Goal: Task Accomplishment & Management: Manage account settings

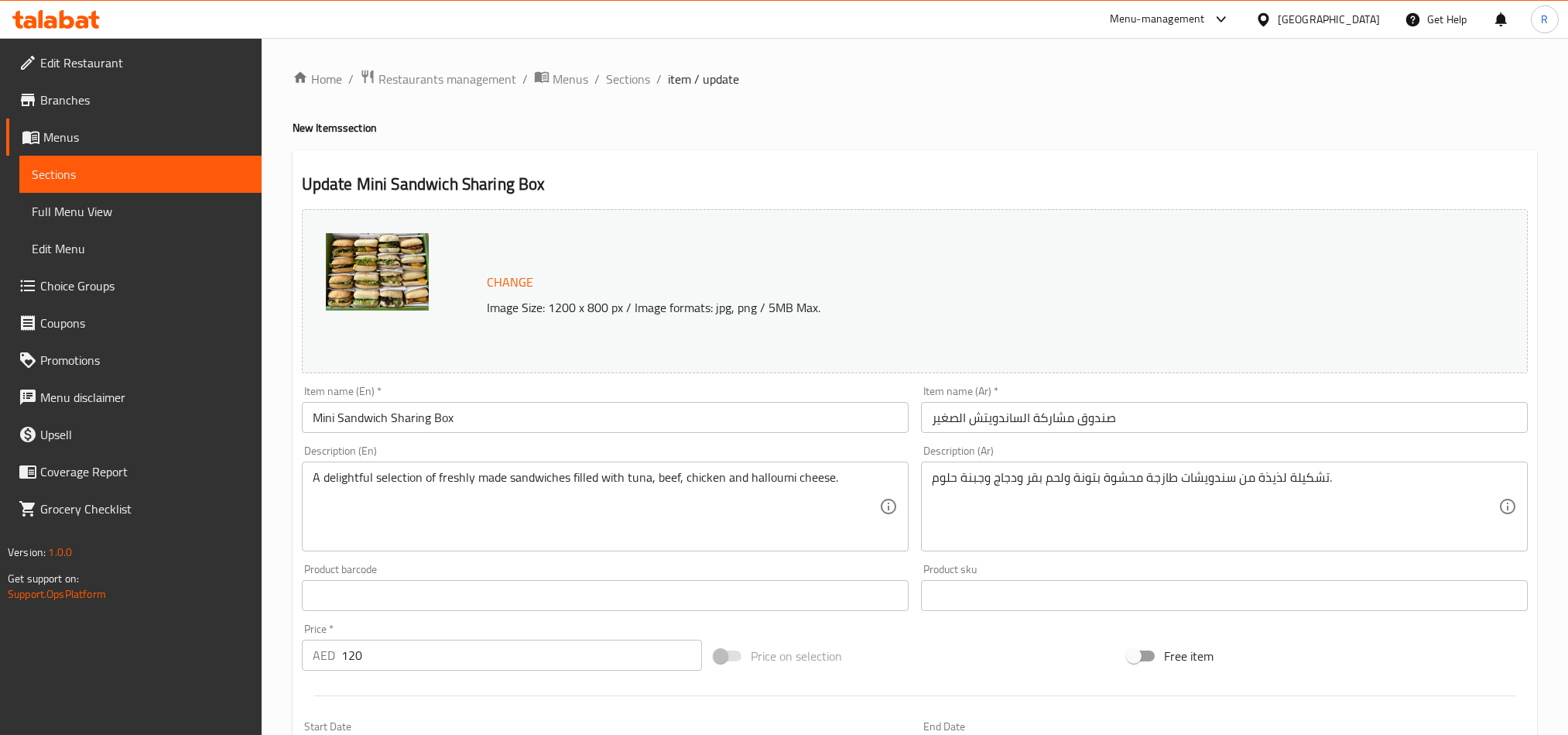
click at [1325, 26] on div "United Arab Emirates" at bounding box center [1329, 19] width 102 height 17
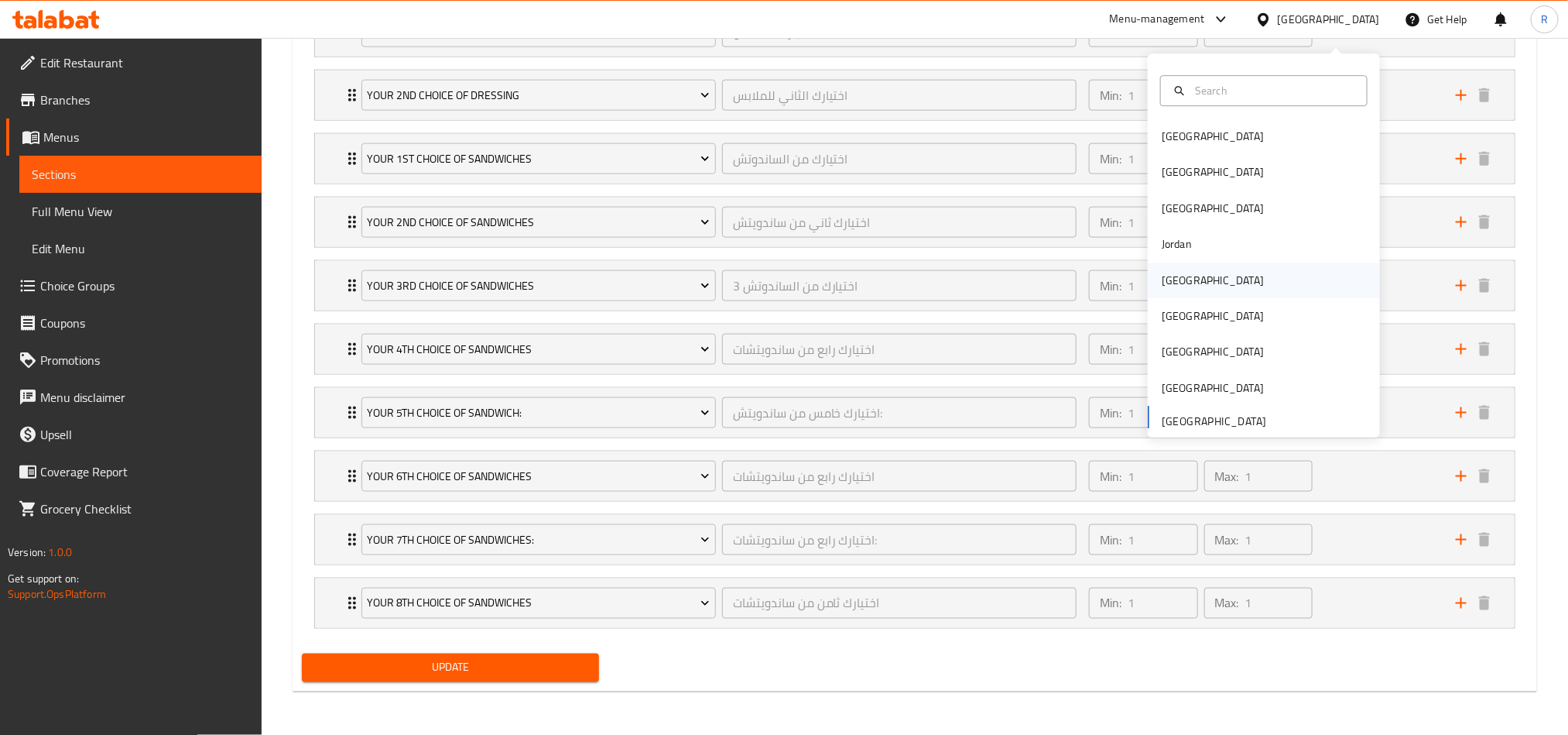
click at [1188, 263] on div "[GEOGRAPHIC_DATA]" at bounding box center [1213, 281] width 127 height 36
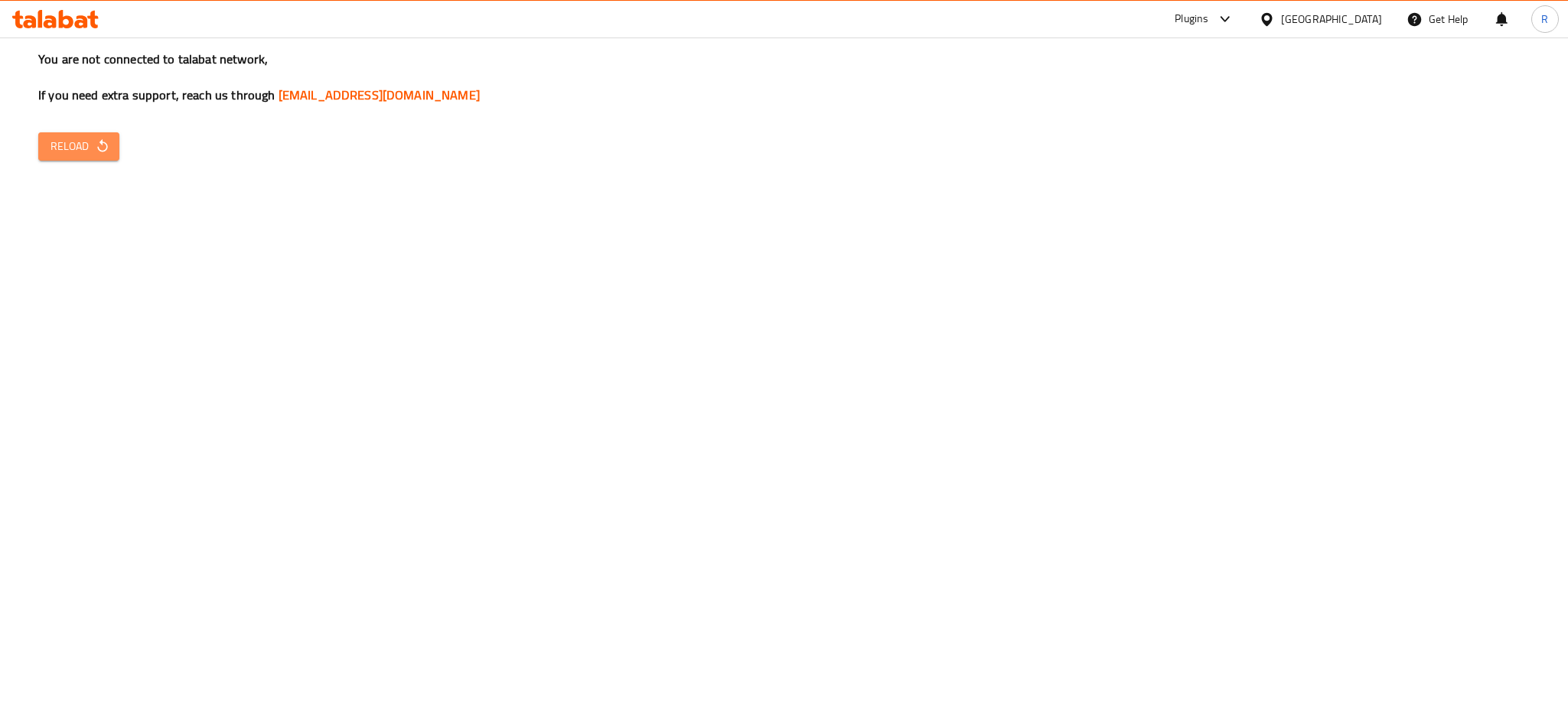
click at [87, 150] on span "Reload" at bounding box center [79, 147] width 57 height 19
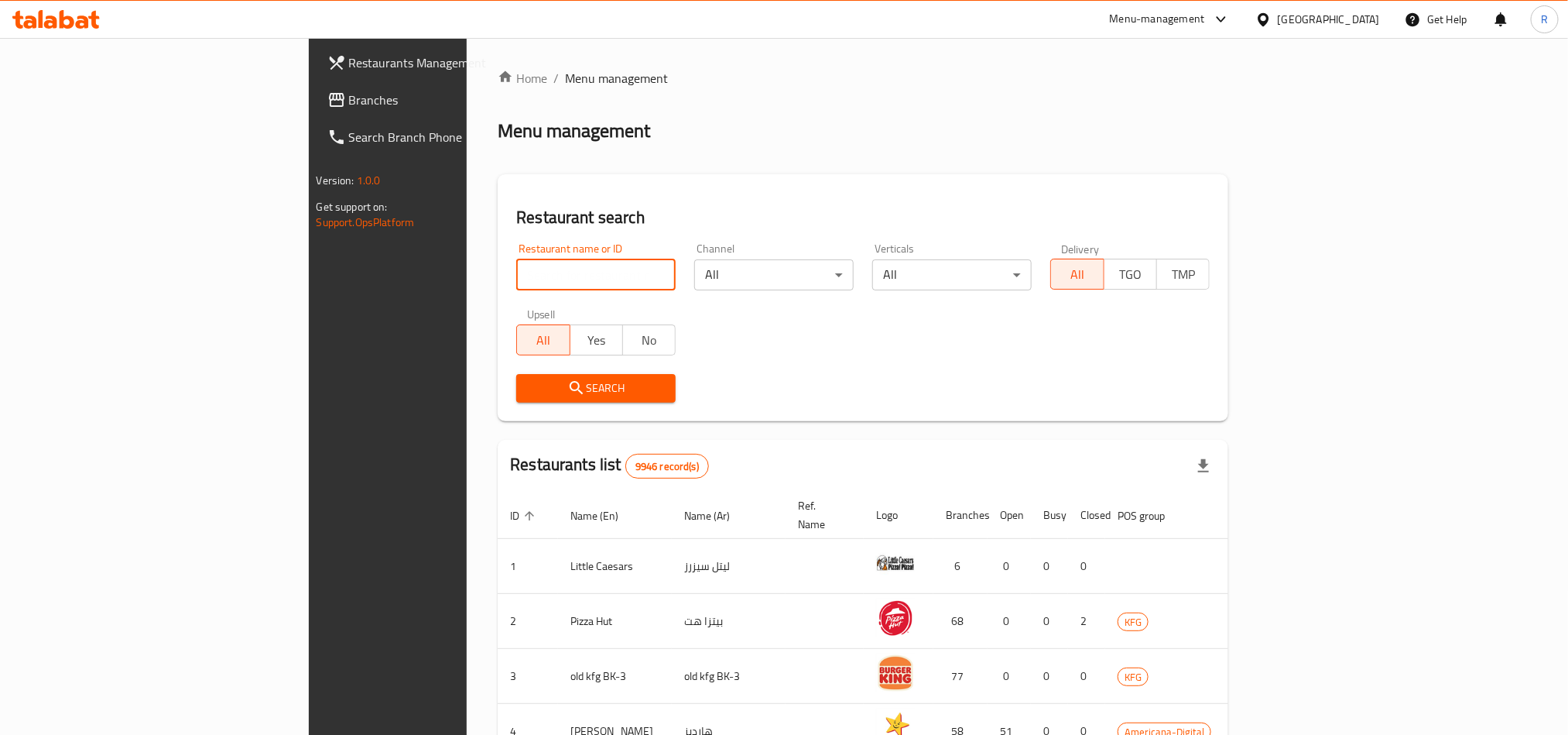
paste input "686160"
type input "686160"
click at [507, 360] on div "Upsell All Yes No" at bounding box center [596, 333] width 178 height 65
click at [529, 381] on span "Search" at bounding box center [596, 389] width 135 height 19
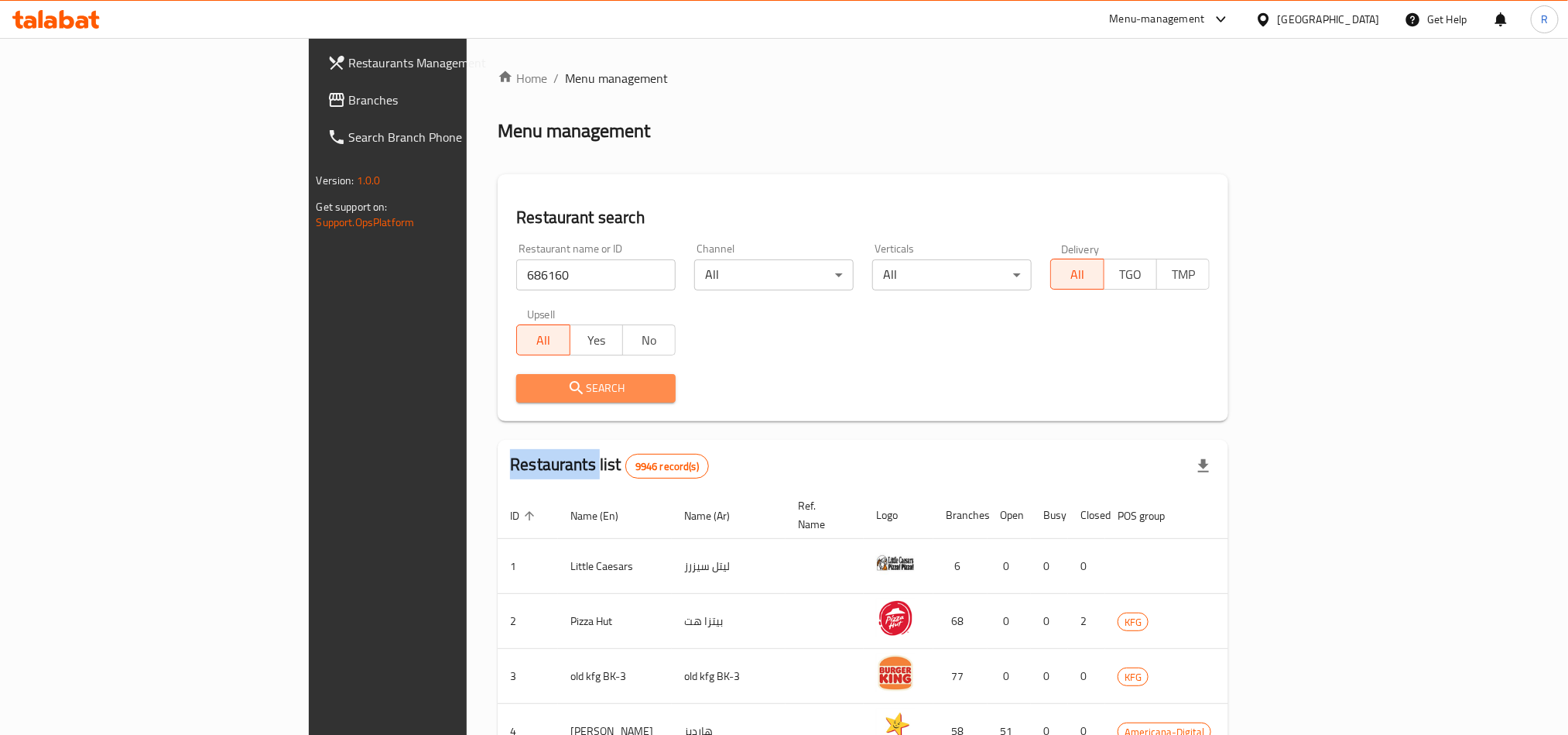
click at [486, 381] on div at bounding box center [784, 368] width 1568 height 735
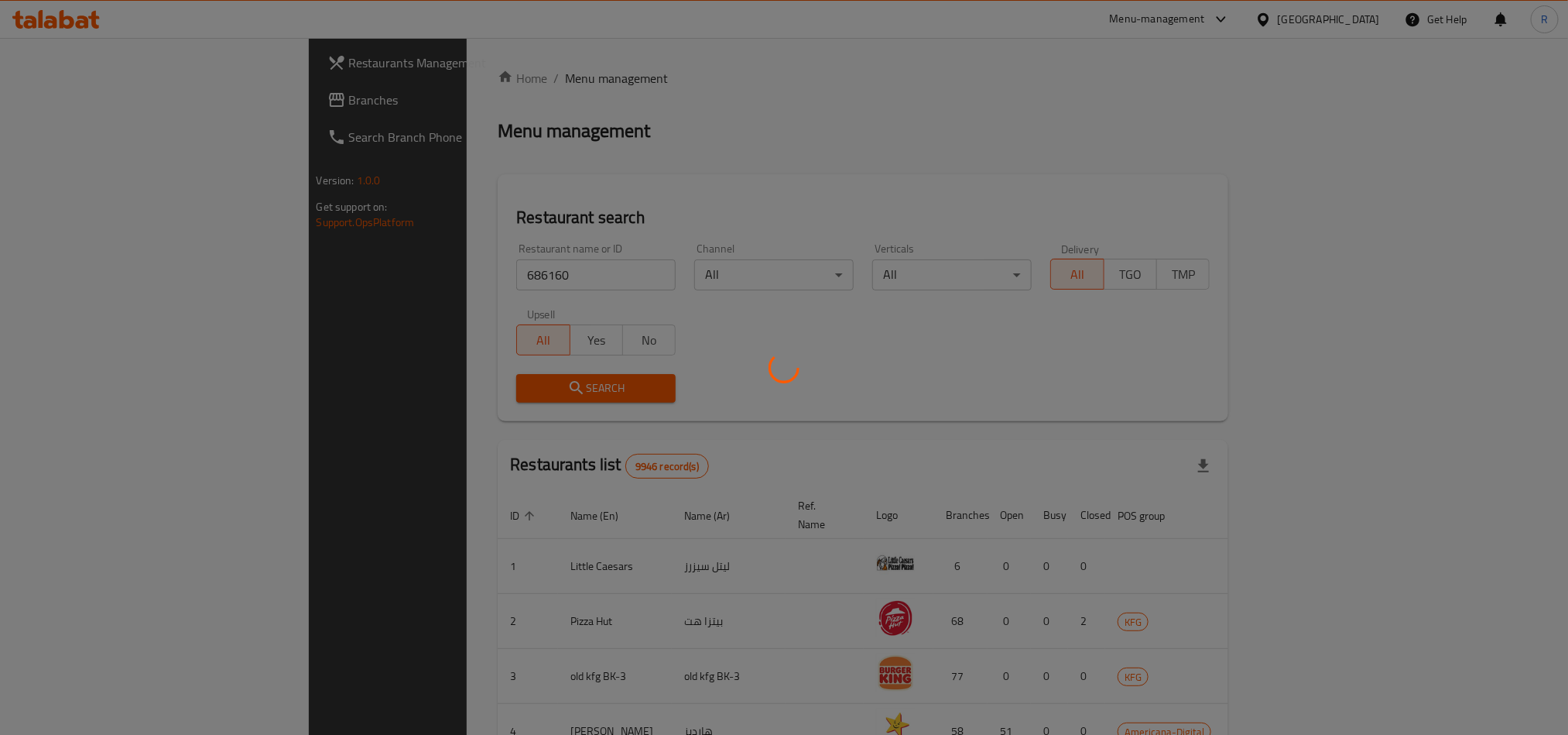
click at [804, 388] on div at bounding box center [784, 368] width 1568 height 735
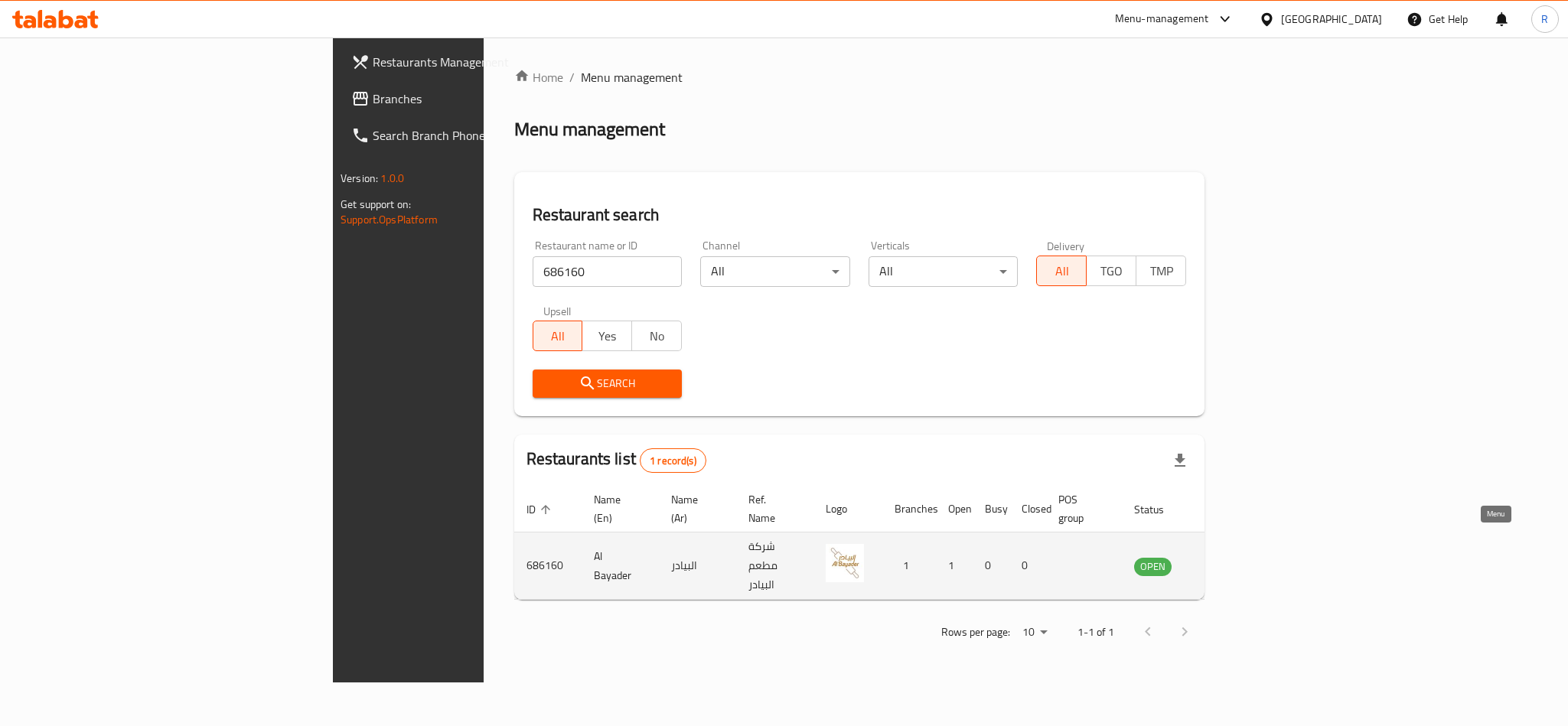
click at [1230, 564] on icon "enhanced table" at bounding box center [1227, 567] width 6 height 6
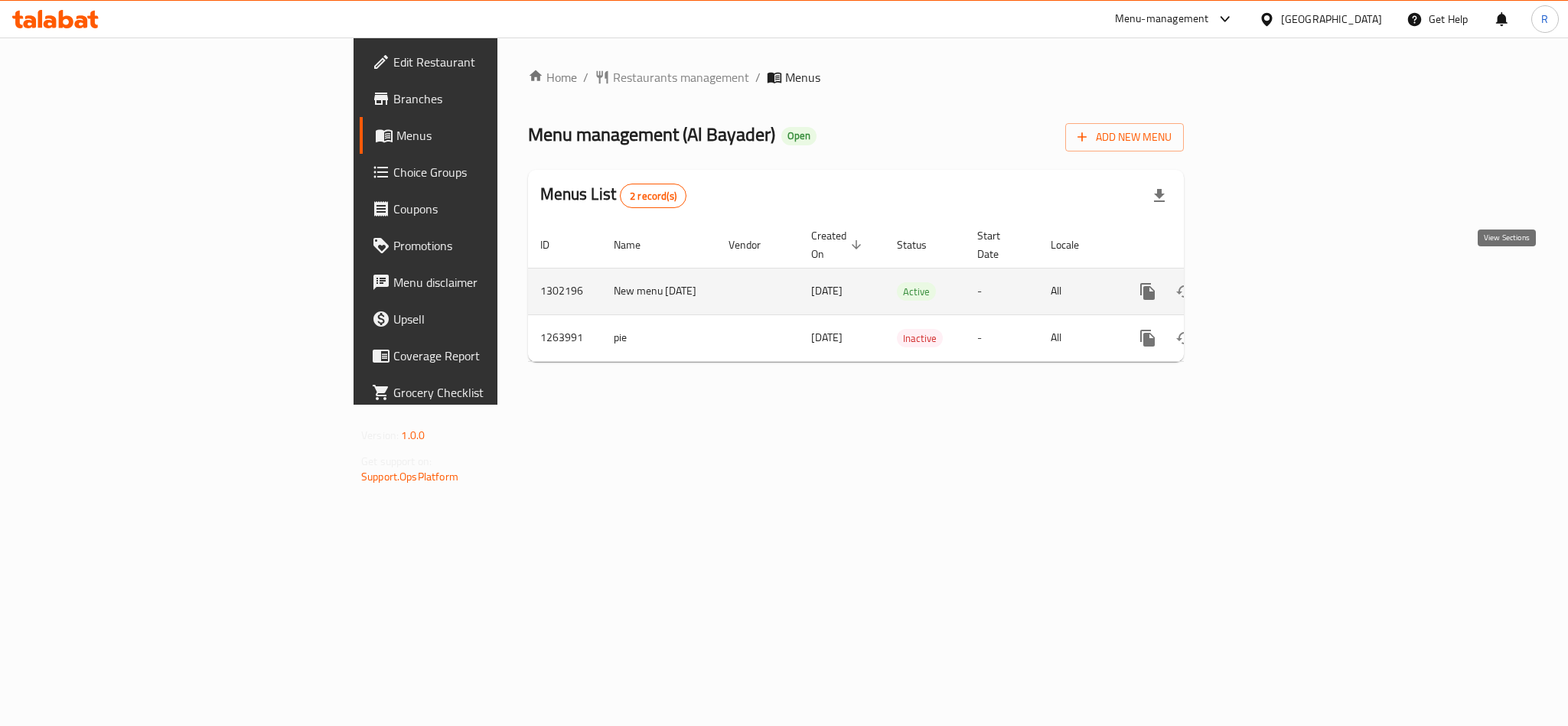
click at [1267, 282] on icon "enhanced table" at bounding box center [1258, 291] width 18 height 18
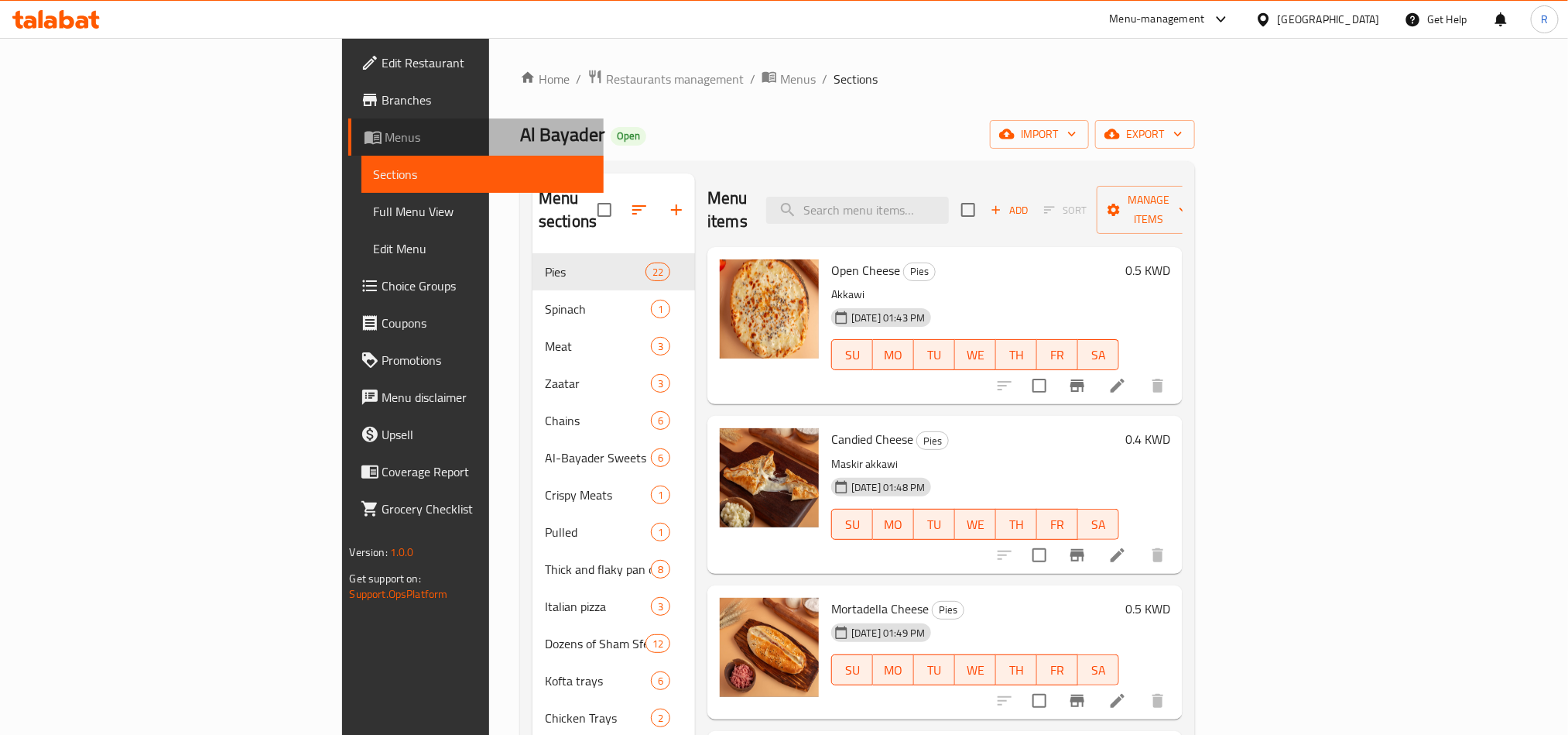
click at [386, 135] on span "Menus" at bounding box center [489, 137] width 206 height 19
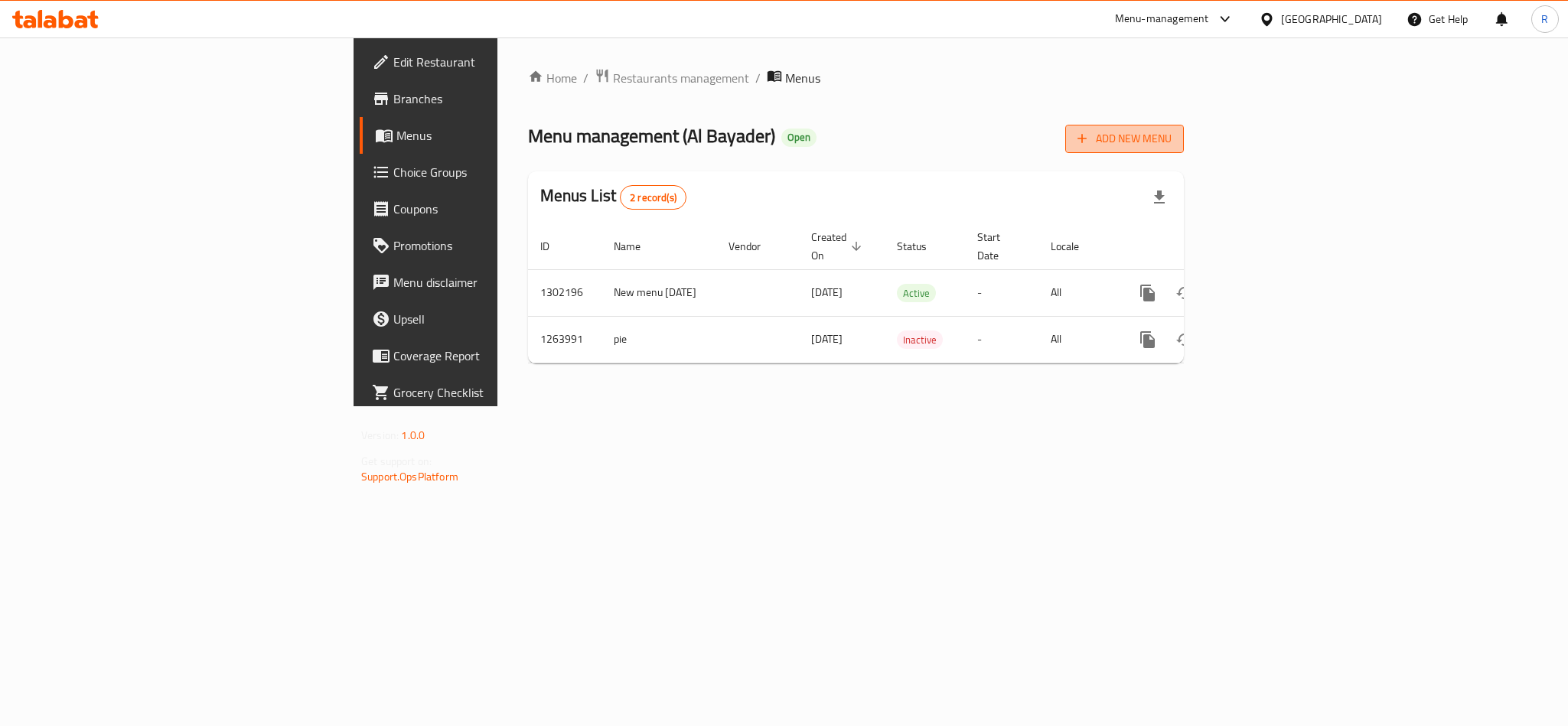
click at [1172, 129] on span "Add New Menu" at bounding box center [1124, 139] width 94 height 19
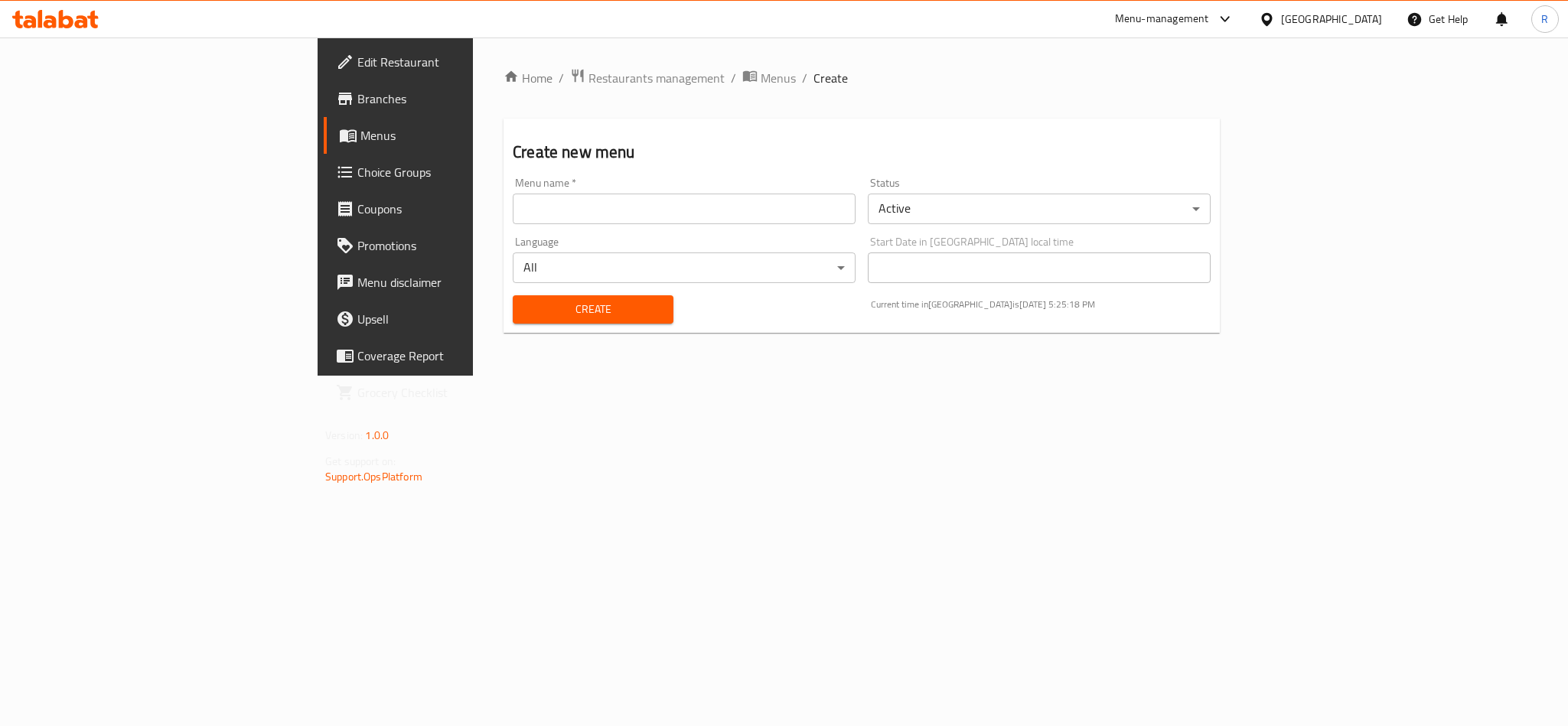
click at [1024, 212] on body "​ Menu-management Kuwait Get Help R Edit Restaurant Branches Menus Choice Group…" at bounding box center [784, 381] width 1568 height 688
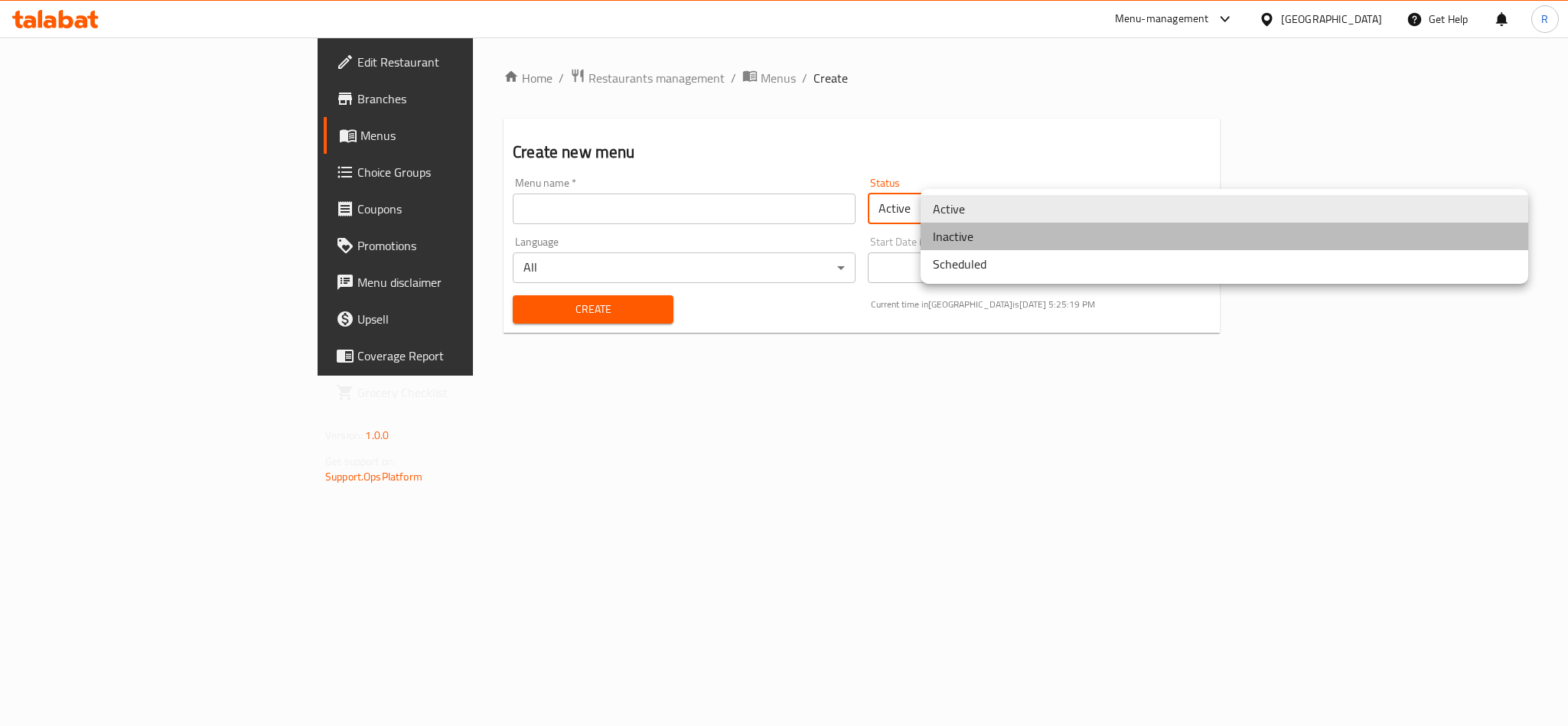
click at [1024, 240] on li "Inactive" at bounding box center [1225, 236] width 608 height 27
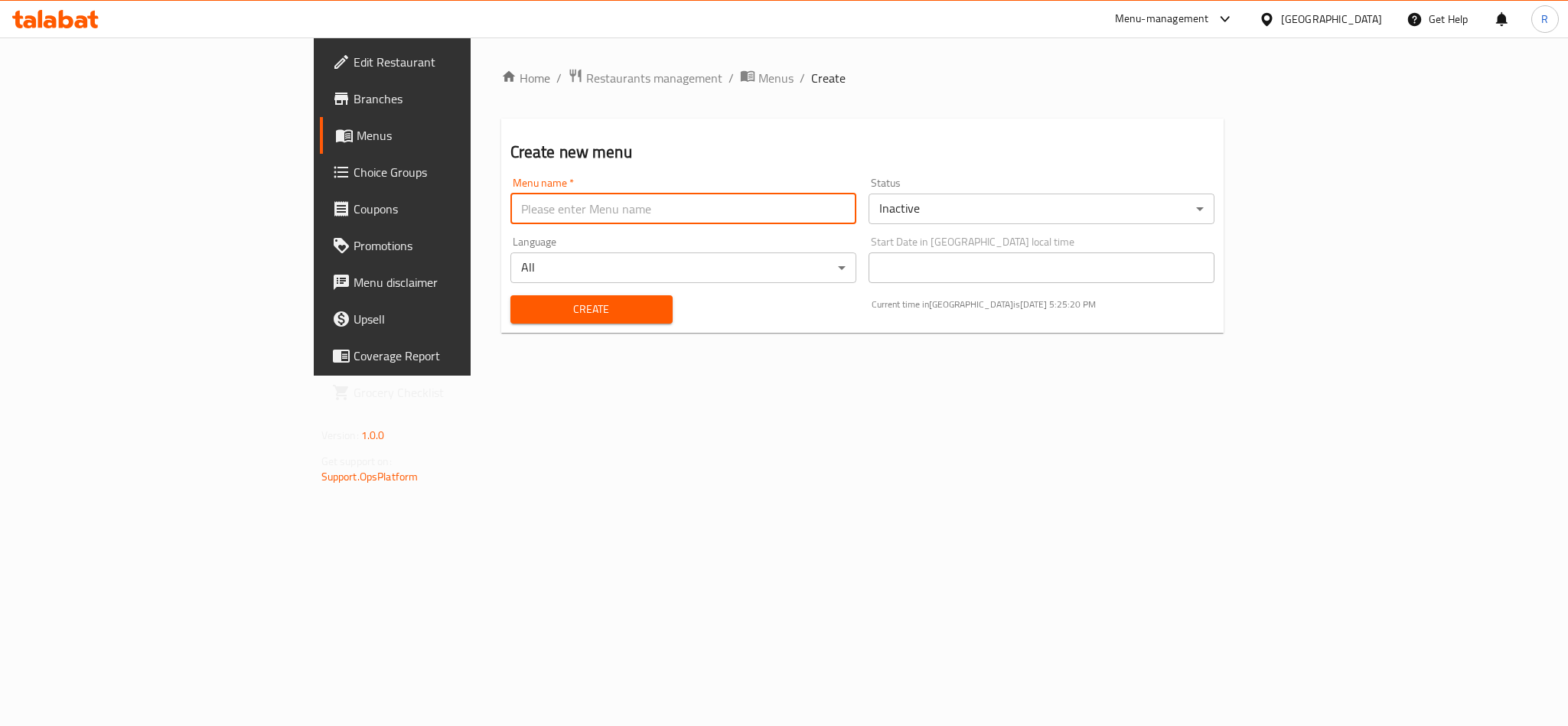
click at [790, 224] on input "text" at bounding box center [684, 209] width 346 height 30
type input "0"
click at [715, 210] on input "text" at bounding box center [684, 209] width 346 height 30
type input "."
click at [523, 317] on span "Create" at bounding box center [592, 309] width 138 height 19
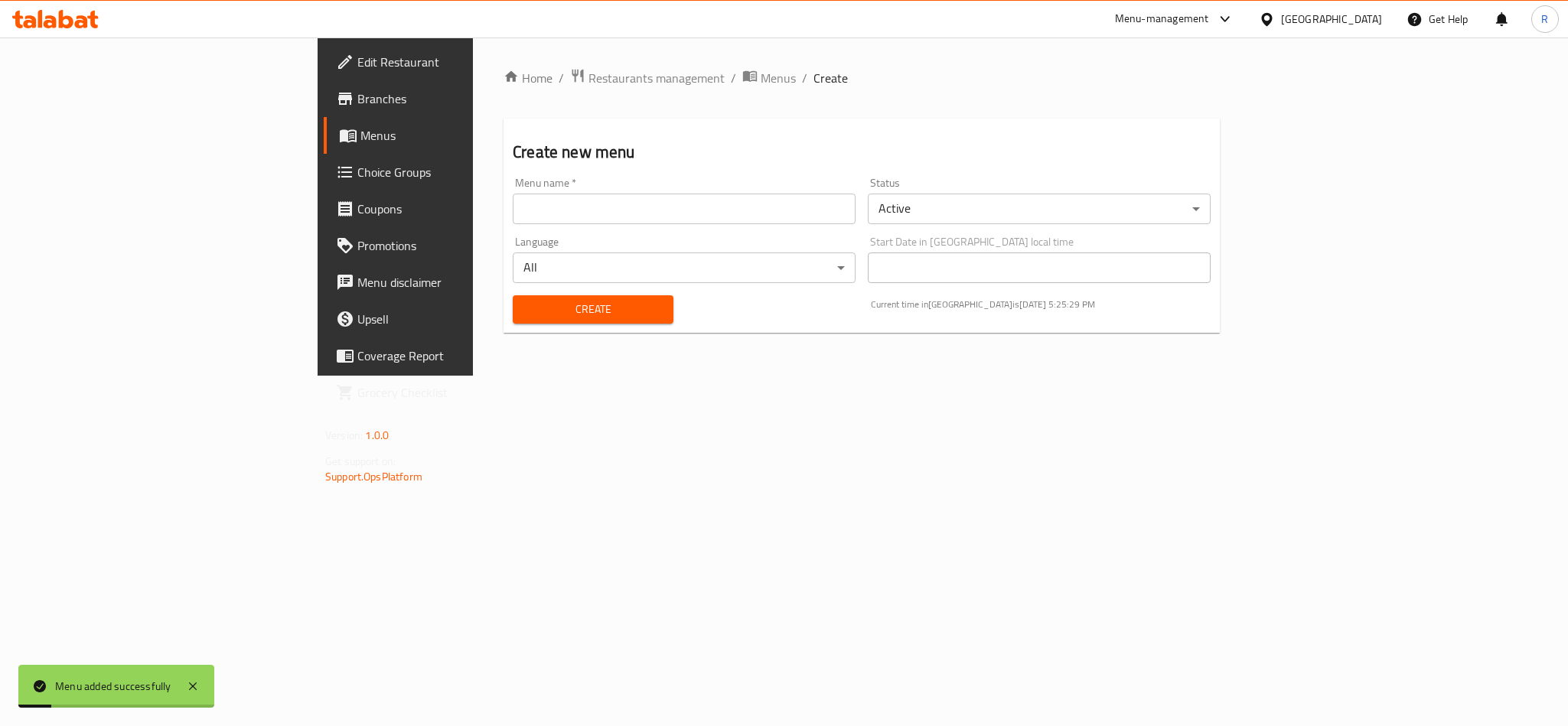
click at [561, 54] on div "Home / Restaurants management / Menus / Create Create new menu Menu name   * Me…" at bounding box center [862, 207] width 778 height 338
click at [564, 58] on div "Home / Restaurants management / Menus / Create Create new menu Menu name   * Me…" at bounding box center [862, 207] width 778 height 338
click at [568, 65] on div "Home / Restaurants management / Menus / Create Create new menu Menu name   * Me…" at bounding box center [862, 207] width 778 height 338
click at [761, 80] on span "Menus" at bounding box center [778, 78] width 35 height 18
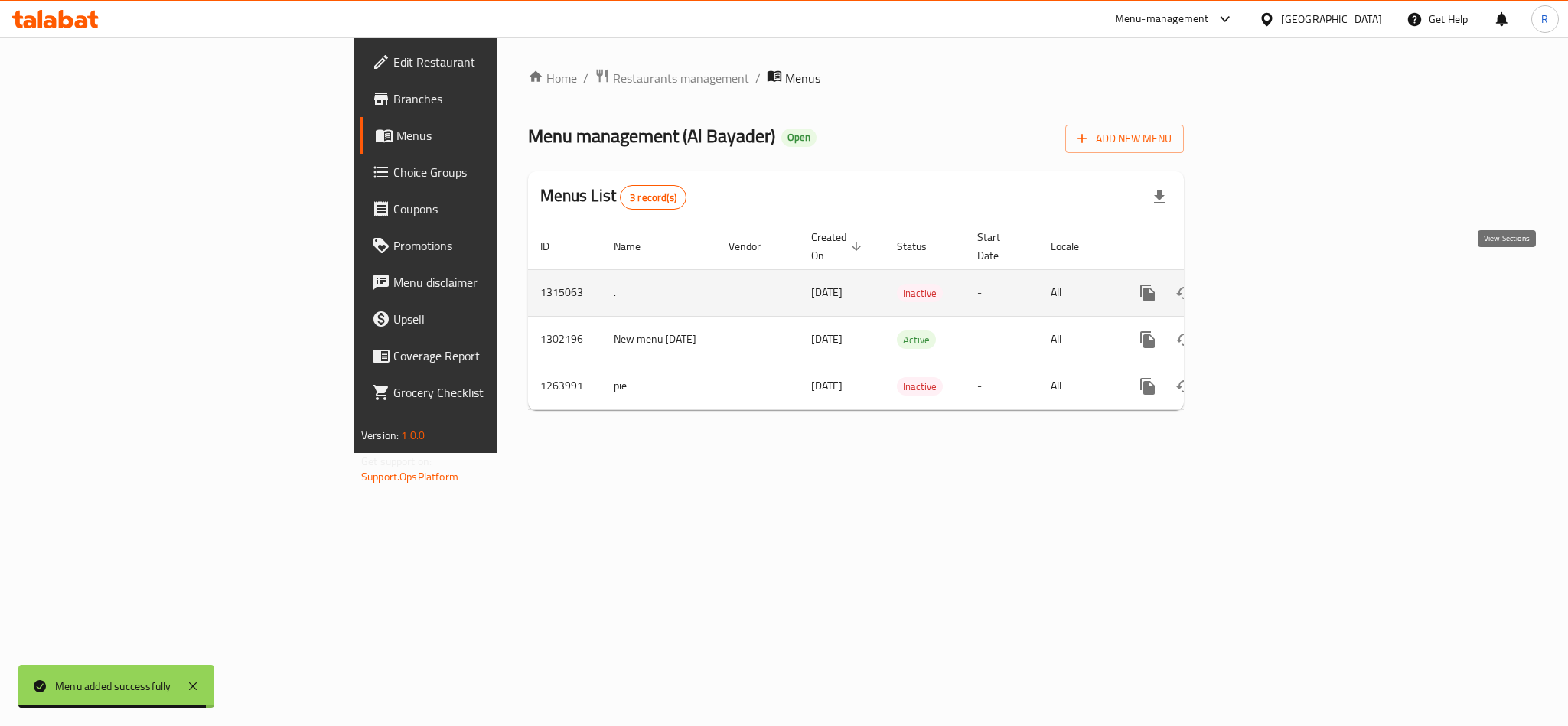
click at [1267, 284] on icon "enhanced table" at bounding box center [1258, 292] width 18 height 18
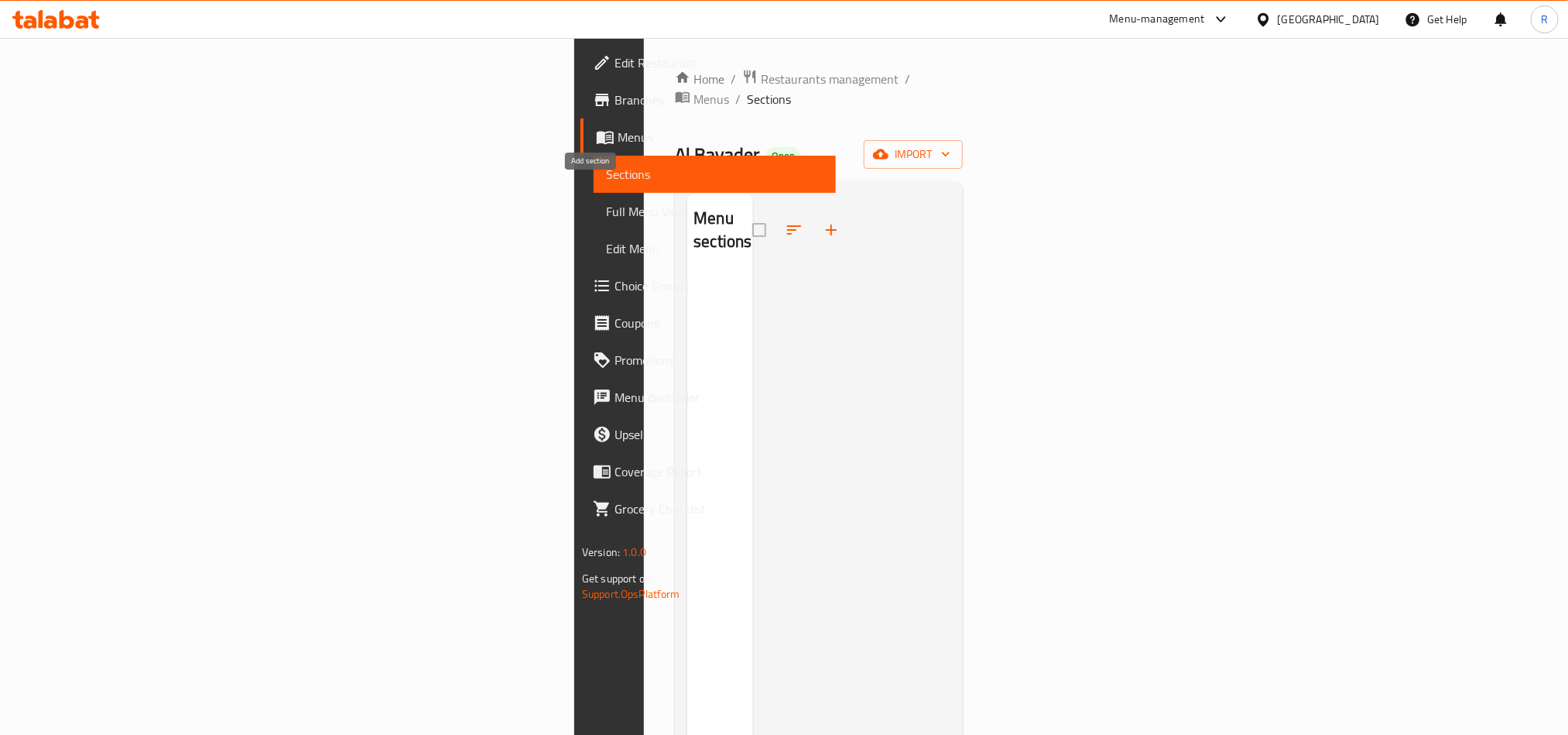
click at [822, 221] on icon "button" at bounding box center [831, 230] width 19 height 19
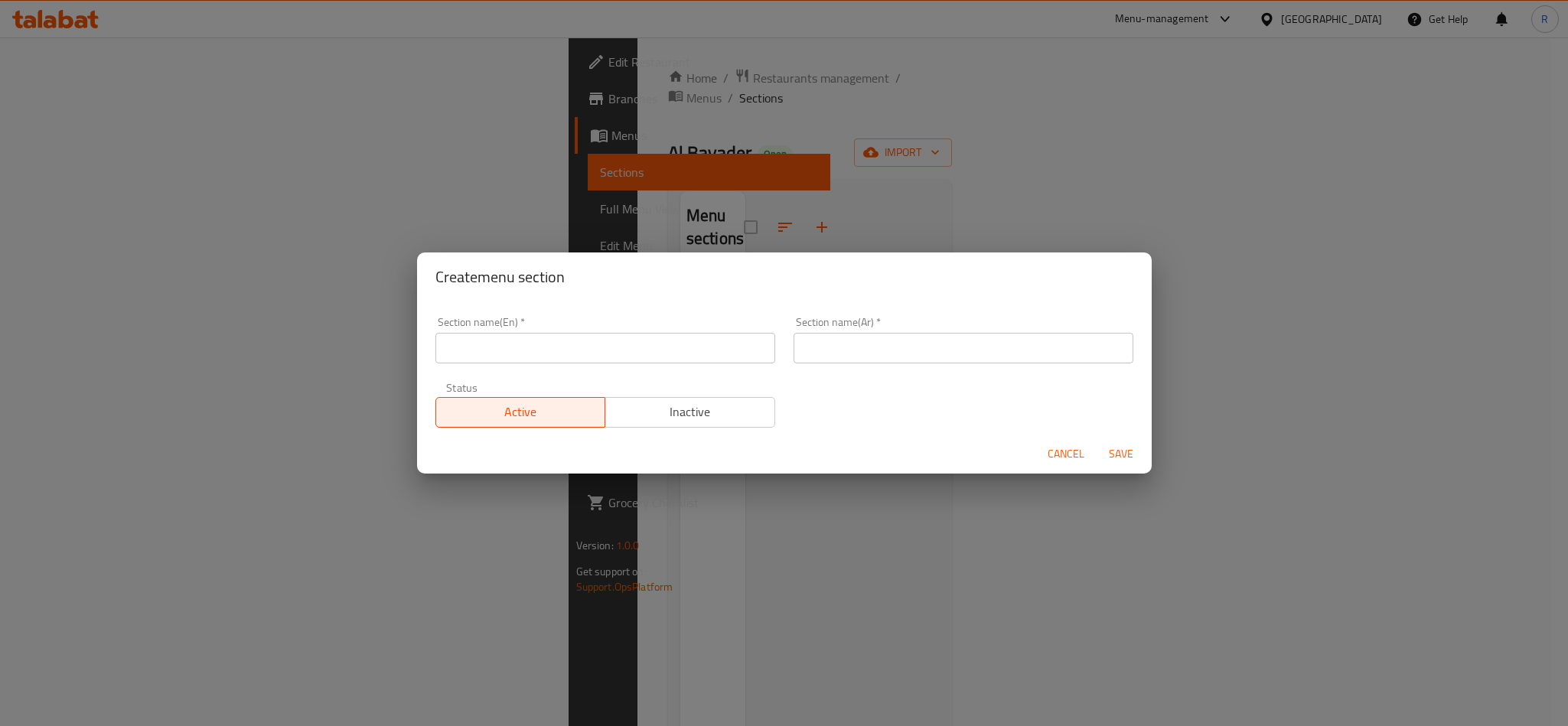
click at [685, 353] on input "text" at bounding box center [605, 348] width 340 height 30
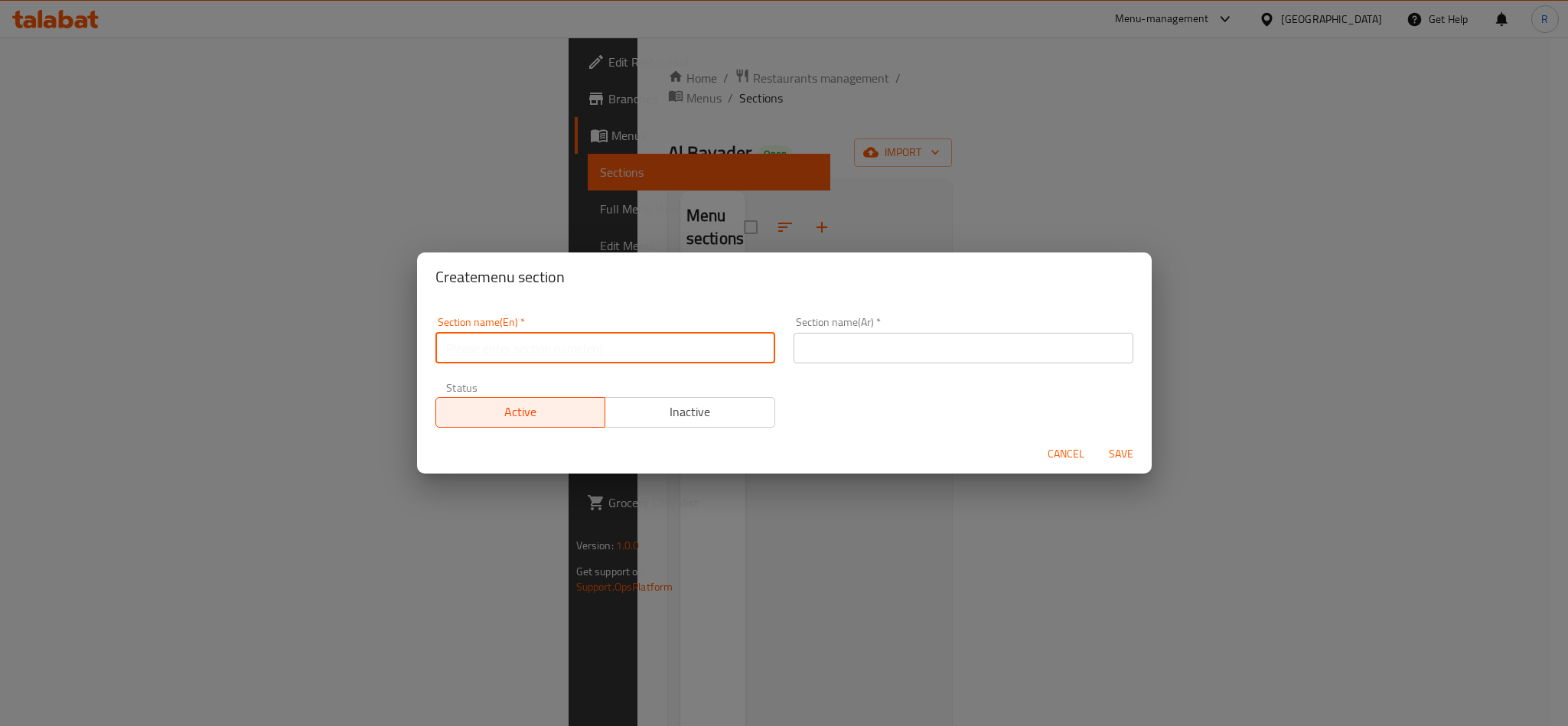
paste input "Akkawi Cheese Pies"
type input "Akkawi Cheese Pies"
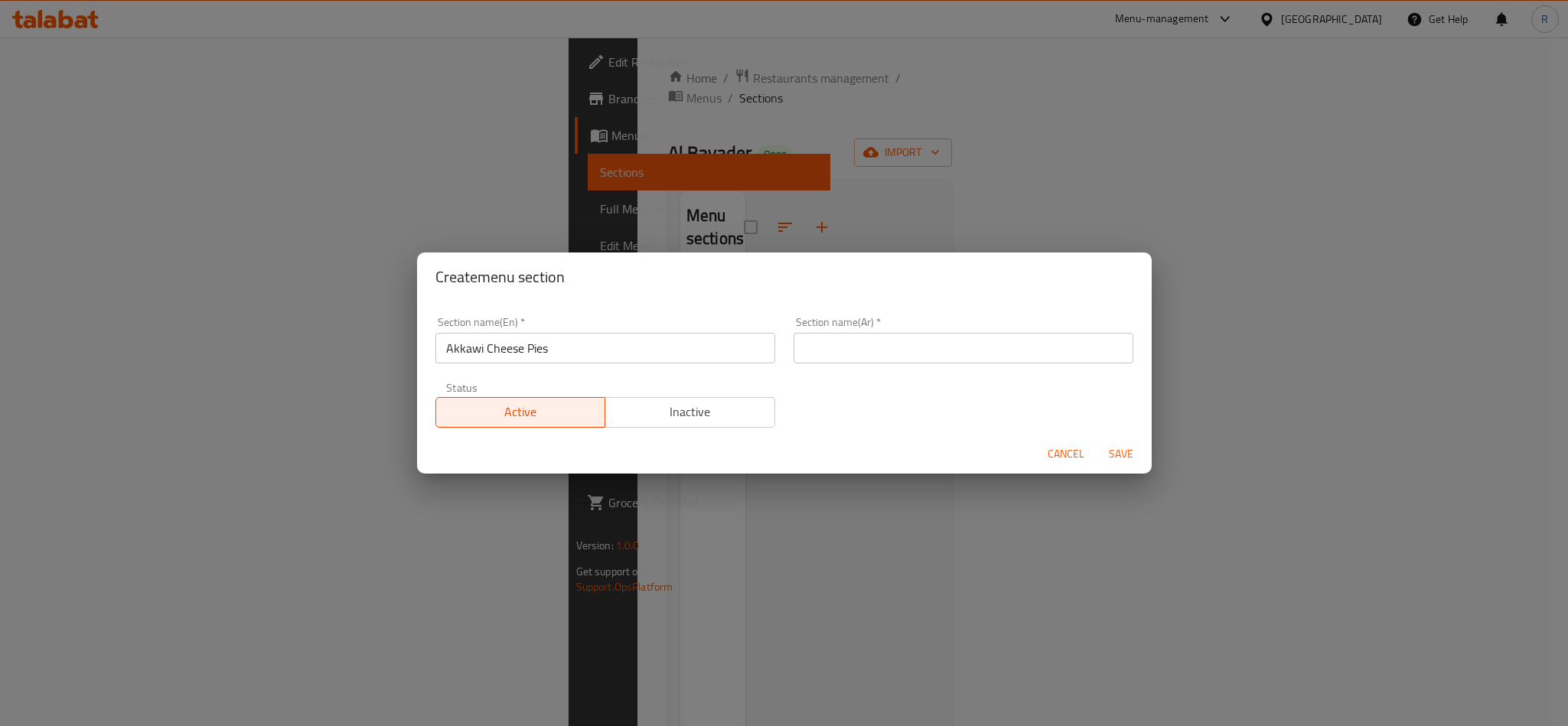
click at [785, 347] on div "Section name(Ar)   * Section name(Ar) *" at bounding box center [964, 340] width 358 height 65
click at [871, 368] on div "Section name(Ar)   * Section name(Ar) *" at bounding box center [964, 340] width 358 height 65
click at [873, 352] on input "text" at bounding box center [964, 348] width 340 height 30
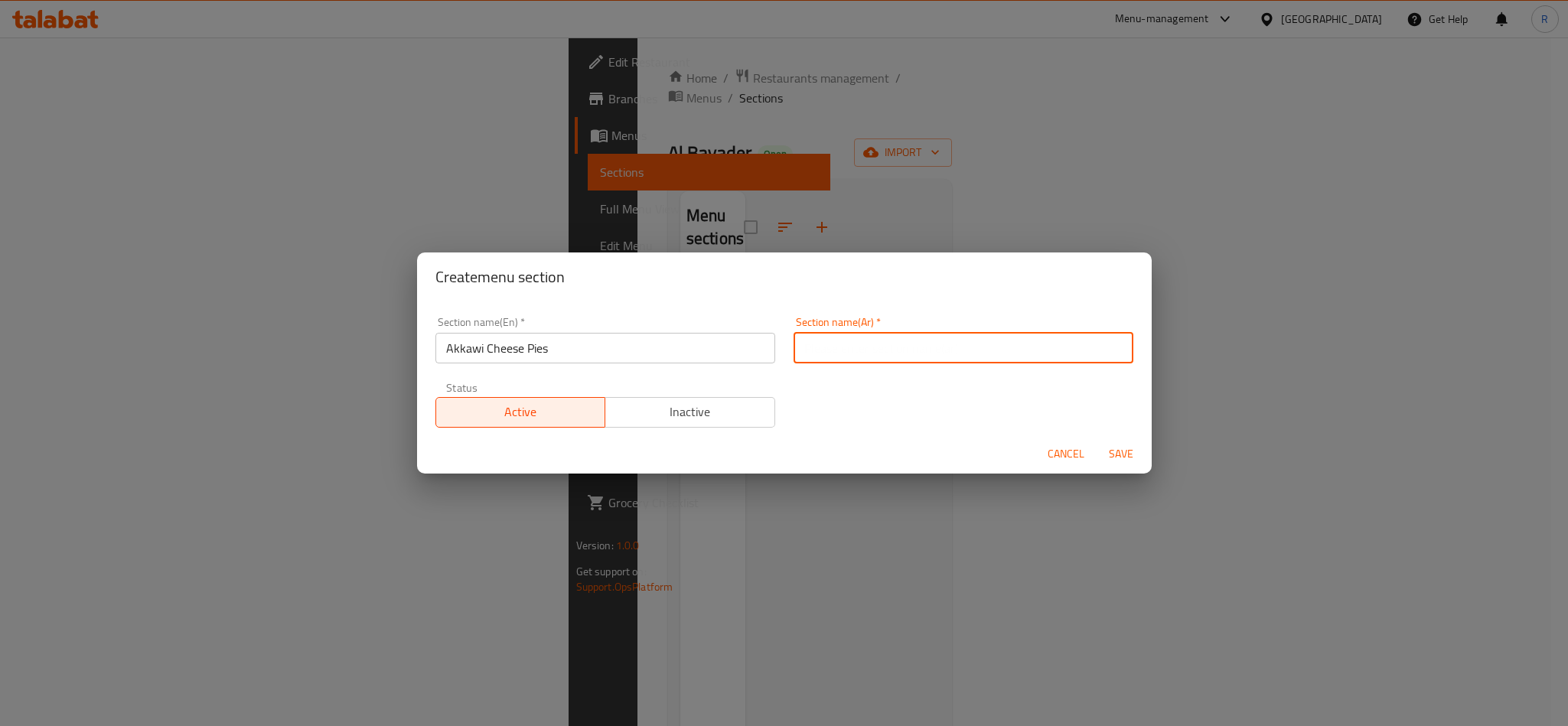
paste input "فطاير جبن العكاوي"
type input "فطاير جبن العكاوي"
click at [1121, 453] on span "Save" at bounding box center [1121, 454] width 37 height 19
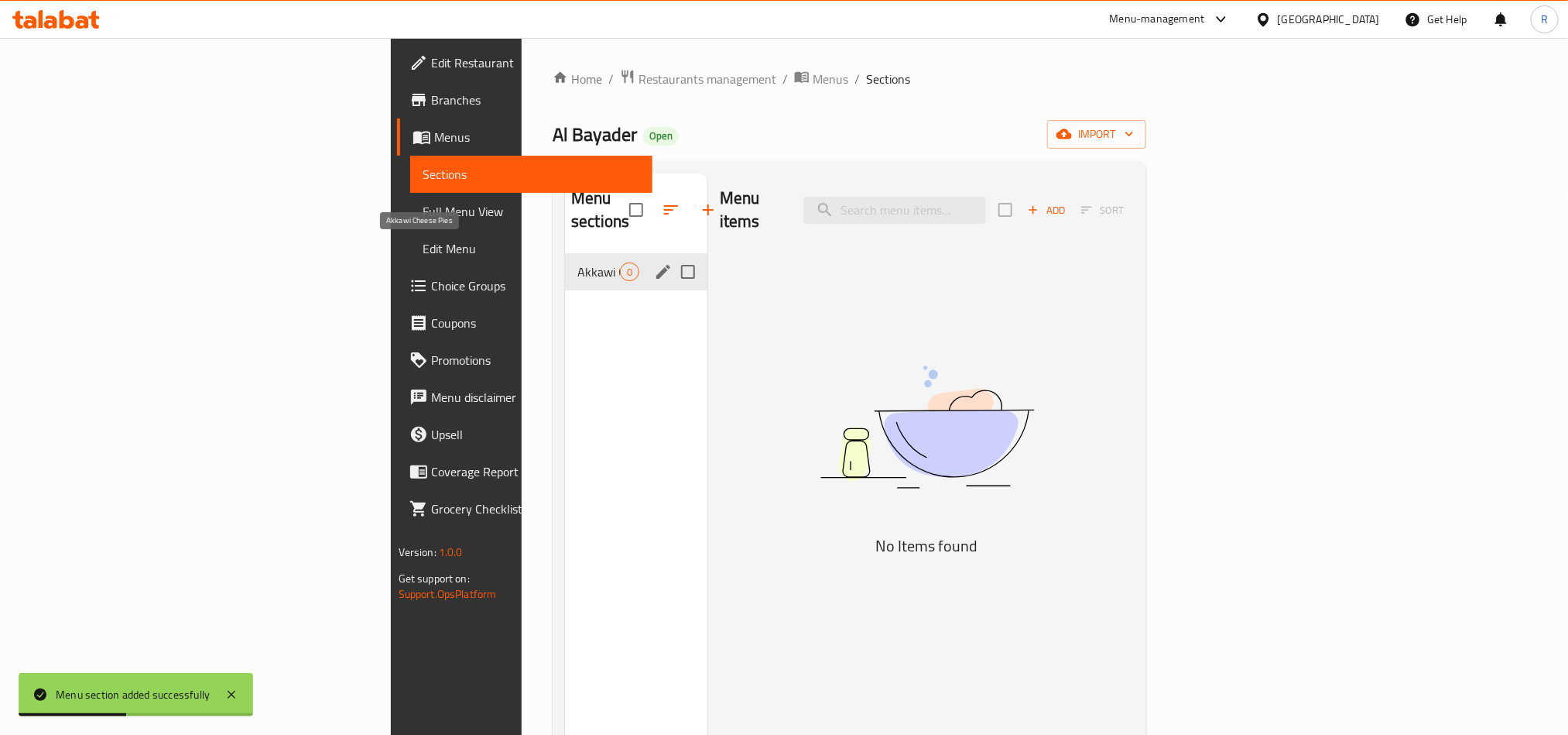
click at [577, 263] on span "Akkawi Cheese Pies" at bounding box center [598, 272] width 43 height 19
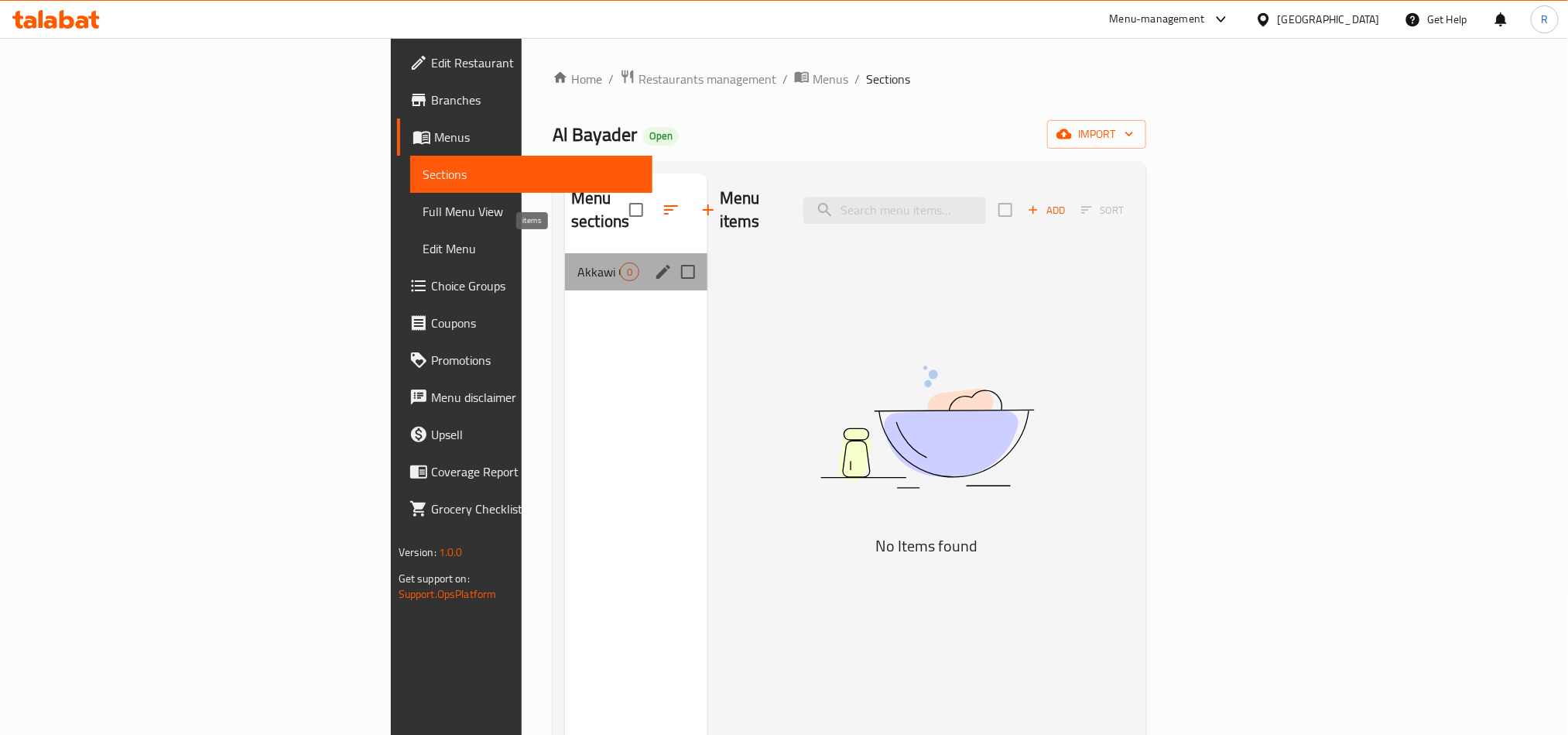
click at [621, 265] on span "0" at bounding box center [630, 273] width 18 height 15
click at [654, 263] on icon "edit" at bounding box center [663, 272] width 19 height 19
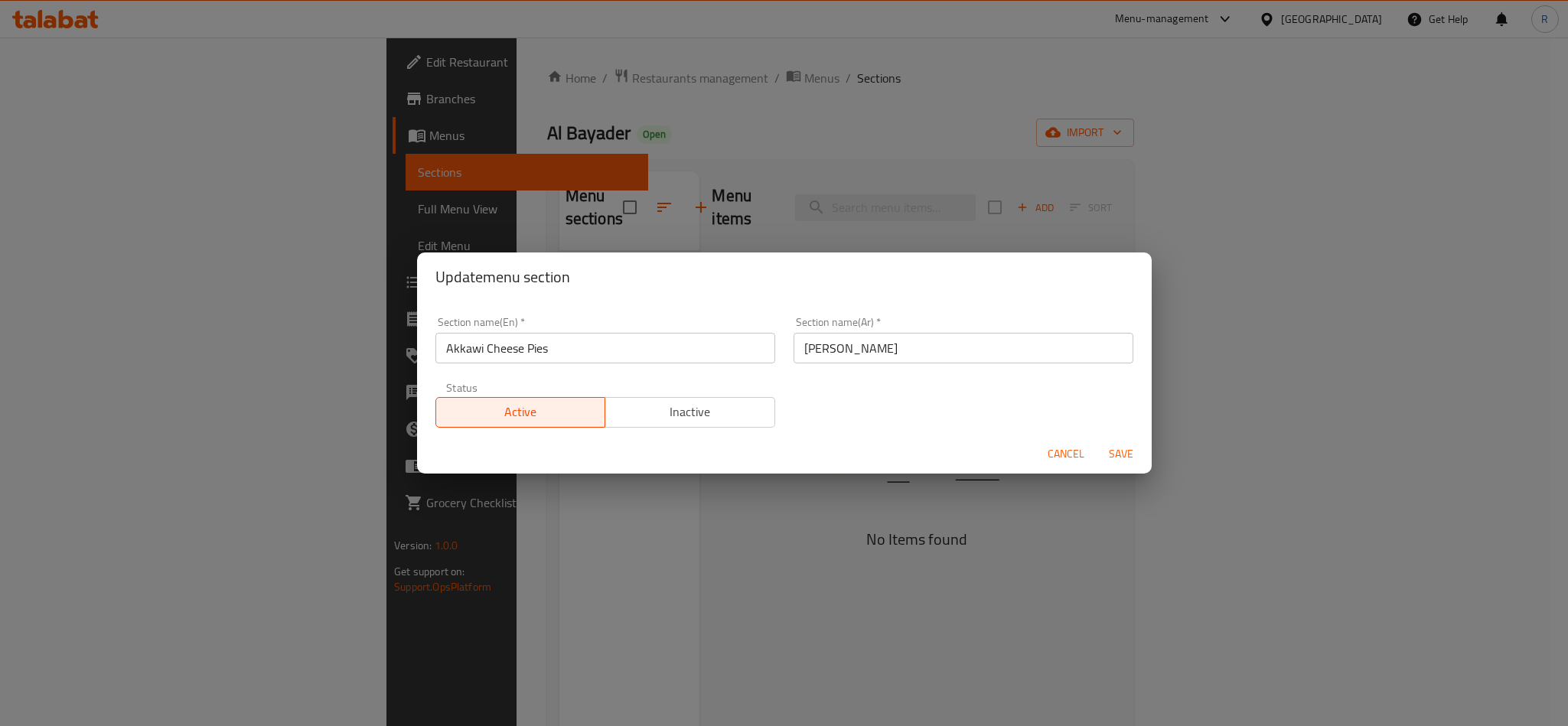
click at [1082, 450] on span "Cancel" at bounding box center [1066, 454] width 37 height 19
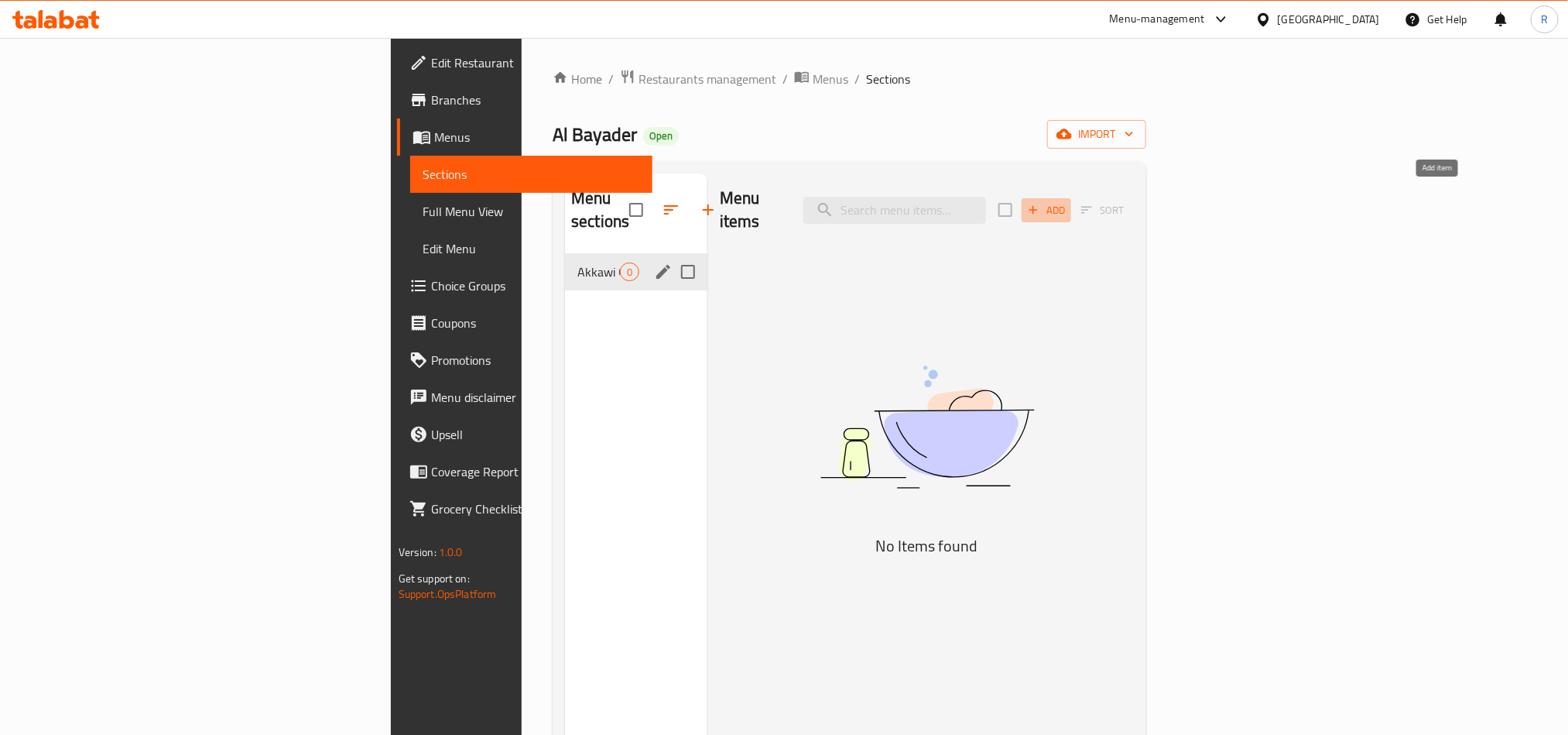
click at [1068, 202] on span "Add" at bounding box center [1047, 210] width 42 height 18
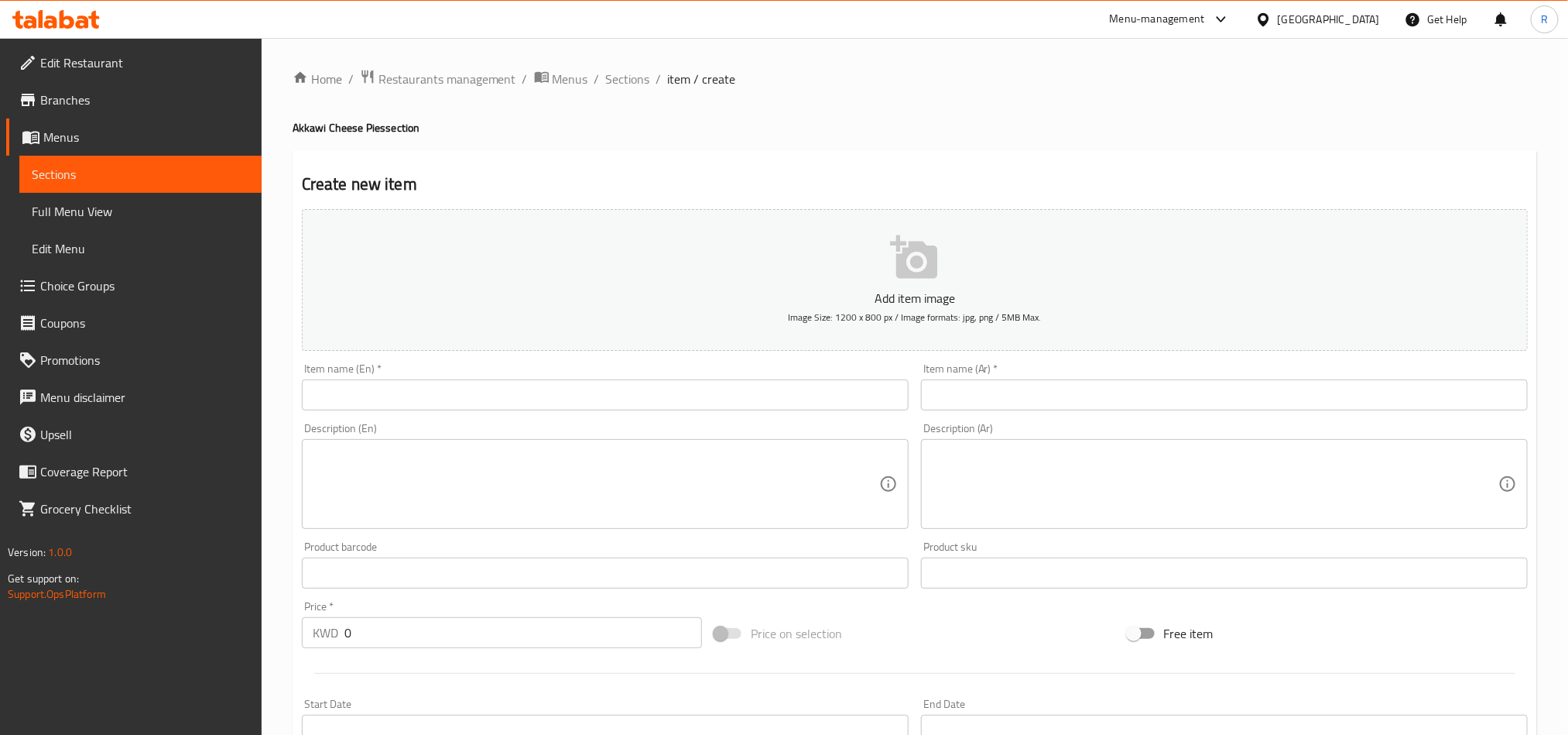
click at [1048, 391] on input "text" at bounding box center [1224, 395] width 607 height 31
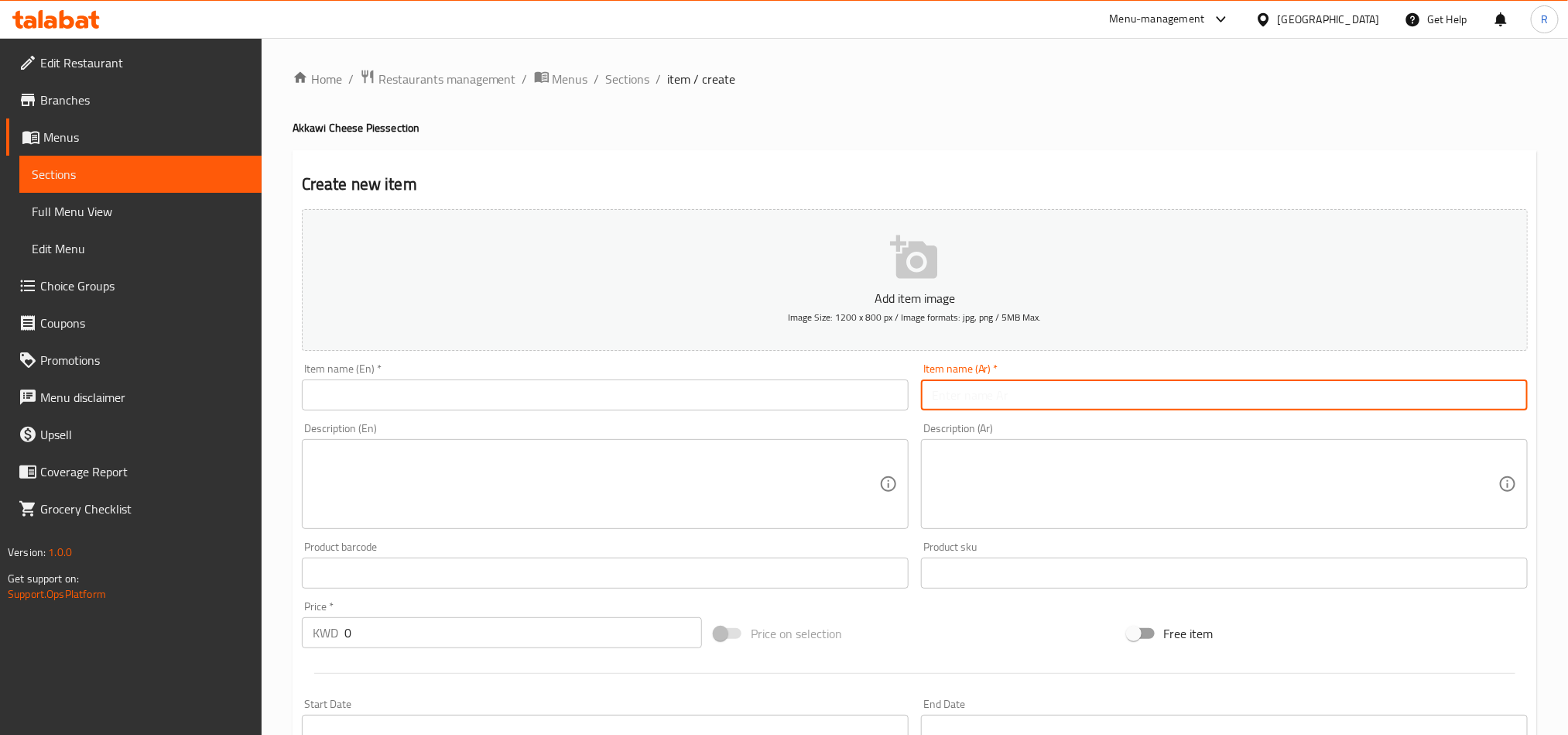
paste input "جبنة عكاوي مسكرة"
type input "جبنة عكاوي مسكرة"
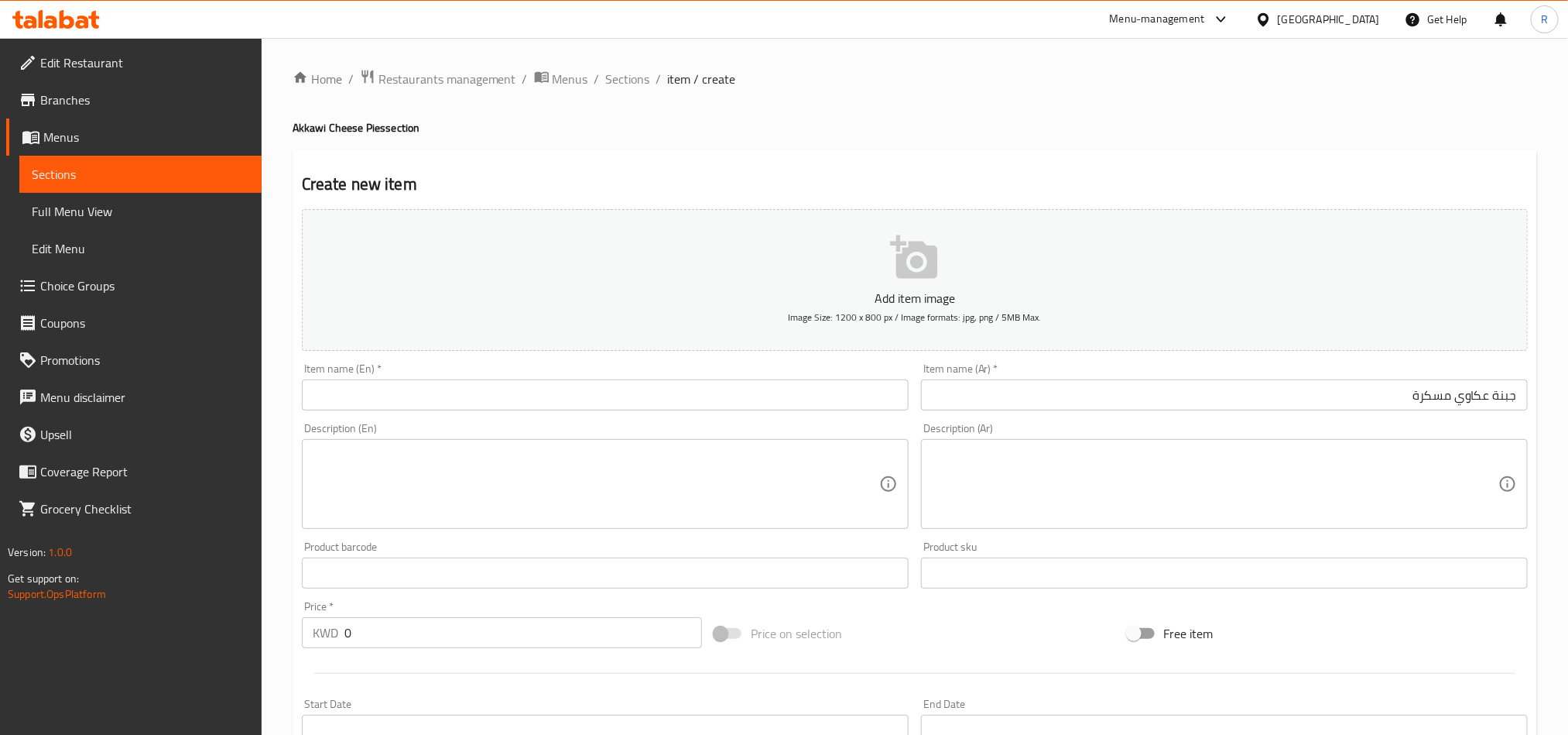
click at [705, 361] on div "Item name (En)   * Item name (En) *" at bounding box center [606, 387] width 619 height 60
click at [701, 393] on input "text" at bounding box center [605, 395] width 607 height 31
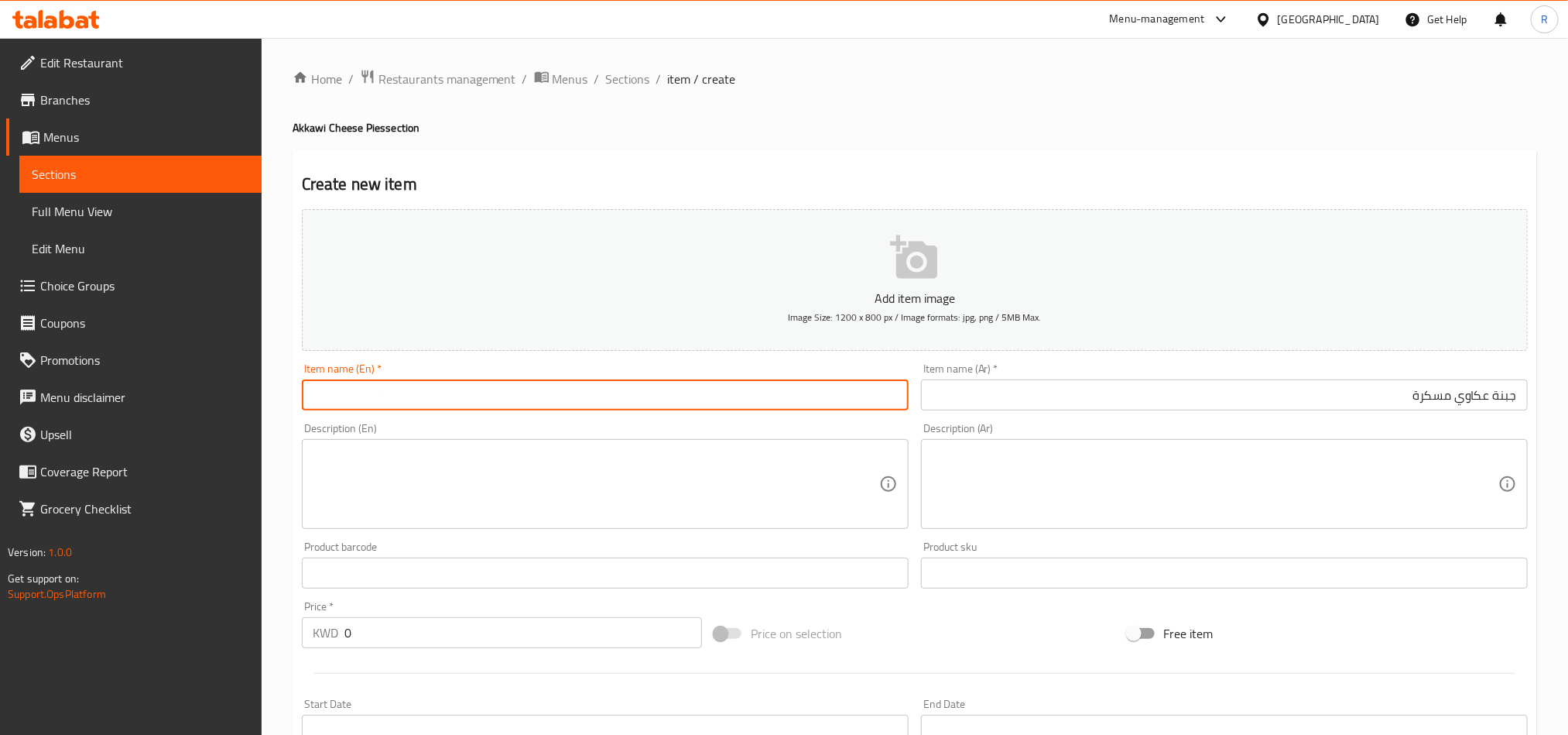
paste input "candied Akkawi cheese"
type input "candied Akkawi cheese"
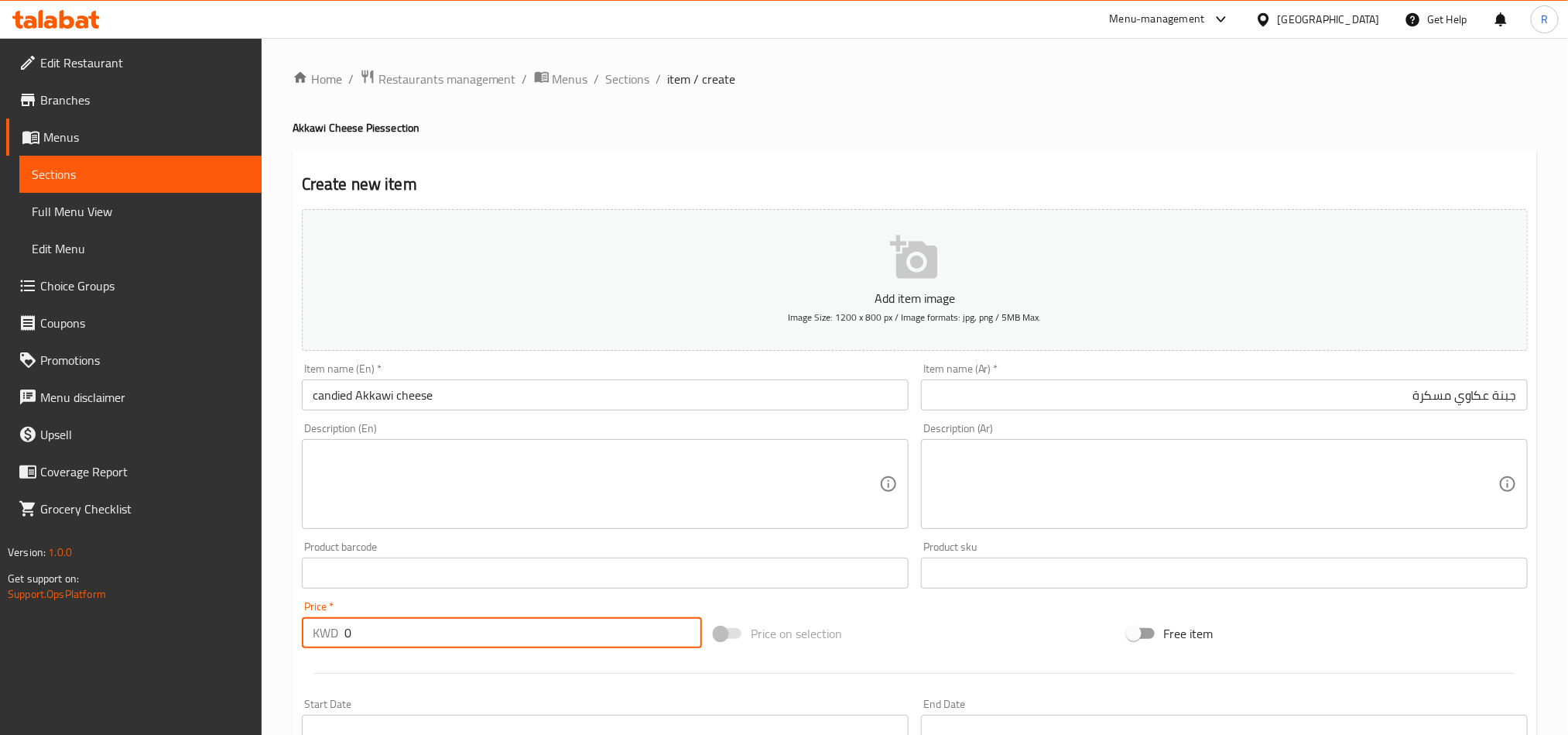
drag, startPoint x: 345, startPoint y: 640, endPoint x: 333, endPoint y: 640, distance: 12.0
click at [333, 640] on div "KWD 0 Price *" at bounding box center [502, 633] width 401 height 31
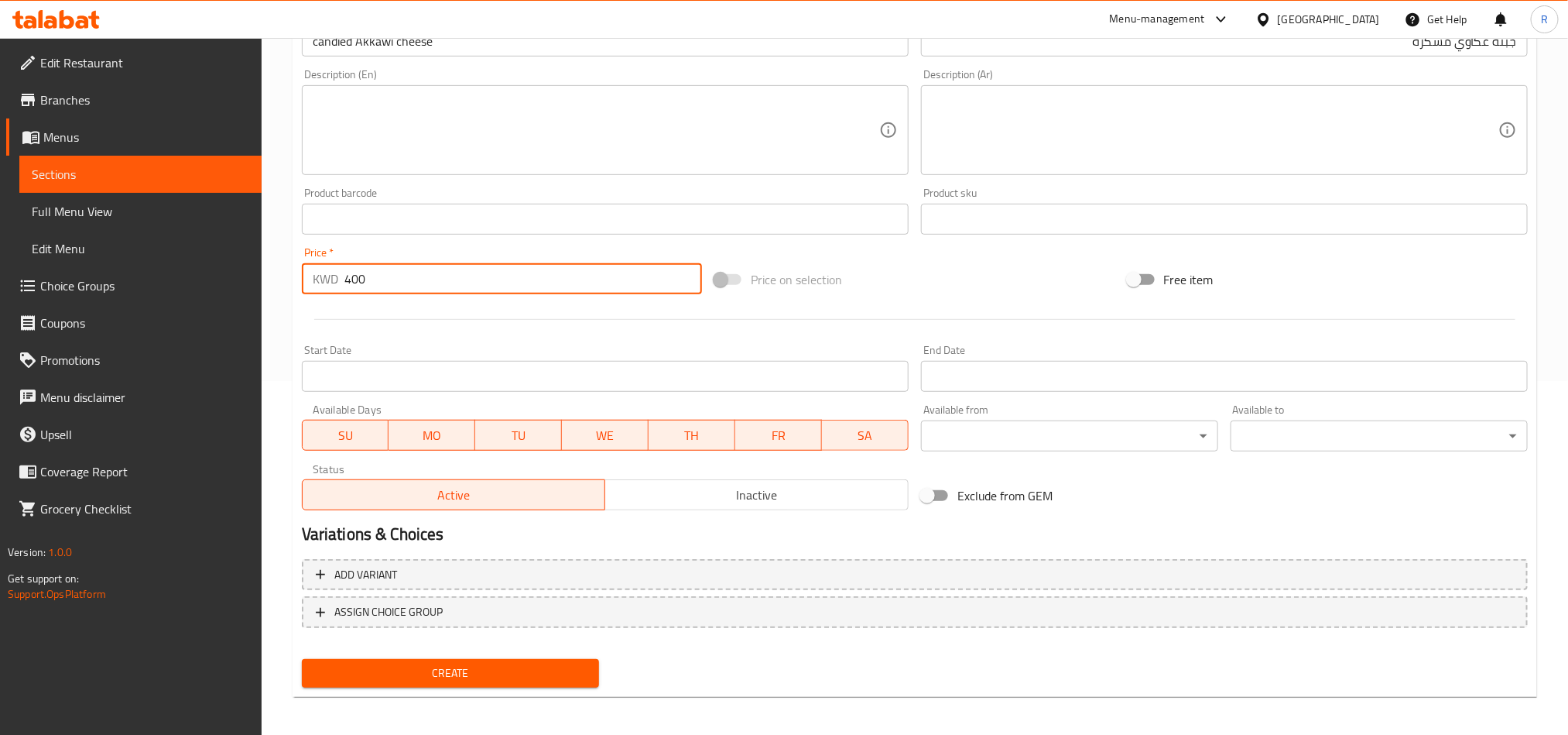
scroll to position [358, 0]
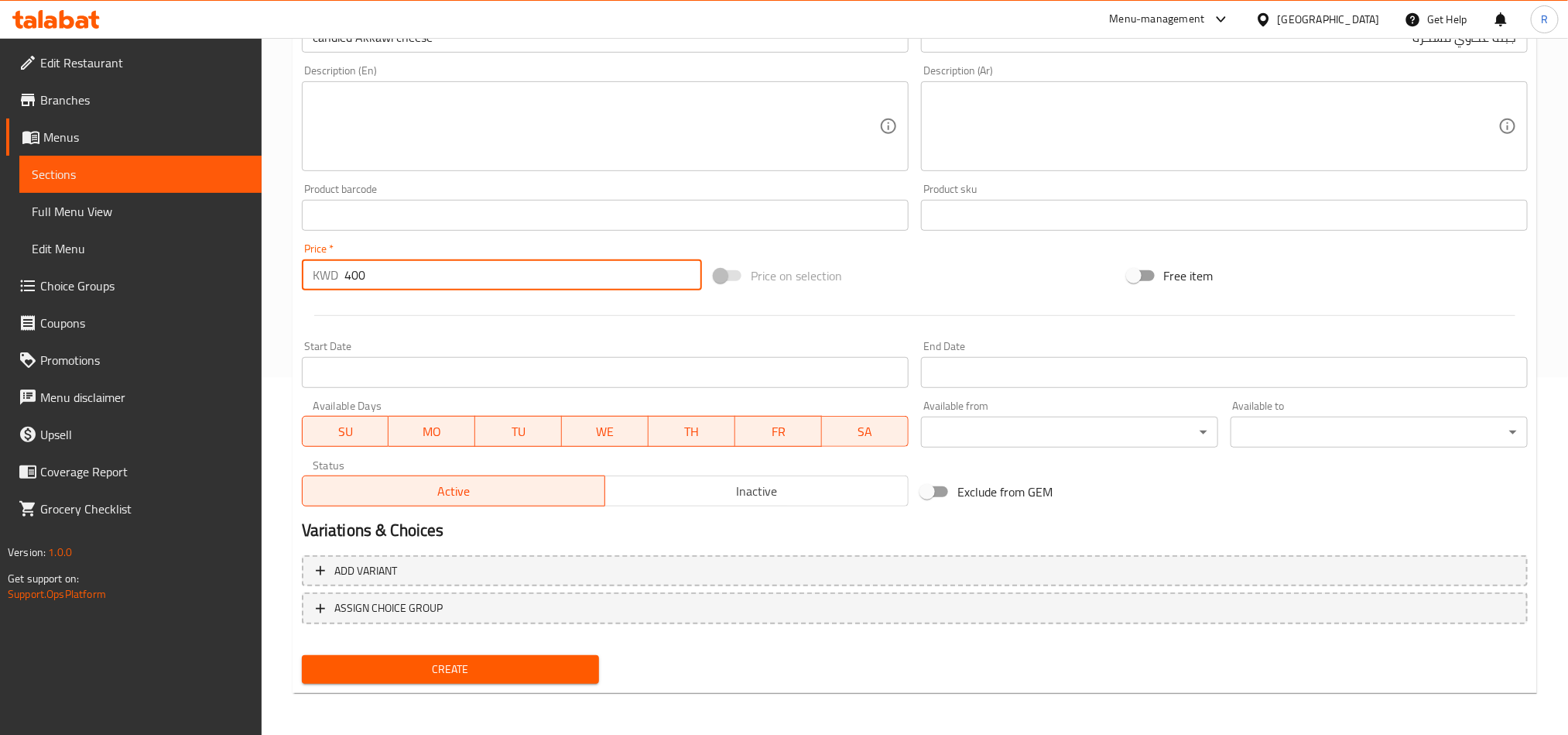
type input "400"
click at [523, 681] on button "Create" at bounding box center [450, 669] width 298 height 28
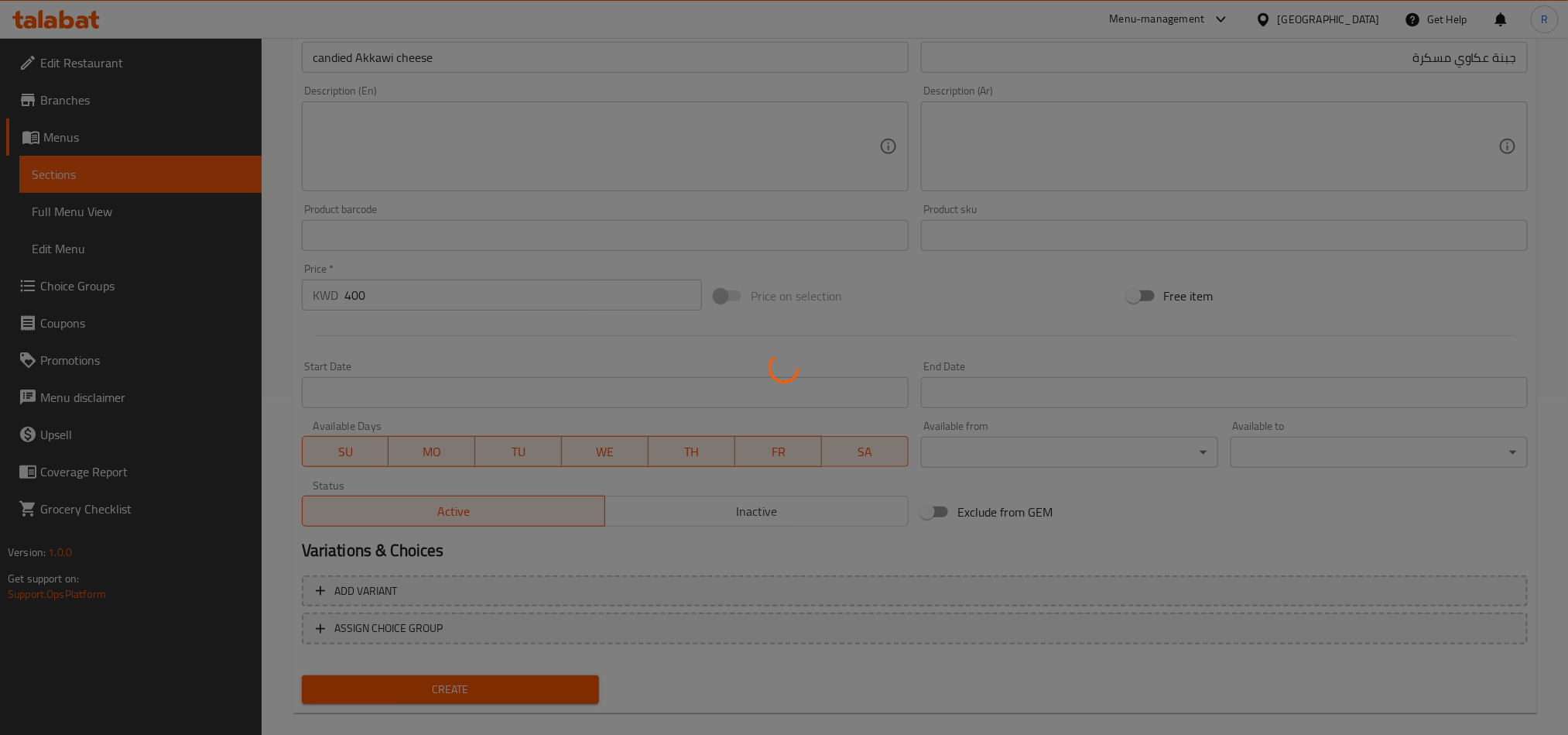
scroll to position [0, 0]
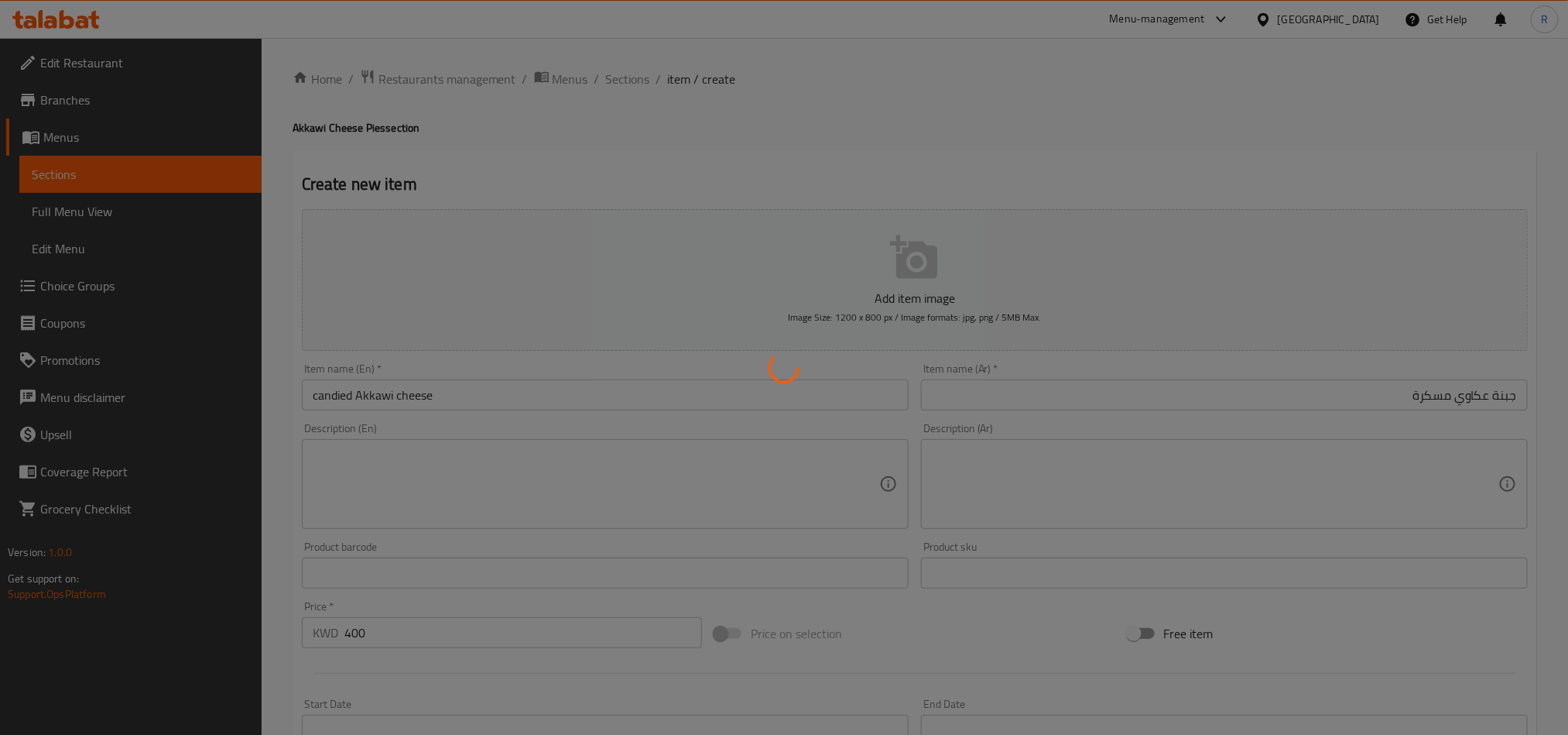
type input "0"
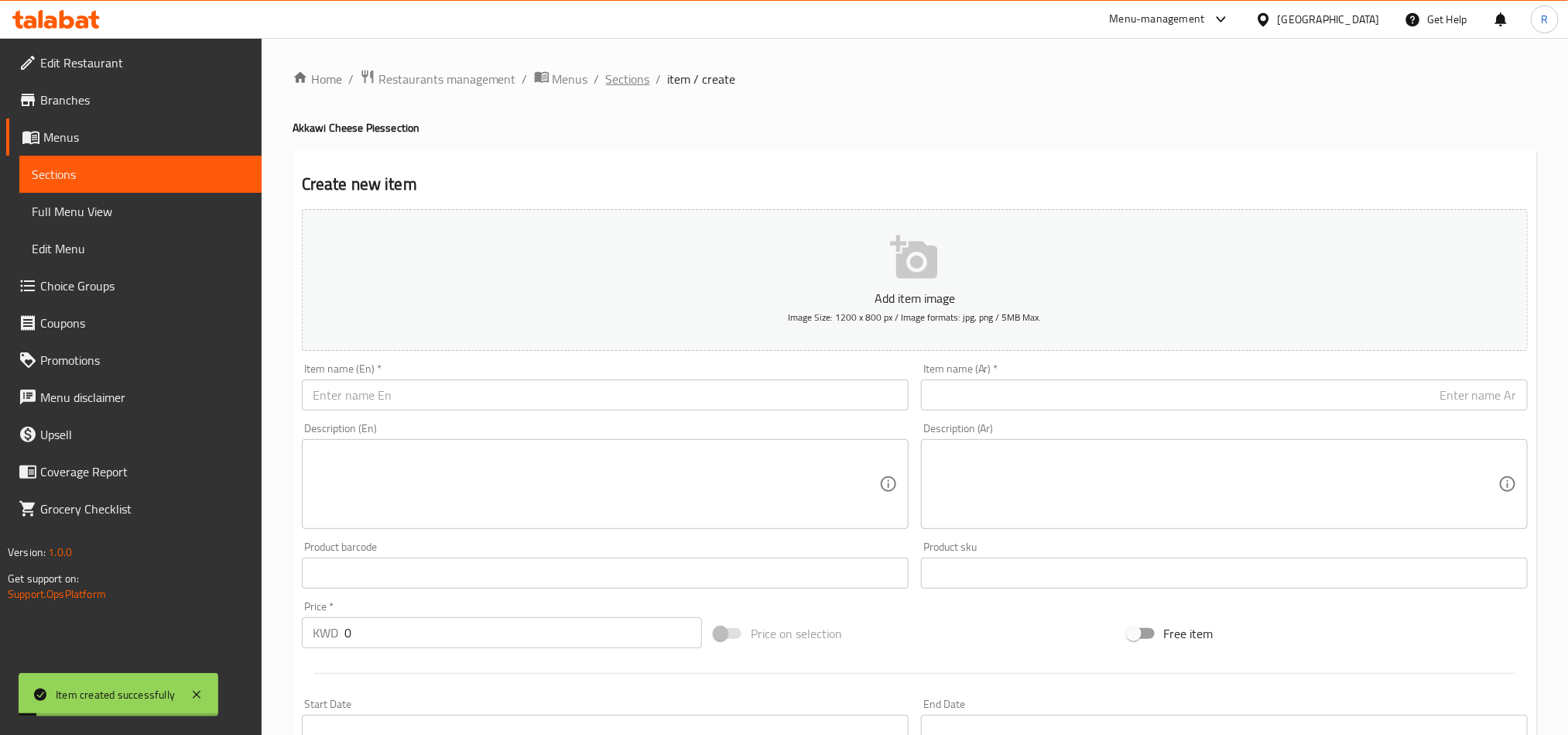
click at [643, 75] on span "Sections" at bounding box center [628, 79] width 44 height 19
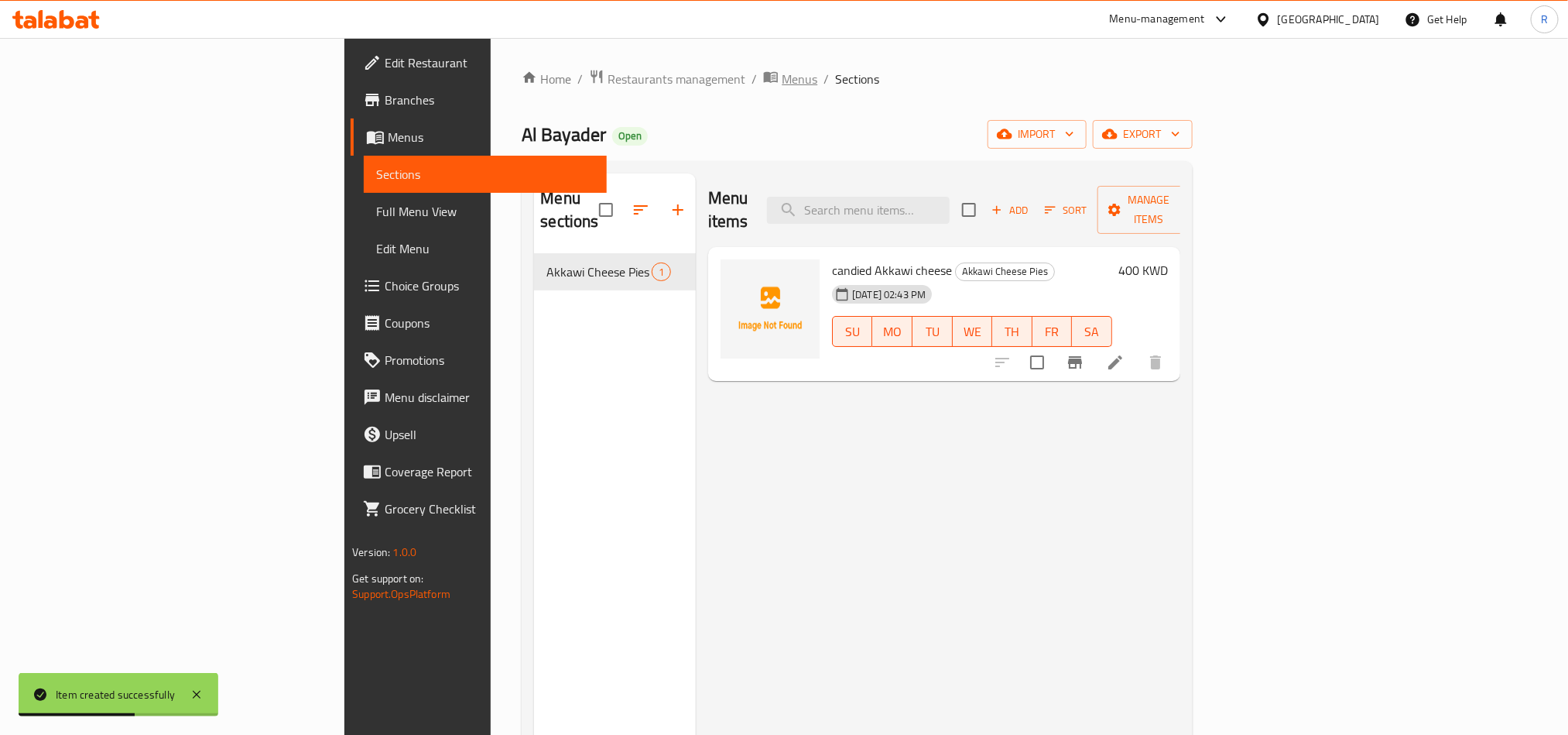
click at [782, 77] on span "Menus" at bounding box center [799, 79] width 36 height 19
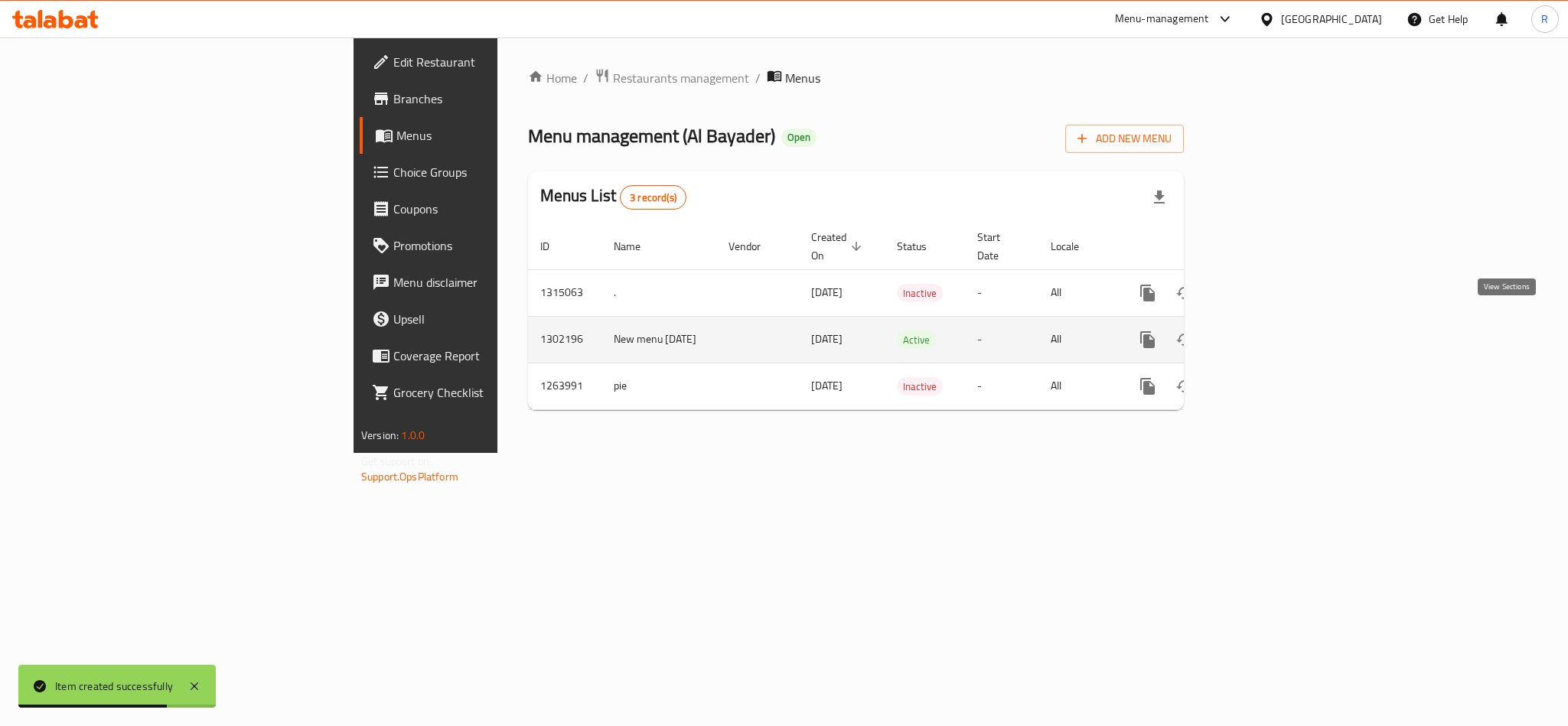
click at [1267, 330] on icon "enhanced table" at bounding box center [1258, 339] width 18 height 18
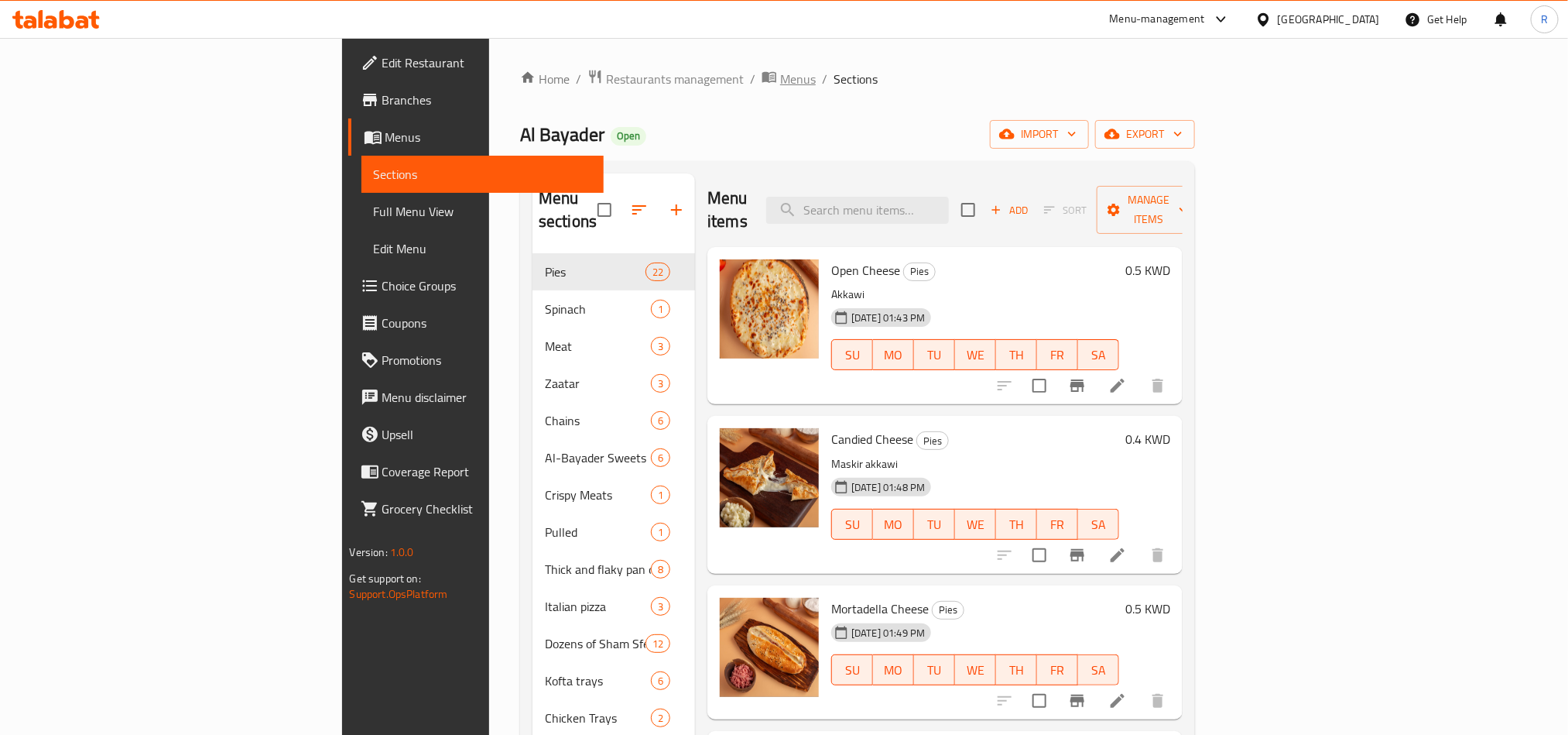
click at [780, 70] on span "Menus" at bounding box center [798, 79] width 36 height 19
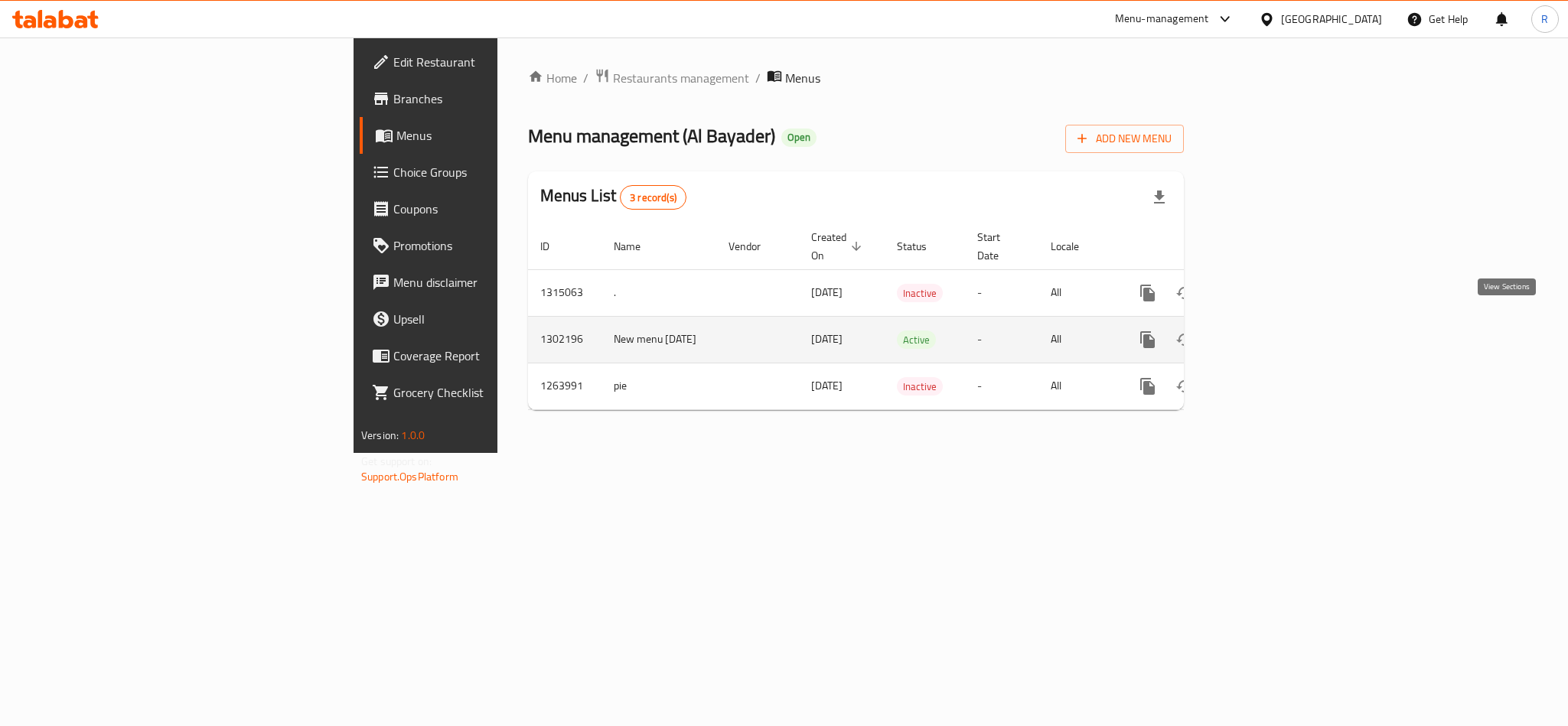
click at [1265, 333] on icon "enhanced table" at bounding box center [1258, 339] width 14 height 14
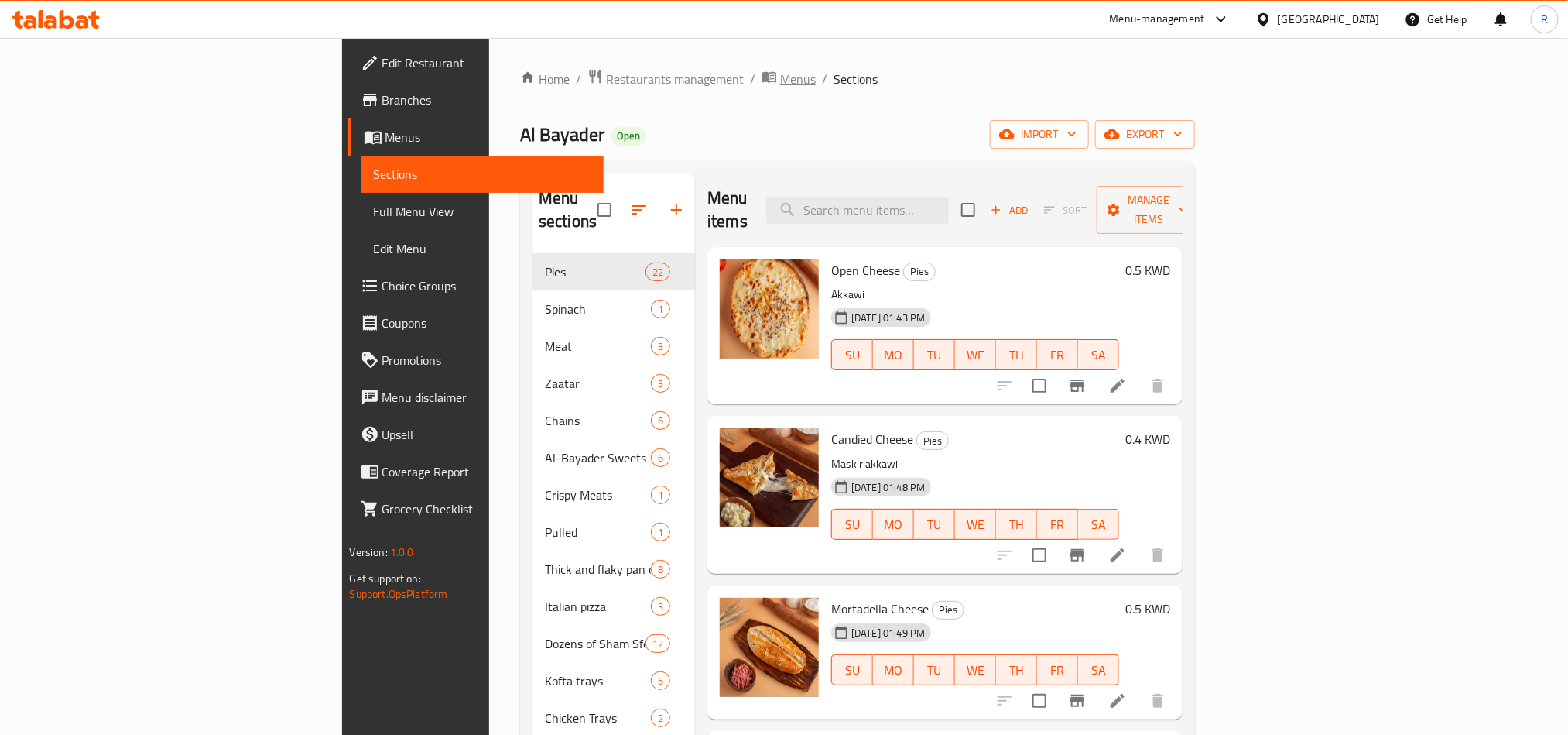
click at [780, 80] on span "Menus" at bounding box center [798, 79] width 36 height 19
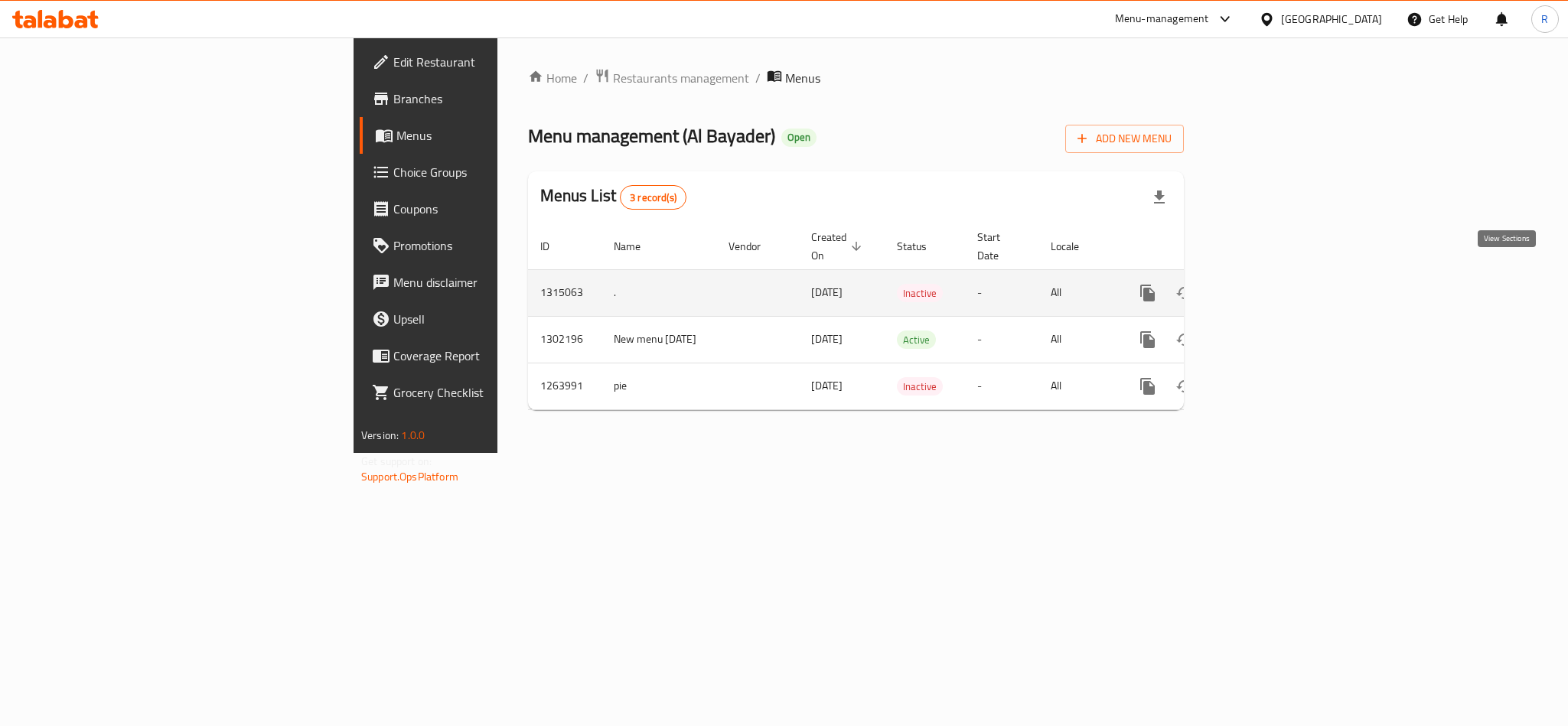
click at [1267, 284] on icon "enhanced table" at bounding box center [1258, 292] width 18 height 18
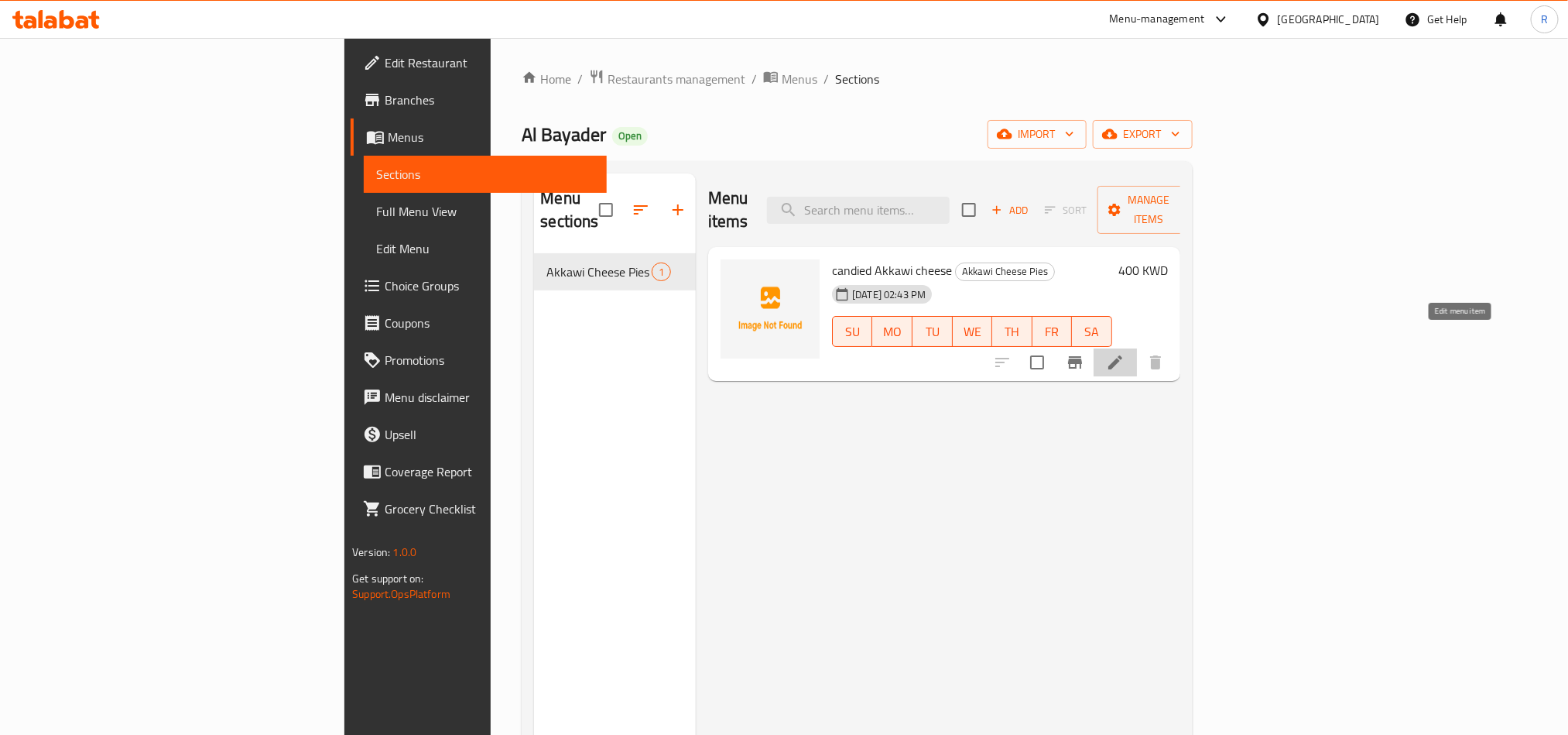
click at [1122, 355] on icon at bounding box center [1115, 362] width 14 height 14
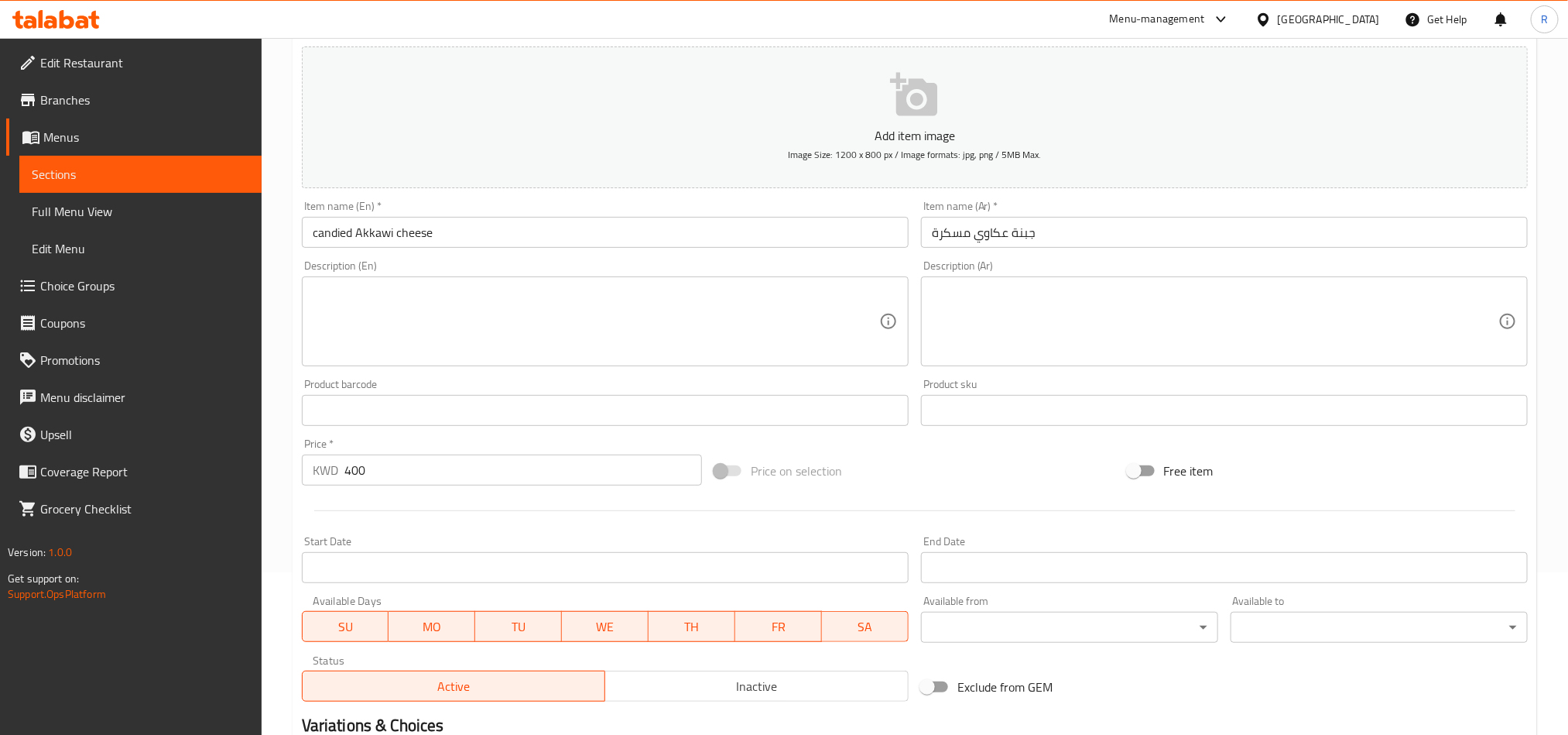
scroll to position [358, 0]
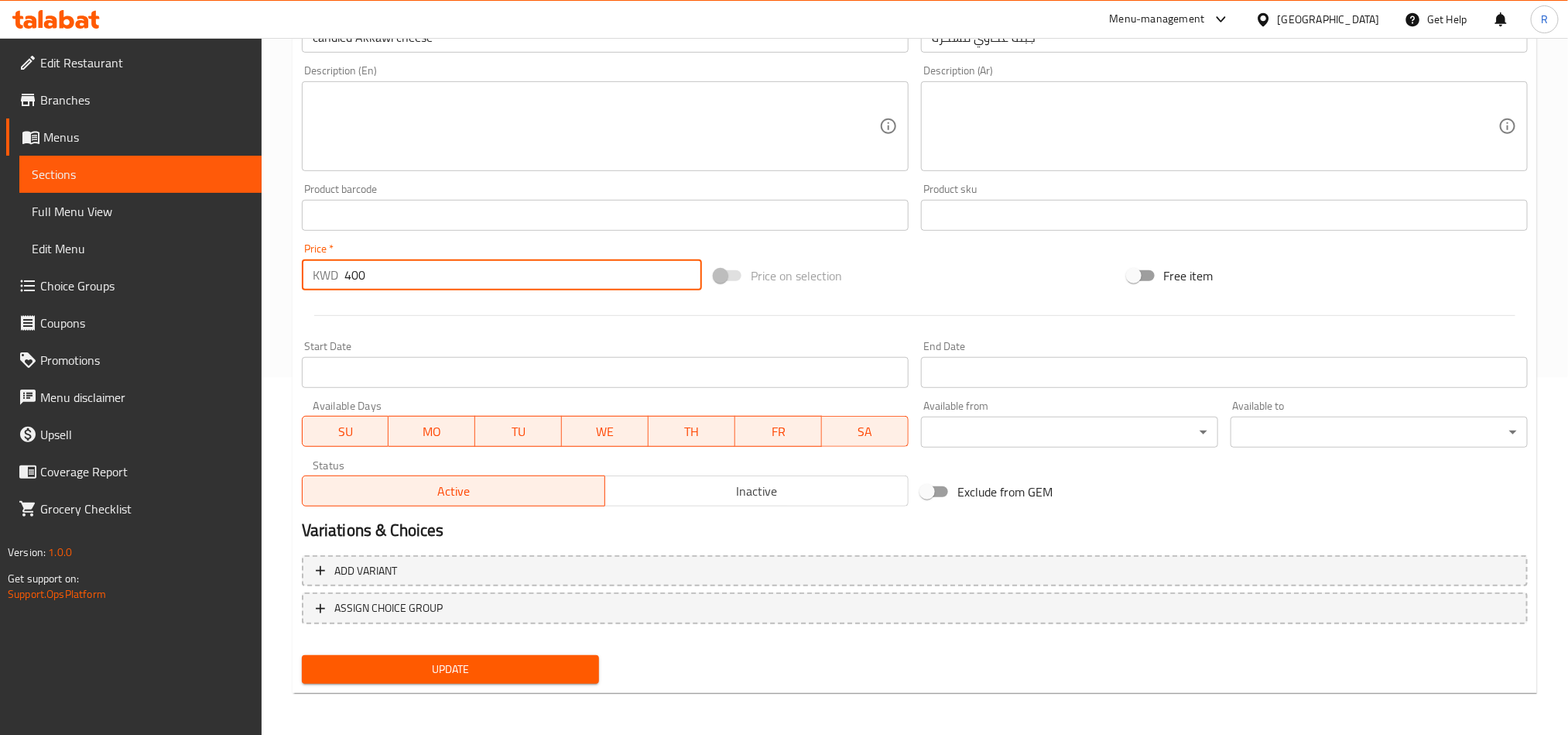
drag, startPoint x: 382, startPoint y: 277, endPoint x: 340, endPoint y: 282, distance: 42.3
click at [340, 282] on div "KWD 400 Price *" at bounding box center [502, 275] width 401 height 31
type input "00.4"
click at [541, 674] on span "Update" at bounding box center [451, 670] width 272 height 19
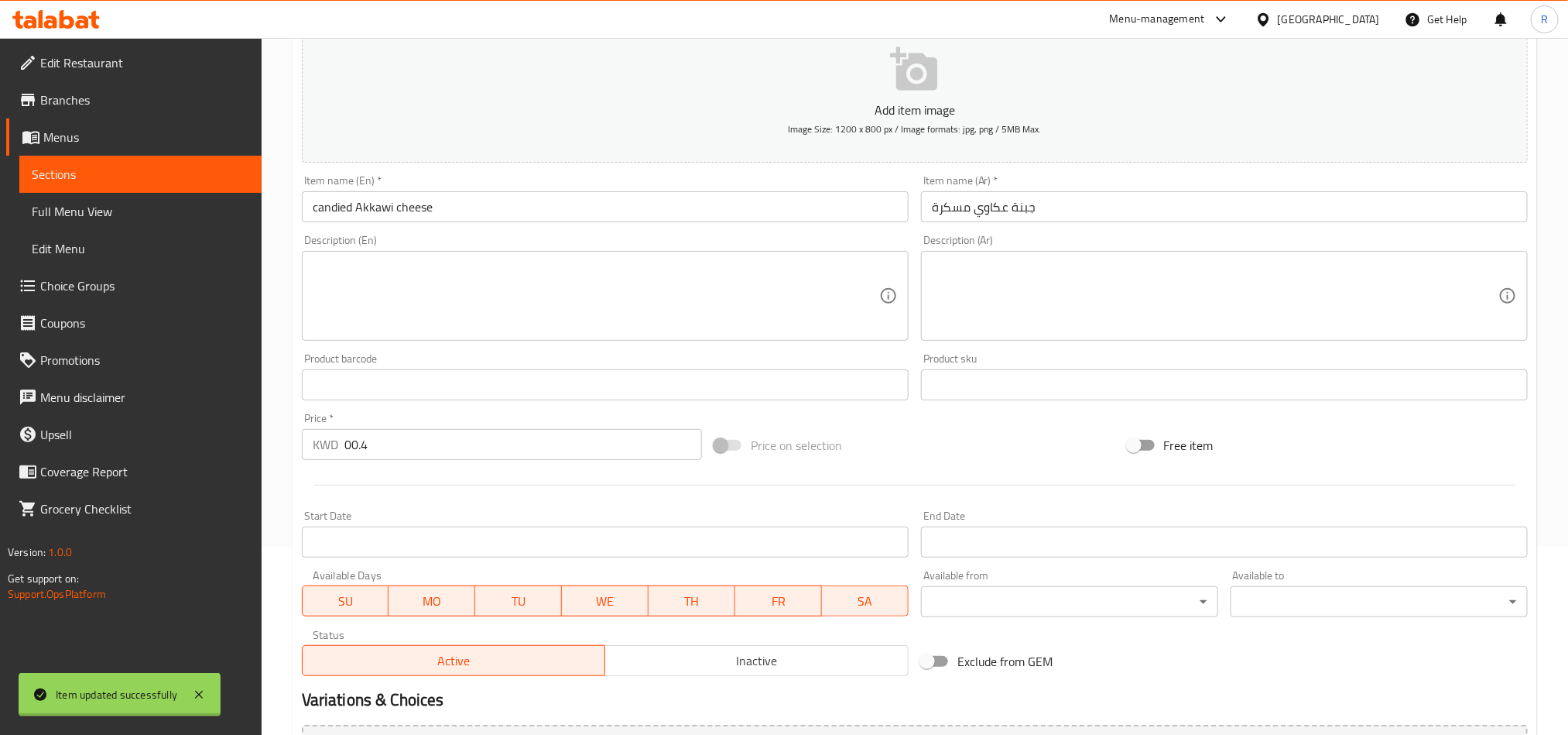
scroll to position [0, 0]
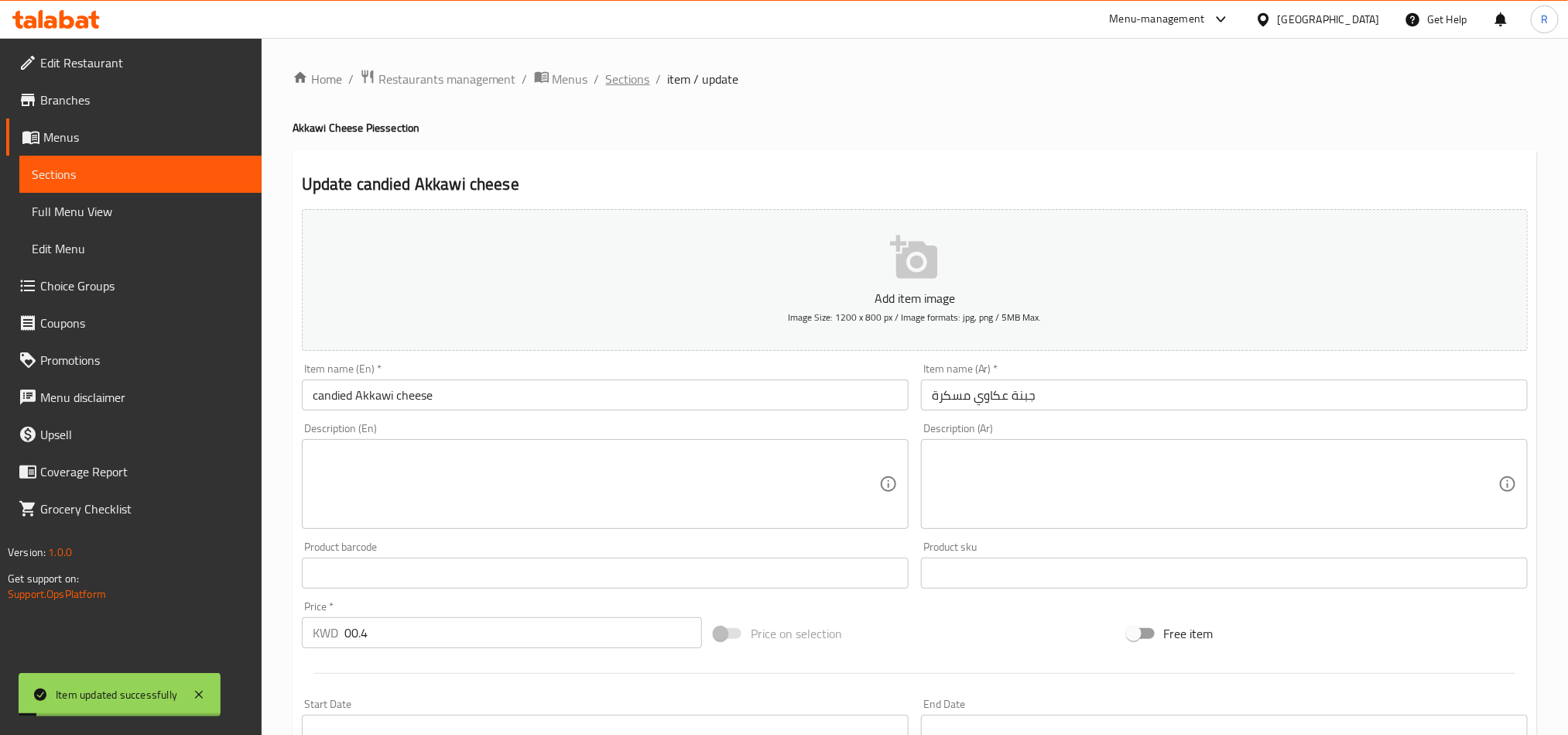
click at [628, 84] on span "Sections" at bounding box center [628, 79] width 44 height 19
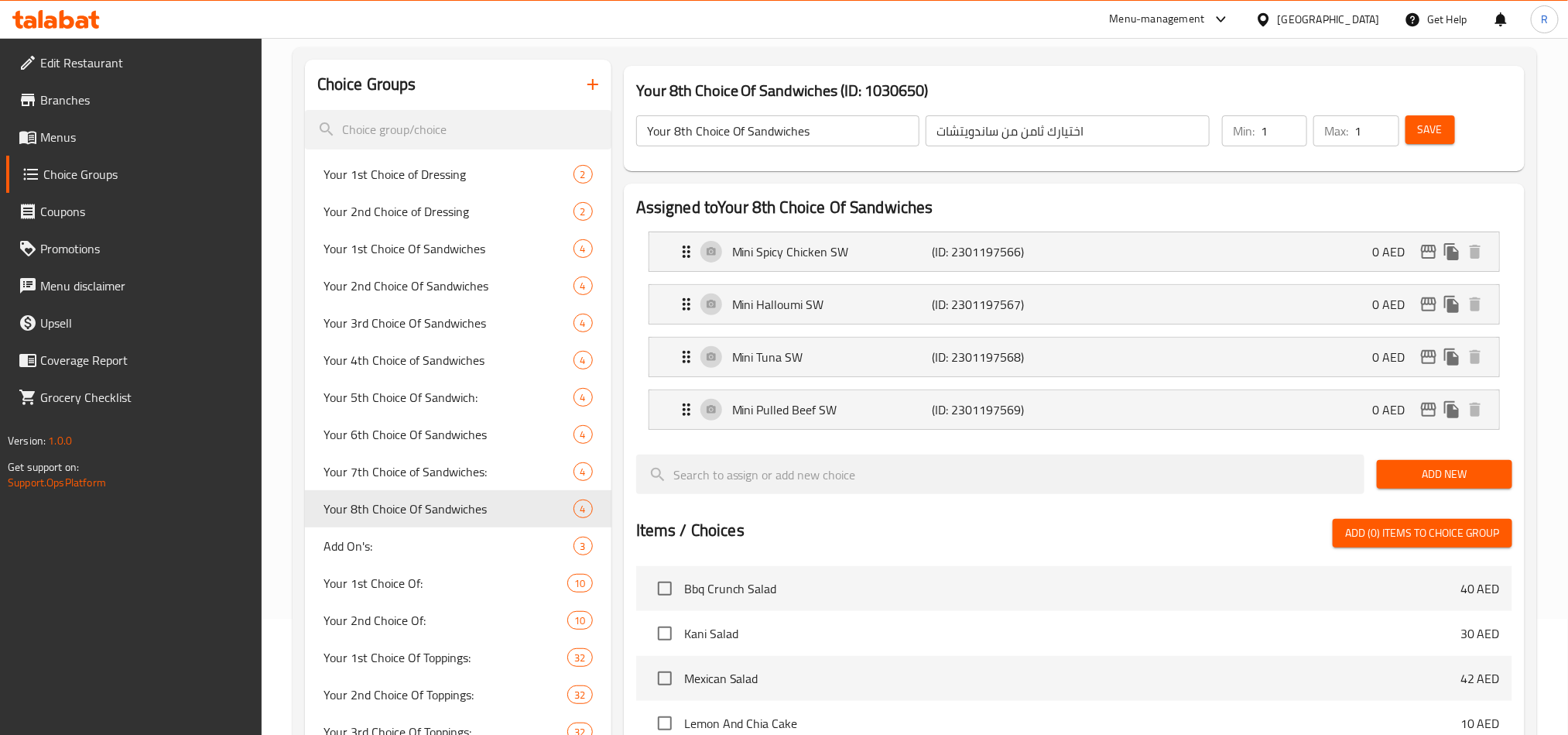
scroll to position [116, 0]
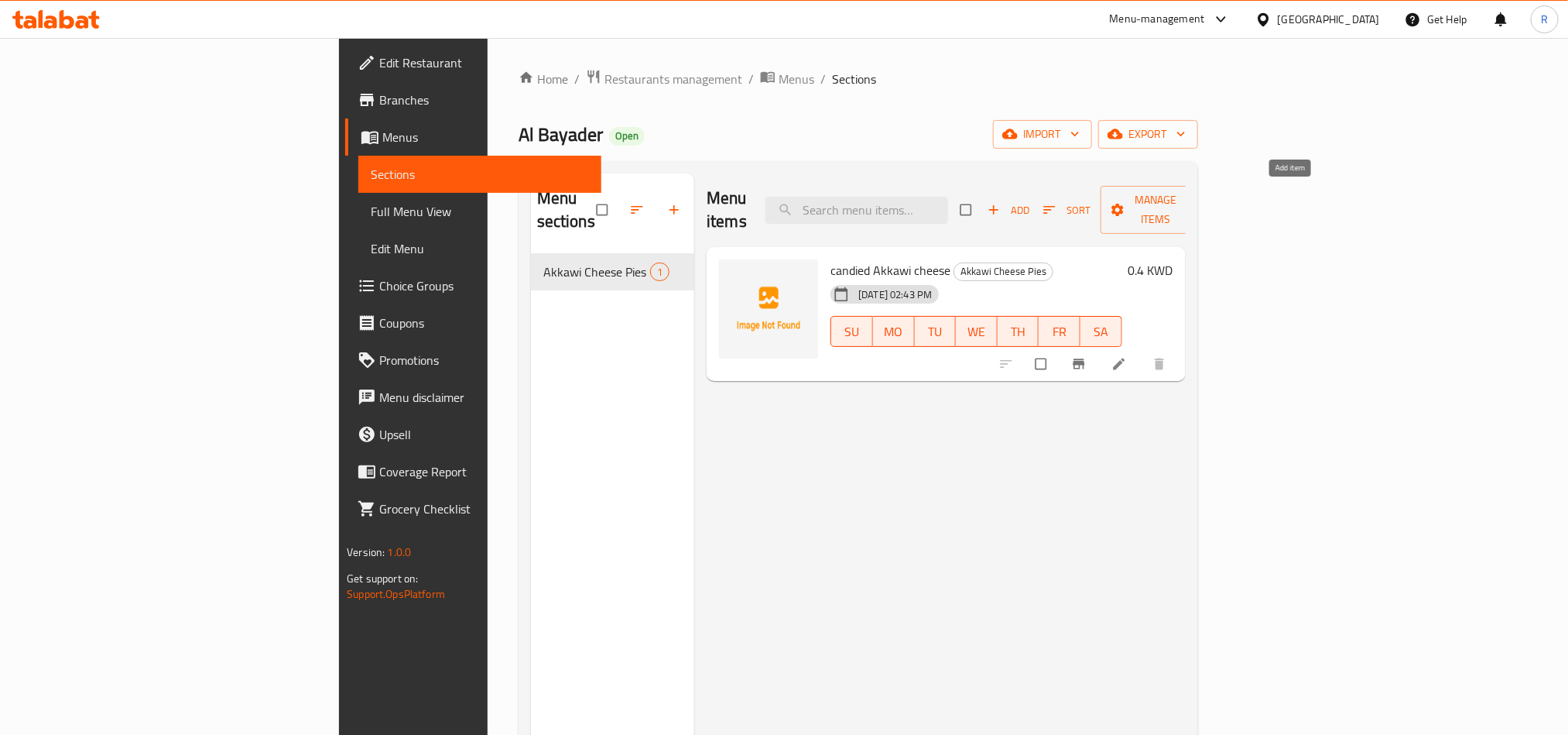
click at [1030, 201] on span "Add" at bounding box center [1009, 210] width 42 height 18
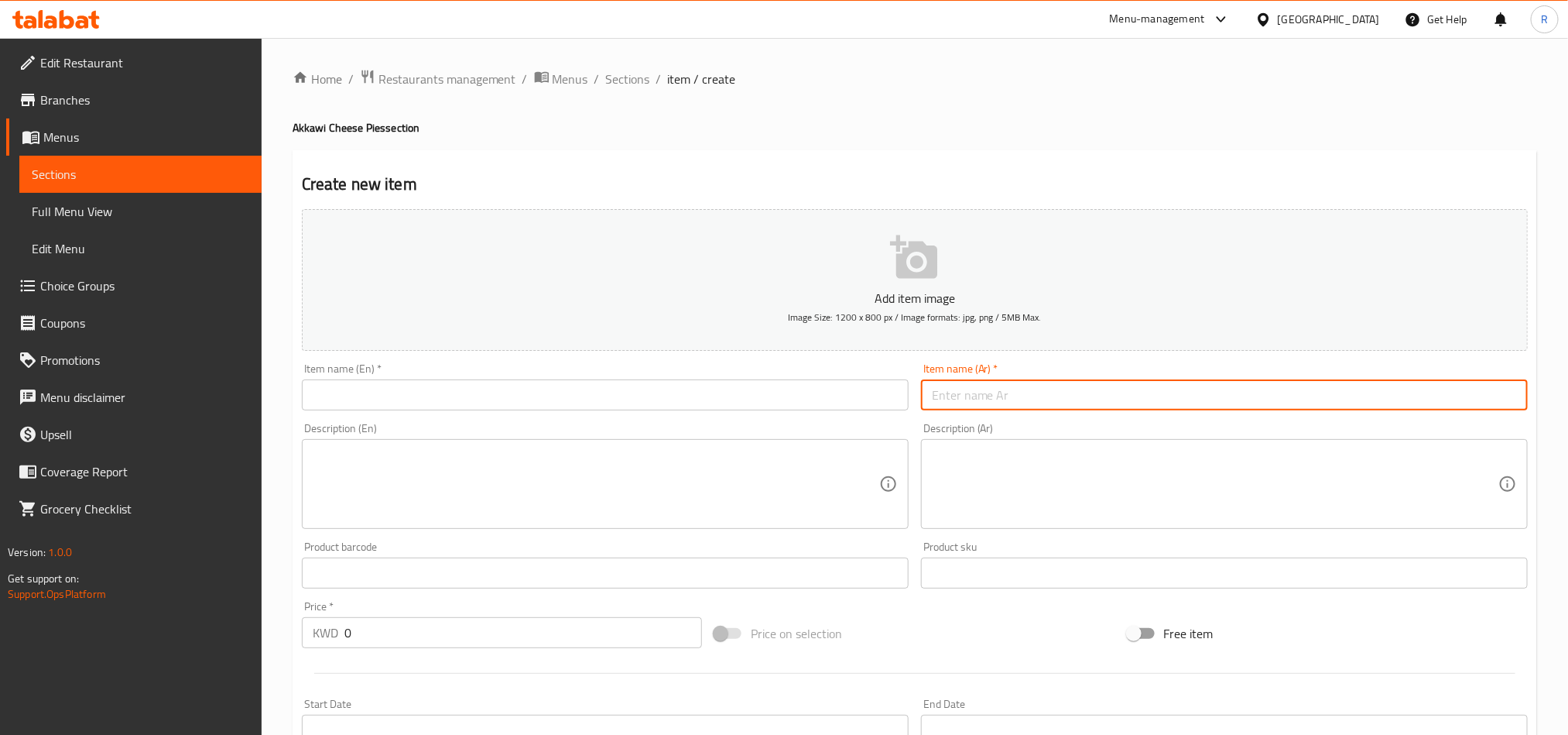
paste input "جبنة عكاوي مفتوحة"
type input "جبنة عكاوي مفتوحة"
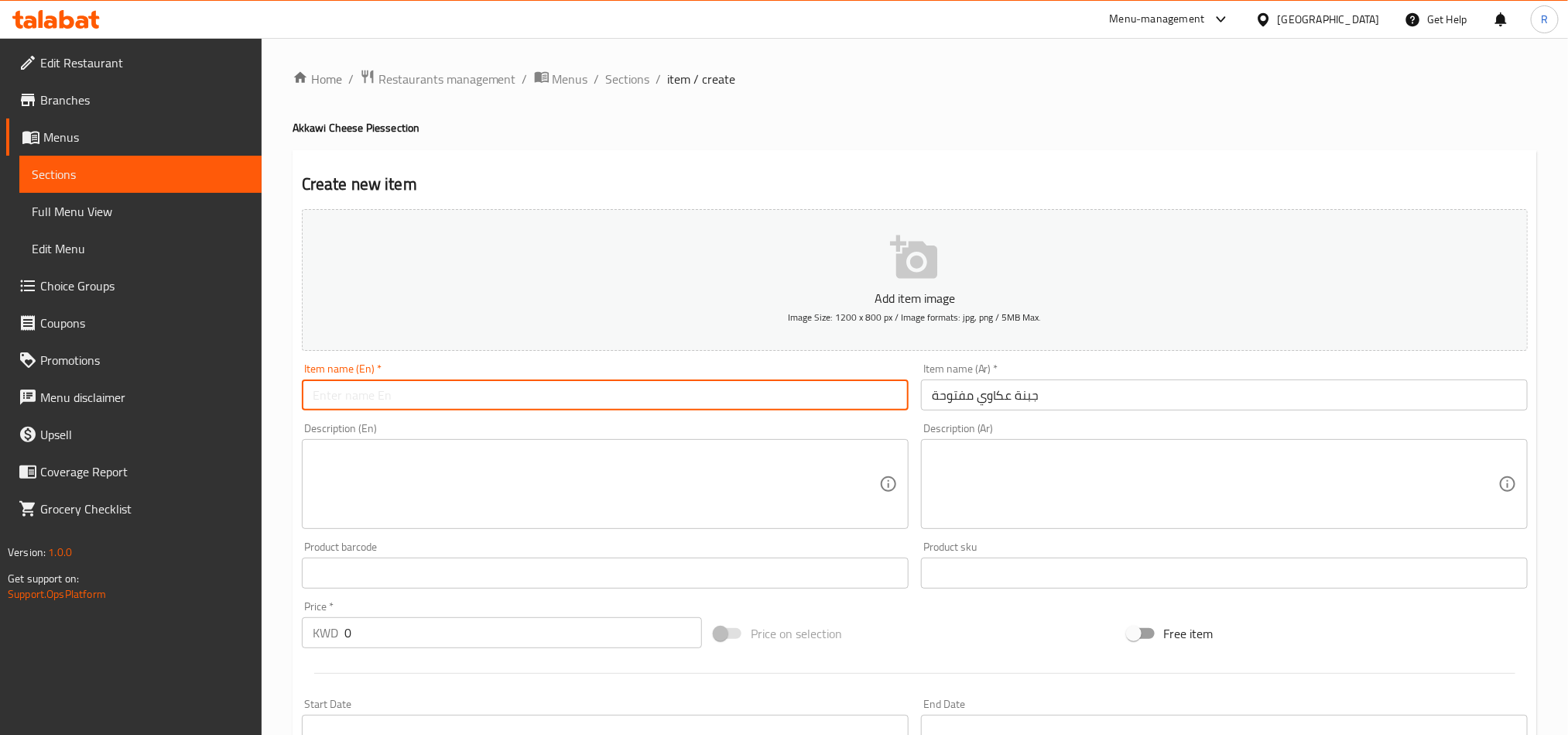
paste input "Open Akkawi cheese"
type input "Open Akkawi cheese"
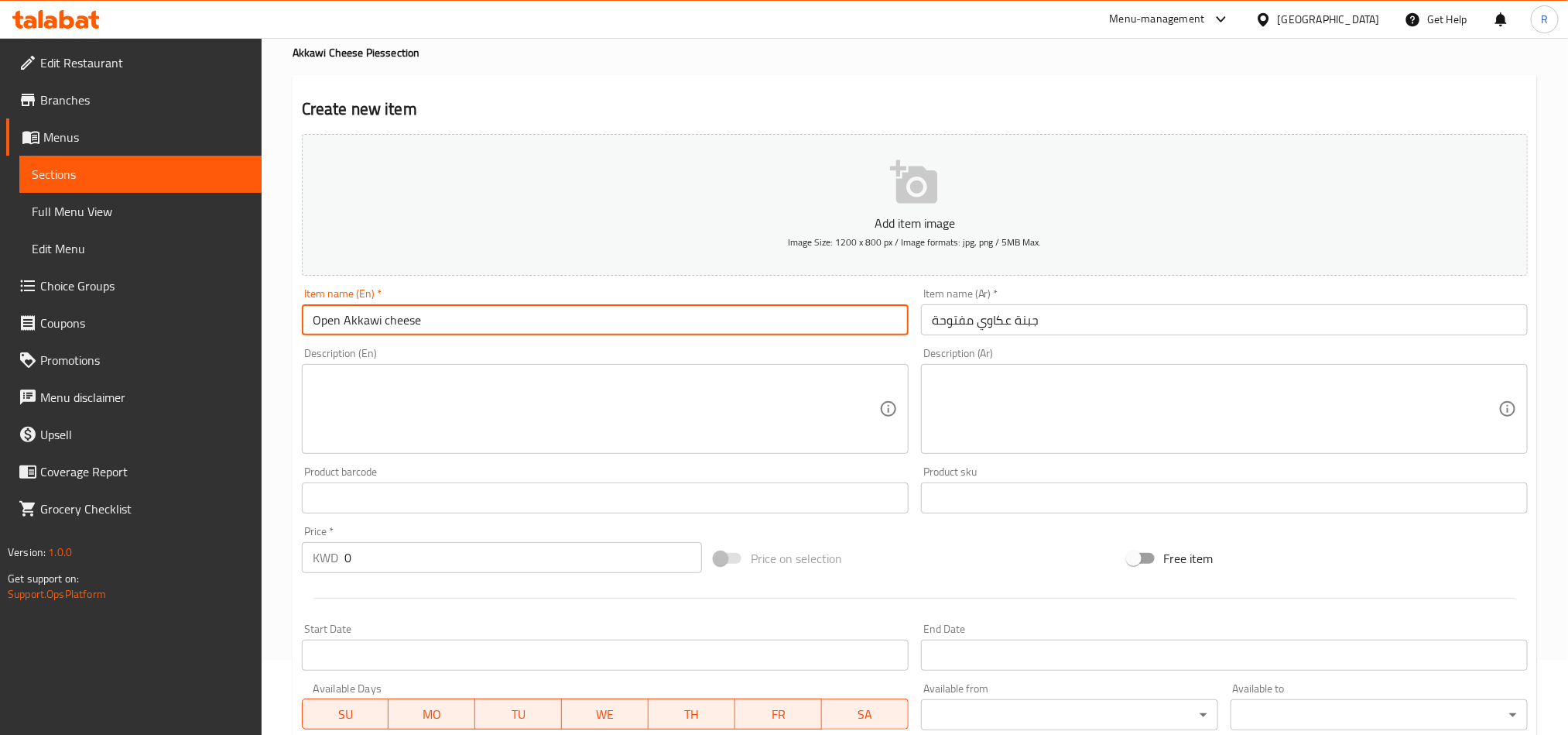
scroll to position [349, 0]
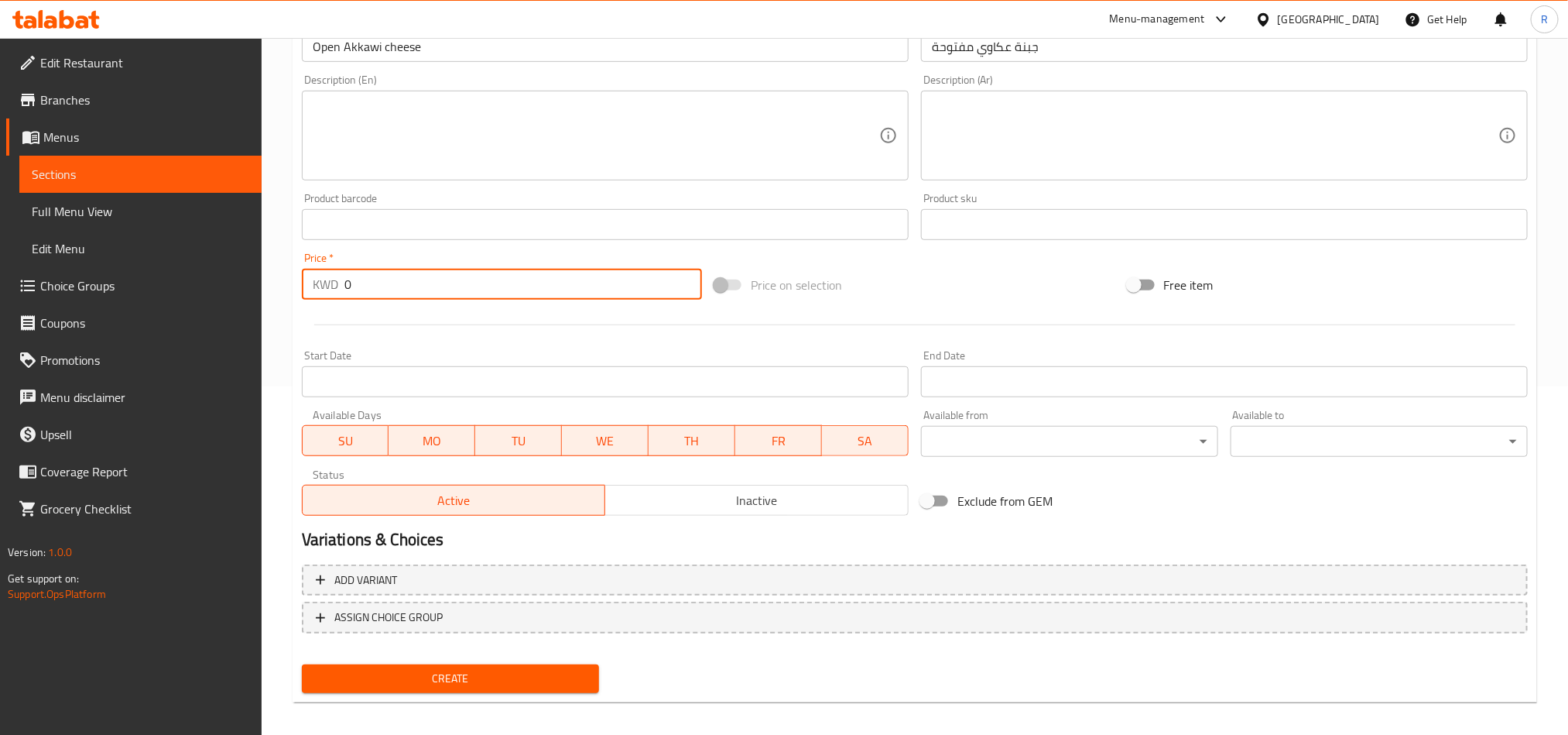
drag, startPoint x: 358, startPoint y: 299, endPoint x: 340, endPoint y: 299, distance: 18.0
click at [340, 299] on div "KWD 0 Price *" at bounding box center [502, 284] width 401 height 31
type input "00.5"
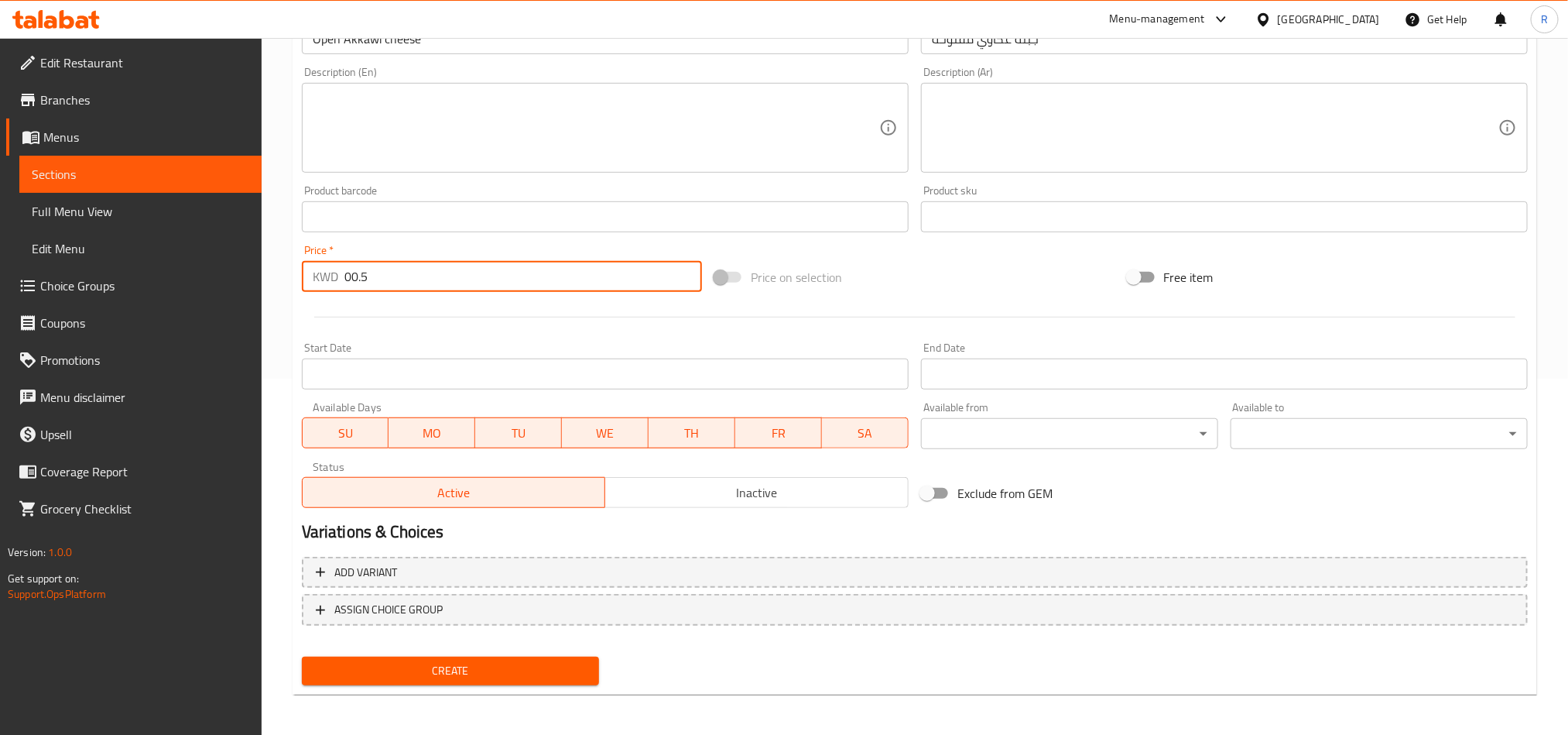
scroll to position [358, 0]
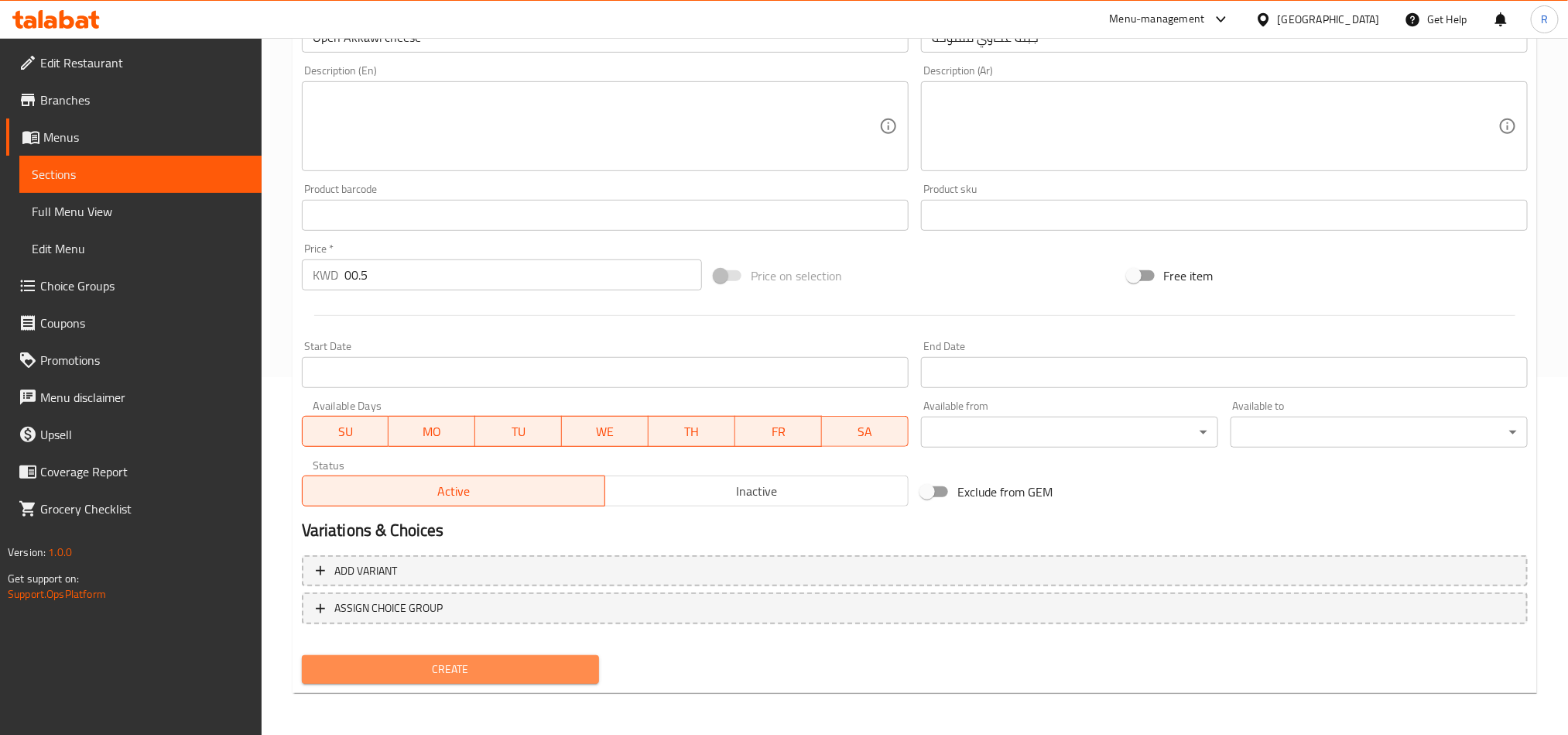
click at [488, 660] on span "Create" at bounding box center [451, 670] width 272 height 19
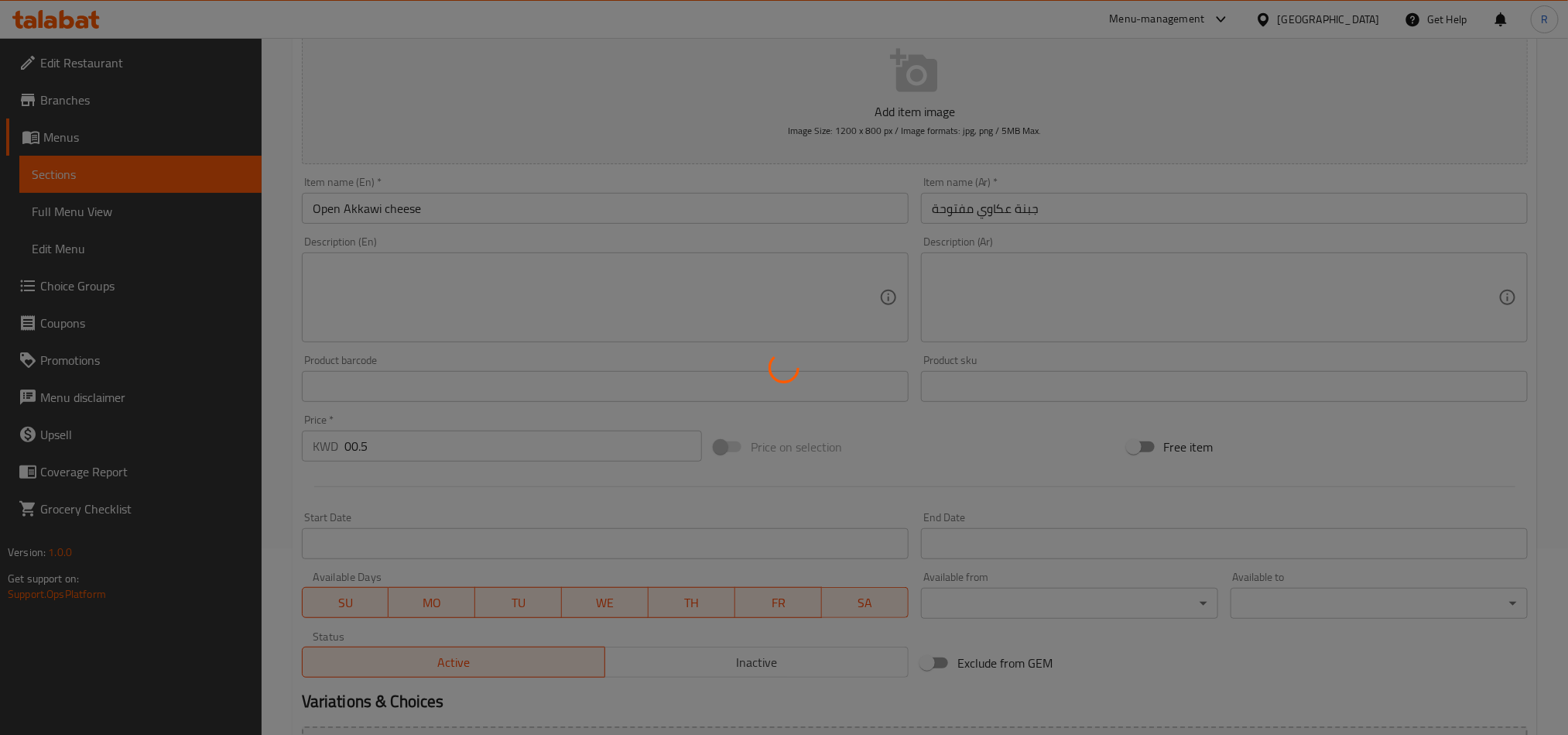
scroll to position [0, 0]
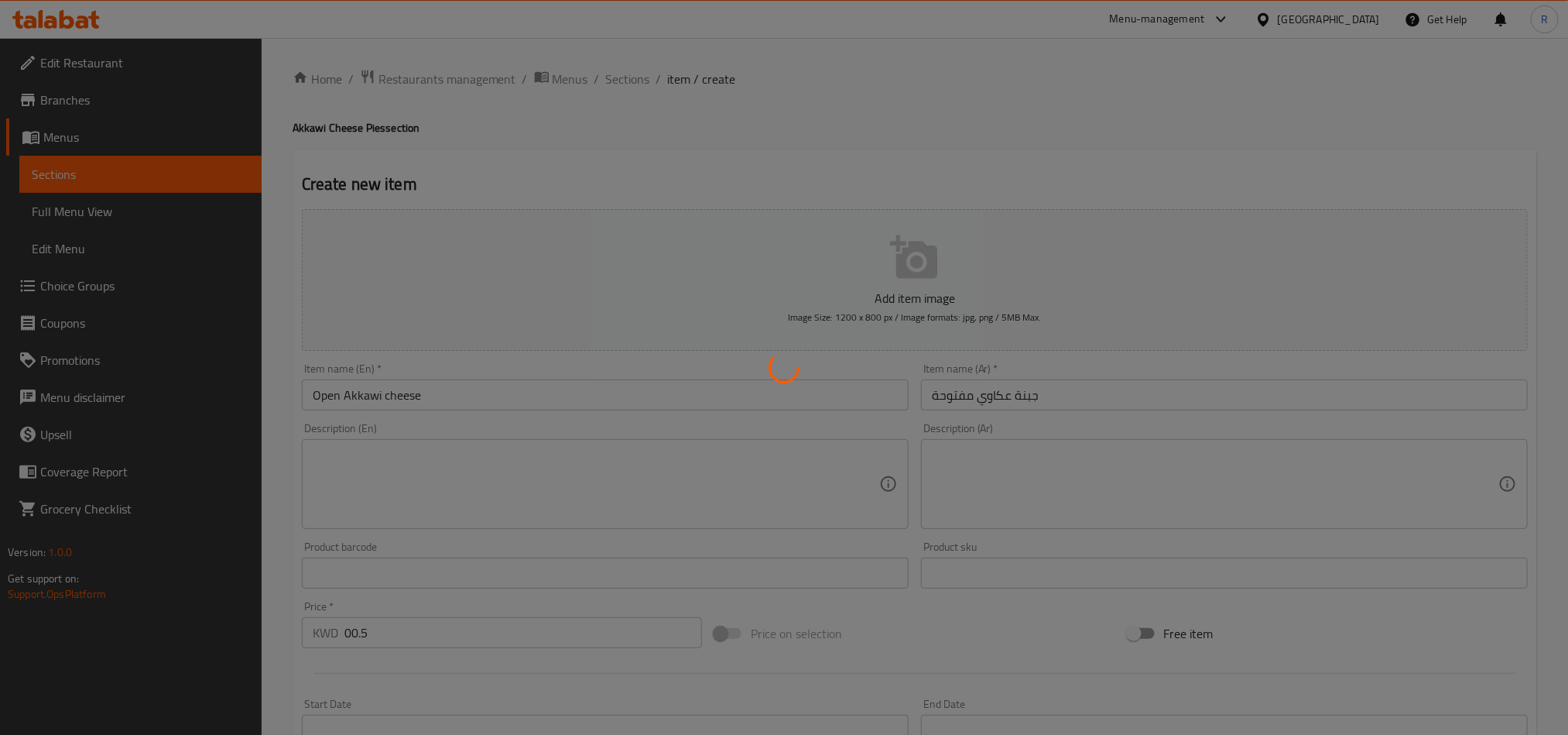
type input "0"
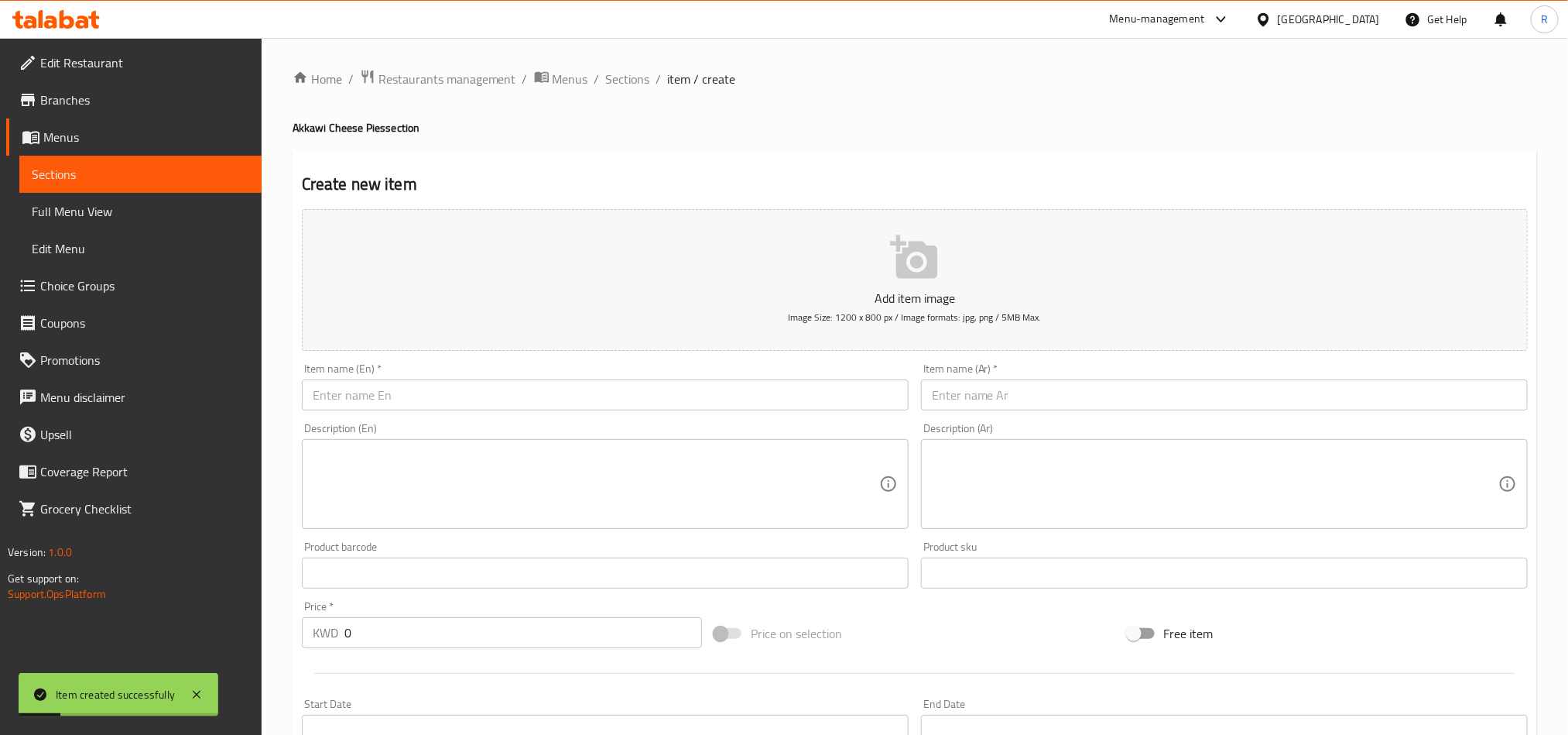
click at [639, 84] on span "Sections" at bounding box center [628, 79] width 44 height 19
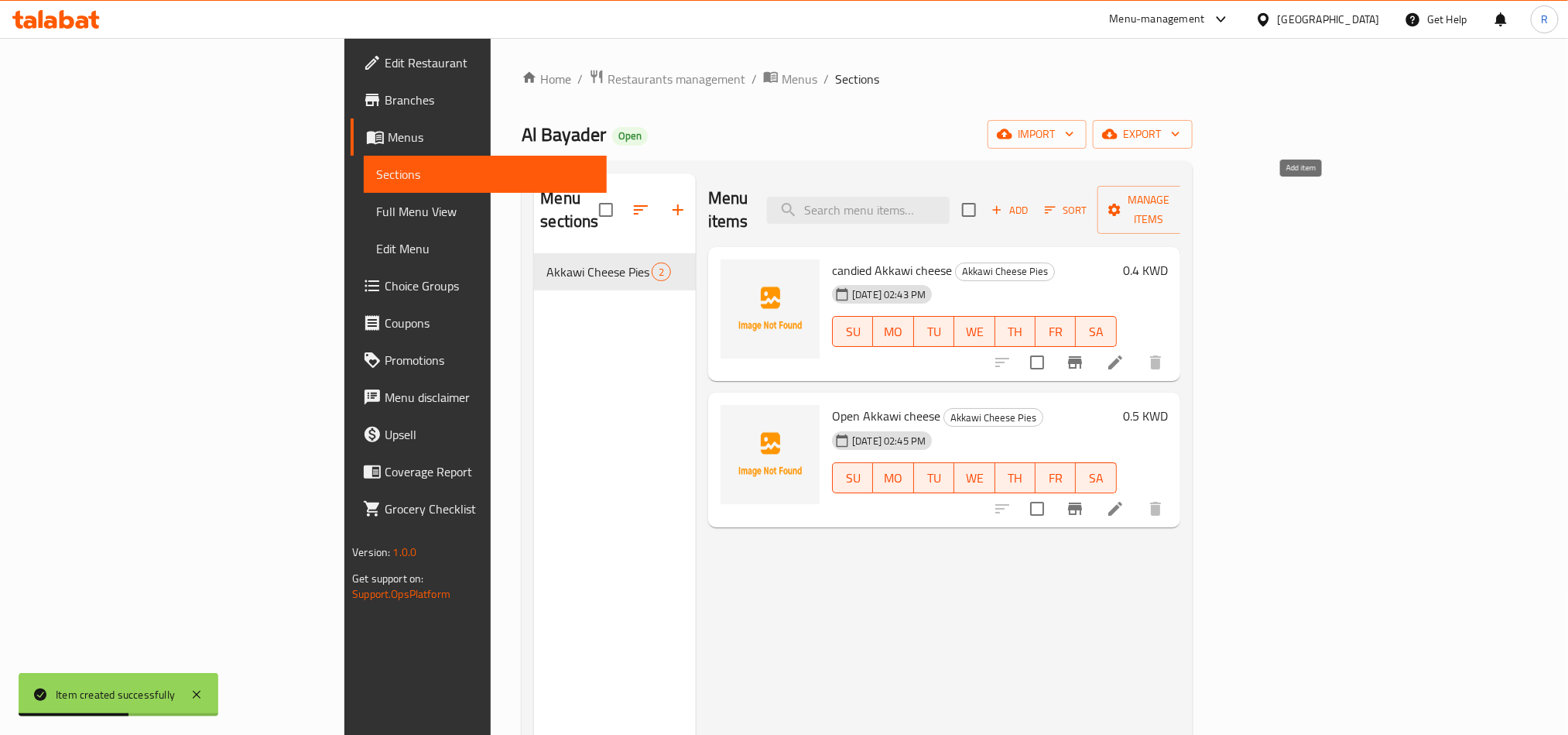
click at [1031, 201] on span "Add" at bounding box center [1010, 210] width 42 height 18
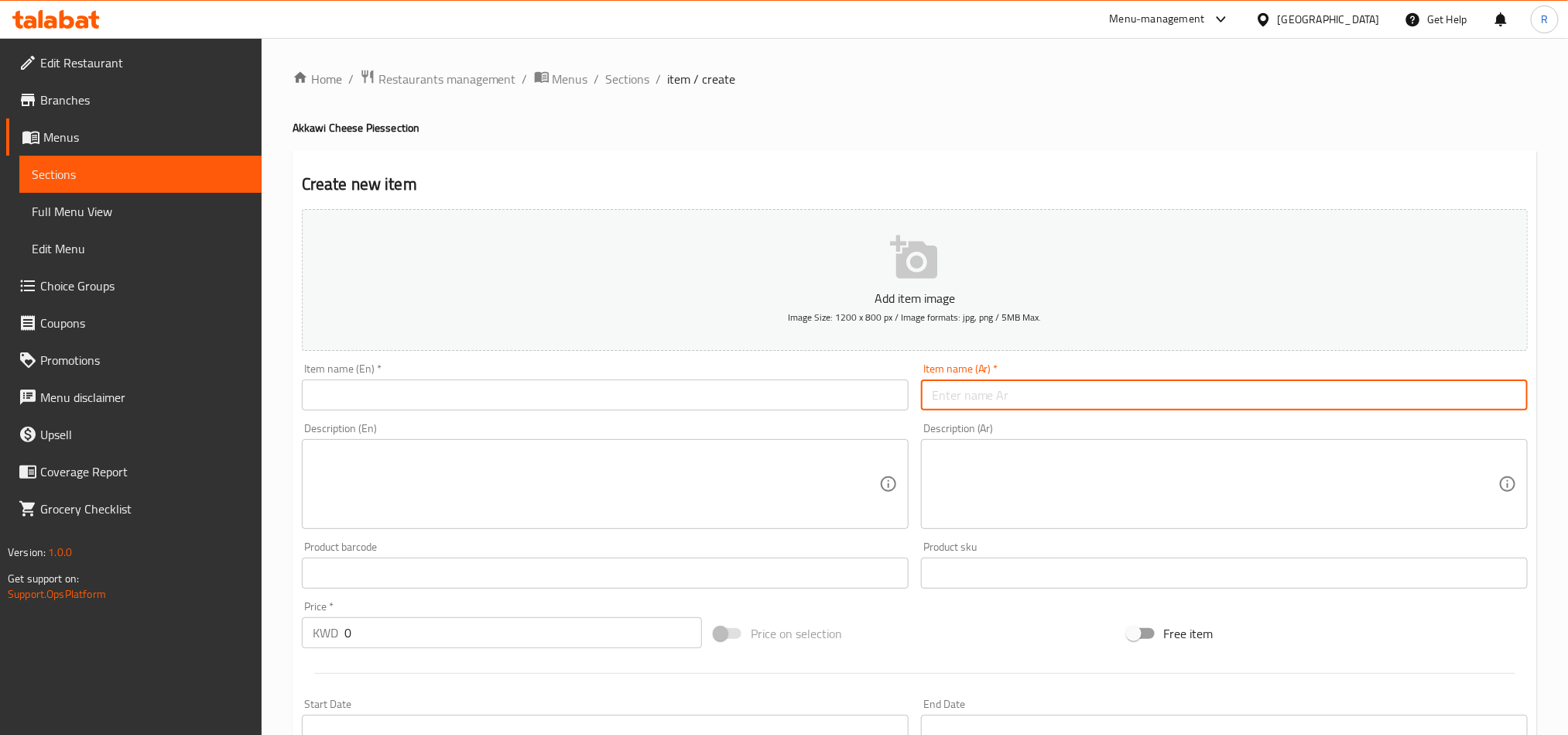
paste input "جبنة عكاوي مرتديلا"
type input "جبنة عكاوي مرتديلا"
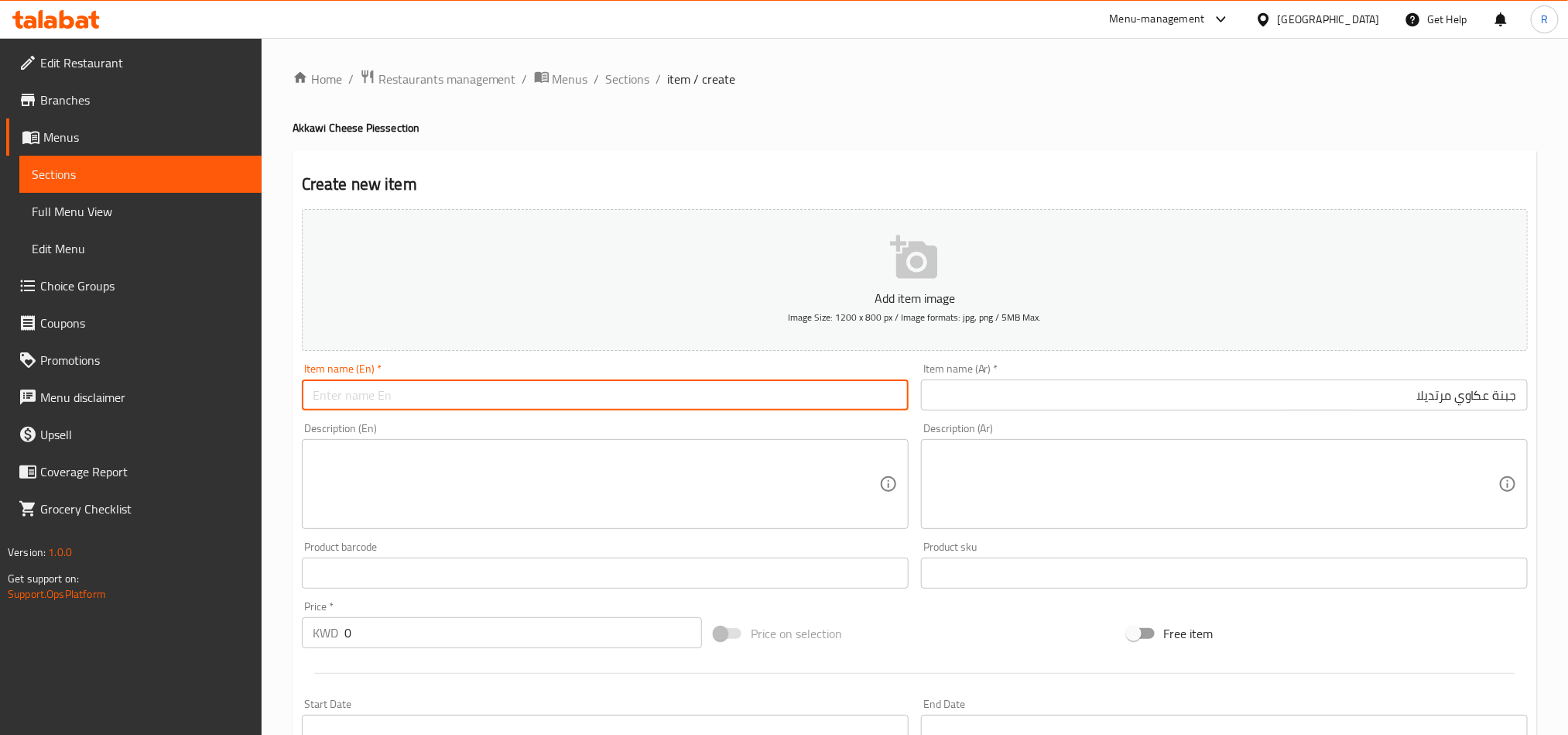
paste input "Akkawi cheese mortadella"
type input "Akkawi cheese mortadella"
click at [488, 490] on textarea at bounding box center [596, 484] width 567 height 74
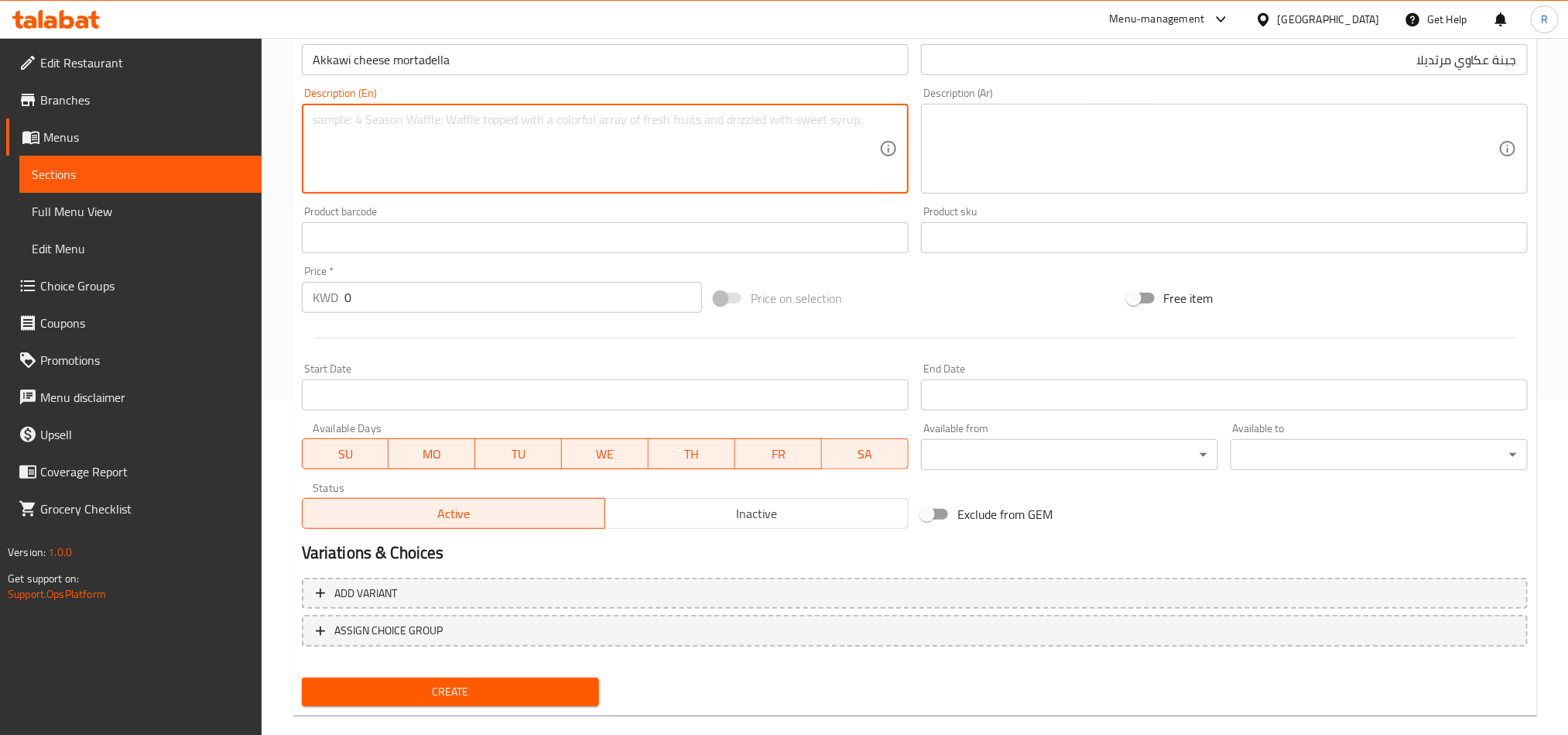
scroll to position [349, 0]
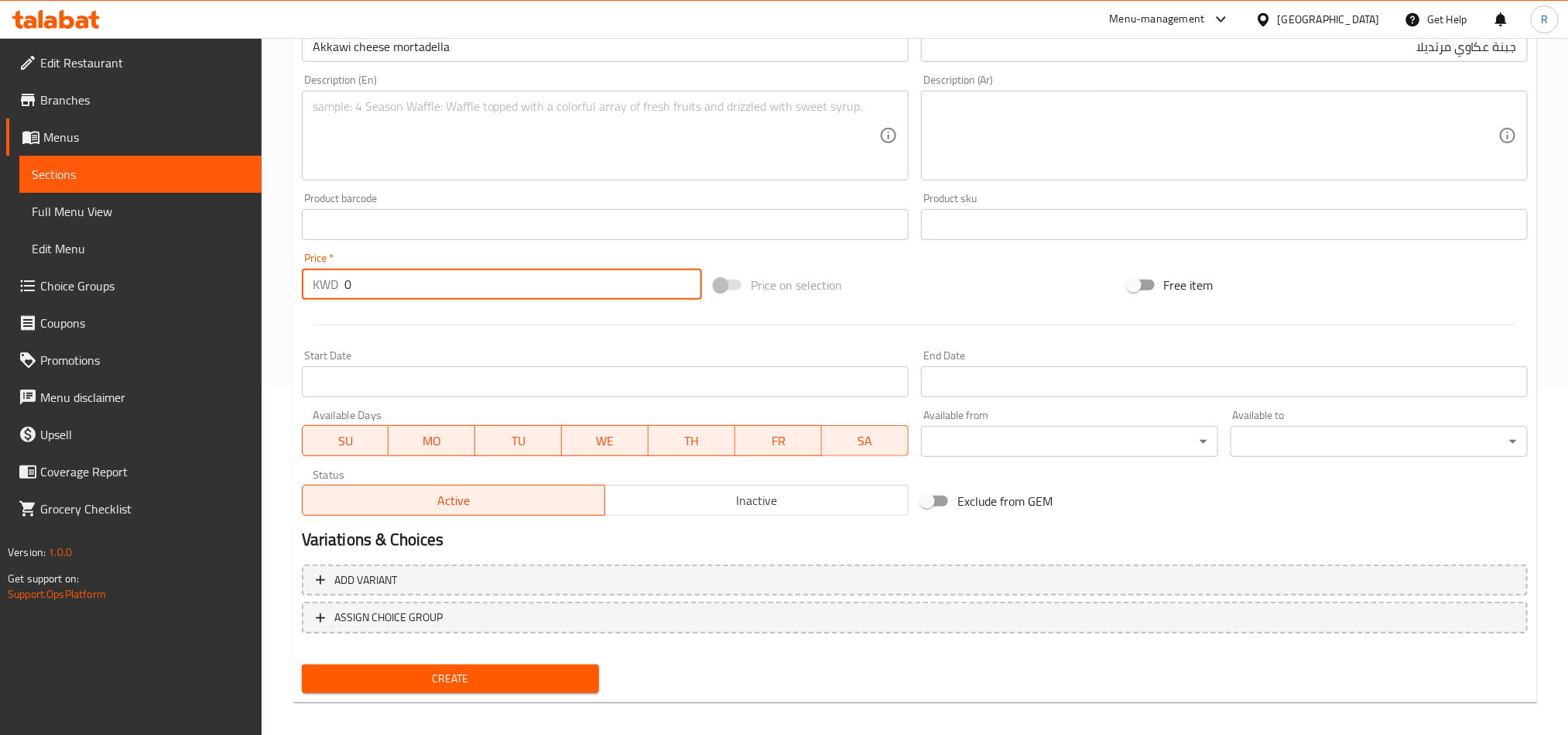
drag, startPoint x: 355, startPoint y: 291, endPoint x: 332, endPoint y: 291, distance: 23.0
click at [332, 291] on div "KWD 0 Price *" at bounding box center [502, 284] width 401 height 31
type input "00.5"
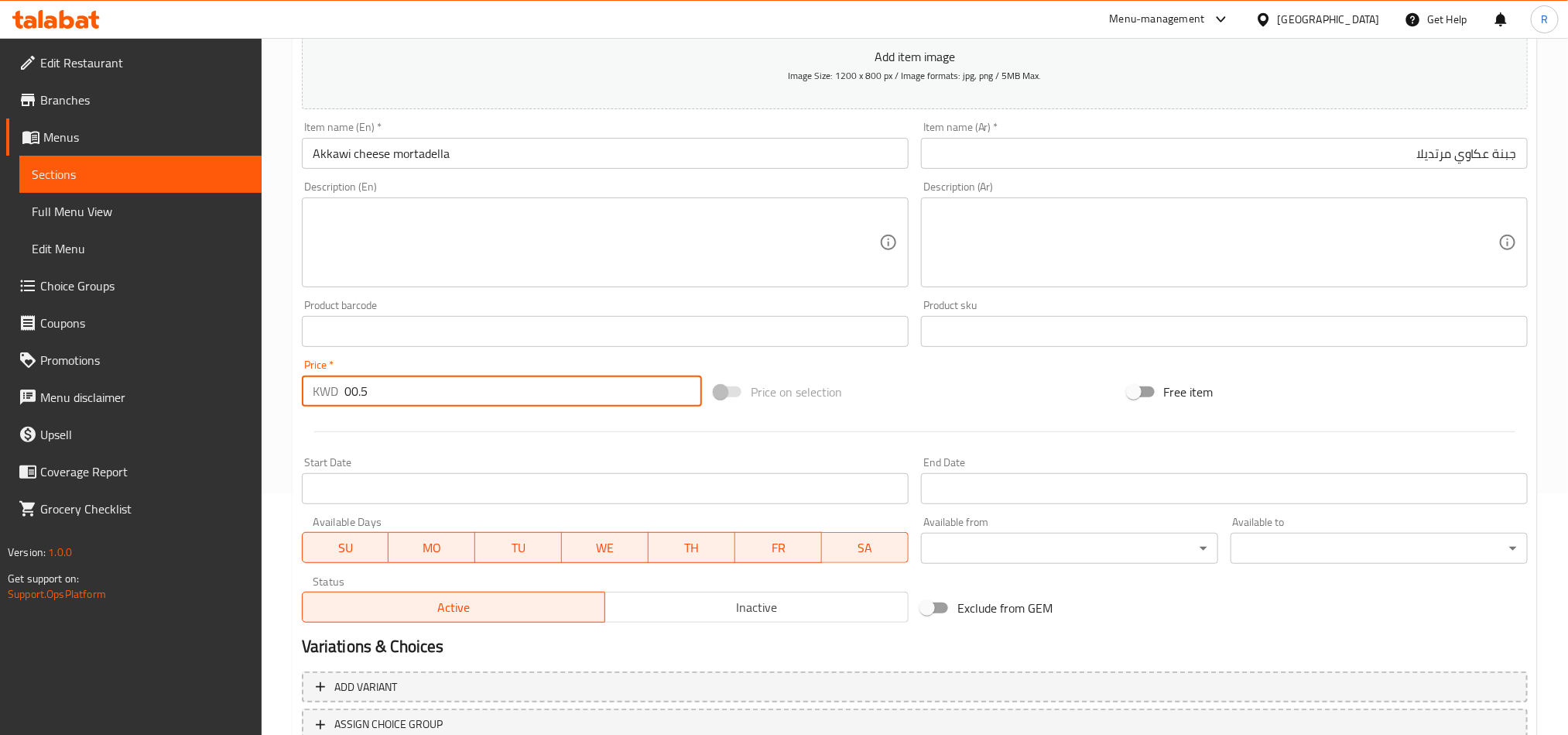
scroll to position [358, 0]
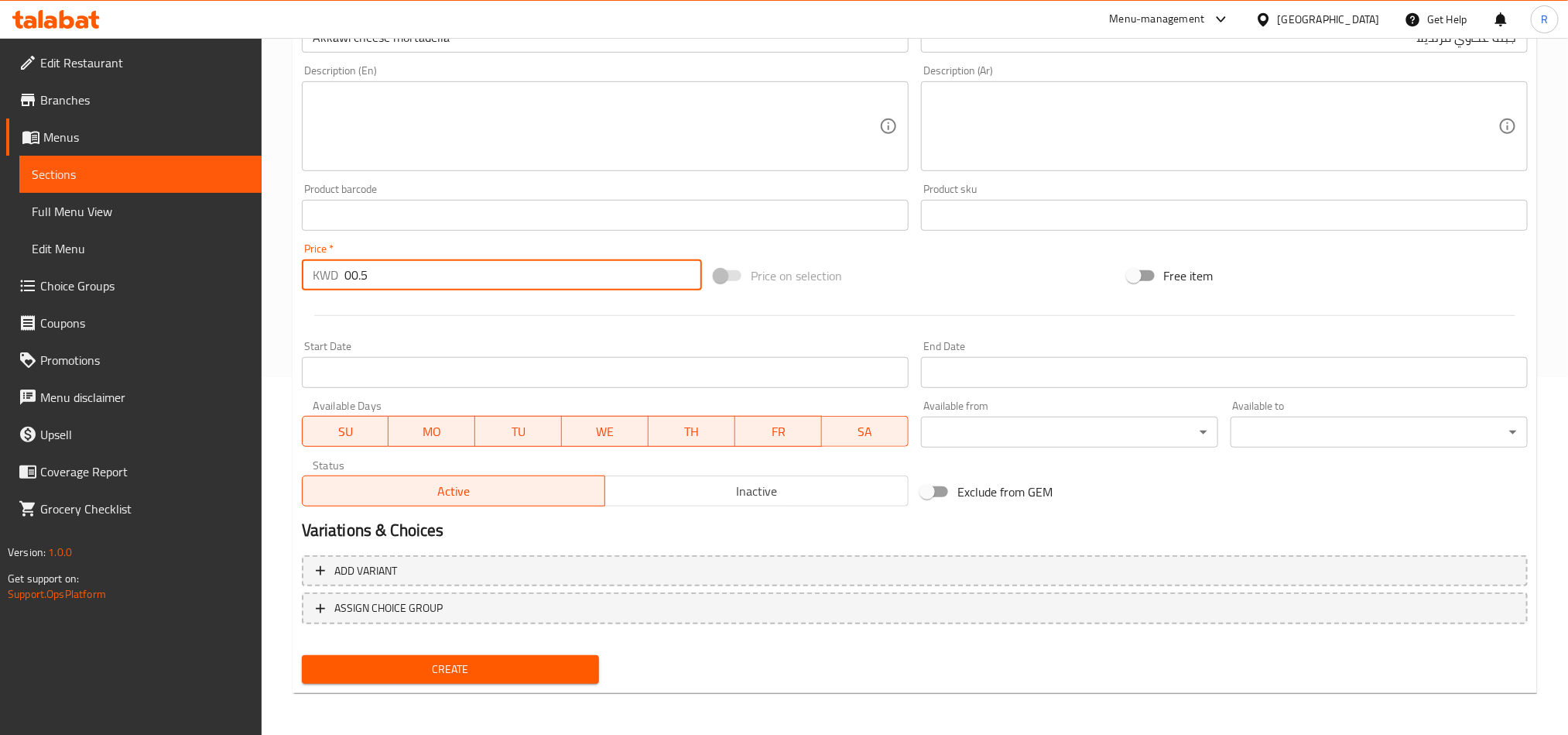
click at [449, 664] on span "Create" at bounding box center [451, 670] width 272 height 19
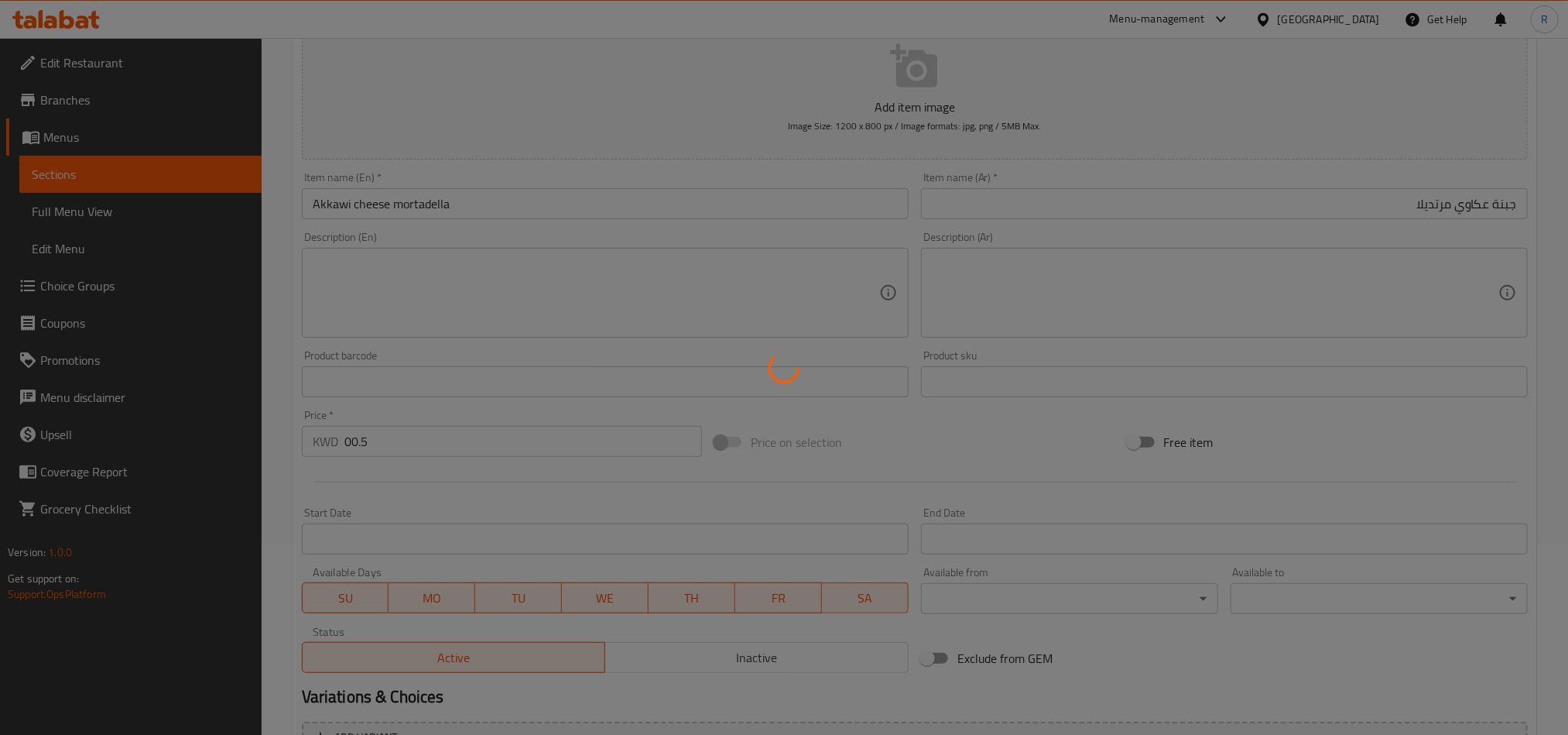
scroll to position [0, 0]
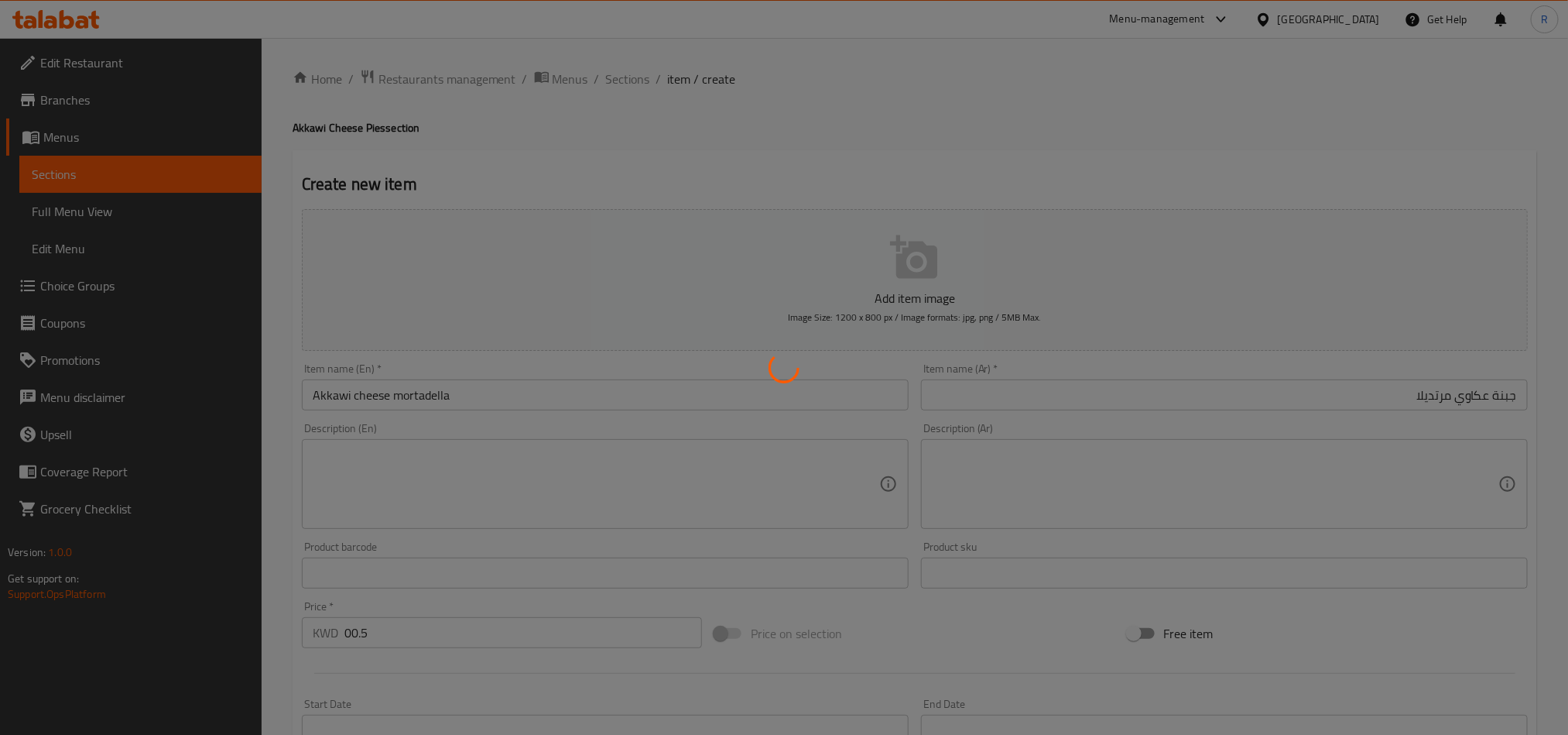
type input "0"
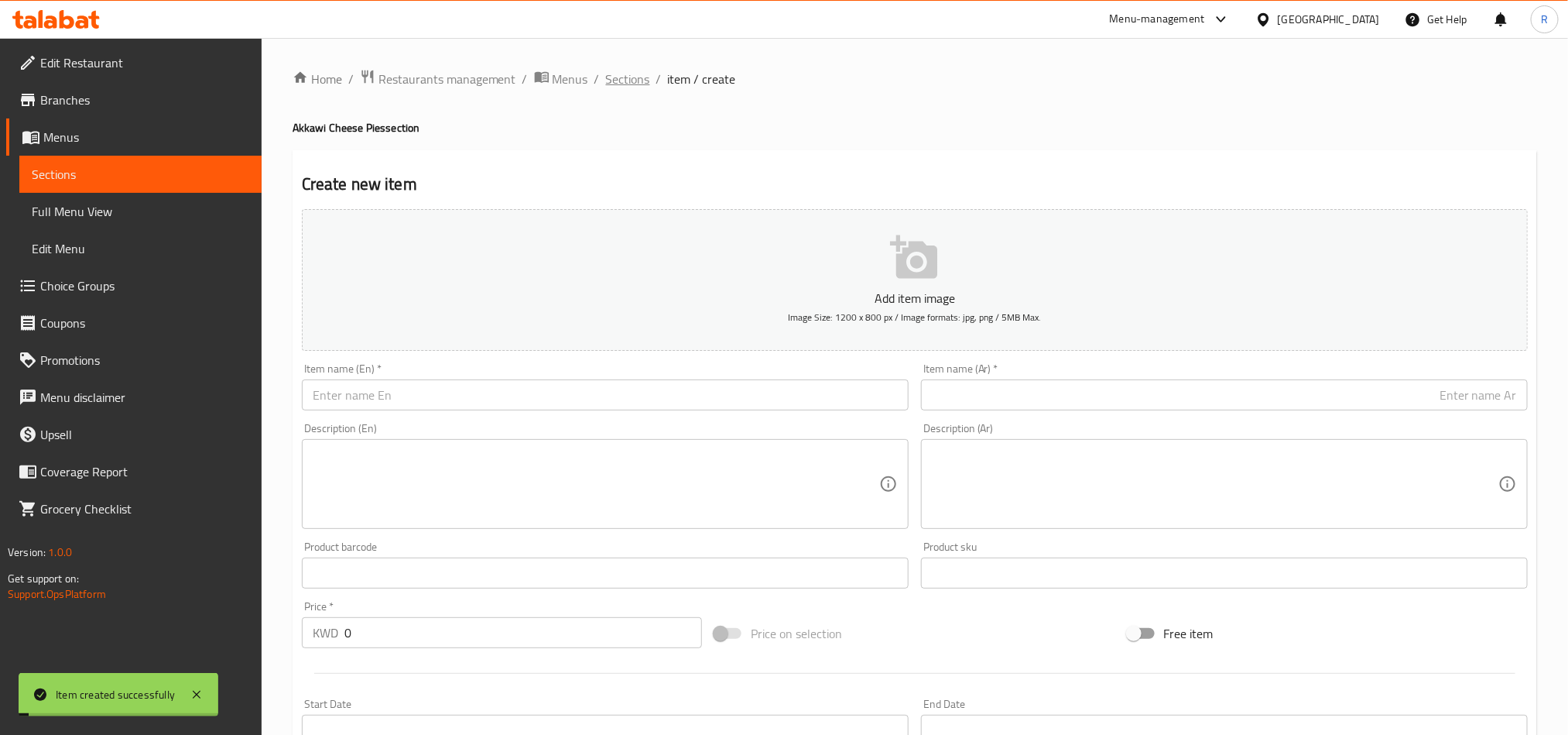
click at [637, 82] on span "Sections" at bounding box center [628, 79] width 44 height 19
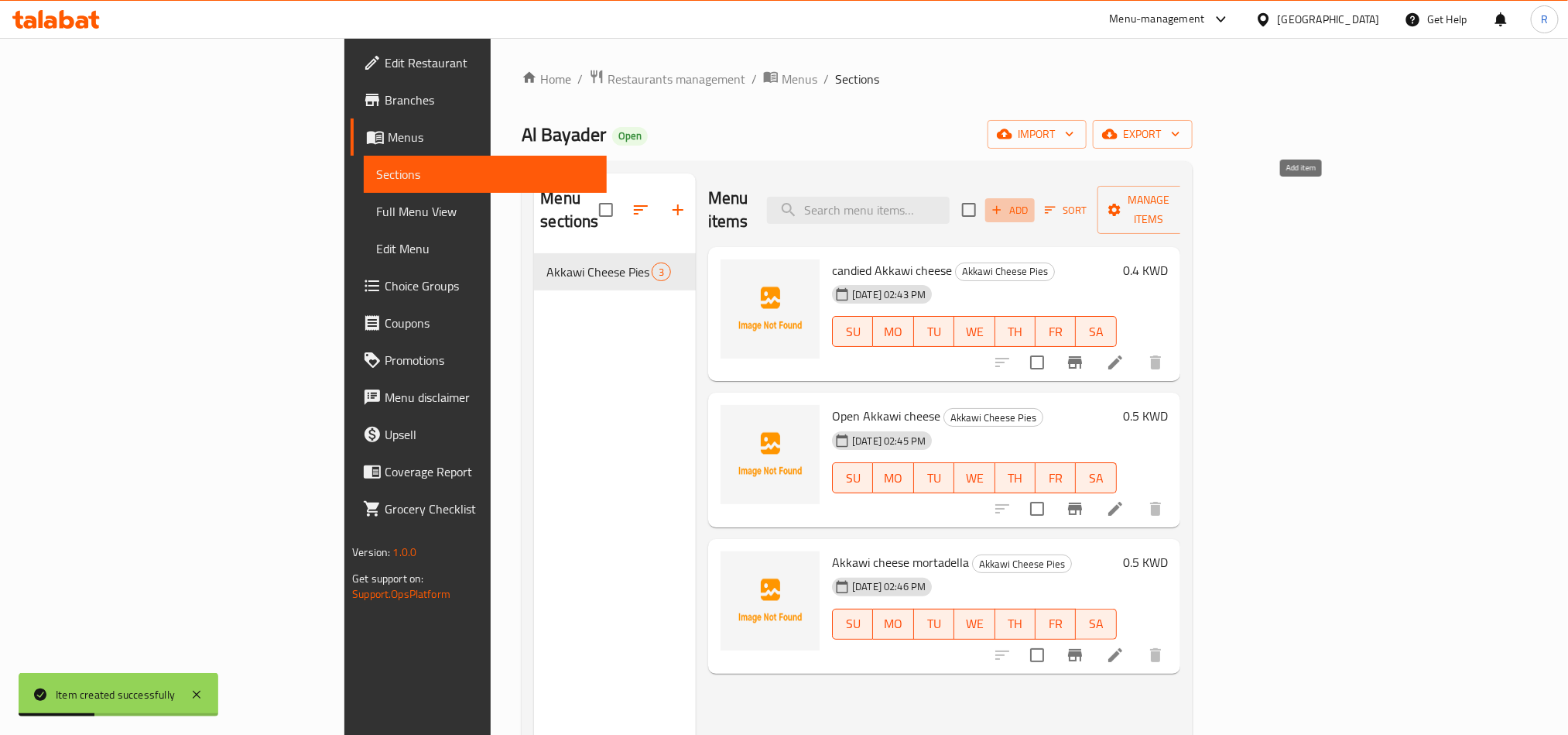
click at [1035, 210] on button "Add" at bounding box center [1009, 210] width 49 height 24
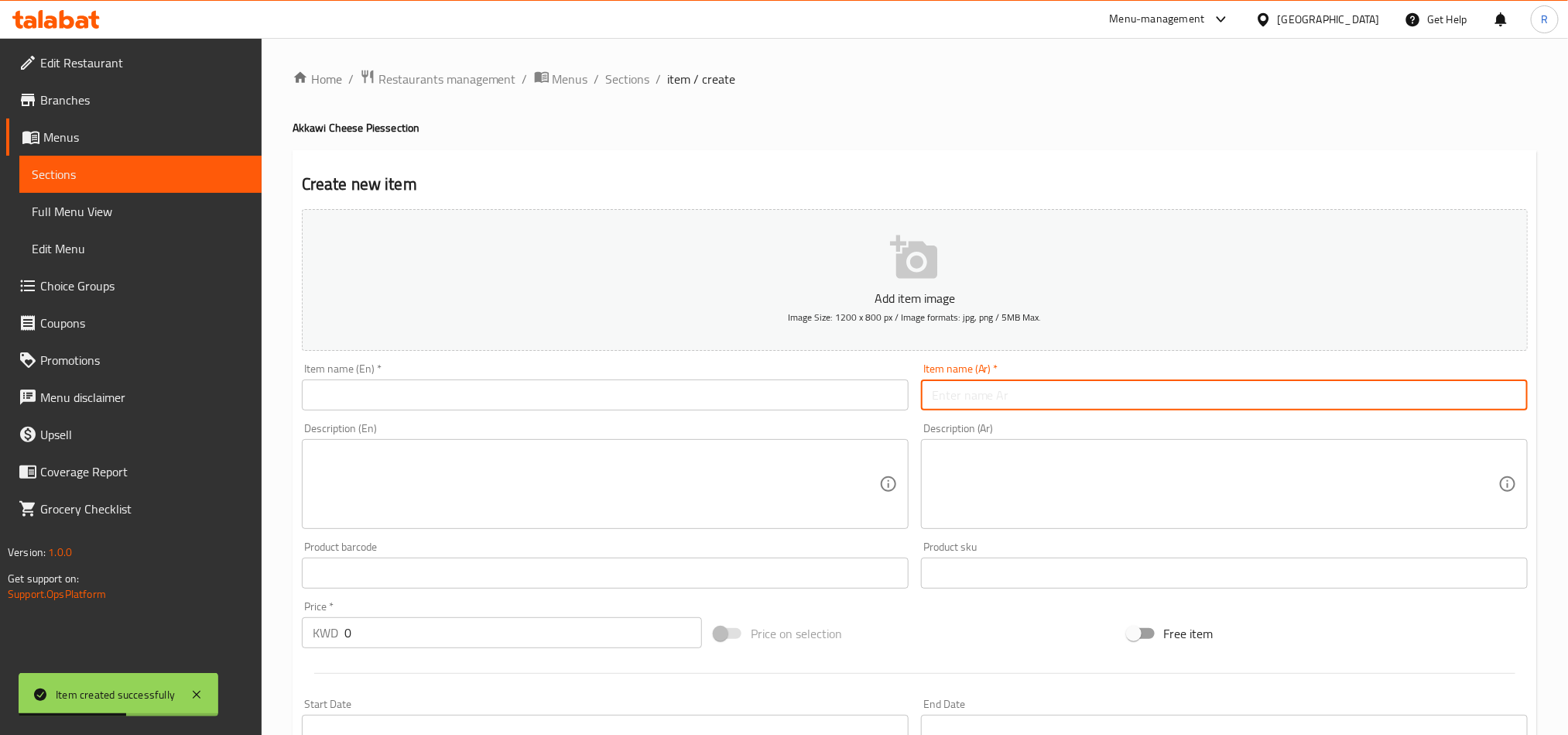
paste input "جبنة عكاوي نقانق"
type input "جبنة عكاوي نقانق"
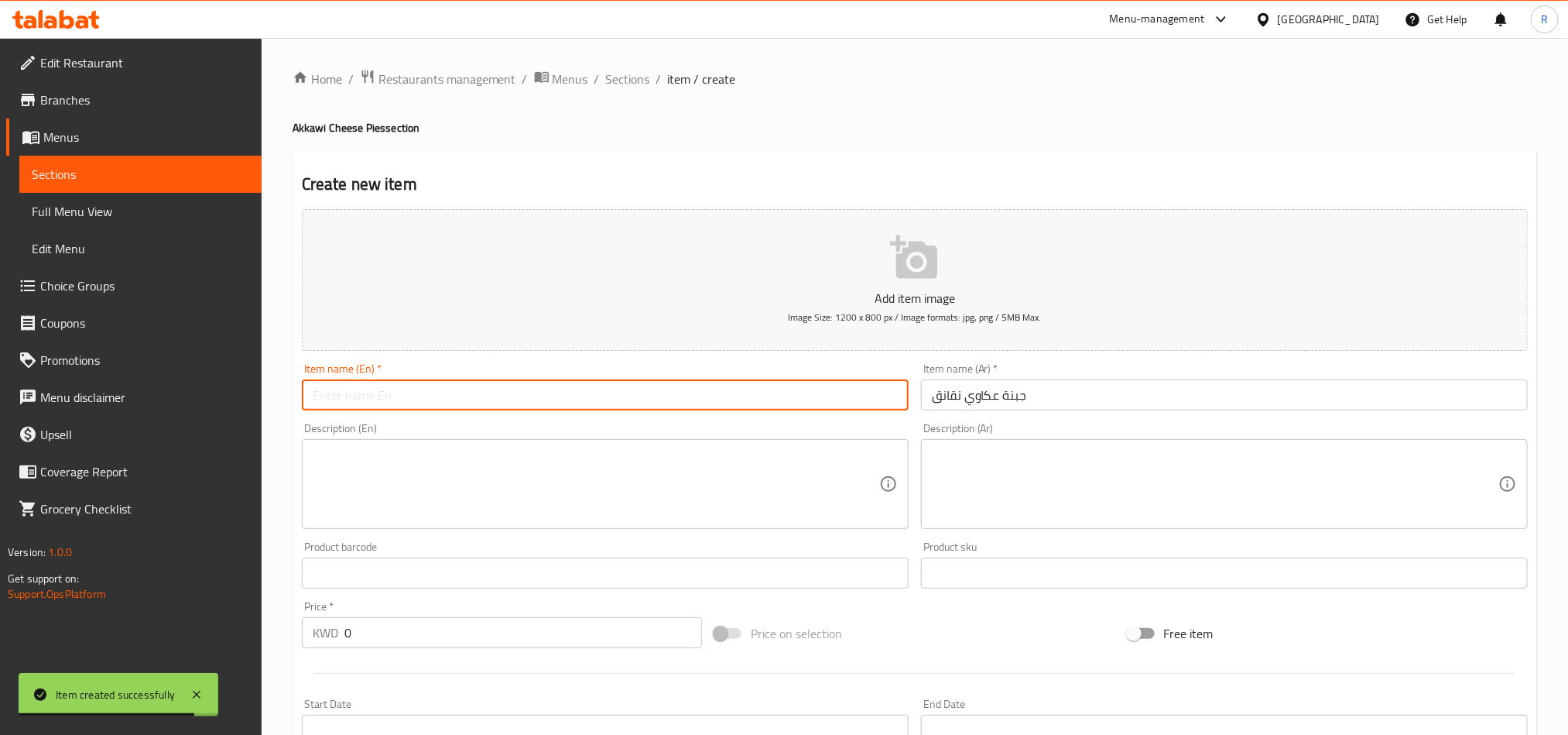
paste input "Akkawi cheese sausage"
click at [430, 402] on input "Akkawi cheese sausage" at bounding box center [605, 395] width 607 height 31
type input "Akkawi cheese sausage"
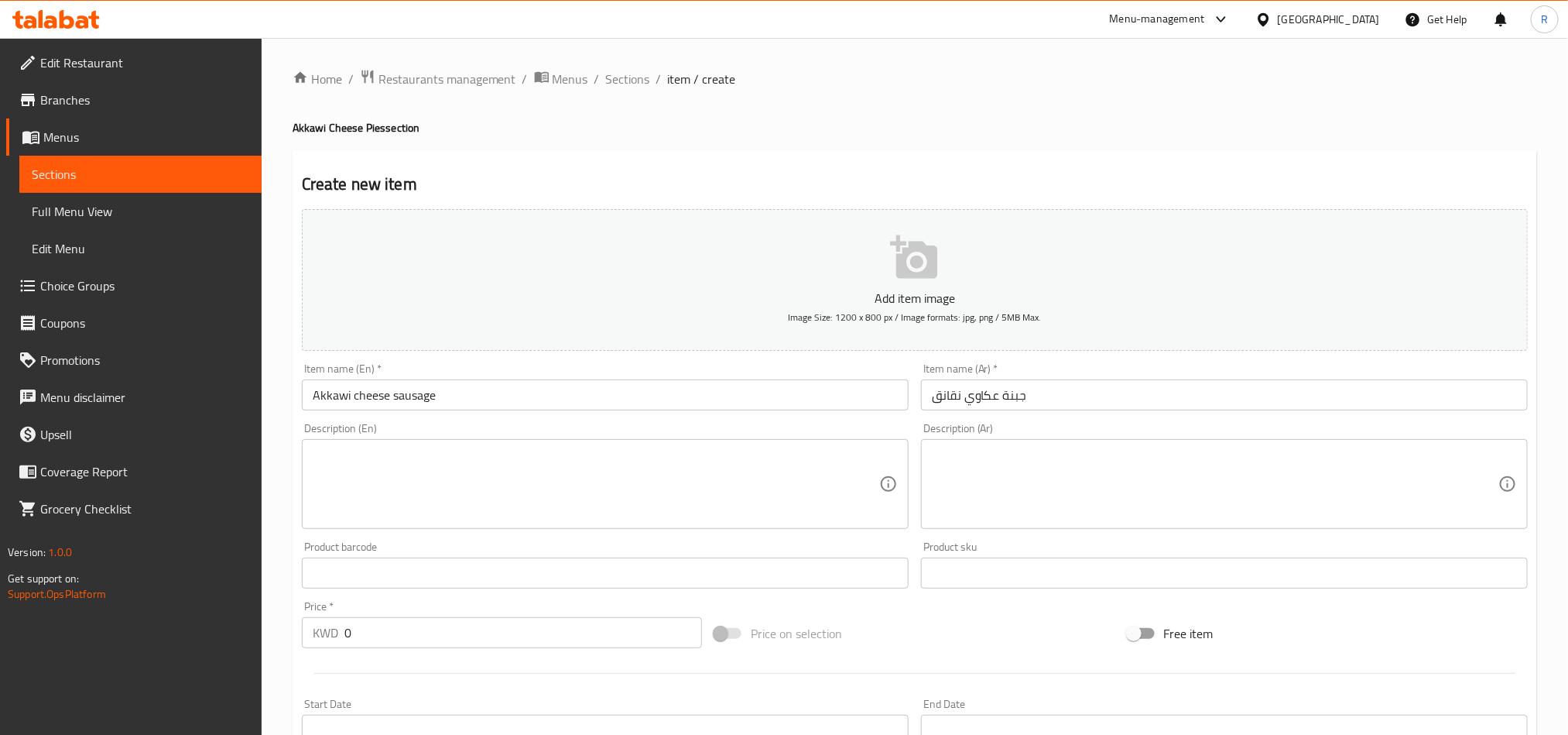
click at [588, 498] on textarea at bounding box center [596, 484] width 567 height 74
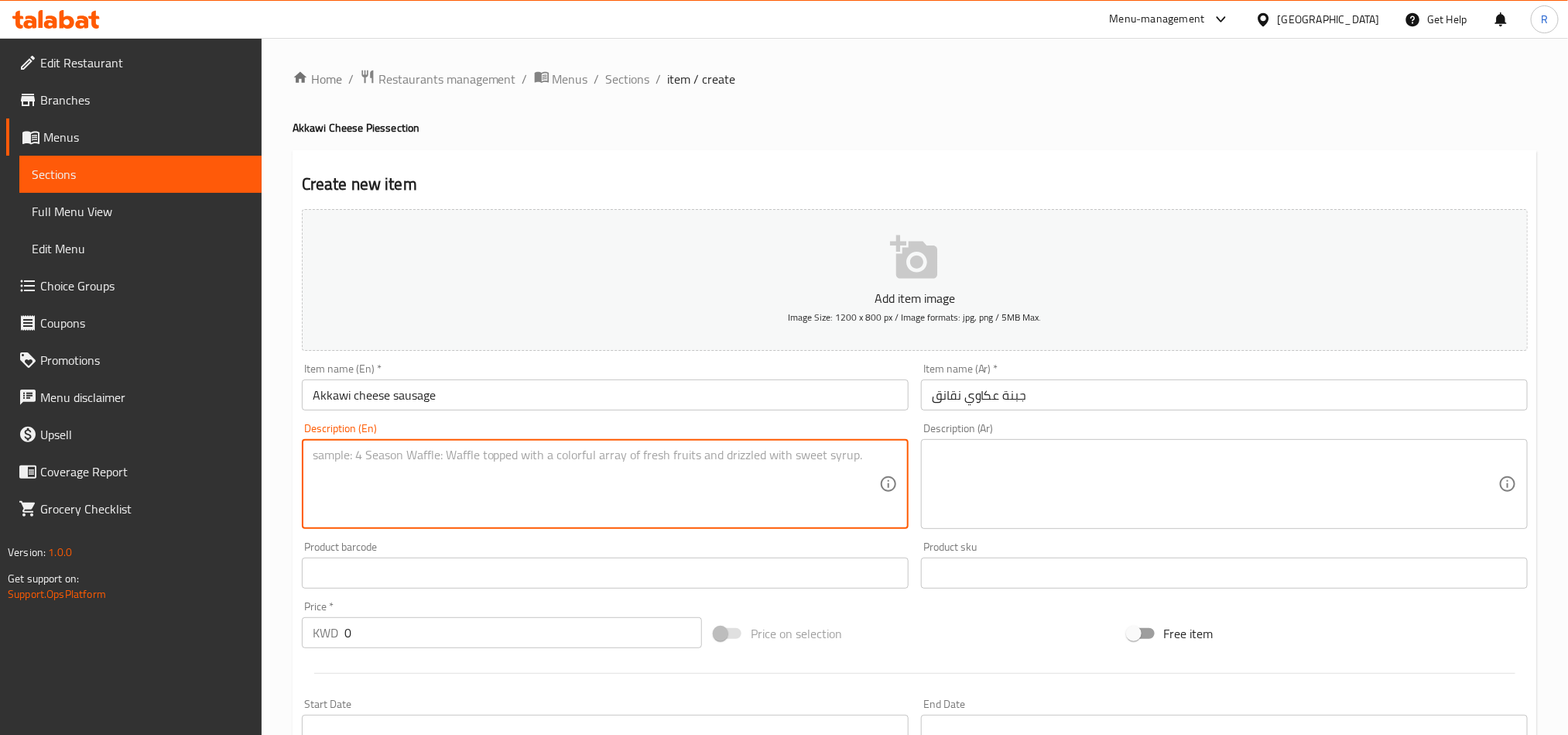
click at [951, 398] on input "جبنة عكاوي نقانق" at bounding box center [1224, 395] width 607 height 31
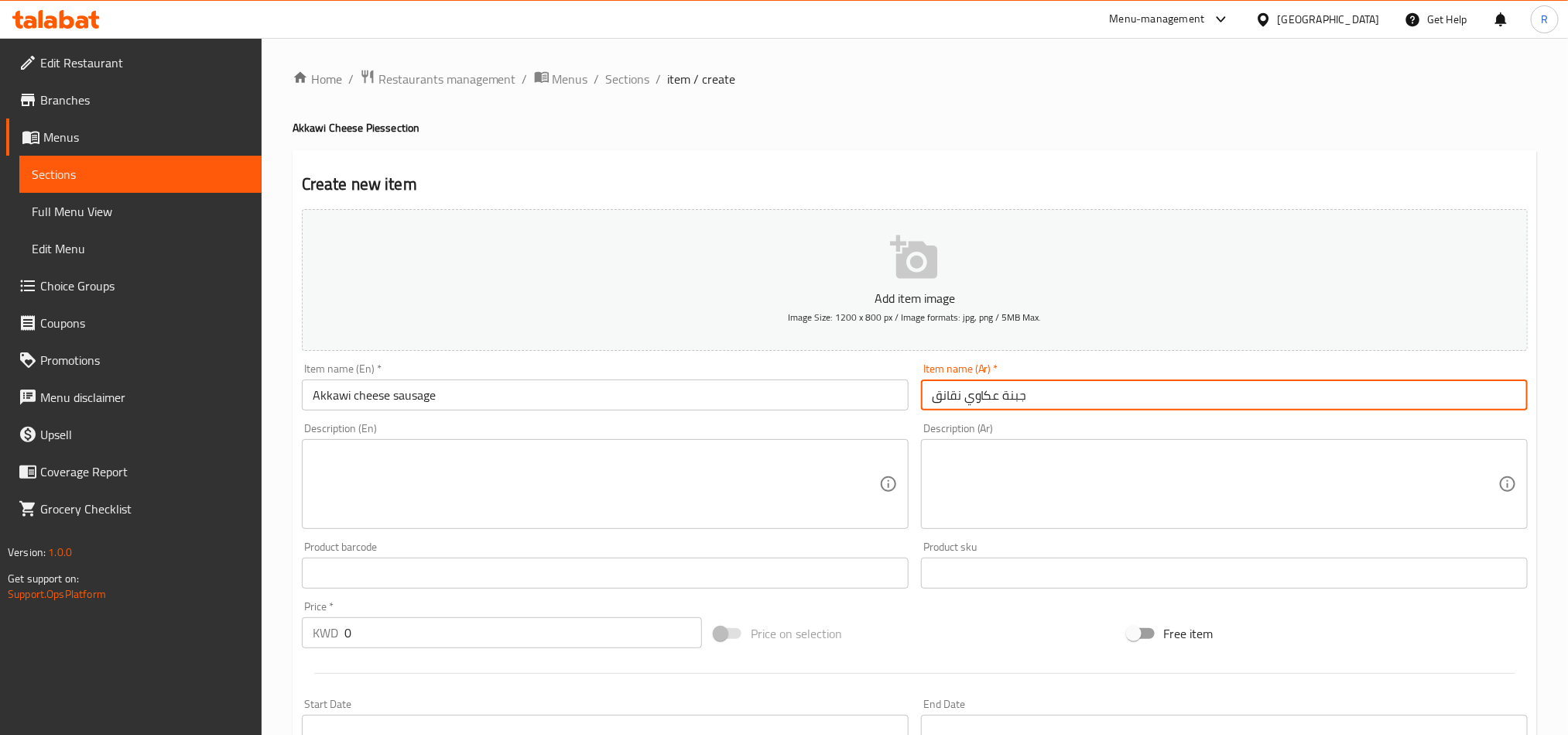
click at [951, 398] on input "جبنة عكاوي نقانق" at bounding box center [1224, 395] width 607 height 31
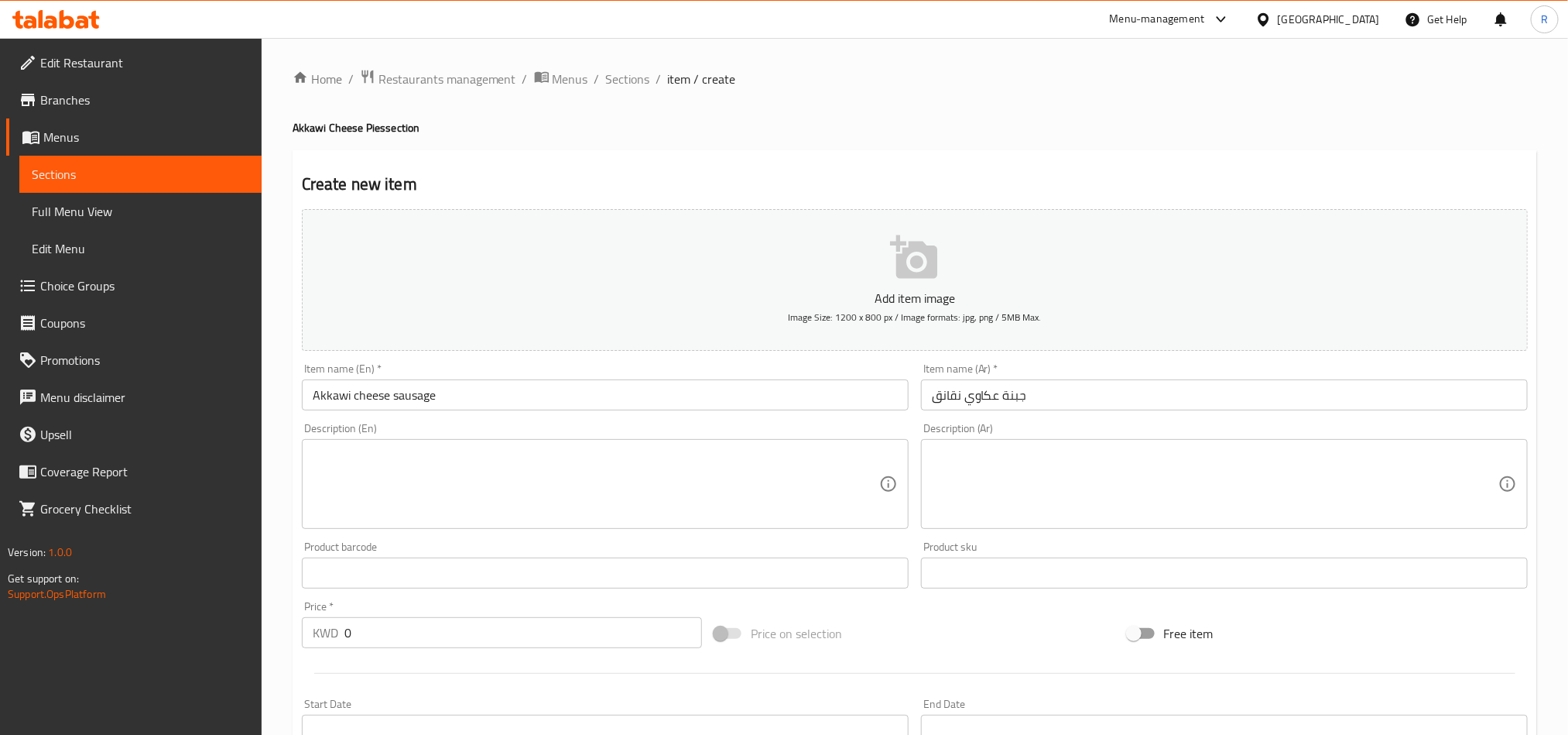
click at [409, 402] on input "Akkawi cheese sausage" at bounding box center [605, 395] width 607 height 31
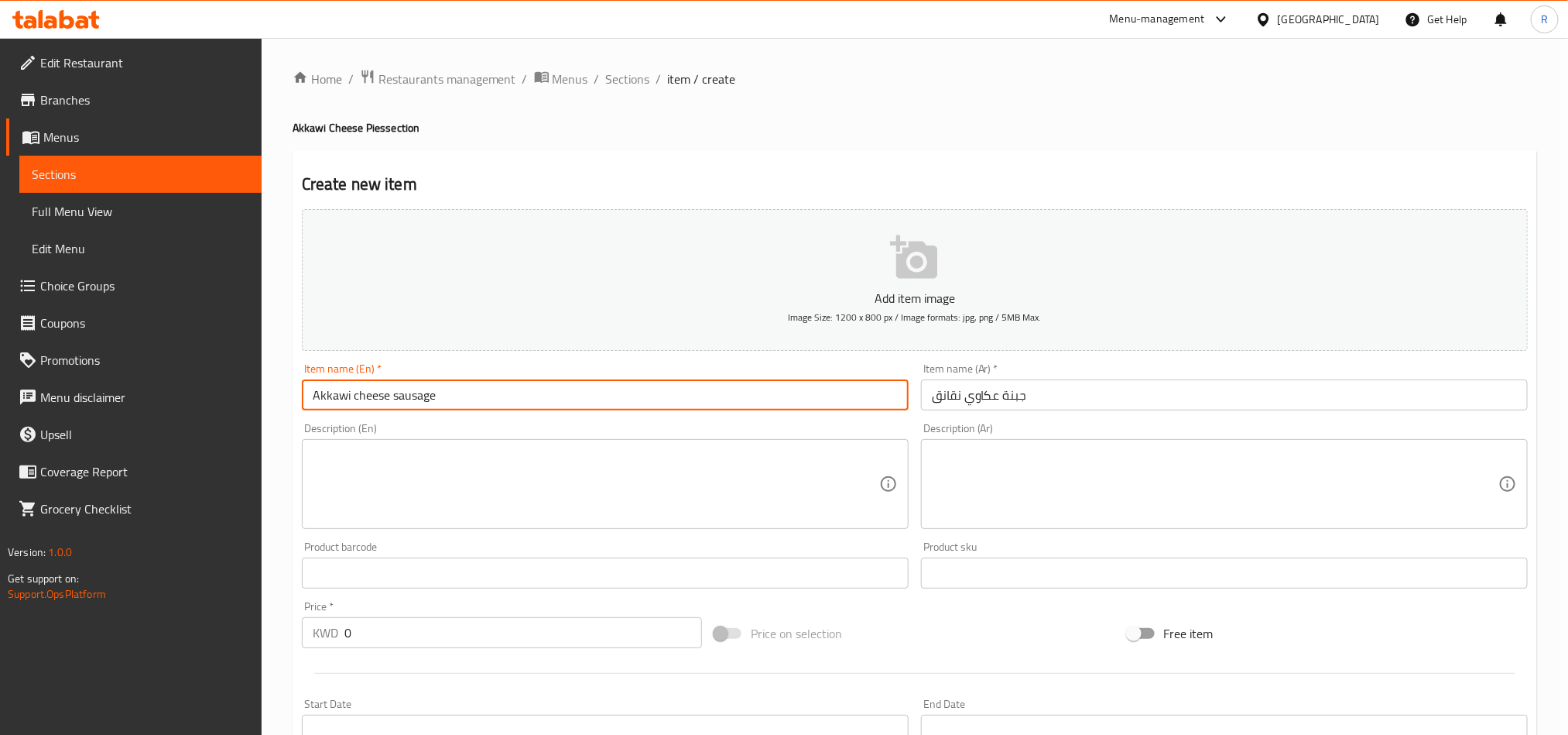
click at [409, 402] on input "Akkawi cheese sausage" at bounding box center [605, 395] width 607 height 31
click at [592, 487] on textarea at bounding box center [596, 484] width 567 height 74
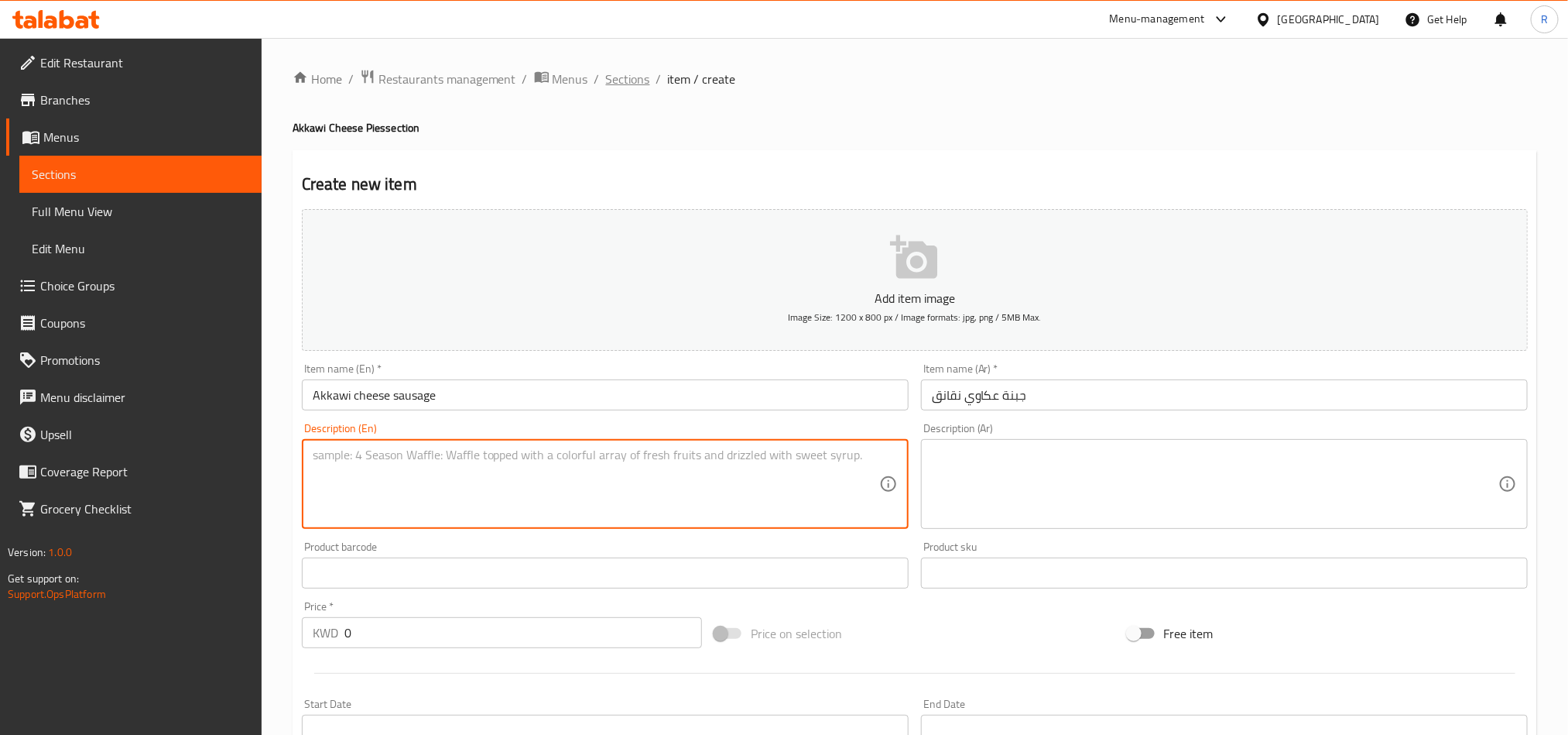
click at [623, 81] on span "Sections" at bounding box center [628, 79] width 44 height 19
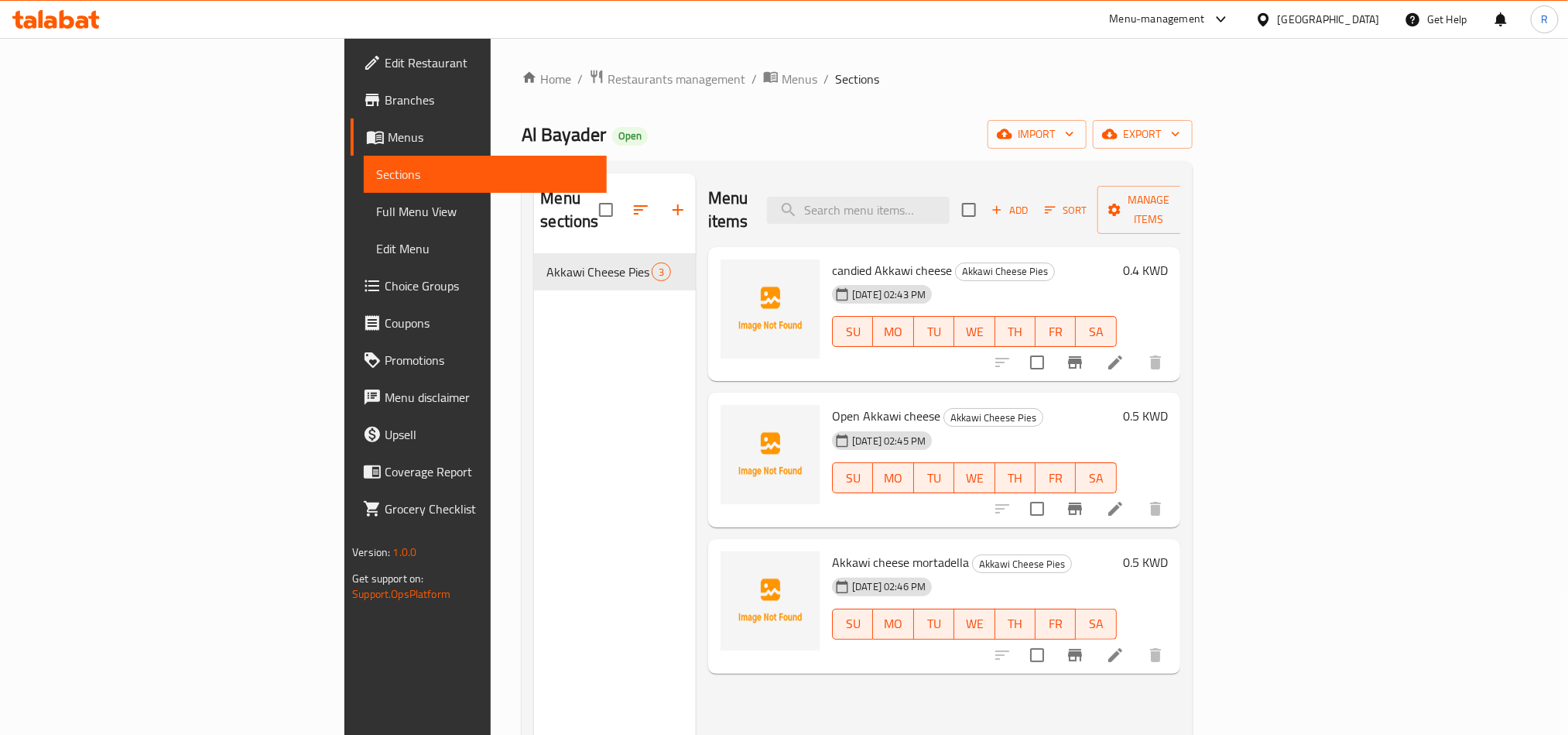
click at [1180, 668] on div "Menu items Add Sort Manage items candied Akkawi cheese Akkawi Cheese Pies 29-09…" at bounding box center [938, 541] width 485 height 735
click at [1031, 201] on span "Add" at bounding box center [1010, 210] width 42 height 18
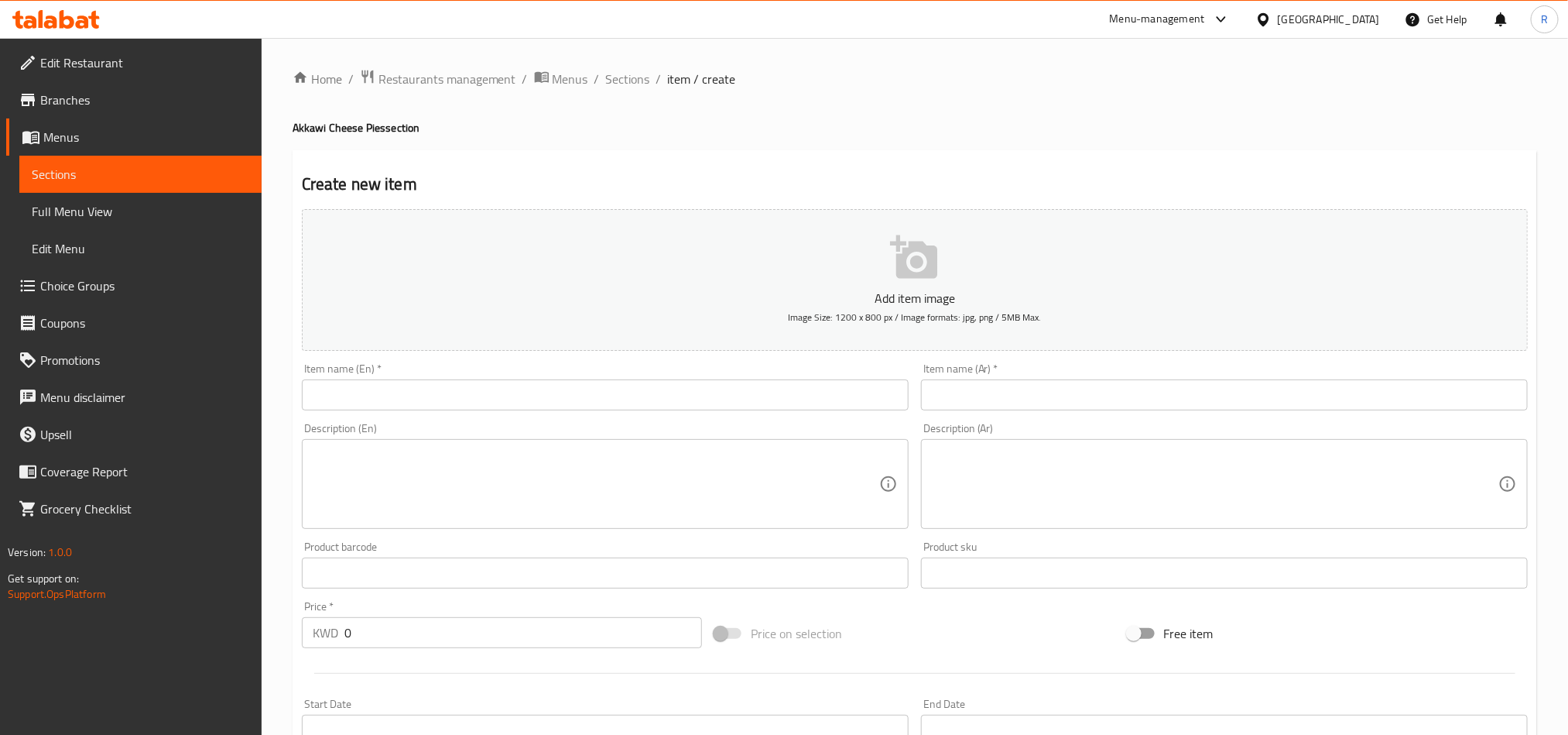
click at [683, 395] on input "text" at bounding box center [605, 395] width 607 height 31
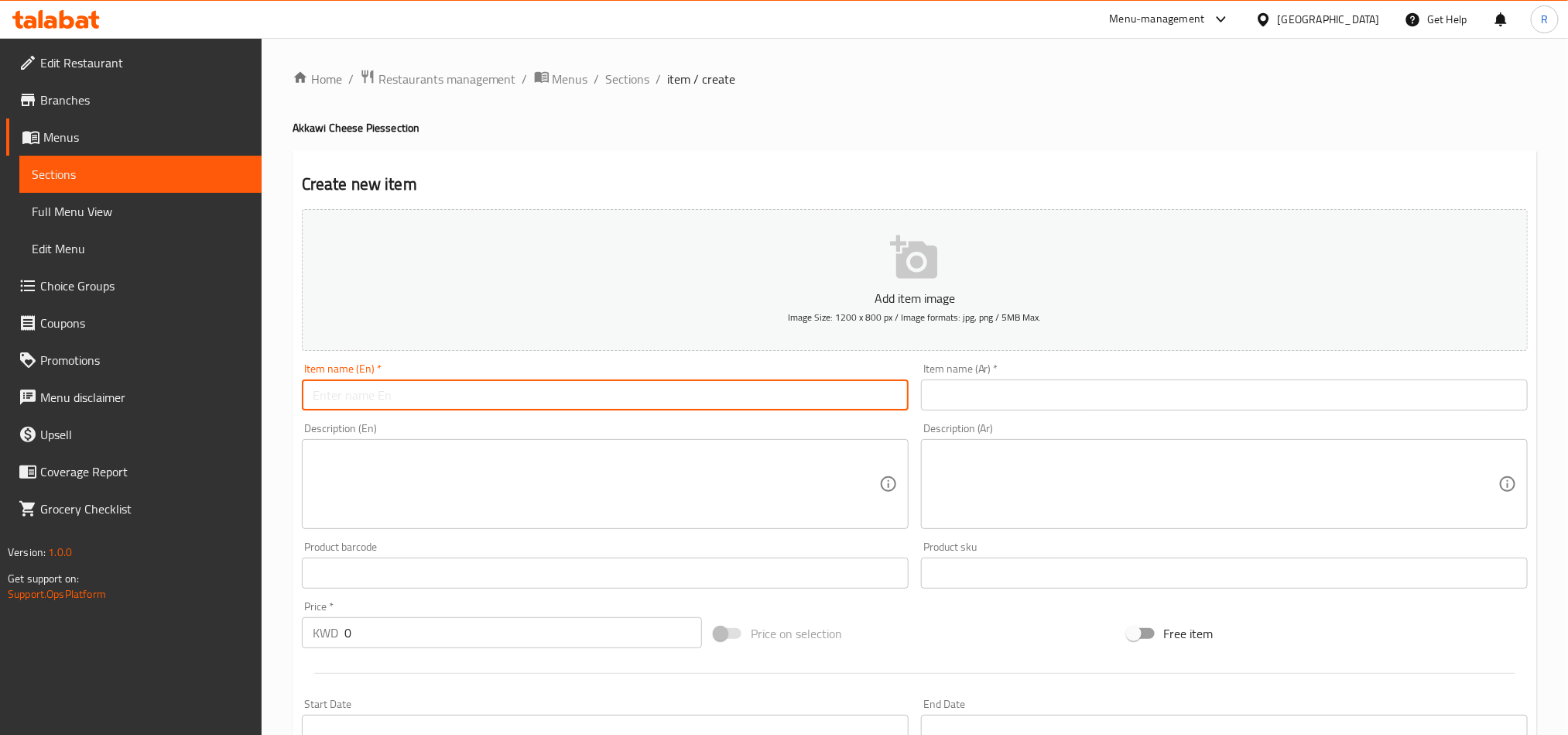
paste input "Akkawi cheese vegetables"
type input "Akkawi cheese vegetables"
click at [1253, 396] on input "text" at bounding box center [1224, 395] width 607 height 31
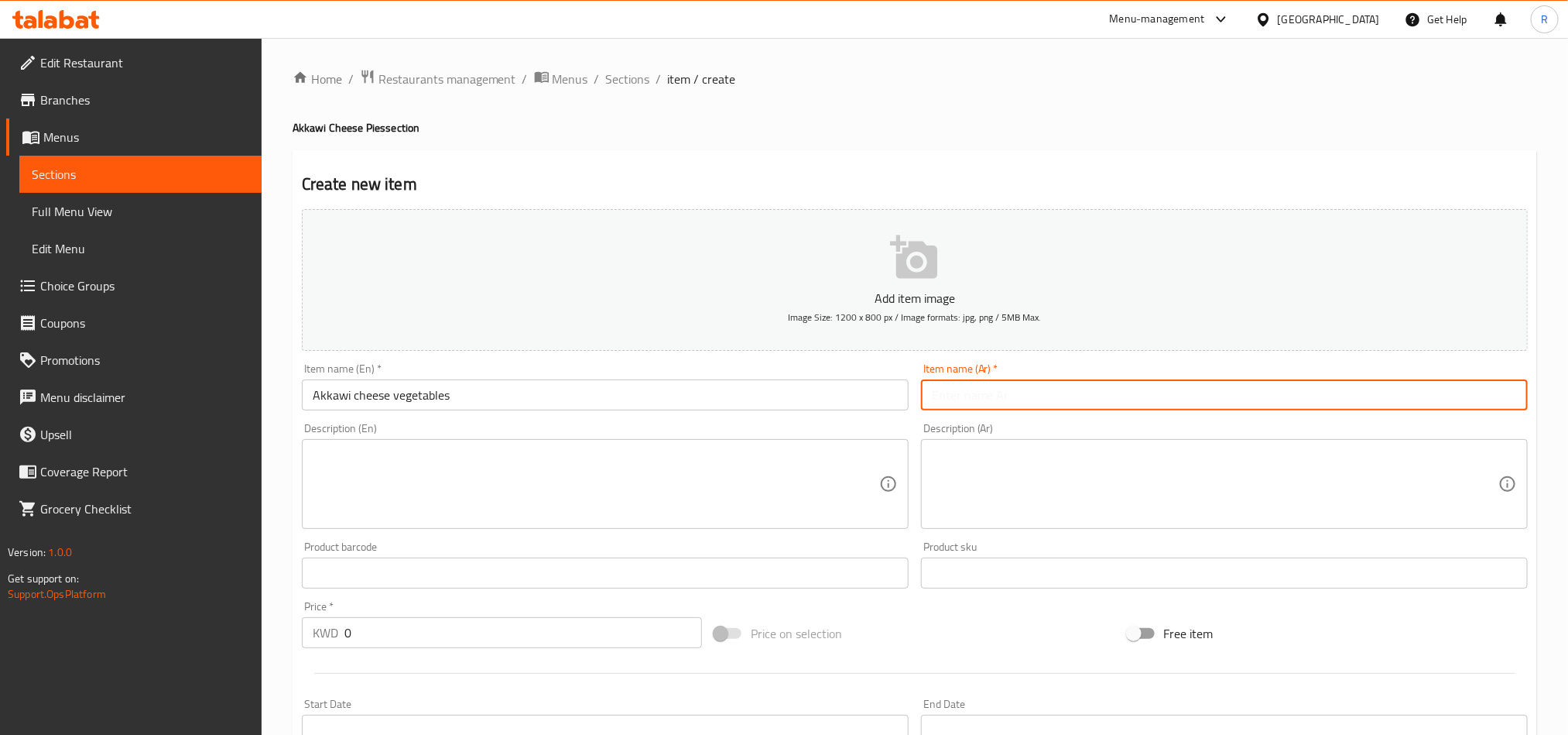
paste input "جبنة عكاوي خضار"
type input "جبنة عكاوي خضار"
click at [721, 496] on textarea at bounding box center [596, 484] width 567 height 74
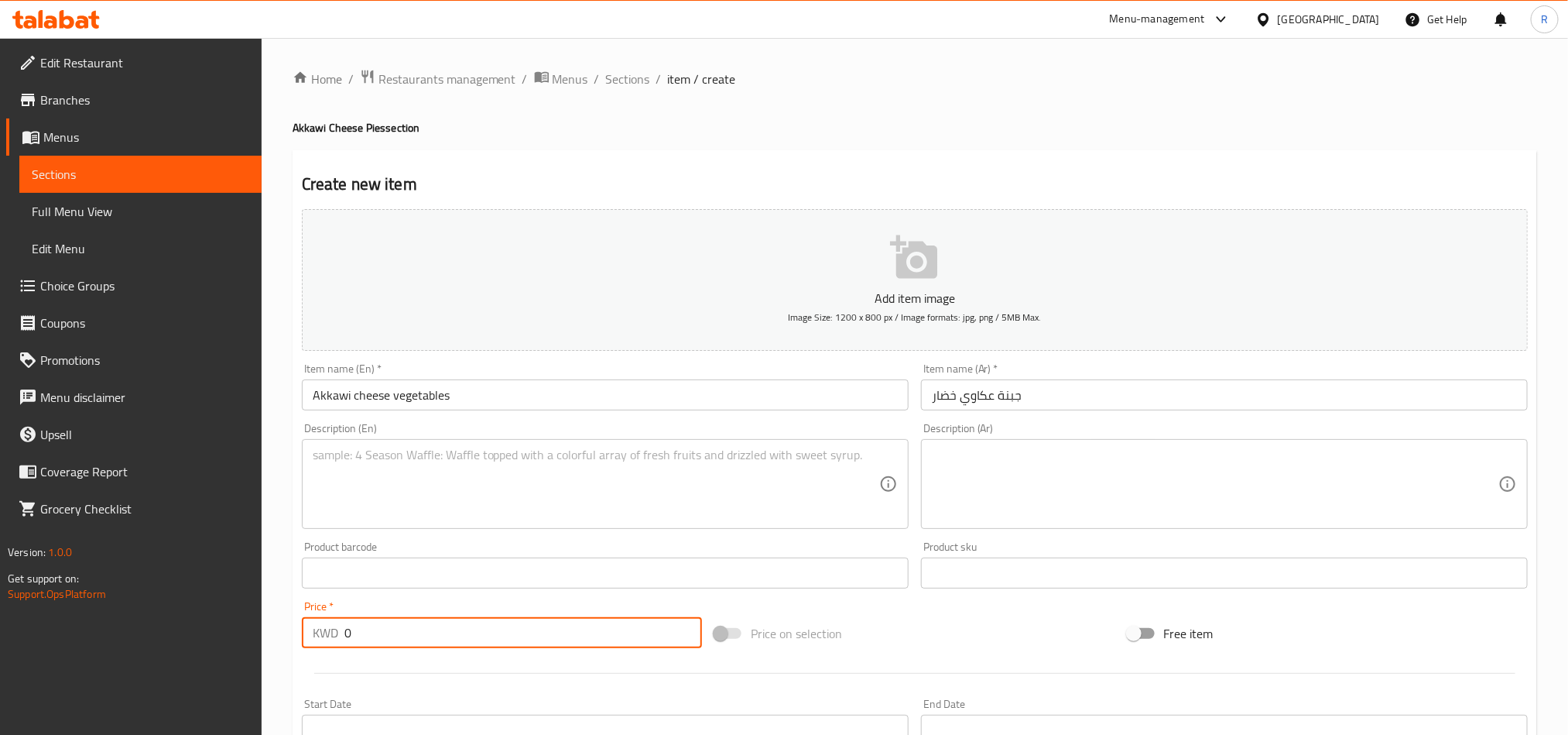
drag, startPoint x: 358, startPoint y: 630, endPoint x: 341, endPoint y: 630, distance: 17.0
click at [341, 630] on div "KWD 0 Price *" at bounding box center [502, 633] width 401 height 31
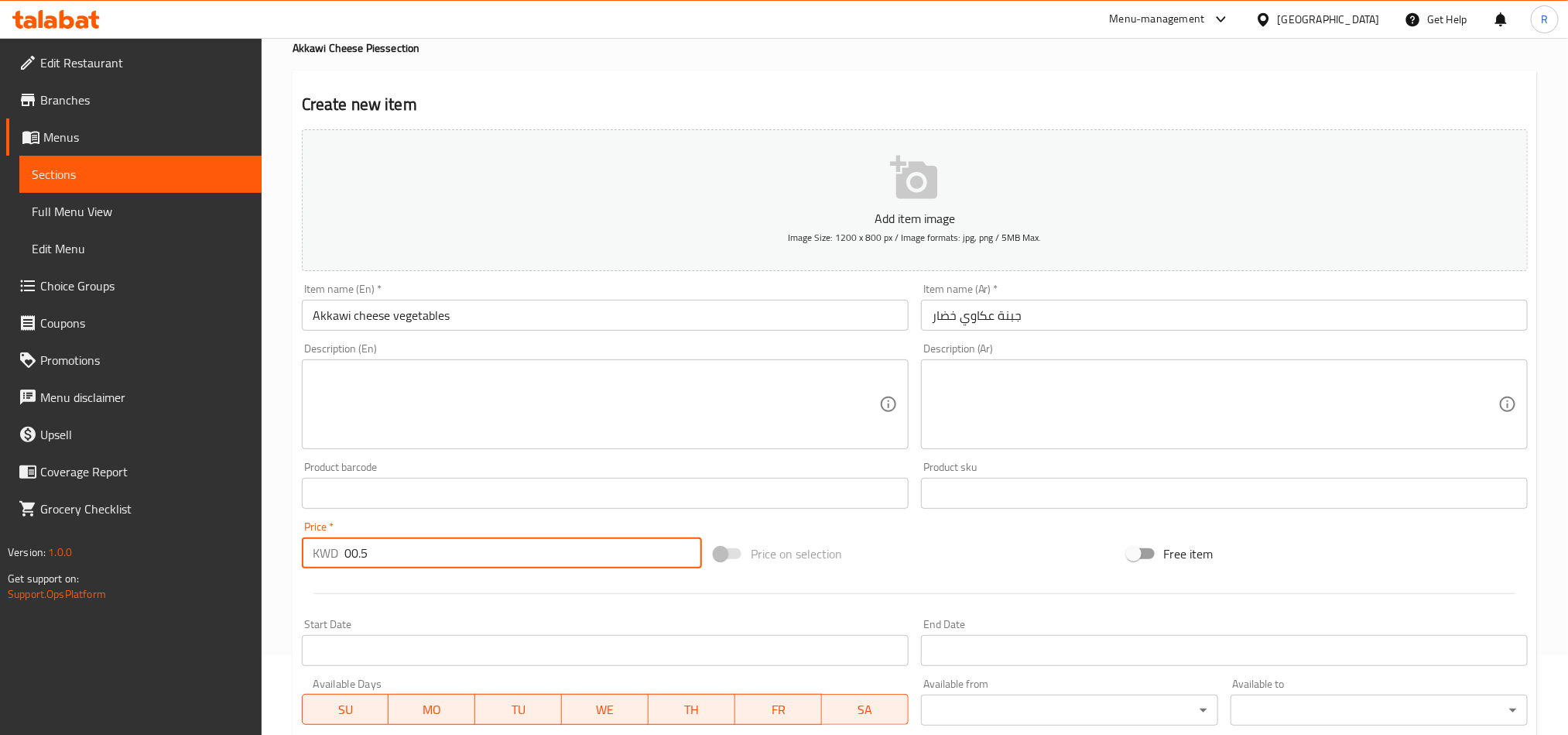
scroll to position [349, 0]
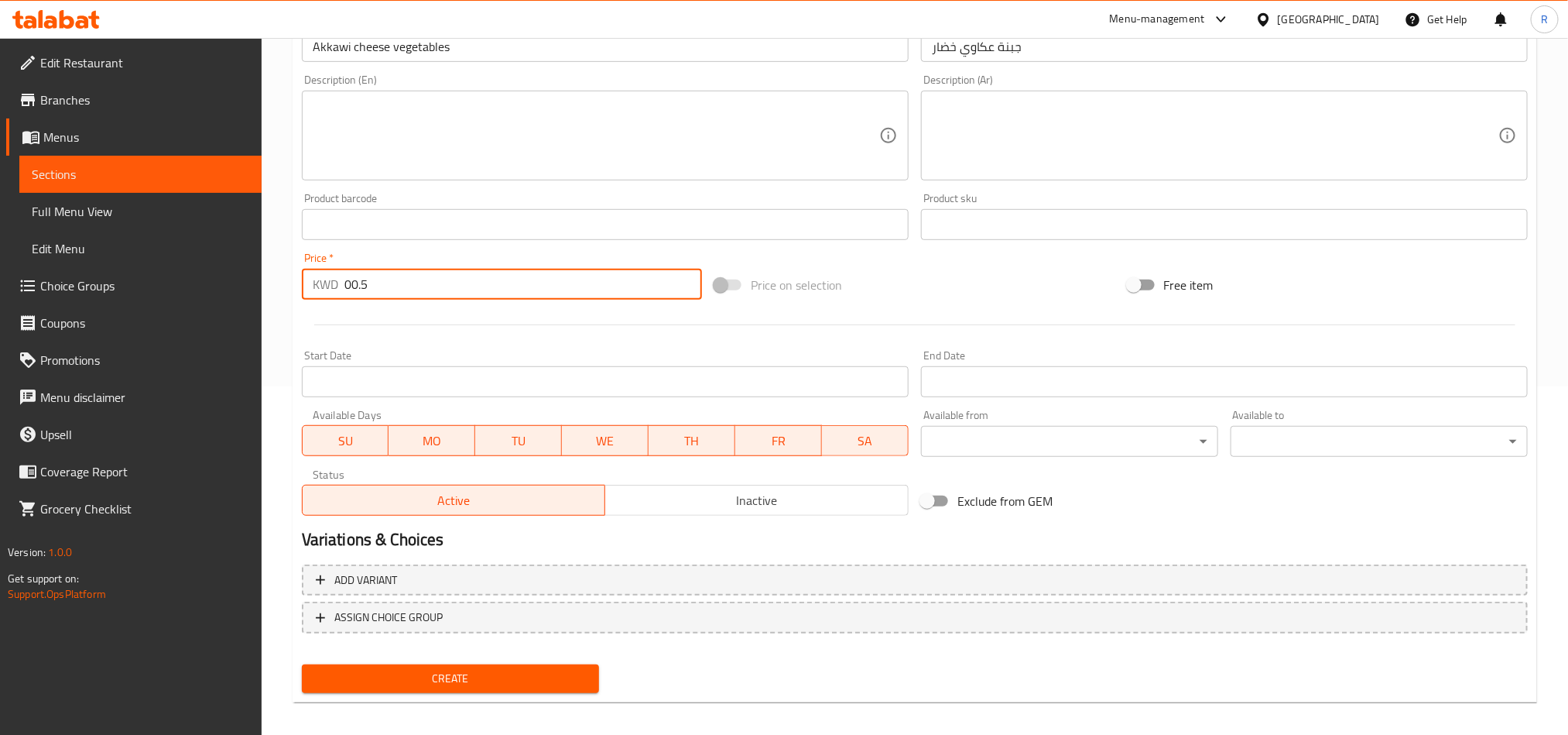
type input "00.5"
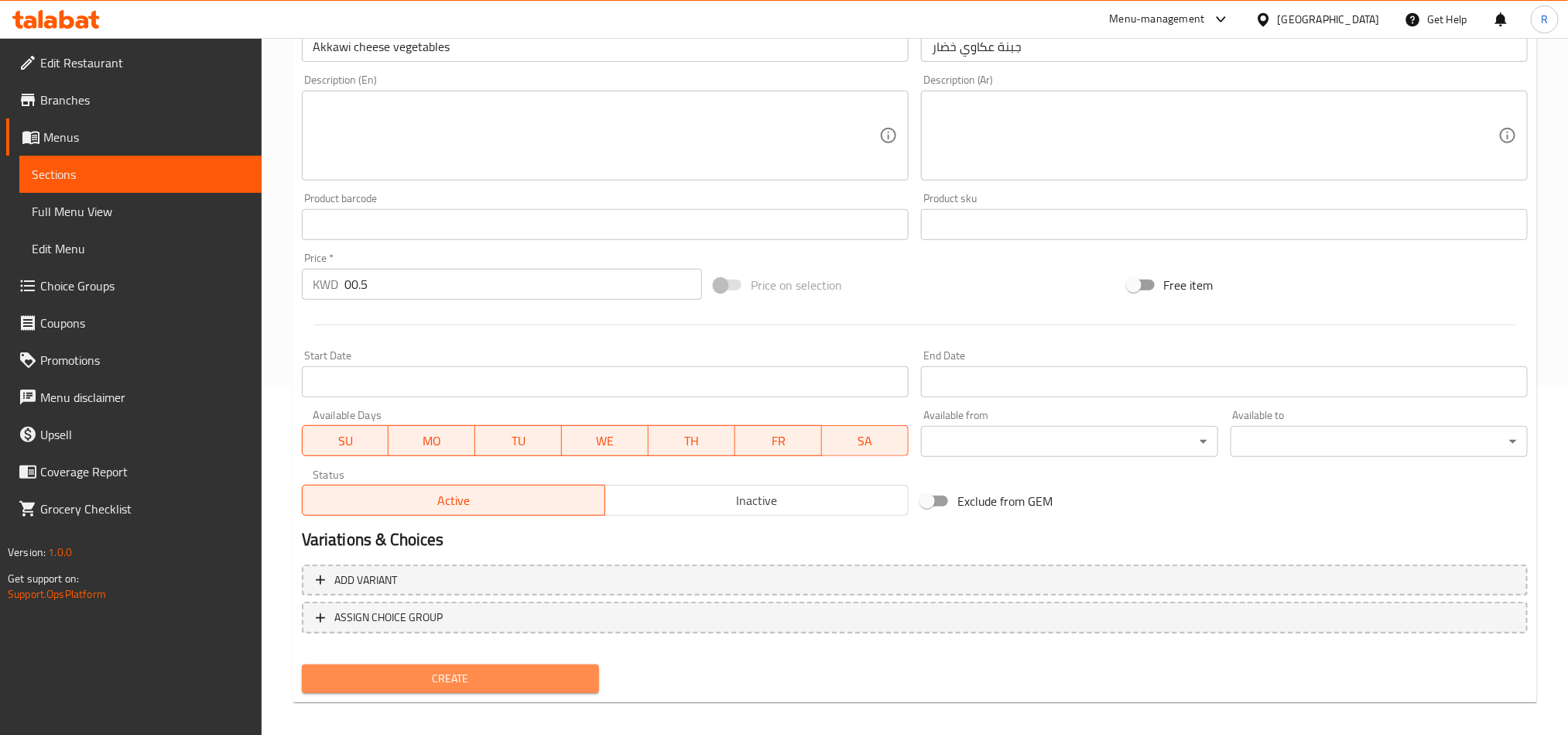
click at [467, 675] on span "Create" at bounding box center [451, 679] width 272 height 19
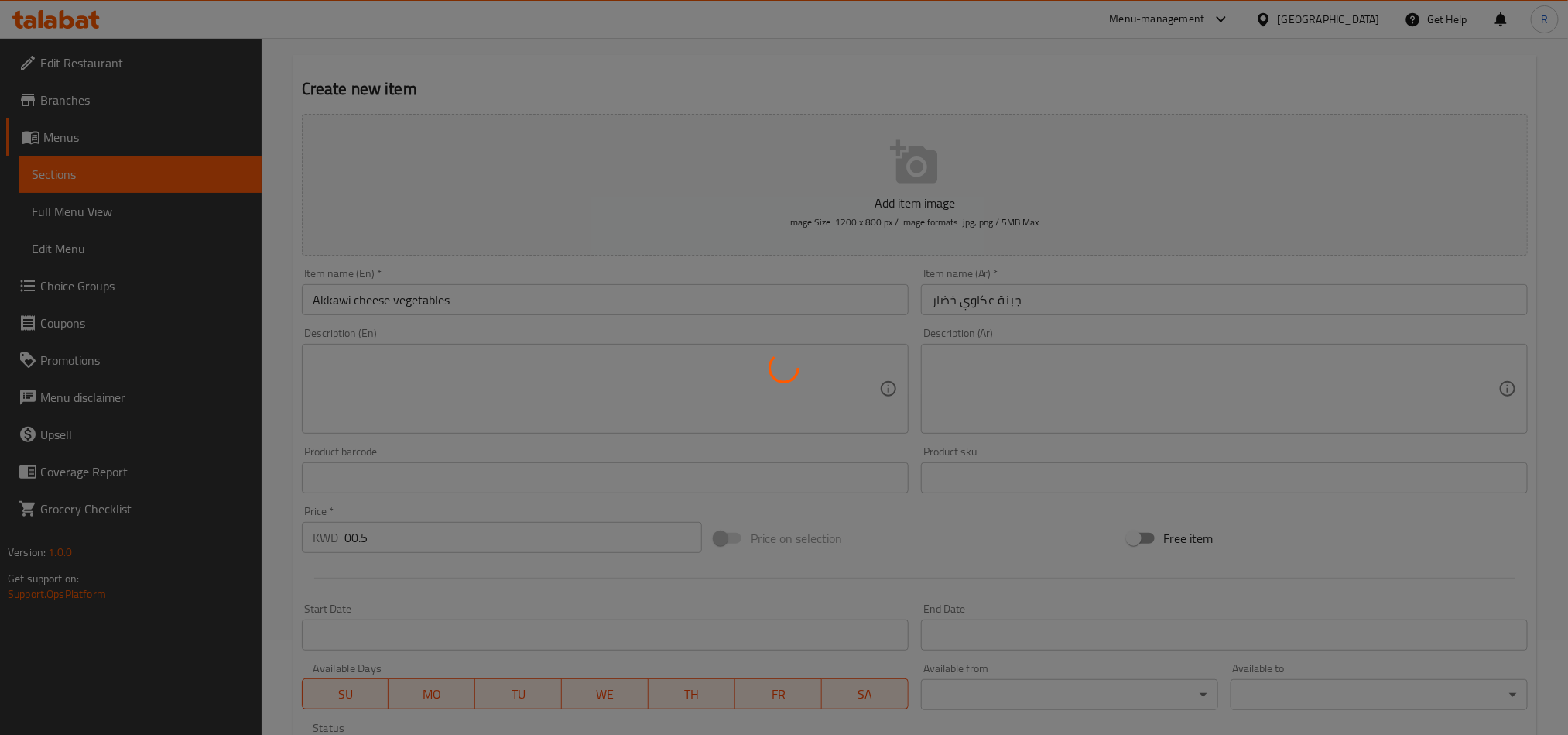
type input "0"
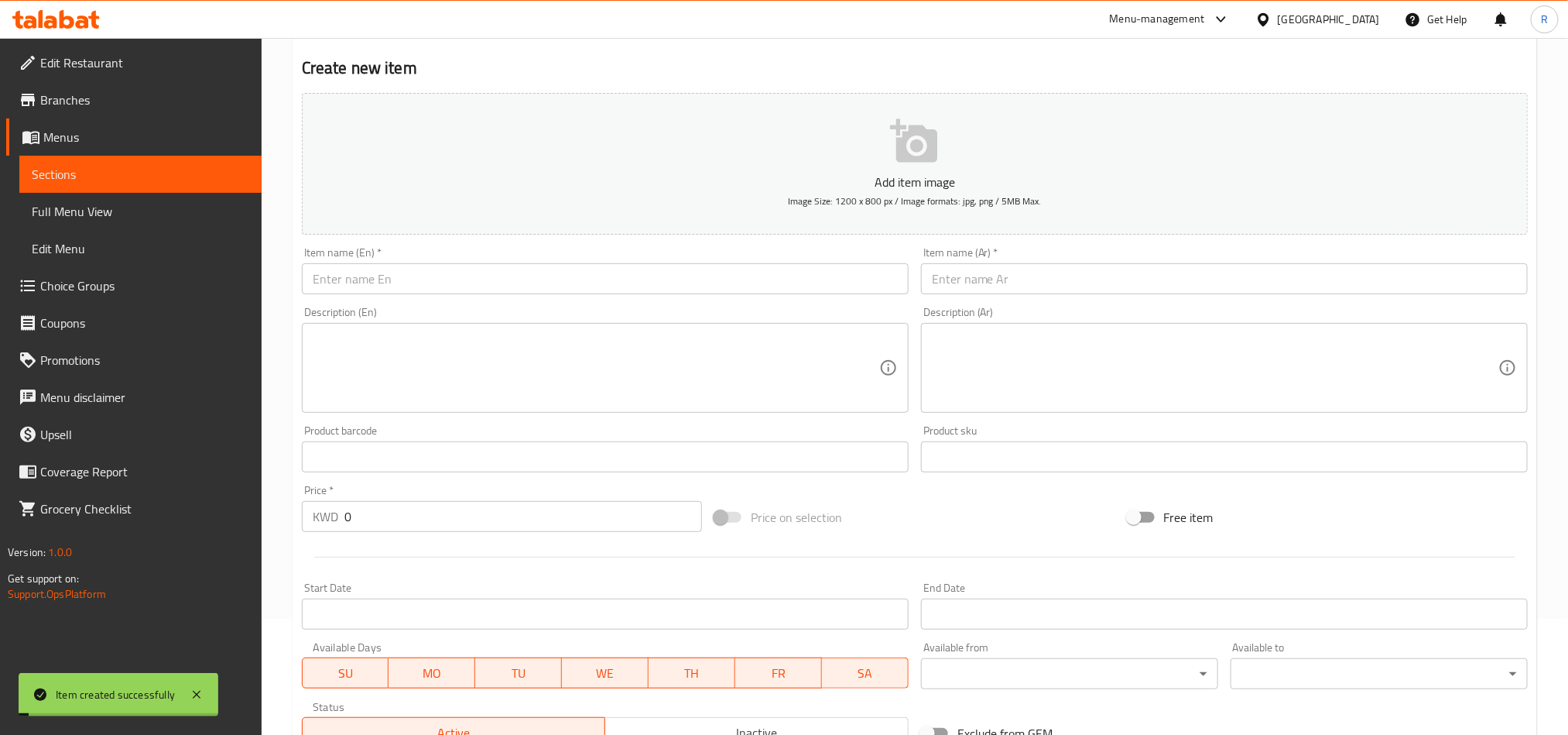
scroll to position [0, 0]
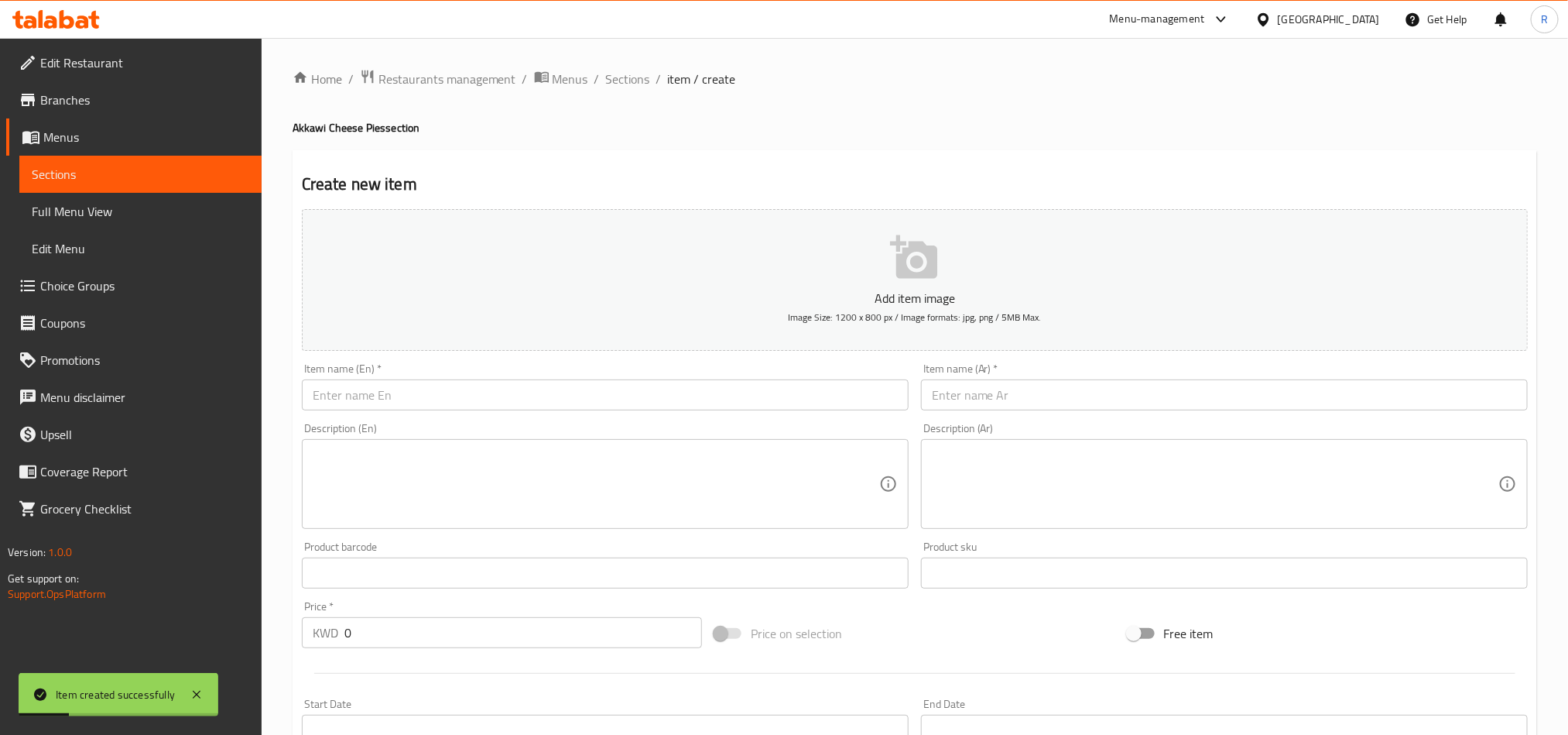
click at [618, 402] on input "text" at bounding box center [605, 395] width 607 height 31
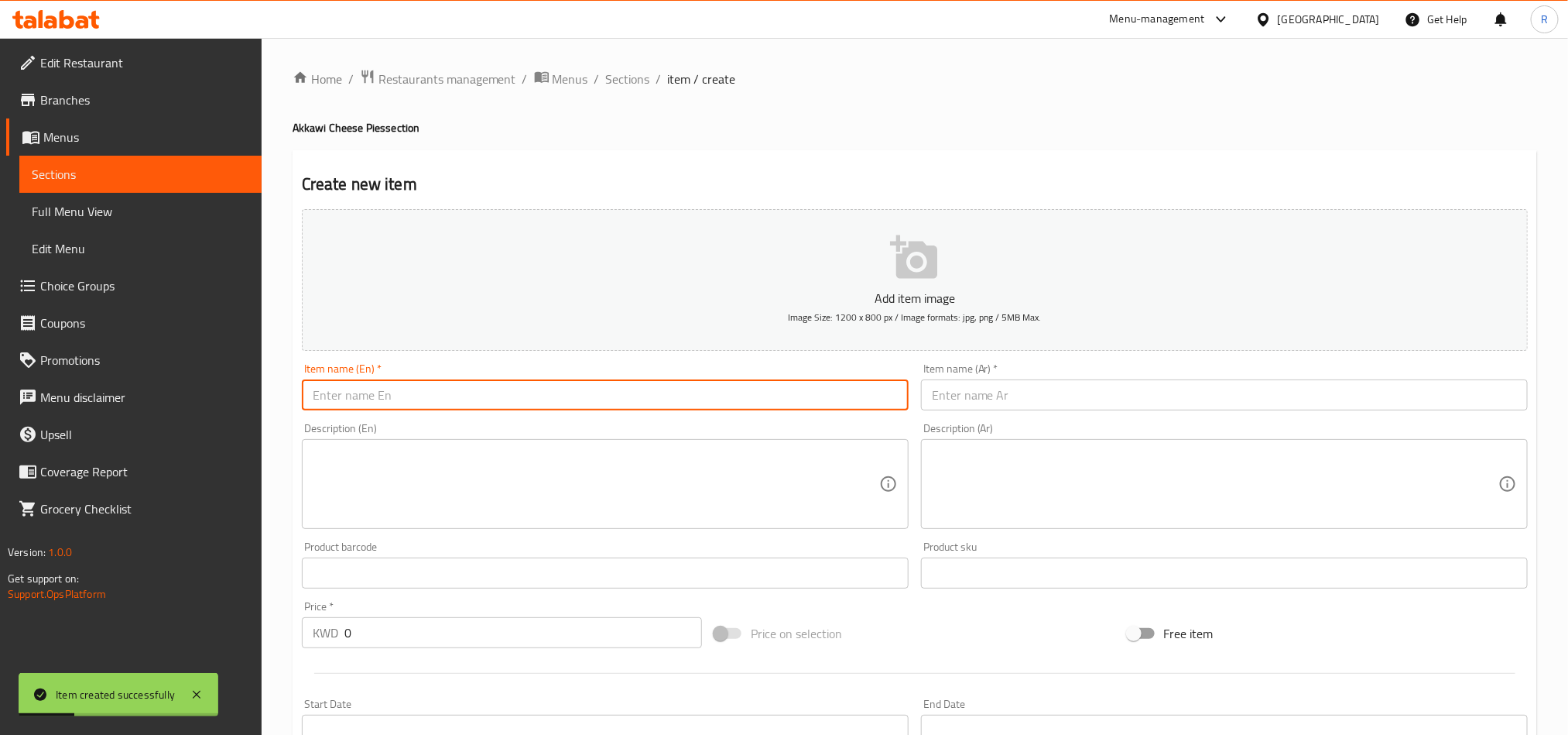
paste input "Akkawi cheese eggs"
type input "Akkawi cheese eggs"
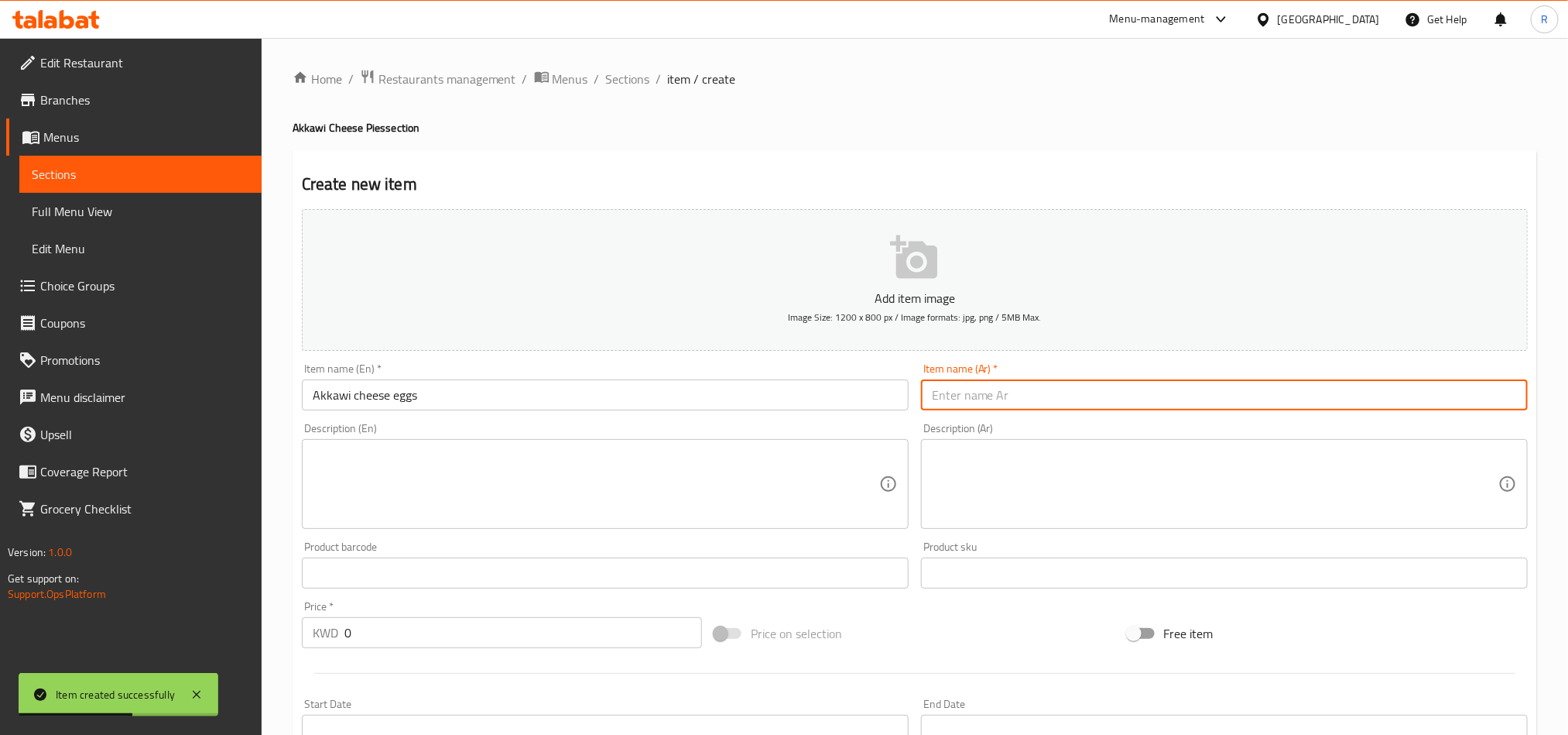
click at [1198, 393] on input "text" at bounding box center [1224, 395] width 607 height 31
paste input "جبنة عكاوي بيض"
type input "جبنة عكاوي بيض"
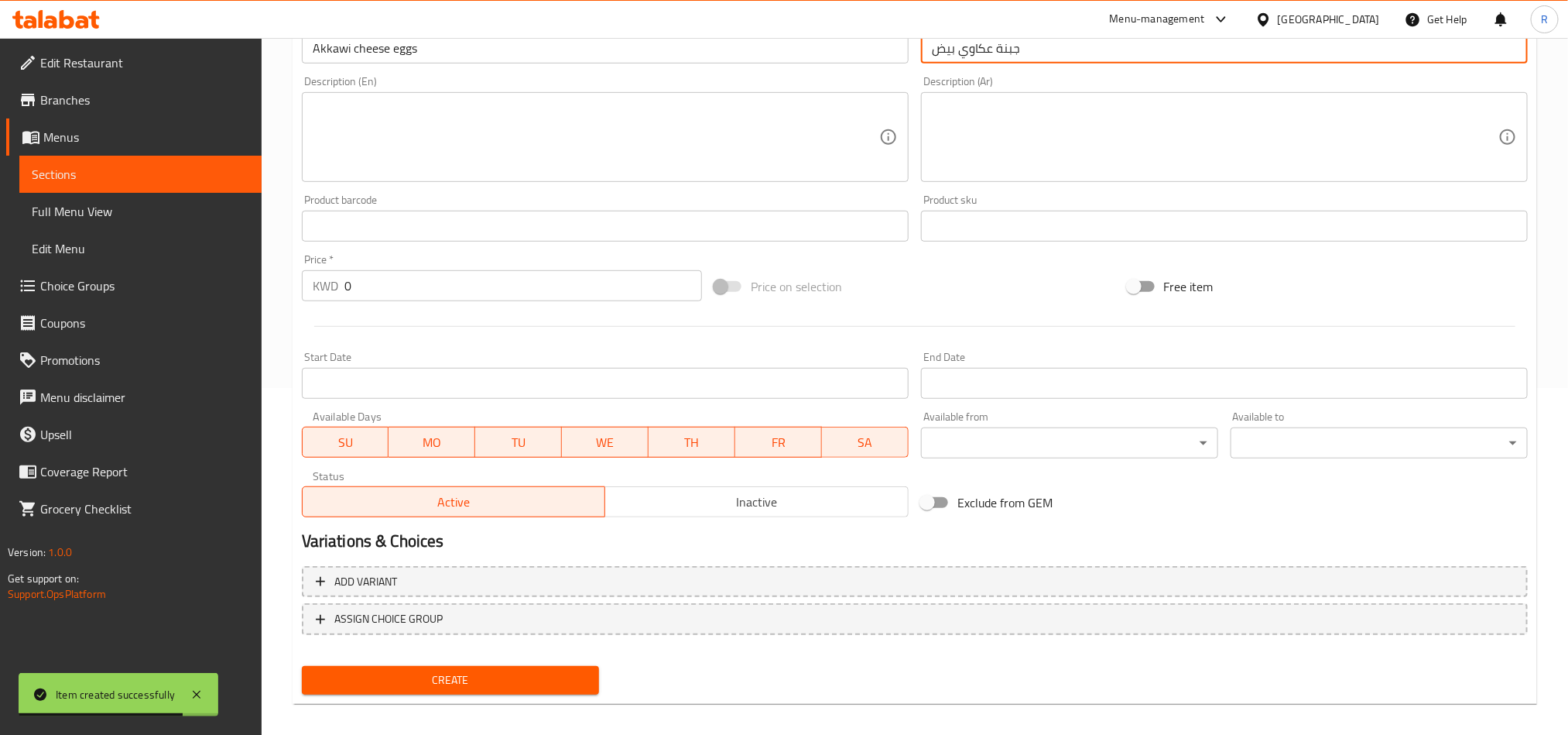
scroll to position [358, 0]
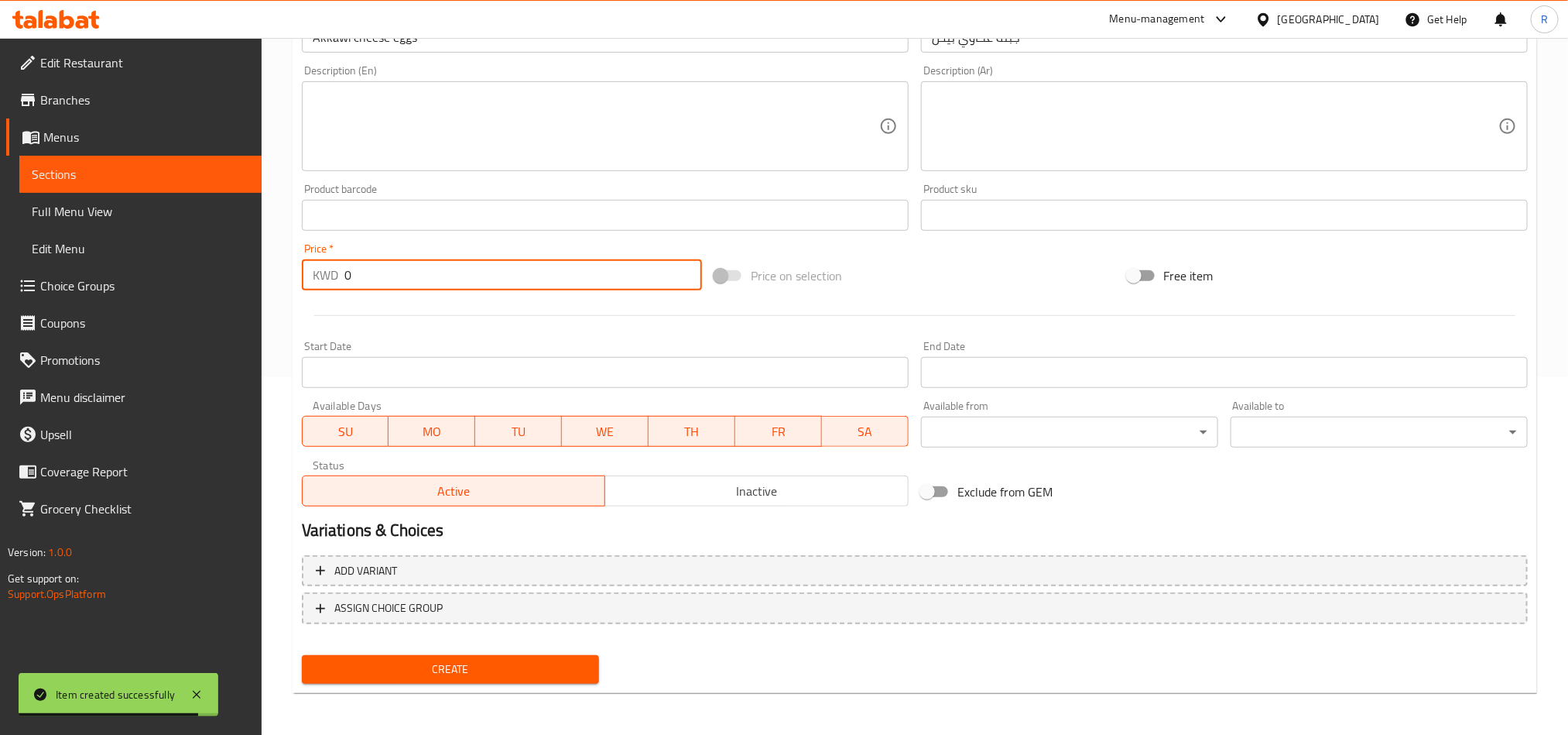
drag, startPoint x: 365, startPoint y: 280, endPoint x: 328, endPoint y: 277, distance: 37.1
click at [328, 277] on div "KWD 0 Price *" at bounding box center [502, 275] width 401 height 31
type input "00.5"
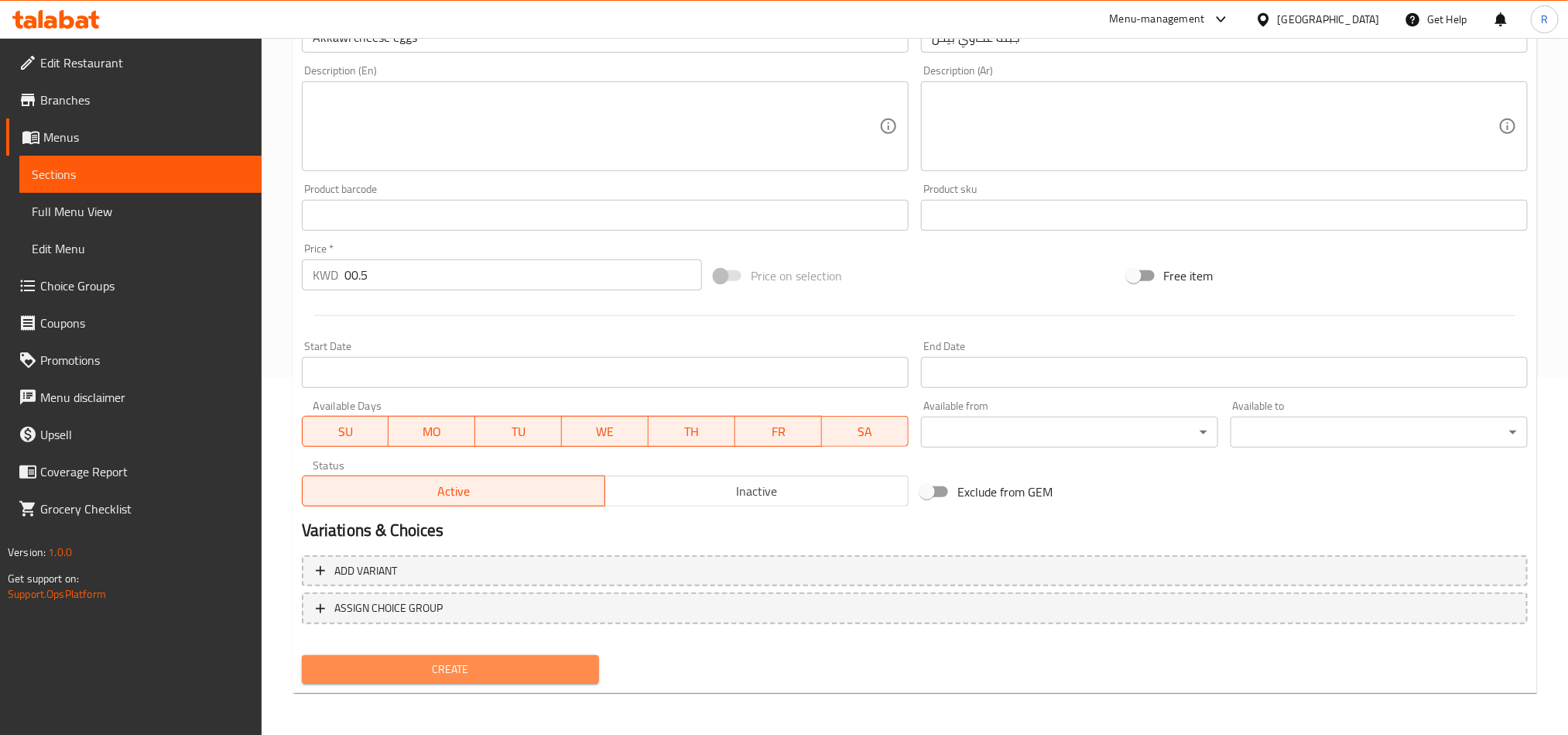
click at [551, 669] on span "Create" at bounding box center [451, 670] width 272 height 19
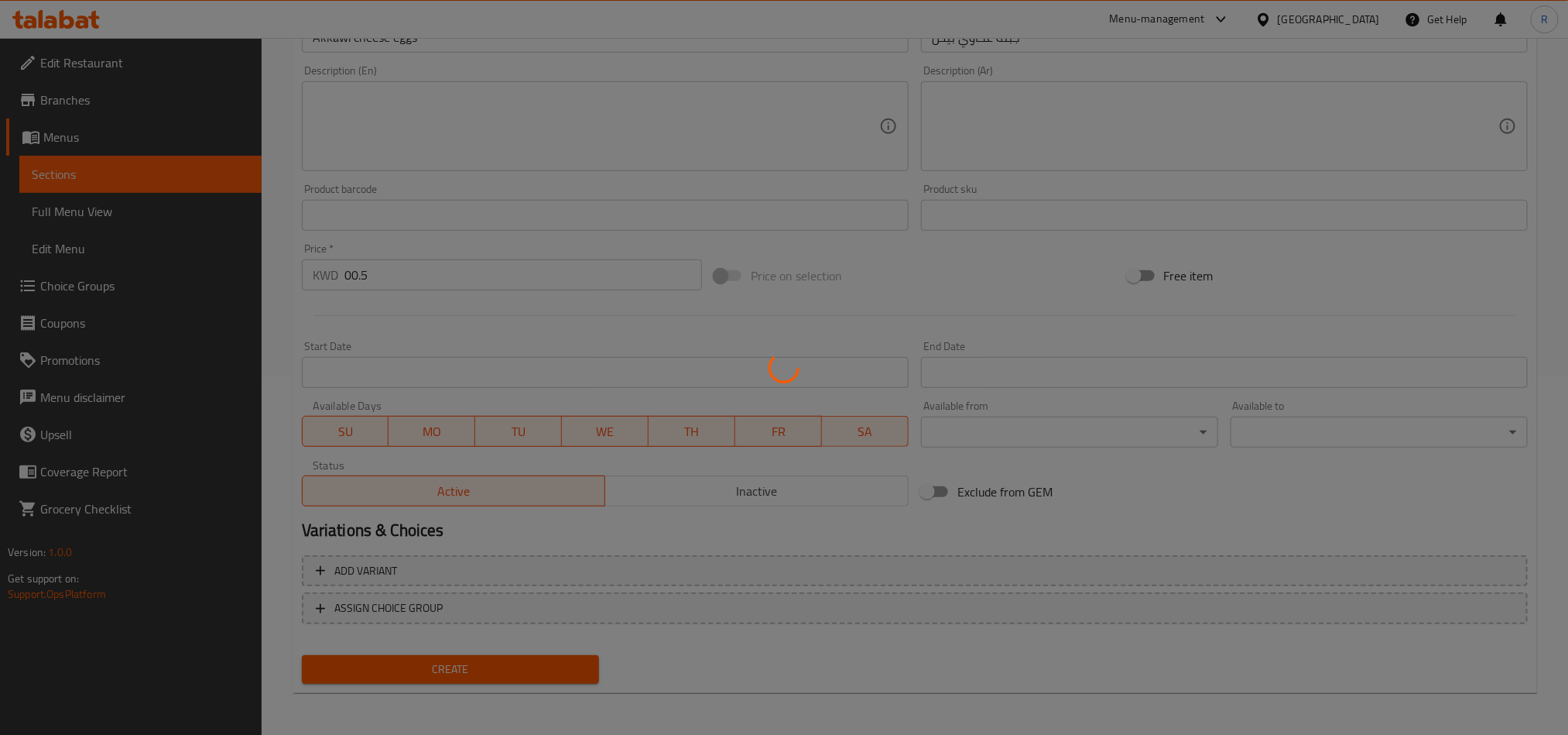
type input "0"
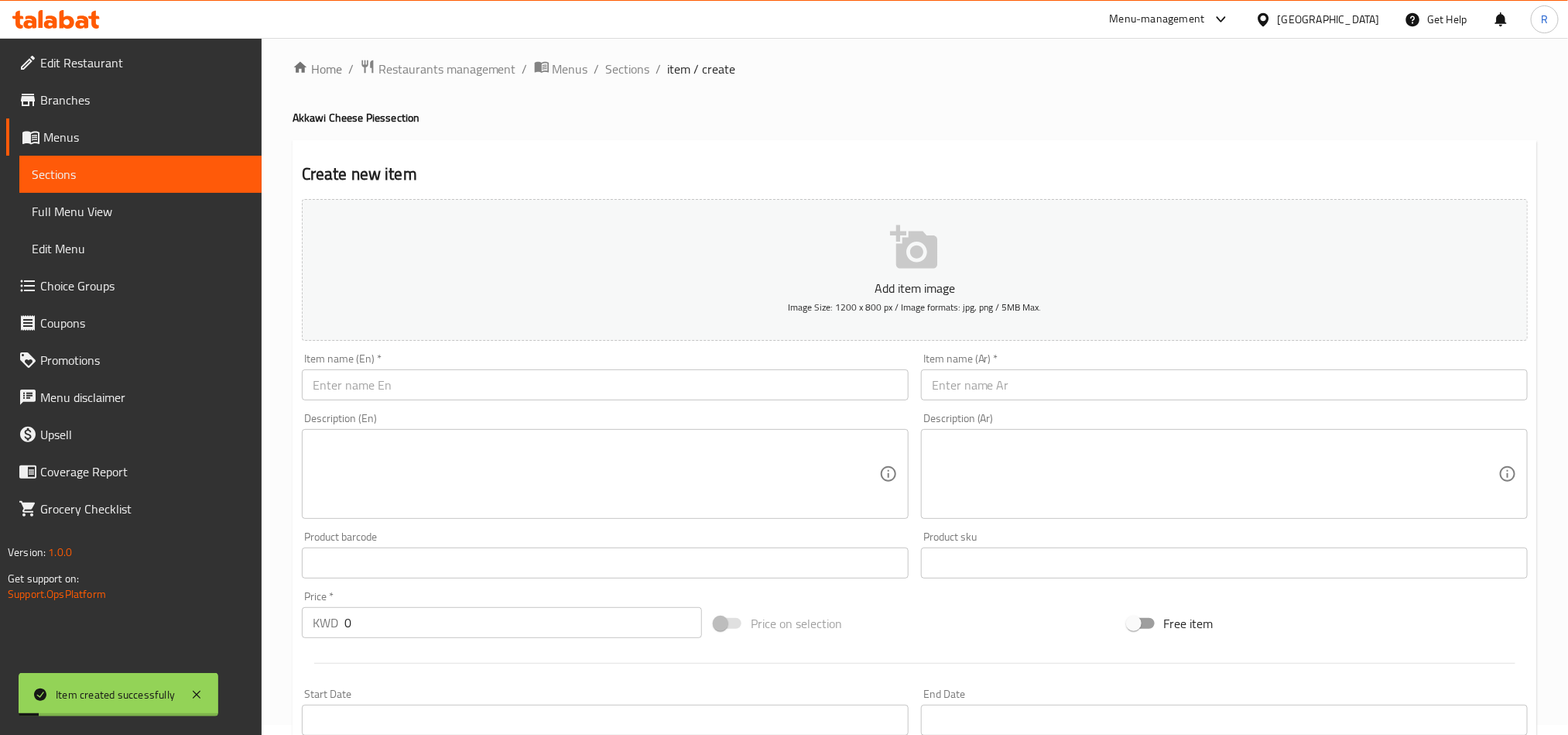
scroll to position [9, 0]
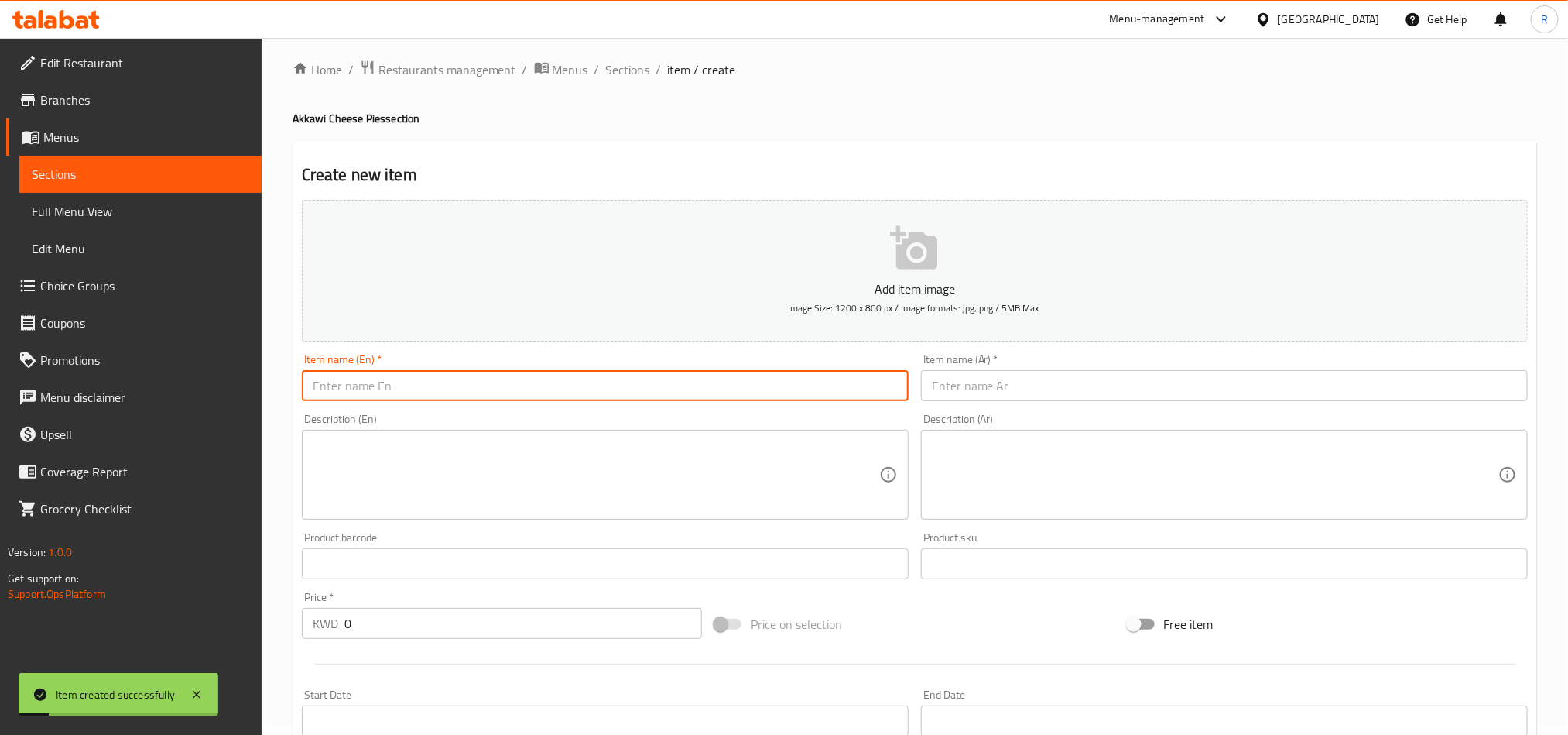
click at [644, 382] on input "text" at bounding box center [605, 385] width 607 height 31
paste input "Kashkaval cheese"
type input "Kashkaval cheese"
click at [1287, 379] on input "text" at bounding box center [1224, 385] width 607 height 31
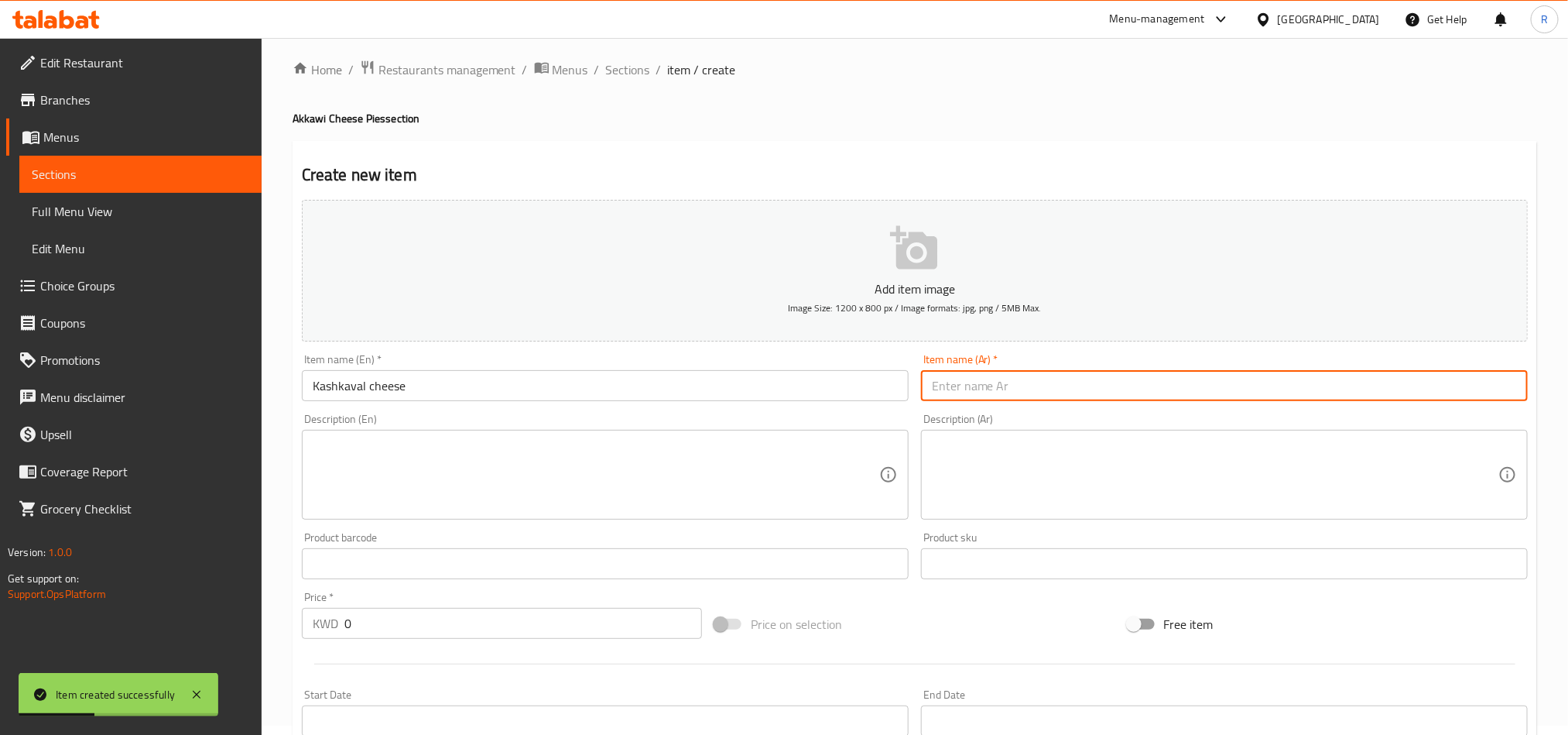
paste input "جبنة قشقوان"
type input "جبنة قشقوان"
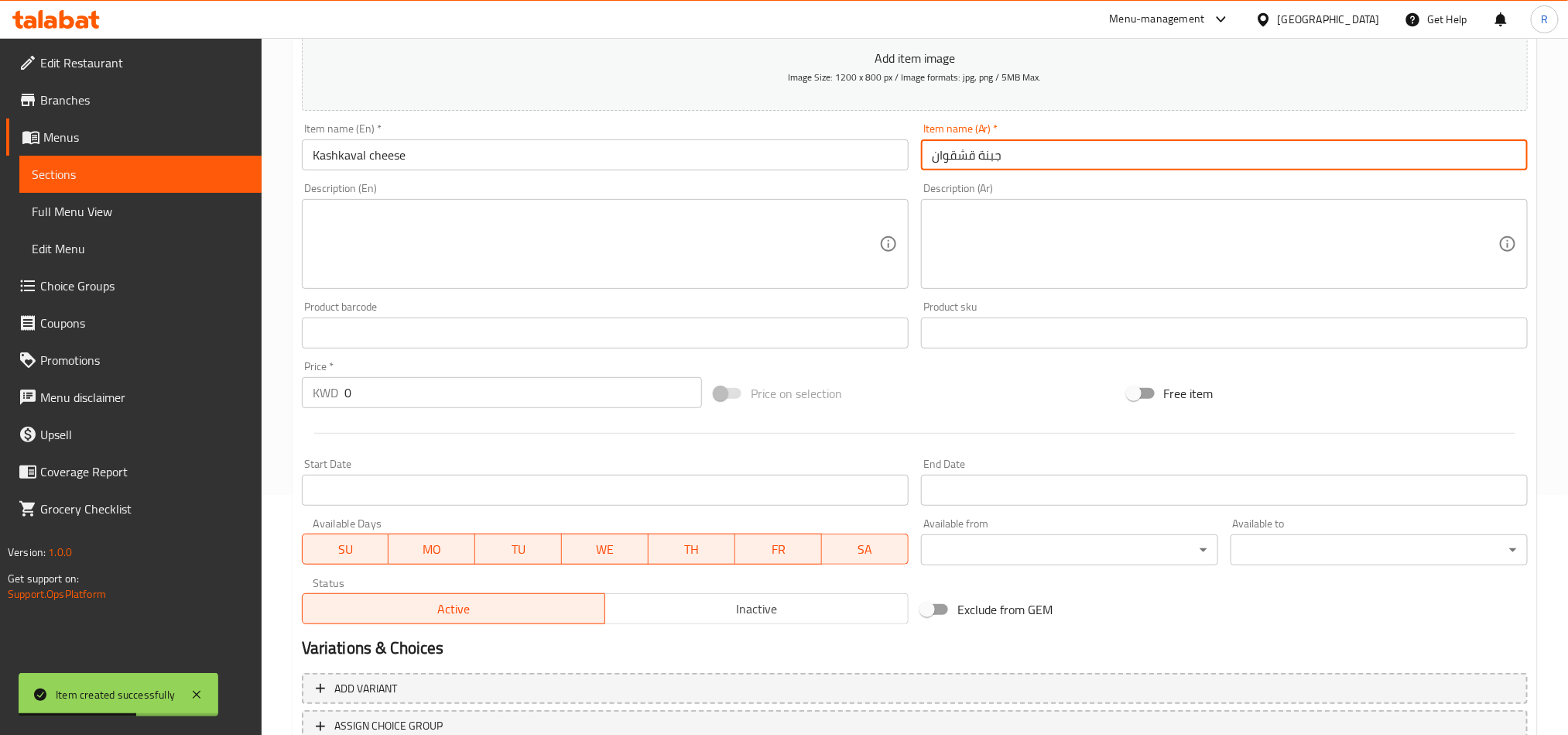
scroll to position [242, 0]
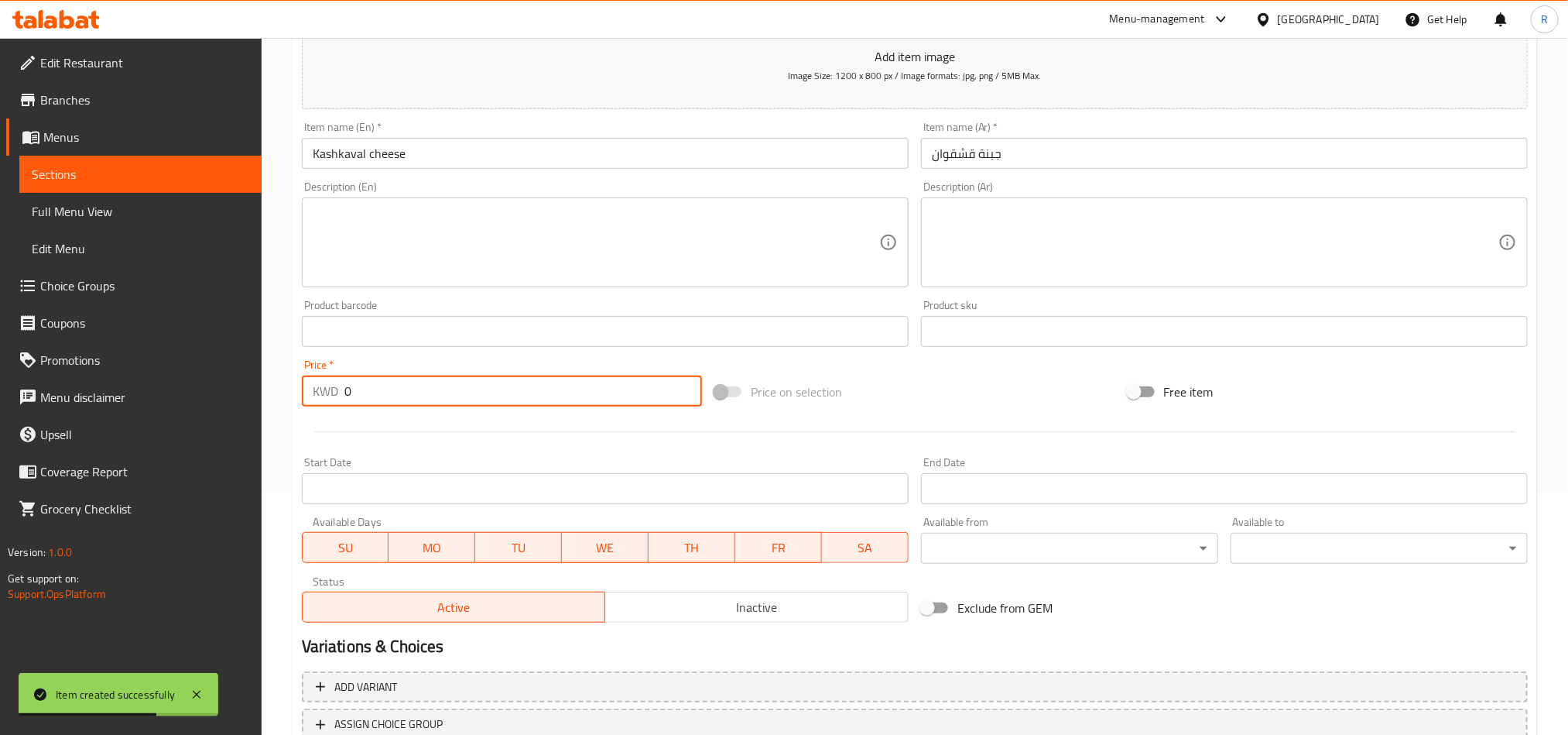
drag, startPoint x: 356, startPoint y: 396, endPoint x: 337, endPoint y: 386, distance: 21.5
click at [337, 386] on div "KWD 0 Price *" at bounding box center [502, 391] width 401 height 31
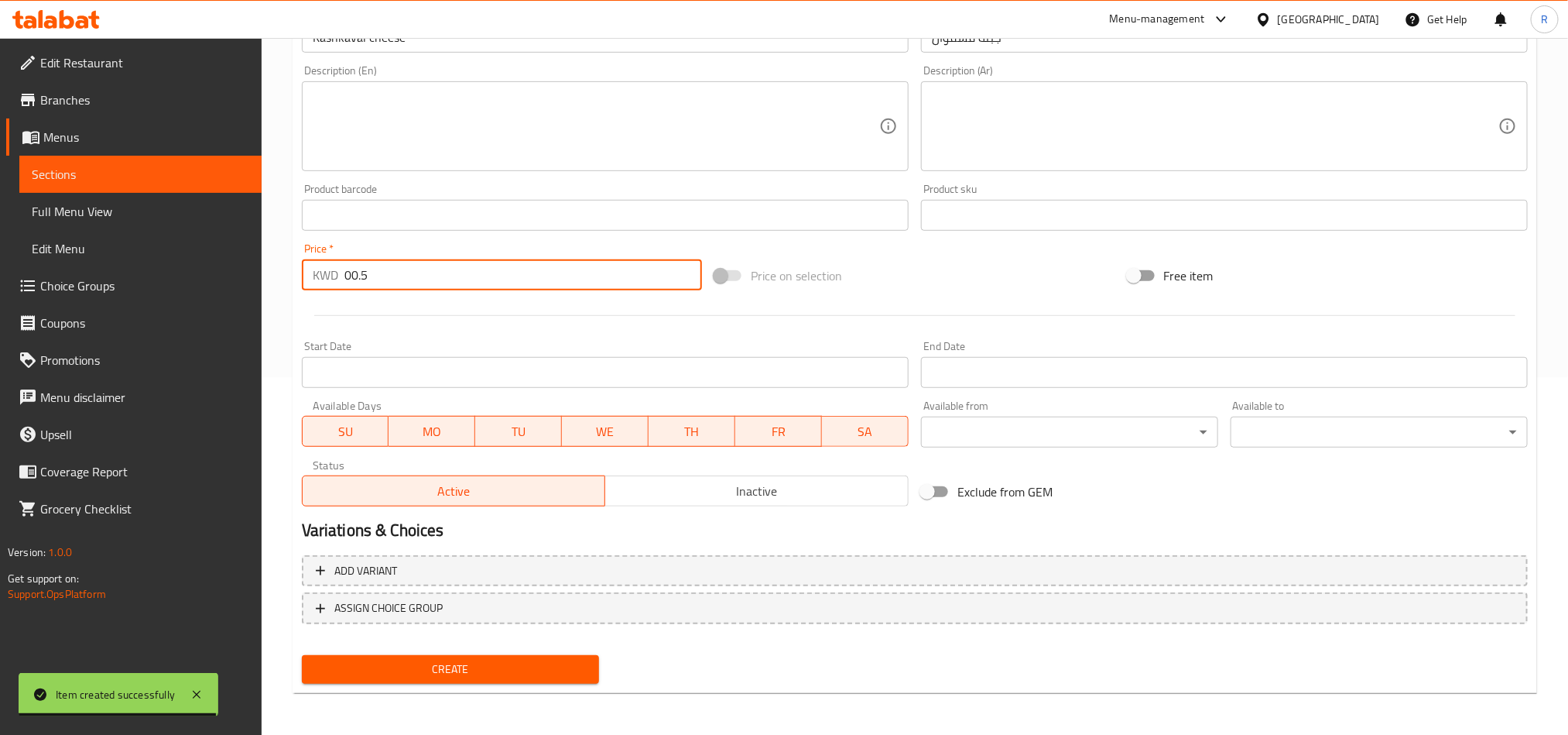
type input "00.5"
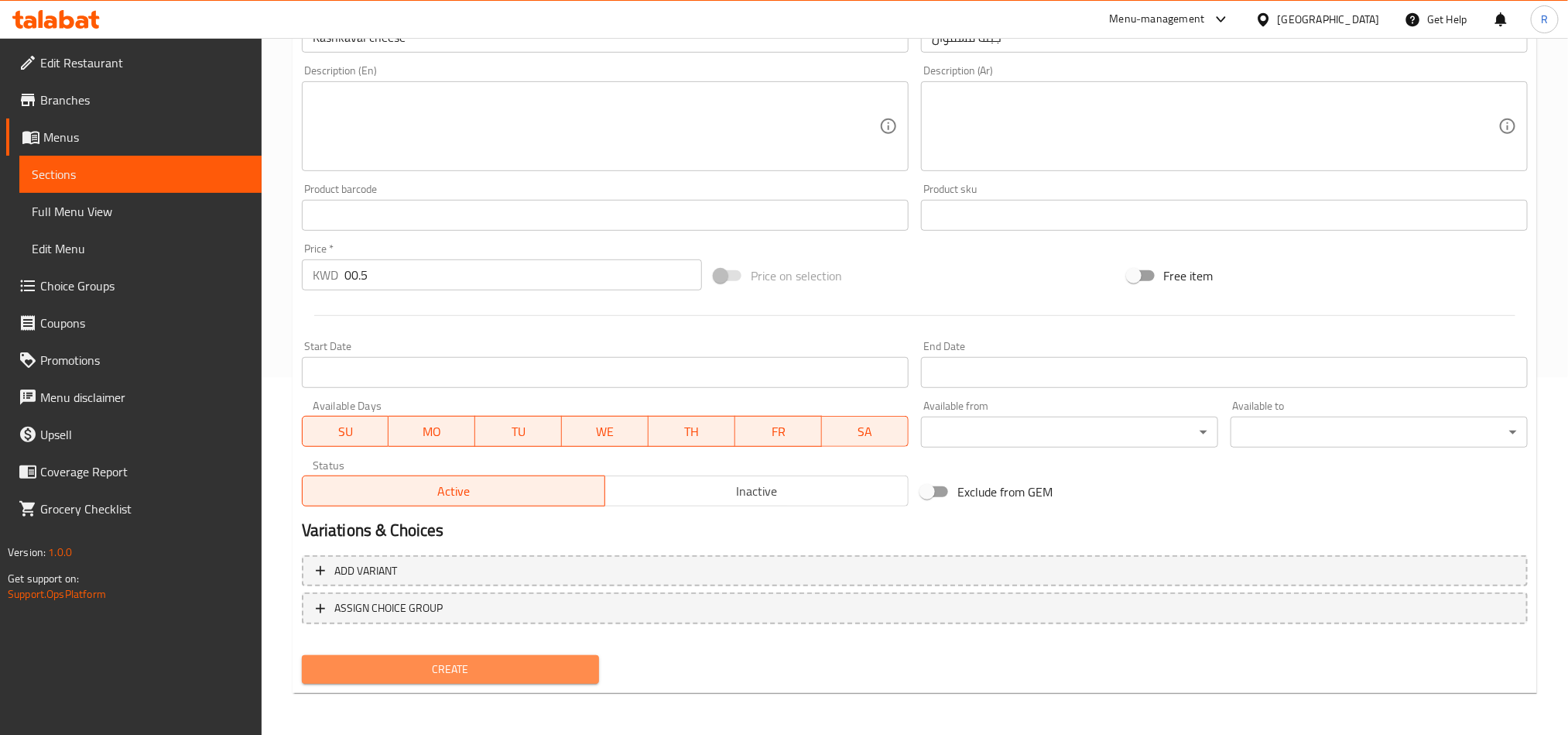
click at [504, 675] on span "Create" at bounding box center [451, 670] width 272 height 19
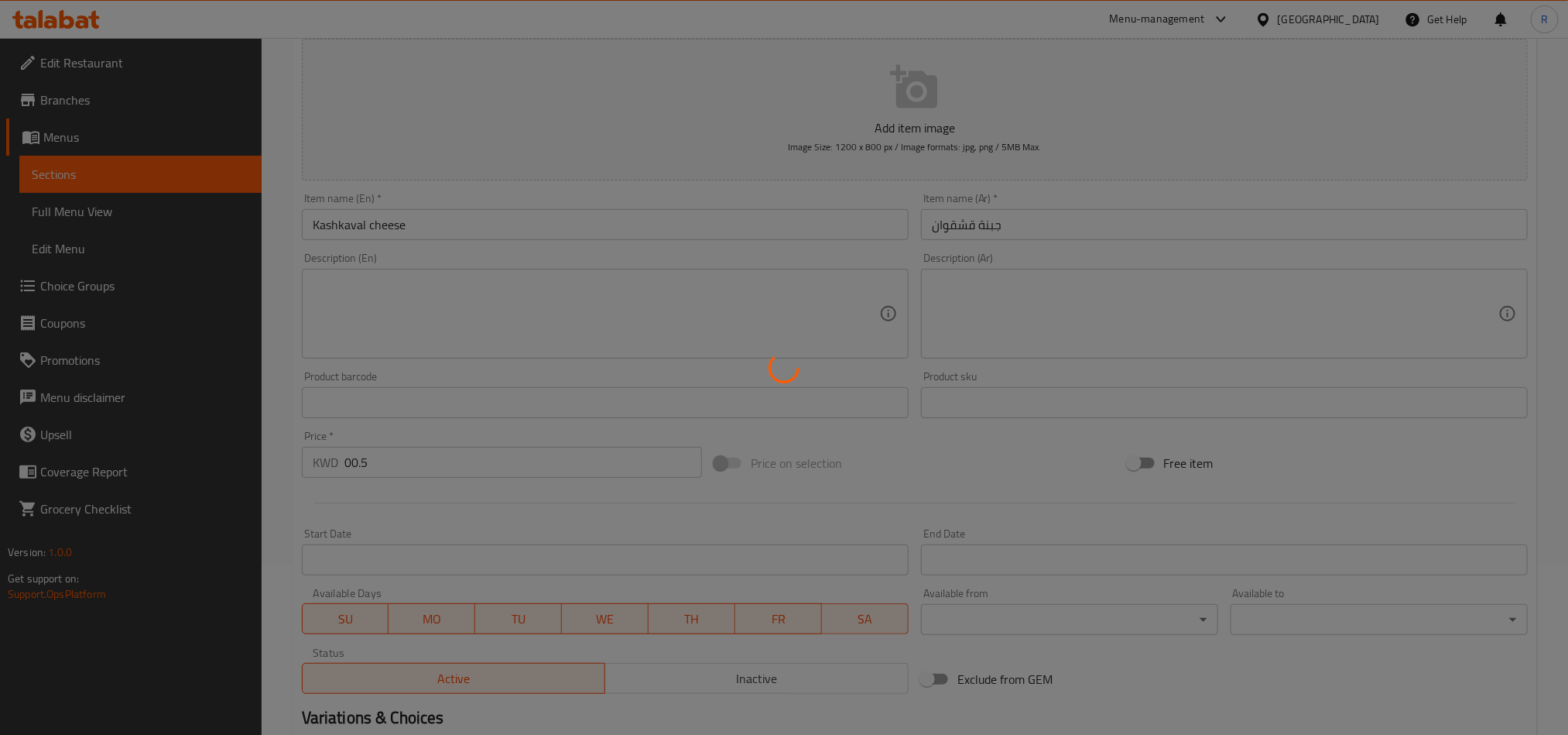
scroll to position [0, 0]
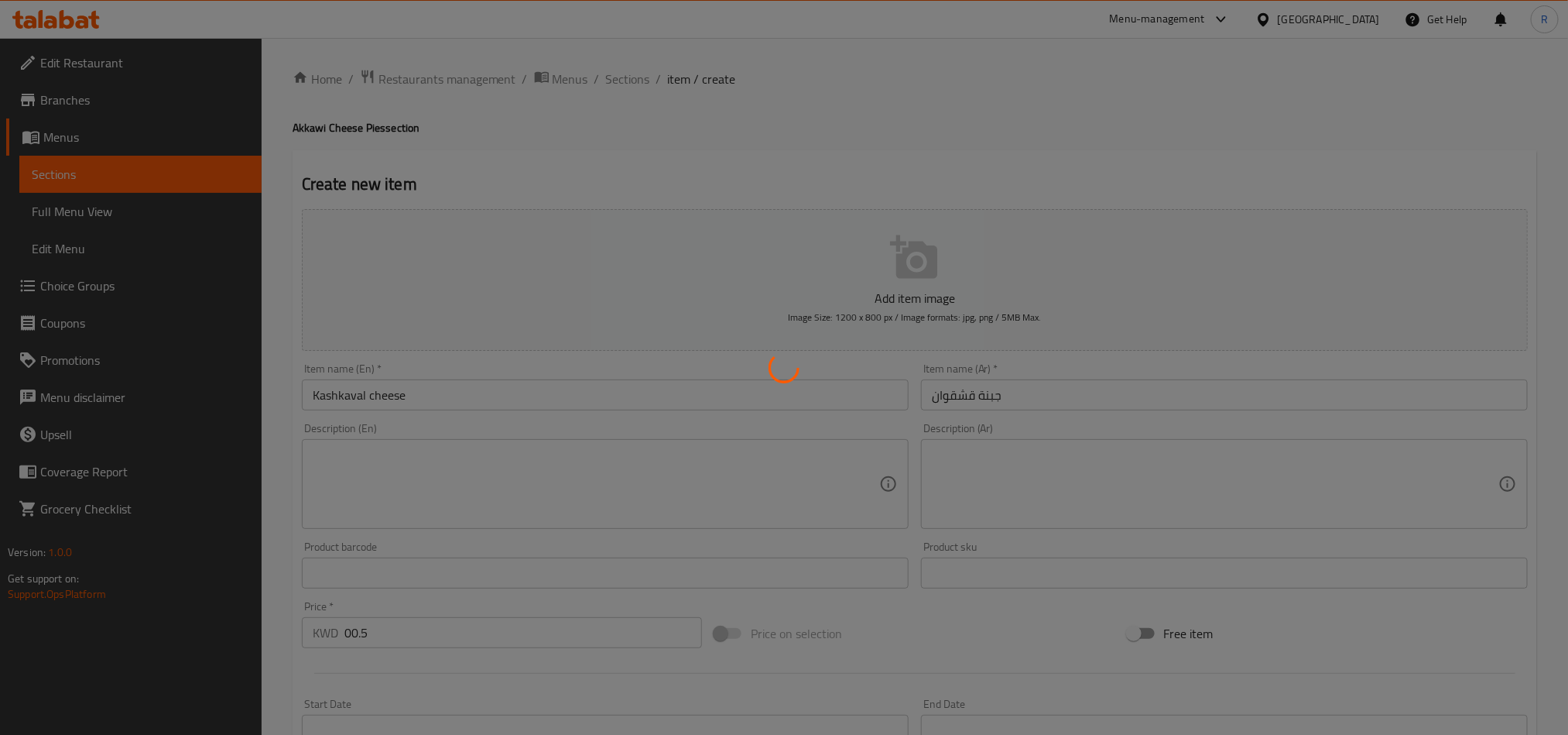
type input "0"
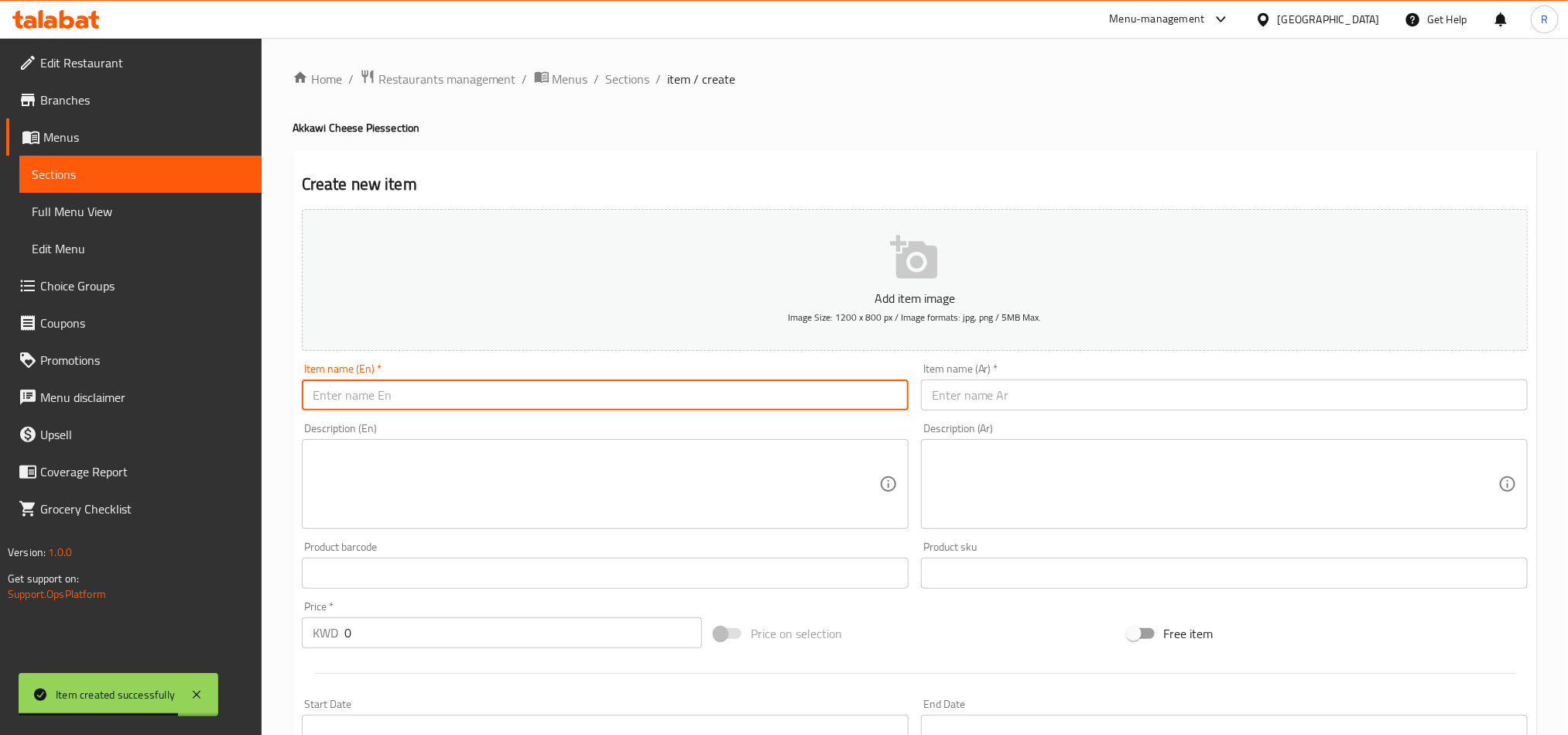
click at [713, 398] on input "text" at bounding box center [605, 395] width 607 height 31
paste input "Open pepperoni cheese"
type input "Open pepperoni cheese"
click at [1112, 734] on html "Item created successfully ​ Menu-management Kuwait Get Help R Edit Restaurant B…" at bounding box center [784, 368] width 1568 height 735
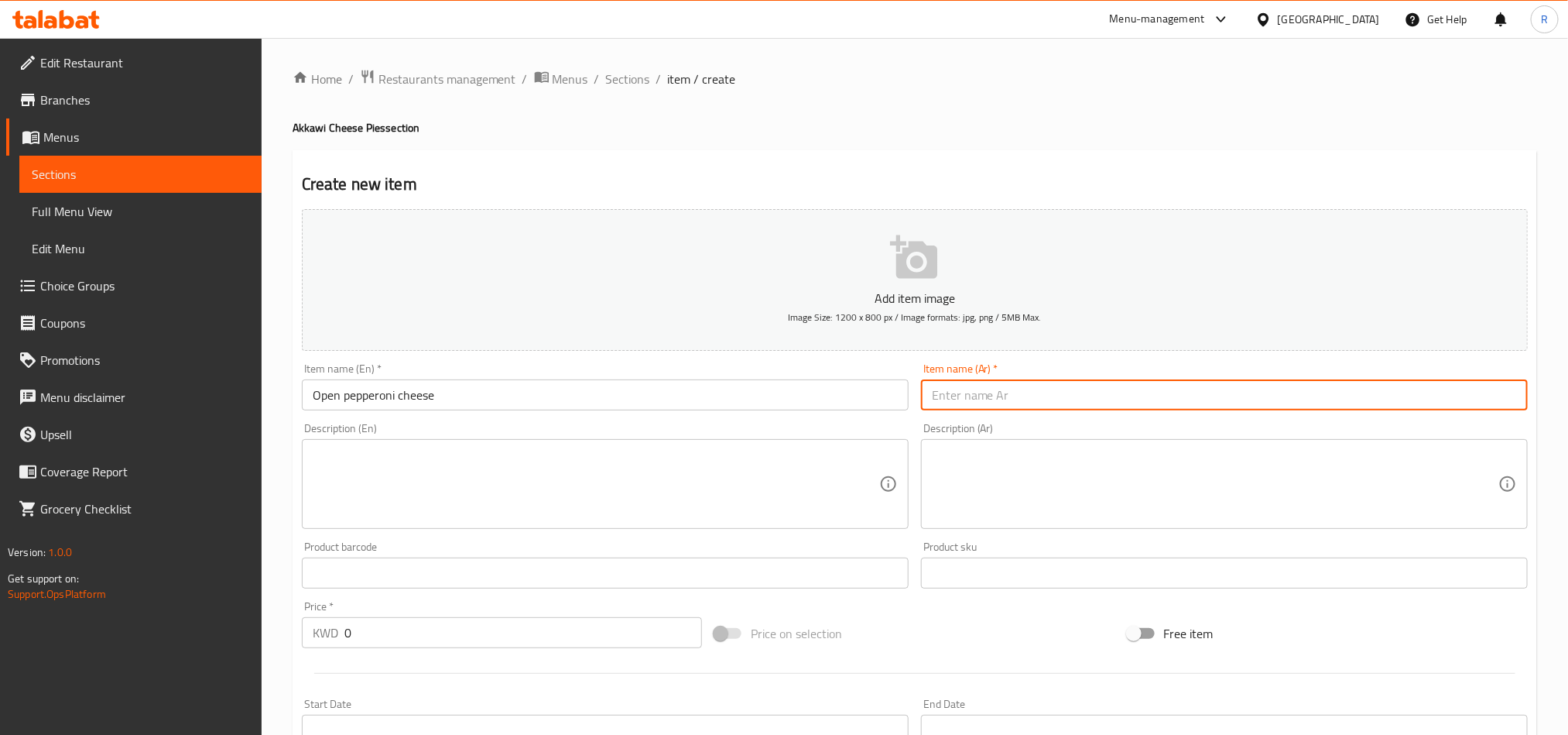
click at [1220, 406] on input "text" at bounding box center [1224, 395] width 607 height 31
paste input "جبنة بيبروني مفتوحة"
type input "جبنة بيبروني مفتوحة"
drag, startPoint x: 718, startPoint y: 477, endPoint x: 827, endPoint y: 655, distance: 208.7
click at [718, 479] on textarea at bounding box center [596, 484] width 567 height 74
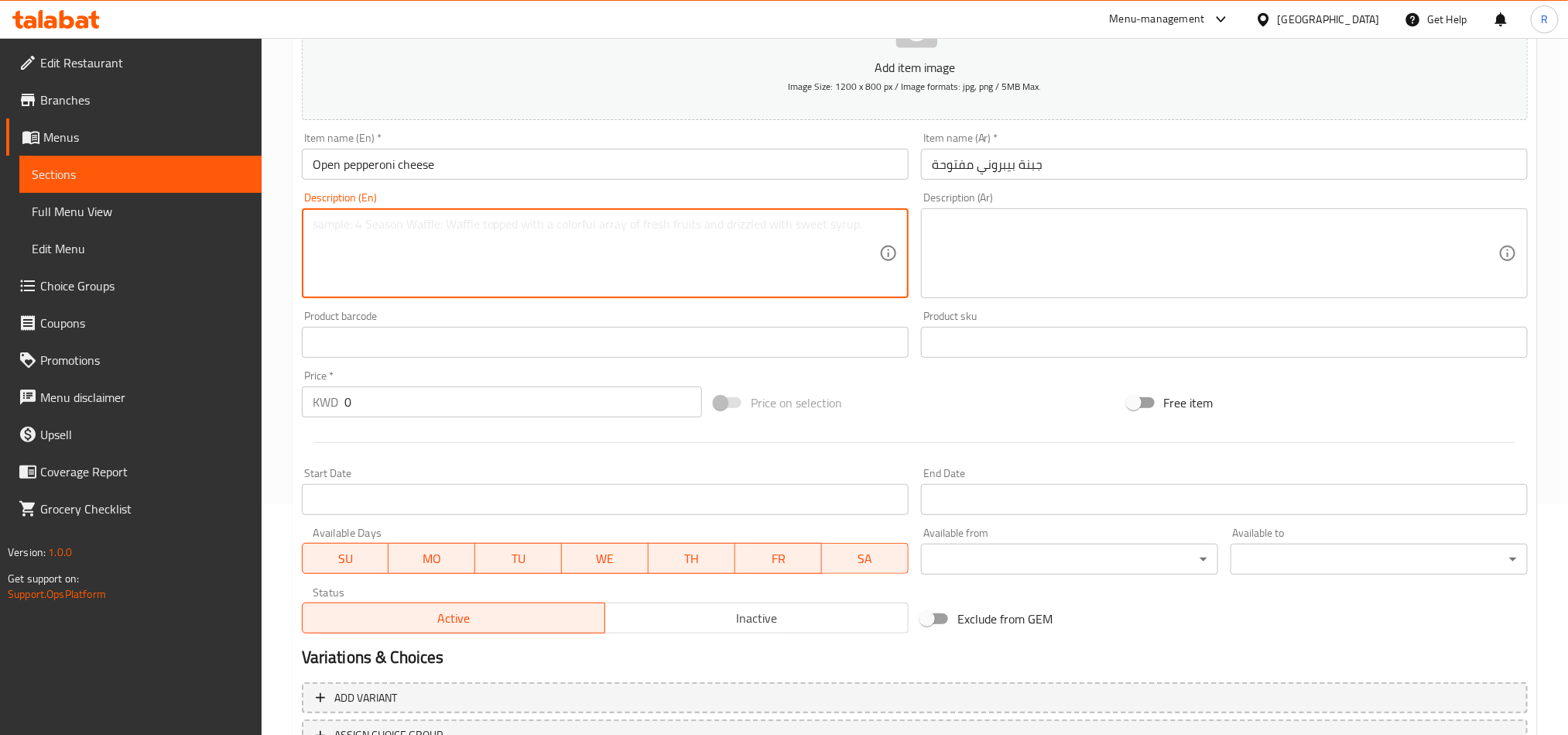
scroll to position [232, 0]
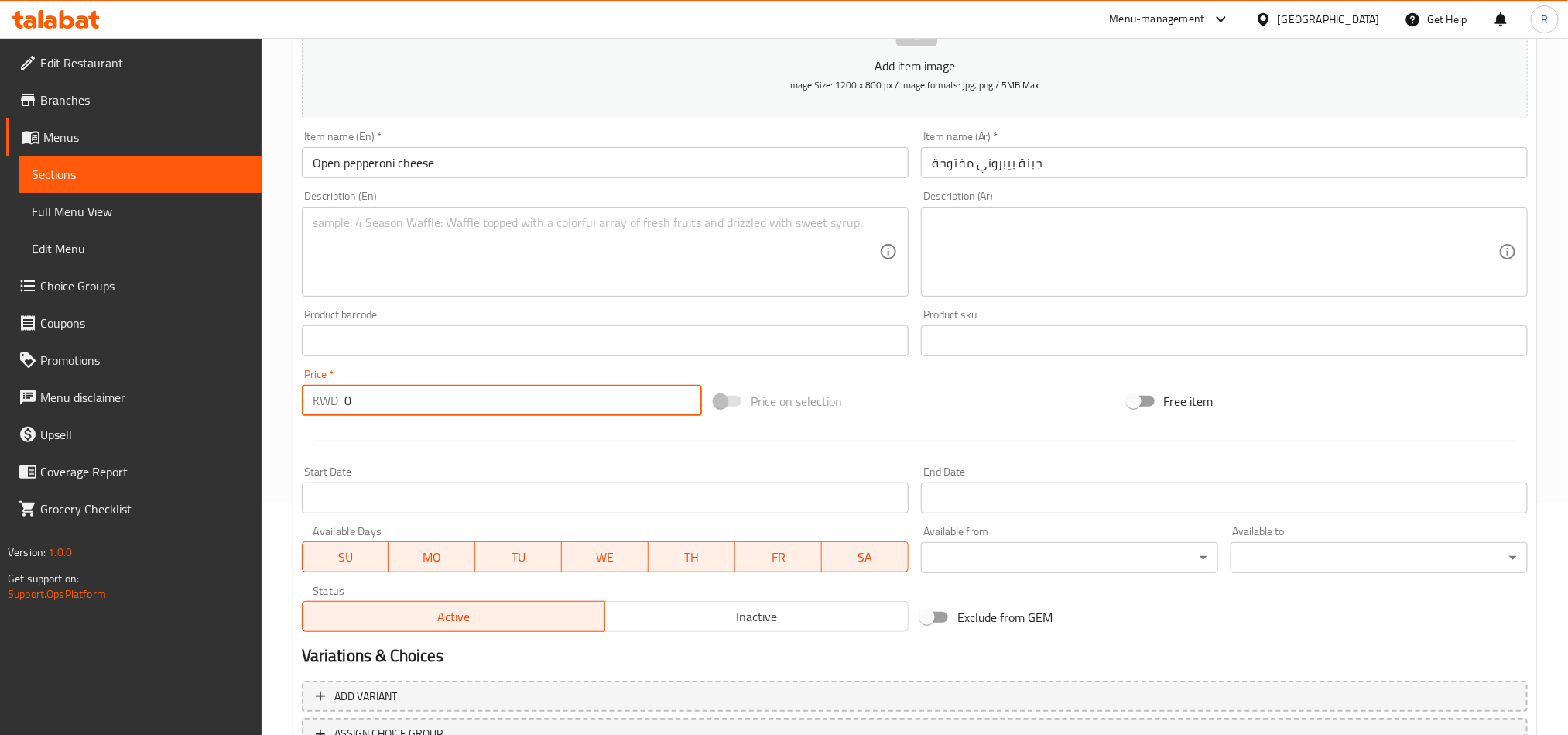
drag, startPoint x: 358, startPoint y: 404, endPoint x: 336, endPoint y: 404, distance: 22.0
click at [336, 404] on div "KWD 0 Price *" at bounding box center [502, 401] width 401 height 31
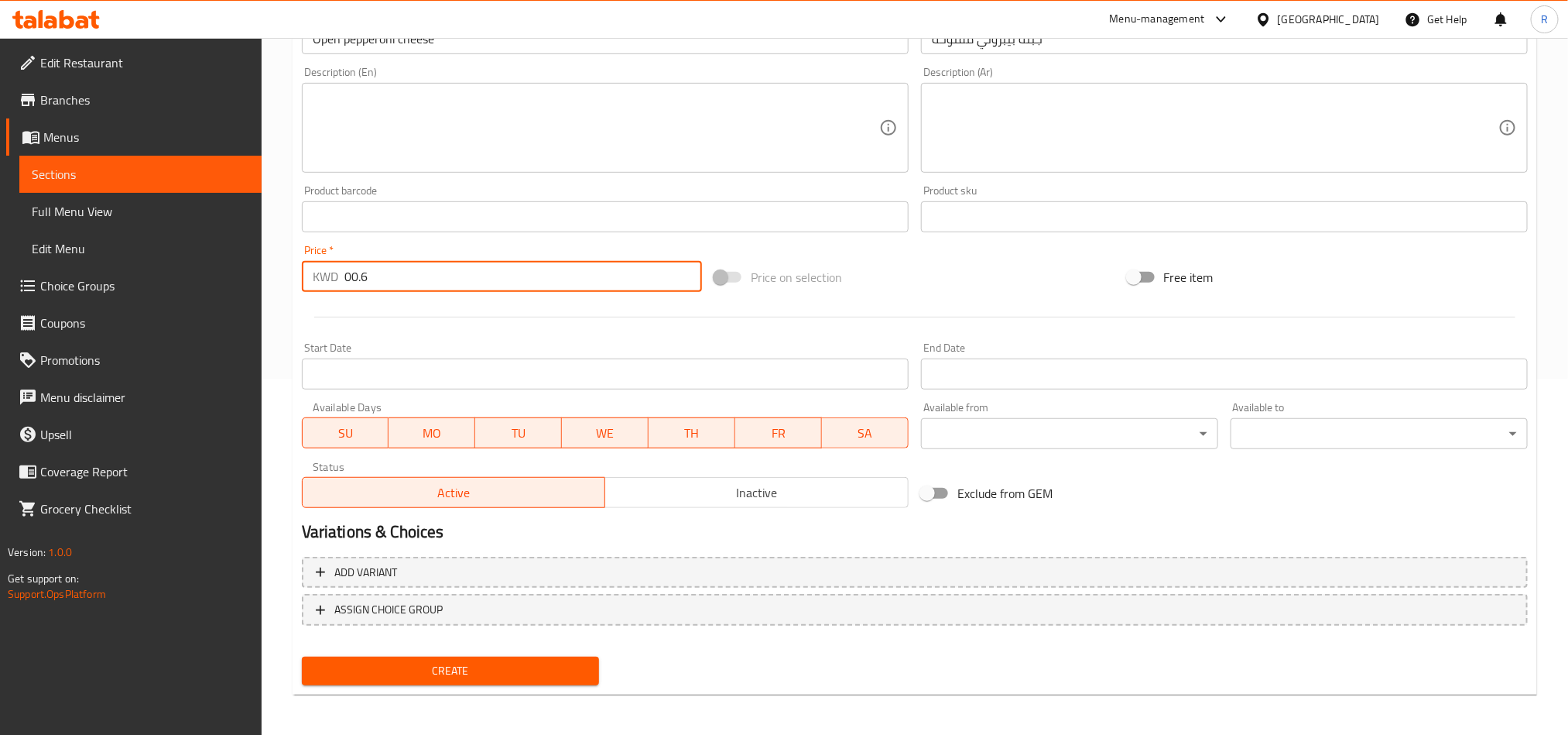
scroll to position [358, 0]
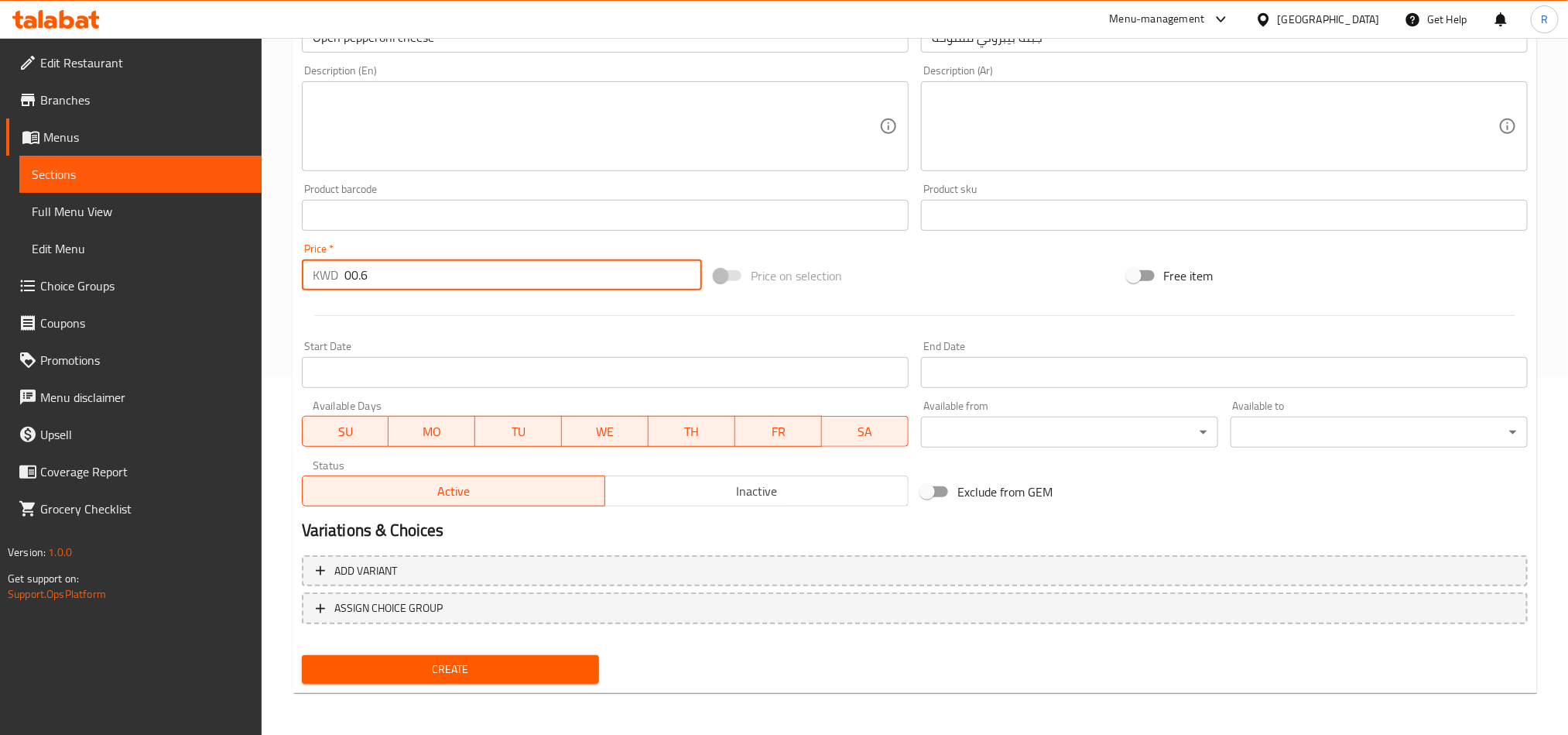
type input "00.6"
click at [488, 660] on span "Create" at bounding box center [451, 670] width 272 height 19
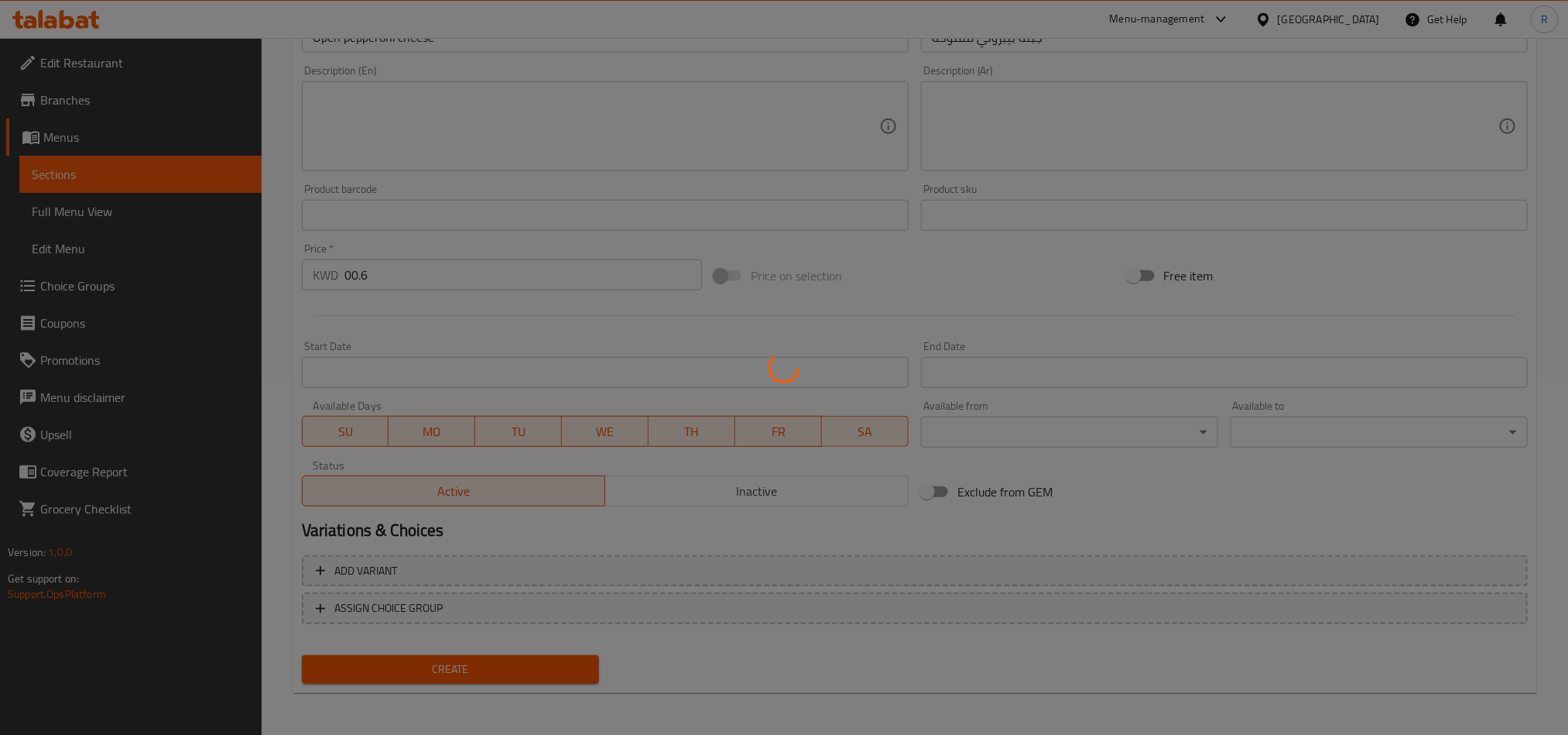
scroll to position [0, 0]
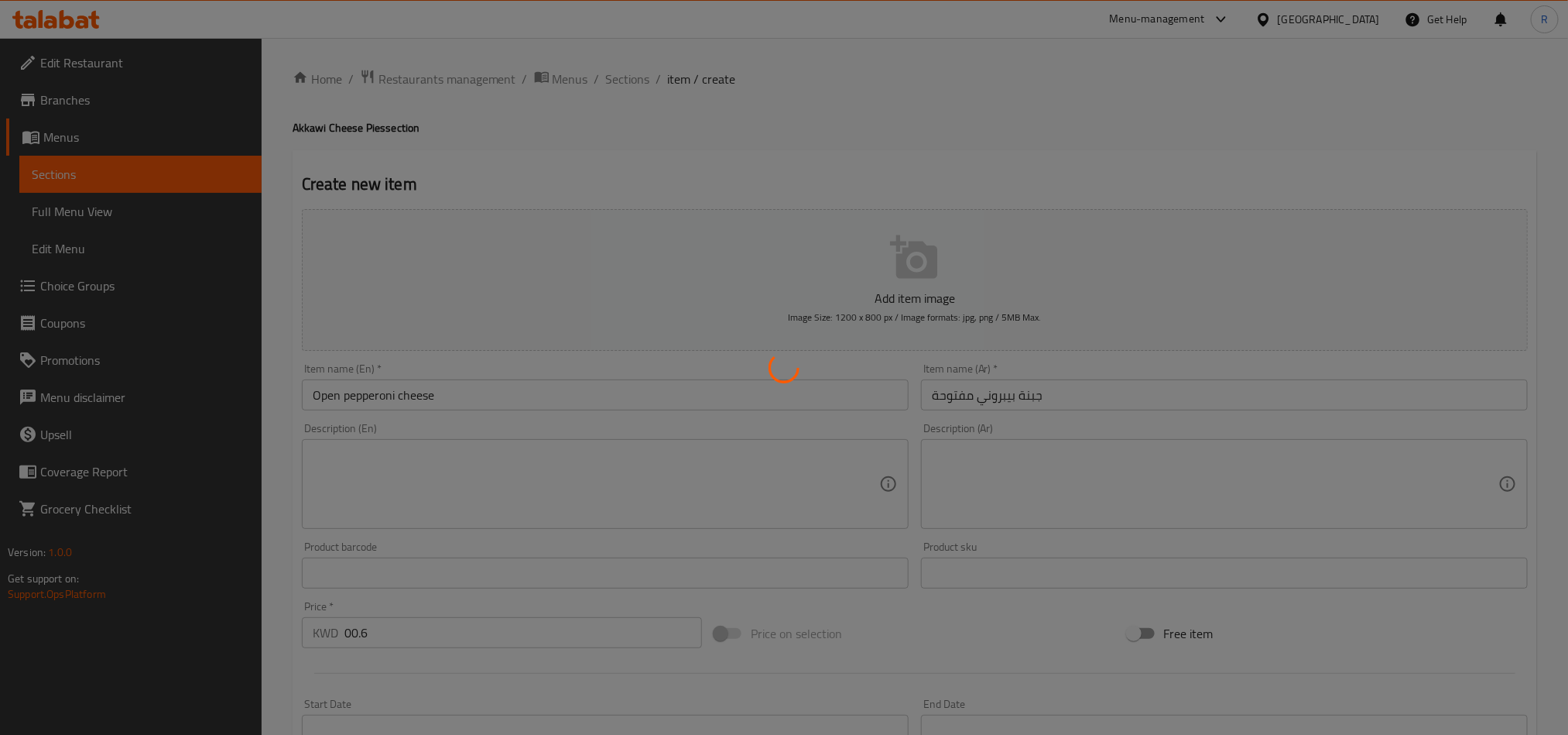
type input "0"
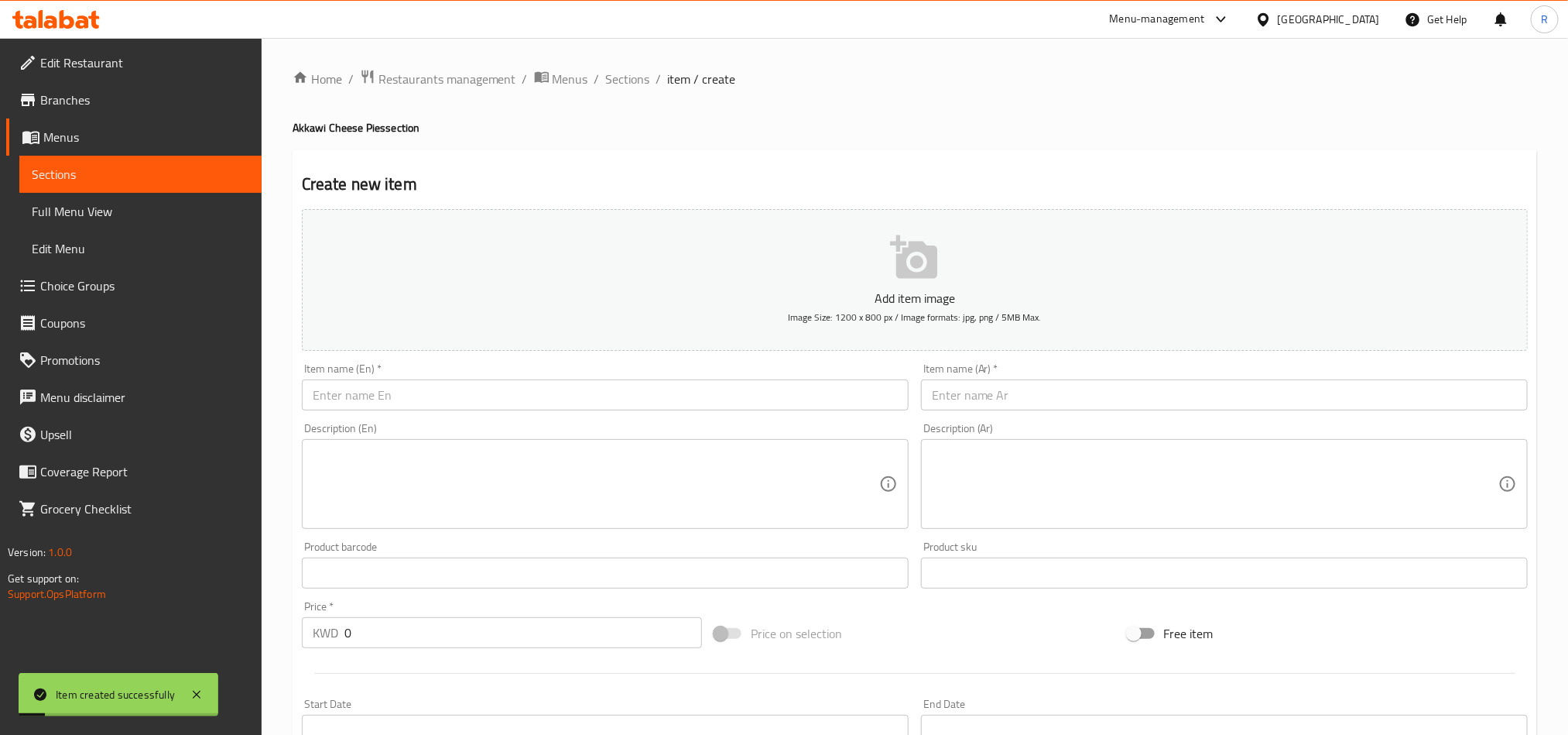
click at [713, 381] on input "text" at bounding box center [605, 395] width 607 height 31
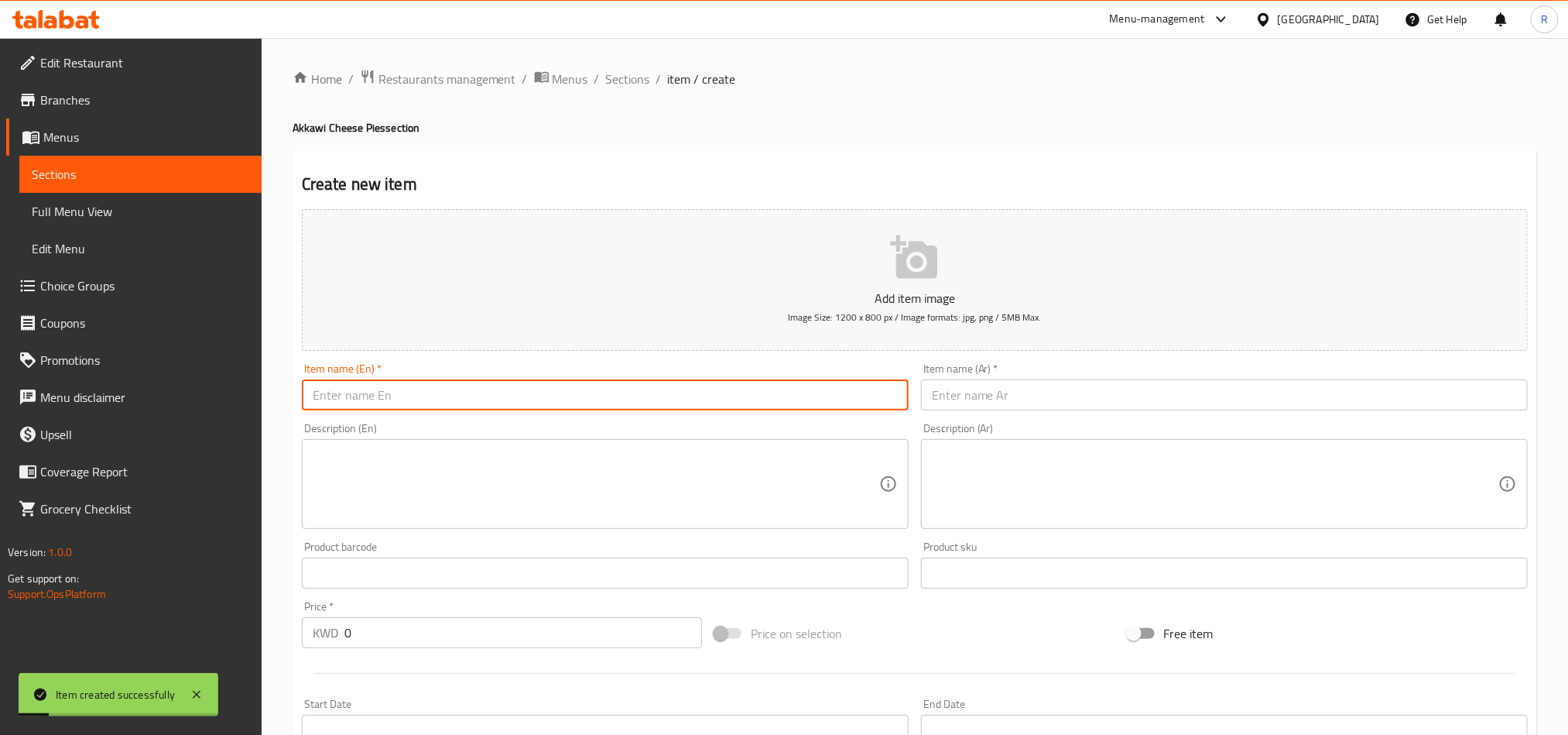
paste input "Mixed cheese"
type input "Mixed cheese"
click at [1220, 390] on input "text" at bounding box center [1224, 395] width 607 height 31
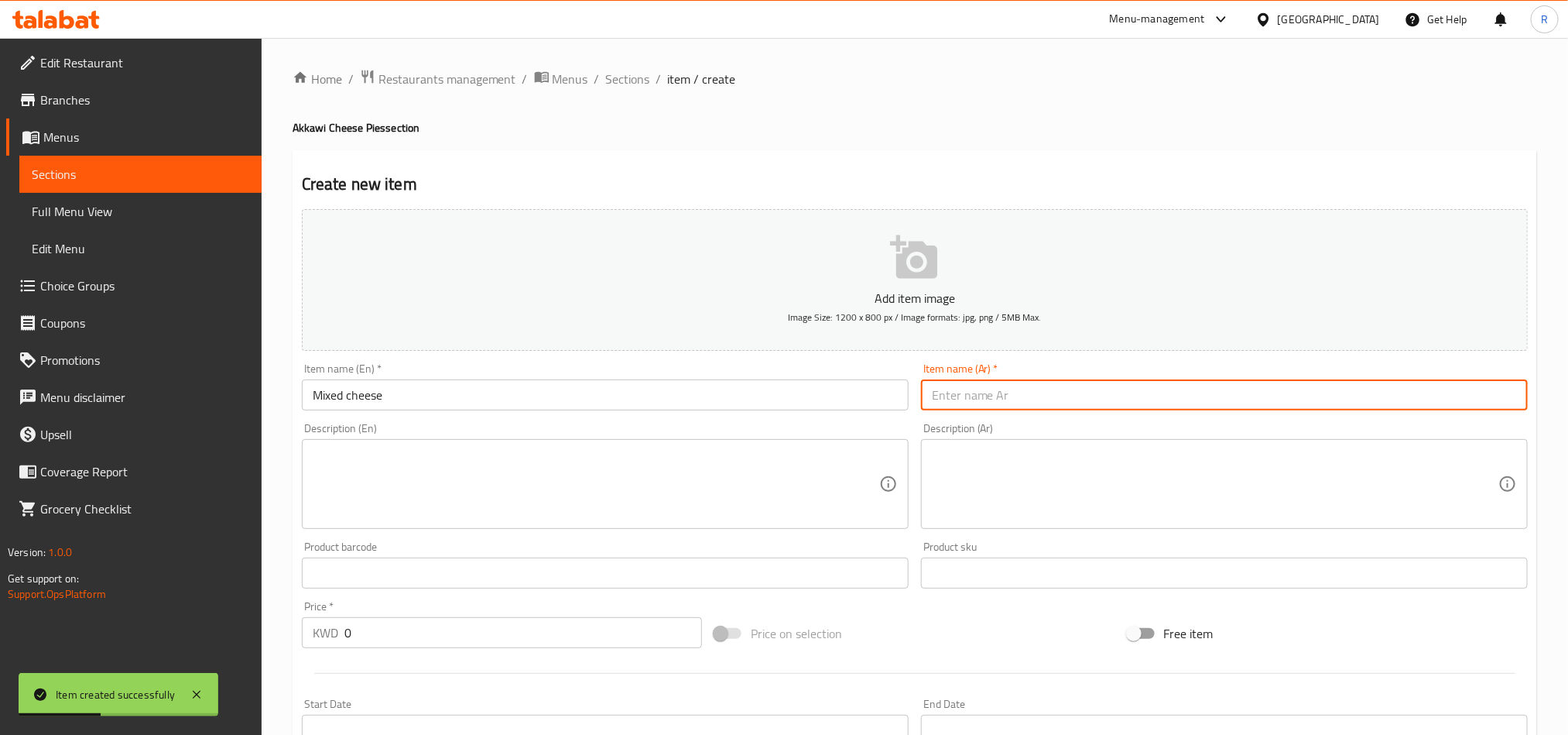
paste input "جبنة ميكس"
type input "جبنة ميكس"
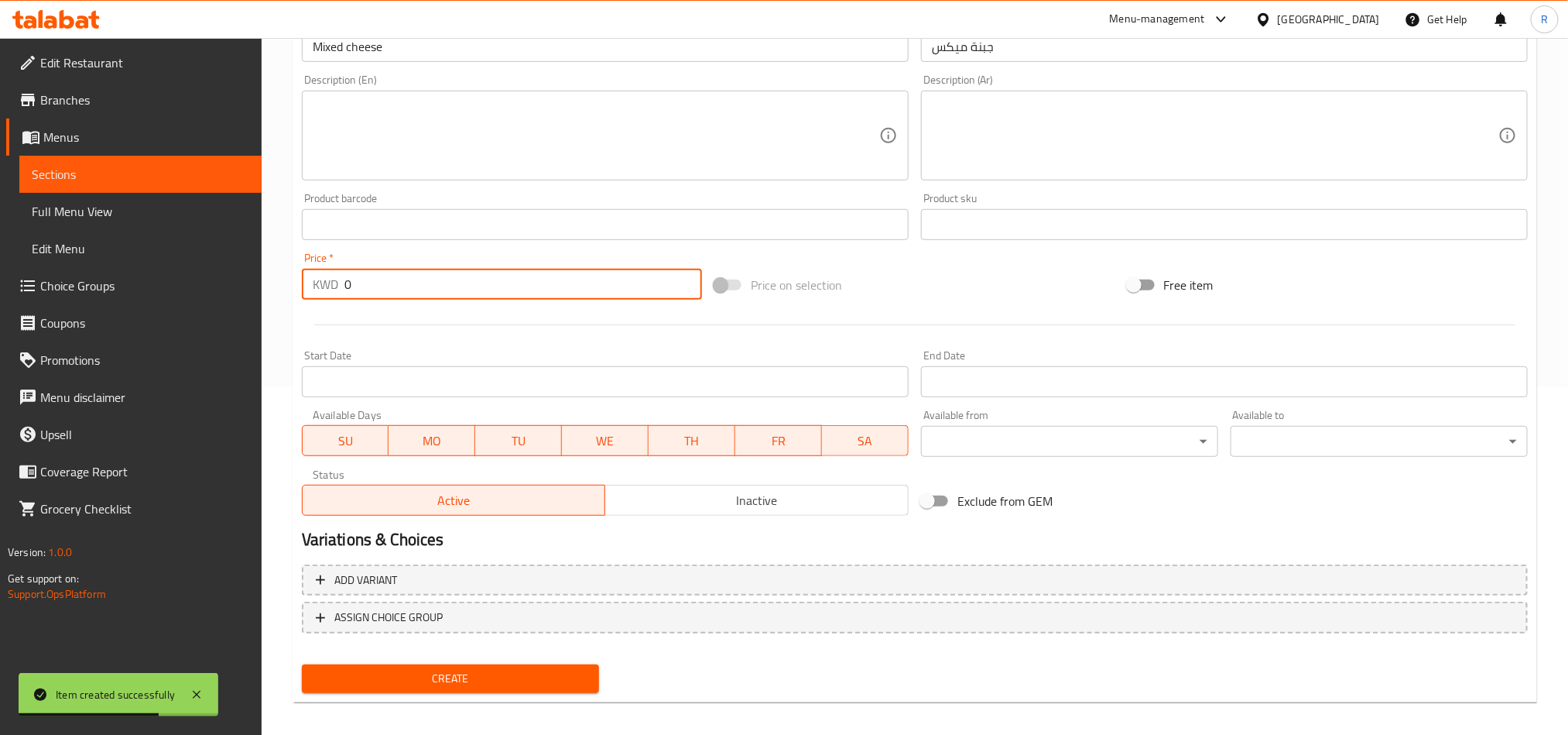
drag, startPoint x: 379, startPoint y: 300, endPoint x: 328, endPoint y: 307, distance: 51.5
click at [328, 307] on div "Add item image Image Size: 1200 x 800 px / Image formats: jpg, png / 5MB Max. I…" at bounding box center [915, 187] width 1239 height 668
type input "00.6"
click at [530, 695] on div "Create" at bounding box center [451, 679] width 310 height 41
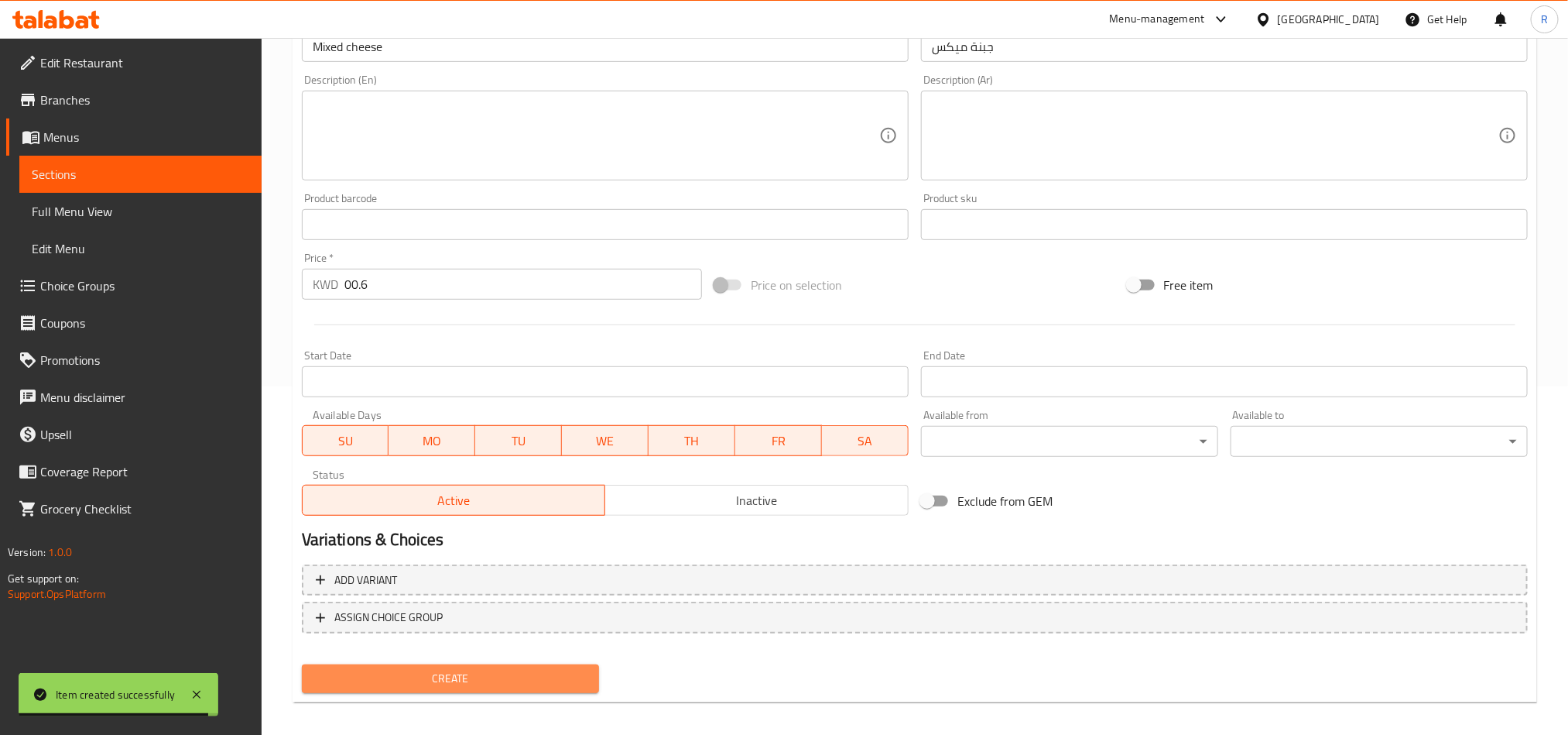
click at [534, 686] on span "Create" at bounding box center [451, 679] width 272 height 19
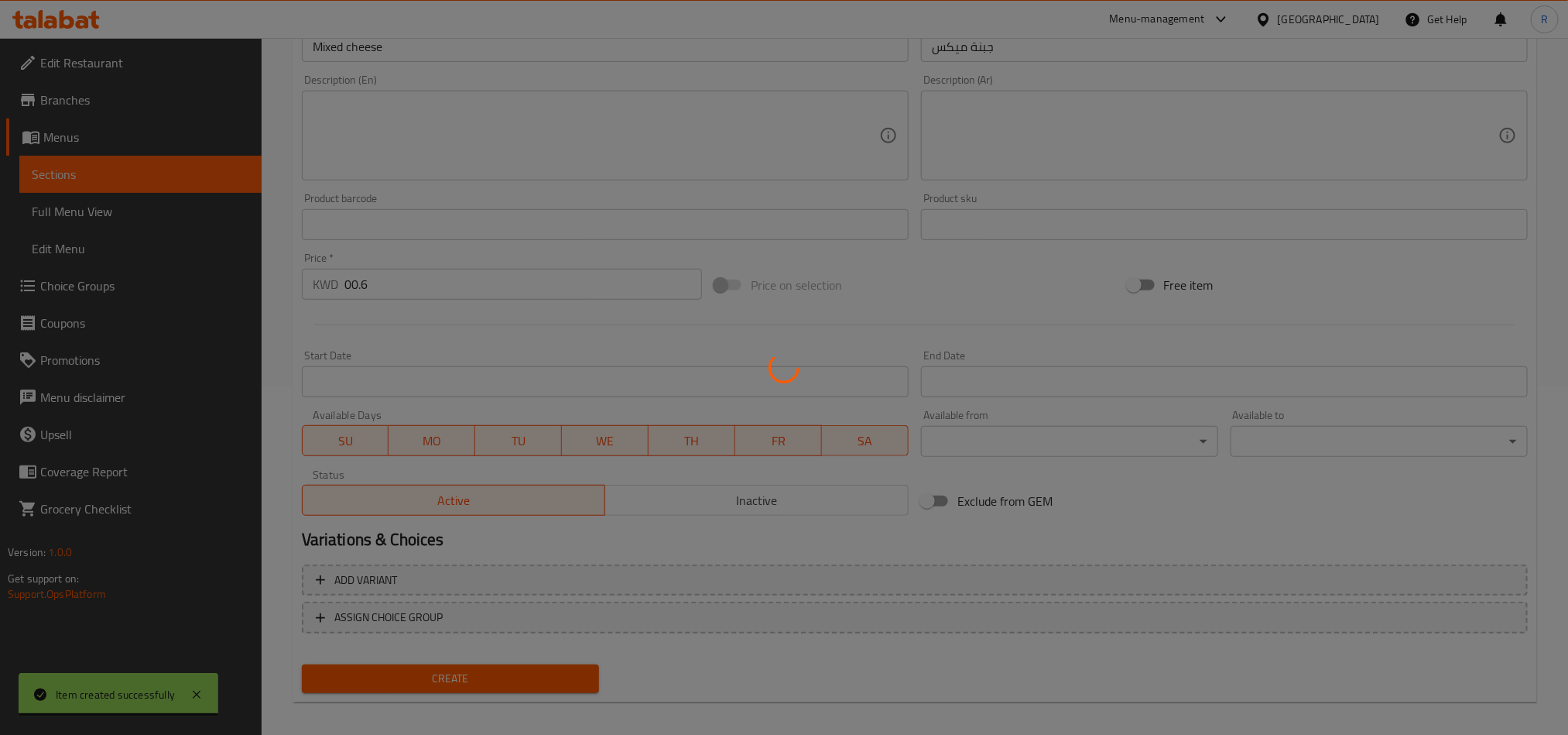
type input "0"
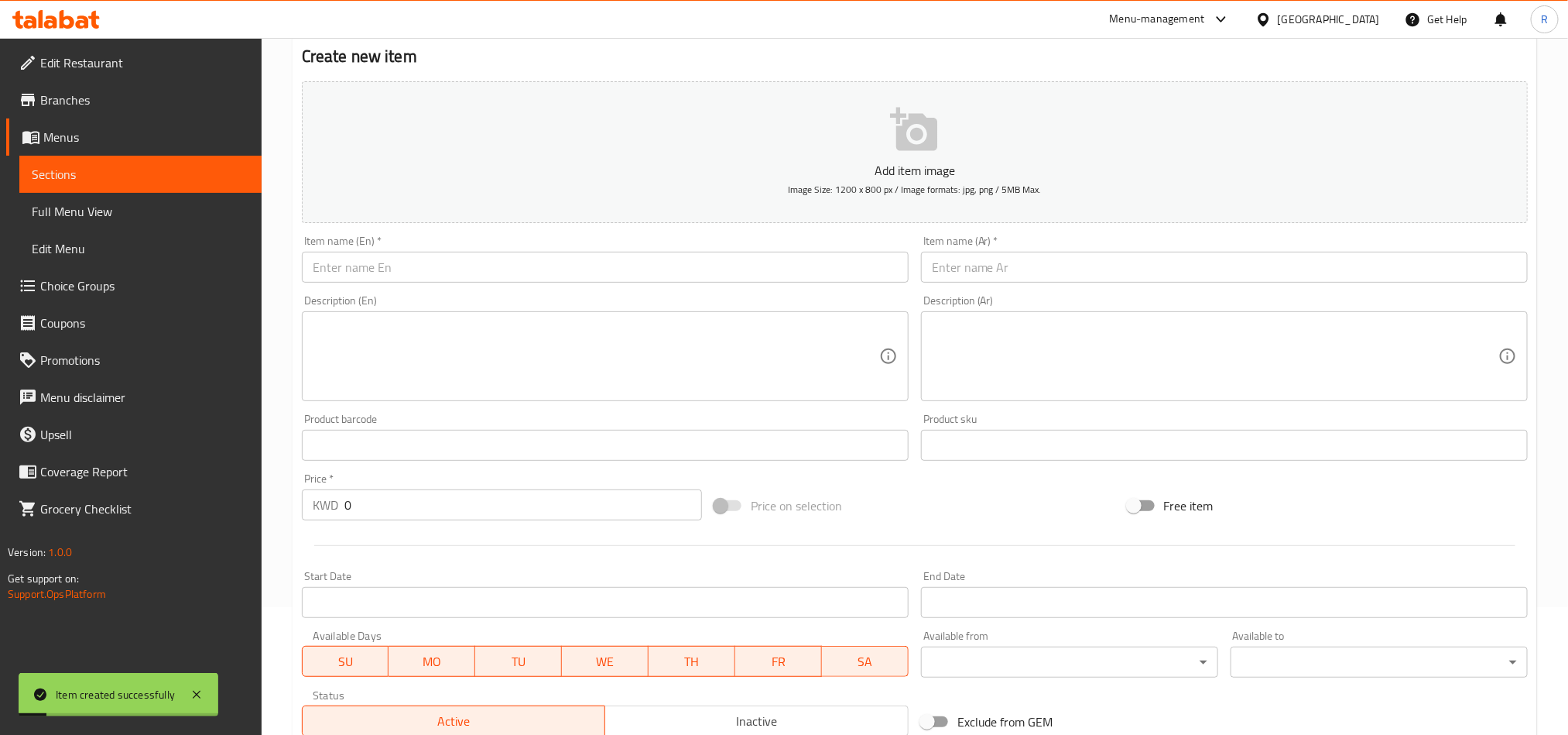
scroll to position [0, 0]
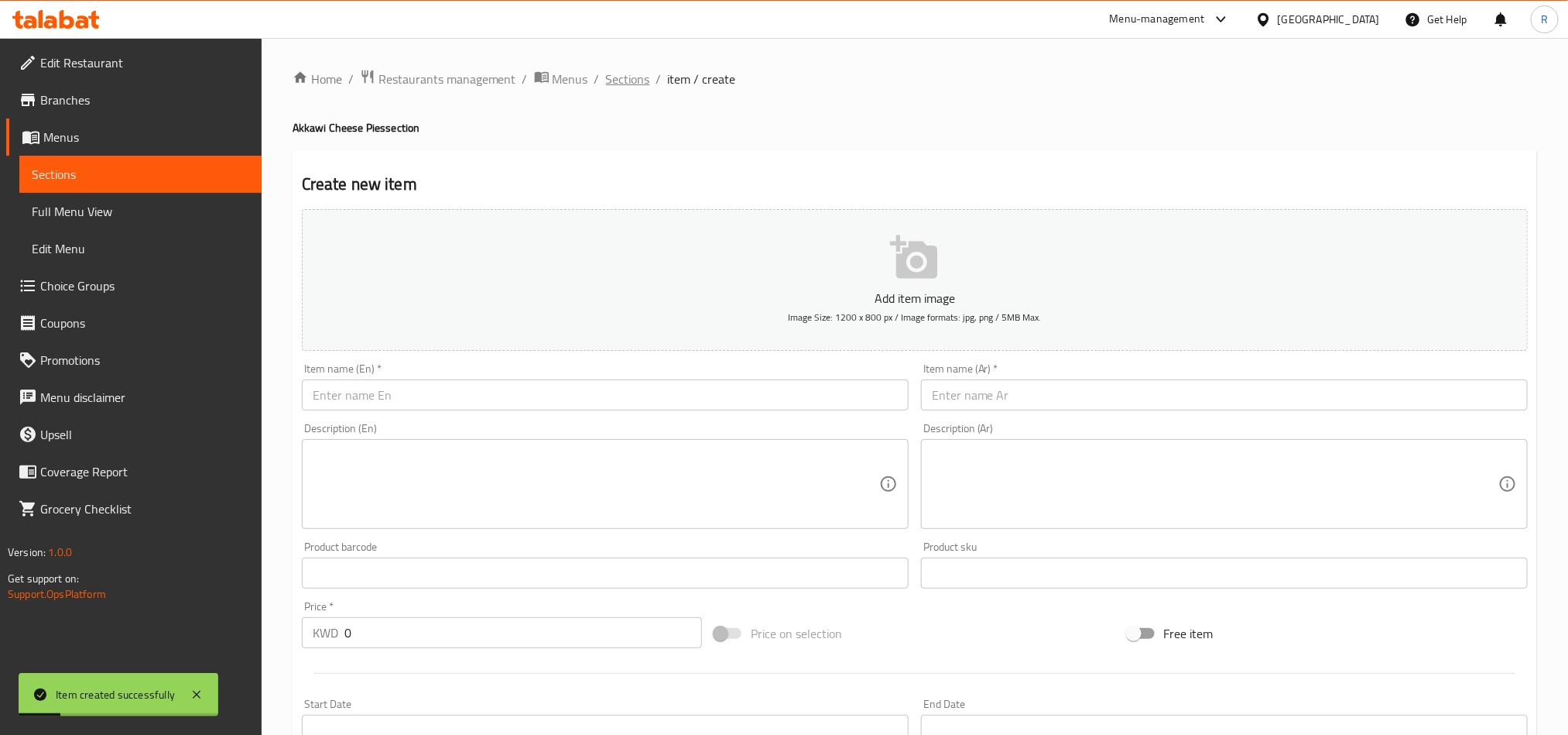
click at [643, 87] on span "Sections" at bounding box center [628, 79] width 44 height 19
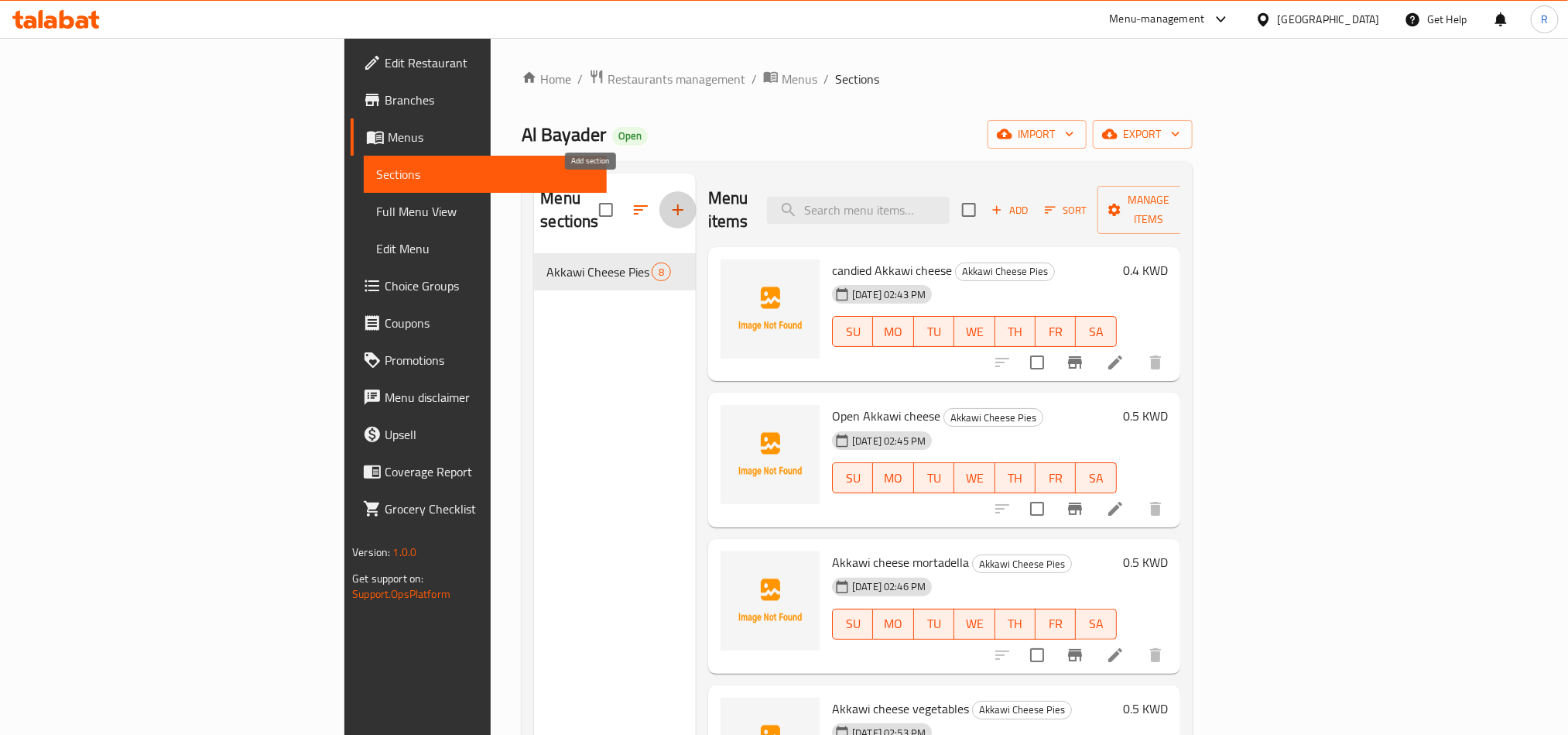
click at [660, 209] on button "button" at bounding box center [679, 210] width 37 height 37
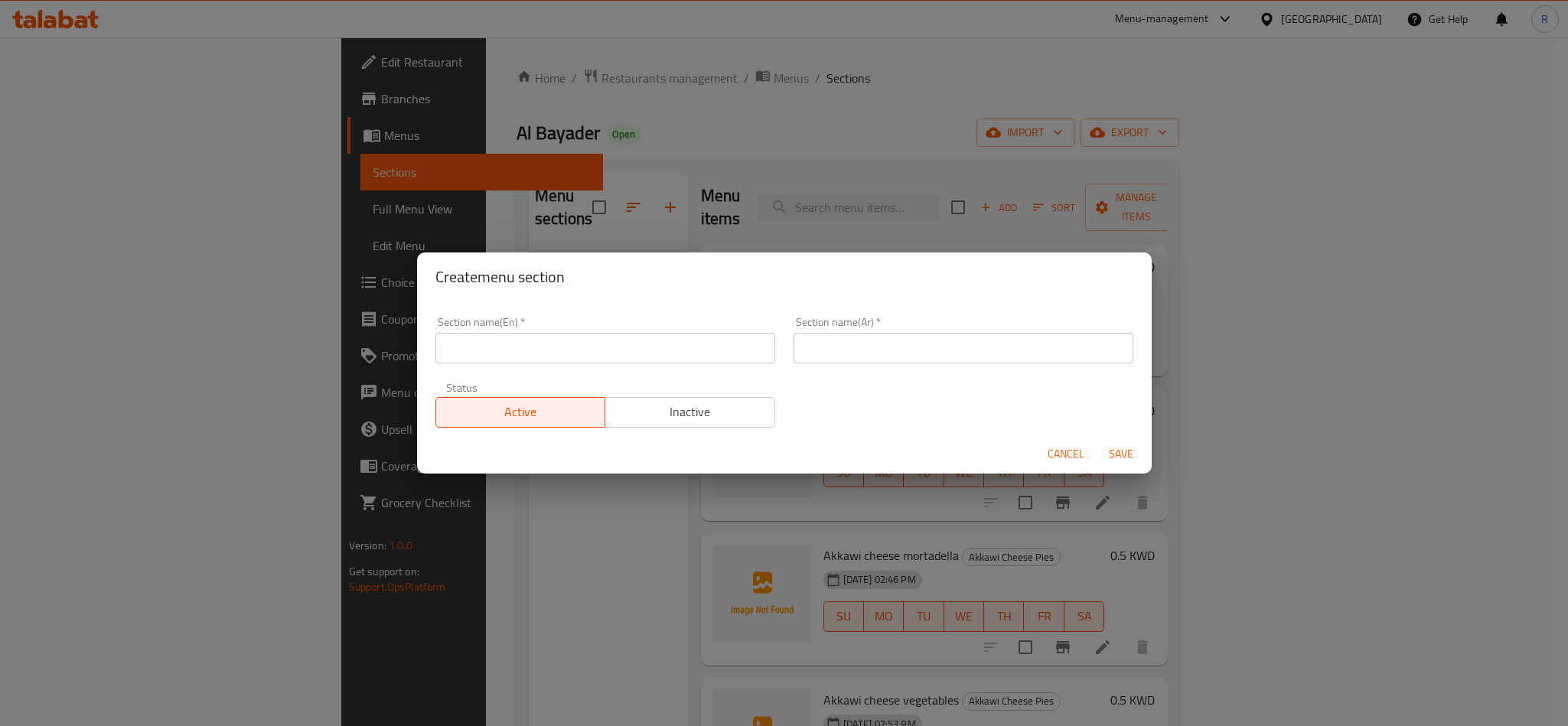
click at [785, 349] on div "Section name(Ar)   * Section name(Ar) *" at bounding box center [964, 340] width 358 height 65
click at [830, 349] on input "text" at bounding box center [964, 348] width 340 height 30
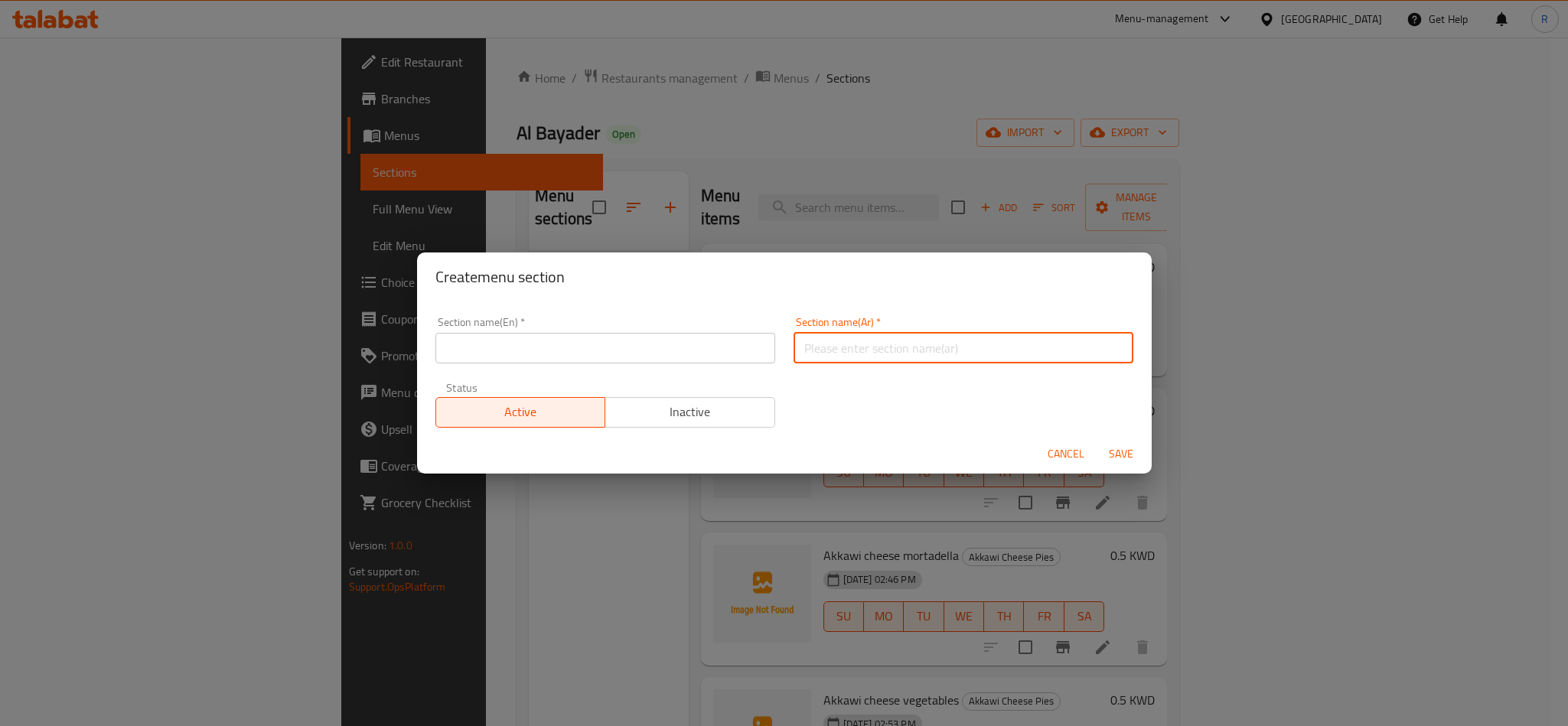
paste input "فطاير جبن كرافت"
type input "فطاير جبن كرافت"
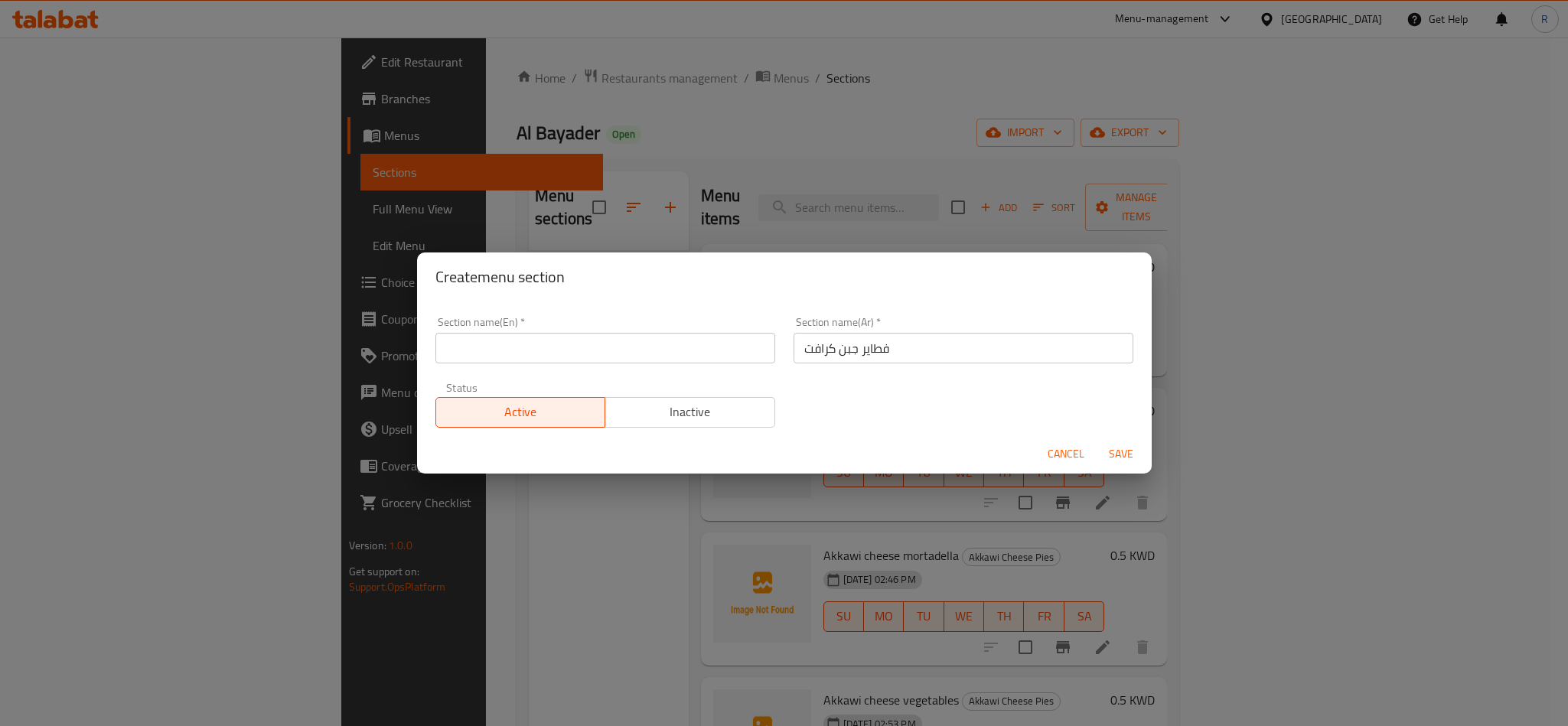
click at [655, 354] on input "text" at bounding box center [605, 348] width 340 height 30
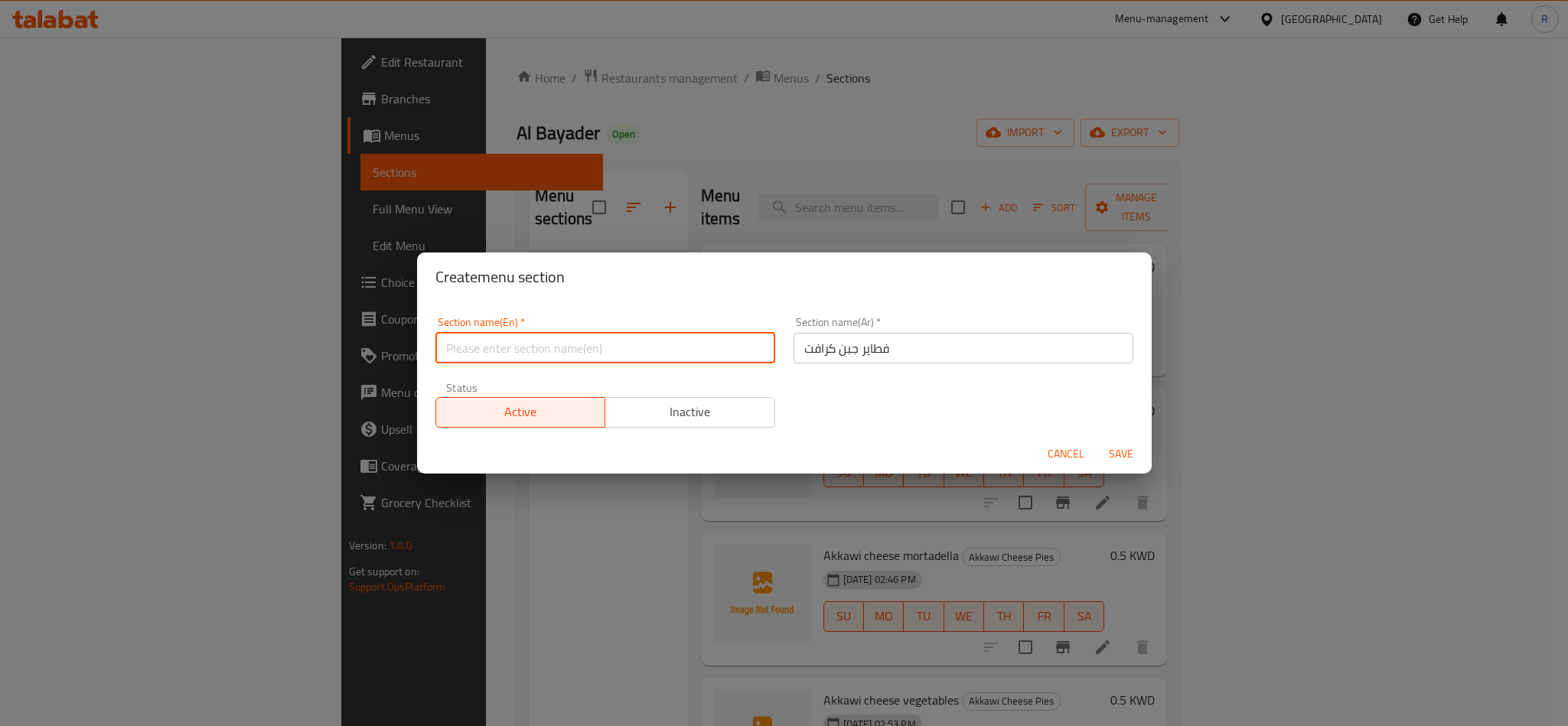
paste input "Kraft Cheese Pies"
type input "Kraft Cheese Pies"
click at [1123, 450] on span "Save" at bounding box center [1121, 454] width 37 height 19
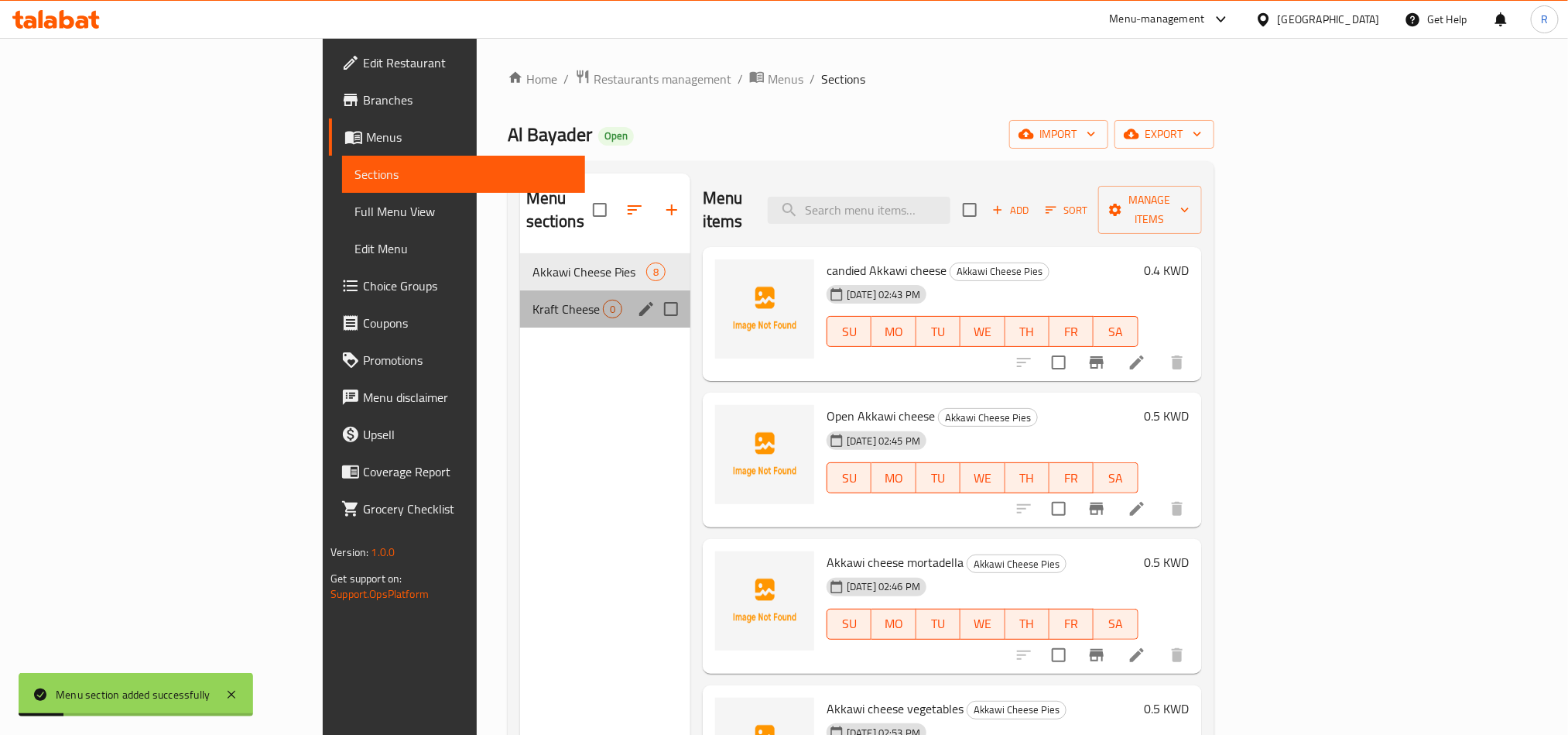
click at [533, 300] on span "Kraft Cheese Pies" at bounding box center [568, 309] width 71 height 19
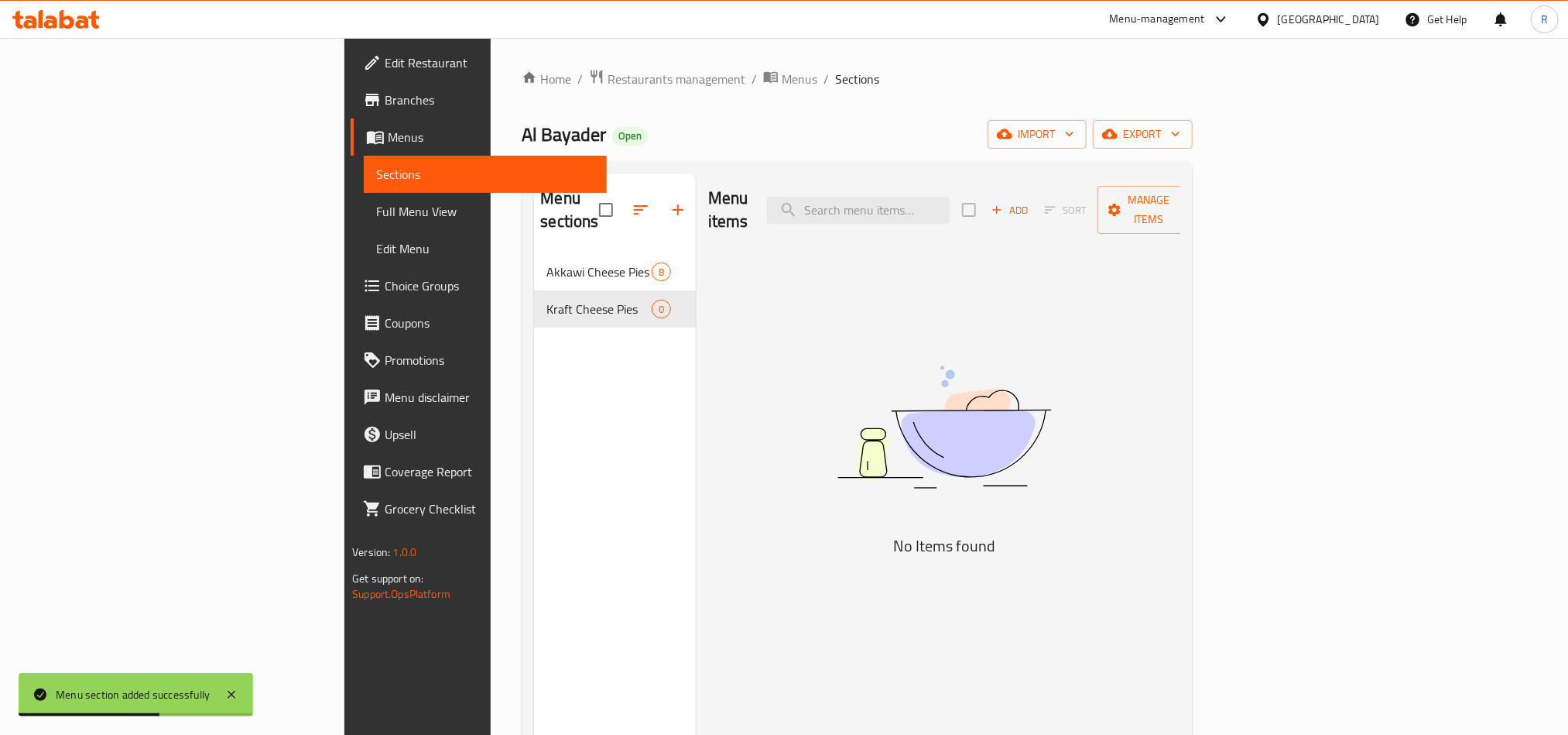
click at [1202, 186] on div "Add Sort Manage items" at bounding box center [1082, 209] width 239 height 48
click at [1035, 209] on button "Add" at bounding box center [1009, 210] width 49 height 24
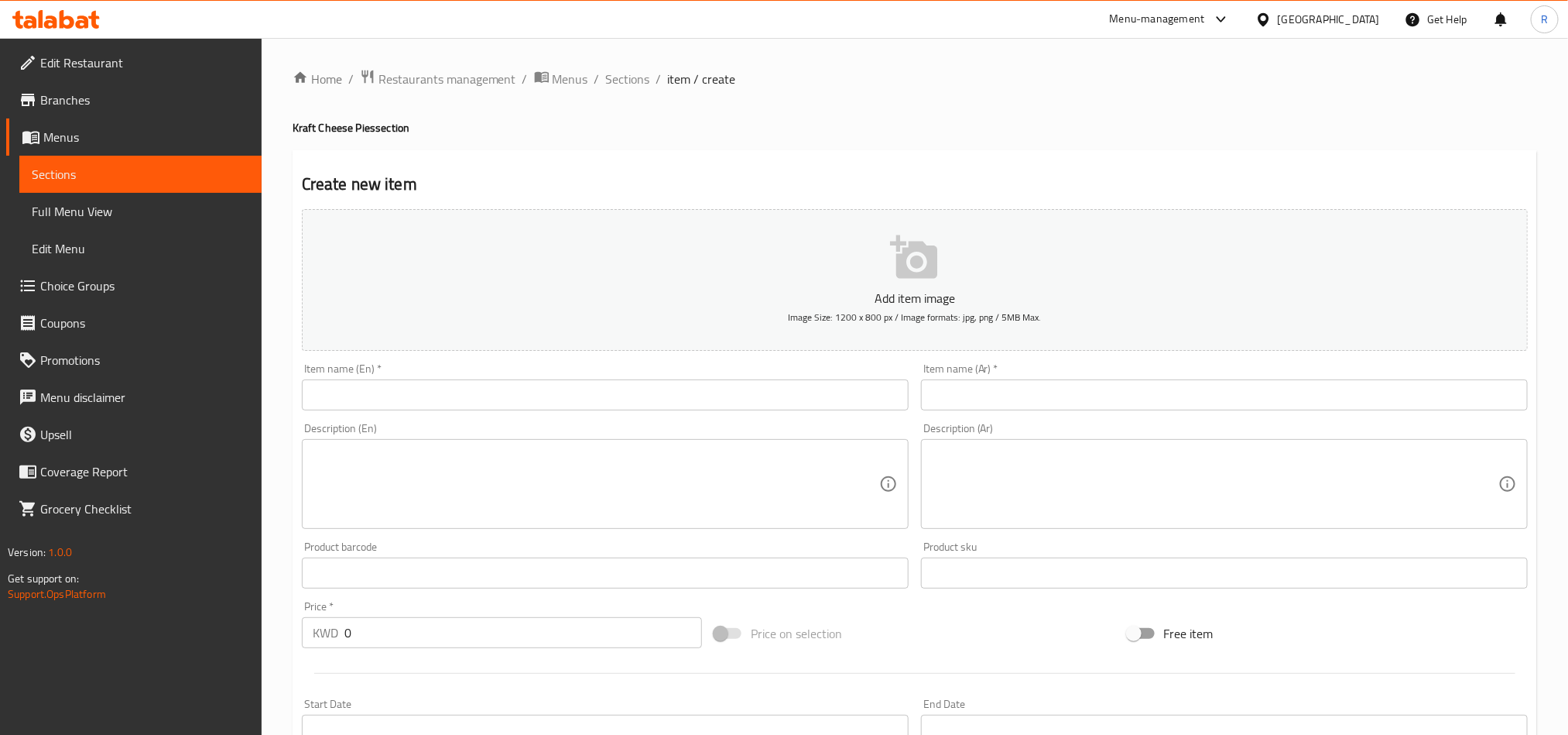
click at [1169, 377] on div "Item name (Ar)   * Item name (Ar) *" at bounding box center [1224, 387] width 607 height 47
click at [1166, 388] on input "text" at bounding box center [1224, 395] width 607 height 31
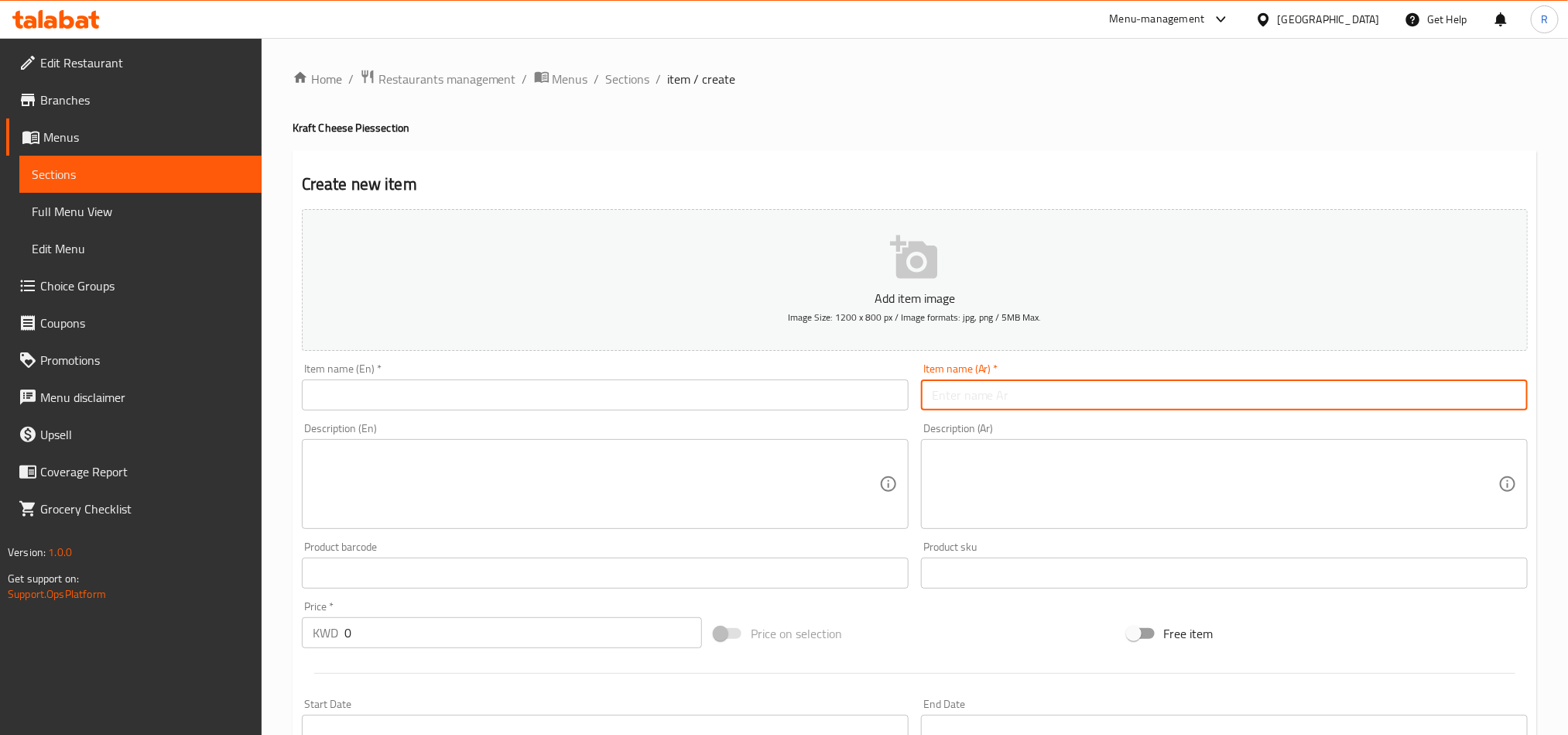
paste input "كرافت سادة"
type input "كرافت سادة"
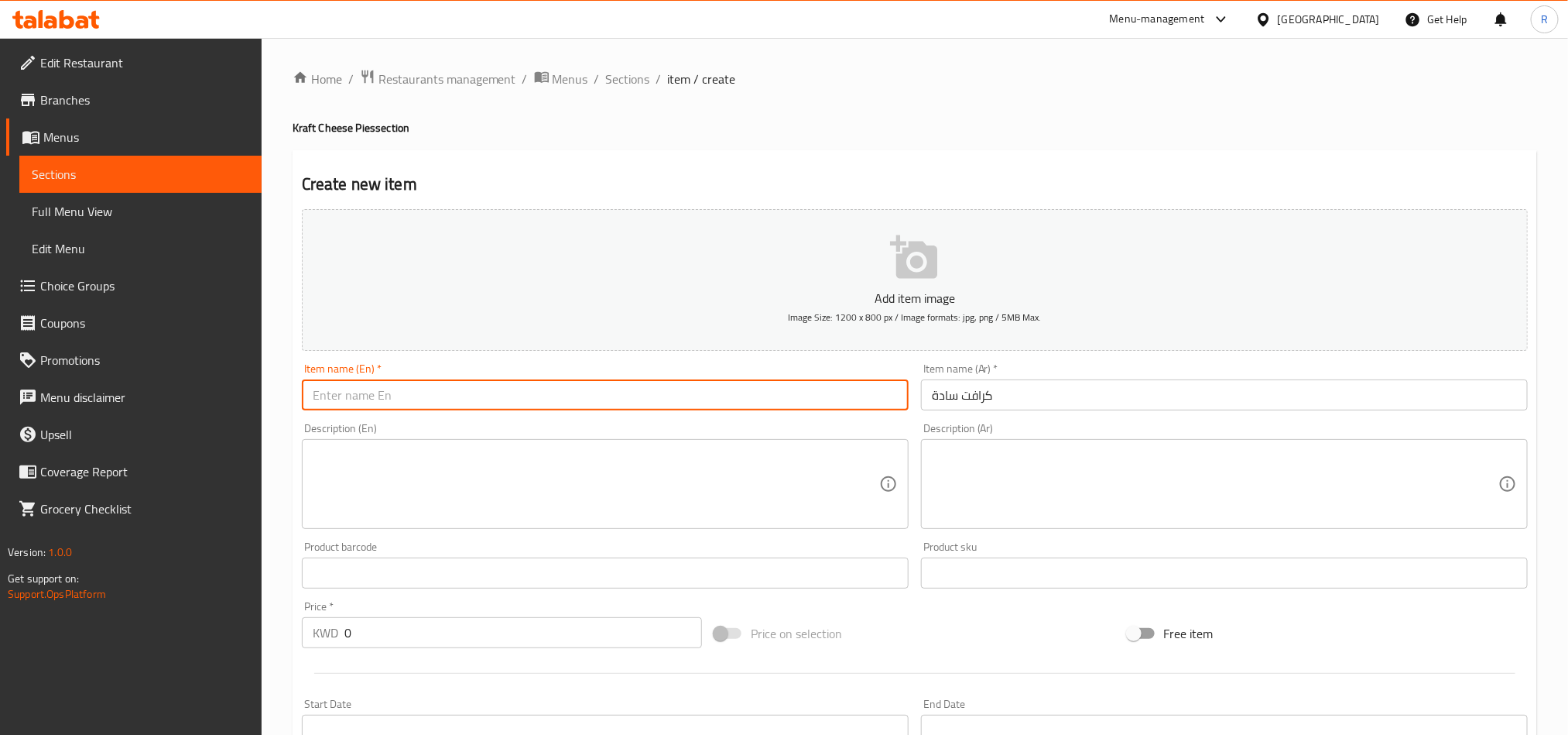
click at [696, 405] on input "text" at bounding box center [605, 395] width 607 height 31
paste input "Plain Kraft"
type input "Plain Kraft"
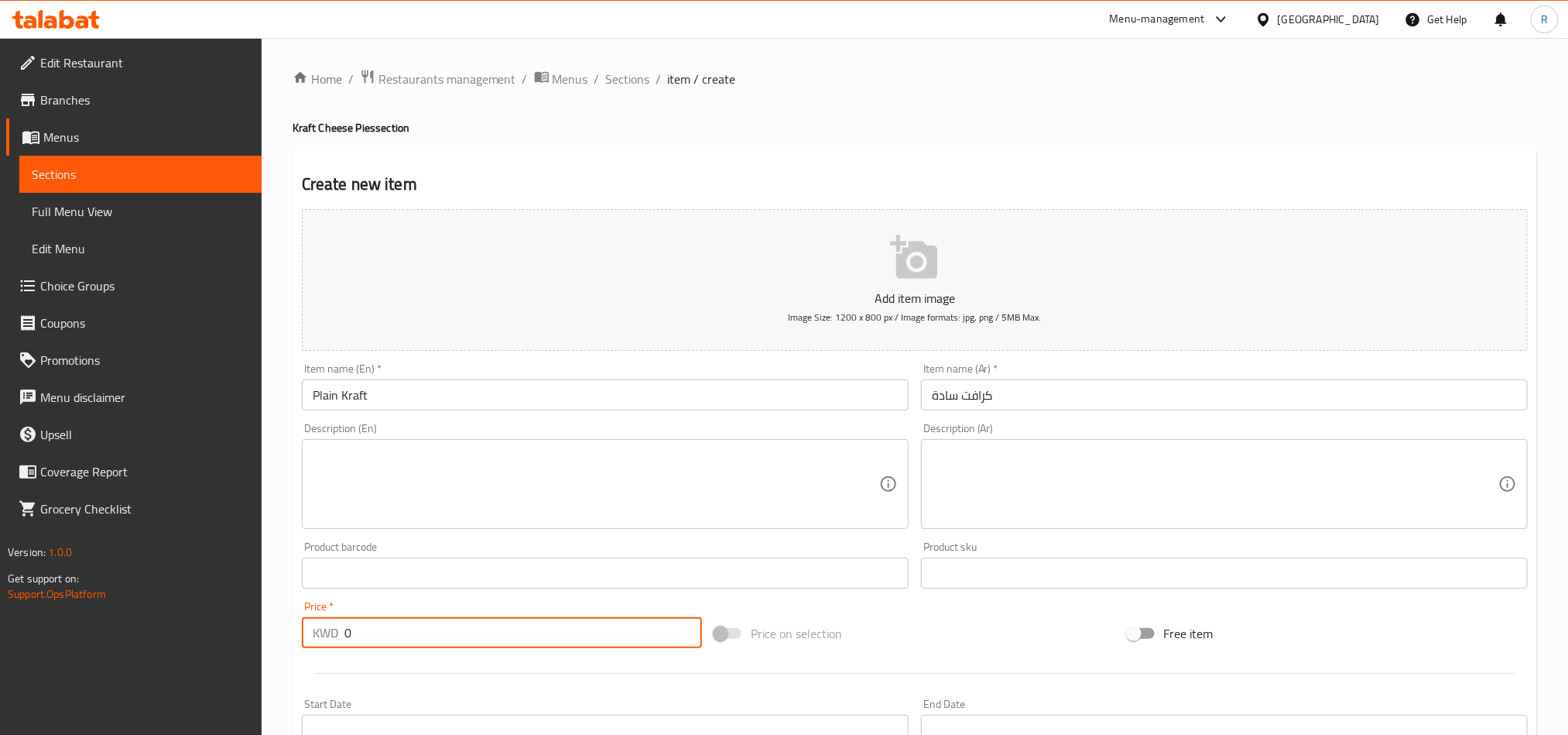
drag, startPoint x: 361, startPoint y: 635, endPoint x: 331, endPoint y: 637, distance: 30.1
click at [331, 637] on div "KWD 0 Price *" at bounding box center [502, 633] width 401 height 31
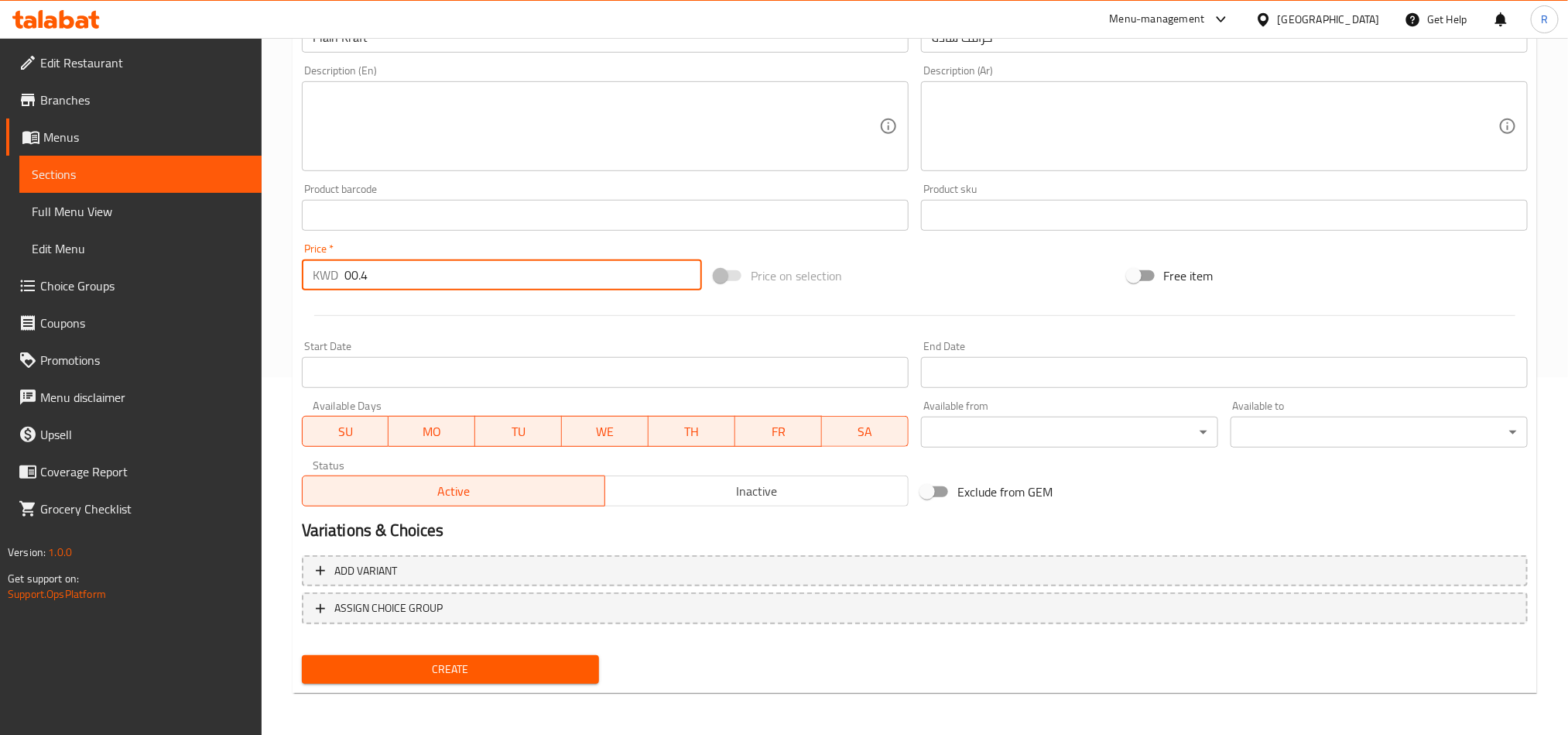
type input "00.4"
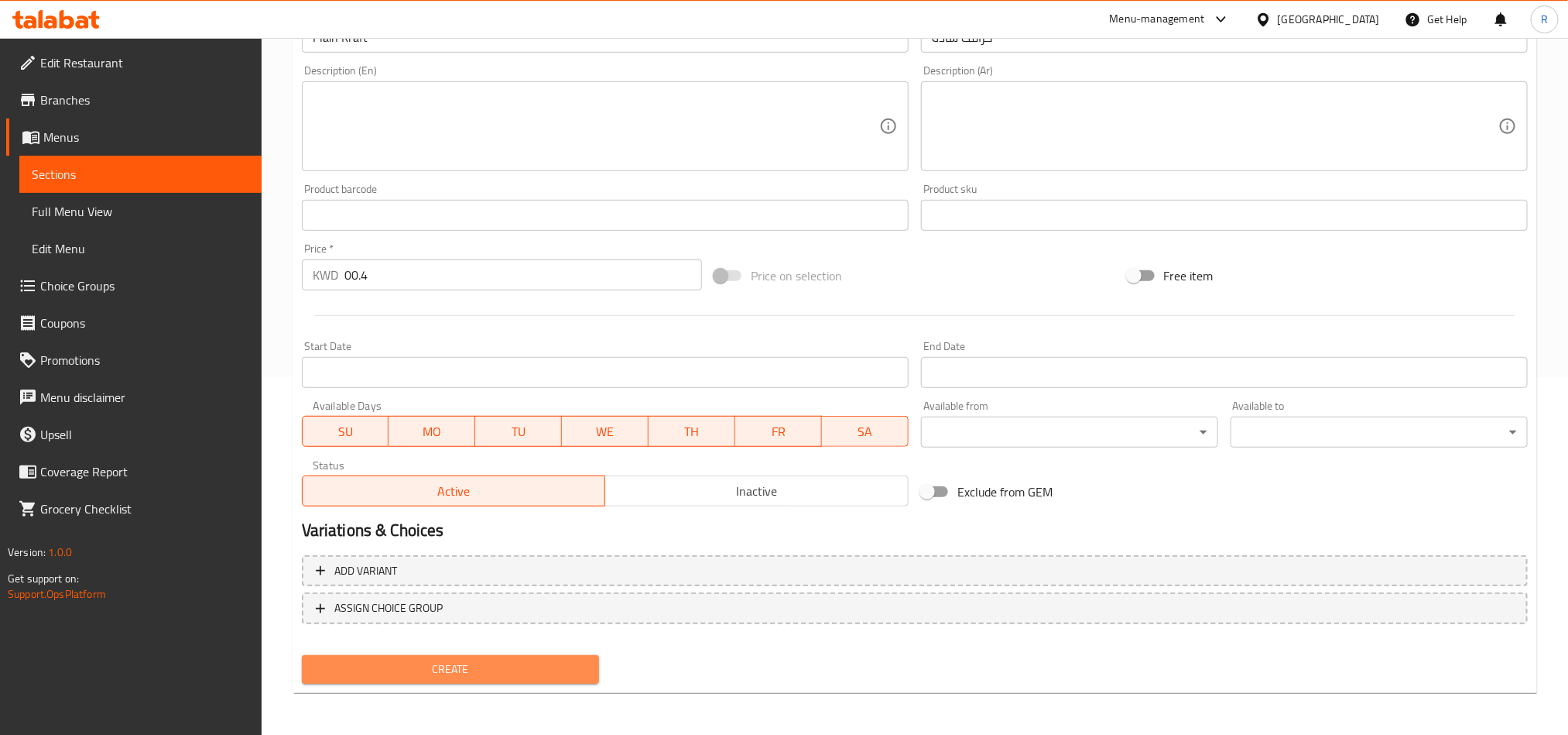
click at [534, 670] on span "Create" at bounding box center [451, 670] width 272 height 19
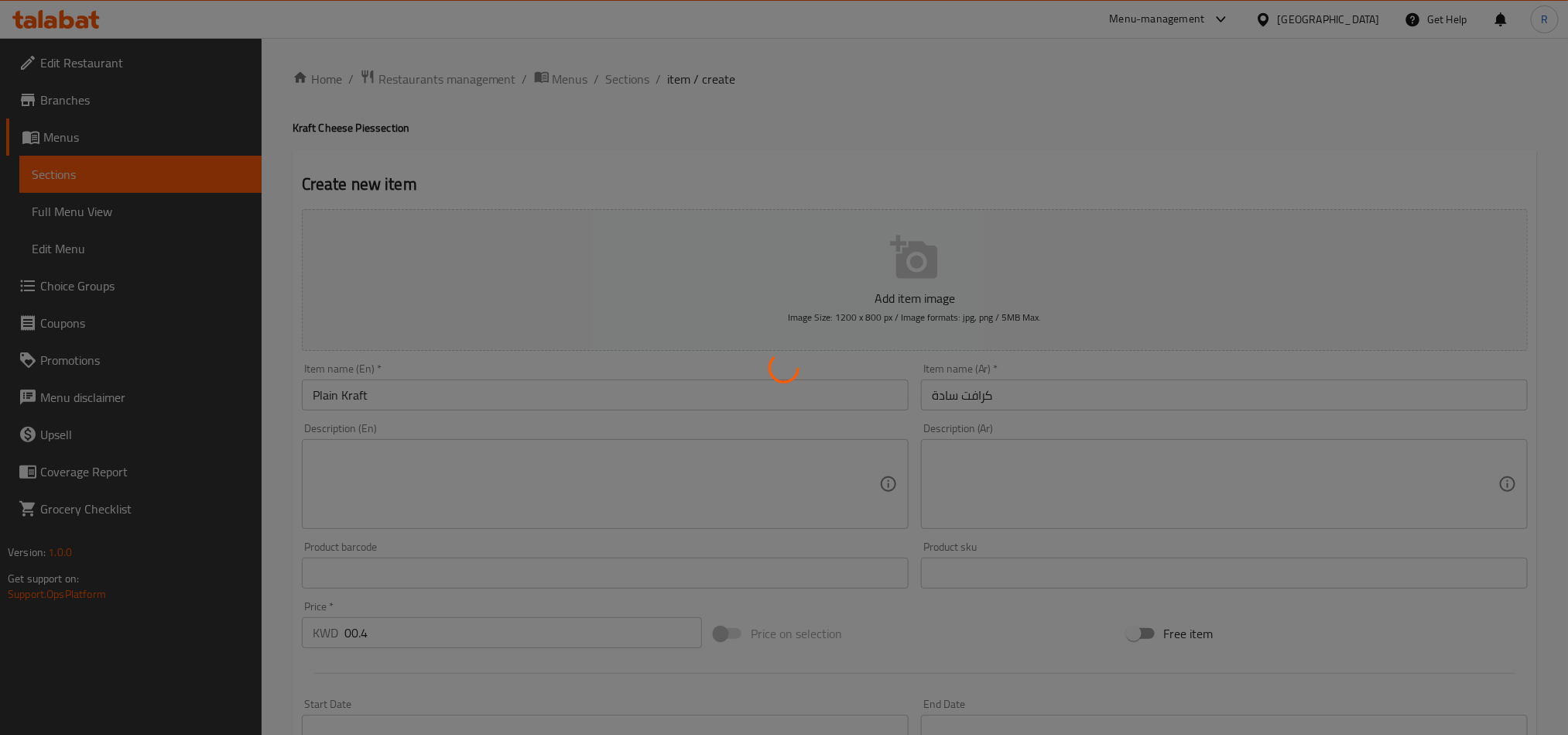
type input "0"
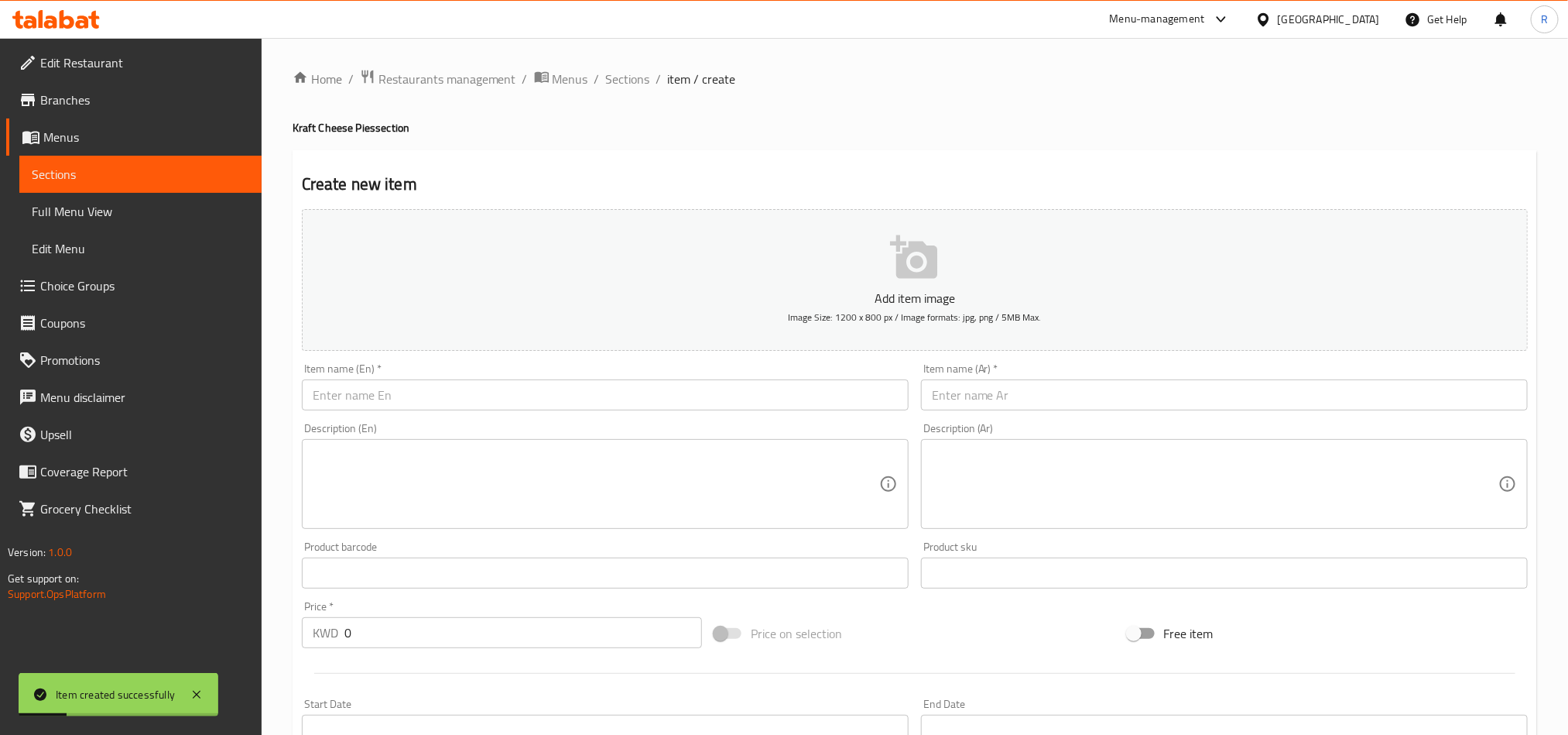
click at [1085, 412] on div "Item name (Ar)   * Item name (Ar) *" at bounding box center [1225, 387] width 619 height 60
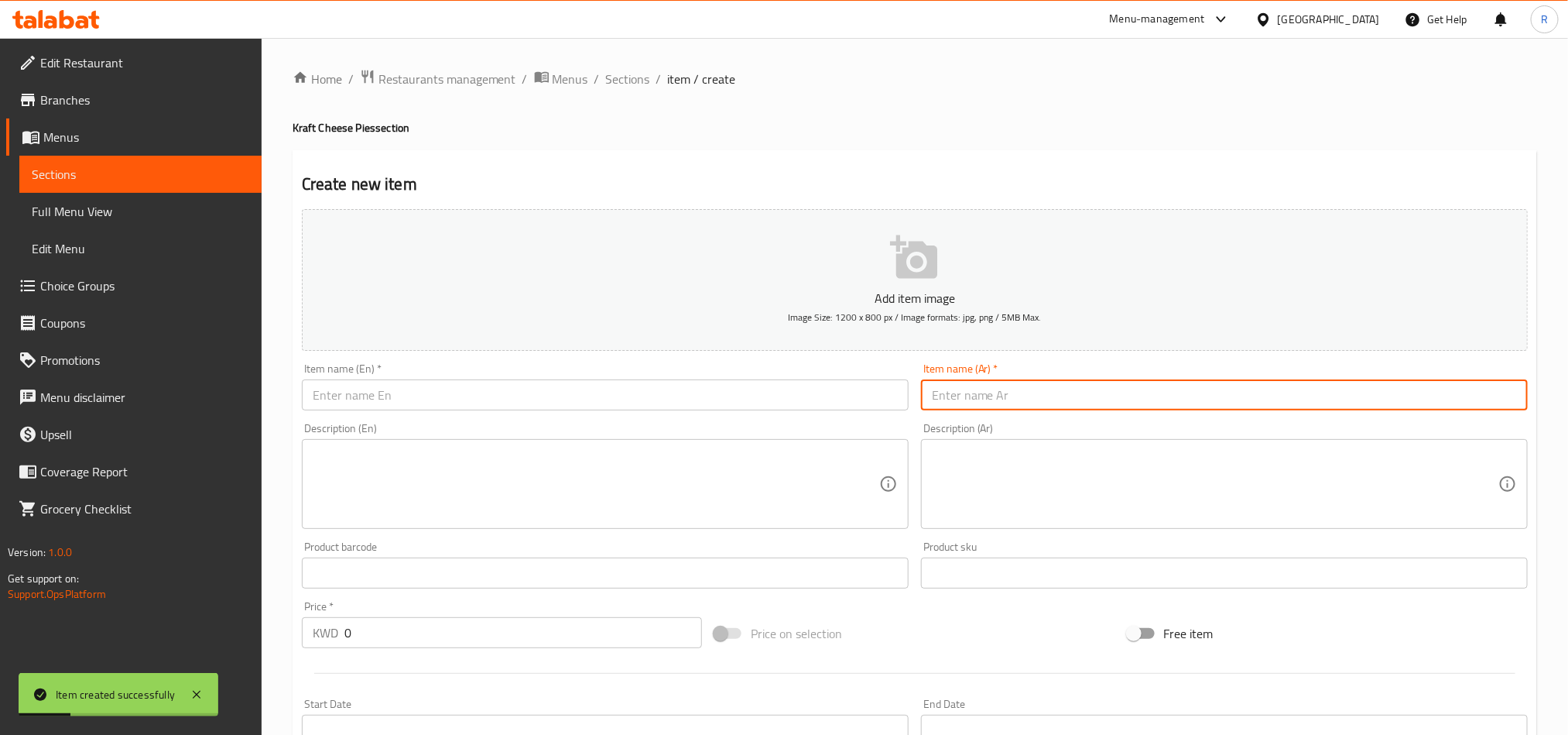
click at [1085, 406] on input "text" at bounding box center [1224, 395] width 607 height 31
paste input "كرافت مرتديلا"
type input "كرافت مرتديلا"
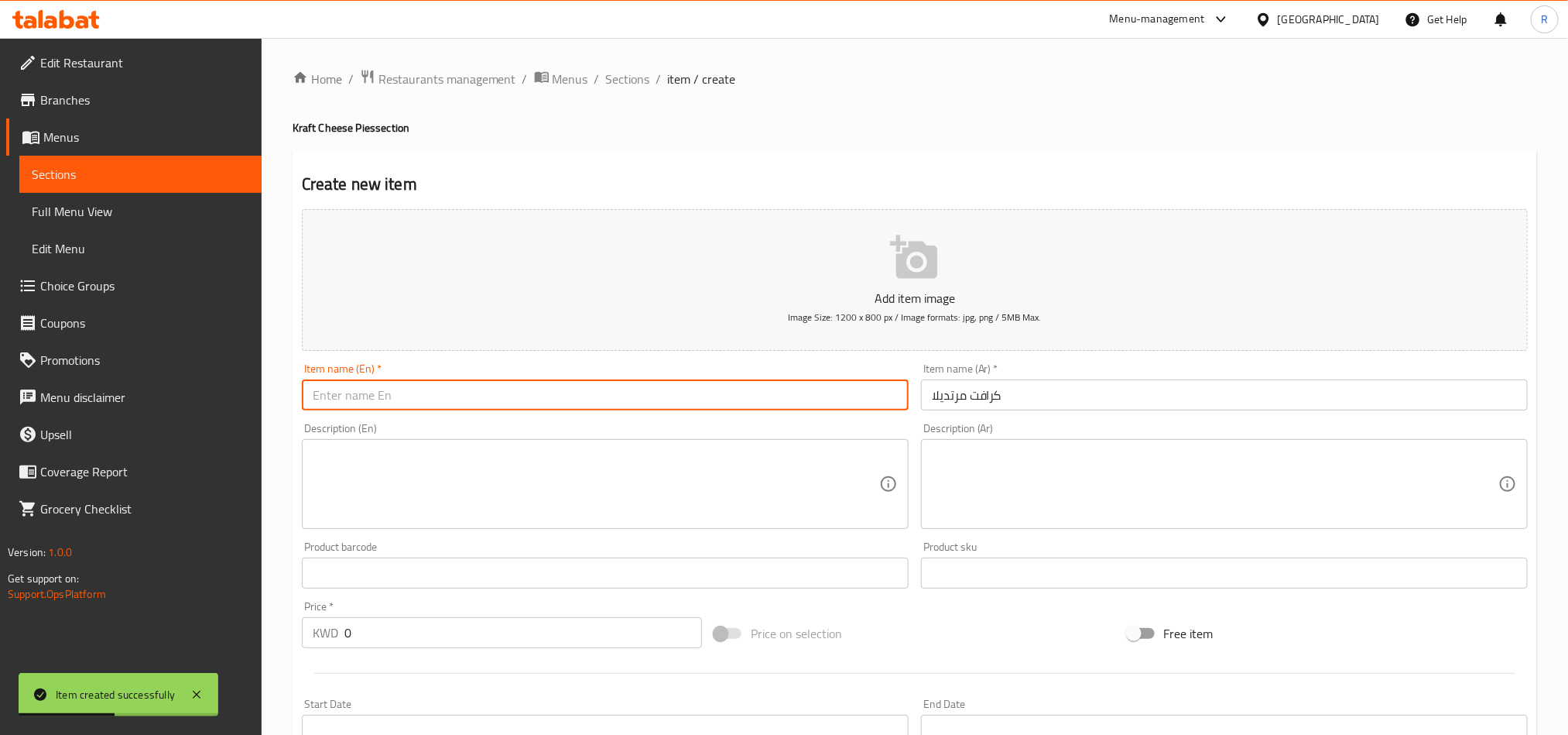
click at [705, 398] on input "text" at bounding box center [605, 395] width 607 height 31
paste input "Kraft Mortadella"
type input "Kraft Mortadella"
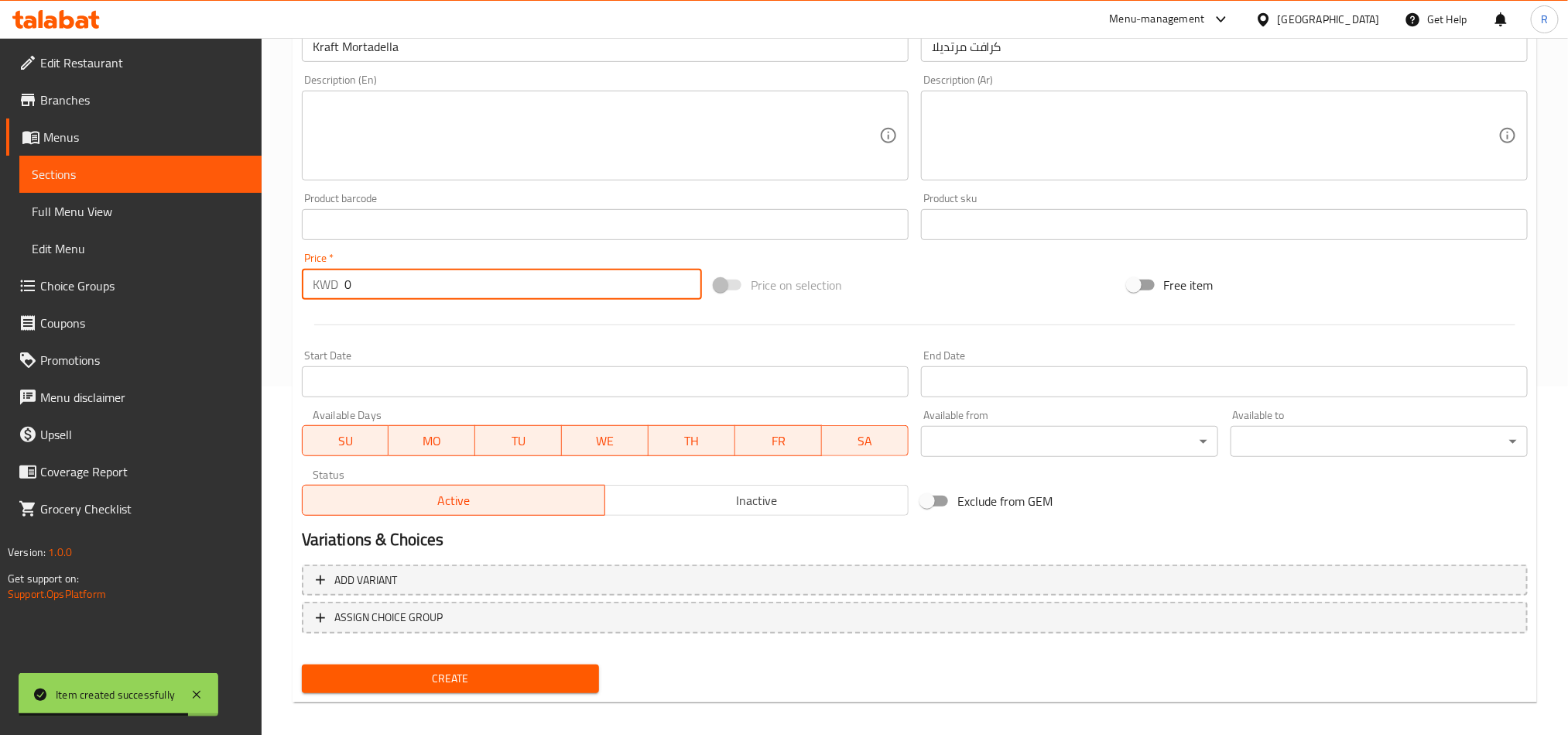
drag, startPoint x: 353, startPoint y: 291, endPoint x: 336, endPoint y: 294, distance: 17.3
click at [336, 294] on div "KWD 0 Price *" at bounding box center [502, 284] width 401 height 31
type input "00.5"
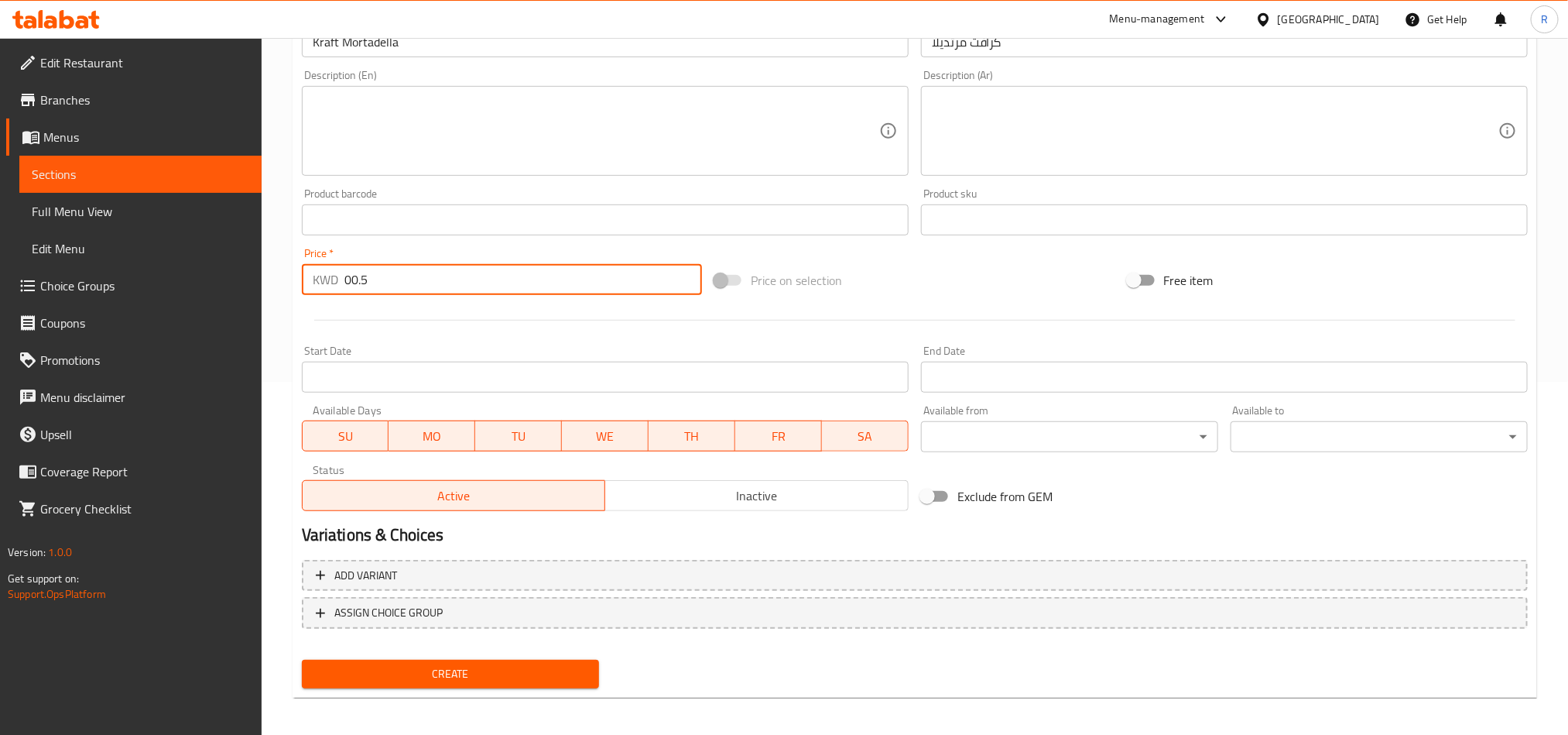
scroll to position [358, 0]
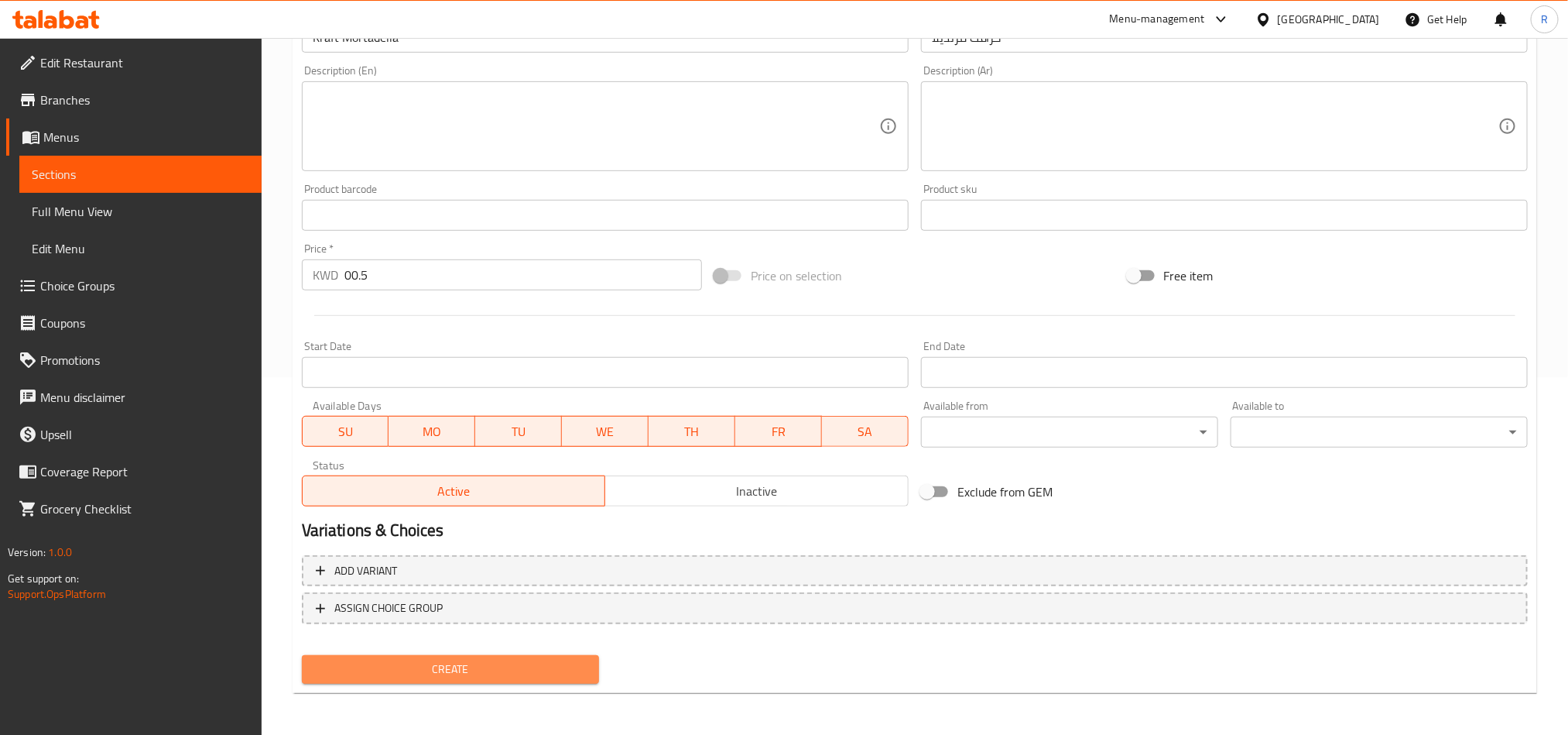
click at [498, 681] on button "Create" at bounding box center [450, 669] width 298 height 28
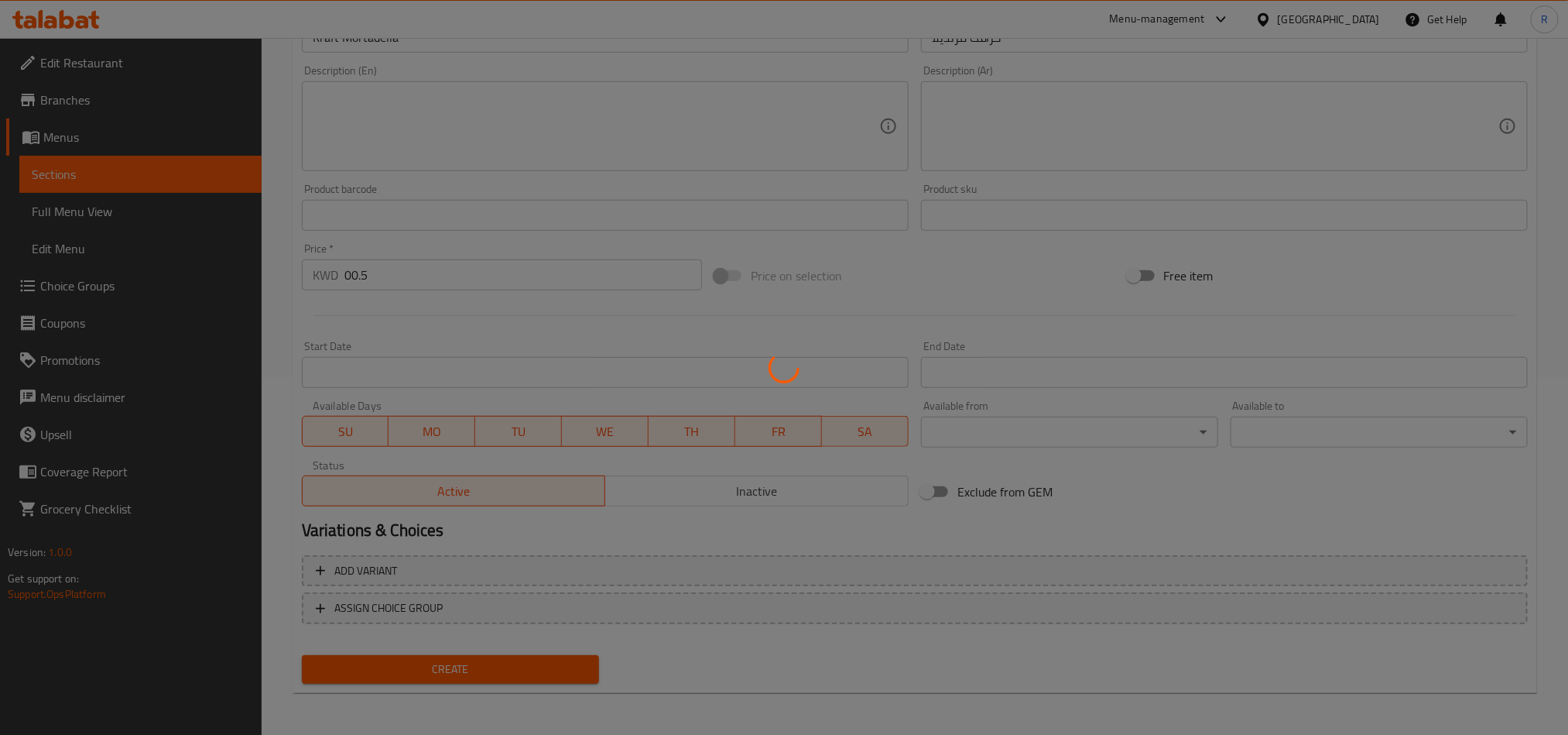
scroll to position [0, 0]
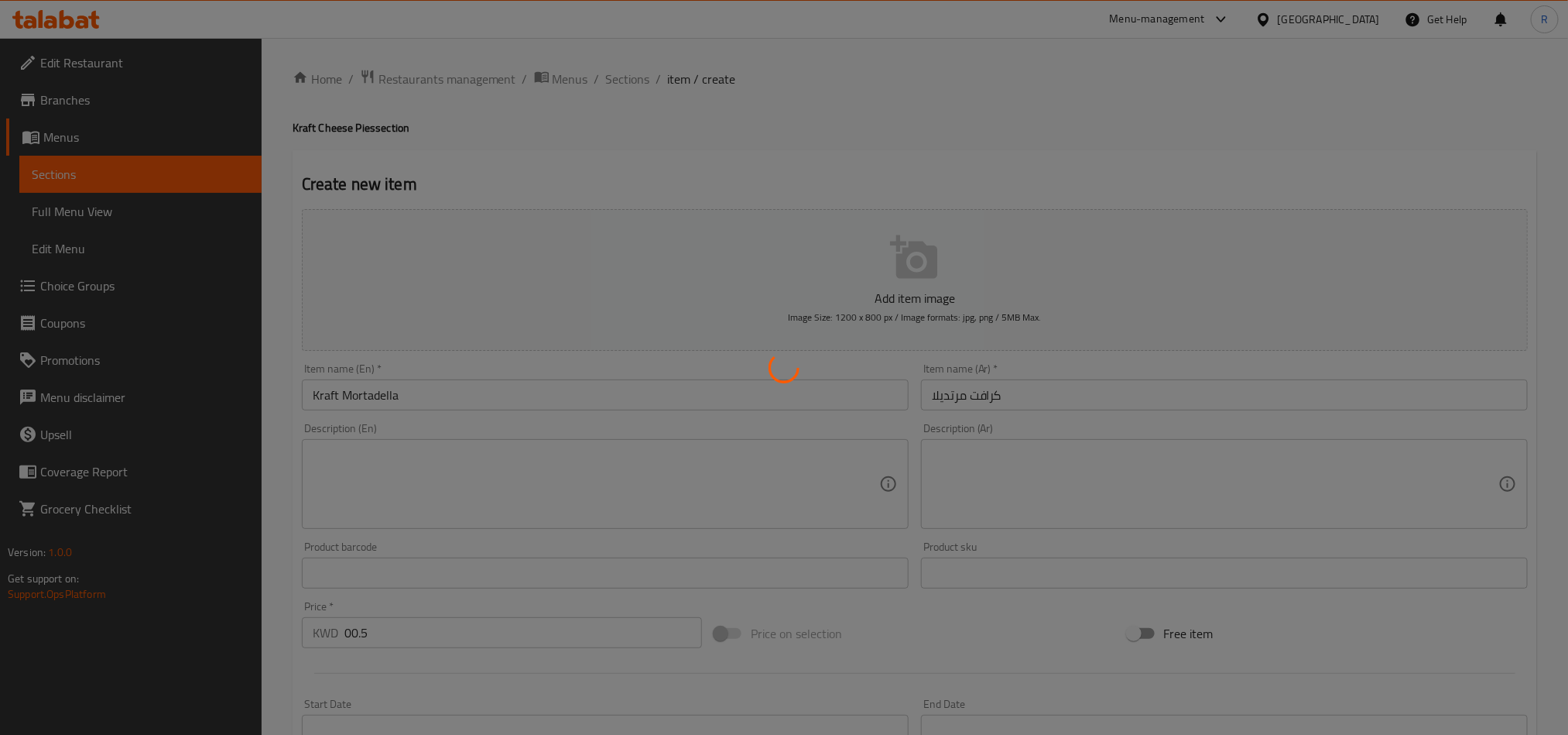
type input "0"
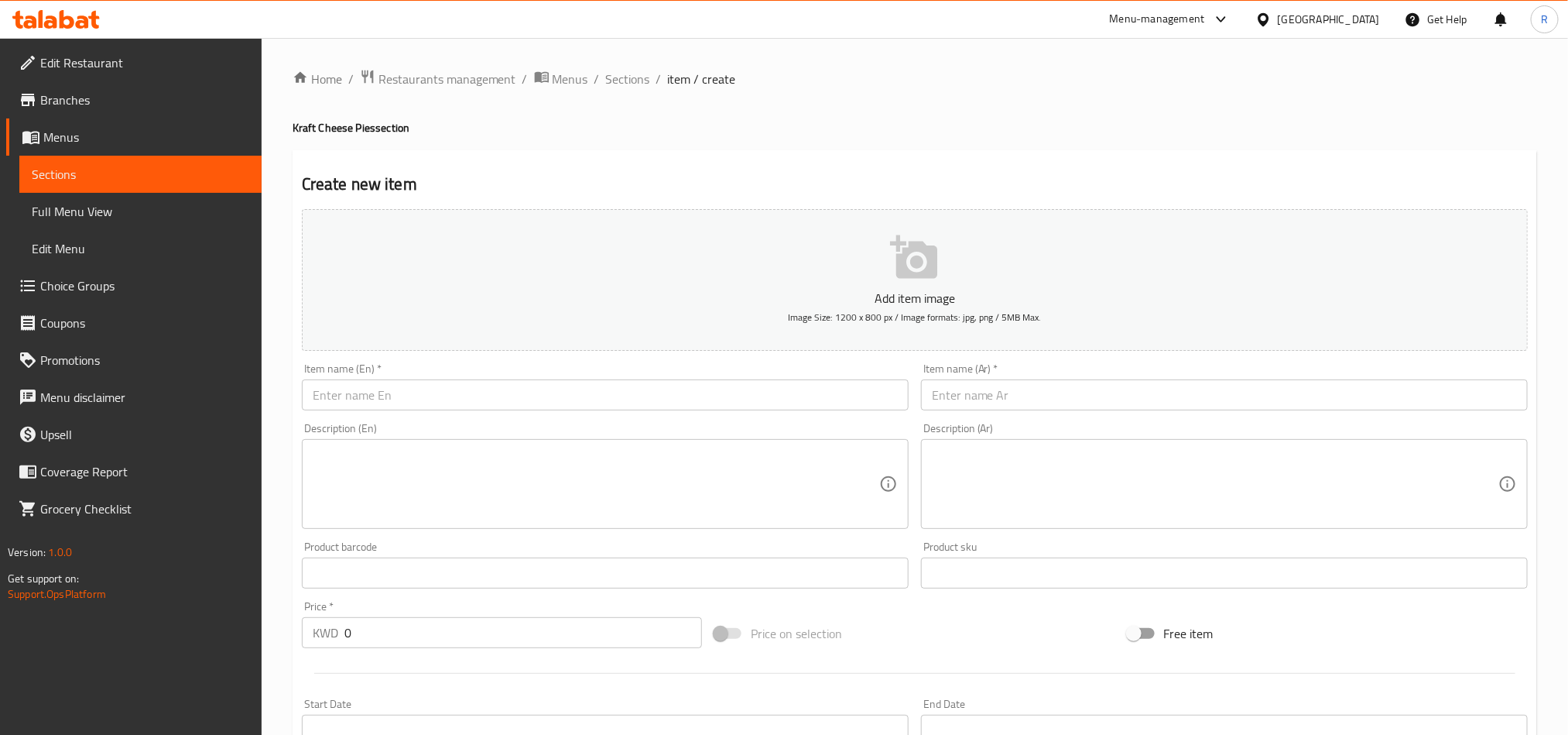
click at [706, 415] on div "Item name (En)   * Item name (En) *" at bounding box center [606, 387] width 619 height 60
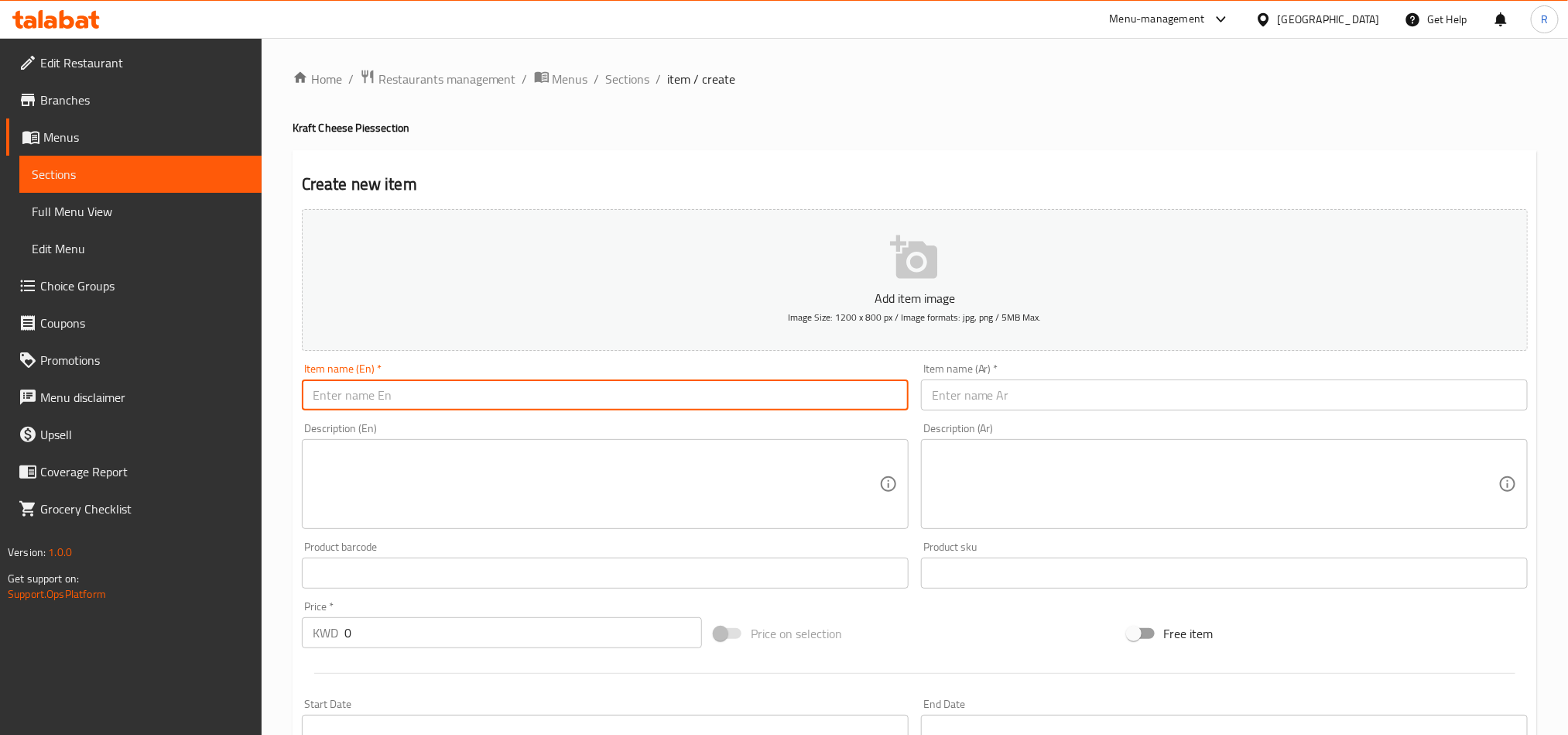
click at [694, 409] on input "text" at bounding box center [605, 395] width 607 height 31
paste input "Kraft thyme"
type input "Kraft thyme"
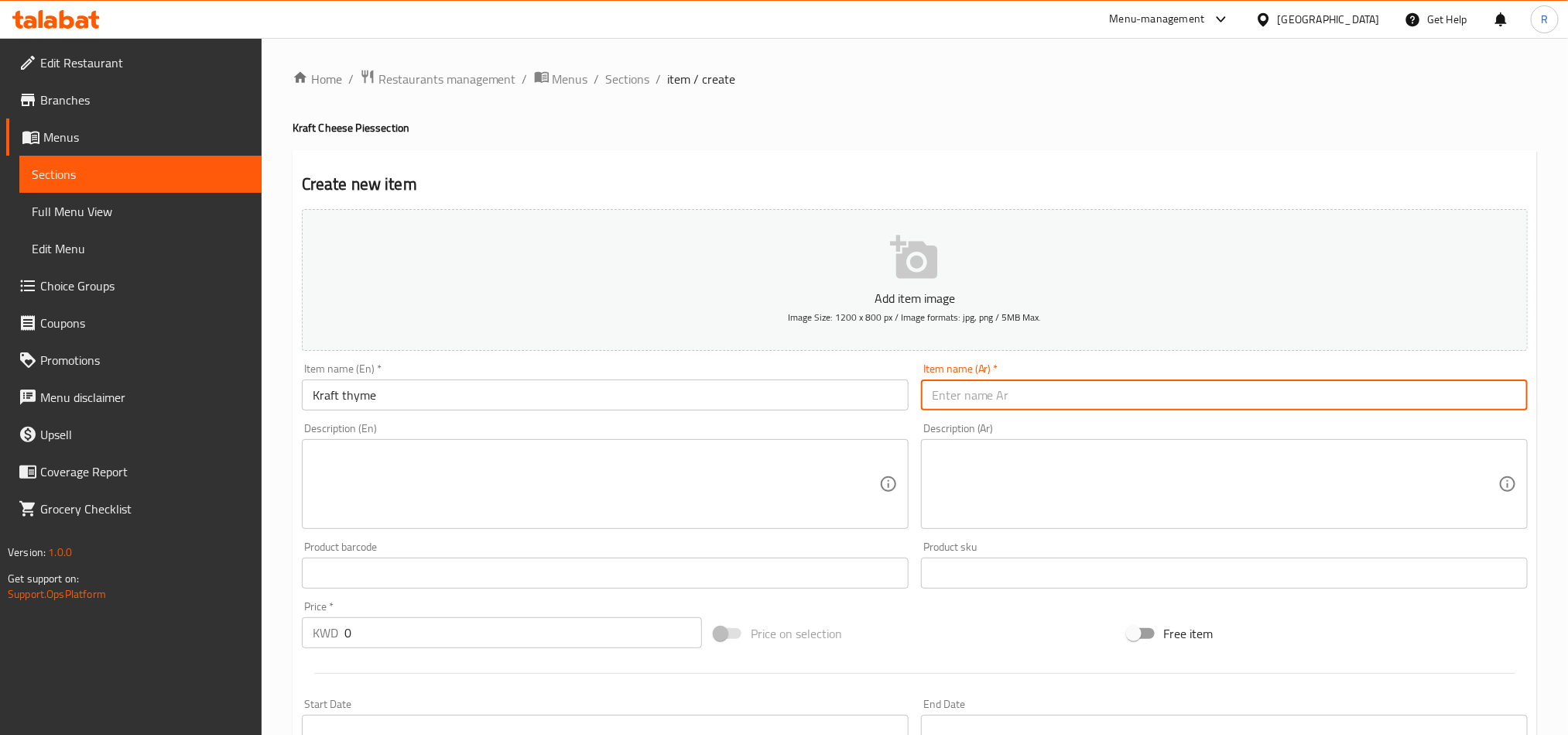
click at [1249, 407] on input "text" at bounding box center [1224, 395] width 607 height 31
paste input "كرافت زعتر"
type input "كرافت زعتر"
click at [744, 507] on textarea at bounding box center [596, 484] width 567 height 74
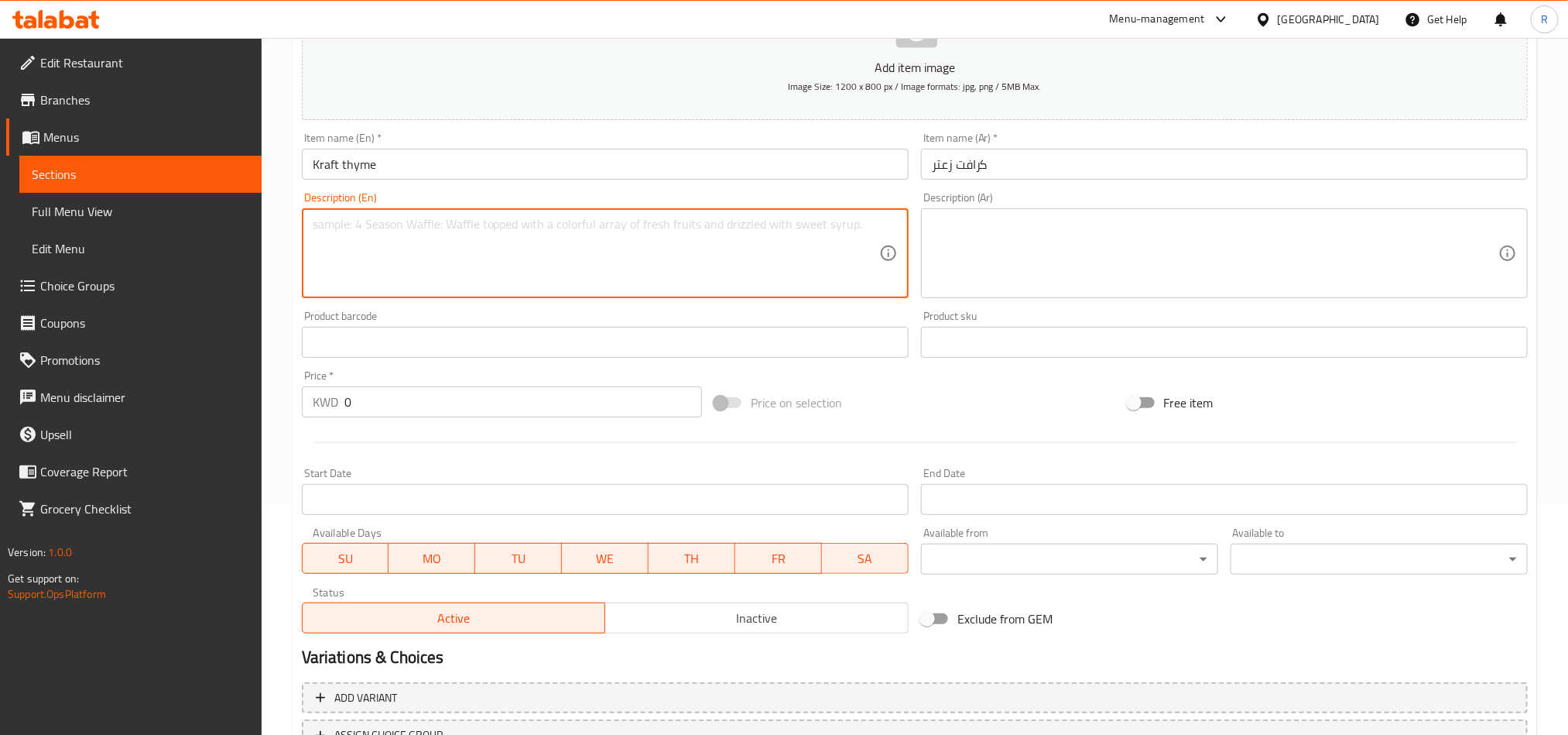
scroll to position [232, 0]
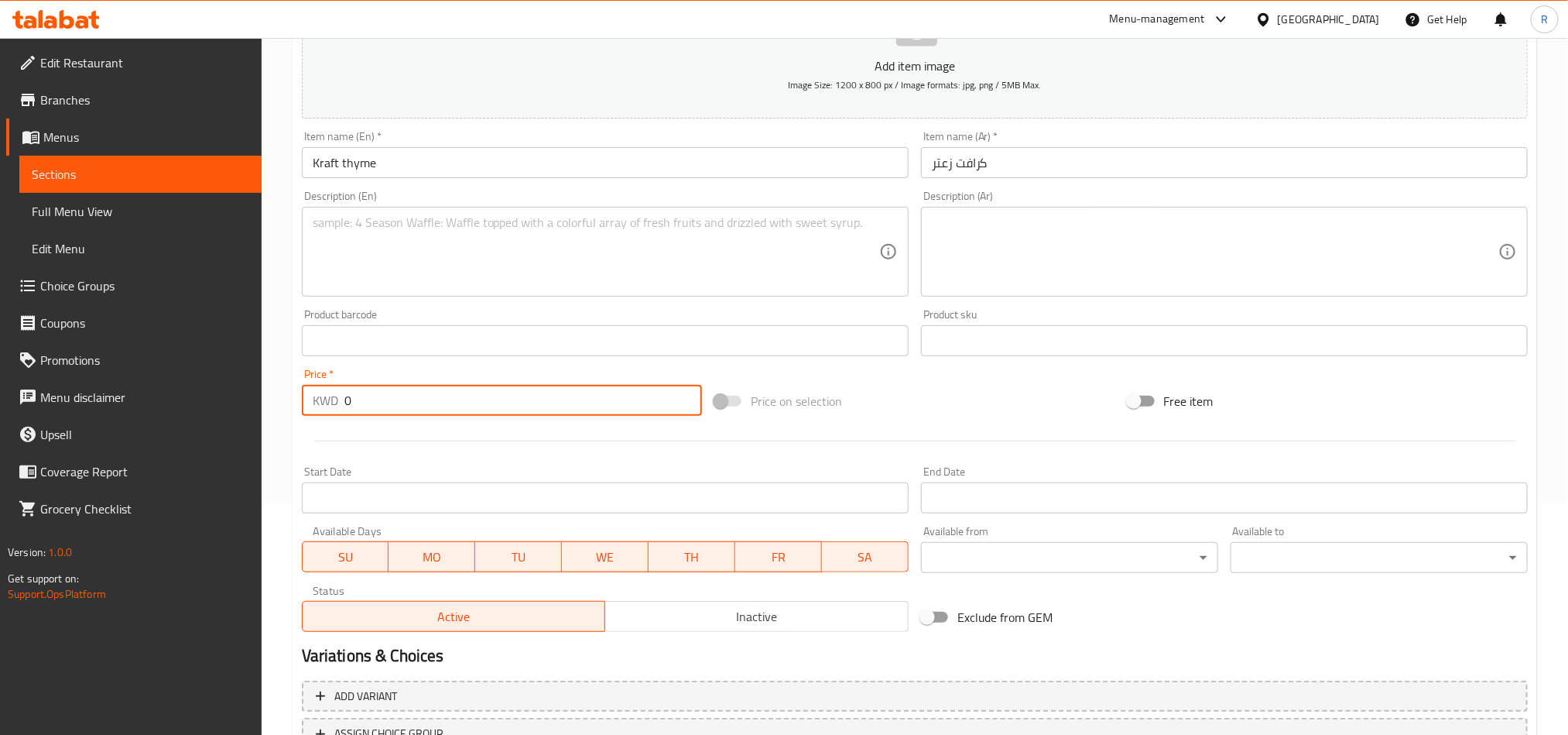
drag, startPoint x: 336, startPoint y: 417, endPoint x: 325, endPoint y: 419, distance: 11.2
click at [325, 419] on div "Price   * KWD 0 Price *" at bounding box center [502, 393] width 413 height 60
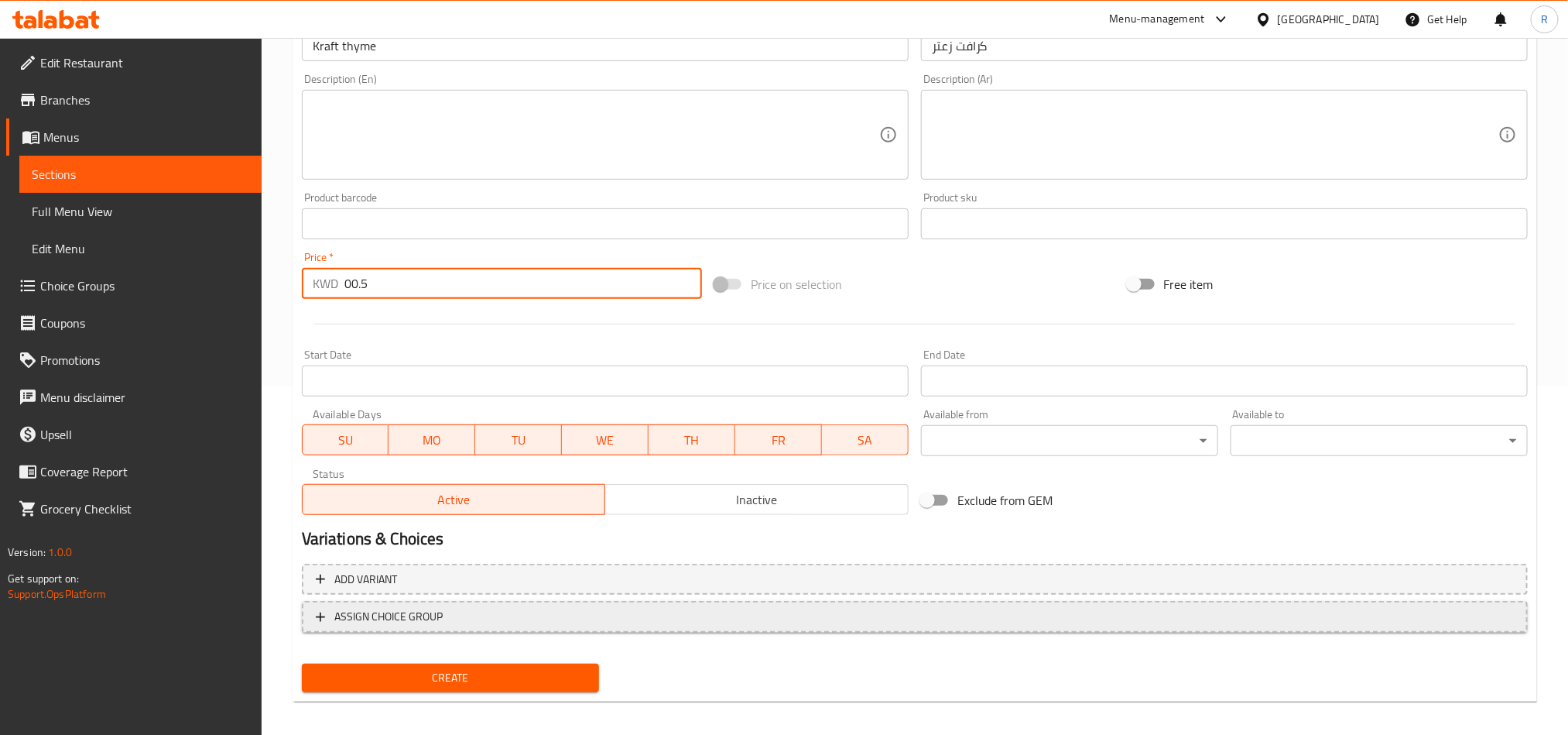
scroll to position [358, 0]
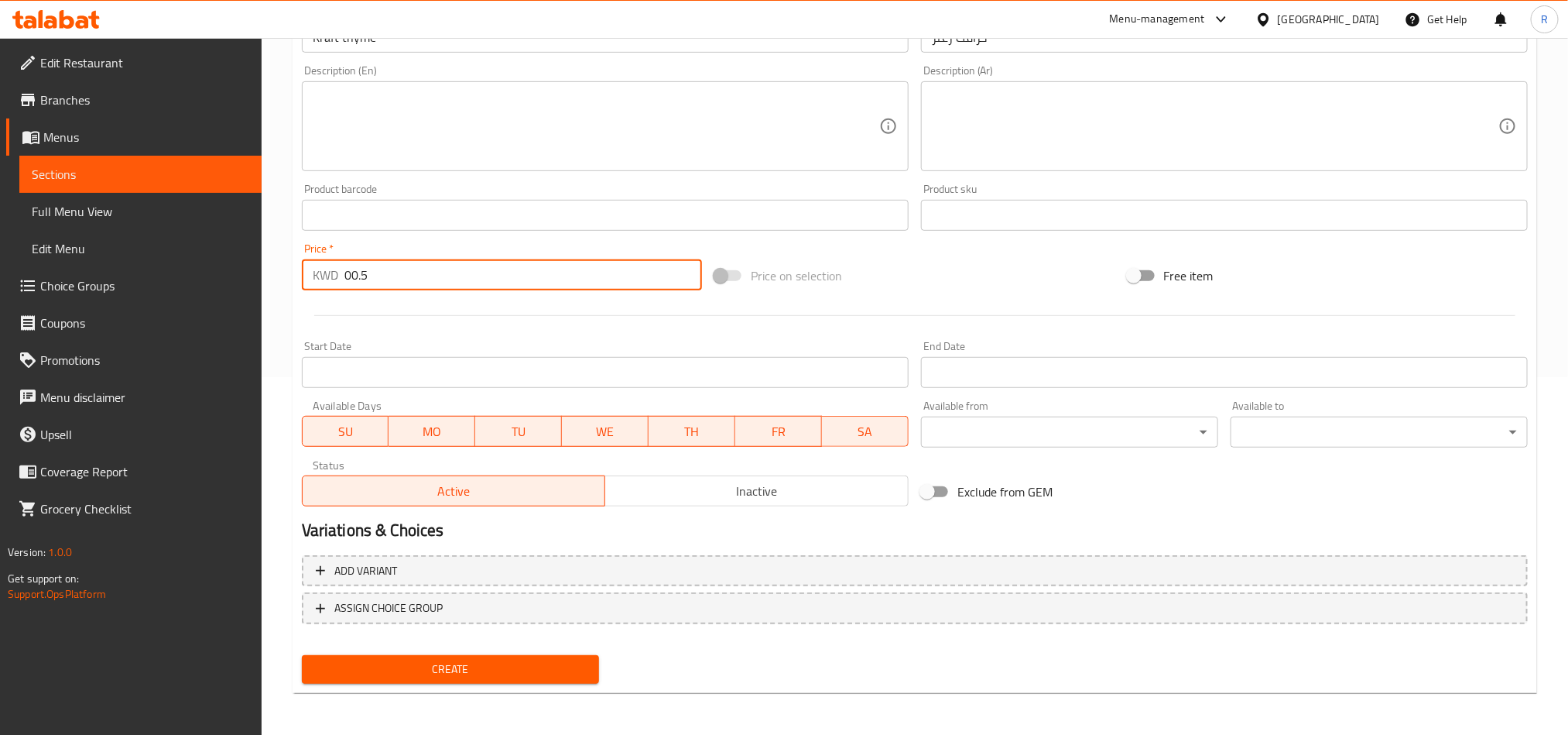
type input "00.5"
click at [516, 667] on span "Create" at bounding box center [451, 670] width 272 height 19
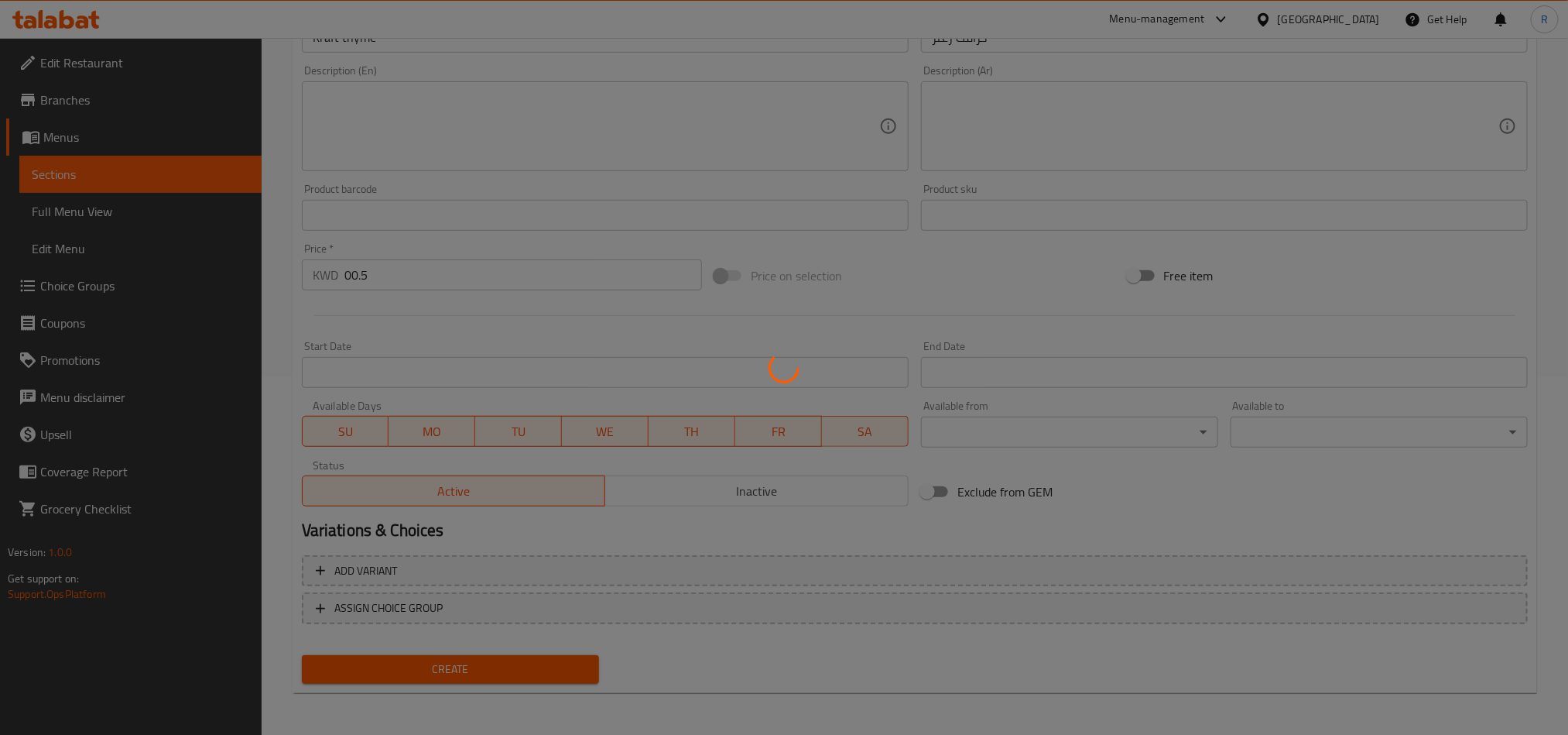
type input "0"
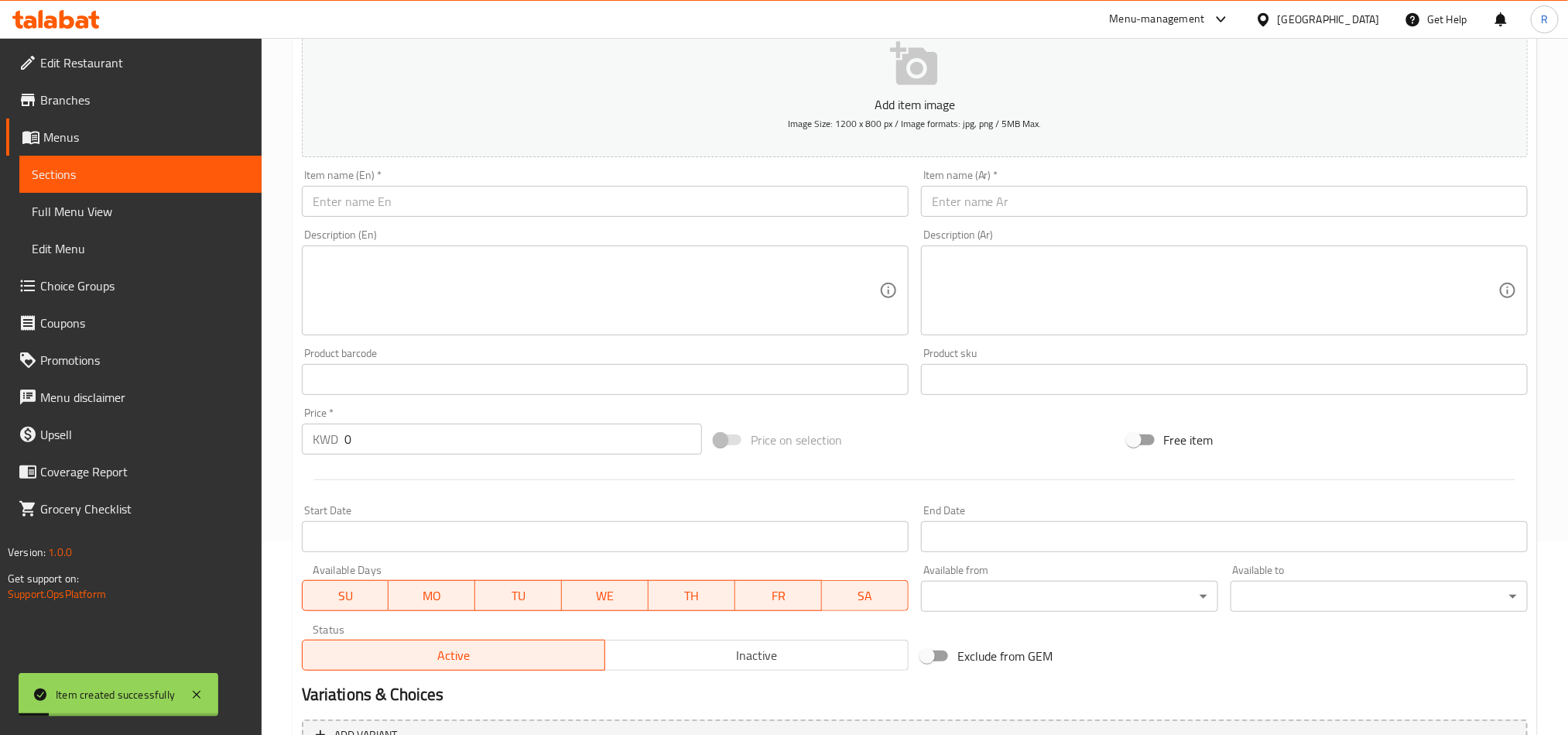
scroll to position [0, 0]
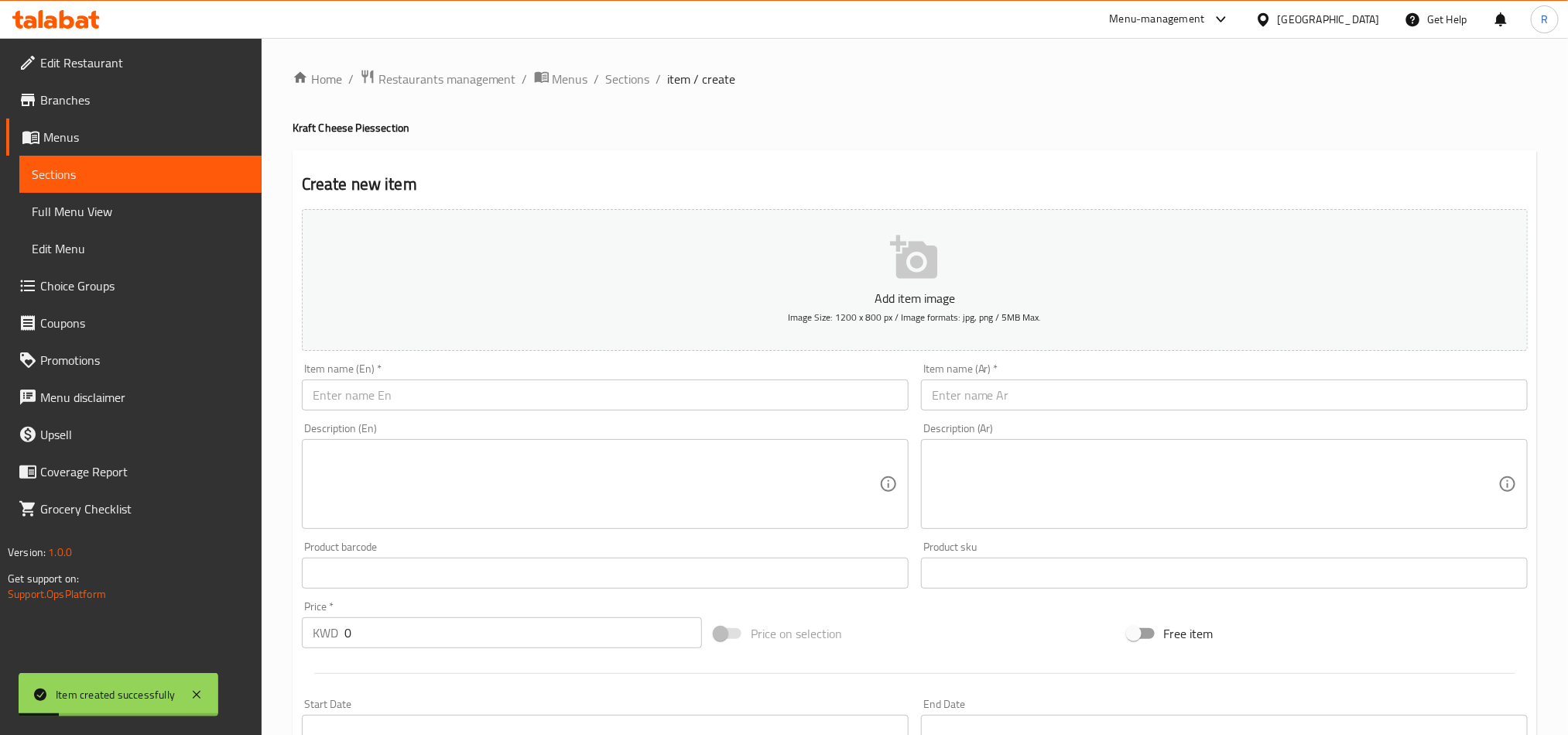
click at [605, 356] on div "Add item image Image Size: 1200 x 800 px / Image formats: jpg, png / 5MB Max." at bounding box center [915, 280] width 1239 height 154
click at [594, 379] on div "Item name (En)   * Item name (En) *" at bounding box center [605, 387] width 607 height 47
click at [594, 384] on input "text" at bounding box center [605, 395] width 607 height 31
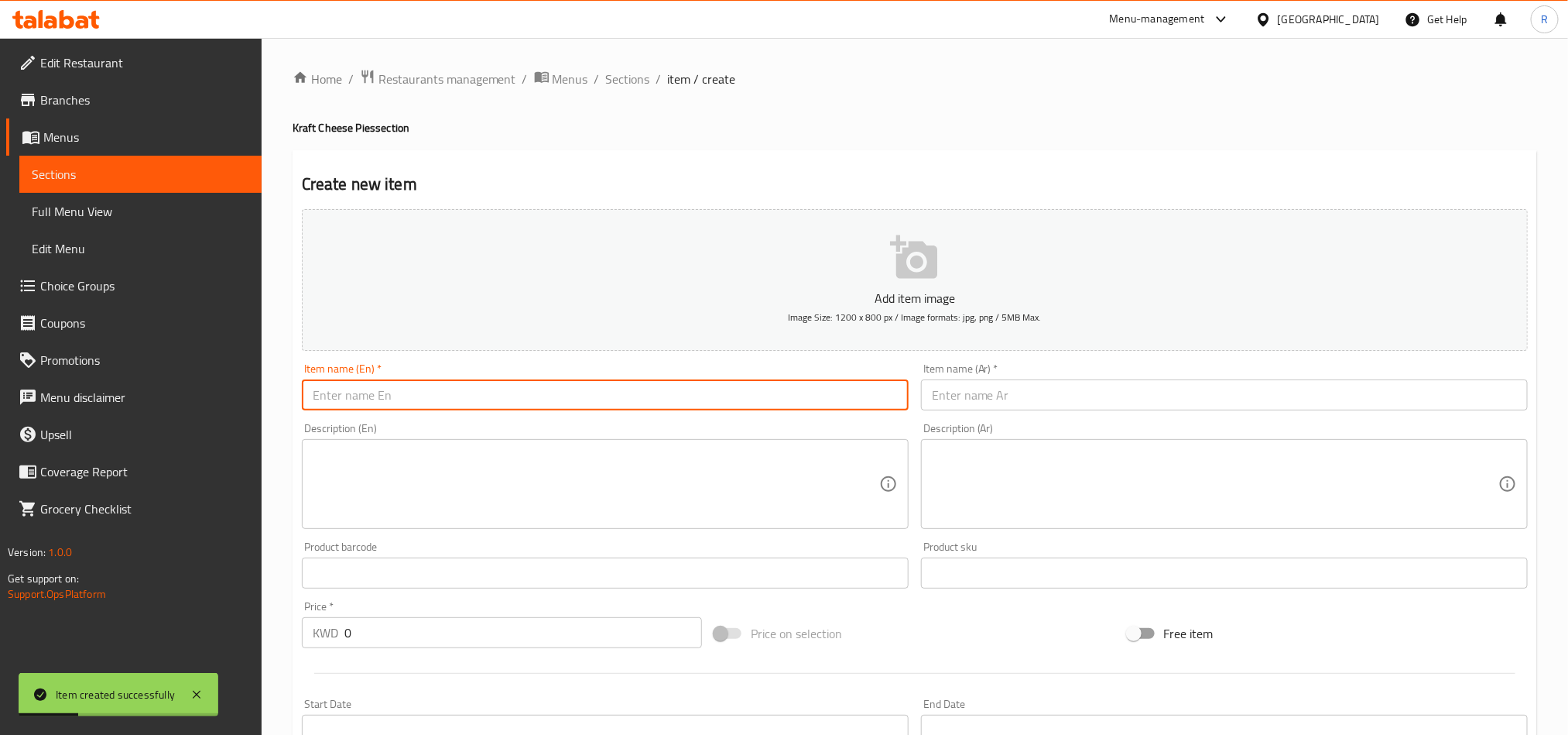
paste input "Kraft thyme vegetables"
type input "Kraft thyme vegetables"
click at [1217, 398] on input "text" at bounding box center [1224, 395] width 607 height 31
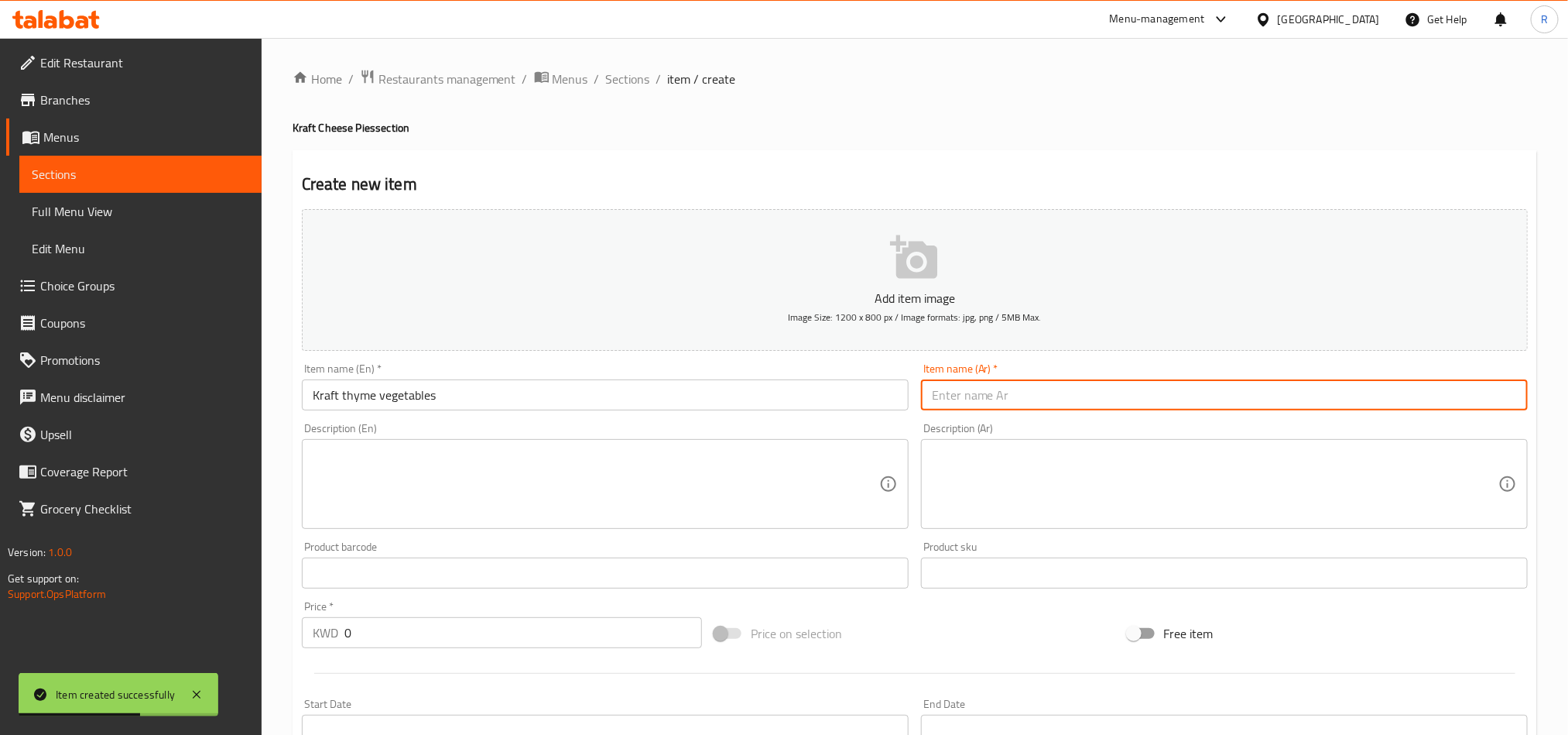
paste input "كرافت زعتر خضار"
type input "كرافت زعتر خضار"
click at [803, 453] on textarea at bounding box center [596, 484] width 567 height 74
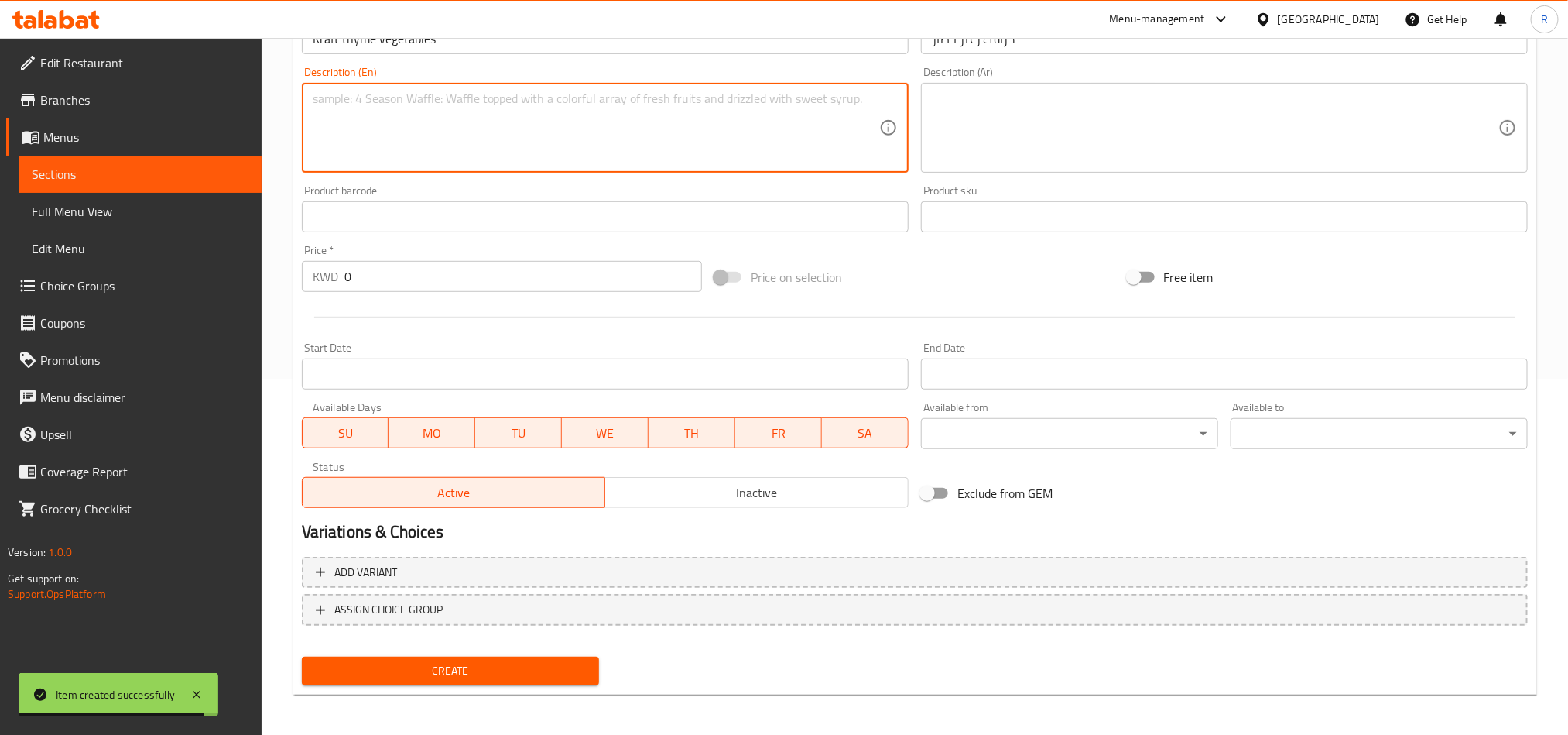
scroll to position [358, 0]
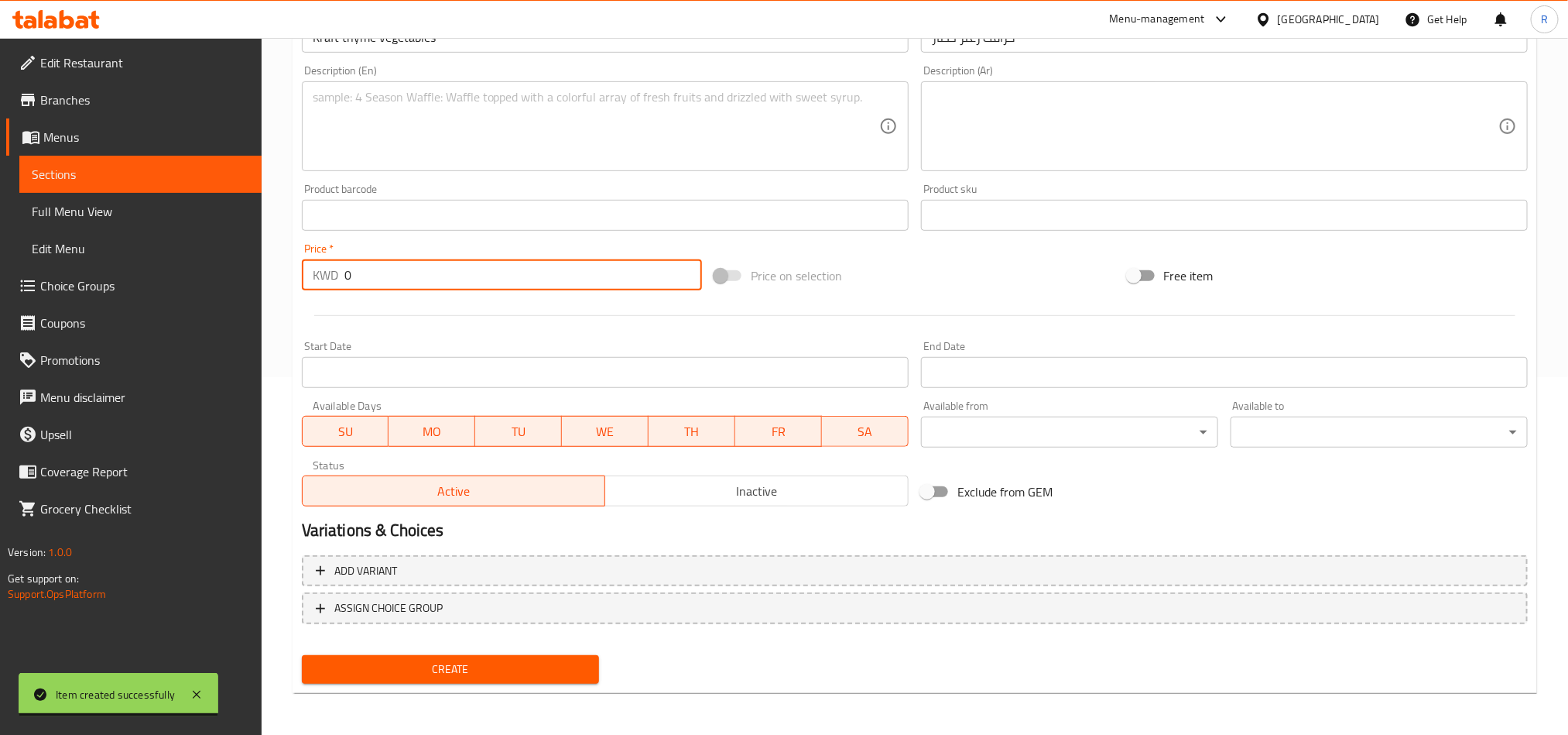
drag, startPoint x: 358, startPoint y: 275, endPoint x: 334, endPoint y: 282, distance: 25.0
click at [334, 282] on div "KWD 0 Price *" at bounding box center [502, 275] width 401 height 31
type input "00.5"
click at [488, 670] on span "Create" at bounding box center [451, 670] width 272 height 19
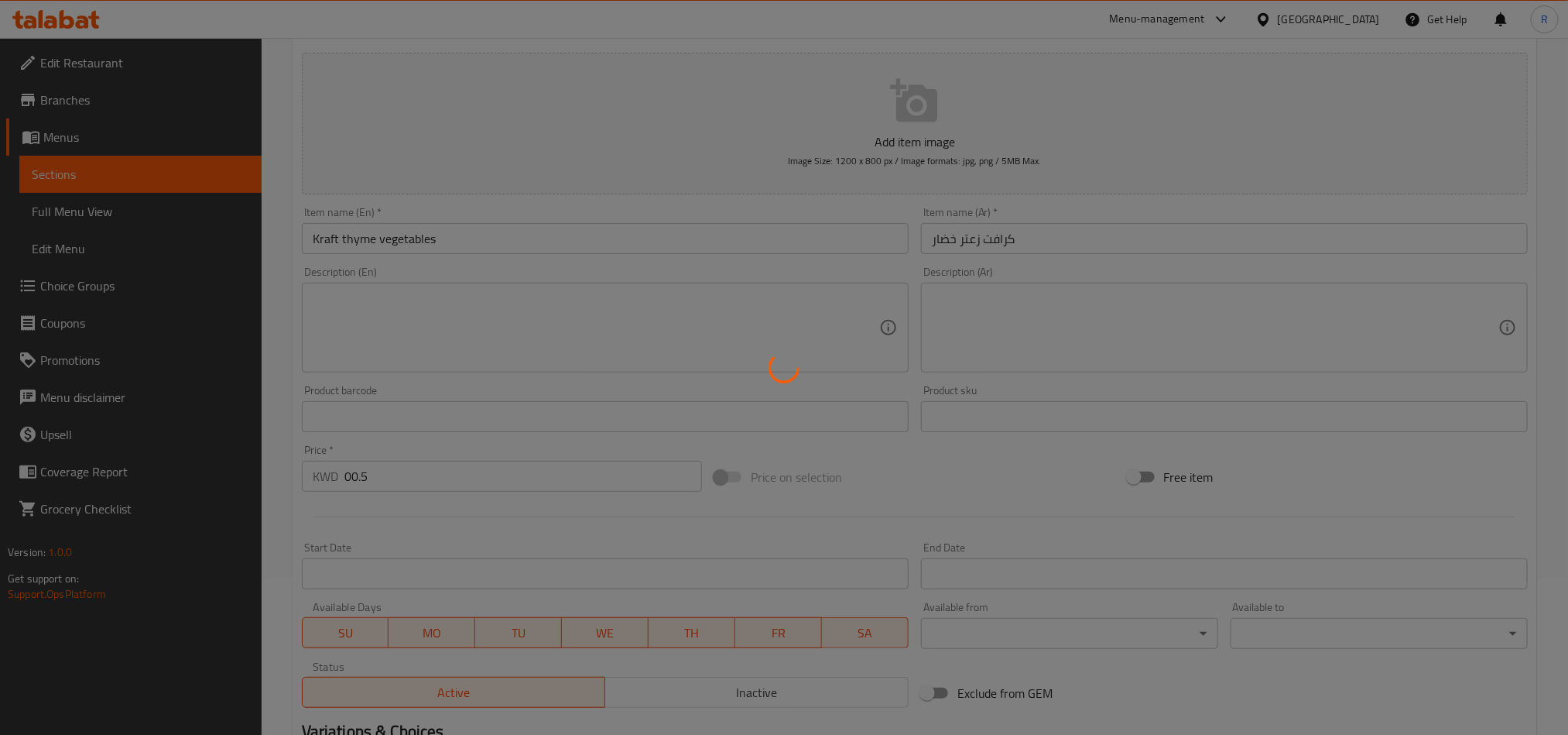
scroll to position [0, 0]
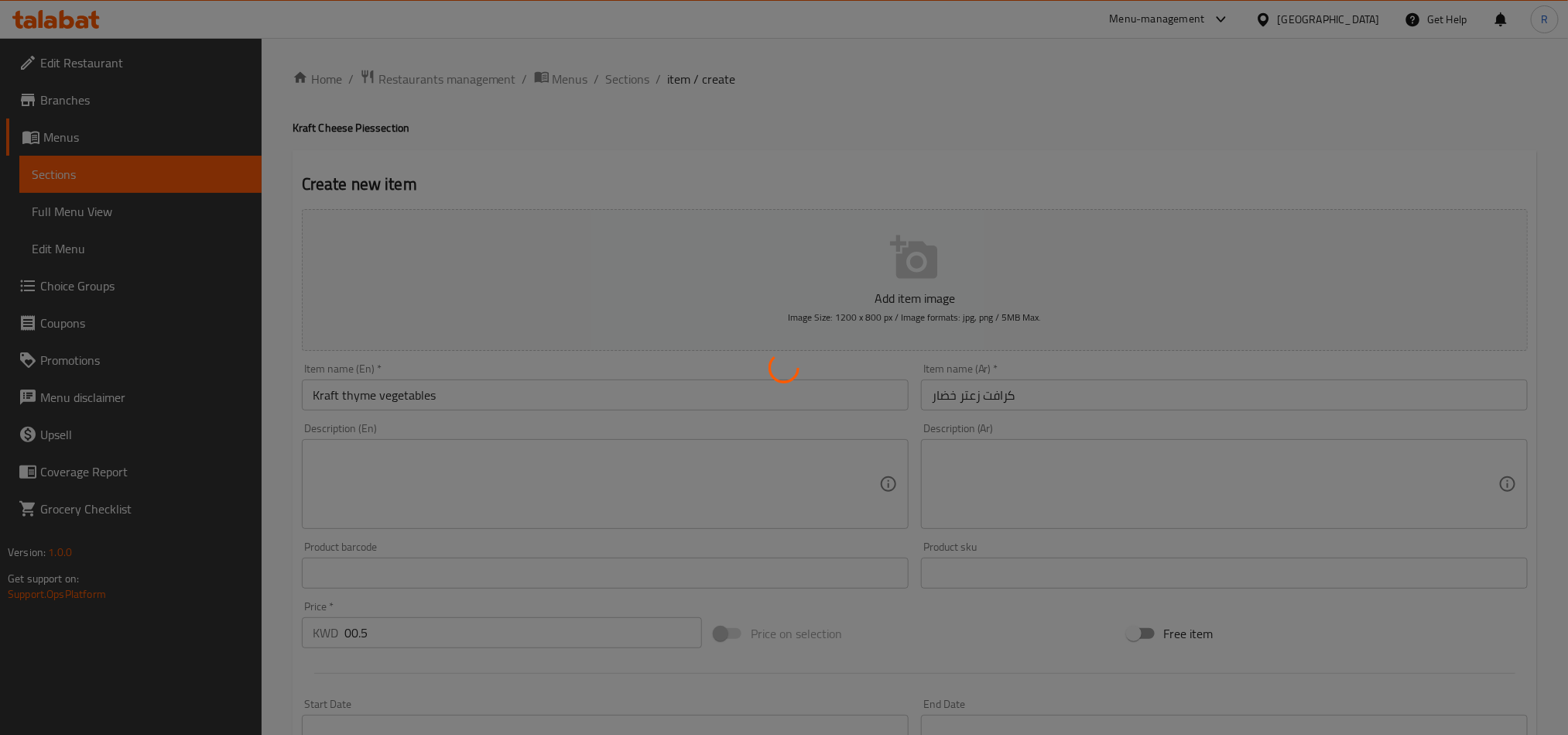
type input "0"
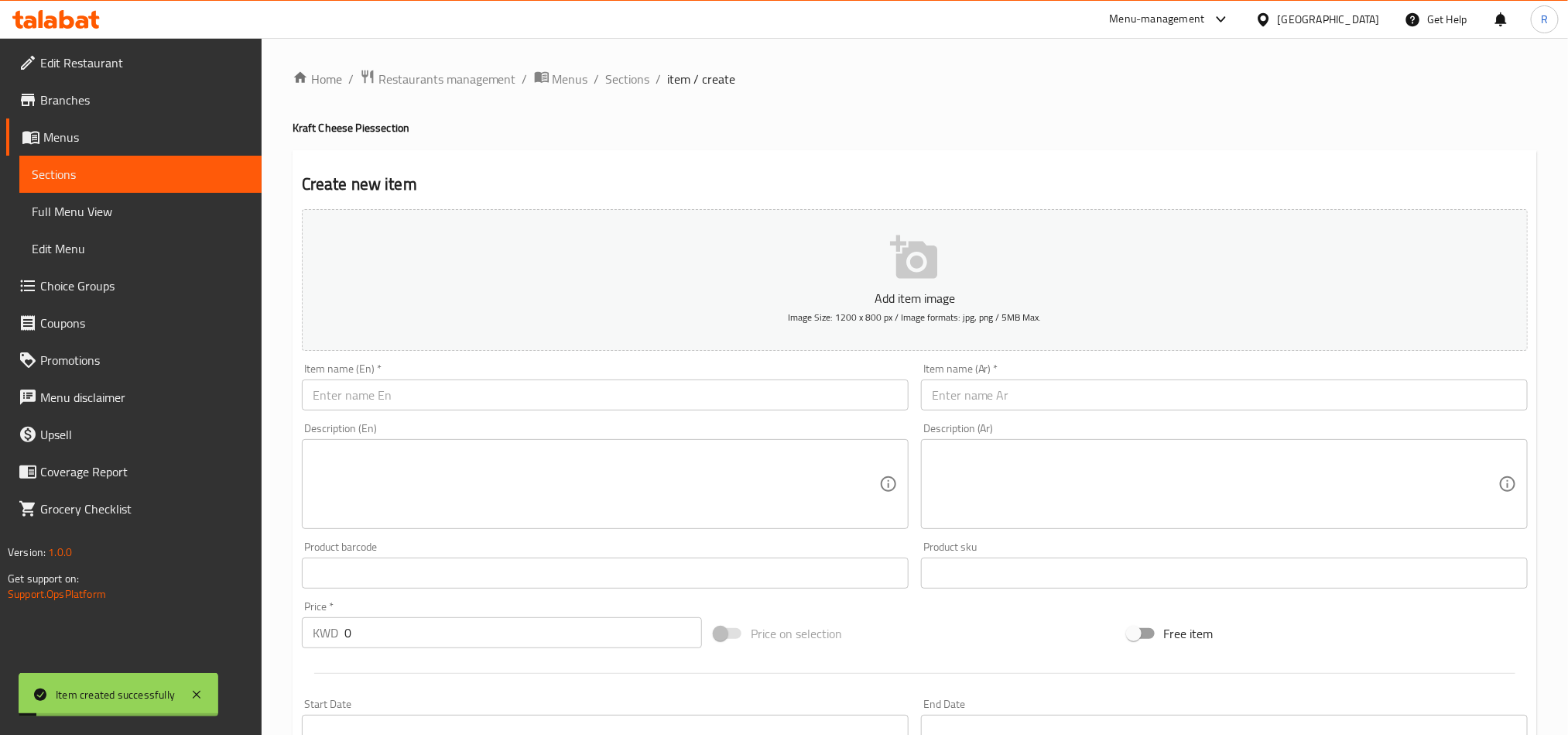
click at [623, 91] on div "Home / Restaurants management / Menus / Sections / item / create Kraft Cheese P…" at bounding box center [915, 566] width 1245 height 995
click at [598, 65] on div "Home / Restaurants management / Menus / Sections / item / create Kraft Cheese P…" at bounding box center [915, 566] width 1307 height 1056
click at [602, 65] on div "Home / Restaurants management / Menus / Sections / item / create Kraft Cheese P…" at bounding box center [915, 566] width 1307 height 1056
click at [619, 80] on span "Sections" at bounding box center [628, 79] width 44 height 19
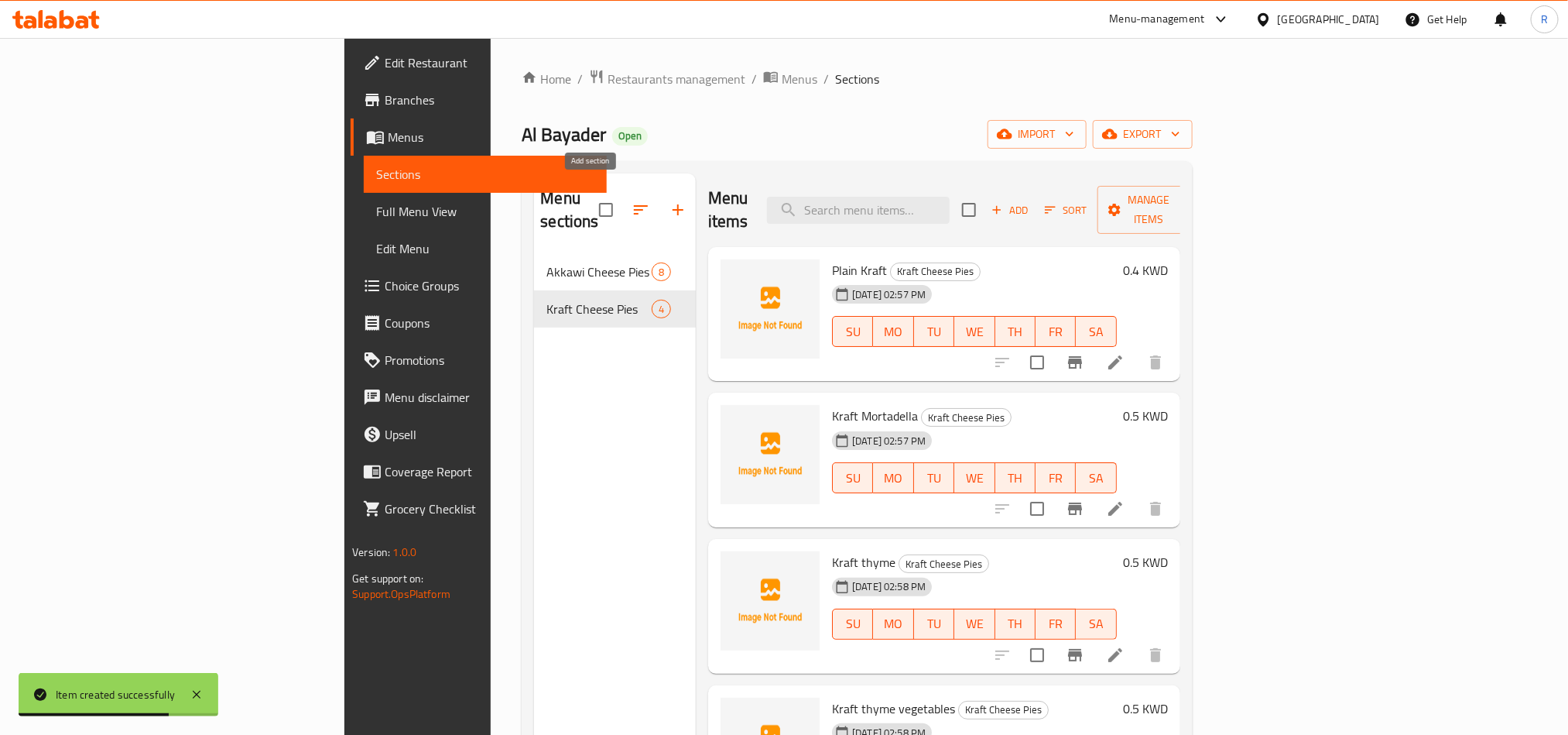
click at [669, 202] on icon "button" at bounding box center [678, 209] width 19 height 19
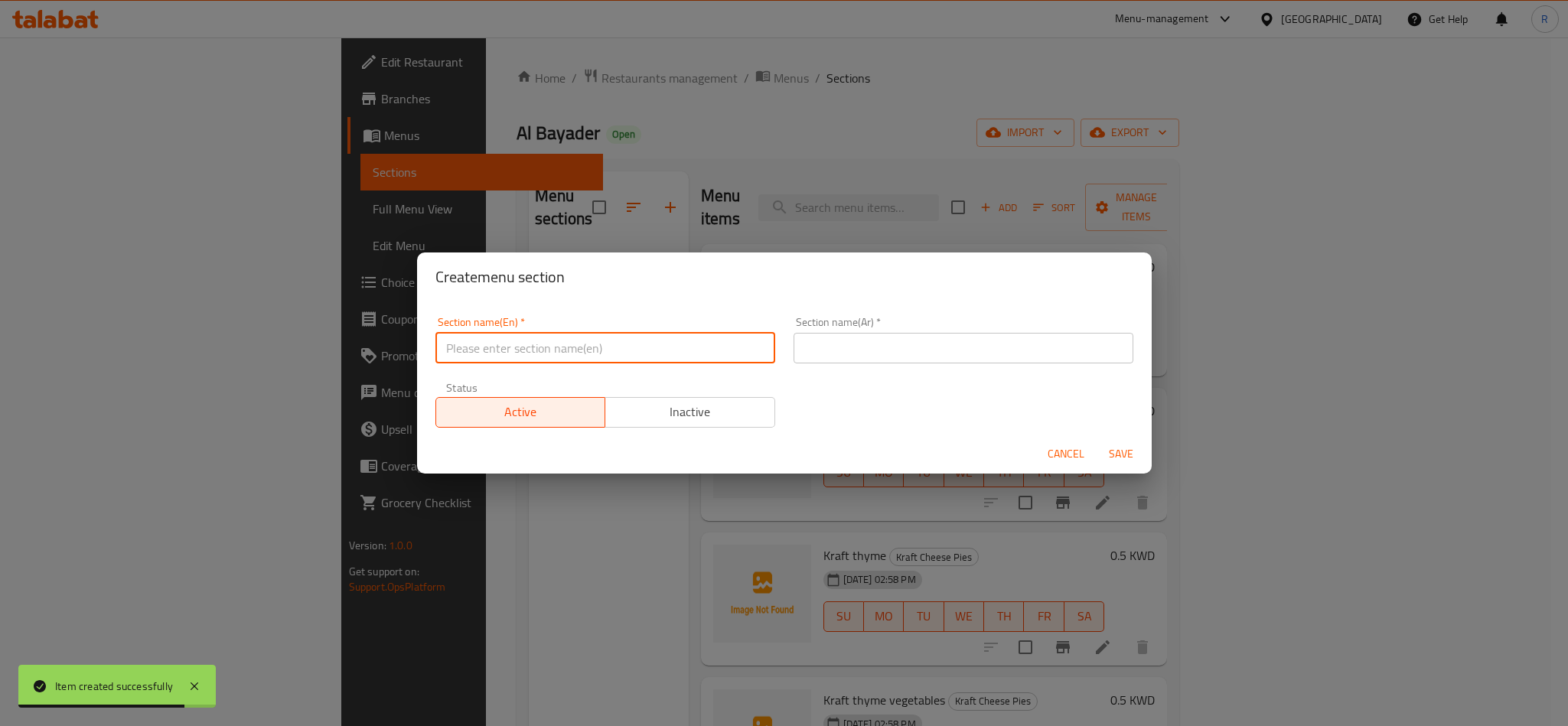
click at [696, 338] on input "text" at bounding box center [605, 348] width 340 height 30
paste input "Halloumi Cheese Pies"
type input "Halloumi Cheese Pies"
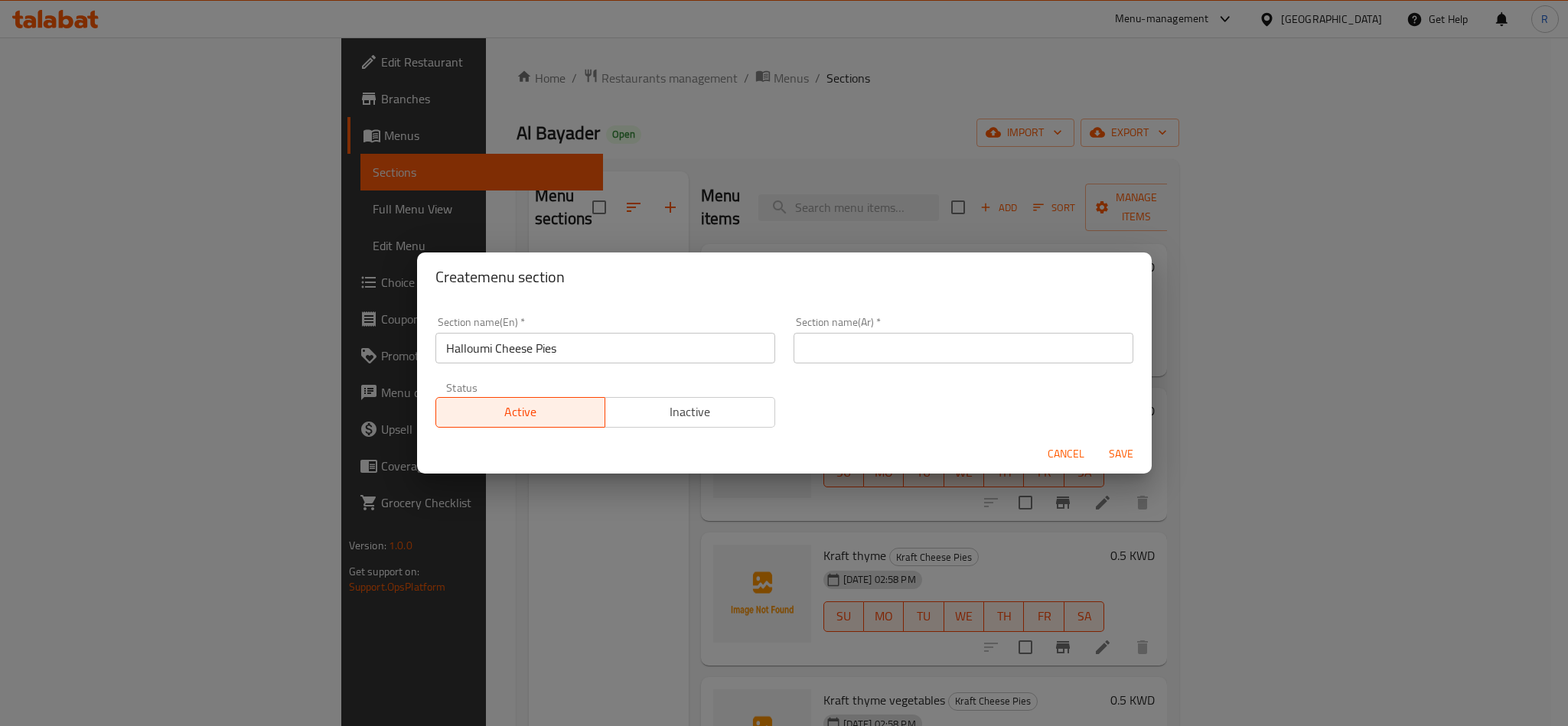
click at [747, 310] on div "Section name(En)   * Halloumi Cheese Pies Section name(En) *" at bounding box center [605, 340] width 358 height 65
click at [906, 356] on input "text" at bounding box center [964, 348] width 340 height 30
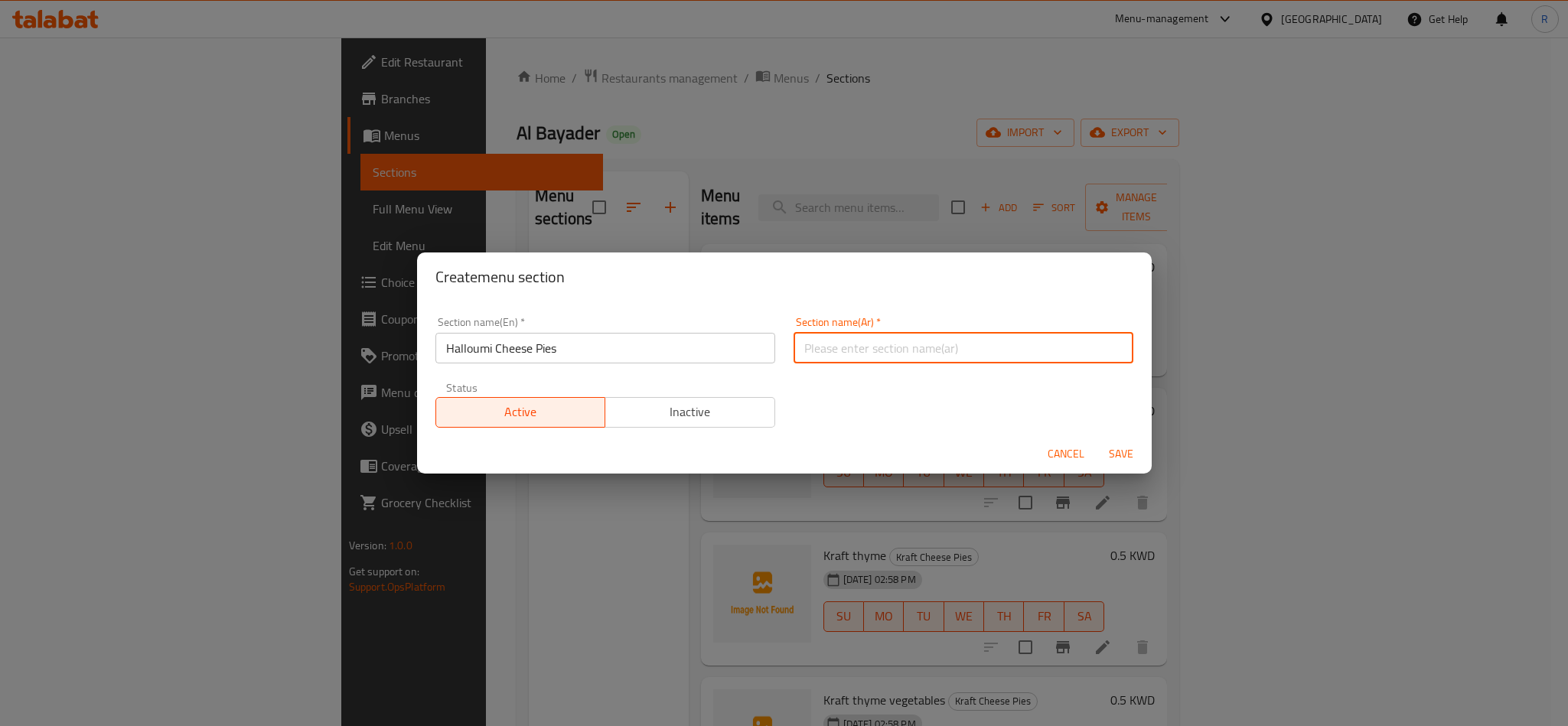
paste input "فطاير جبن حلوم"
type input "فطاير جبن حلوم"
click at [1132, 452] on span "Save" at bounding box center [1121, 454] width 37 height 19
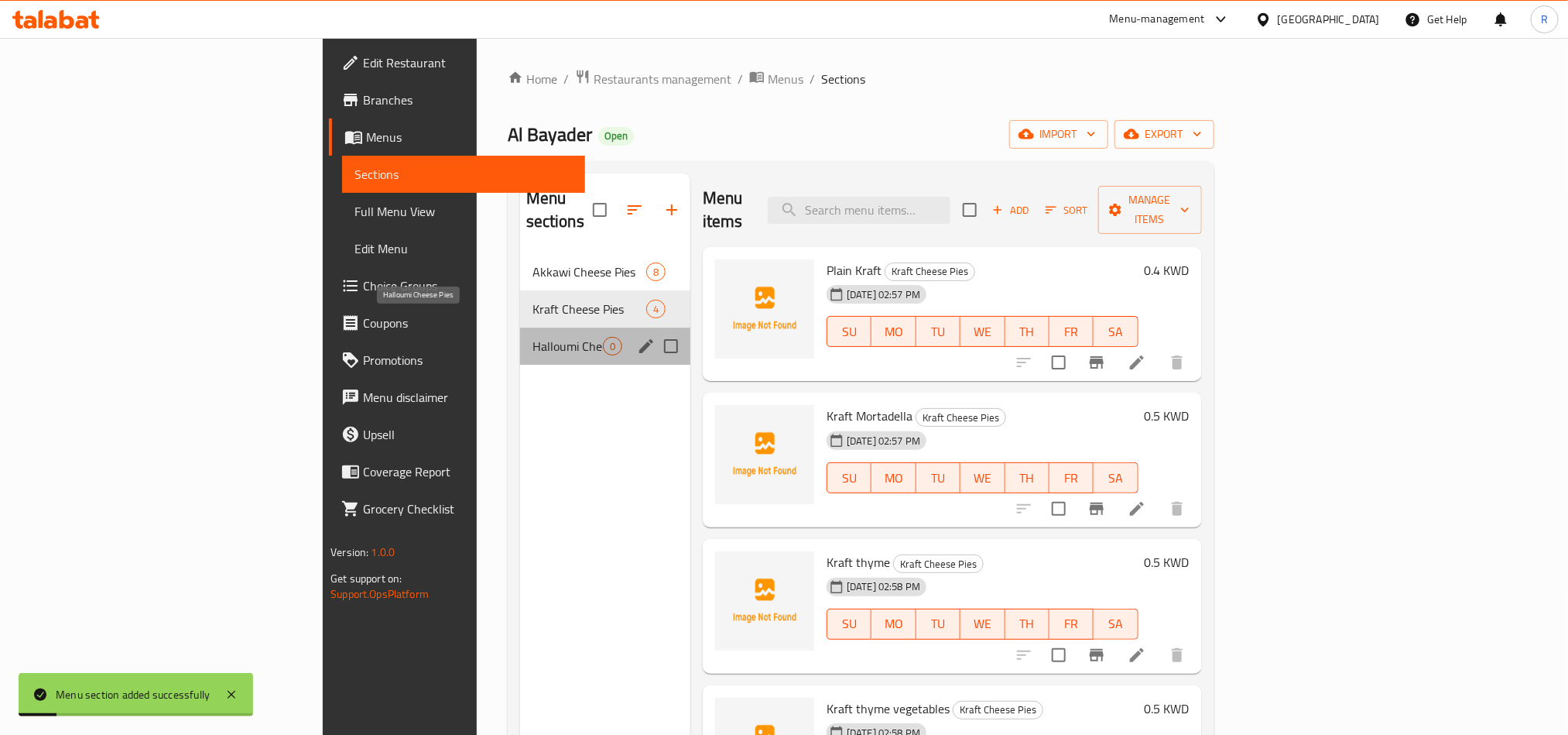
click at [533, 337] on span "Halloumi Cheese Pies" at bounding box center [568, 346] width 71 height 19
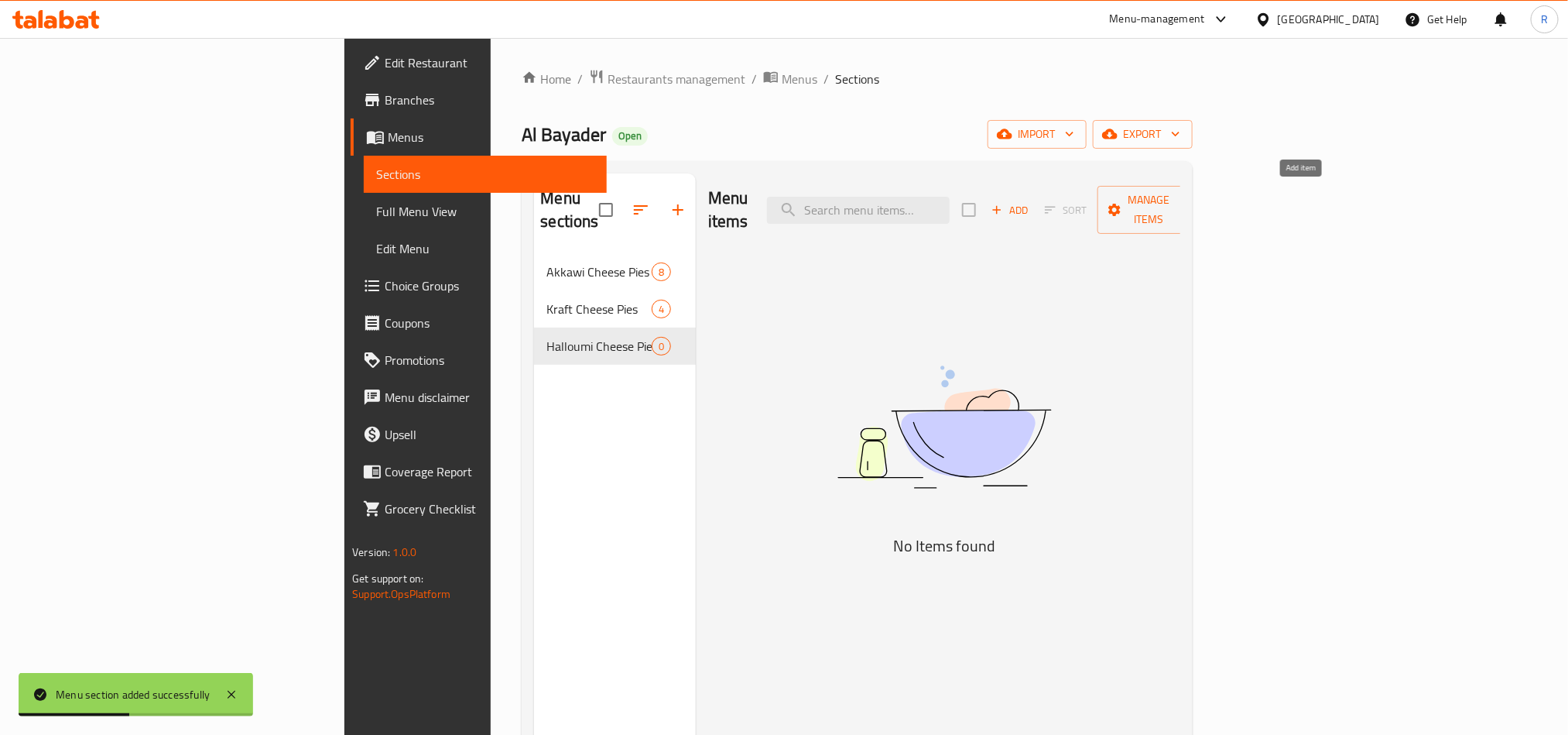
click at [1031, 201] on span "Add" at bounding box center [1010, 210] width 42 height 18
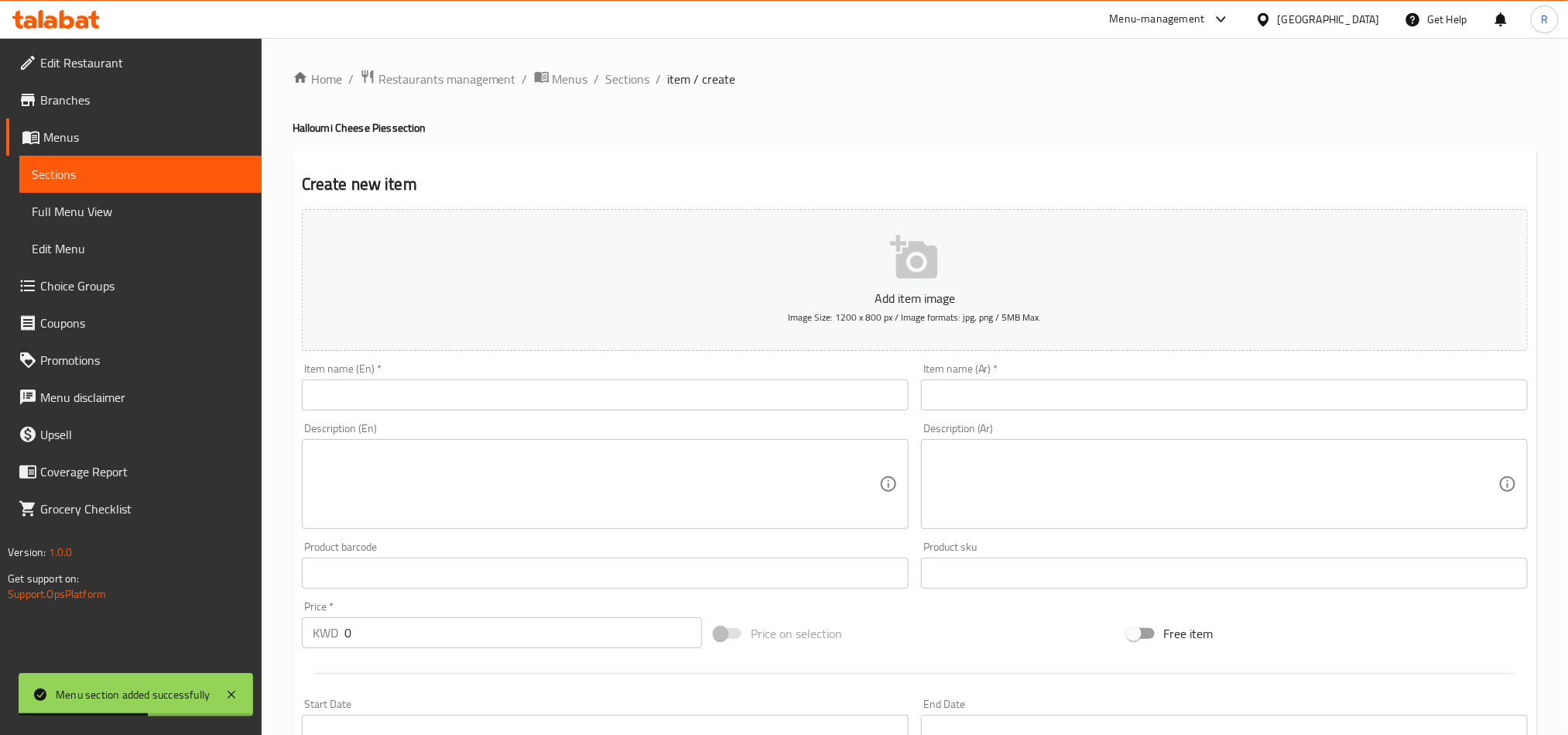
click at [1331, 400] on input "text" at bounding box center [1224, 395] width 607 height 31
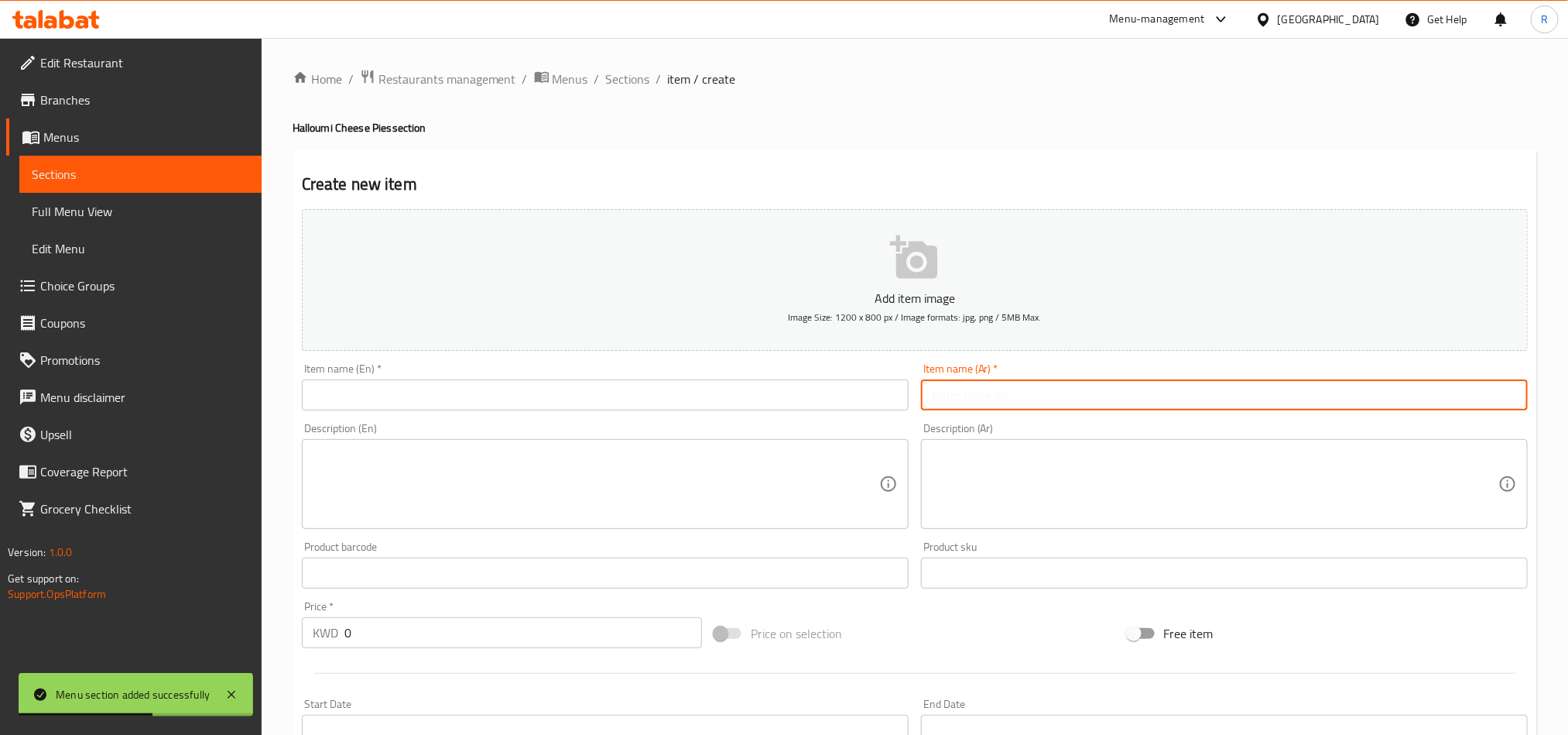
paste input "حلوم سادة"
type input "حلوم سادة"
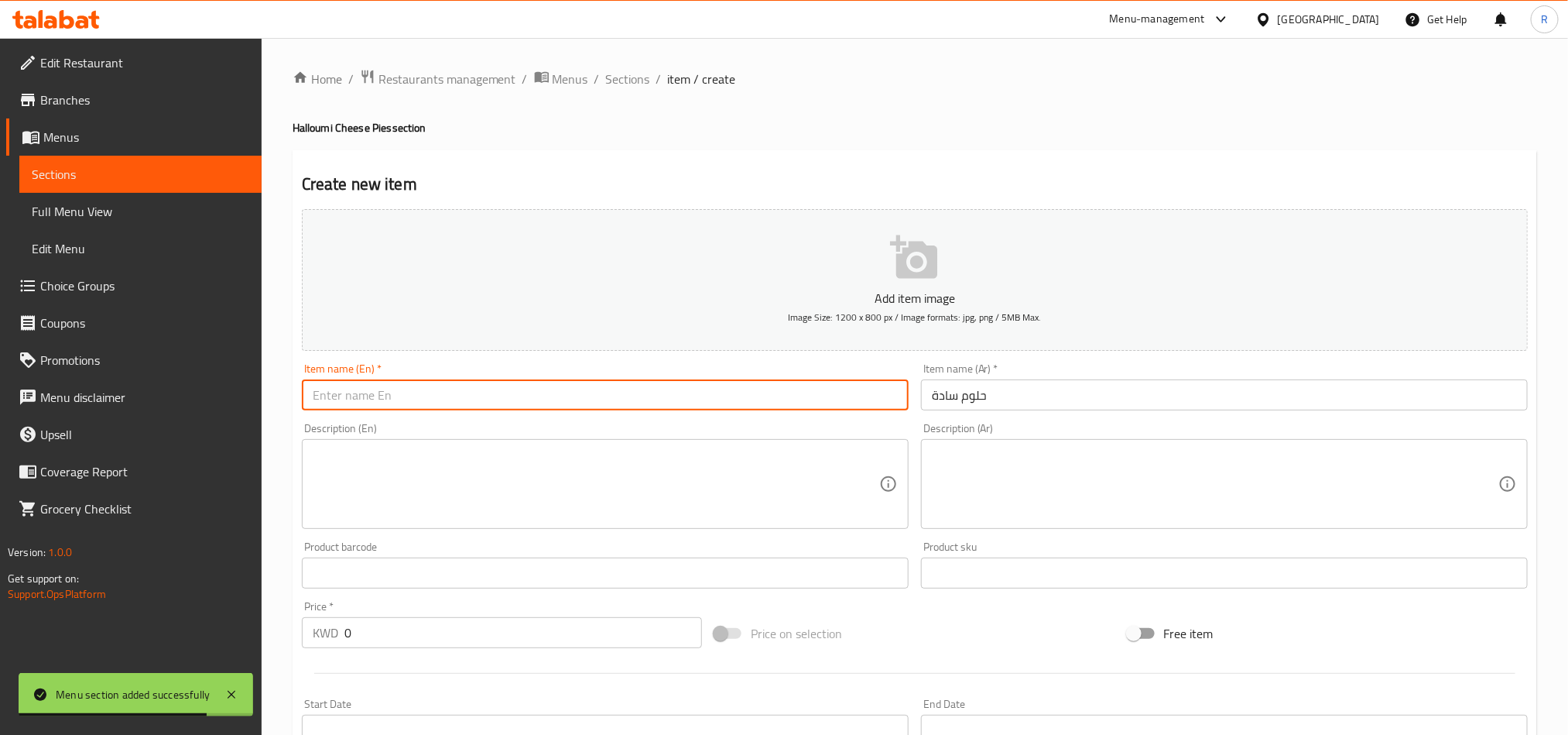
click at [644, 402] on input "text" at bounding box center [605, 395] width 607 height 31
paste input "Plain Halloumi"
type input "Plain Halloumi"
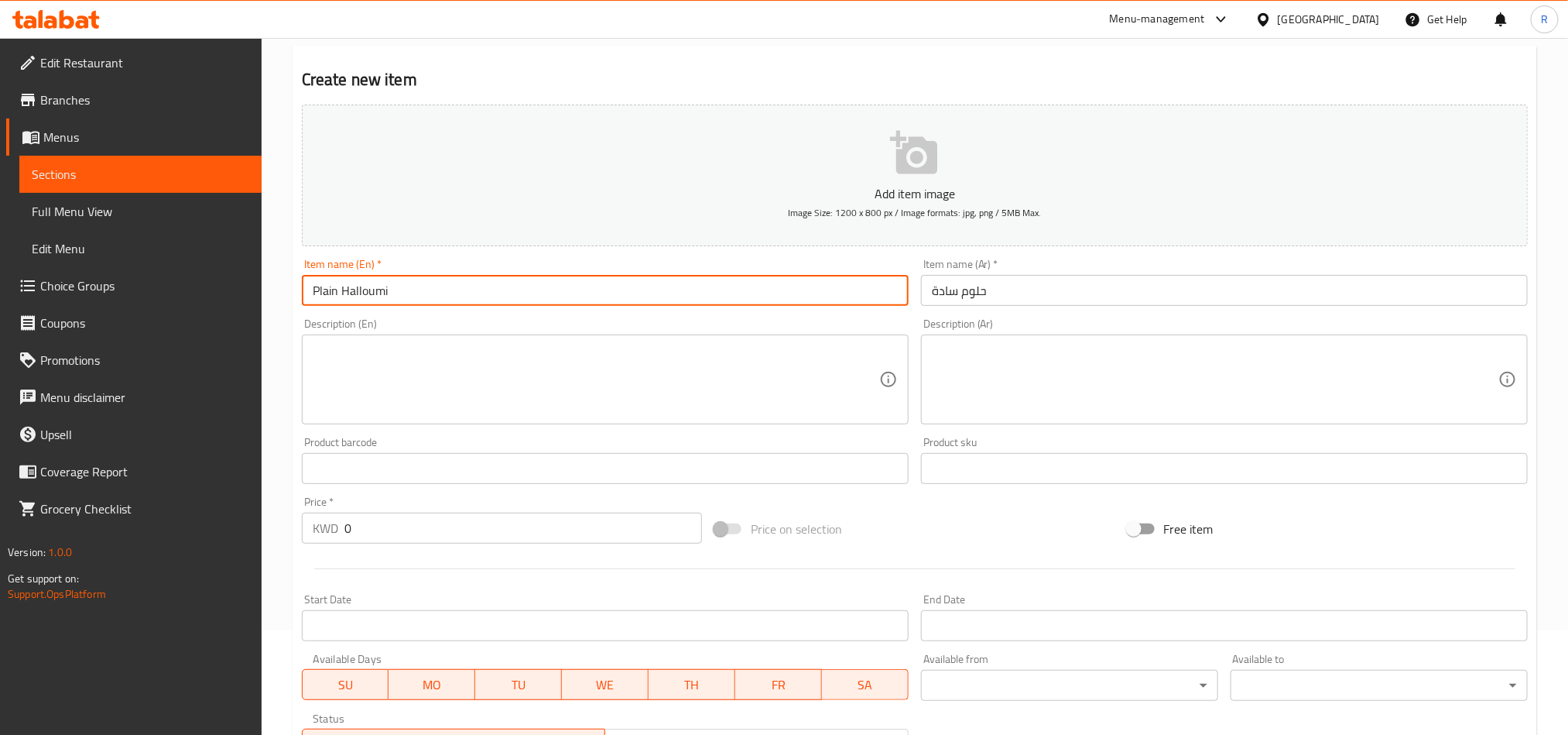
scroll to position [232, 0]
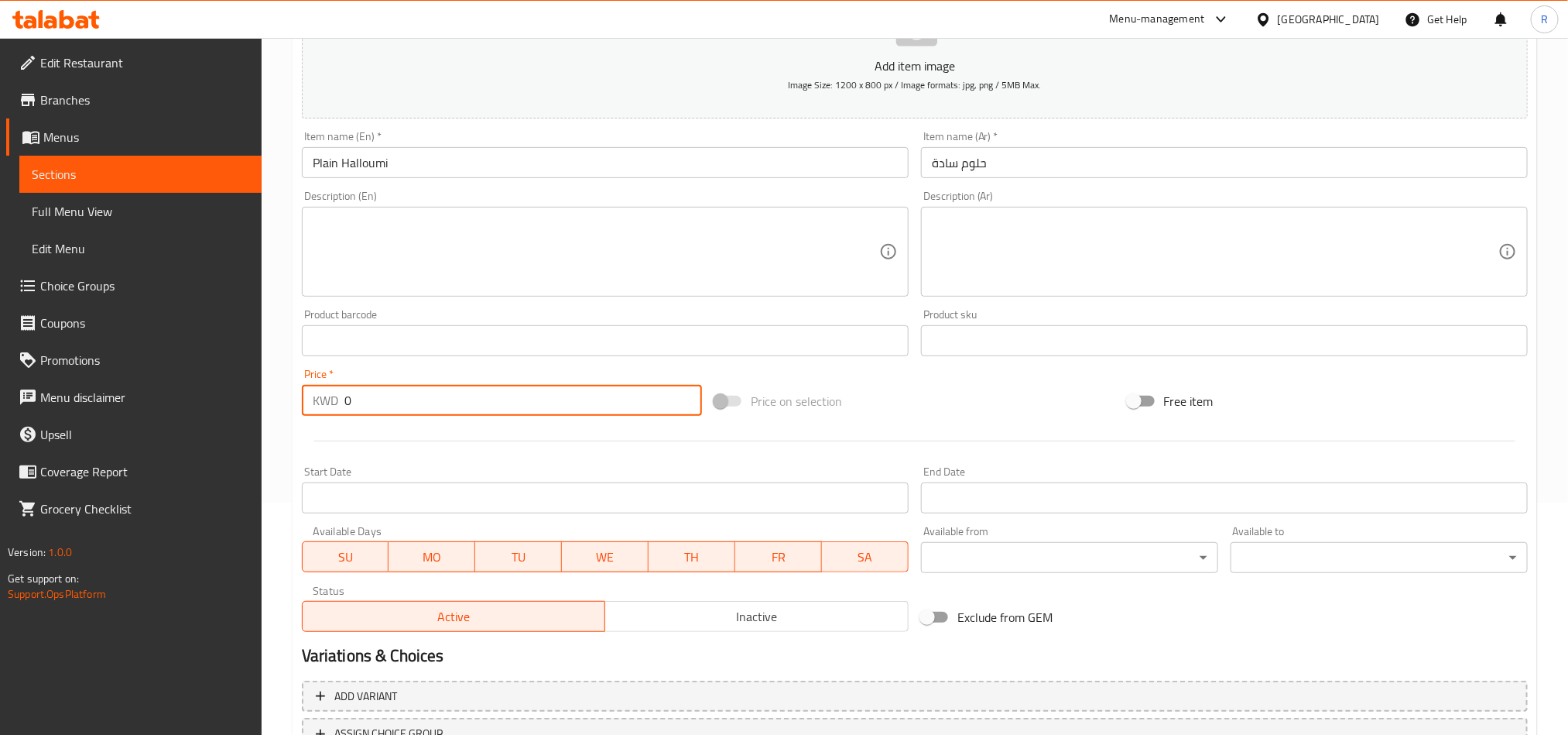
drag, startPoint x: 361, startPoint y: 402, endPoint x: 325, endPoint y: 410, distance: 36.9
click at [325, 410] on div "KWD 0 Price *" at bounding box center [502, 401] width 401 height 31
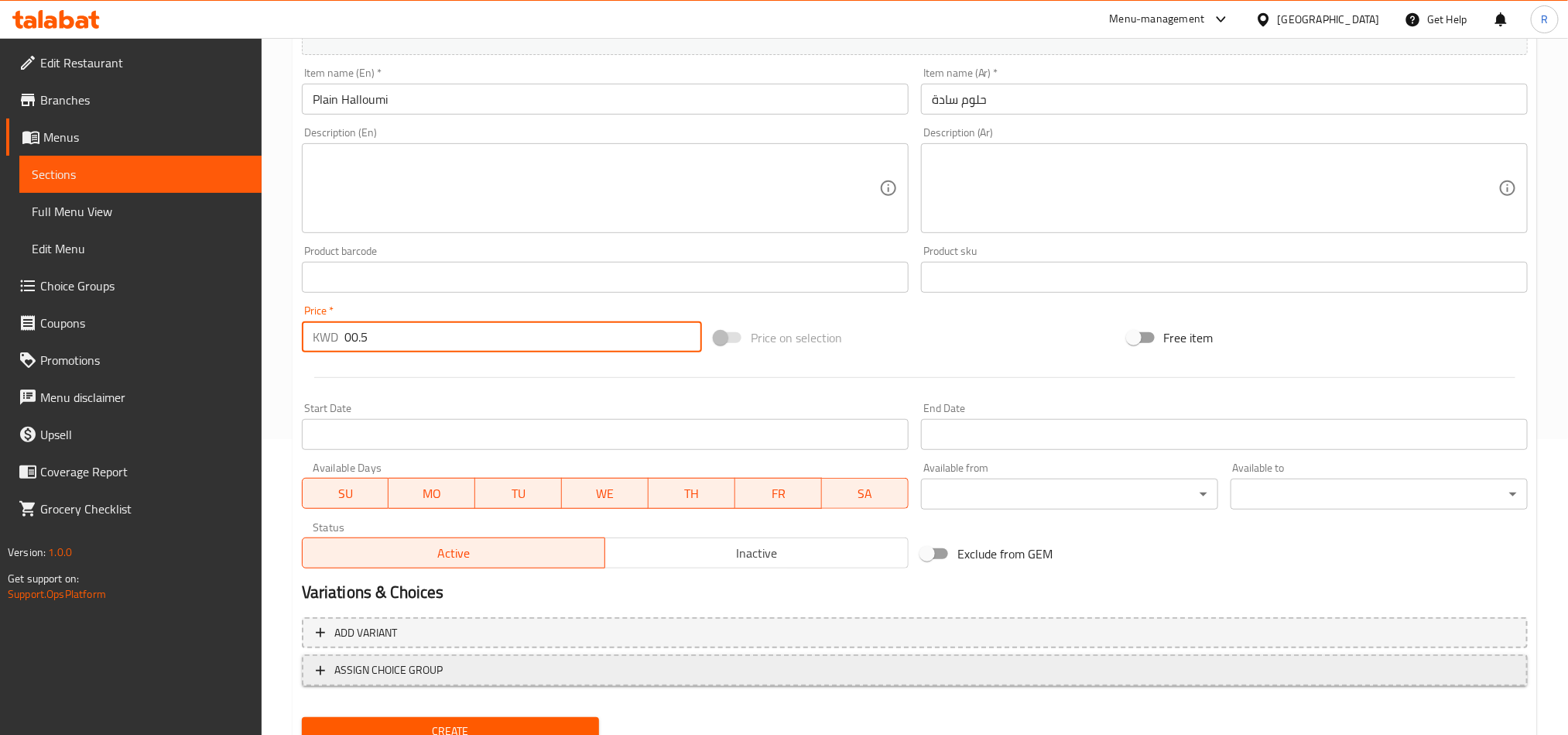
scroll to position [358, 0]
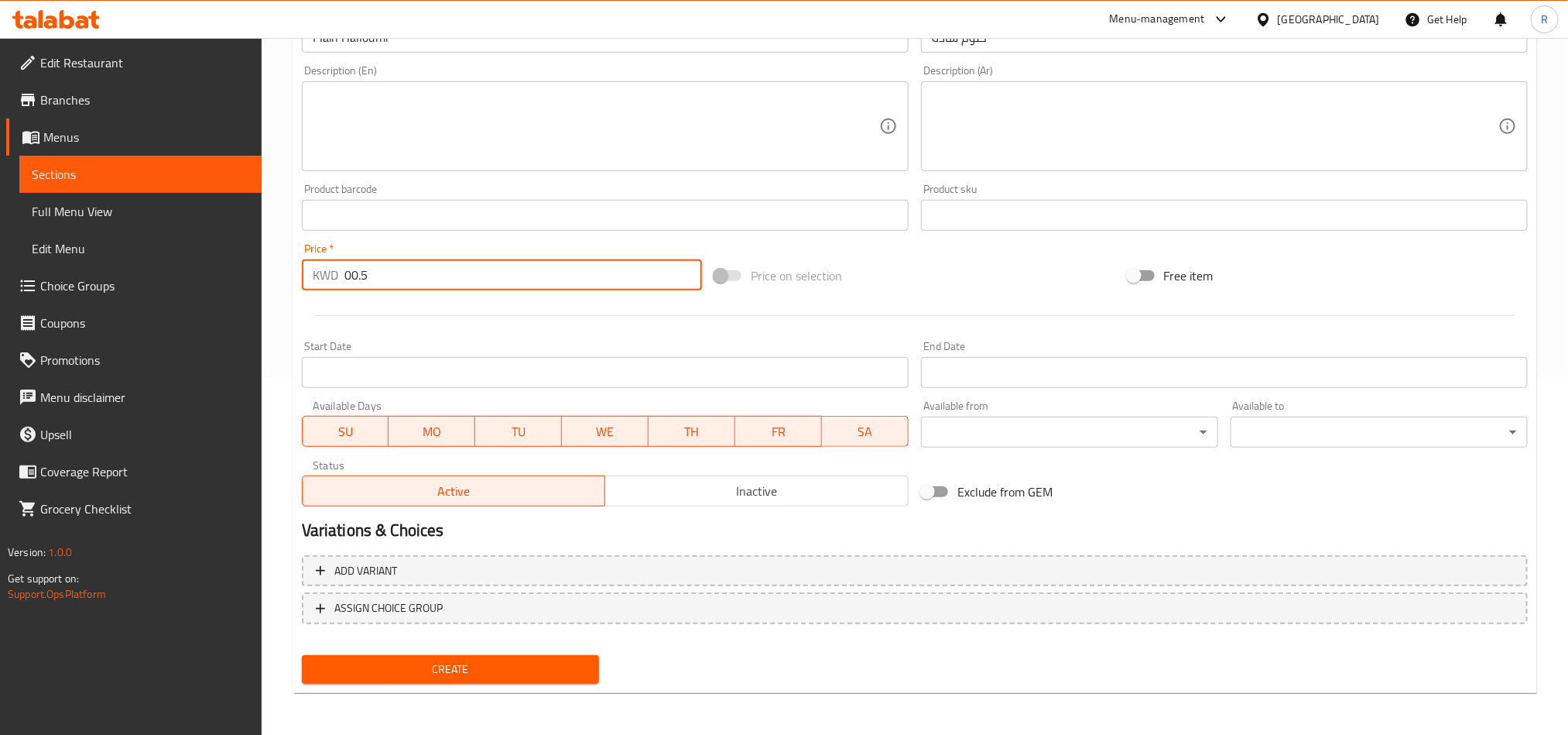
type input "00.5"
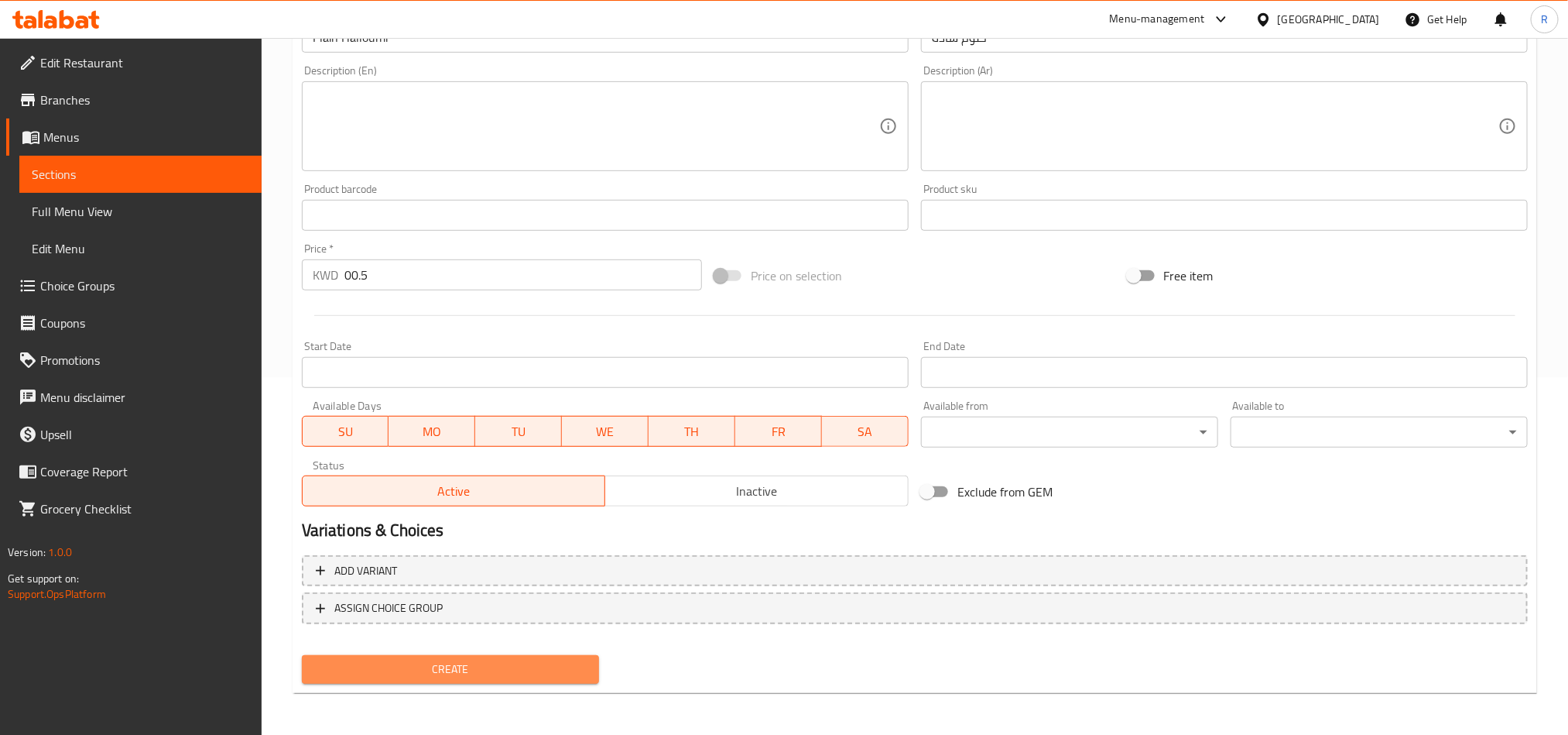
click at [518, 660] on span "Create" at bounding box center [451, 670] width 272 height 19
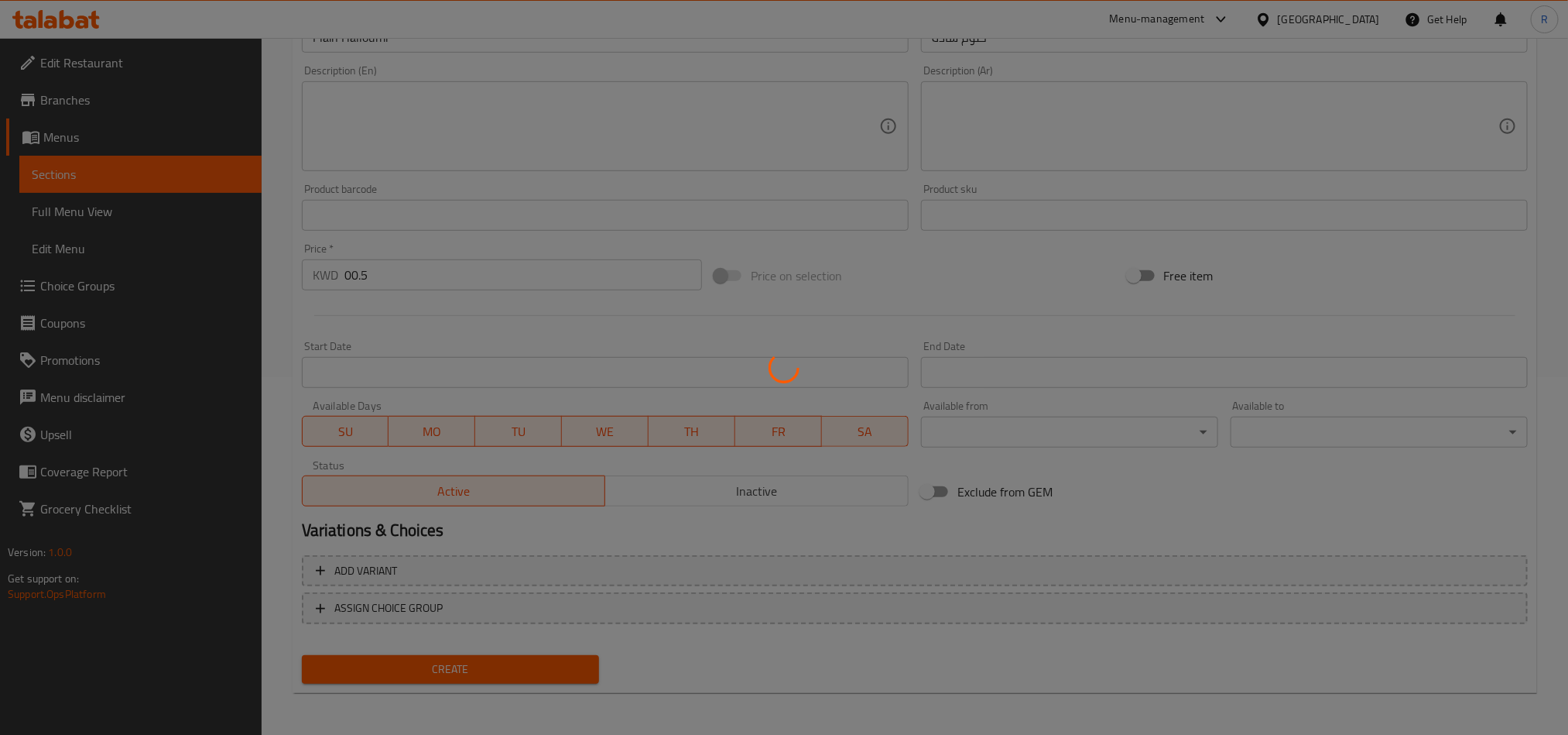
type input "0"
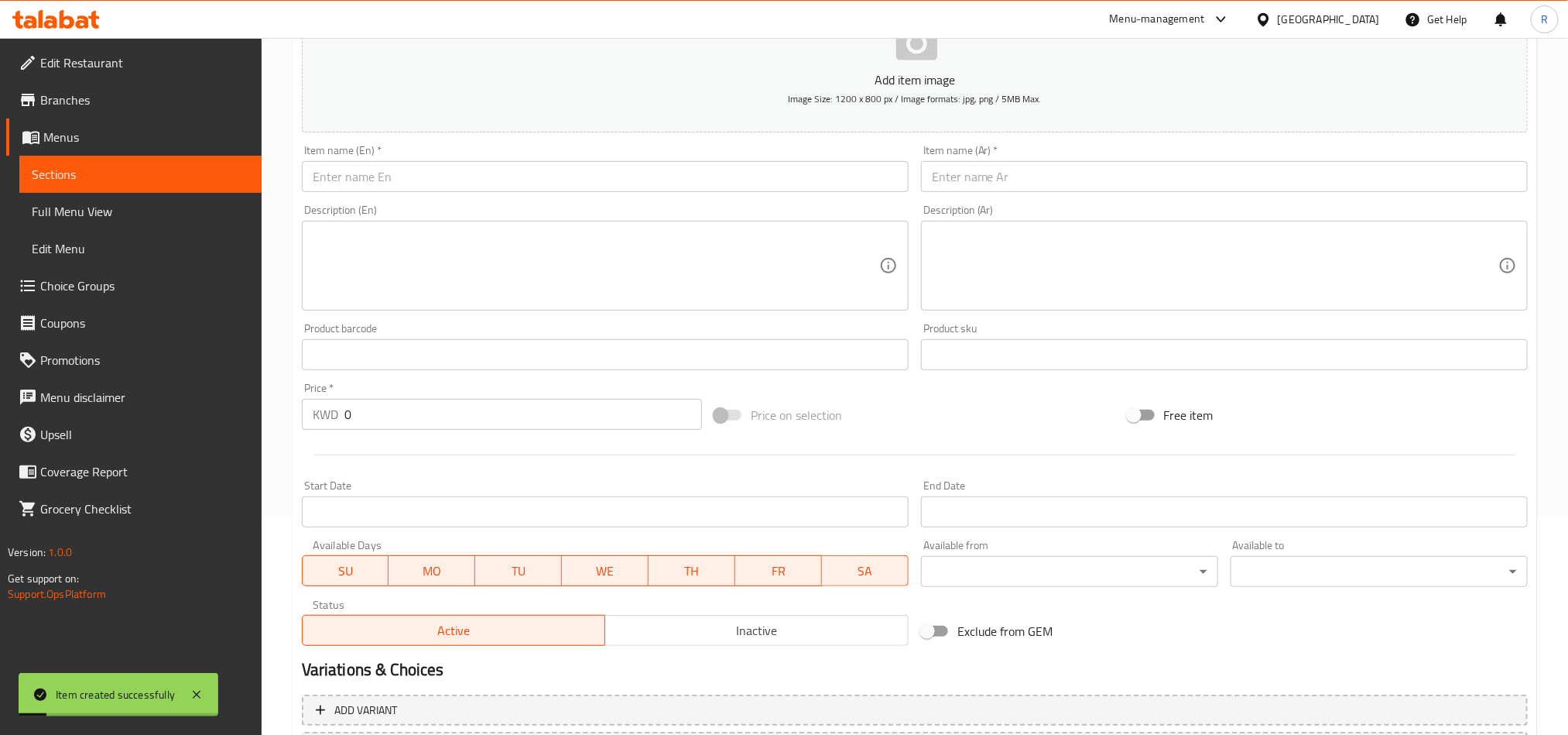
scroll to position [126, 0]
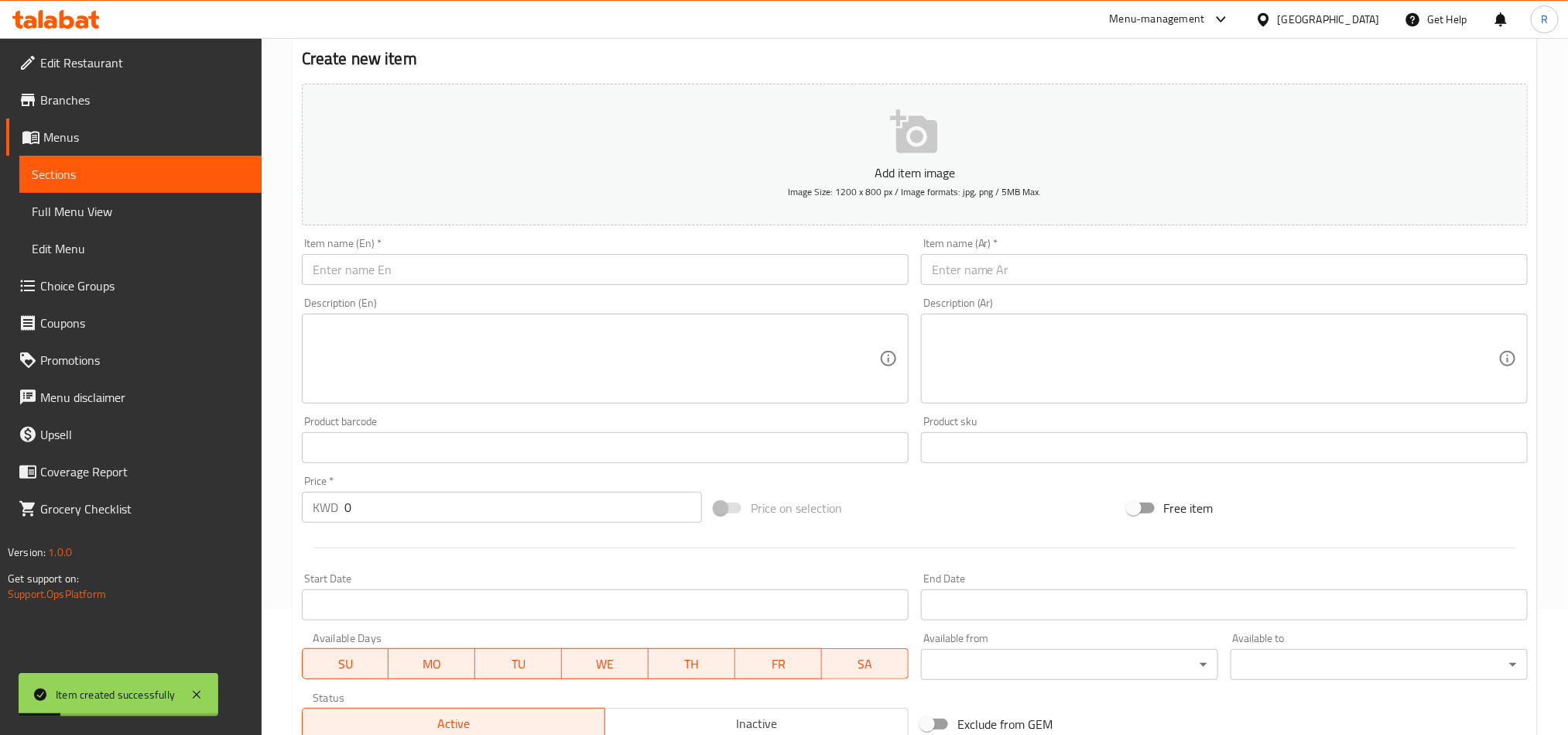
click at [1212, 282] on input "text" at bounding box center [1224, 269] width 607 height 31
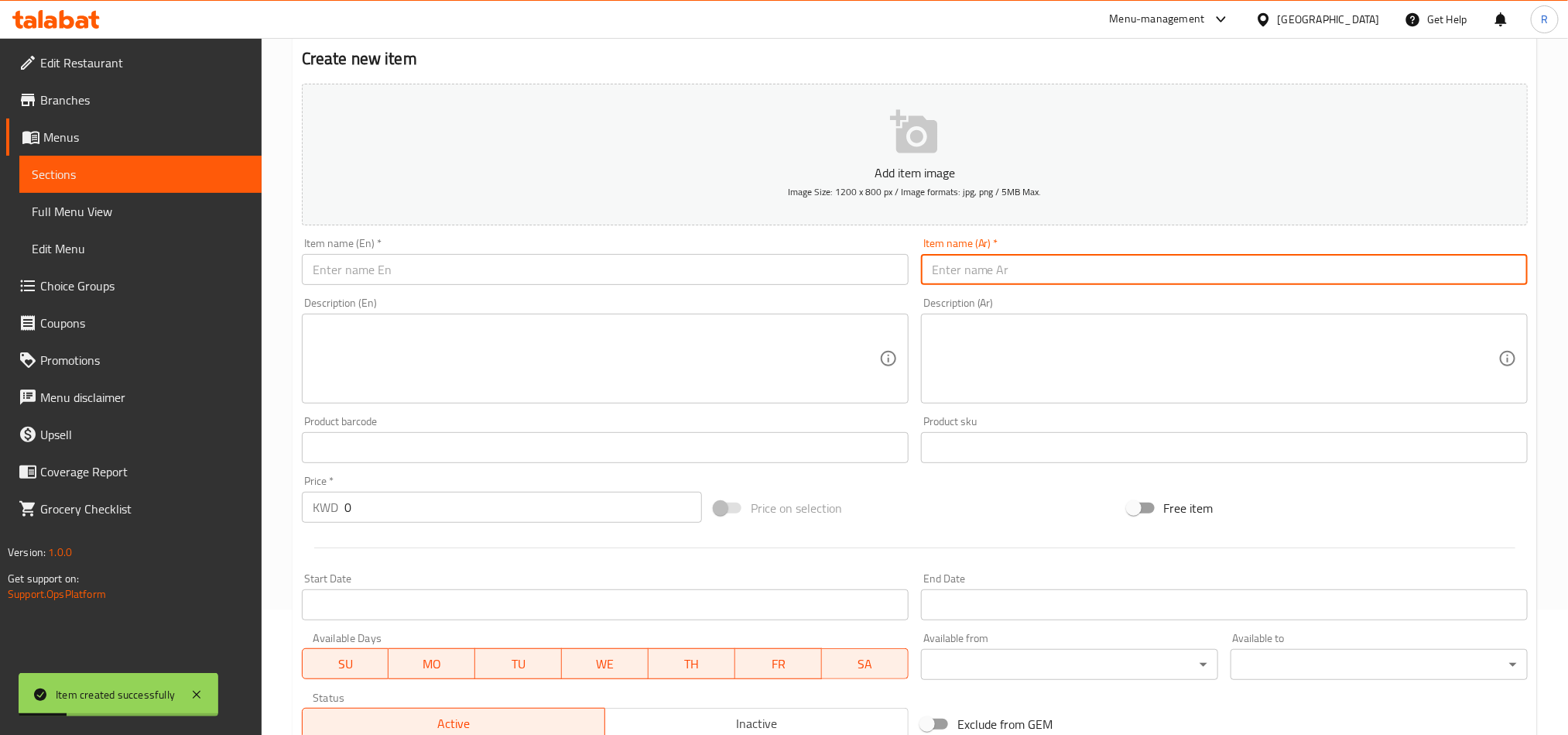
paste input "حلوم زعتر"
type input "حلوم زعتر"
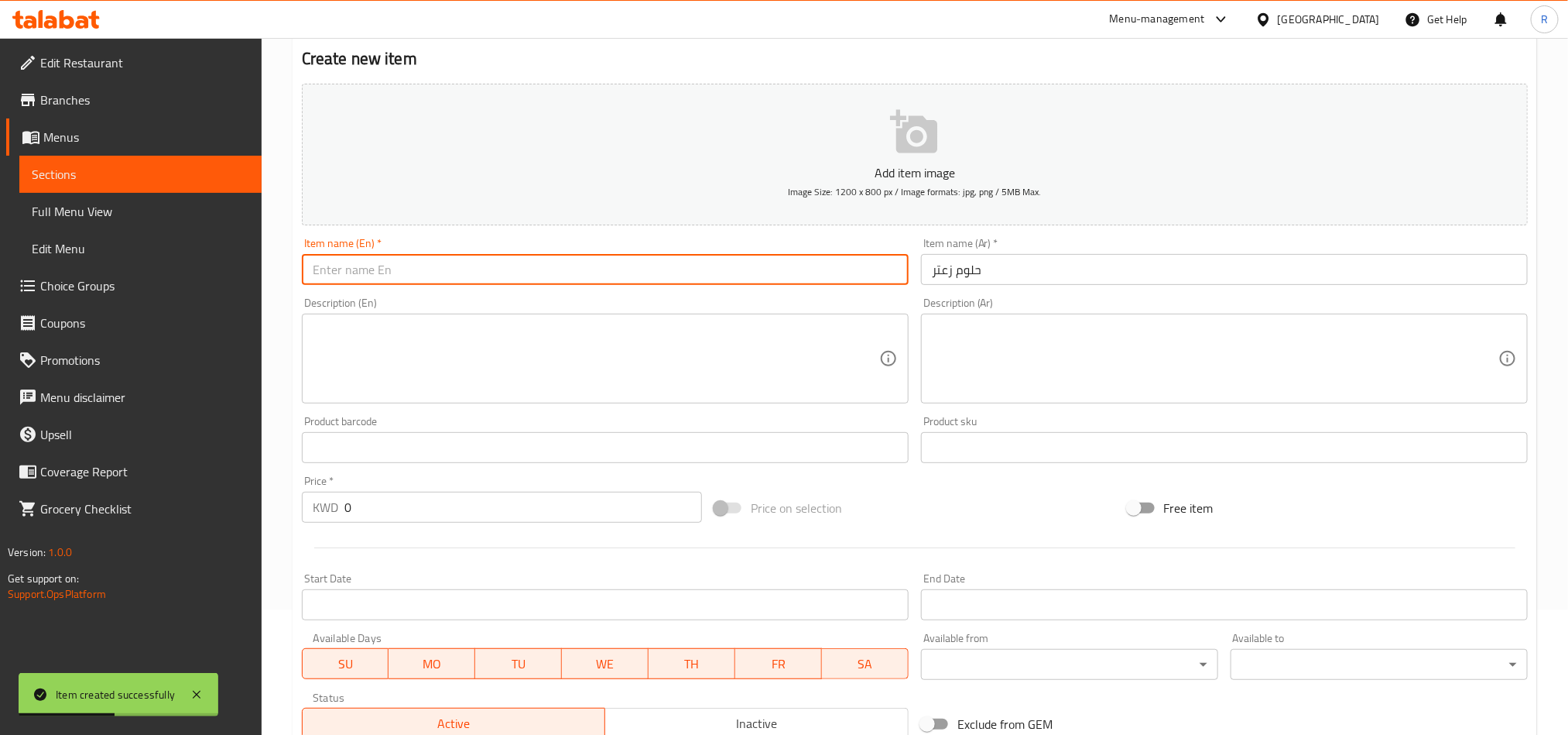
click at [709, 277] on input "text" at bounding box center [605, 269] width 607 height 31
paste input "Halloumi thyme"
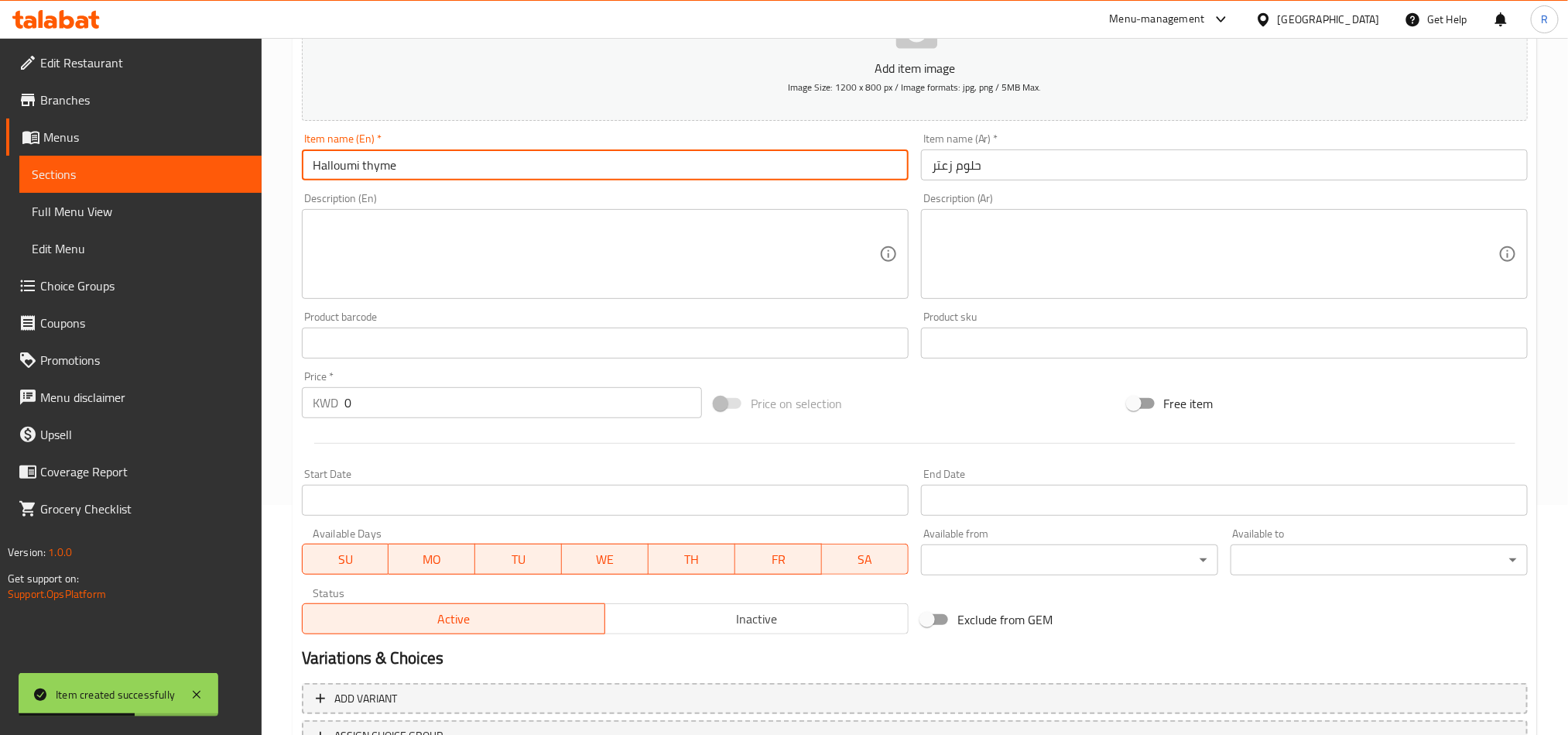
scroll to position [358, 0]
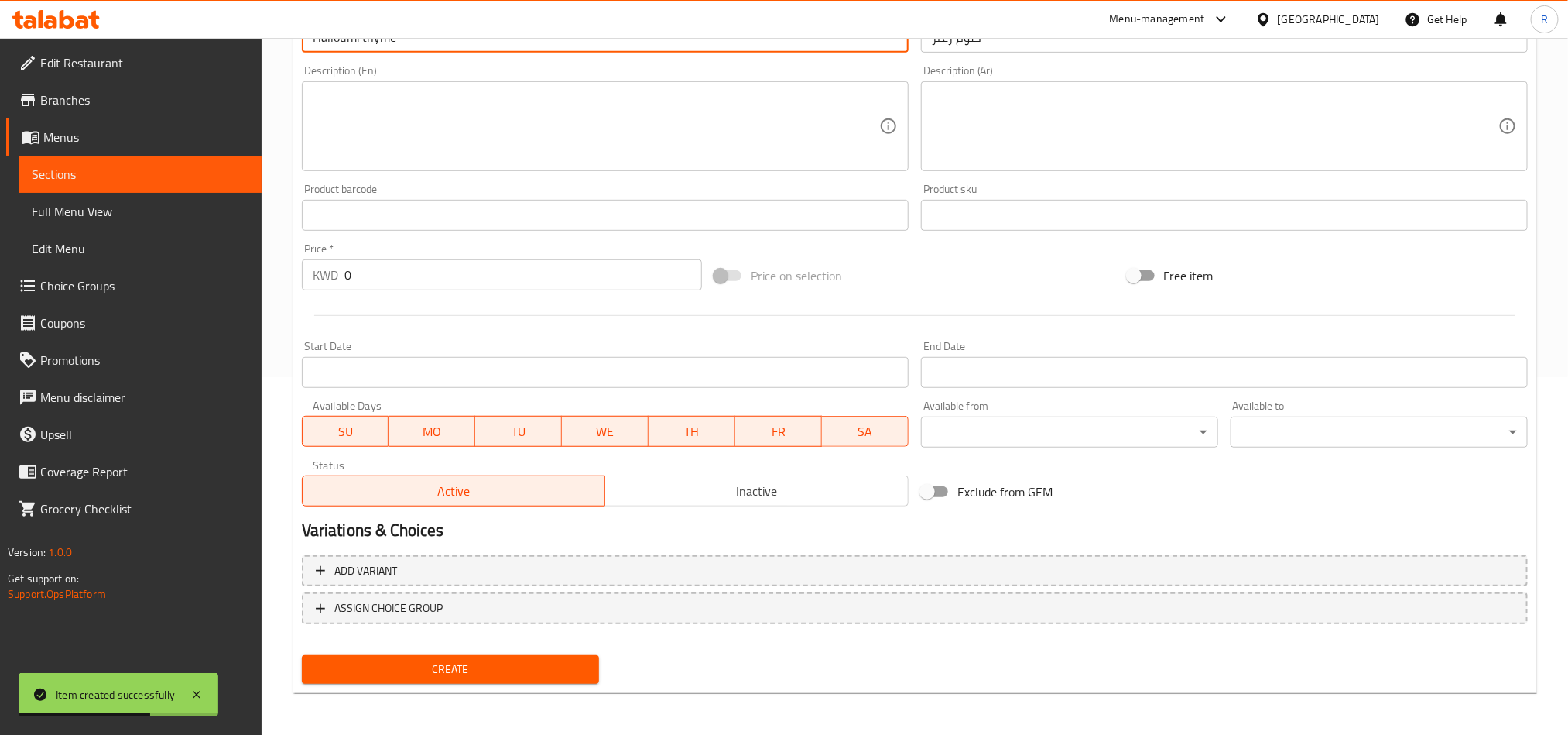
type input "Halloumi thyme"
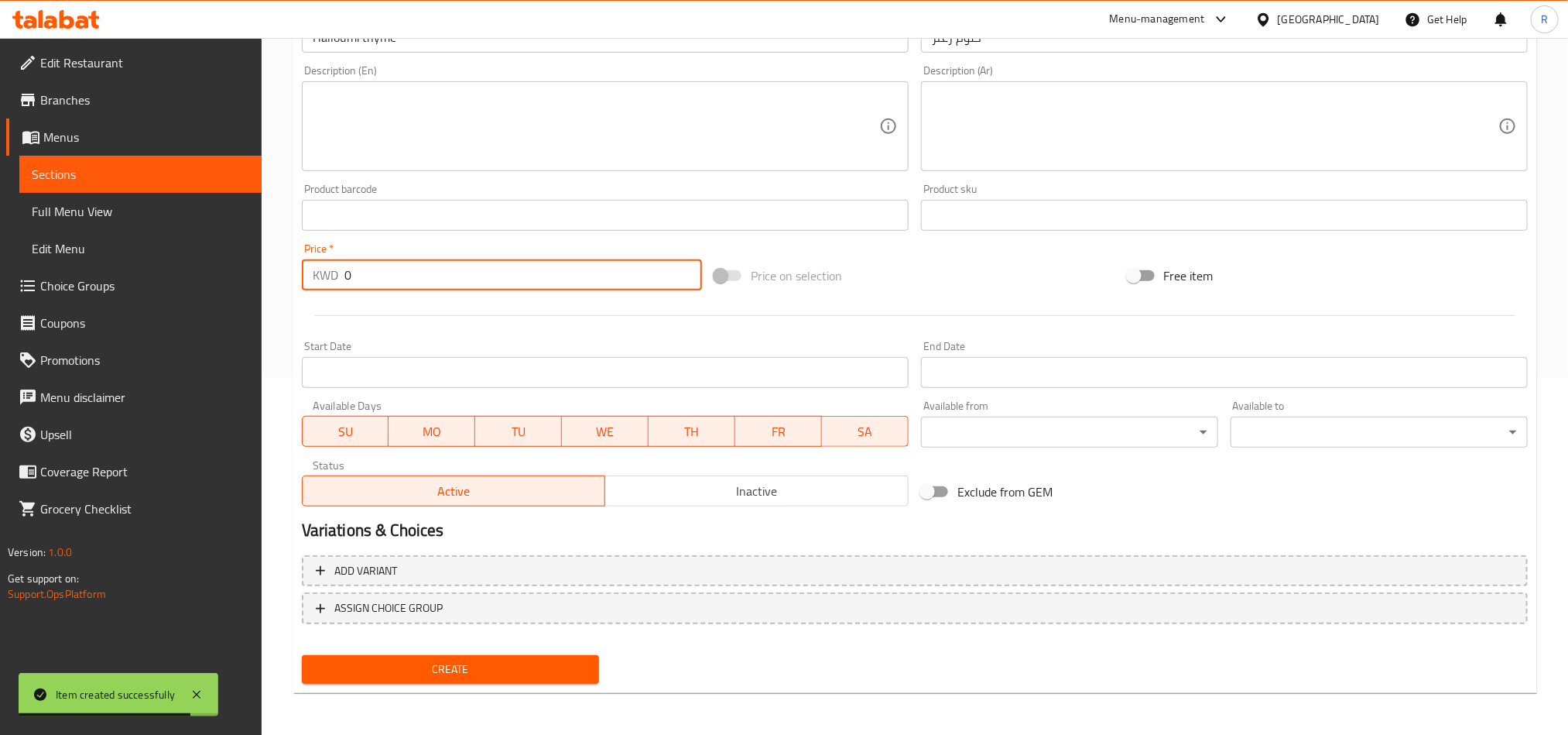
drag, startPoint x: 367, startPoint y: 282, endPoint x: 326, endPoint y: 286, distance: 41.2
click at [326, 286] on div "KWD 0 Price *" at bounding box center [502, 275] width 401 height 31
type input "00.5"
click at [519, 678] on button "Create" at bounding box center [450, 669] width 298 height 28
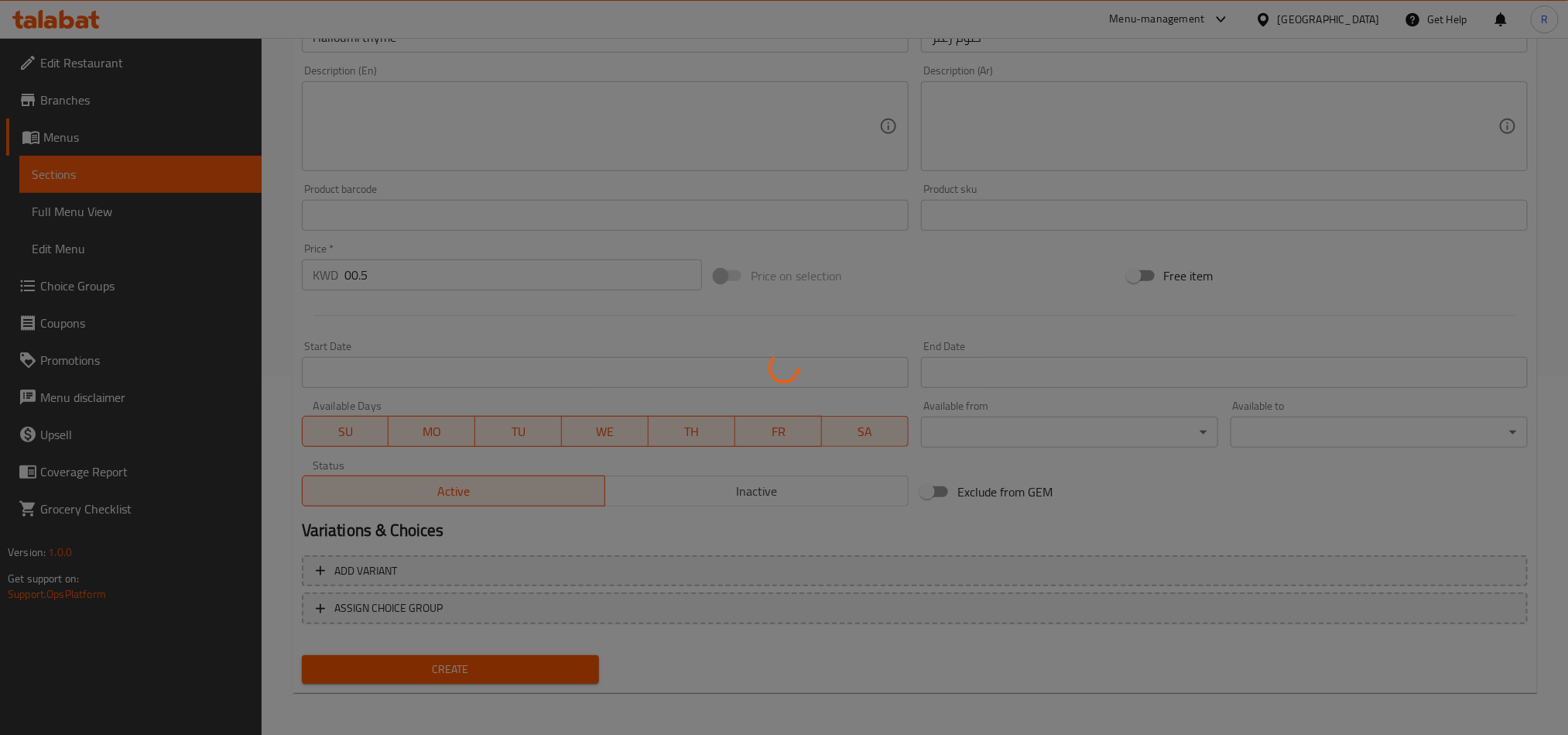
type input "0"
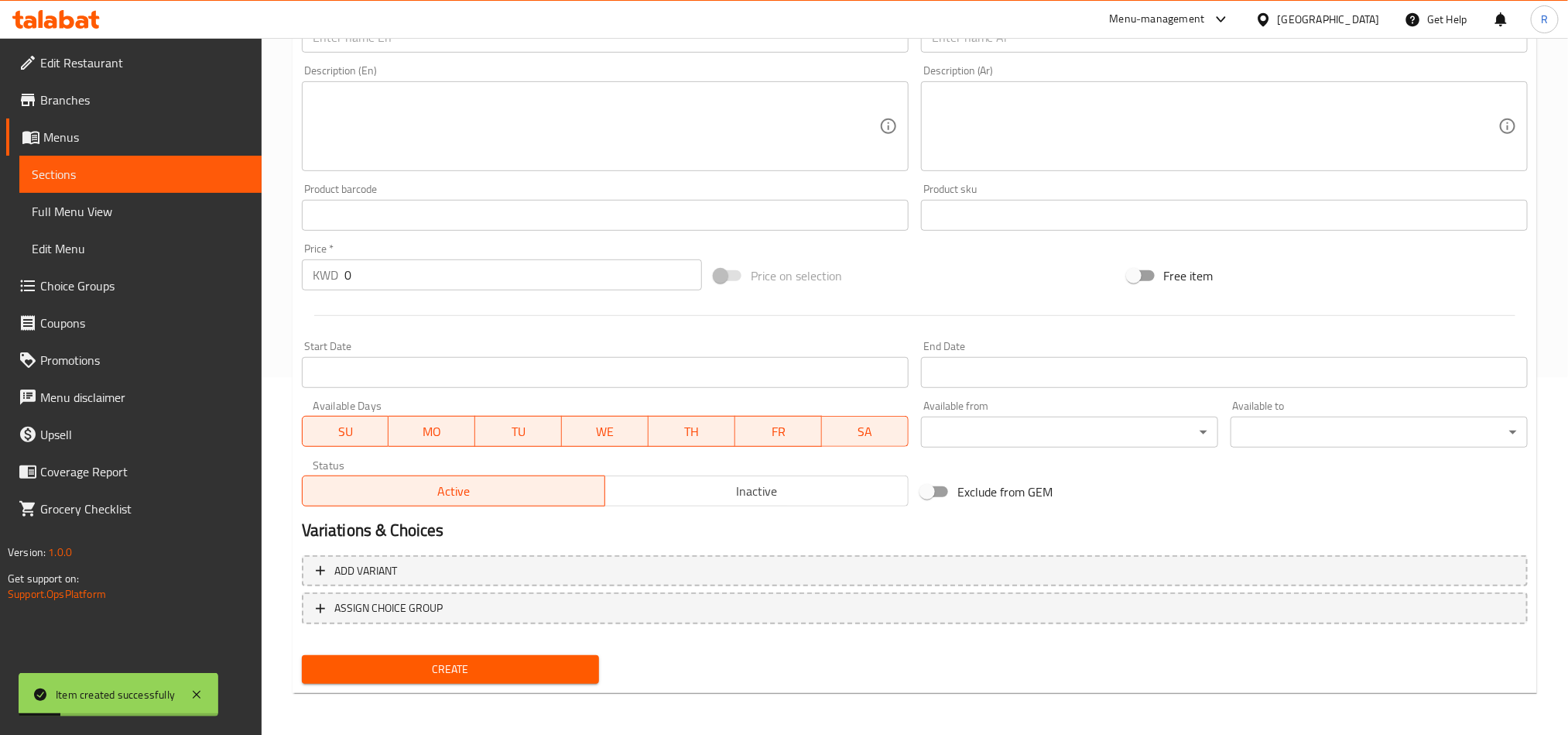
scroll to position [126, 0]
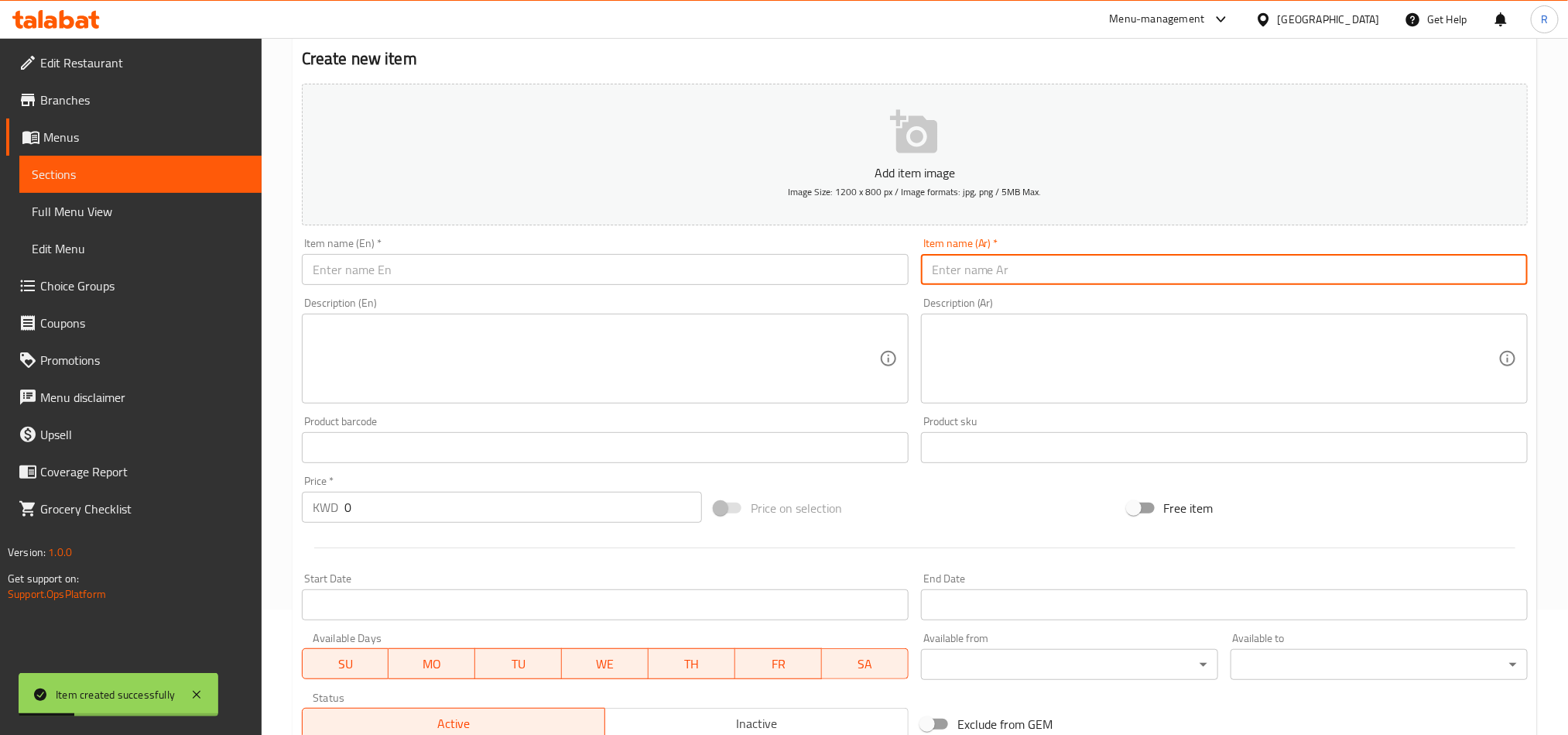
click at [1045, 274] on input "text" at bounding box center [1224, 269] width 607 height 31
paste input "حلوم زعتر خضار"
type input "حلوم زعتر خضار"
click at [527, 269] on input "text" at bounding box center [605, 269] width 607 height 31
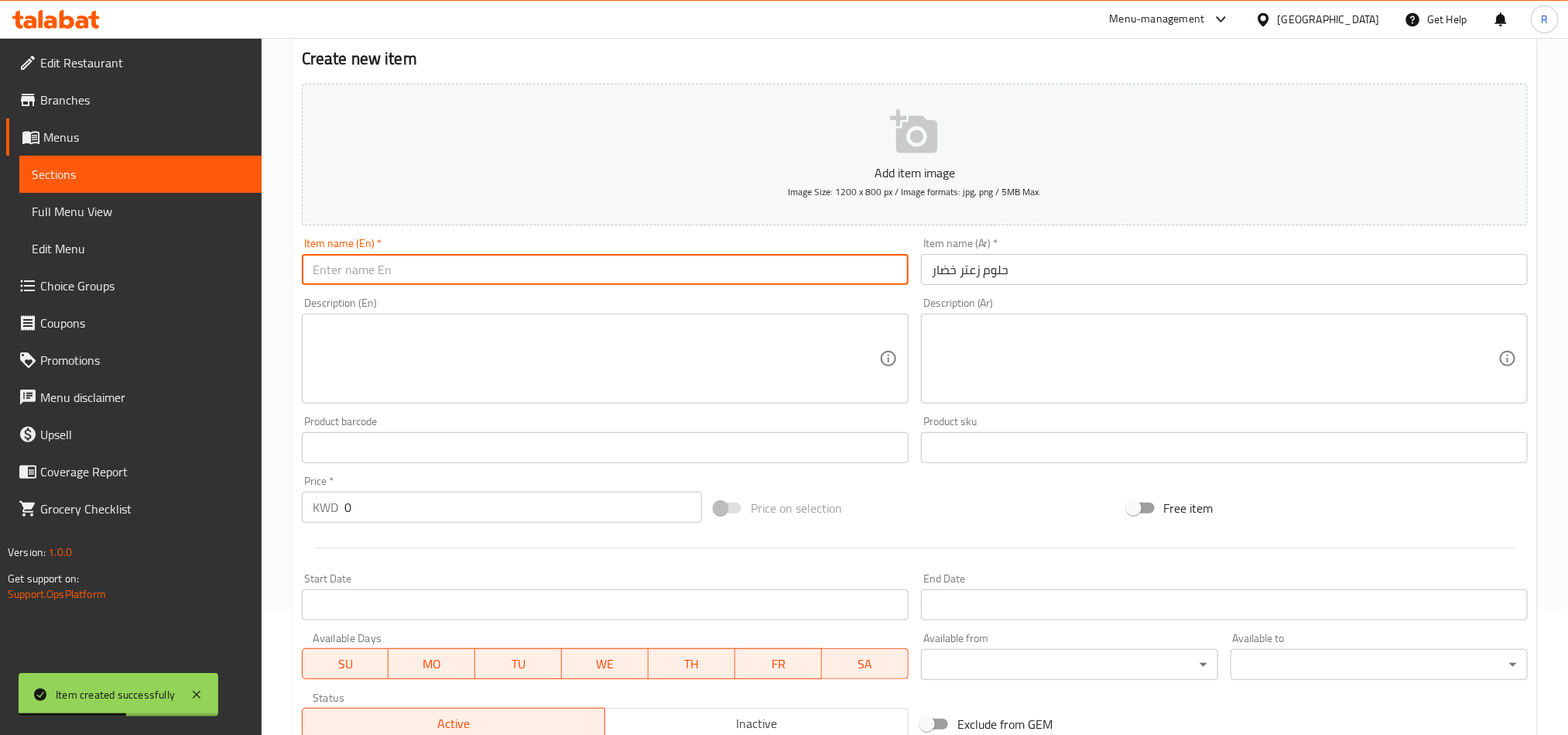
paste input "Halloumi thyme vegetables"
type input "Halloumi thyme vegetables"
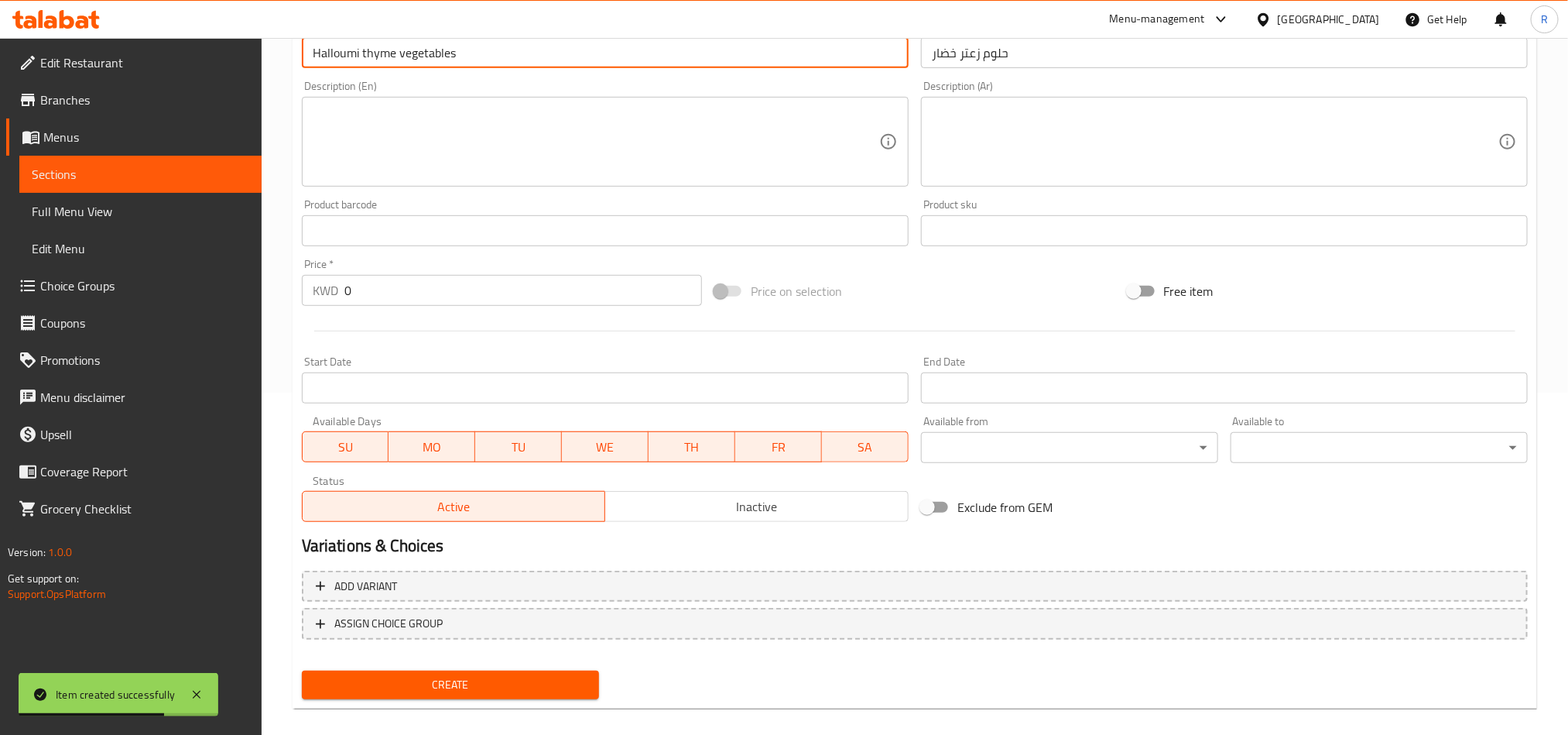
scroll to position [358, 0]
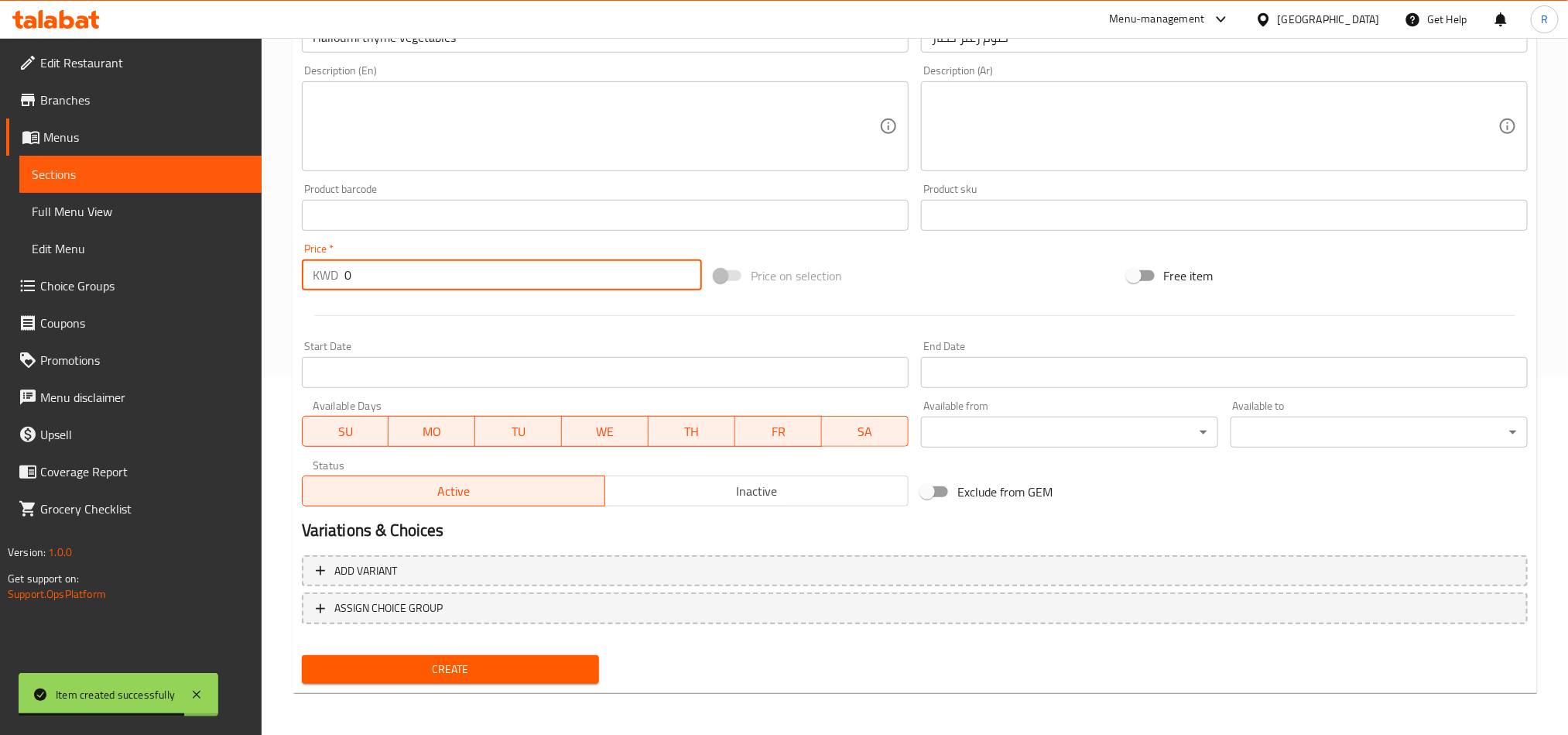
drag, startPoint x: 349, startPoint y: 279, endPoint x: 333, endPoint y: 277, distance: 16.1
click at [333, 277] on div "KWD 0 Price *" at bounding box center [502, 275] width 401 height 31
type input "00.6"
click at [486, 670] on span "Create" at bounding box center [451, 670] width 272 height 19
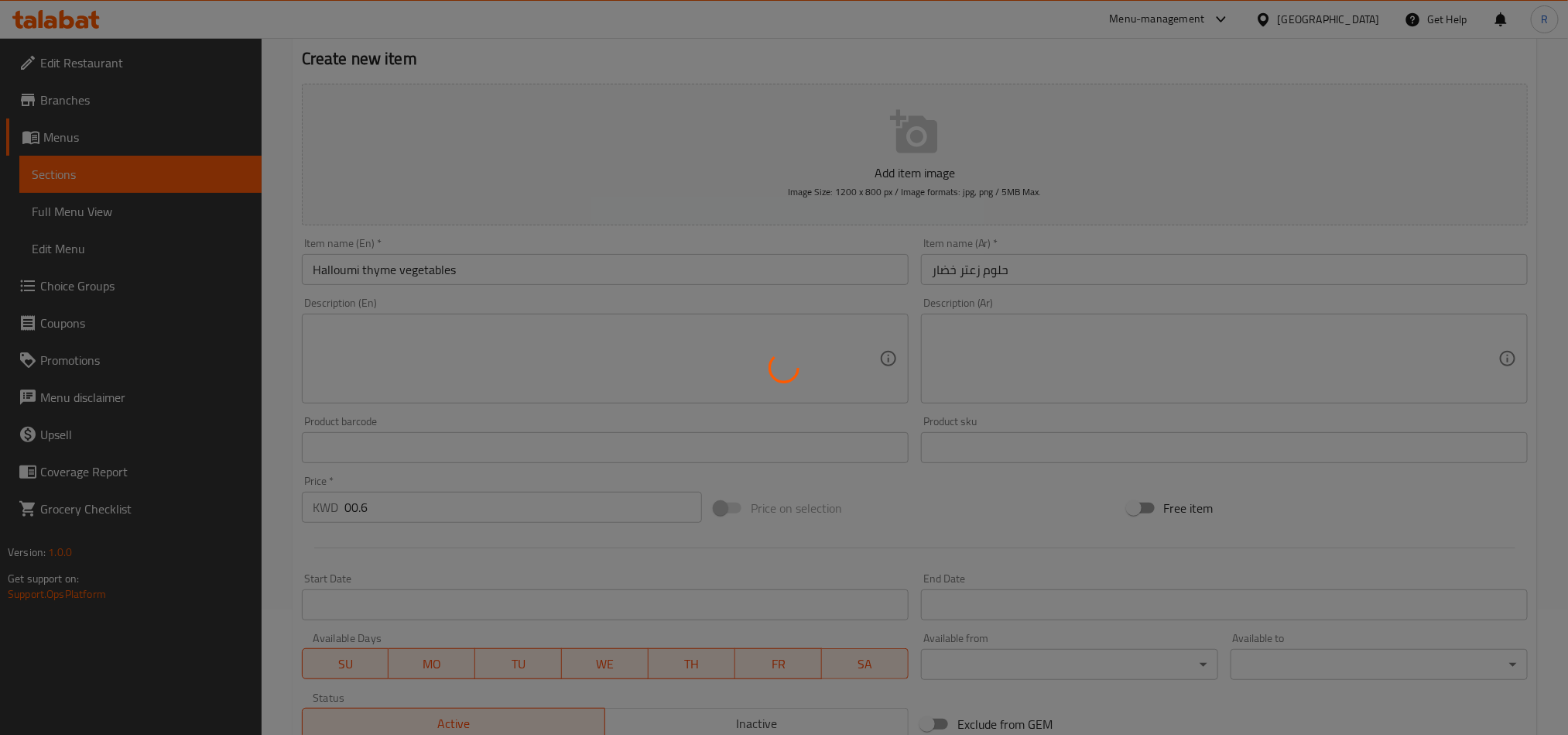
type input "0"
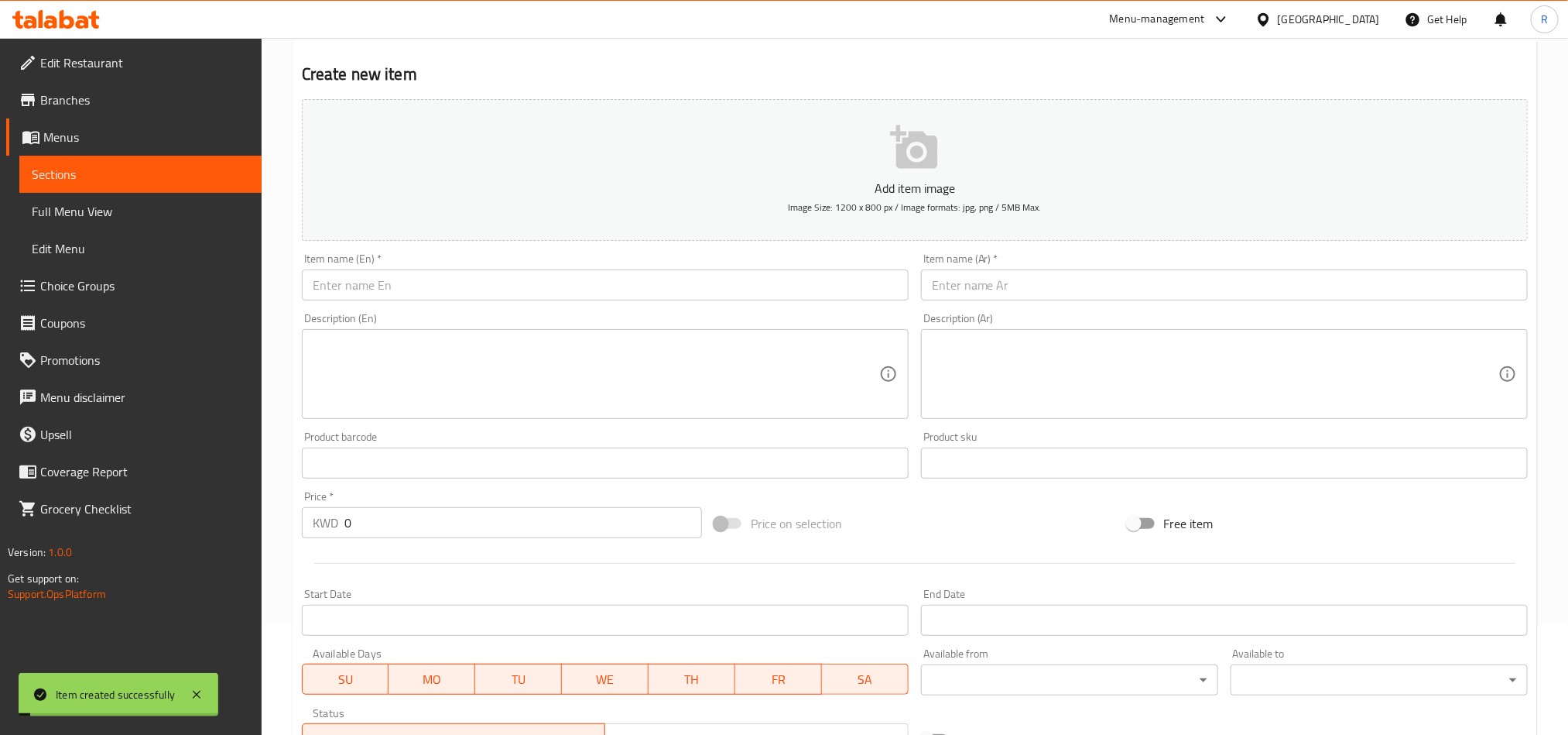
scroll to position [0, 0]
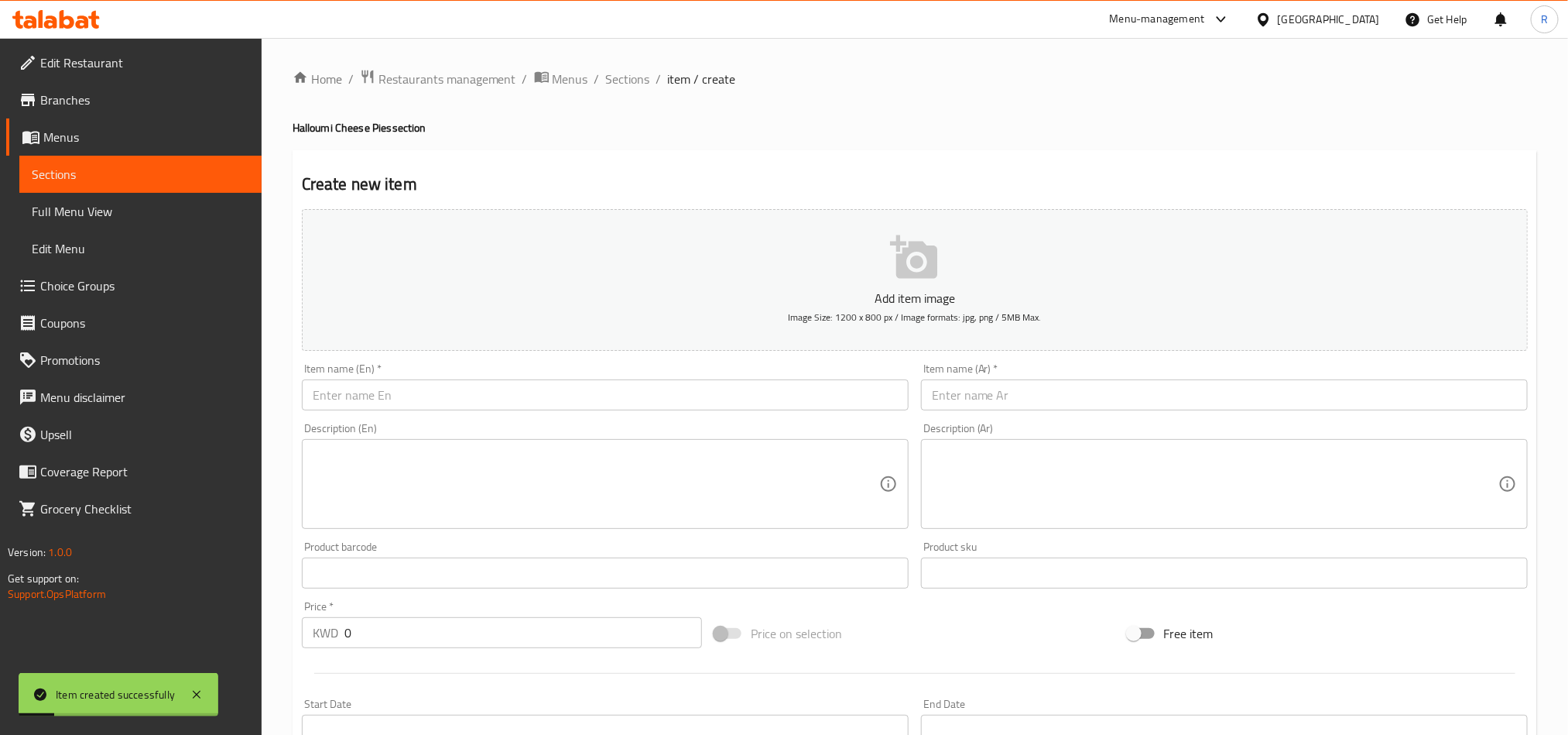
click at [620, 59] on div "Home / Restaurants management / Menus / Sections / item / create Halloumi Chees…" at bounding box center [915, 566] width 1307 height 1056
click at [621, 70] on span "Sections" at bounding box center [628, 79] width 44 height 19
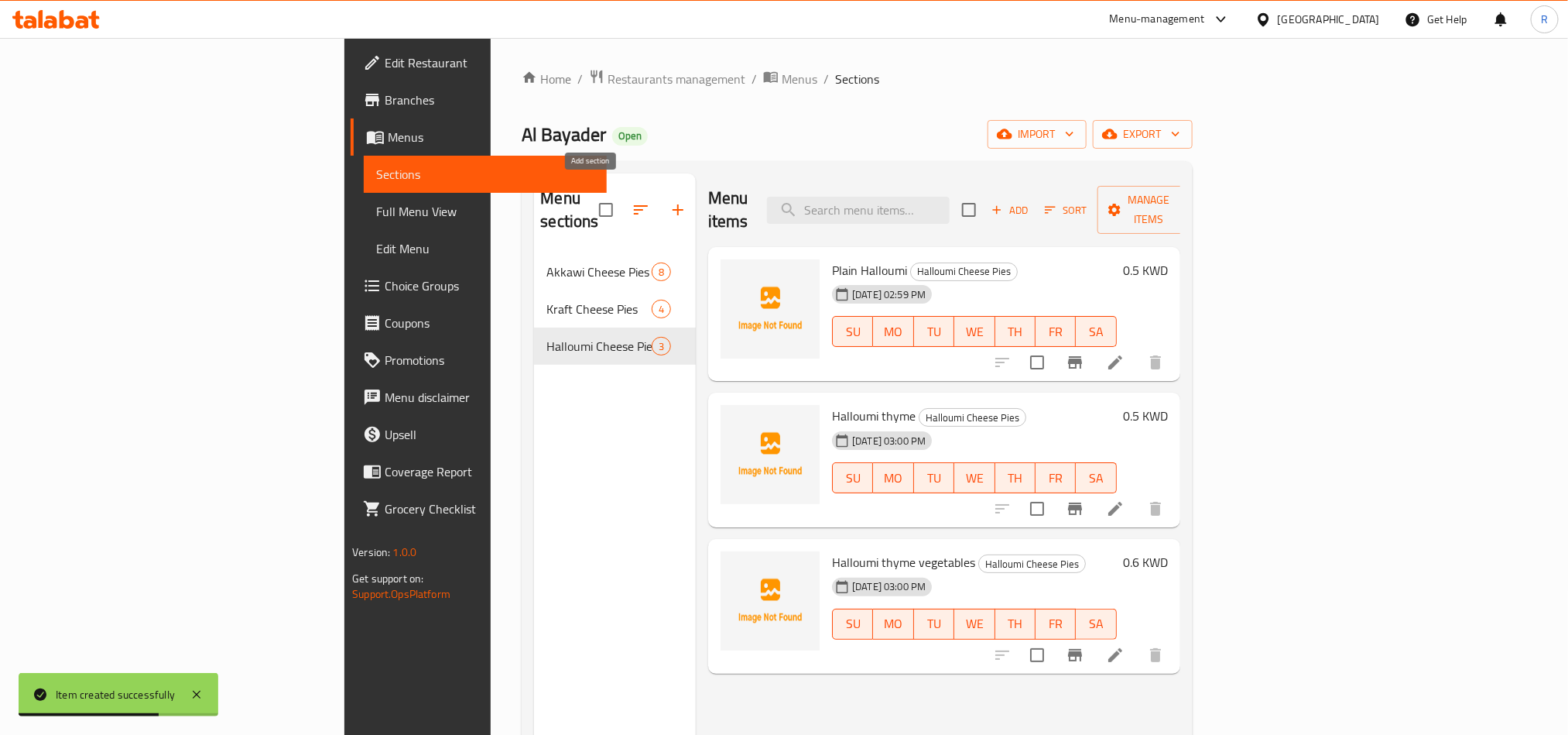
click at [669, 200] on icon "button" at bounding box center [678, 209] width 19 height 19
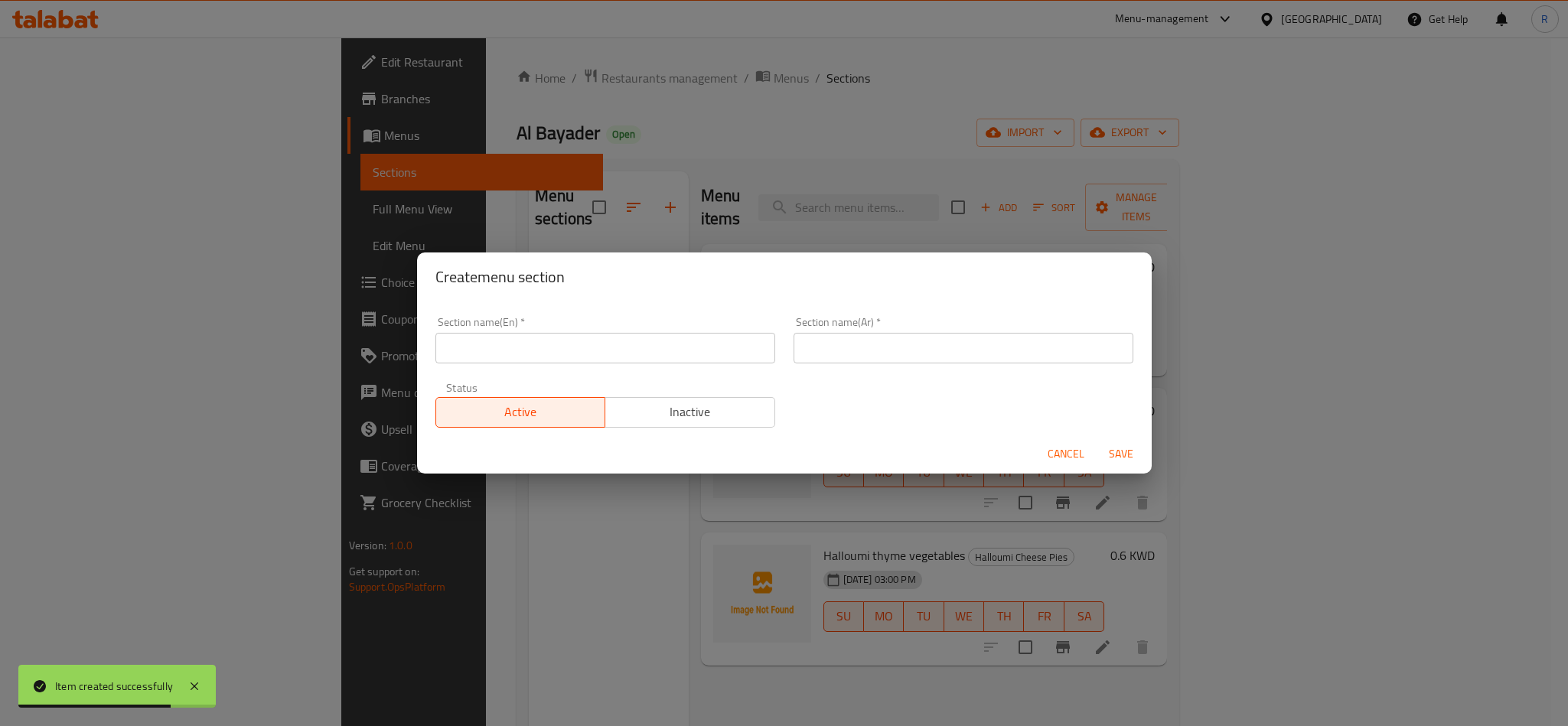
click at [758, 343] on input "text" at bounding box center [605, 348] width 340 height 30
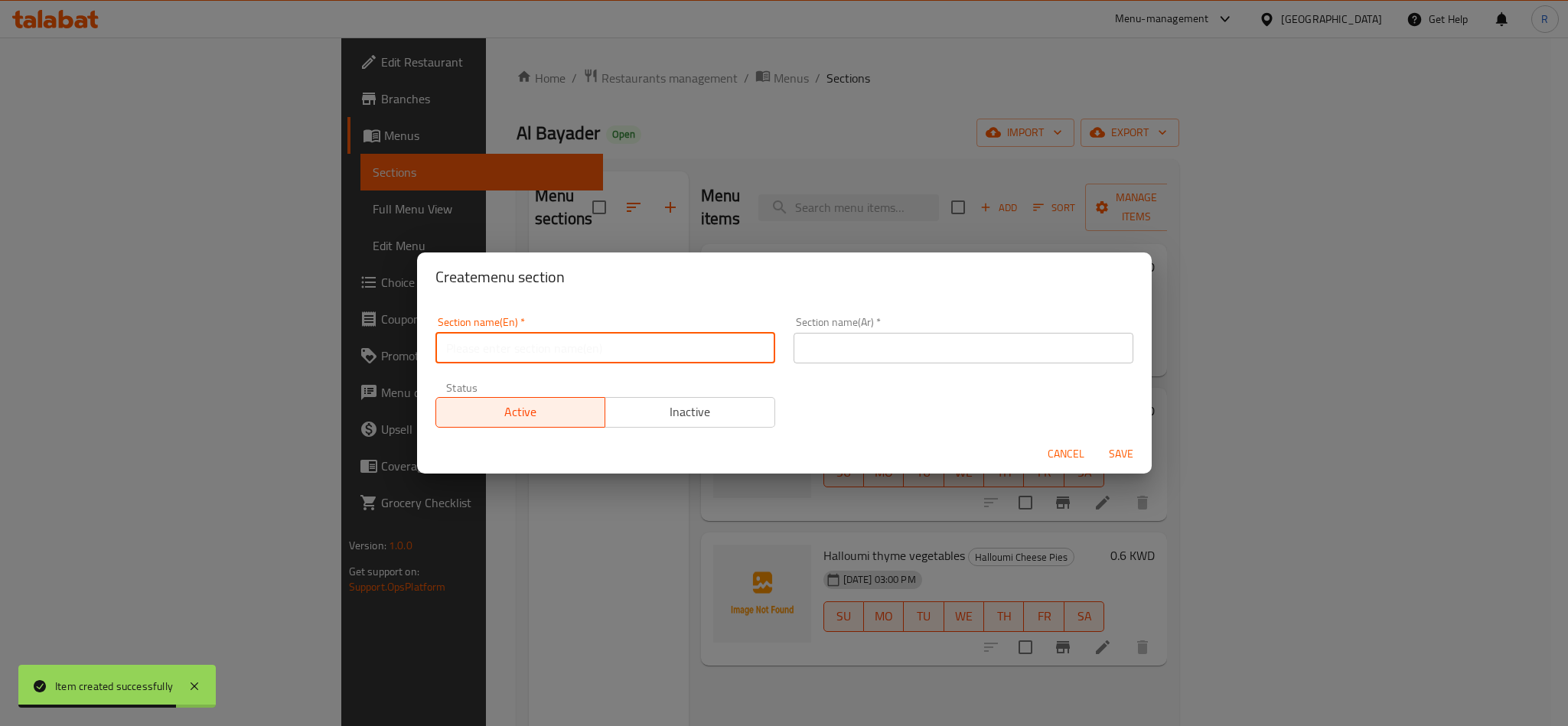
paste input "Labneh Pies"
type input "Labneh Pies"
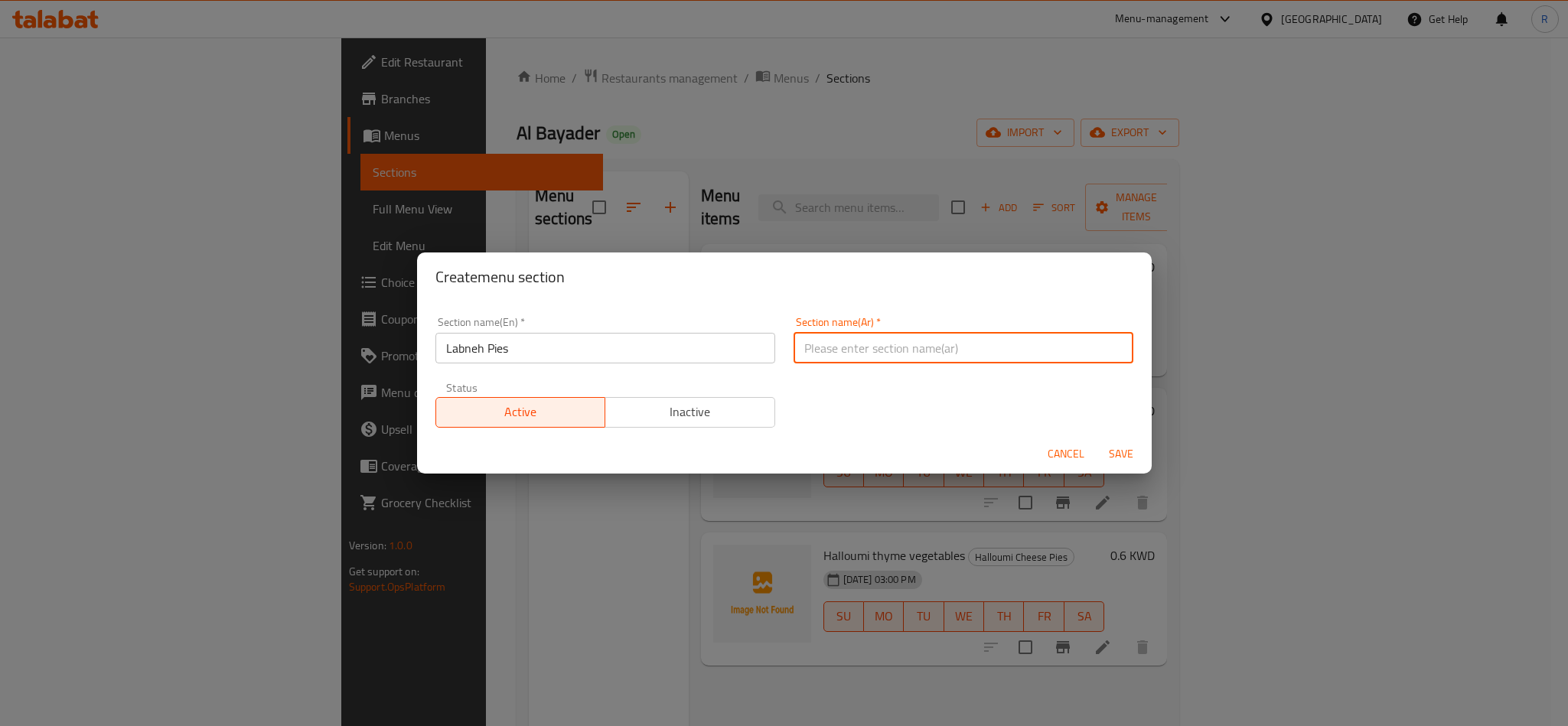
click at [813, 342] on input "text" at bounding box center [964, 348] width 340 height 30
paste input "فطاير لبنة"
type input "فطاير لبنة"
click at [1130, 452] on span "Save" at bounding box center [1121, 454] width 37 height 19
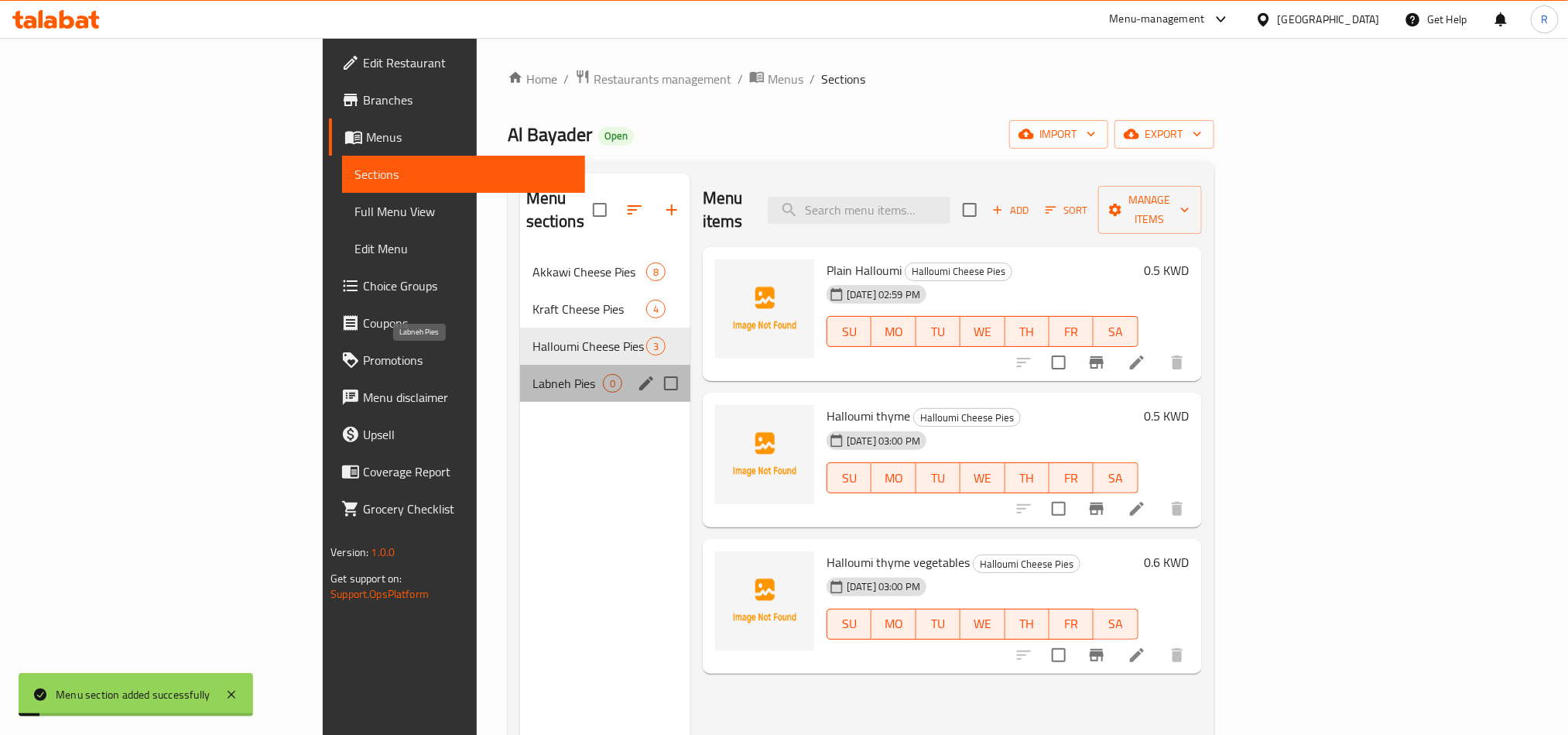
click at [533, 374] on span "Labneh Pies" at bounding box center [568, 383] width 71 height 19
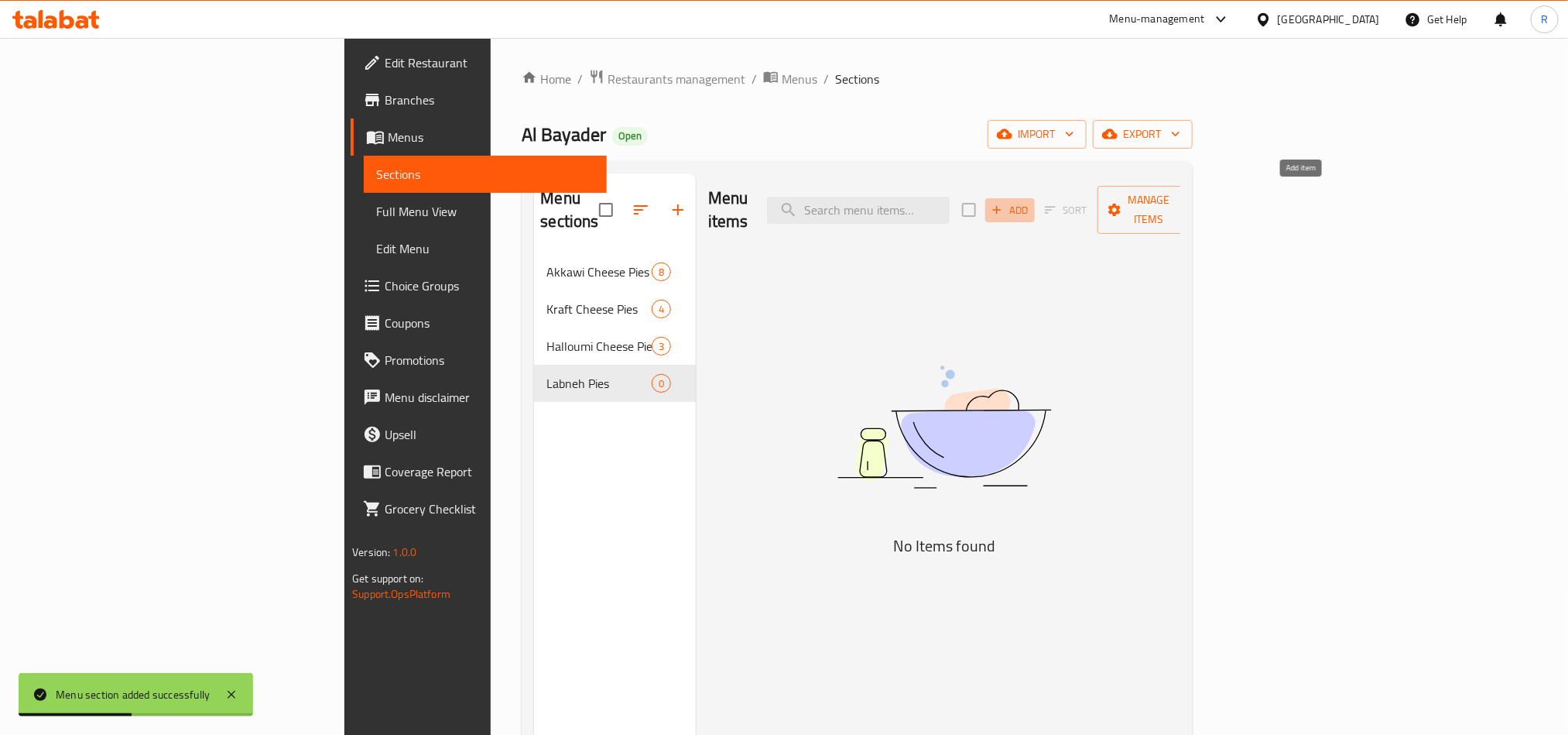
click at [1031, 208] on span "Add" at bounding box center [1010, 210] width 42 height 18
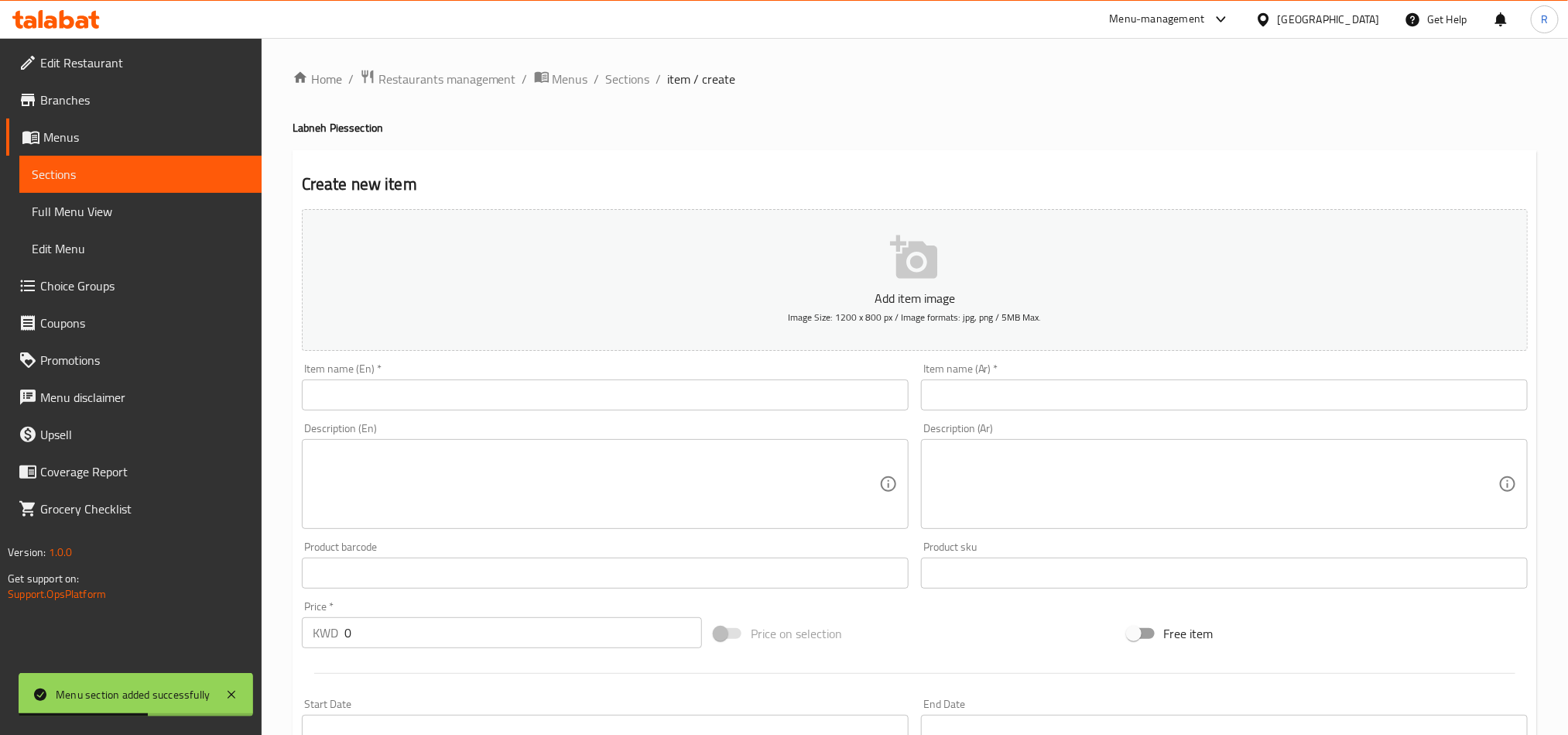
click at [786, 368] on div "Item name (En)   * Item name (En) *" at bounding box center [605, 387] width 607 height 47
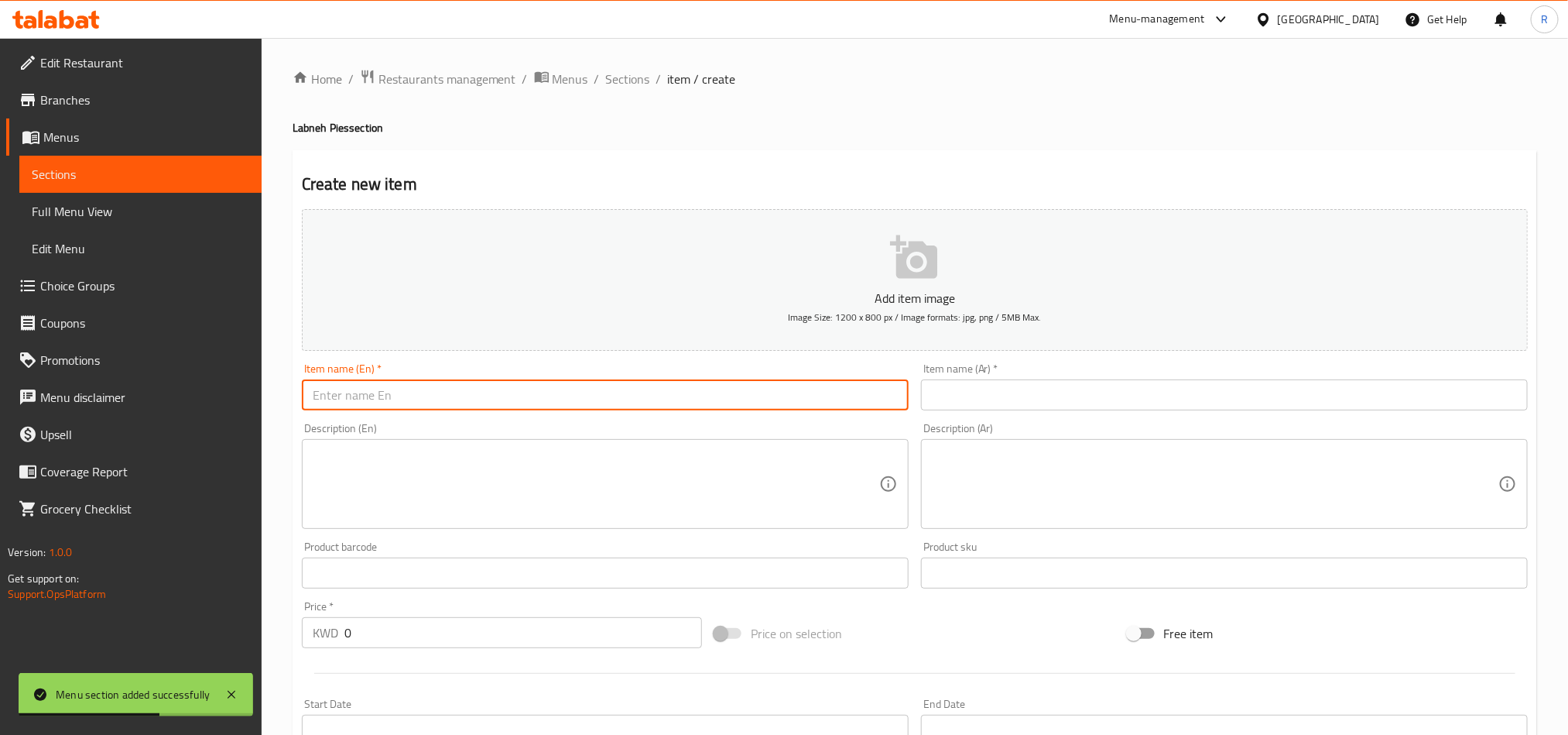
click at [782, 393] on input "text" at bounding box center [605, 395] width 607 height 31
paste input "Plain Labneh"
type input "Plain Labneh"
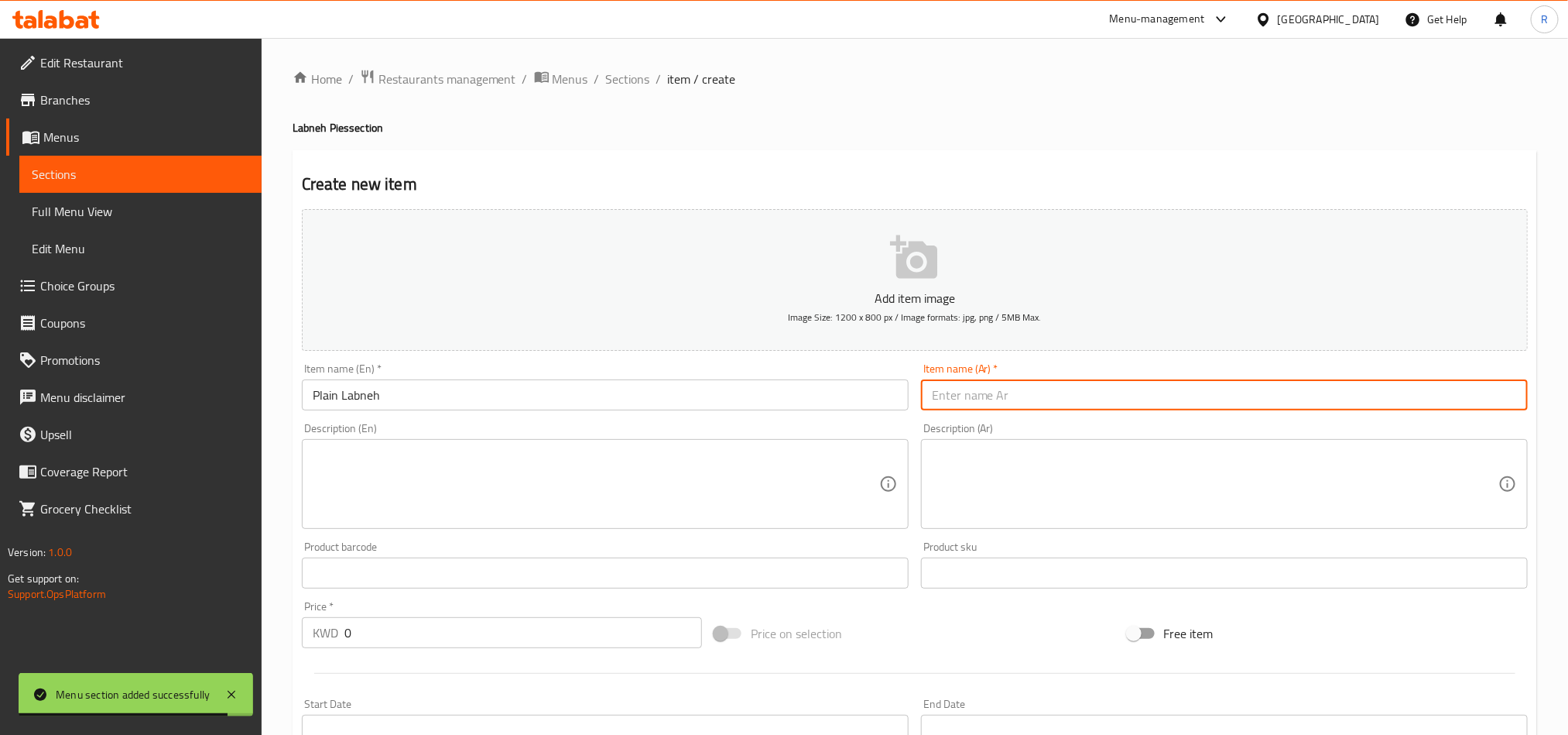
click at [1257, 401] on input "text" at bounding box center [1224, 395] width 607 height 31
paste input "لبنة سادة"
type input "لبنة سادة"
click at [751, 488] on textarea at bounding box center [596, 484] width 567 height 74
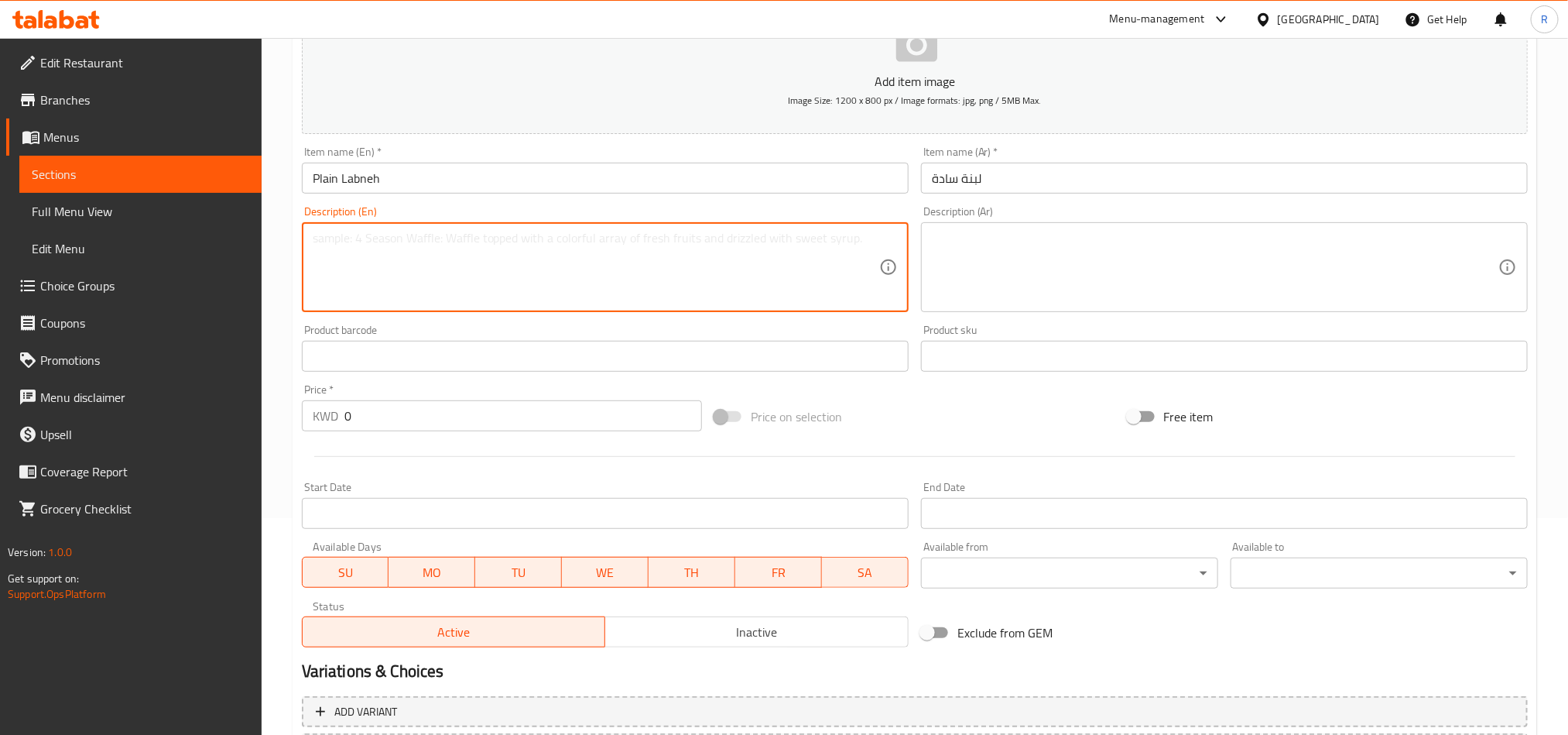
scroll to position [232, 0]
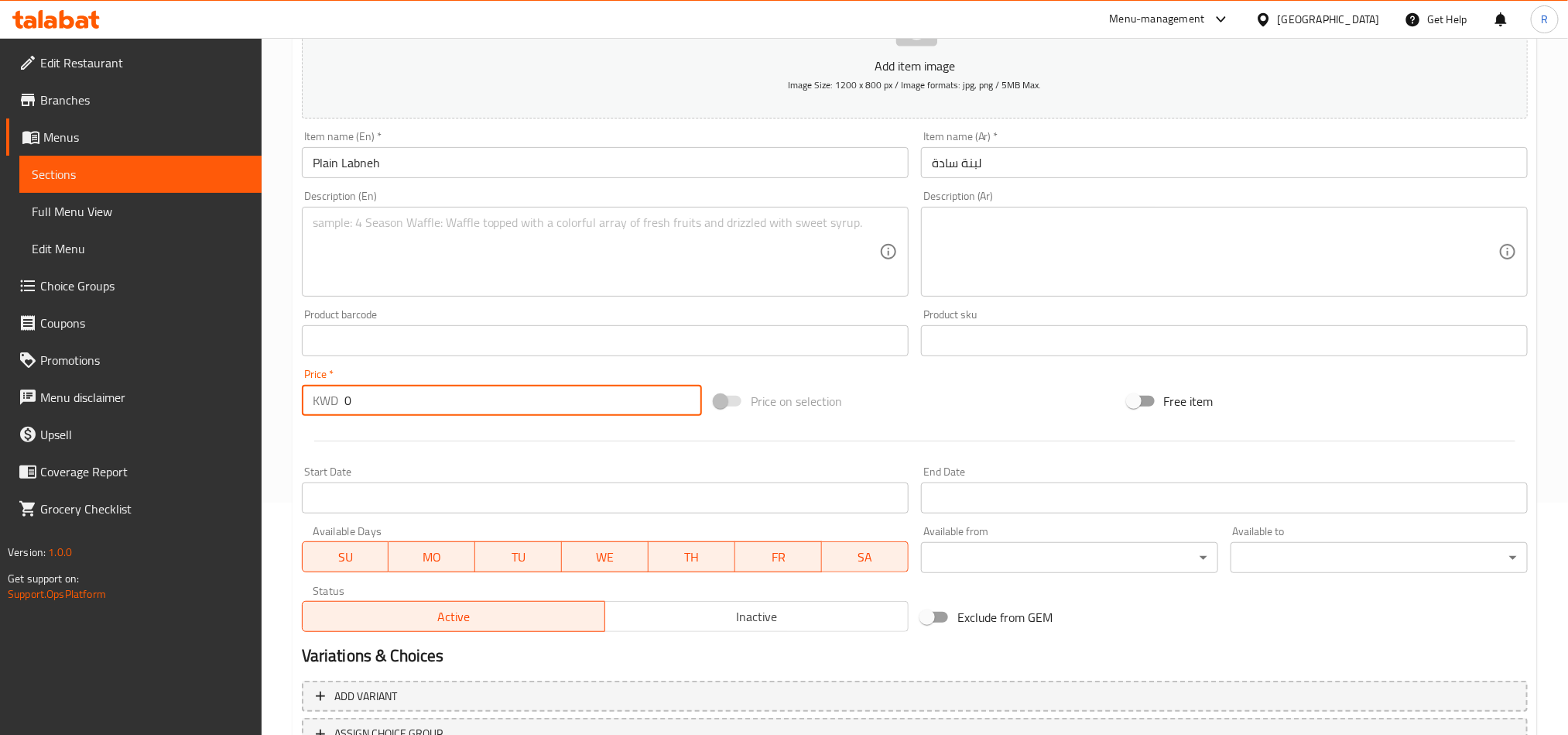
drag, startPoint x: 366, startPoint y: 406, endPoint x: 326, endPoint y: 411, distance: 40.3
click at [326, 411] on div "KWD 0 Price *" at bounding box center [502, 401] width 401 height 31
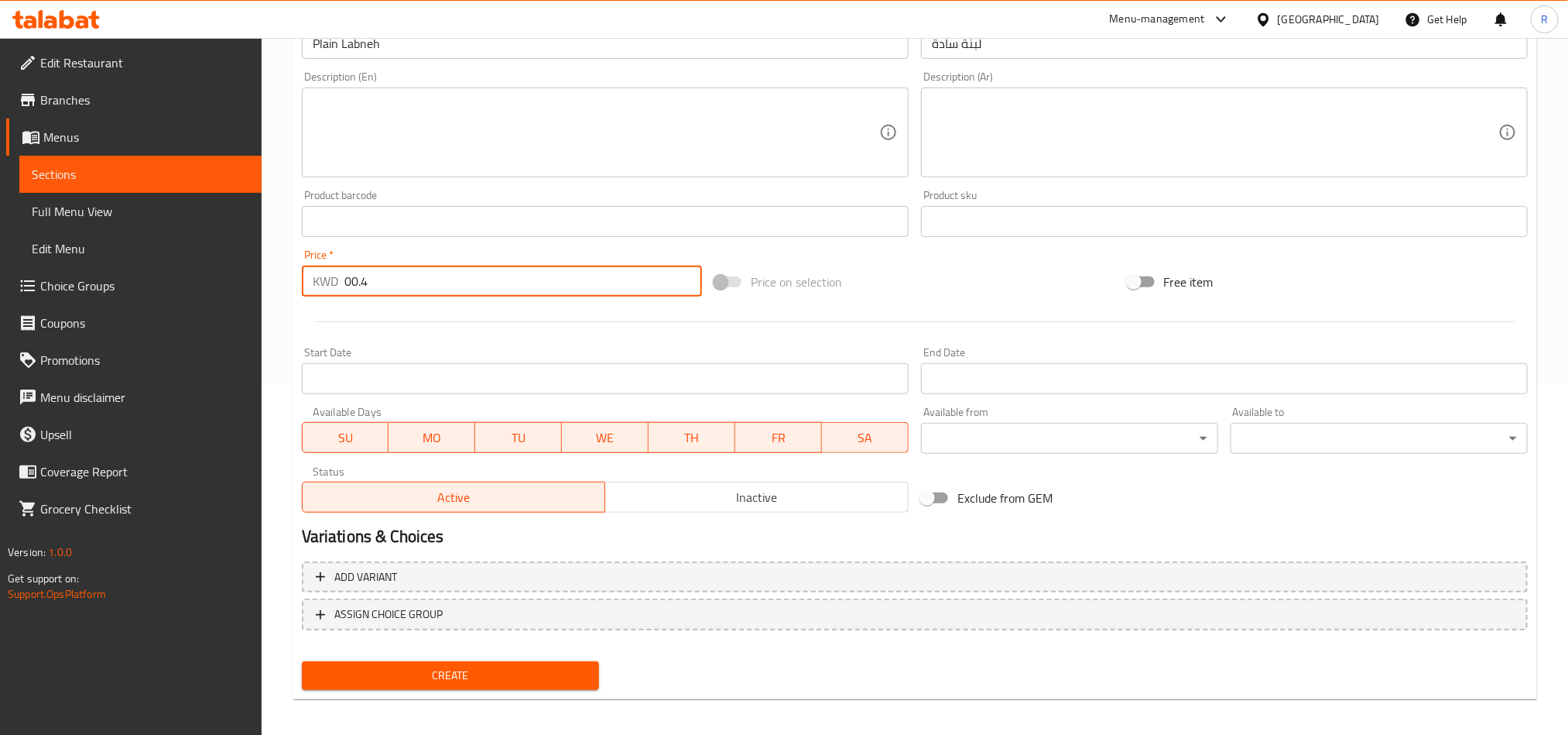
scroll to position [358, 0]
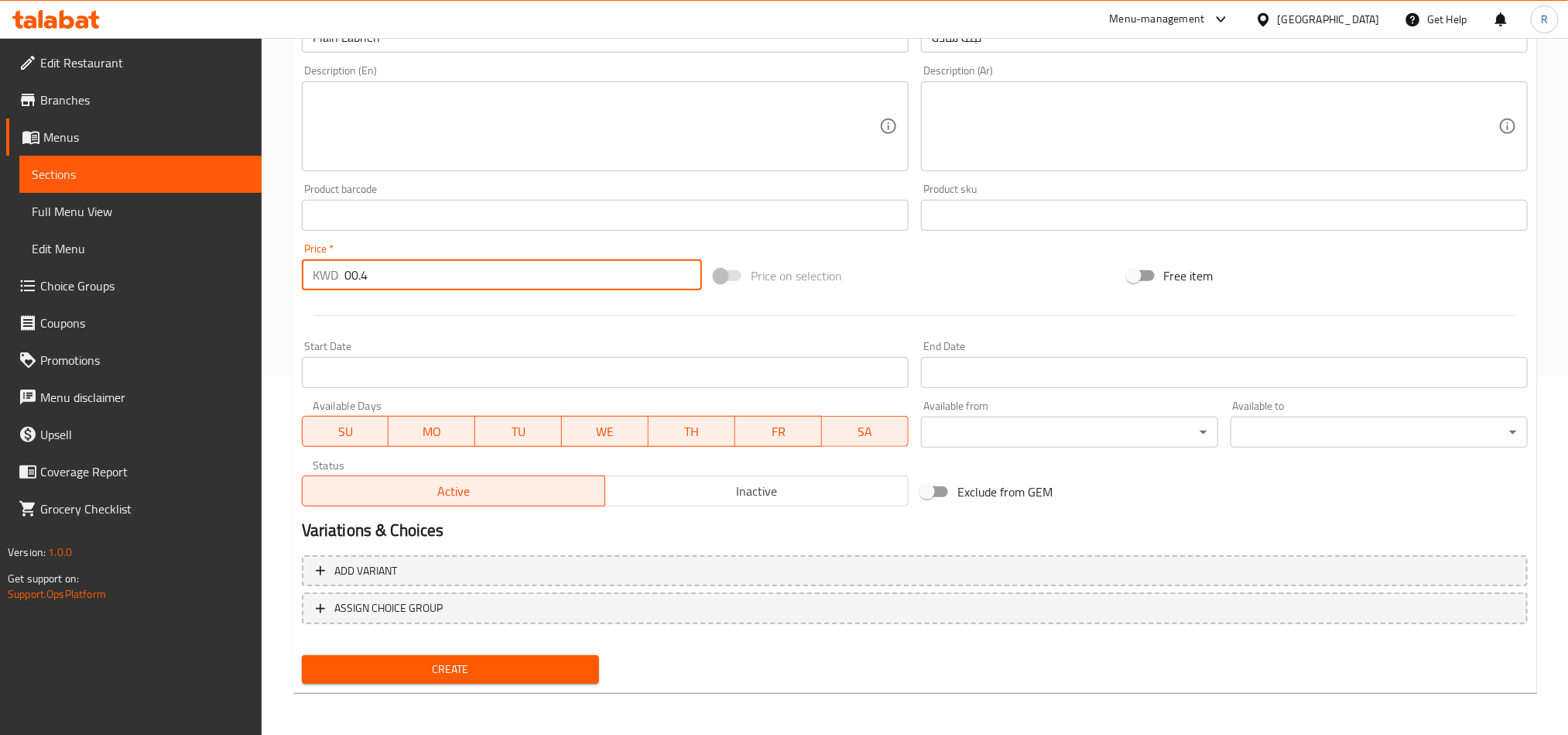
type input "00.4"
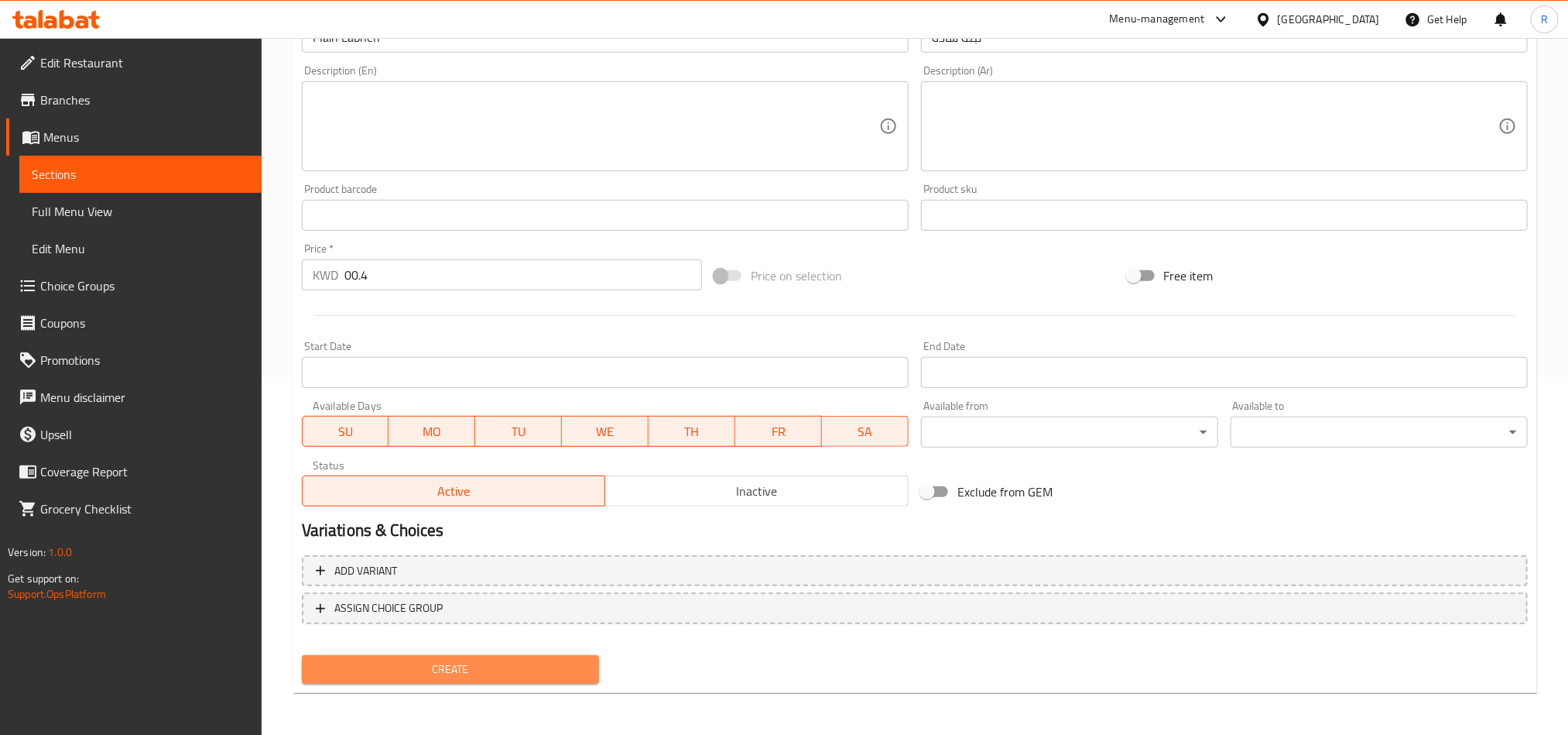
click at [541, 677] on span "Create" at bounding box center [451, 670] width 272 height 19
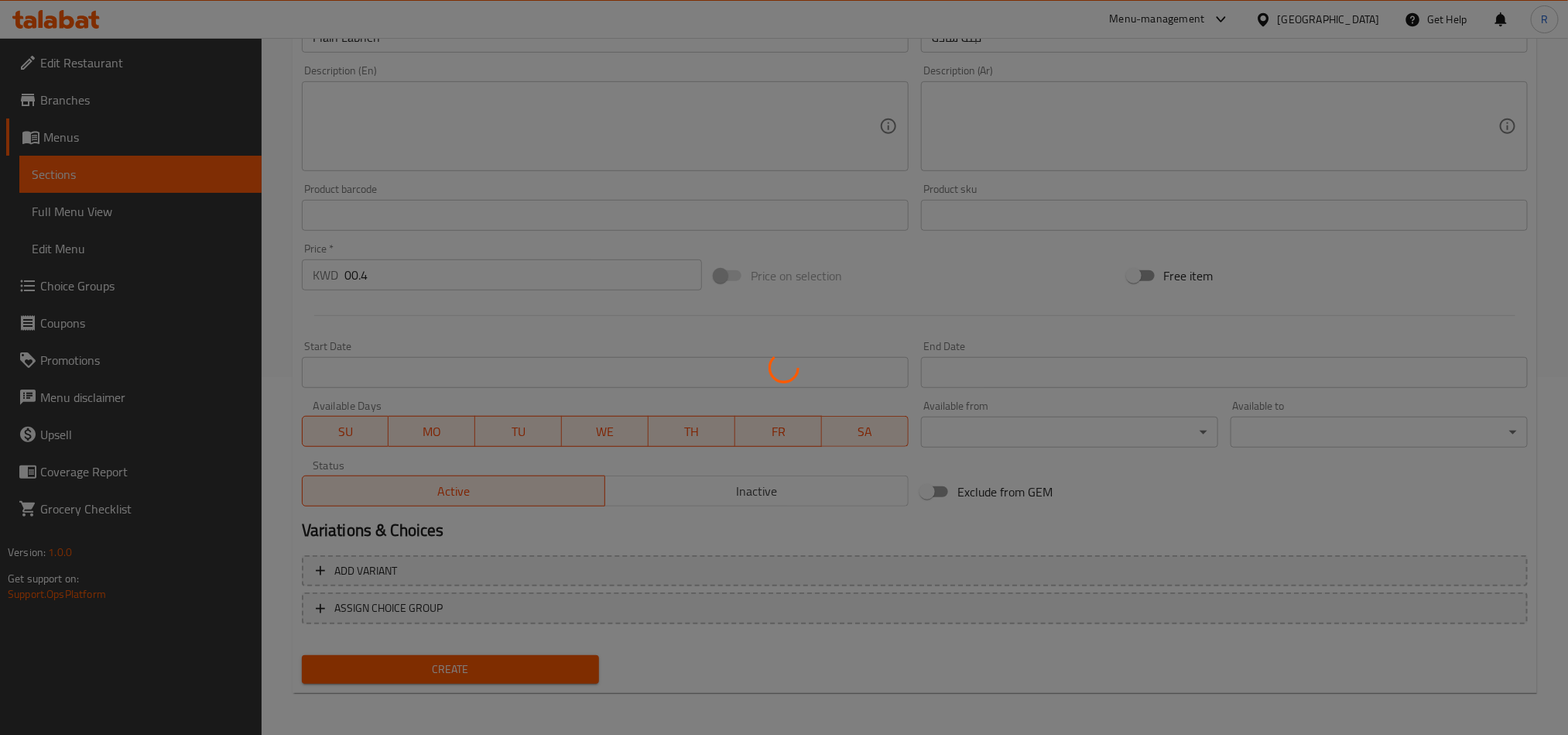
type input "0"
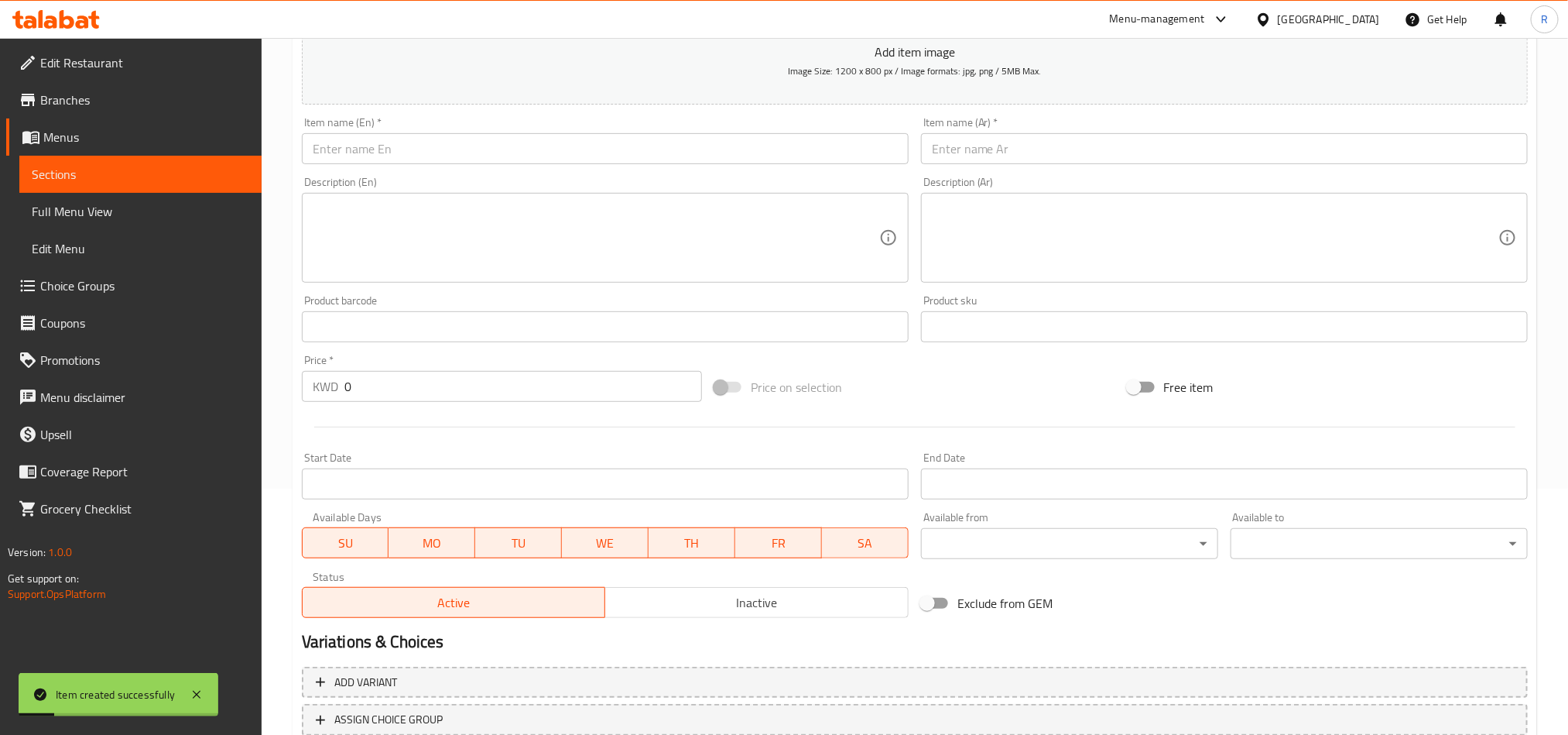
scroll to position [126, 0]
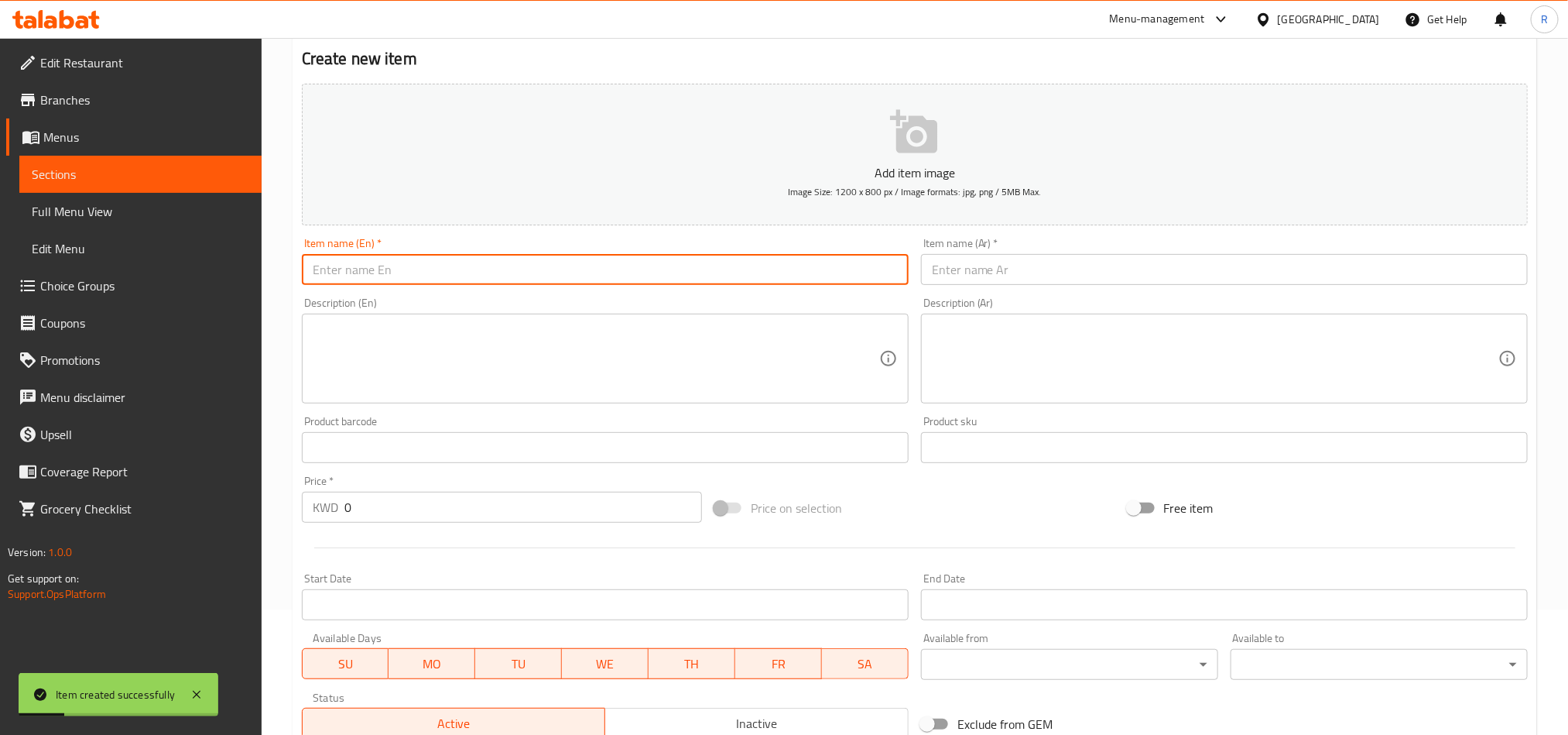
click at [512, 282] on input "text" at bounding box center [605, 269] width 607 height 31
paste input "Falafel Labneh"
type input "Falafel Labneh"
click at [1240, 256] on input "text" at bounding box center [1224, 269] width 607 height 31
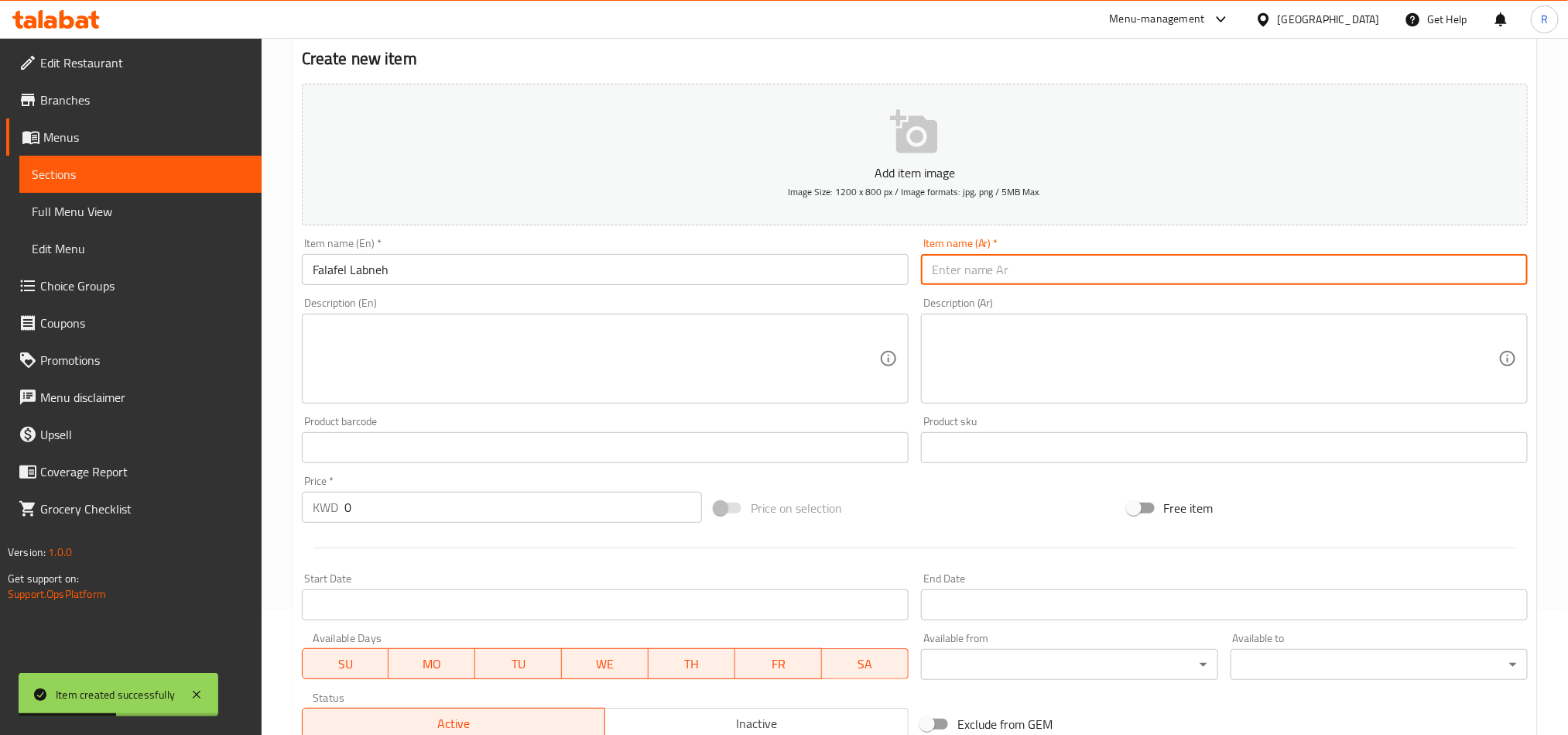
paste input "لبنة فلافل"
type input "لبنة فلافل"
click at [797, 328] on textarea at bounding box center [596, 359] width 567 height 74
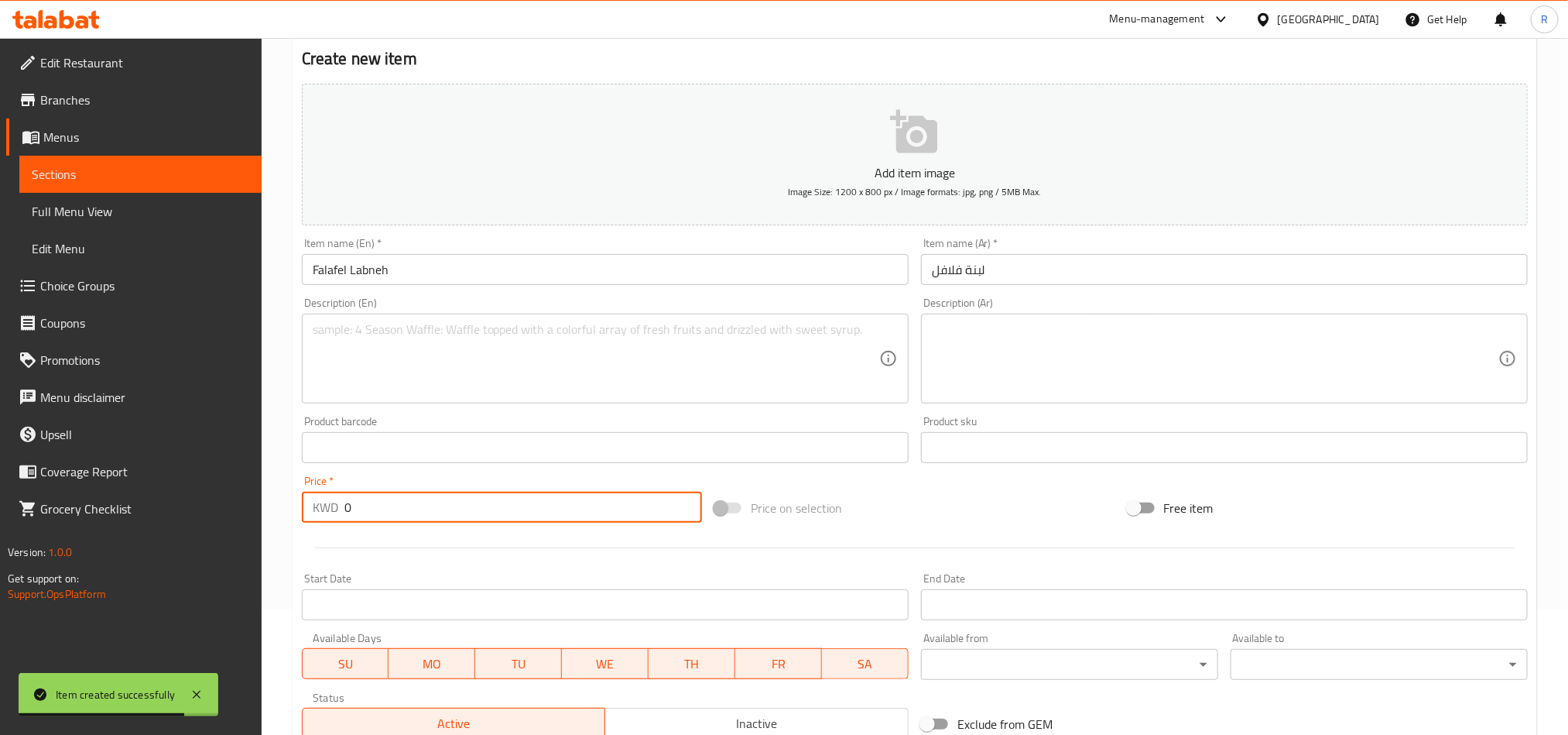
drag, startPoint x: 386, startPoint y: 509, endPoint x: 328, endPoint y: 509, distance: 58.0
click at [328, 509] on div "KWD 0 Price *" at bounding box center [502, 507] width 401 height 31
type input "0.45"
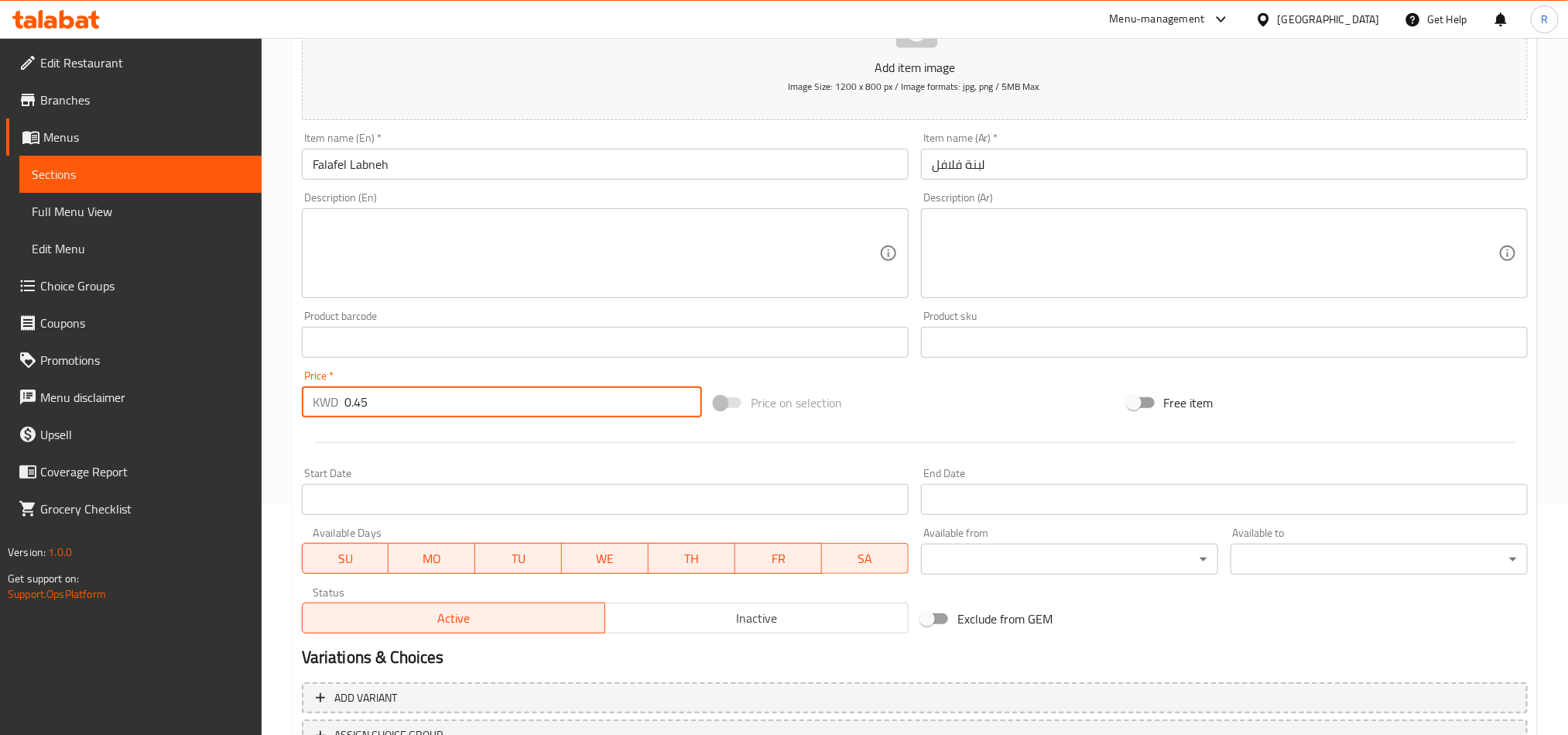
scroll to position [358, 0]
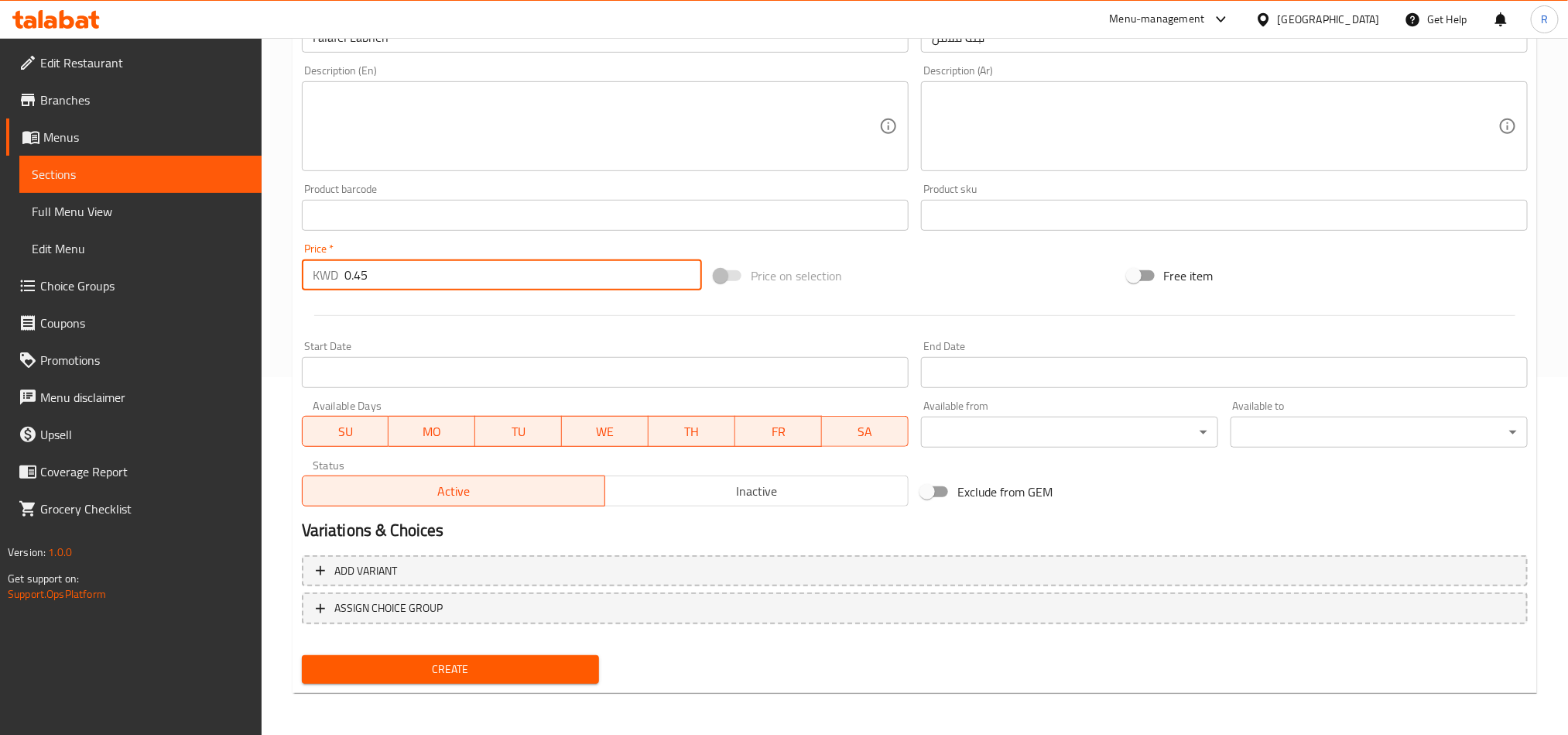
click at [469, 665] on span "Create" at bounding box center [451, 670] width 272 height 19
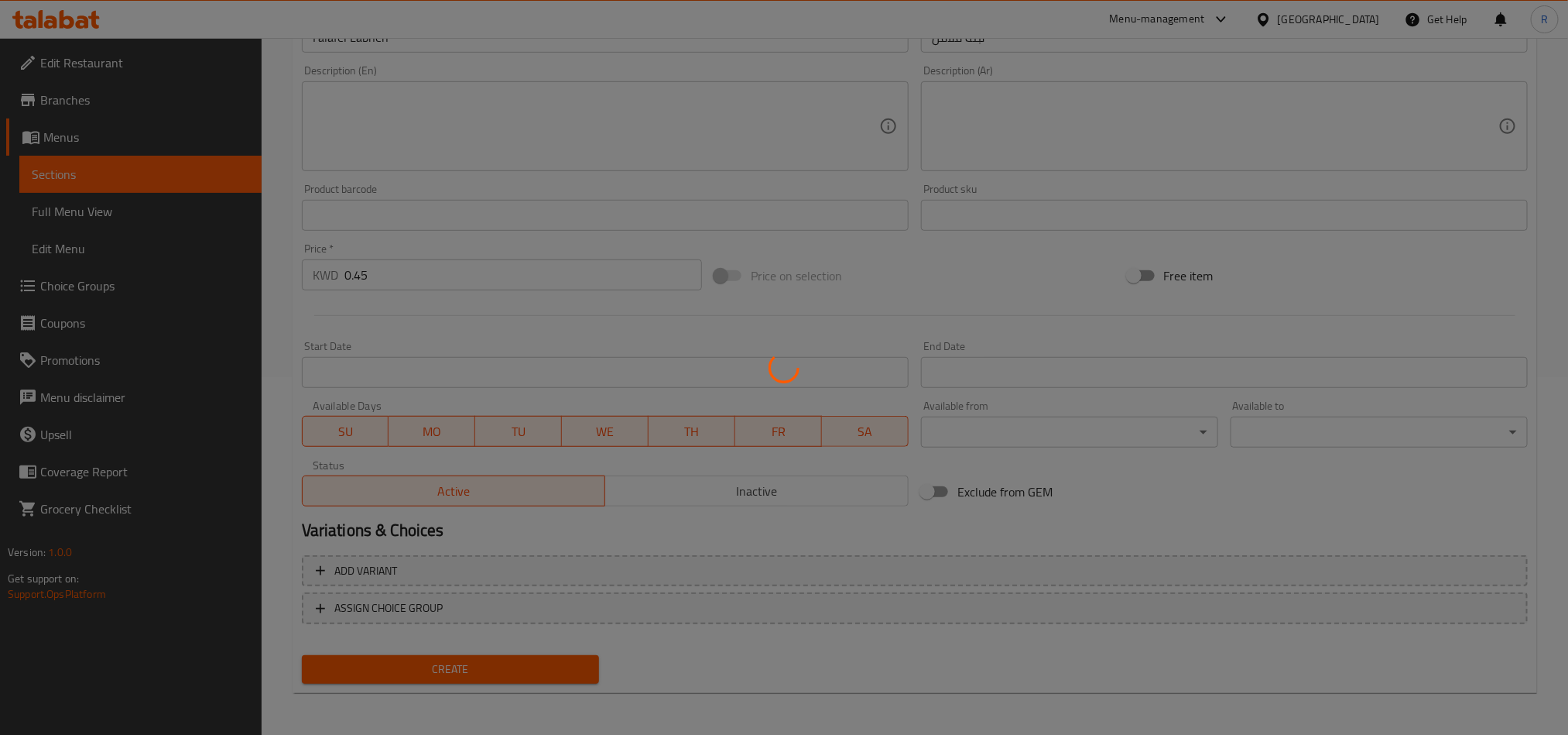
type input "0"
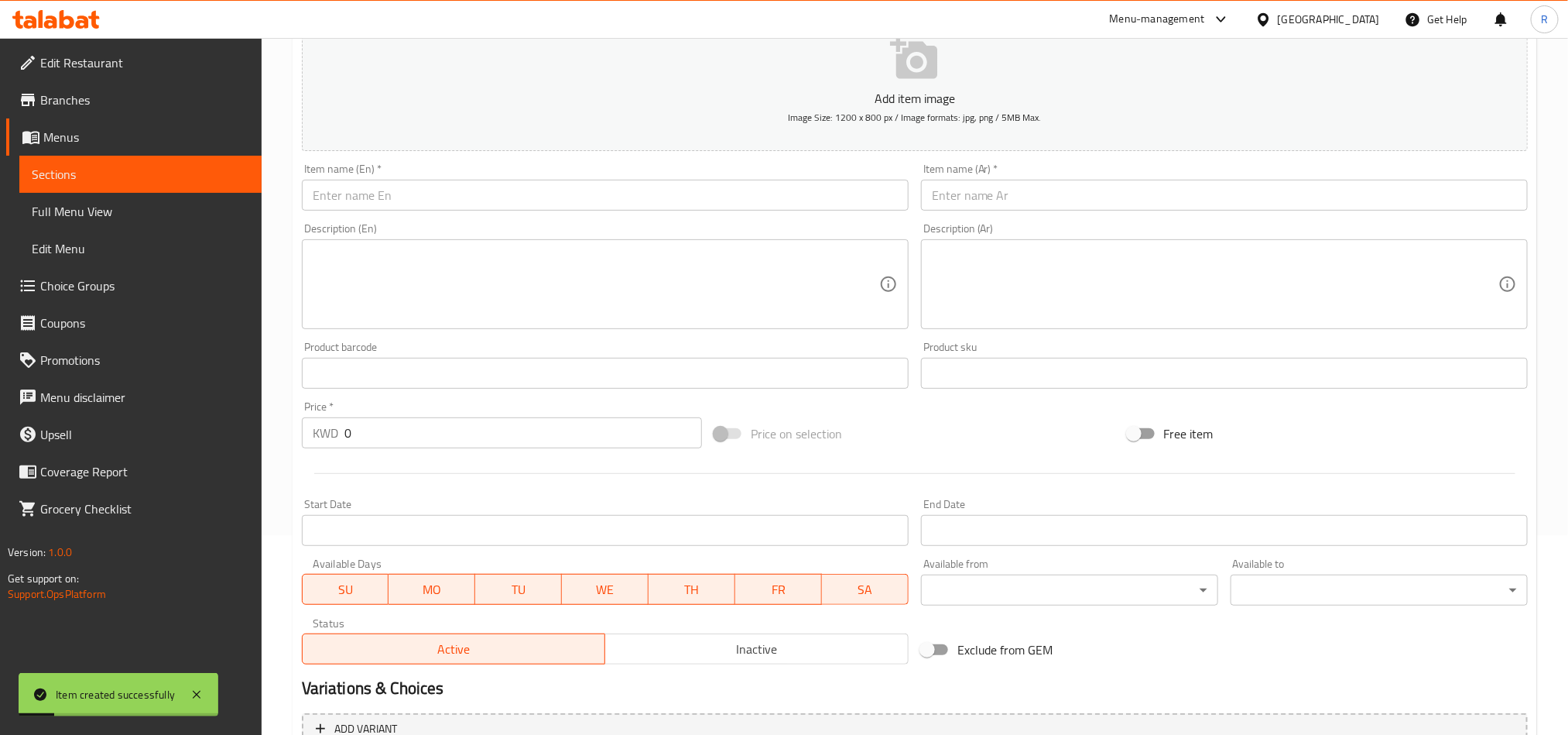
scroll to position [0, 0]
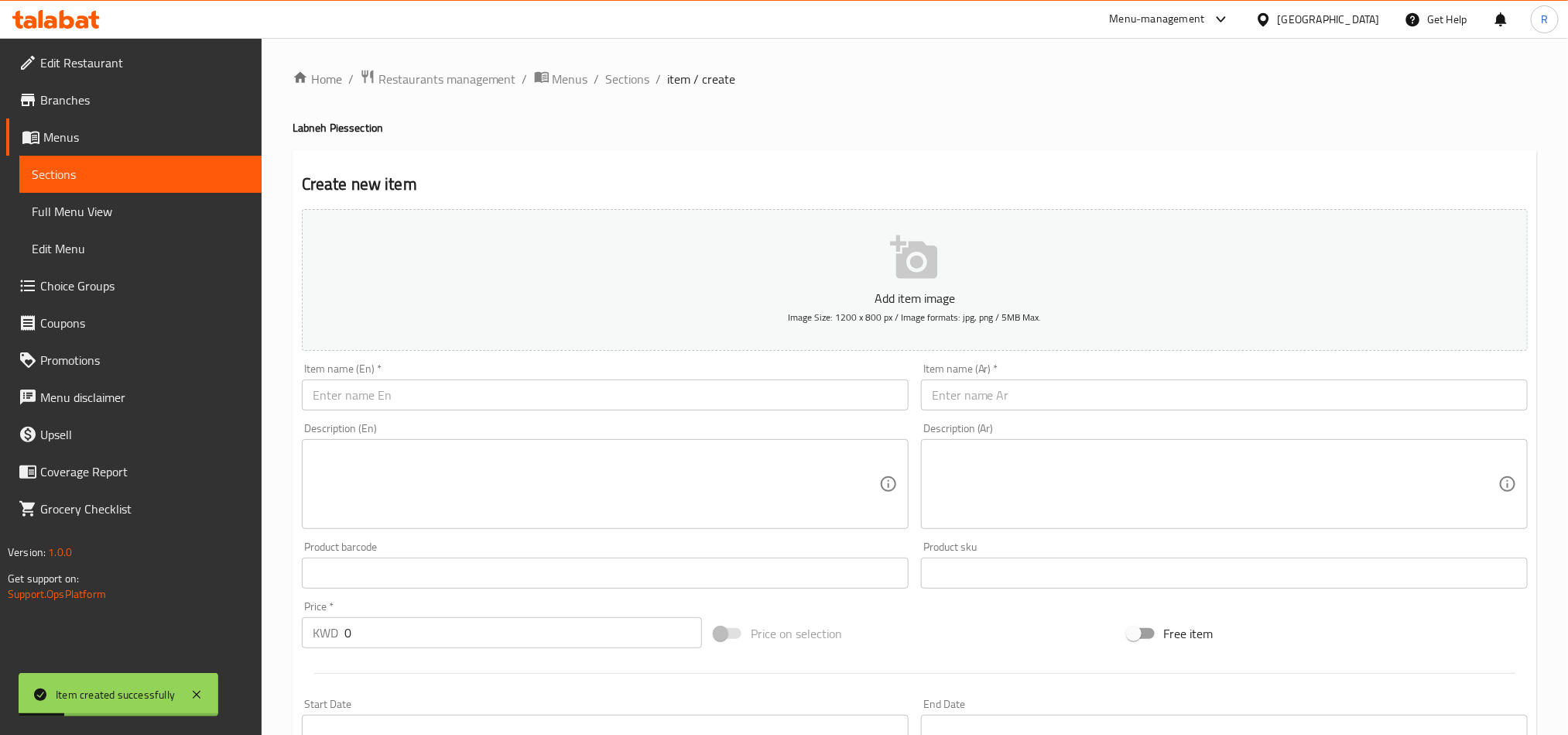
click at [560, 406] on input "text" at bounding box center [605, 395] width 607 height 31
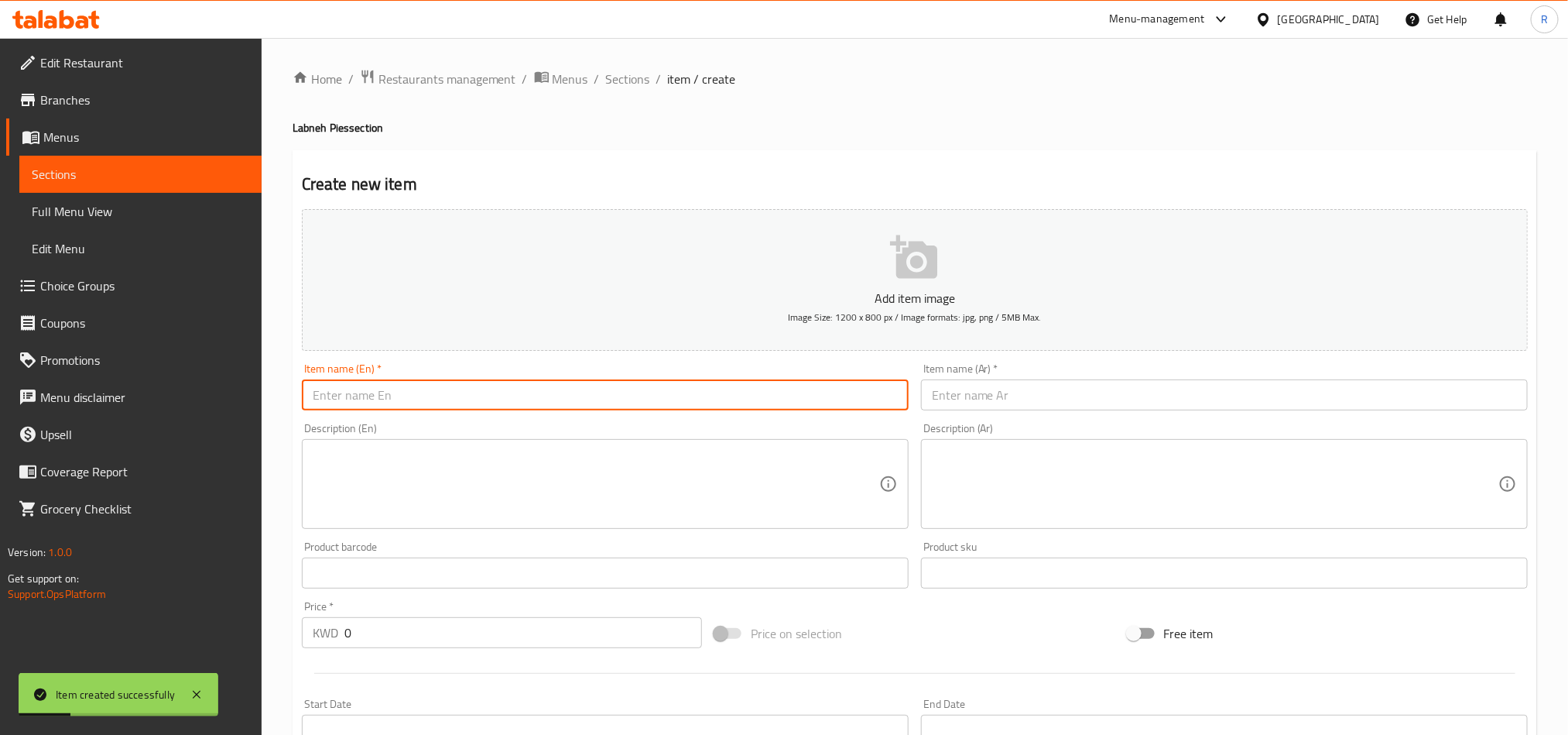
paste input "Thyme Labneh"
type input "Thyme Labneh"
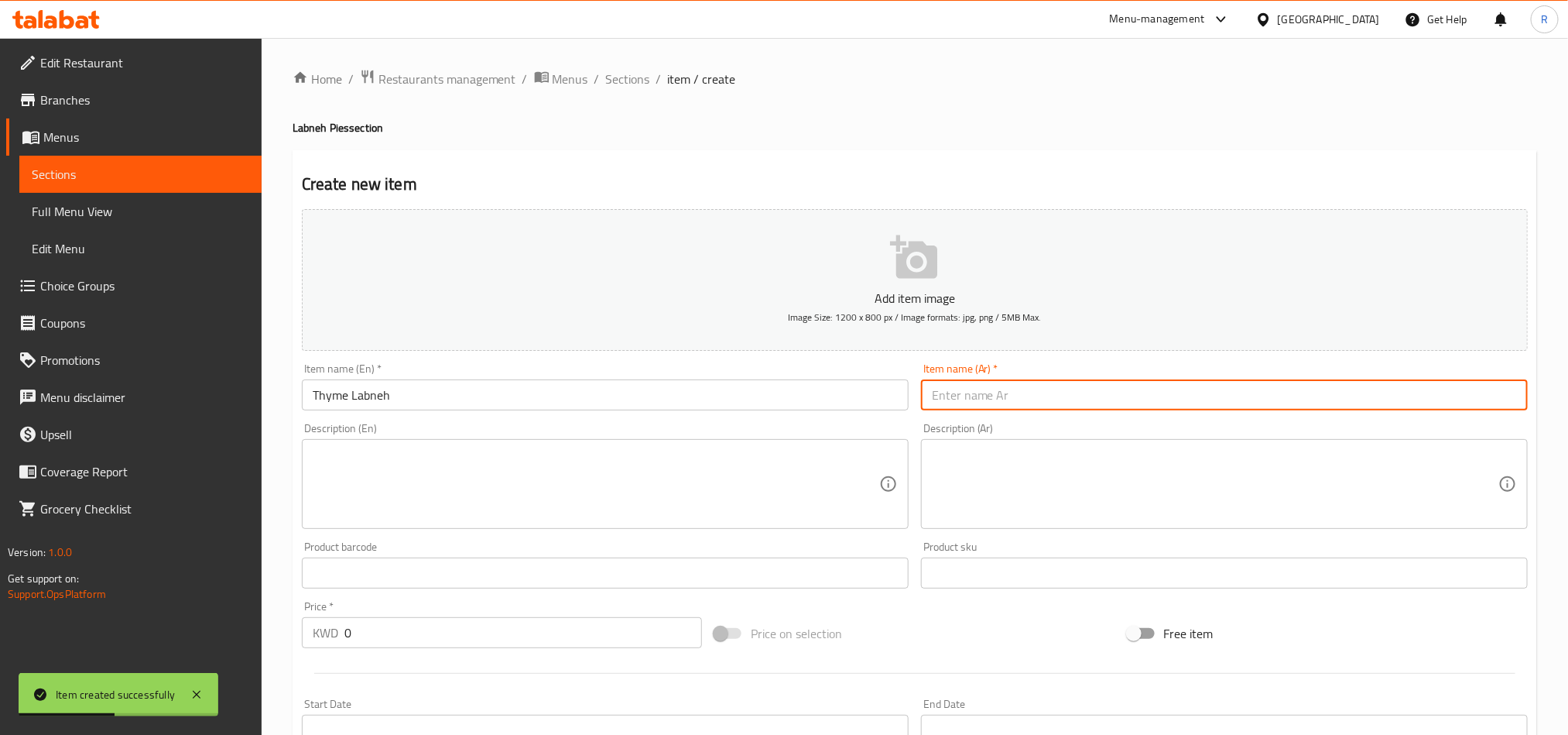
click at [1277, 380] on input "text" at bounding box center [1224, 395] width 607 height 31
paste input "لبنة زعتر"
type input "لبنة زعتر"
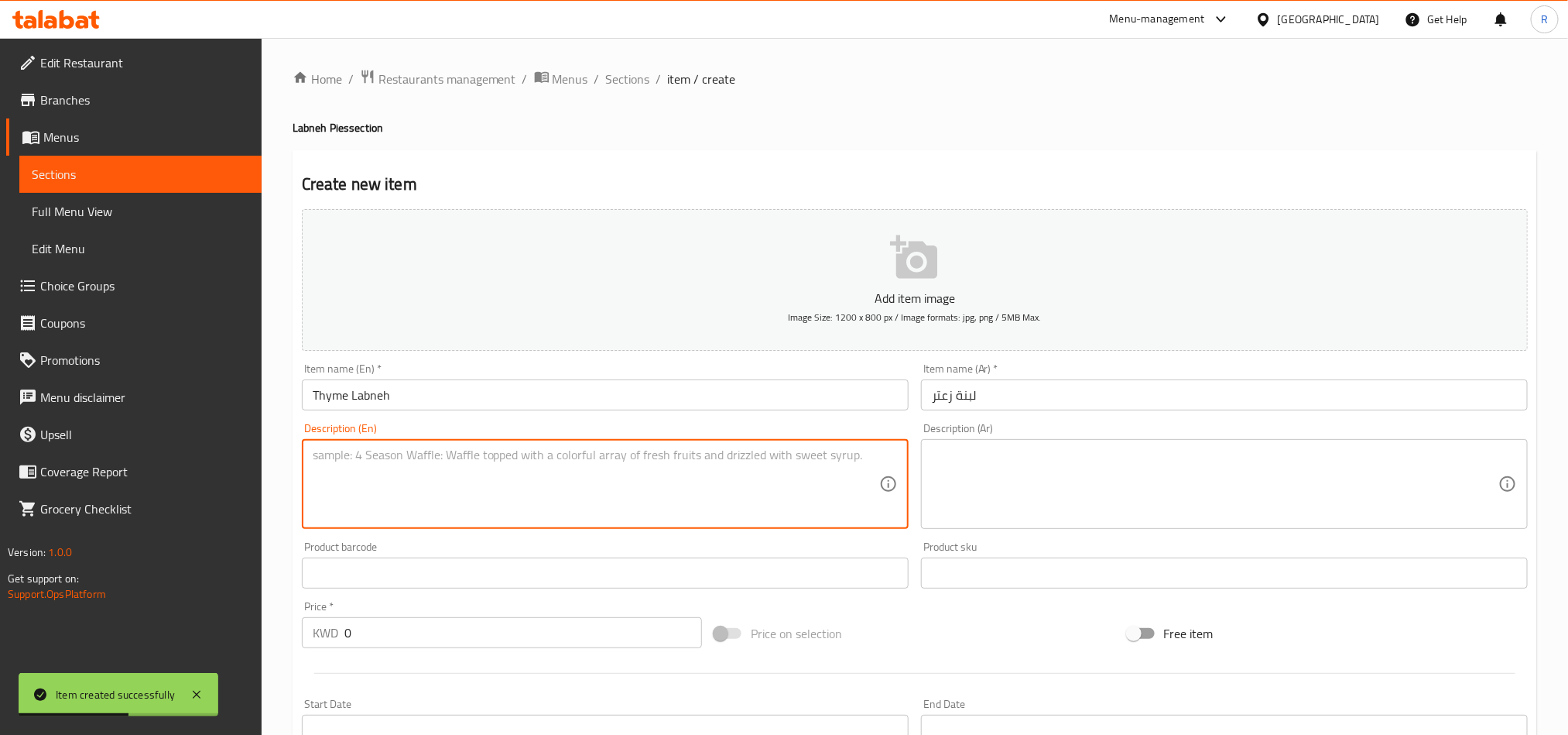
click at [619, 481] on textarea at bounding box center [596, 484] width 567 height 74
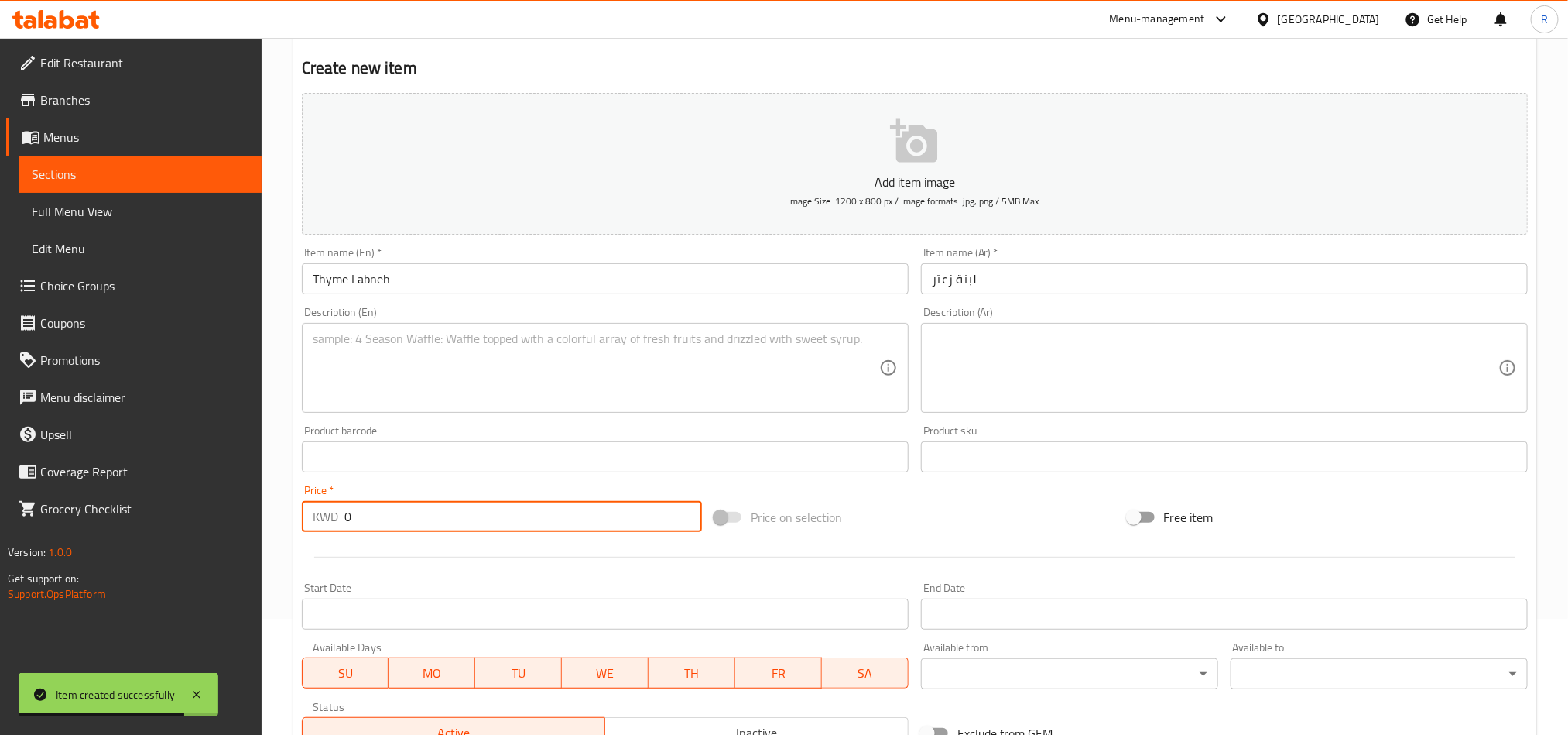
drag, startPoint x: 358, startPoint y: 522, endPoint x: 319, endPoint y: 523, distance: 39.0
click at [320, 525] on div "KWD 0 Price *" at bounding box center [502, 517] width 401 height 31
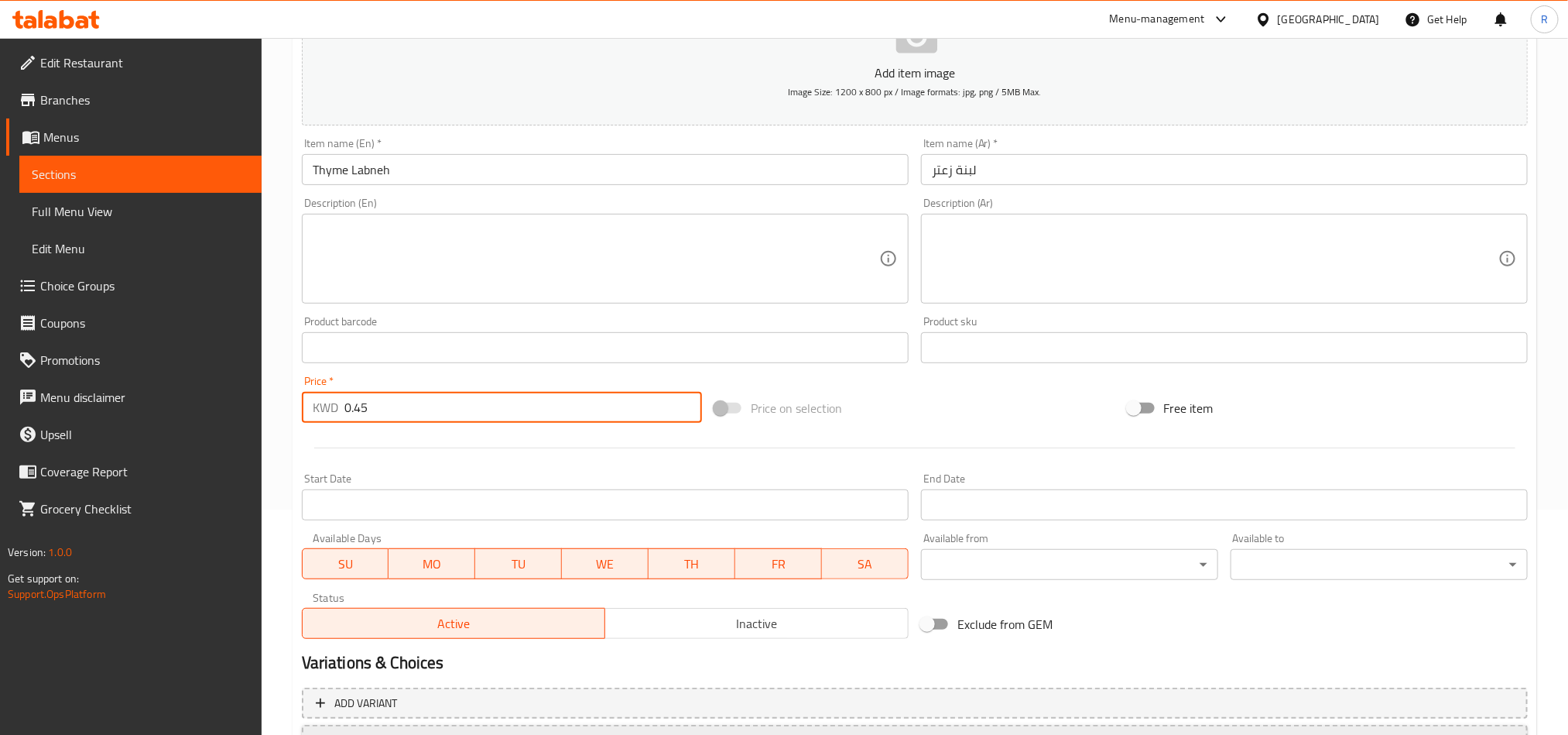
scroll to position [349, 0]
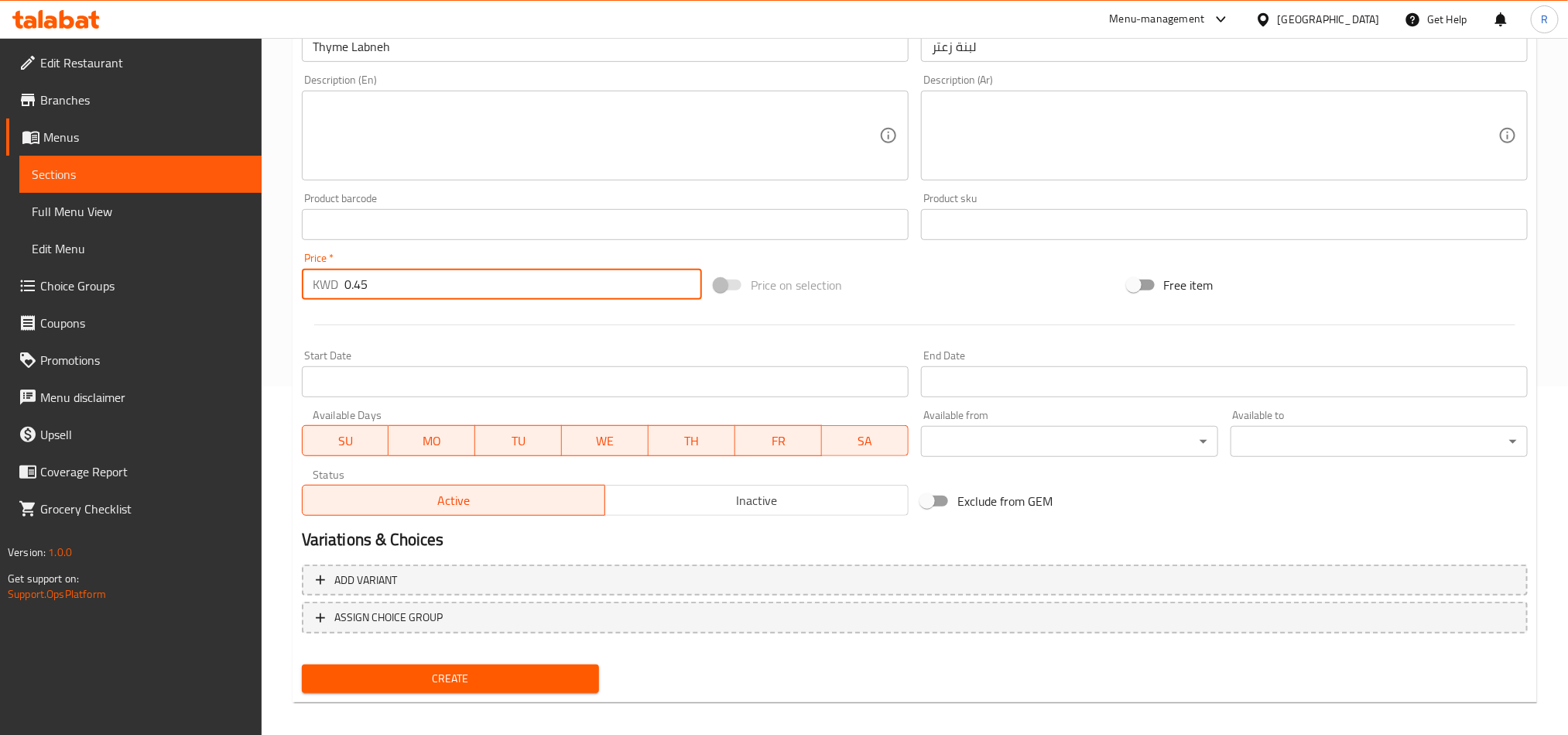
type input "0.45"
click at [492, 673] on span "Create" at bounding box center [451, 679] width 272 height 19
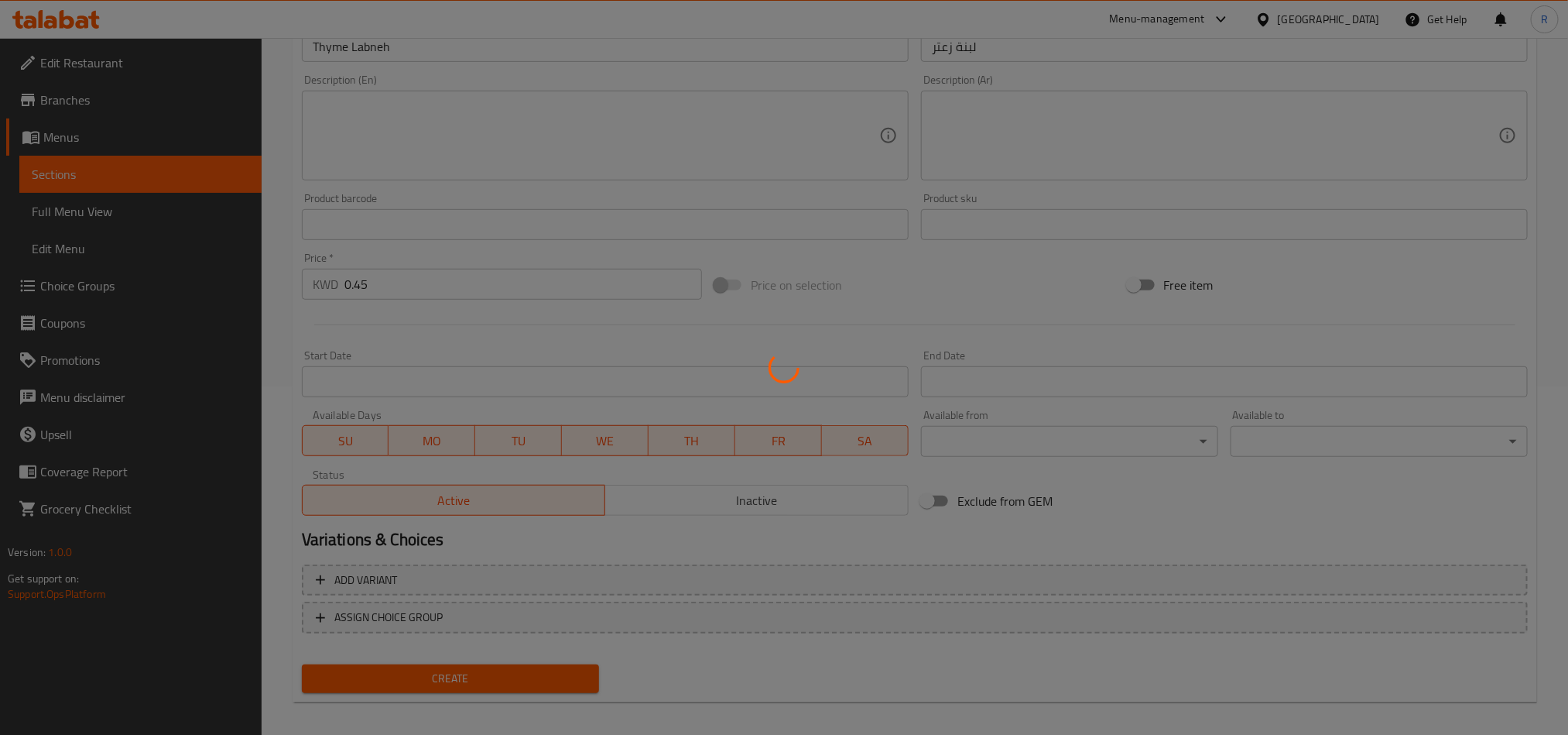
type input "0"
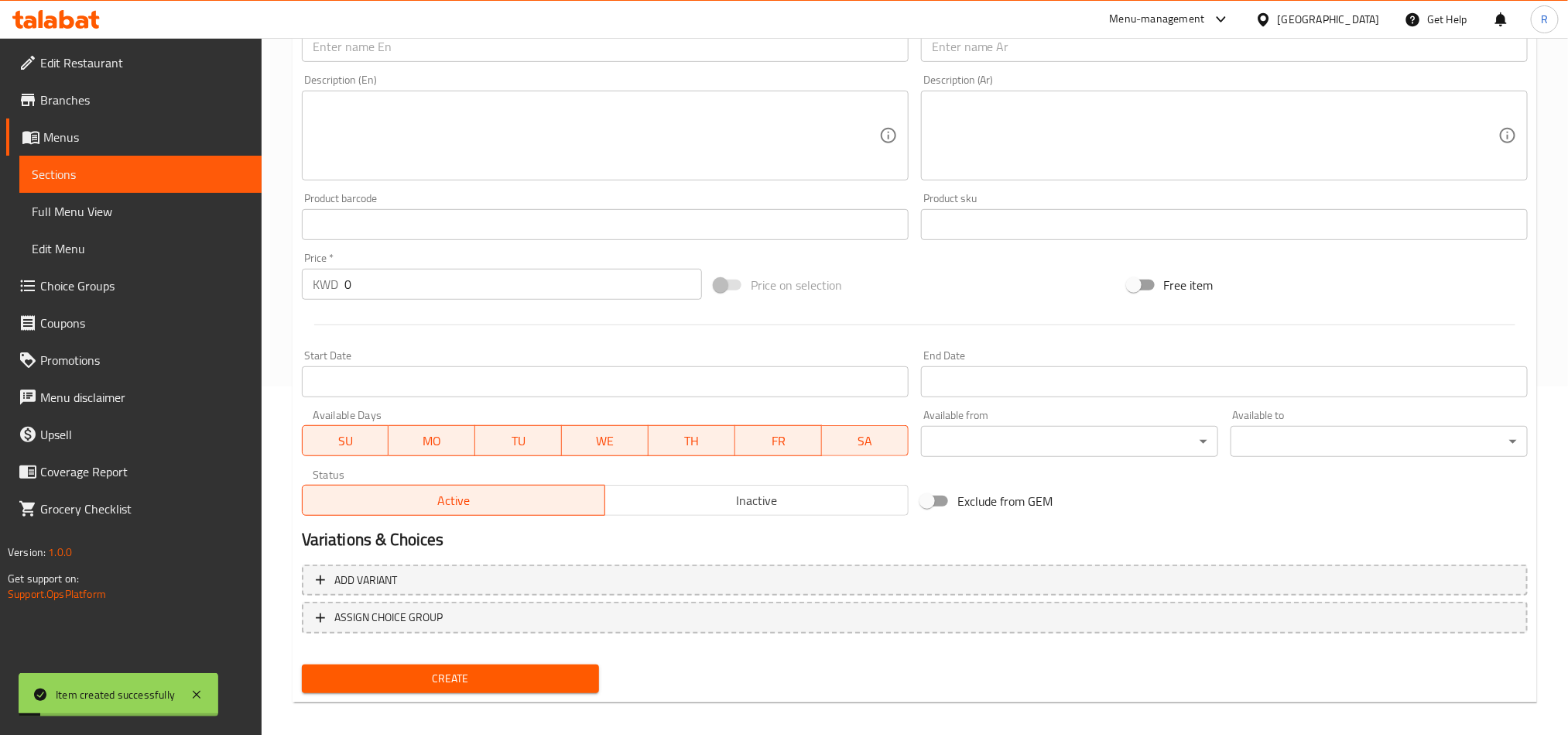
scroll to position [116, 0]
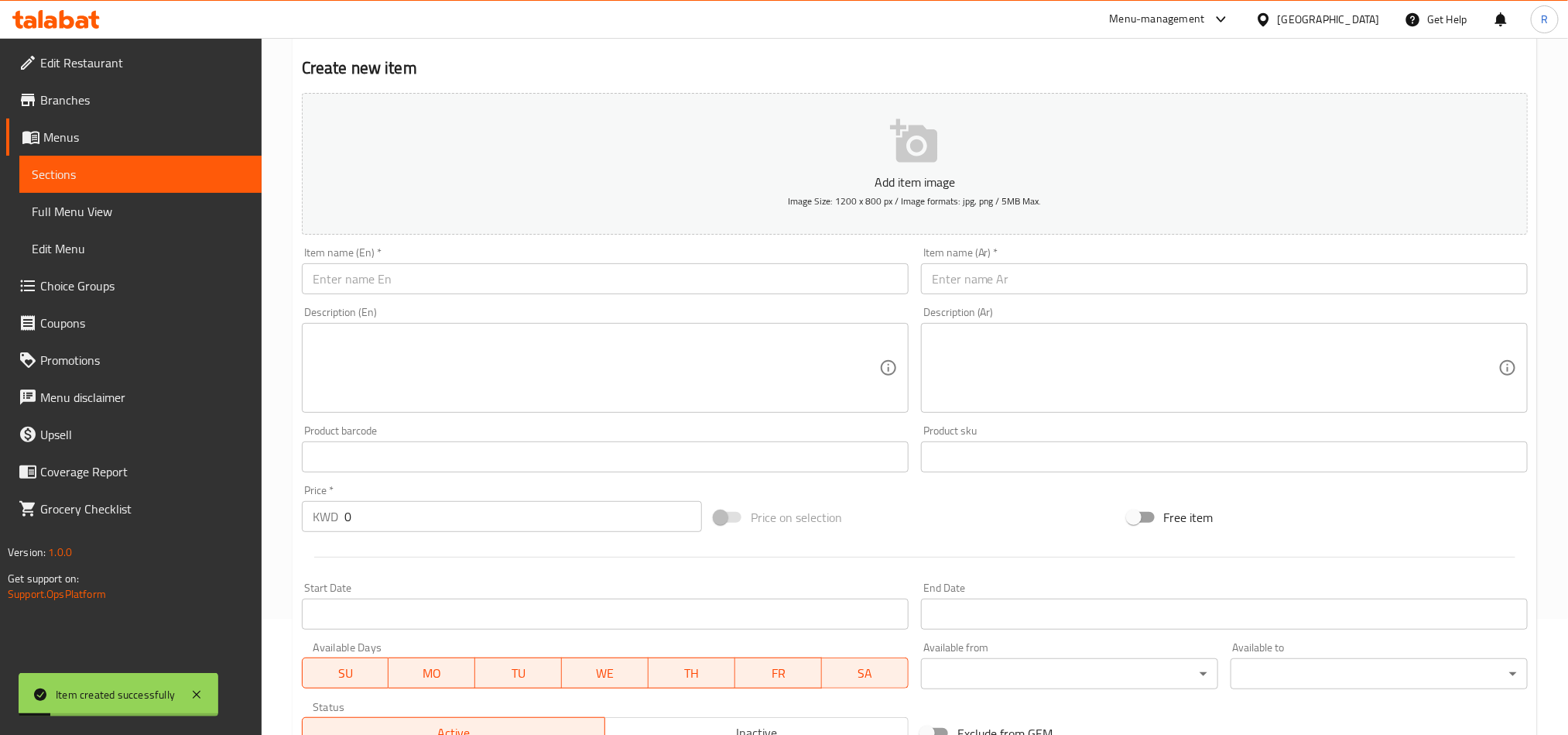
click at [543, 286] on input "text" at bounding box center [605, 279] width 607 height 31
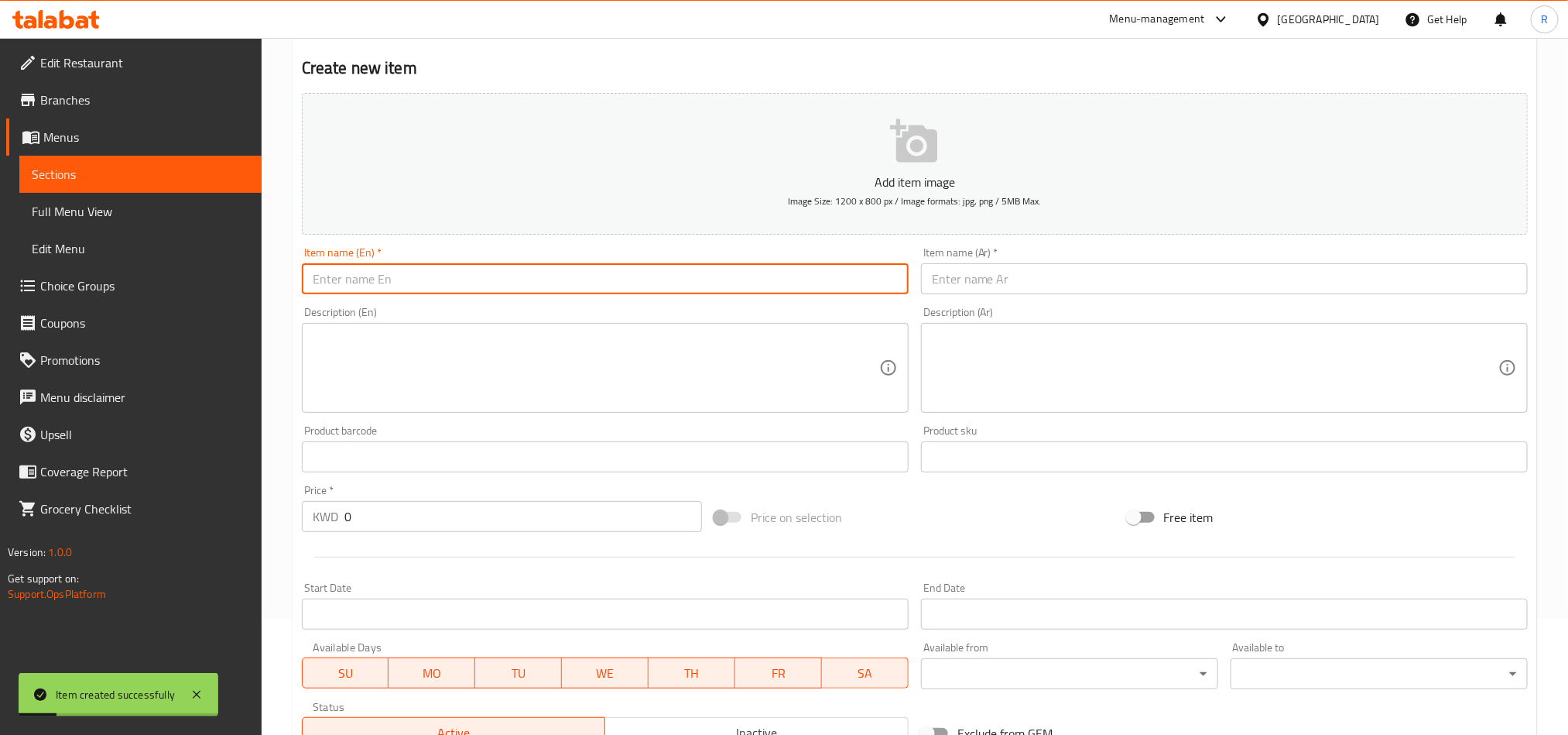
paste input "Honey Labneh"
type input "Honey Labneh"
click at [1210, 282] on input "text" at bounding box center [1224, 279] width 607 height 31
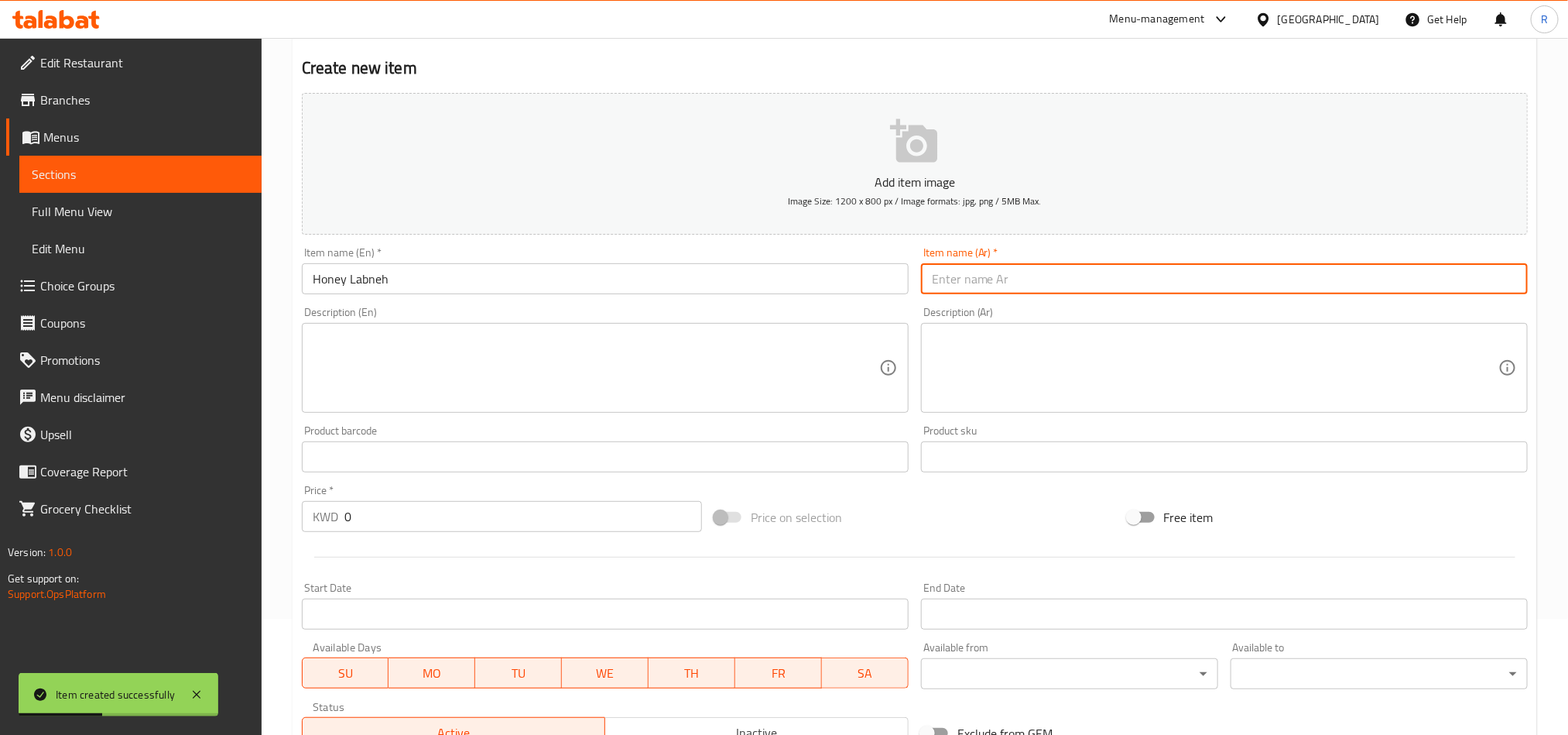
paste input "لبنة عسل"
type input "لبنة عسل"
click at [764, 355] on textarea at bounding box center [596, 368] width 567 height 74
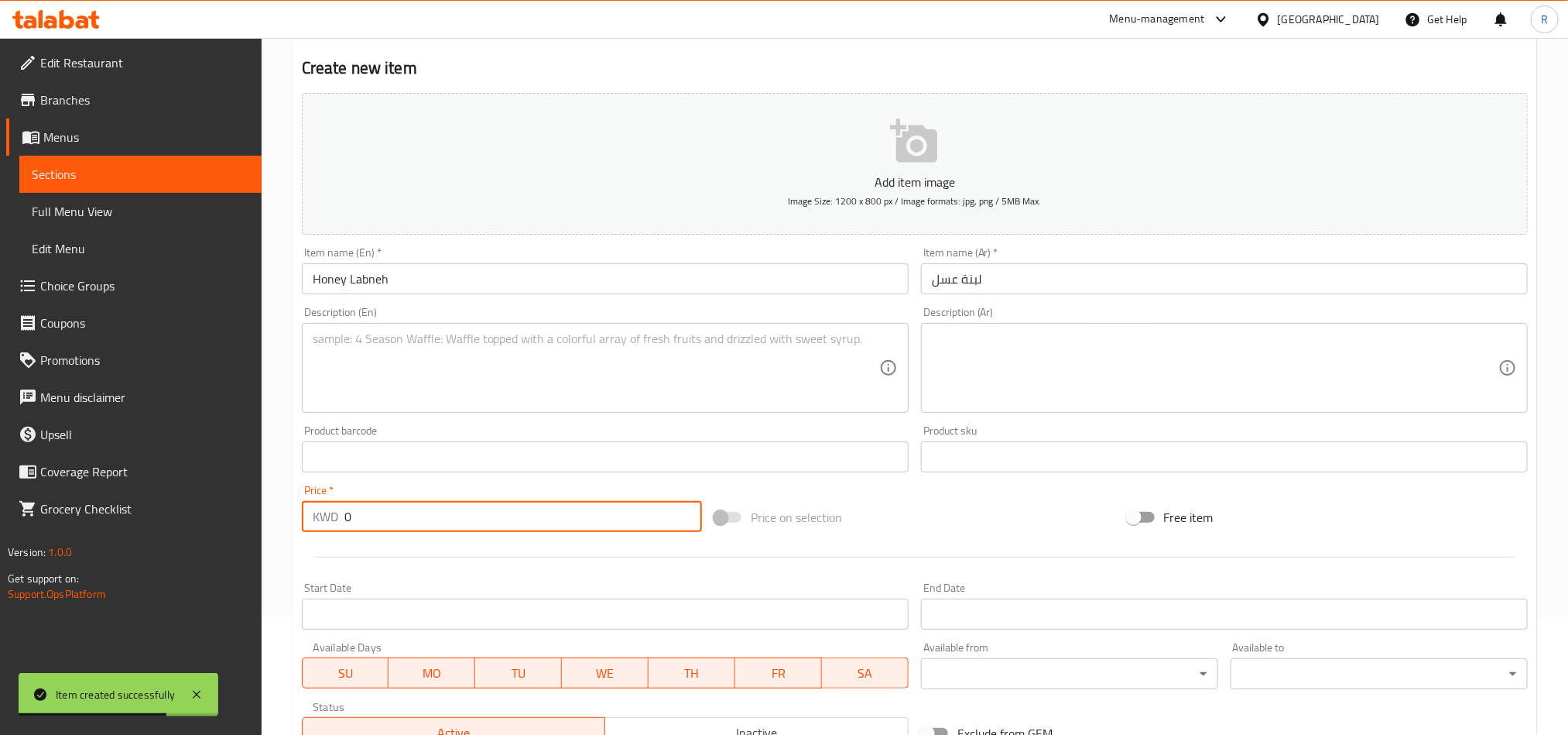
drag, startPoint x: 361, startPoint y: 518, endPoint x: 319, endPoint y: 522, distance: 42.2
click at [321, 525] on div "KWD 0 Price *" at bounding box center [502, 517] width 401 height 31
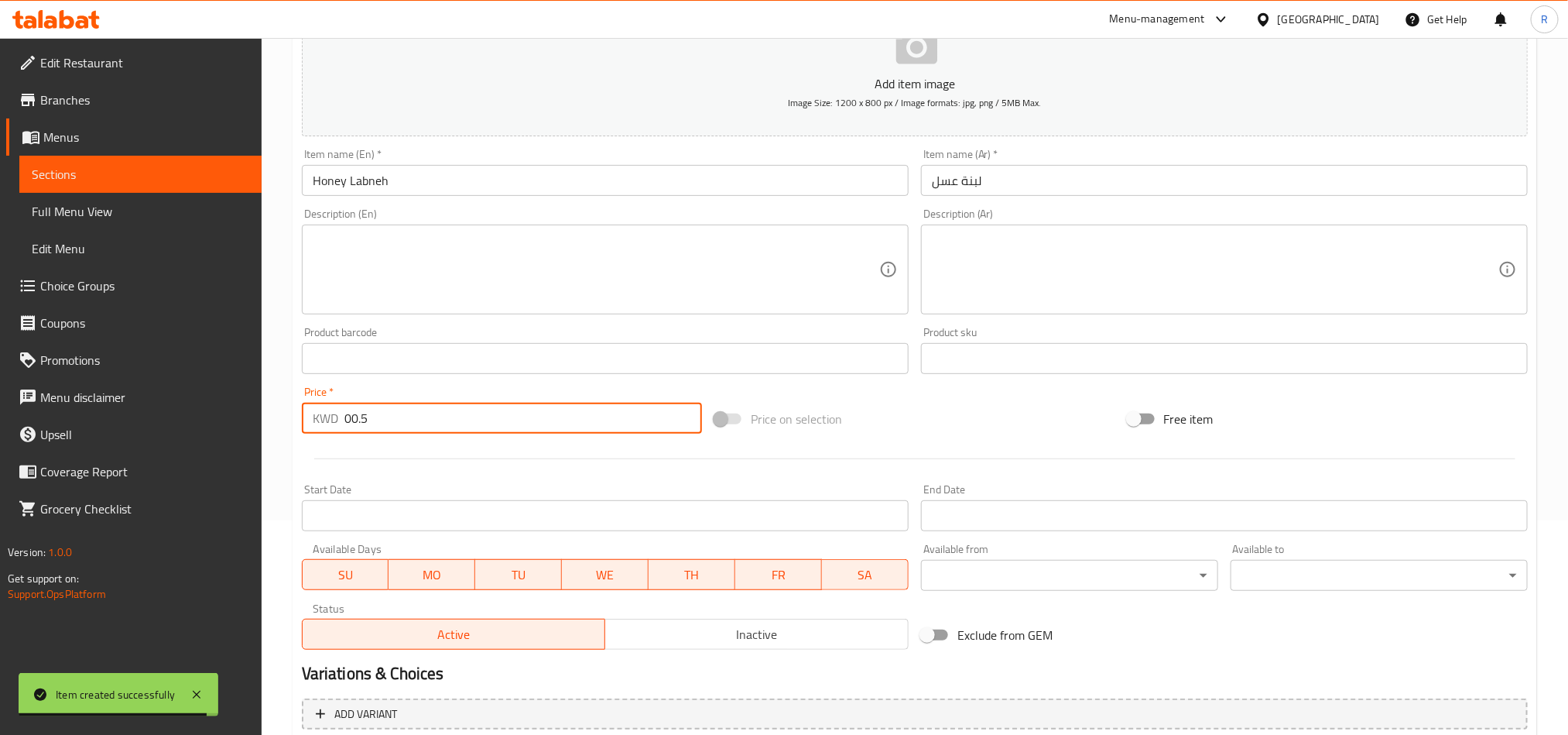
scroll to position [349, 0]
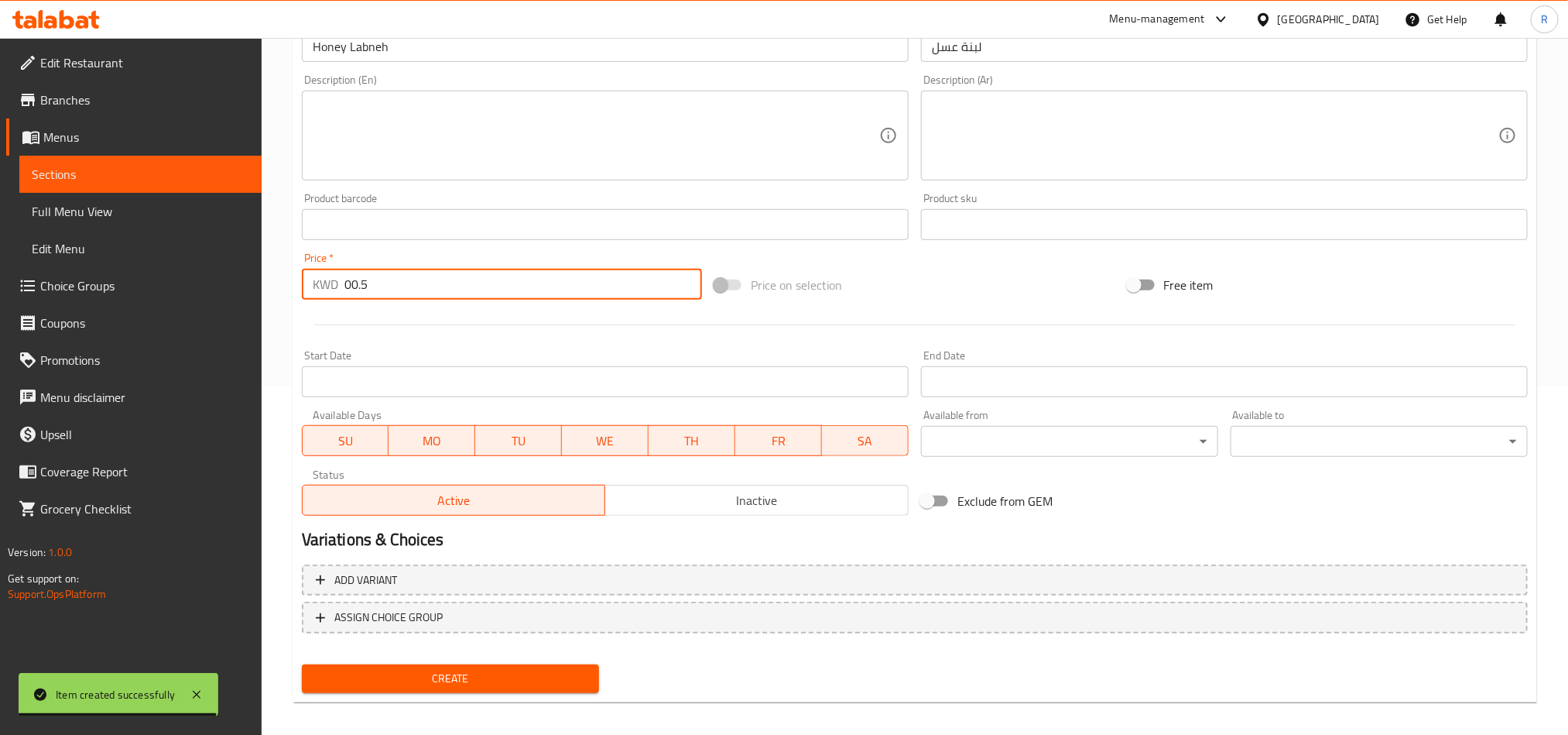
type input "00.5"
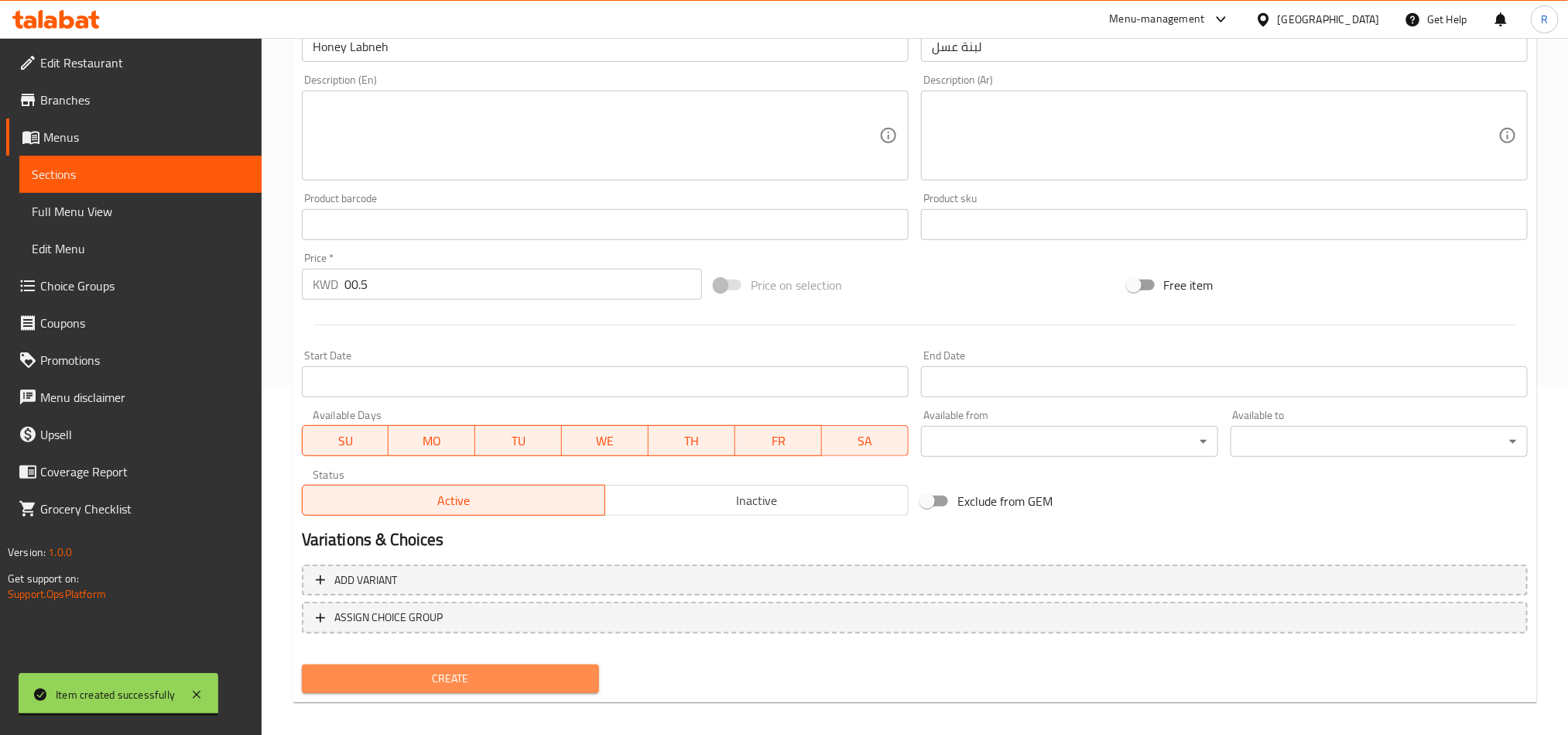
click at [543, 675] on span "Create" at bounding box center [451, 679] width 272 height 19
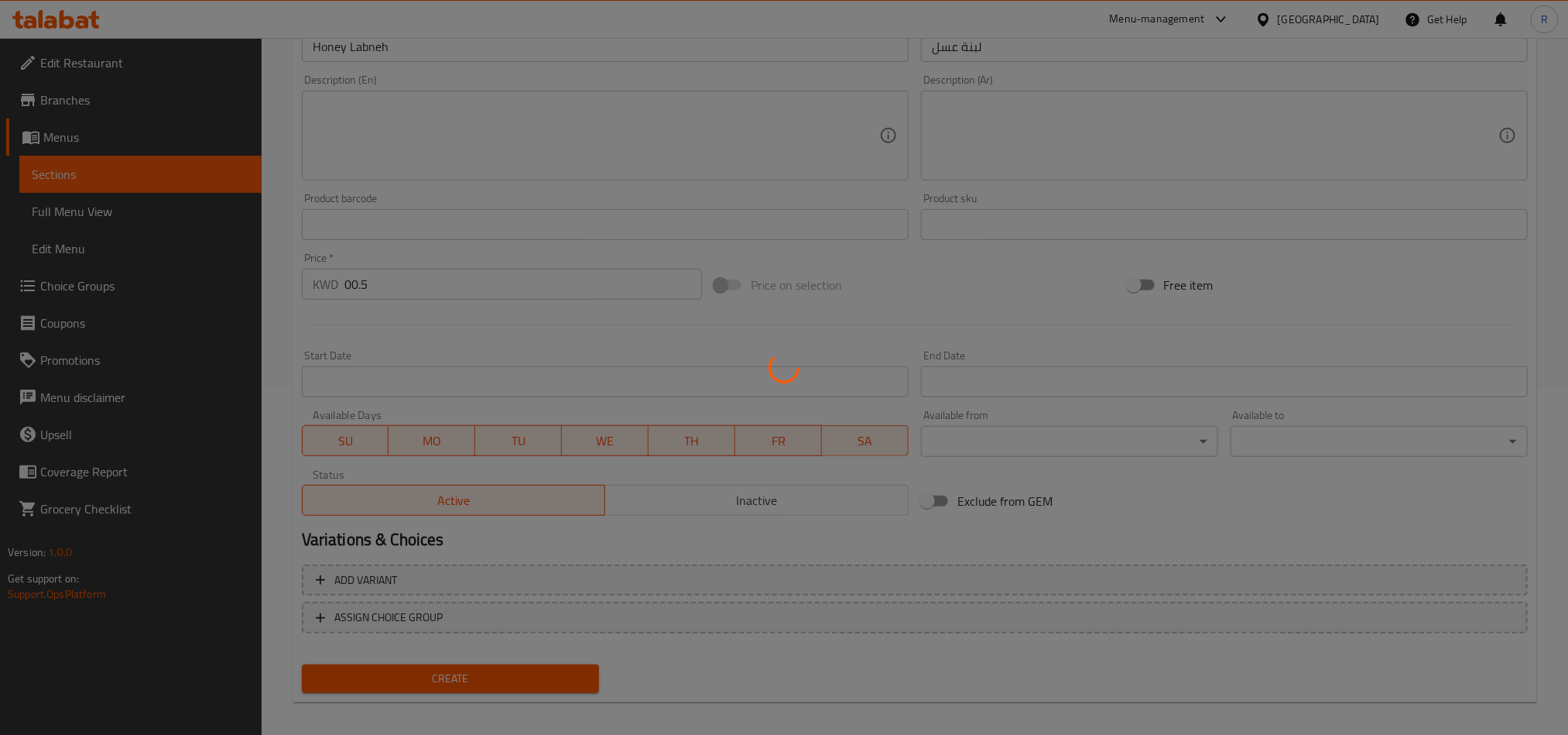
type input "0"
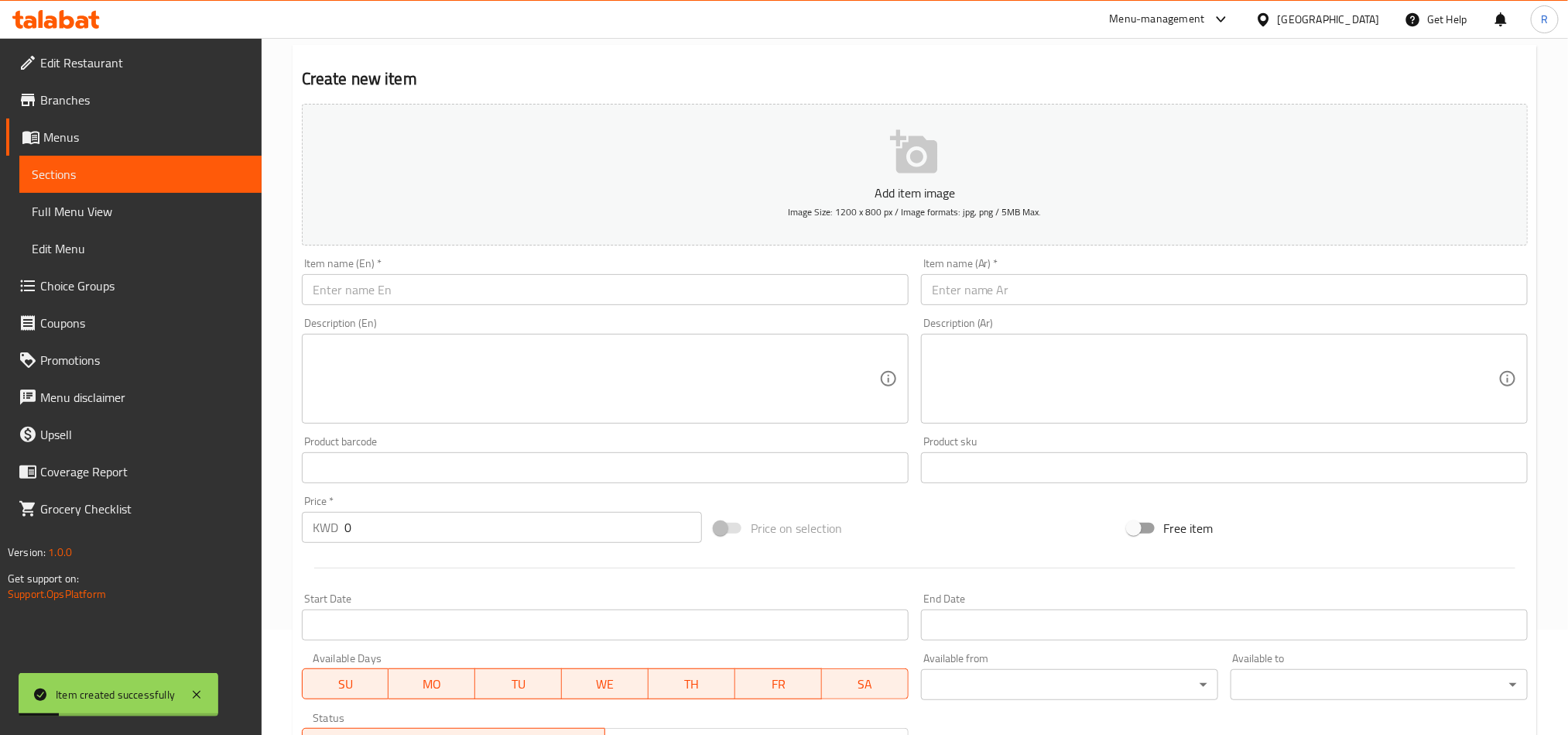
scroll to position [116, 0]
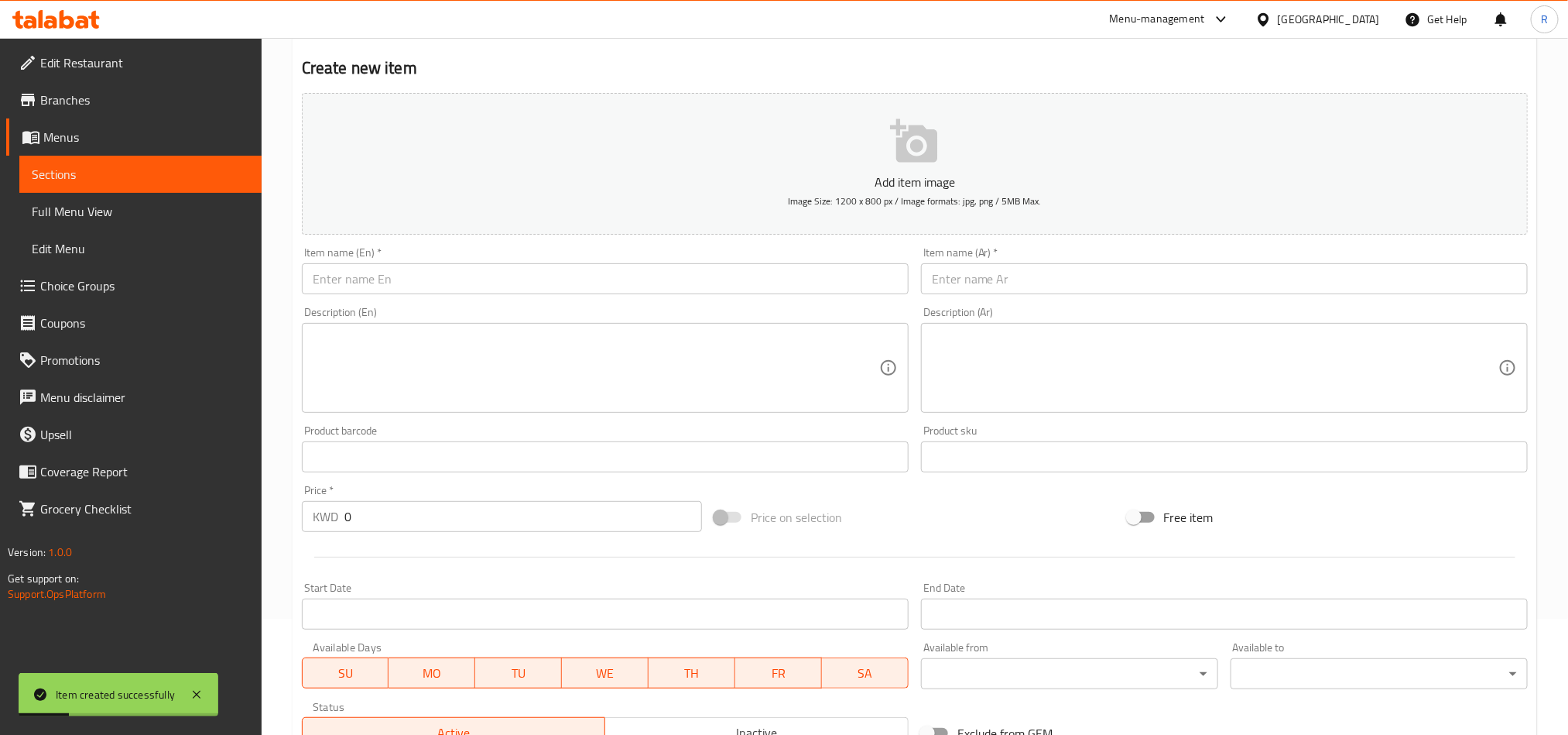
click at [433, 289] on input "text" at bounding box center [605, 279] width 607 height 31
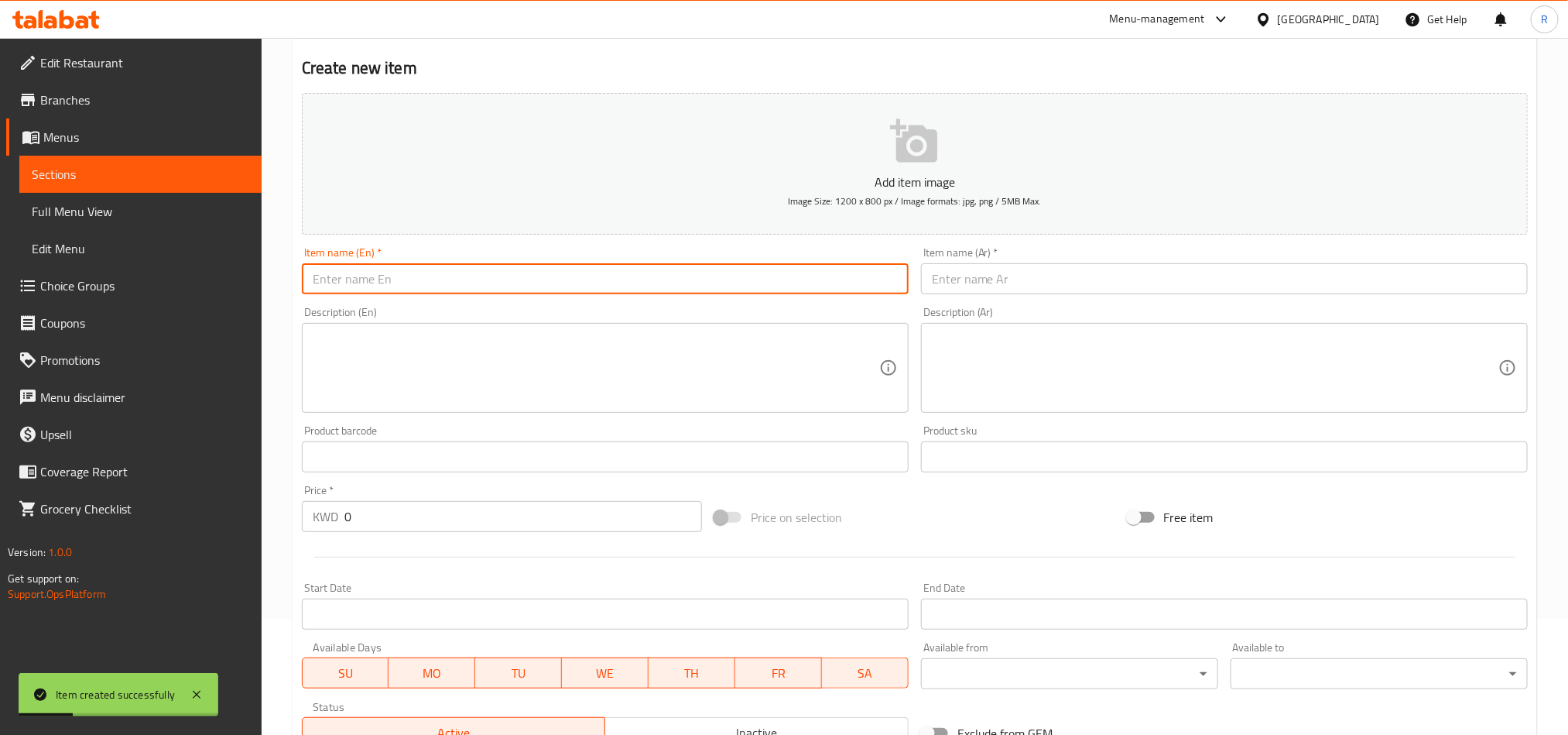
paste input "Vegetable thyme Labneh"
type input "Vegetable thyme Labneh"
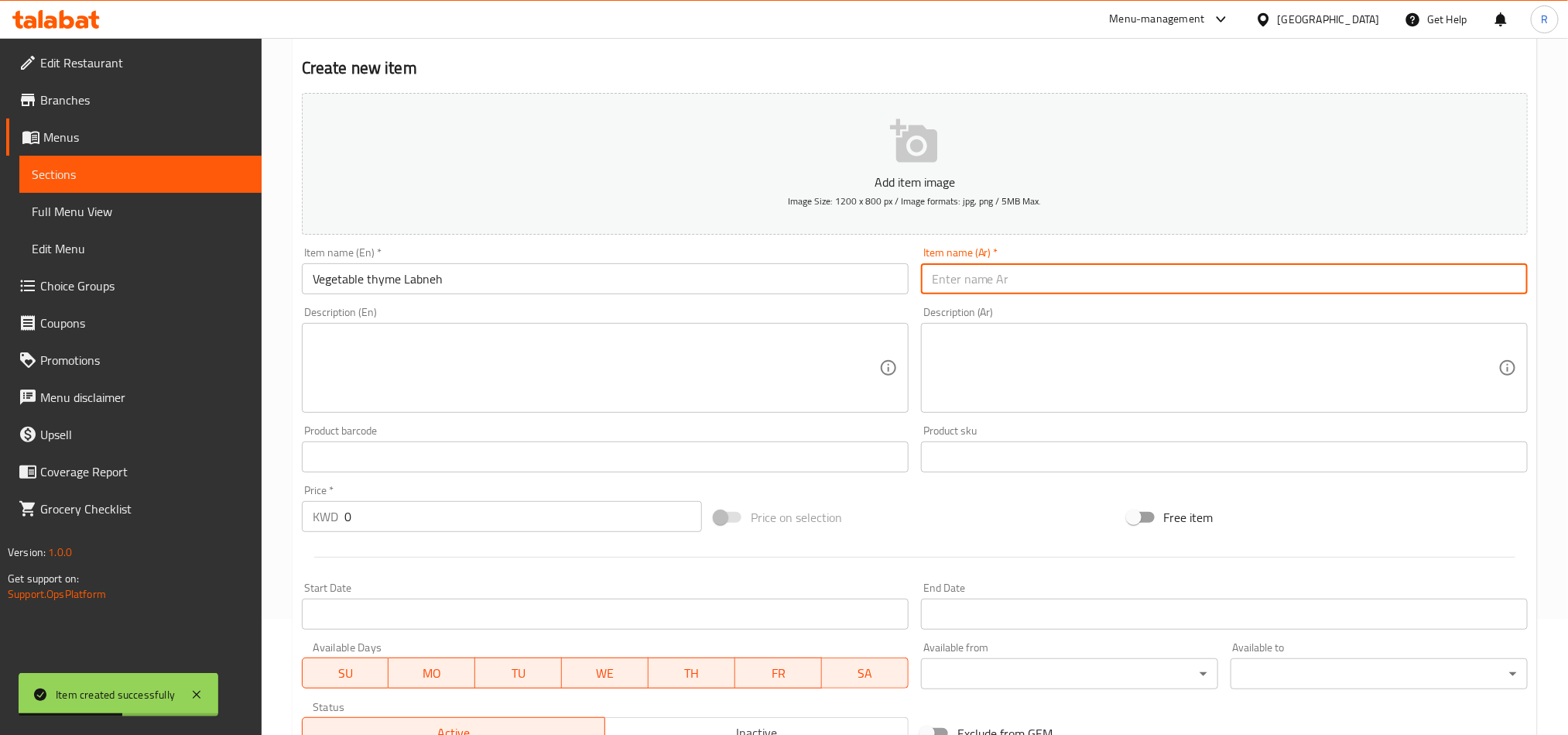
click at [1252, 279] on input "text" at bounding box center [1224, 279] width 607 height 31
paste input "لبنة زعتر خضار"
type input "لبنة زعتر خضار"
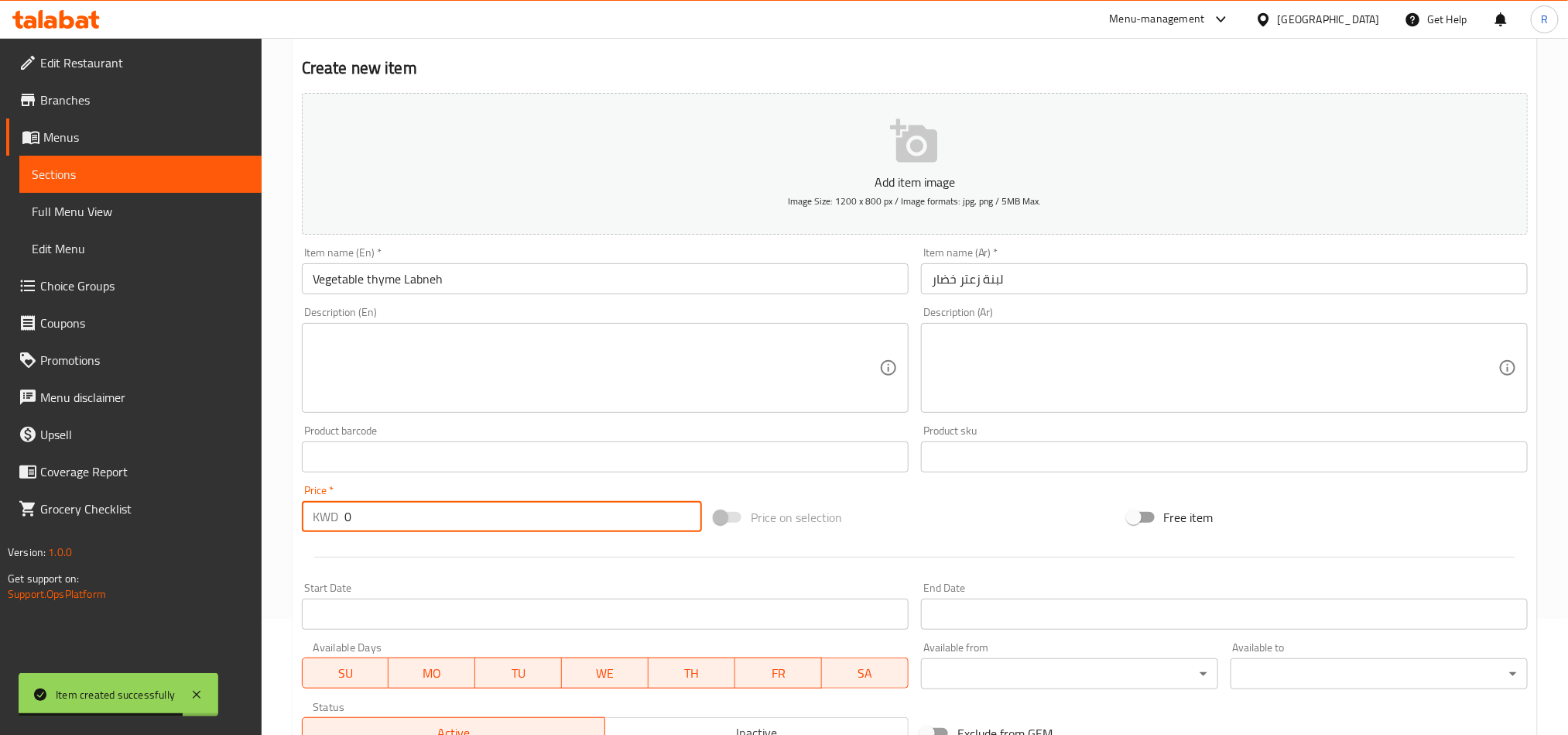
drag, startPoint x: 356, startPoint y: 516, endPoint x: 306, endPoint y: 523, distance: 50.5
click at [306, 523] on div "KWD 0 Price *" at bounding box center [502, 517] width 401 height 31
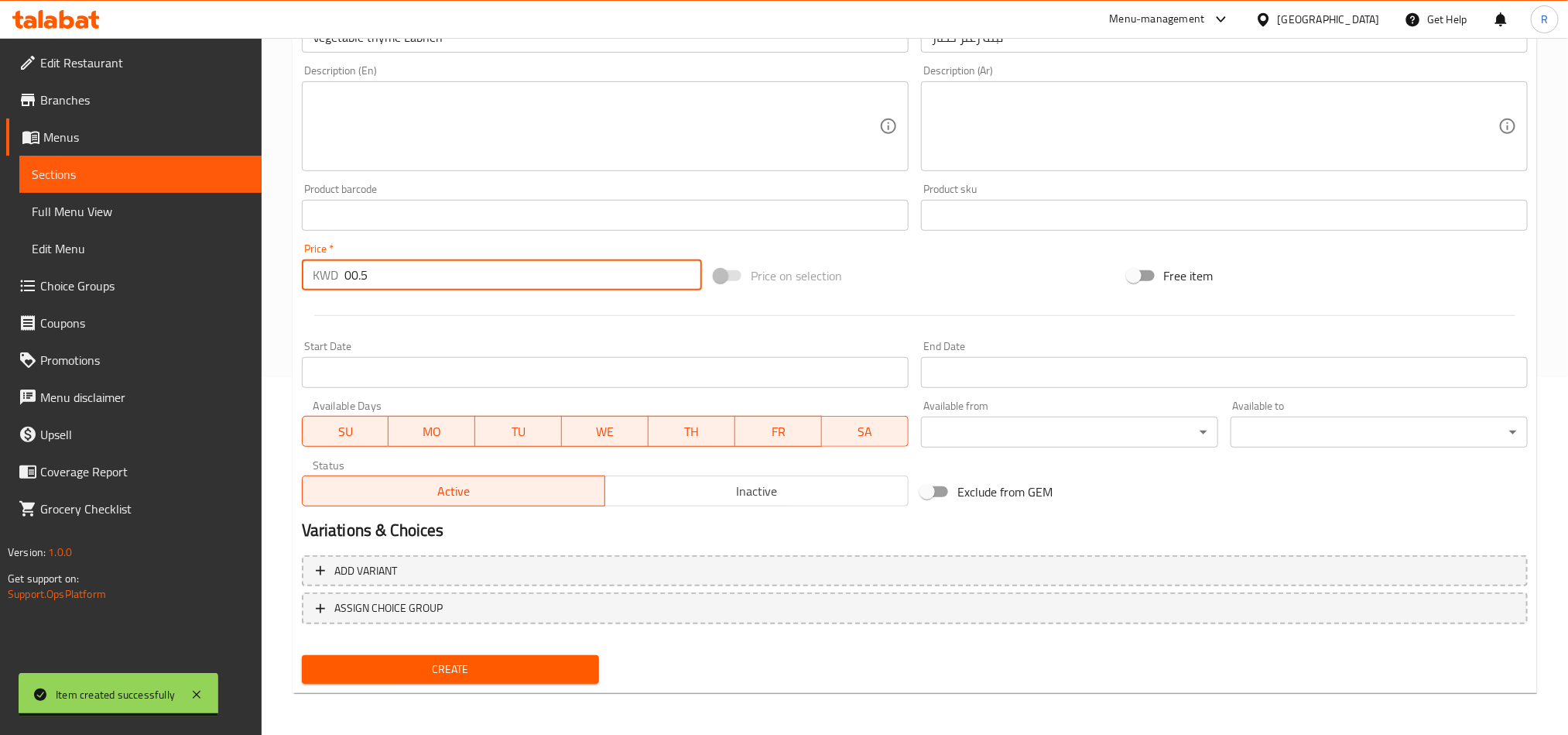
type input "00.5"
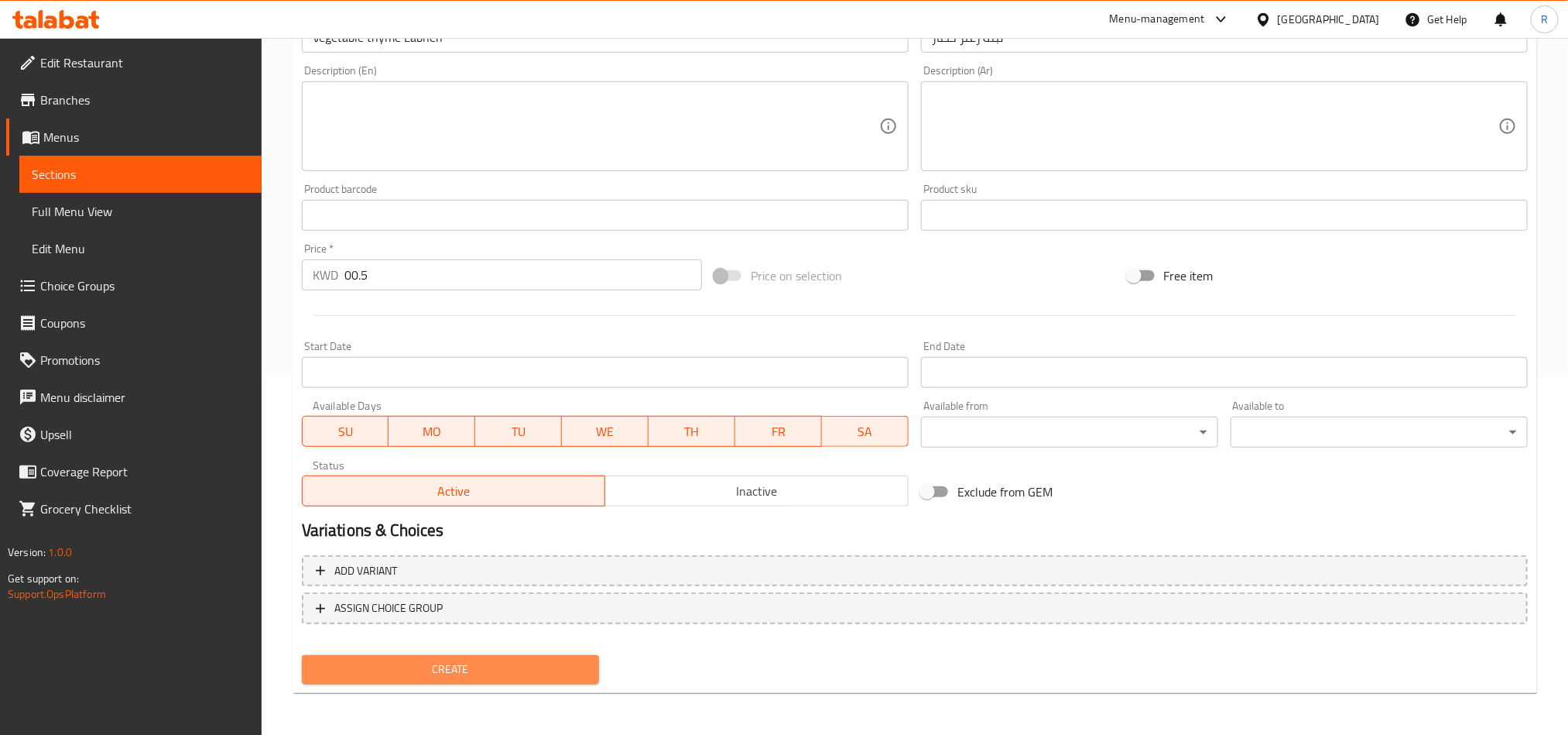
click at [556, 670] on span "Create" at bounding box center [451, 670] width 272 height 19
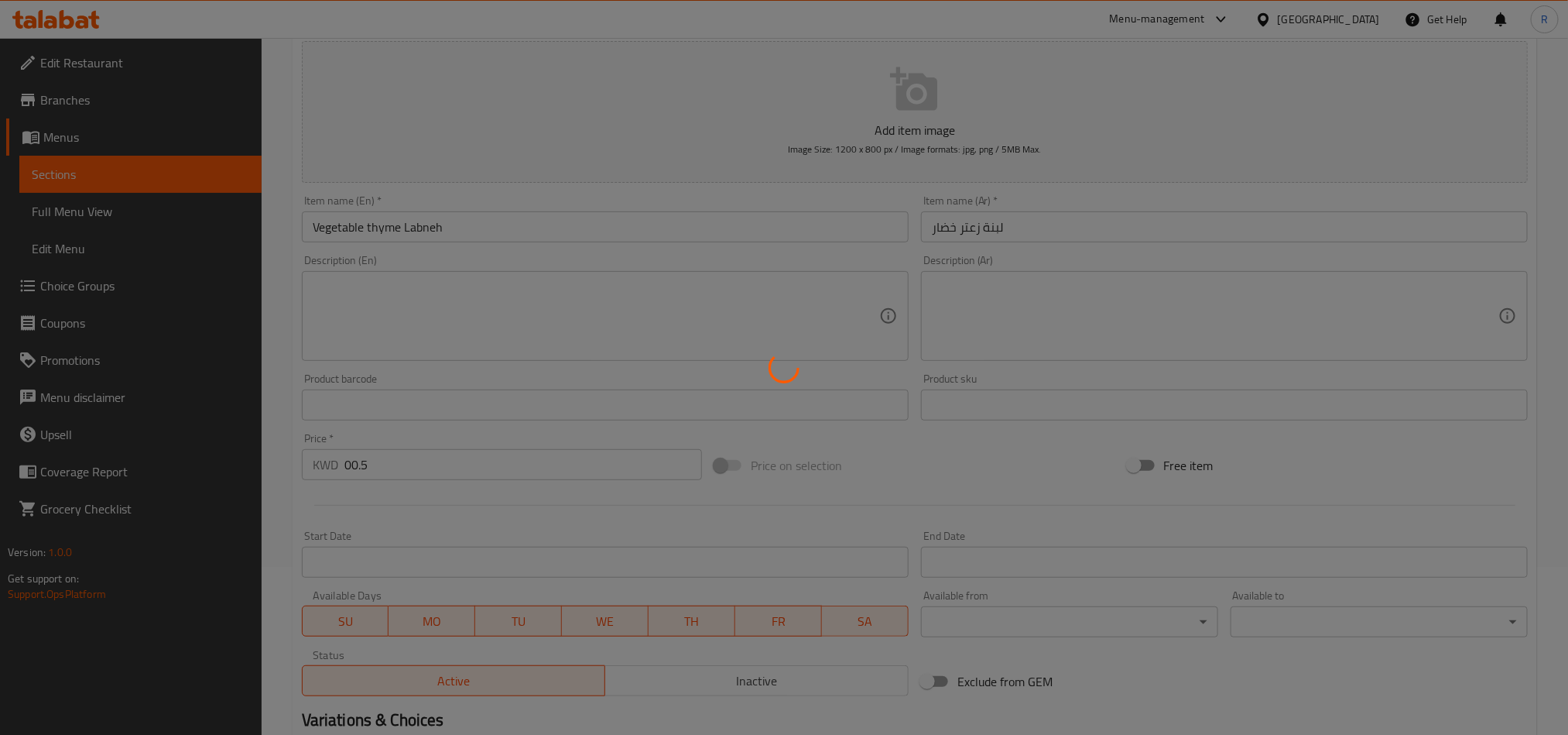
scroll to position [0, 0]
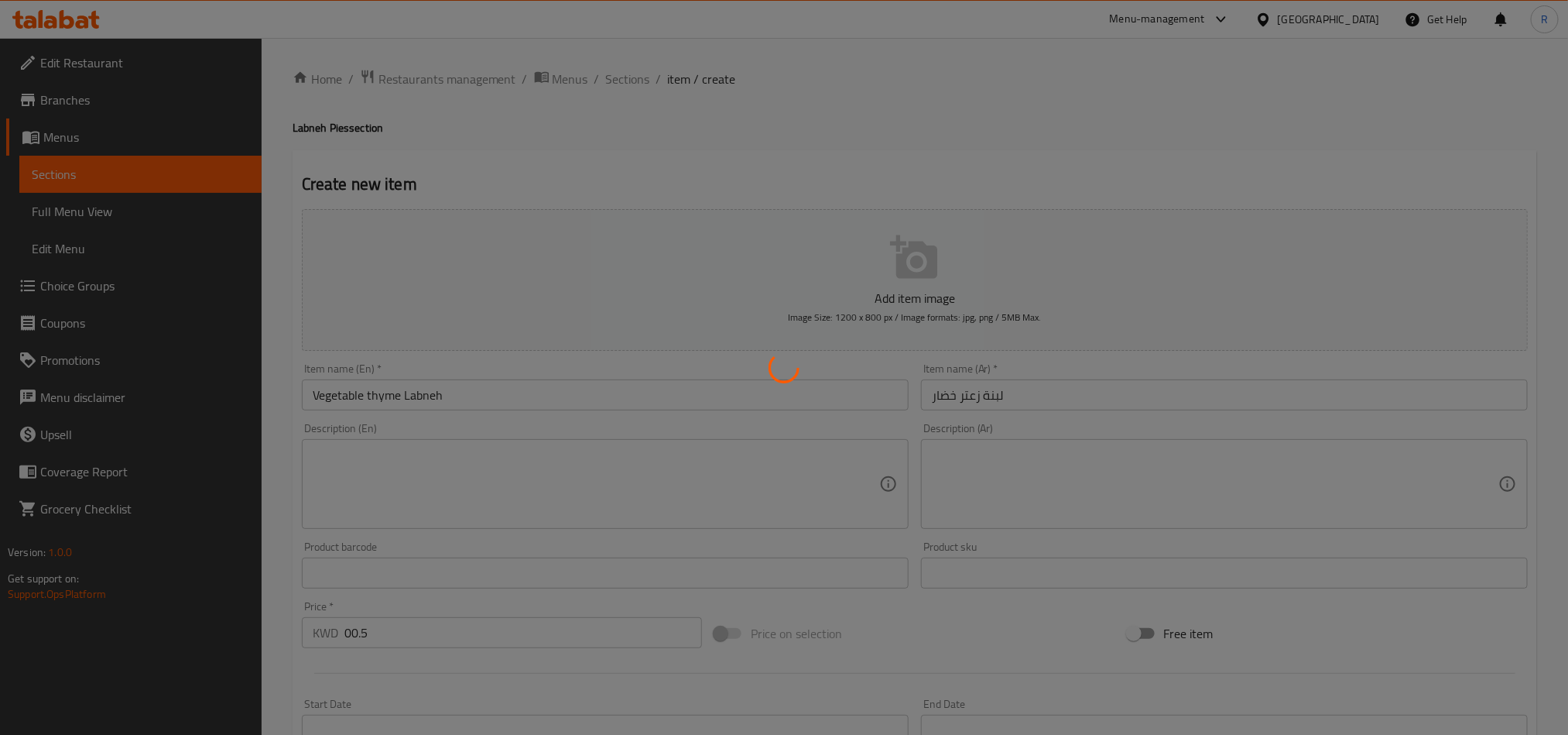
click at [658, 462] on div at bounding box center [784, 368] width 1568 height 735
type input "0"
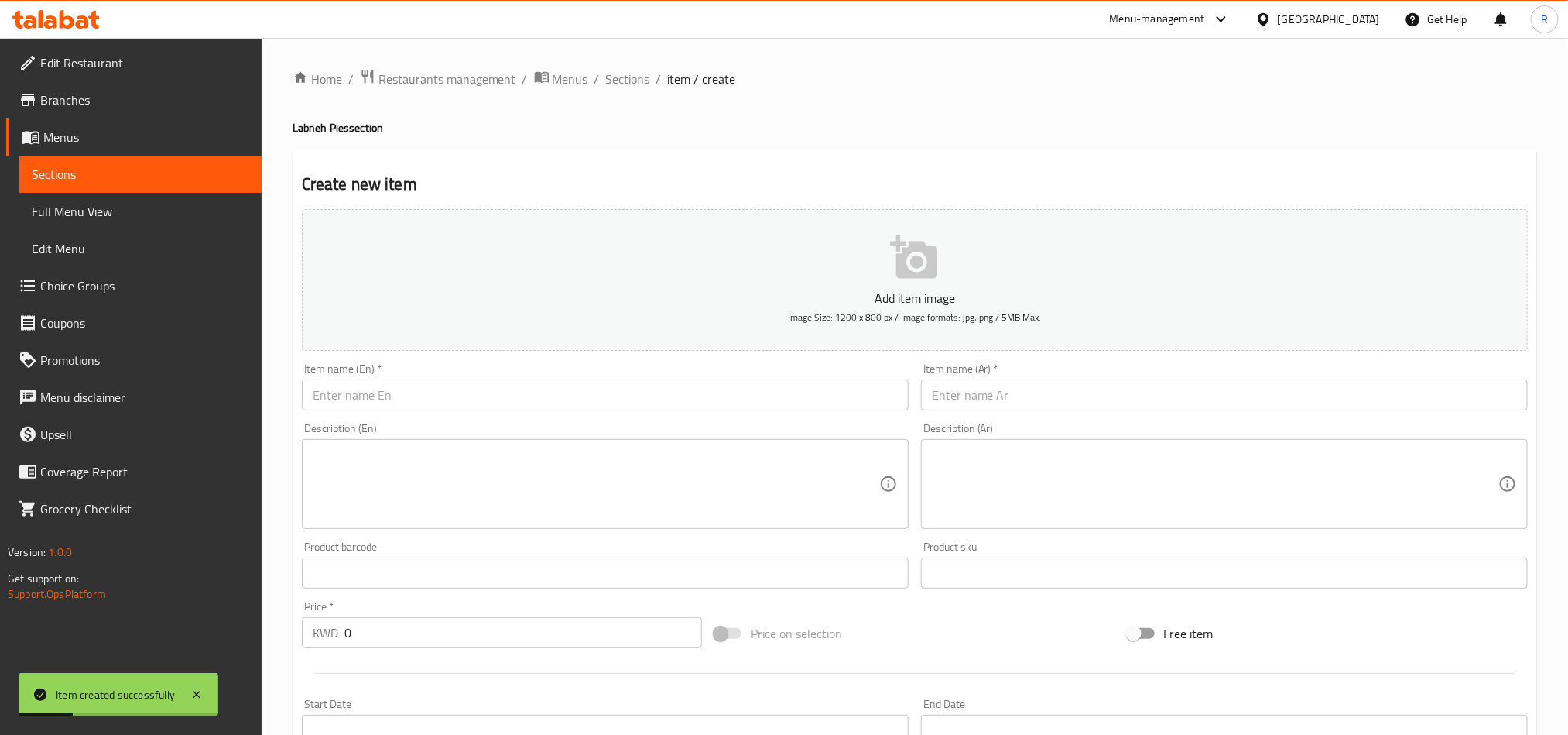
click at [627, 72] on span "Sections" at bounding box center [628, 79] width 44 height 19
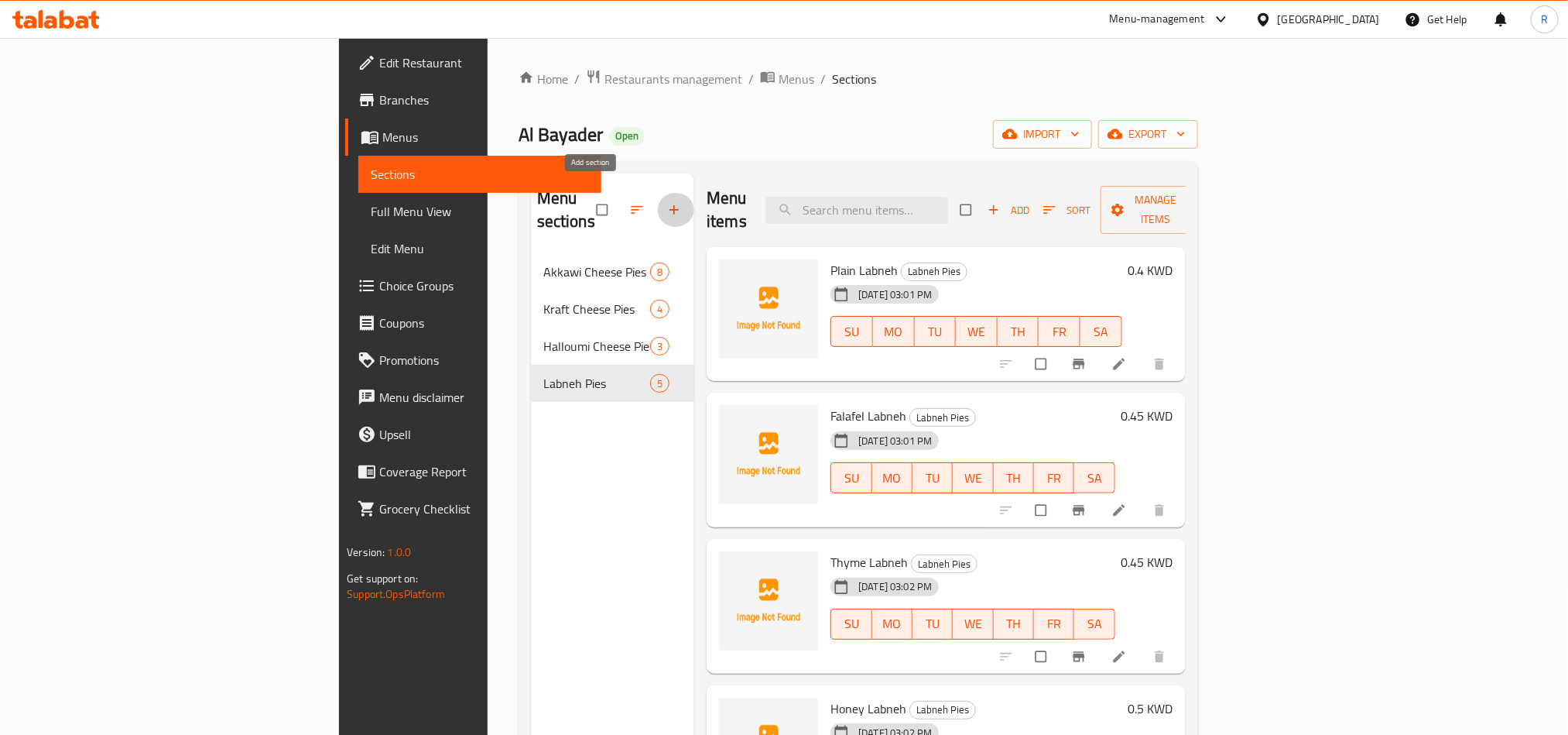
click at [658, 200] on button "button" at bounding box center [676, 210] width 37 height 34
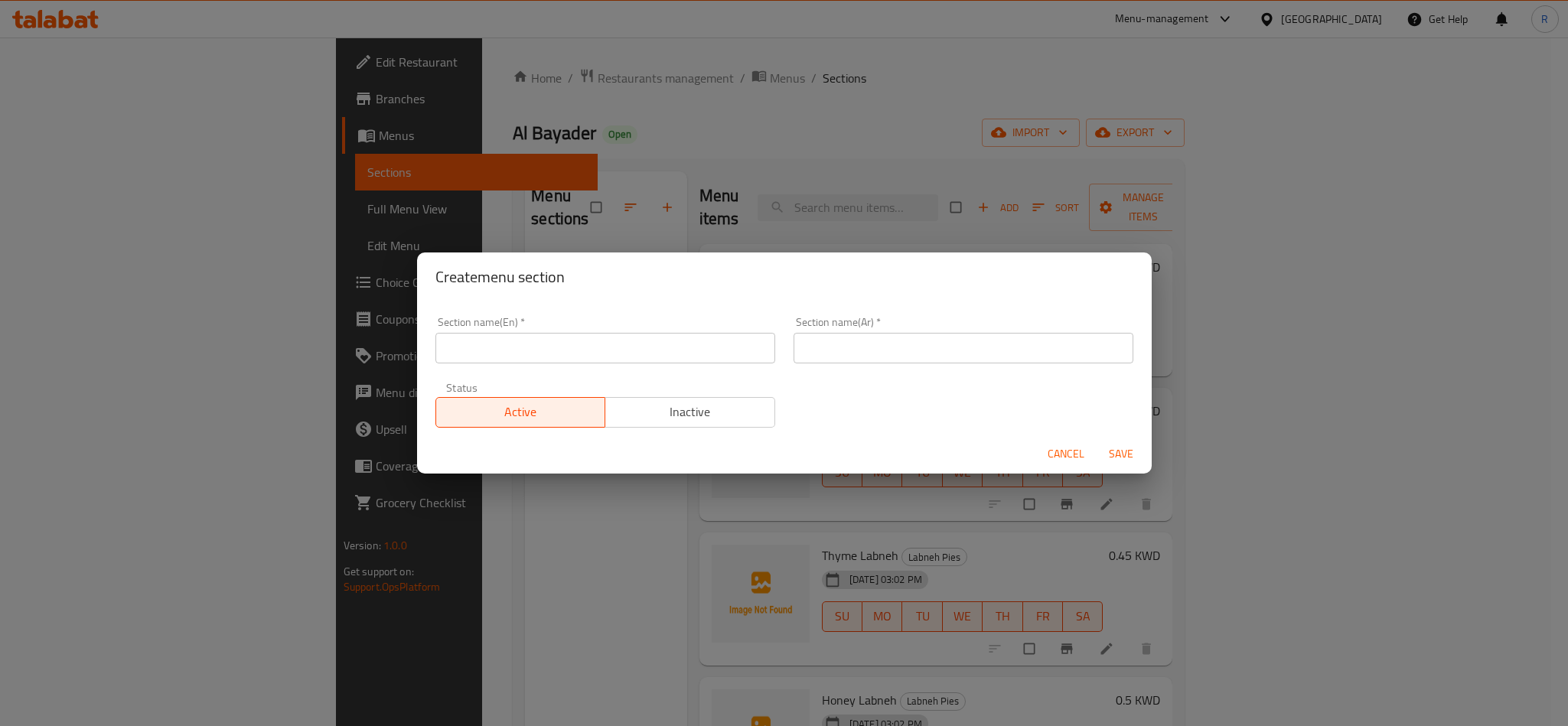
click at [623, 359] on input "text" at bounding box center [605, 348] width 340 height 30
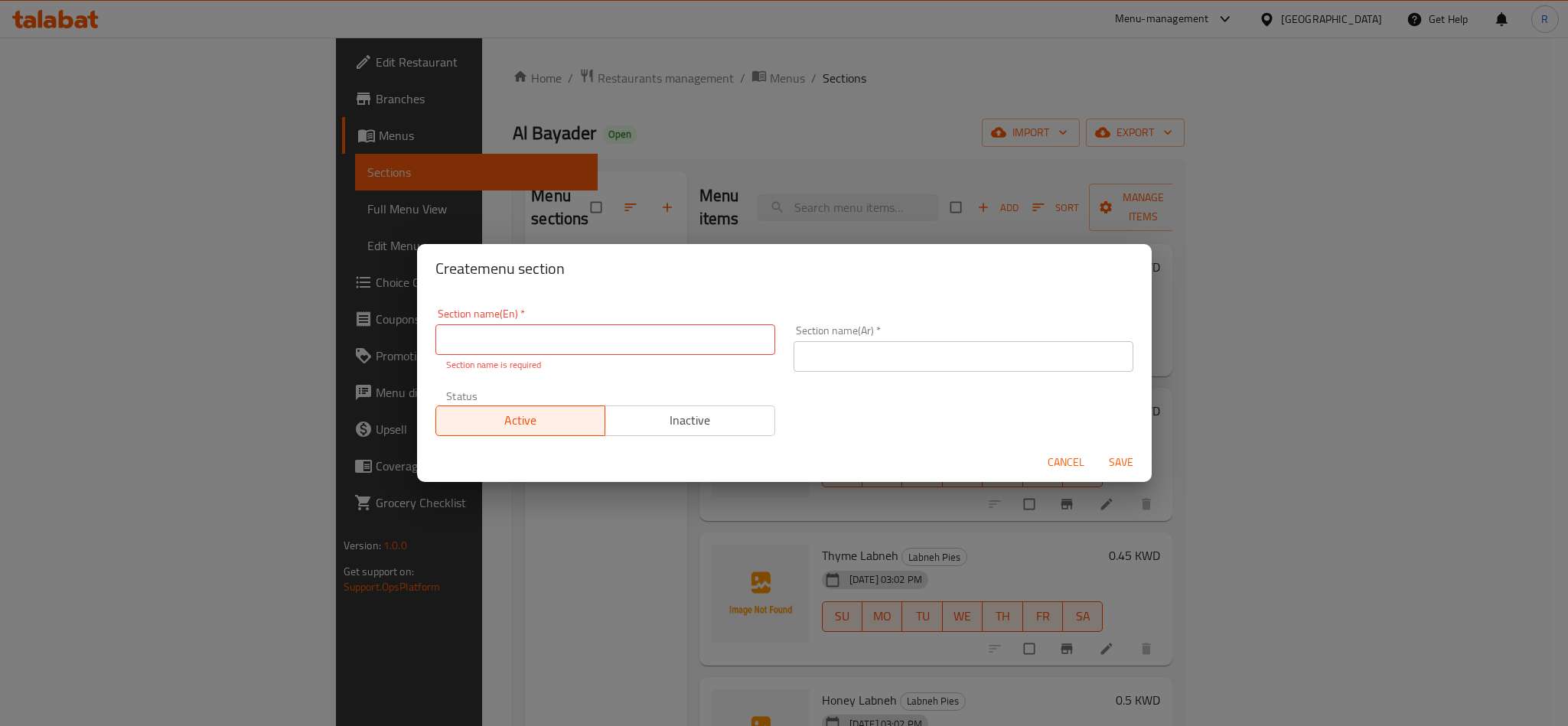
drag, startPoint x: 667, startPoint y: 329, endPoint x: 701, endPoint y: 342, distance: 36.4
click at [667, 329] on input "text" at bounding box center [605, 340] width 340 height 30
click at [875, 342] on input "text" at bounding box center [964, 357] width 340 height 30
paste input "فطاير الزعتر"
type input "فطاير الزعتر"
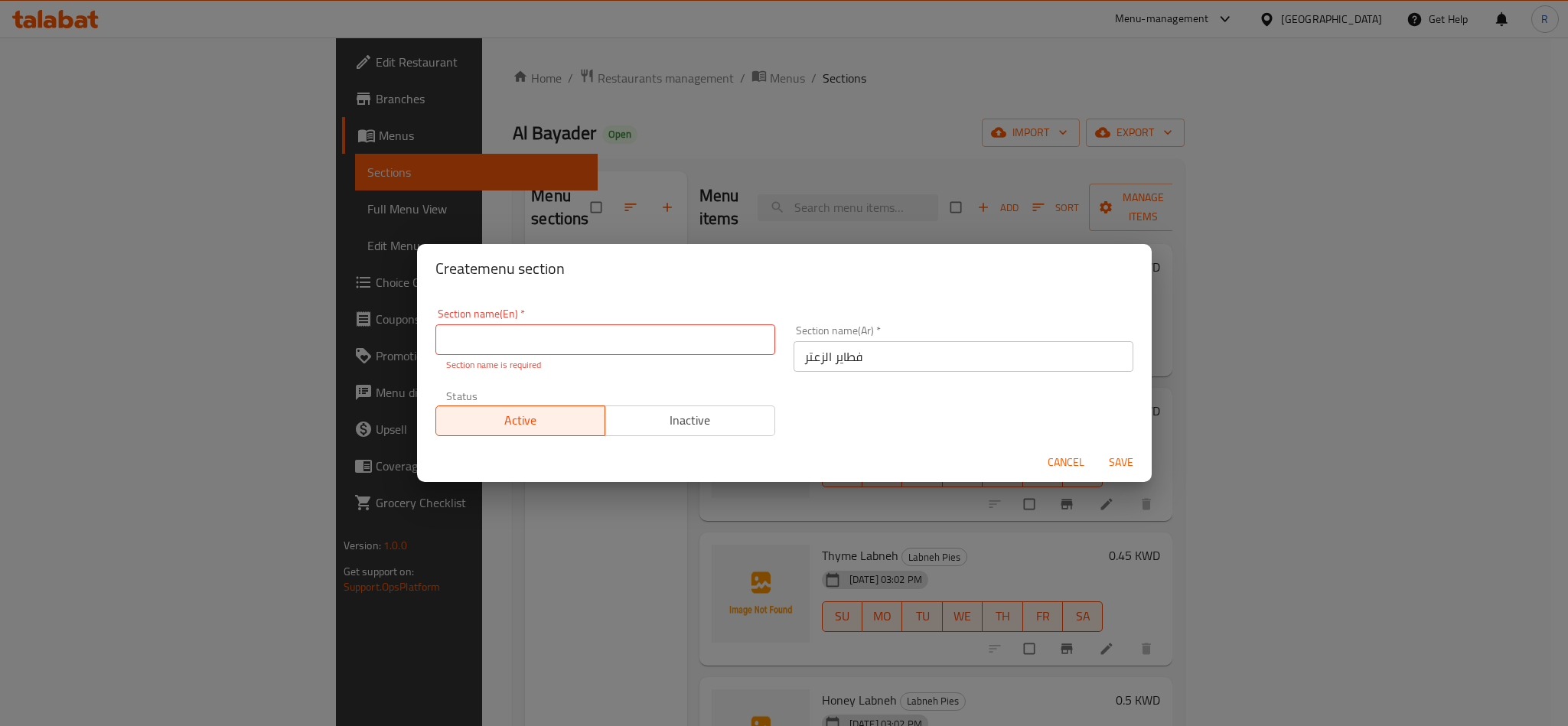
click at [703, 352] on input "text" at bounding box center [605, 340] width 340 height 30
paste input "Thyme Pies"
type input "Thyme Pies"
click at [1109, 460] on span "Save" at bounding box center [1121, 462] width 37 height 19
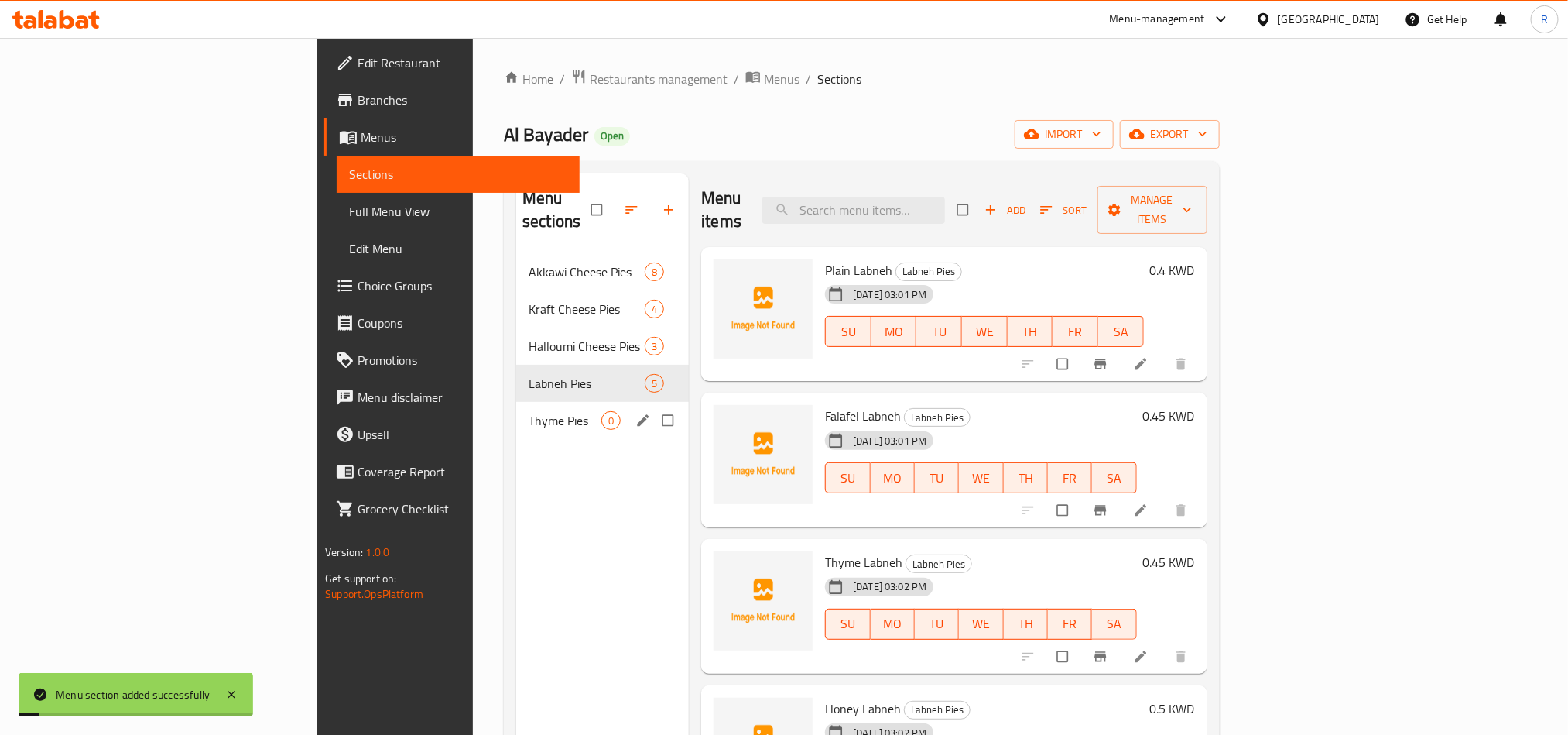
click at [516, 415] on div "Thyme Pies 0" at bounding box center [602, 421] width 173 height 37
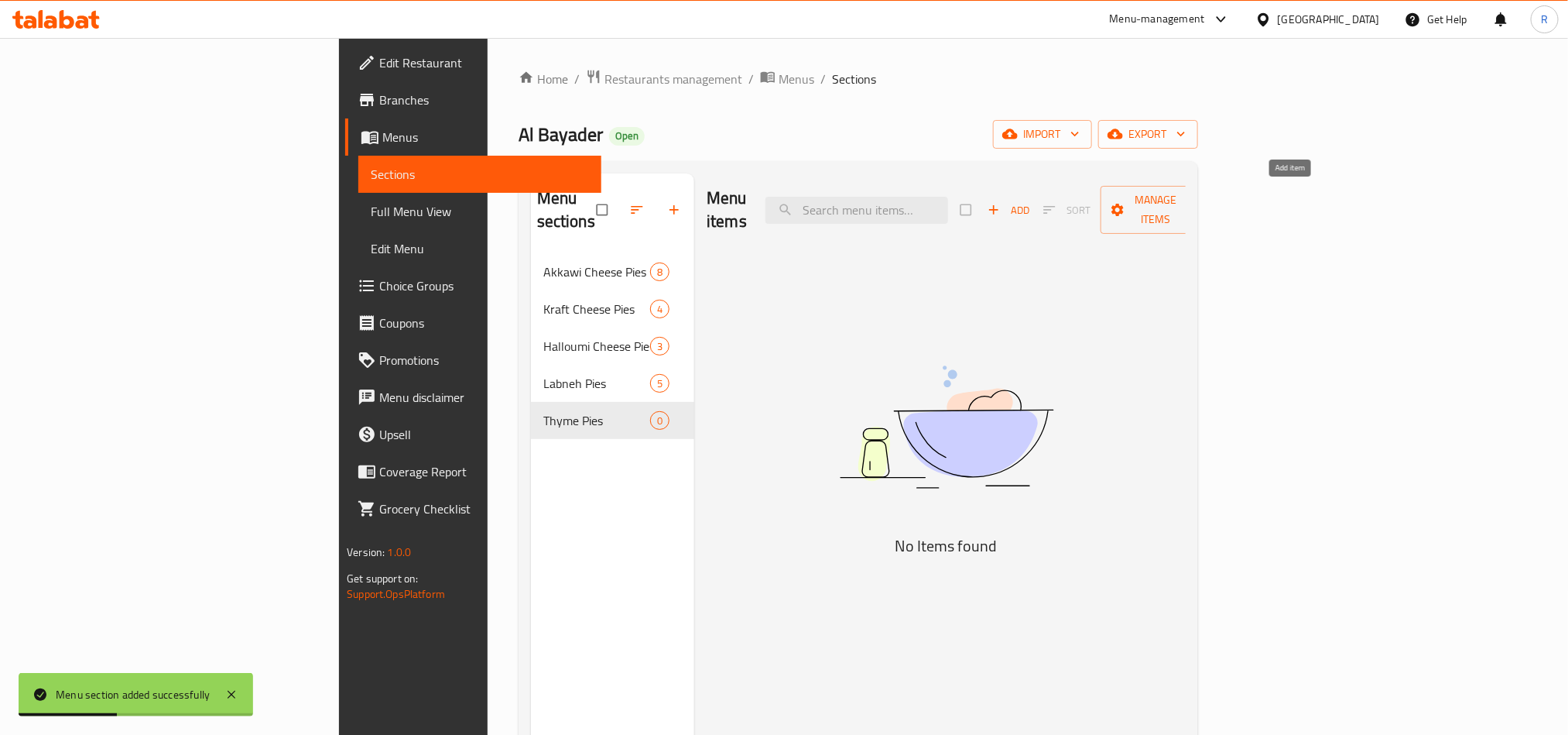
click at [1034, 198] on button "Add" at bounding box center [1009, 210] width 49 height 24
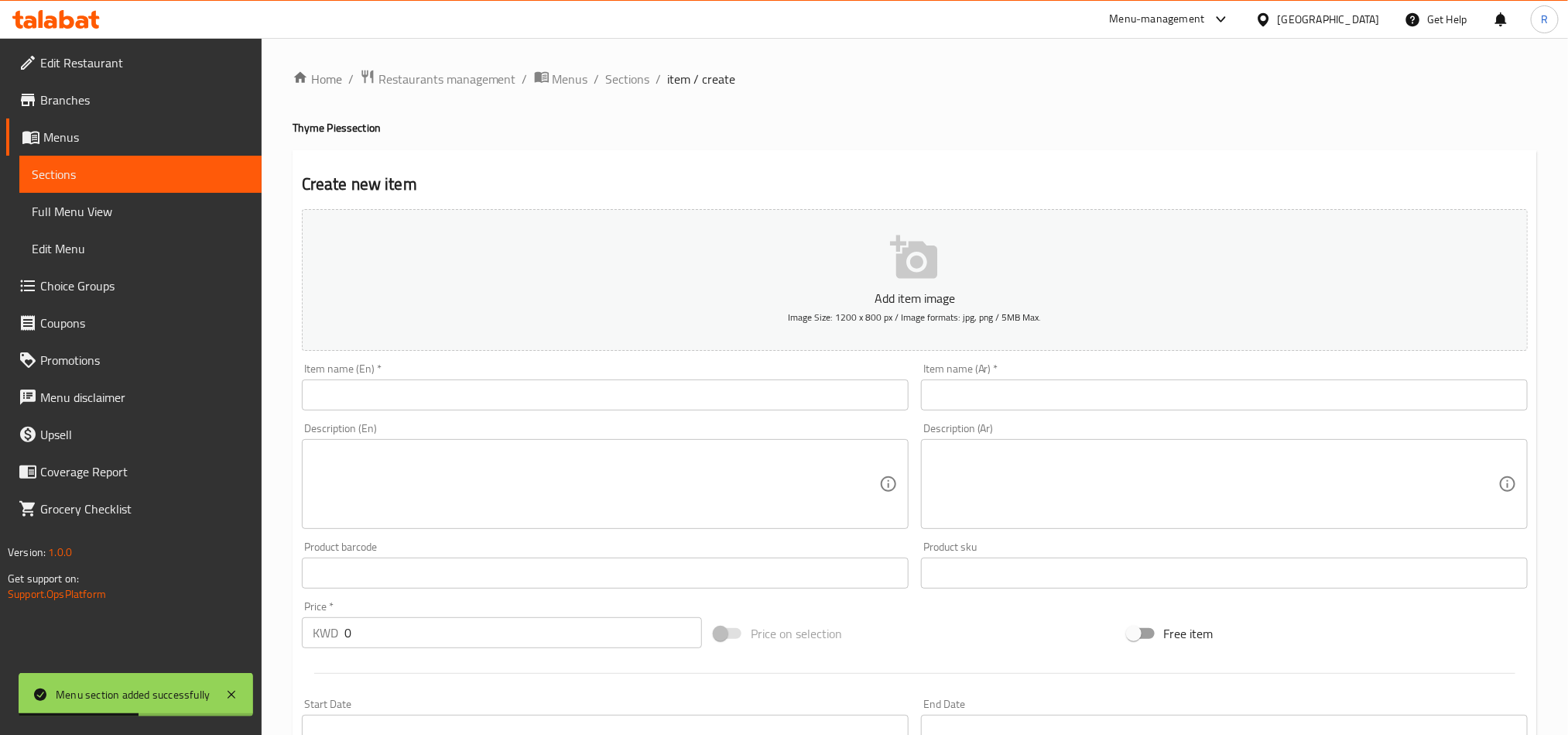
click at [1284, 398] on input "text" at bounding box center [1224, 395] width 607 height 31
paste input "زعتر سادة"
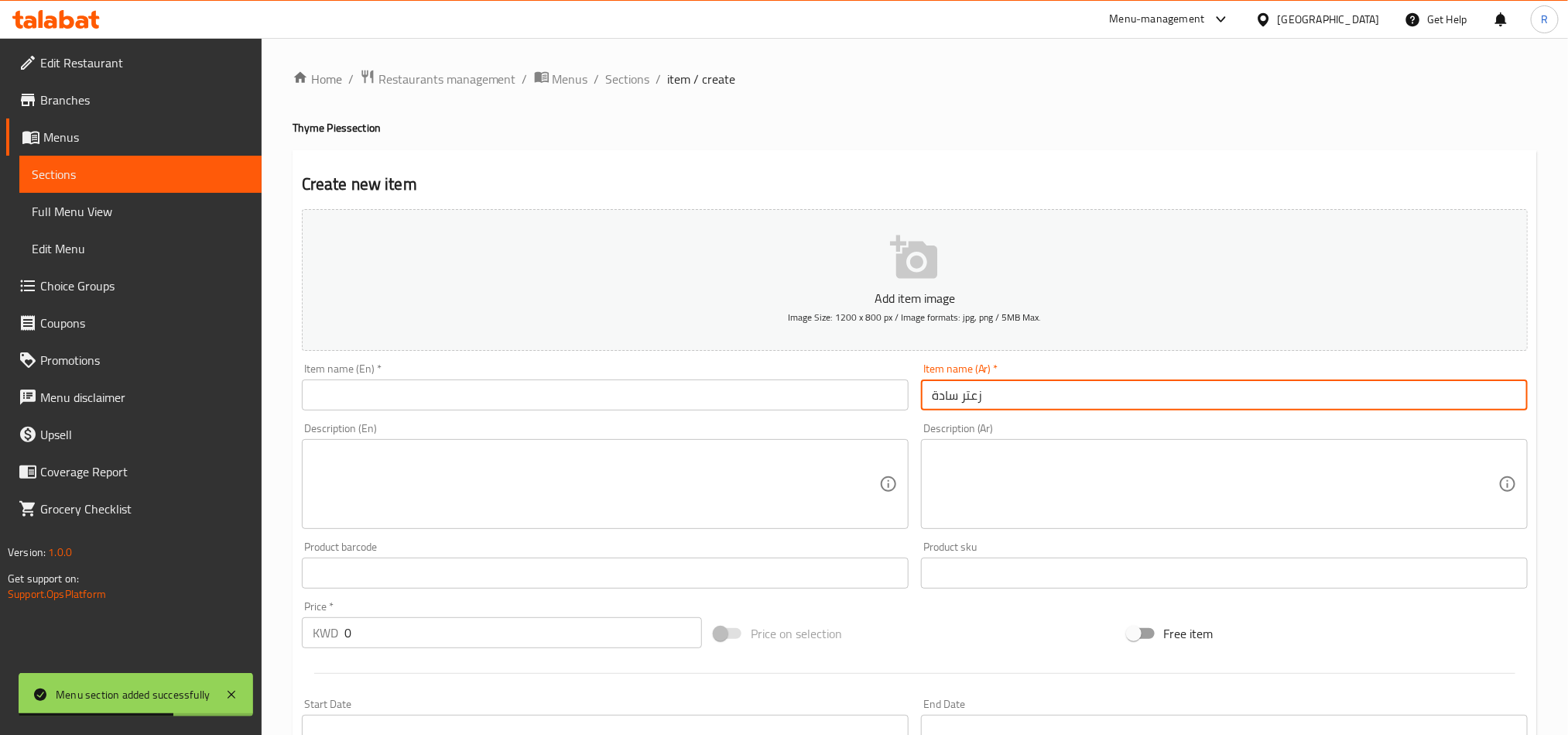
type input "زعتر سادة"
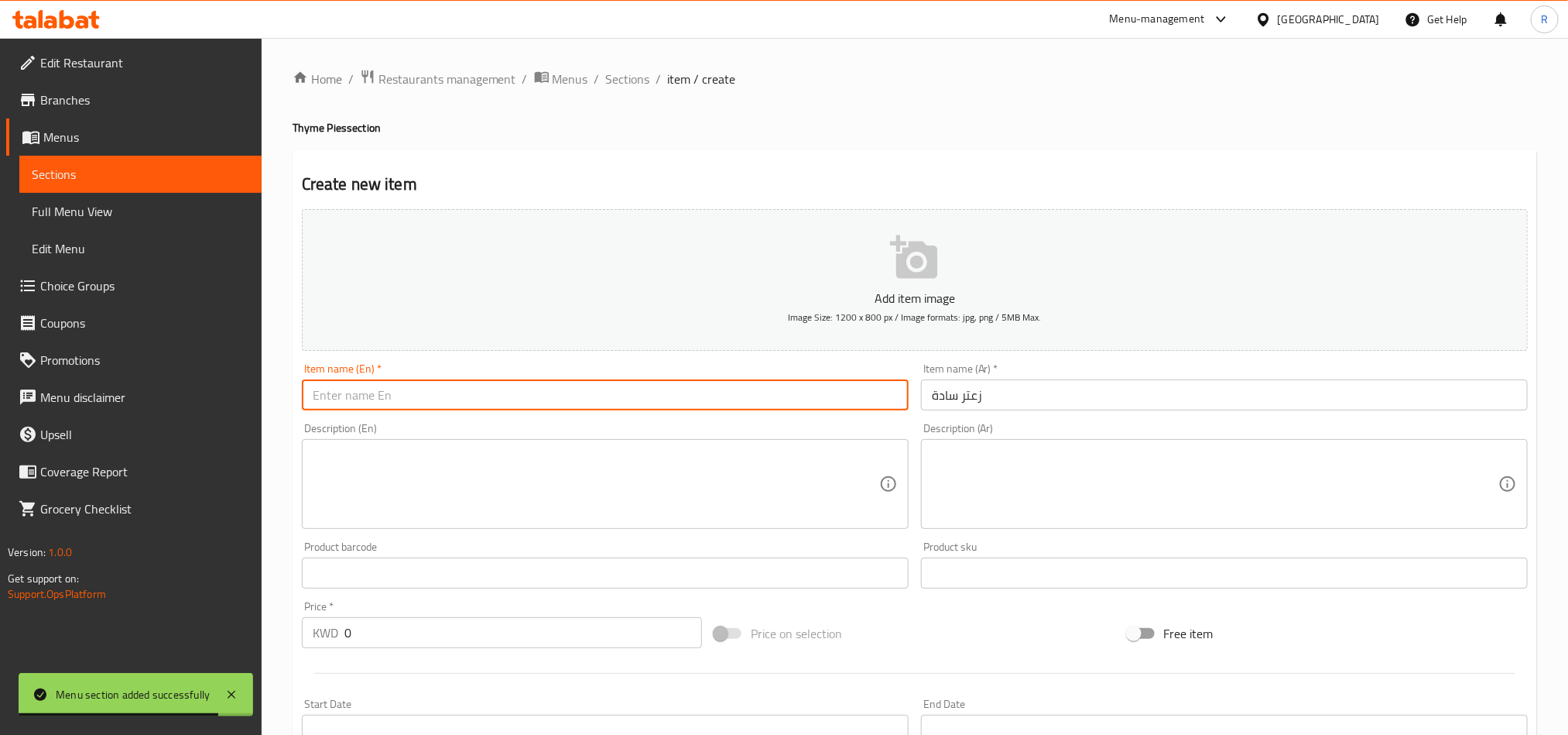
click at [483, 396] on input "text" at bounding box center [605, 395] width 607 height 31
paste input "Plain thyme"
type input "Plain thyme"
click at [600, 486] on textarea at bounding box center [596, 484] width 567 height 74
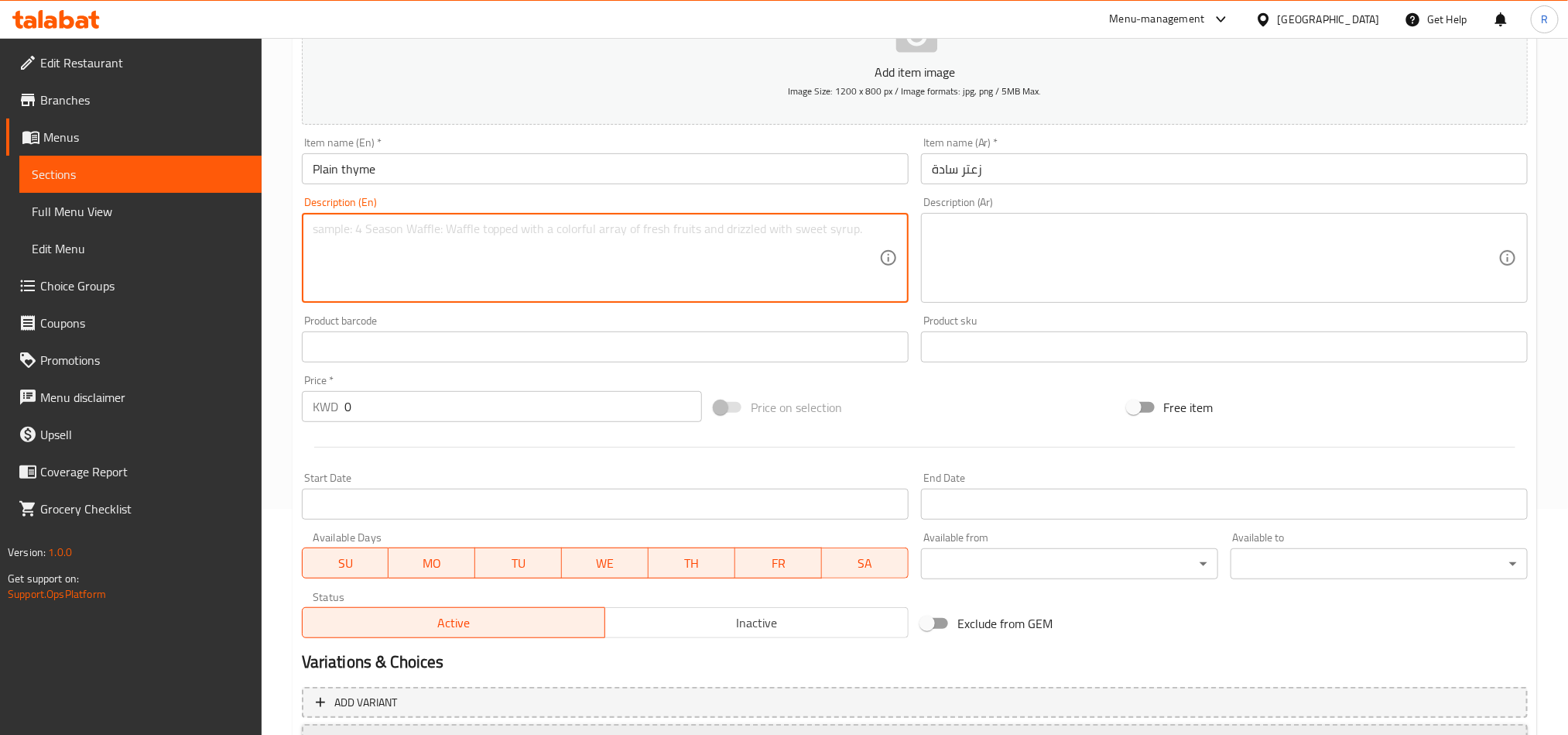
scroll to position [232, 0]
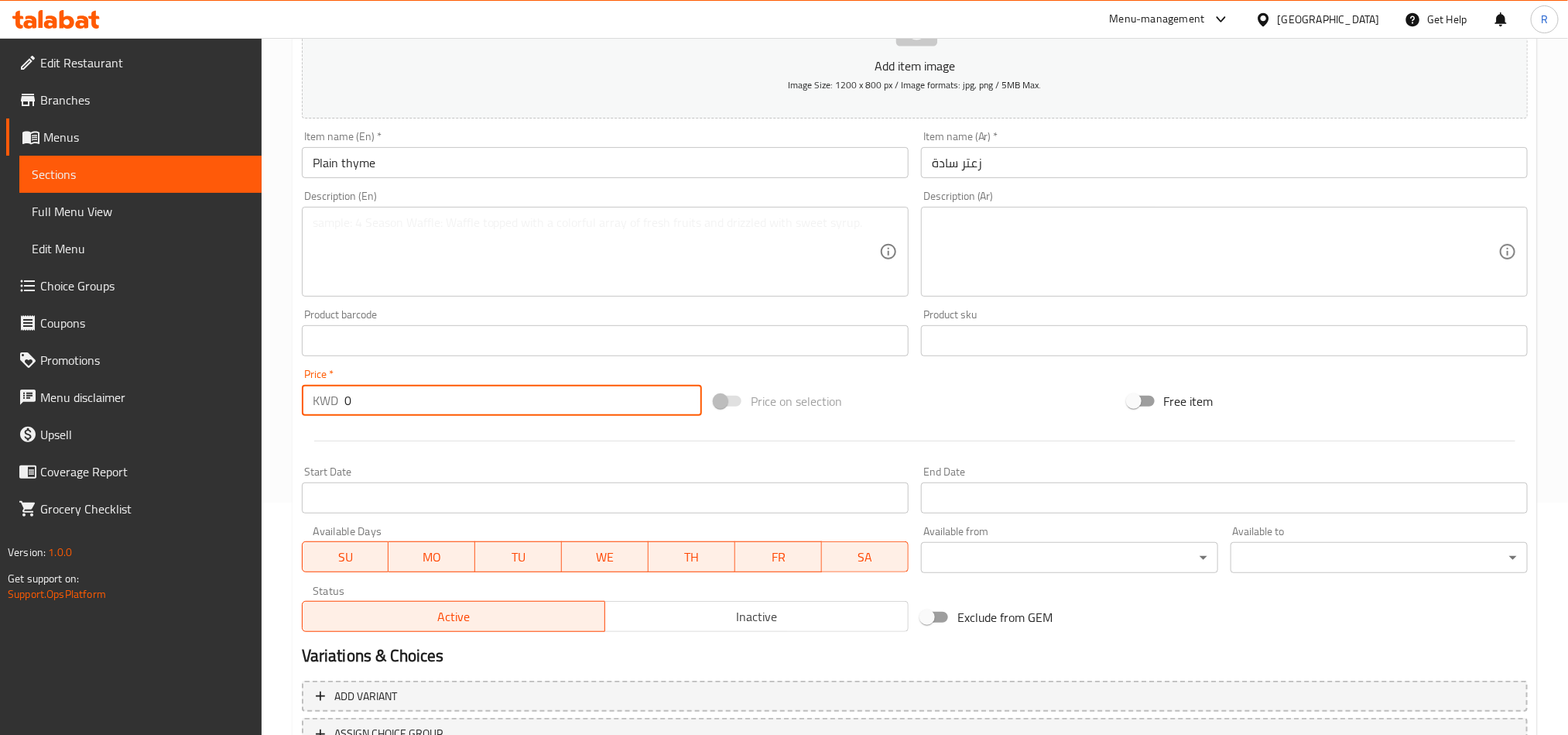
drag, startPoint x: 360, startPoint y: 407, endPoint x: 344, endPoint y: 406, distance: 16.0
click at [347, 407] on input "0" at bounding box center [523, 401] width 358 height 31
type input "0"
type input "0.25"
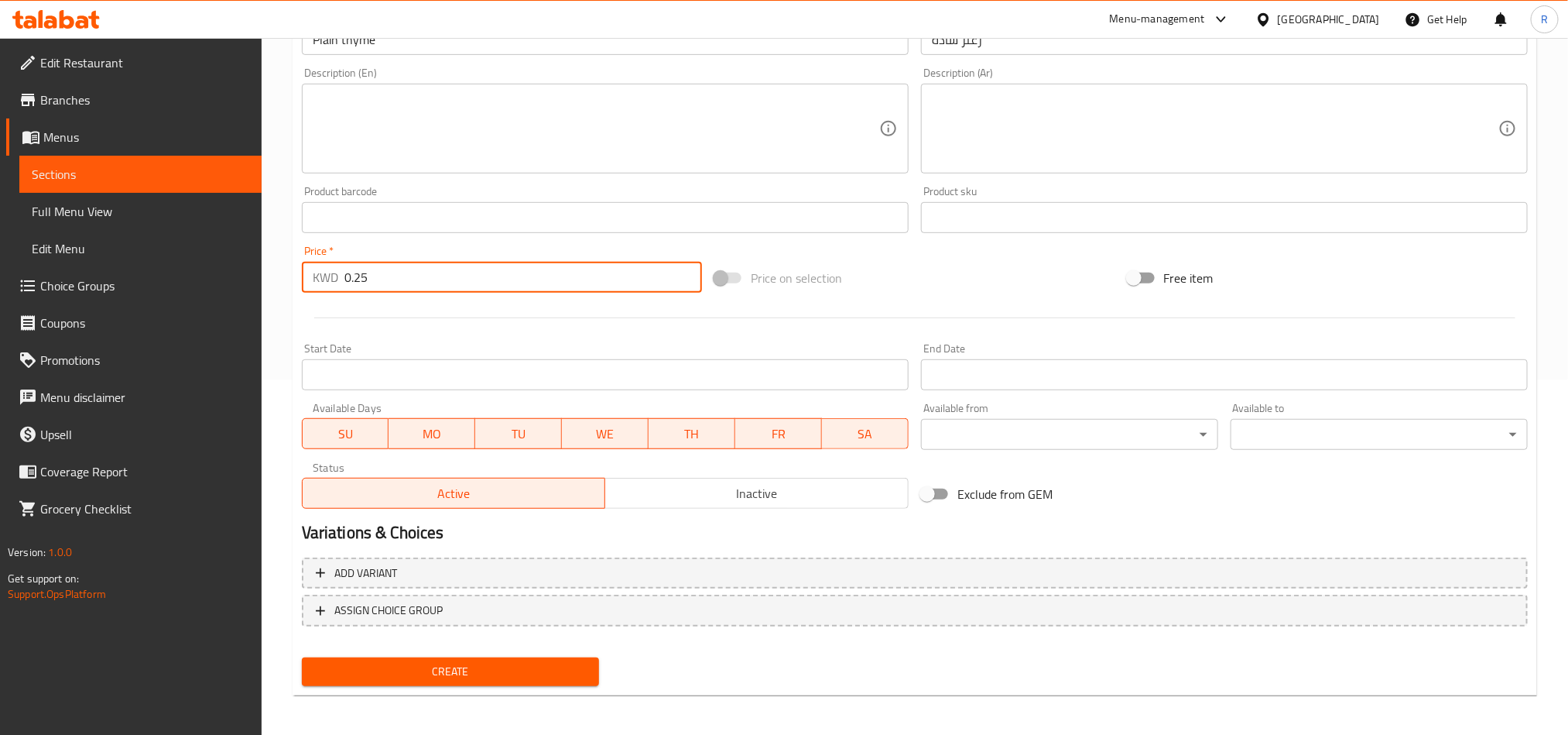
scroll to position [358, 0]
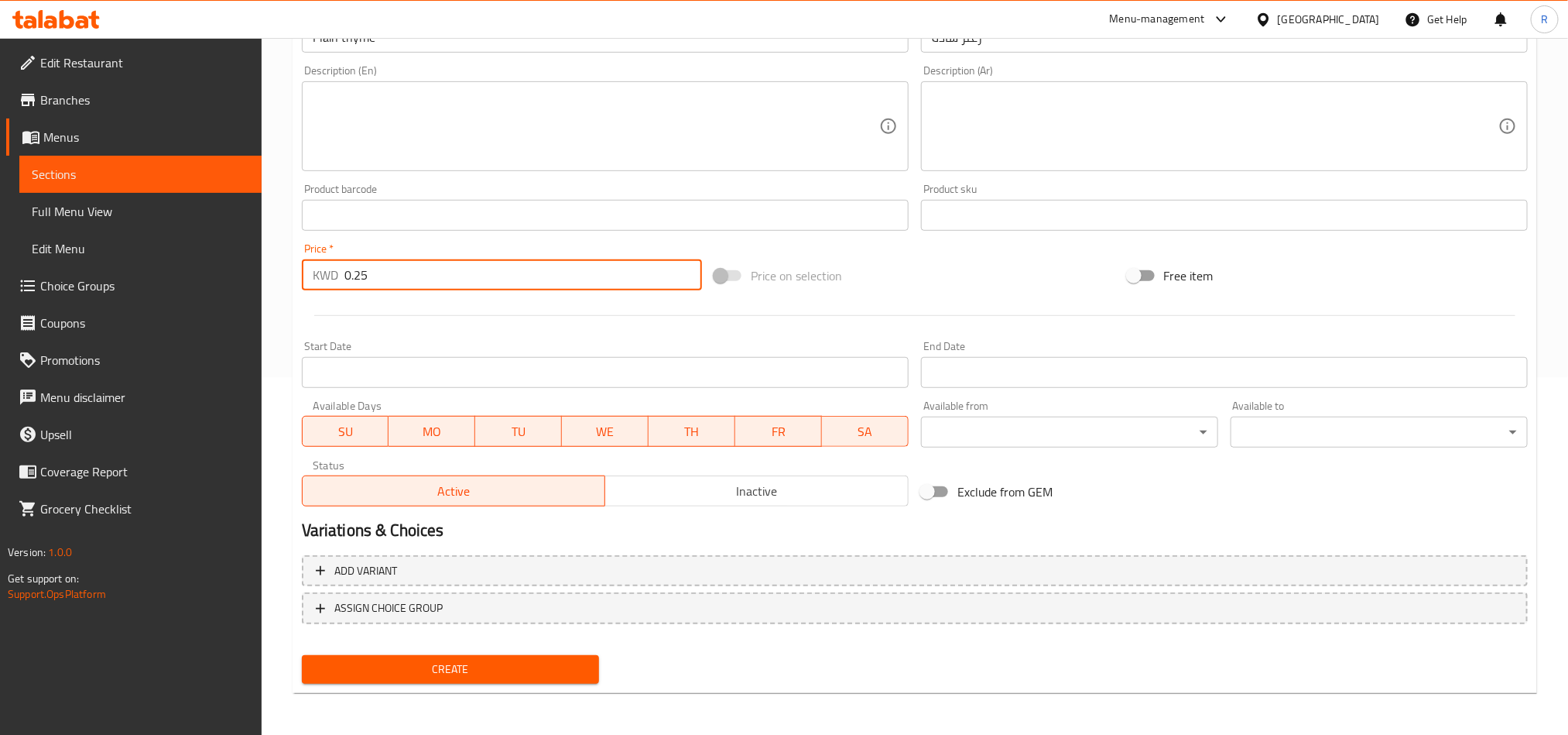
click at [500, 663] on span "Create" at bounding box center [451, 670] width 272 height 19
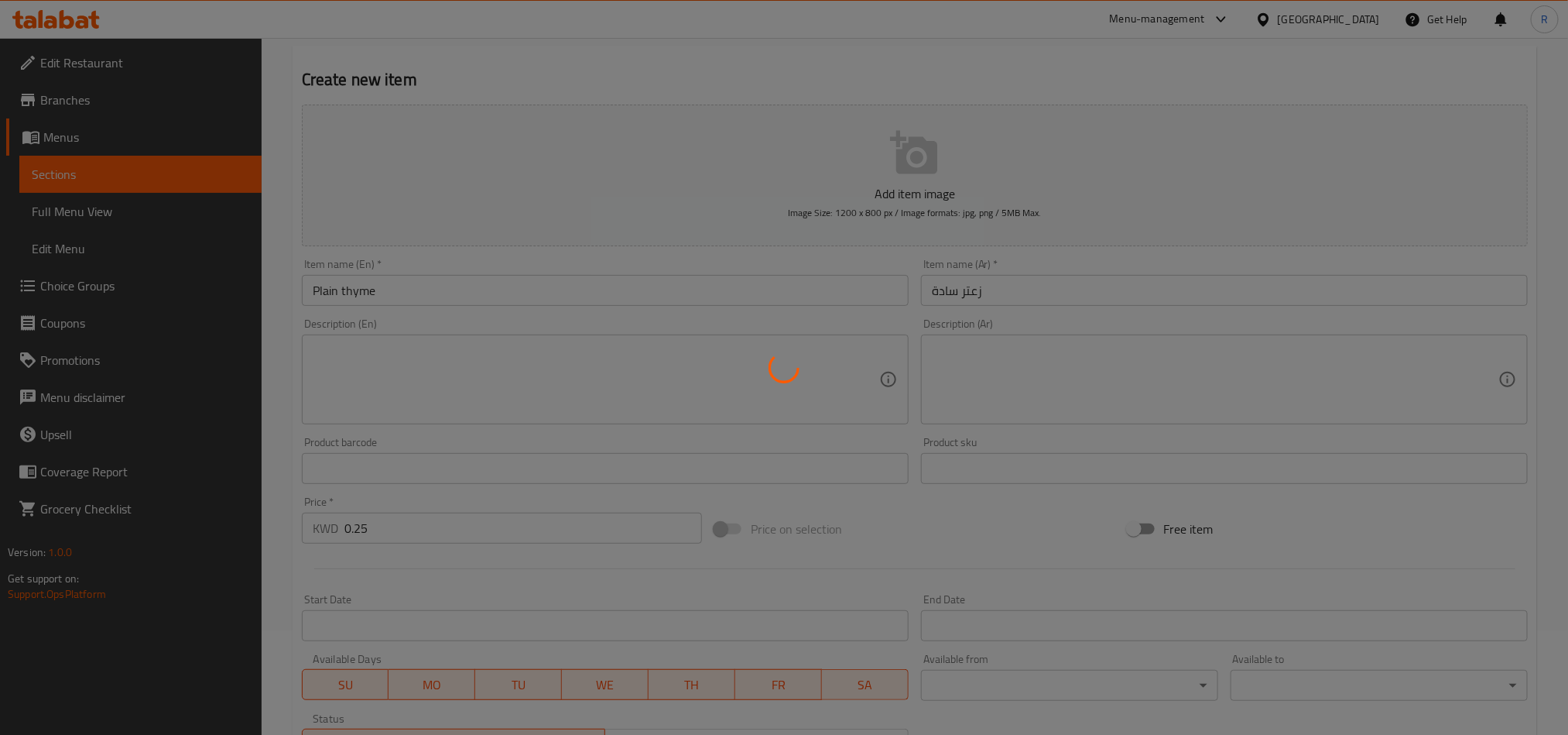
scroll to position [116, 0]
type input "0"
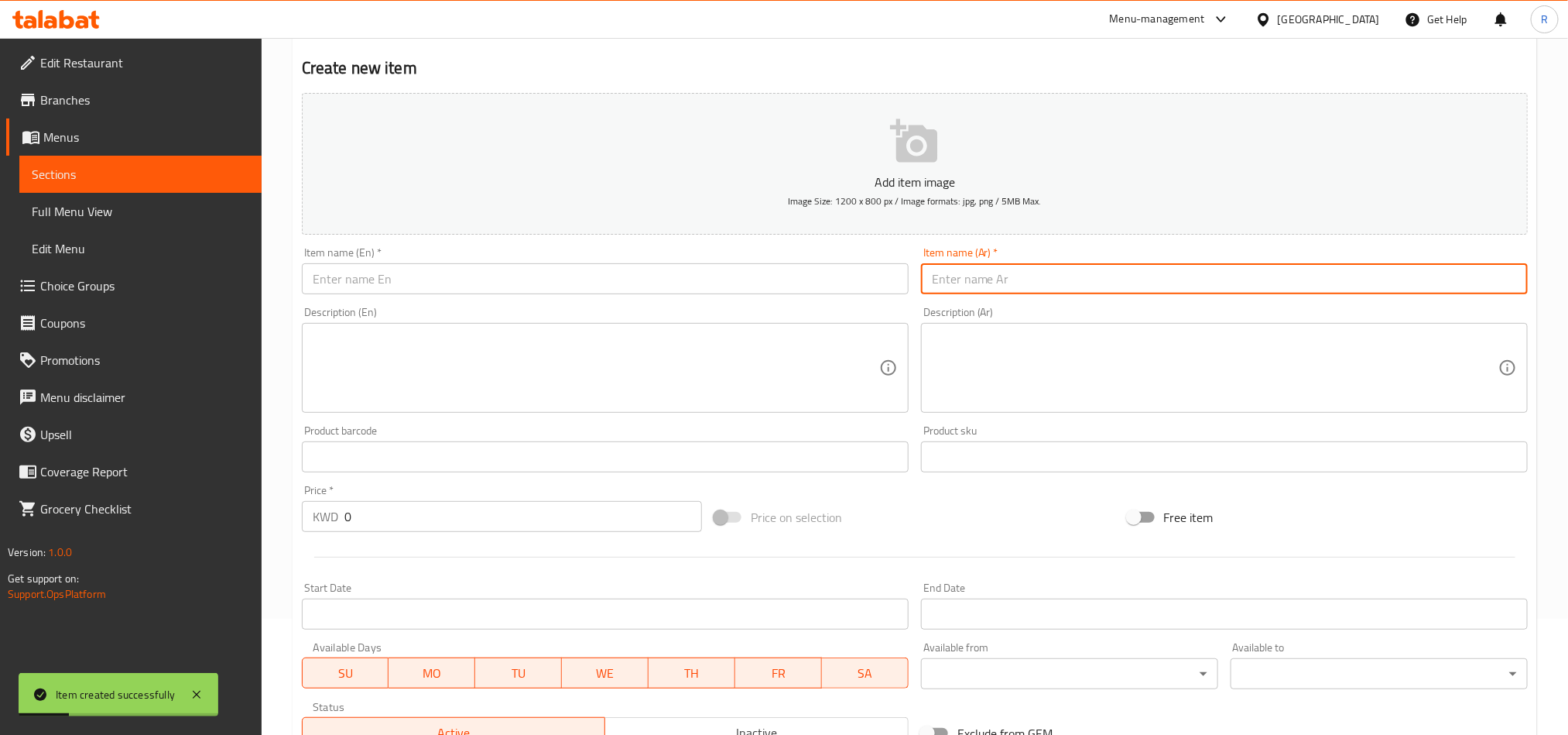
click at [1005, 282] on input "text" at bounding box center [1224, 279] width 607 height 31
paste input "زعتر خضار"
type input "زعتر خضار"
click at [610, 279] on input "text" at bounding box center [605, 279] width 607 height 31
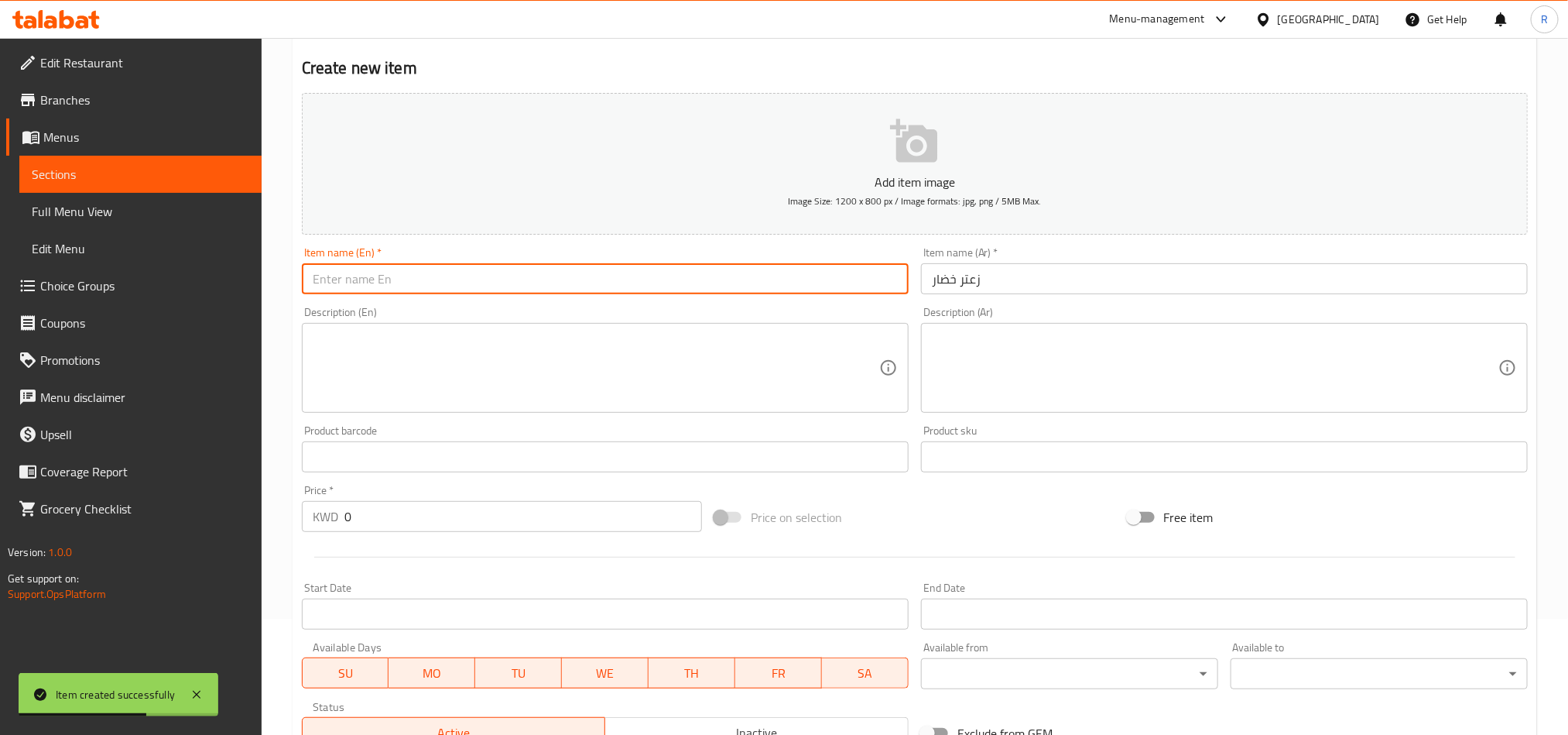
paste input "Vegetable thyme"
type input "Vegetable thyme"
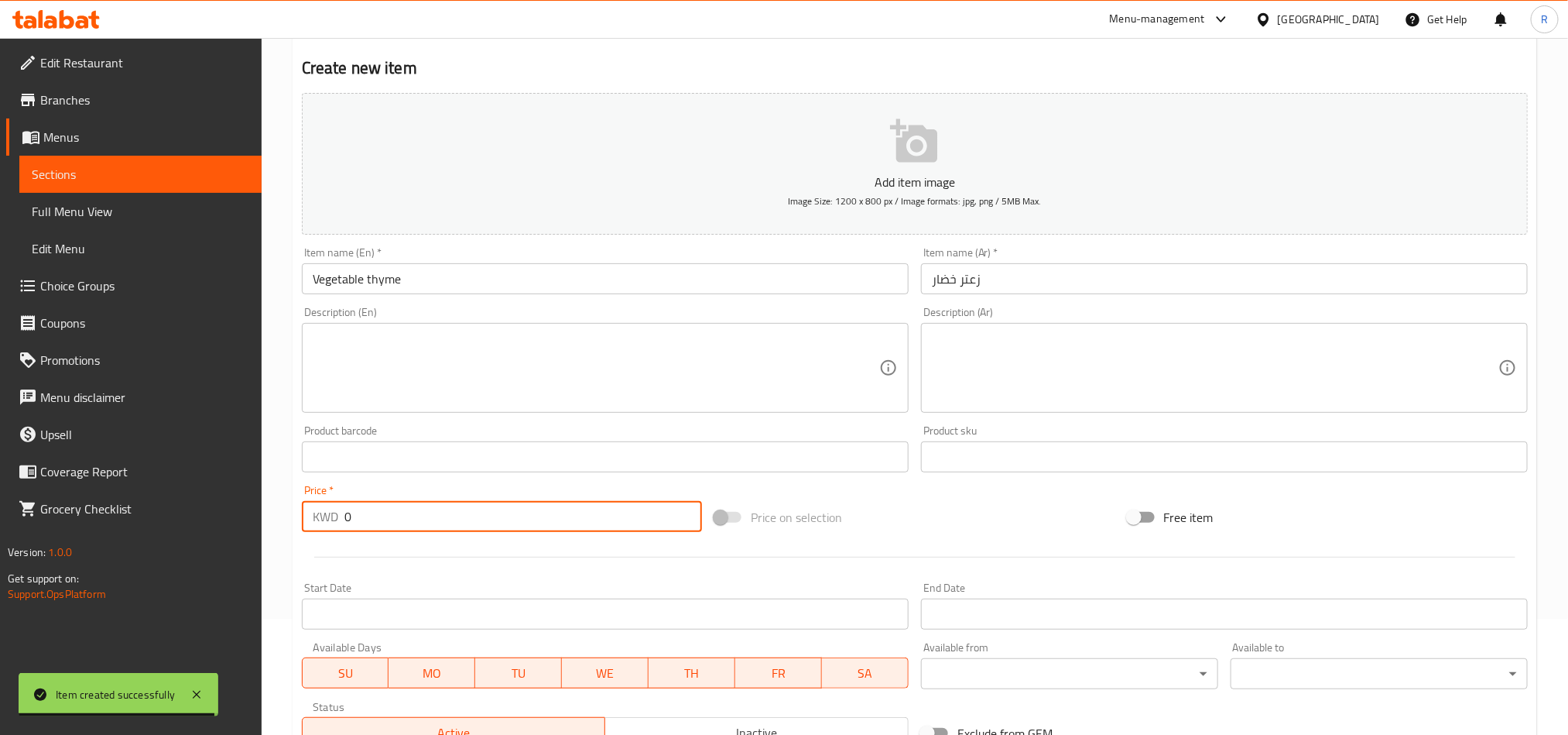
click at [337, 516] on div "KWD 0 Price *" at bounding box center [502, 517] width 401 height 31
type input "00.4"
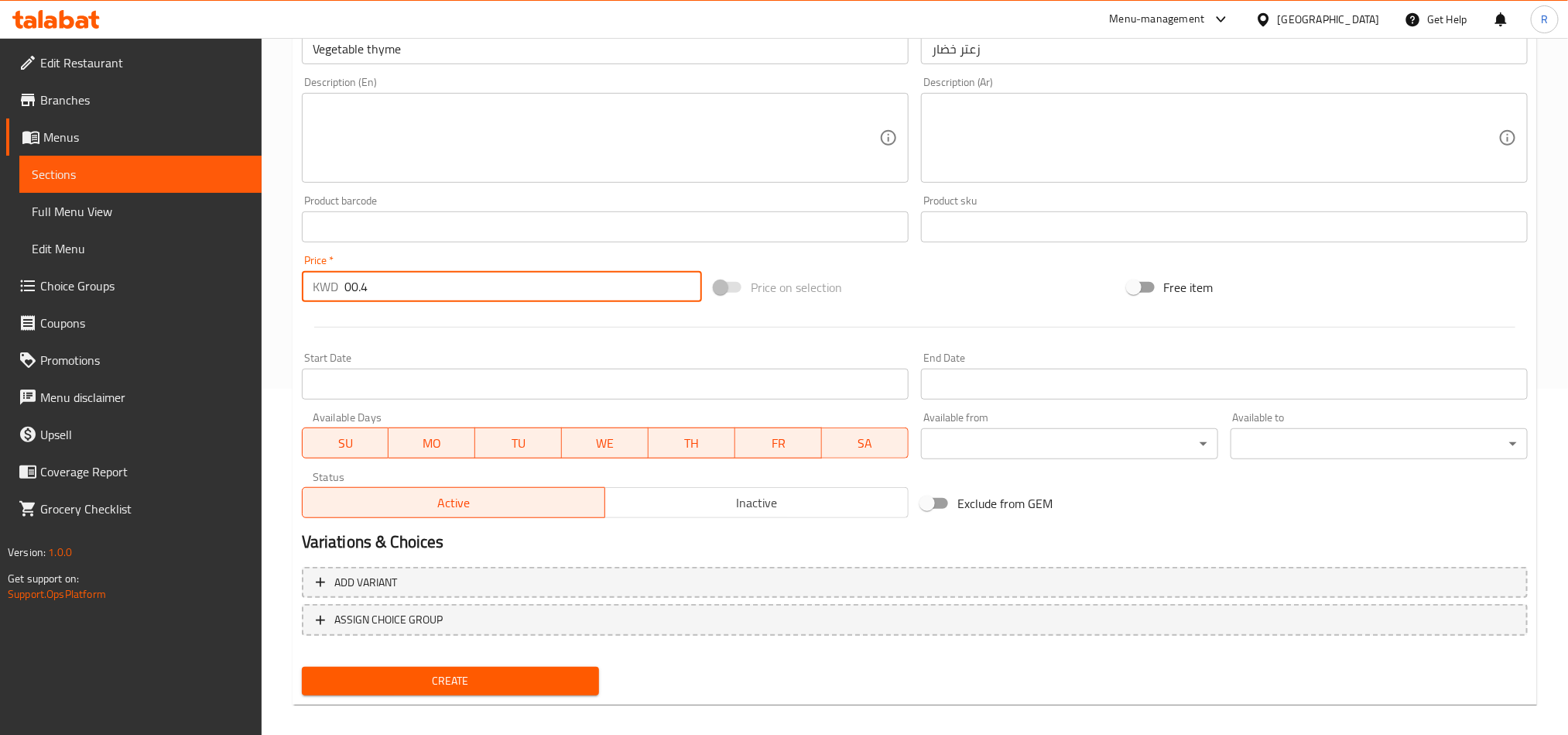
scroll to position [349, 0]
click at [463, 670] on span "Create" at bounding box center [451, 679] width 272 height 19
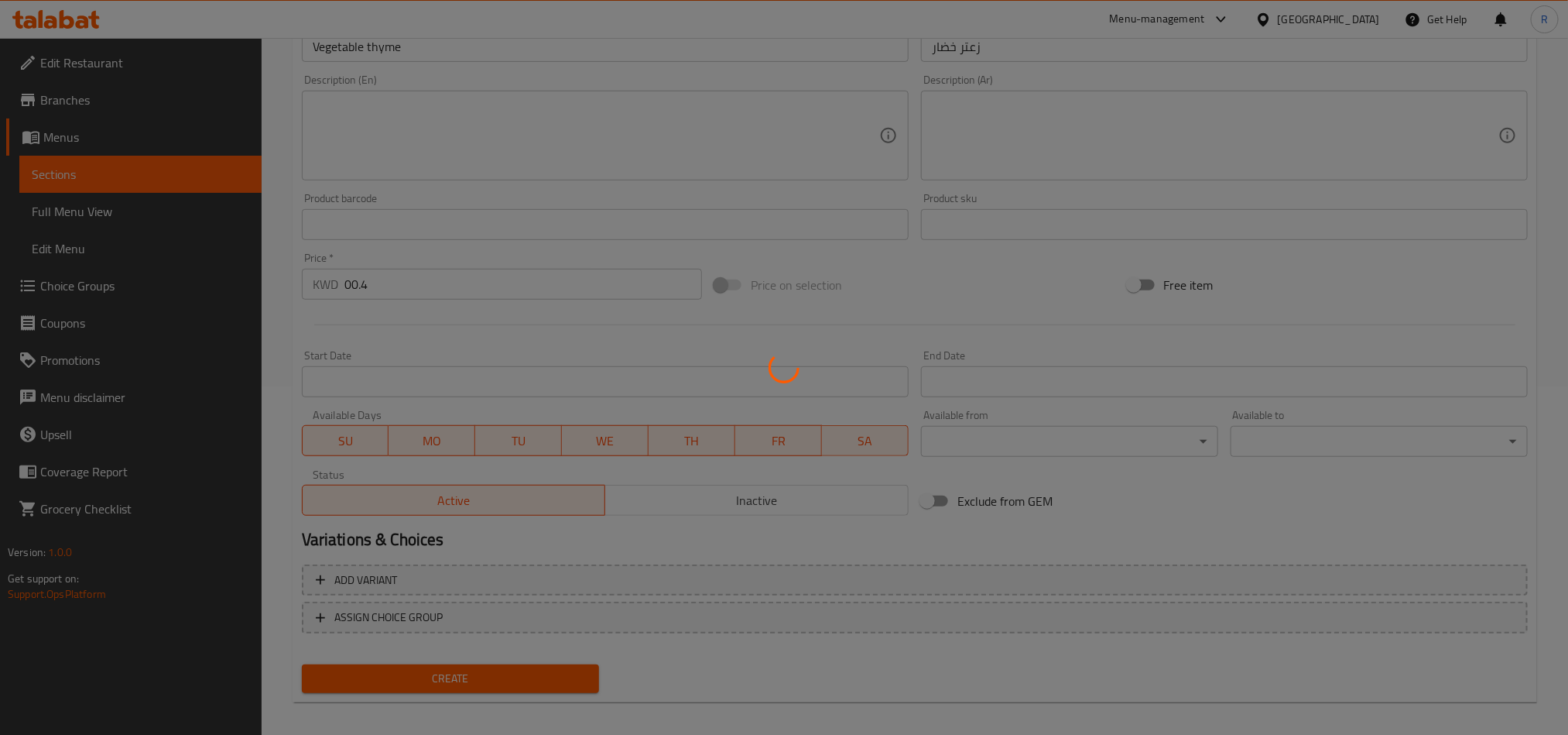
type input "0"
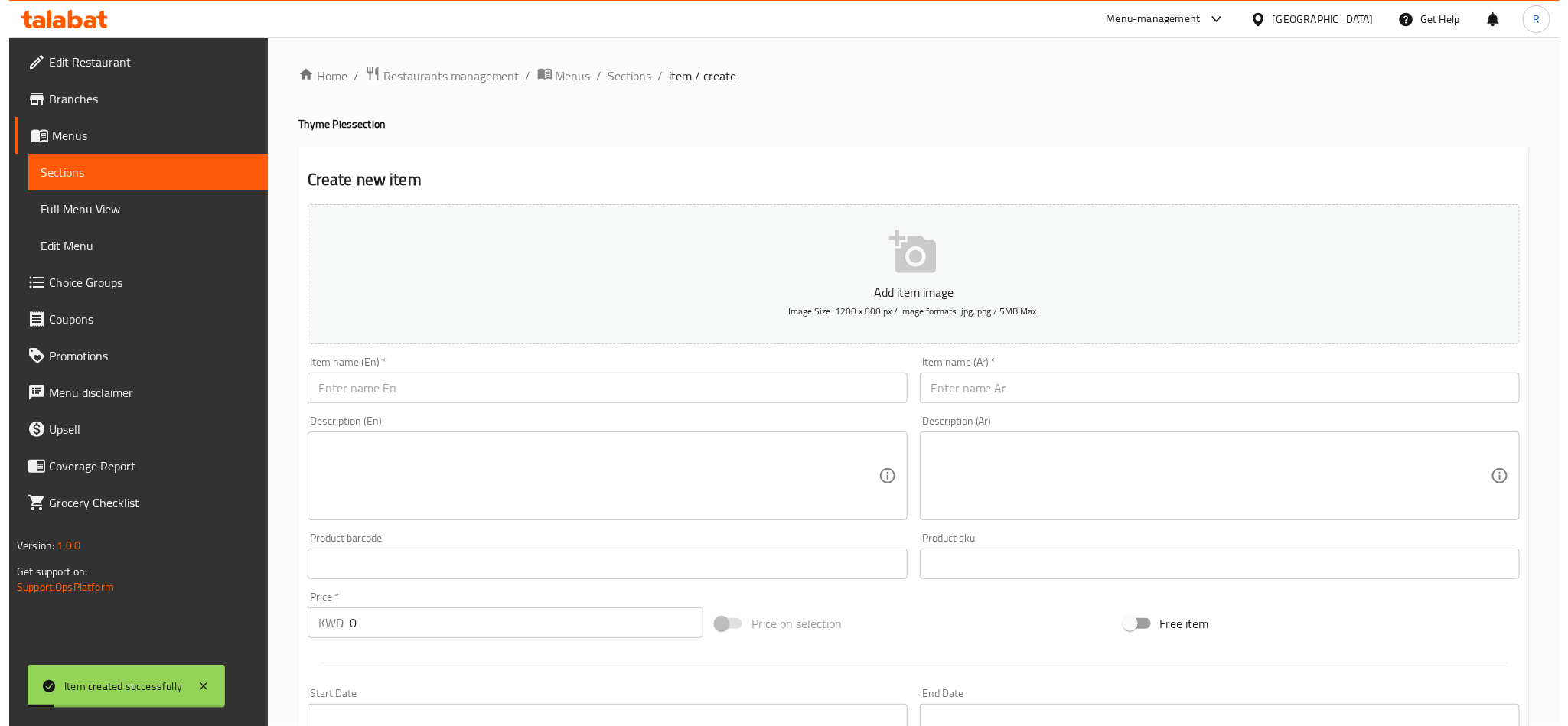
scroll to position [0, 0]
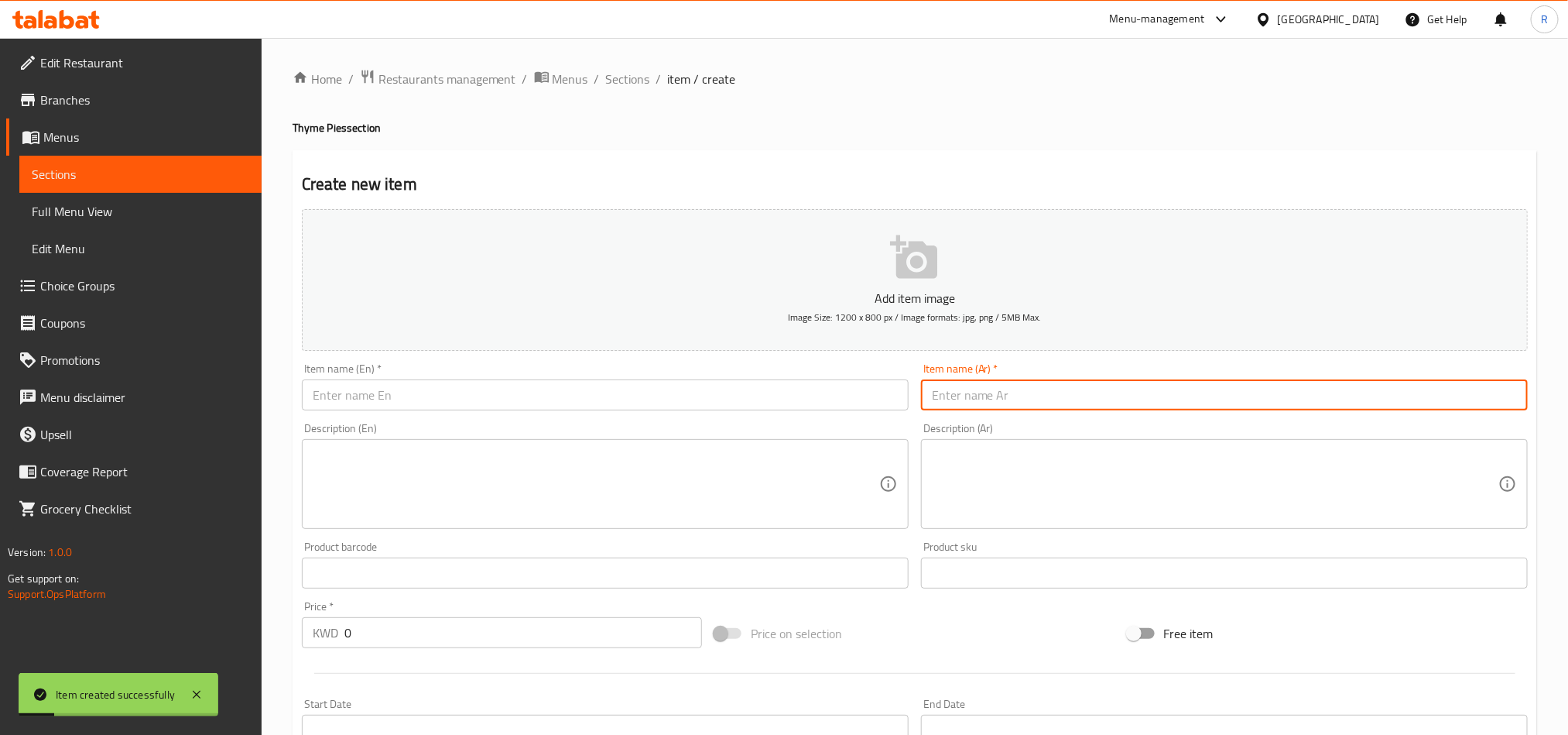
click at [1120, 388] on input "text" at bounding box center [1224, 395] width 607 height 31
paste input "زعتر جبنة"
type input "زعتر جبنة"
click at [1091, 730] on input "Start Date" at bounding box center [1224, 730] width 607 height 31
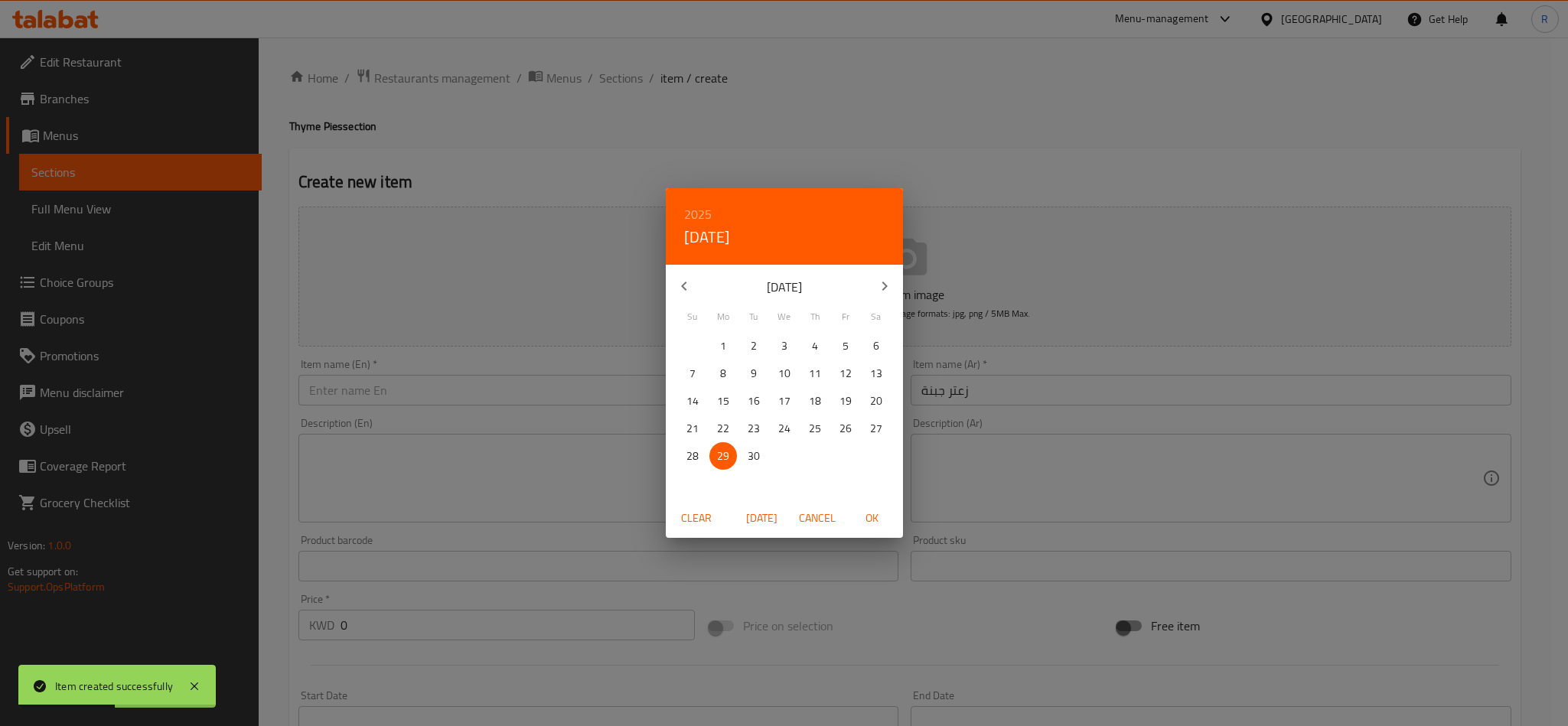
click at [476, 361] on div "2025 Mon, Sep [DATE] Mo Tu We Th Fr Sa 31 1 2 3 4 5 6 7 8 9 10 11 12 13 14 15 1…" at bounding box center [784, 363] width 1568 height 726
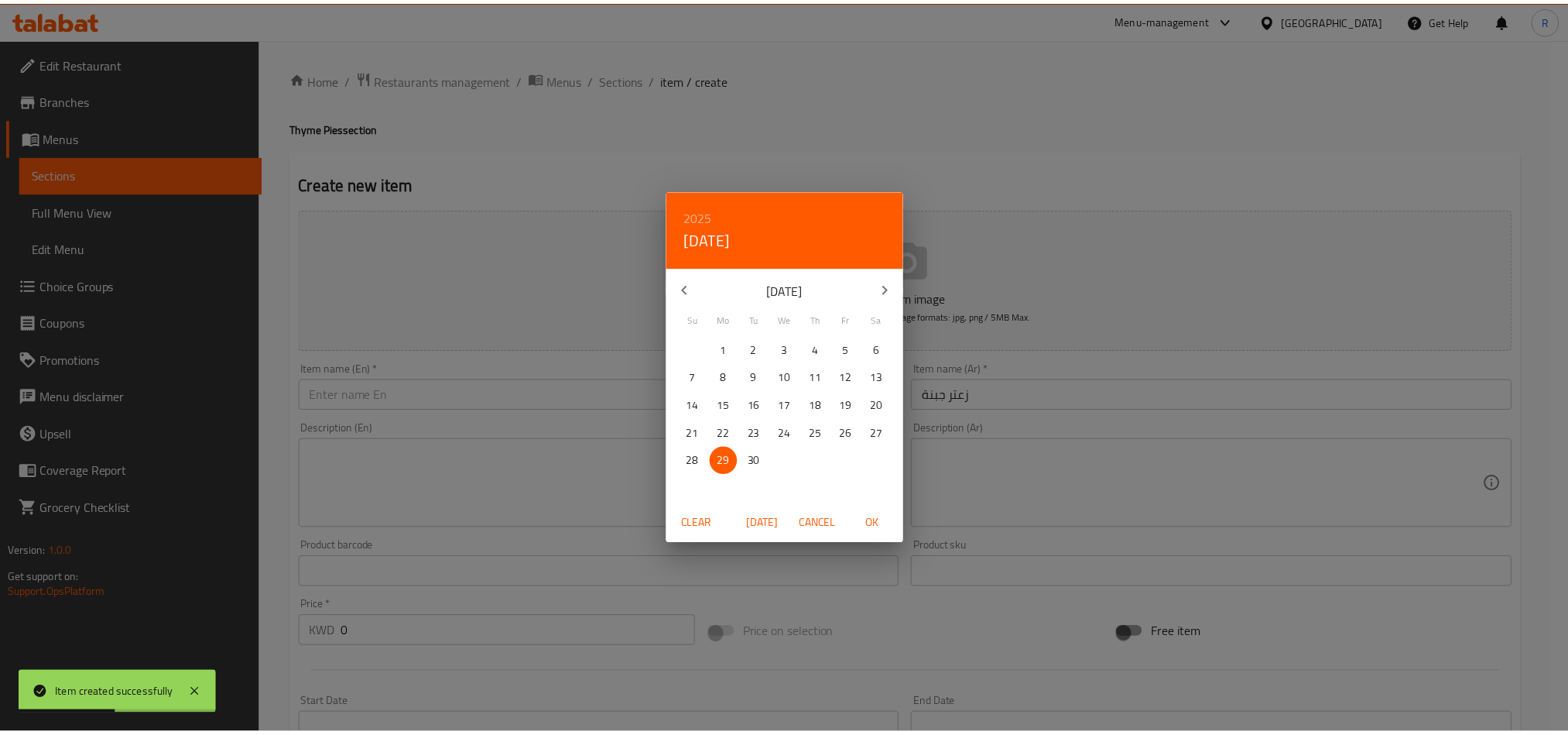
scroll to position [11, 0]
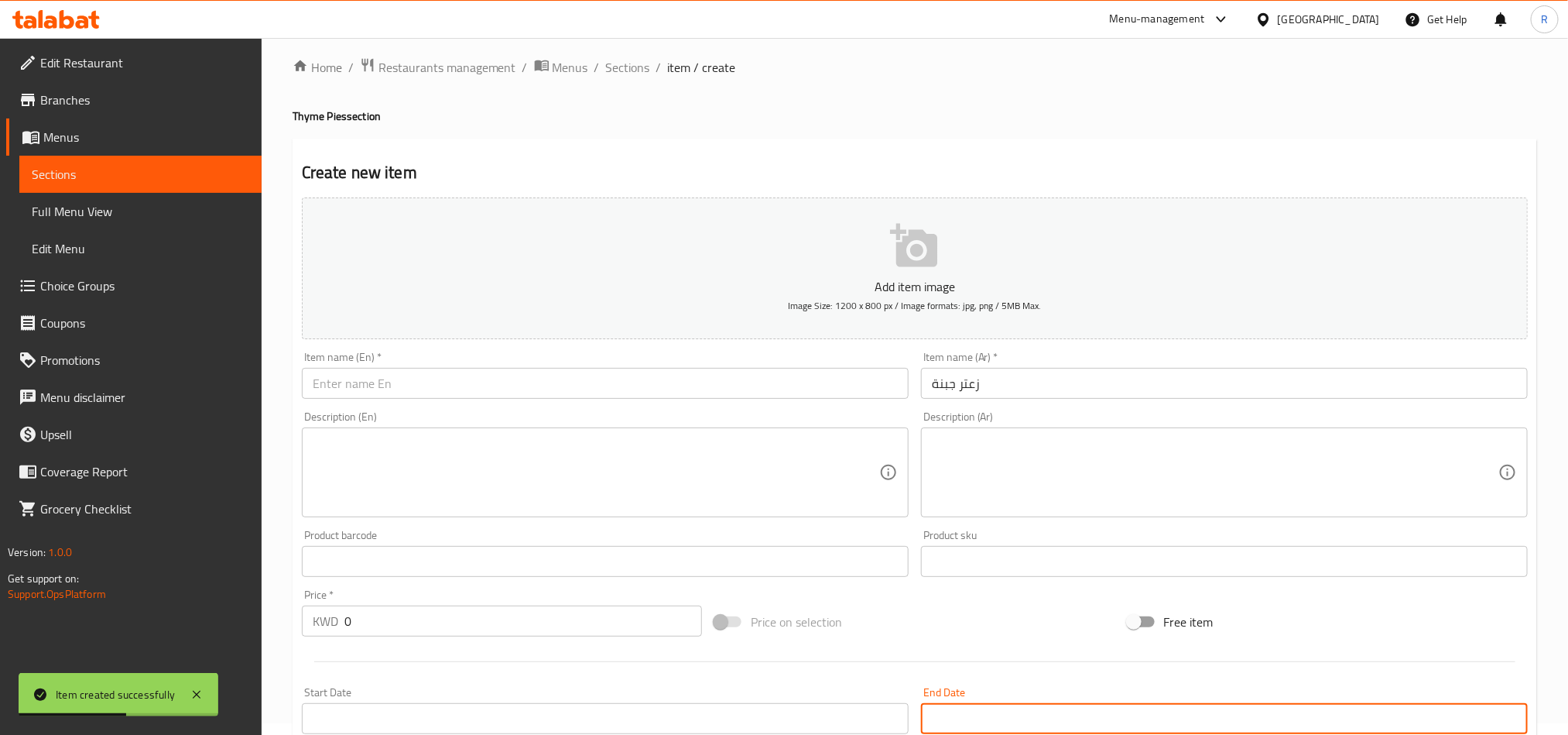
click at [456, 377] on input "text" at bounding box center [605, 384] width 607 height 31
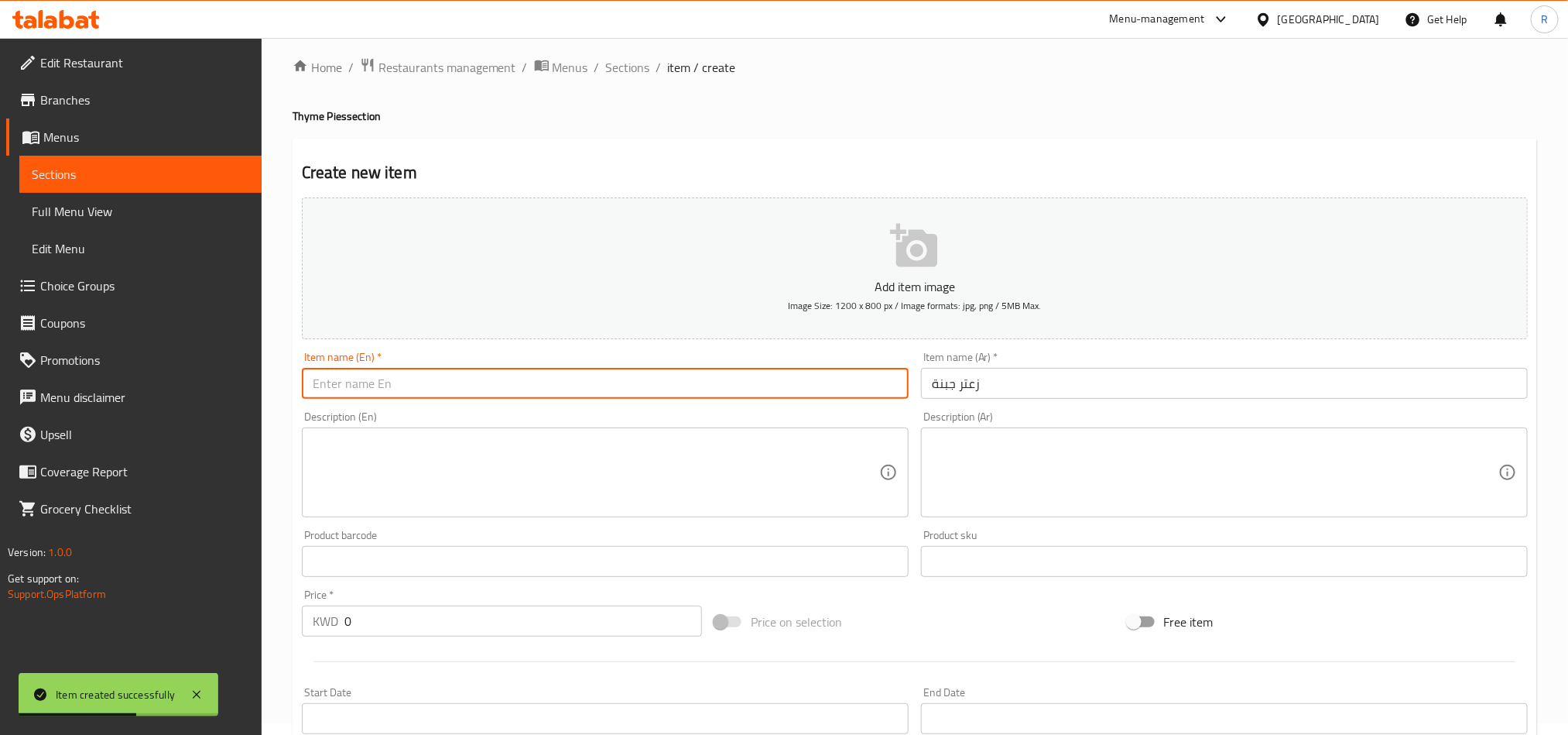
paste input "Thyme cheese"
type input "Thyme cheese"
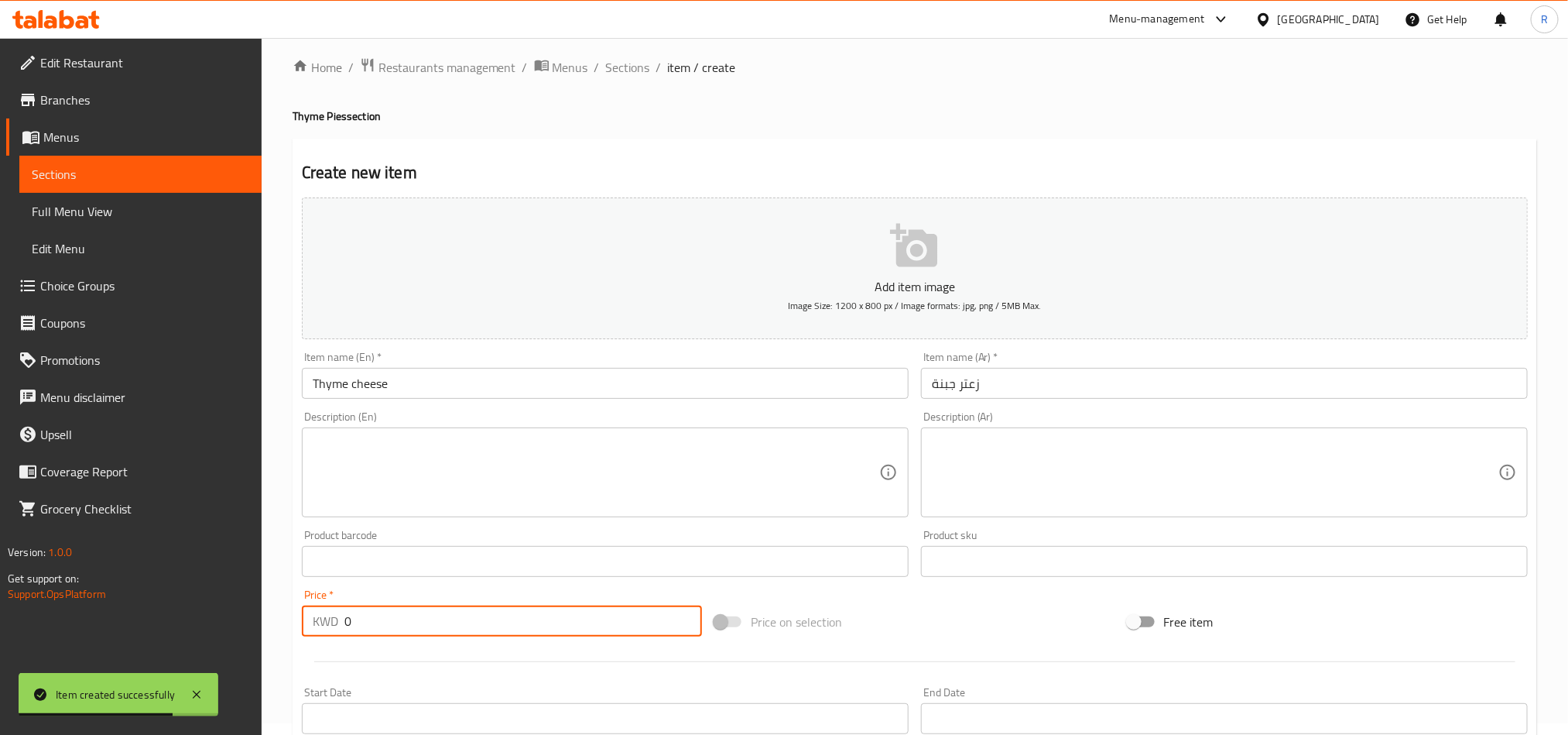
drag, startPoint x: 356, startPoint y: 633, endPoint x: 323, endPoint y: 635, distance: 33.1
click at [323, 635] on div "KWD 0 Price *" at bounding box center [502, 621] width 401 height 31
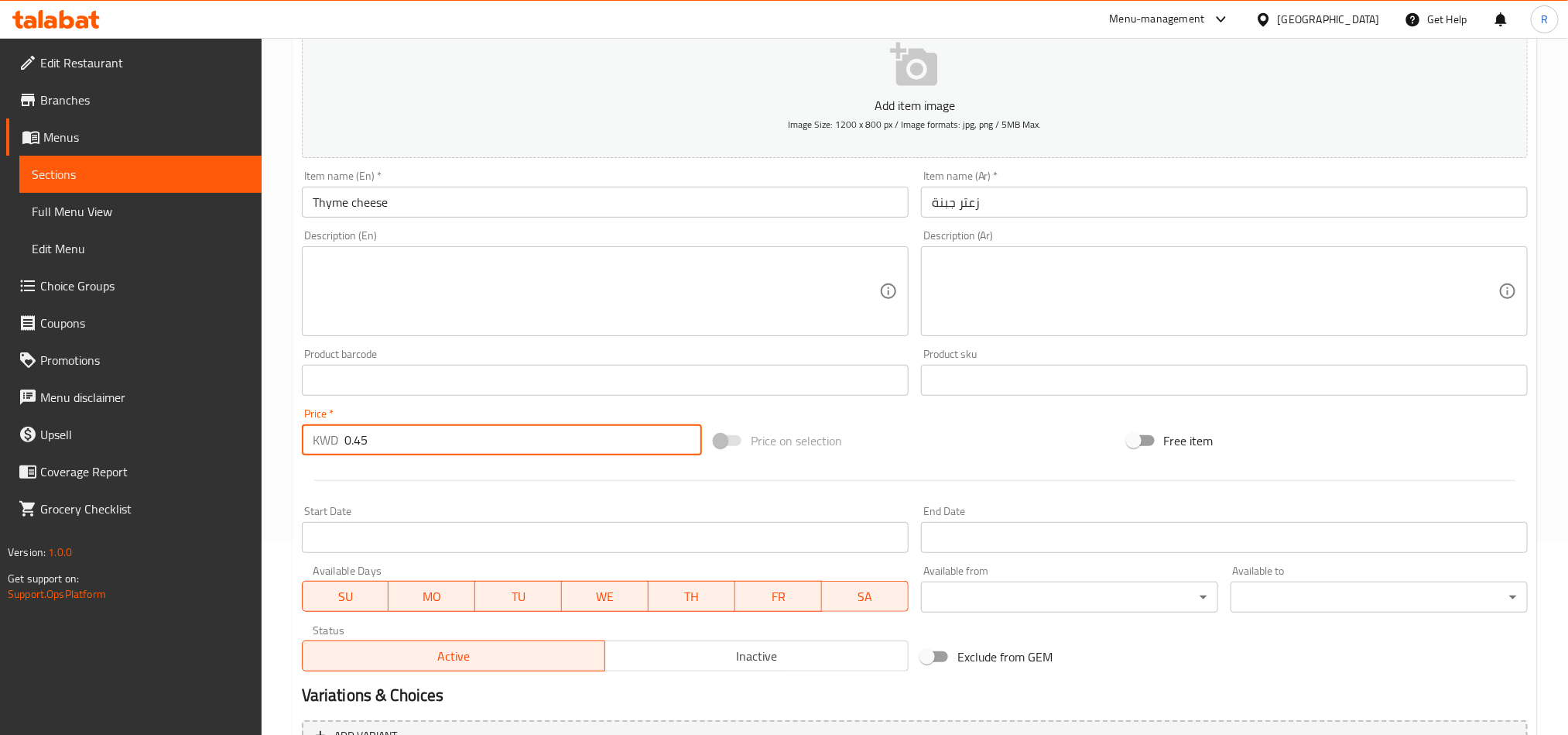
scroll to position [358, 0]
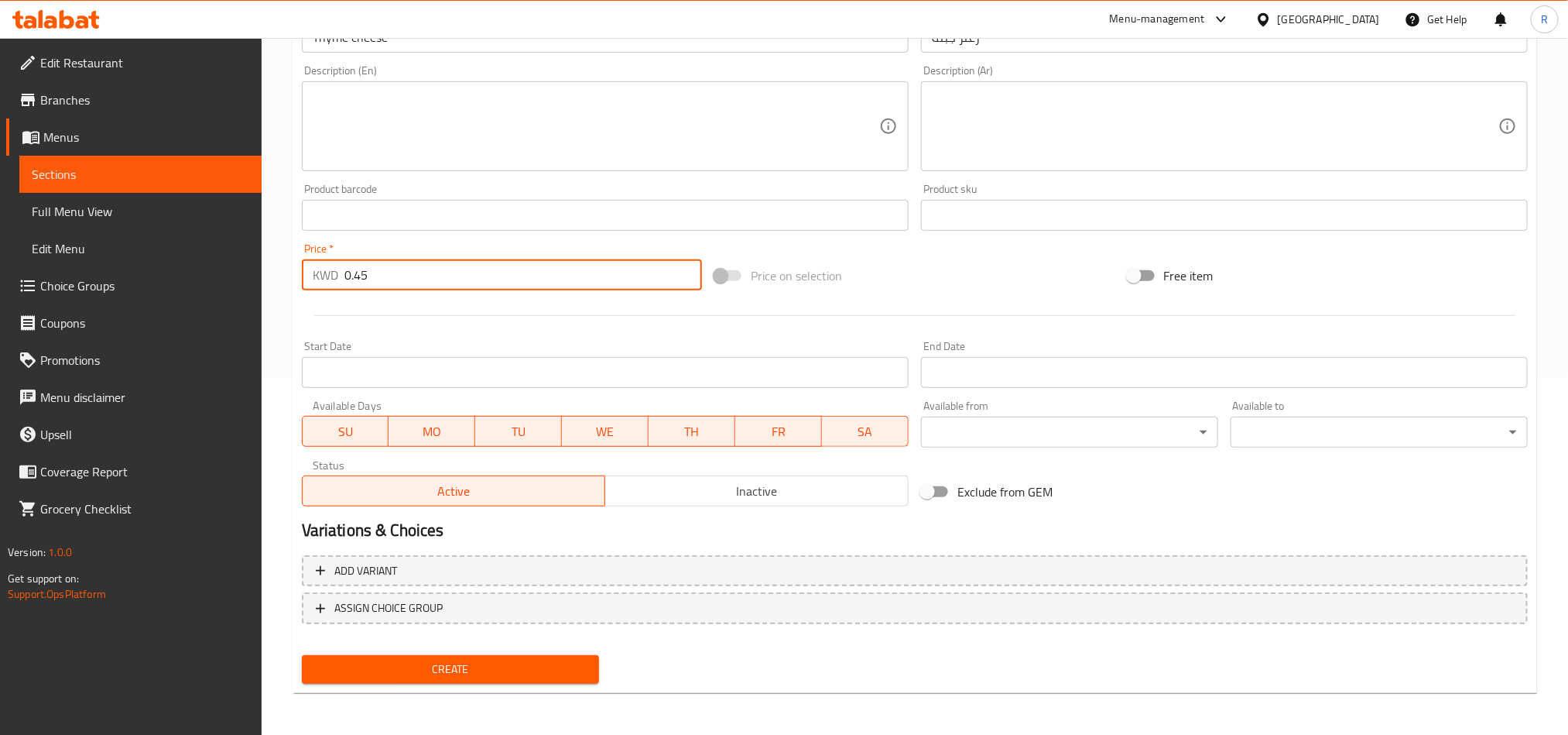
type input "0.45"
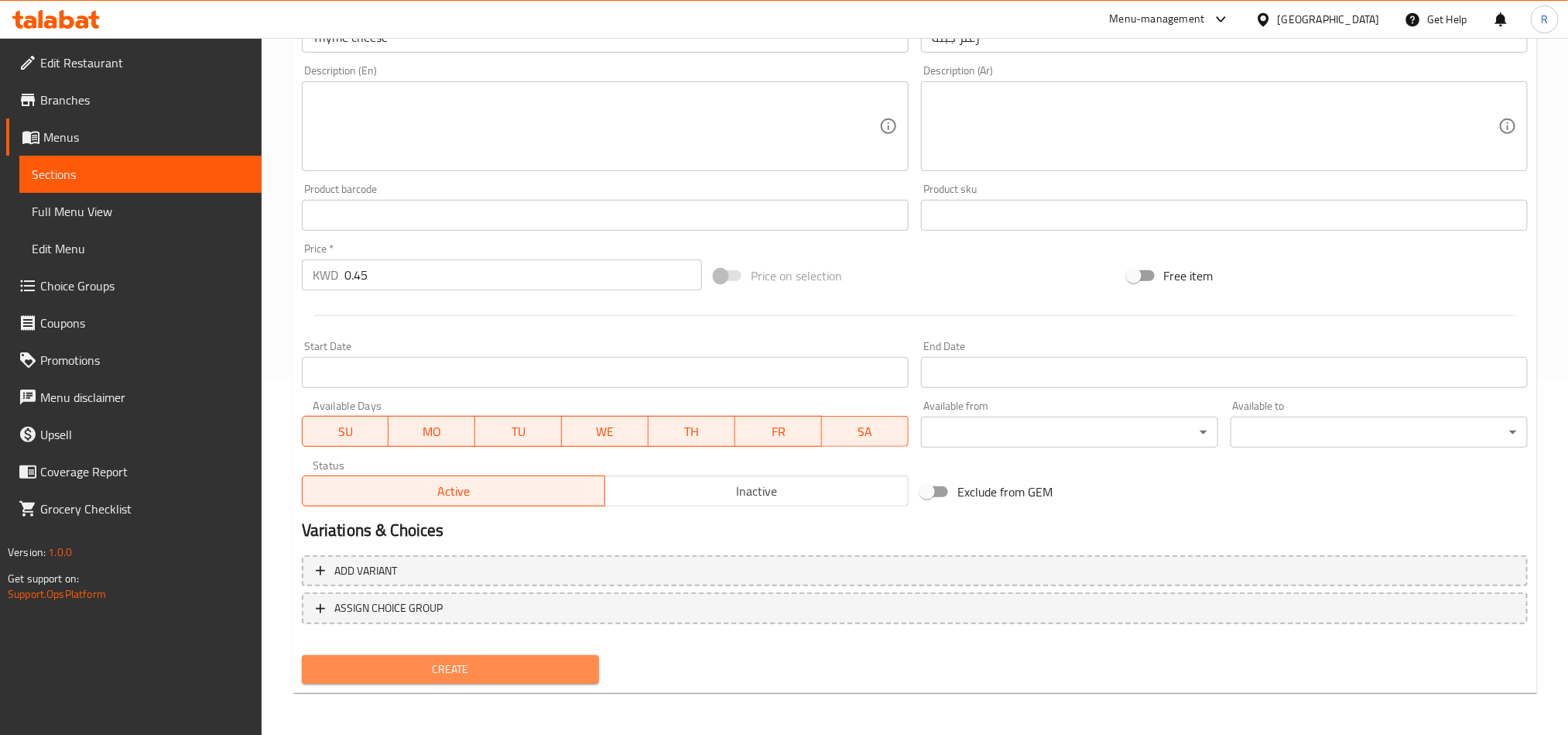
click at [523, 677] on span "Create" at bounding box center [451, 670] width 272 height 19
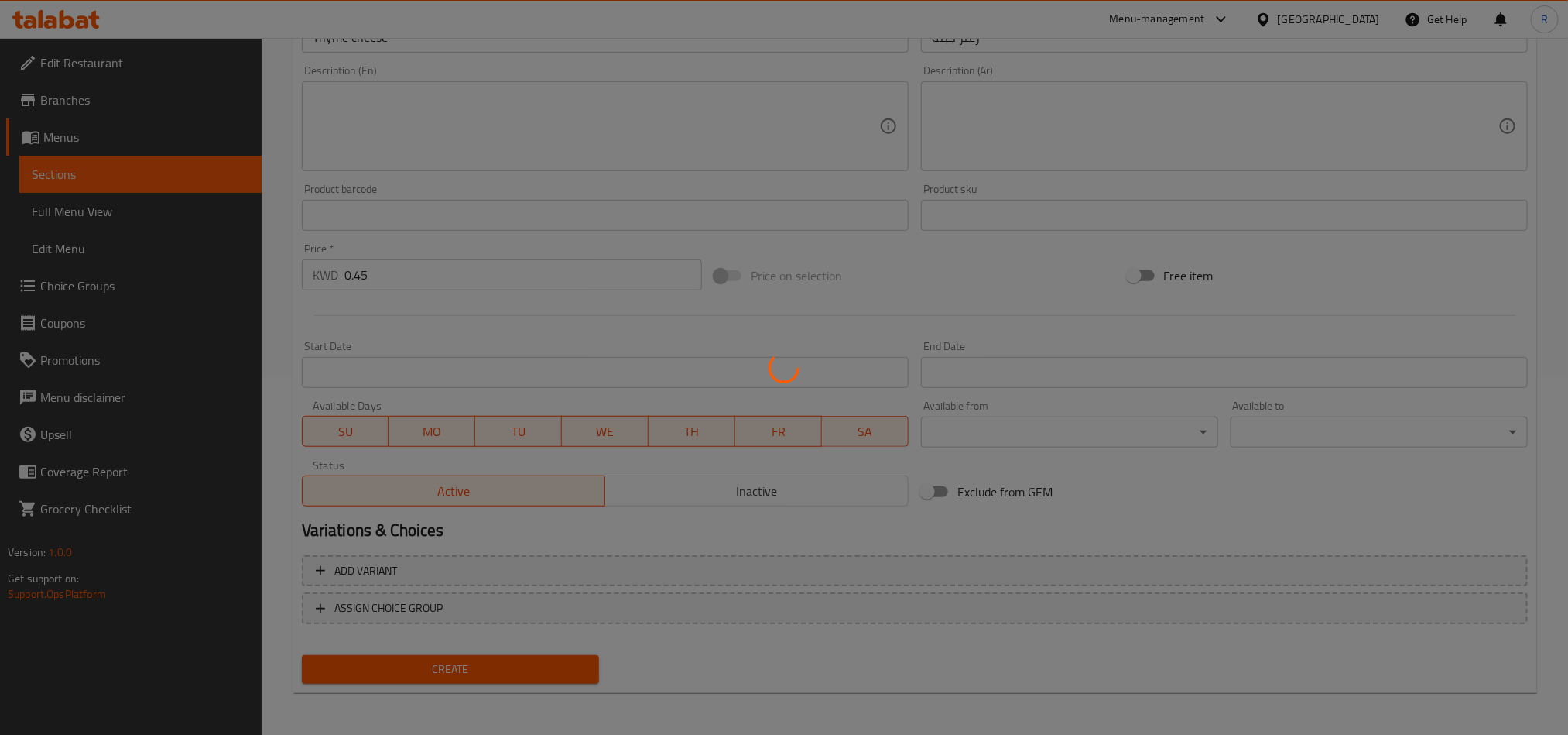
type input "0"
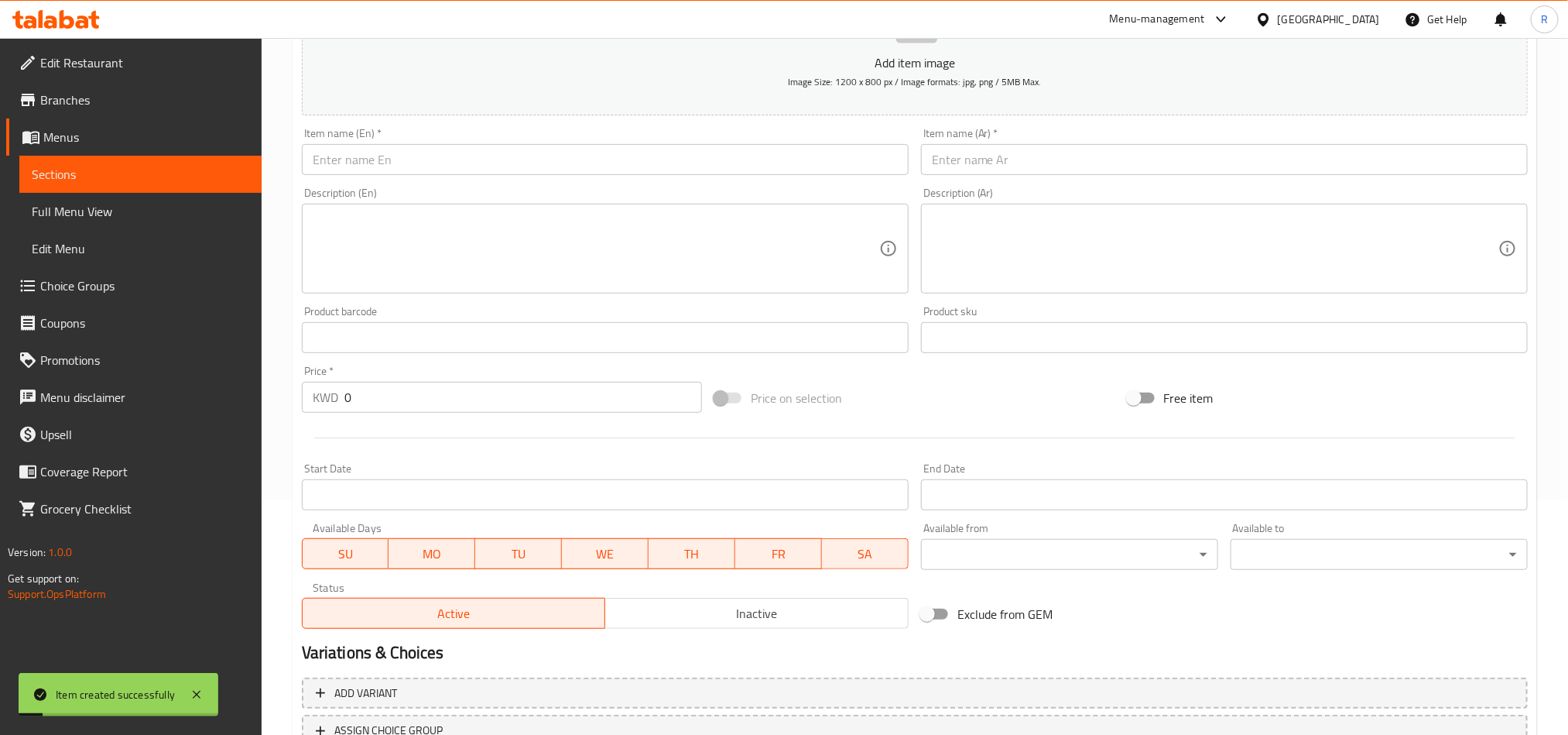
scroll to position [126, 0]
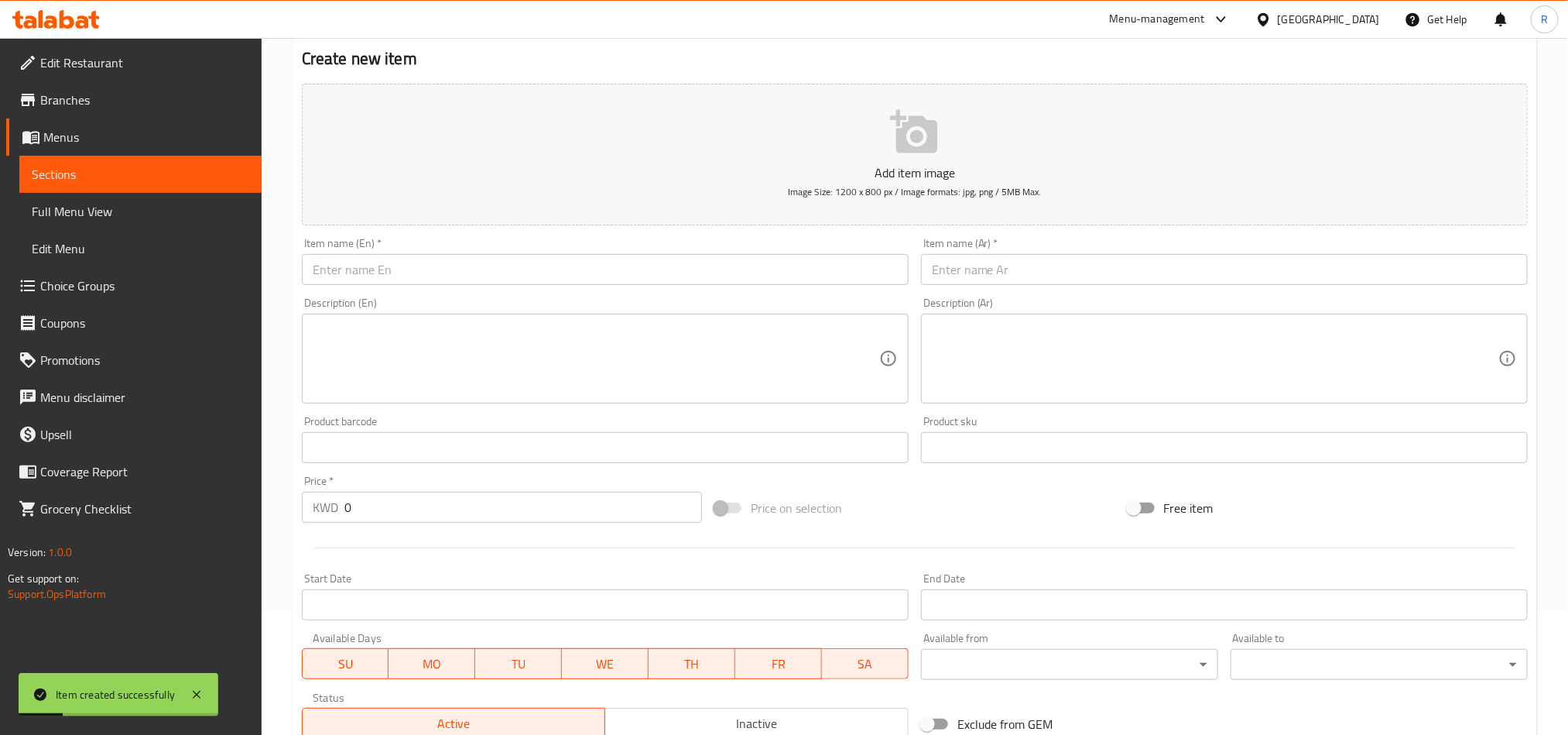
click at [723, 274] on input "text" at bounding box center [605, 269] width 607 height 31
paste input "Royal thyme"
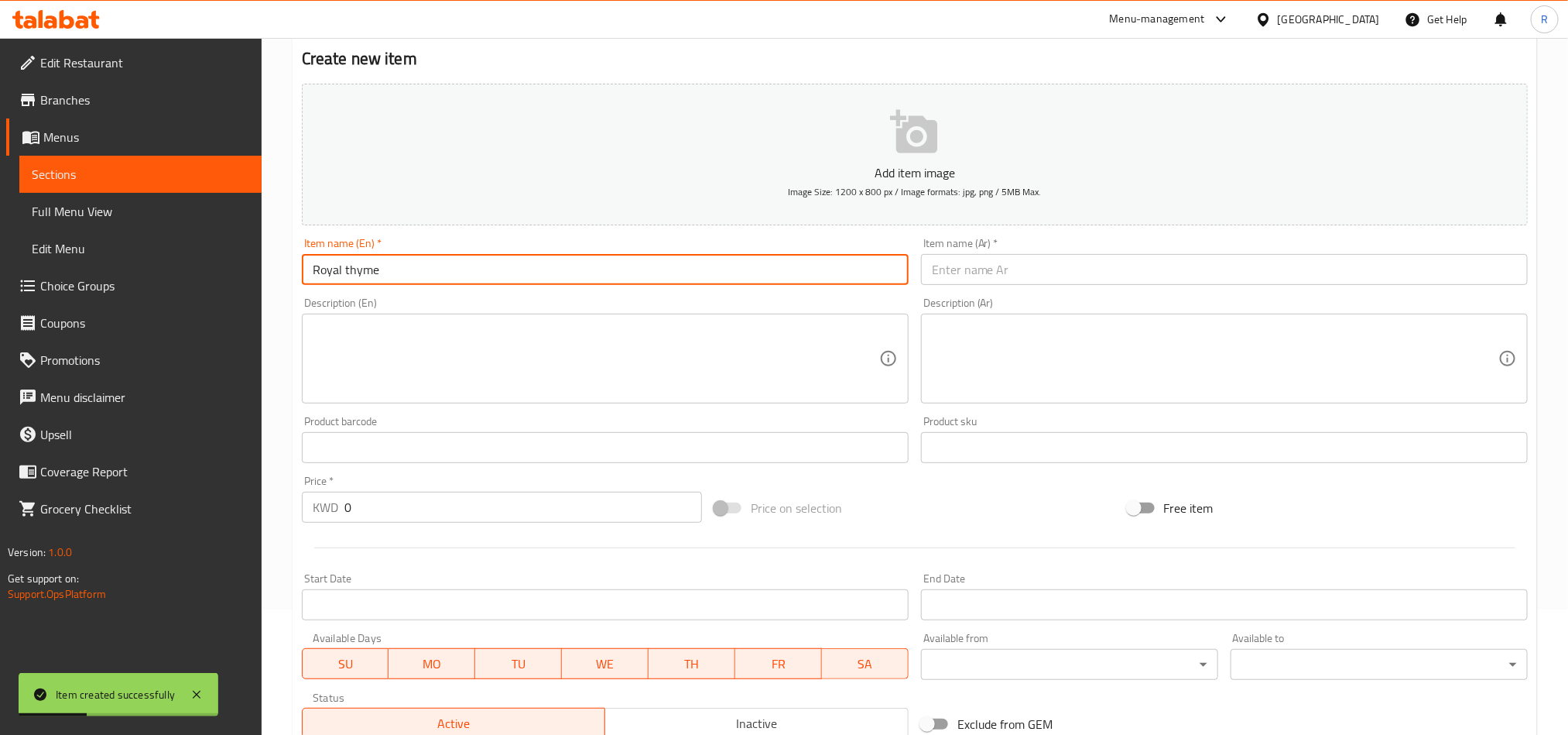
type input "Royal thyme"
click at [1340, 267] on input "text" at bounding box center [1224, 269] width 607 height 31
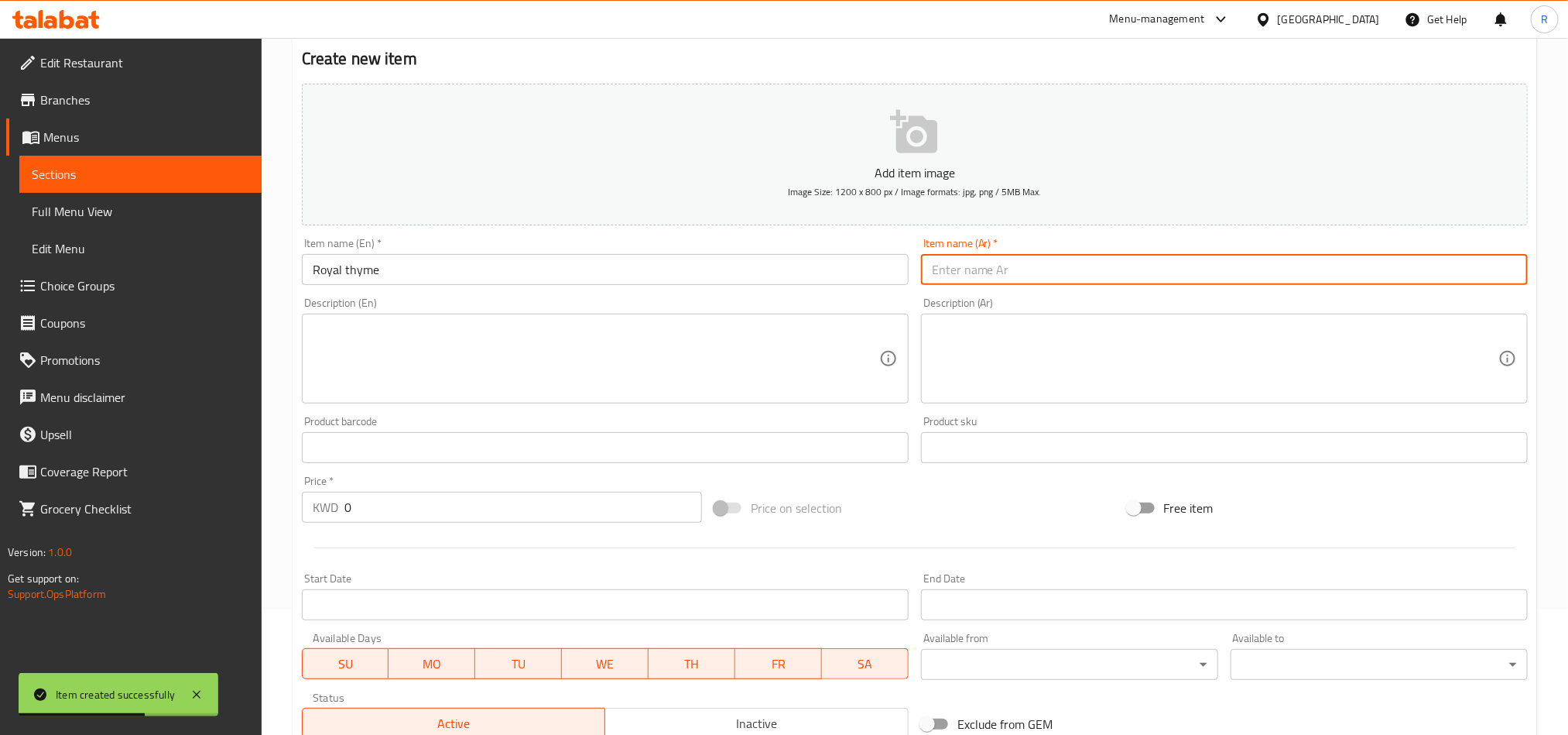
paste input "زعتر ملكي"
click at [1477, 291] on div "Description (Ar) Description (Ar)" at bounding box center [1225, 350] width 619 height 118
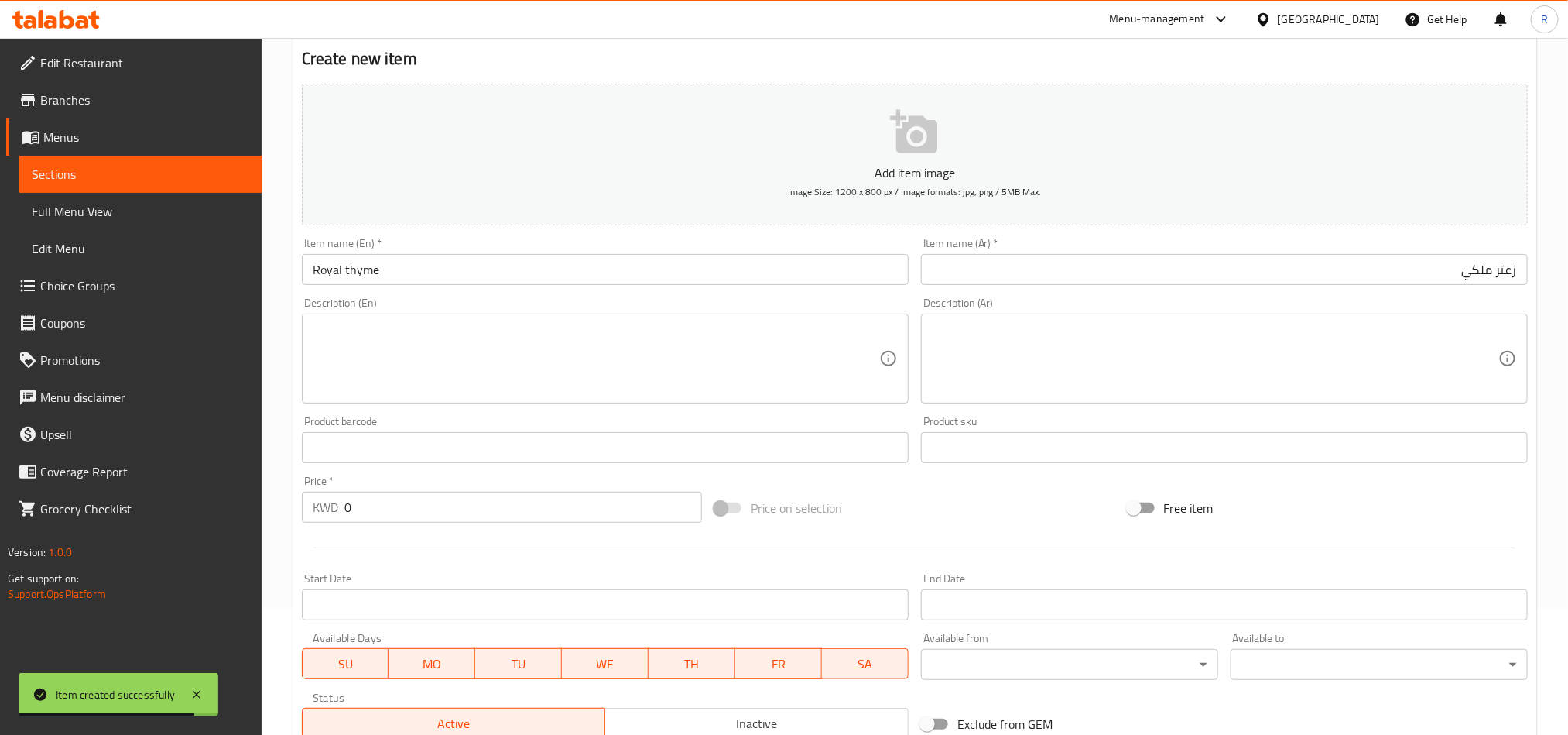
click at [1473, 282] on input "زعتر ملكي" at bounding box center [1224, 269] width 607 height 31
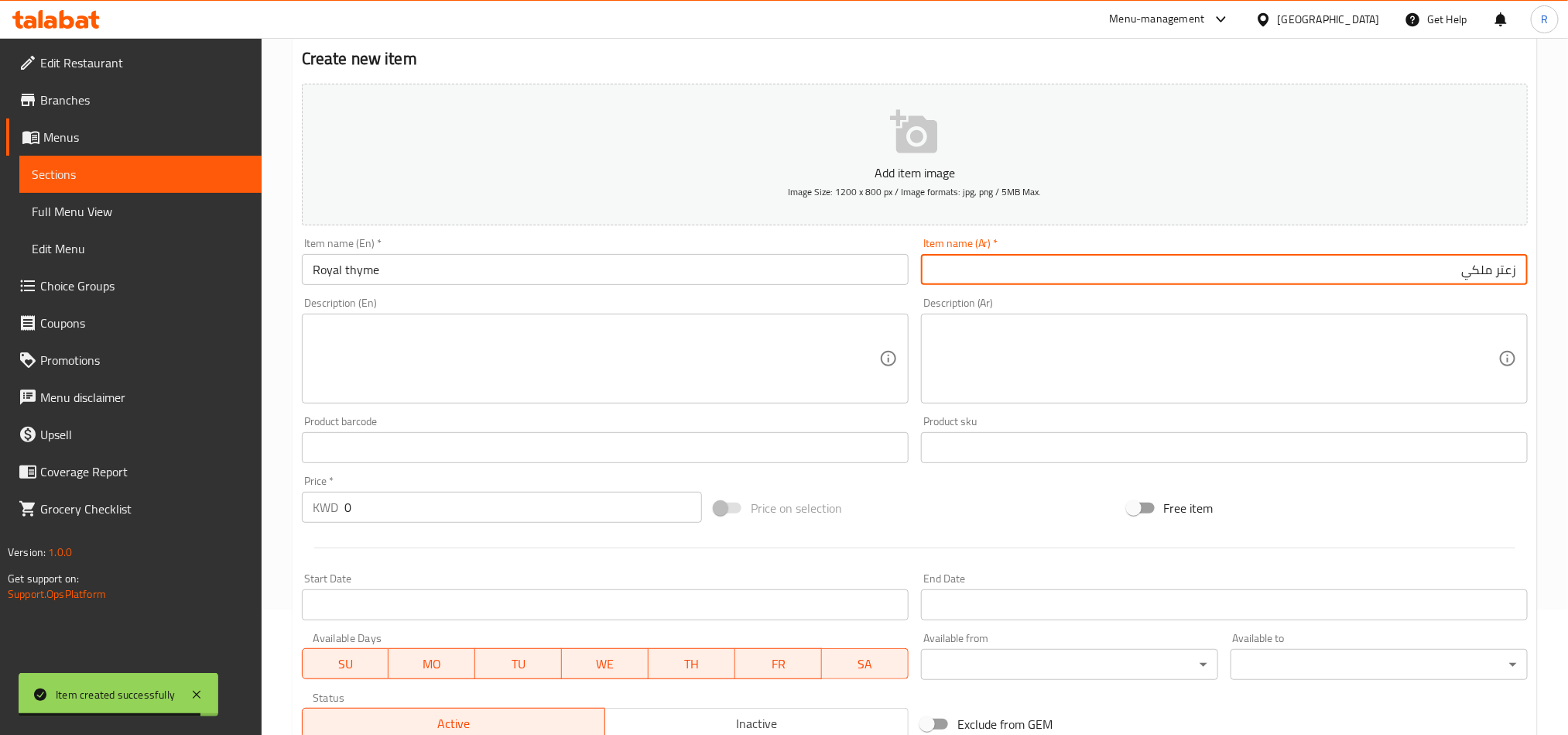
click at [1473, 282] on input "زعتر ملكي" at bounding box center [1224, 269] width 607 height 31
type input "زعتر رويال"
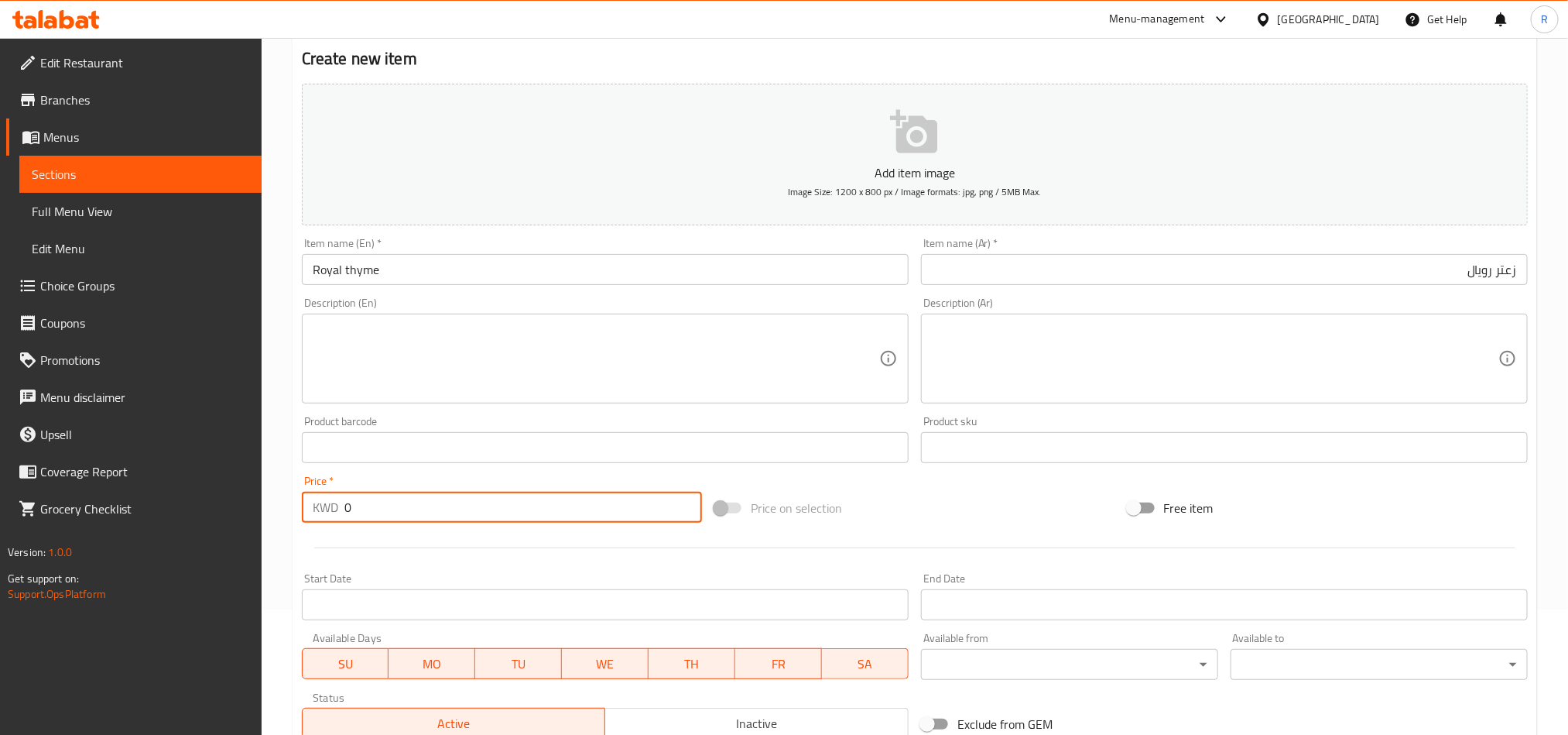
drag, startPoint x: 349, startPoint y: 514, endPoint x: 326, endPoint y: 516, distance: 23.1
click at [326, 516] on div "KWD 0 Price *" at bounding box center [502, 507] width 401 height 31
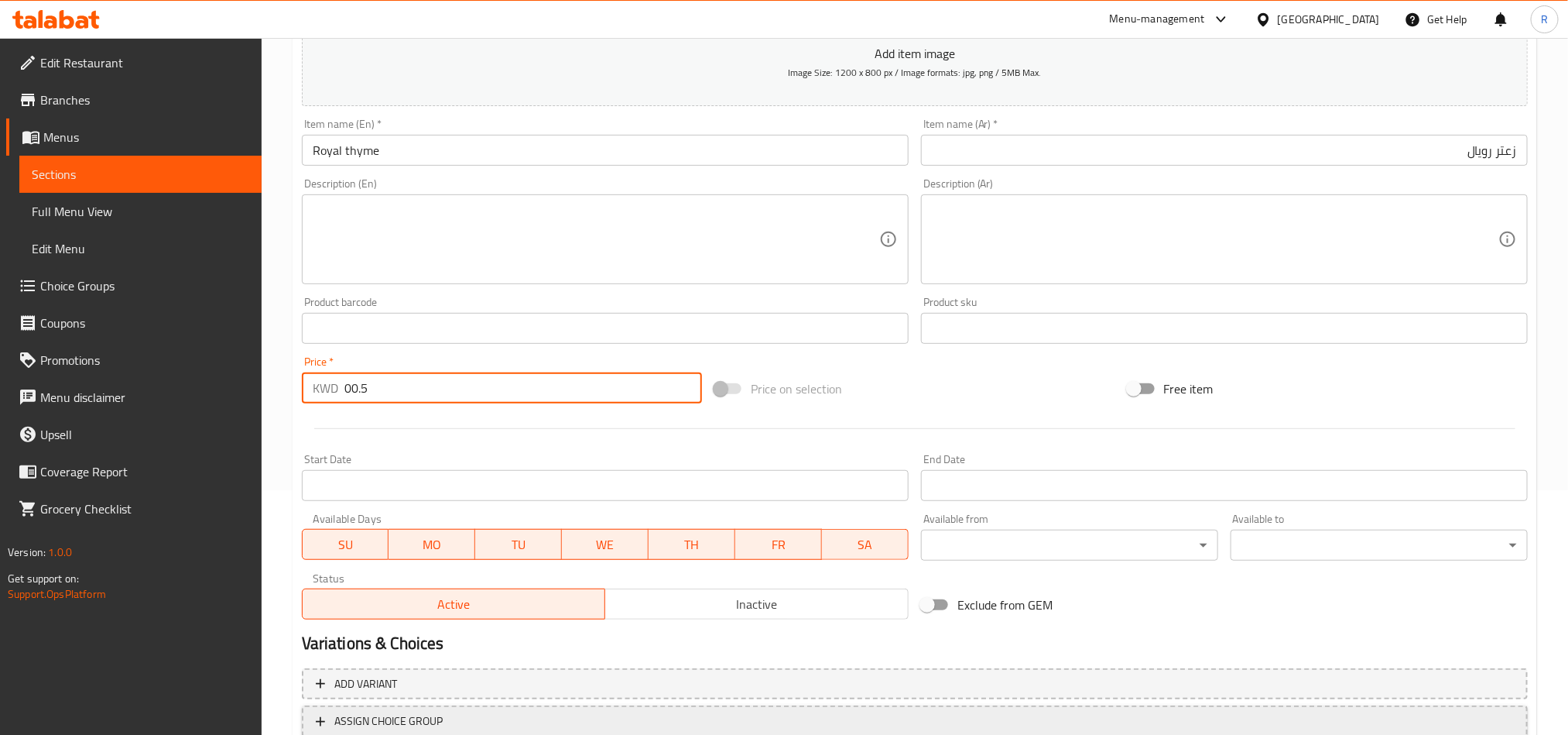
scroll to position [358, 0]
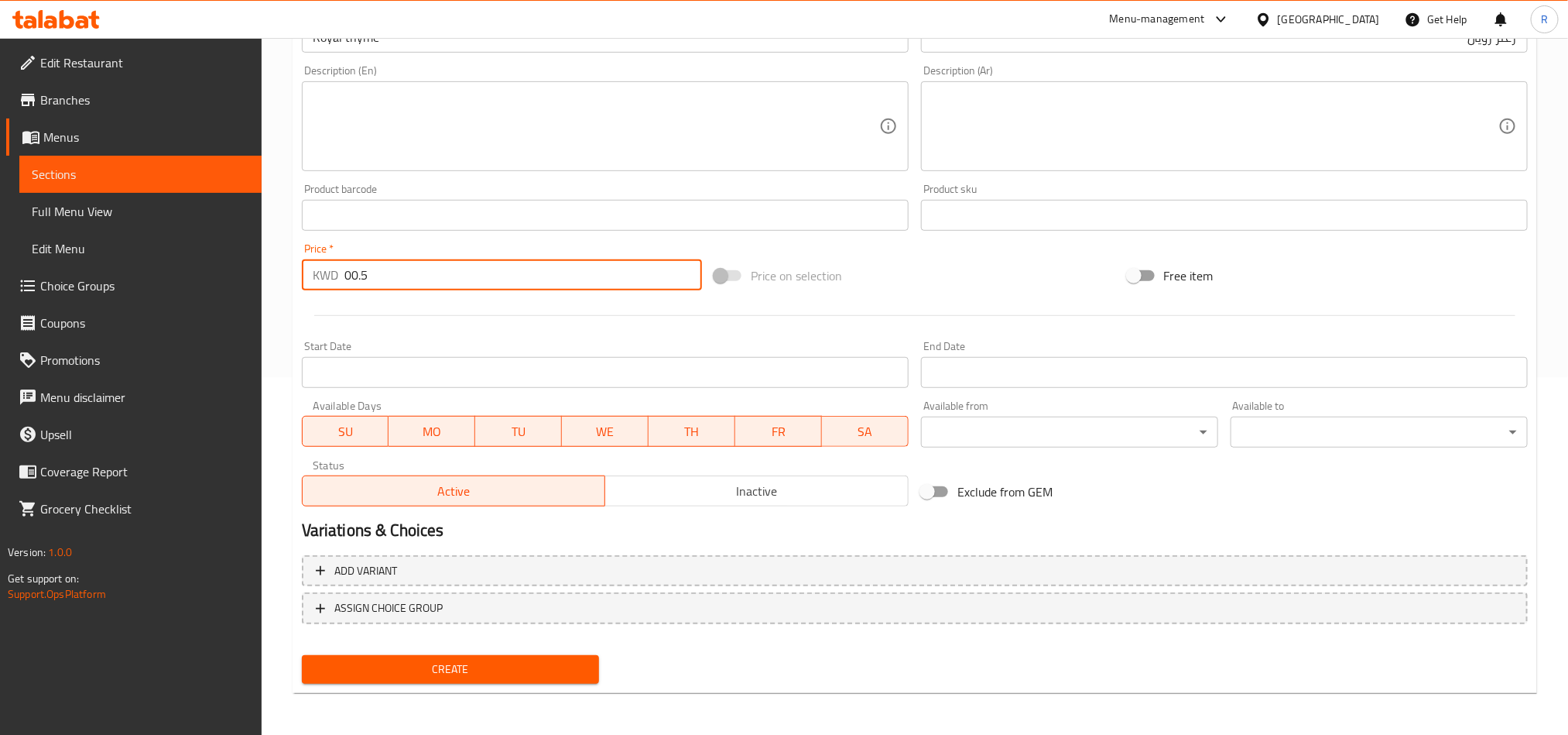
type input "00.5"
click at [479, 674] on span "Create" at bounding box center [451, 670] width 272 height 19
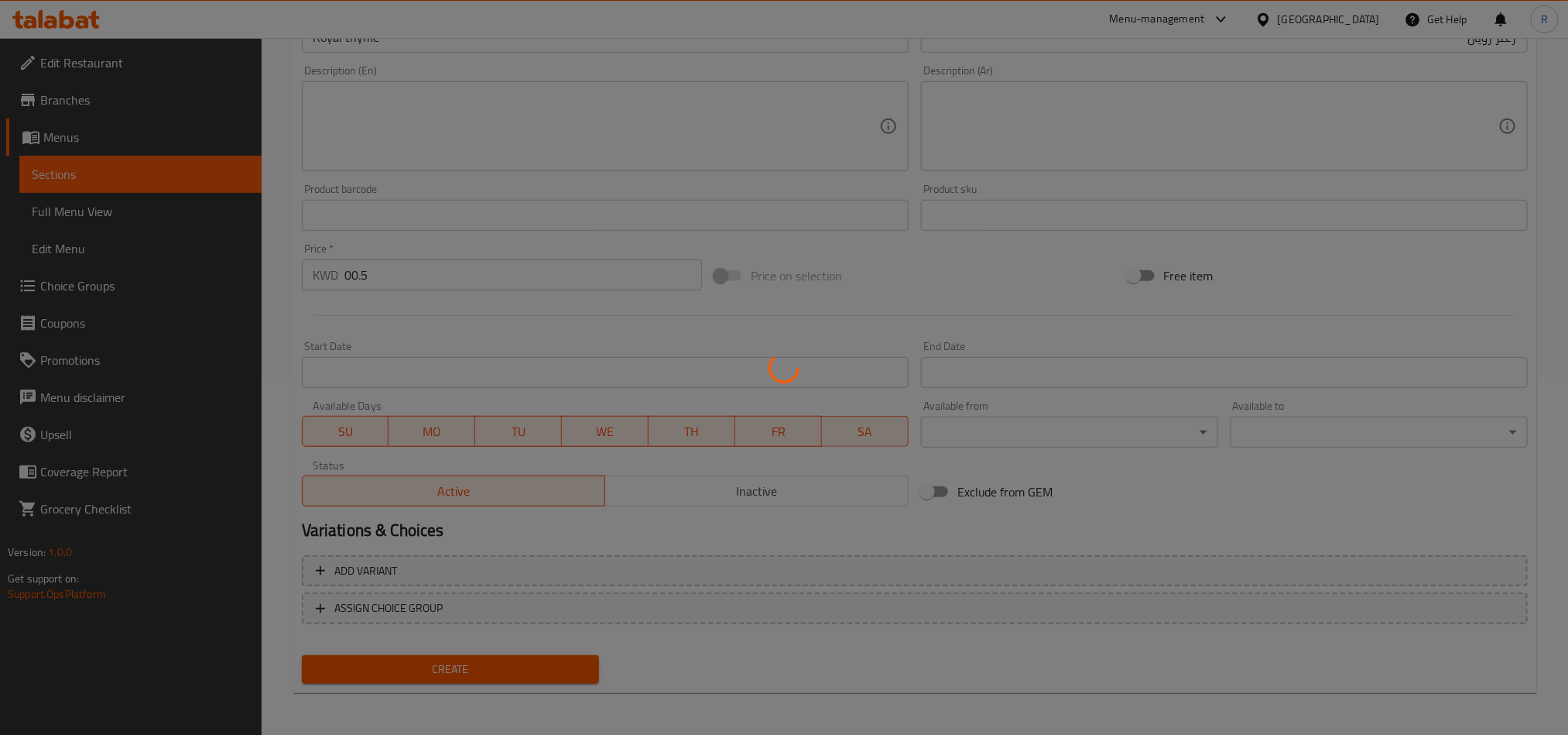
type input "0"
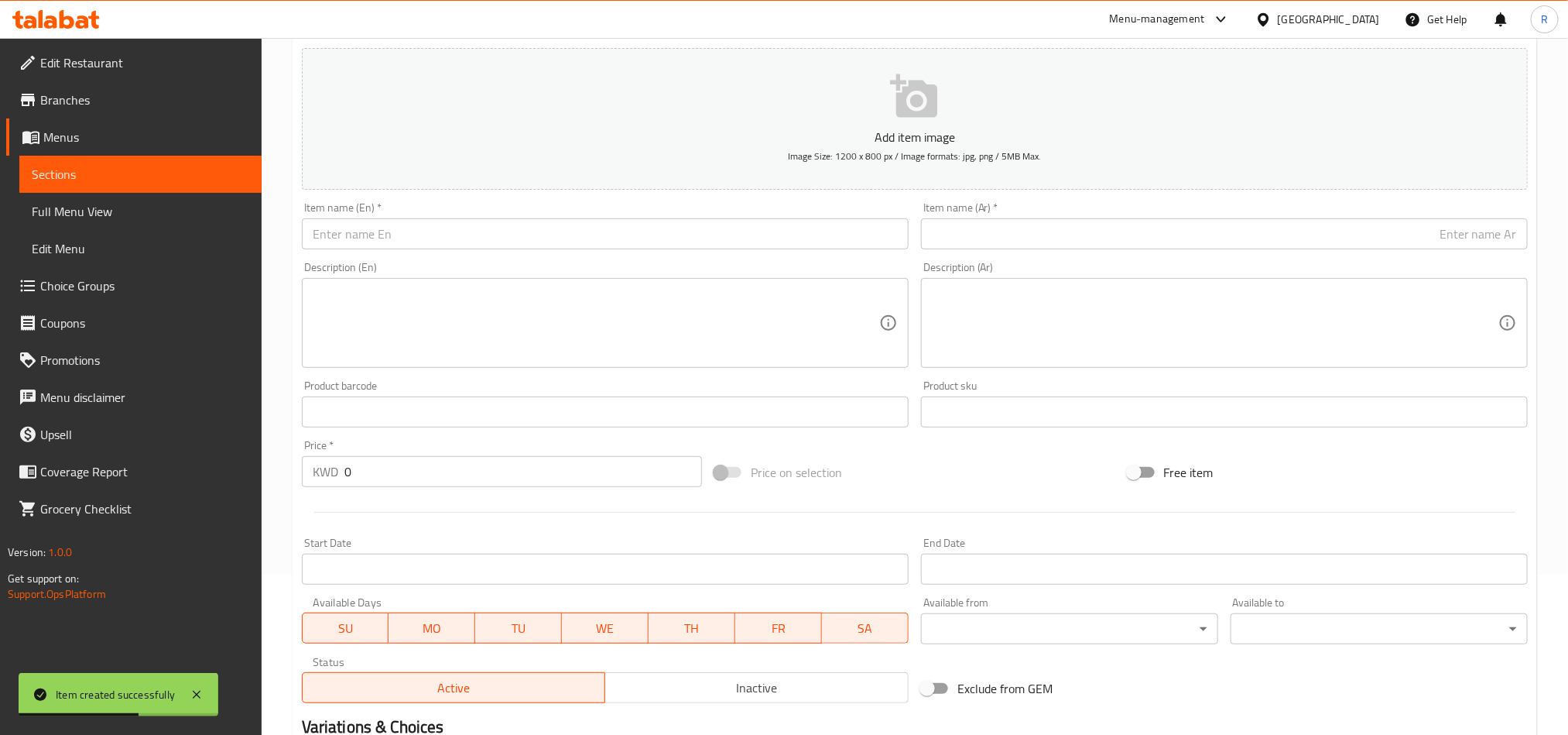
scroll to position [0, 0]
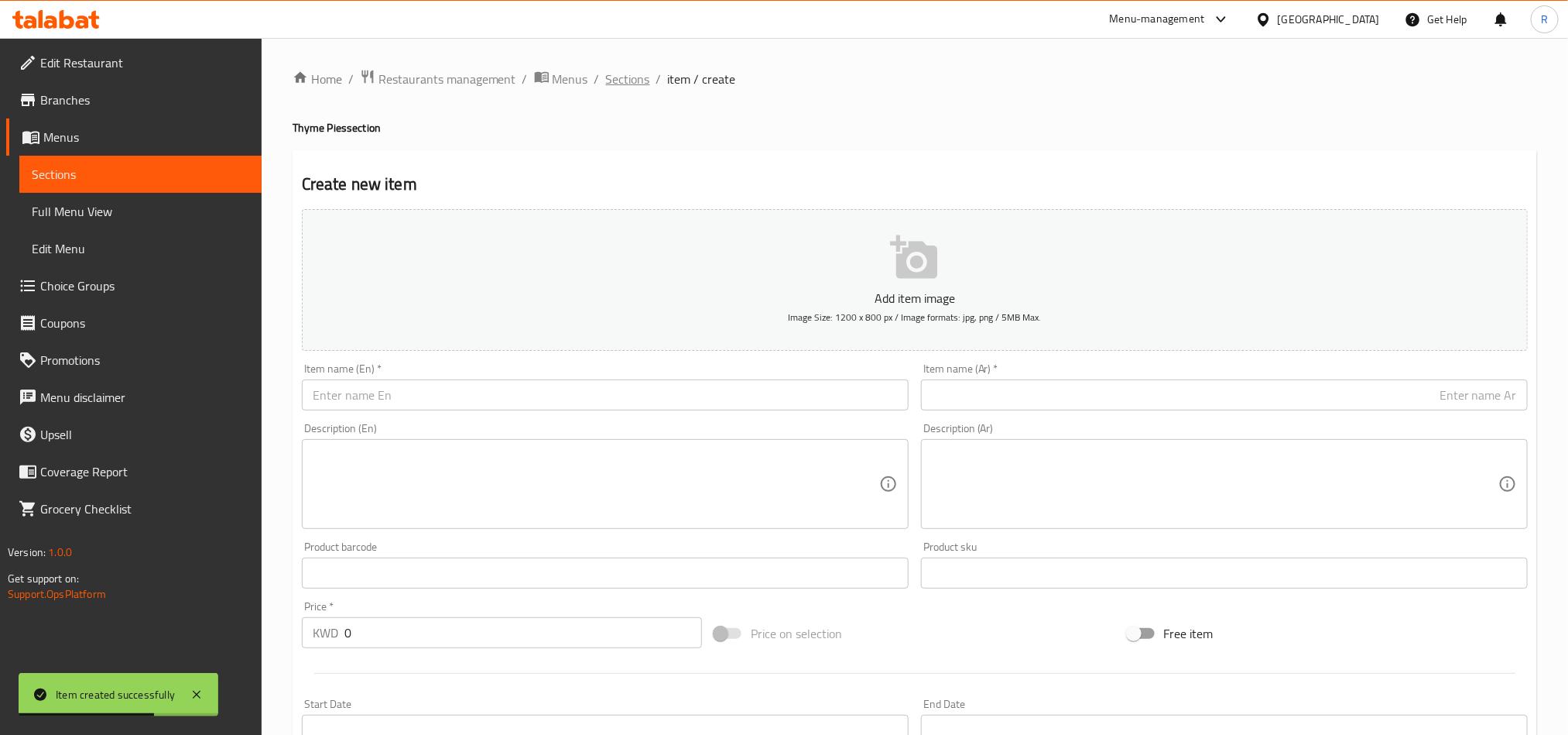
click at [621, 88] on span "Sections" at bounding box center [628, 79] width 44 height 19
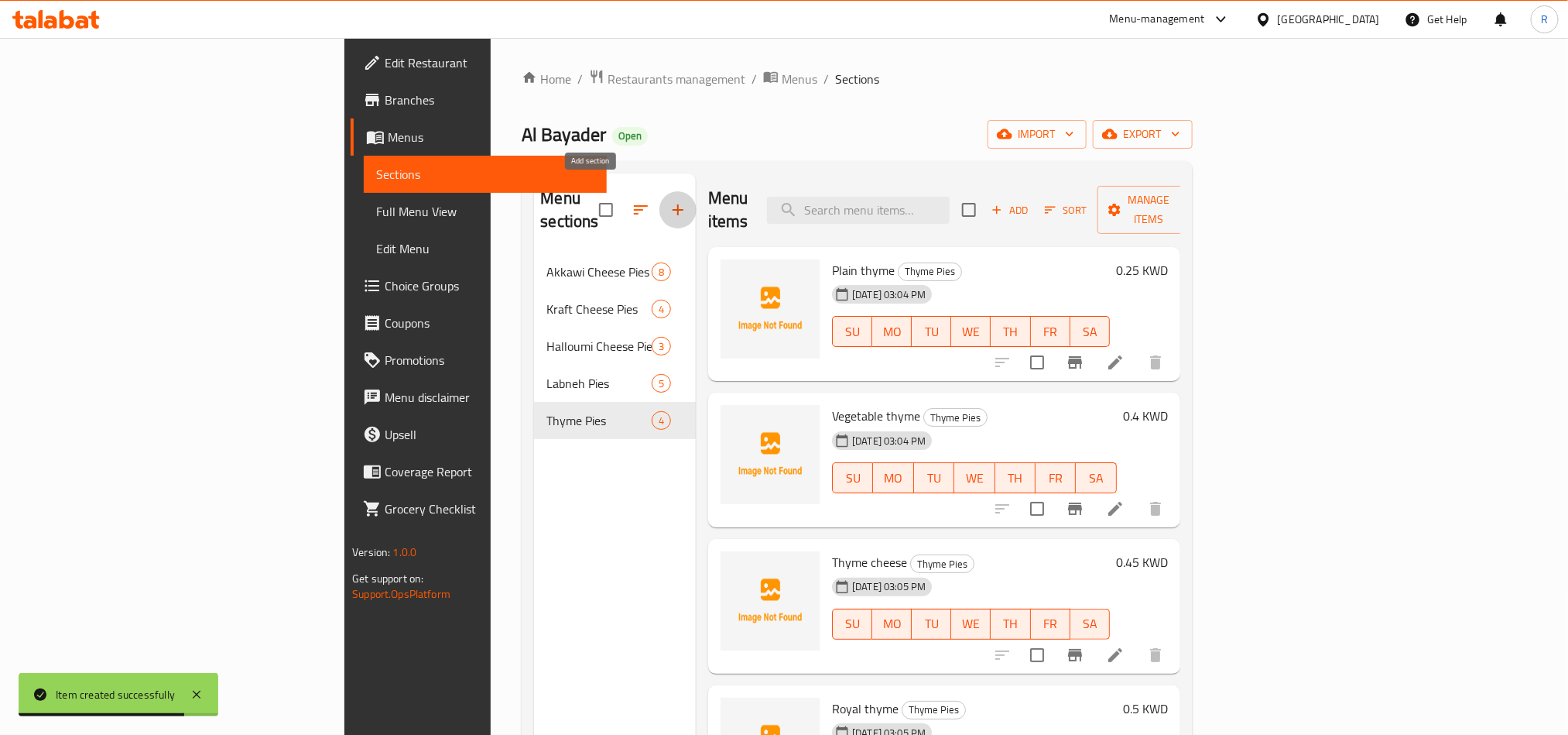
click at [660, 200] on button "button" at bounding box center [679, 210] width 37 height 37
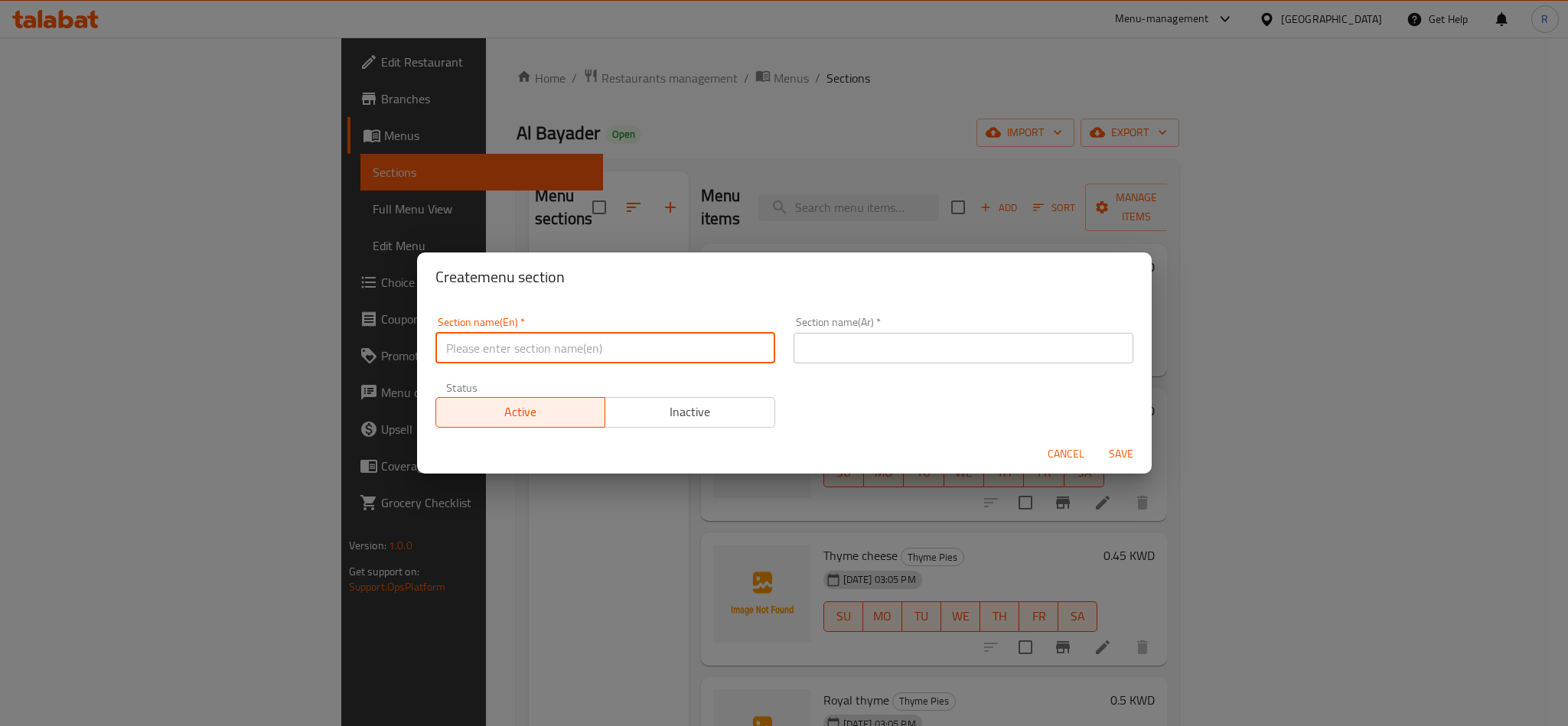
click at [607, 351] on input "text" at bounding box center [605, 348] width 340 height 30
paste input "Meat Pies"
type input "Meat Pies"
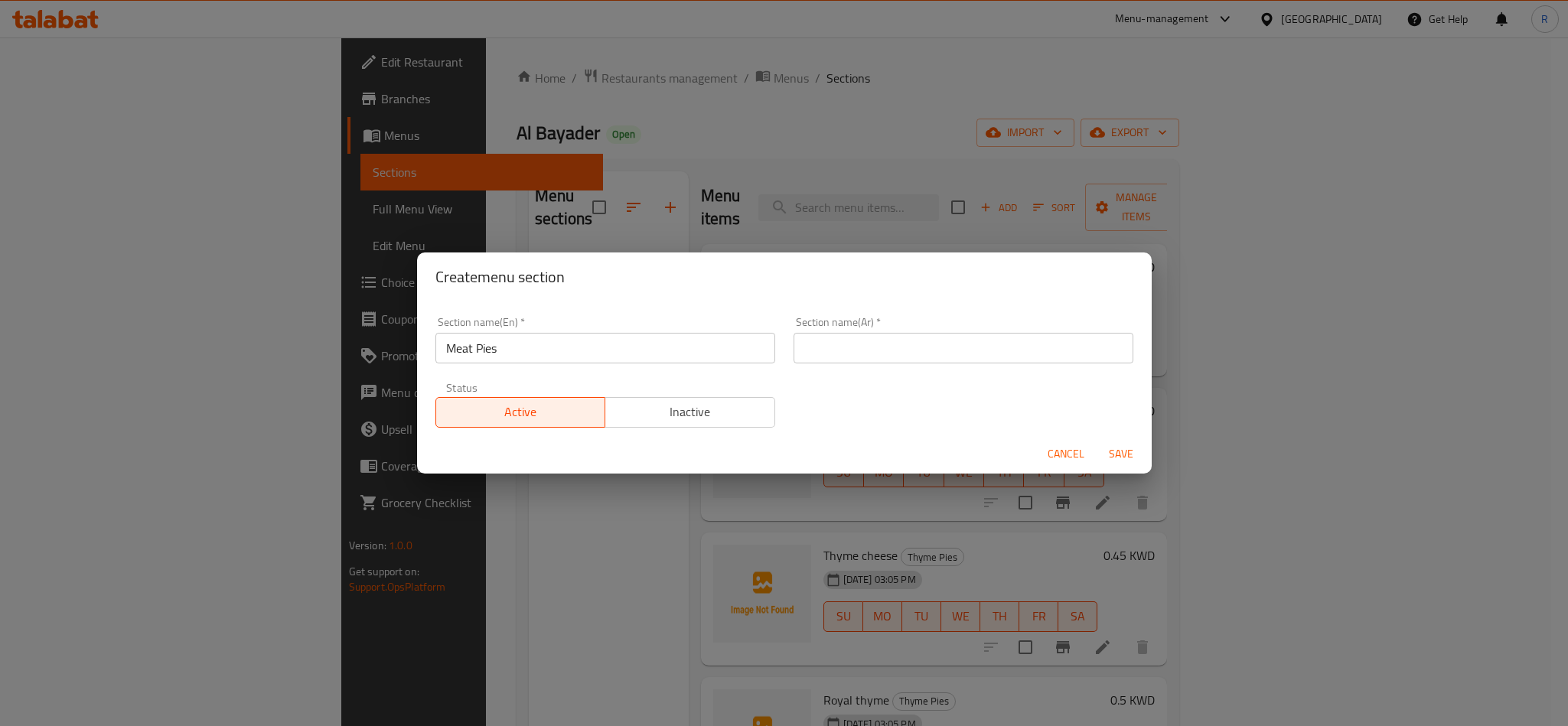
click at [772, 364] on div "Section name(En)   * Meat Pies Section name(En) *" at bounding box center [605, 340] width 358 height 65
click at [832, 343] on input "text" at bounding box center [964, 348] width 340 height 30
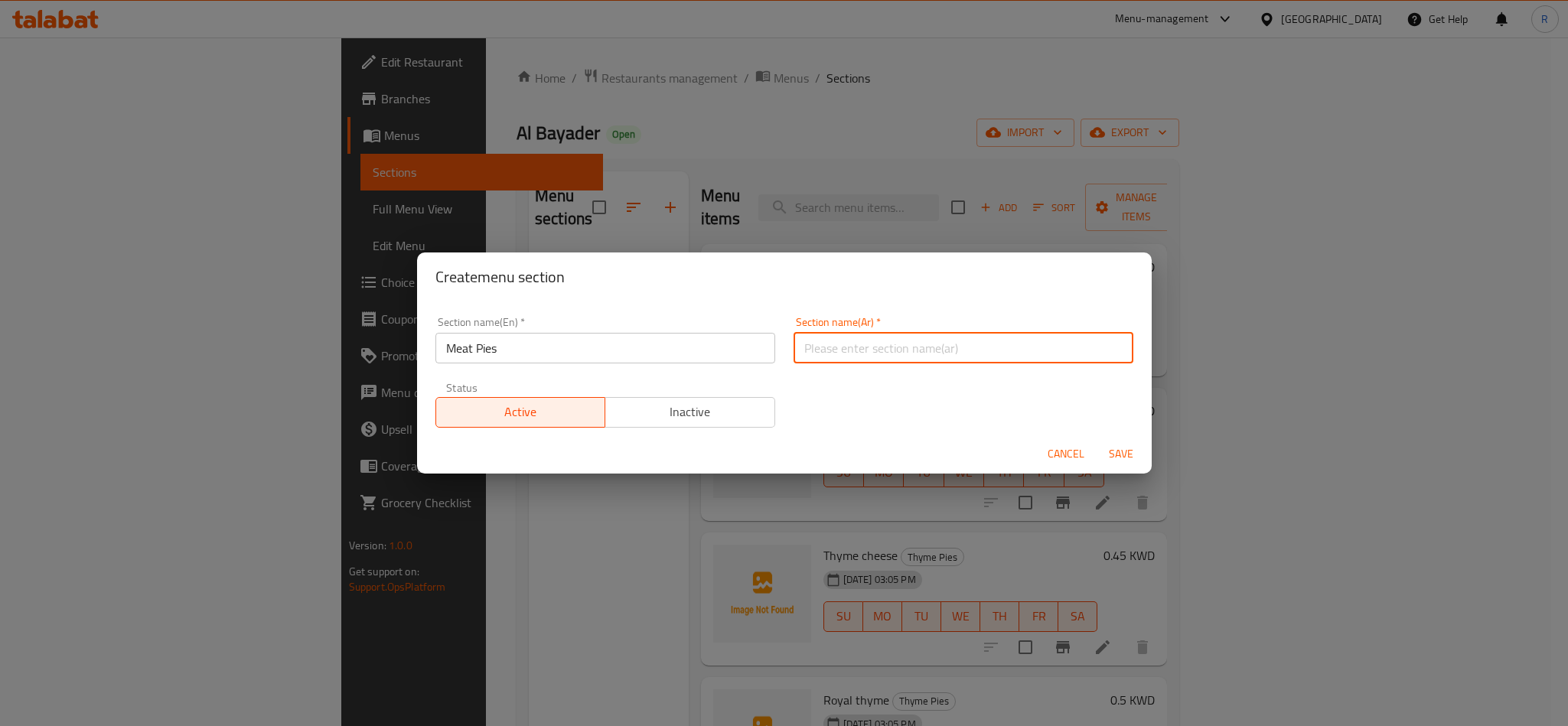
paste input "فطاير اللحوم"
type input "فطاير اللحوم"
click at [1144, 453] on button "Save" at bounding box center [1121, 454] width 49 height 28
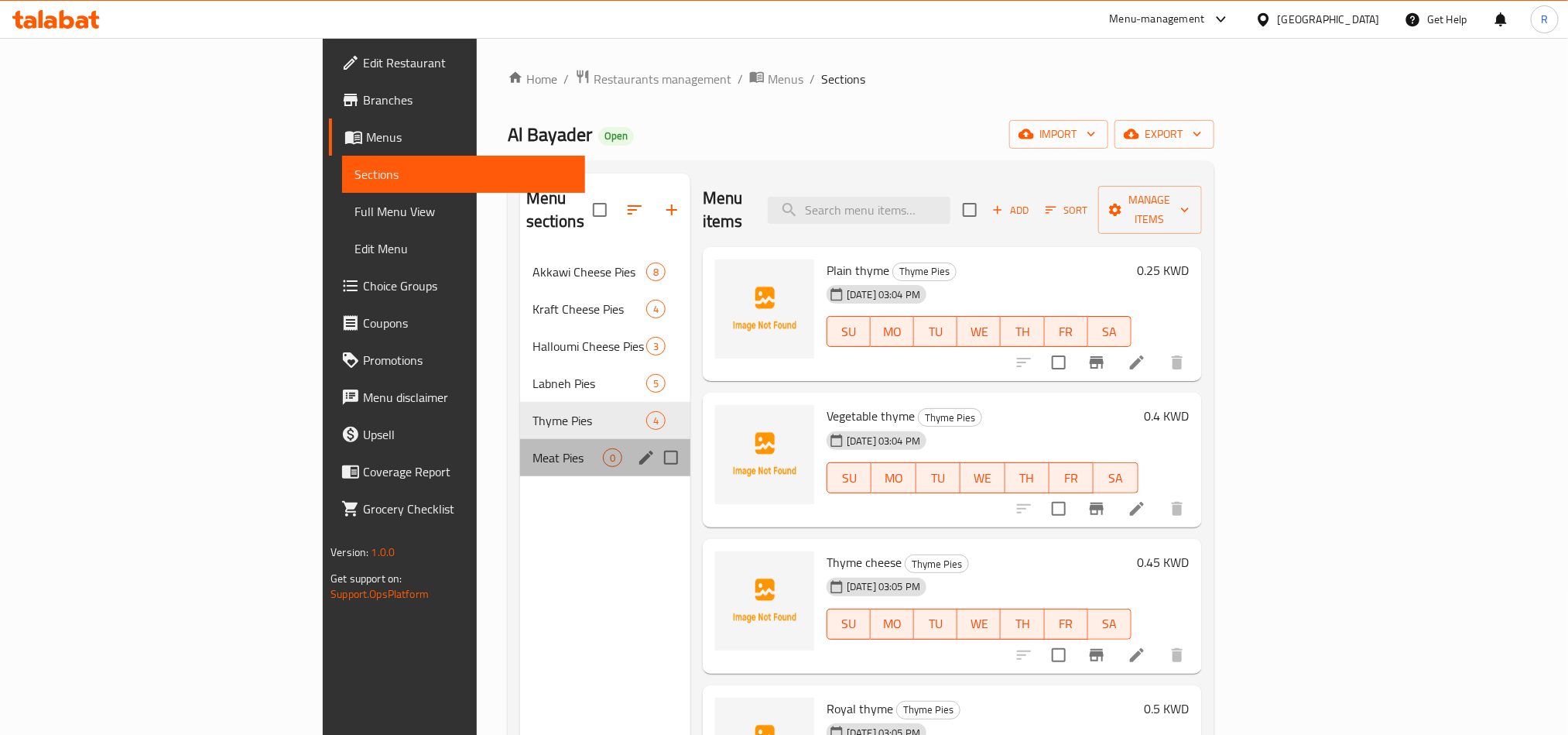
click at [521, 449] on div "Meat Pies 0" at bounding box center [606, 458] width 170 height 37
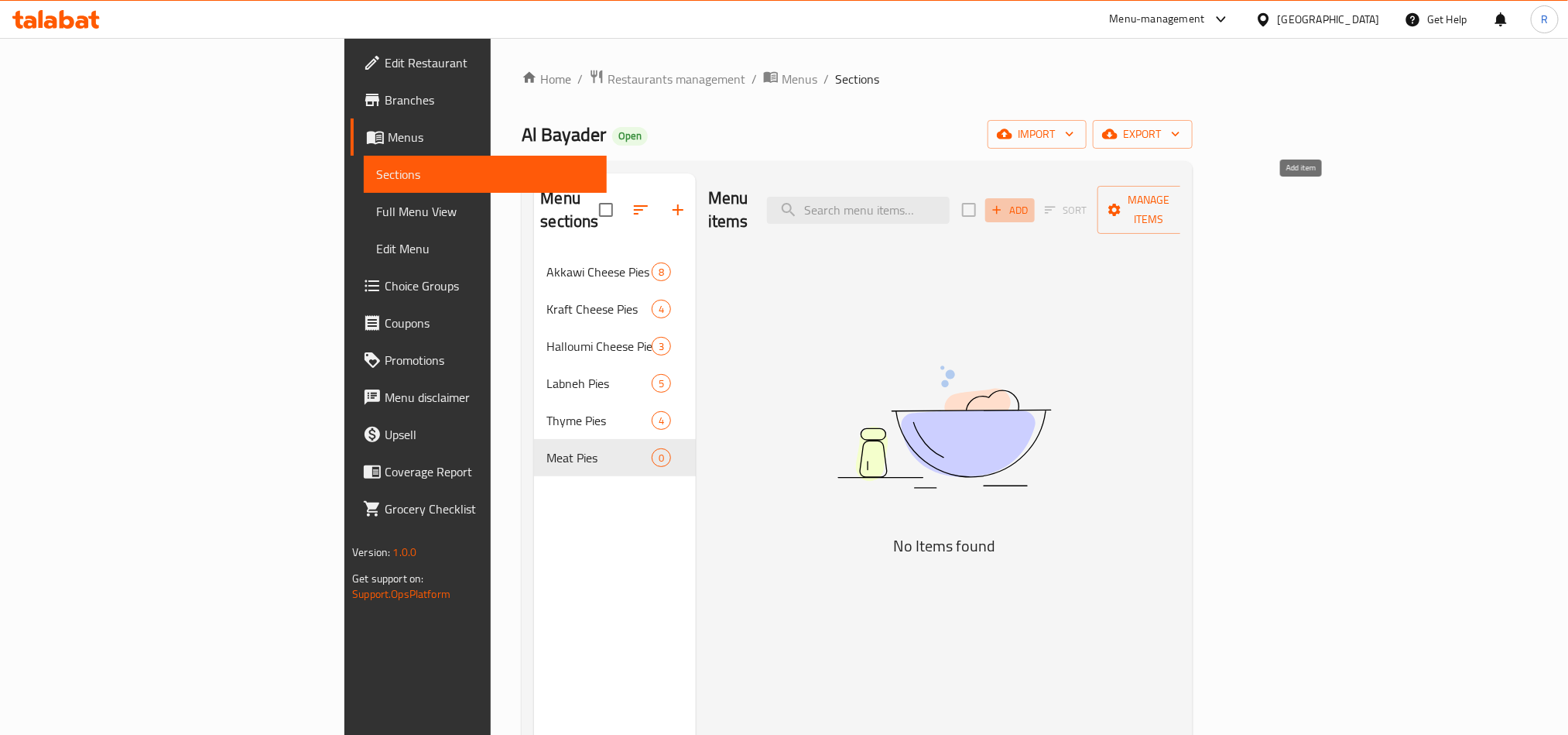
click at [1004, 203] on icon "button" at bounding box center [996, 209] width 14 height 14
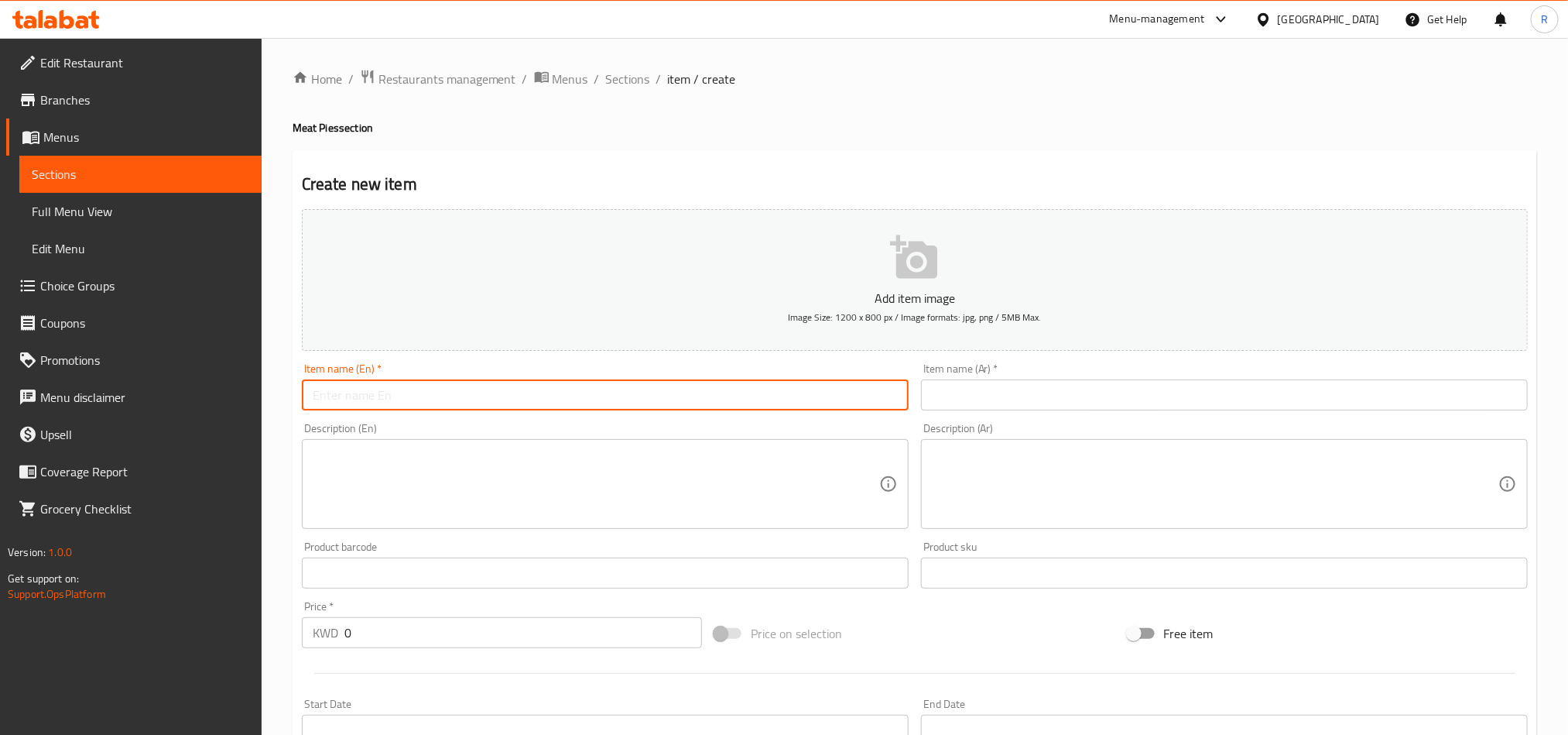
paste input "Plain Meat"
type input "Plain Meat"
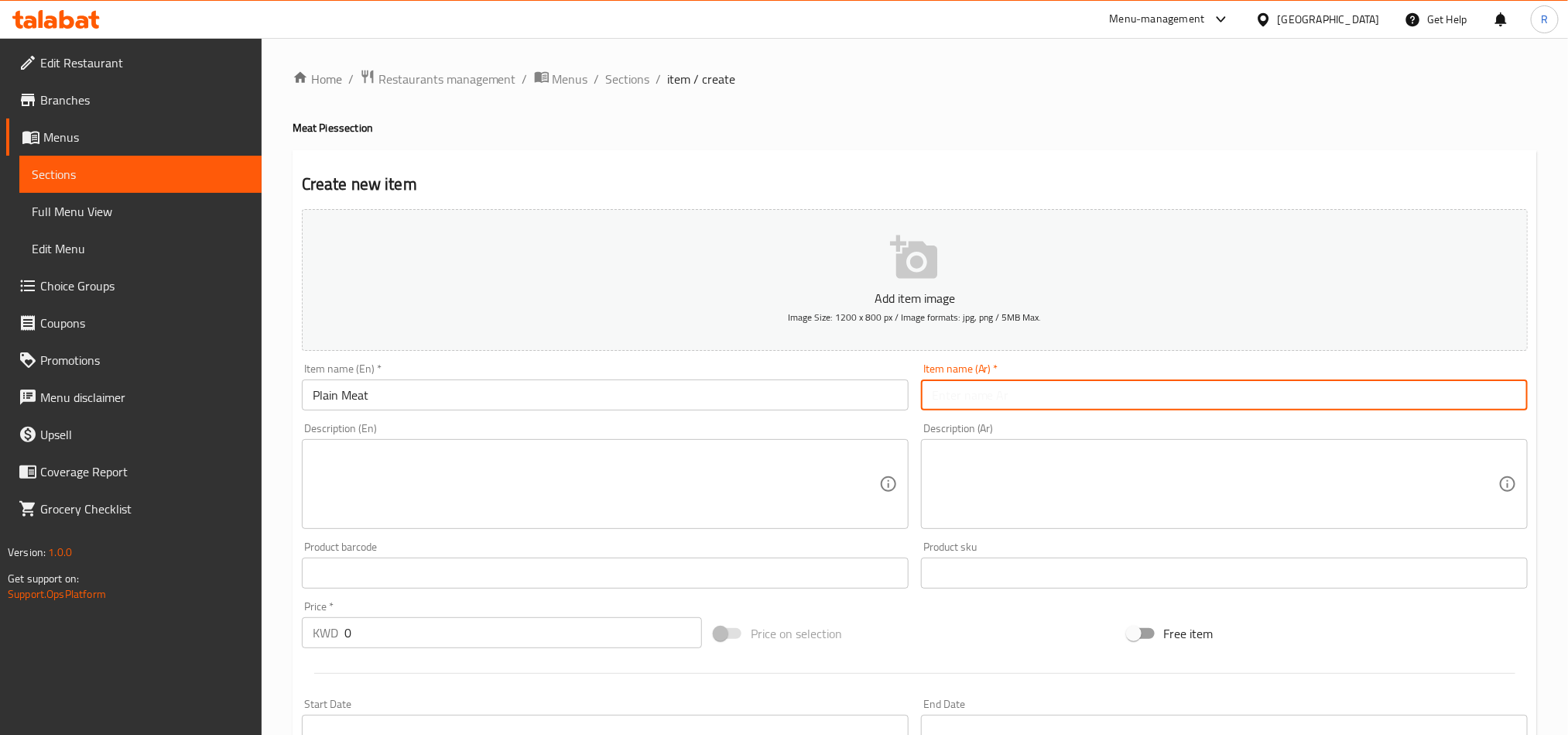
paste input "لحم سادة"
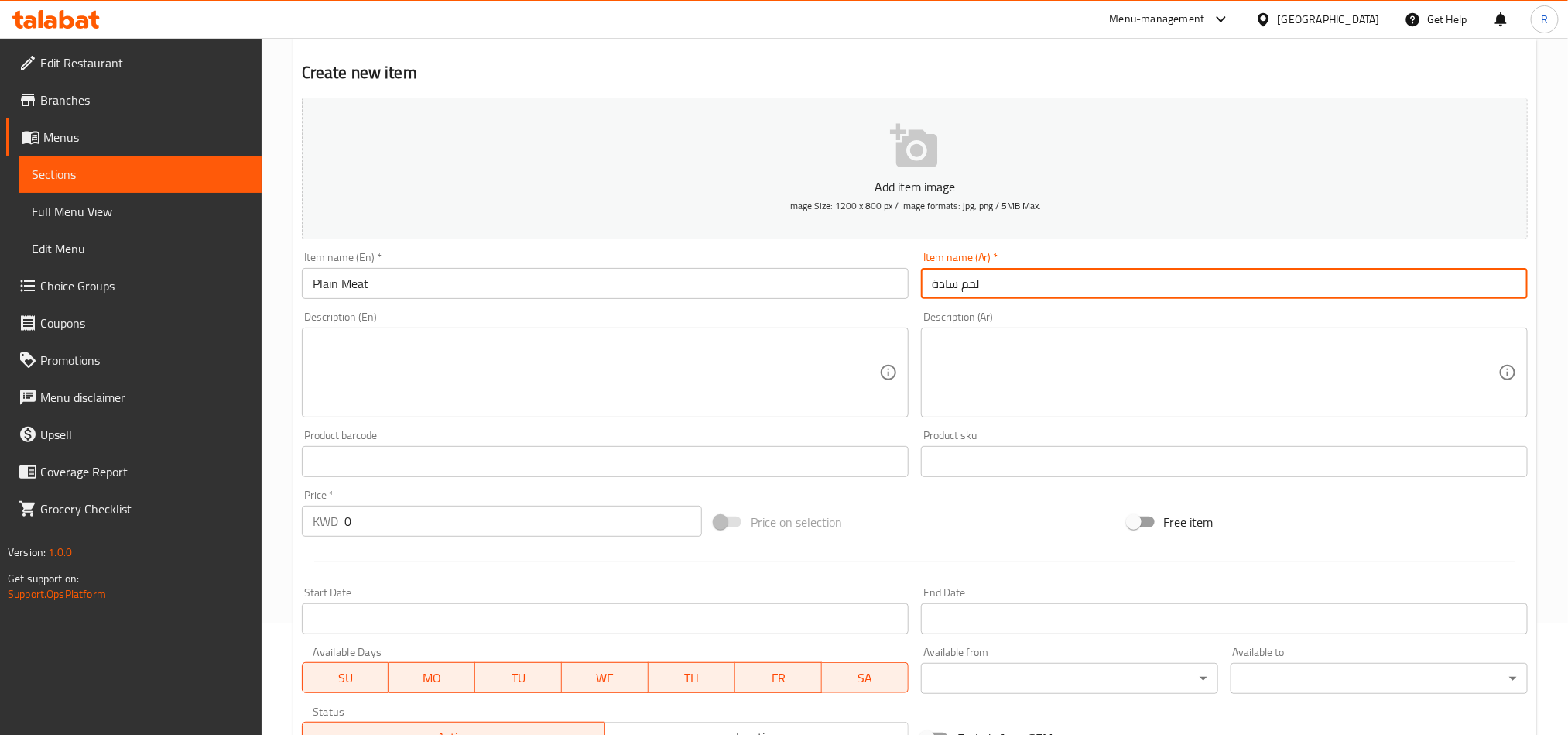
scroll to position [232, 0]
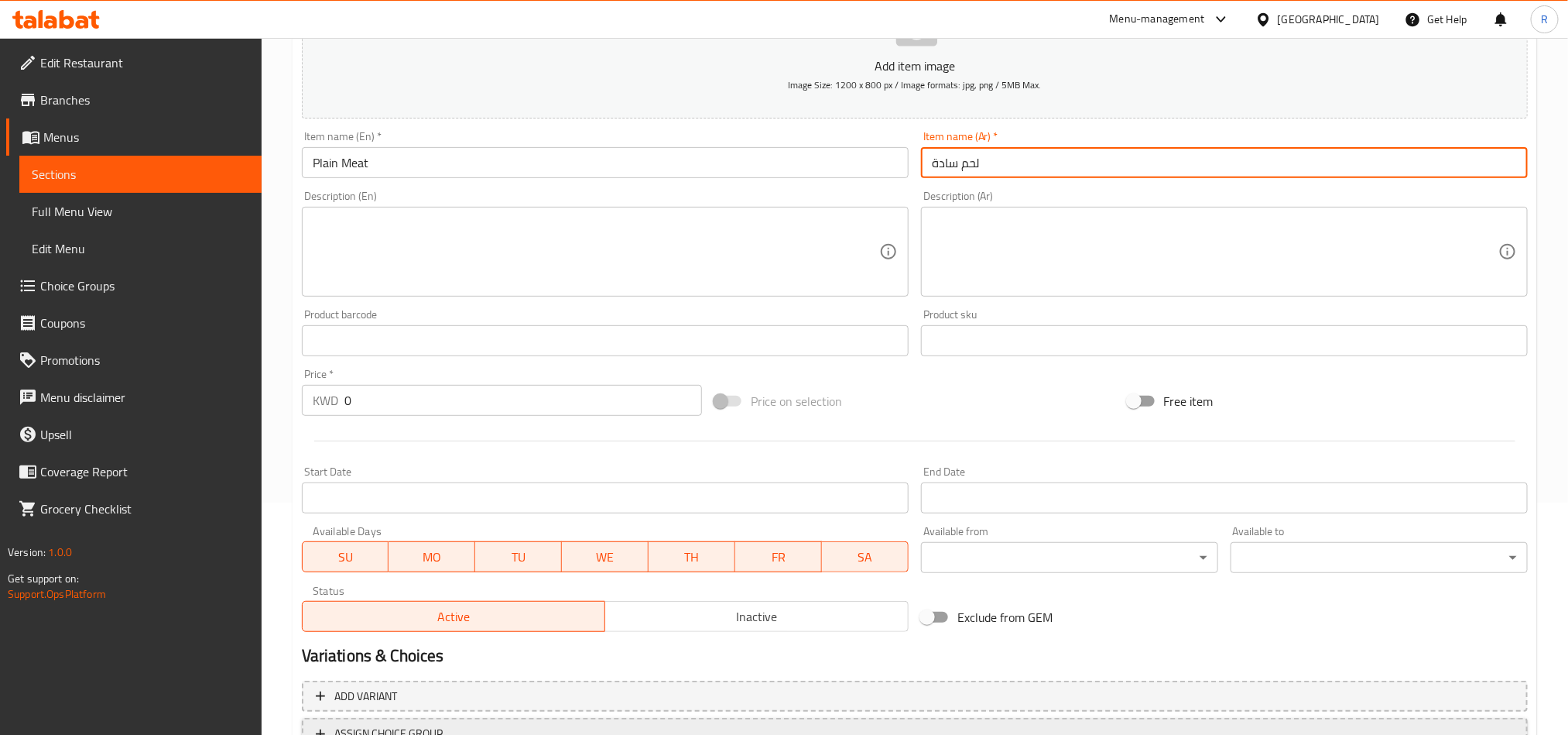
type input "لحم سادة"
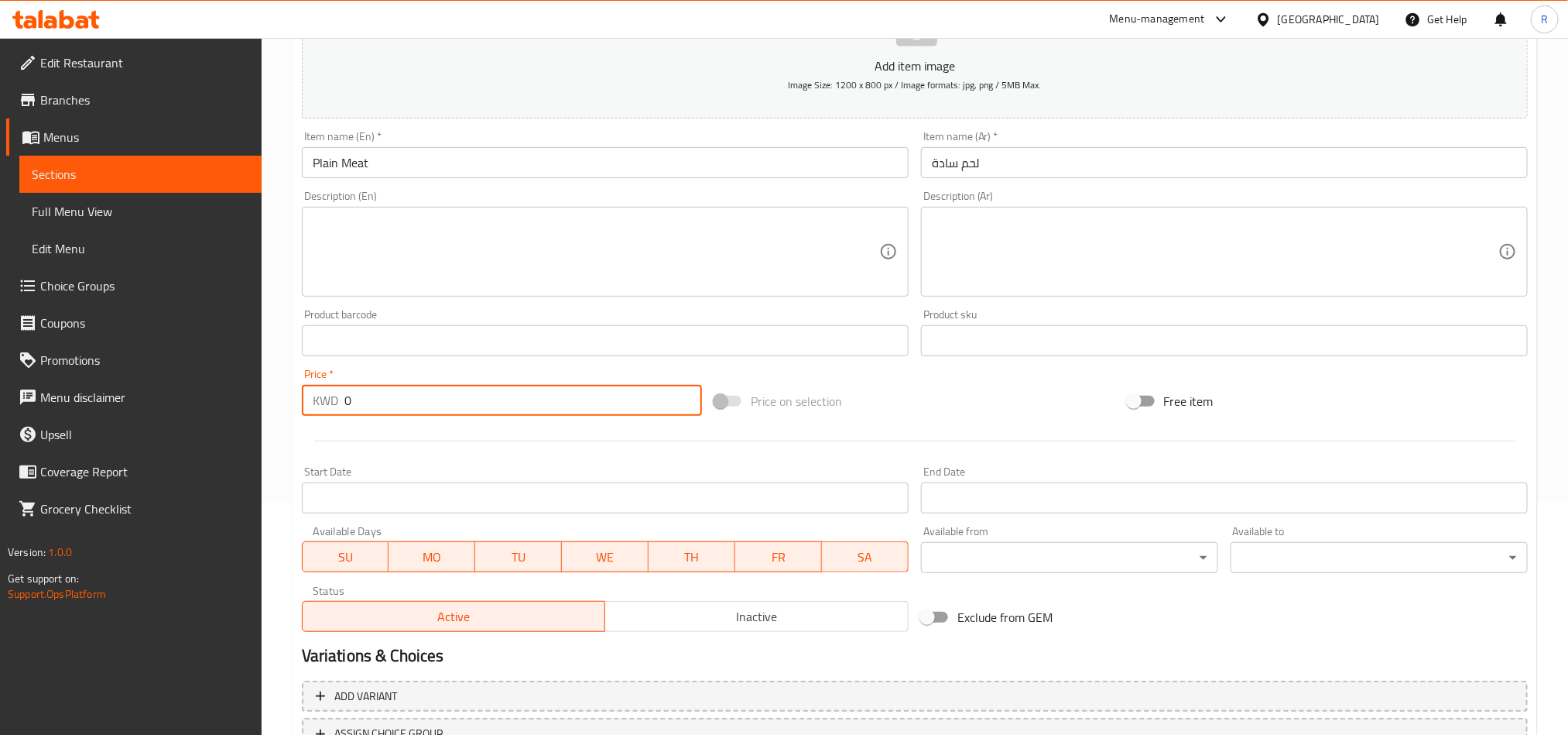
drag, startPoint x: 356, startPoint y: 396, endPoint x: 317, endPoint y: 404, distance: 39.8
click at [317, 404] on div "KWD 0 Price *" at bounding box center [502, 401] width 401 height 31
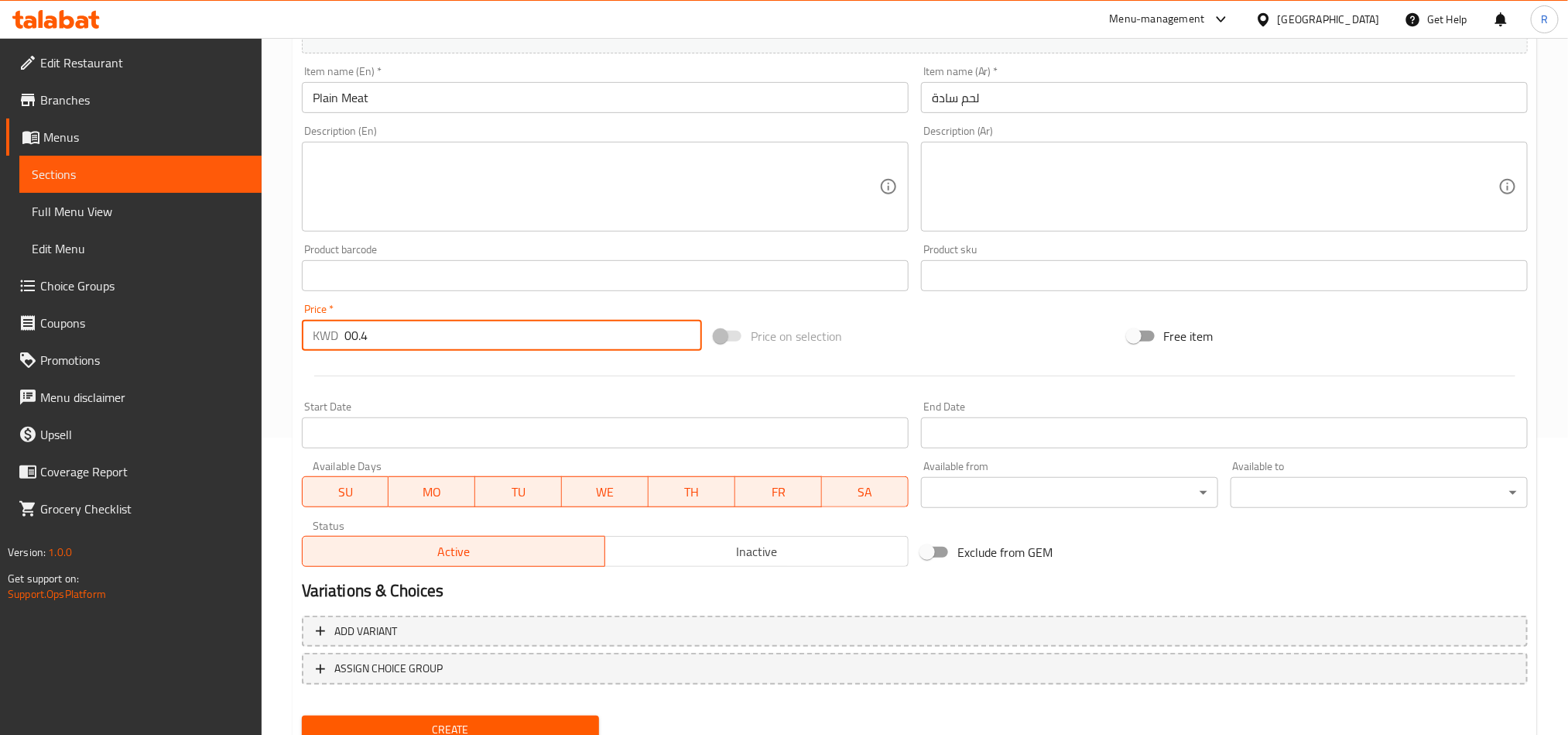
scroll to position [358, 0]
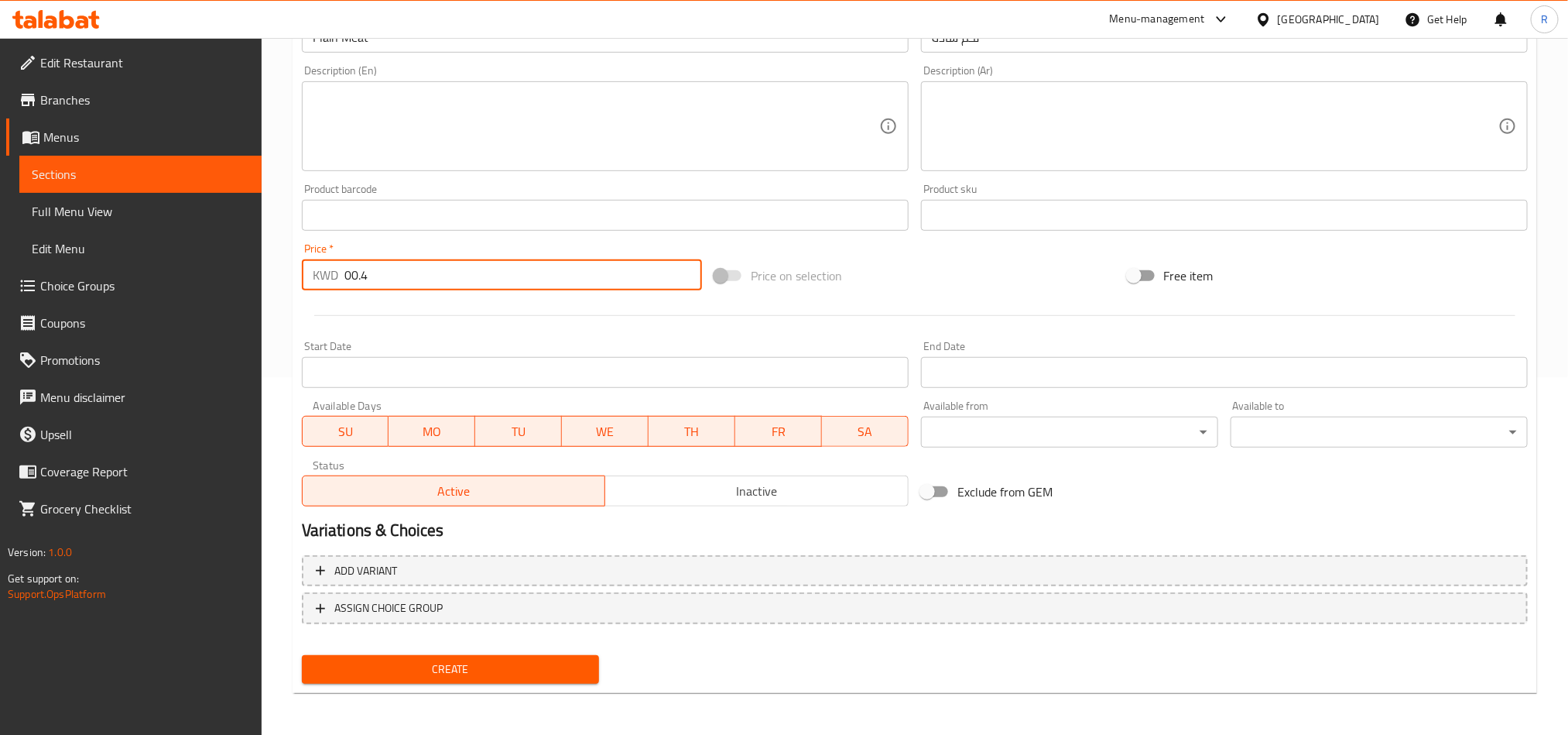
type input "00.4"
click at [505, 658] on button "Create" at bounding box center [450, 669] width 298 height 28
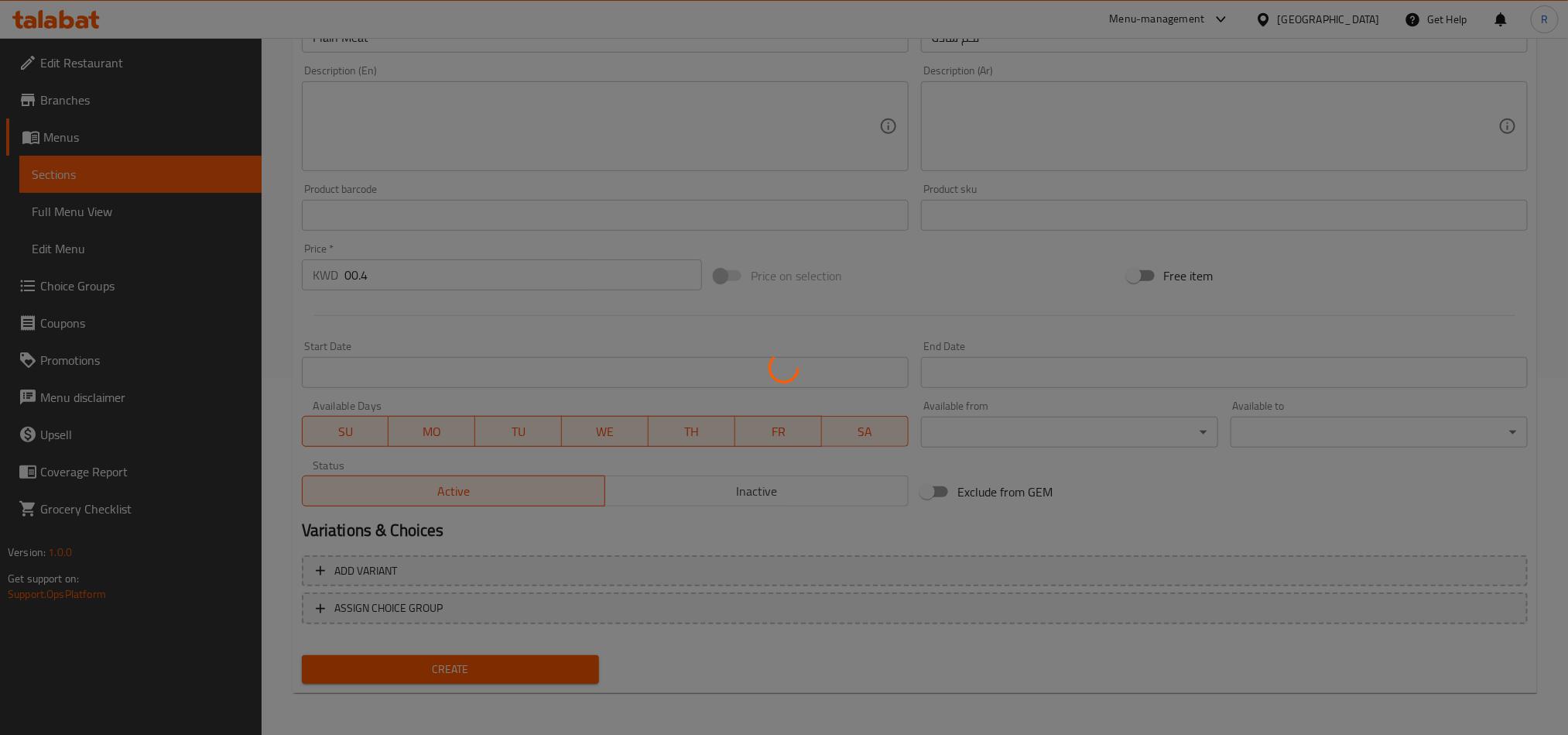
type input "0"
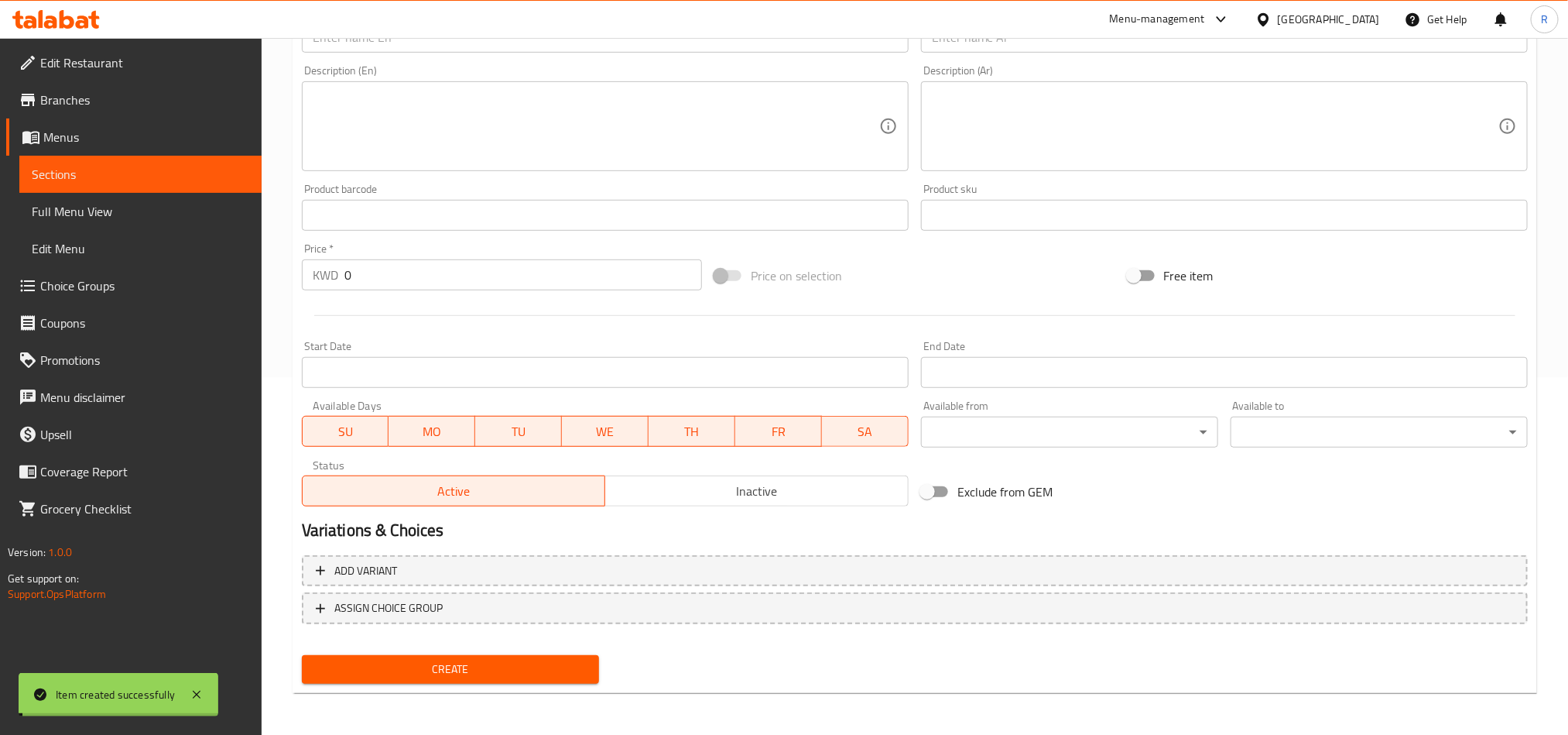
scroll to position [0, 0]
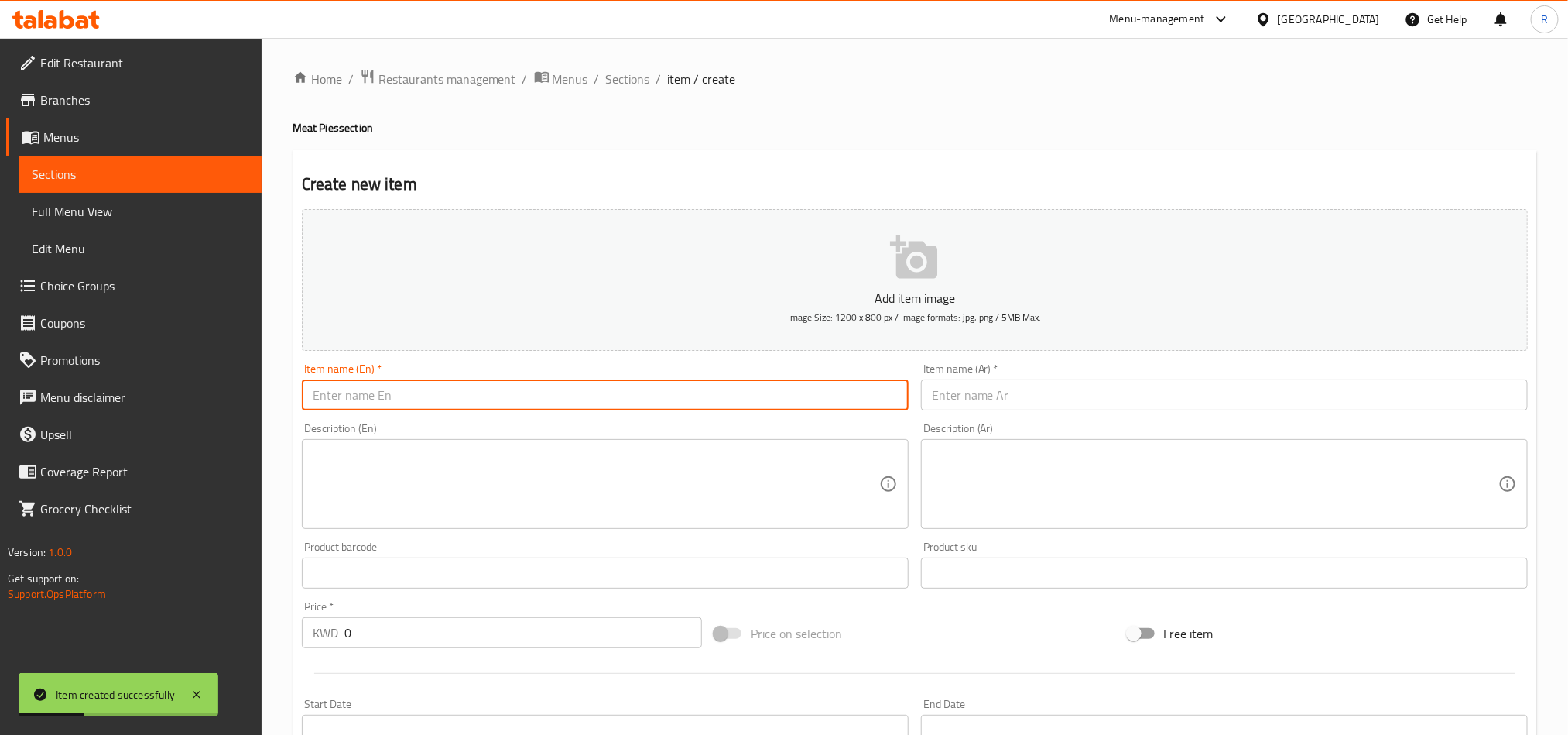
paste input "Meat and cheese"
type input "Meat and cheese"
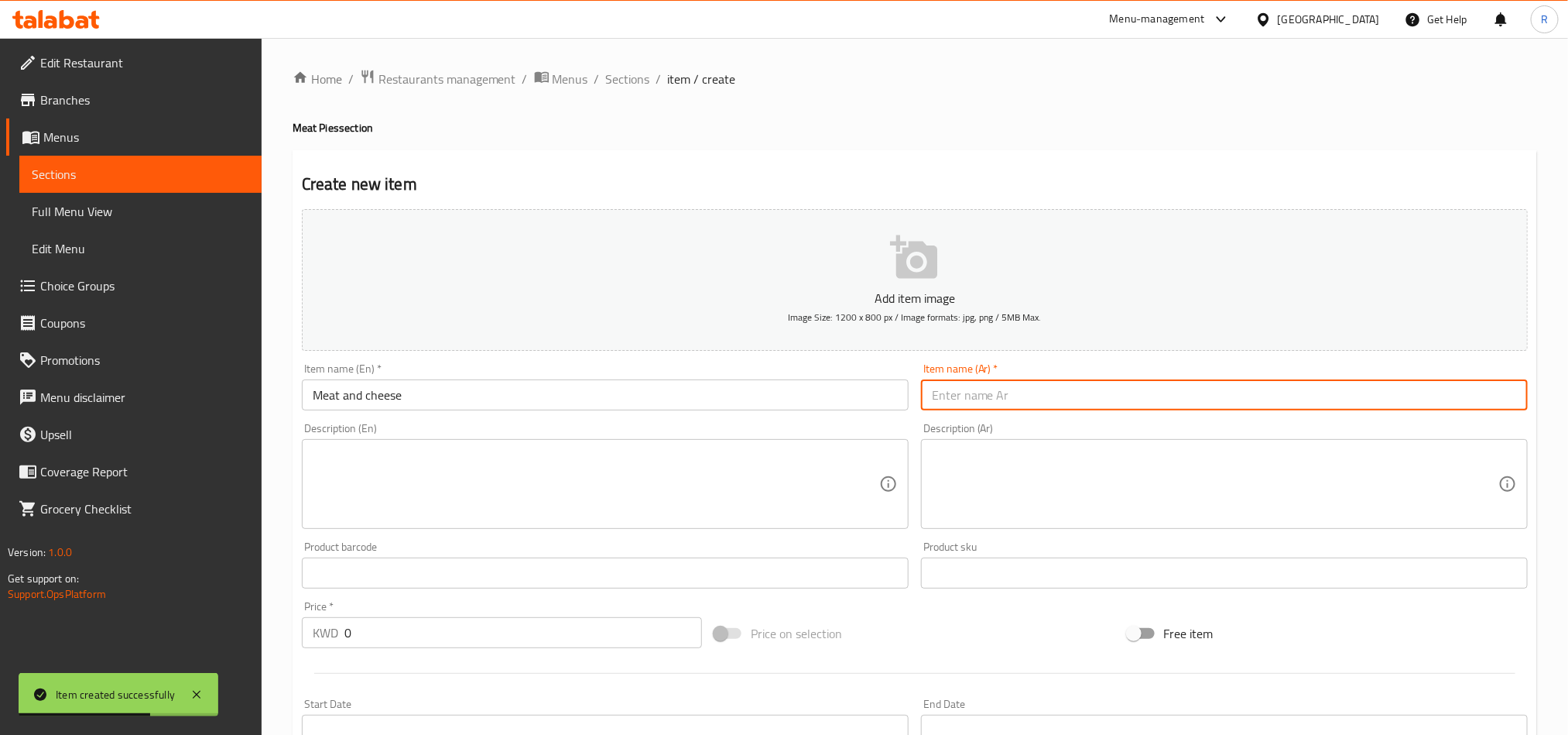
paste input "لحم جبنة"
type input "لحم جبنة"
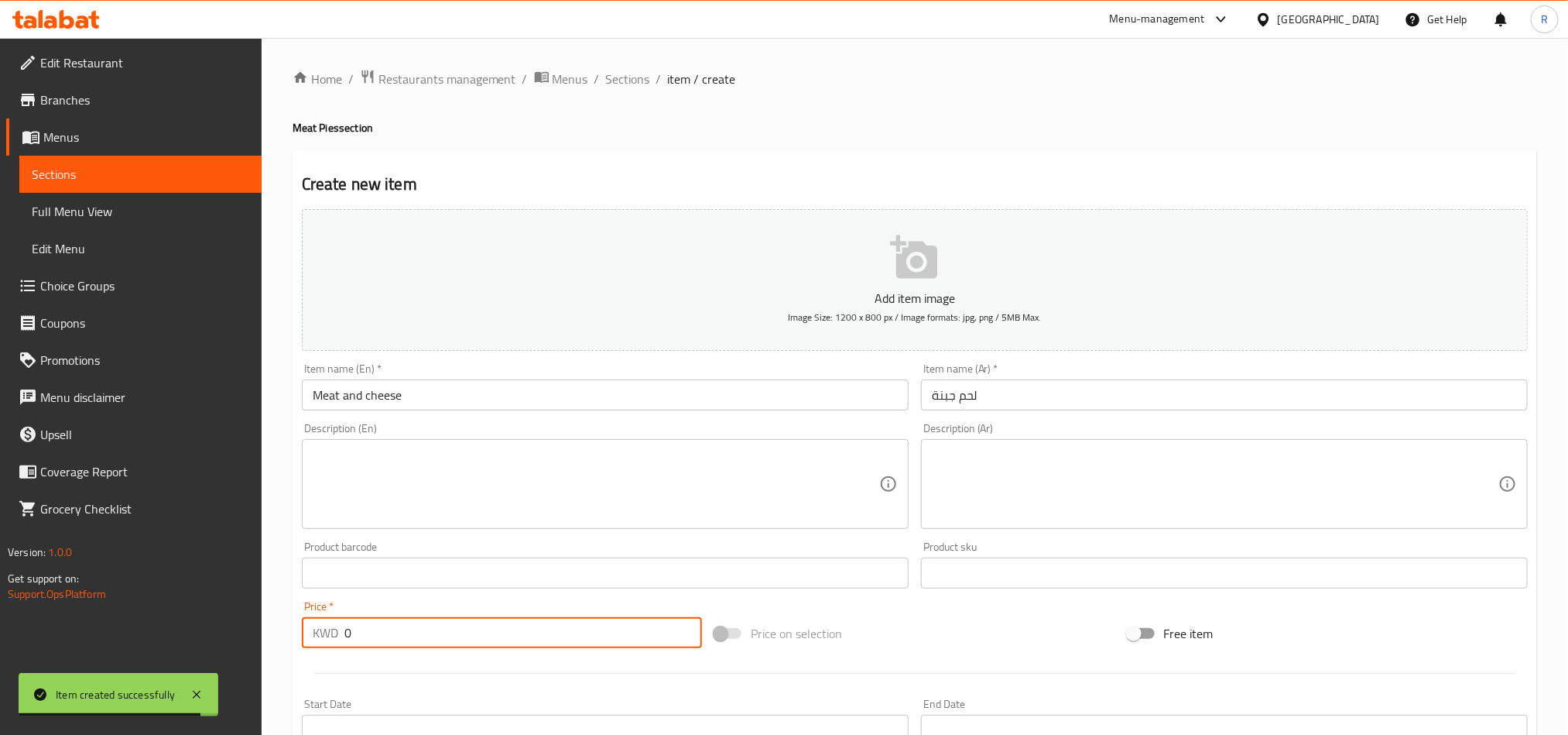
drag, startPoint x: 358, startPoint y: 633, endPoint x: 333, endPoint y: 638, distance: 25.5
click at [334, 639] on div "KWD 0 Price *" at bounding box center [502, 633] width 401 height 31
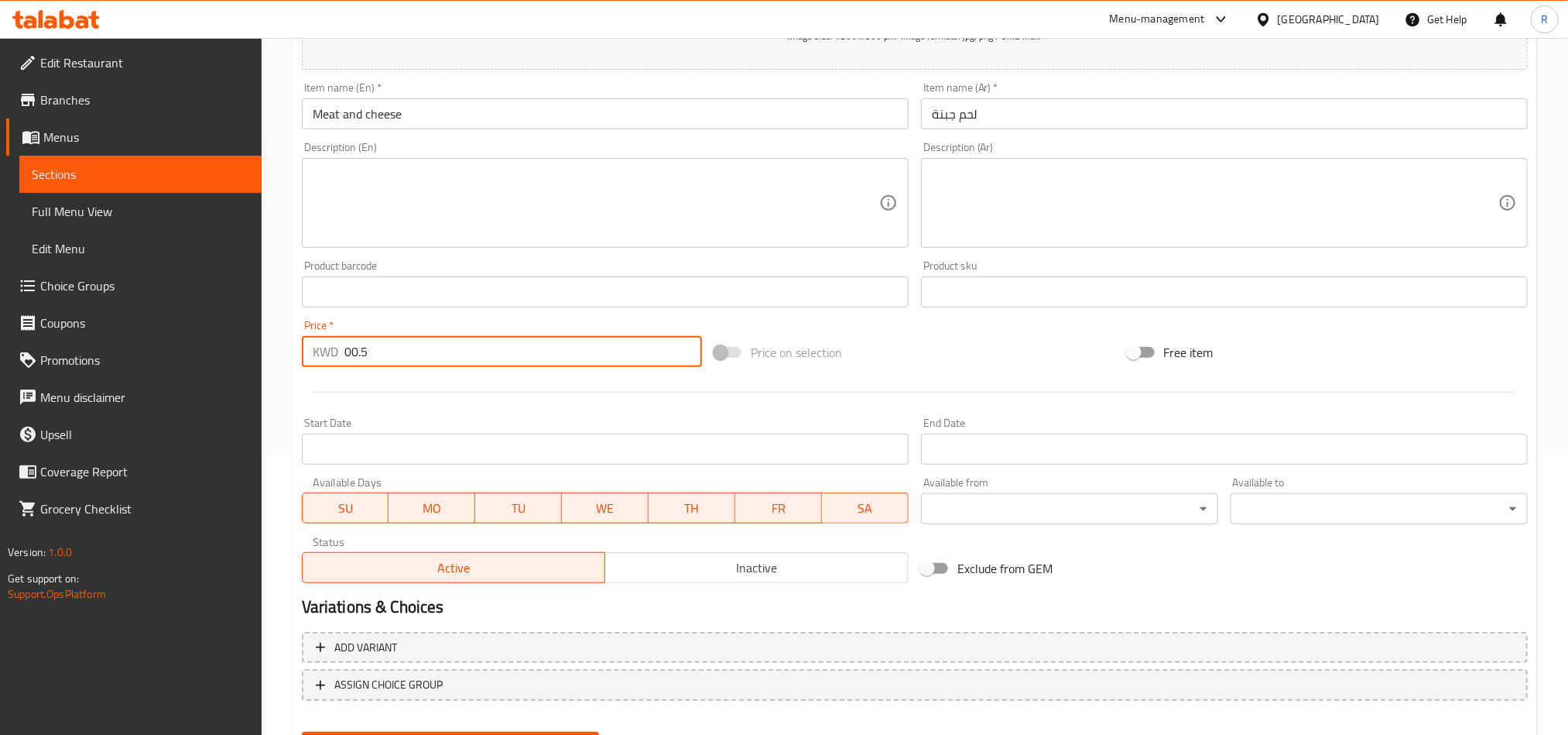
scroll to position [349, 0]
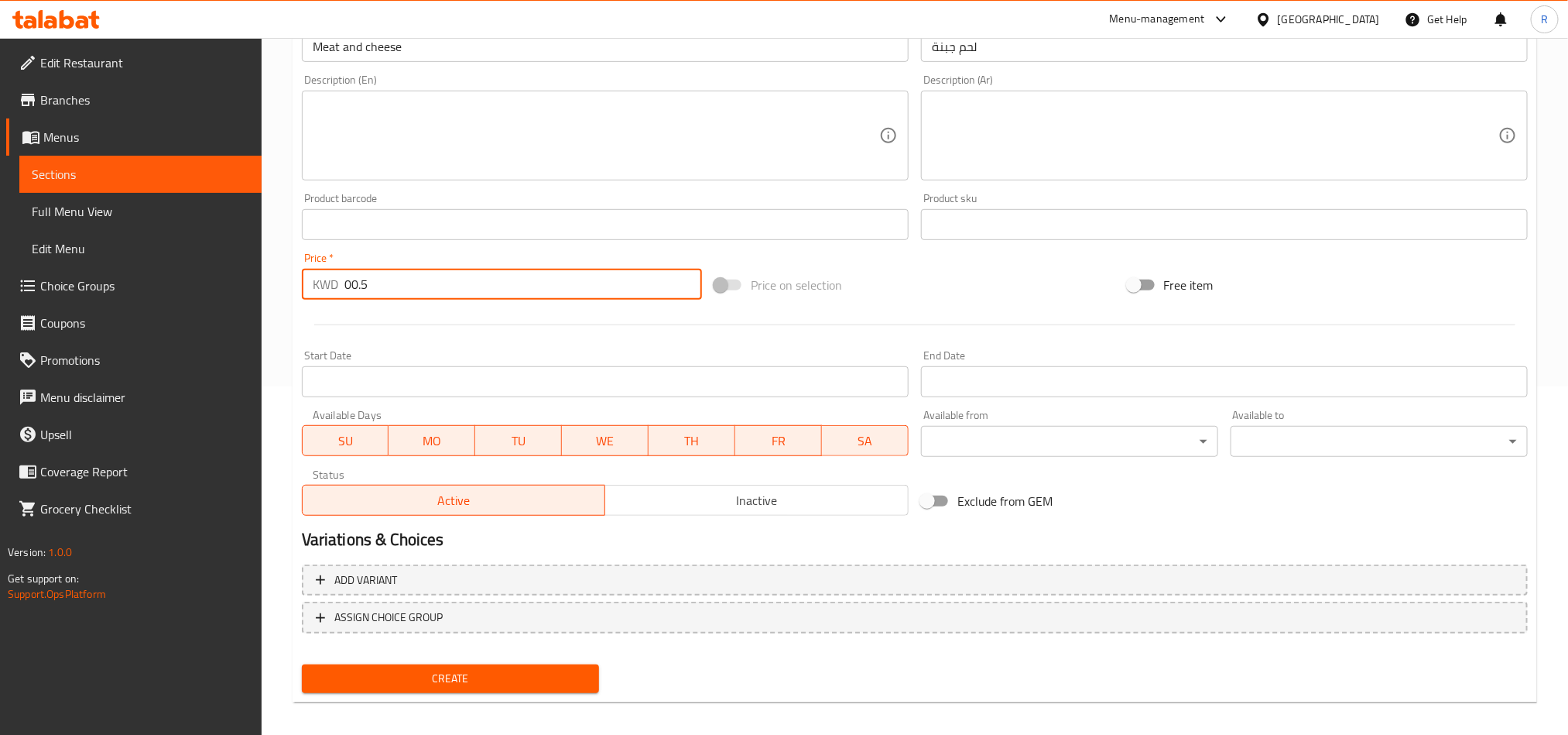
type input "00.5"
click at [495, 669] on span "Create" at bounding box center [451, 679] width 272 height 19
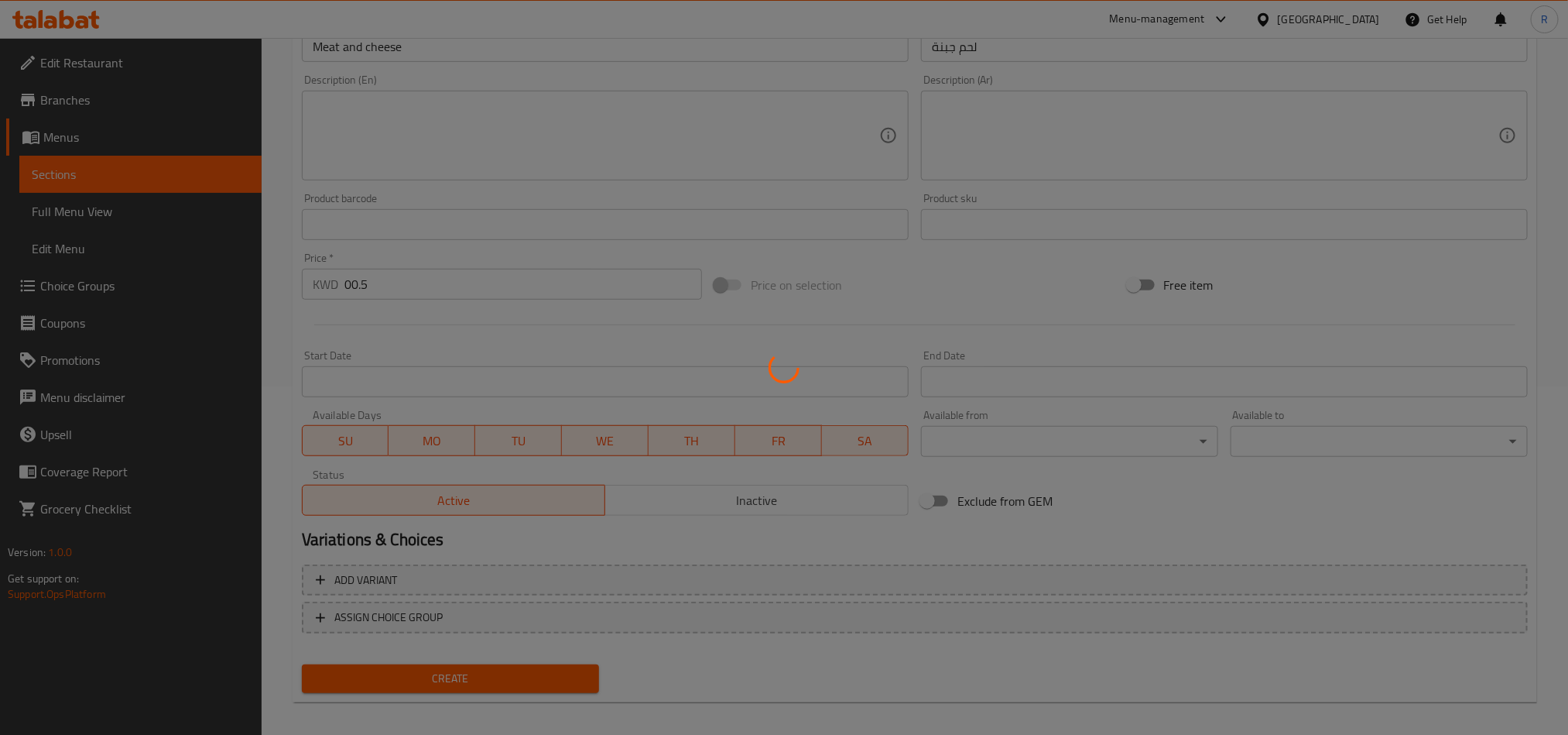
type input "0"
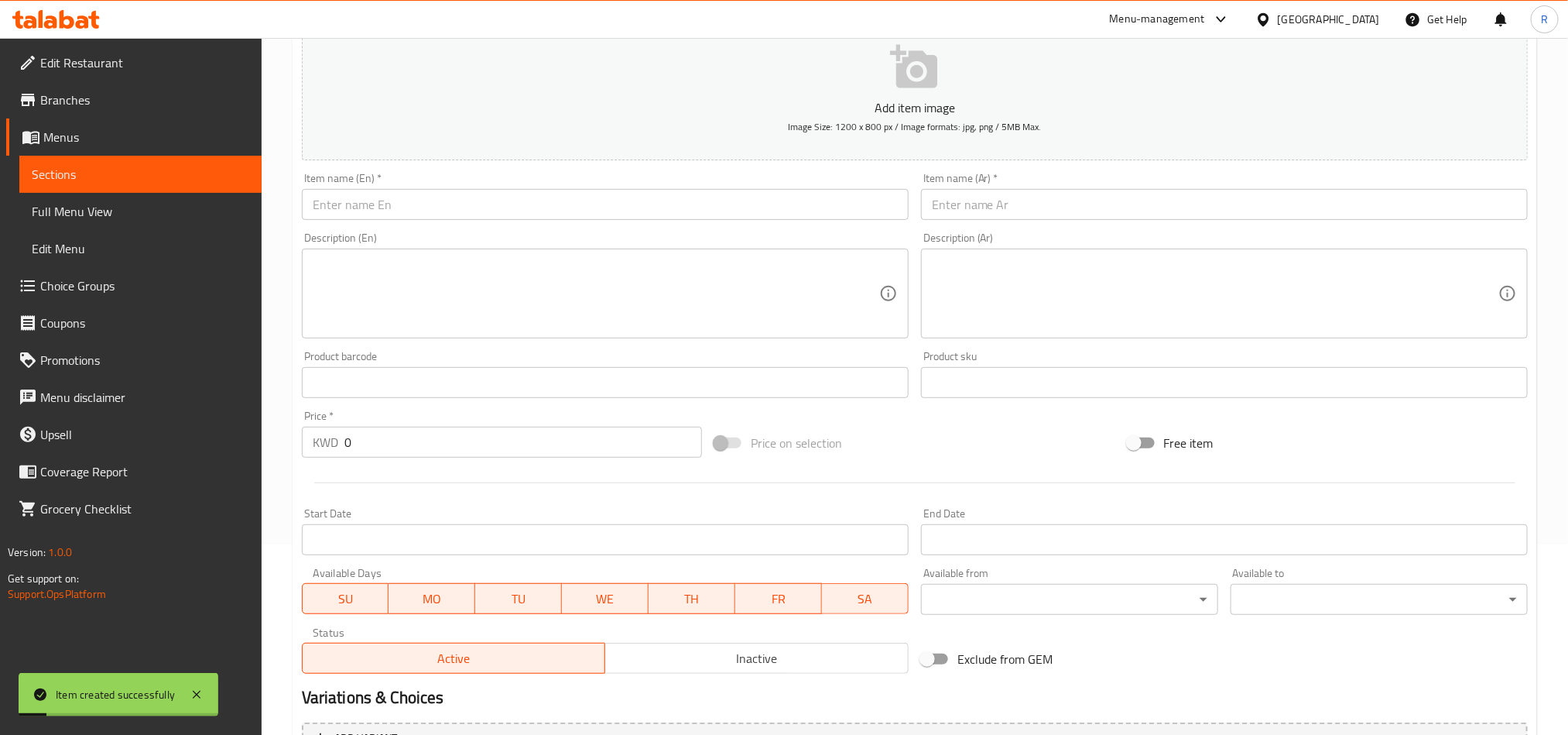
scroll to position [0, 0]
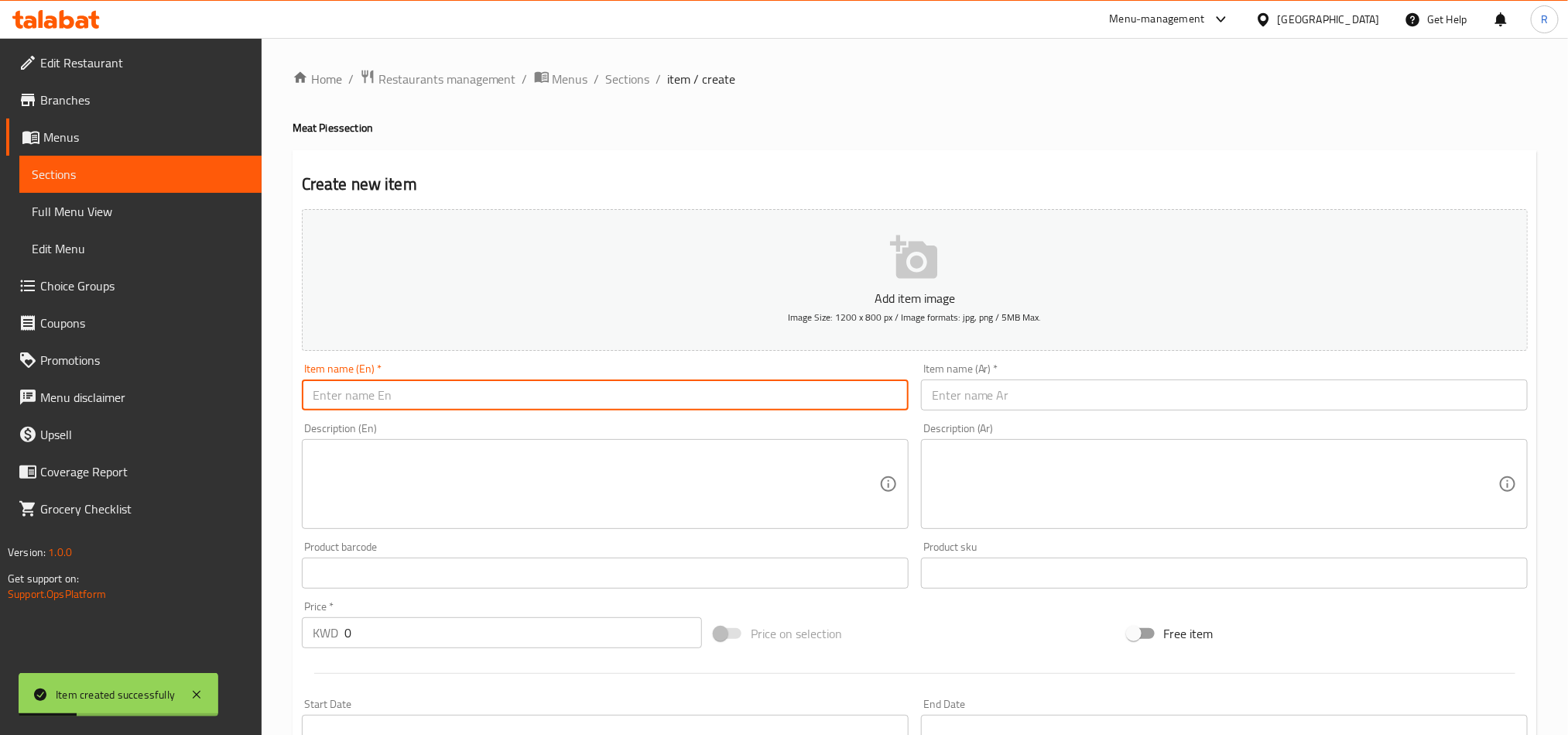
paste input "Meat potatoes cheese"
type input "Meat potatoes cheese"
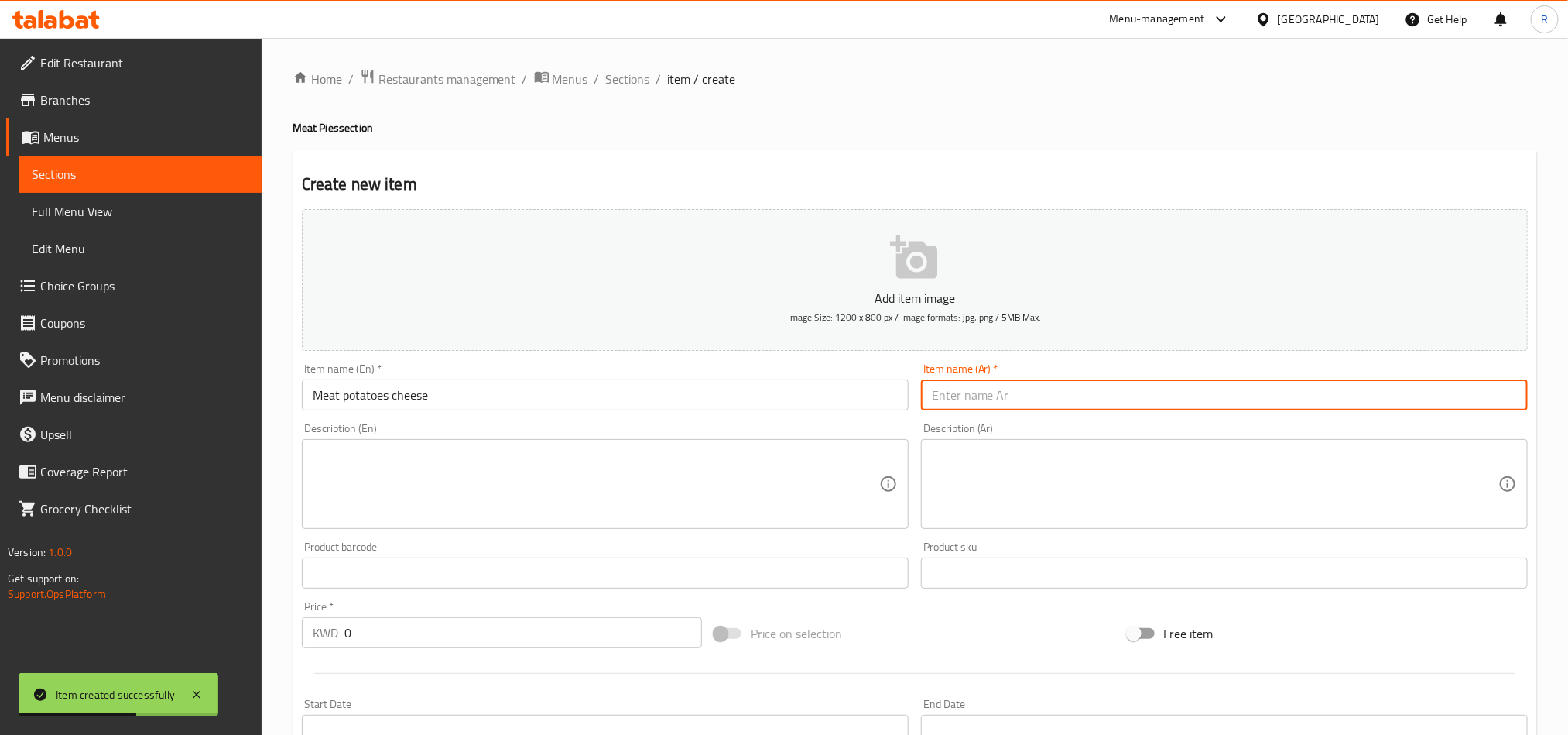
paste input "لحم بطاط جبنة"
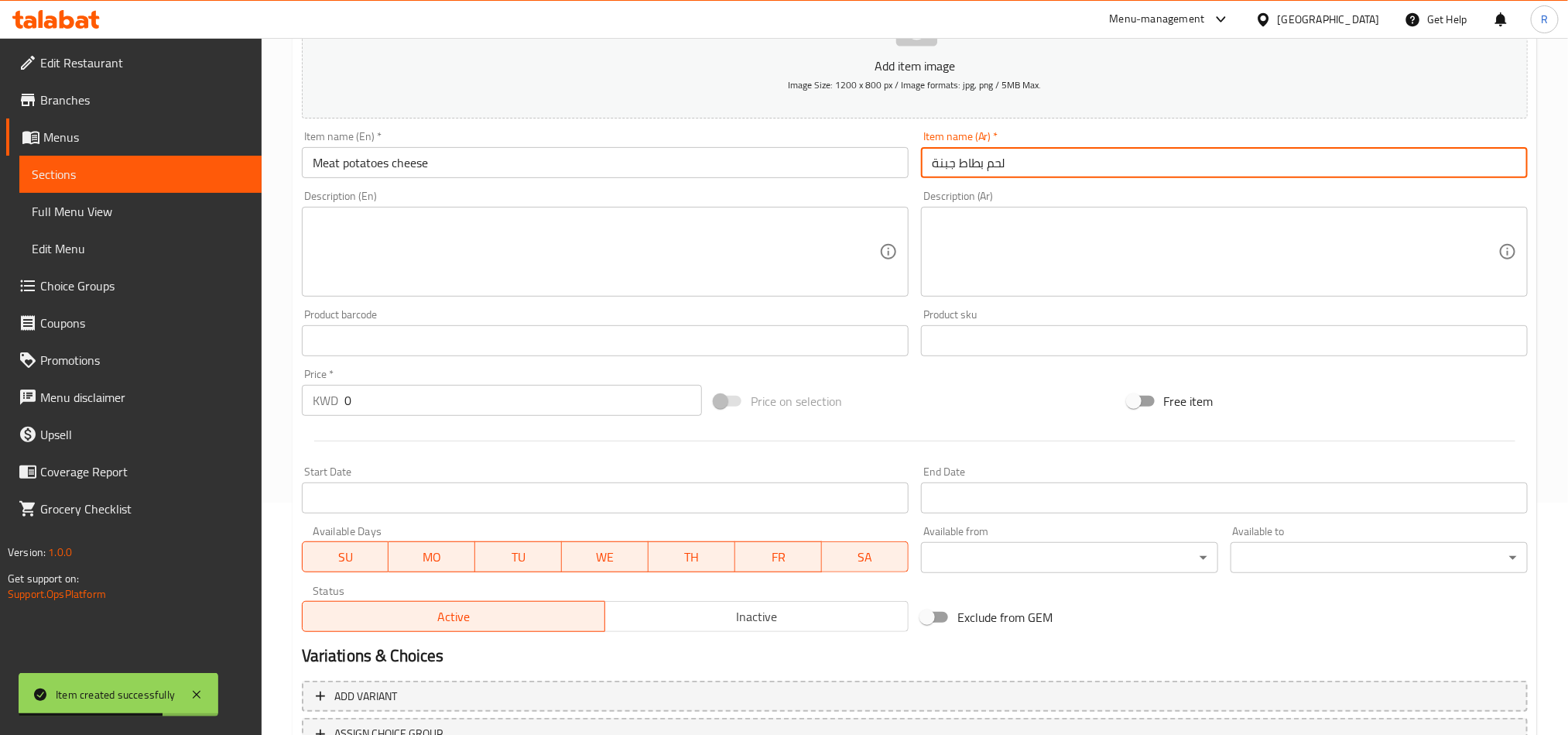
type input "لحم بطاط جبنة"
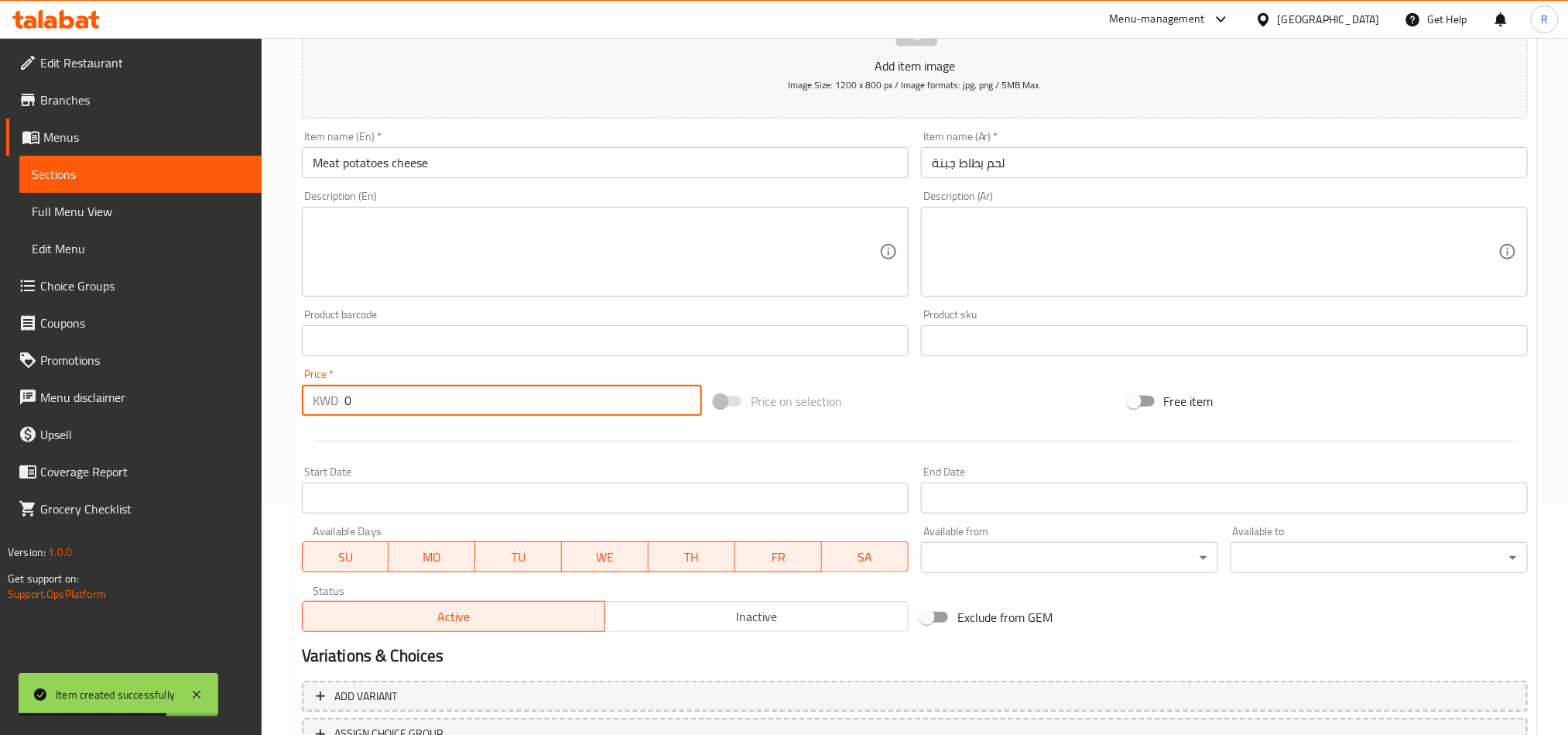
drag, startPoint x: 358, startPoint y: 409, endPoint x: 302, endPoint y: 415, distance: 56.3
click at [302, 415] on div "KWD 0 Price *" at bounding box center [502, 401] width 401 height 31
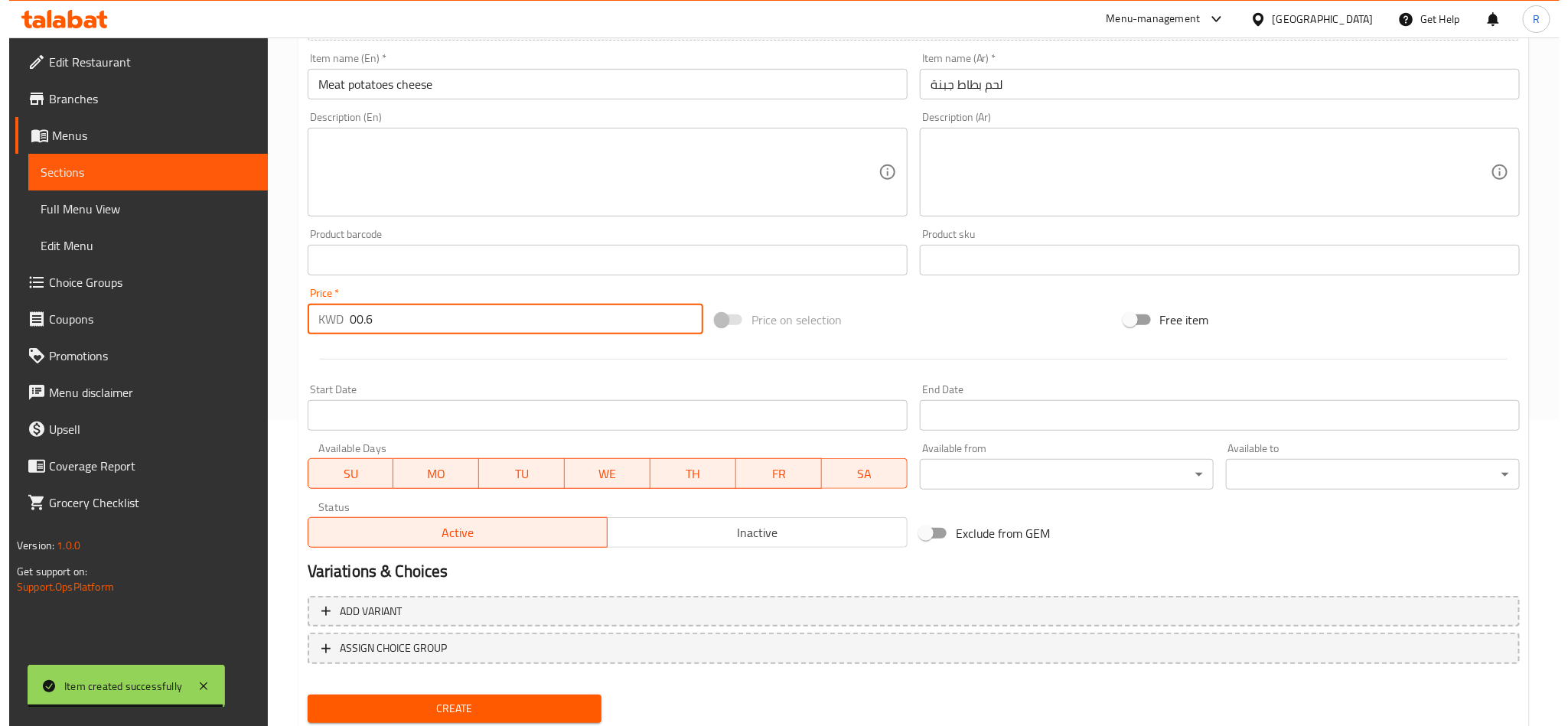
scroll to position [353, 0]
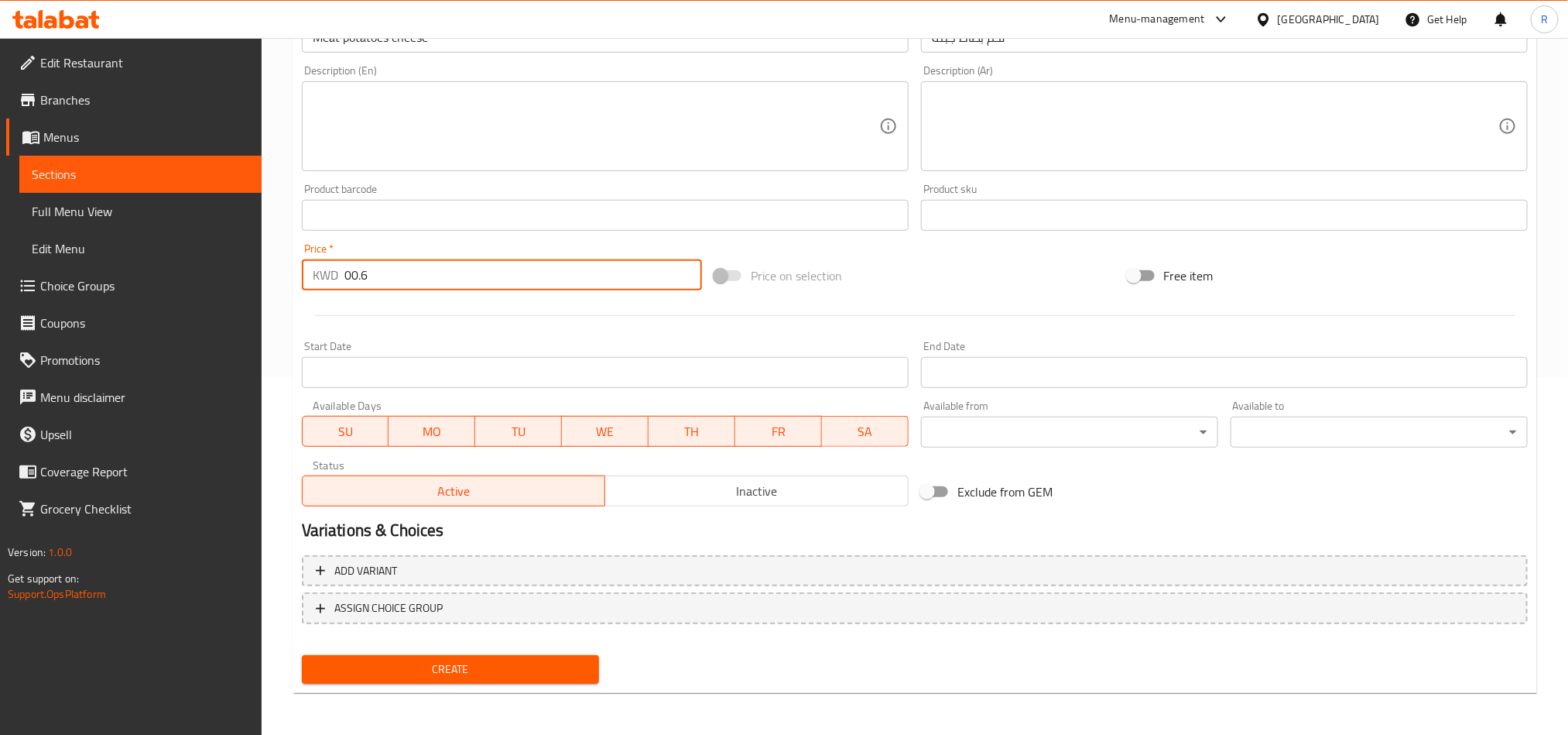
type input "00.6"
click at [551, 664] on span "Create" at bounding box center [451, 670] width 272 height 19
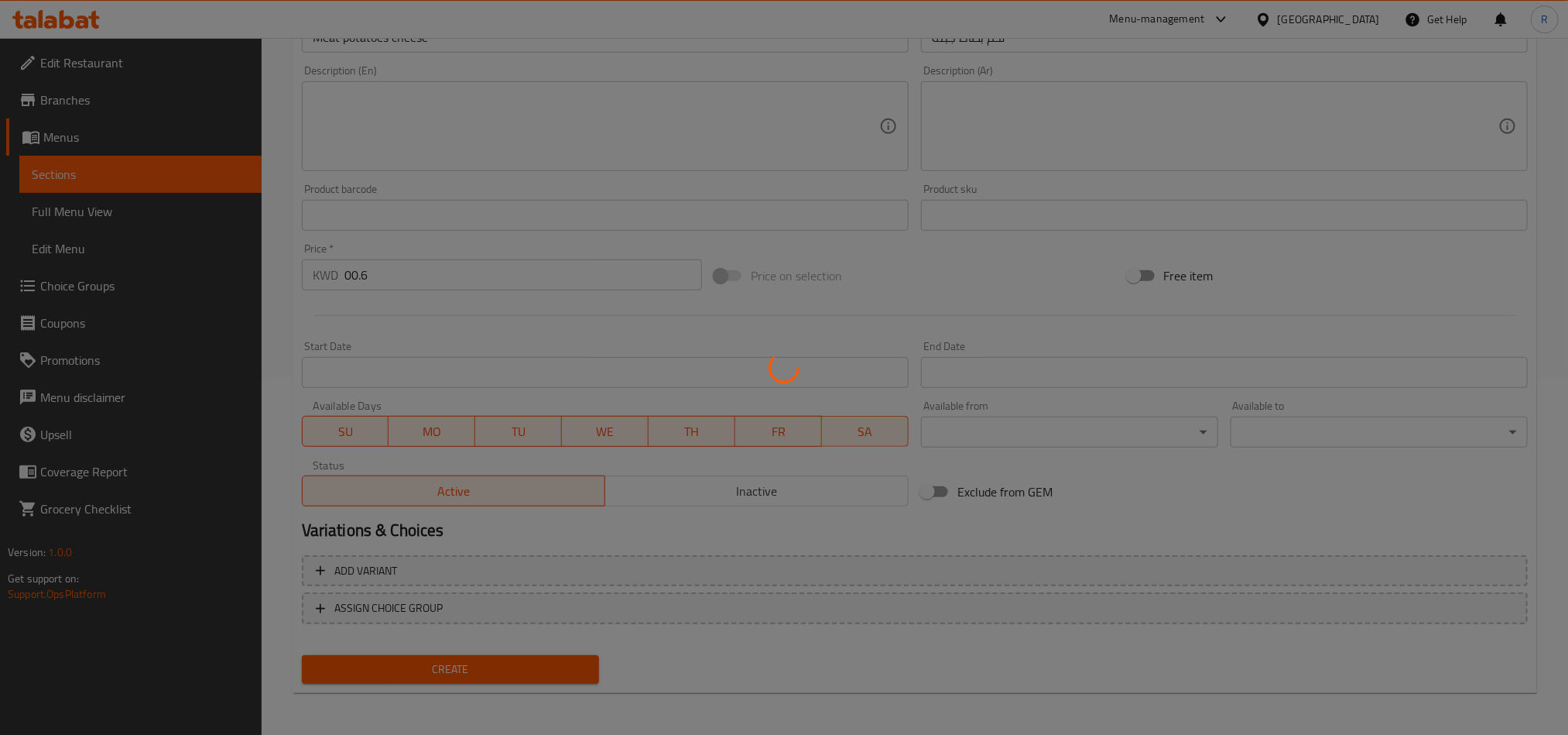
type input "0"
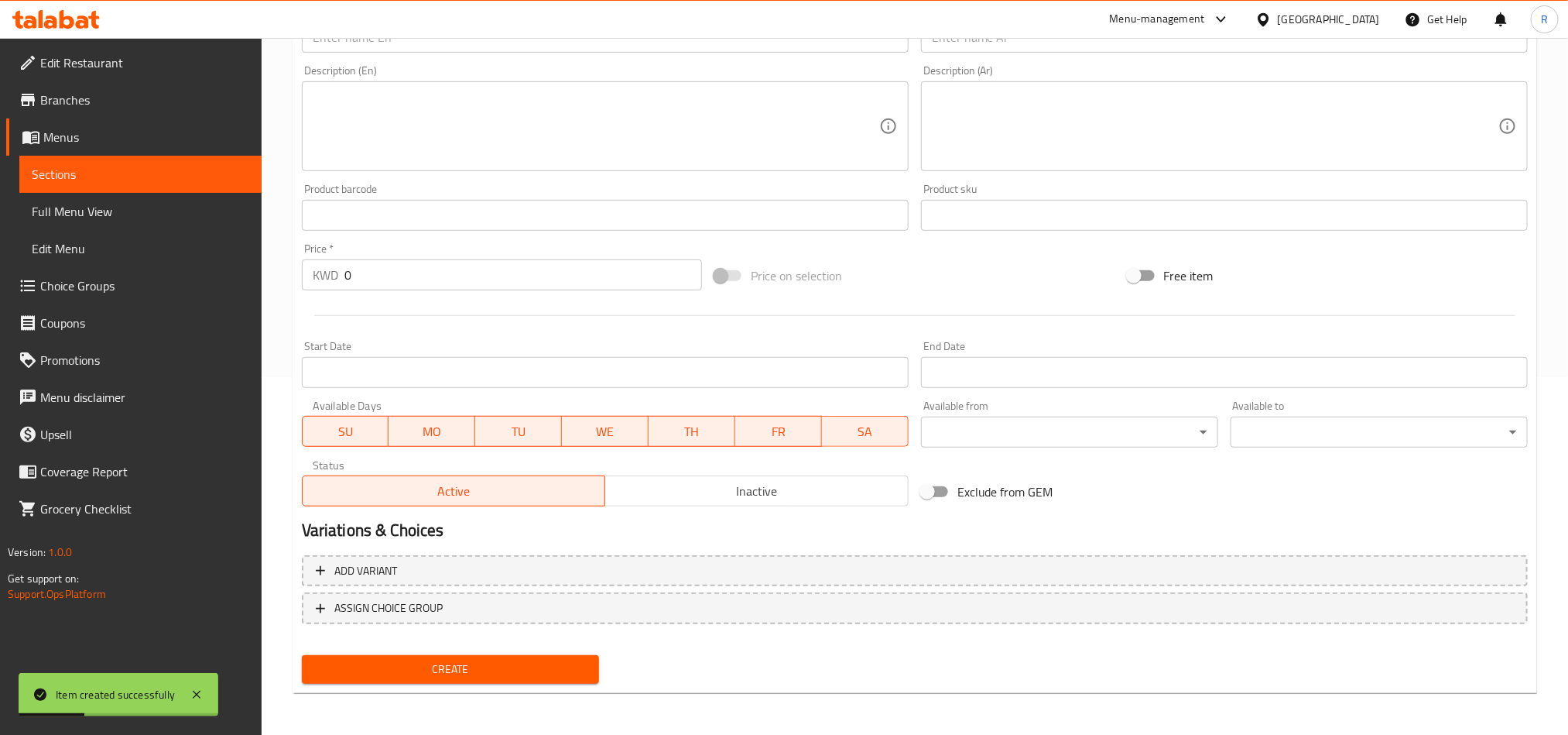
click at [669, 350] on div "Start Date Start Date" at bounding box center [605, 364] width 607 height 47
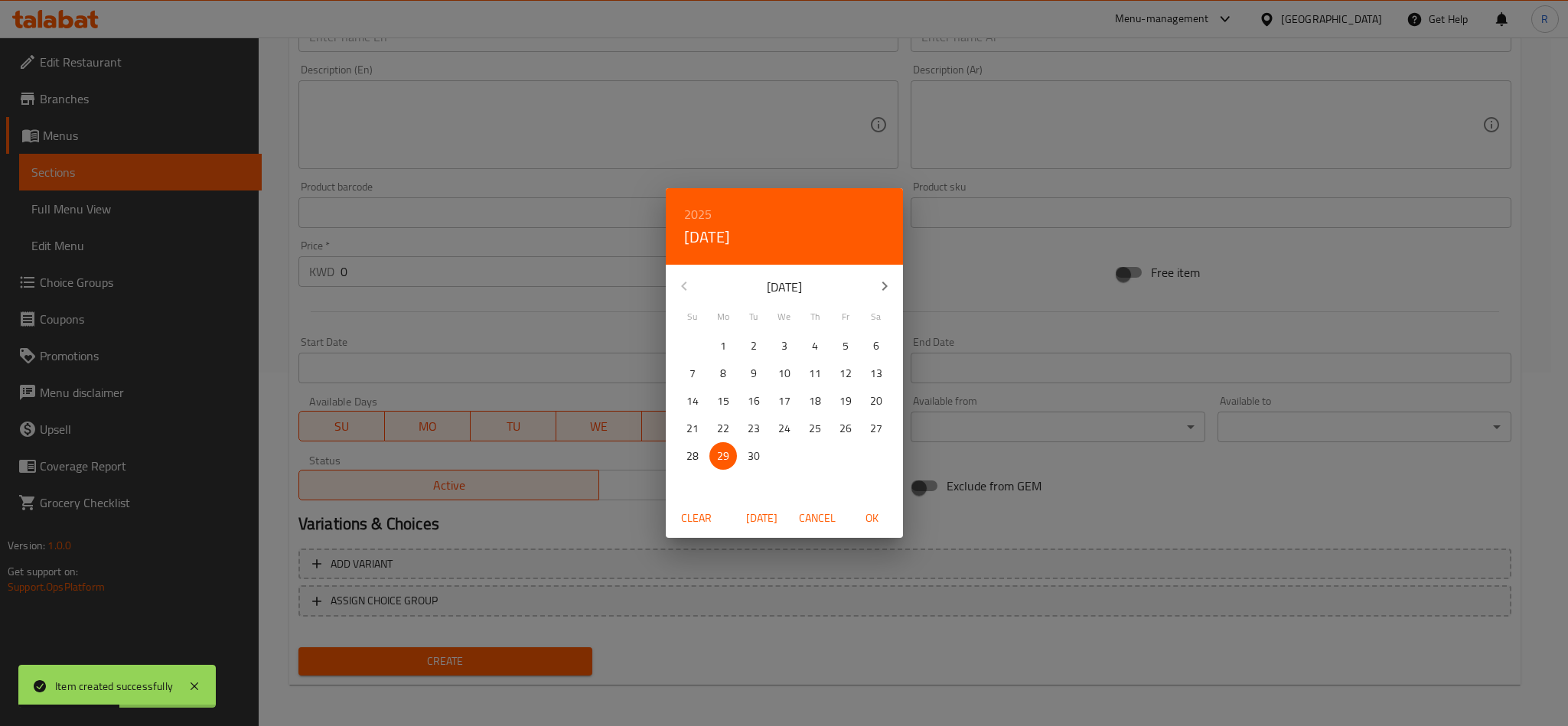
click at [818, 515] on span "Cancel" at bounding box center [818, 518] width 37 height 19
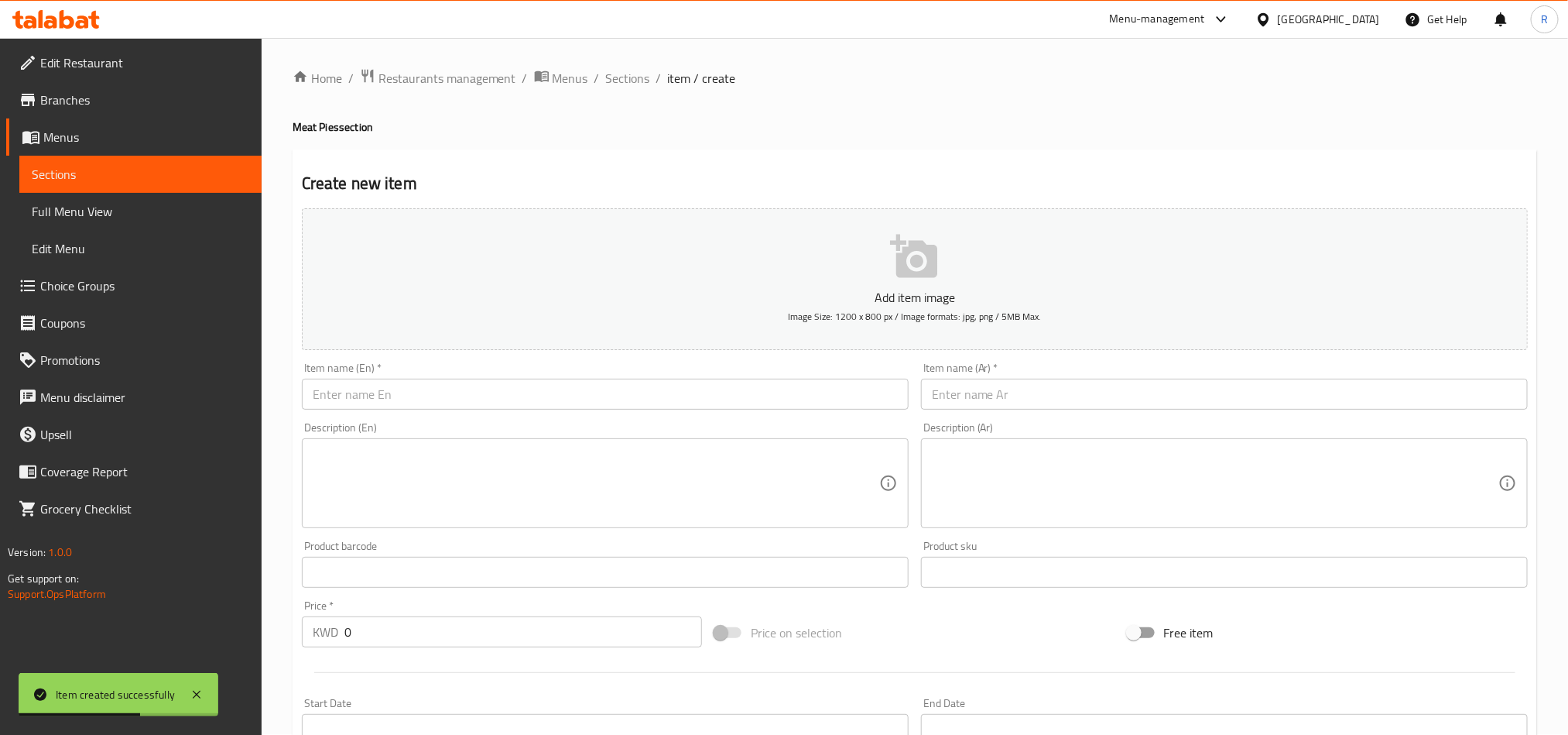
scroll to position [0, 0]
drag, startPoint x: 644, startPoint y: 77, endPoint x: 653, endPoint y: 111, distance: 35.2
click at [644, 77] on span "Sections" at bounding box center [628, 79] width 44 height 19
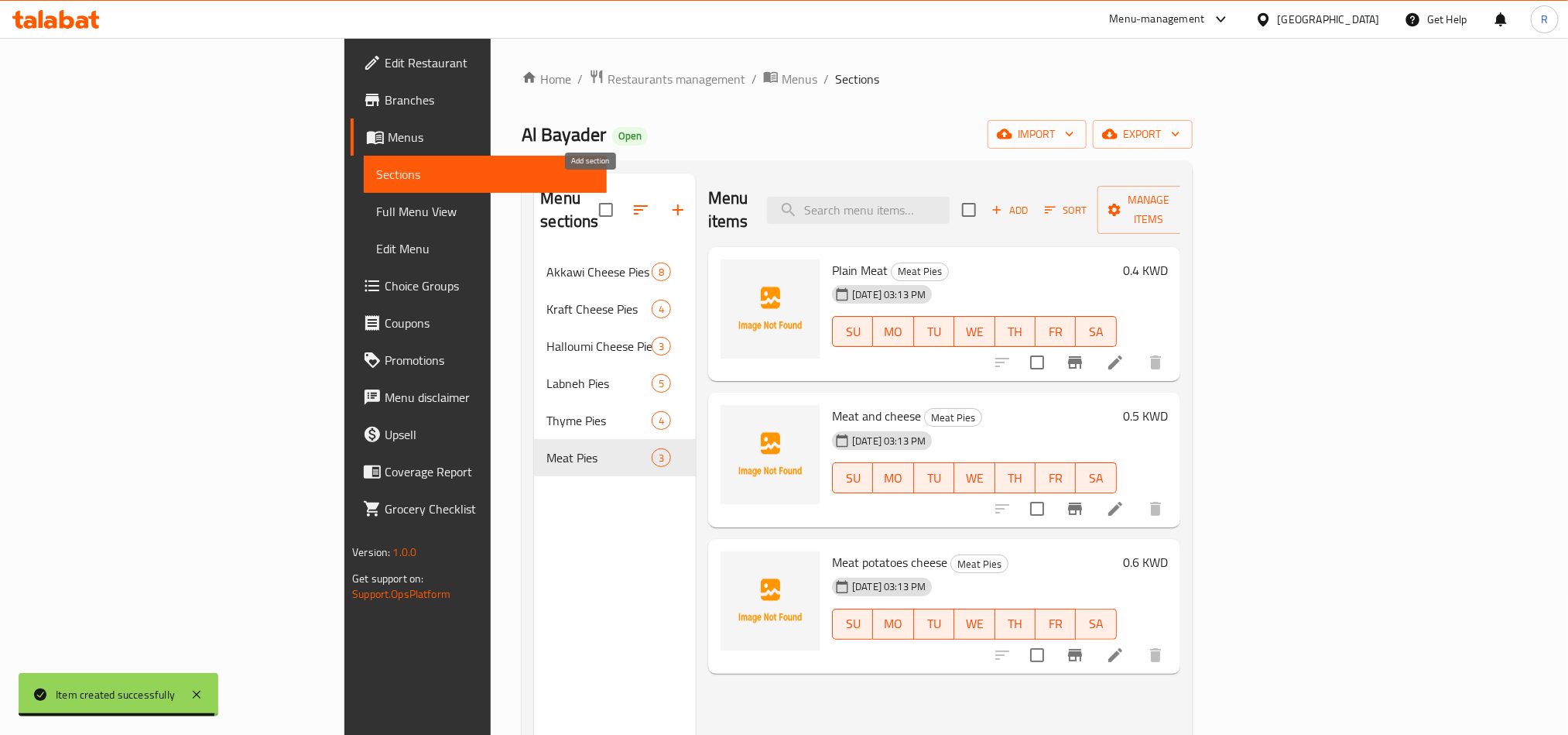
click at [660, 197] on button "button" at bounding box center [679, 210] width 37 height 37
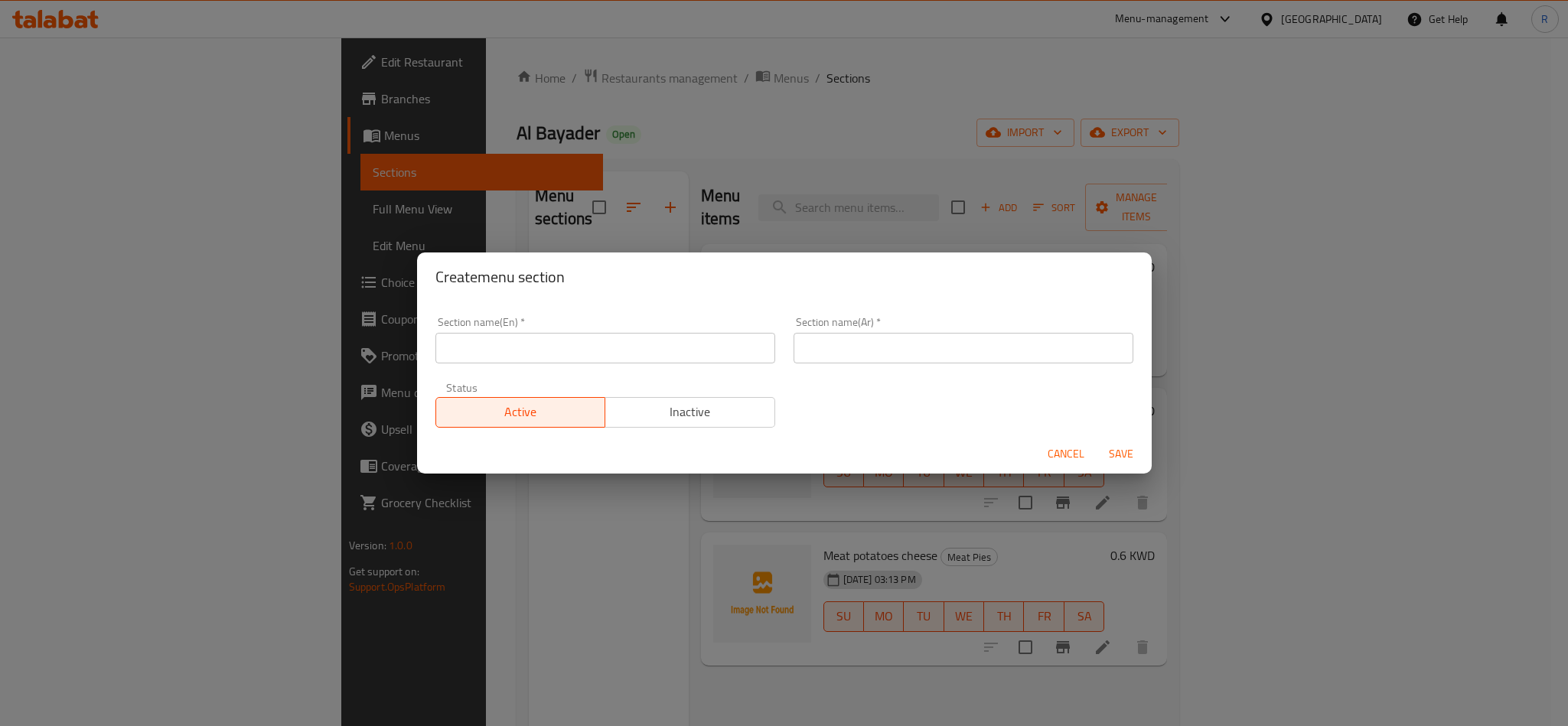
click at [579, 351] on input "text" at bounding box center [605, 348] width 340 height 30
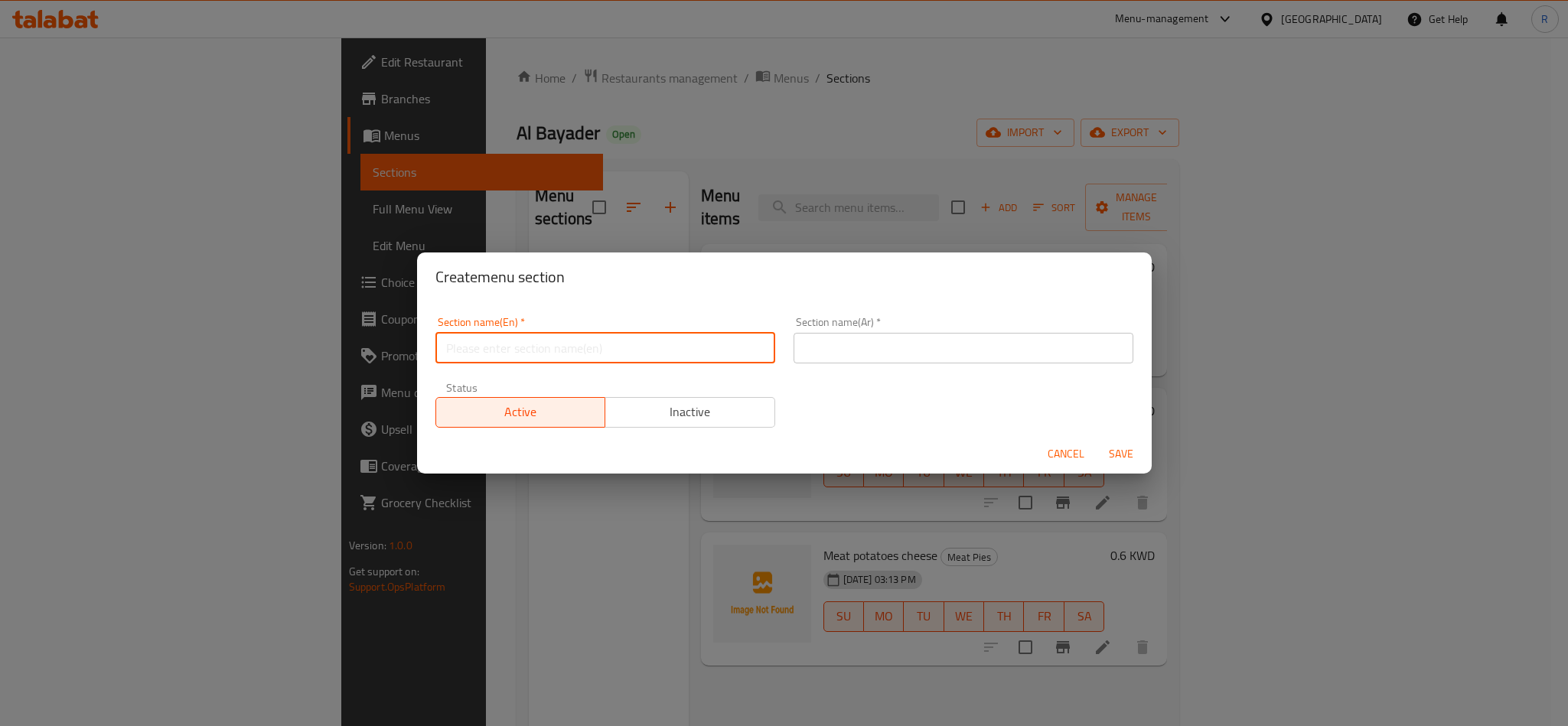
paste input "Spinach Pies"
type input "Spinach Pies"
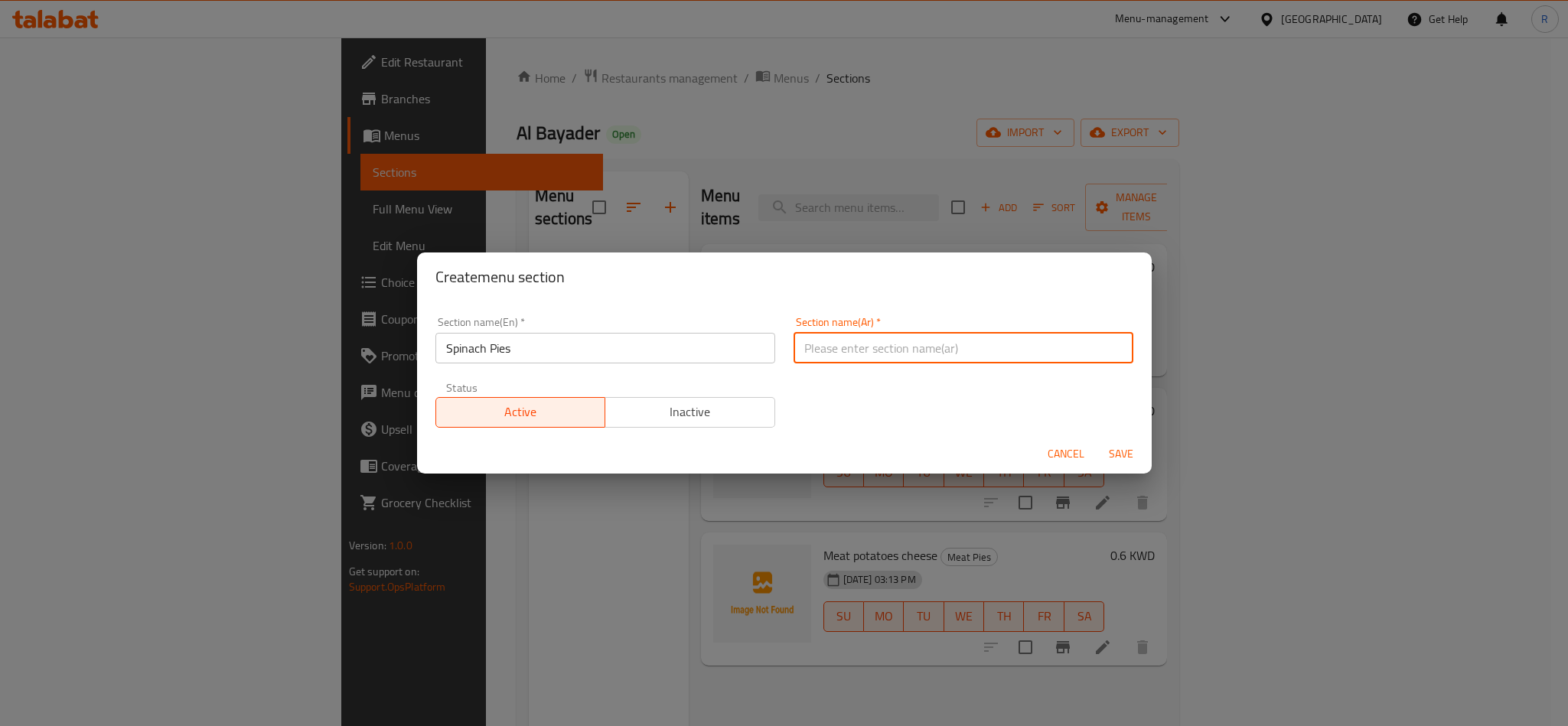
click at [830, 349] on input "text" at bounding box center [964, 348] width 340 height 30
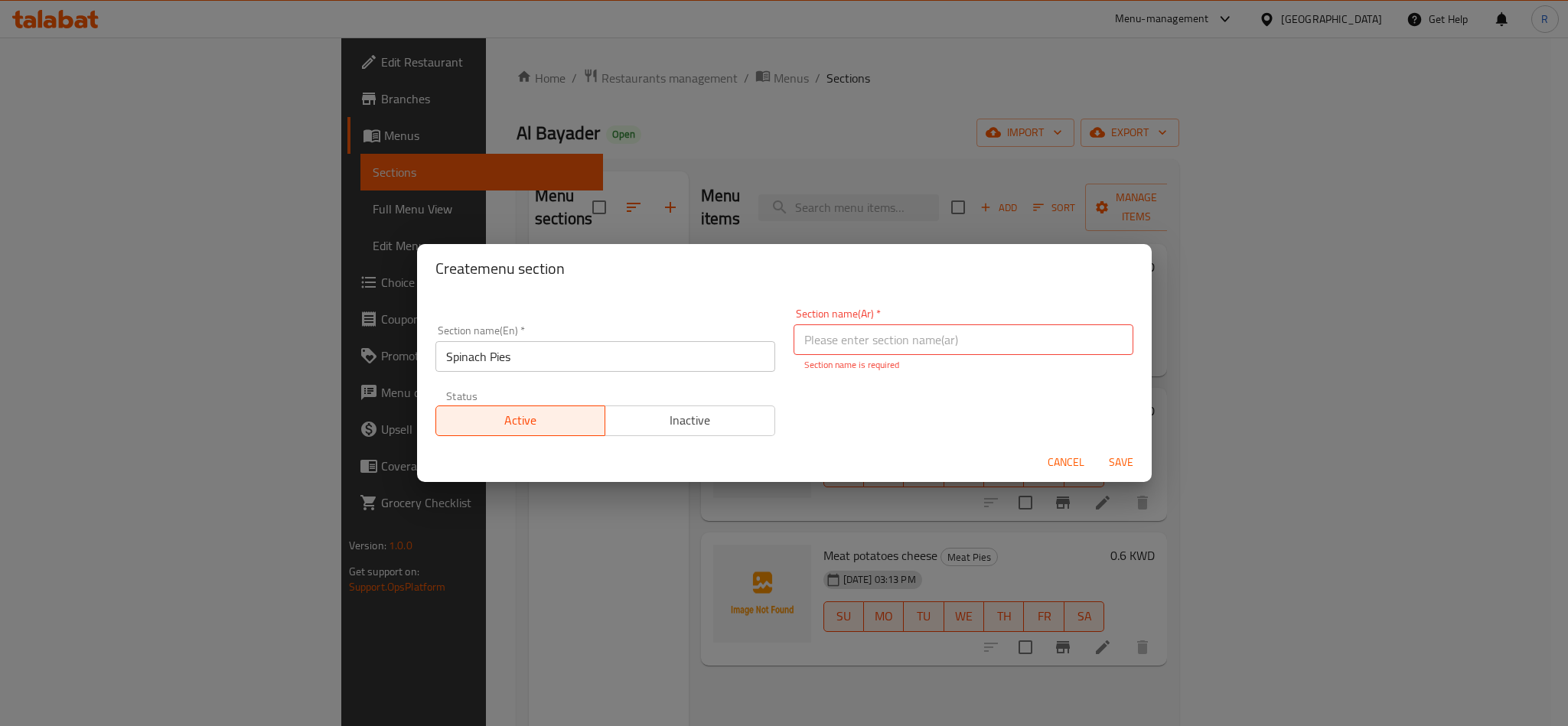
click at [714, 356] on input "Spinach Pies" at bounding box center [605, 357] width 340 height 30
click at [853, 347] on input "text" at bounding box center [964, 340] width 340 height 30
paste input "فطاير السبانخ"
type input "فطاير السبانخ"
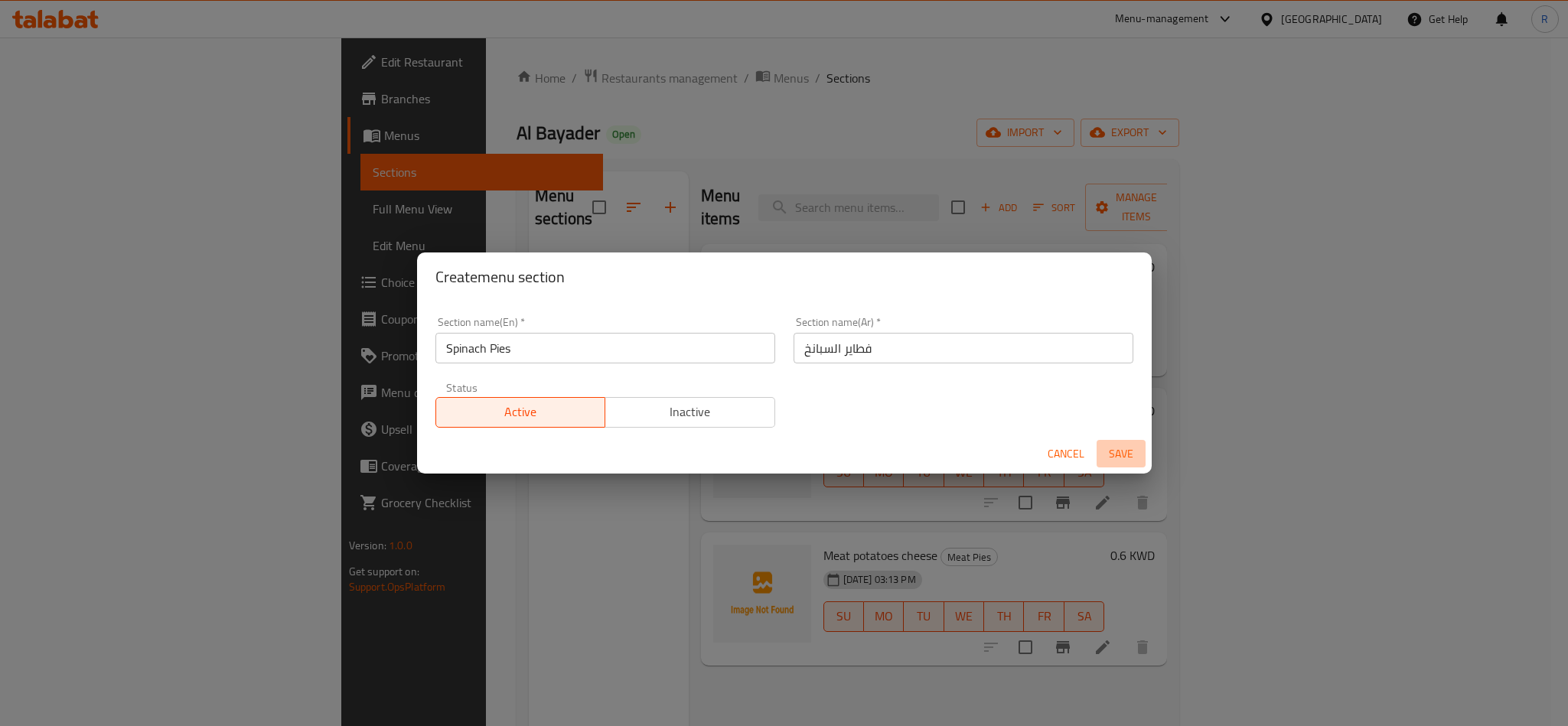
click at [1132, 462] on span "Save" at bounding box center [1121, 454] width 37 height 19
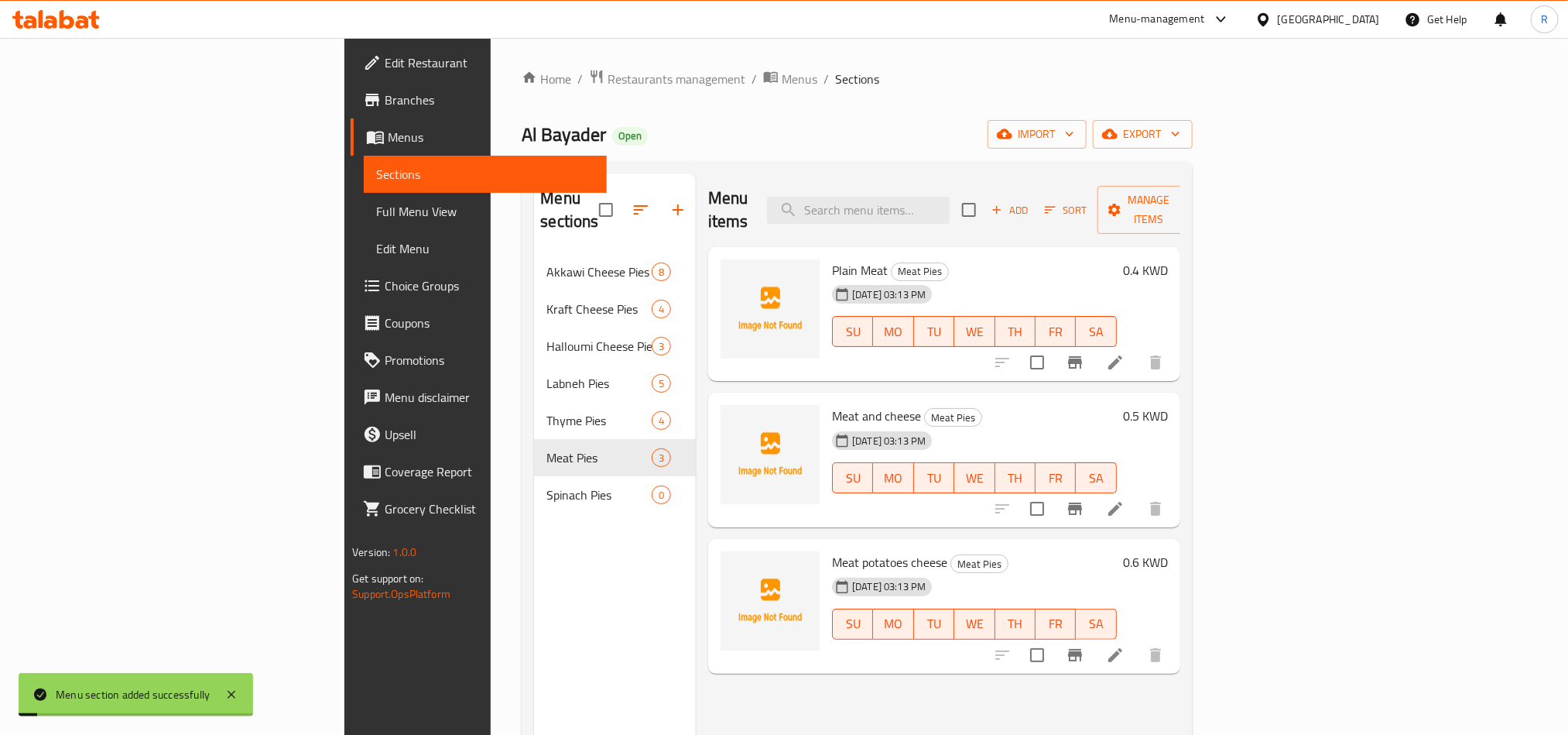
click at [534, 493] on nav "Akkawi Cheese Pies 8 Kraft Cheese Pies 4 Halloumi Cheese Pies 3 Labneh Pies 5 T…" at bounding box center [615, 384] width 162 height 273
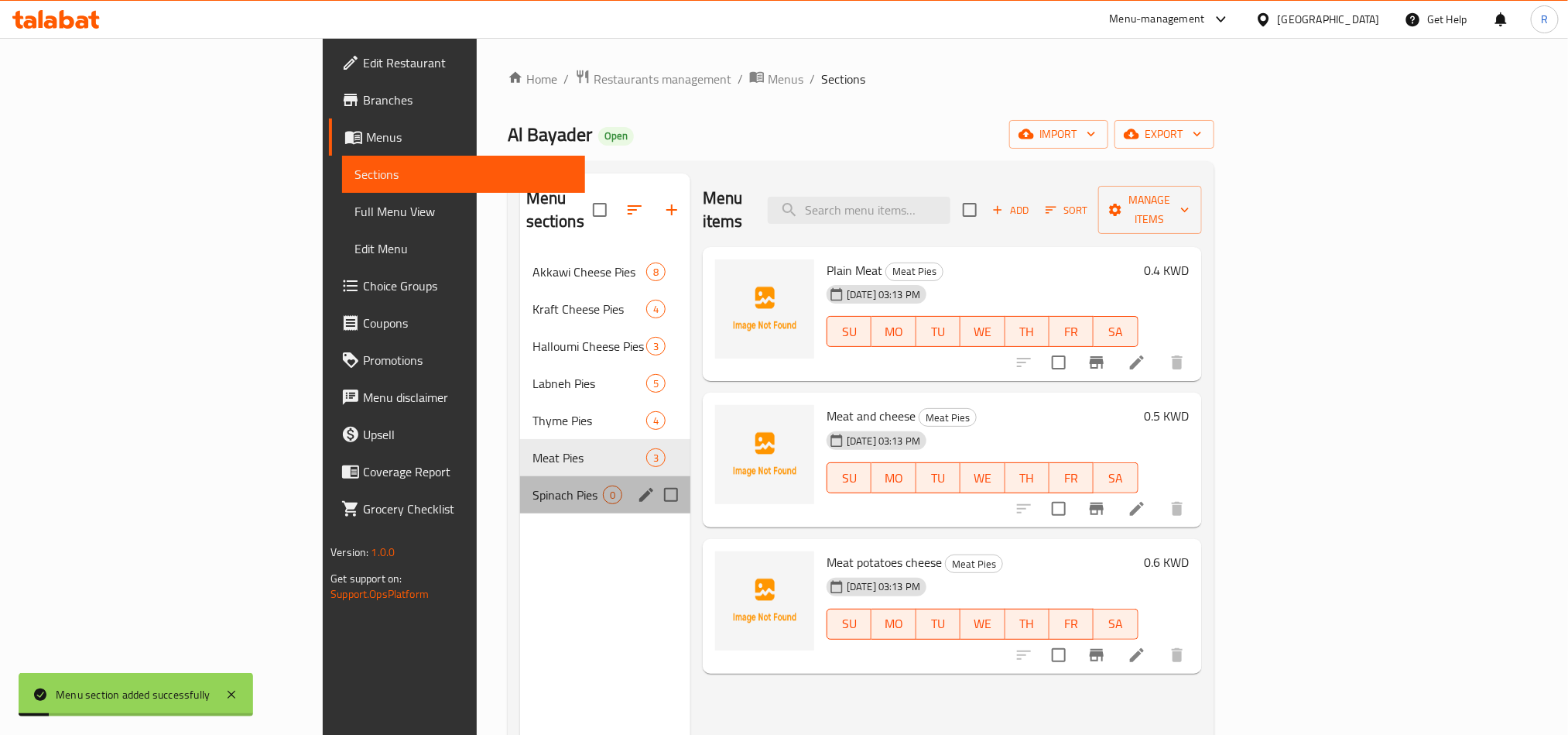
click at [521, 487] on div "Spinach Pies 0" at bounding box center [606, 495] width 170 height 37
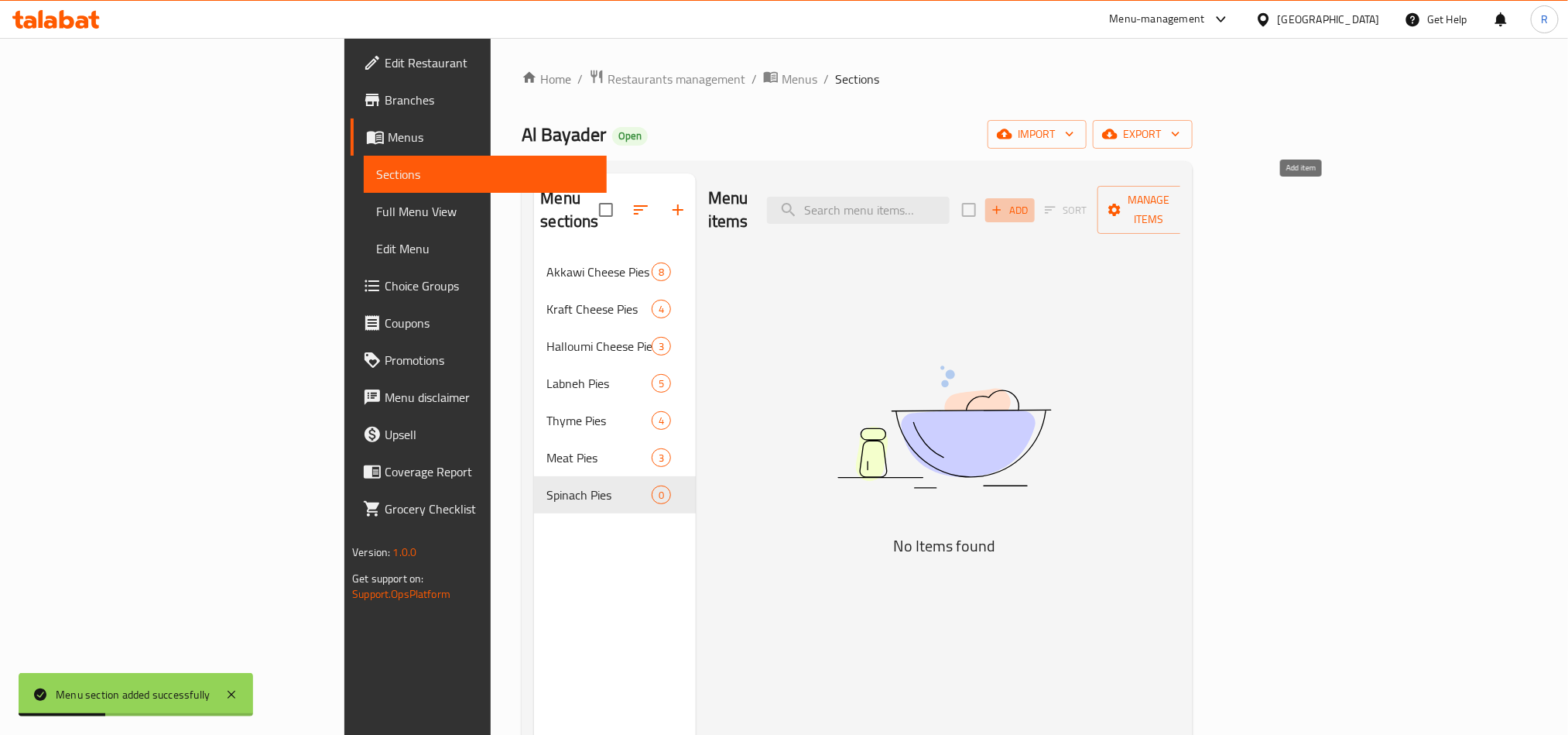
click at [1031, 208] on span "Add" at bounding box center [1010, 210] width 42 height 18
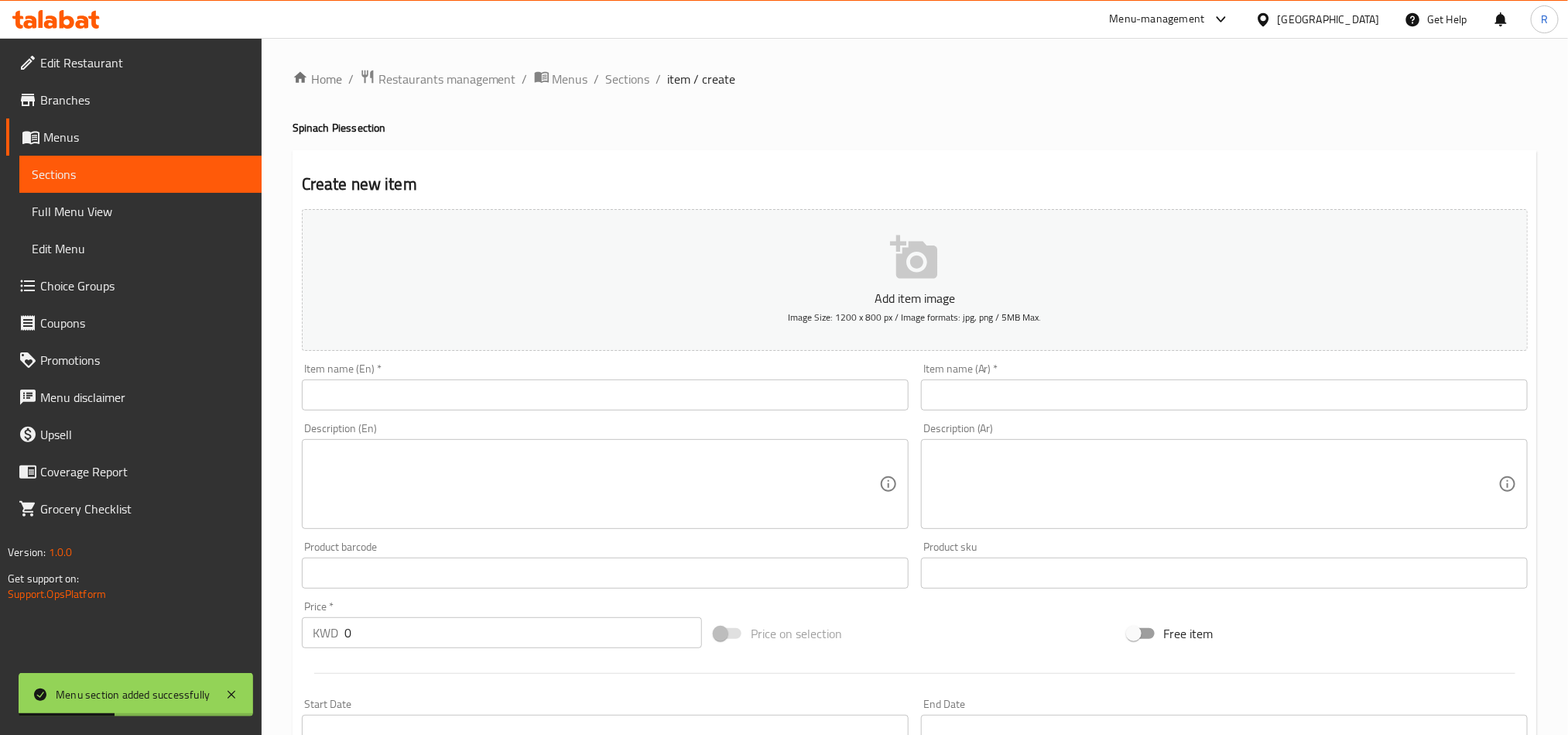
click at [665, 389] on input "text" at bounding box center [605, 395] width 607 height 31
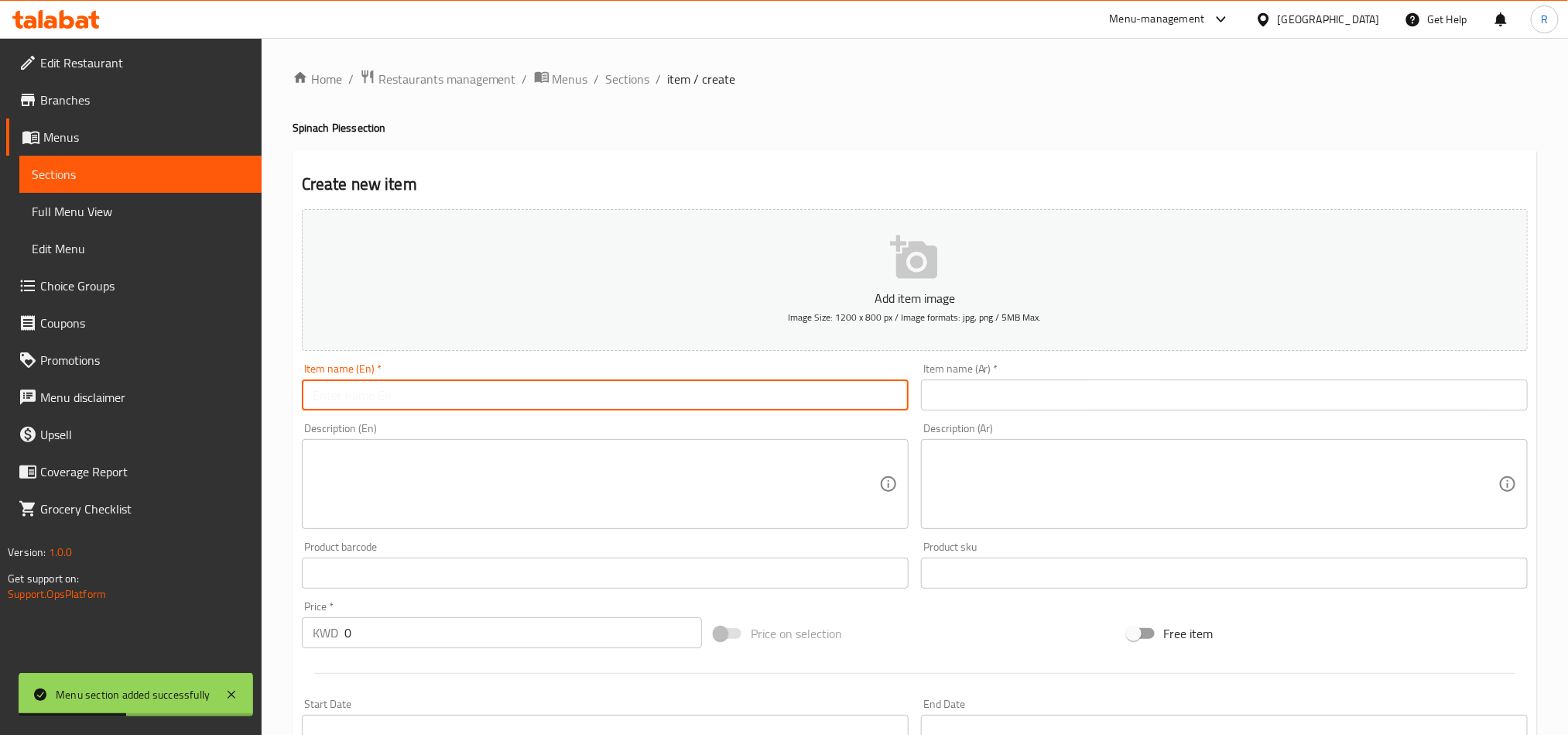
paste input "Plain spinach"
type input "Plain spinach"
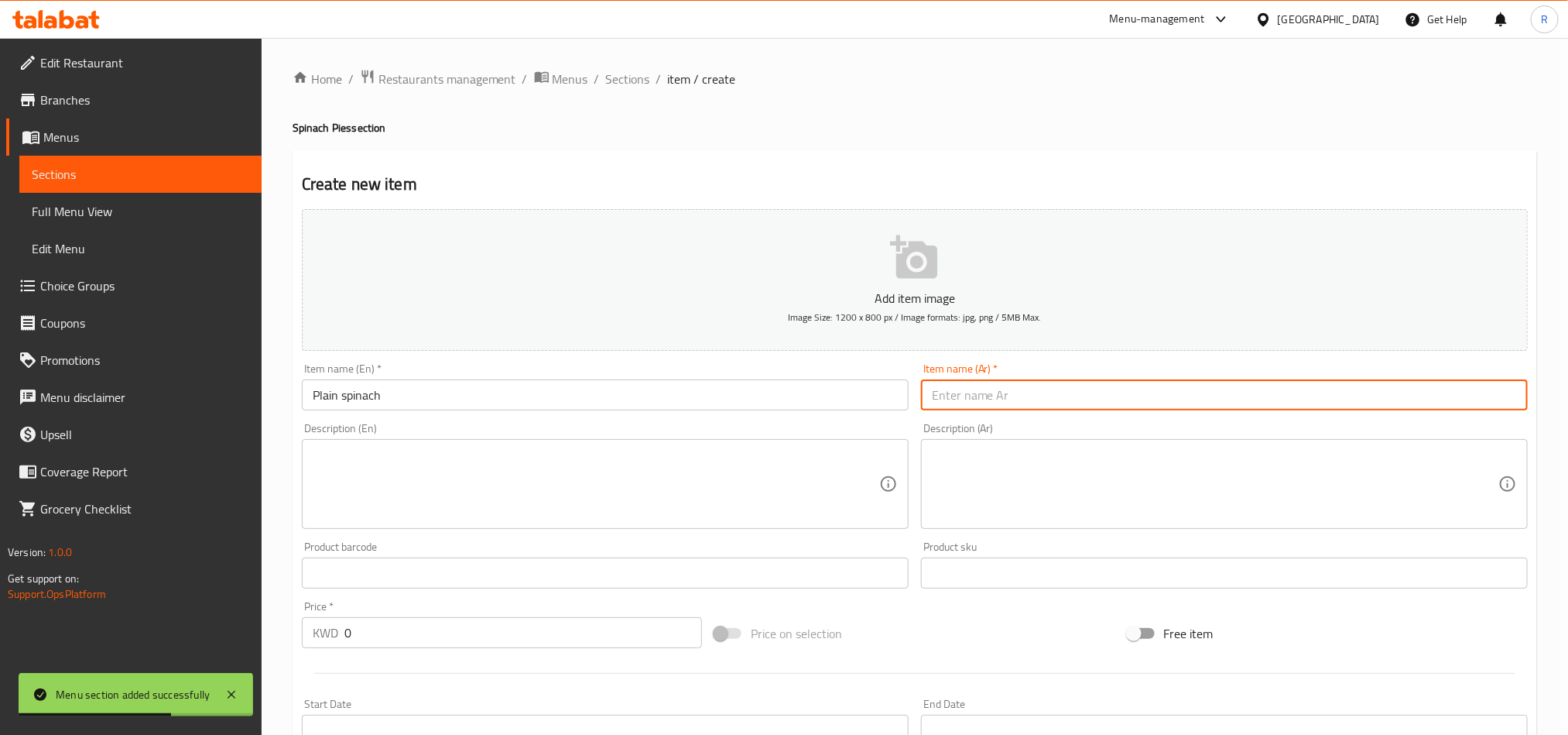
click at [1134, 395] on input "text" at bounding box center [1224, 395] width 607 height 31
paste input "سبانخ سادة"
type input "سبانخ سادة"
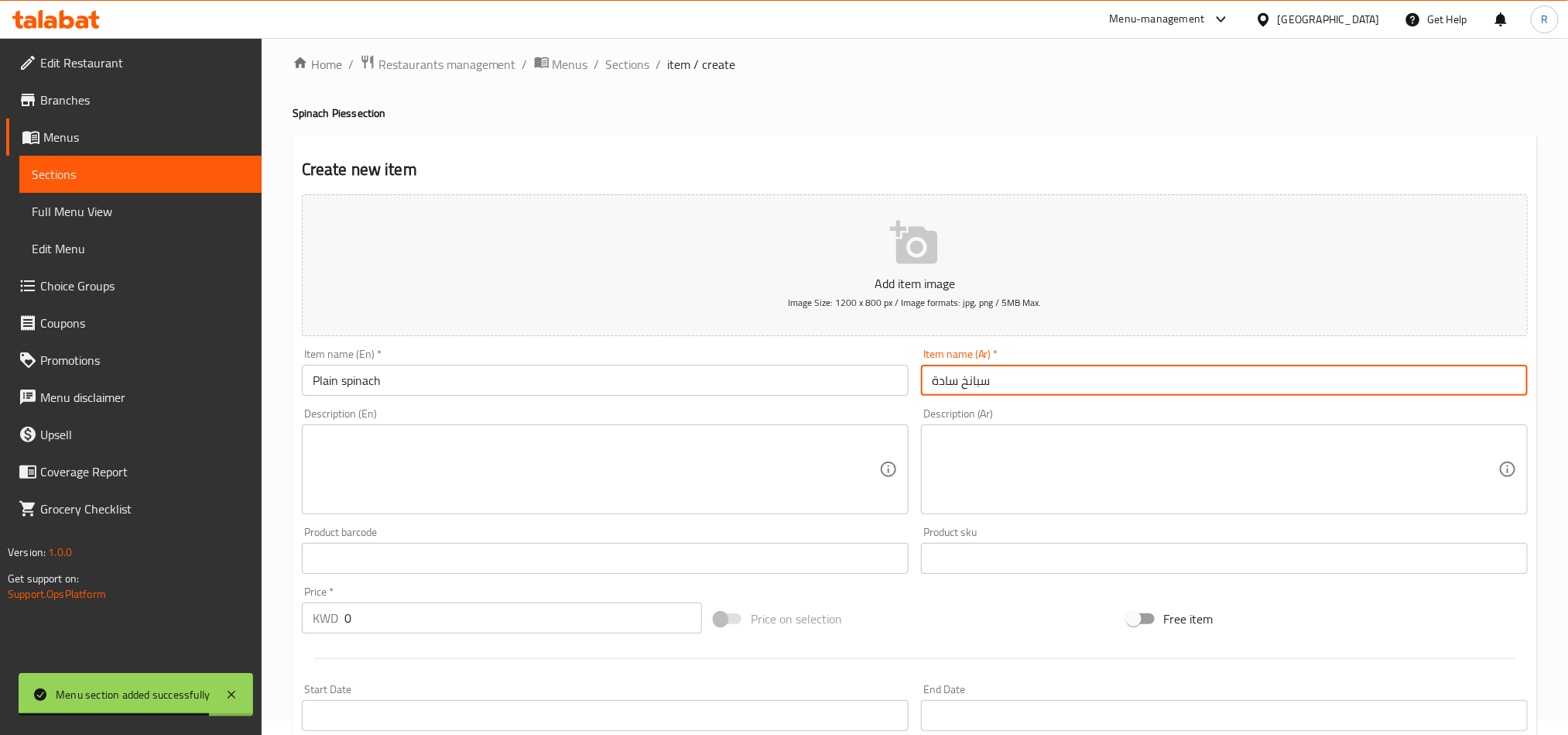
scroll to position [232, 0]
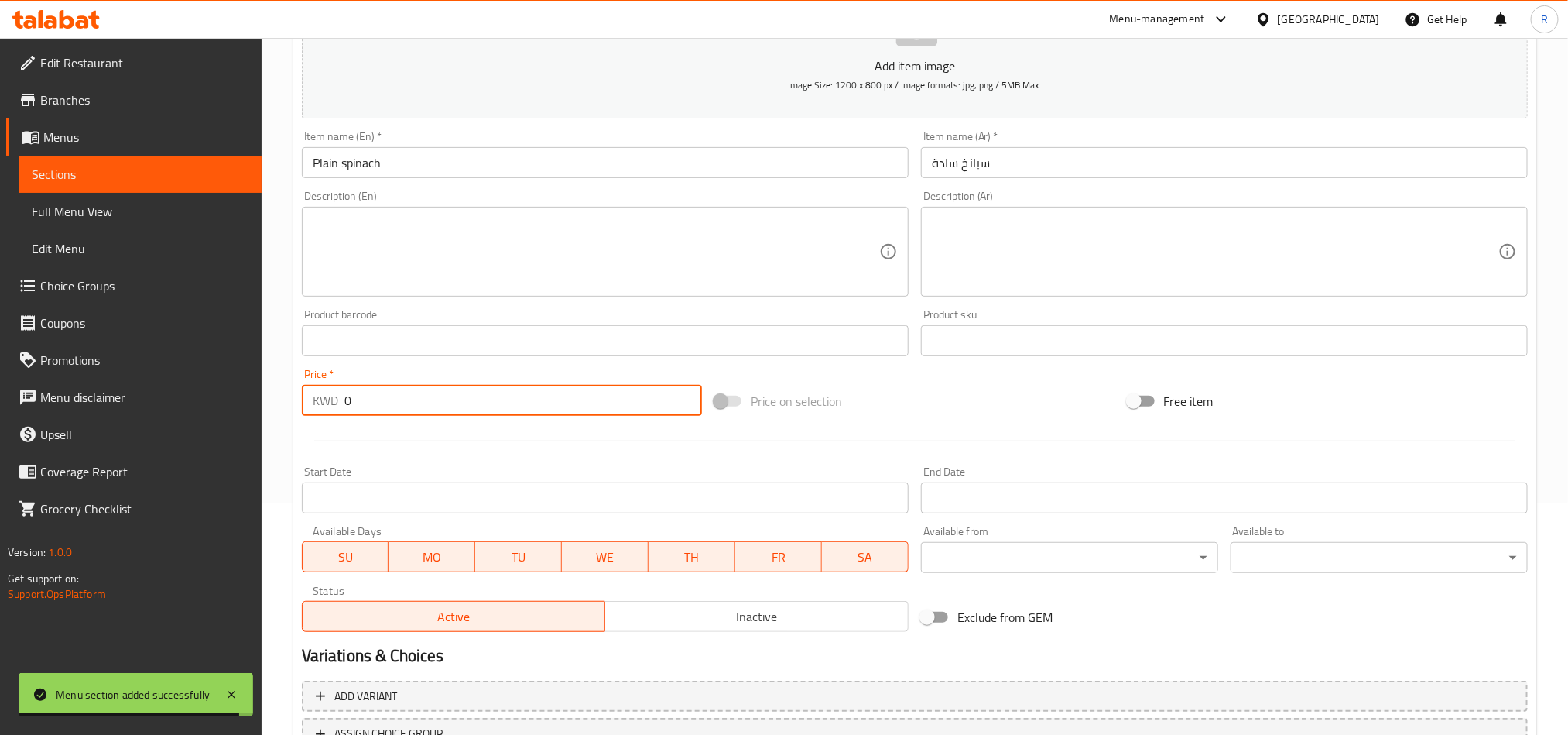
drag, startPoint x: 349, startPoint y: 401, endPoint x: 336, endPoint y: 401, distance: 13.0
click at [336, 401] on div "KWD 0 Price *" at bounding box center [502, 401] width 401 height 31
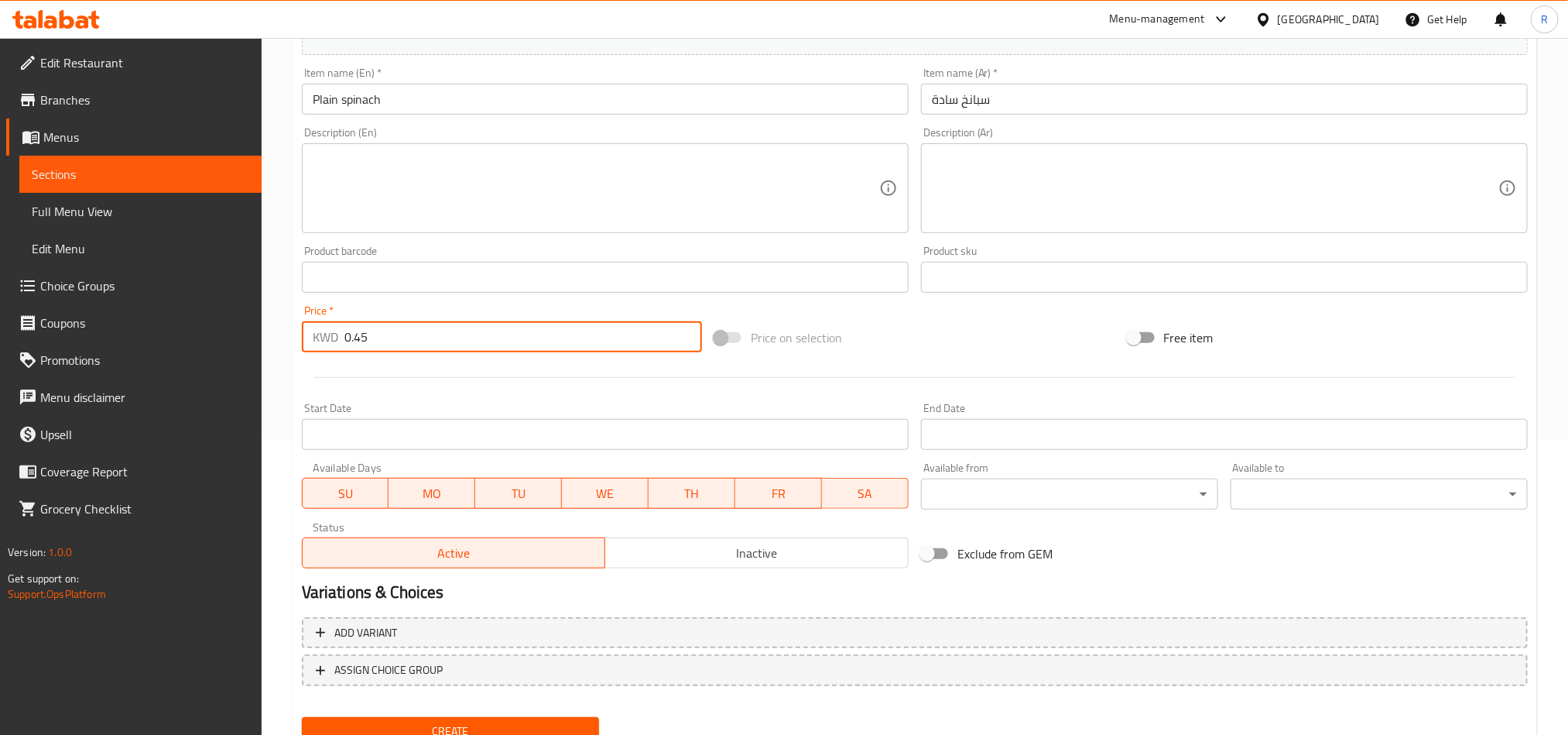
scroll to position [358, 0]
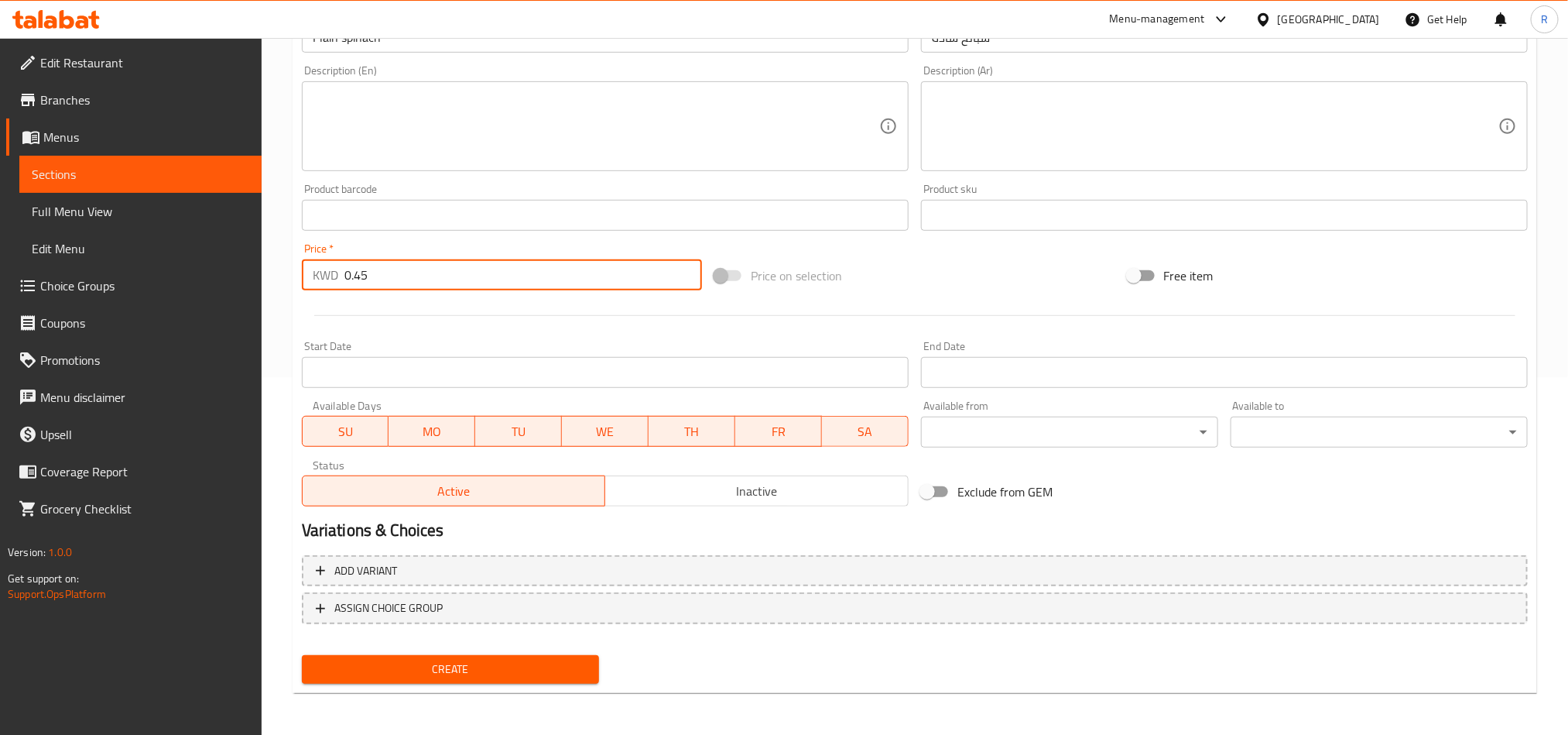
type input "0.45"
click at [435, 662] on span "Create" at bounding box center [451, 670] width 272 height 19
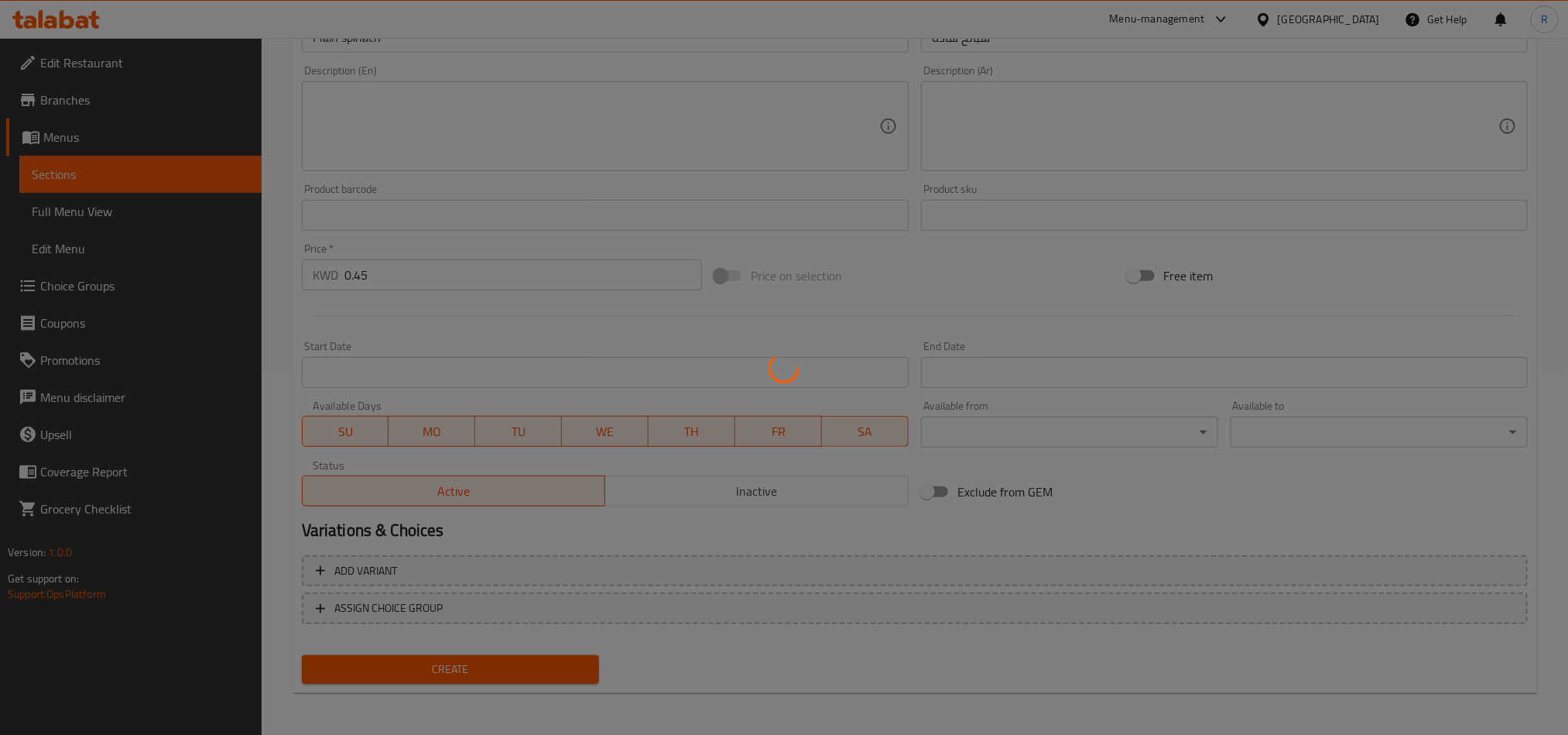
type input "0"
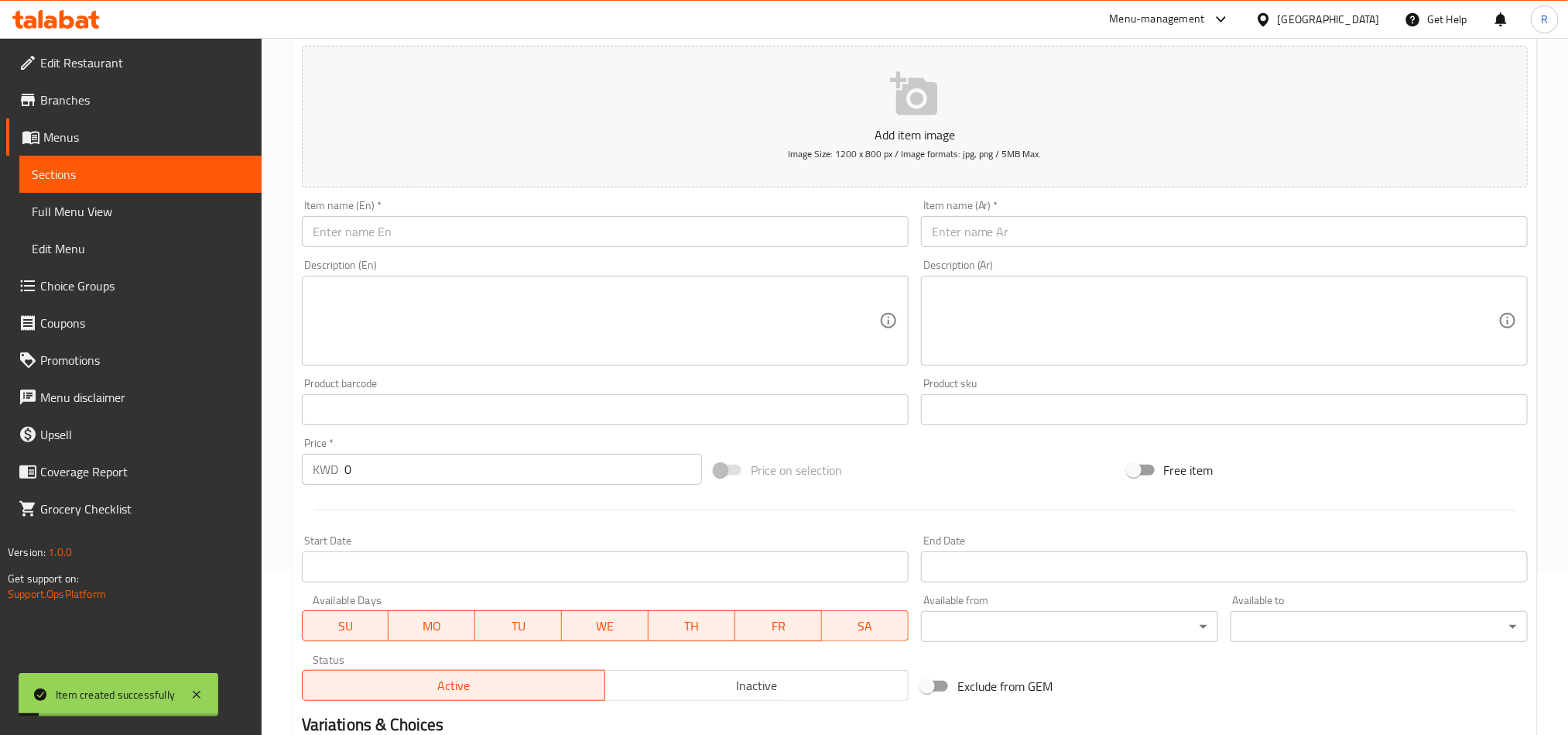
scroll to position [0, 0]
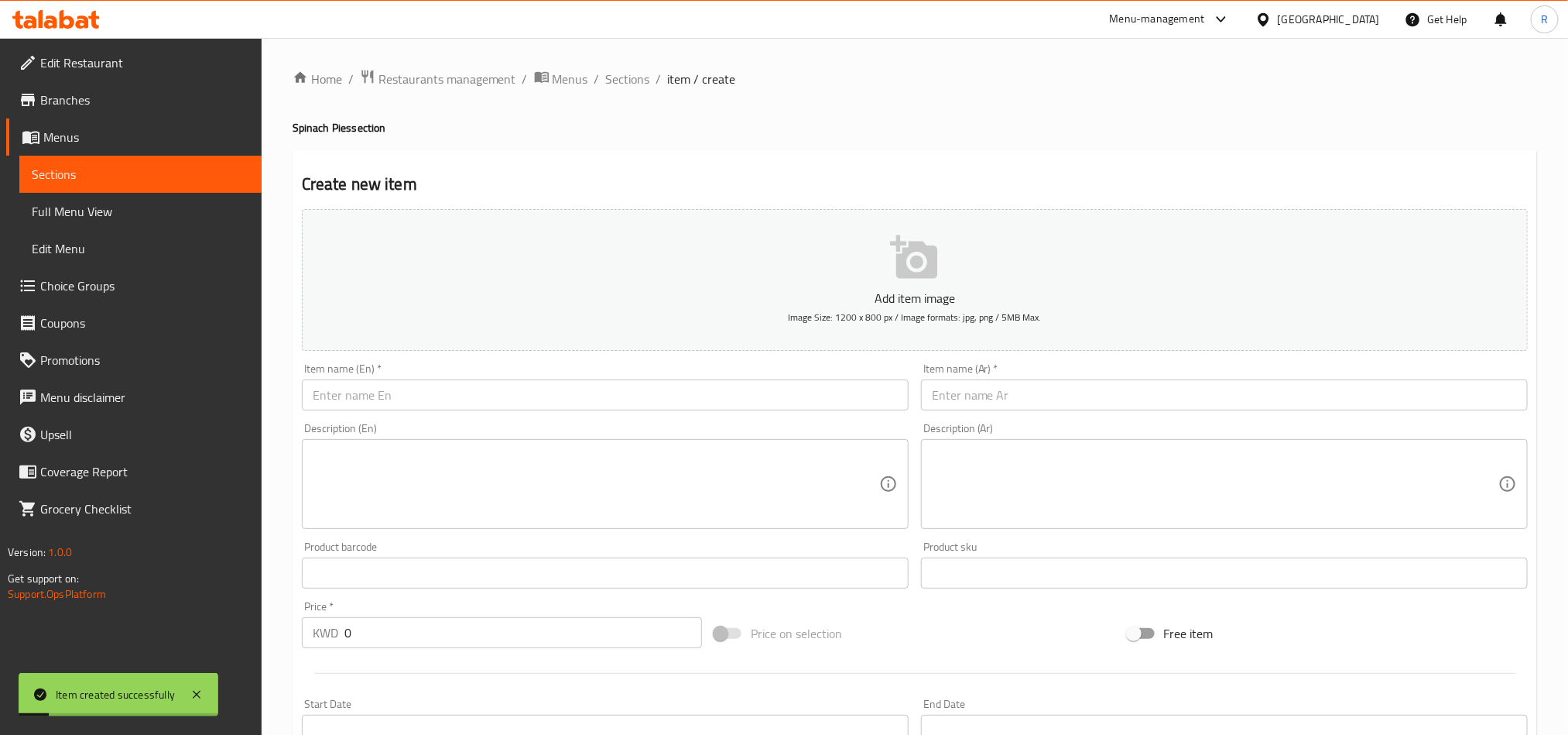
click at [447, 404] on input "text" at bounding box center [605, 395] width 607 height 31
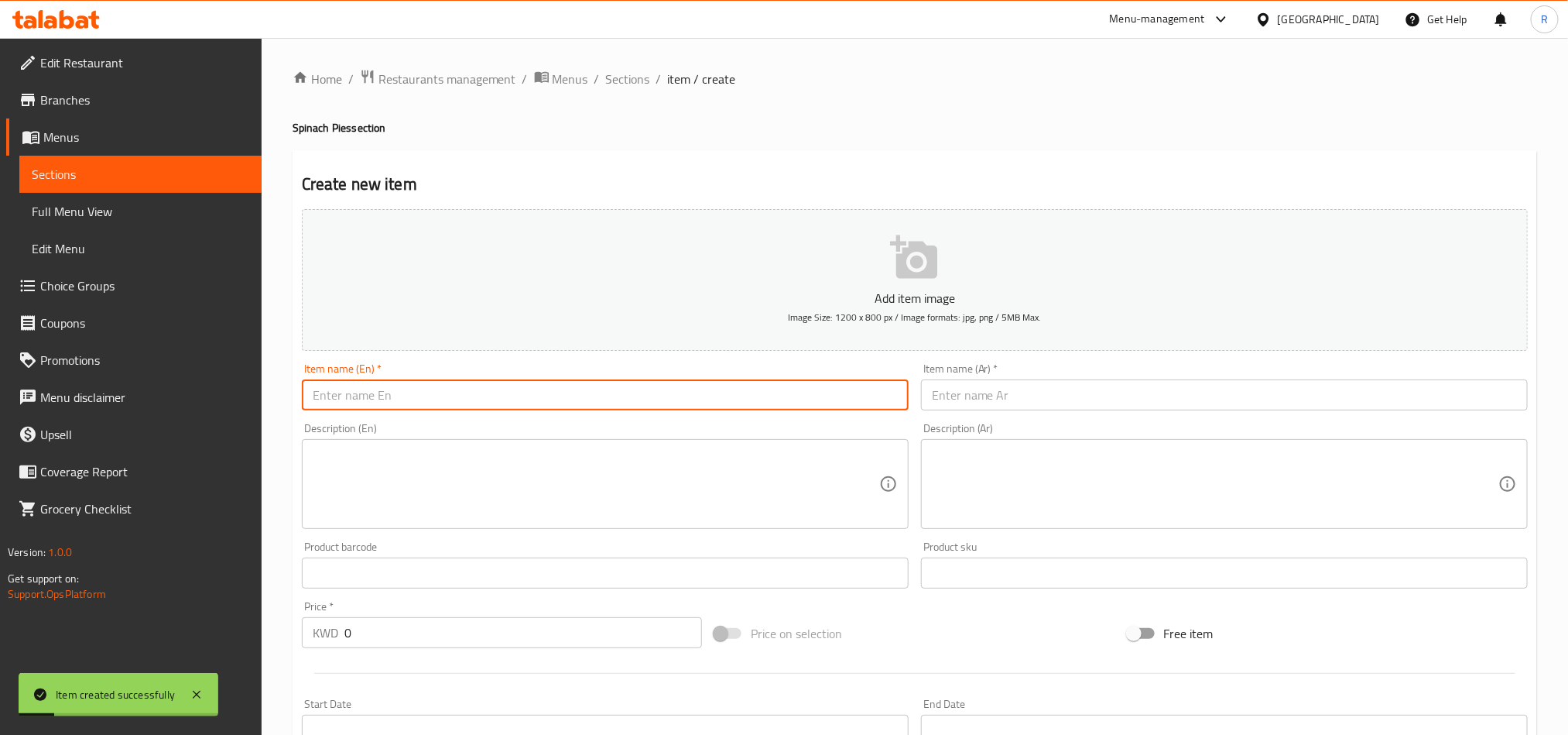
paste input "Spinach cheese"
type input "Spinach cheese"
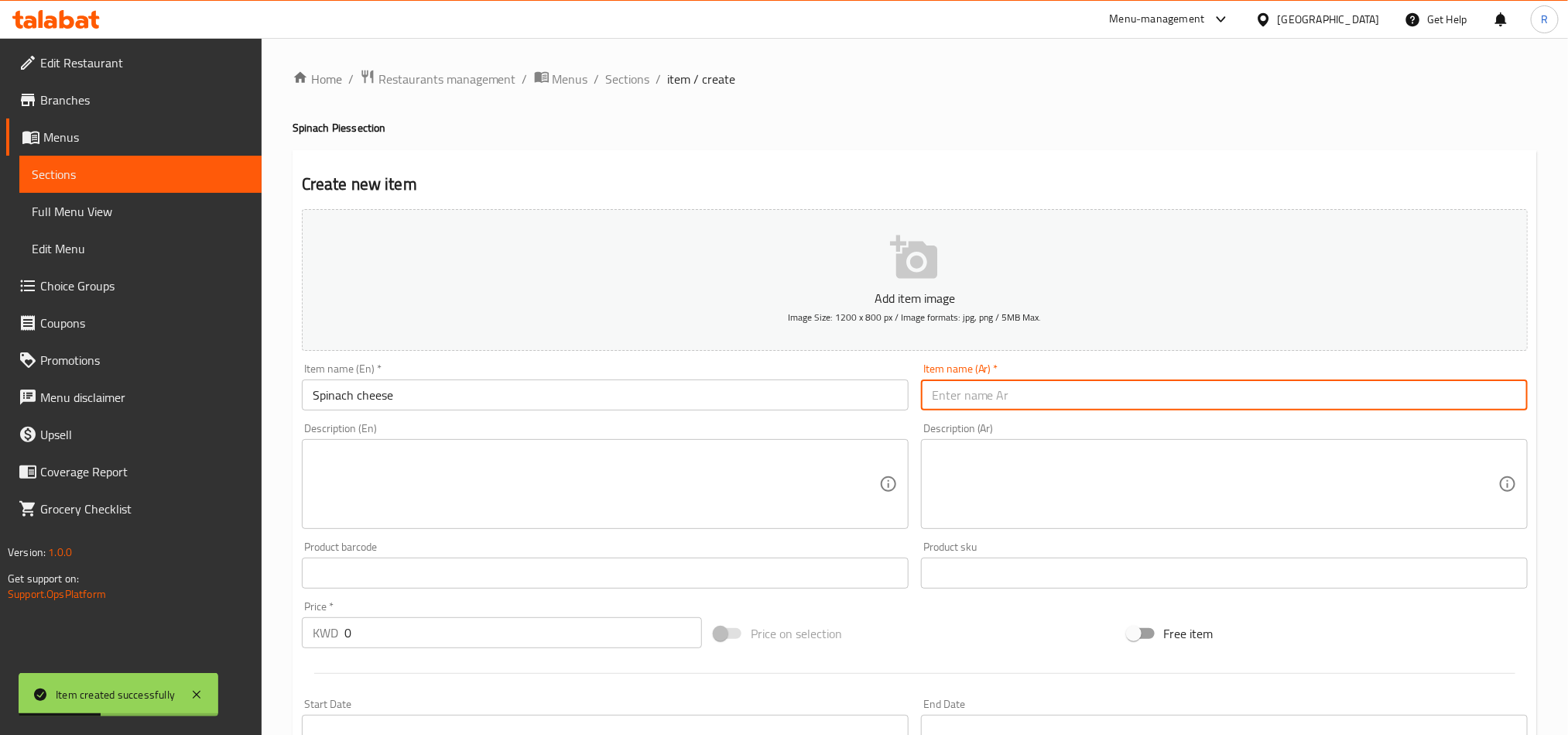
click at [1097, 398] on input "text" at bounding box center [1224, 395] width 607 height 31
paste input "سبانخ جبنة"
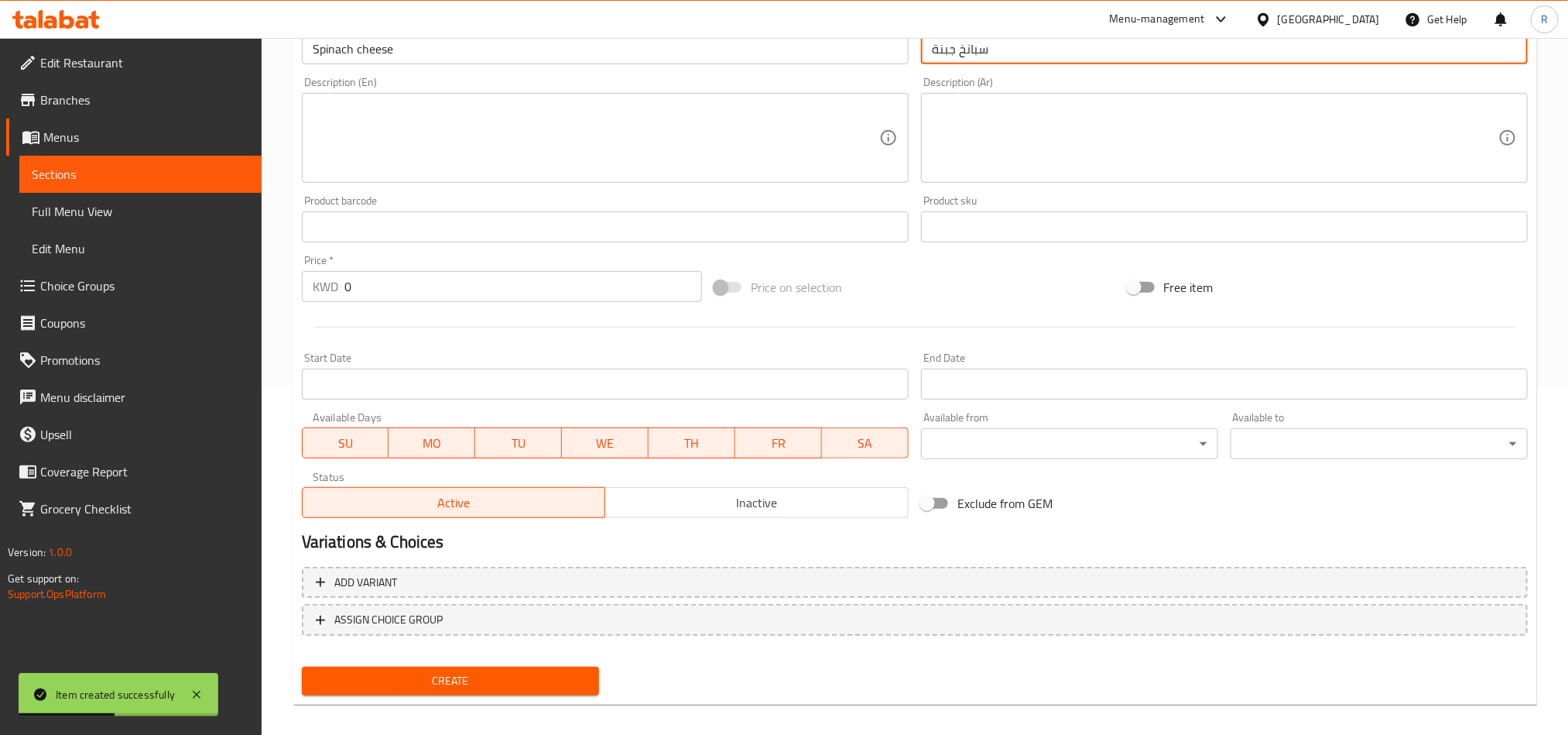
scroll to position [349, 0]
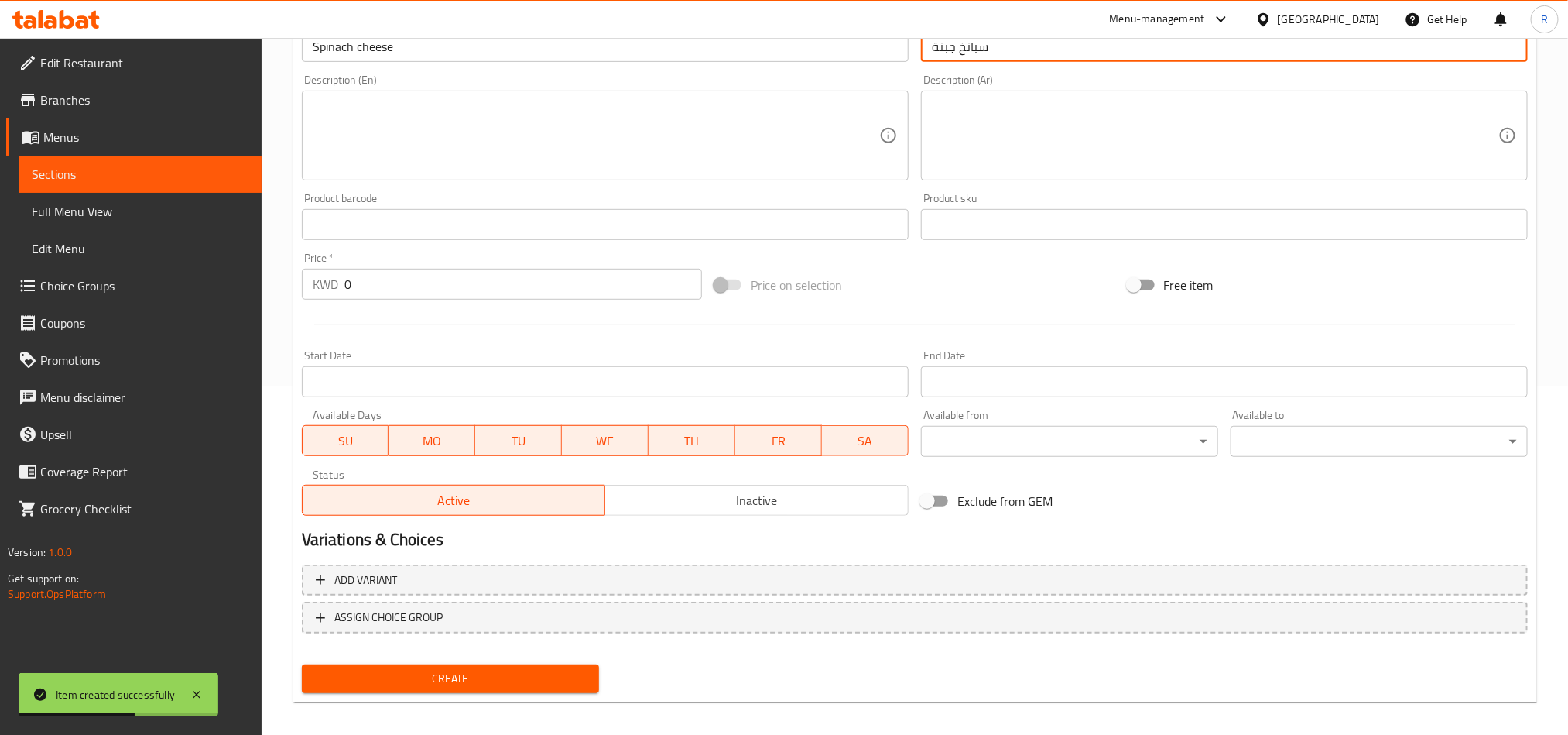
type input "سبانخ جبنة"
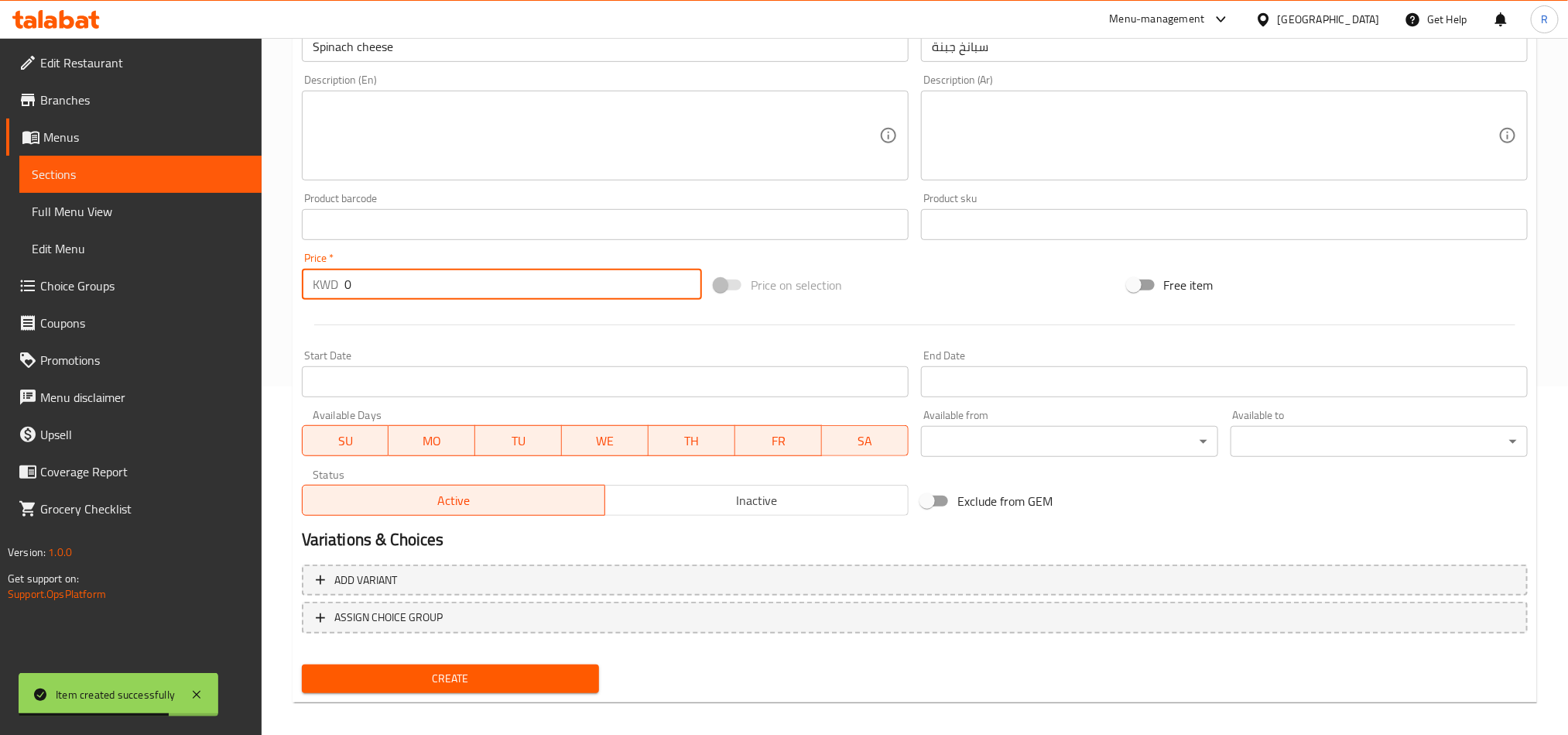
drag, startPoint x: 358, startPoint y: 284, endPoint x: 336, endPoint y: 289, distance: 22.6
click at [336, 289] on div "KWD 0 Price *" at bounding box center [502, 284] width 401 height 31
type input "00.5"
click at [548, 664] on button "Create" at bounding box center [450, 678] width 298 height 28
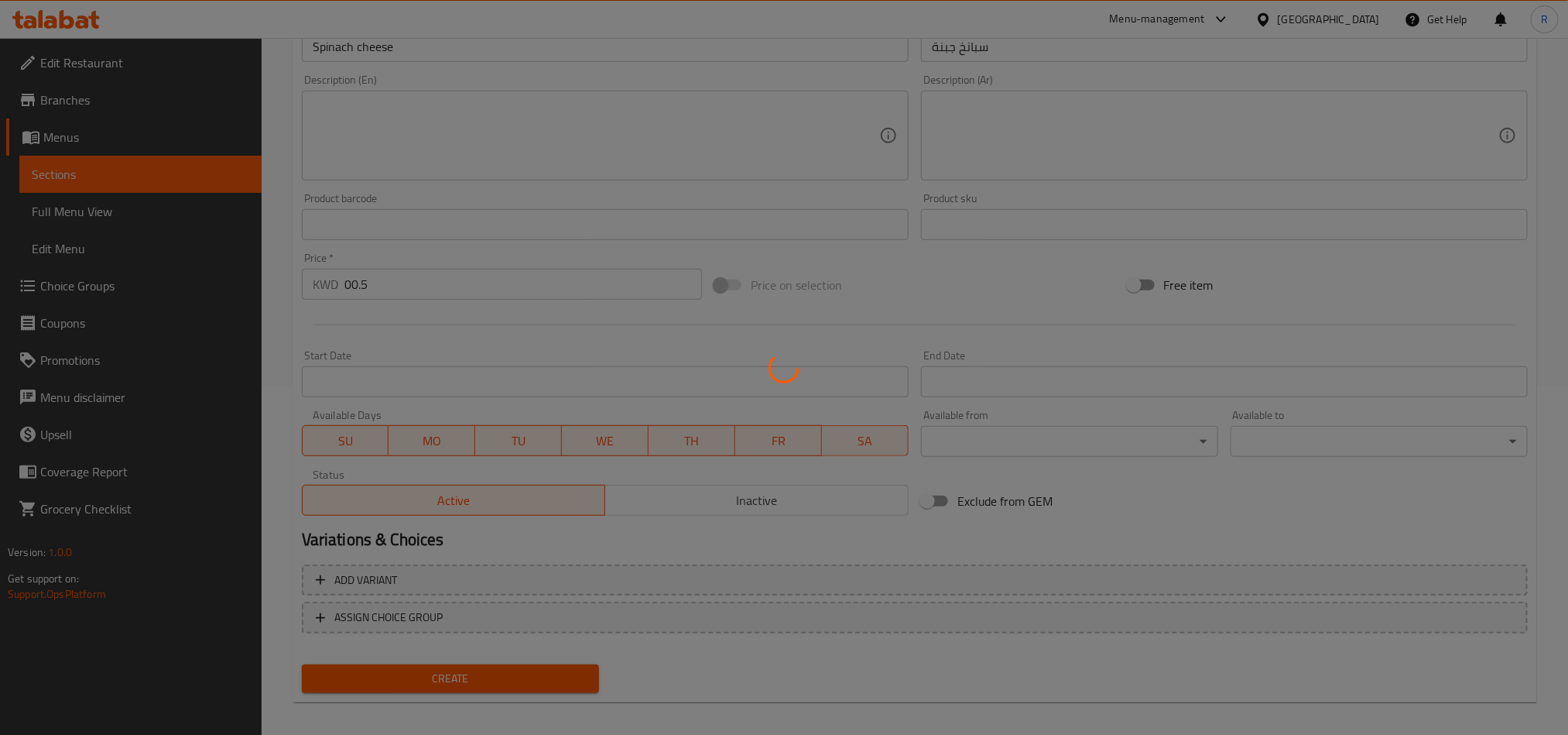
type input "0"
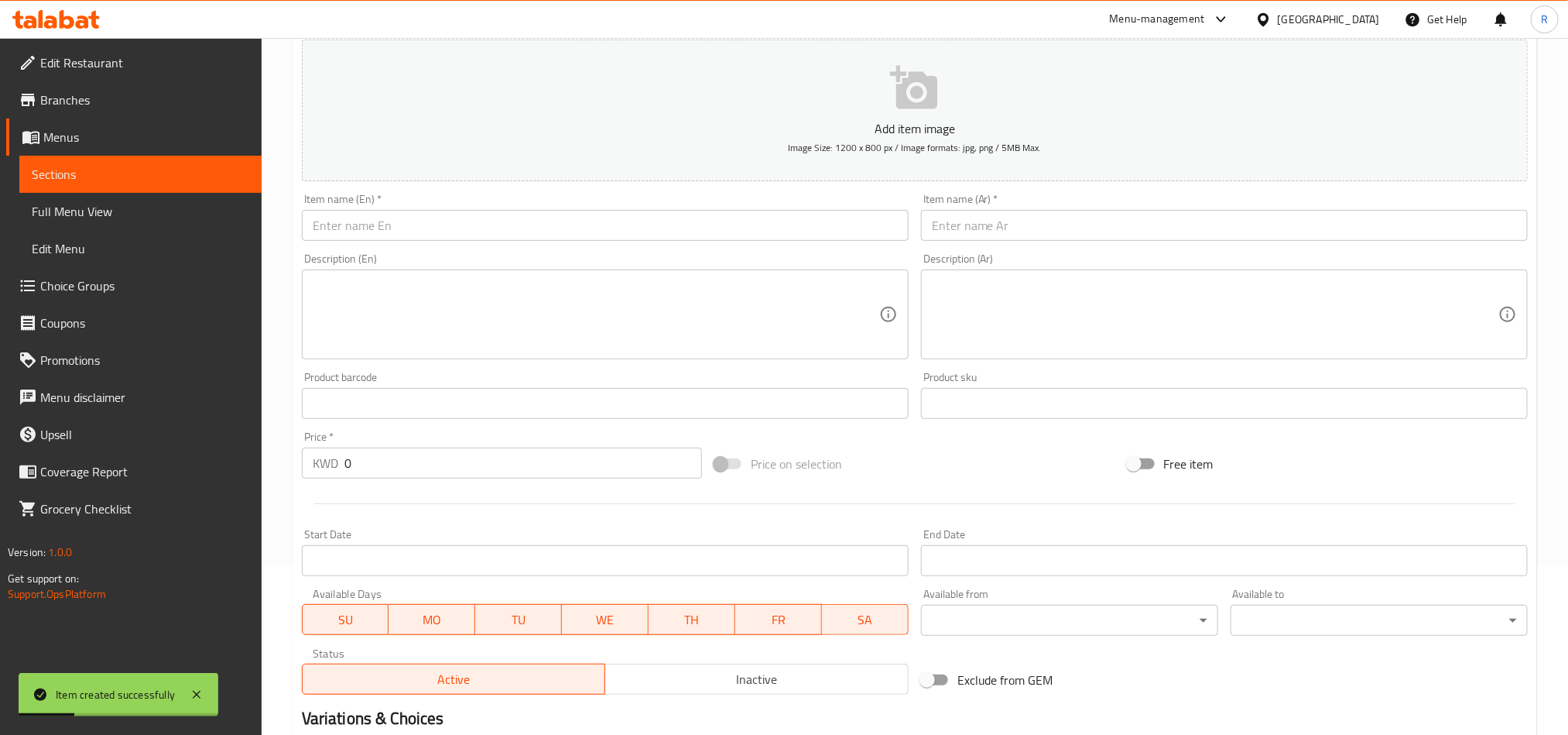
scroll to position [0, 0]
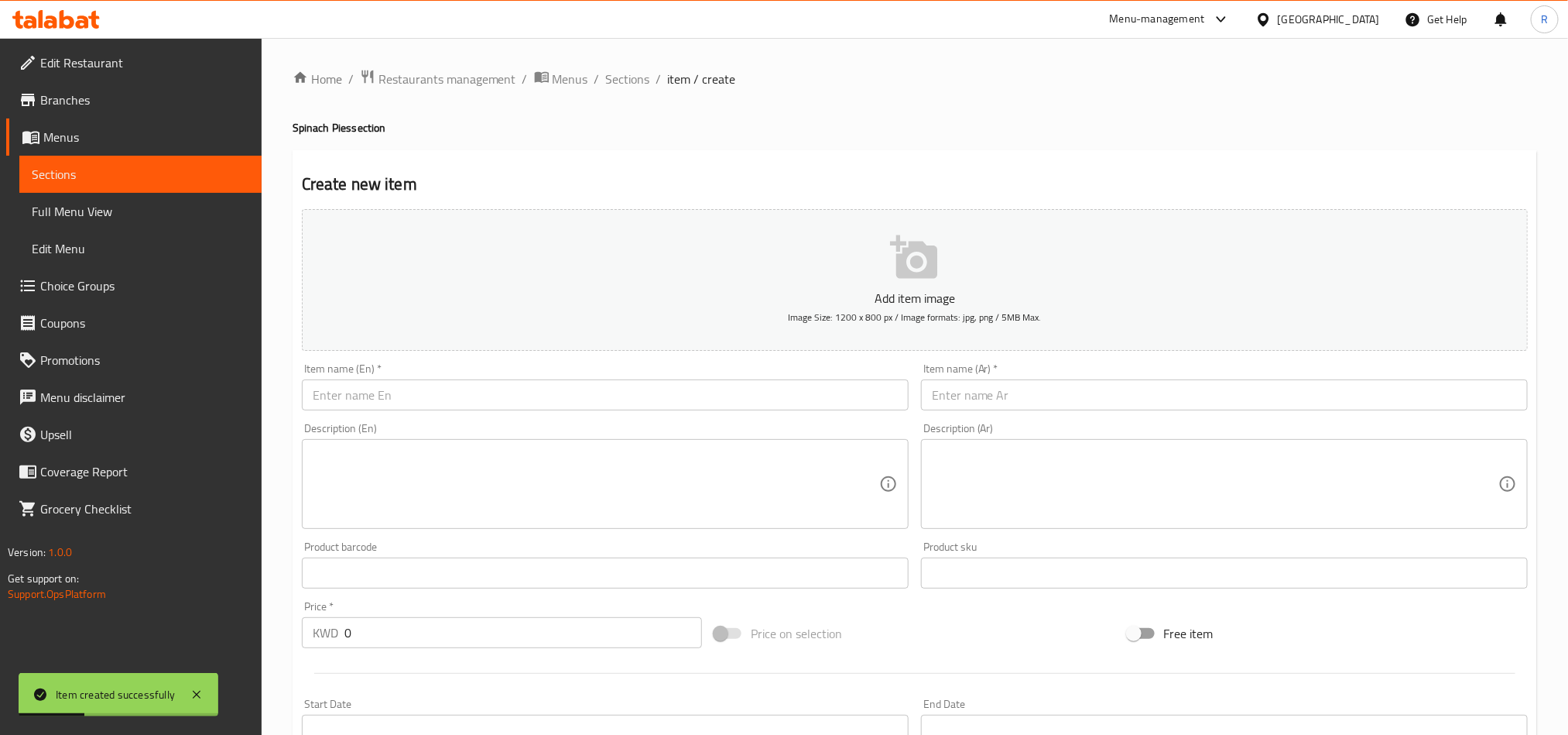
drag, startPoint x: 618, startPoint y: 67, endPoint x: 625, endPoint y: 101, distance: 34.7
click at [618, 70] on span "Sections" at bounding box center [628, 79] width 44 height 19
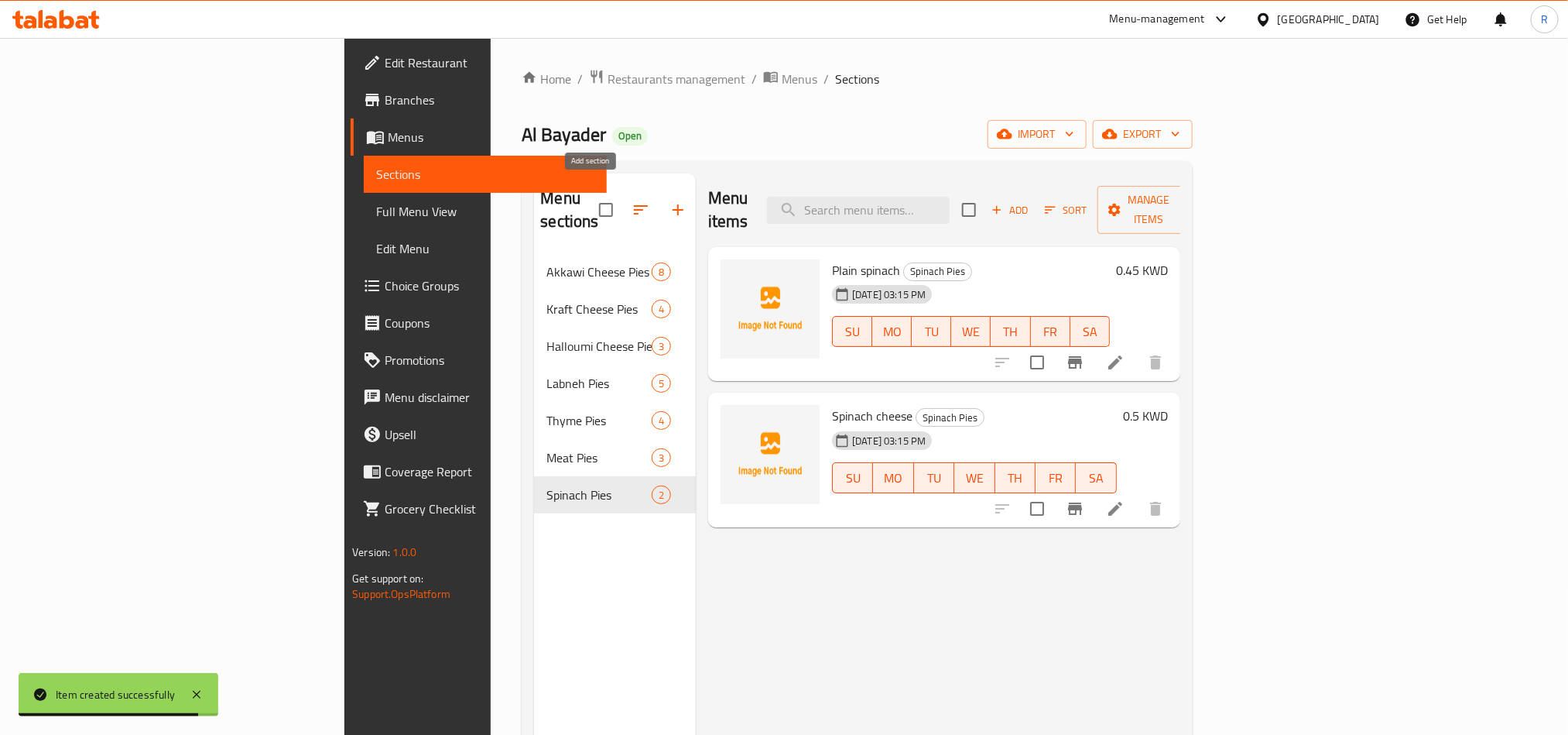
click at [669, 200] on icon "button" at bounding box center [678, 209] width 19 height 19
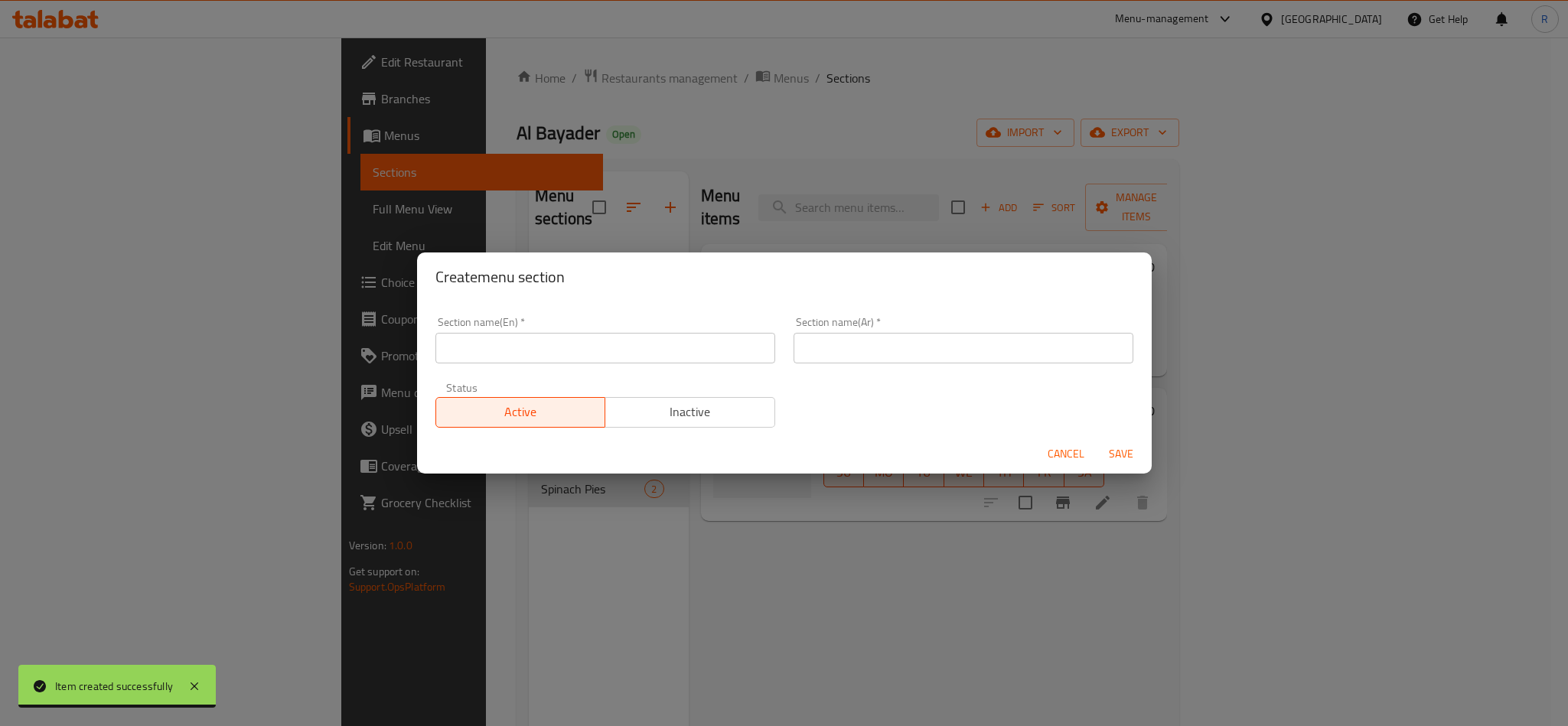
click at [705, 349] on input "text" at bounding box center [605, 348] width 340 height 30
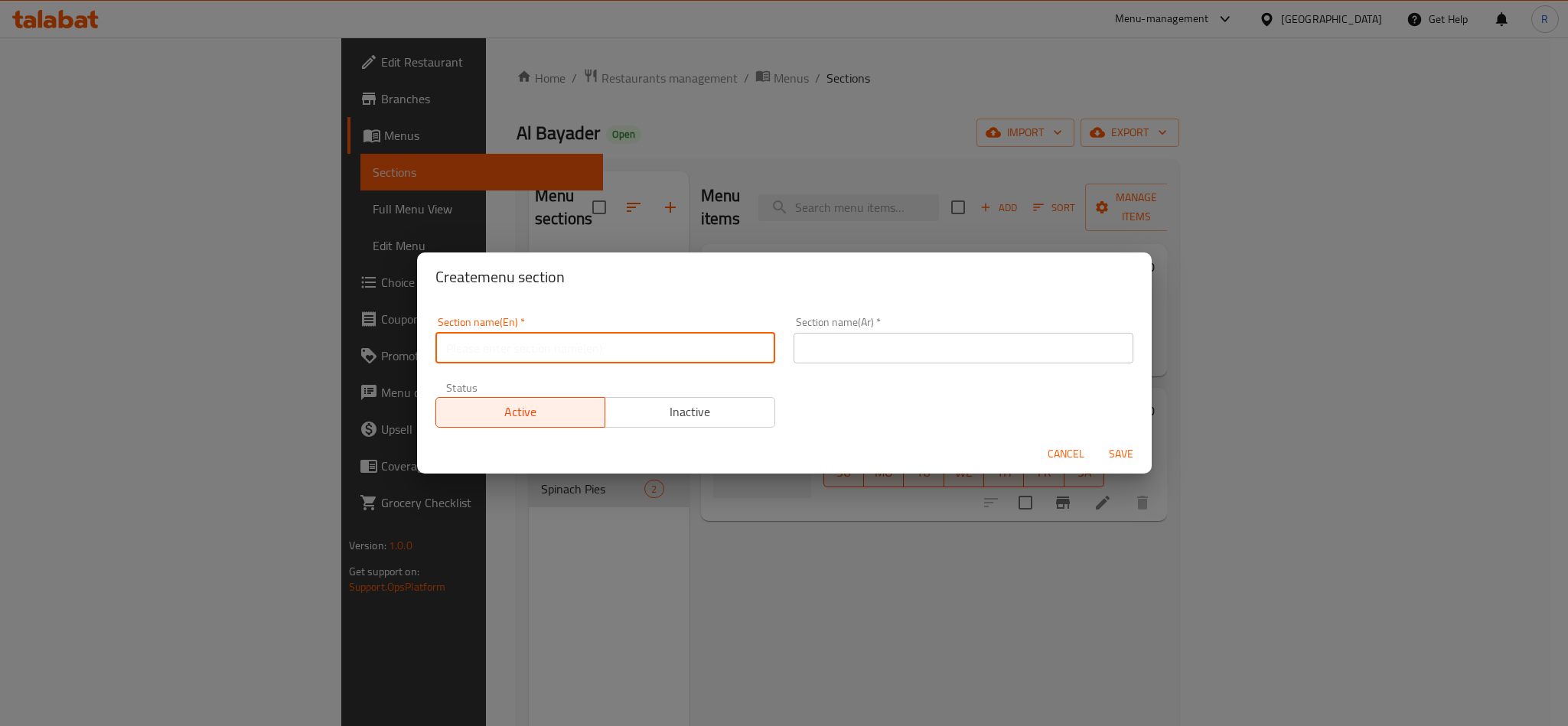
paste input "Pulled Pies"
type input "Pulled Pies"
click at [889, 358] on input "text" at bounding box center [964, 348] width 340 height 30
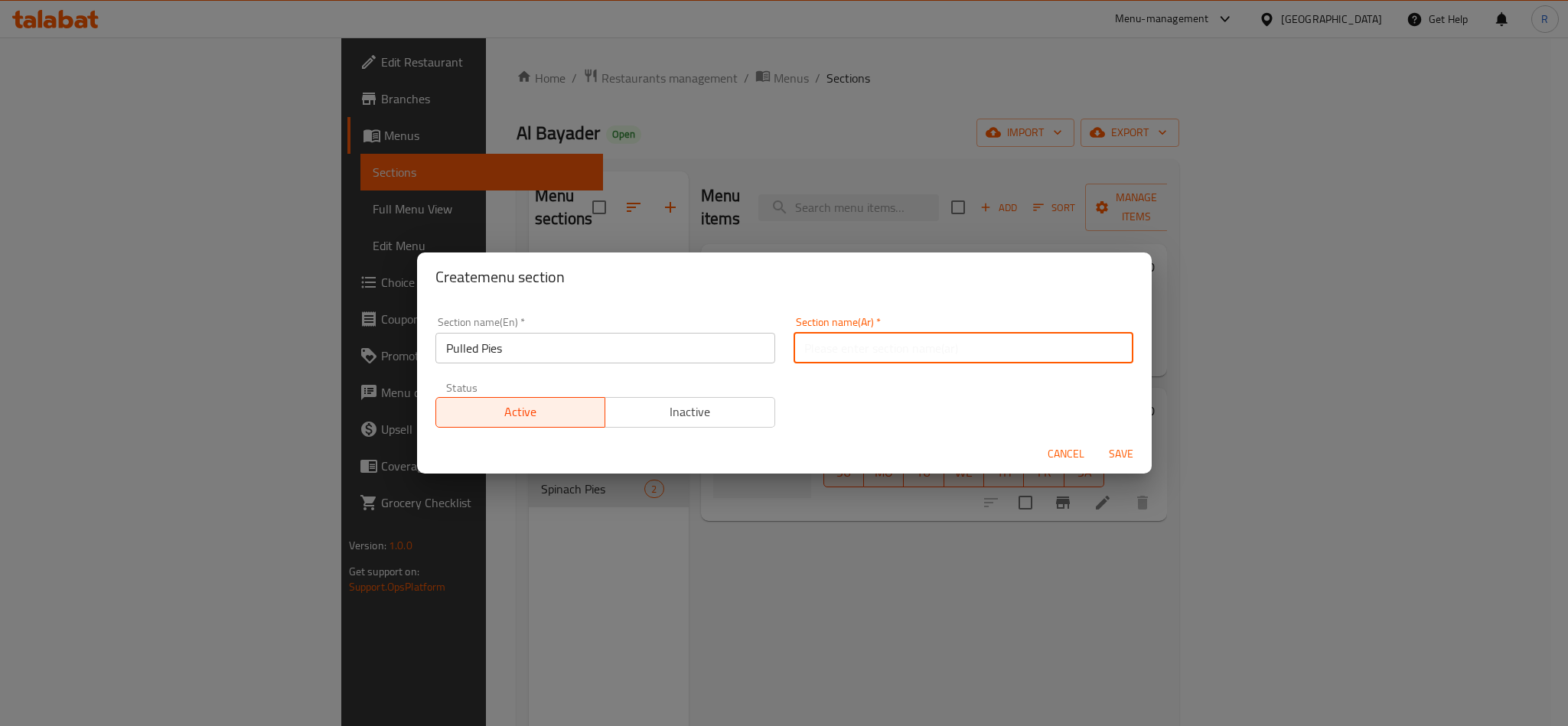
paste input "فطاير المسحب"
type input "فطاير المسحب"
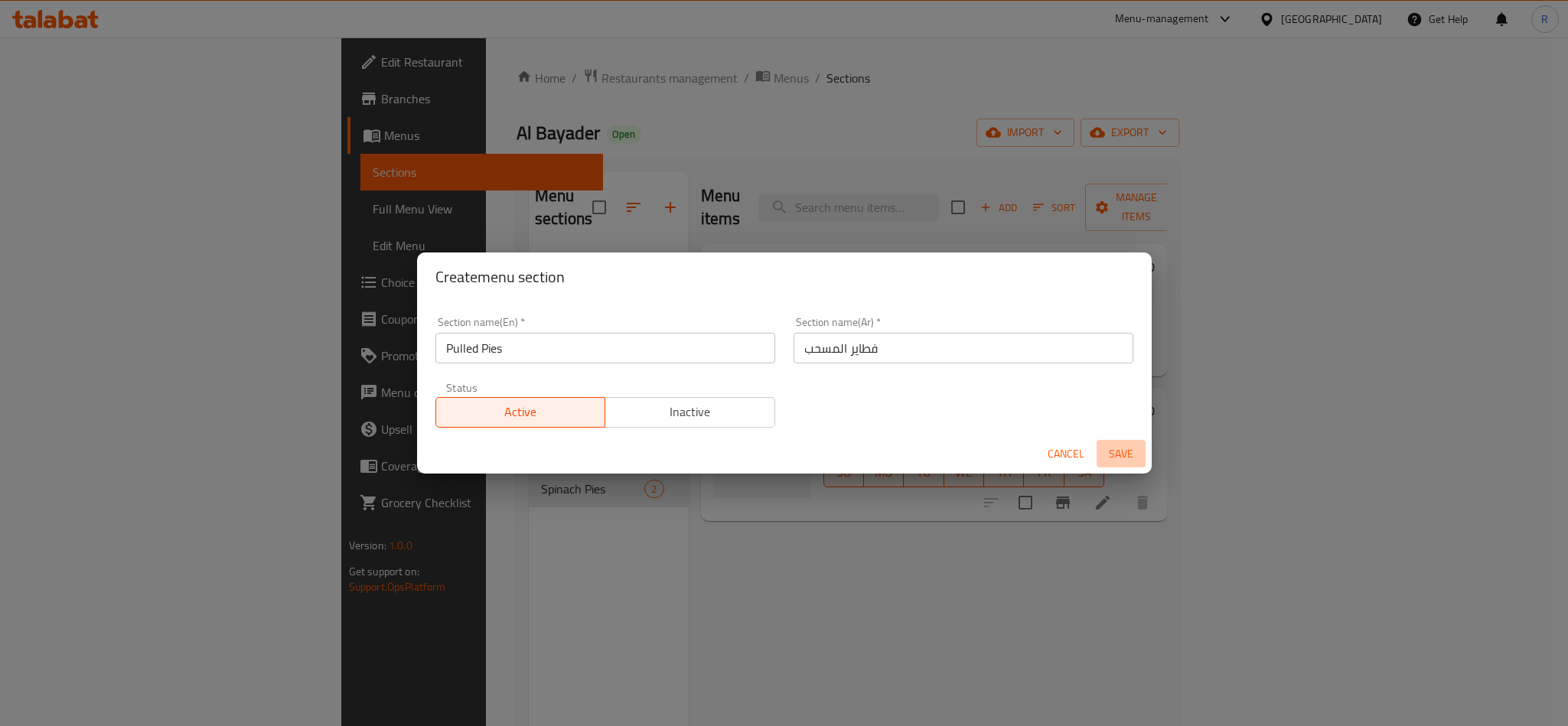
click at [1112, 452] on span "Save" at bounding box center [1121, 454] width 37 height 19
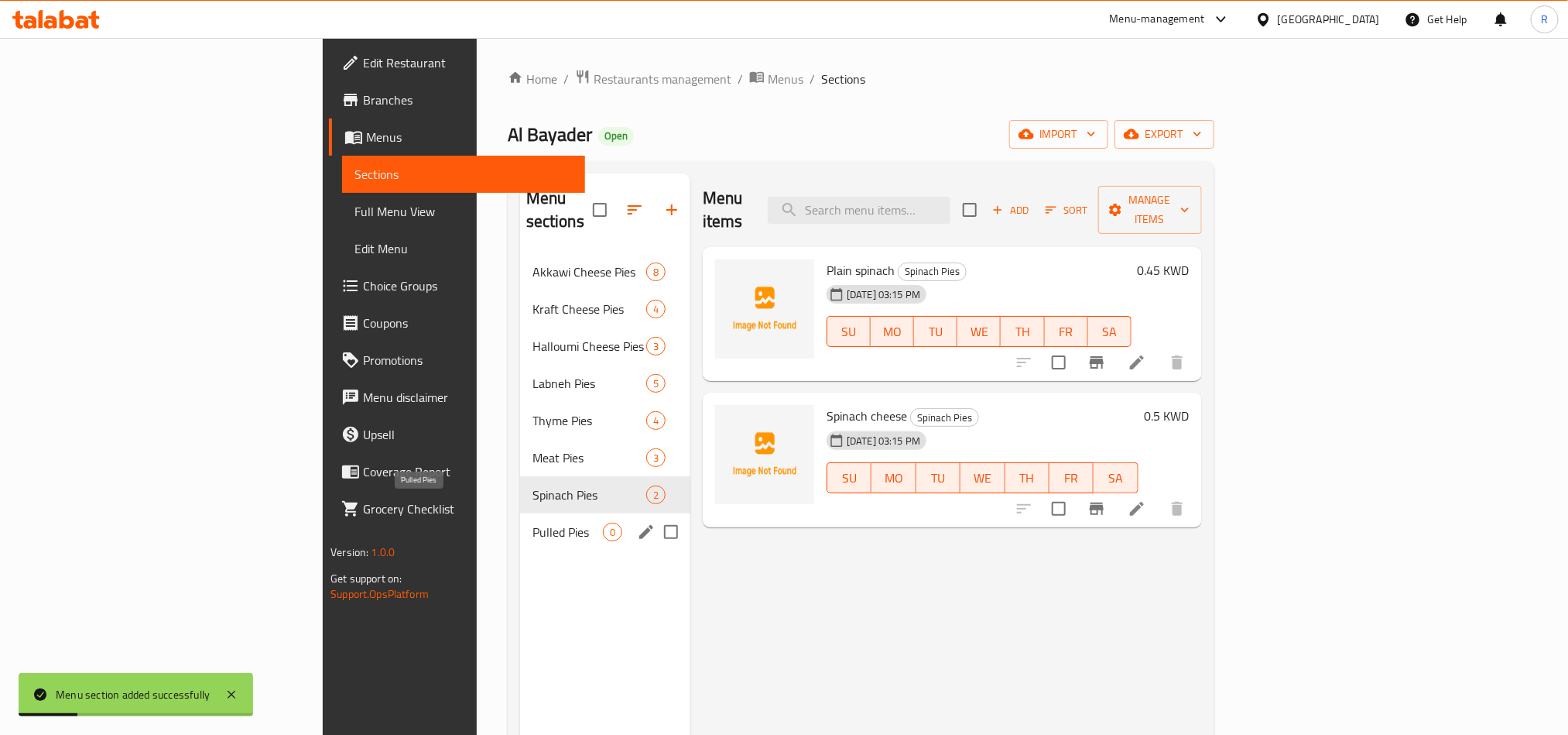
click at [533, 523] on span "Pulled Pies" at bounding box center [568, 532] width 71 height 19
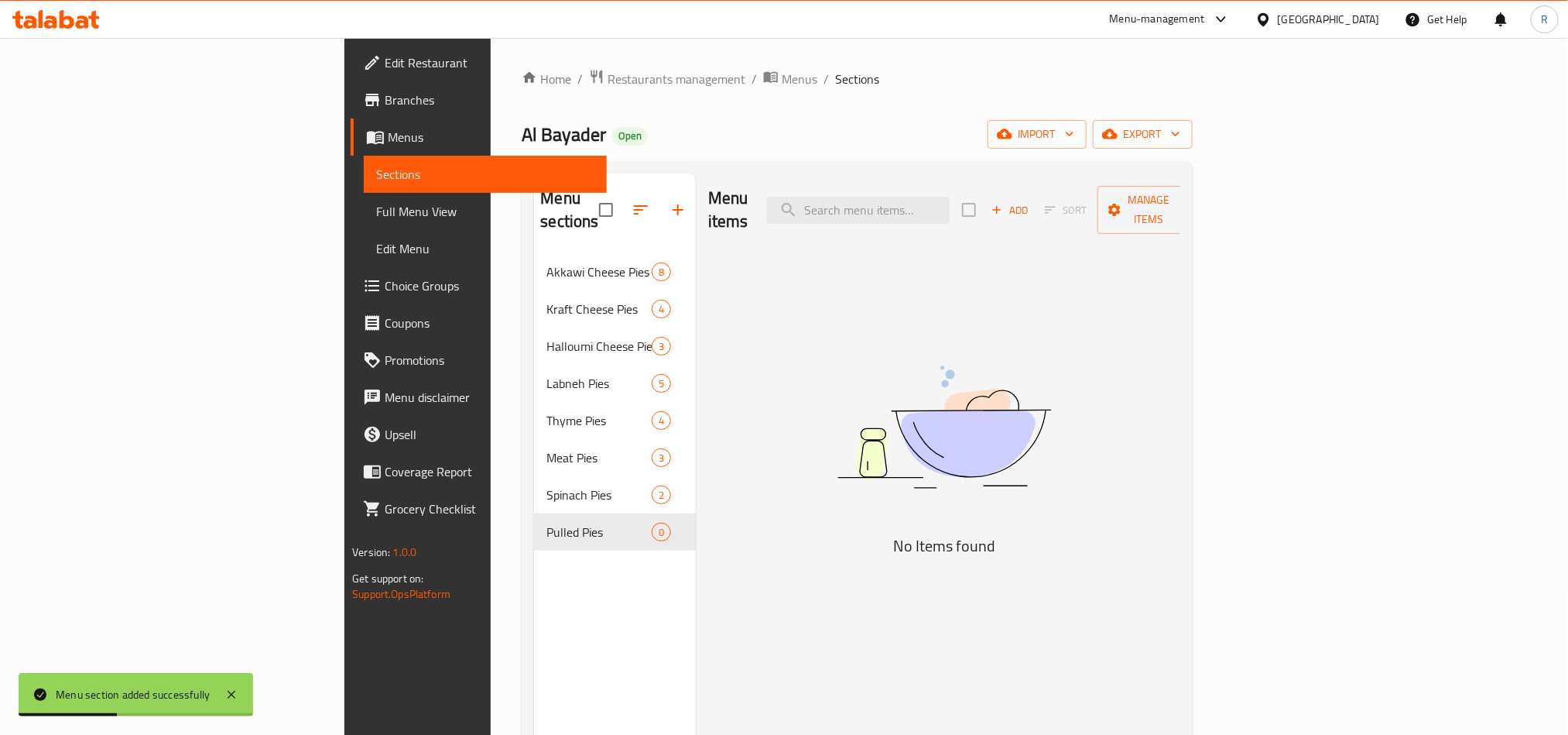
click at [1031, 201] on span "Add" at bounding box center [1010, 210] width 42 height 18
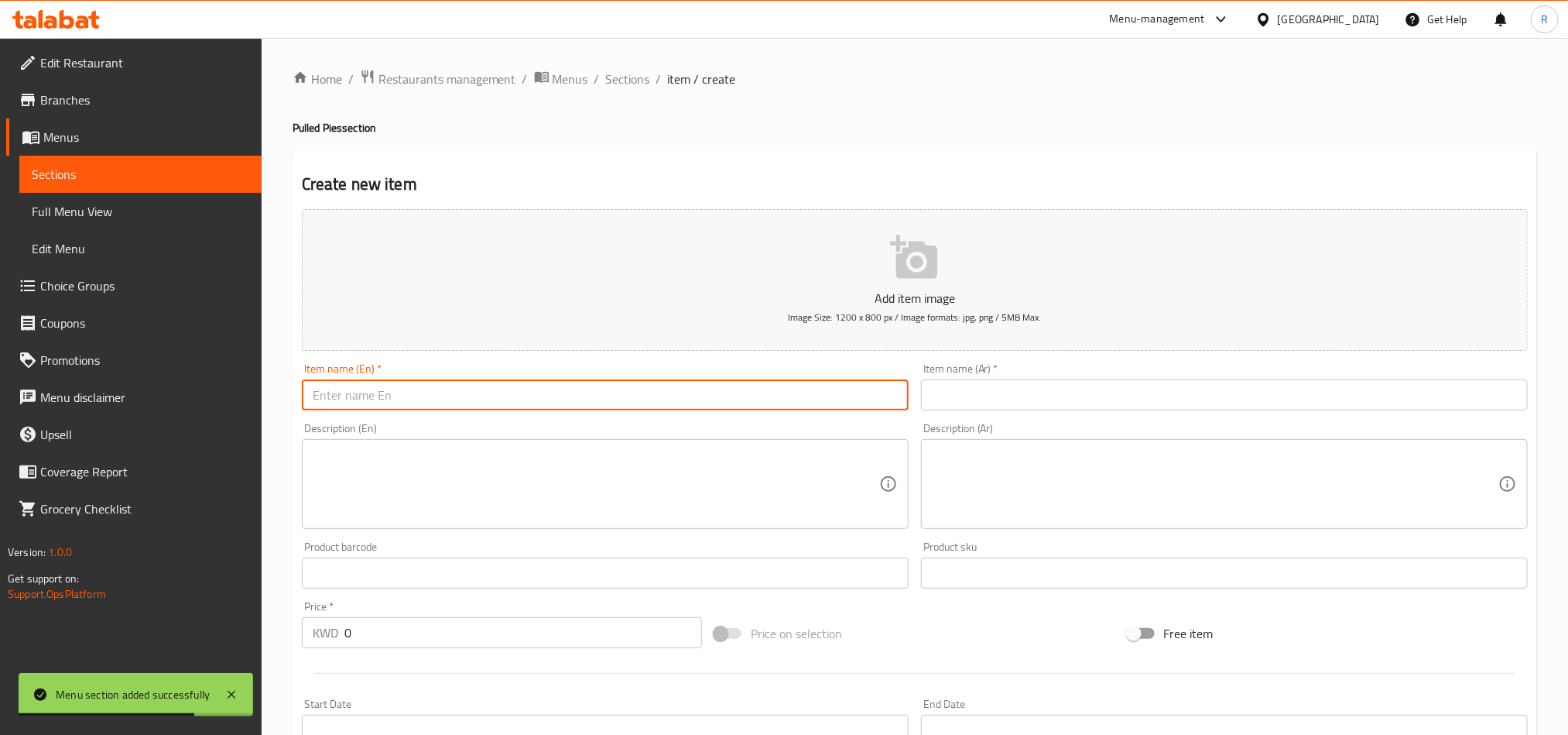
click at [521, 396] on input "text" at bounding box center [605, 395] width 607 height 31
paste input "Pulled chicken"
type input "Pulled chicken"
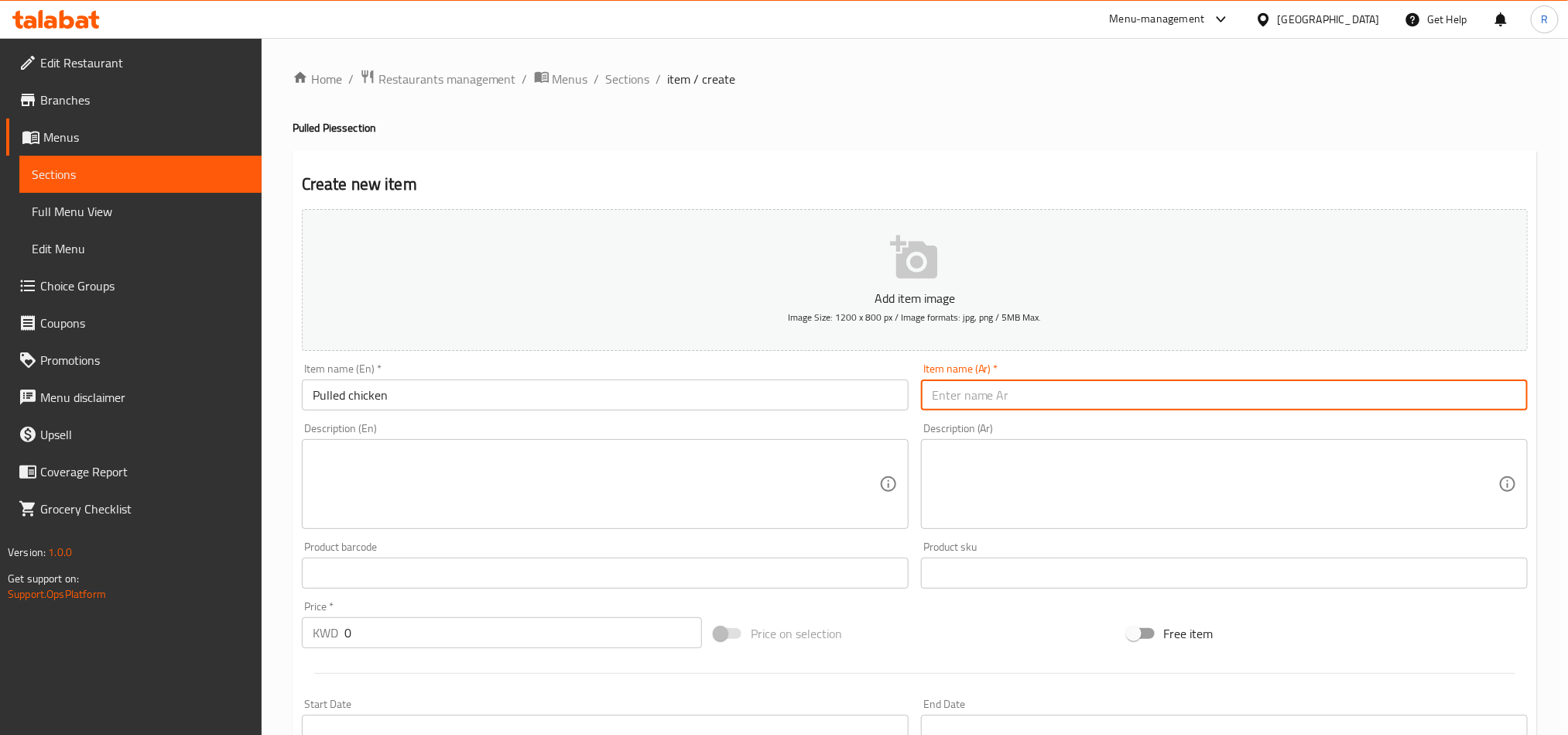
click at [1106, 401] on input "text" at bounding box center [1224, 395] width 607 height 31
paste input "مسحب دجاج"
type input "مسحب دجاج"
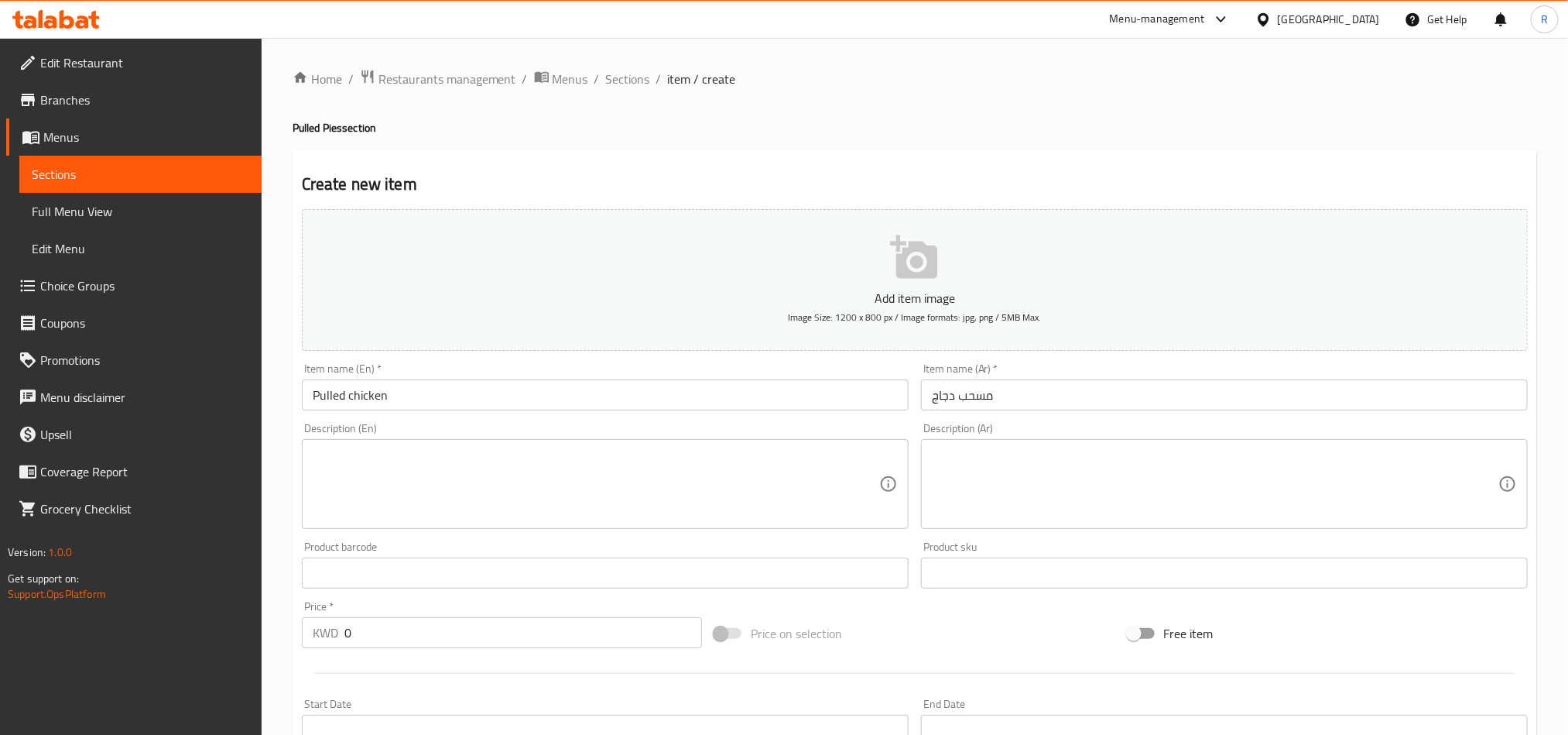
click at [660, 532] on div "Description (En) Description (En)" at bounding box center [606, 476] width 619 height 118
drag, startPoint x: 358, startPoint y: 632, endPoint x: 323, endPoint y: 640, distance: 35.9
click at [323, 640] on div "KWD 0 Price *" at bounding box center [502, 633] width 401 height 31
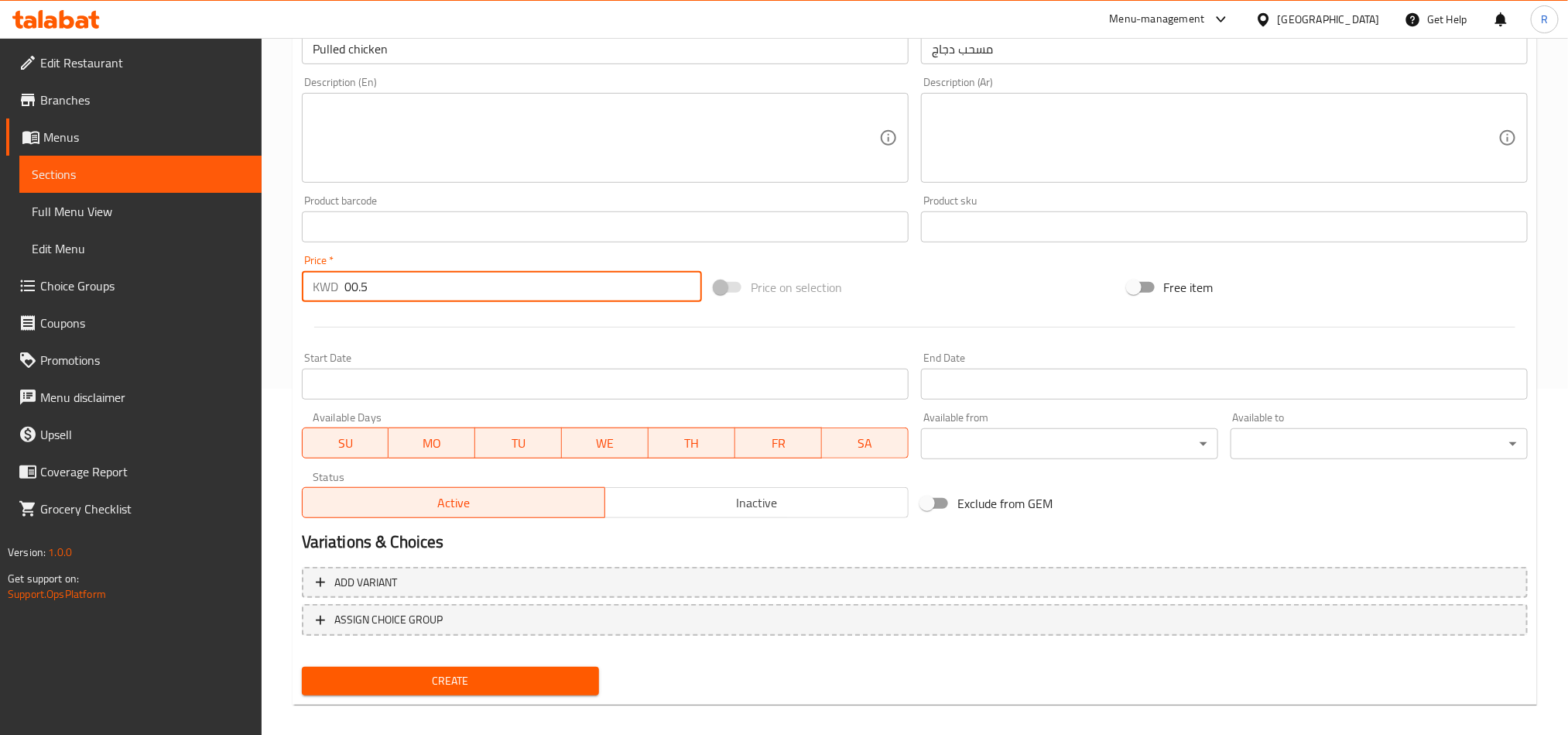
scroll to position [349, 0]
type input "00.5"
drag, startPoint x: 439, startPoint y: 672, endPoint x: 540, endPoint y: 677, distance: 101.1
click at [439, 669] on span "Create" at bounding box center [451, 679] width 272 height 19
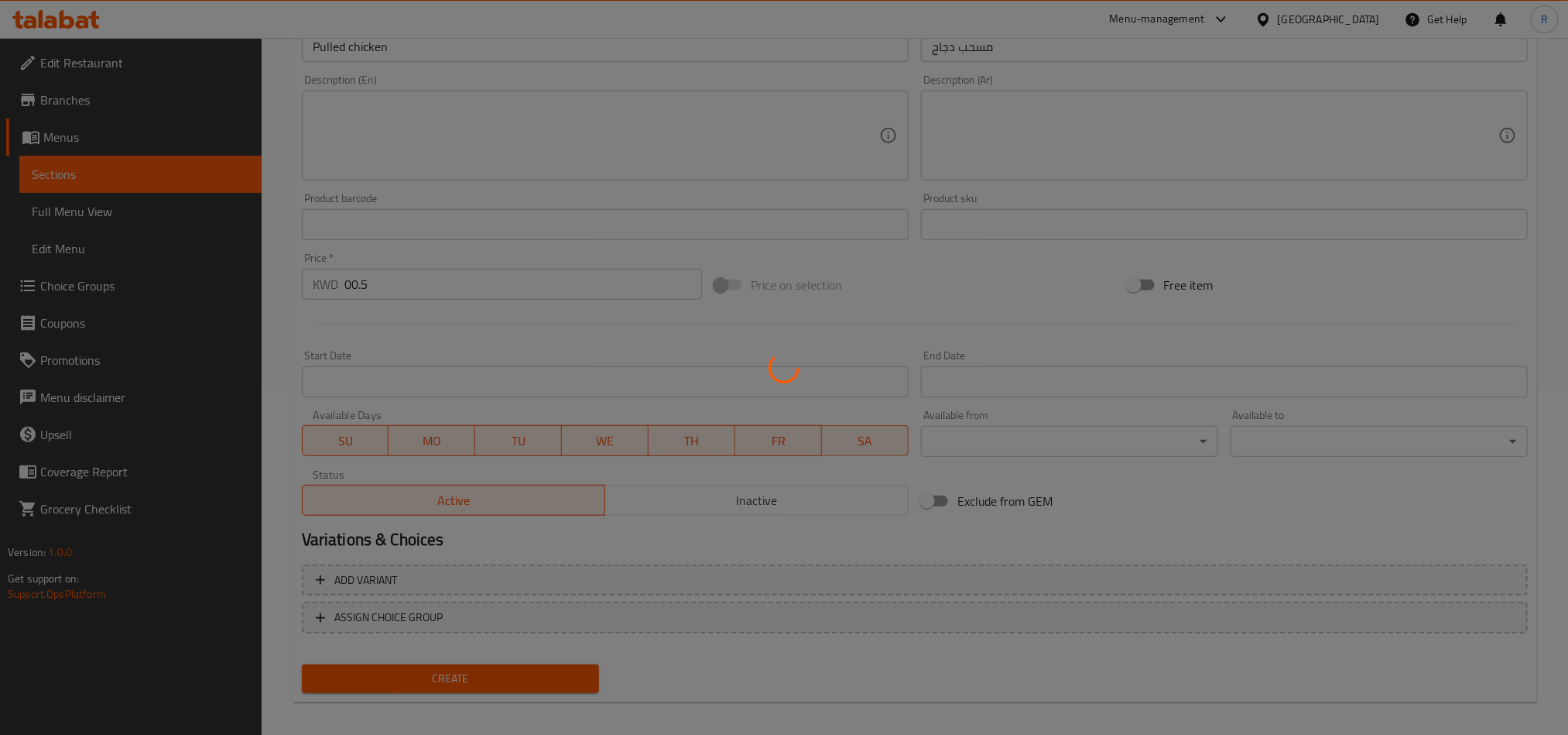
type input "0"
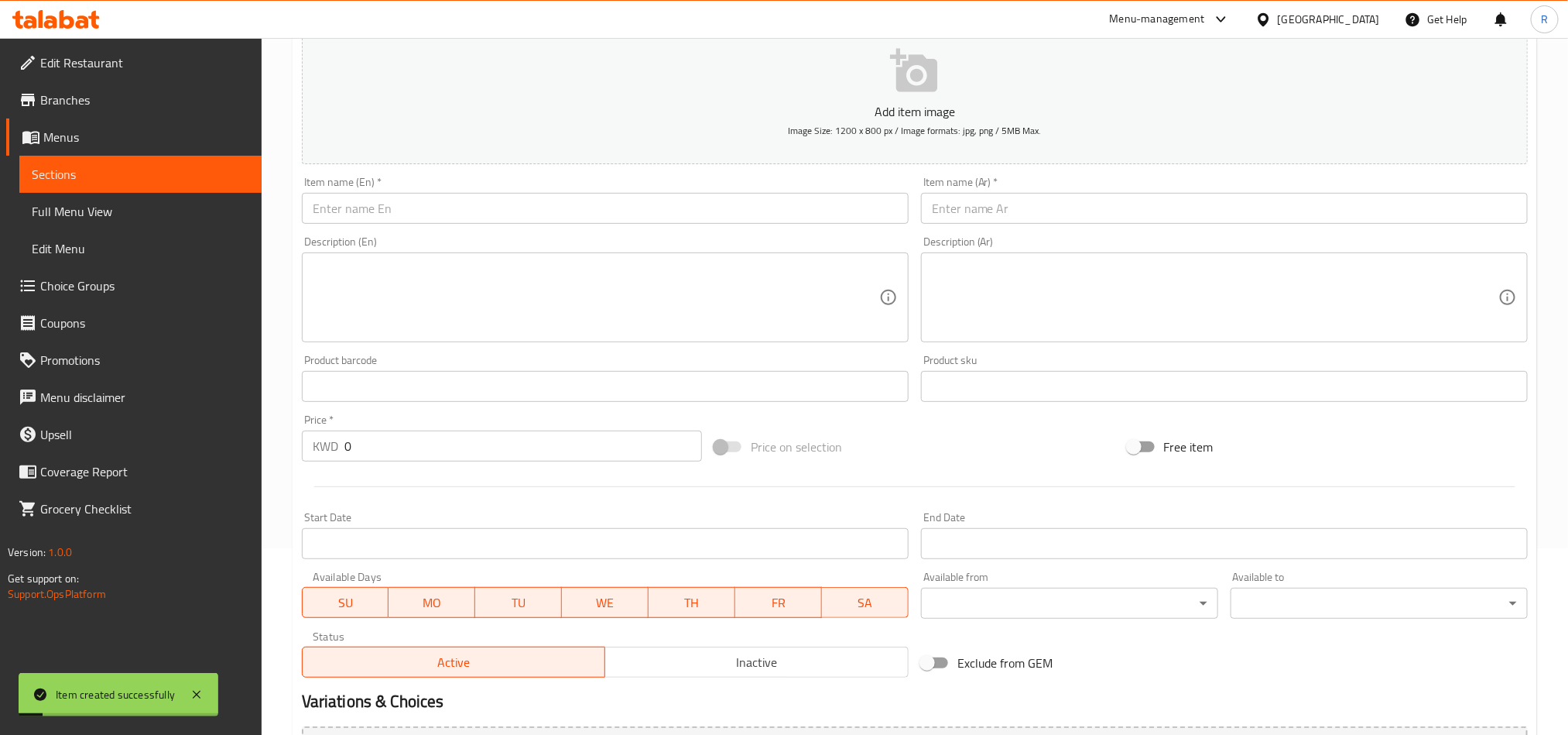
scroll to position [0, 0]
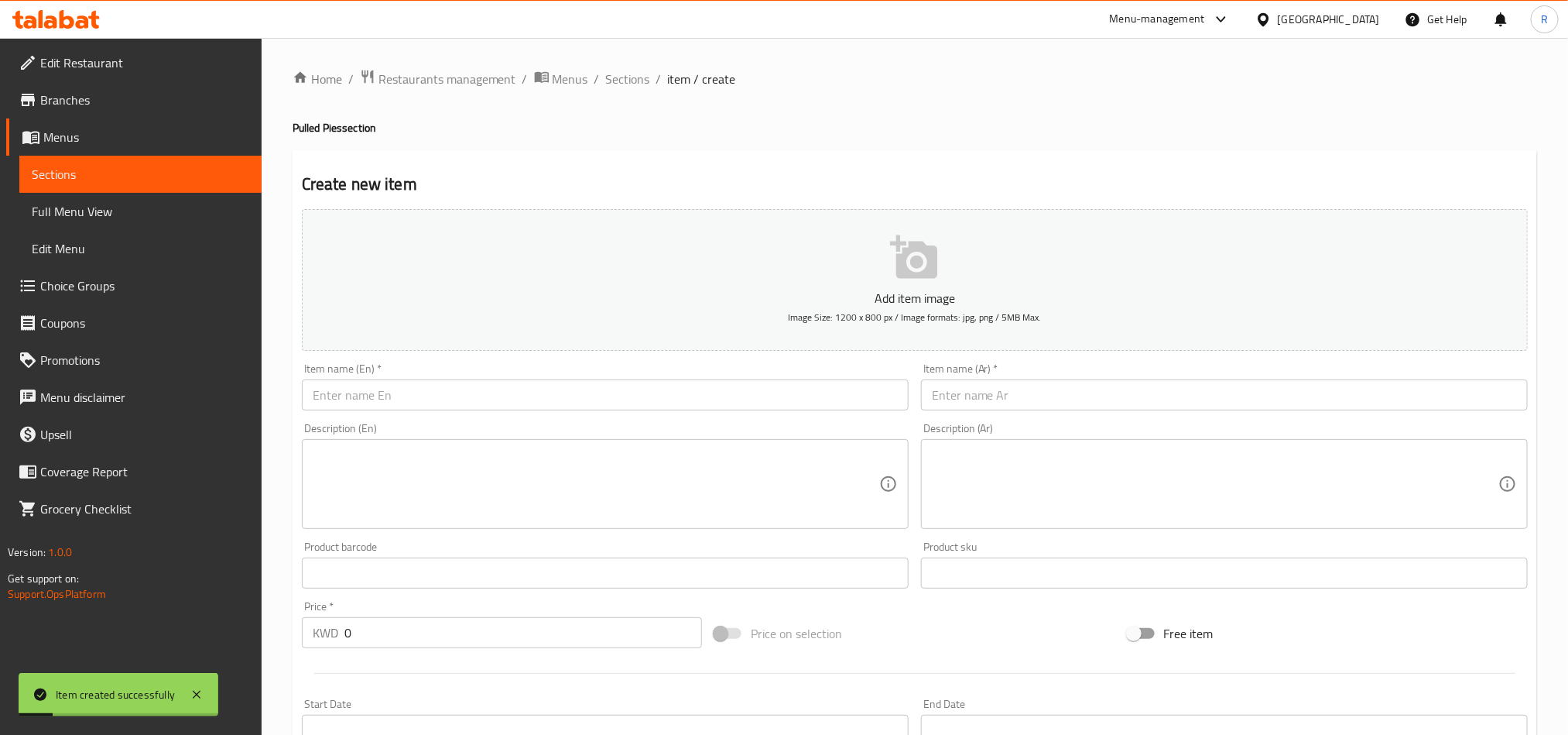
click at [1085, 391] on input "text" at bounding box center [1224, 395] width 607 height 31
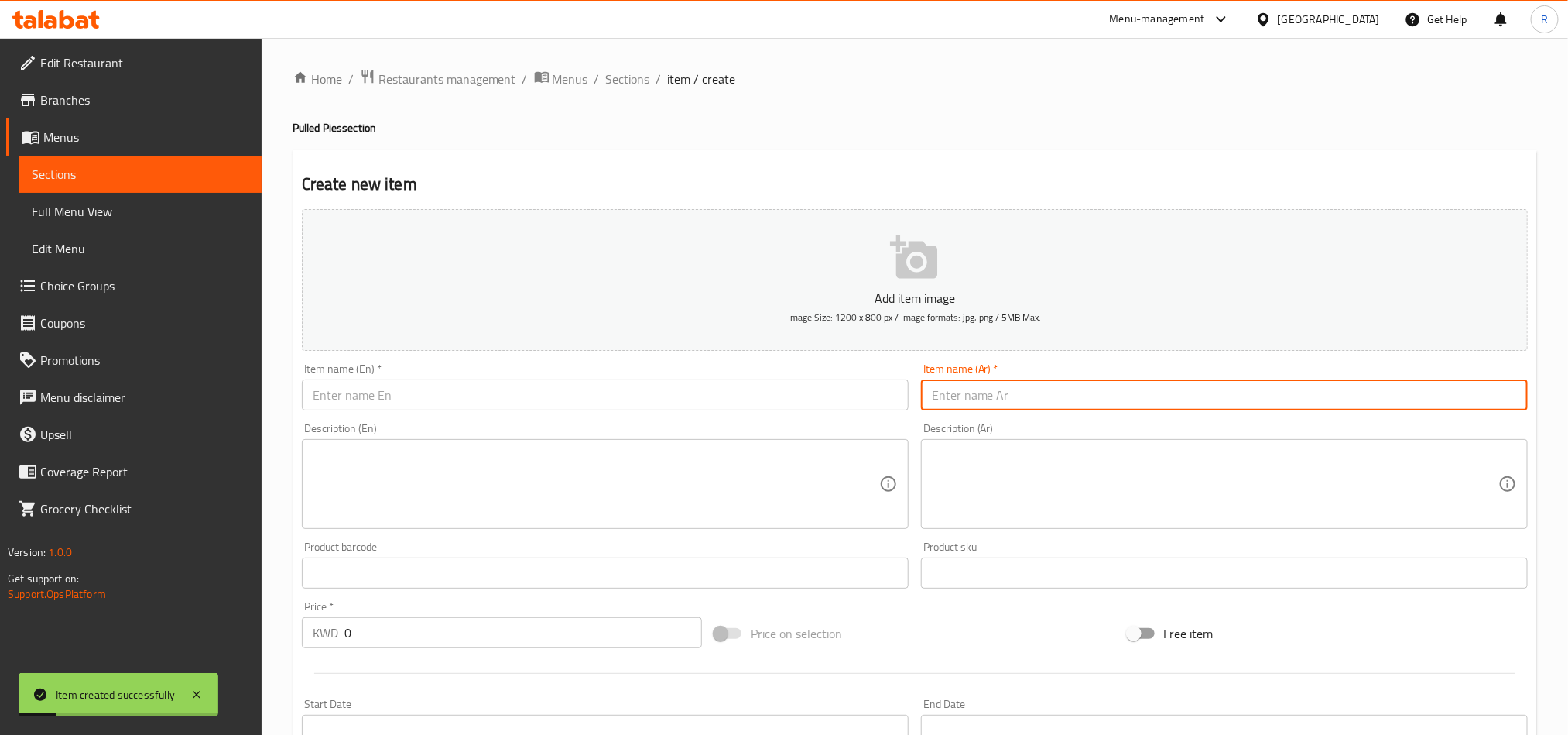
paste input "مسحب دجاج جبنة"
type input "مسحب دجاج جبنة"
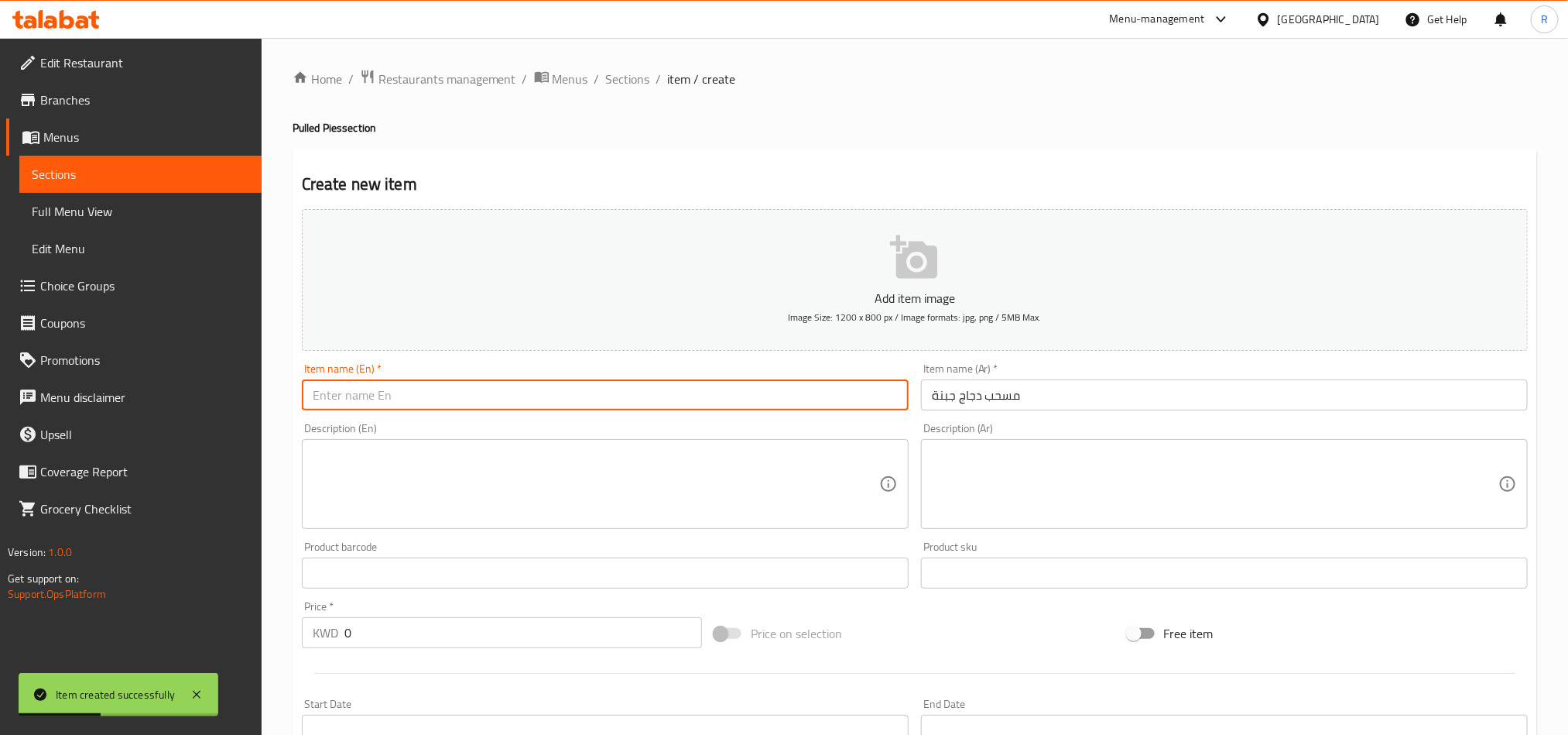
click at [523, 400] on input "text" at bounding box center [605, 395] width 607 height 31
paste input "Pulled chicken cheese"
type input "Pulled chicken cheese"
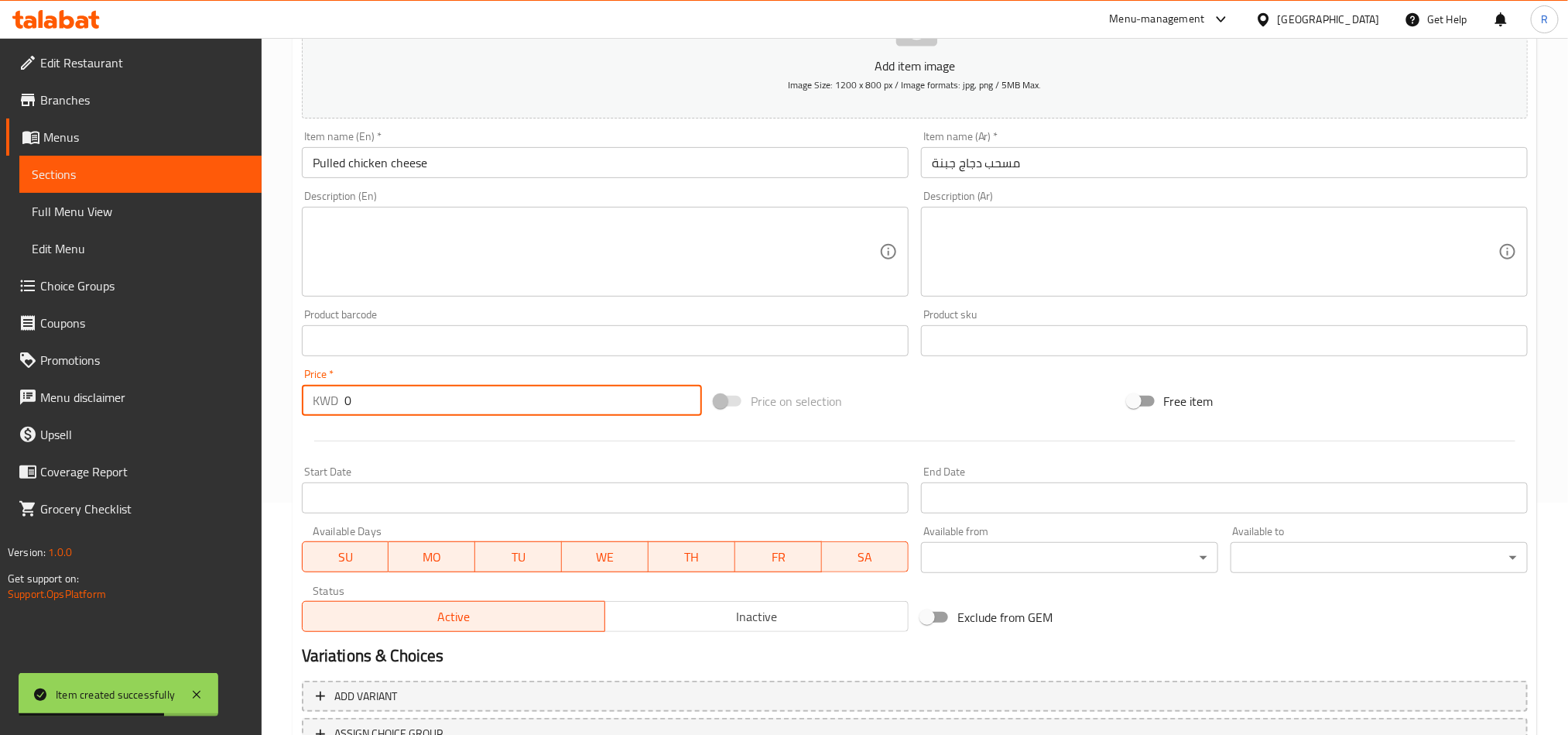
drag, startPoint x: 340, startPoint y: 400, endPoint x: 321, endPoint y: 405, distance: 19.6
click at [321, 405] on div "KWD 0 Price *" at bounding box center [502, 401] width 401 height 31
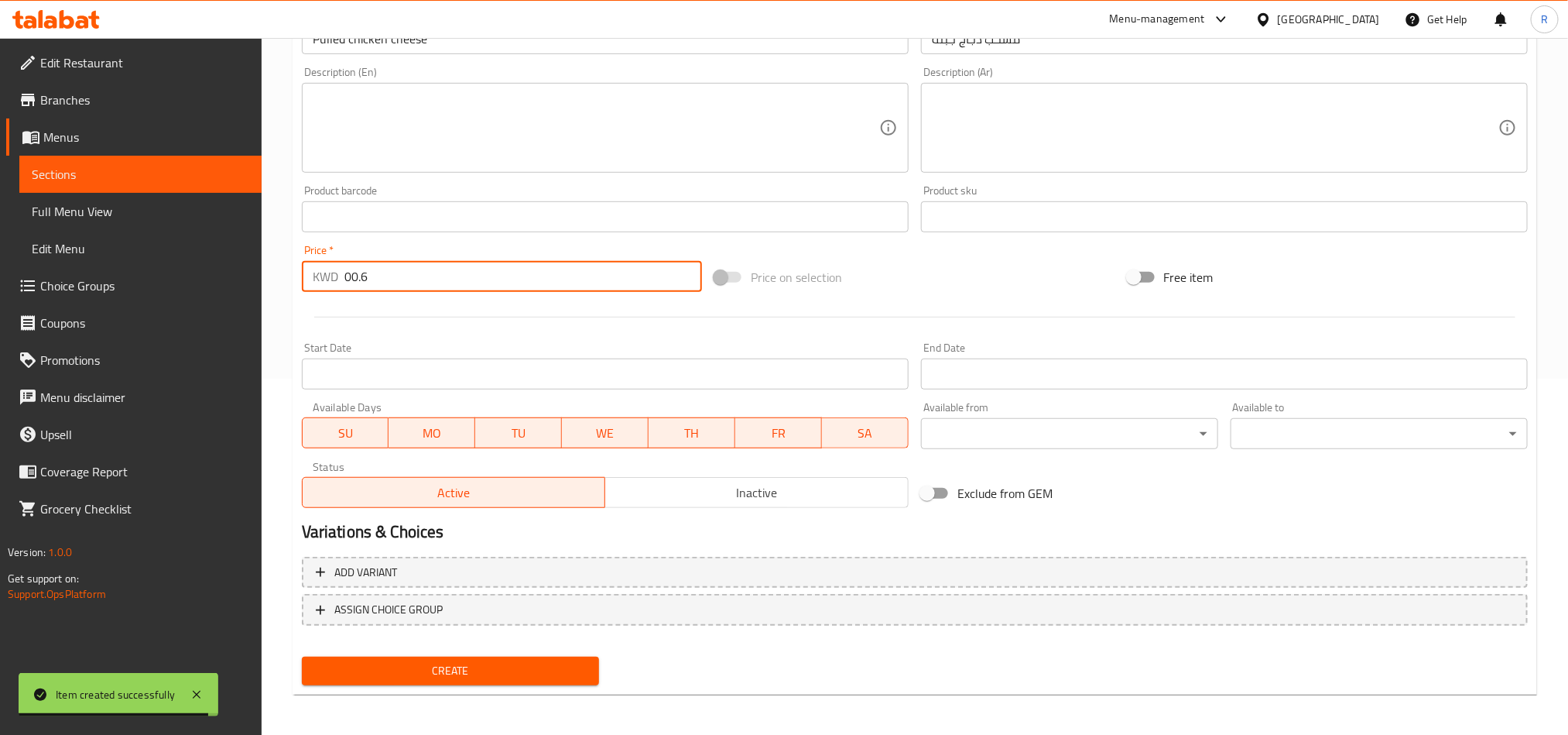
scroll to position [358, 0]
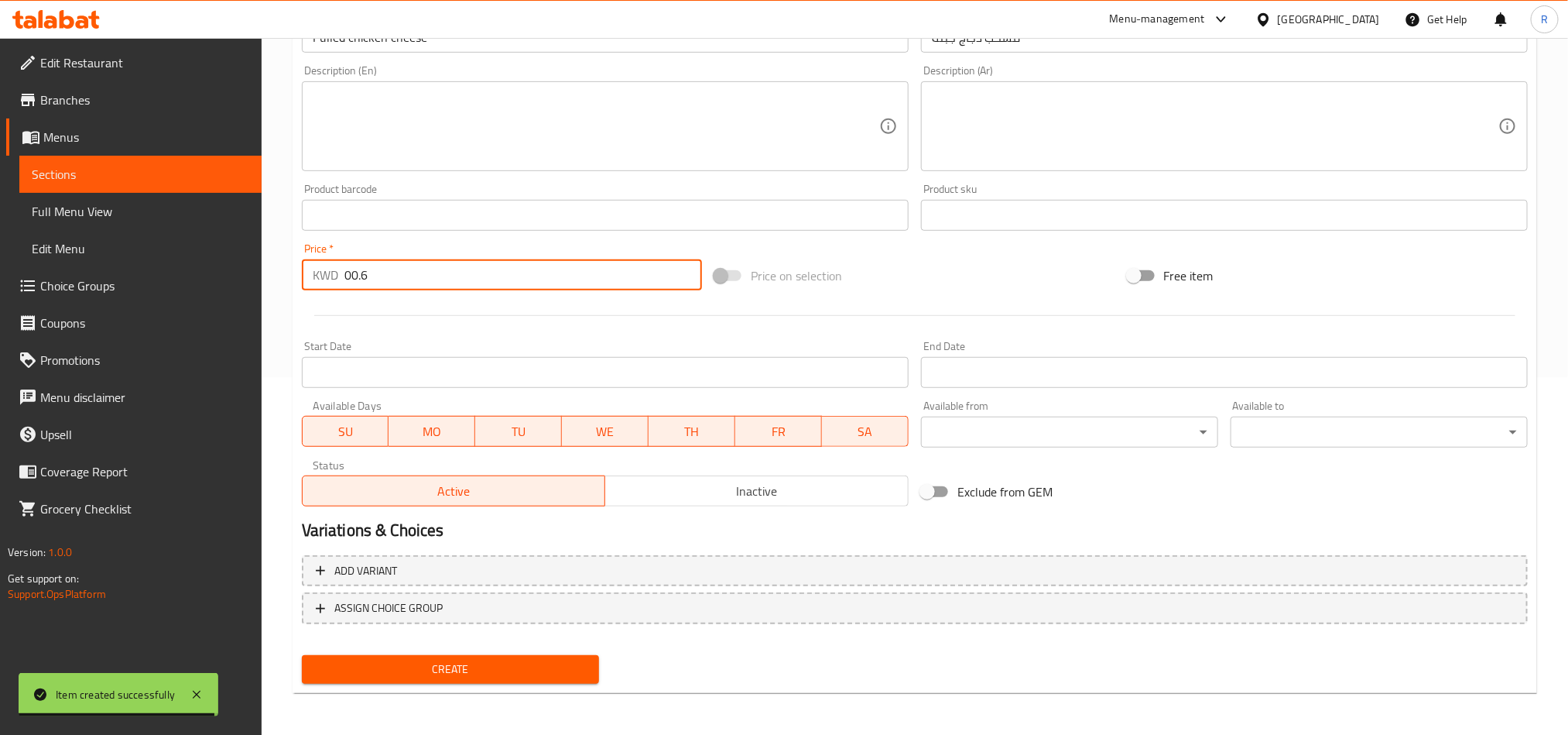
type input "00.6"
click at [498, 656] on button "Create" at bounding box center [450, 669] width 298 height 28
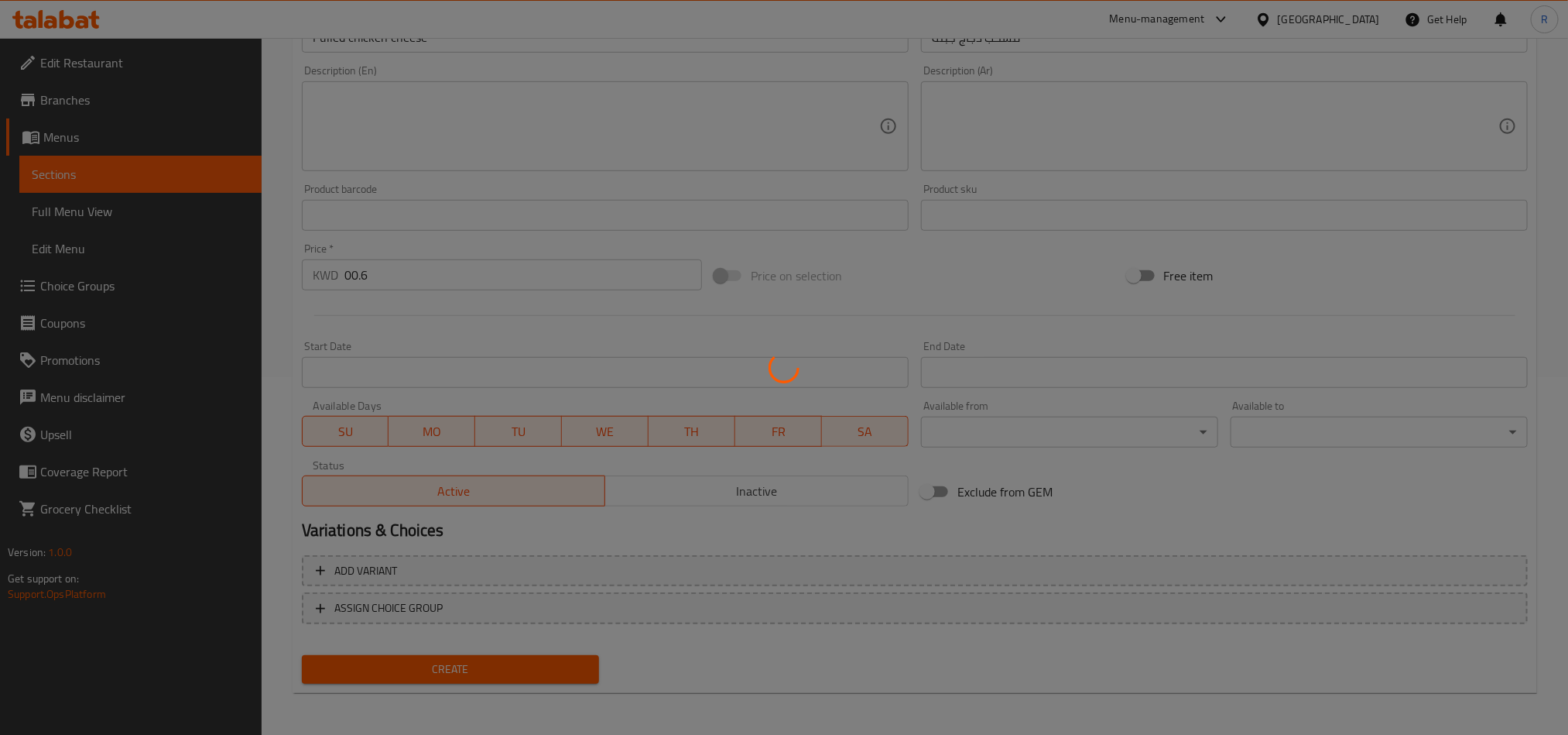
type input "0"
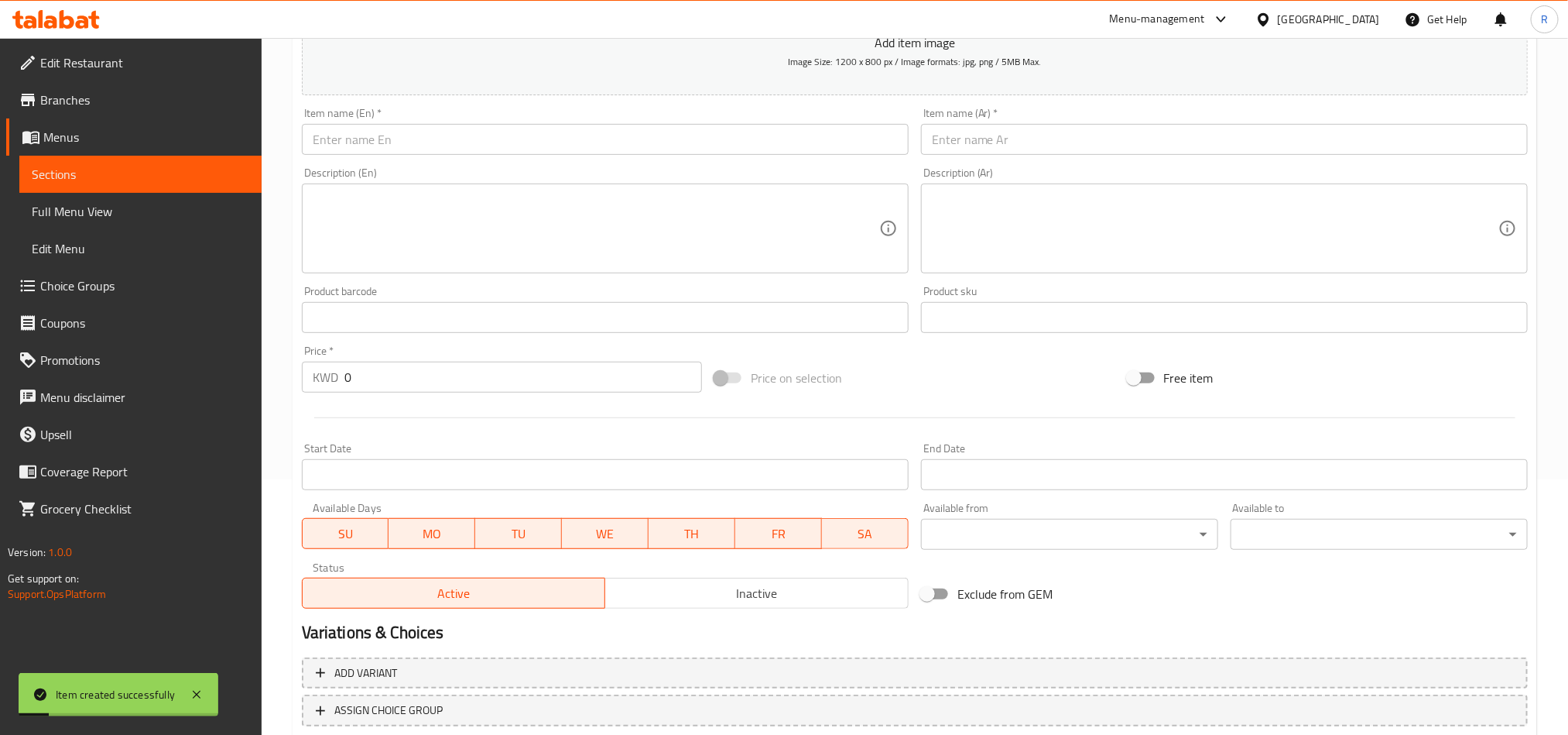
scroll to position [126, 0]
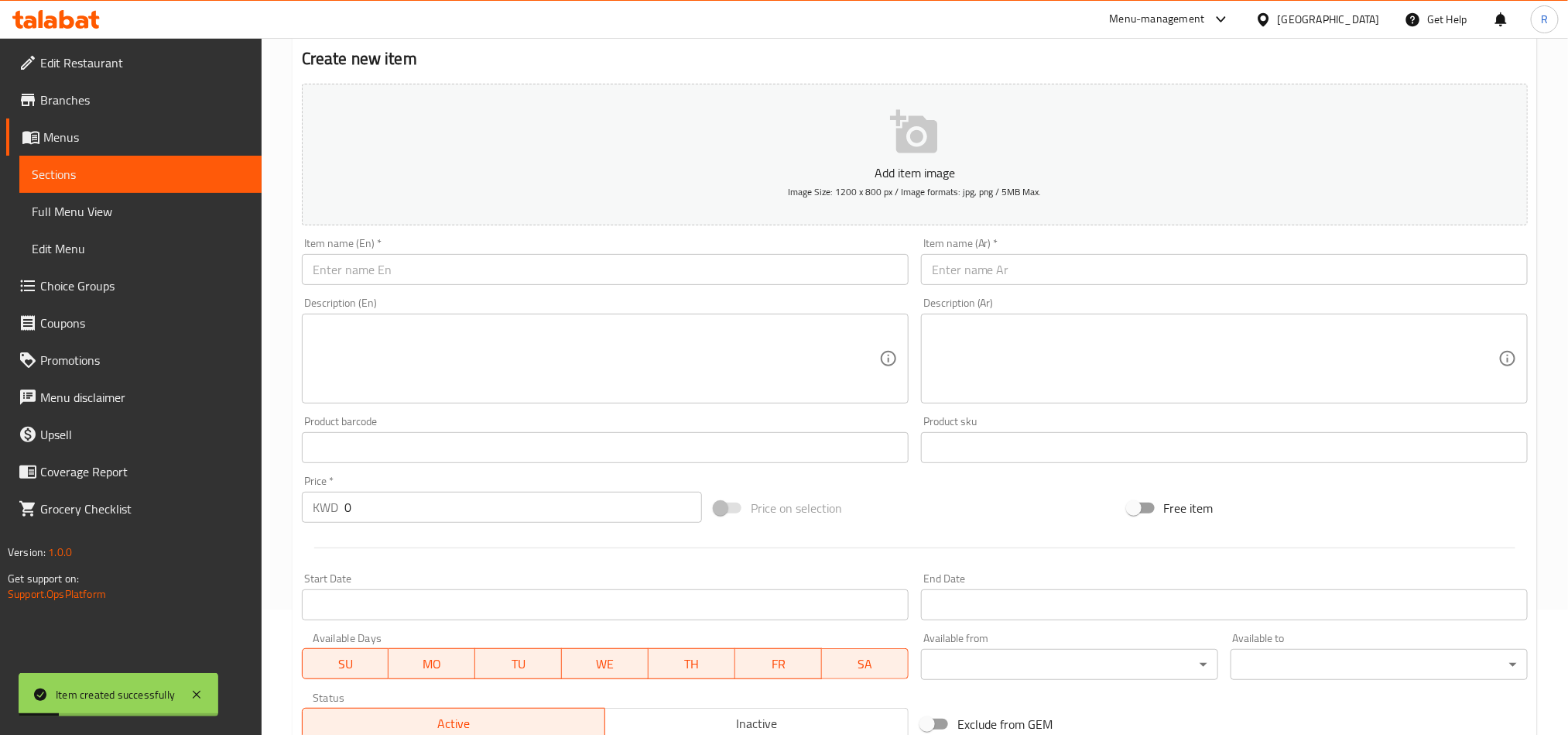
click at [1022, 266] on input "text" at bounding box center [1224, 269] width 607 height 31
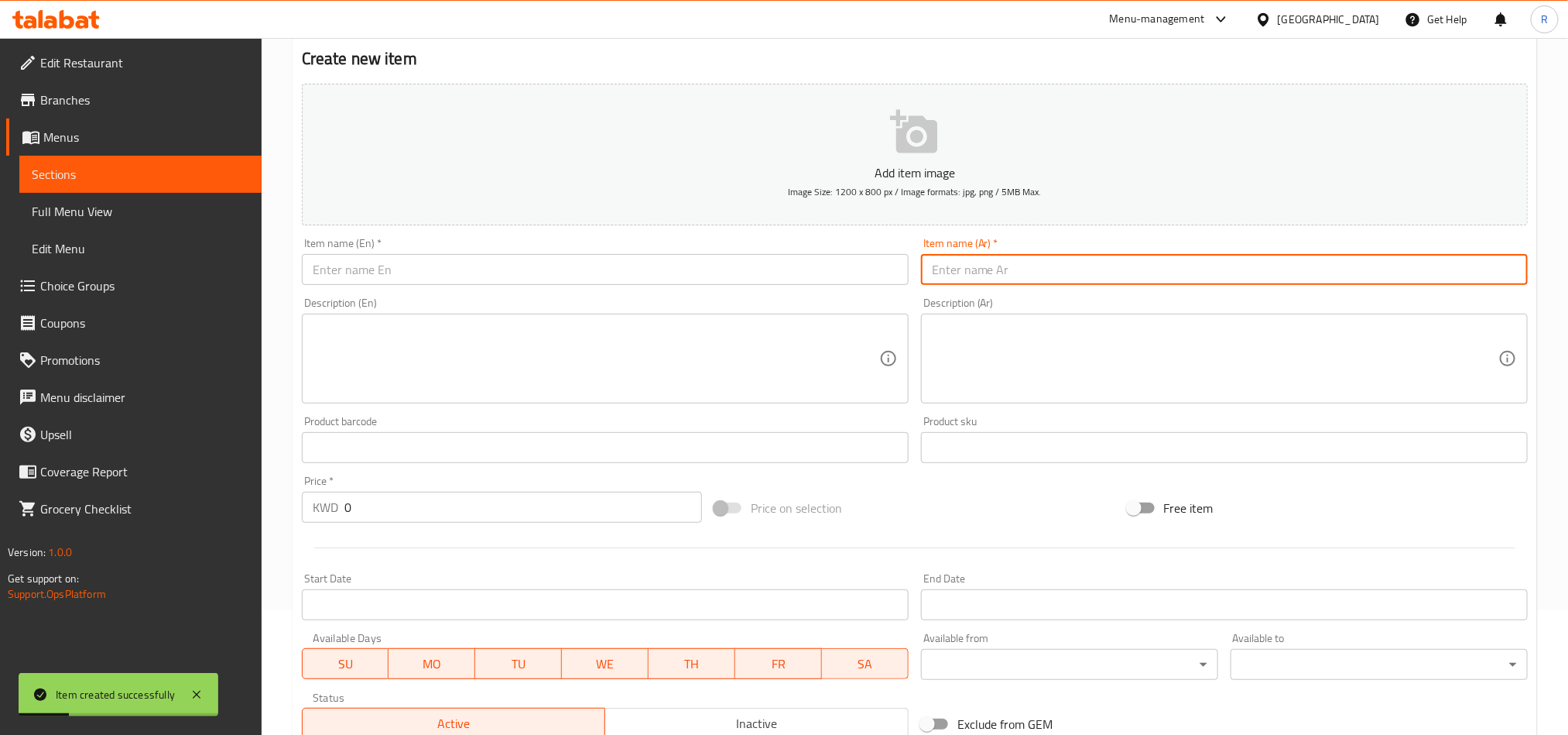
paste input "طلياني"
type input "طلياني"
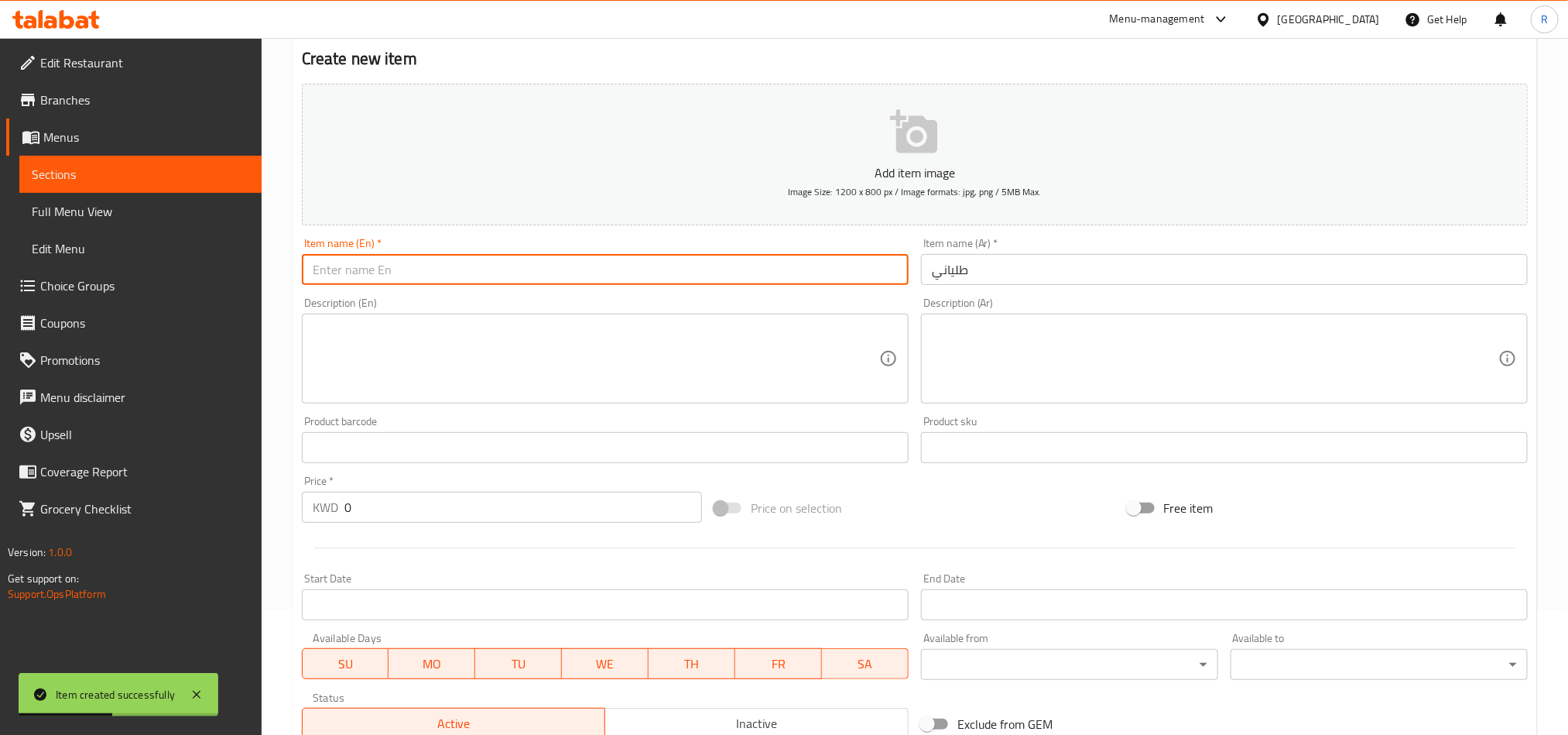
click at [413, 277] on input "text" at bounding box center [605, 269] width 607 height 31
paste input "Italian"
type input "Italian"
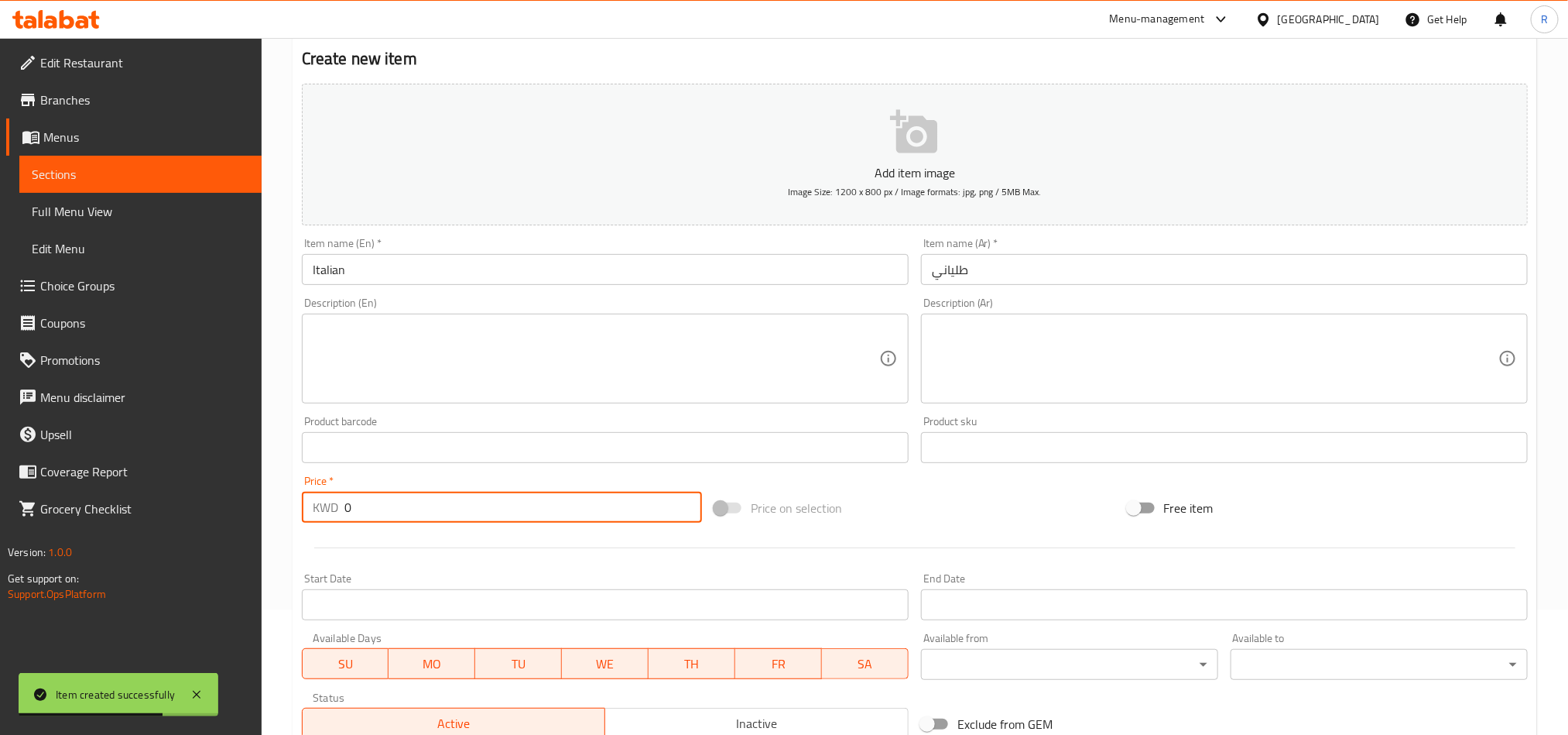
drag, startPoint x: 361, startPoint y: 512, endPoint x: 340, endPoint y: 518, distance: 21.8
click at [340, 518] on div "KWD 0 Price *" at bounding box center [502, 507] width 401 height 31
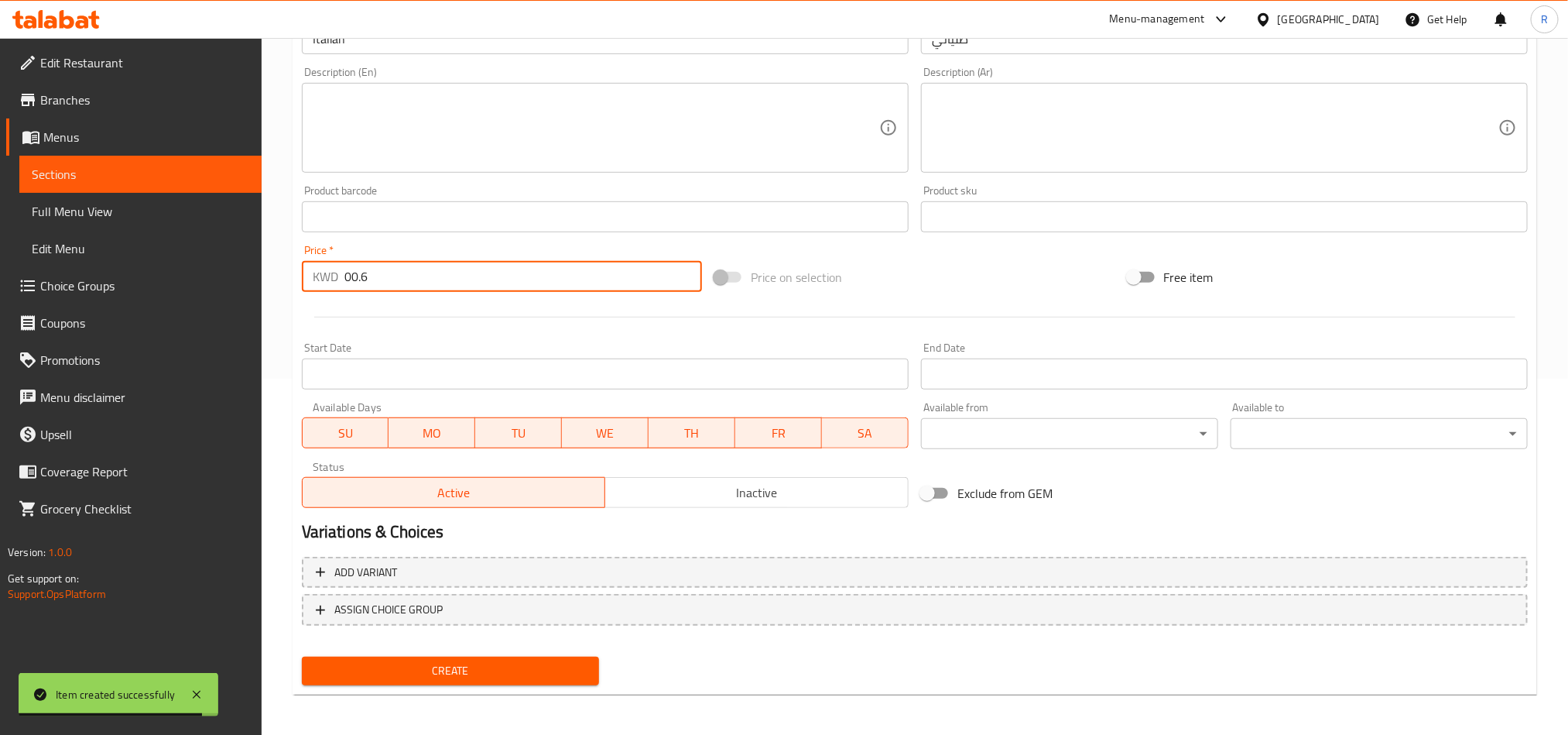
scroll to position [358, 0]
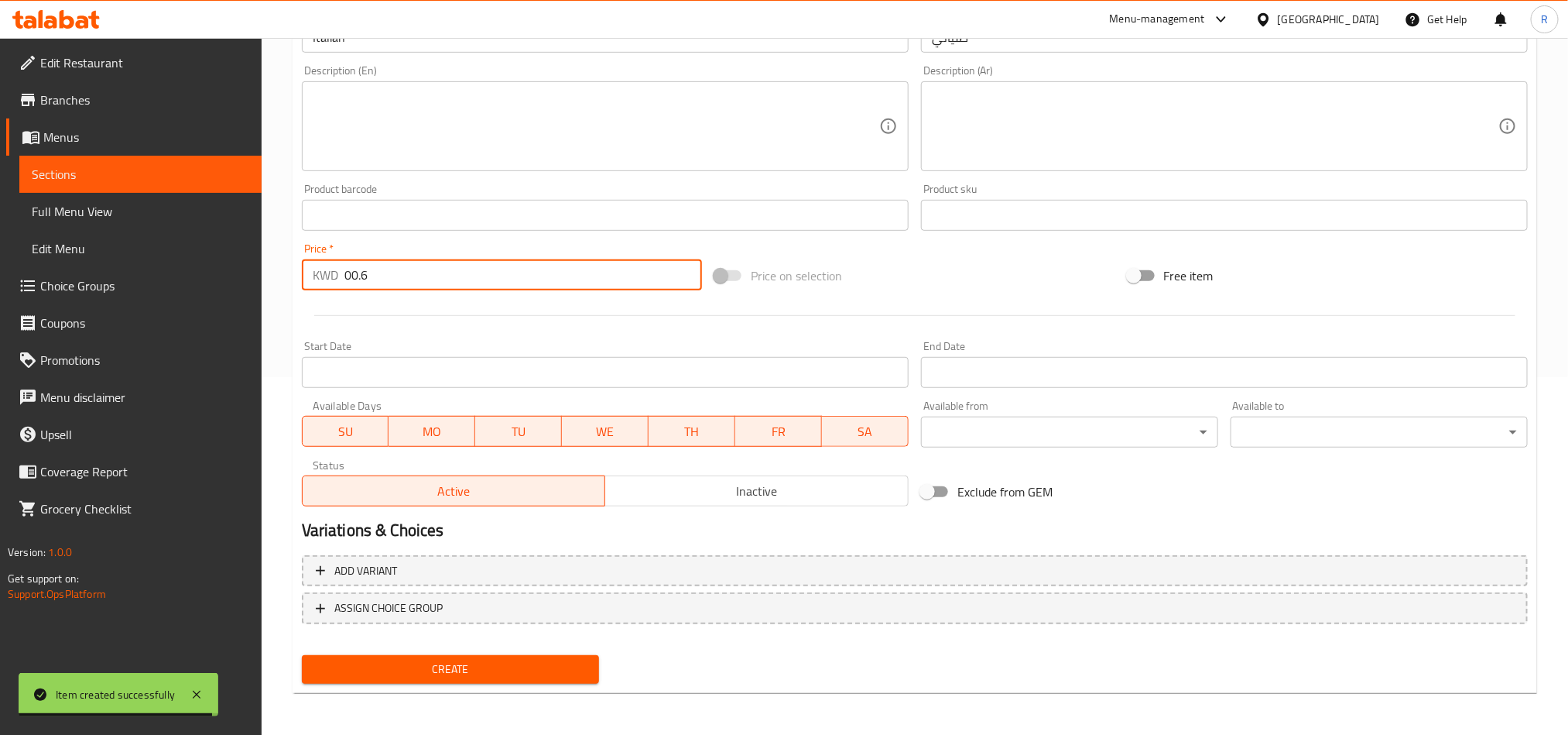
type input "00.6"
click at [554, 675] on span "Create" at bounding box center [451, 670] width 272 height 19
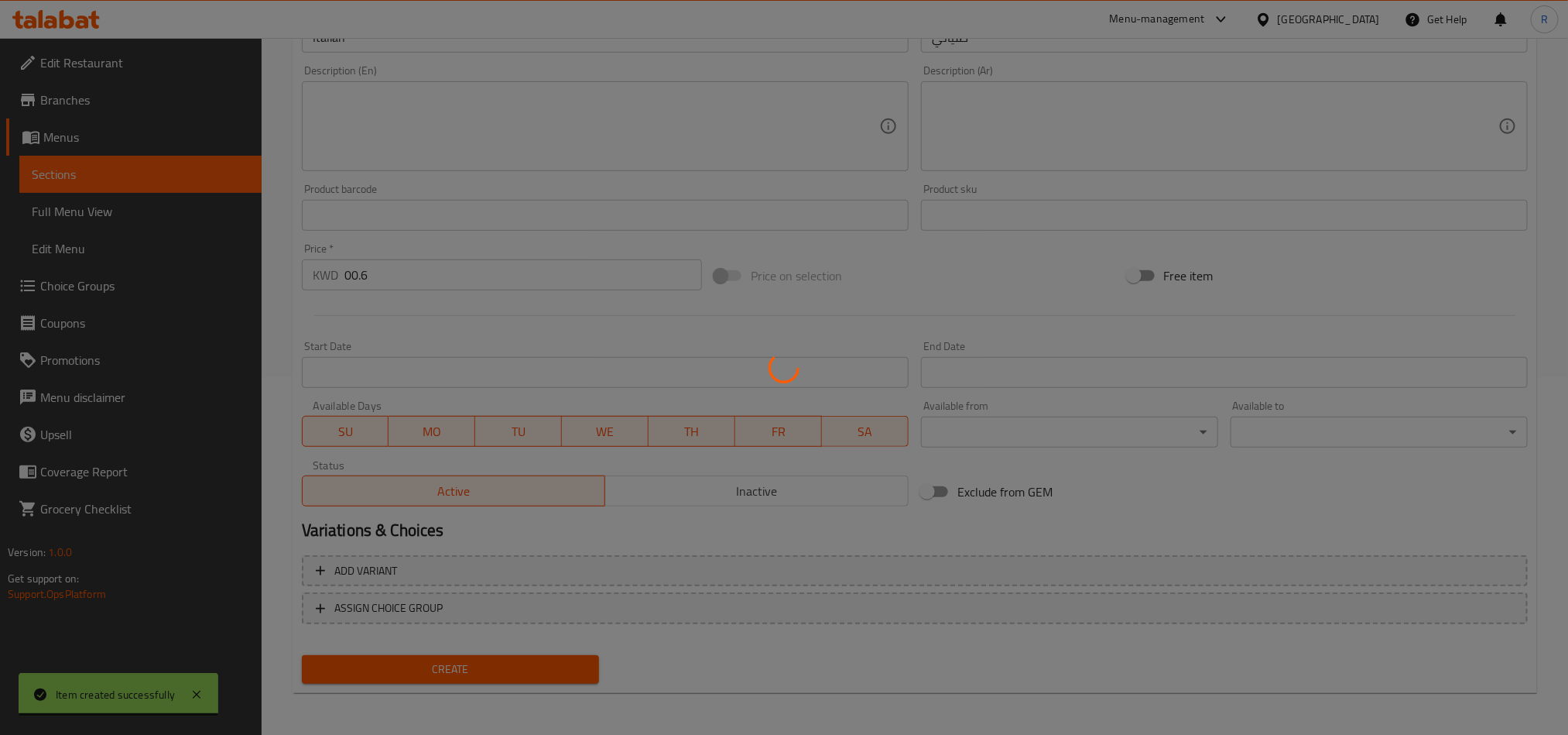
type input "0"
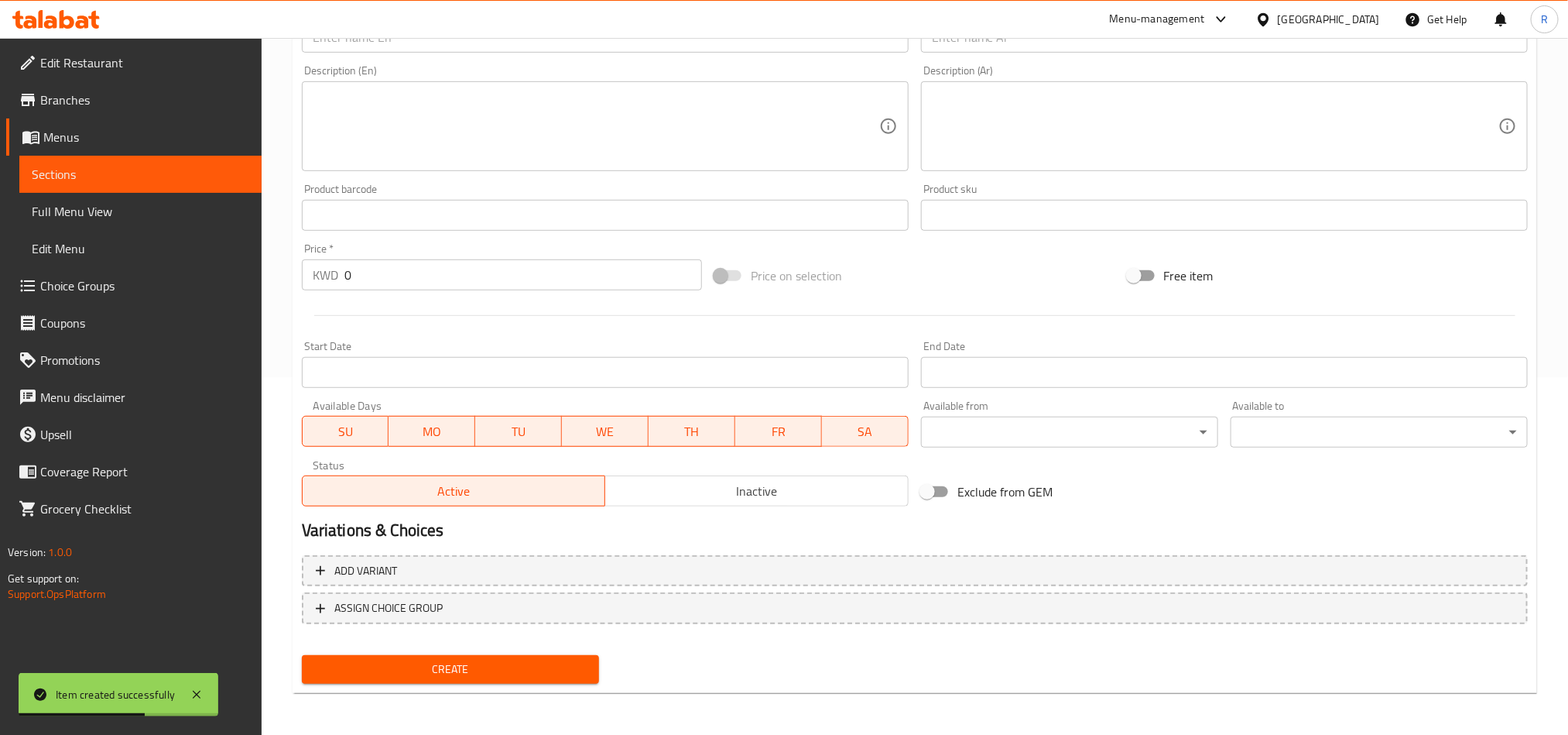
scroll to position [0, 0]
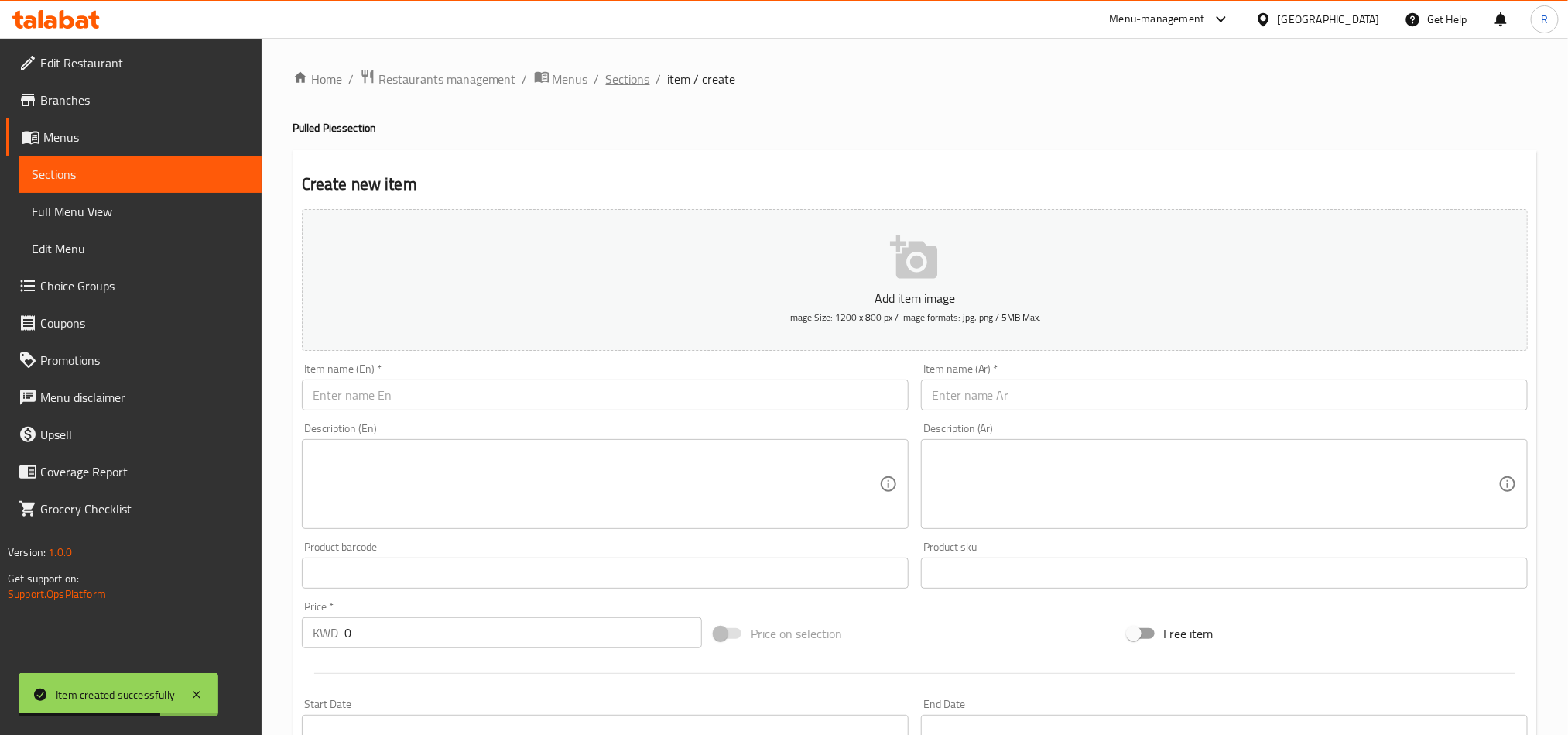
click at [613, 77] on span "Sections" at bounding box center [628, 79] width 44 height 19
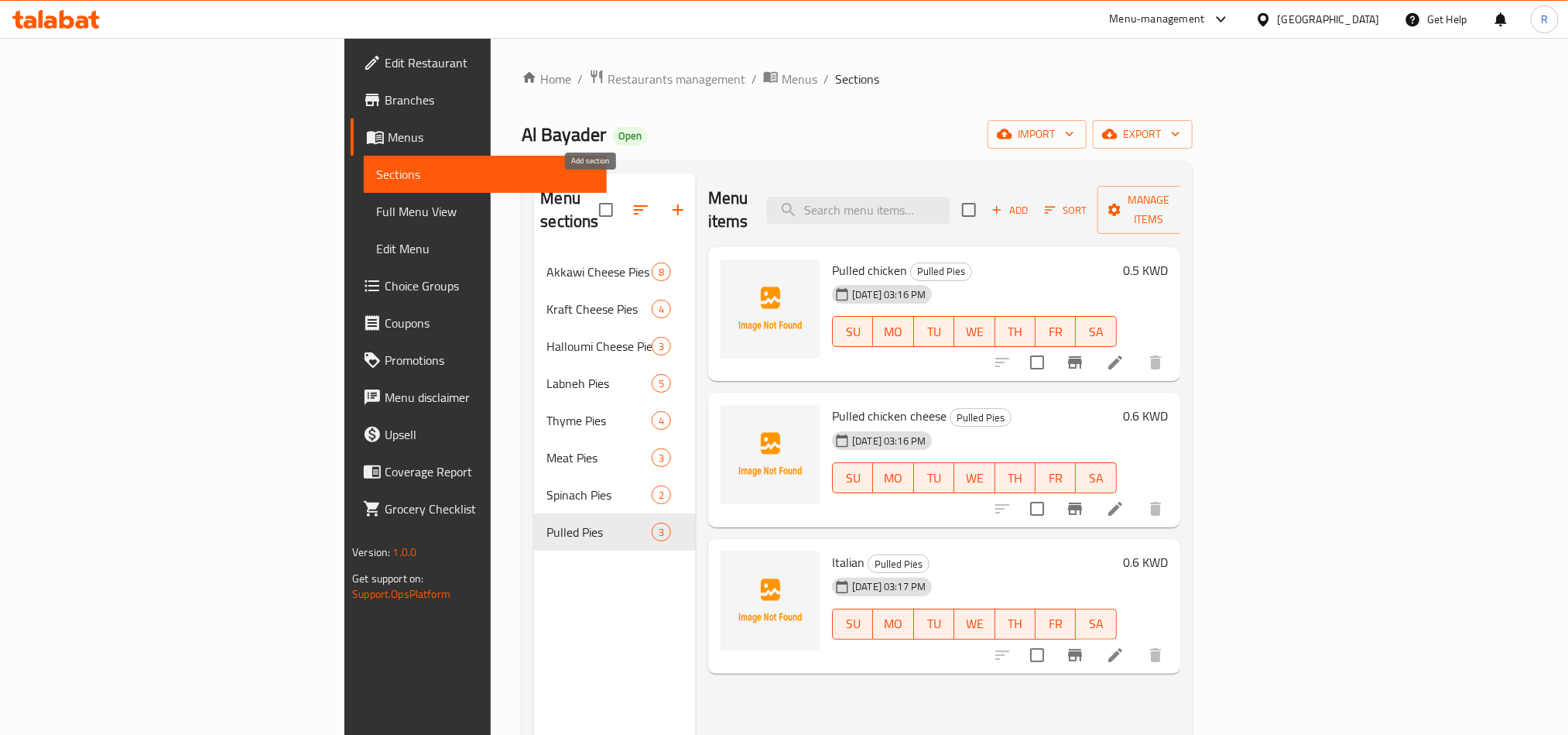
click at [660, 207] on button "button" at bounding box center [679, 210] width 37 height 37
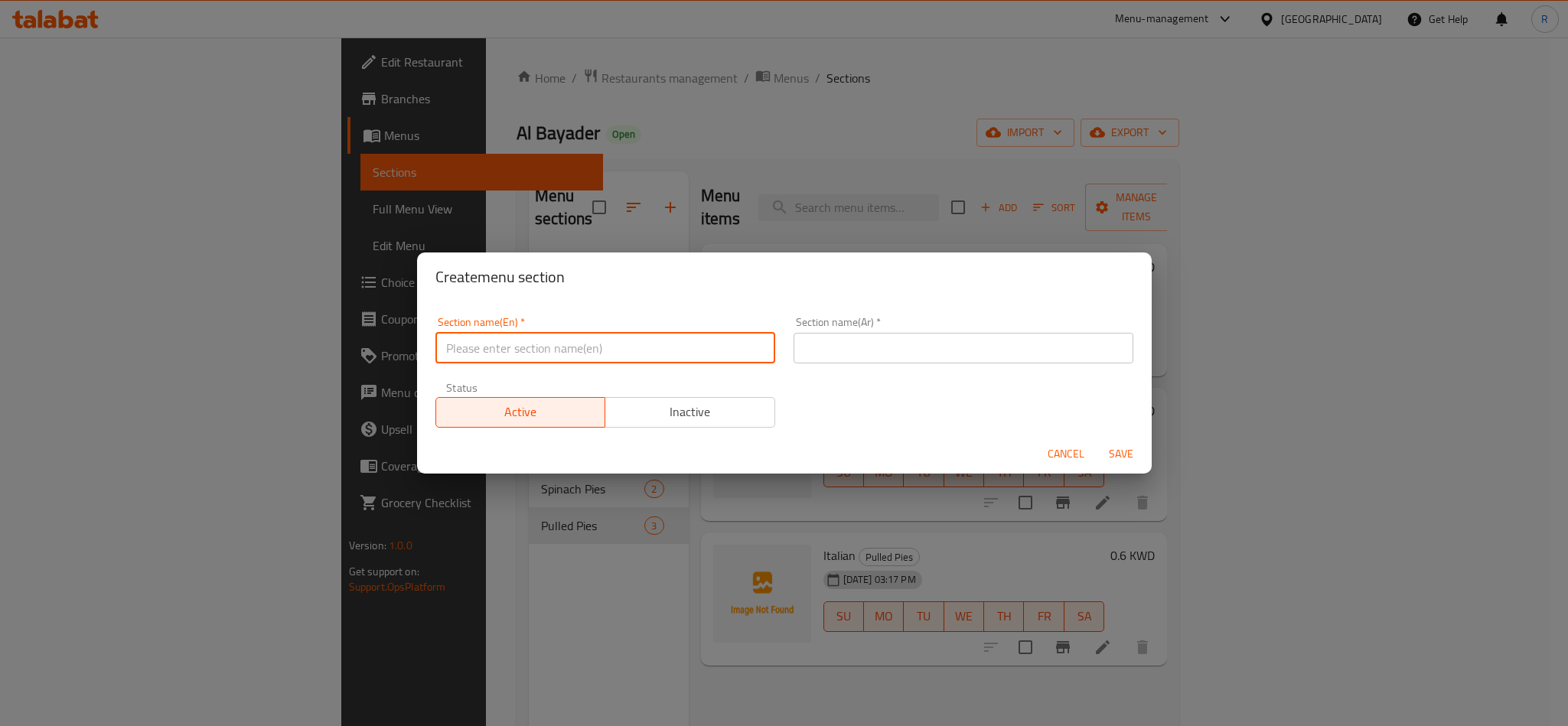
paste input "Dozen Shami Plates"
type input "Dozen Shami Plates"
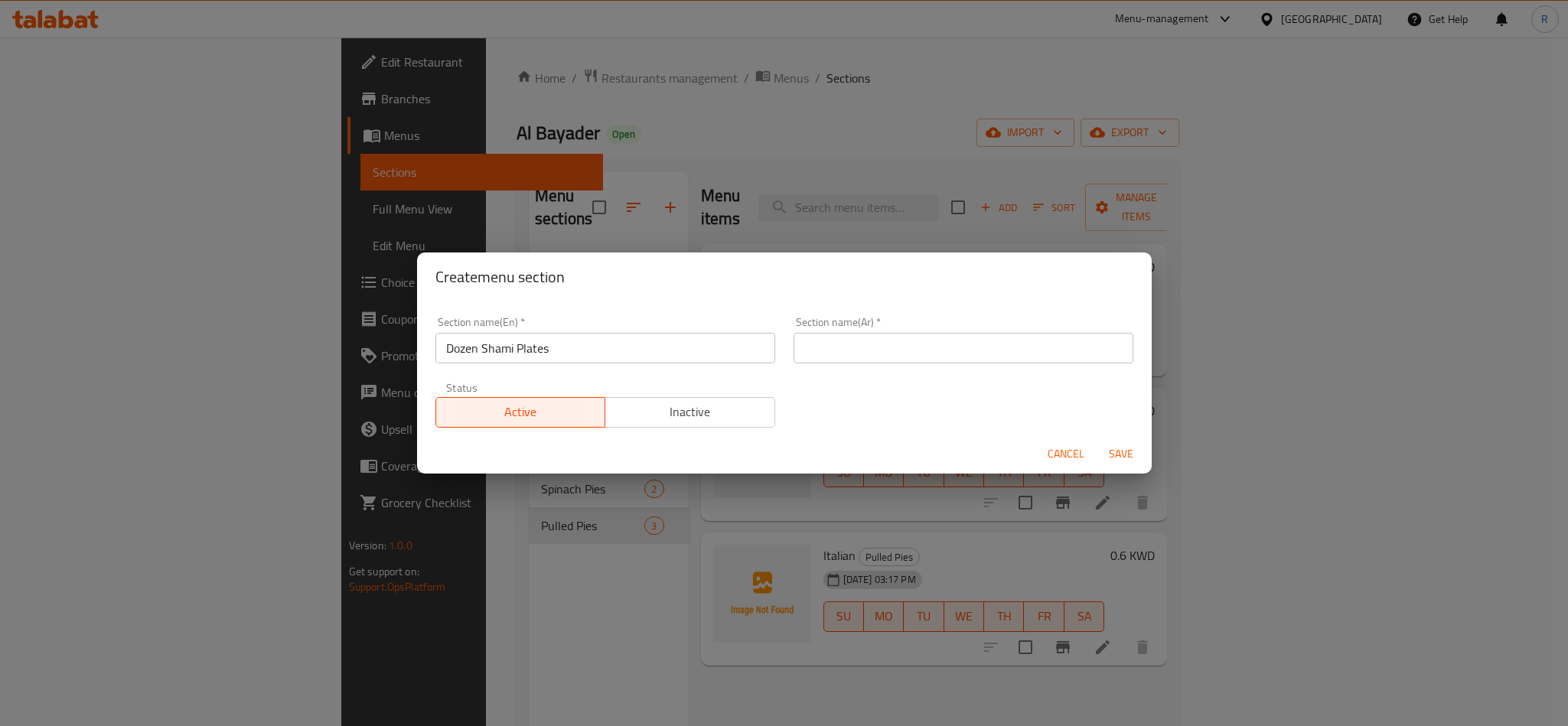
click at [767, 351] on div "Section name(En)   * Dozen Shami Plates Section name(En) *" at bounding box center [605, 340] width 358 height 65
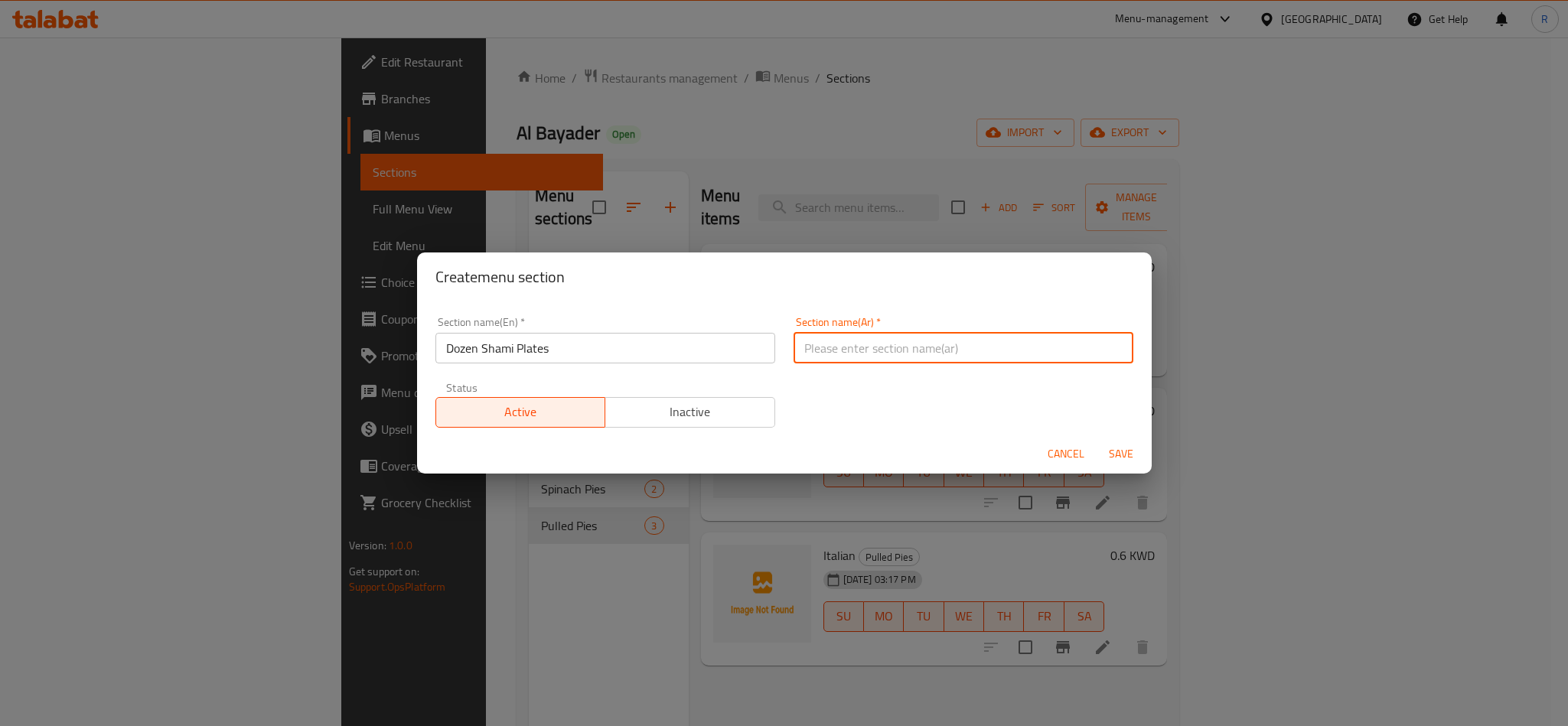
click at [813, 356] on input "text" at bounding box center [964, 348] width 340 height 30
paste input "درازن صفيحة شامية"
type input "درازن صفيحة شامية"
click at [1127, 450] on span "Save" at bounding box center [1121, 454] width 37 height 19
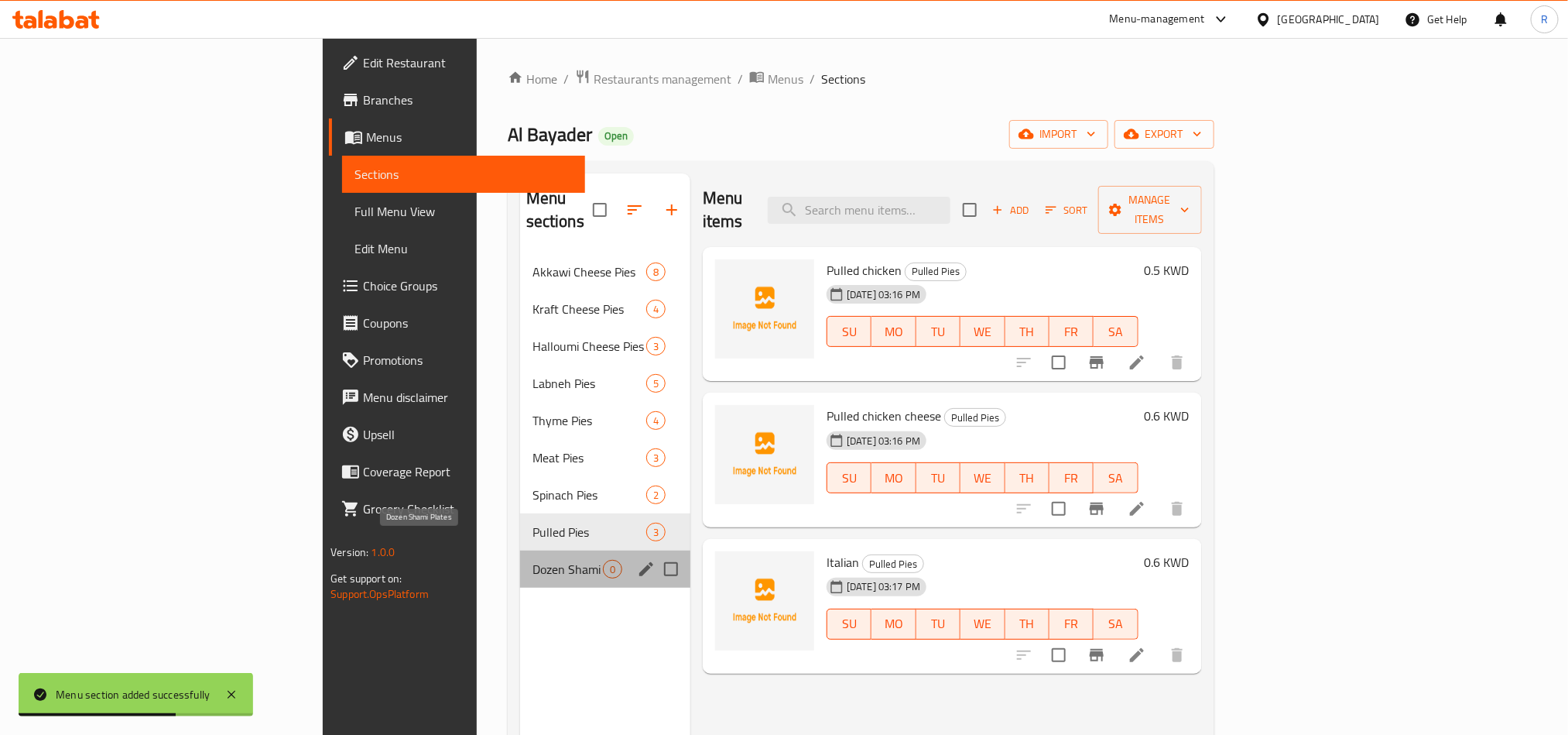
click at [533, 560] on span "Dozen Shami Plates" at bounding box center [568, 569] width 71 height 19
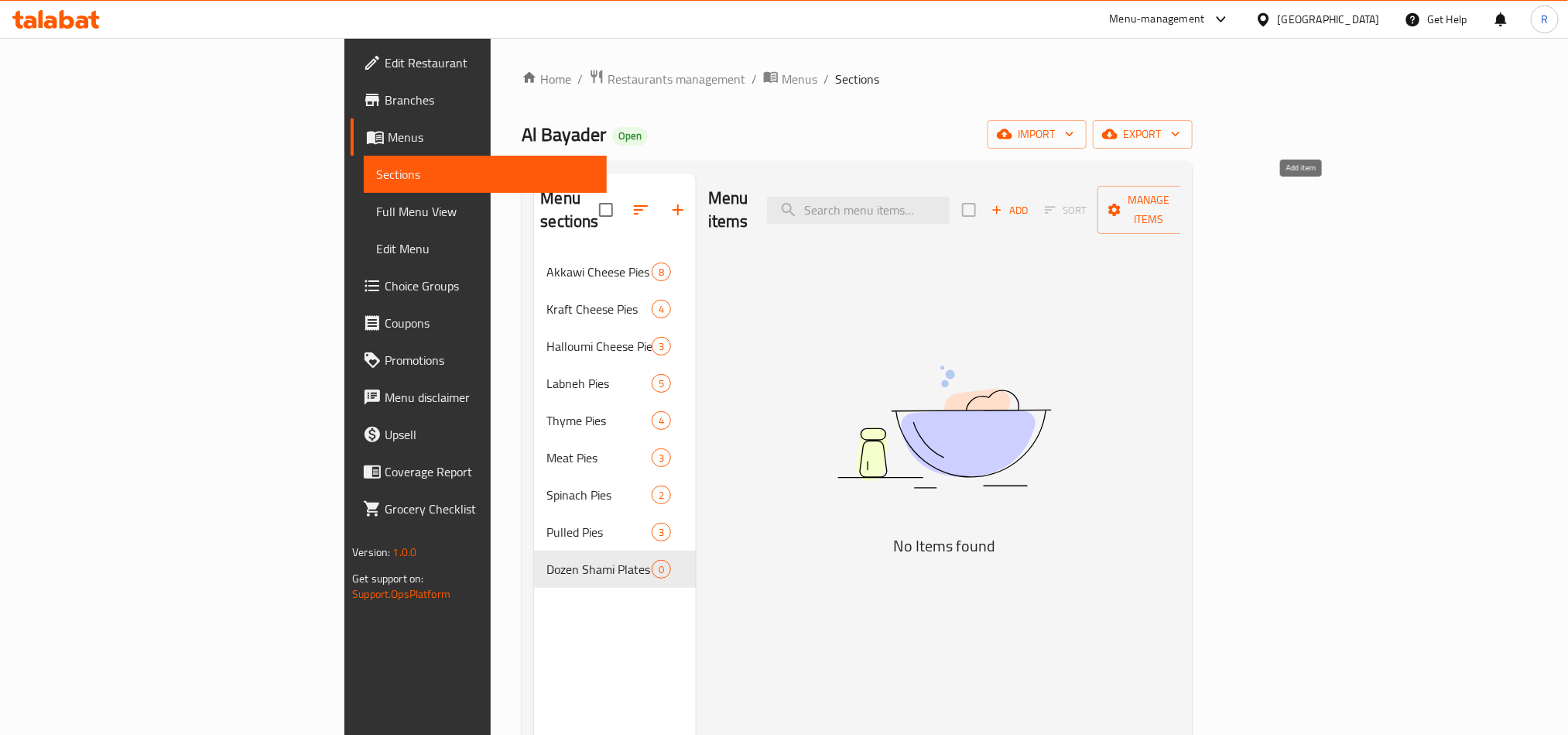
click at [1004, 203] on icon "button" at bounding box center [996, 209] width 14 height 14
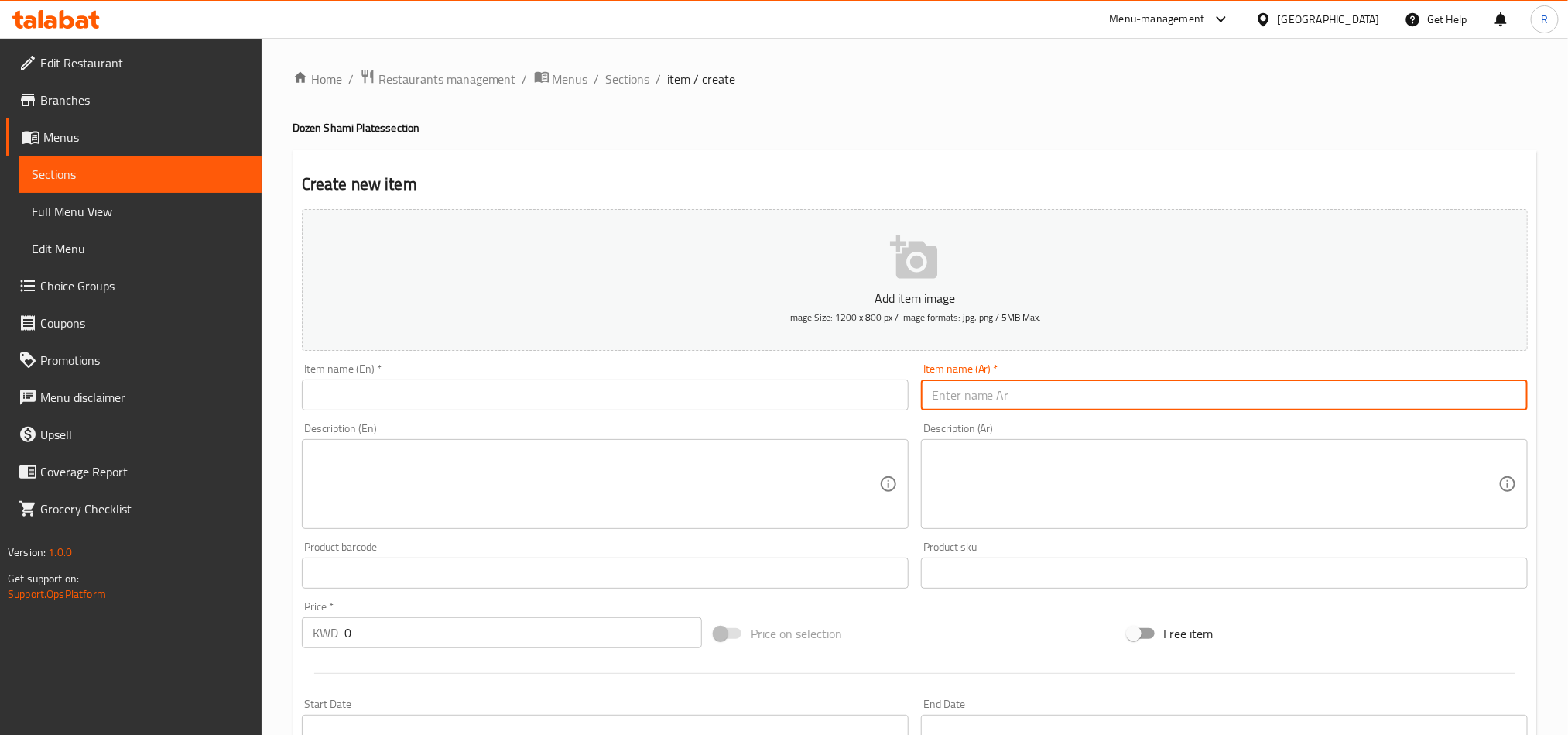
paste input "درزن صفيحة شامية لحم"
type input "درزن صفيحة شامية لحم"
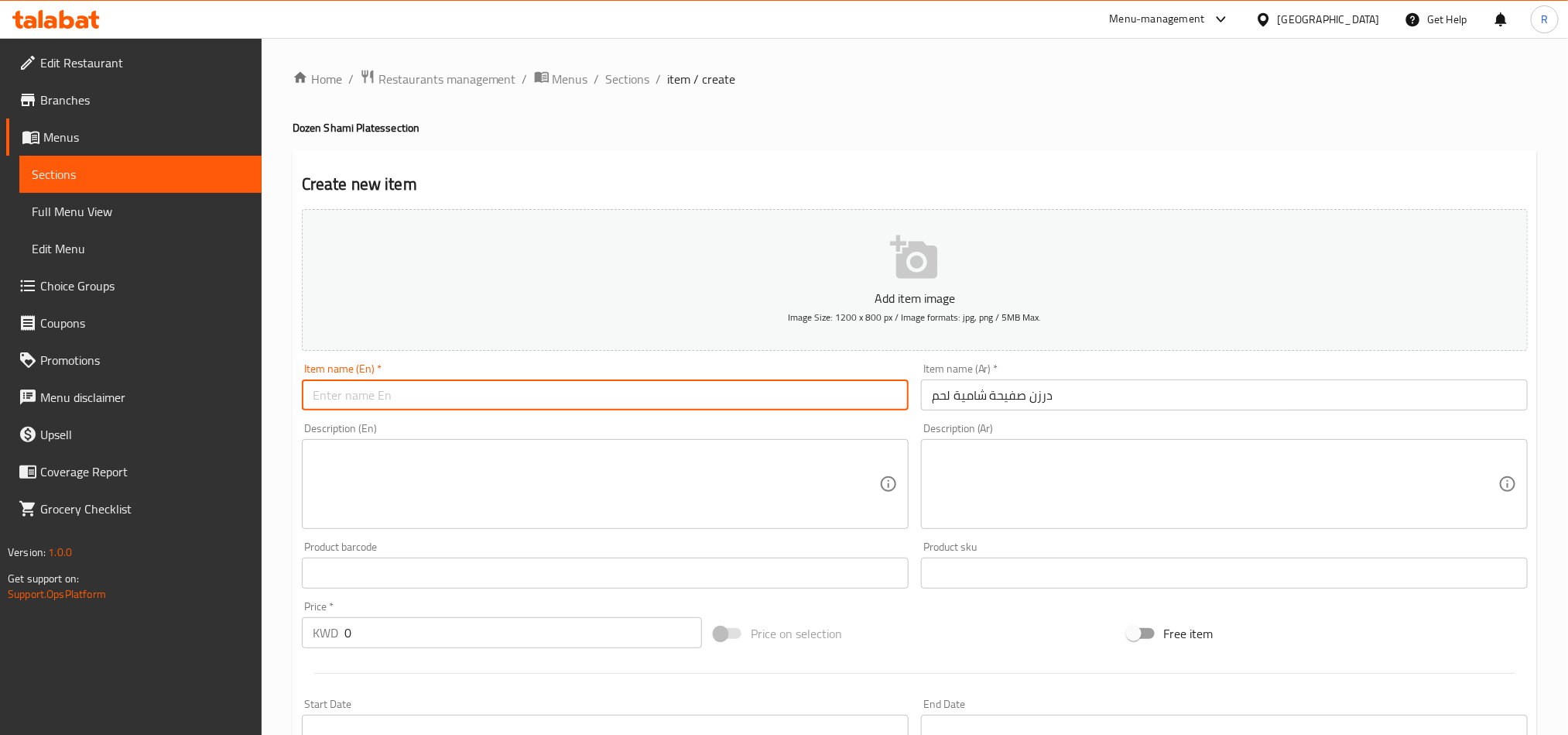
paste input "Dozen Shami meat plates"
type input "Dozen Shami meat plates"
click at [363, 639] on input "0" at bounding box center [523, 633] width 358 height 31
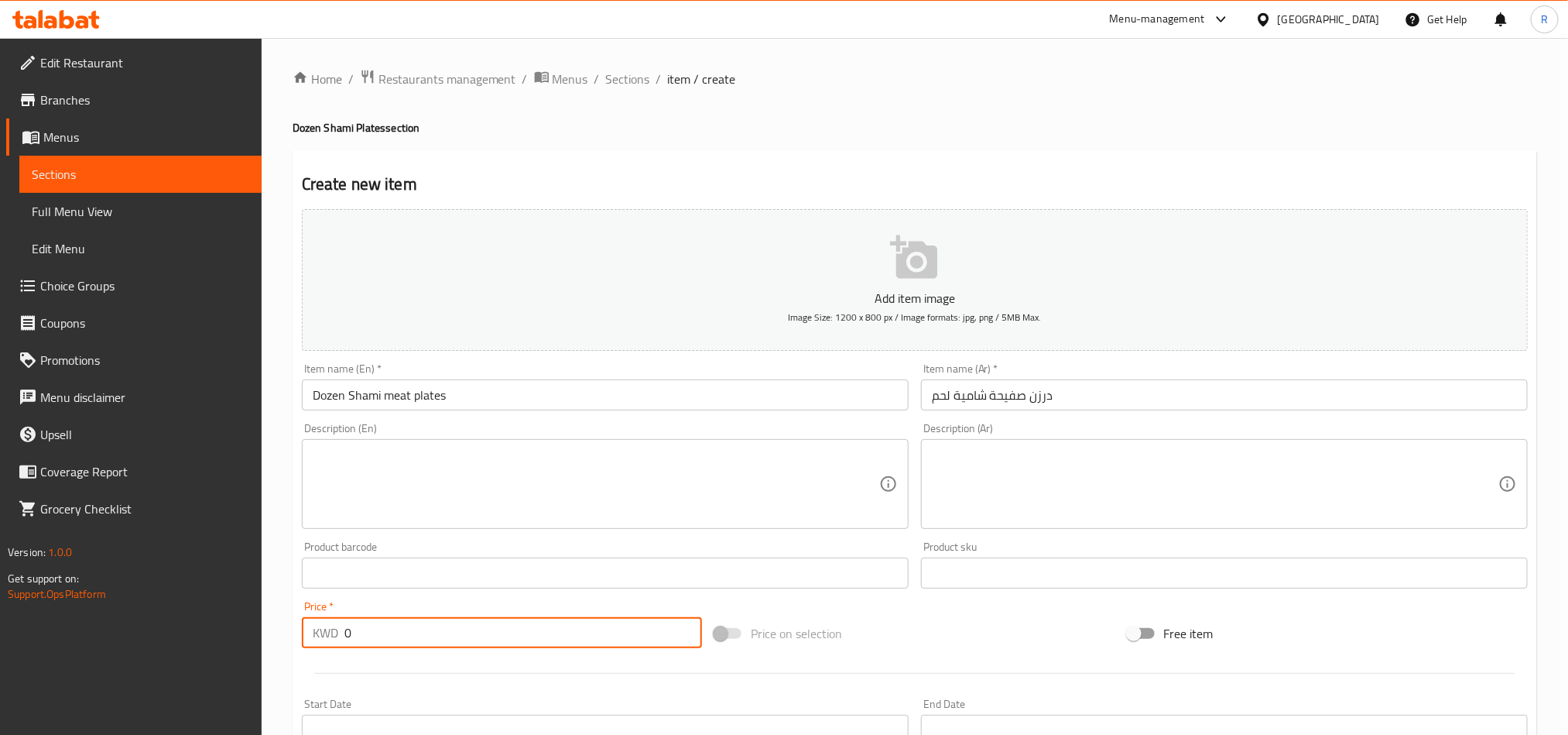
click at [363, 639] on input "0" at bounding box center [523, 633] width 358 height 31
paste input "1.75"
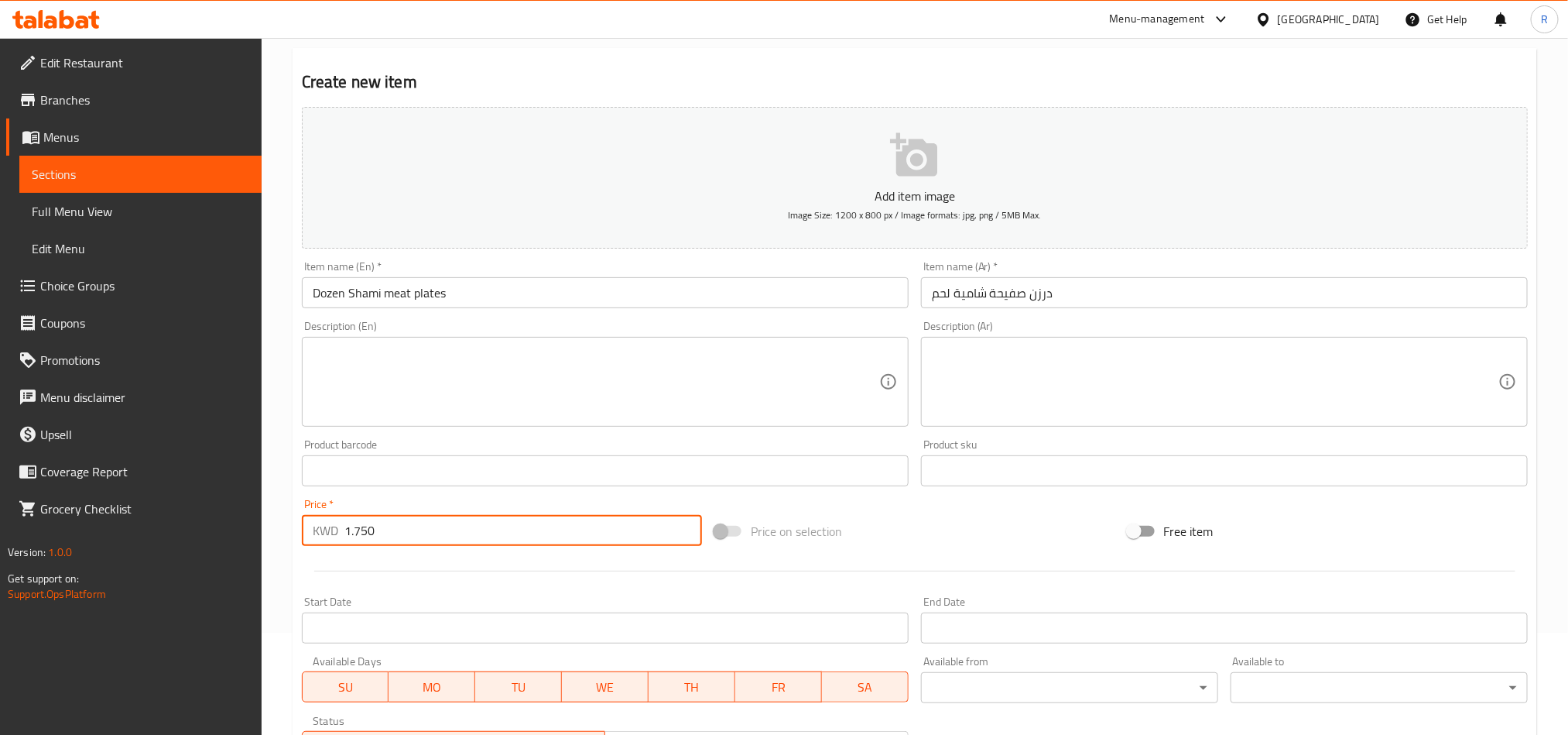
scroll to position [358, 0]
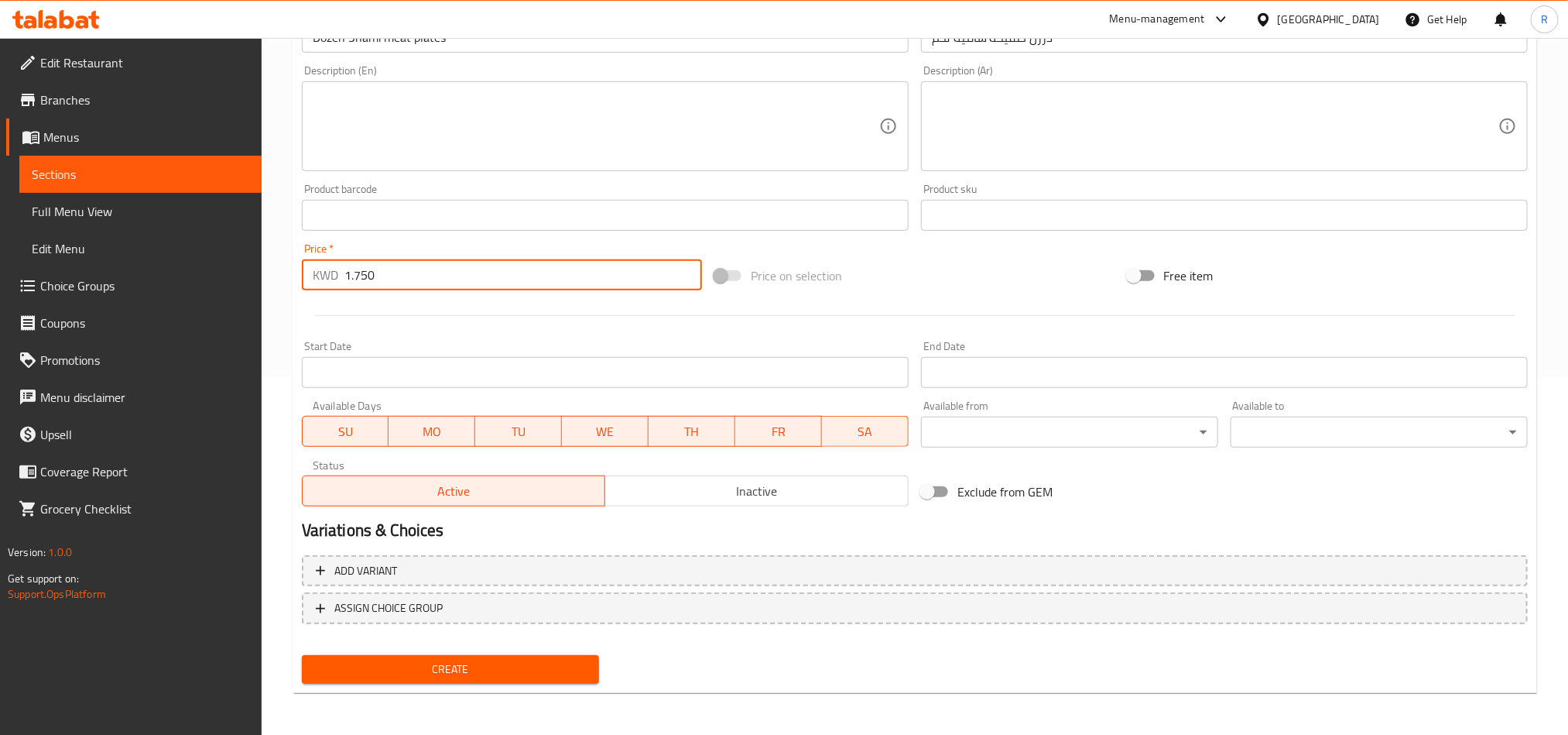
type input "1.750"
click at [572, 660] on span "Create" at bounding box center [451, 670] width 272 height 19
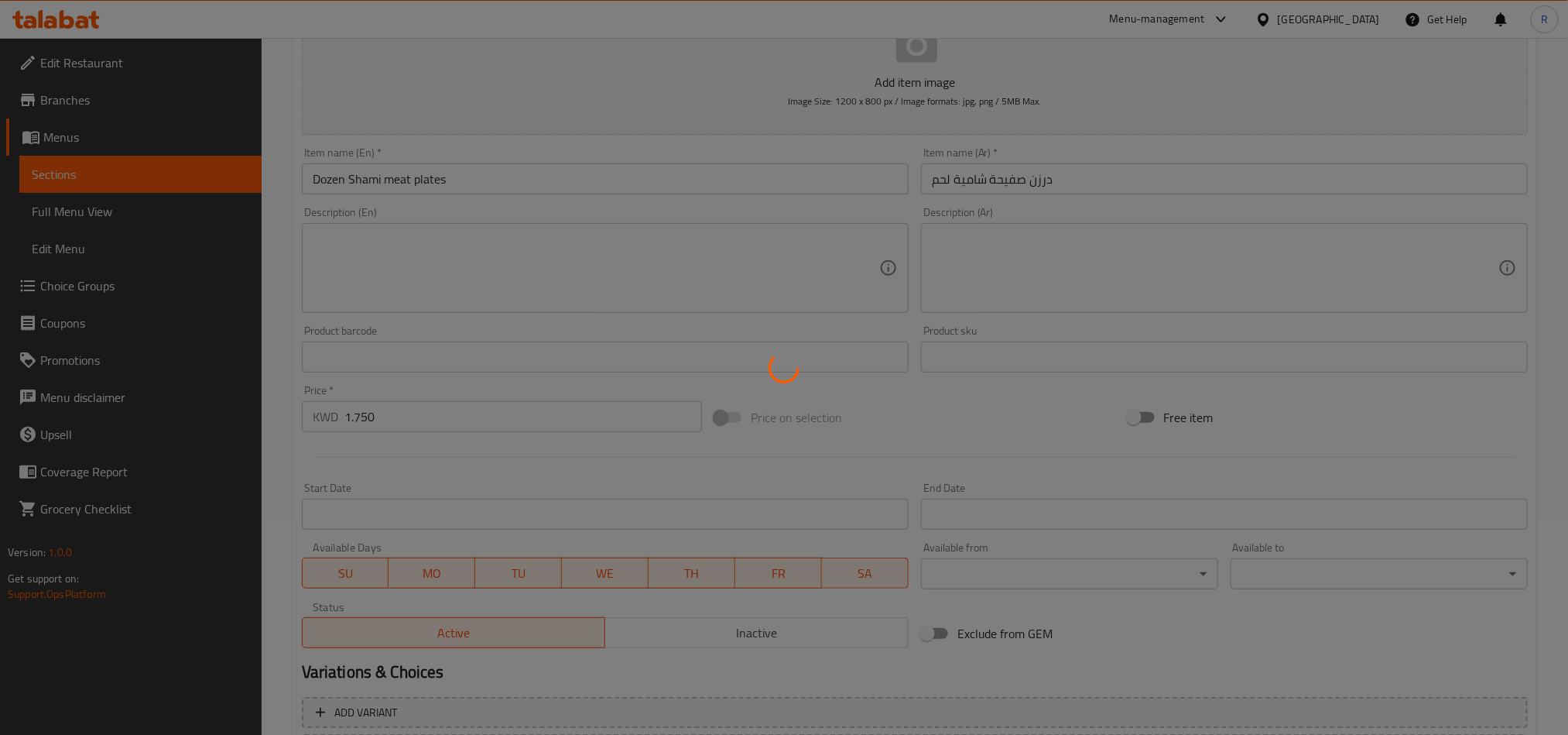
scroll to position [0, 0]
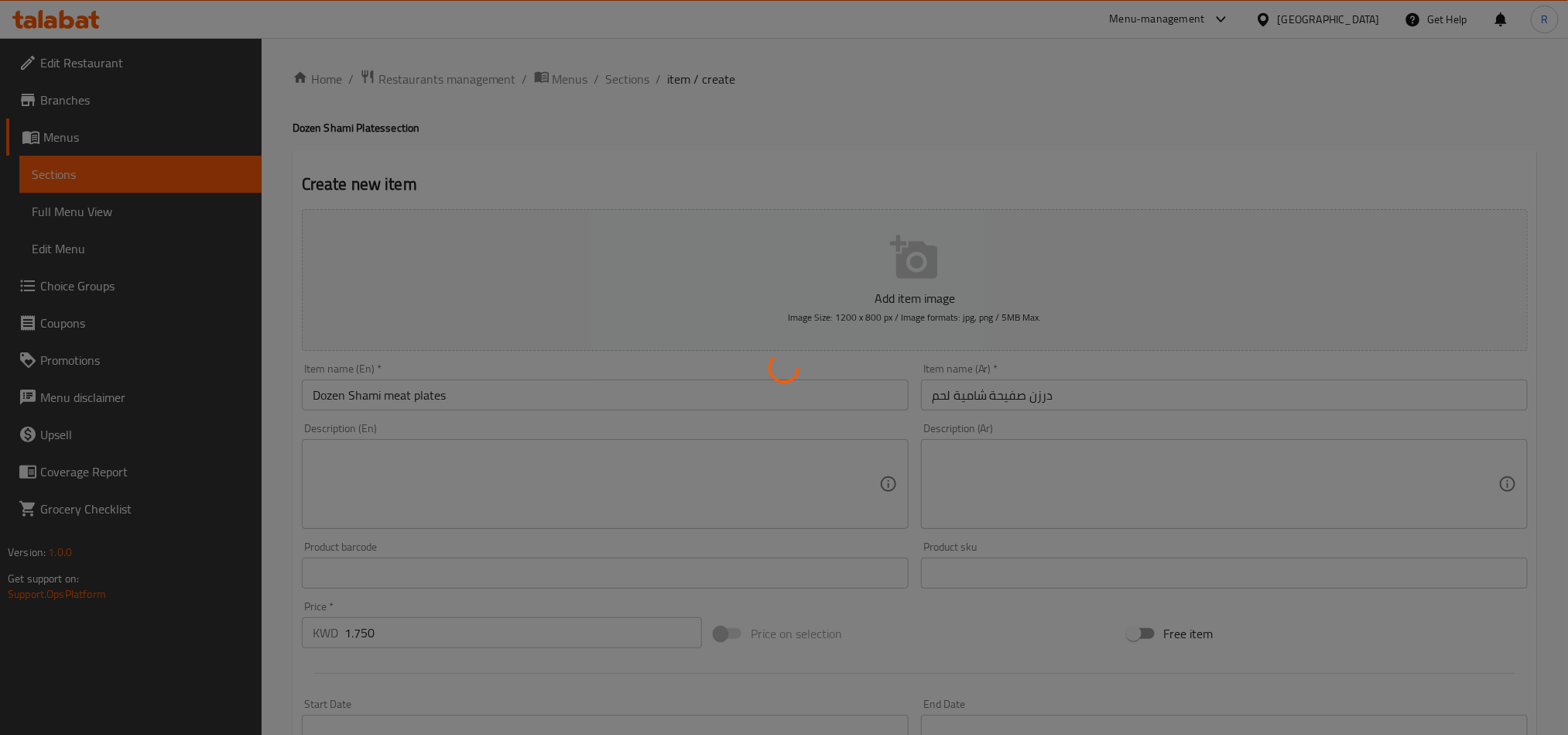
type input "0"
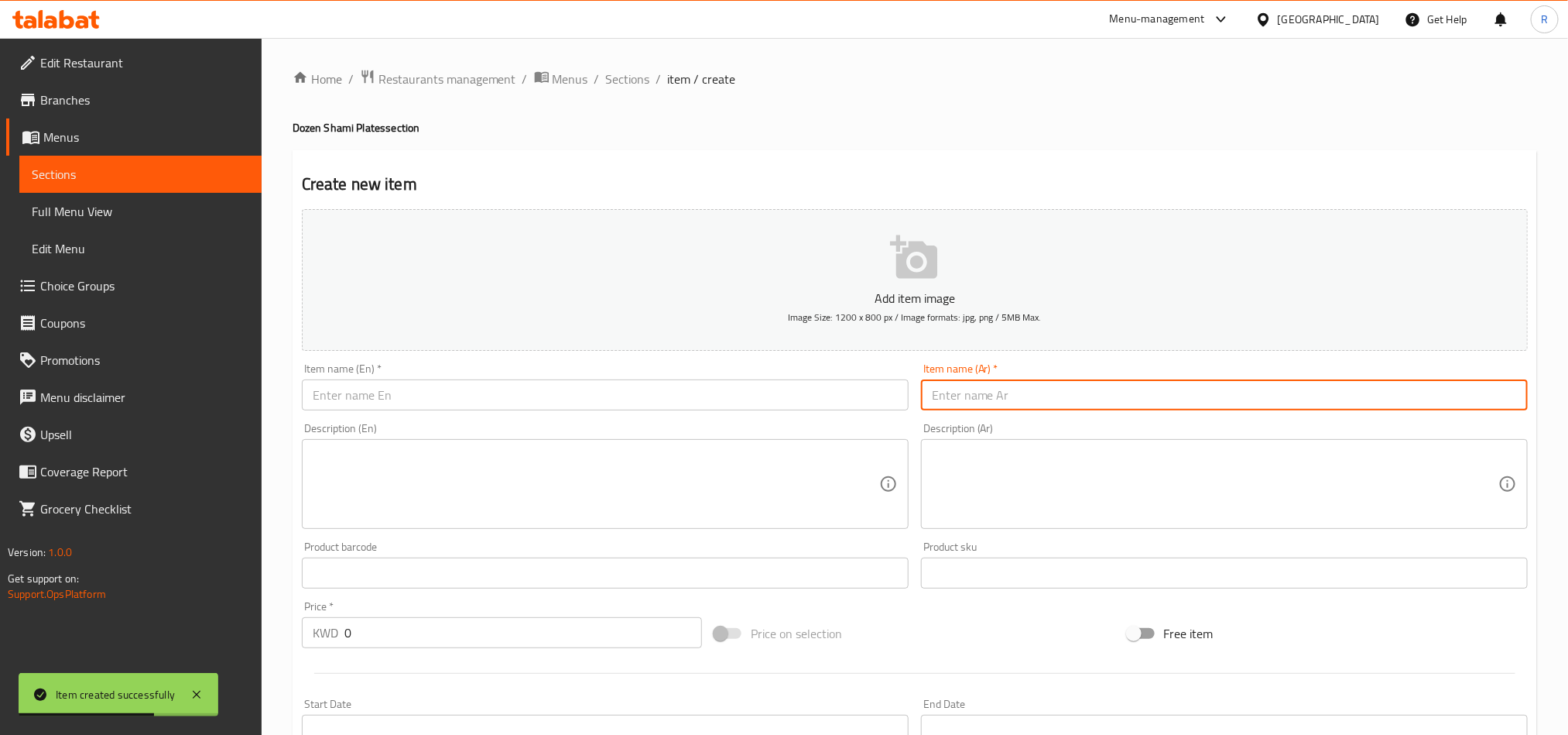
paste input "درزن صفيحة شامية لحم و جبن"
type input "درزن صفيحة شامية لحم و جبن"
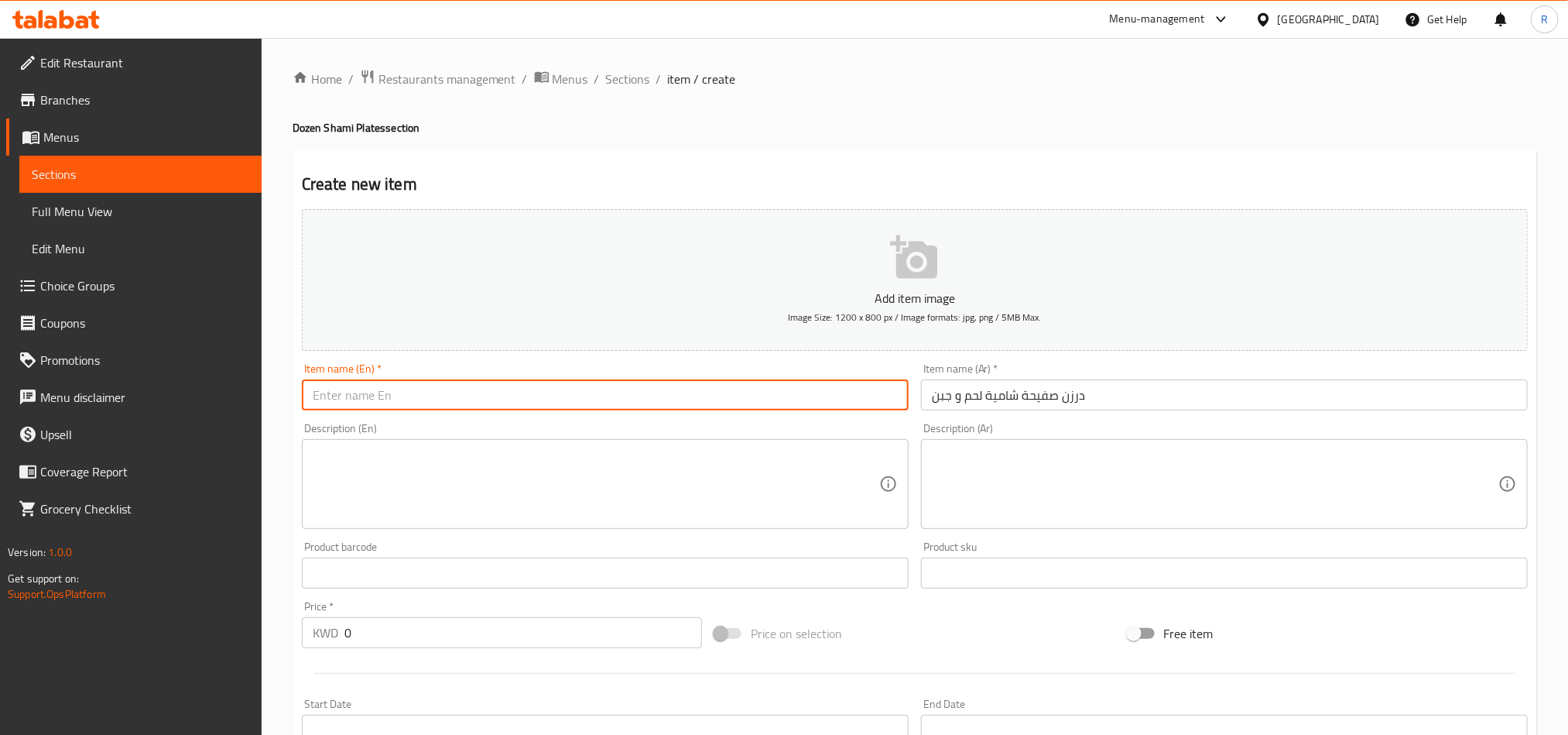
paste input "Dozen Shami meat cheese"
type input "Dozen Shami meat cheese"
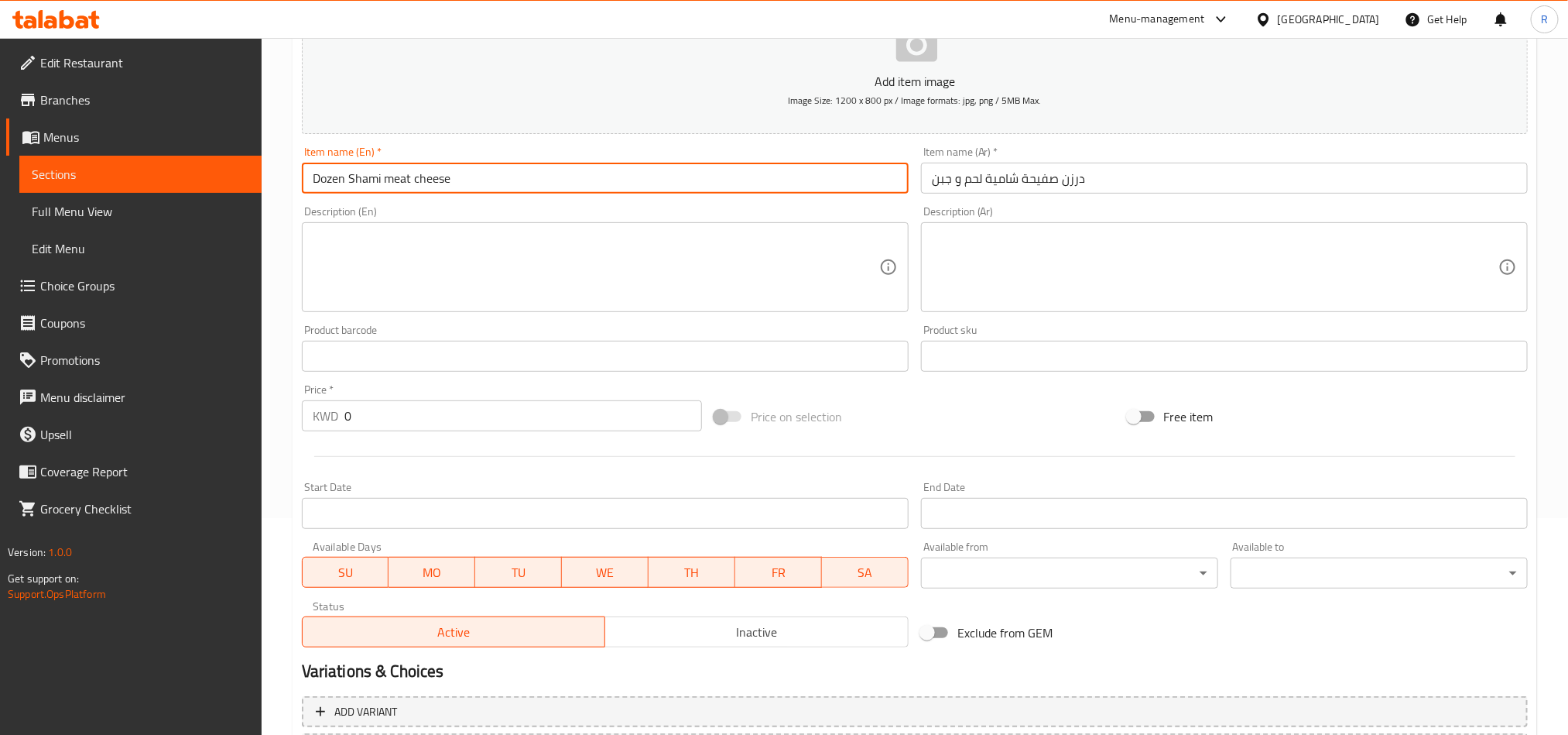
scroll to position [232, 0]
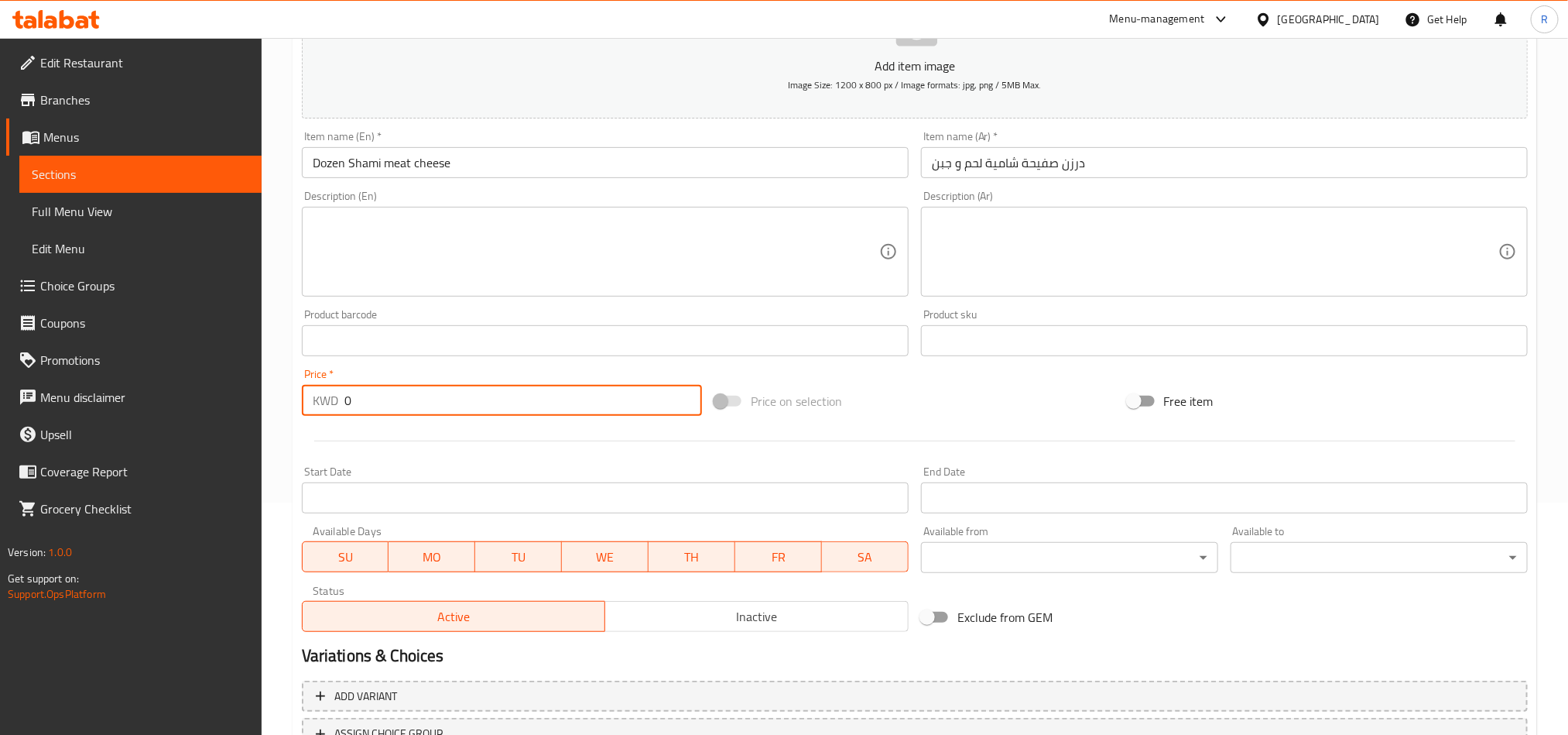
drag, startPoint x: 342, startPoint y: 407, endPoint x: 383, endPoint y: 410, distance: 41.1
click at [383, 410] on div "KWD 0 Price *" at bounding box center [502, 401] width 401 height 31
paste input "2.00"
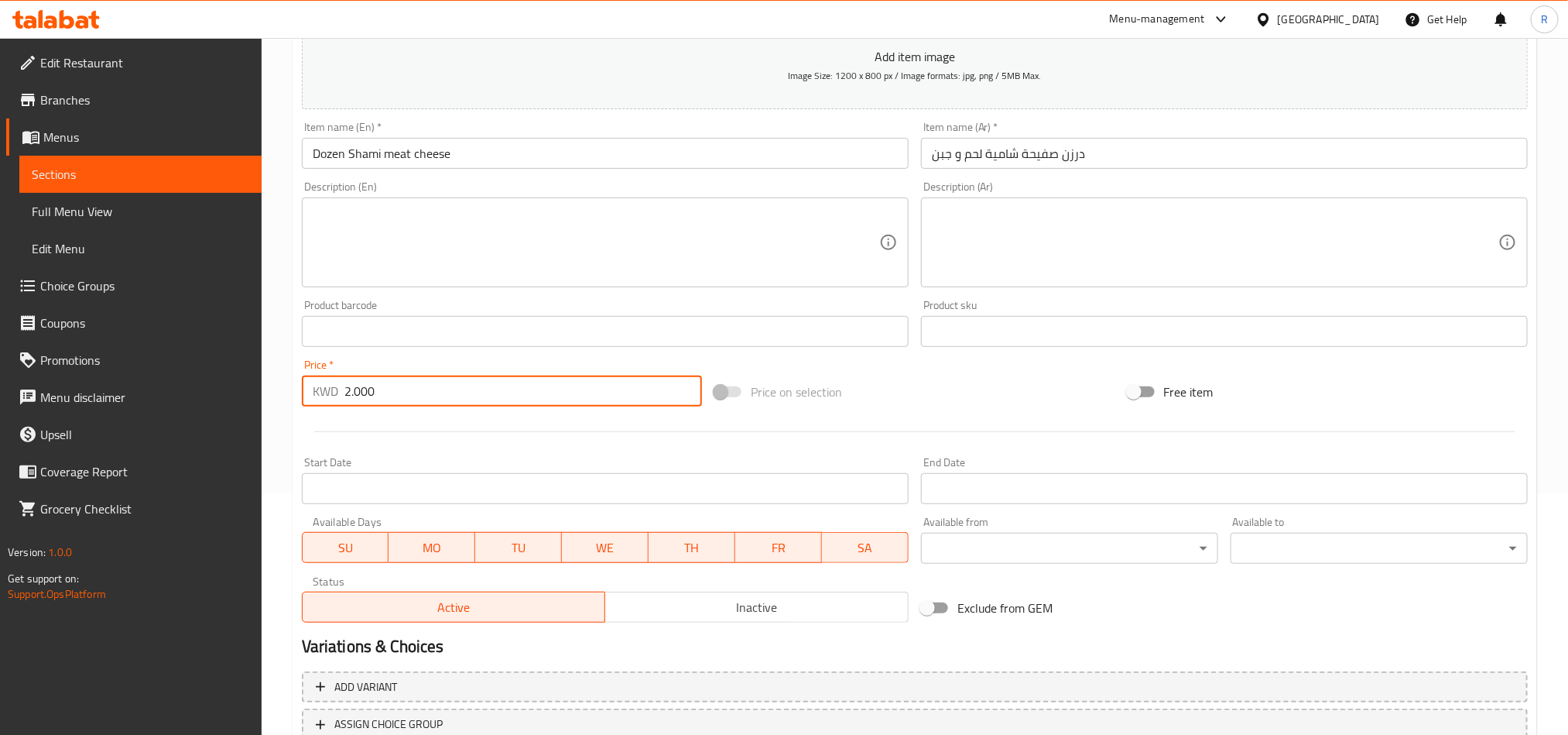
scroll to position [358, 0]
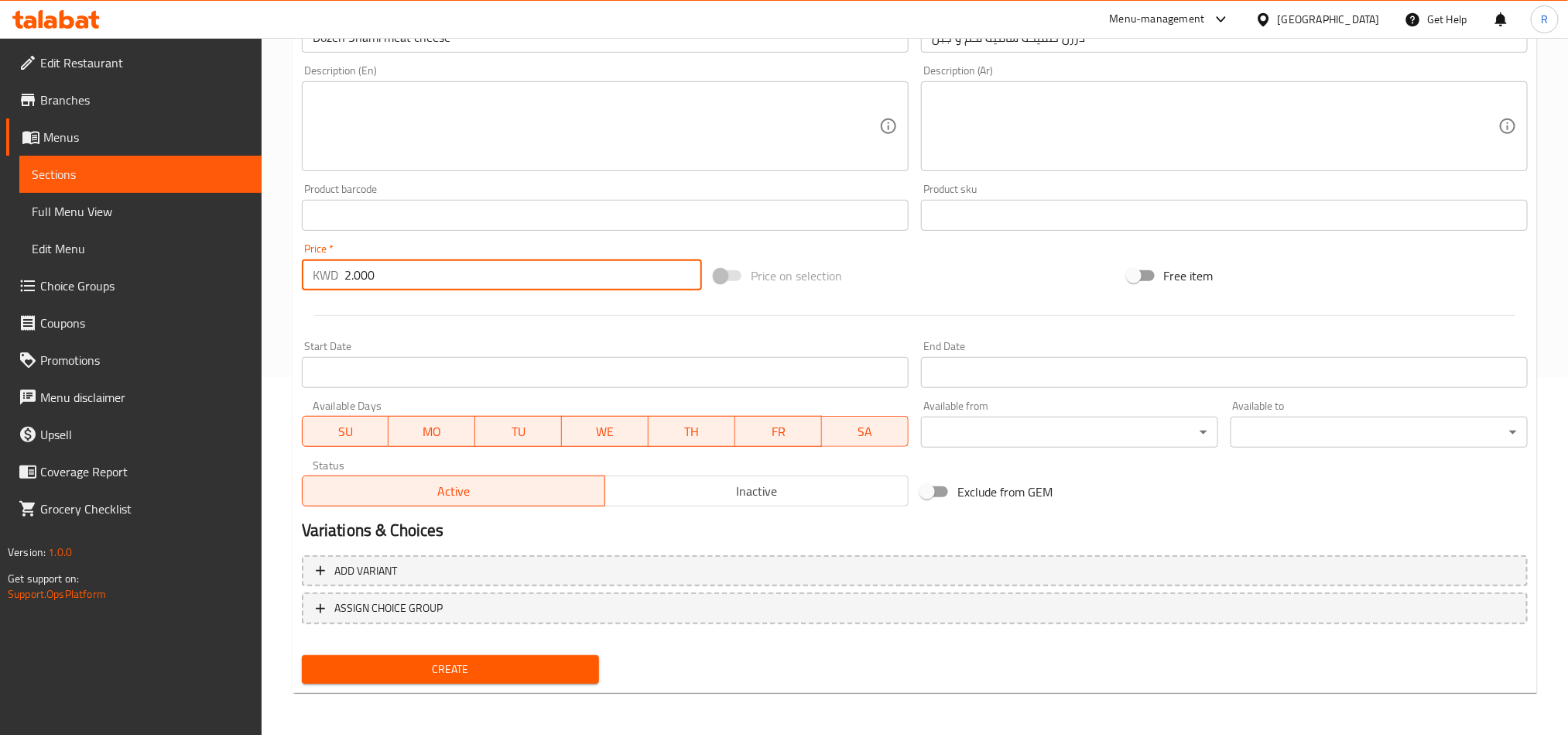
type input "2.000"
click at [532, 660] on span "Create" at bounding box center [451, 670] width 272 height 19
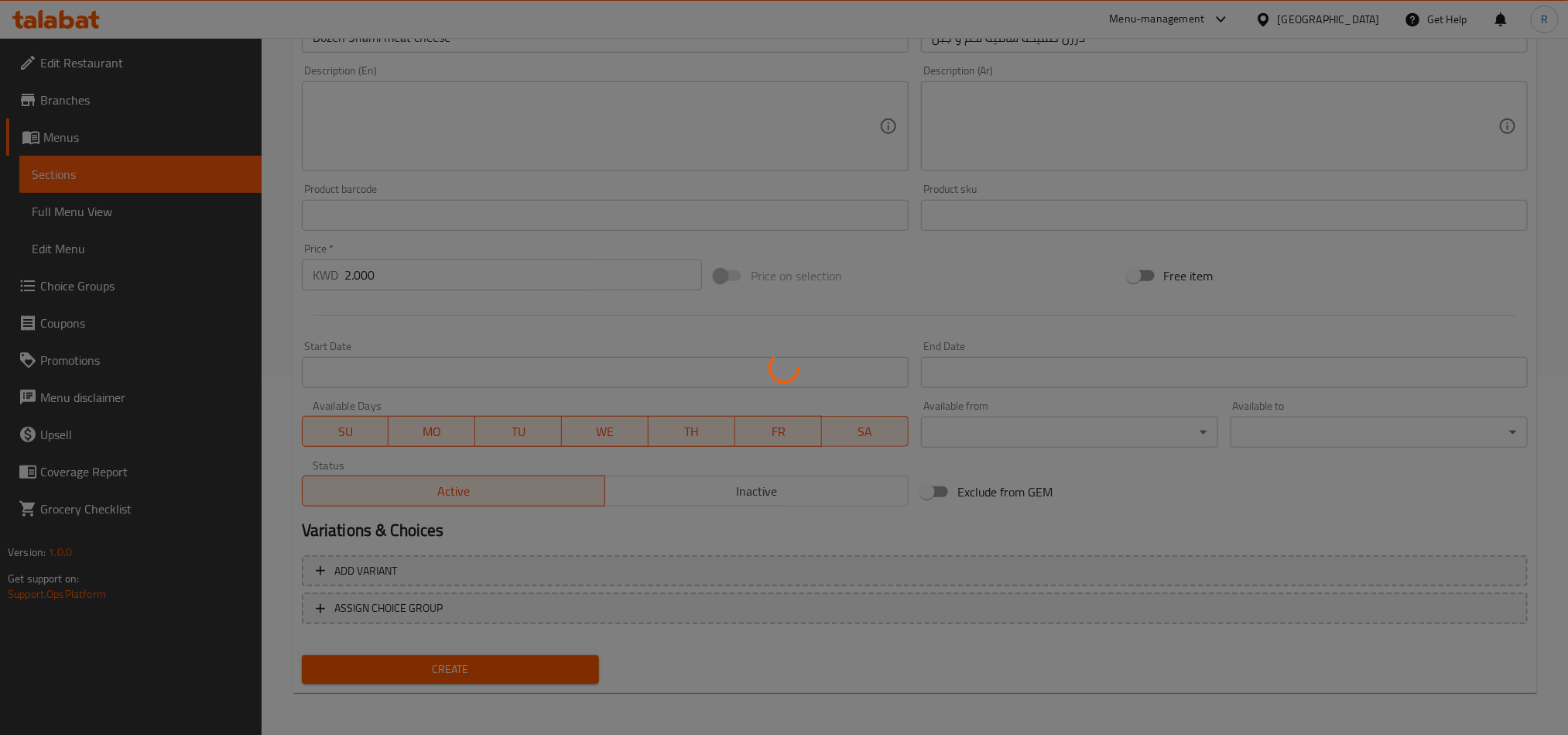
type input "0"
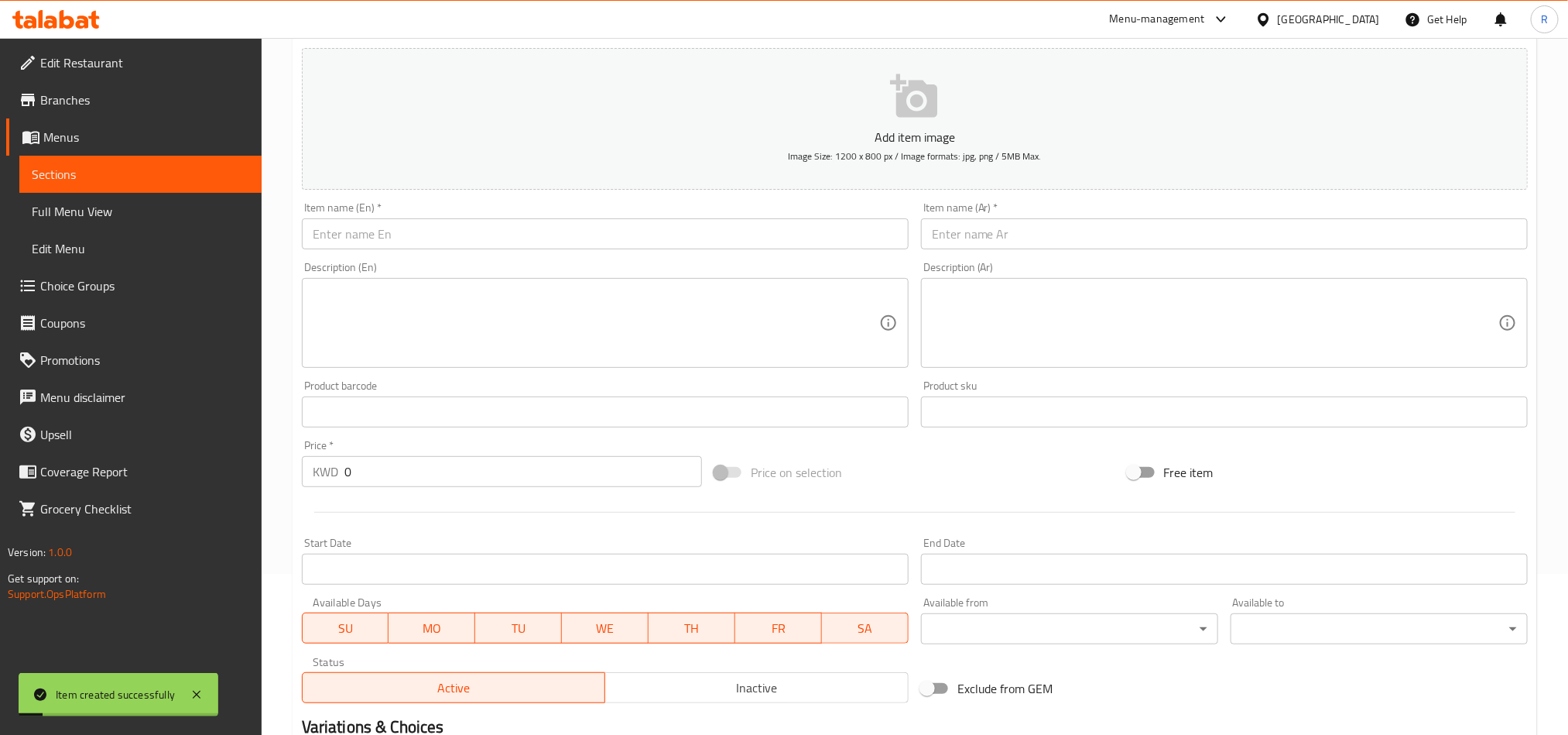
scroll to position [0, 0]
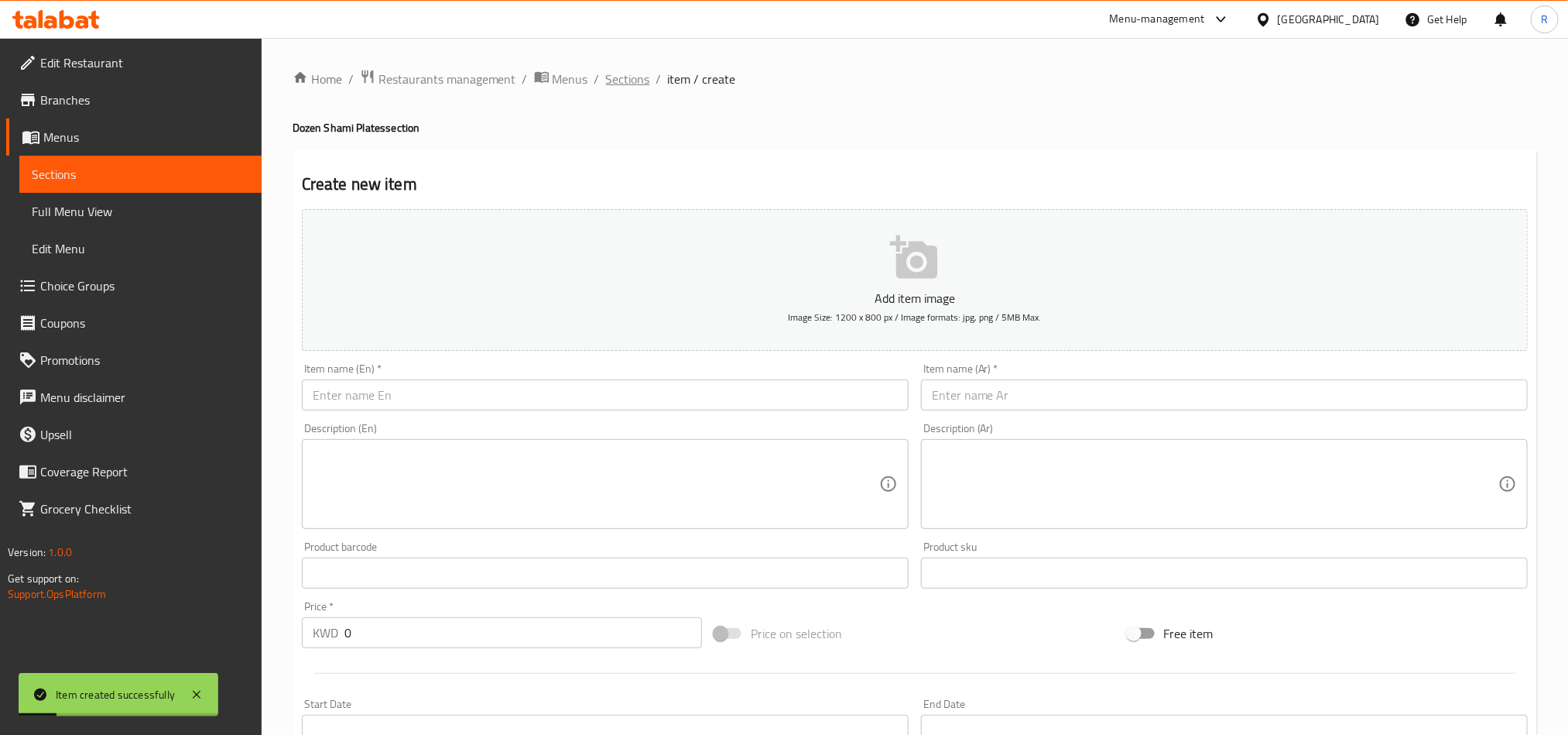
click at [636, 75] on span "Sections" at bounding box center [628, 79] width 44 height 19
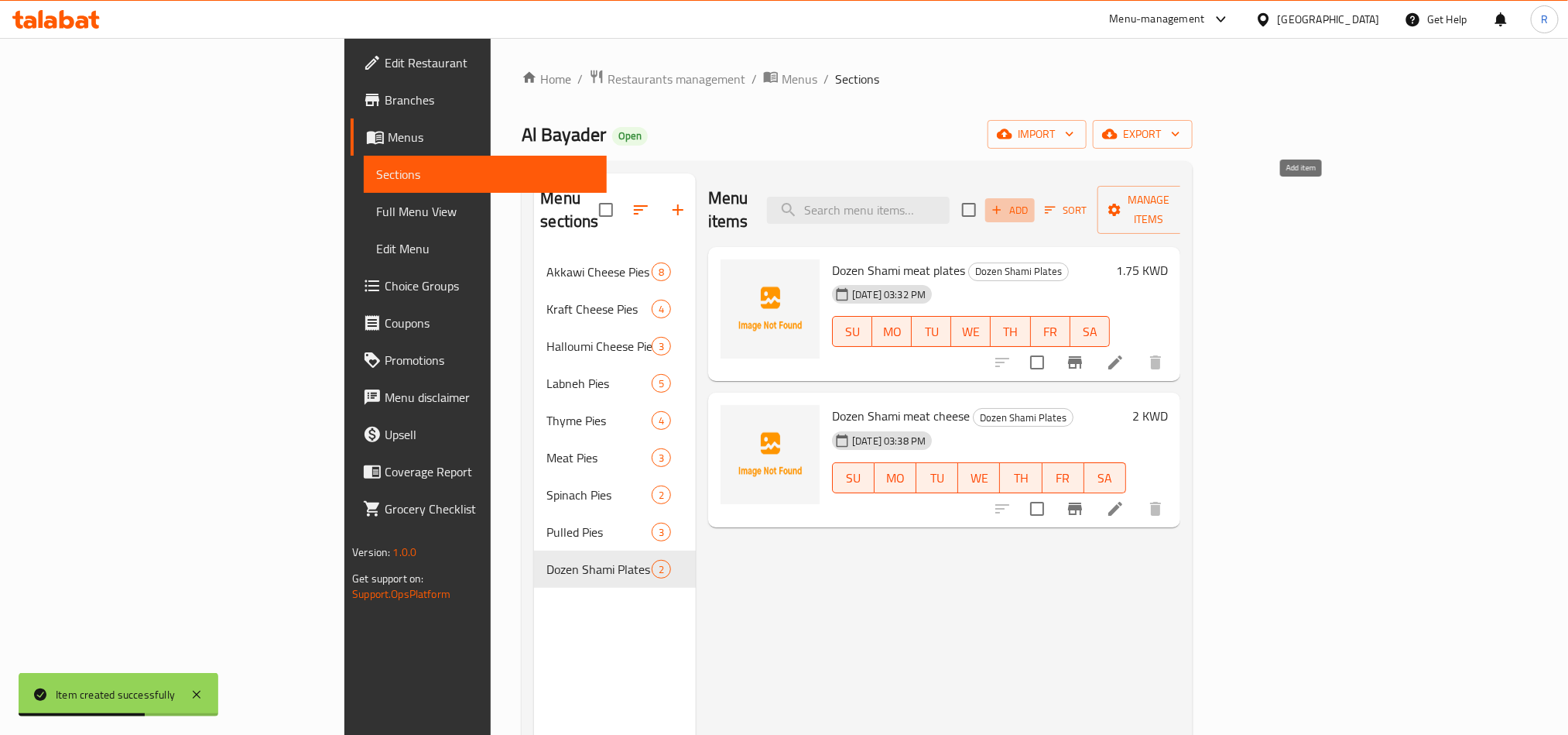
click at [1031, 201] on span "Add" at bounding box center [1010, 210] width 42 height 18
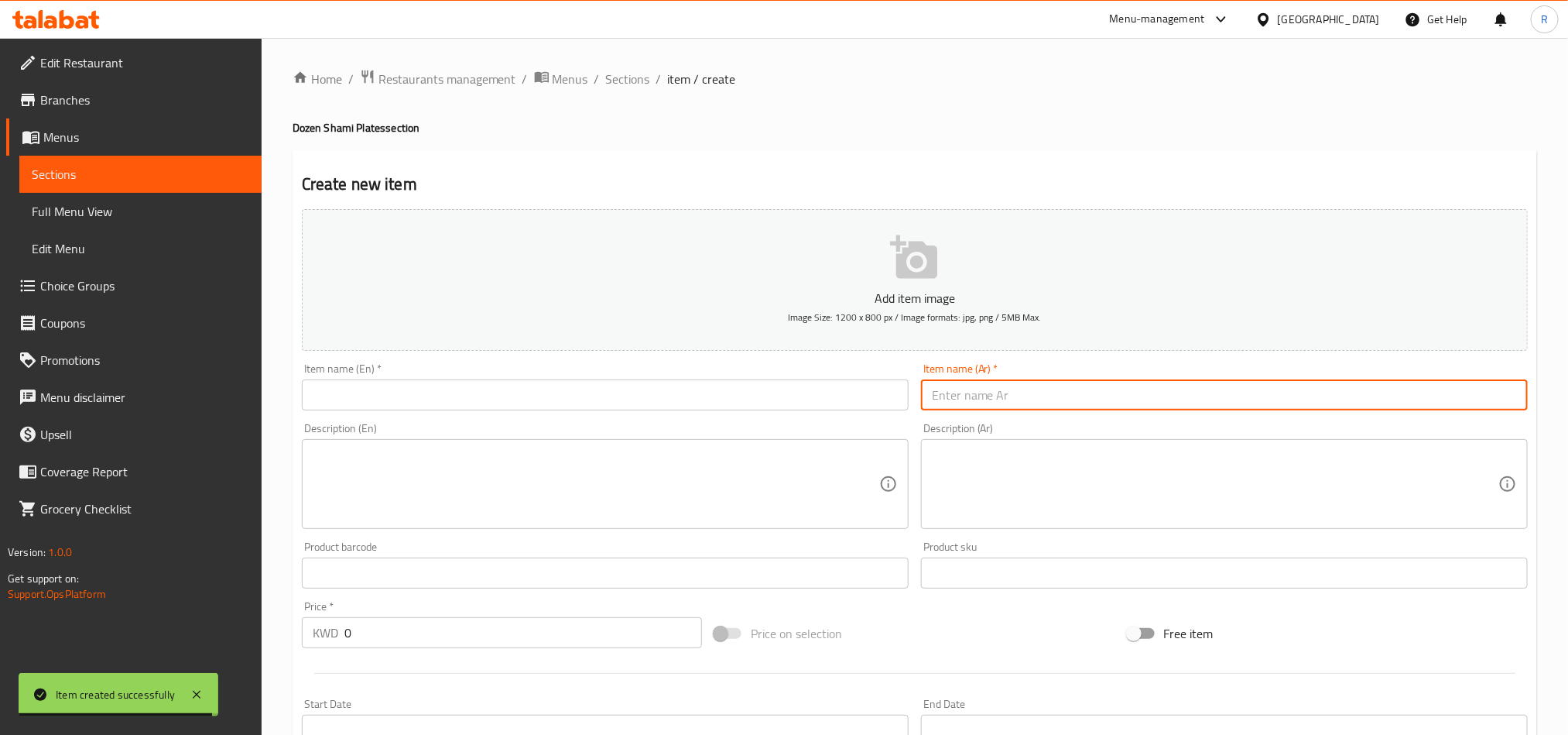
paste input "درزن صفيحة شامية لحم شختورة"
type input "درزن صفيحة شامية لحم شختورة"
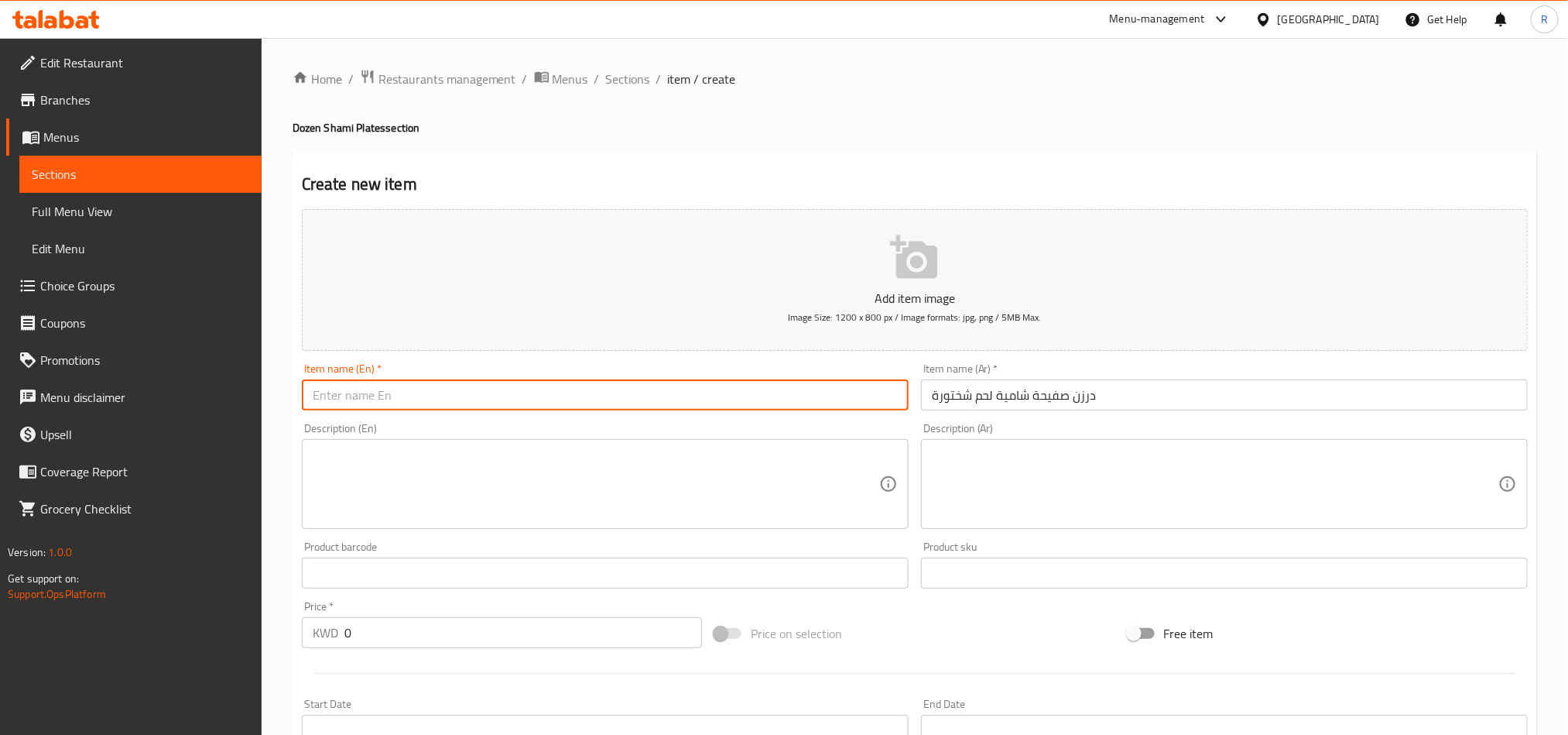
paste input "Dozen Shamieh meat shakhtoura"
type input "Dozen Shamieh meat shakhtoura"
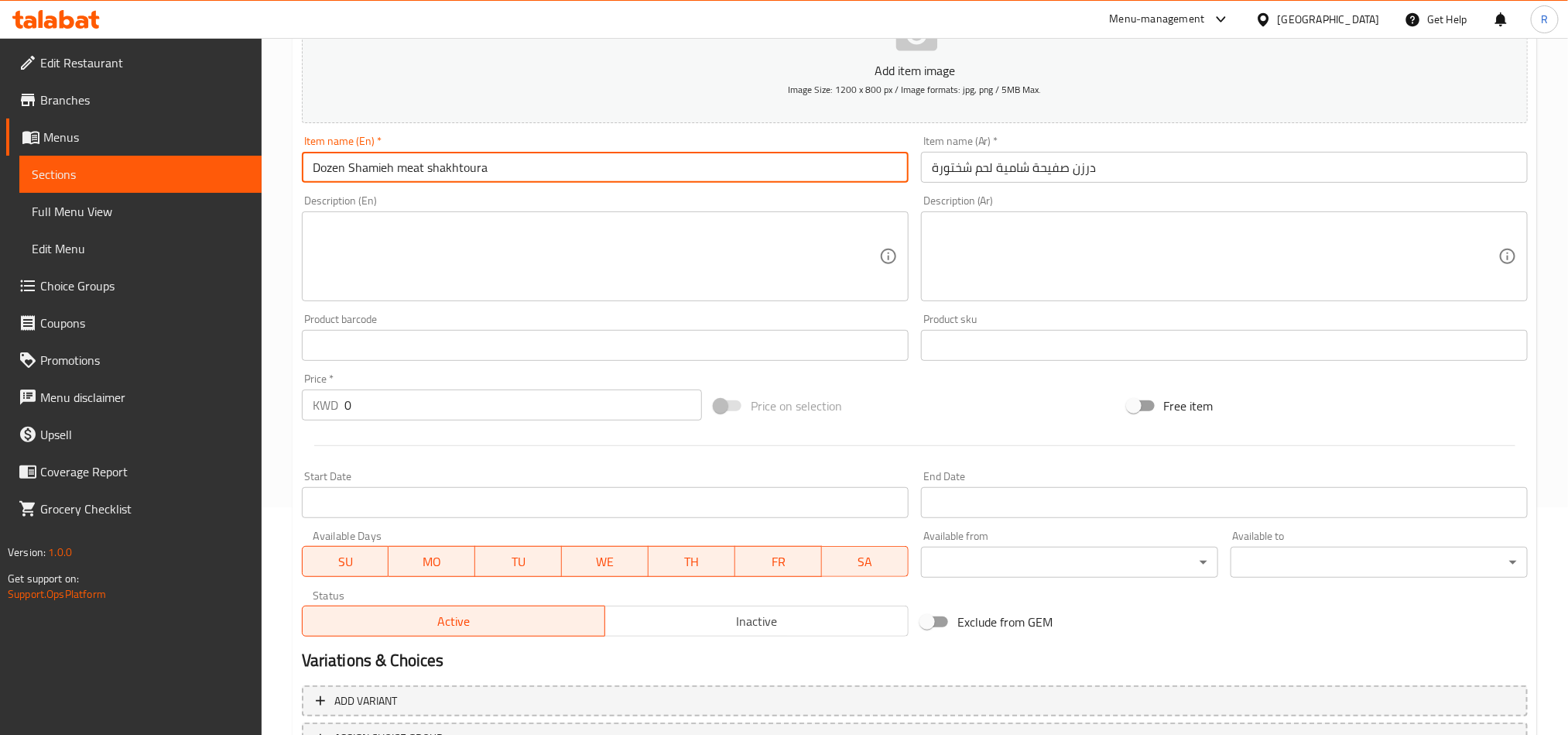
scroll to position [232, 0]
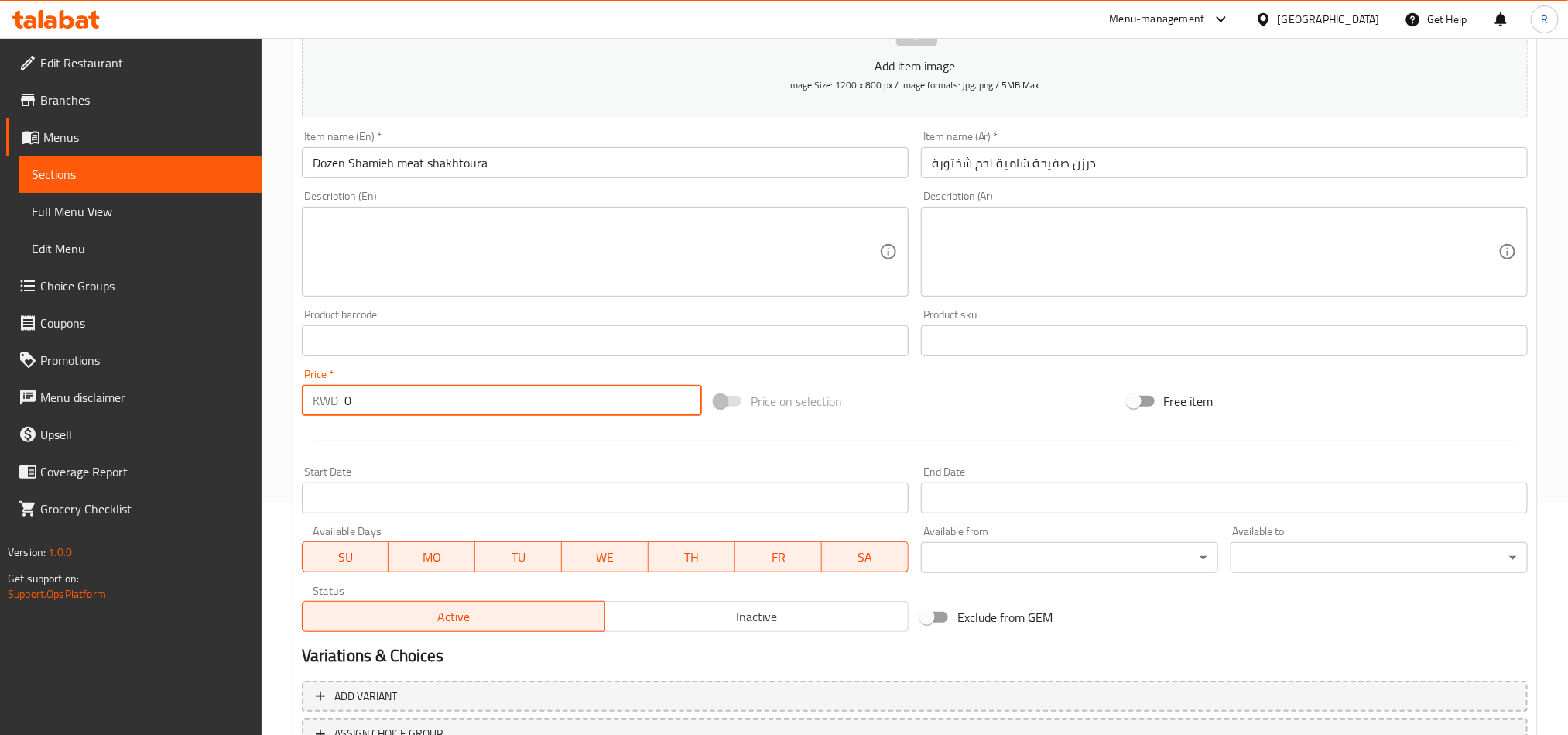
drag, startPoint x: 345, startPoint y: 401, endPoint x: 369, endPoint y: 406, distance: 24.5
click at [369, 406] on input "0" at bounding box center [523, 401] width 358 height 31
paste input "2.00"
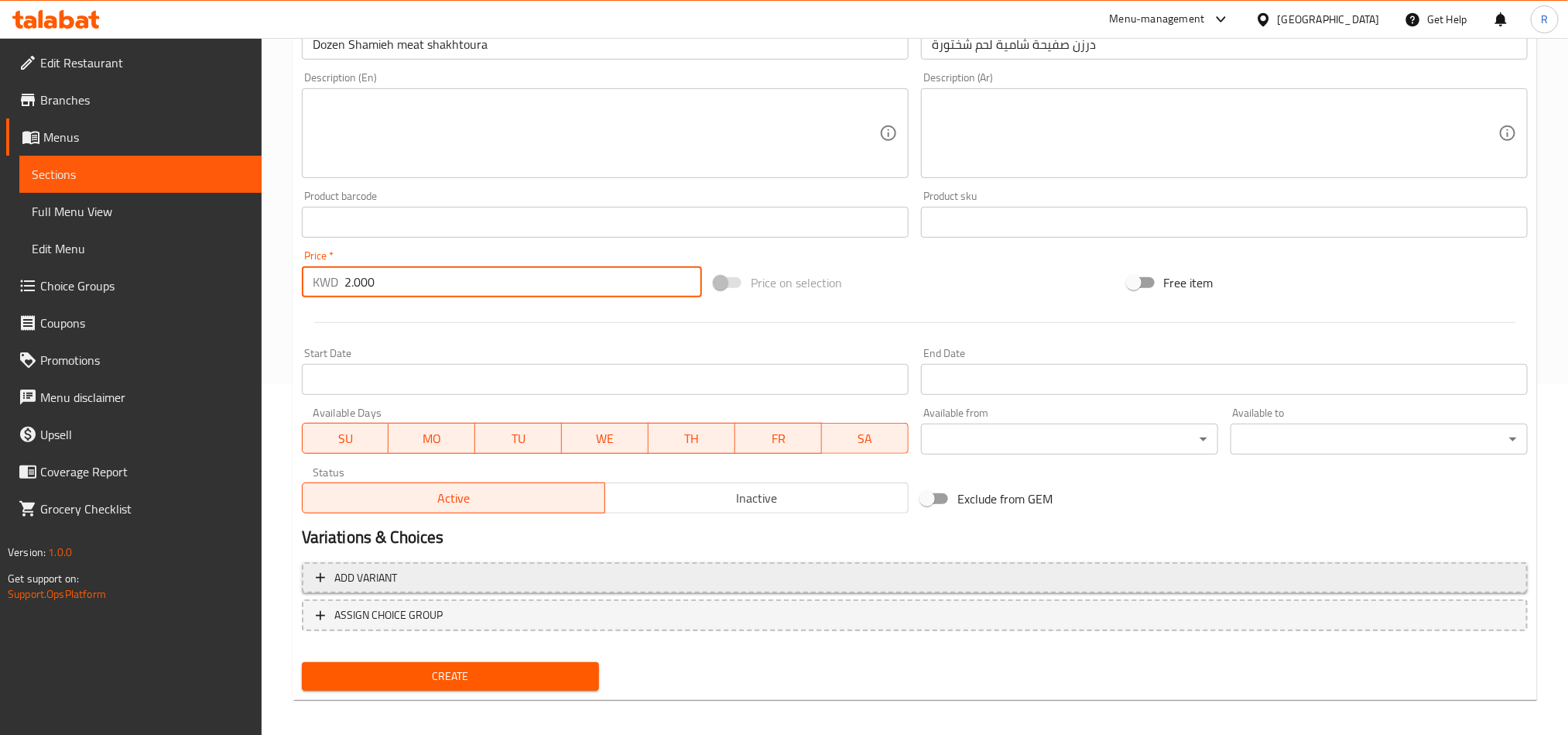
scroll to position [358, 0]
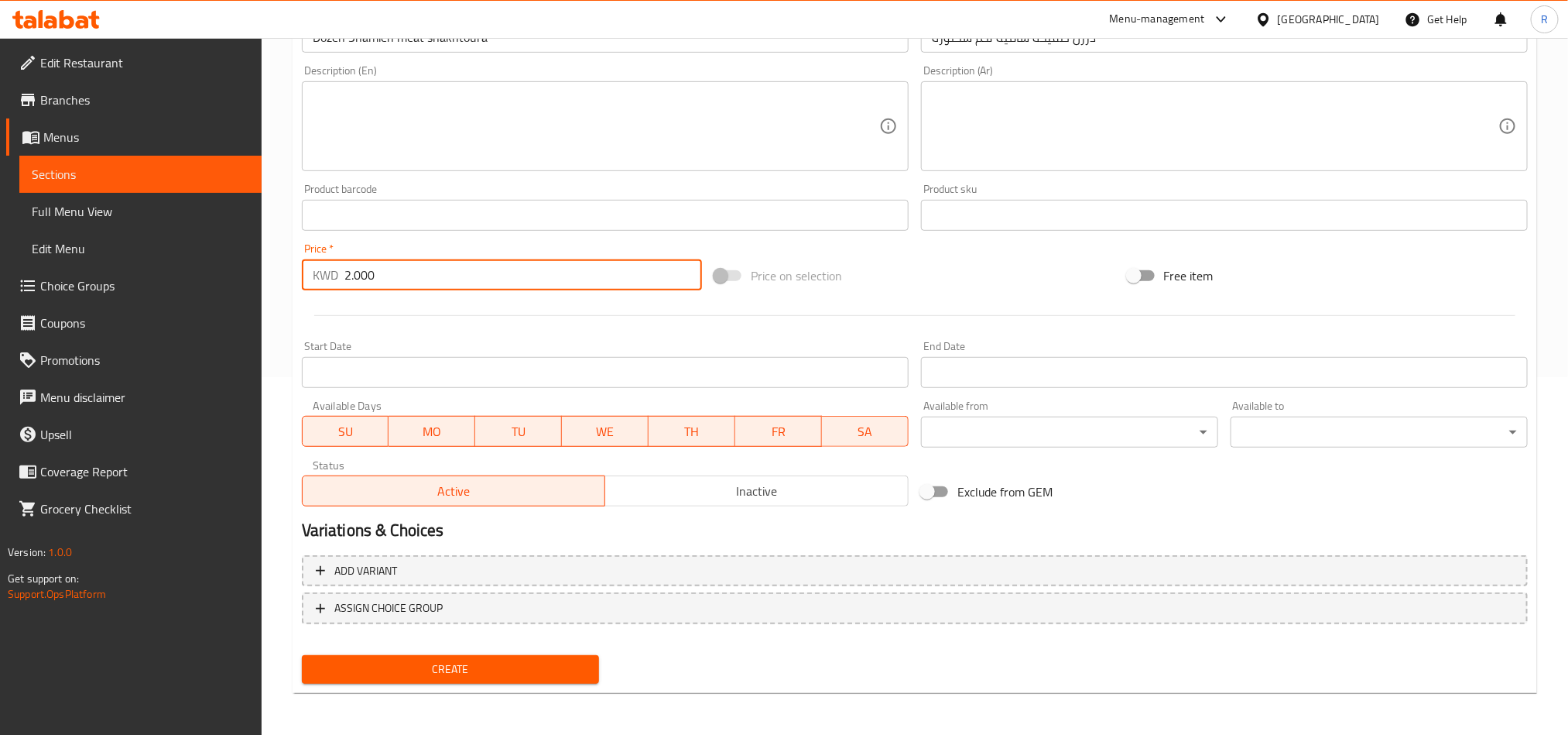
type input "2.000"
click at [551, 663] on span "Create" at bounding box center [451, 670] width 272 height 19
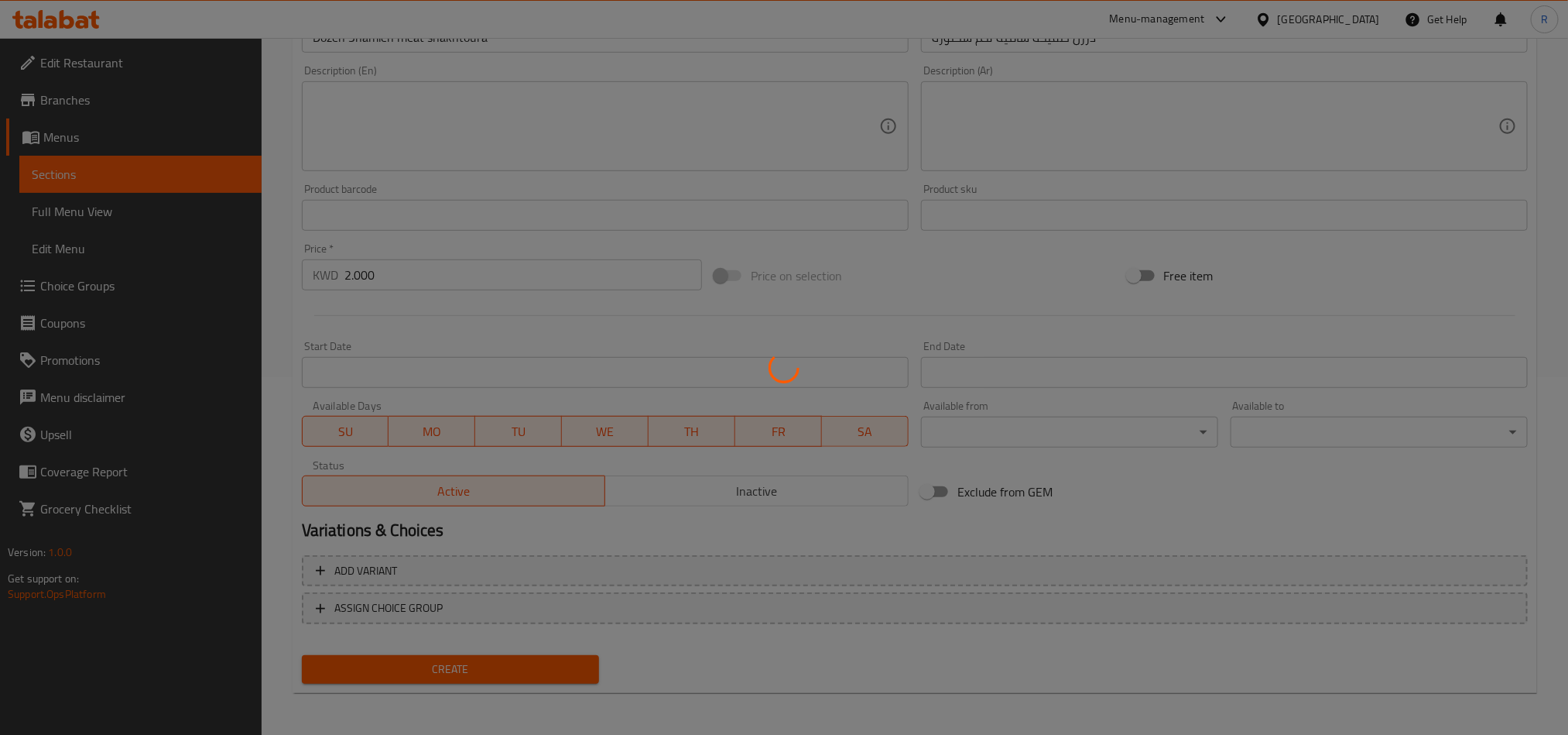
scroll to position [0, 0]
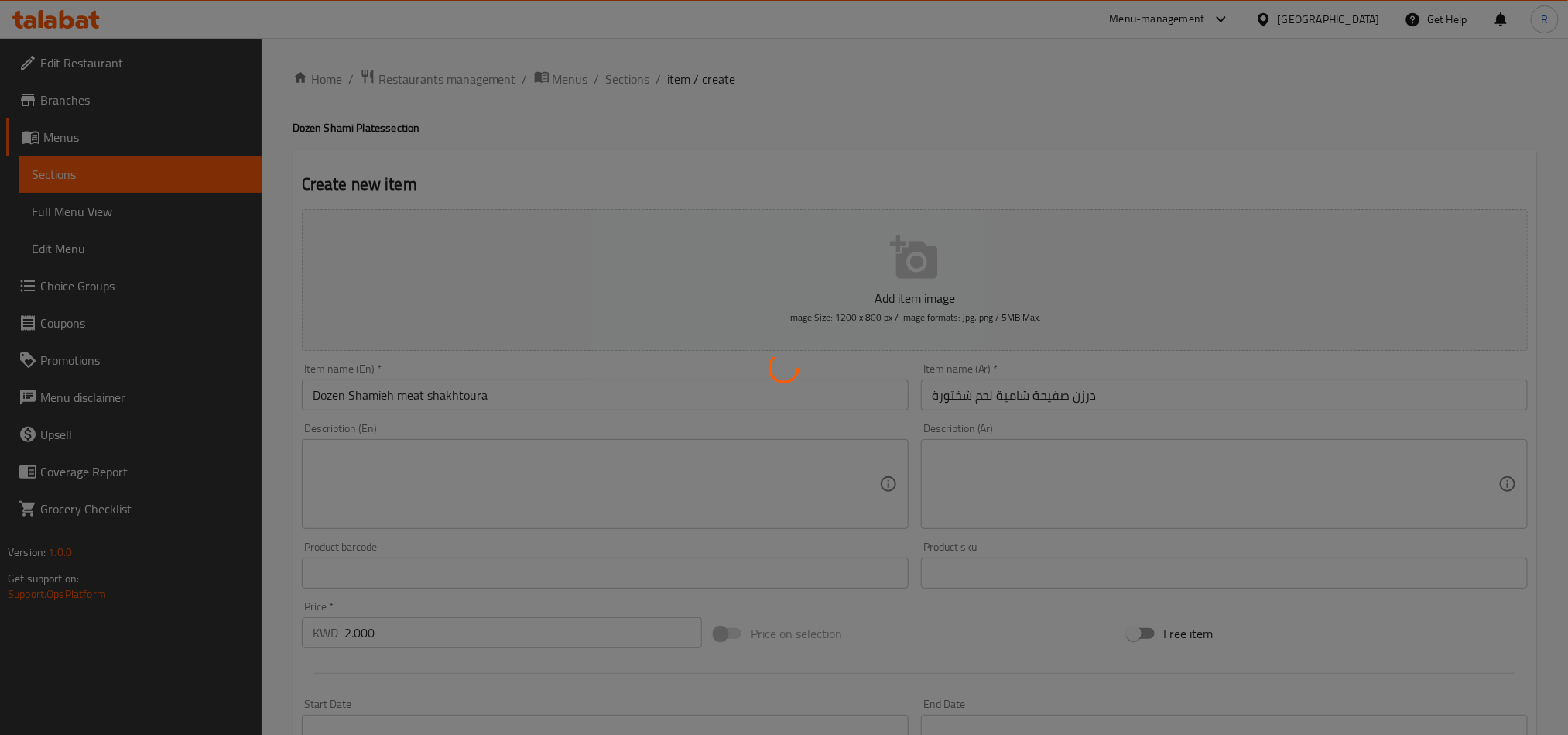
type input "0"
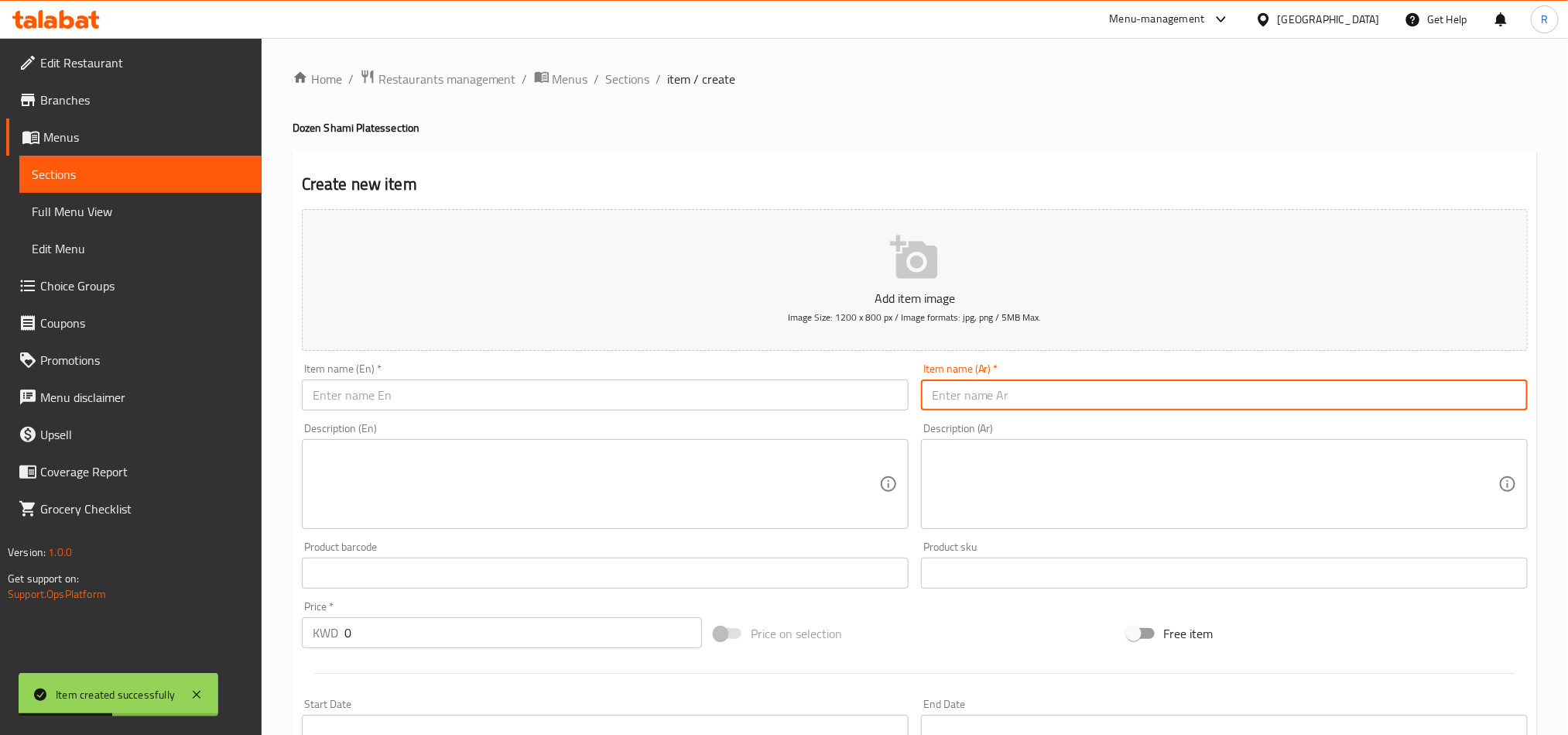
paste input "درزن صفيحة شامية لحم بطاط"
type input "درزن صفيحة شامية لحم بطاط"
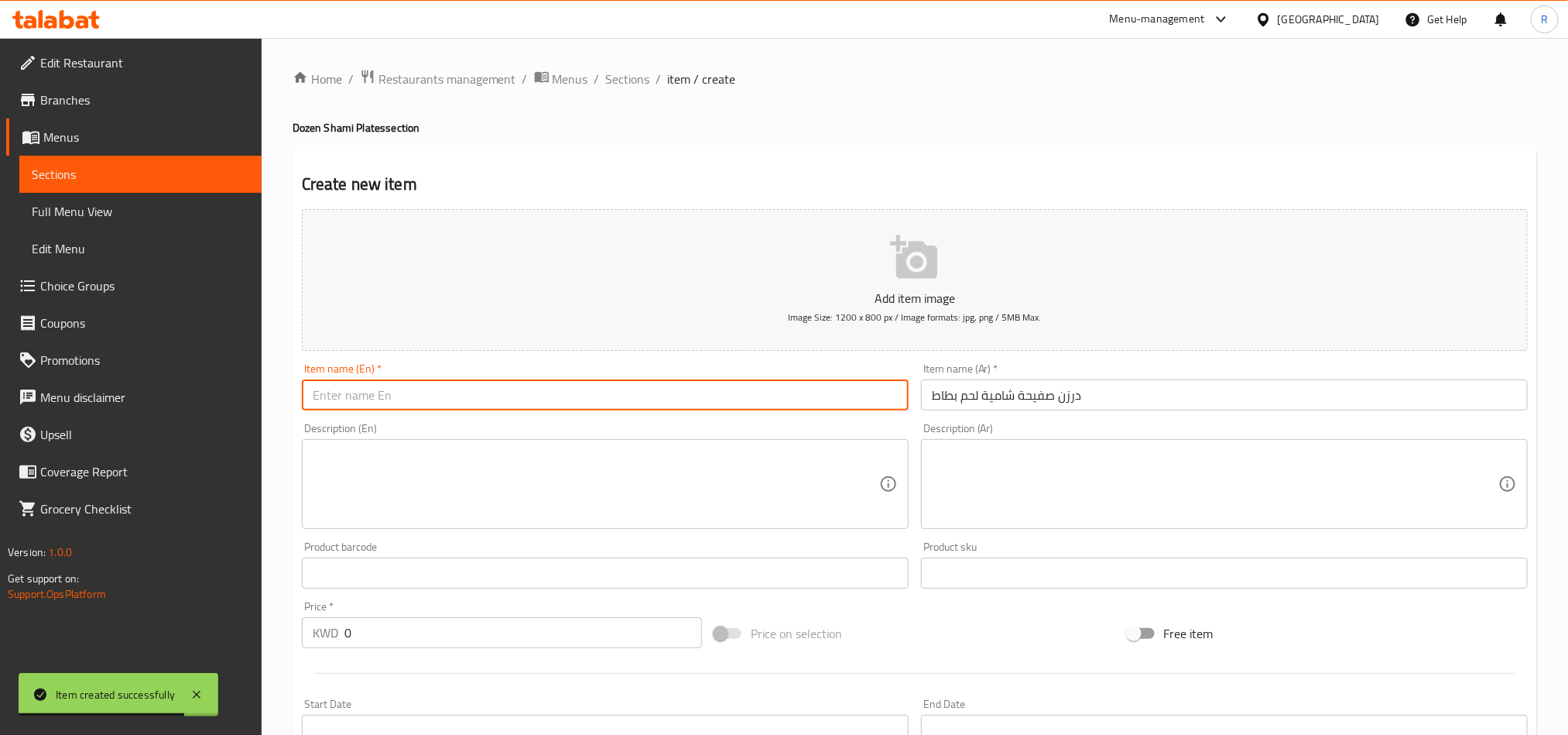
paste input "Dozen Shami meat potato"
type input "Dozen Shami meat potato"
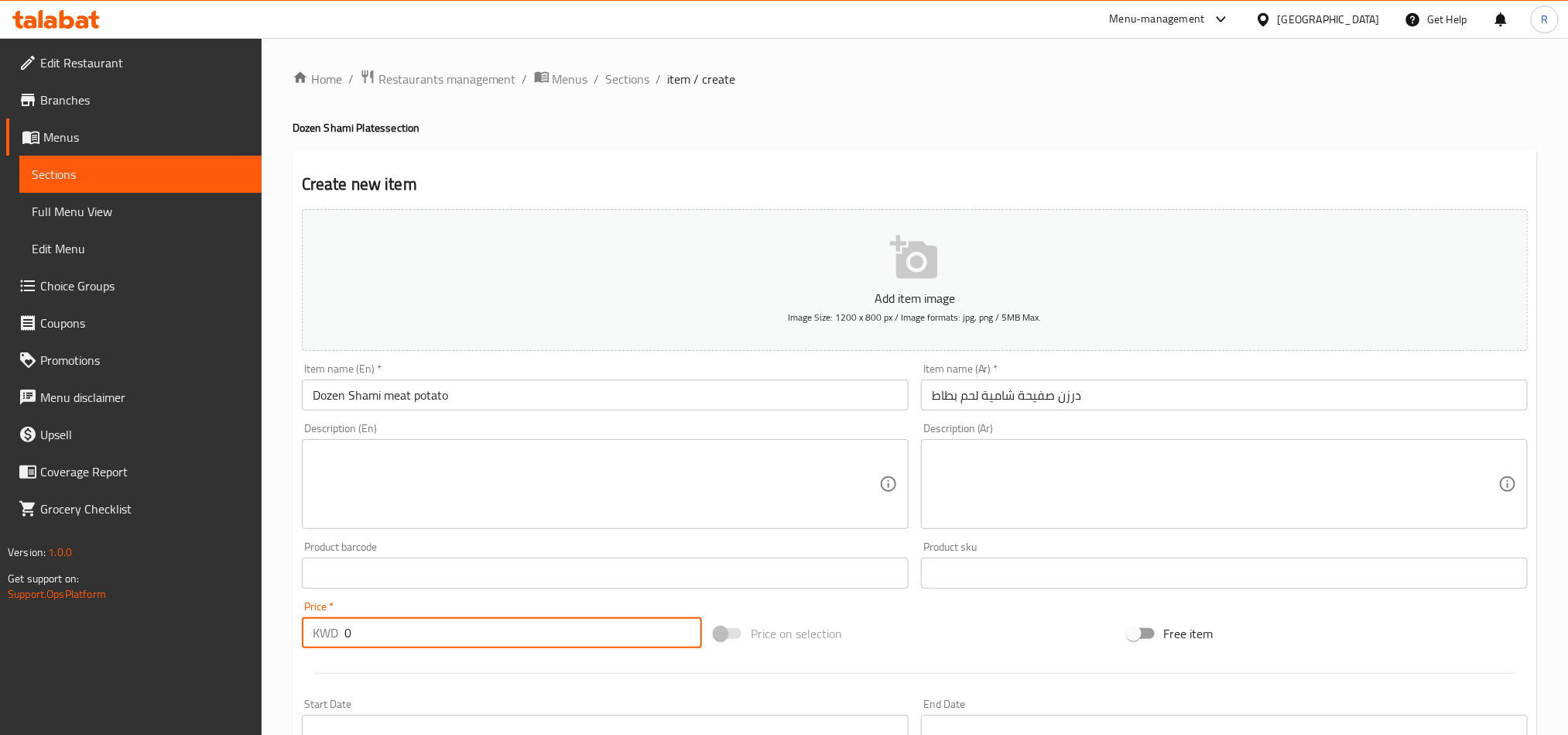
drag, startPoint x: 353, startPoint y: 633, endPoint x: 345, endPoint y: 635, distance: 8.2
click at [345, 635] on input "0" at bounding box center [523, 633] width 358 height 31
paste input "2.00"
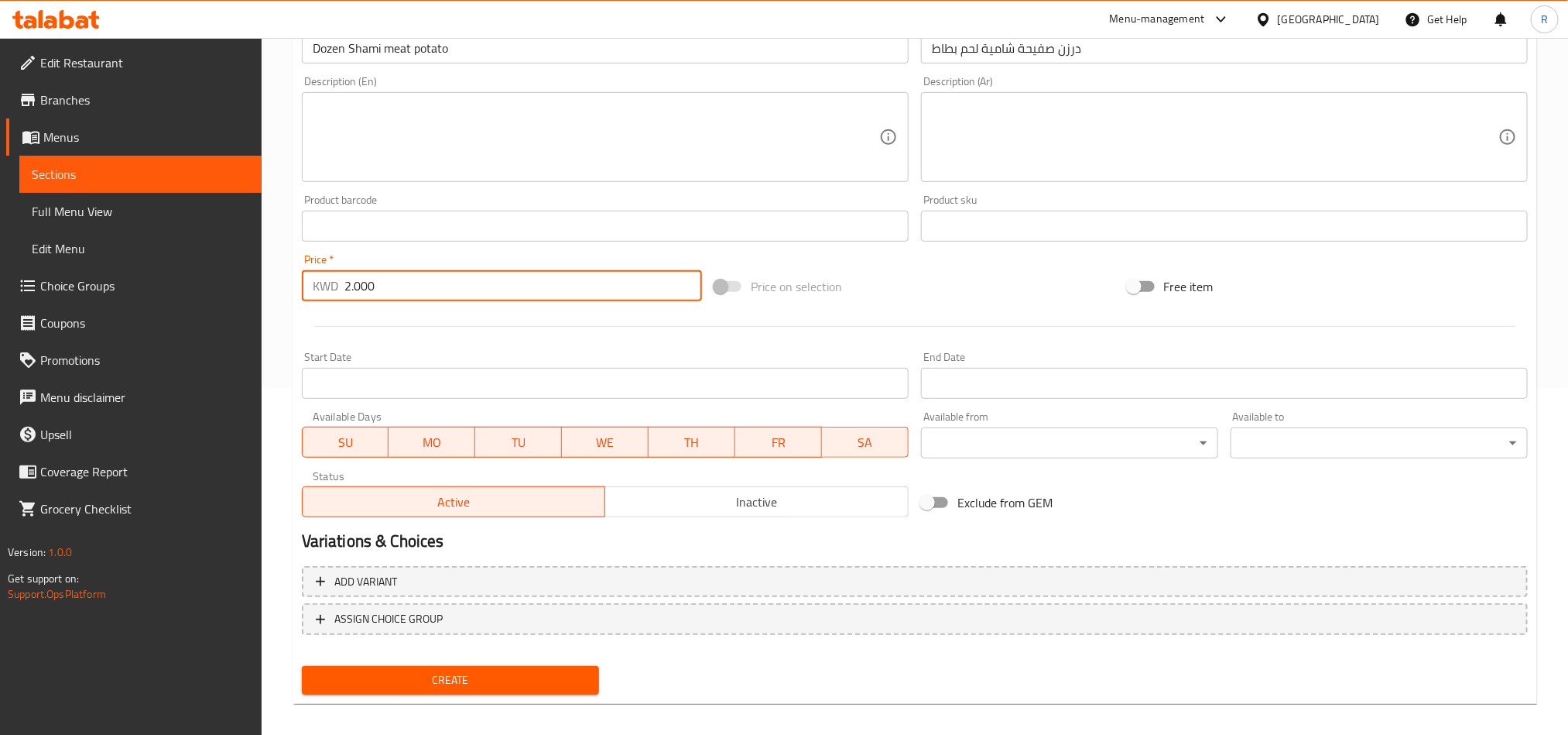
scroll to position [358, 0]
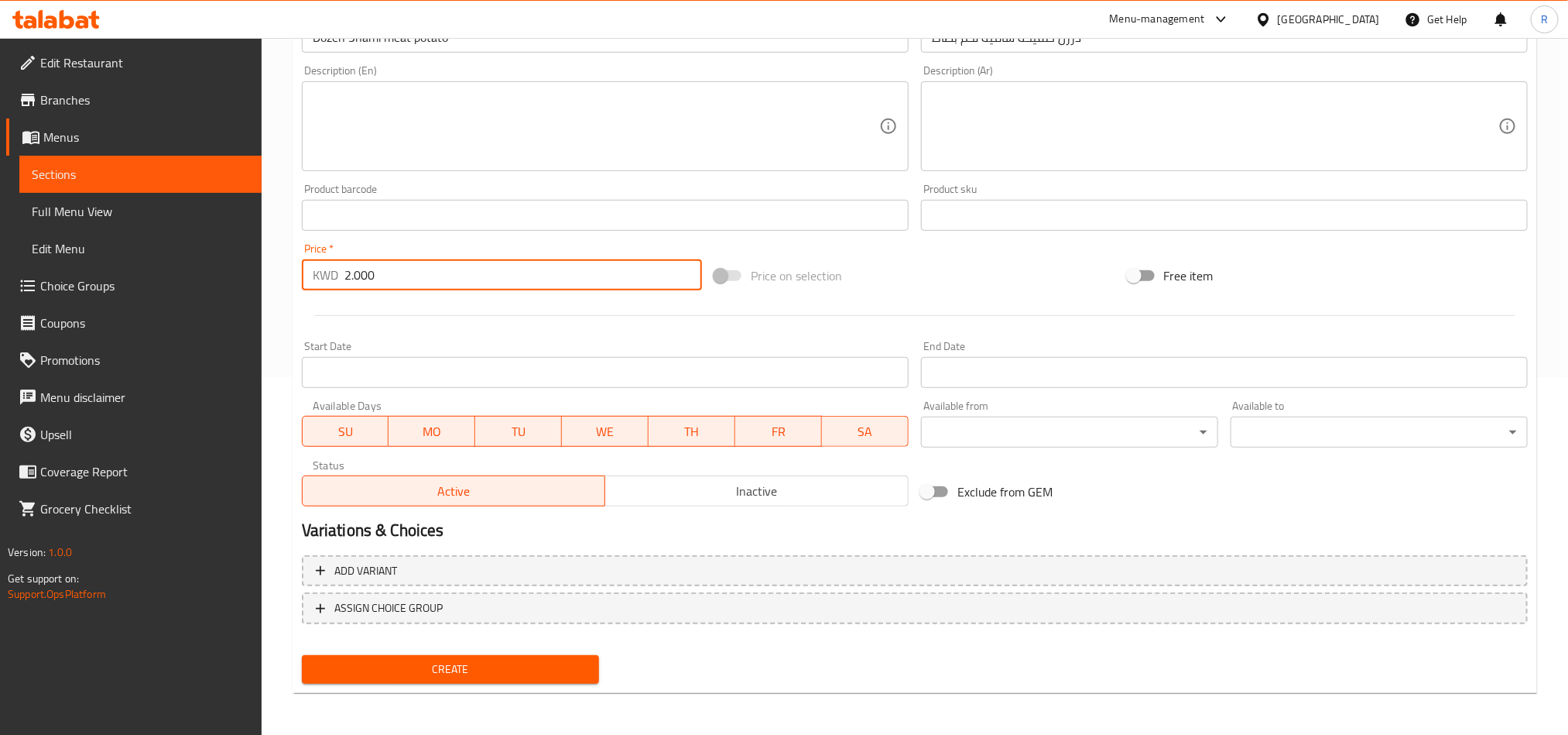
type input "2.000"
drag, startPoint x: 491, startPoint y: 667, endPoint x: 507, endPoint y: 670, distance: 16.3
click at [491, 668] on span "Create" at bounding box center [451, 670] width 272 height 19
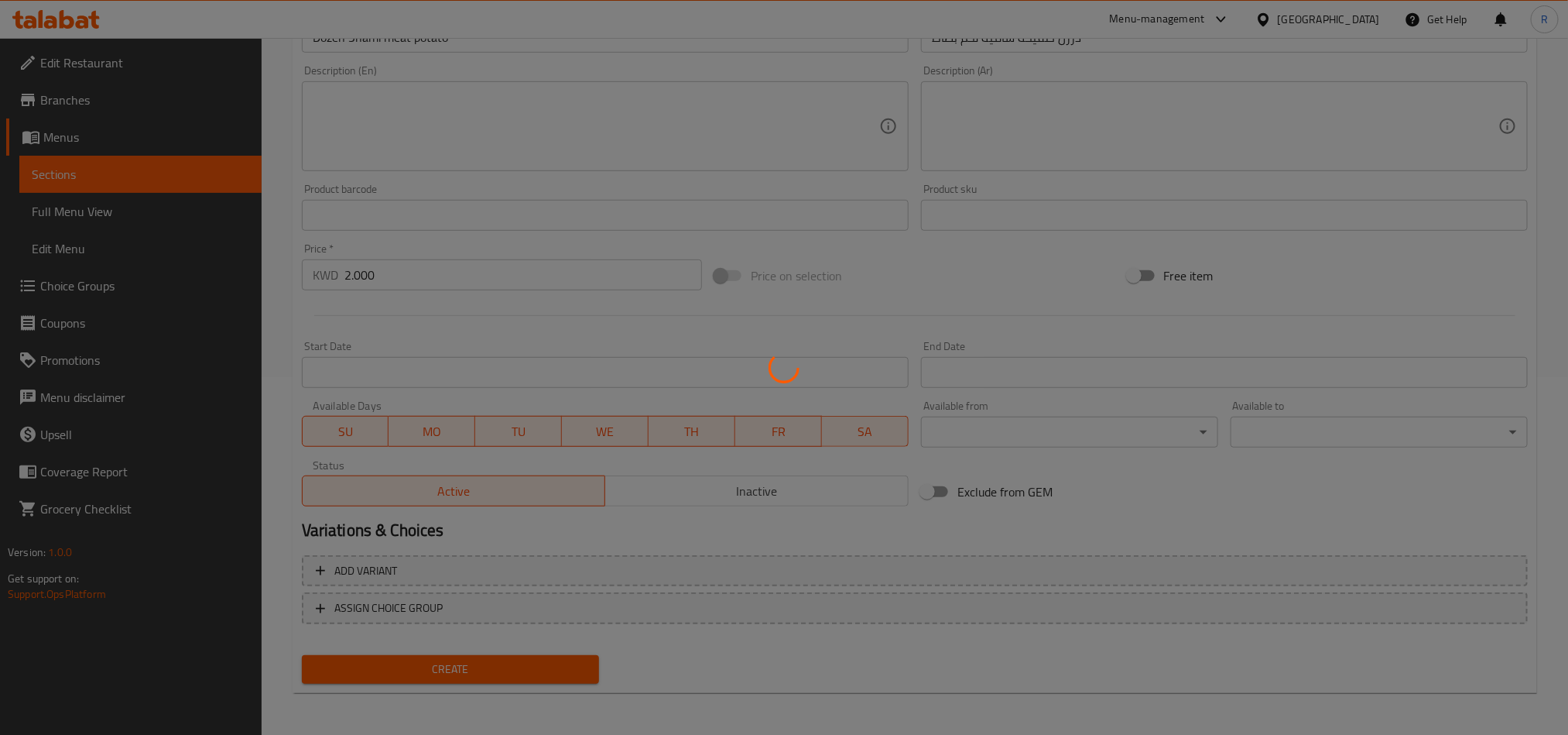
type input "0"
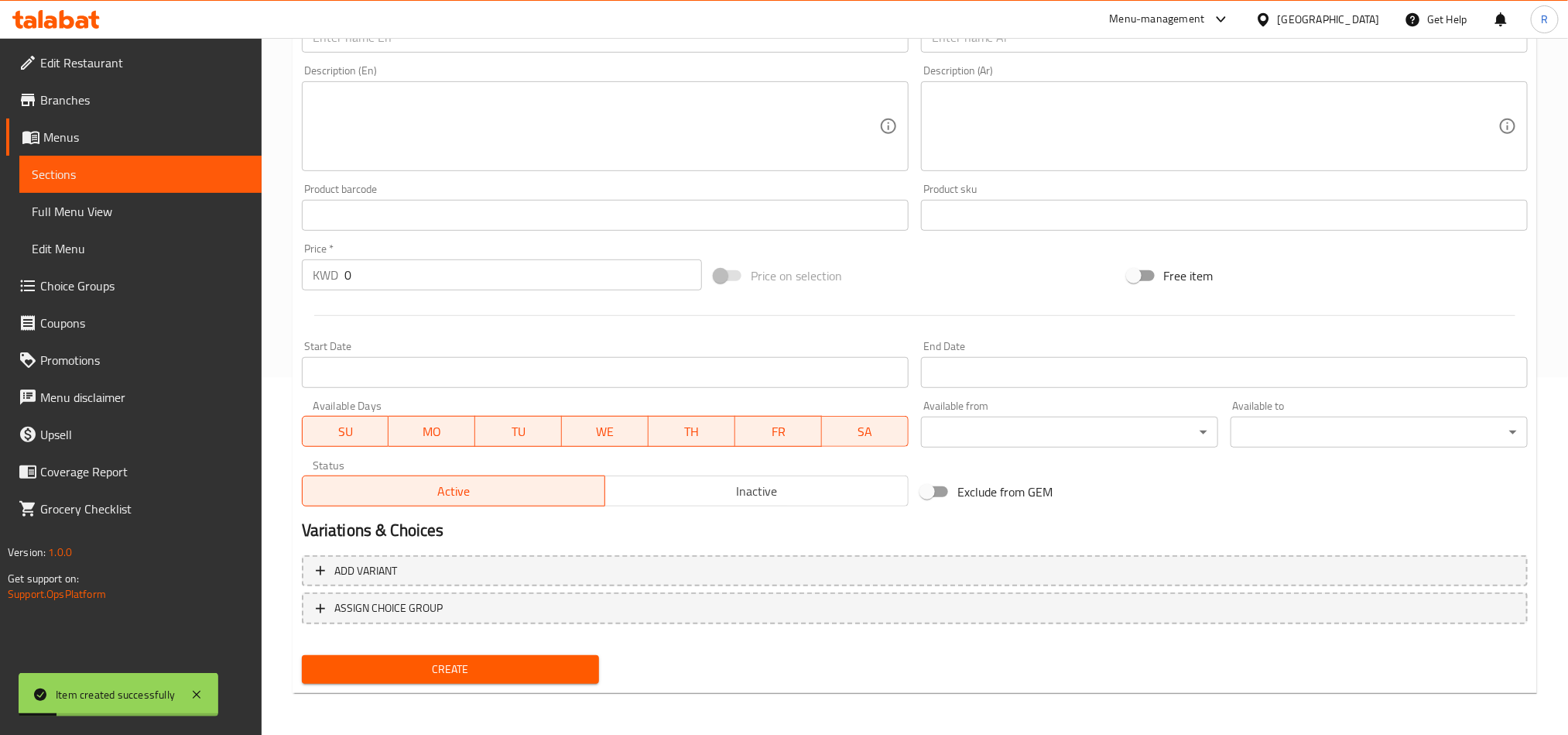
scroll to position [242, 0]
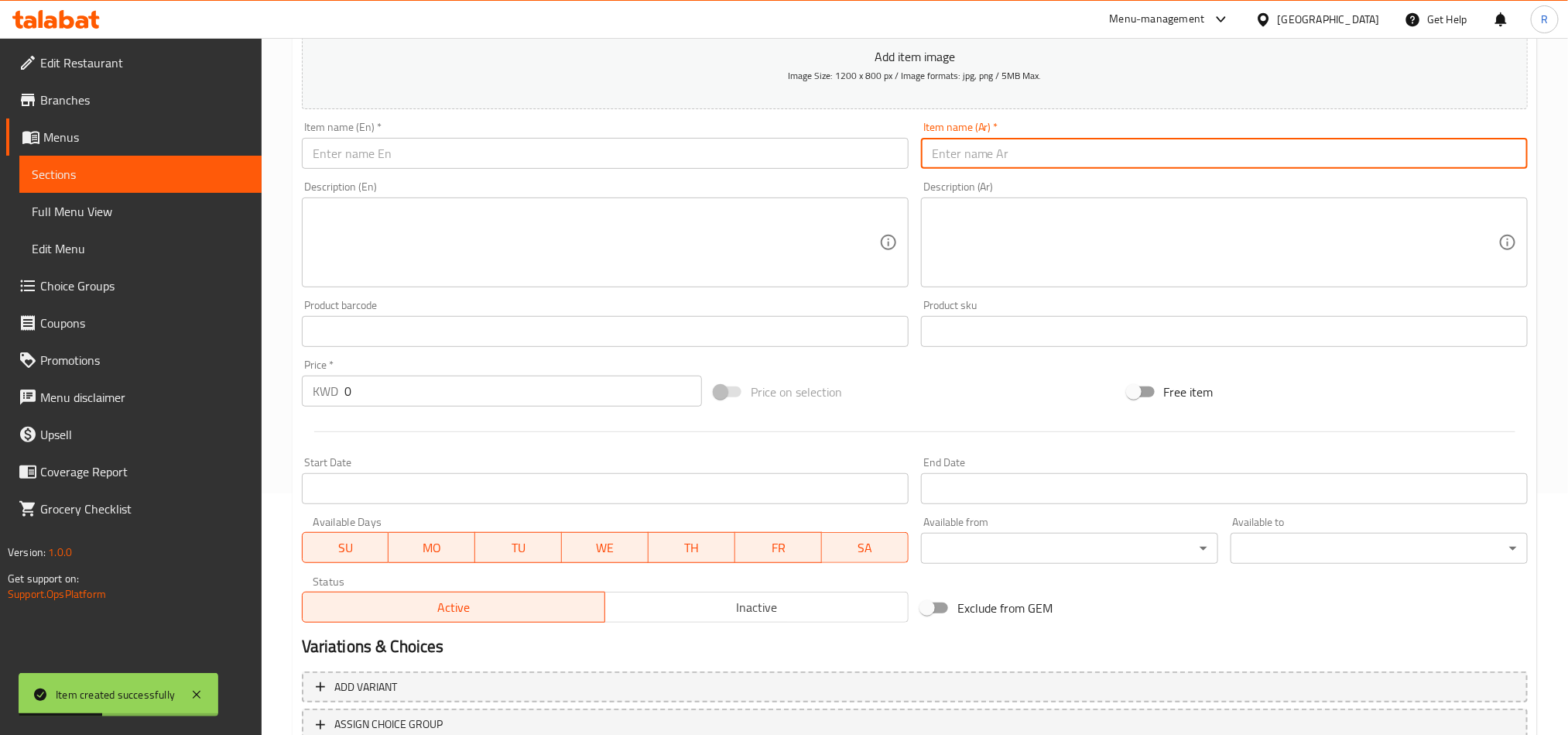
paste input "درزن صفيحة بعلبكية لحم"
type input "درزن صفيحة بعلبكية لحم"
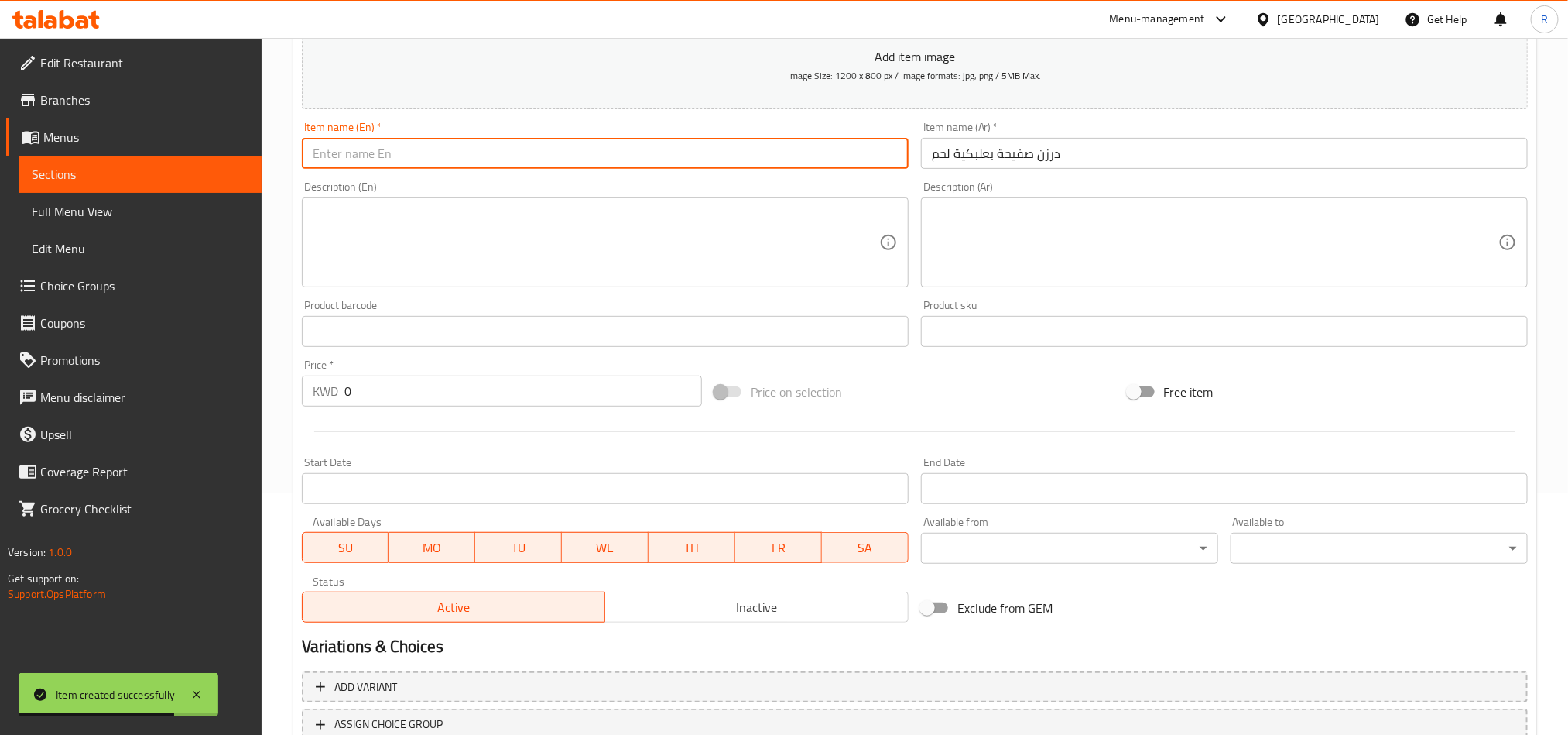
paste input "Dozen Baalbek meat plates"
type input "Dozen Baalbek meat plates"
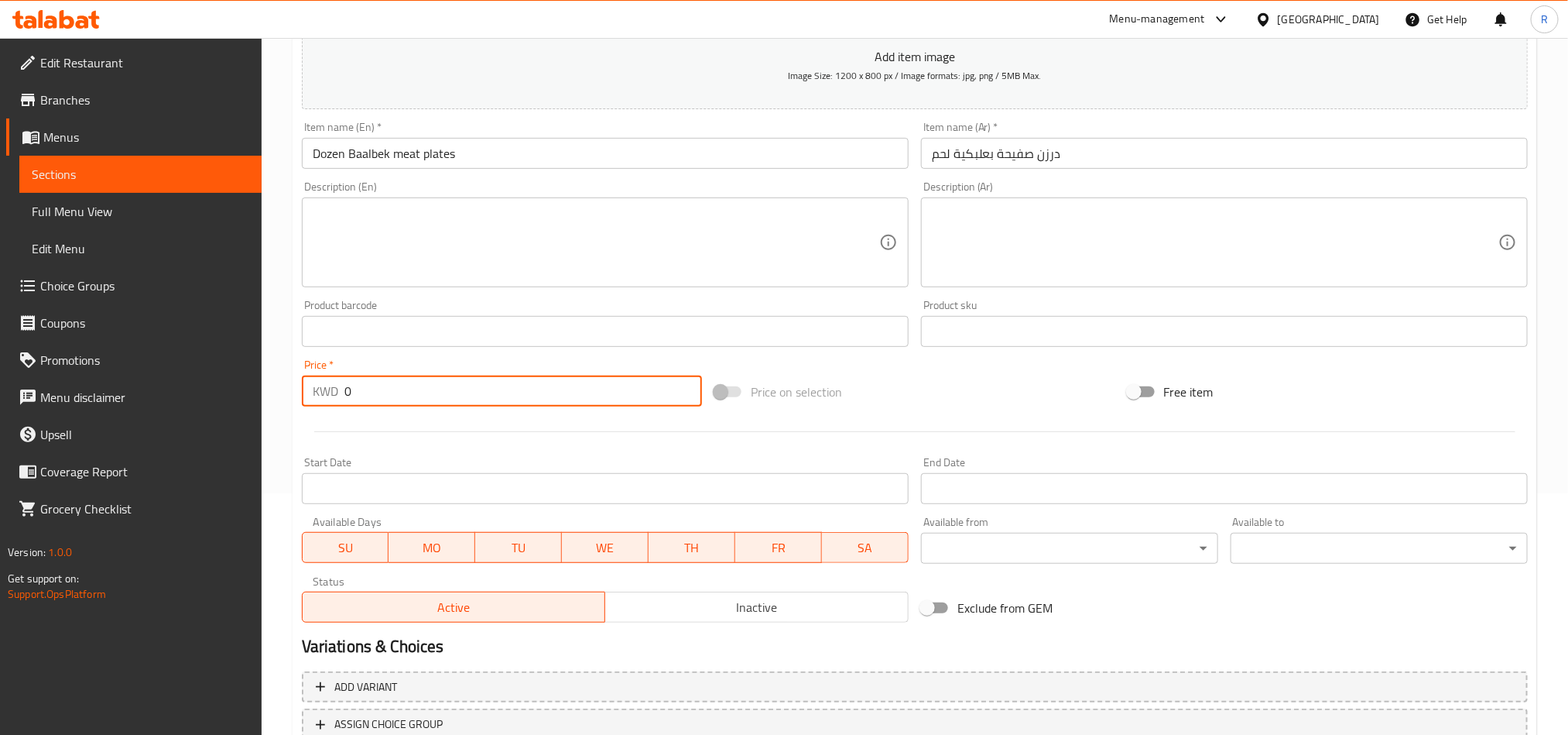
drag, startPoint x: 353, startPoint y: 401, endPoint x: 347, endPoint y: 386, distance: 16.2
click at [347, 395] on input "0" at bounding box center [523, 391] width 358 height 31
paste input "2.50"
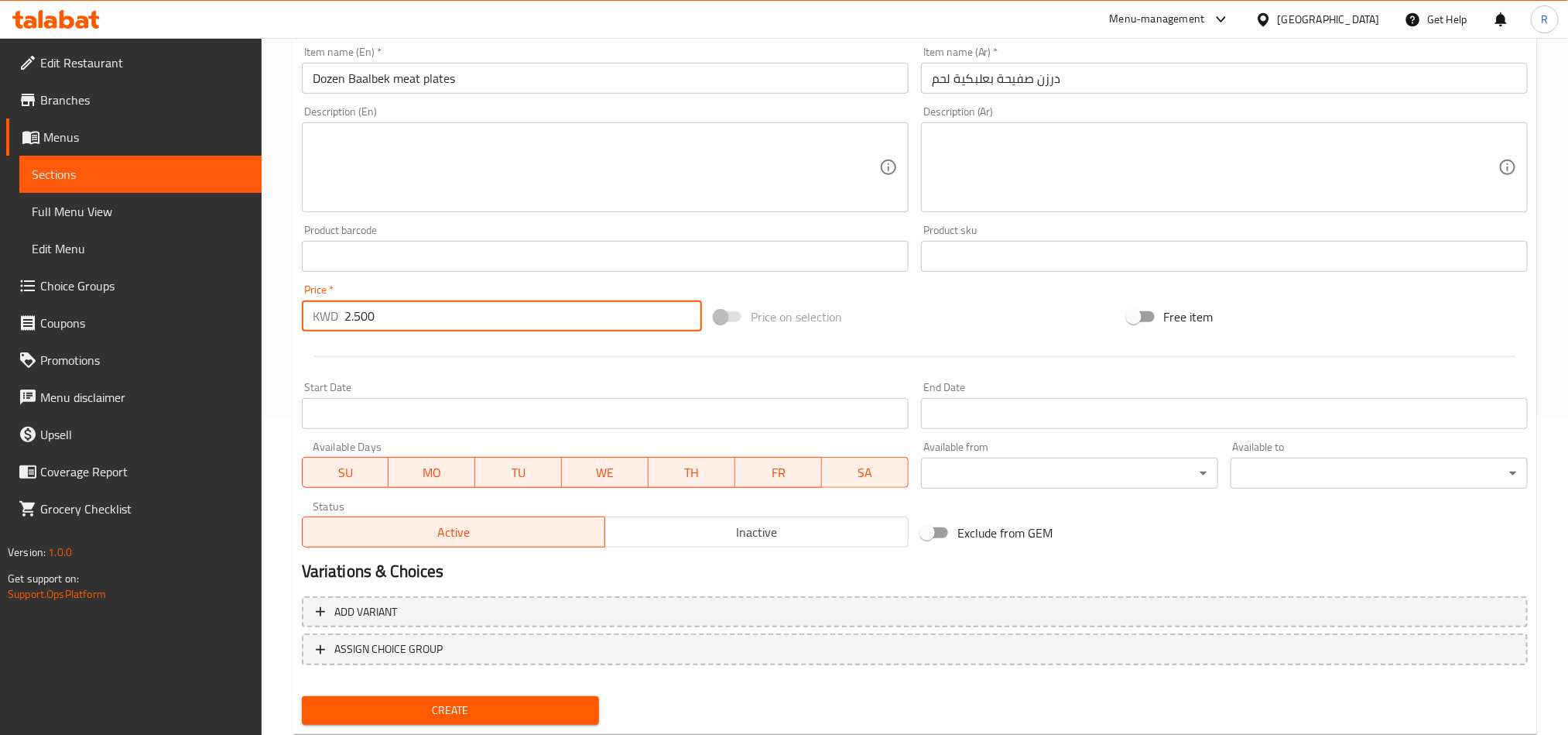
scroll to position [358, 0]
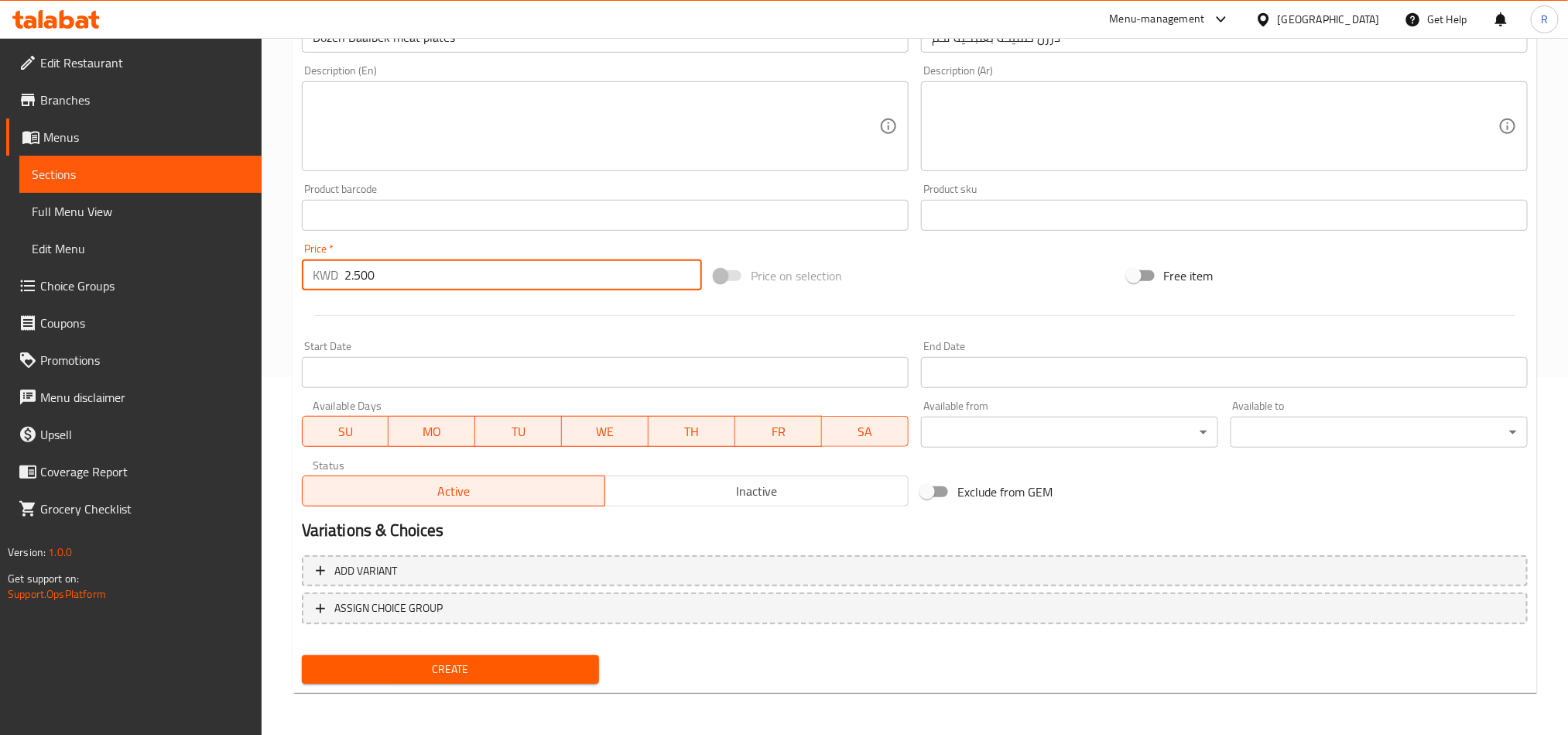
type input "2.500"
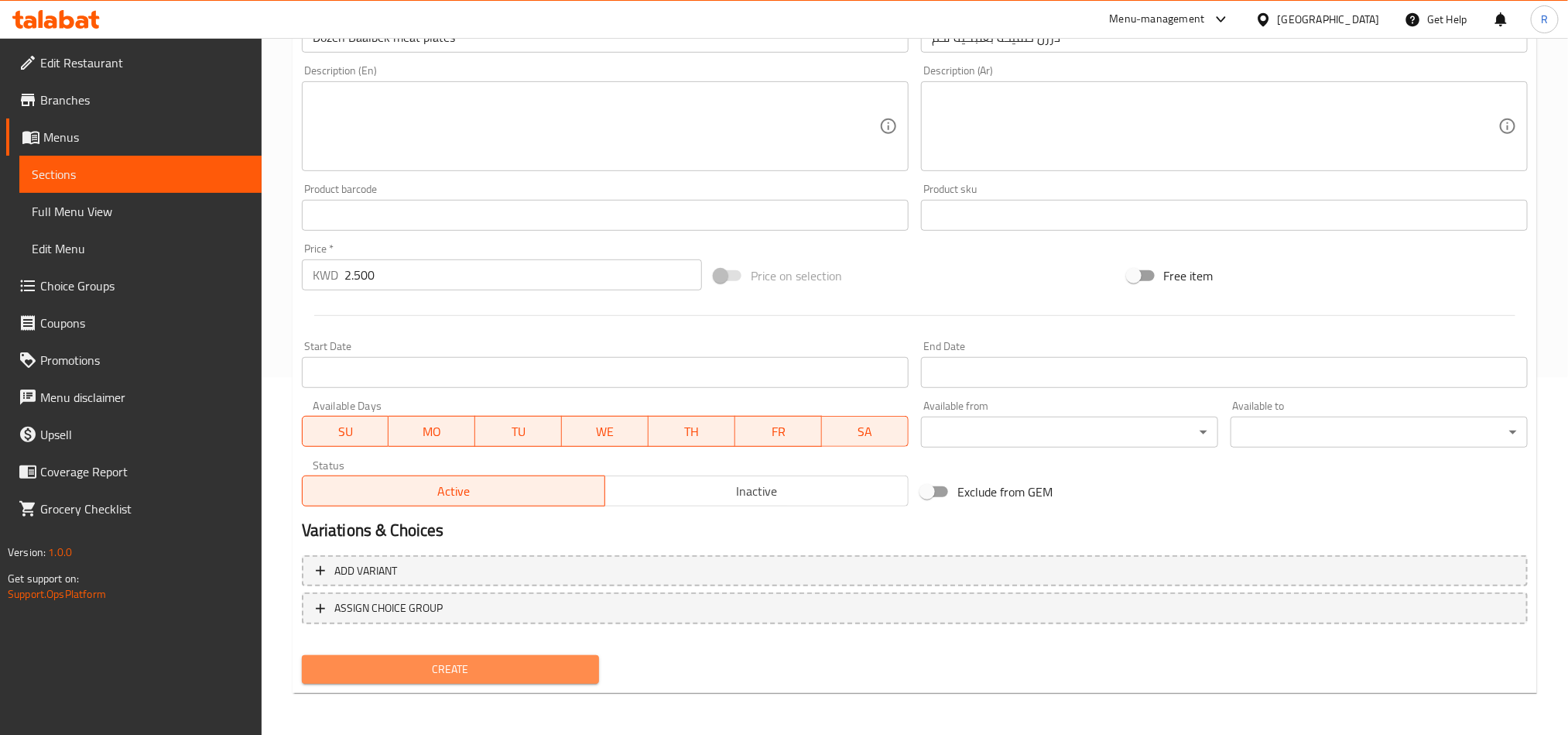
click at [500, 669] on span "Create" at bounding box center [451, 670] width 272 height 19
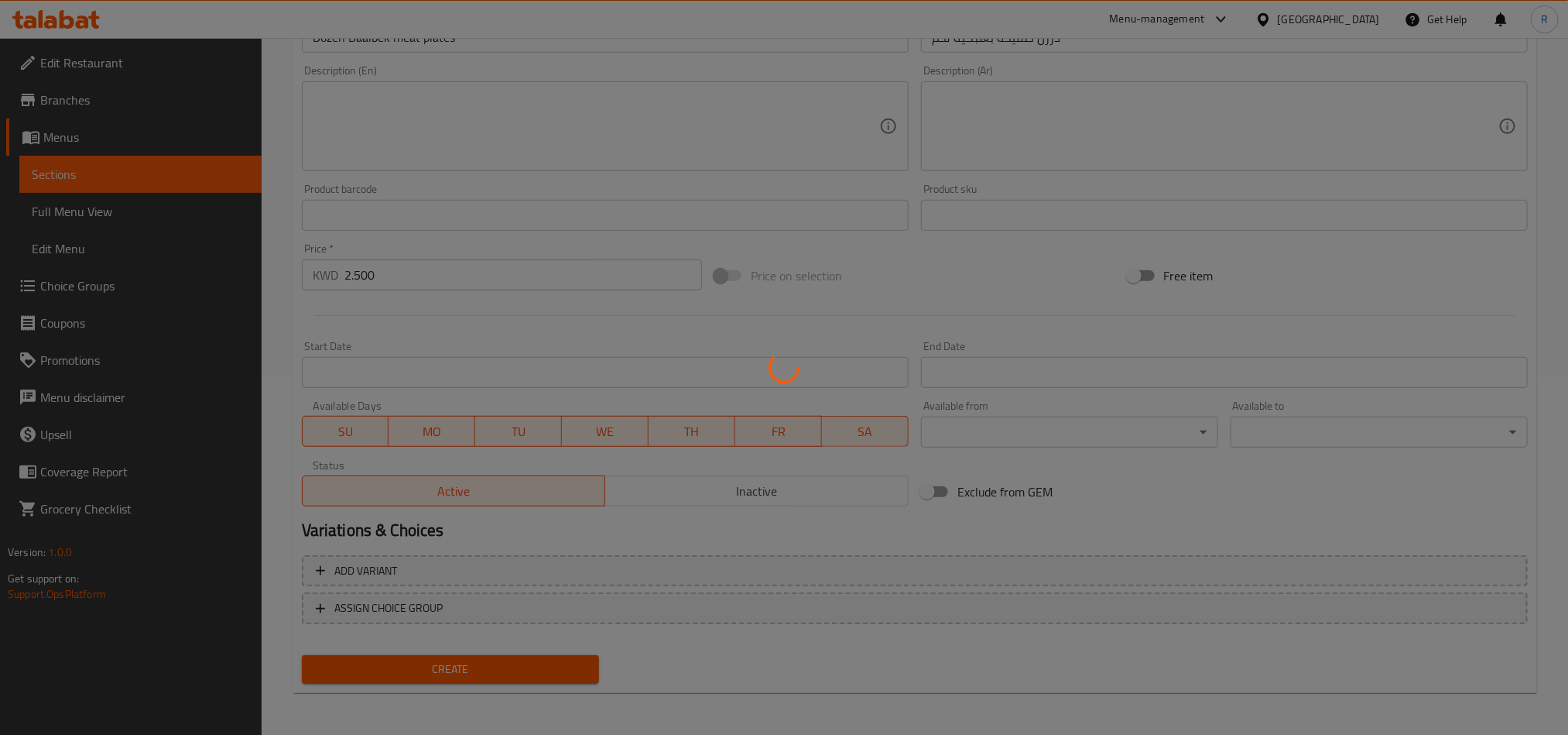
type input "0"
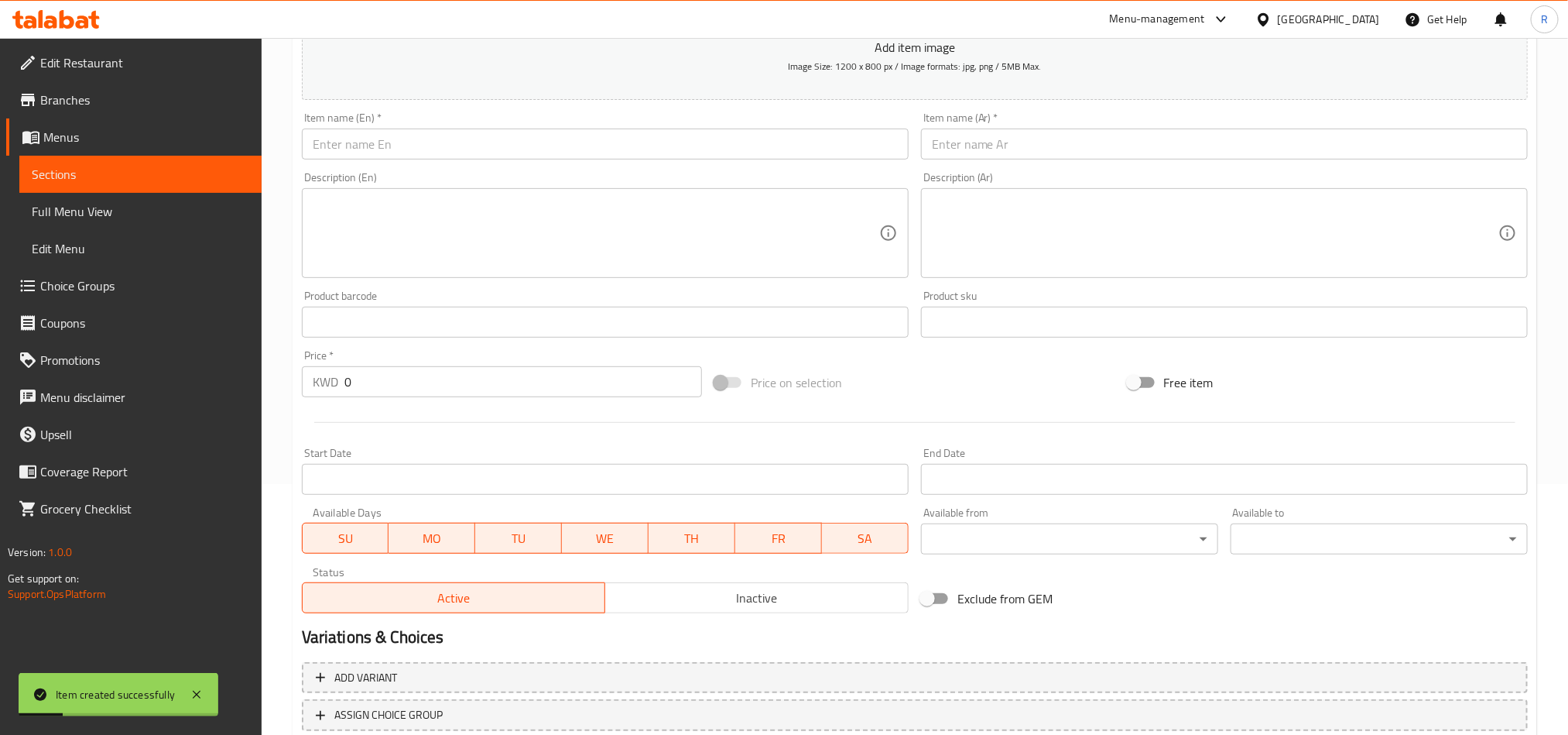
scroll to position [126, 0]
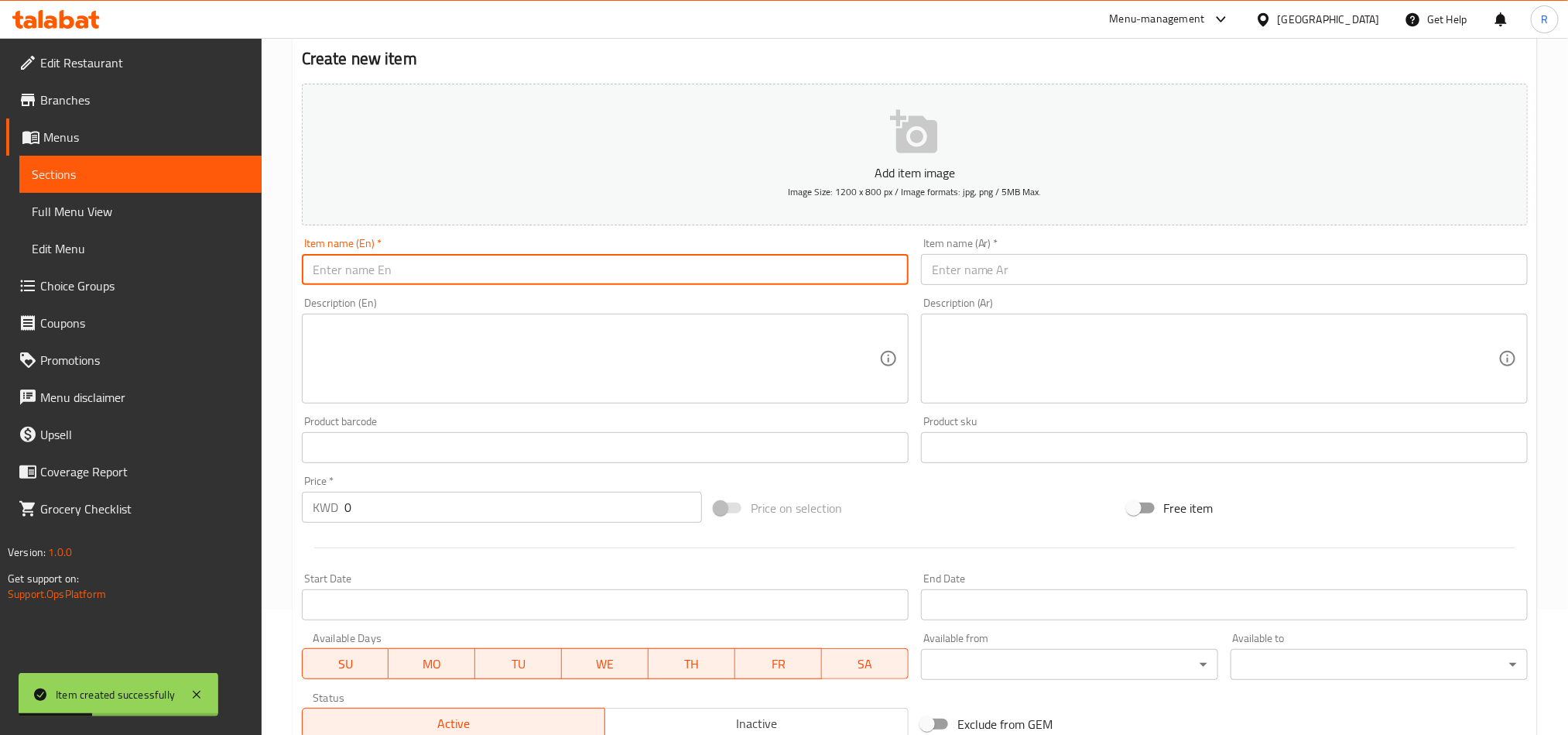
paste input "Dozen Baalbek cheese plates"
type input "Dozen Baalbek cheese plates"
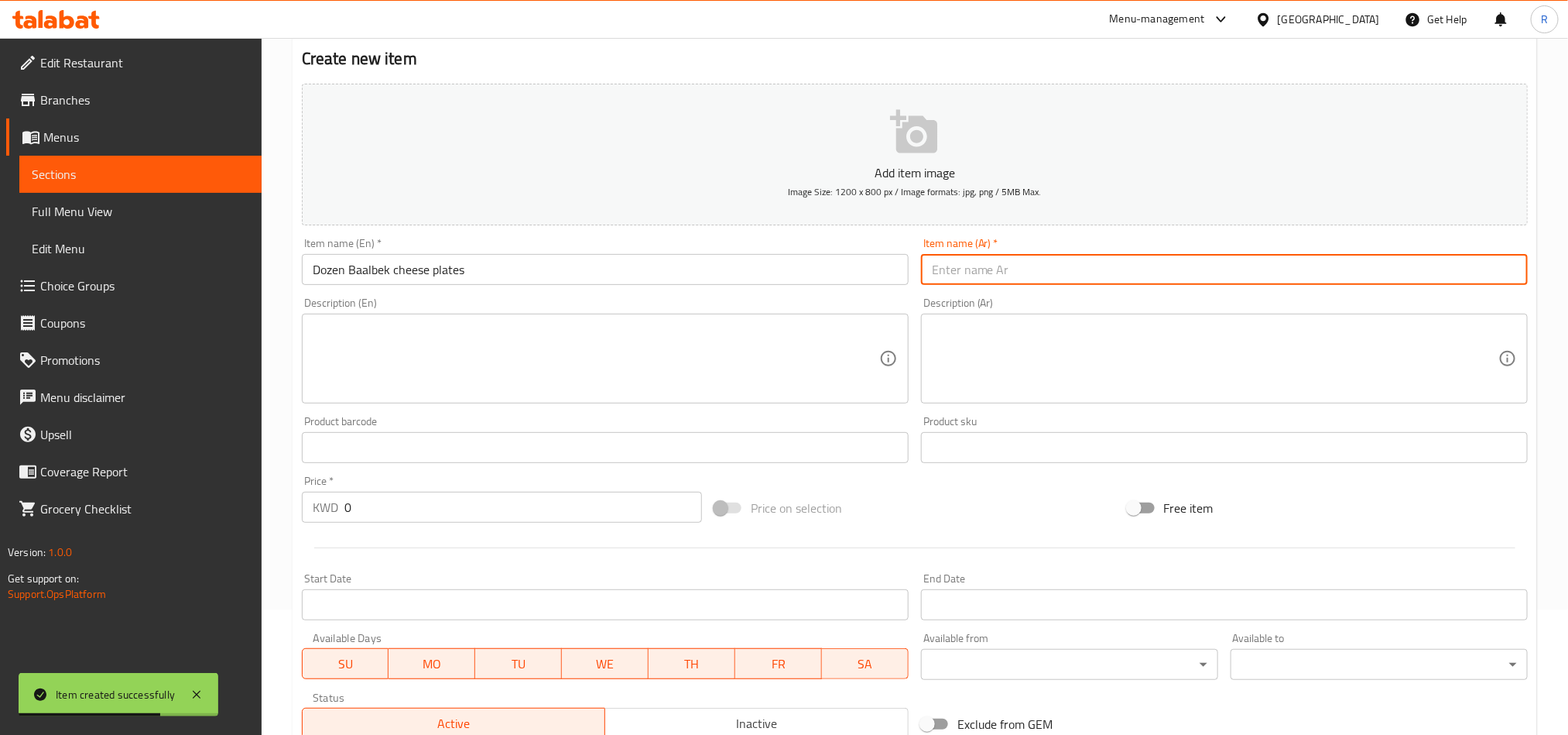
paste input "درزن صفيحة بعلبكية جبنة"
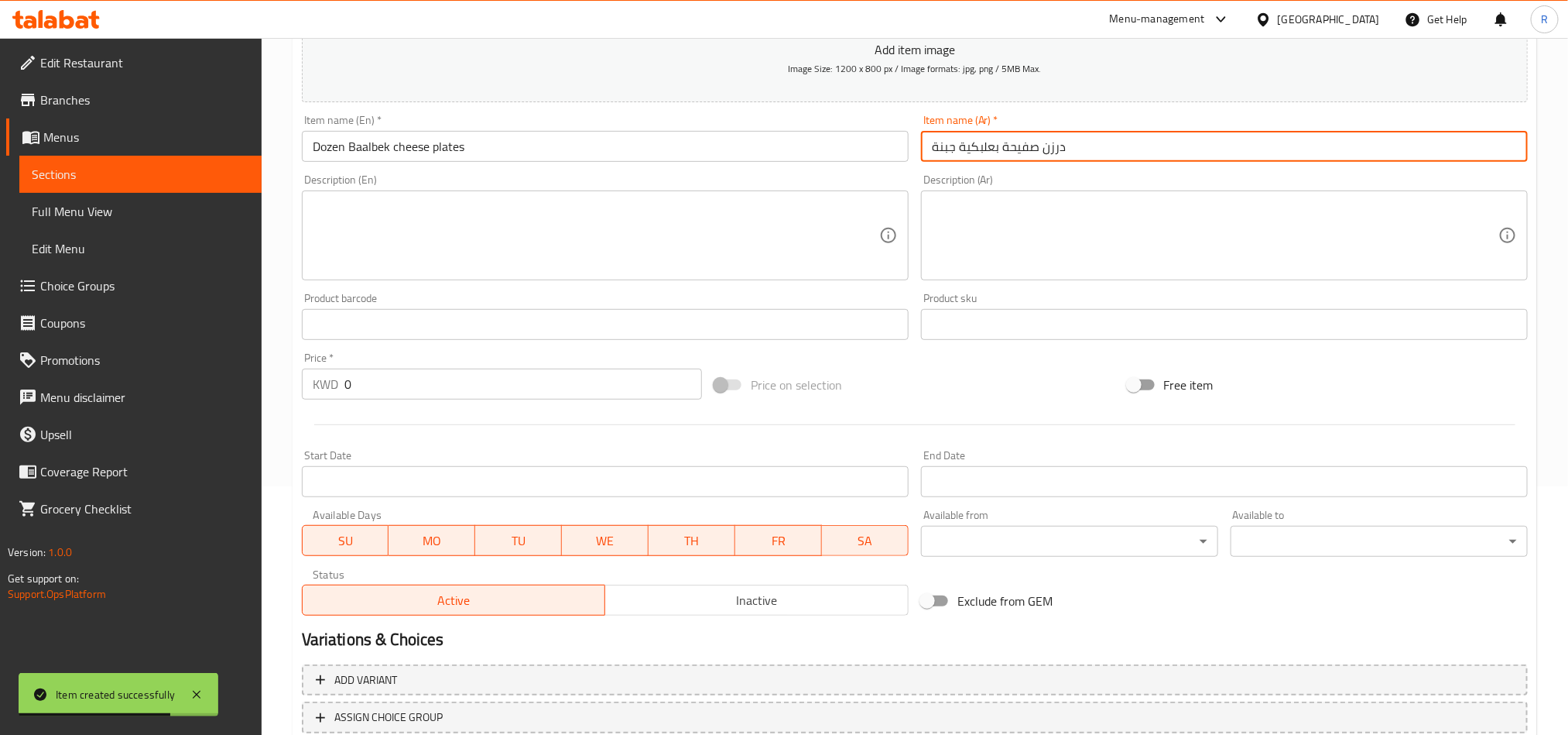
scroll to position [358, 0]
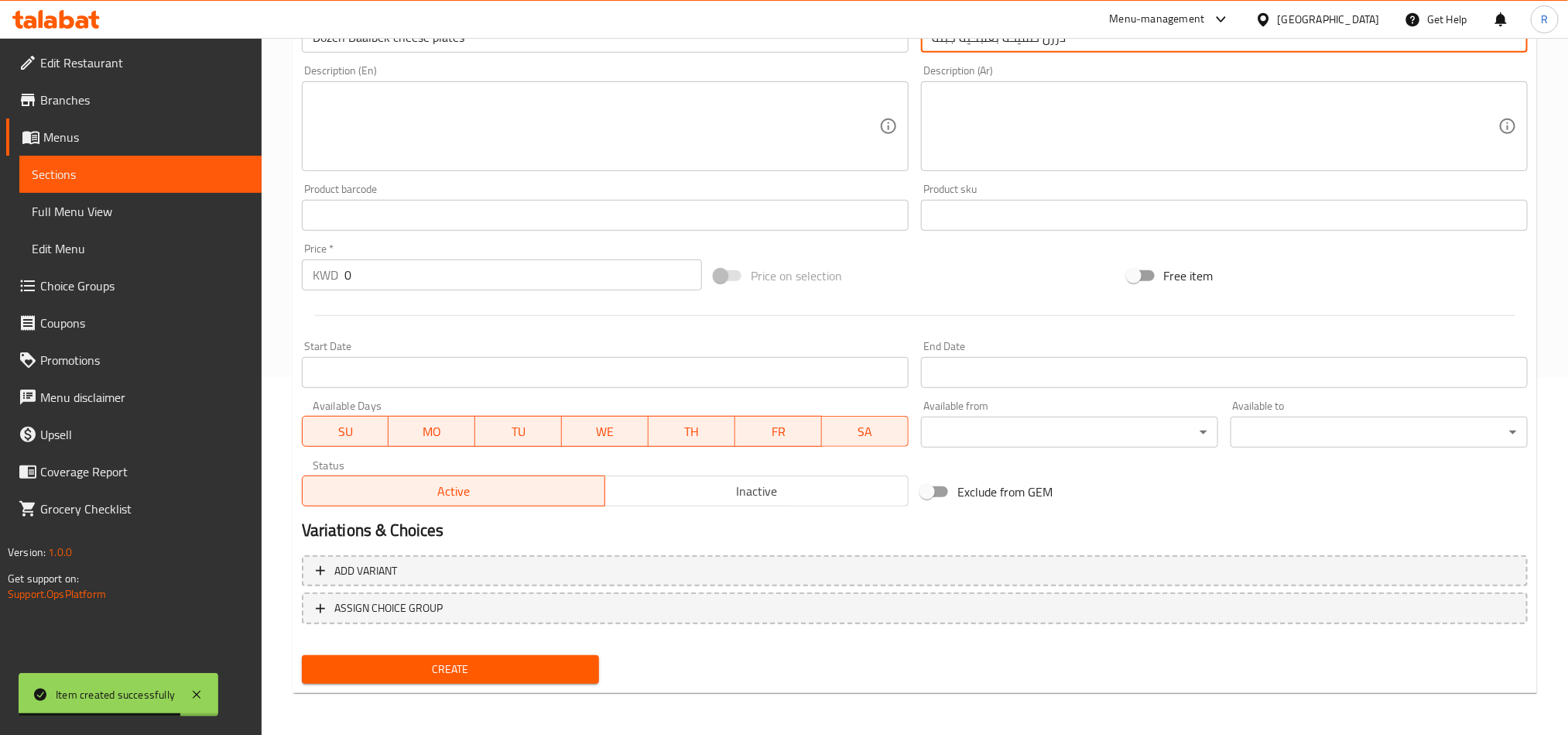
type input "درزن صفيحة بعلبكية جبنة"
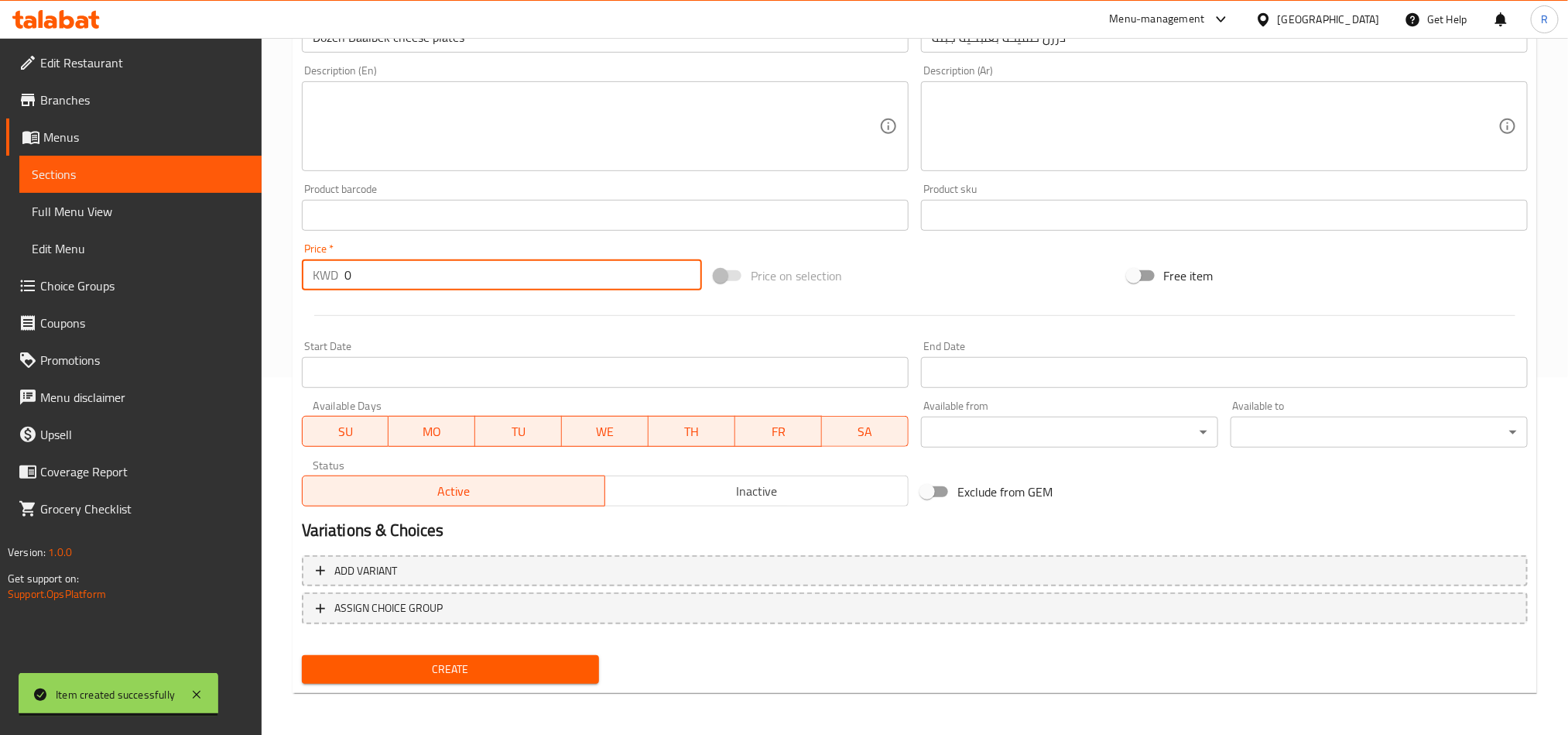
drag, startPoint x: 341, startPoint y: 269, endPoint x: 367, endPoint y: 275, distance: 26.7
click at [367, 275] on div "KWD 0 Price *" at bounding box center [502, 275] width 401 height 31
paste input "2.50"
type input "2.500"
click at [535, 665] on span "Create" at bounding box center [451, 670] width 272 height 19
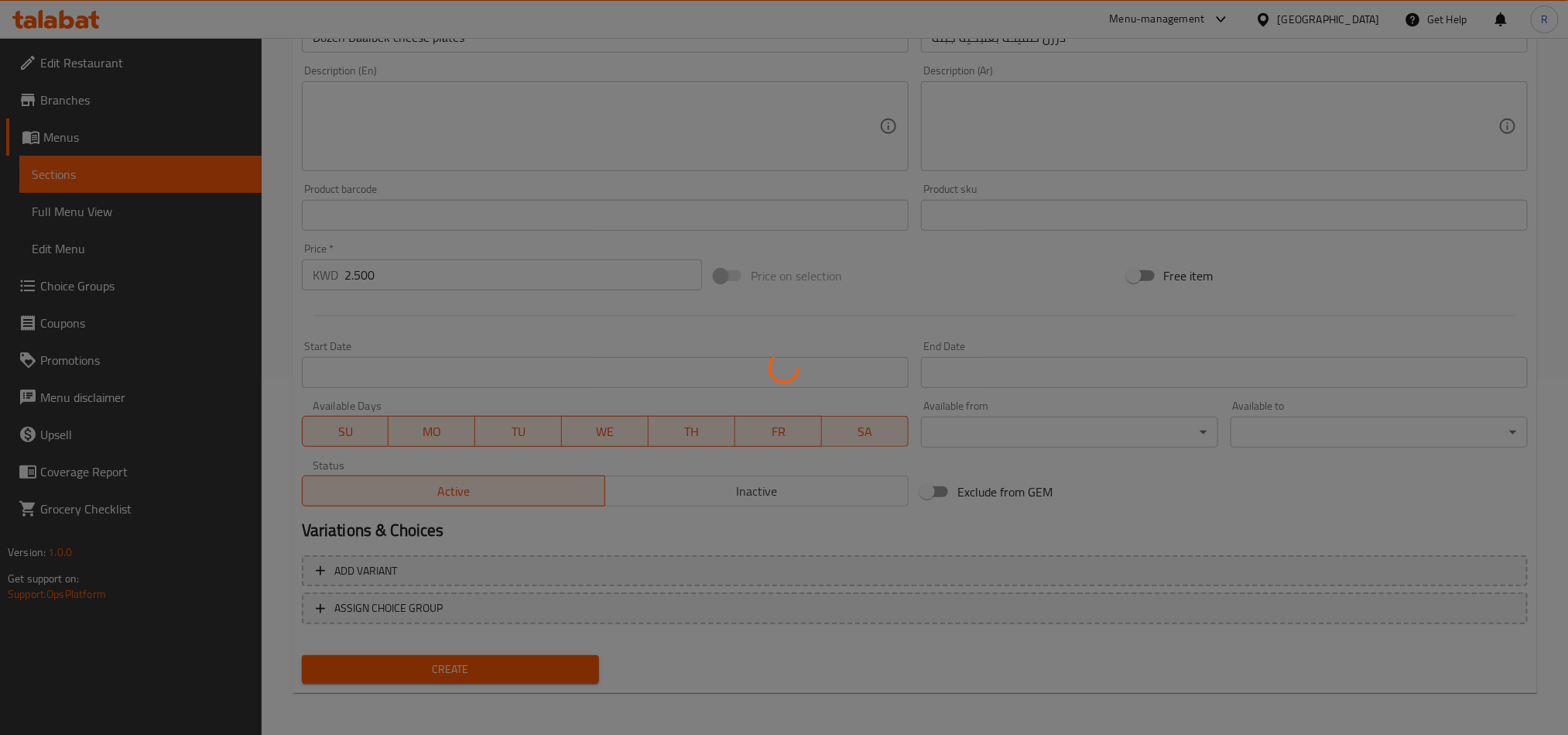
type input "0"
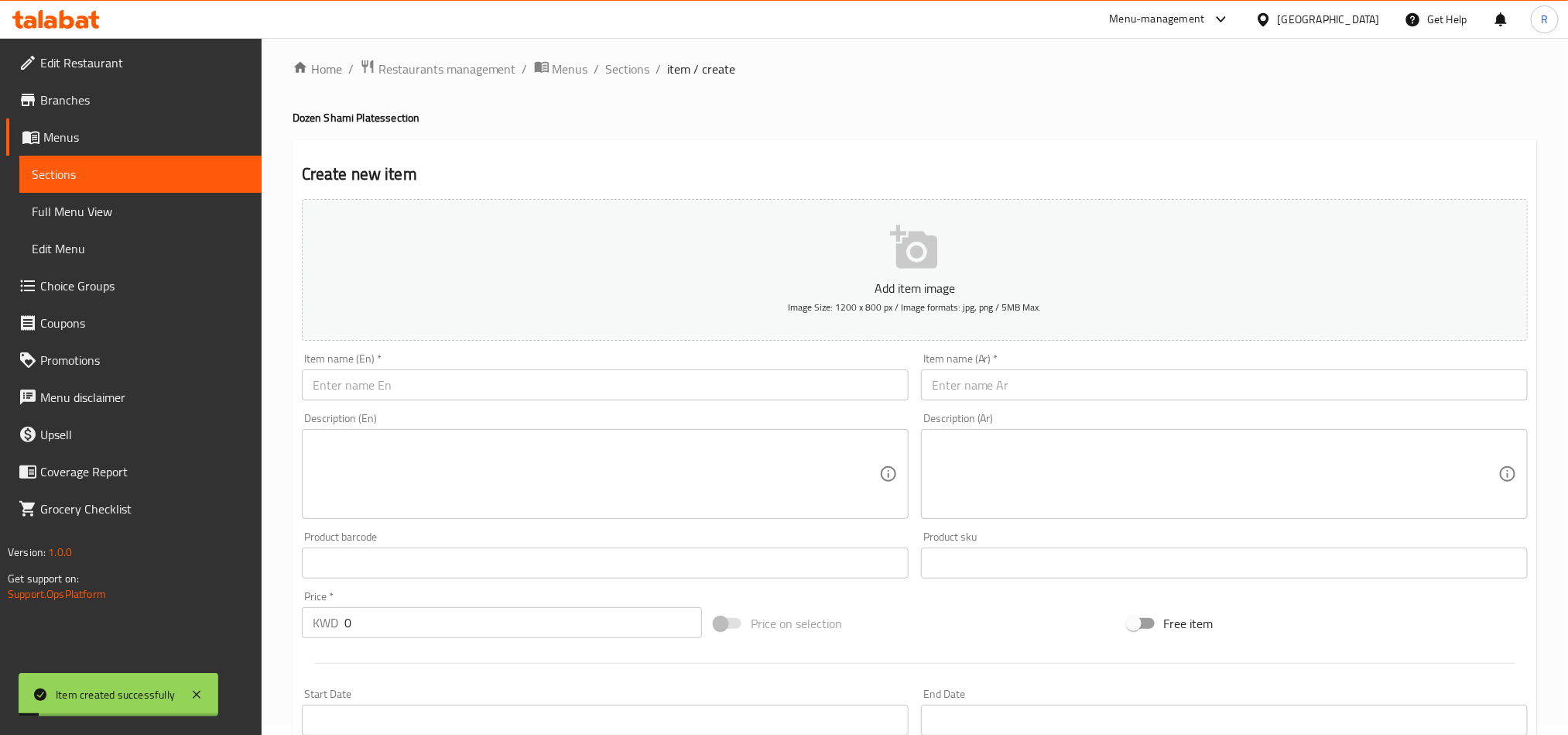
scroll to position [0, 0]
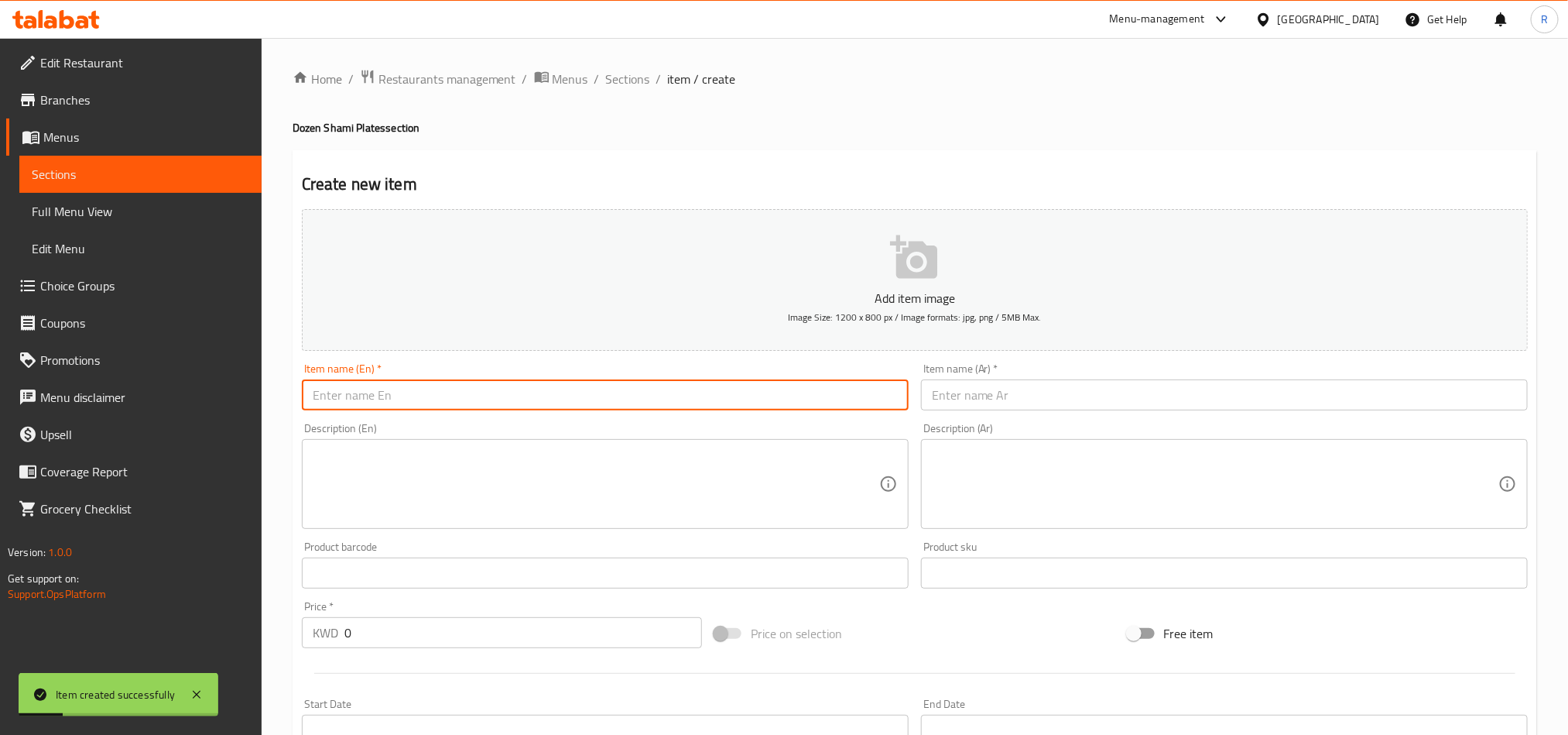
paste input "Dozen Shami cheese plates"
type input "Dozen Shami cheese plates"
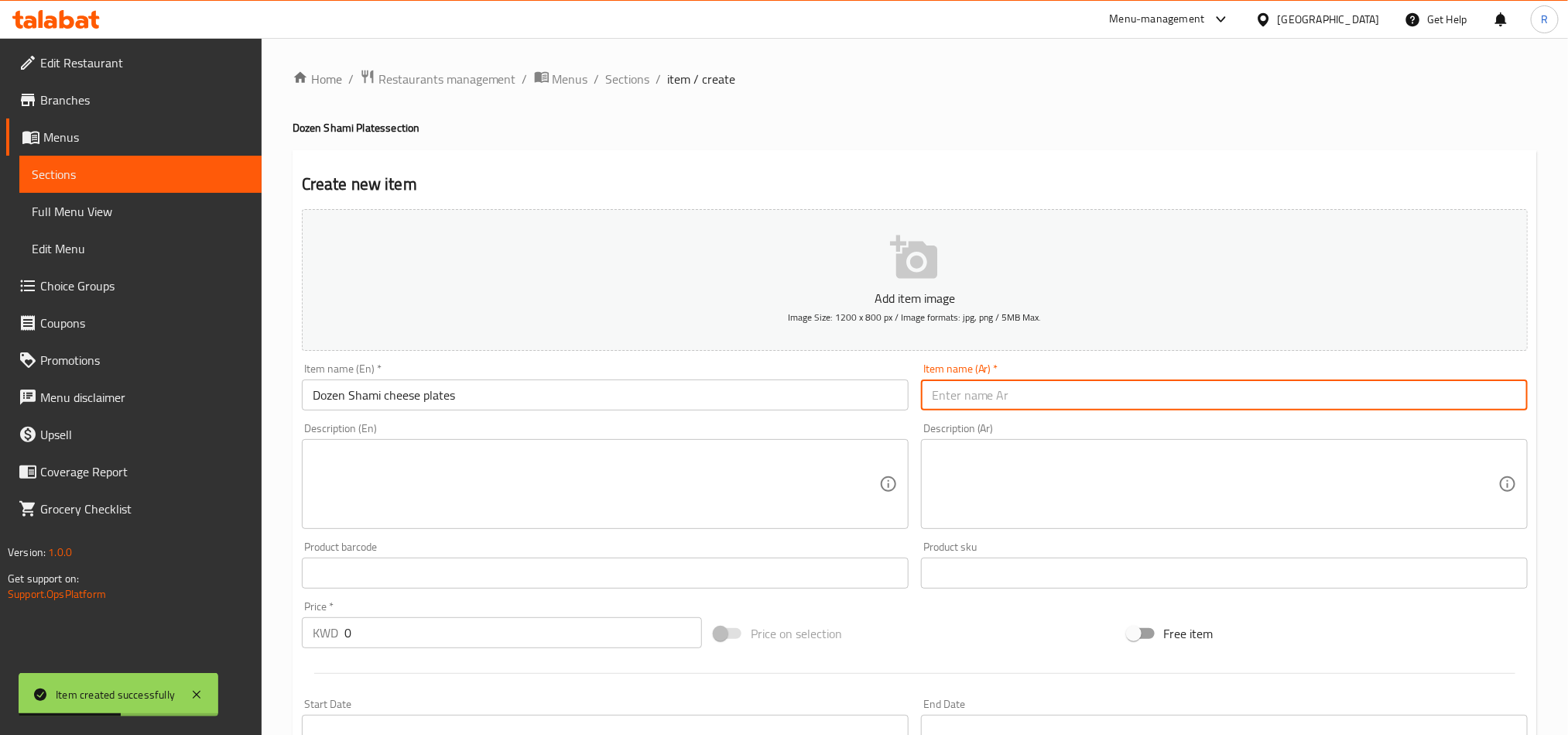
paste input "درزن صفيحة شامية جبنة"
type input "درزن صفيحة شامية جبنة"
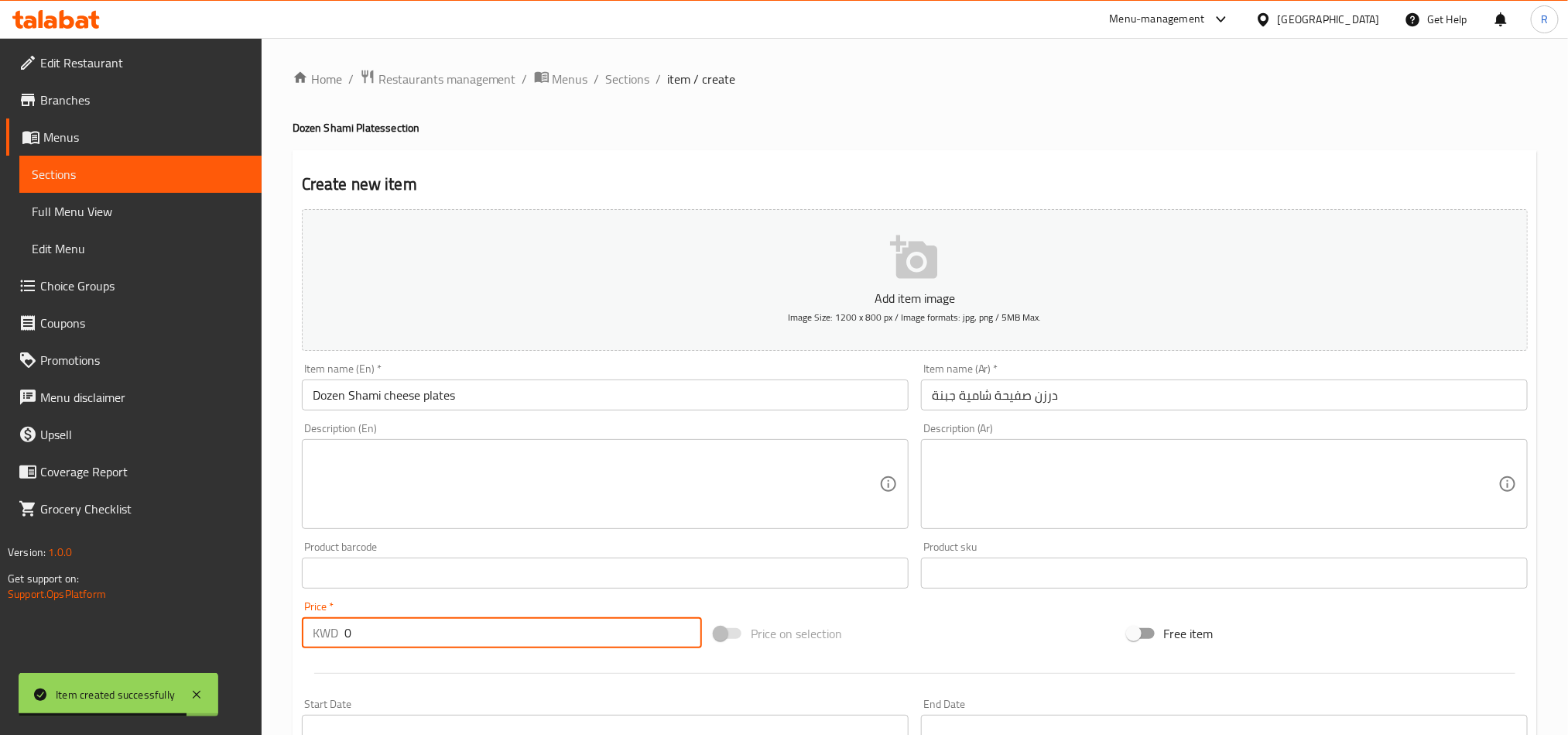
drag, startPoint x: 356, startPoint y: 634, endPoint x: 334, endPoint y: 635, distance: 22.0
click at [334, 635] on div "KWD 0 Price *" at bounding box center [502, 633] width 401 height 31
paste input "2.00"
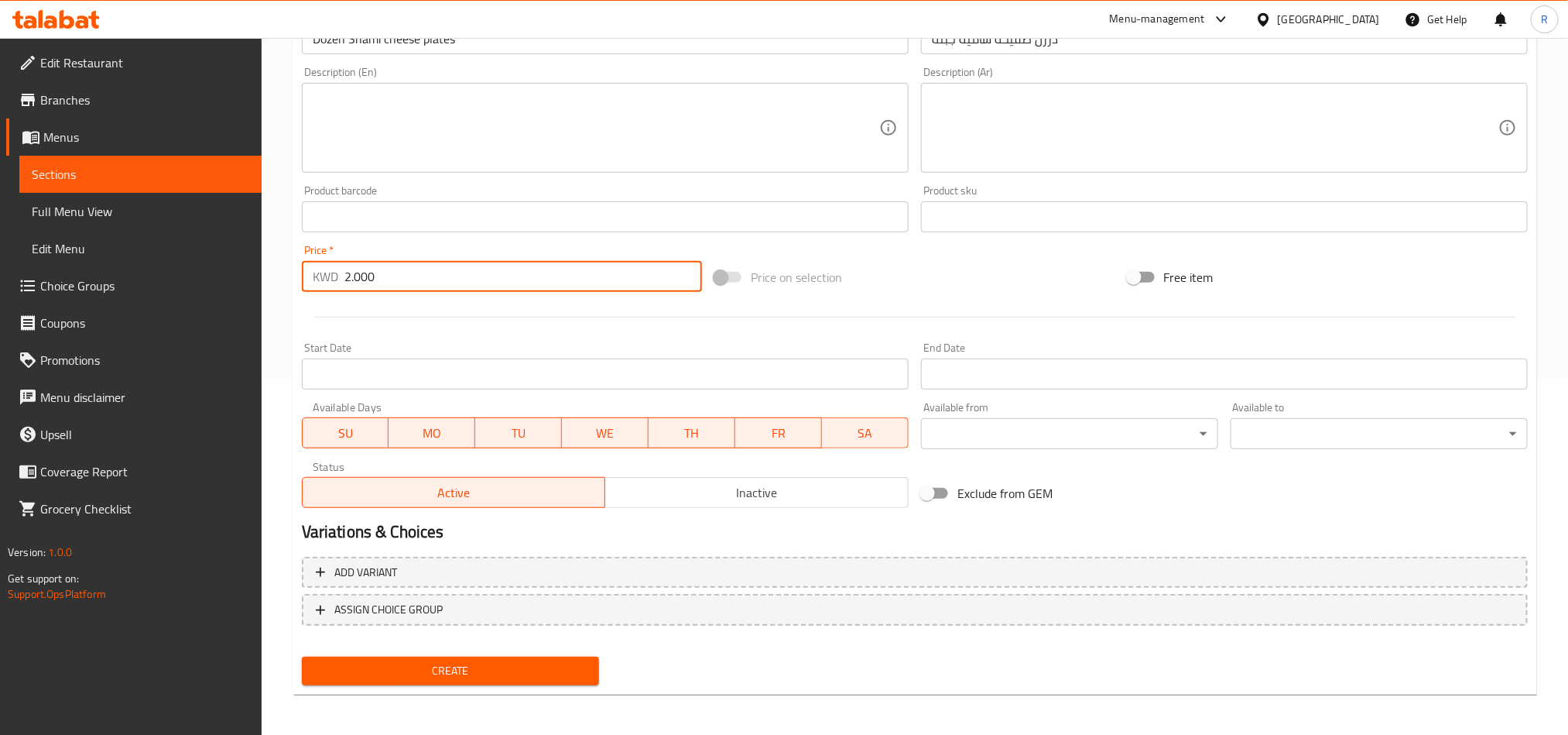
scroll to position [358, 0]
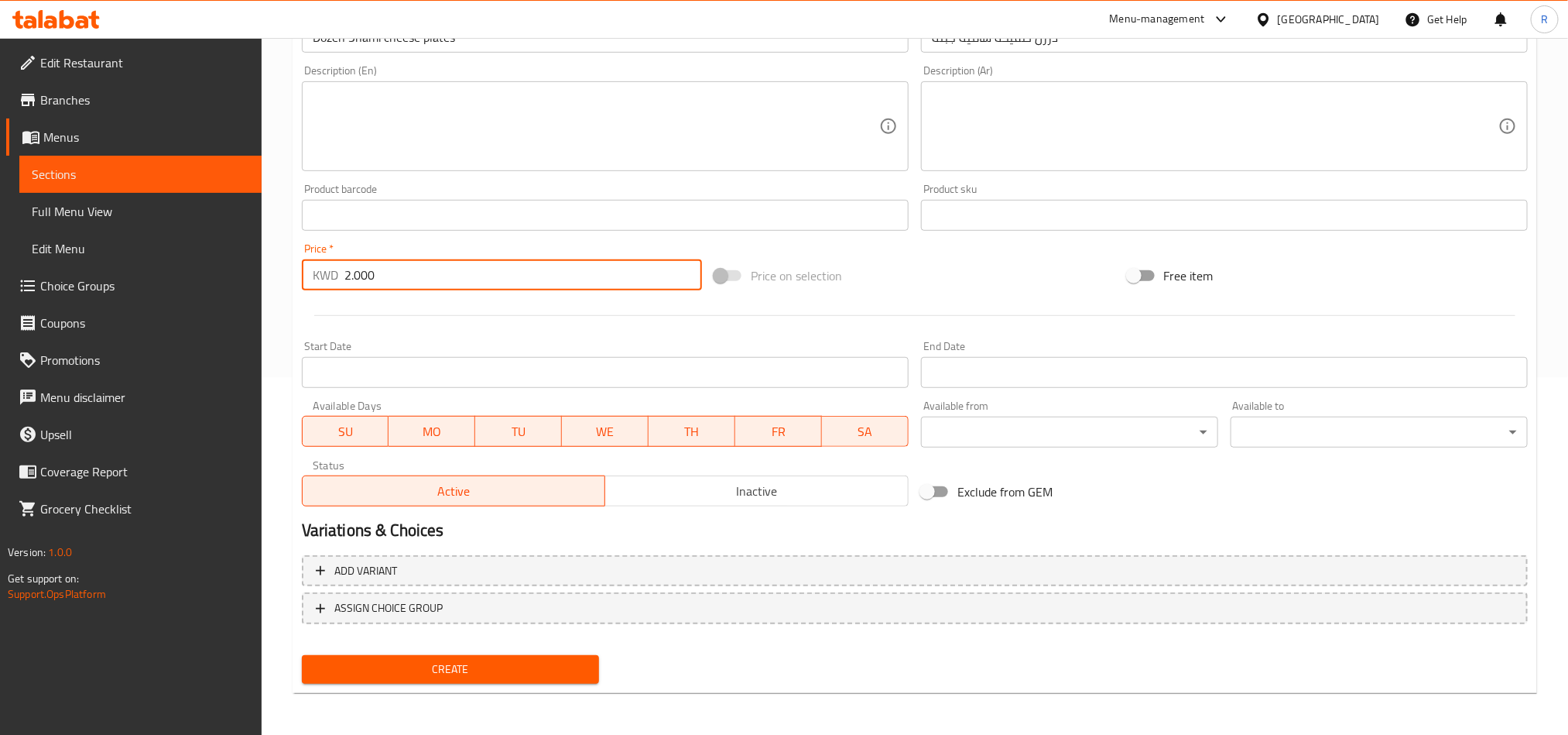
type input "2.000"
click at [555, 673] on span "Create" at bounding box center [451, 670] width 272 height 19
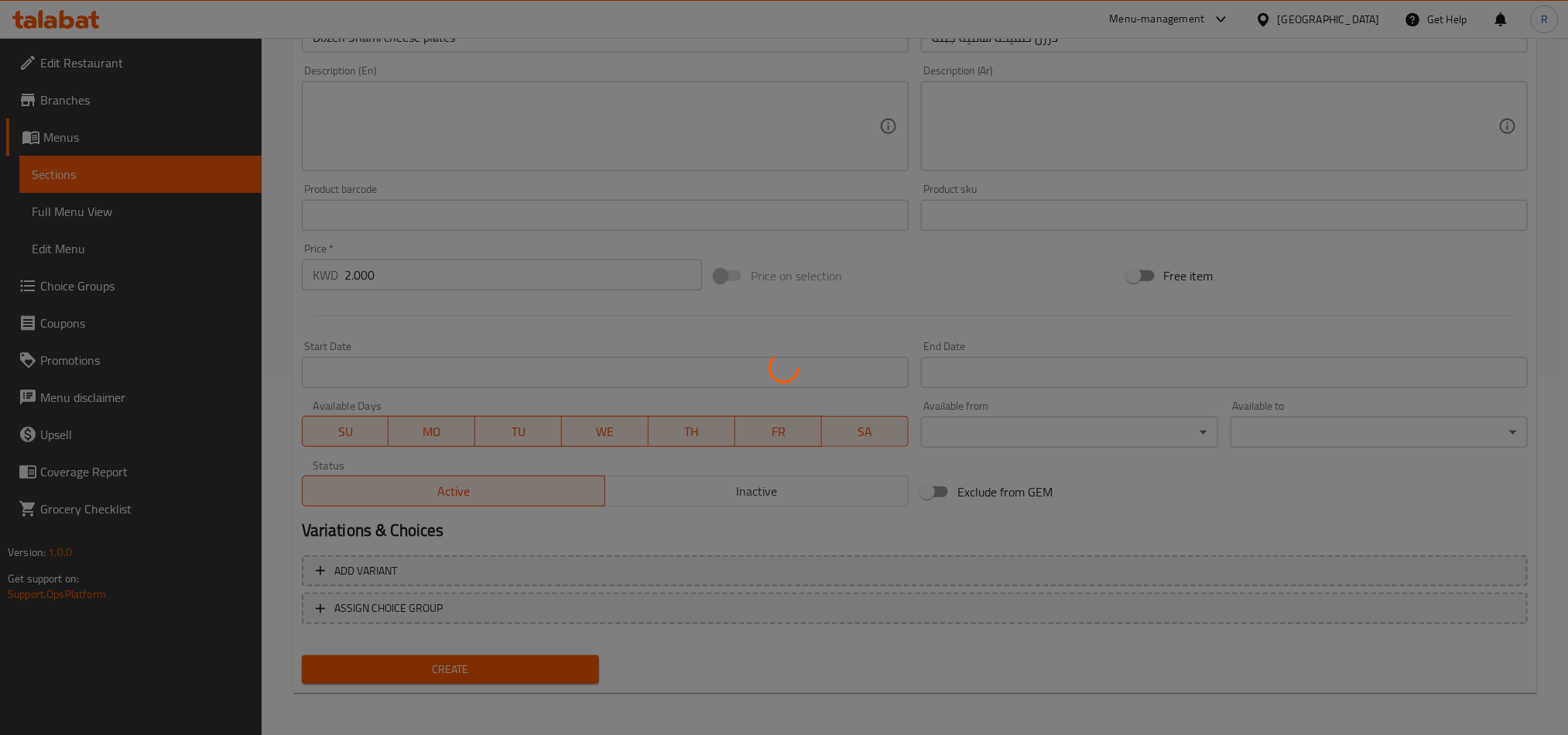
type input "0"
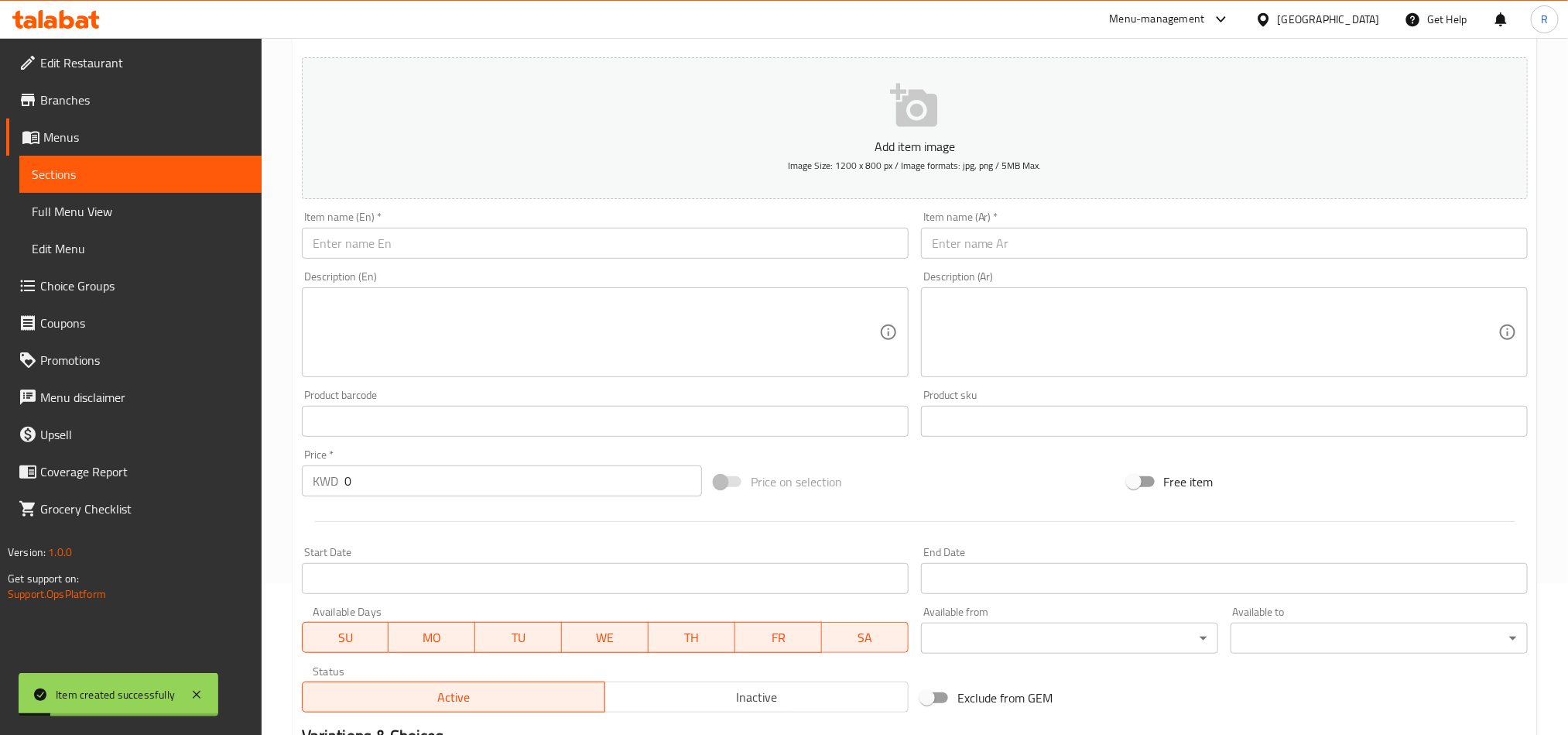
scroll to position [126, 0]
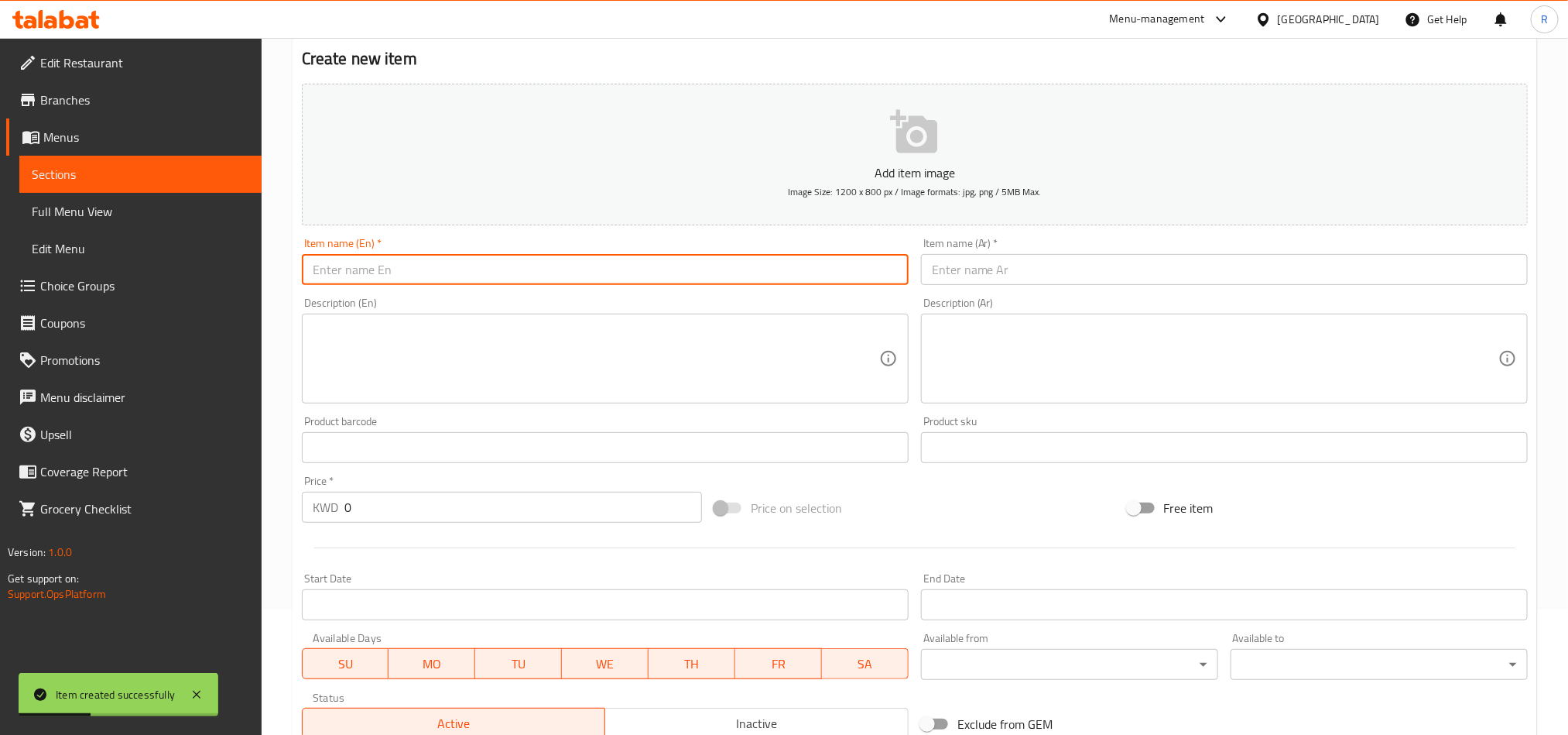
paste input "Dozen Shami Labneh Plates"
type input "Dozen Shami Labneh Plates"
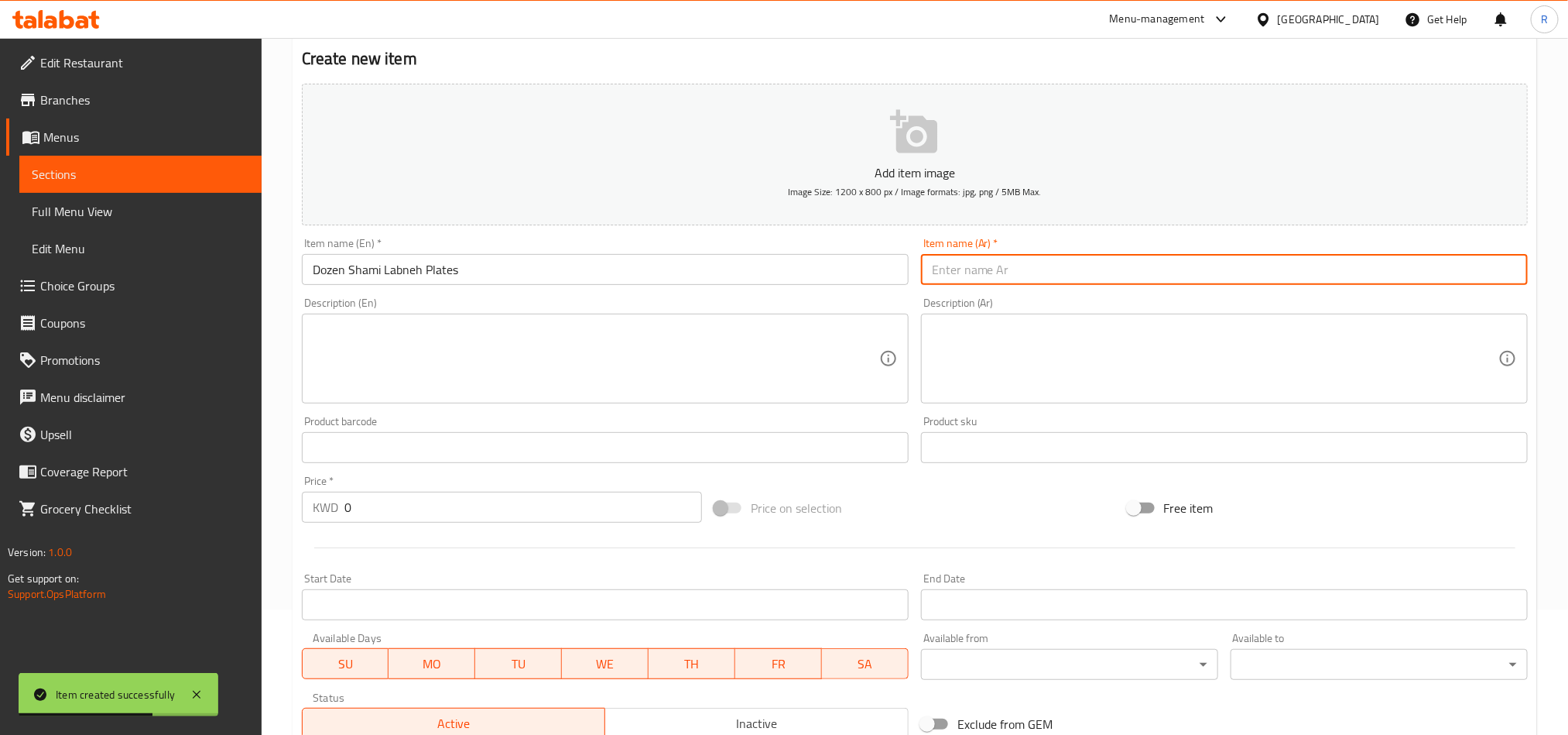
paste input "درزن صفيحة شامية لبنة"
type input "درزن صفيحة شامية لبنة"
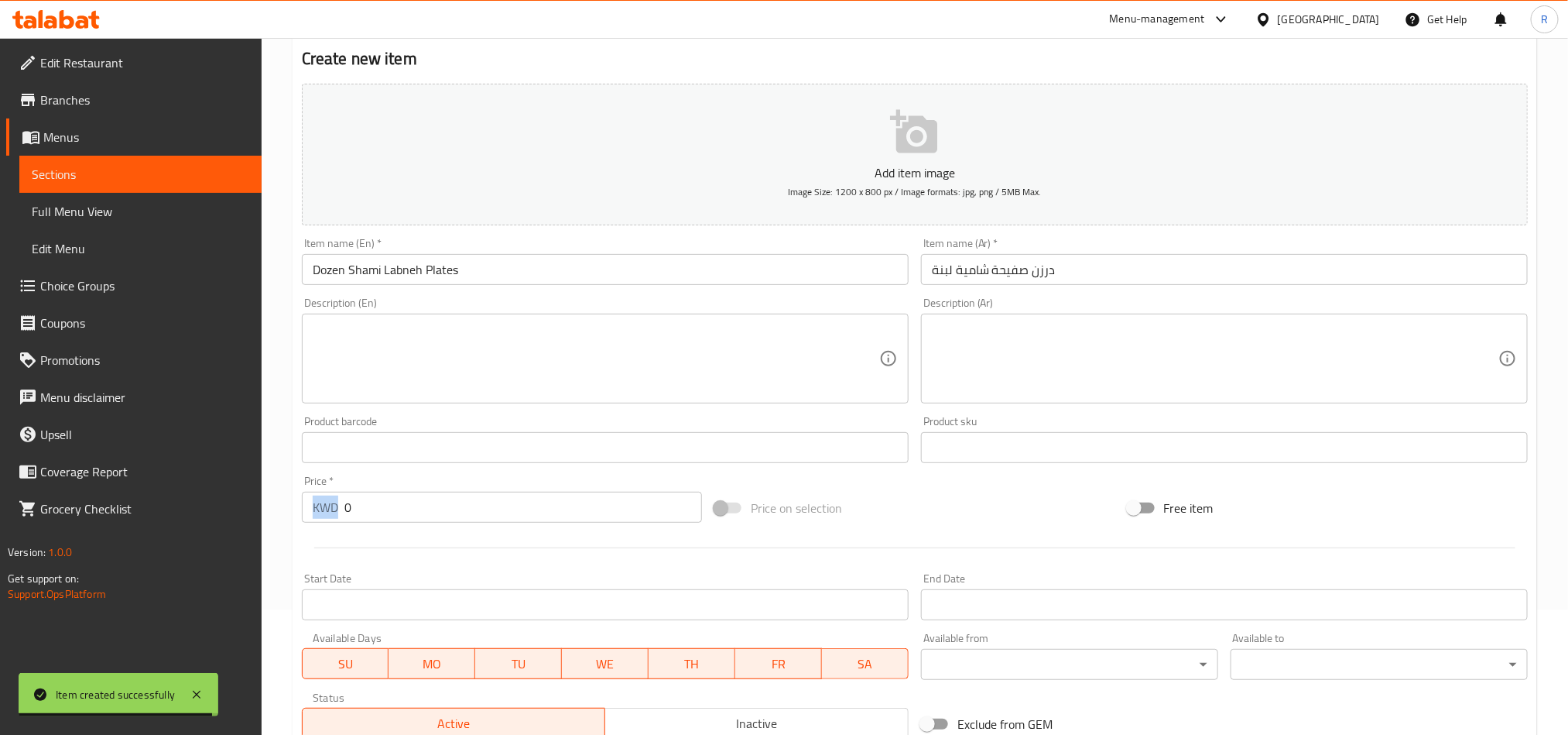
drag, startPoint x: 340, startPoint y: 507, endPoint x: 372, endPoint y: 509, distance: 32.1
click at [372, 509] on div "KWD 0 Price *" at bounding box center [502, 507] width 401 height 31
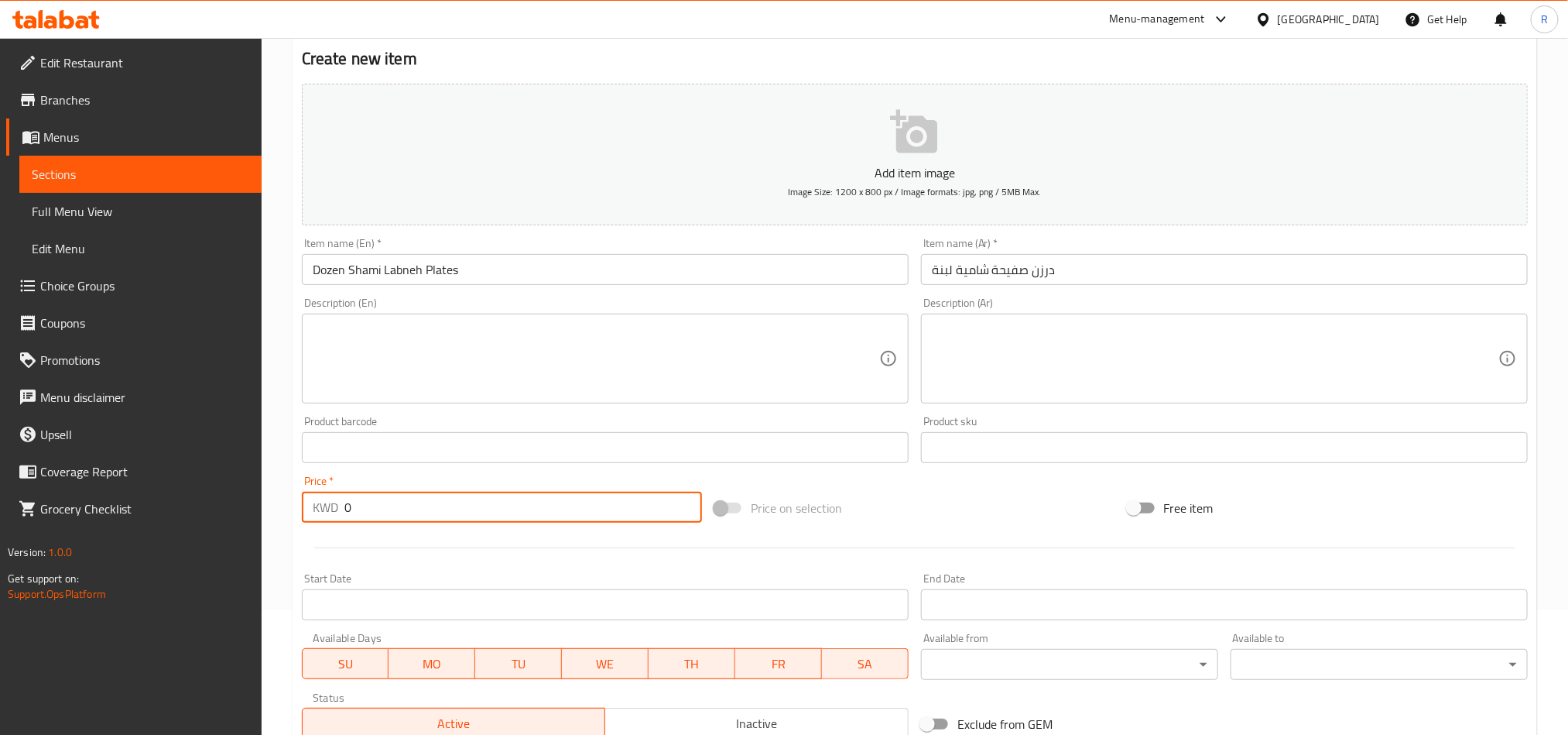
drag, startPoint x: 368, startPoint y: 507, endPoint x: 328, endPoint y: 507, distance: 40.0
click at [328, 507] on div "KWD 0 Price *" at bounding box center [502, 507] width 401 height 31
paste input "1.75"
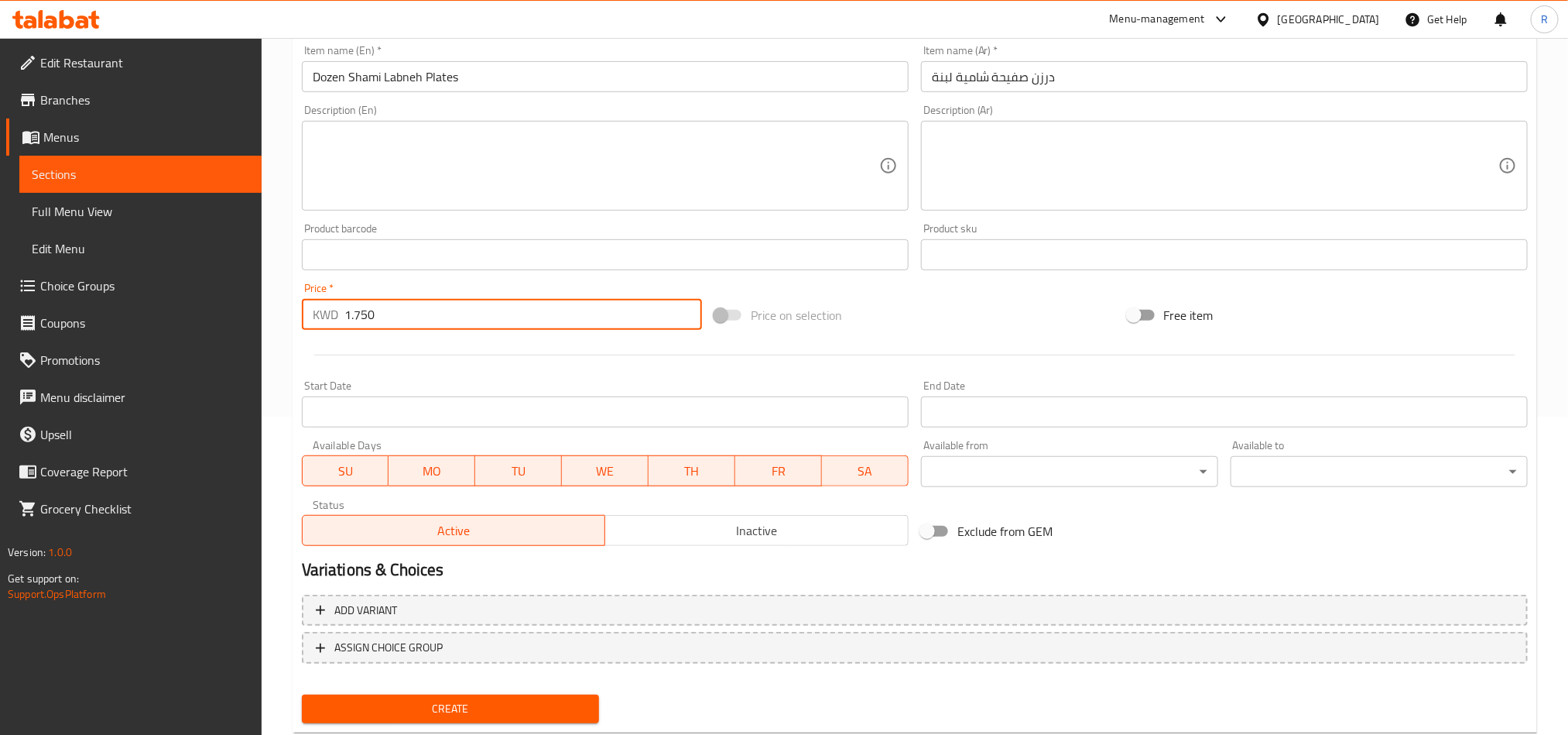
scroll to position [358, 0]
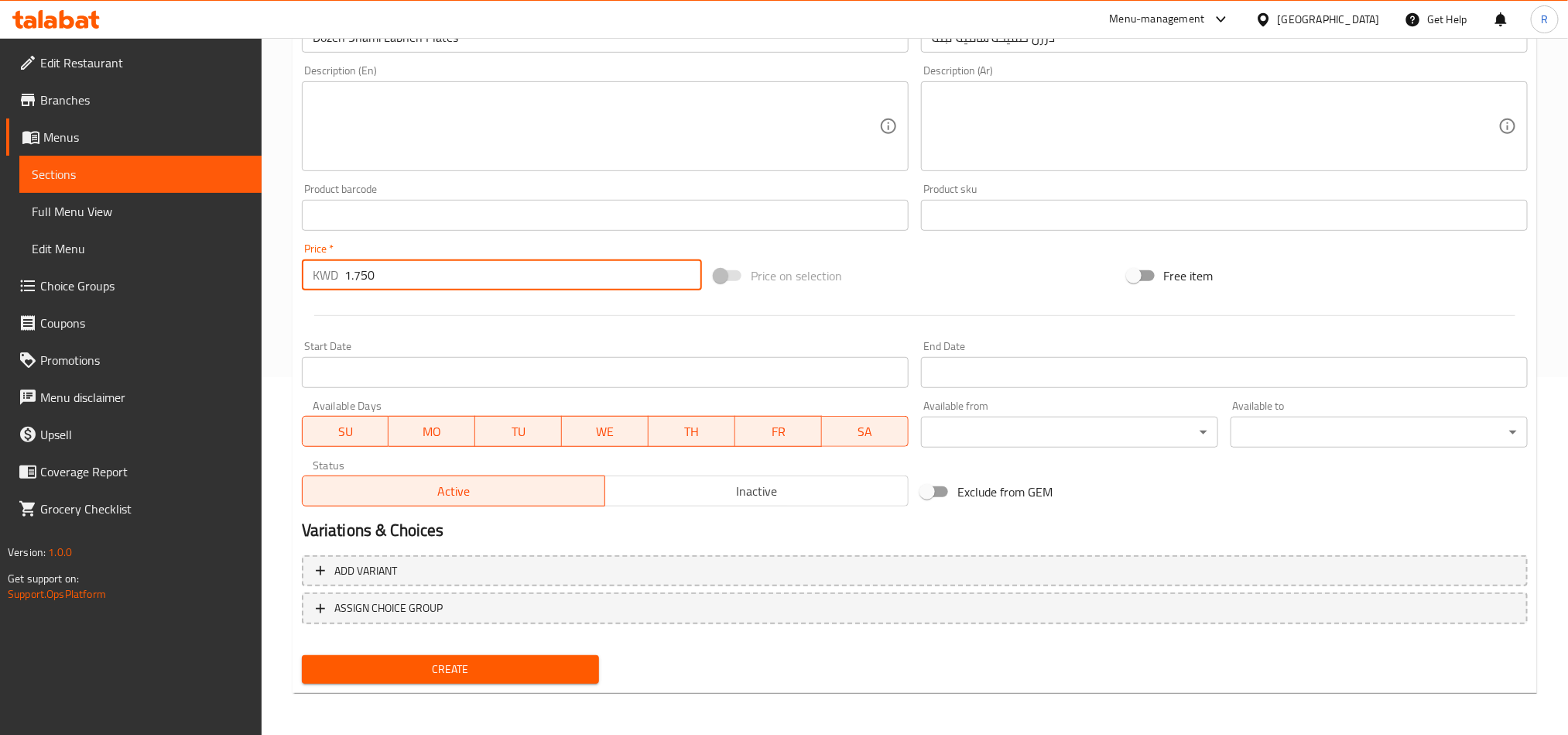
type input "1.750"
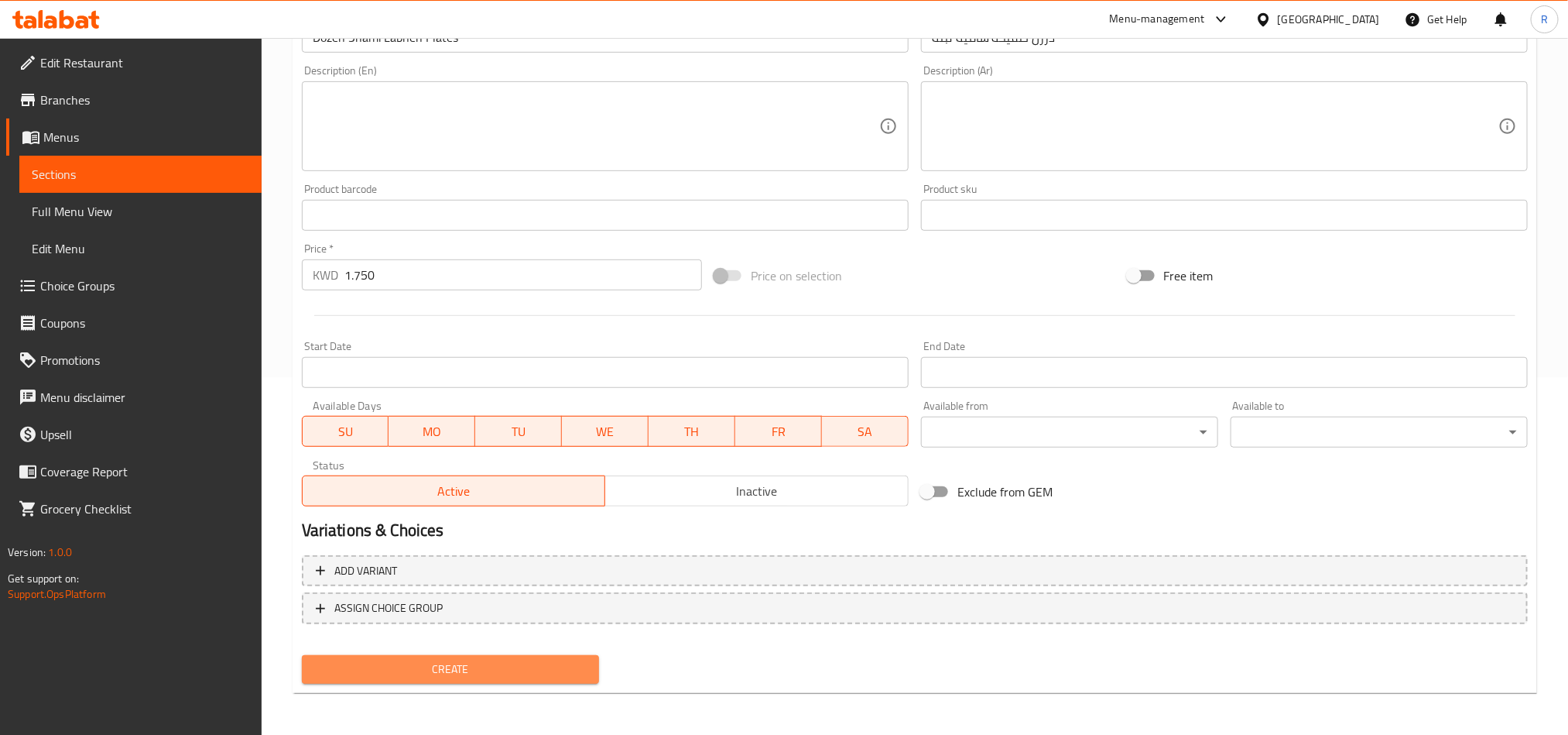
click at [535, 678] on button "Create" at bounding box center [450, 669] width 298 height 28
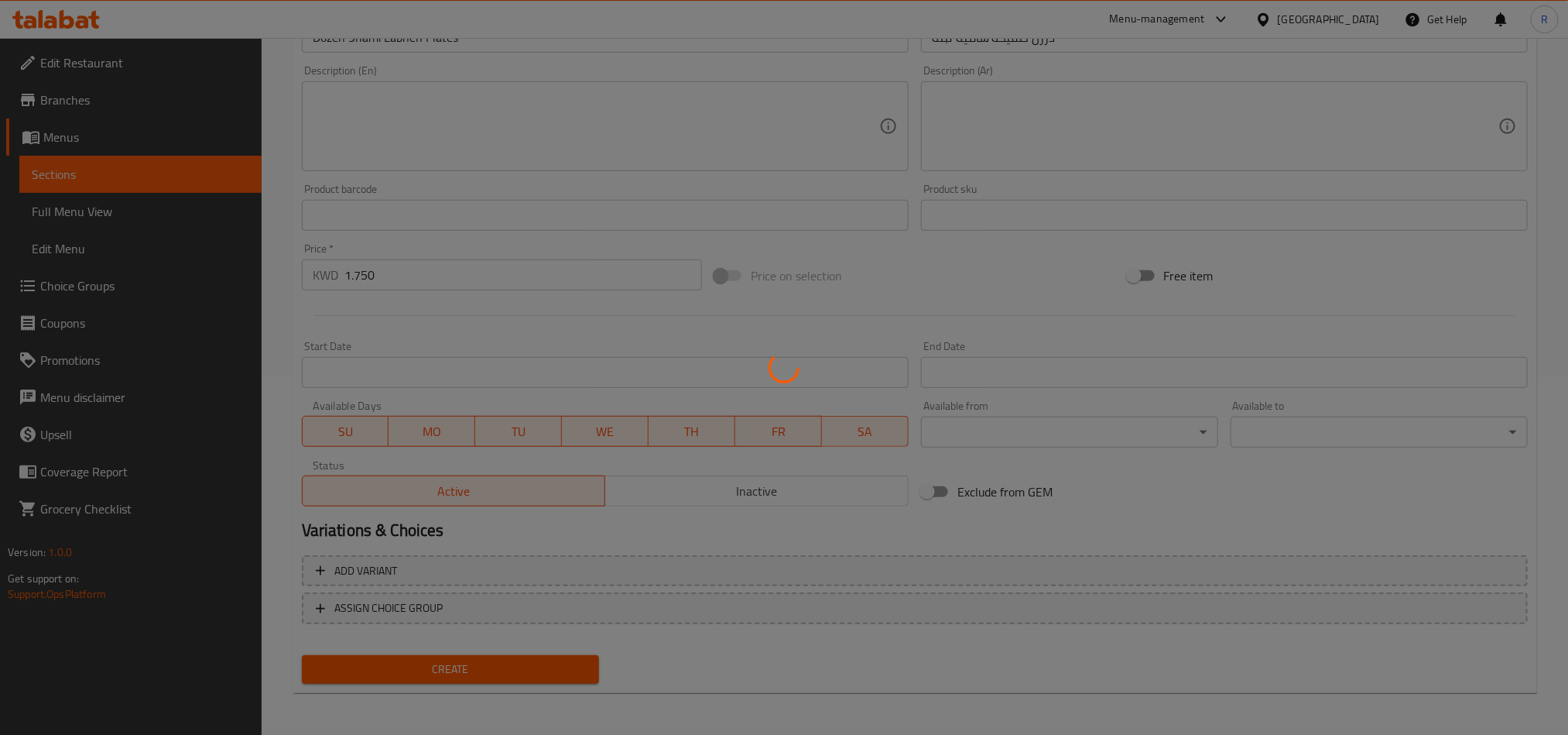
type input "0"
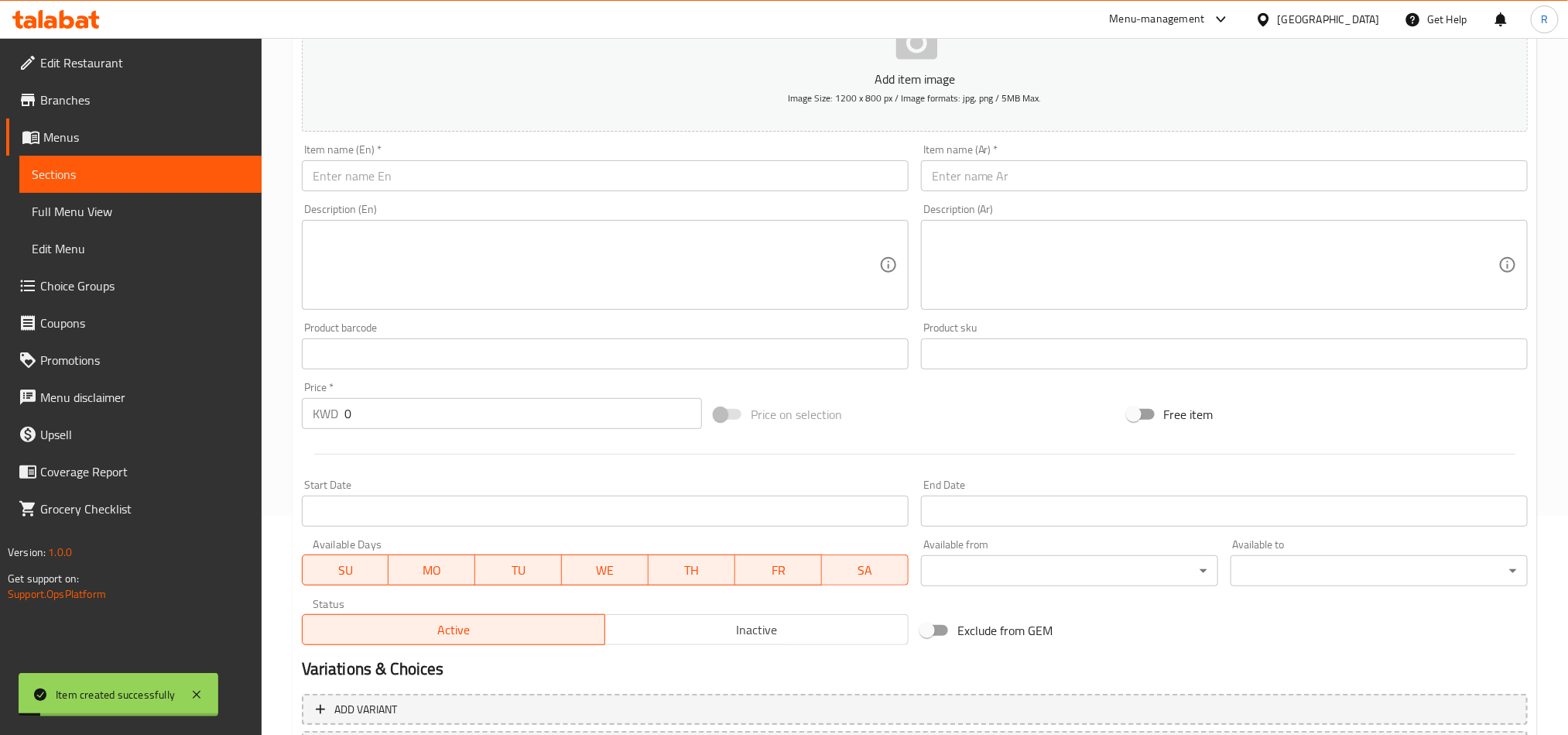
scroll to position [126, 0]
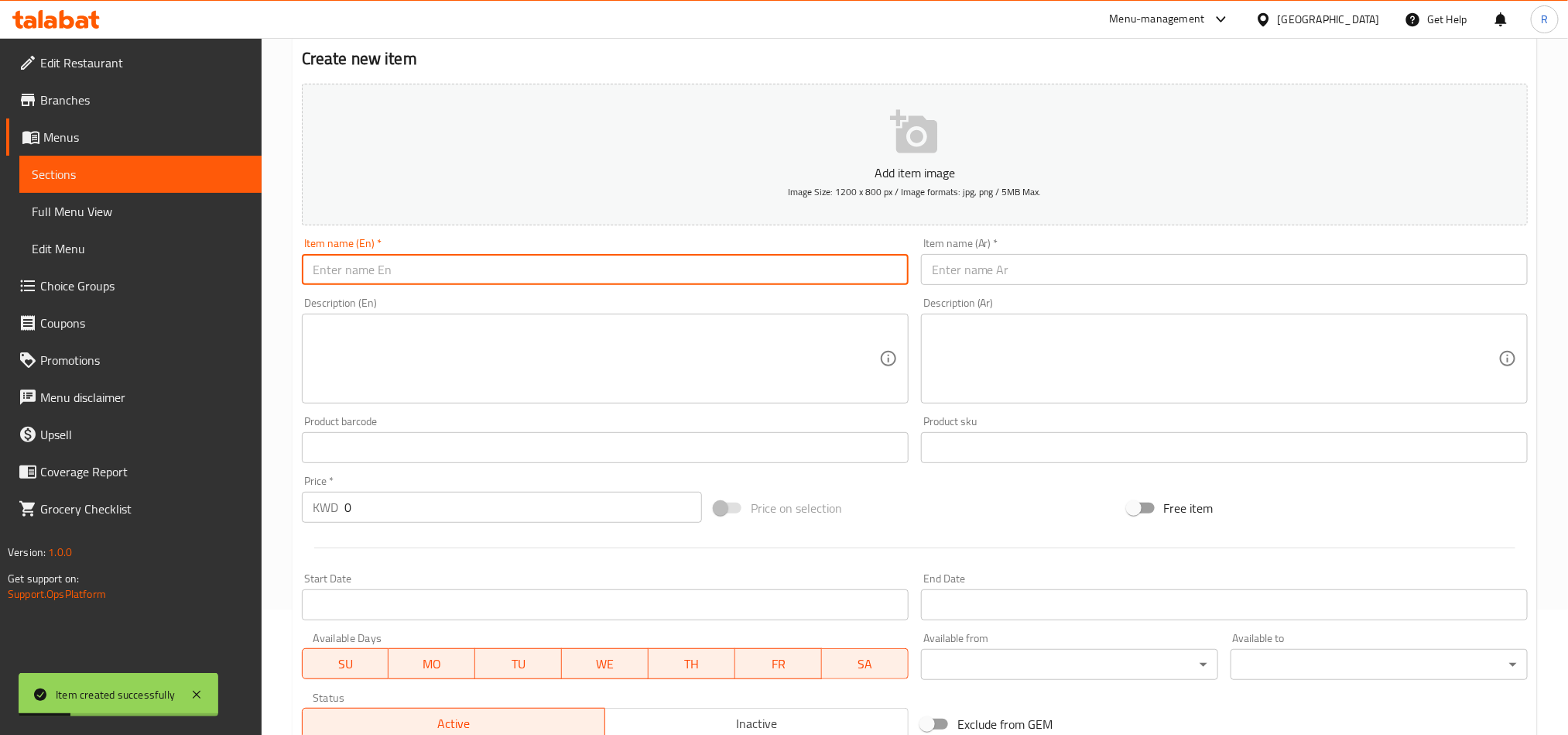
paste input "Dozen Shami thyme plates"
type input "Dozen Shami thyme plates"
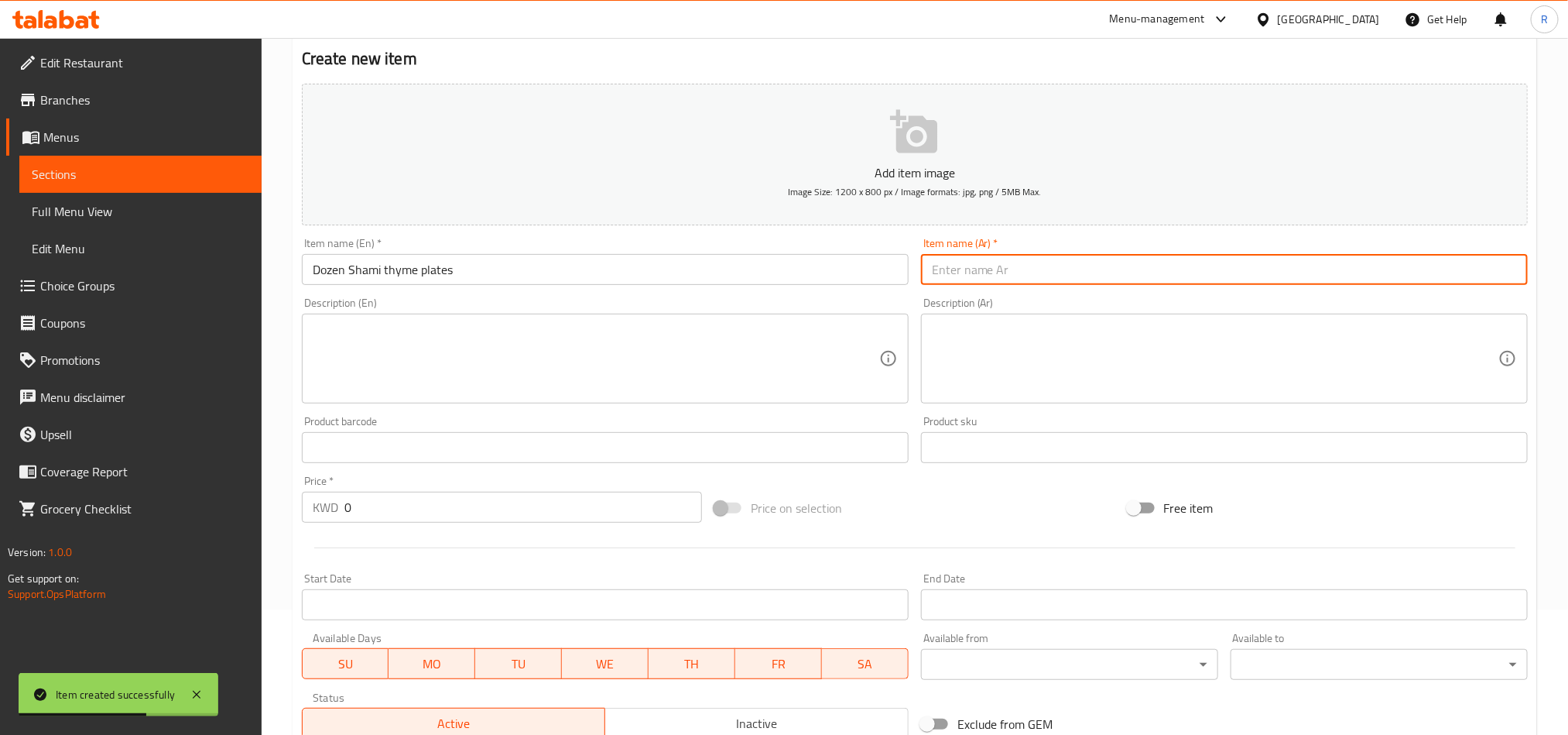
paste input "درزن صفيحة شامية زعتر"
type input "درزن صفيحة شامية زعتر"
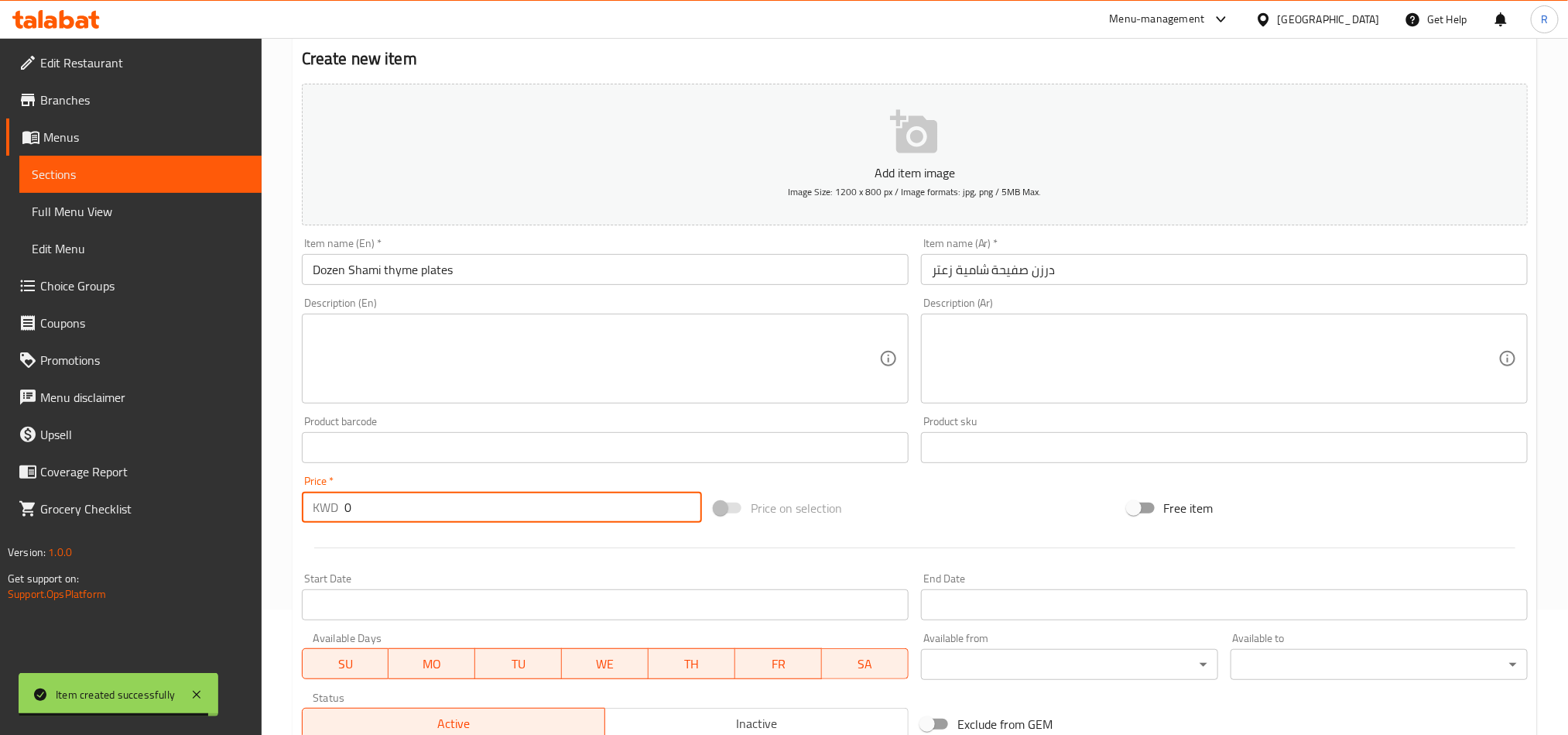
drag, startPoint x: 351, startPoint y: 506, endPoint x: 340, endPoint y: 507, distance: 11.0
click at [340, 507] on div "KWD 0 Price *" at bounding box center [502, 507] width 401 height 31
drag, startPoint x: 341, startPoint y: 507, endPoint x: 355, endPoint y: 512, distance: 14.9
click at [355, 514] on input "0" at bounding box center [523, 507] width 358 height 31
drag, startPoint x: 347, startPoint y: 509, endPoint x: 355, endPoint y: 507, distance: 8.2
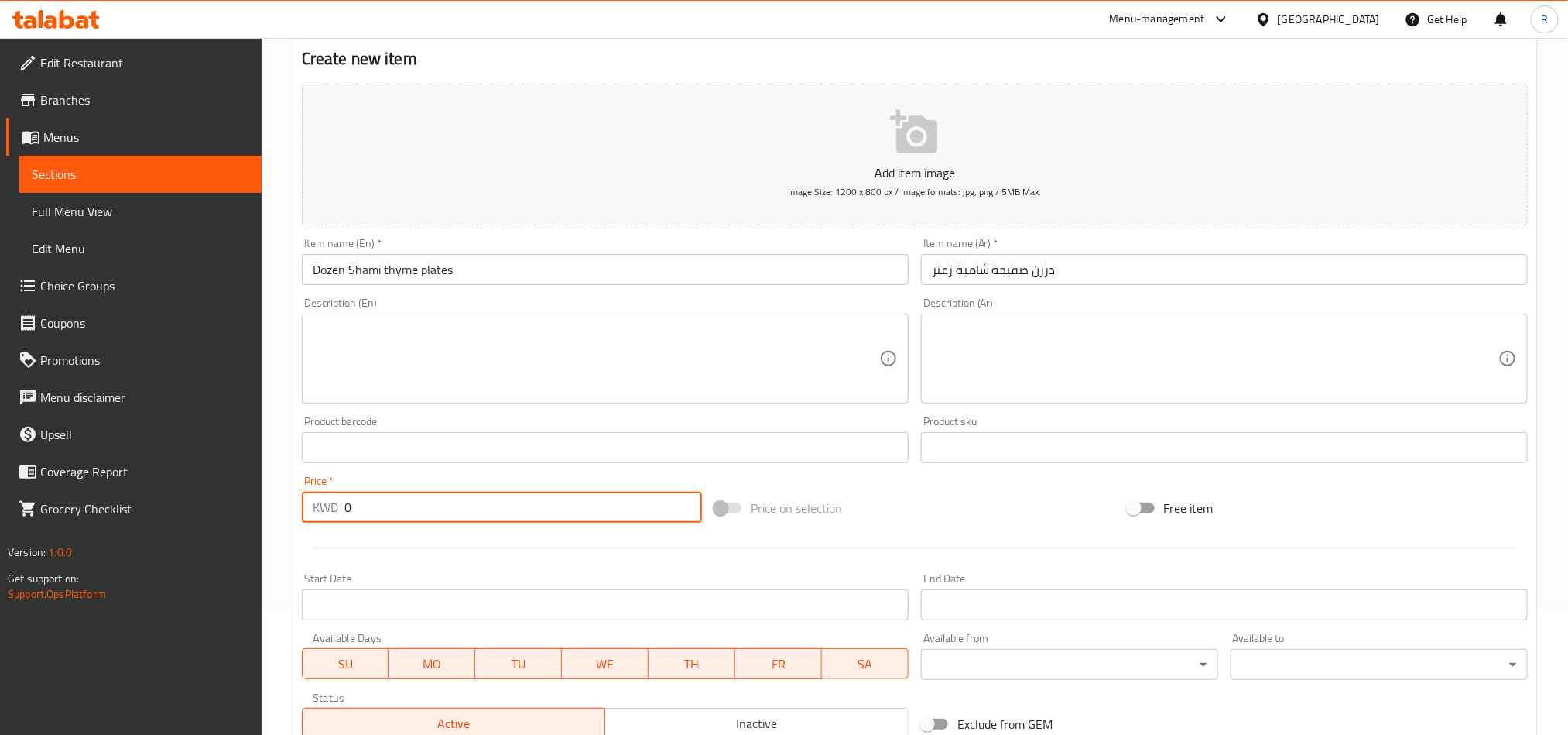
click at [355, 507] on input "0" at bounding box center [523, 507] width 358 height 31
paste input "1.75"
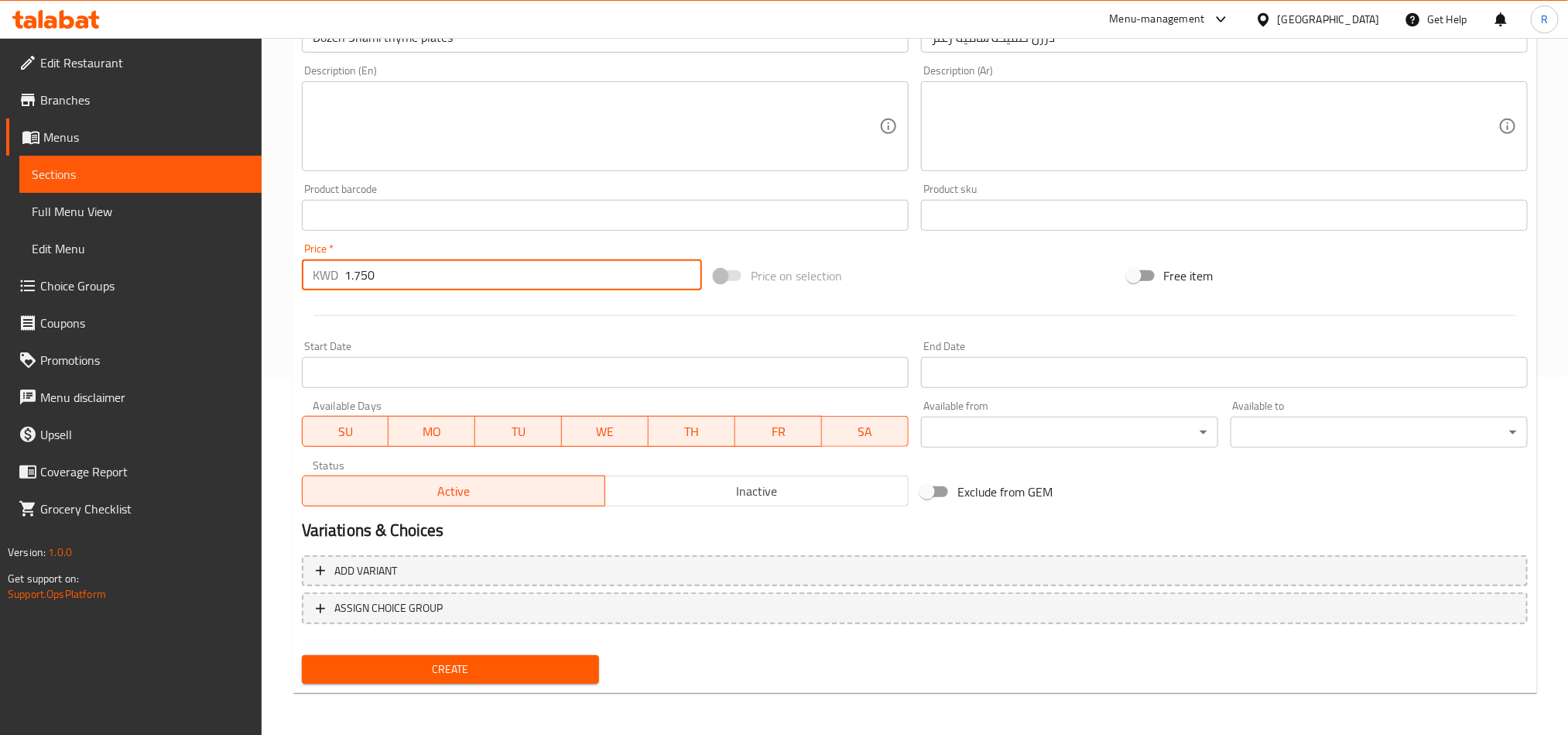
type input "1.750"
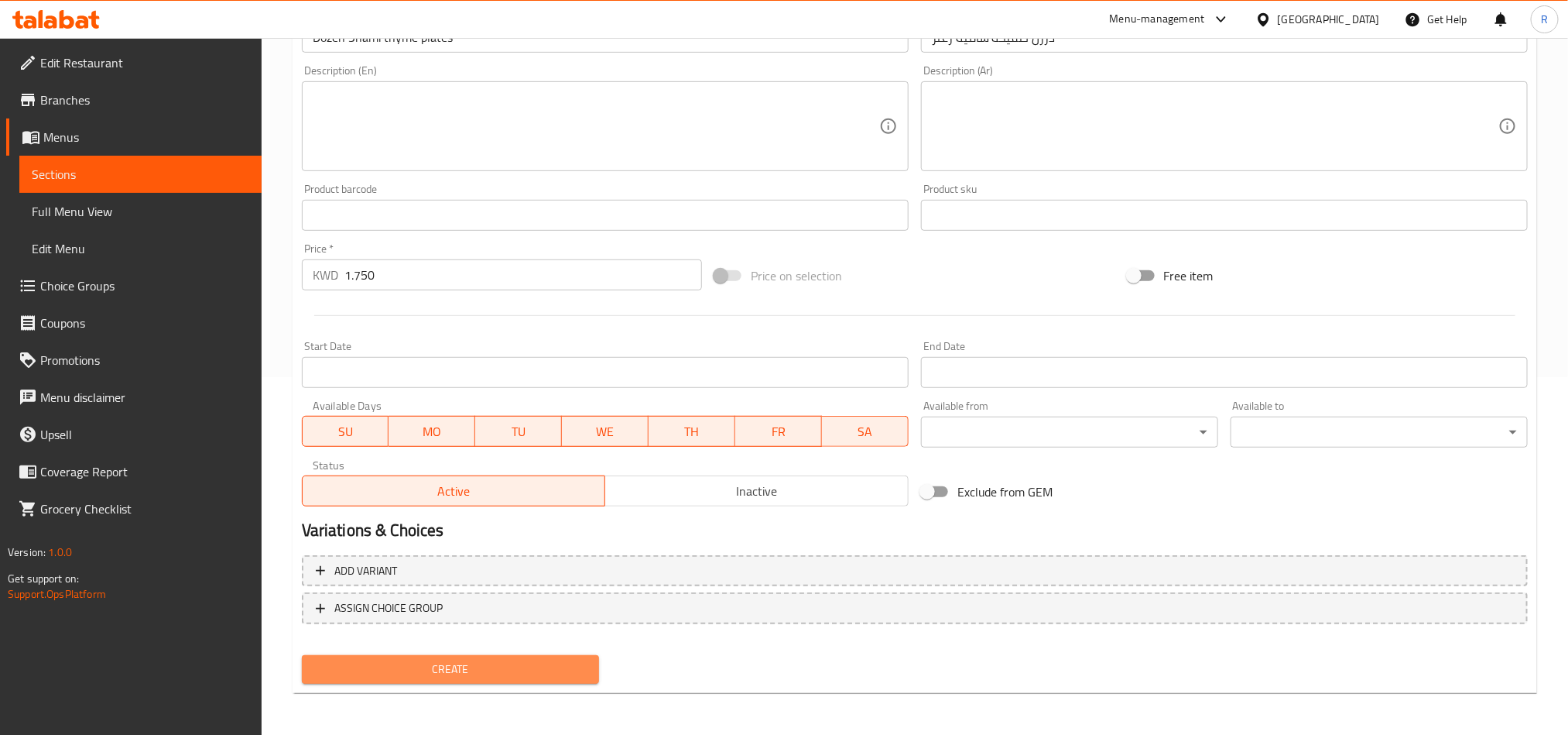
click at [500, 673] on span "Create" at bounding box center [451, 670] width 272 height 19
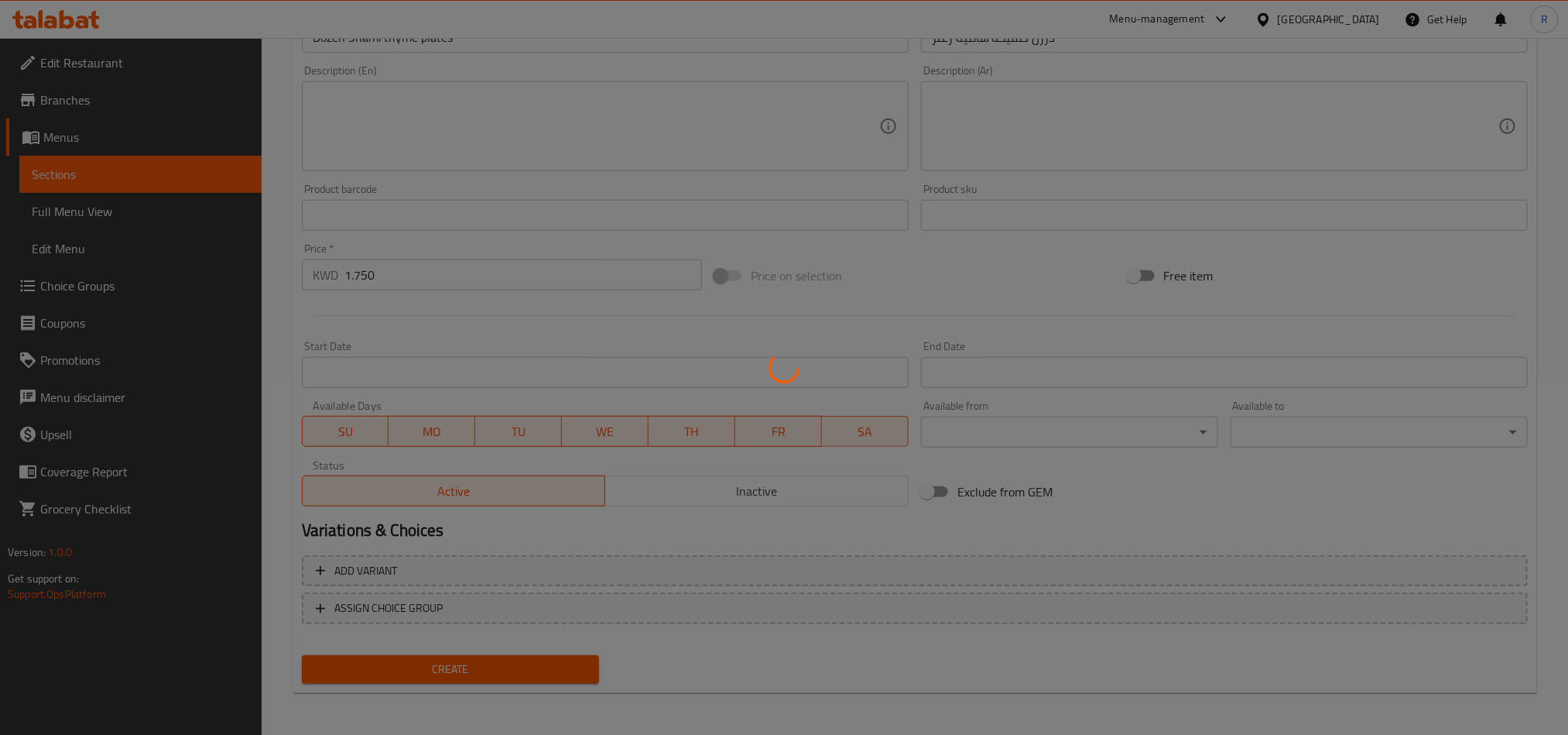
type input "0"
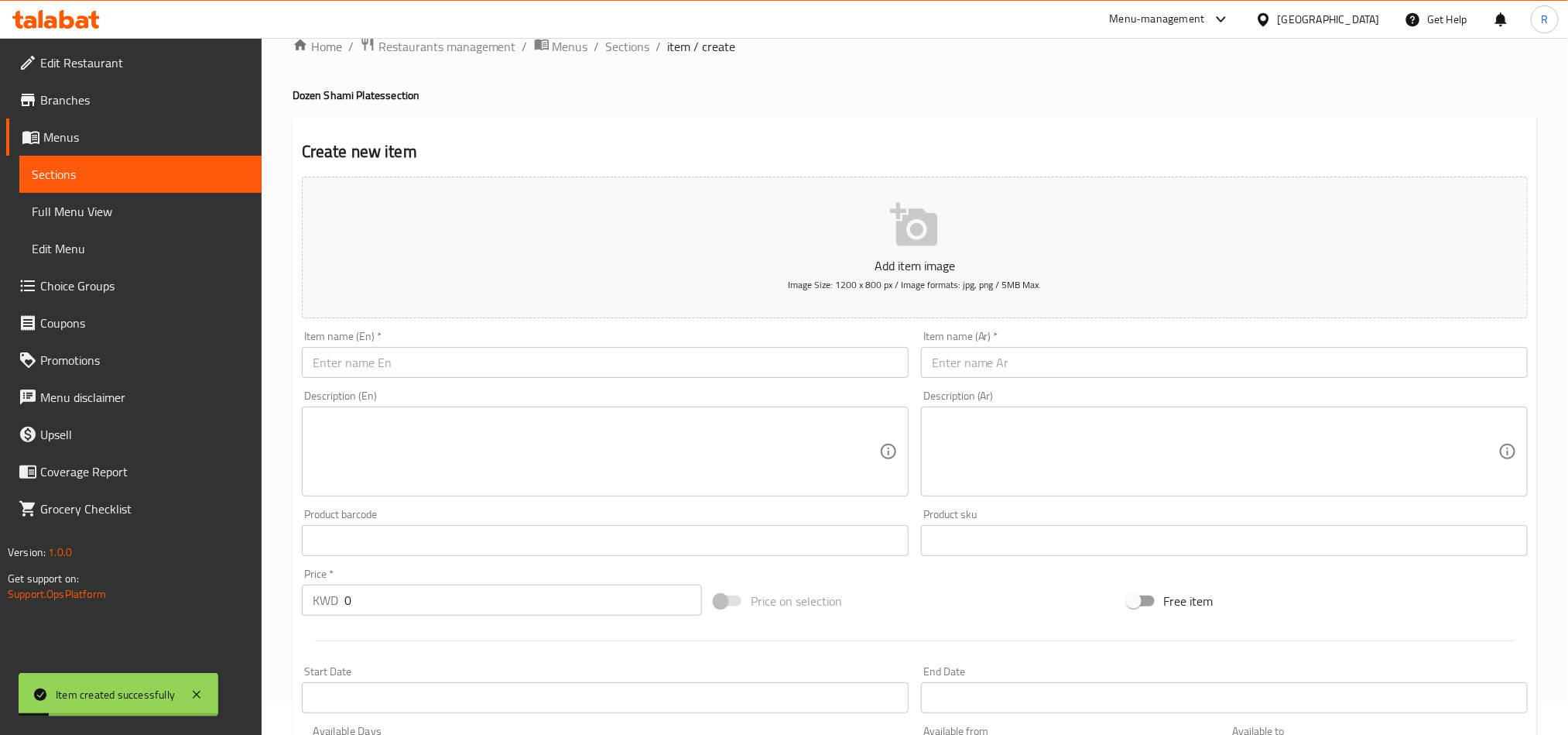
scroll to position [9, 0]
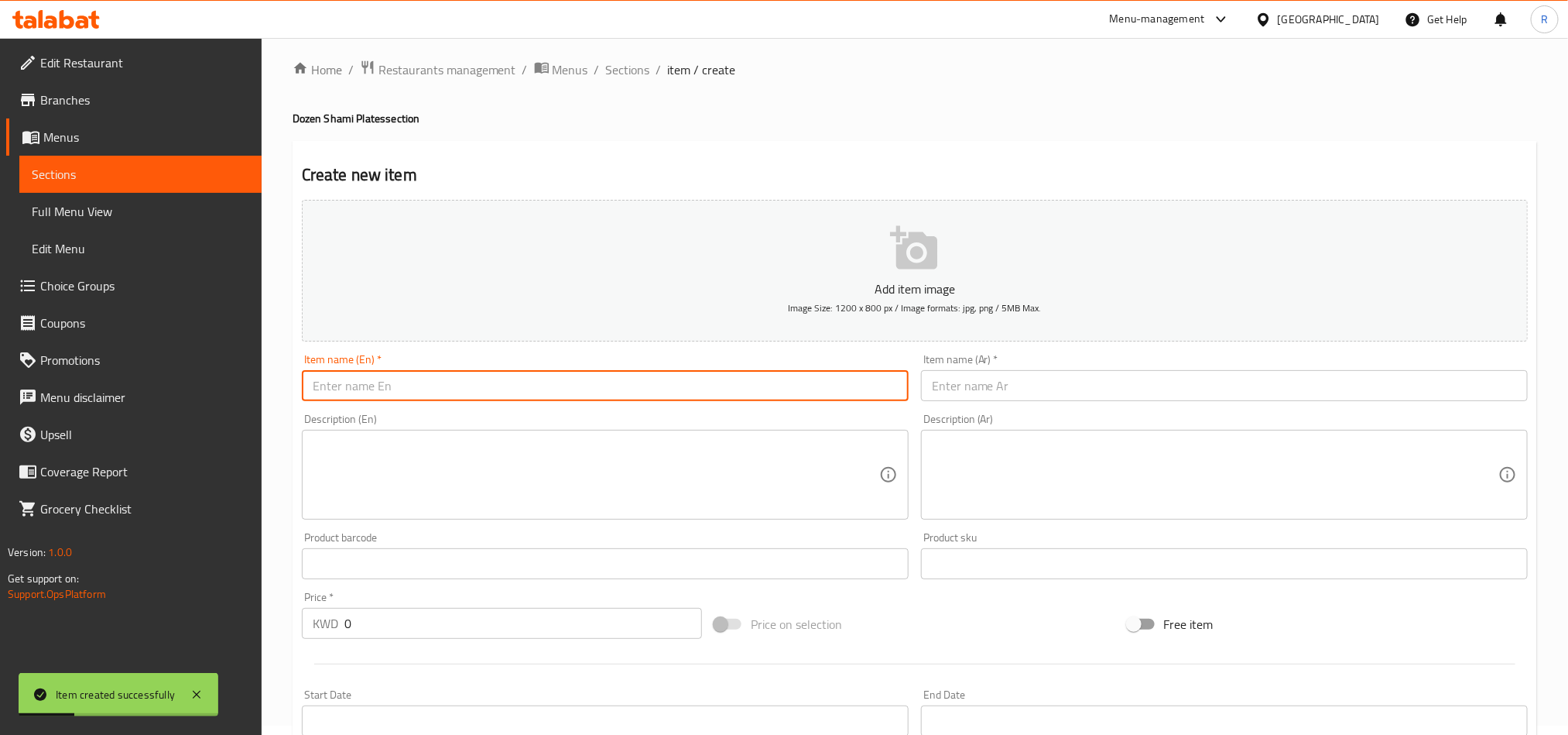
paste input "Dozen Shami spinach plates"
type input "Dozen Shami spinach plates"
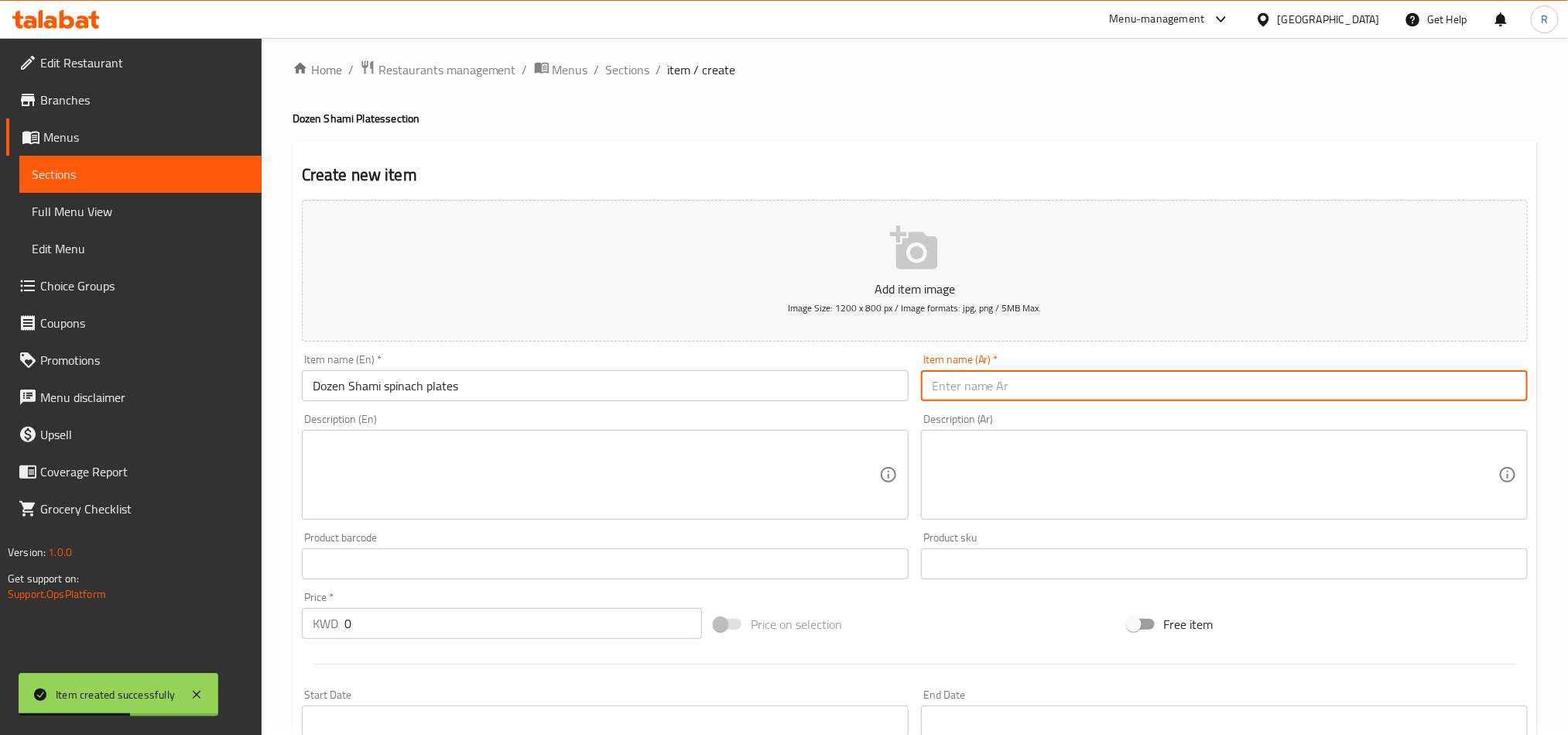
paste input "درزن صفيحة شامية سبانخ"
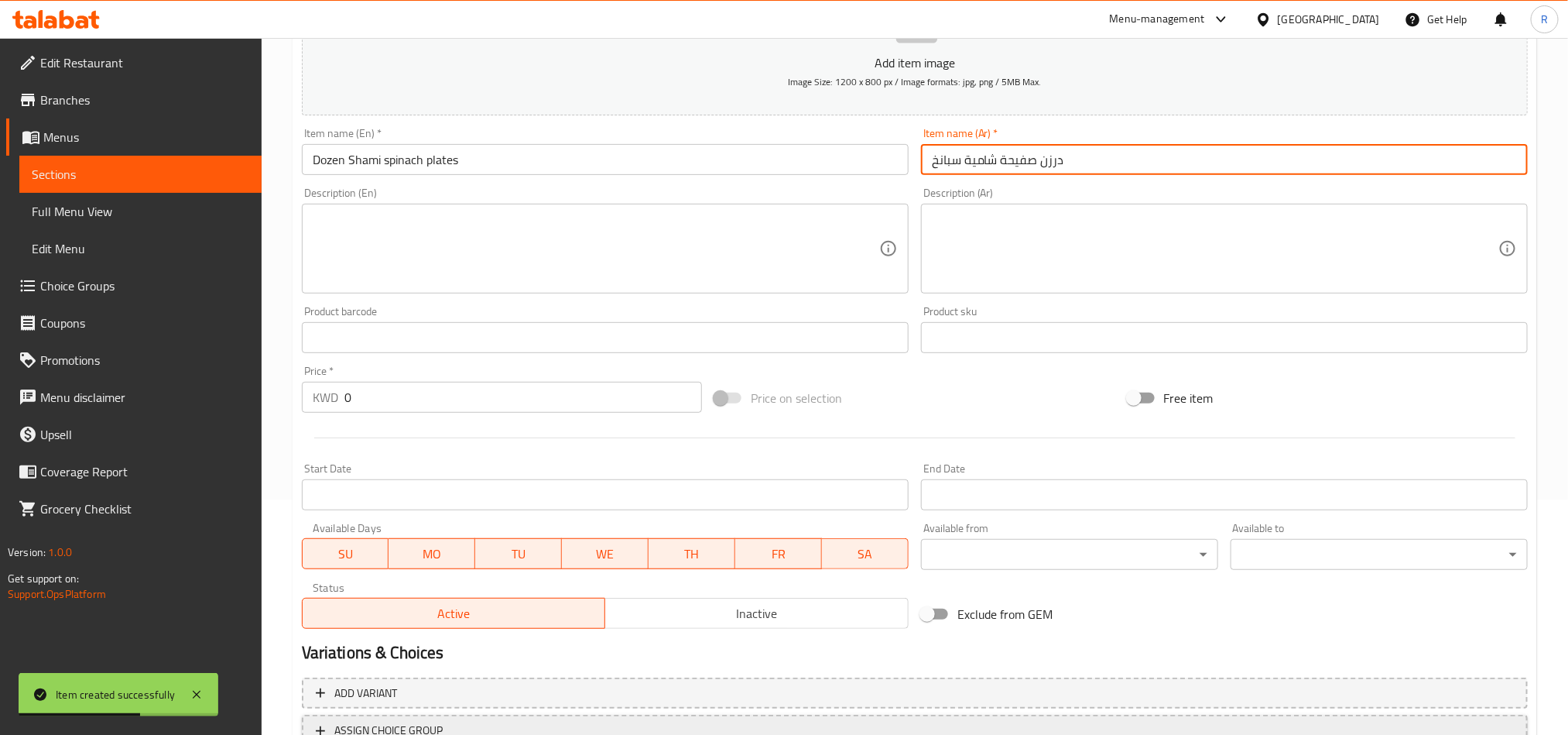
scroll to position [242, 0]
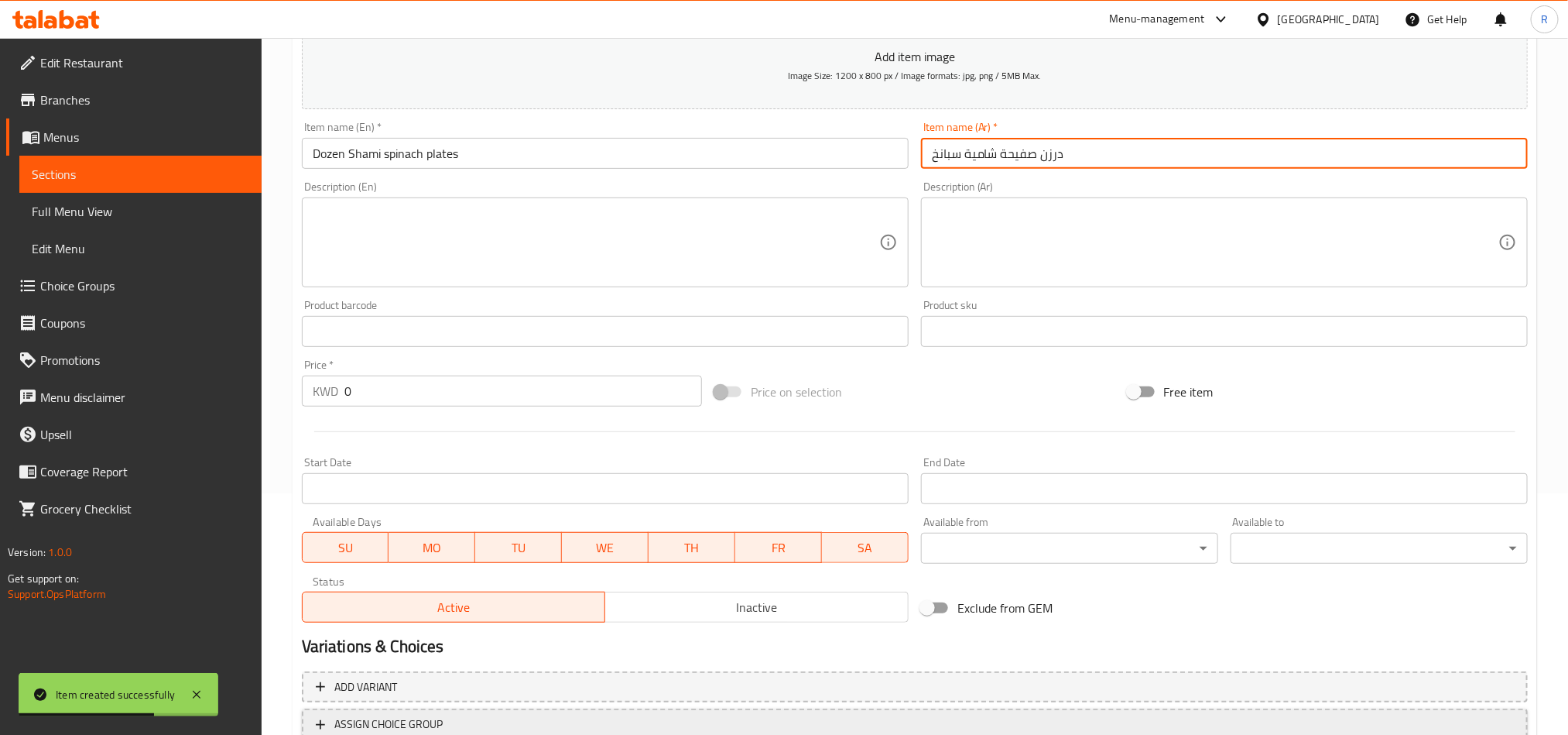
type input "درزن صفيحة شامية سبانخ"
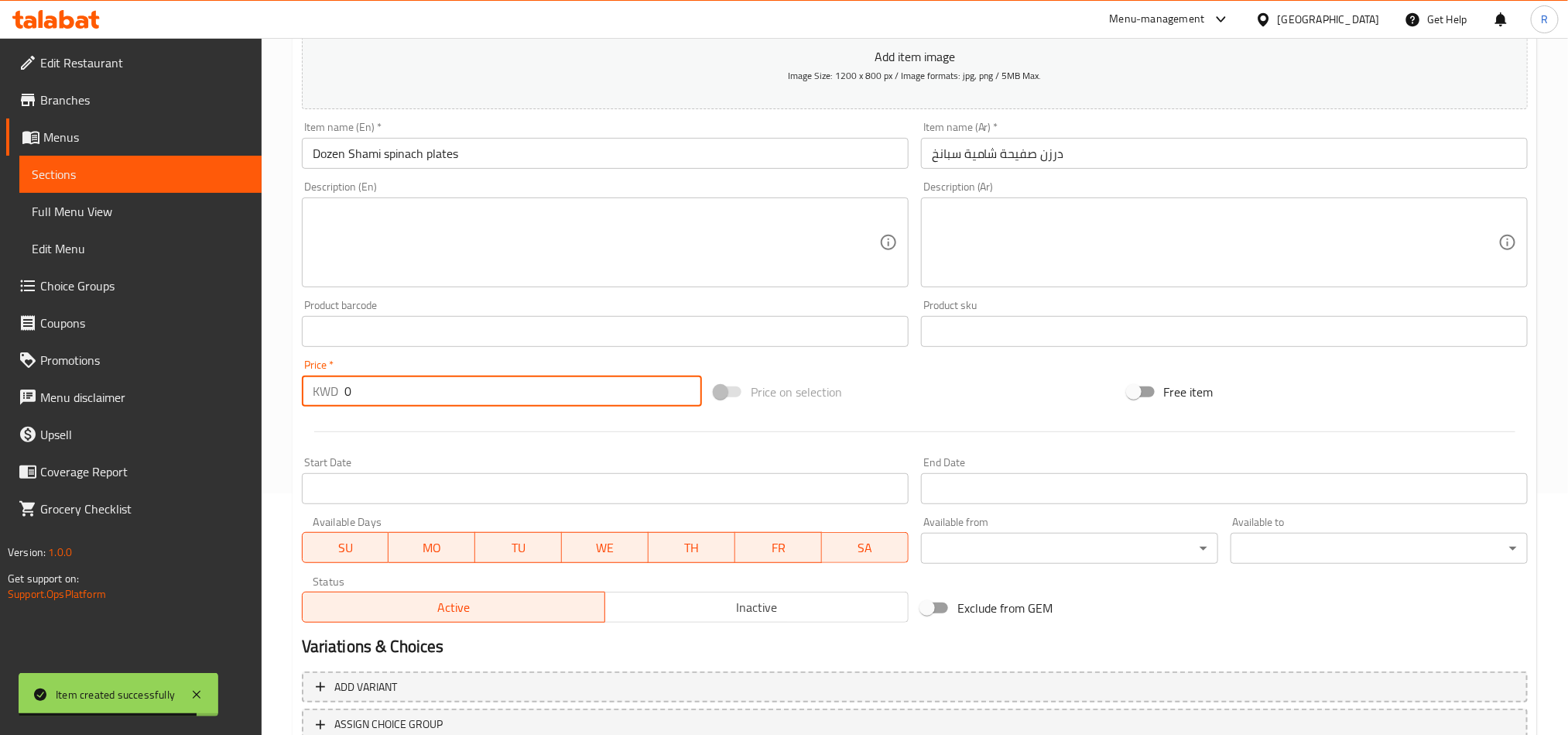
drag, startPoint x: 347, startPoint y: 389, endPoint x: 363, endPoint y: 389, distance: 16.0
click at [363, 389] on input "0" at bounding box center [523, 391] width 358 height 31
paste input "1.75"
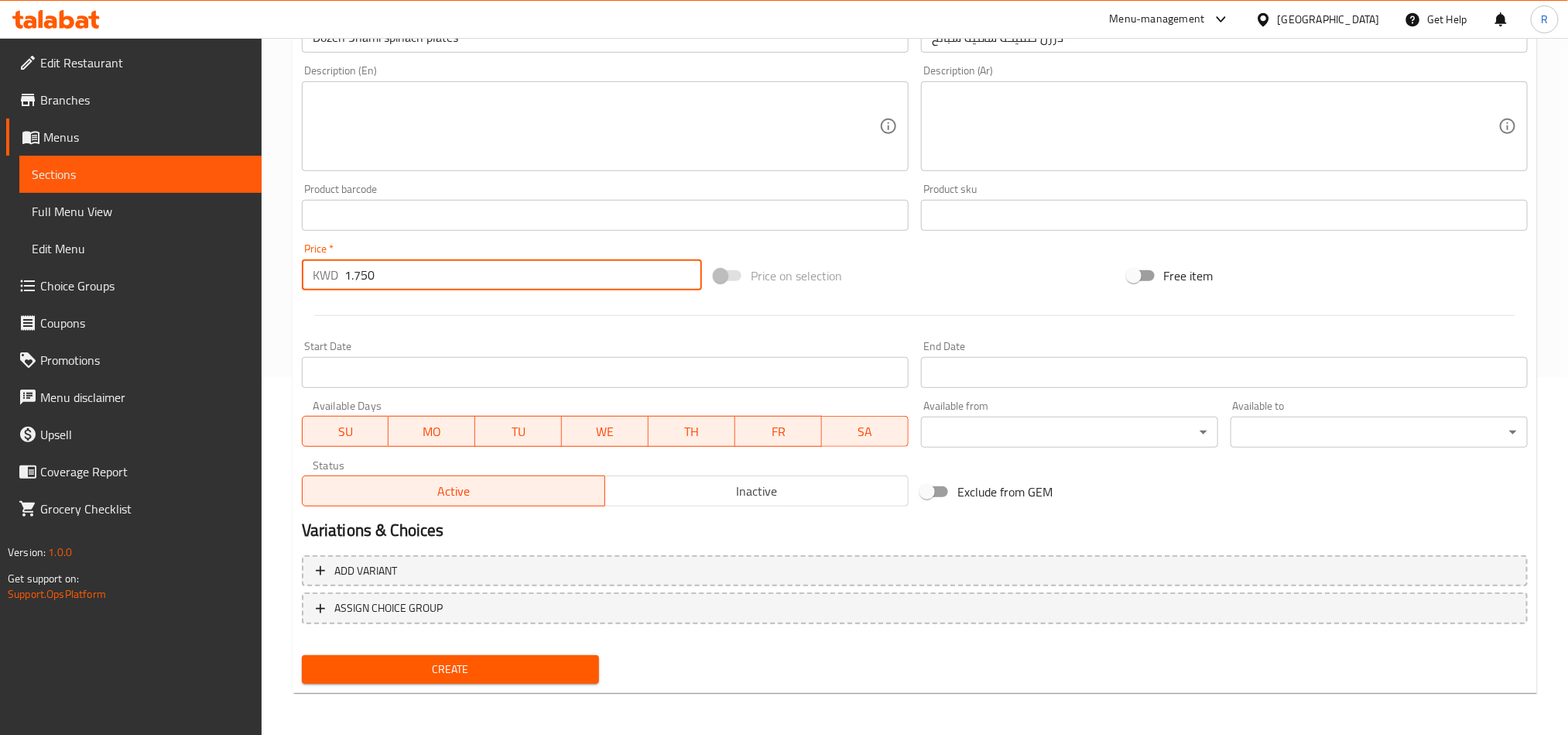
type input "1.750"
click at [570, 674] on span "Create" at bounding box center [451, 670] width 272 height 19
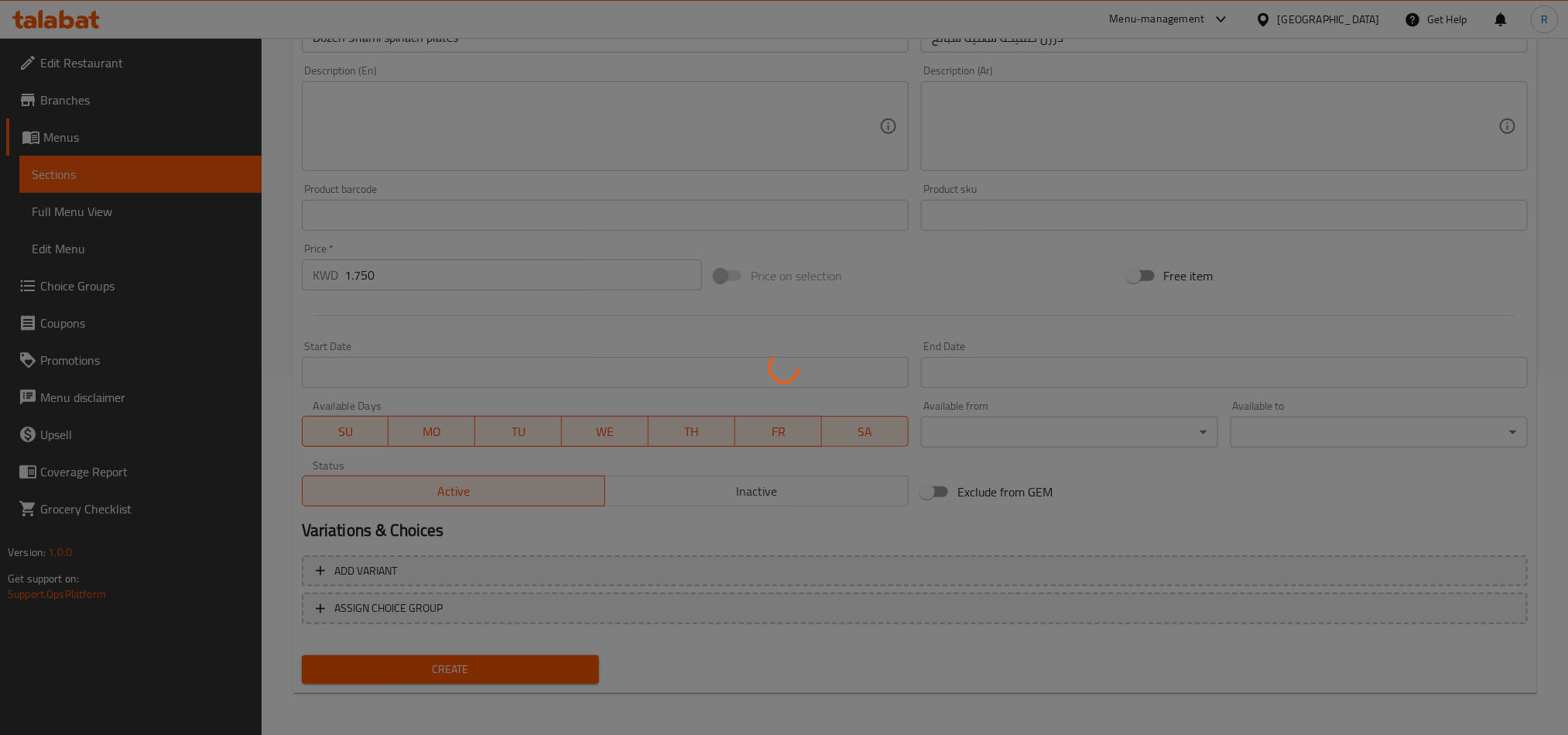
type input "0"
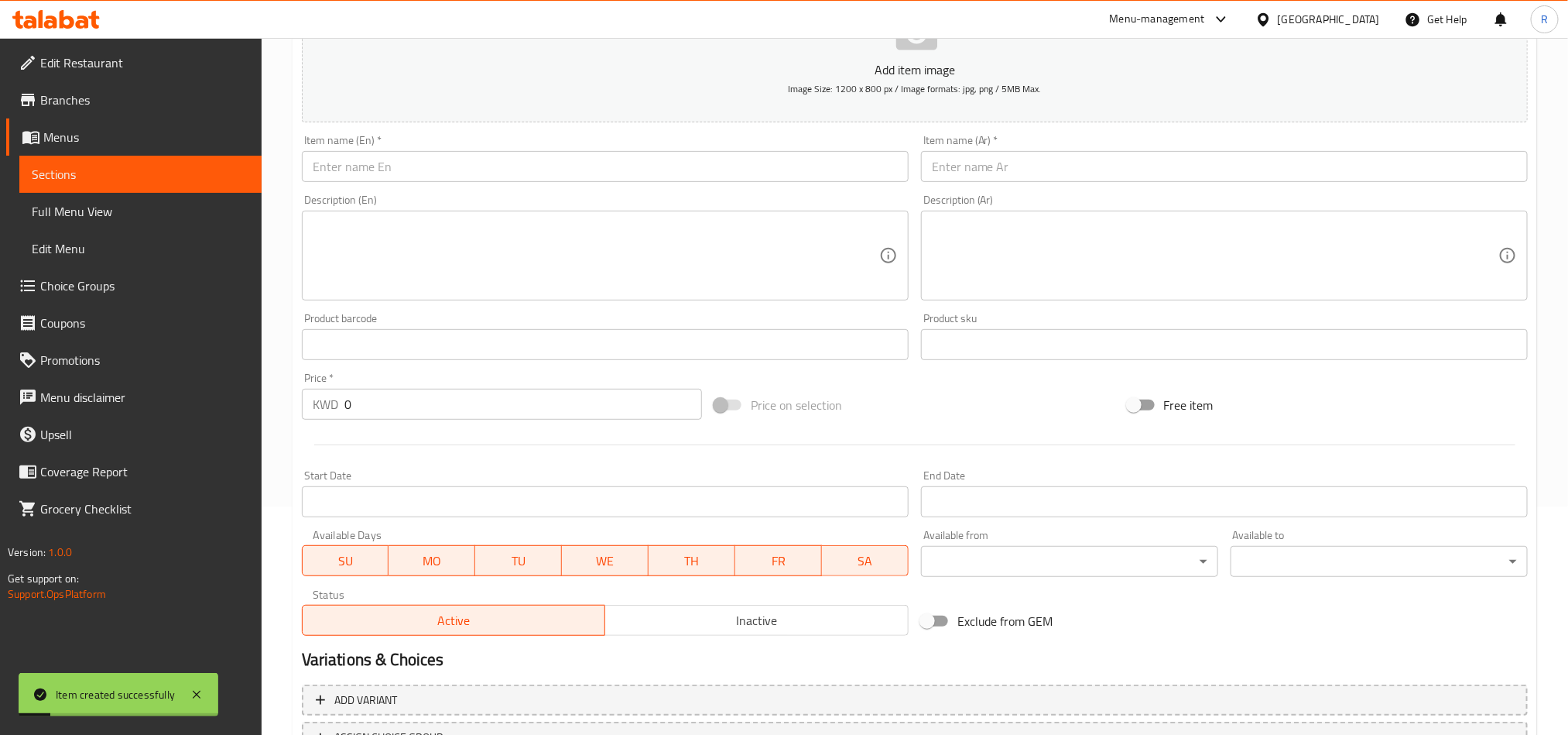
scroll to position [126, 0]
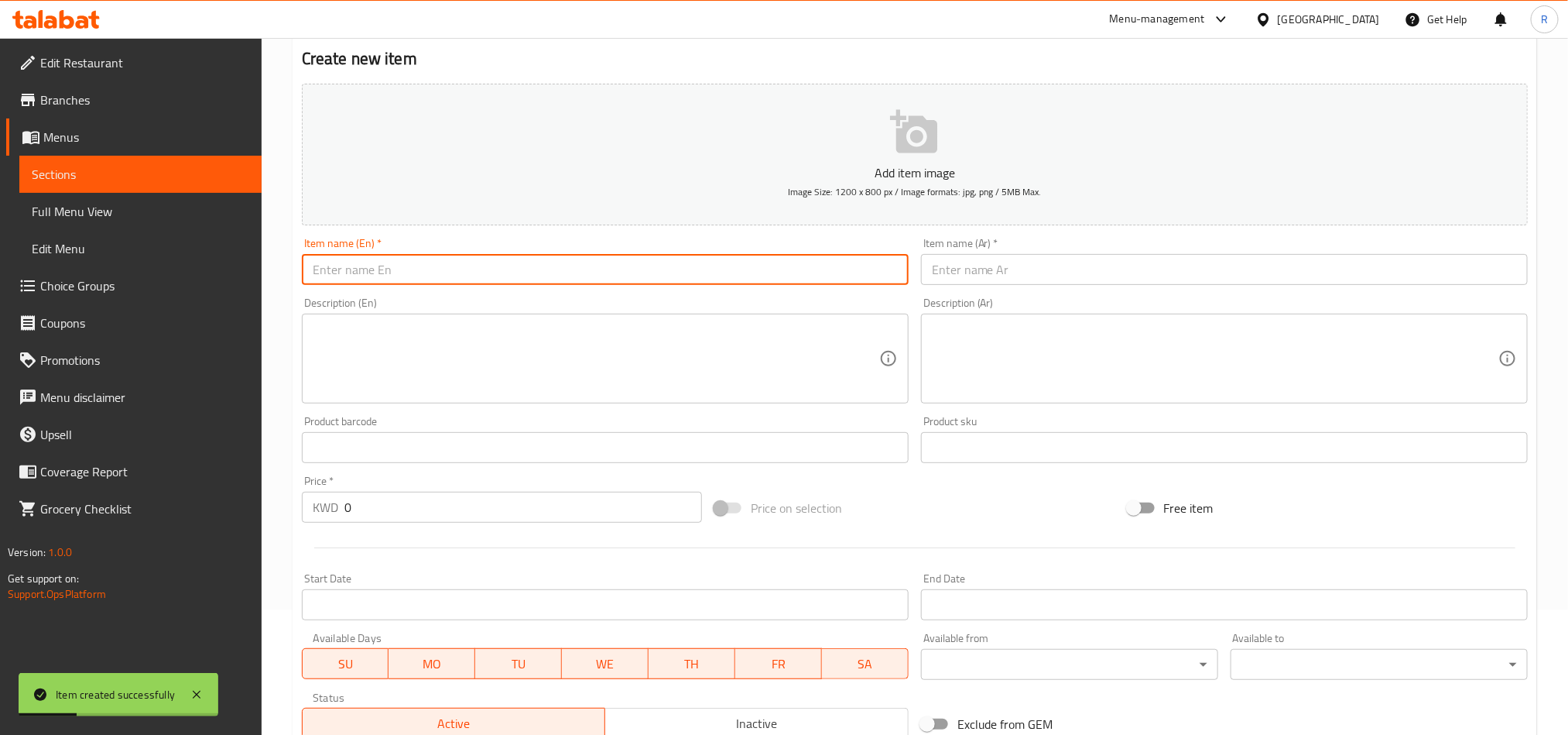
paste input "Dozen assorted Shami plates"
type input "Dozen assorted Shami plates"
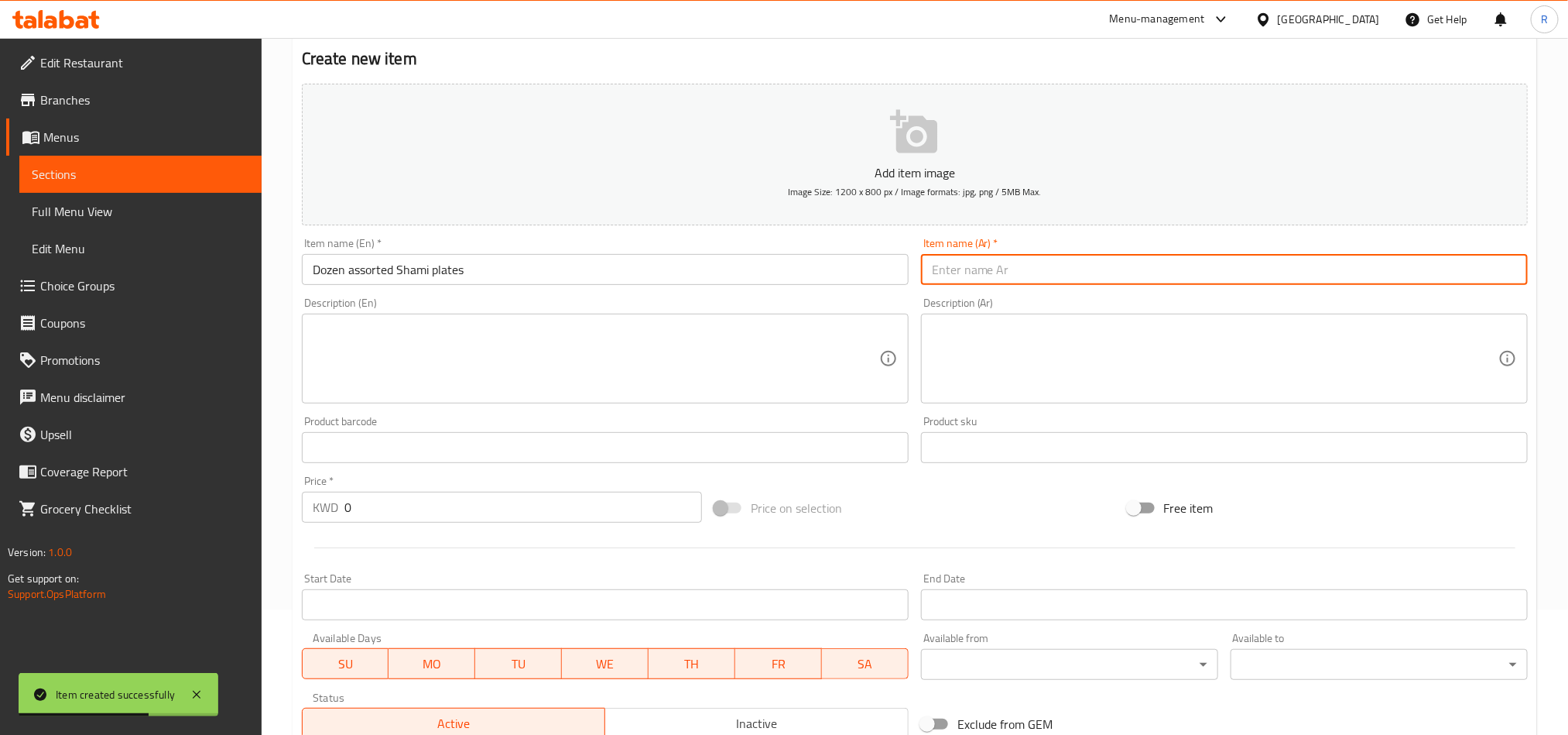
paste input "درزن صفيحة شامية مشكل"
type input "درزن صفيحة شامية مشكل"
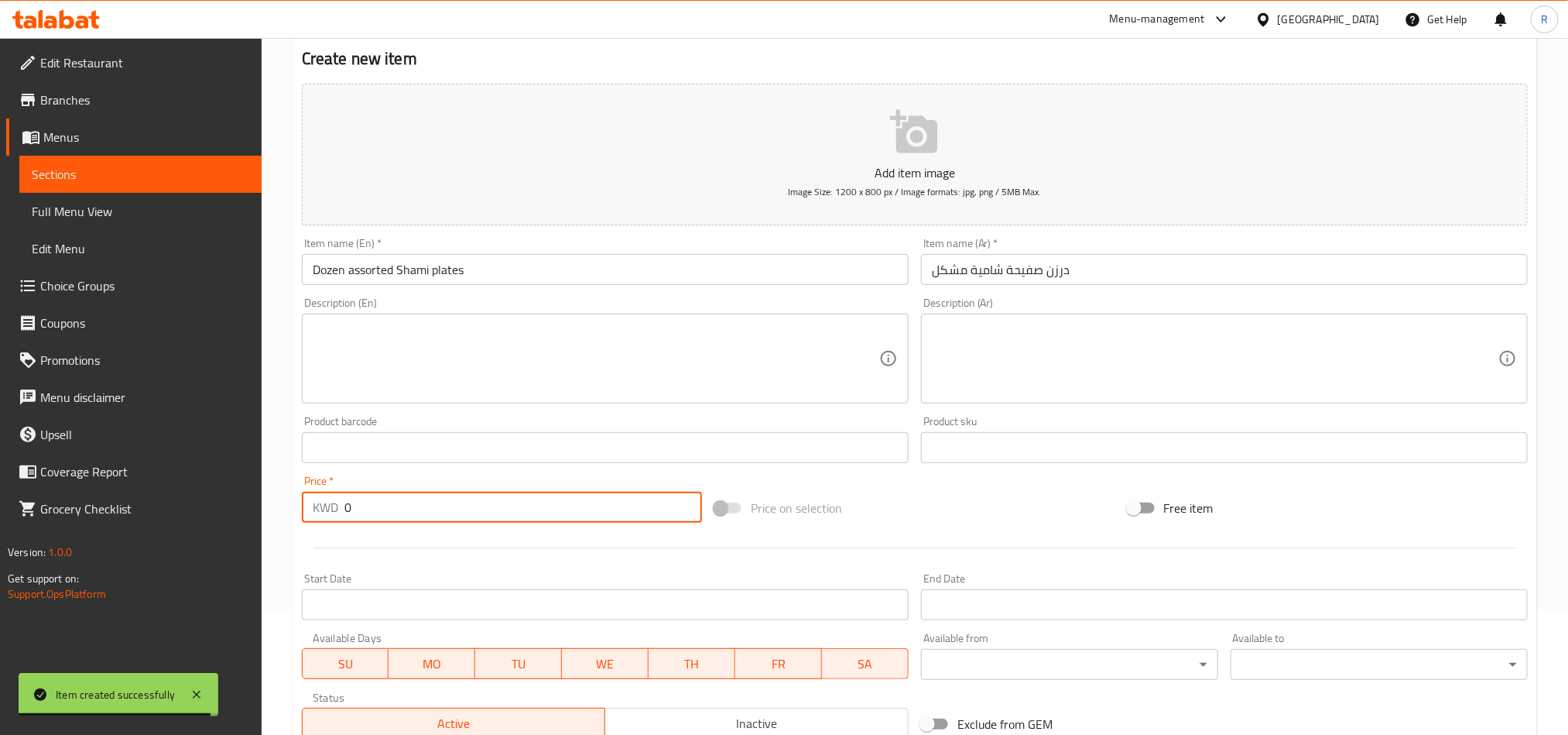
drag, startPoint x: 351, startPoint y: 505, endPoint x: 337, endPoint y: 506, distance: 14.0
click at [337, 506] on div "KWD 0 Price *" at bounding box center [502, 507] width 401 height 31
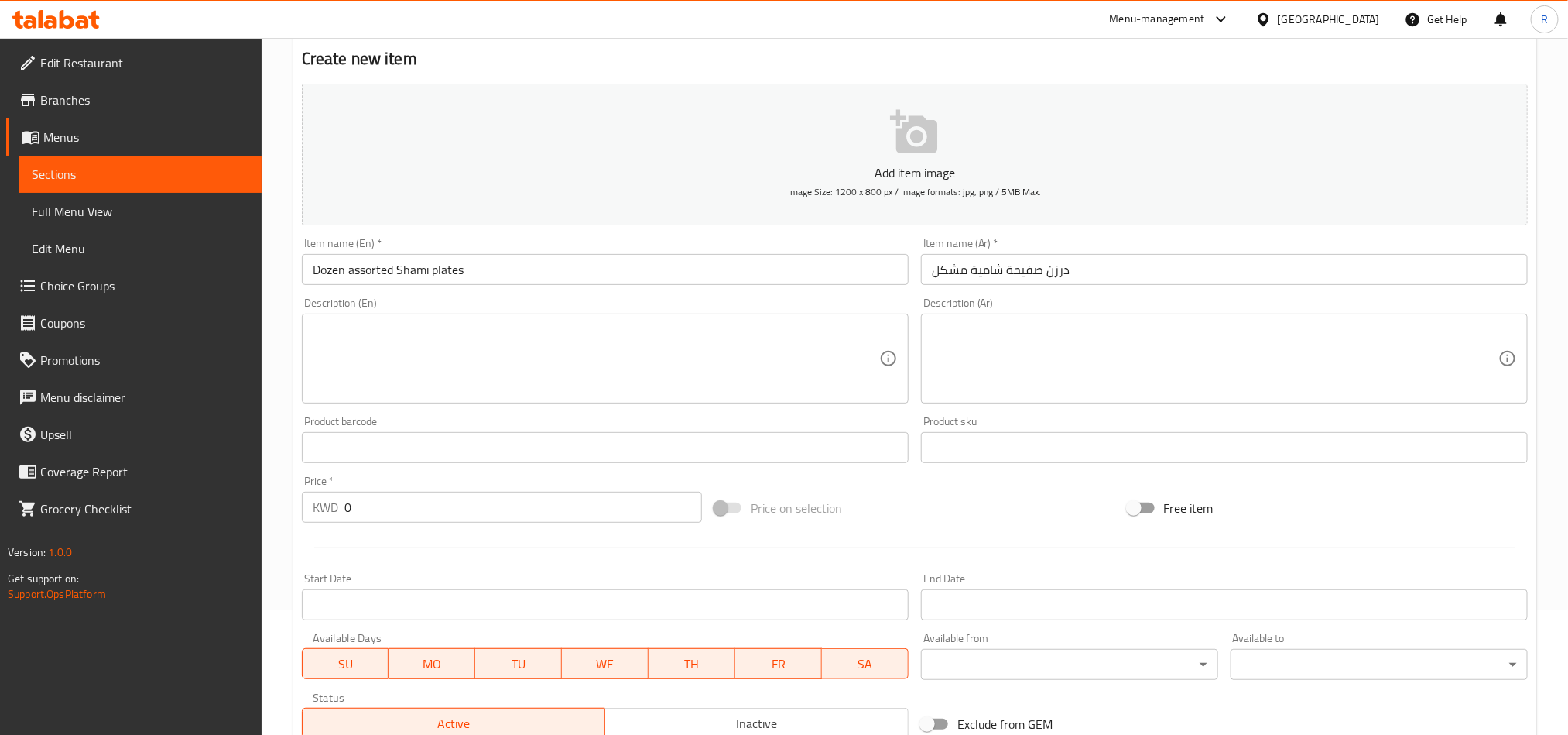
drag, startPoint x: 339, startPoint y: 505, endPoint x: 353, endPoint y: 509, distance: 14.6
click at [353, 509] on input "0" at bounding box center [523, 507] width 358 height 31
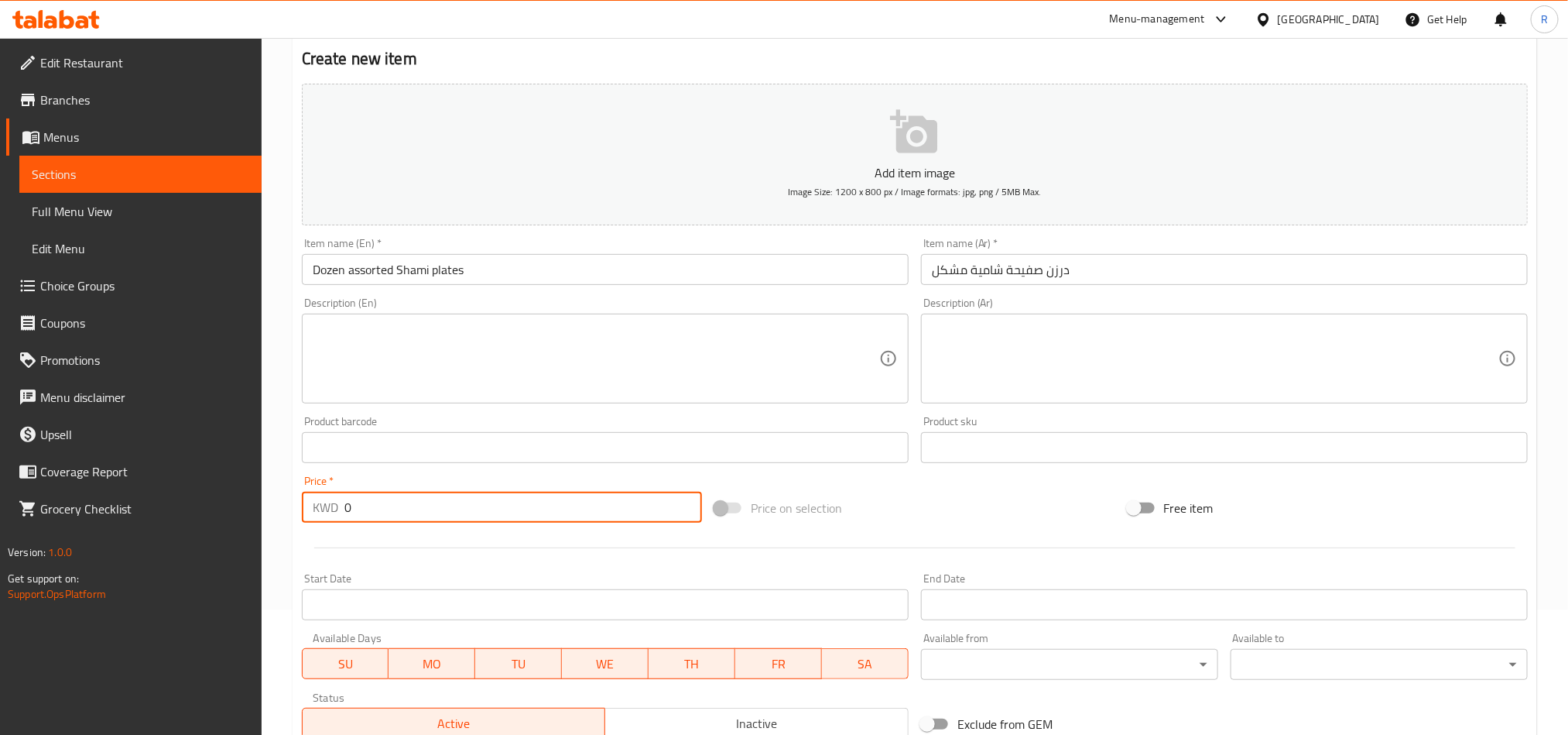
drag, startPoint x: 341, startPoint y: 503, endPoint x: 351, endPoint y: 505, distance: 10.2
click at [351, 505] on div "KWD 0 Price *" at bounding box center [502, 507] width 401 height 31
paste input "1.75"
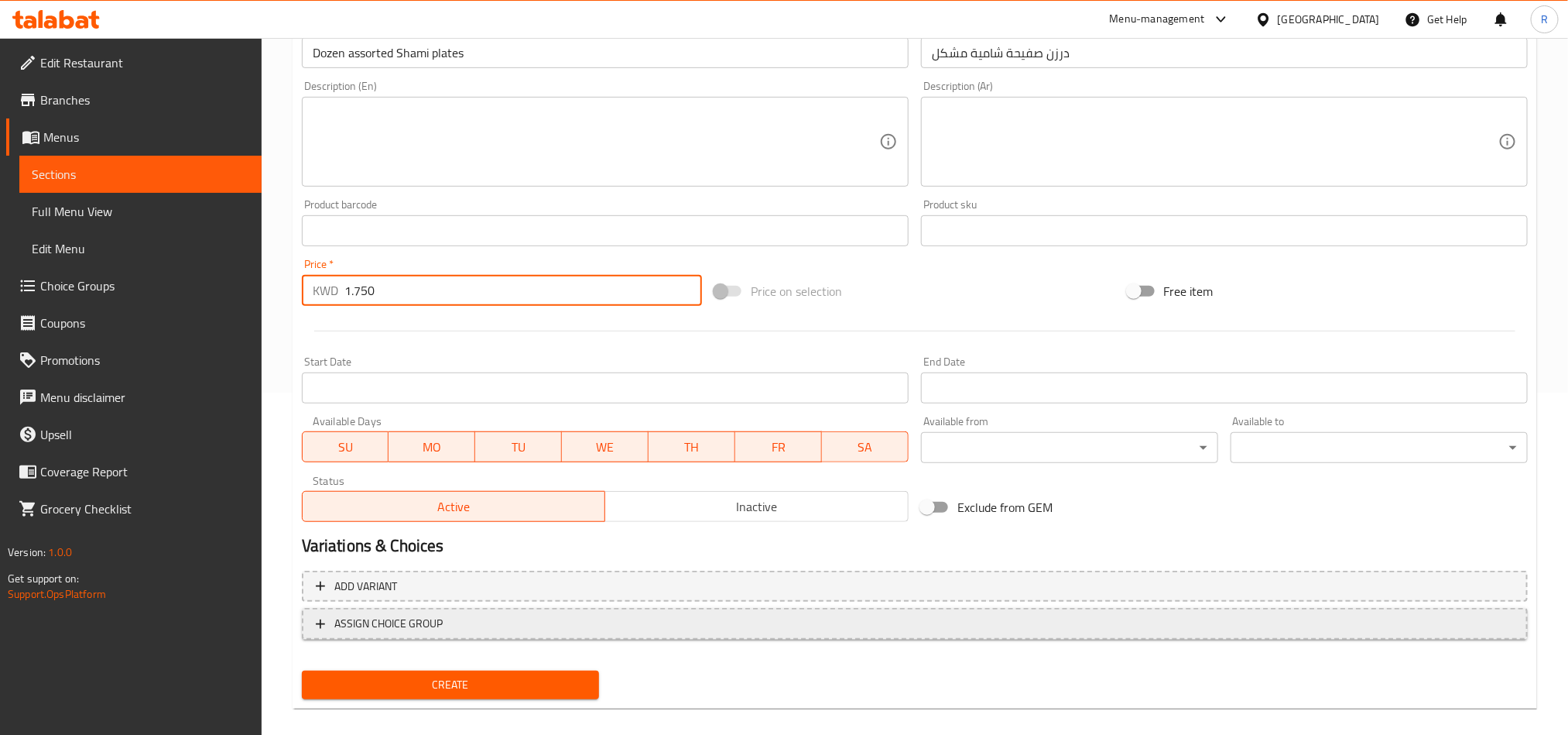
scroll to position [358, 0]
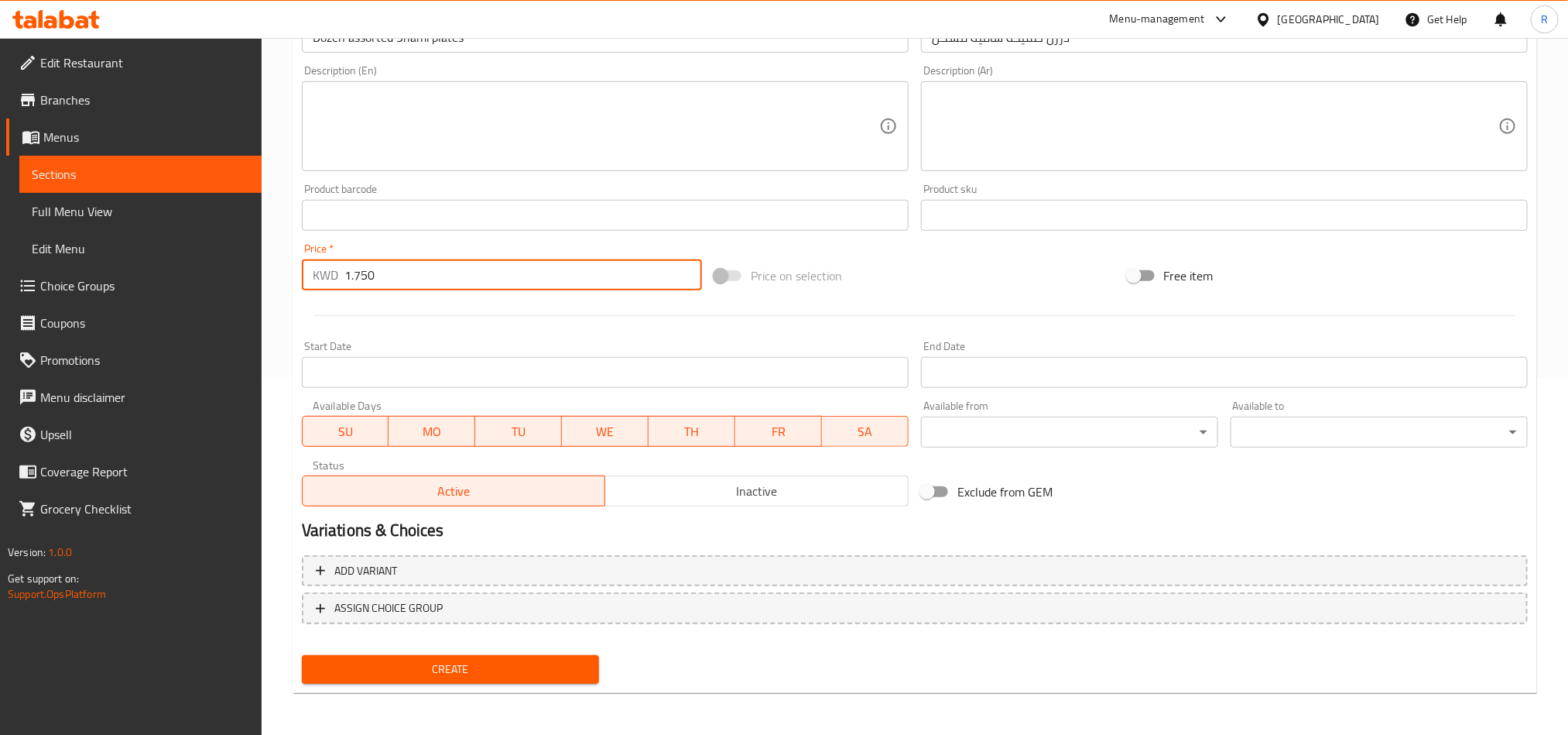
type input "1.750"
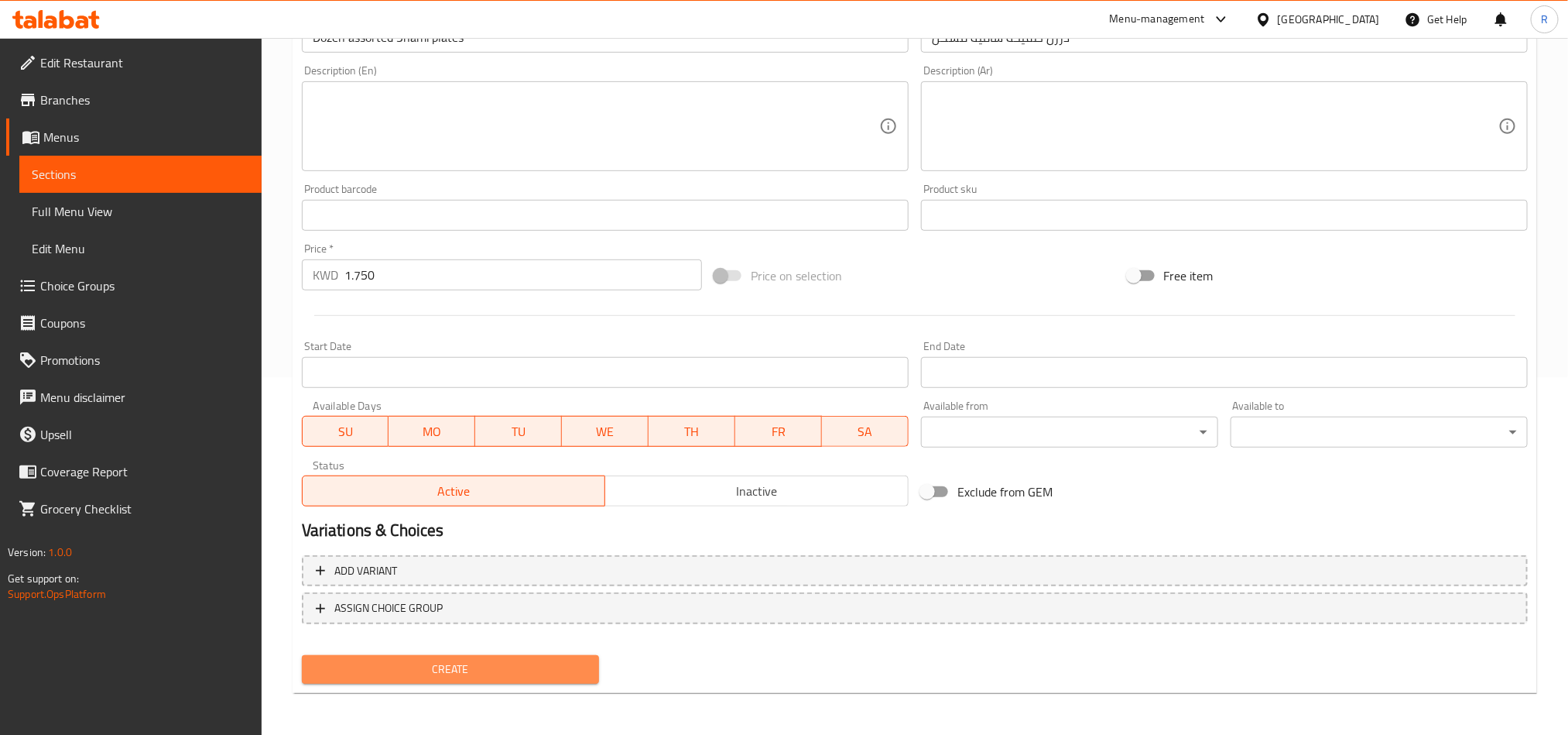
click at [498, 660] on span "Create" at bounding box center [451, 670] width 272 height 19
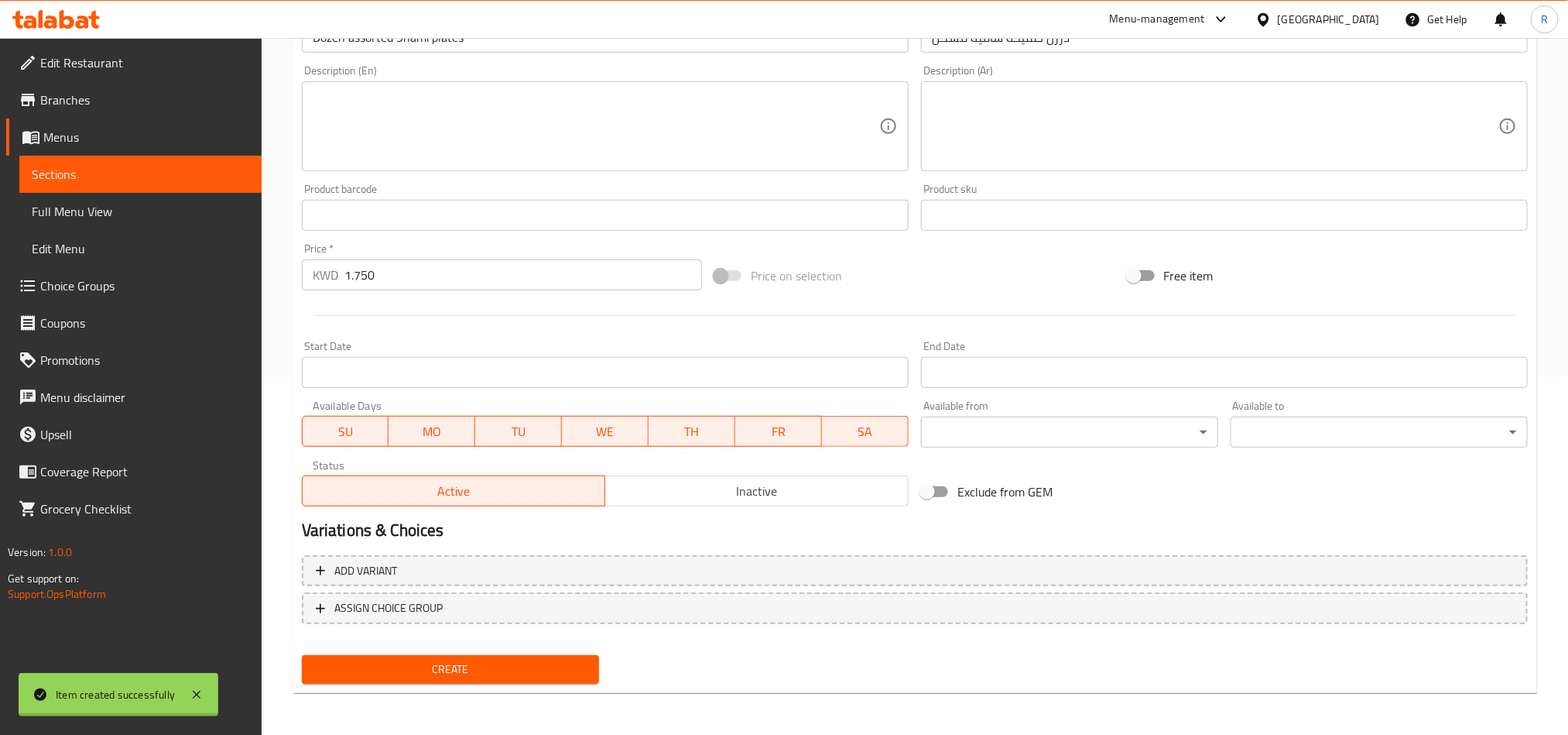
type input "0"
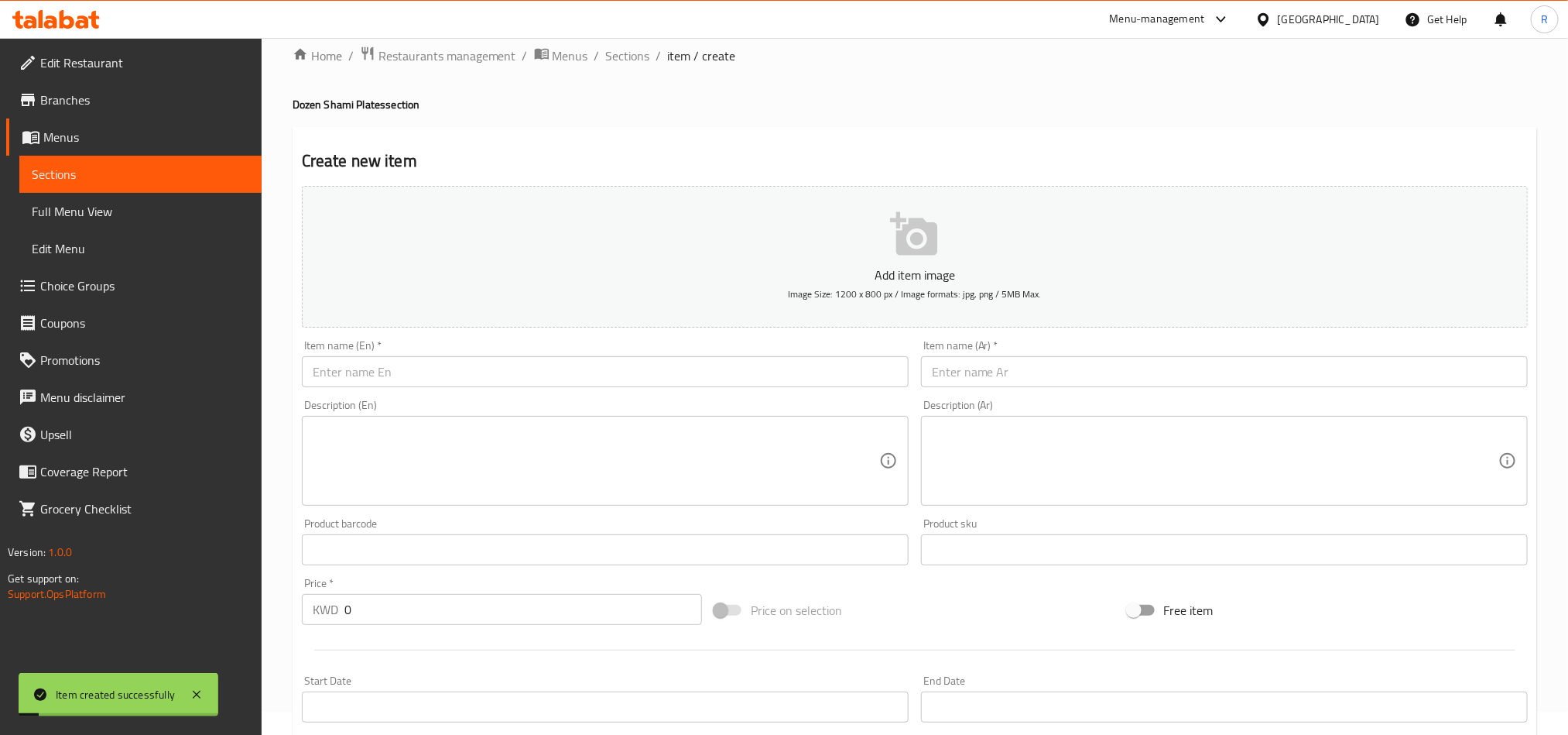
scroll to position [9, 0]
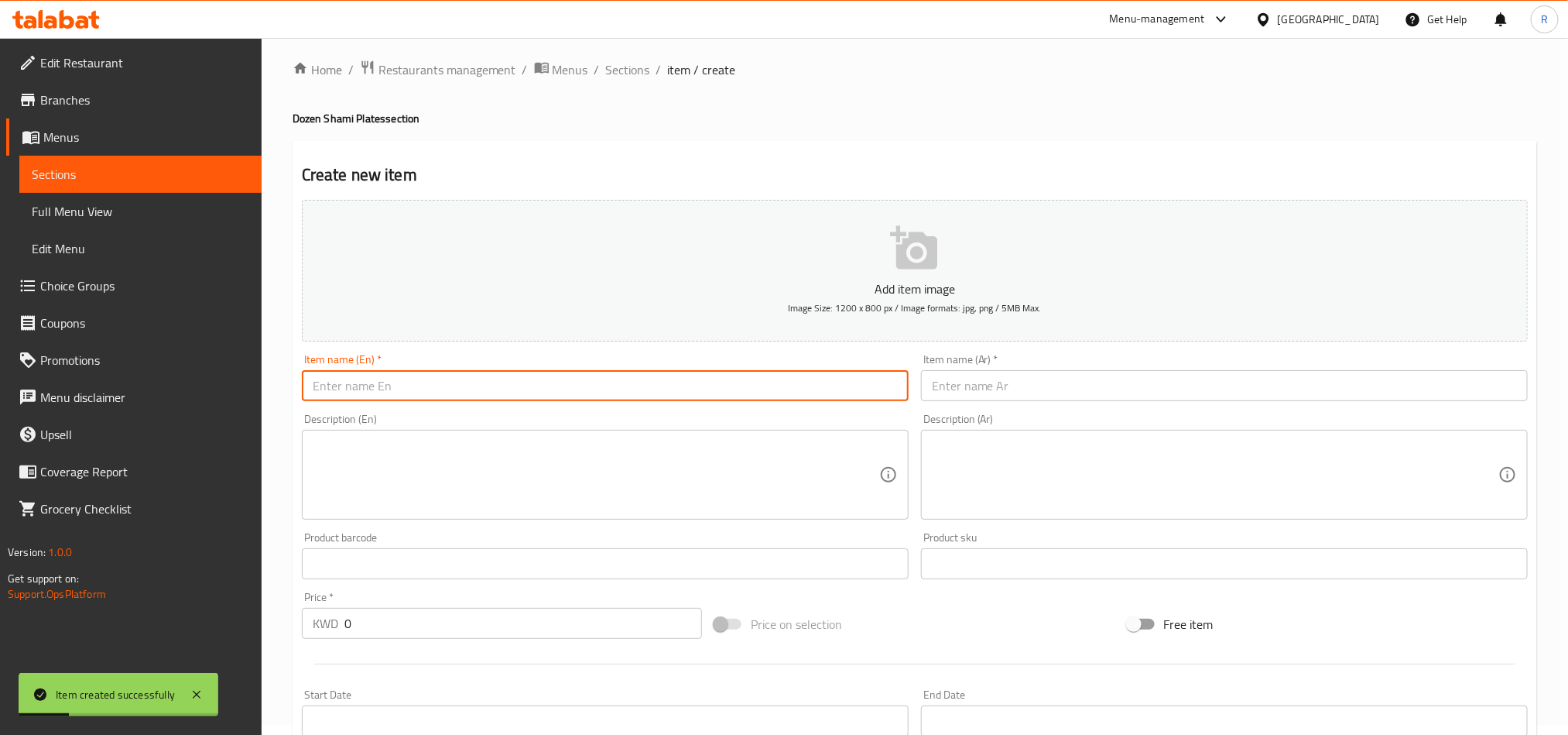
paste input "Dozen Shami Vegetable Pizza"
type input "Dozen Shami Vegetable Pizza"
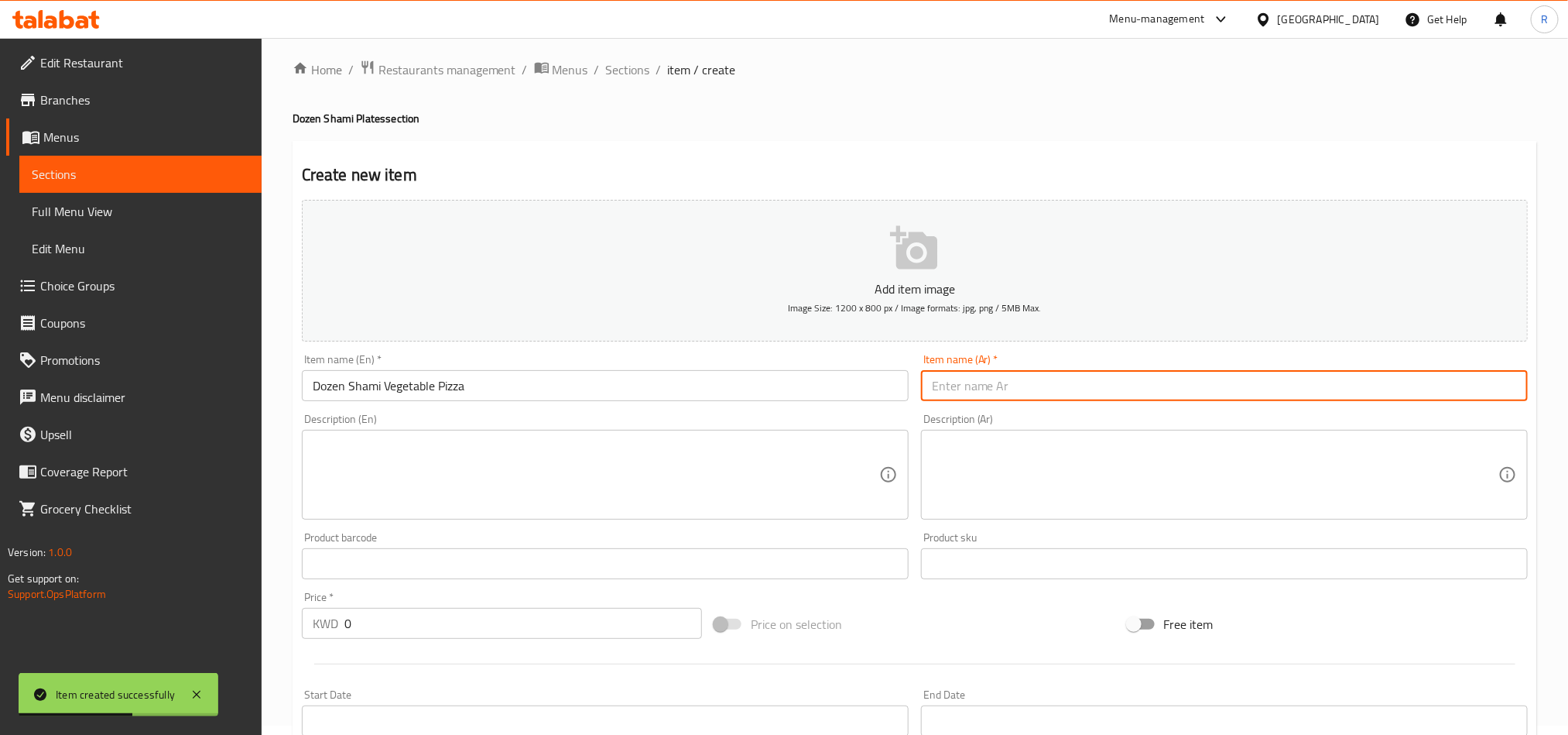
paste input "درزن صفيحة شامية بيتزا خضار"
type input "درزن صفيحة شامية بيتزا خضار"
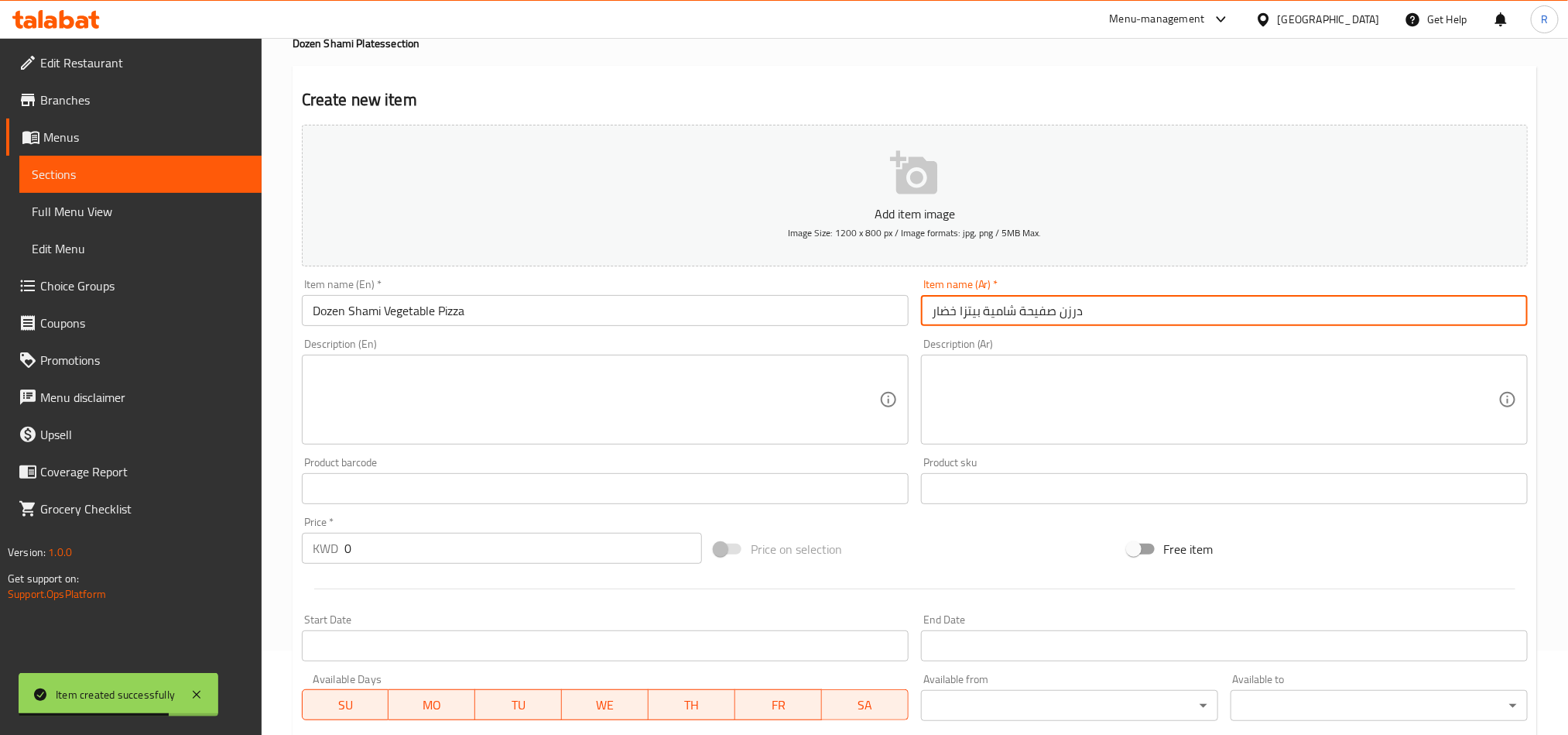
scroll to position [126, 0]
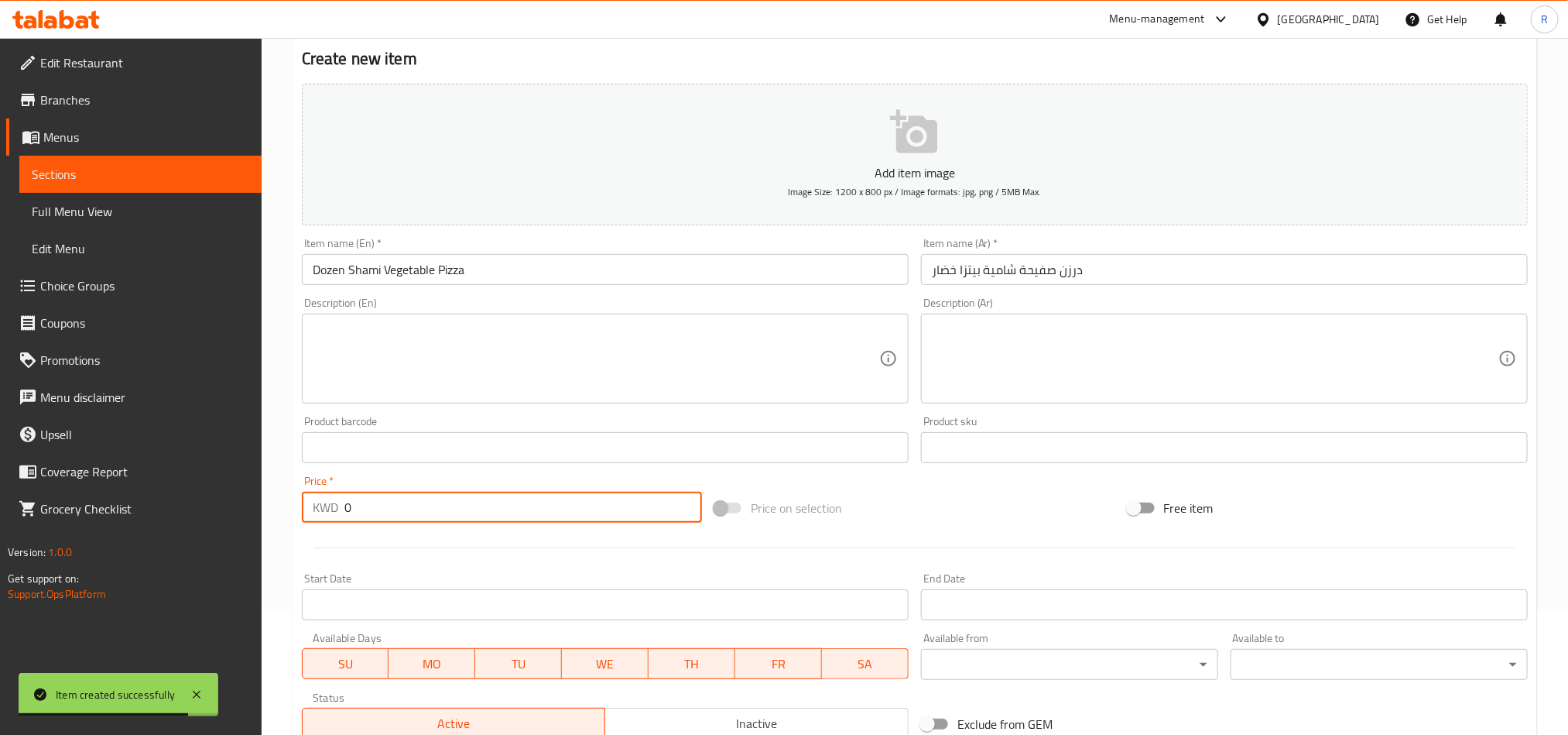
drag, startPoint x: 341, startPoint y: 506, endPoint x: 353, endPoint y: 509, distance: 12.4
click at [353, 509] on div "KWD 0 Price *" at bounding box center [502, 507] width 401 height 31
paste input "2.50"
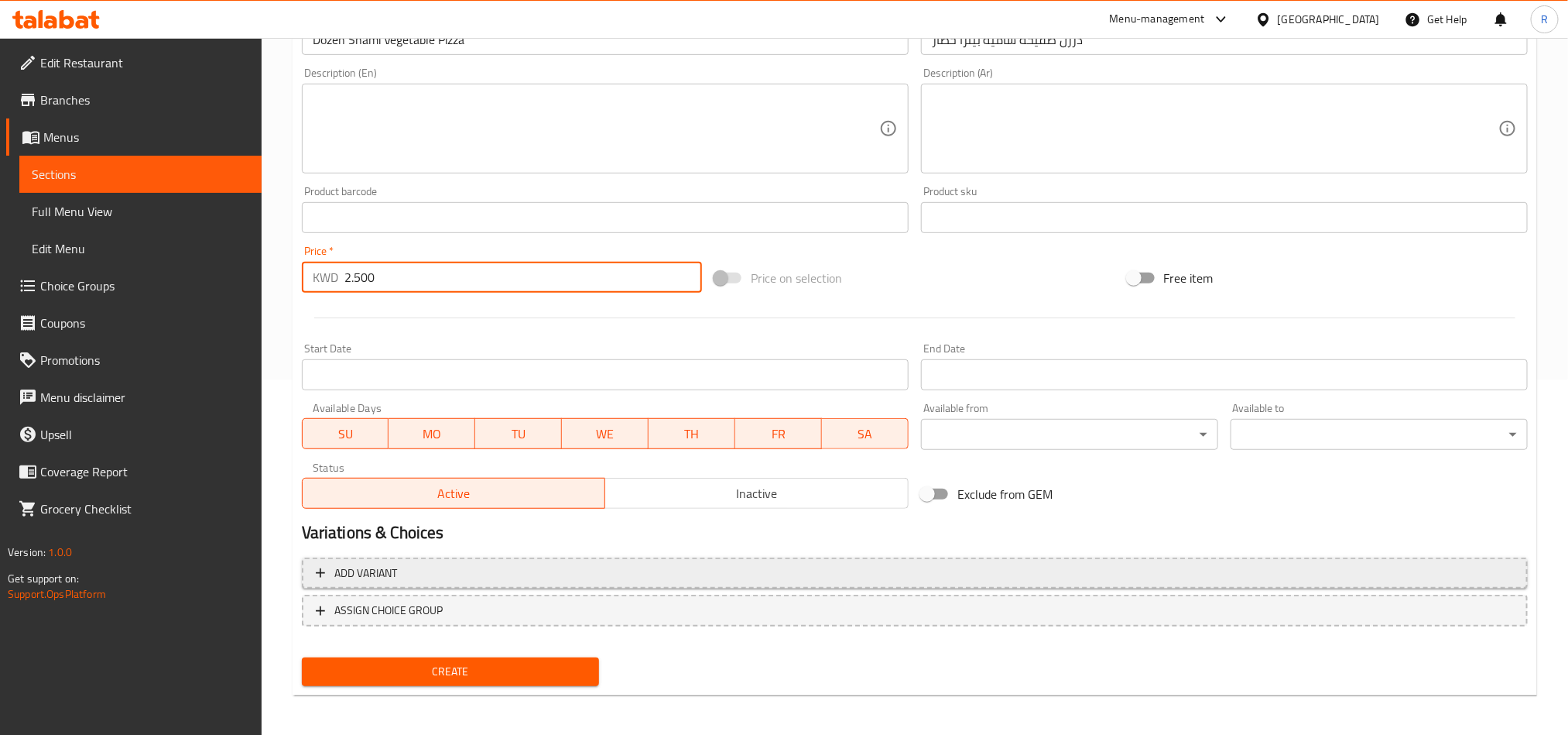
scroll to position [358, 0]
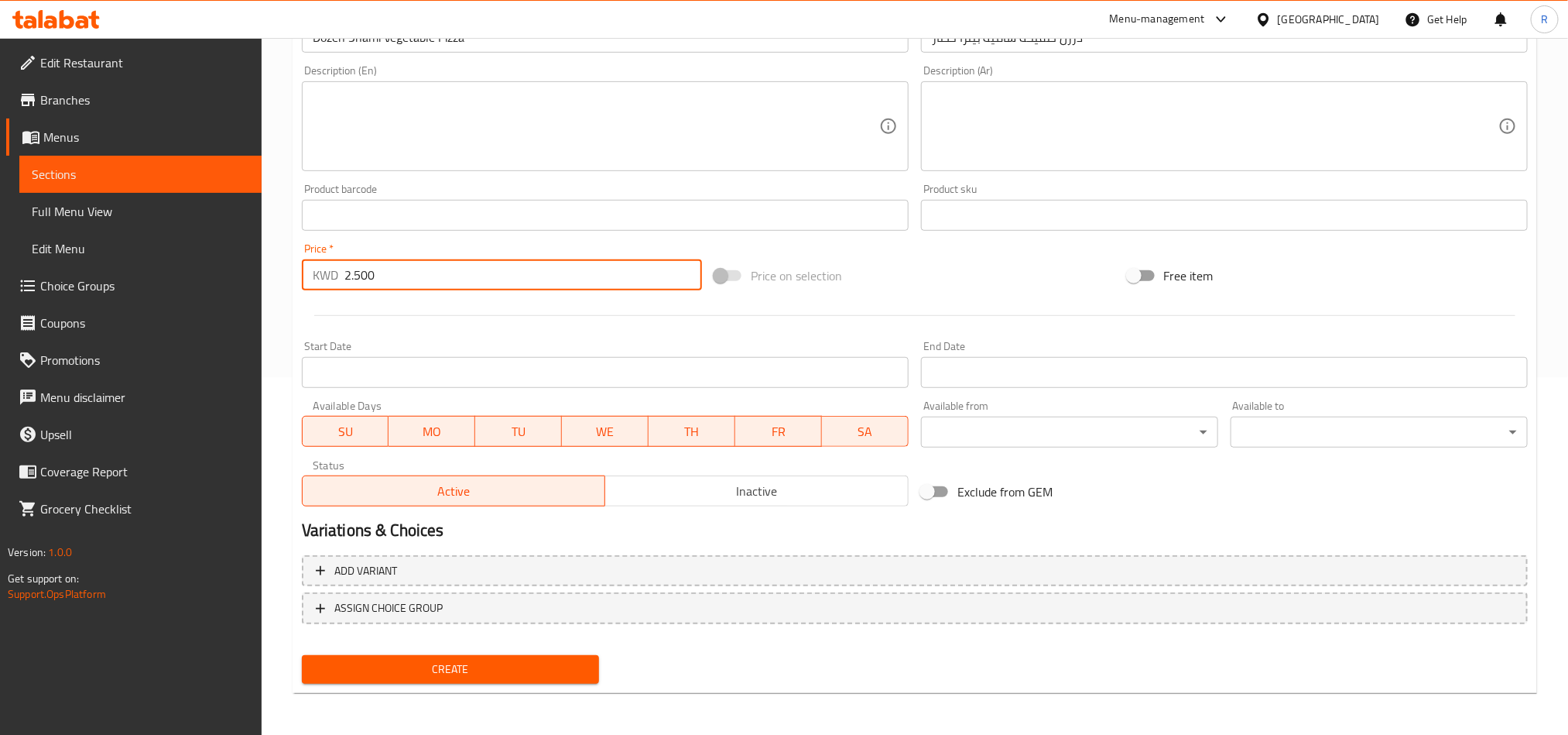
type input "2.500"
click at [516, 669] on span "Create" at bounding box center [451, 670] width 272 height 19
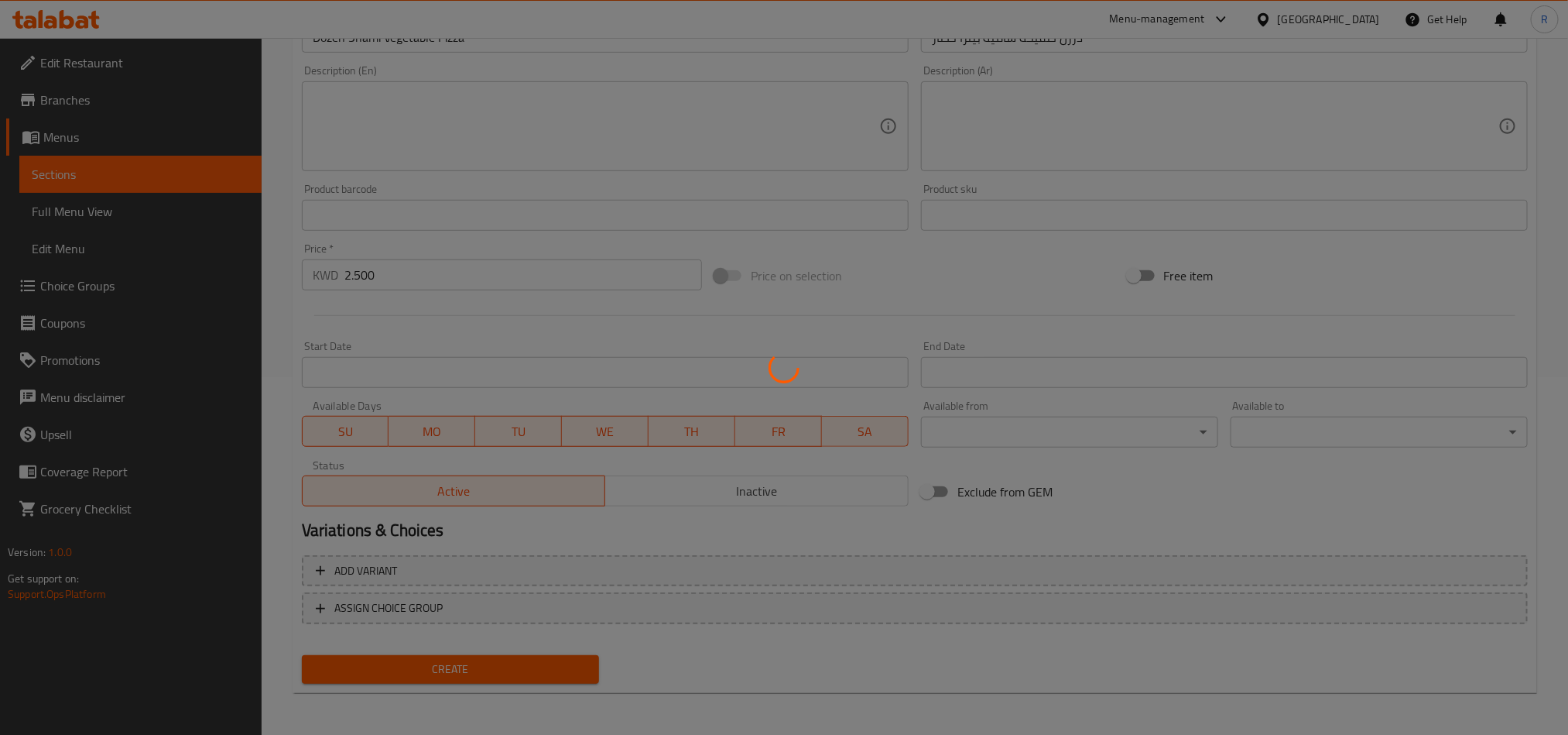
type input "0"
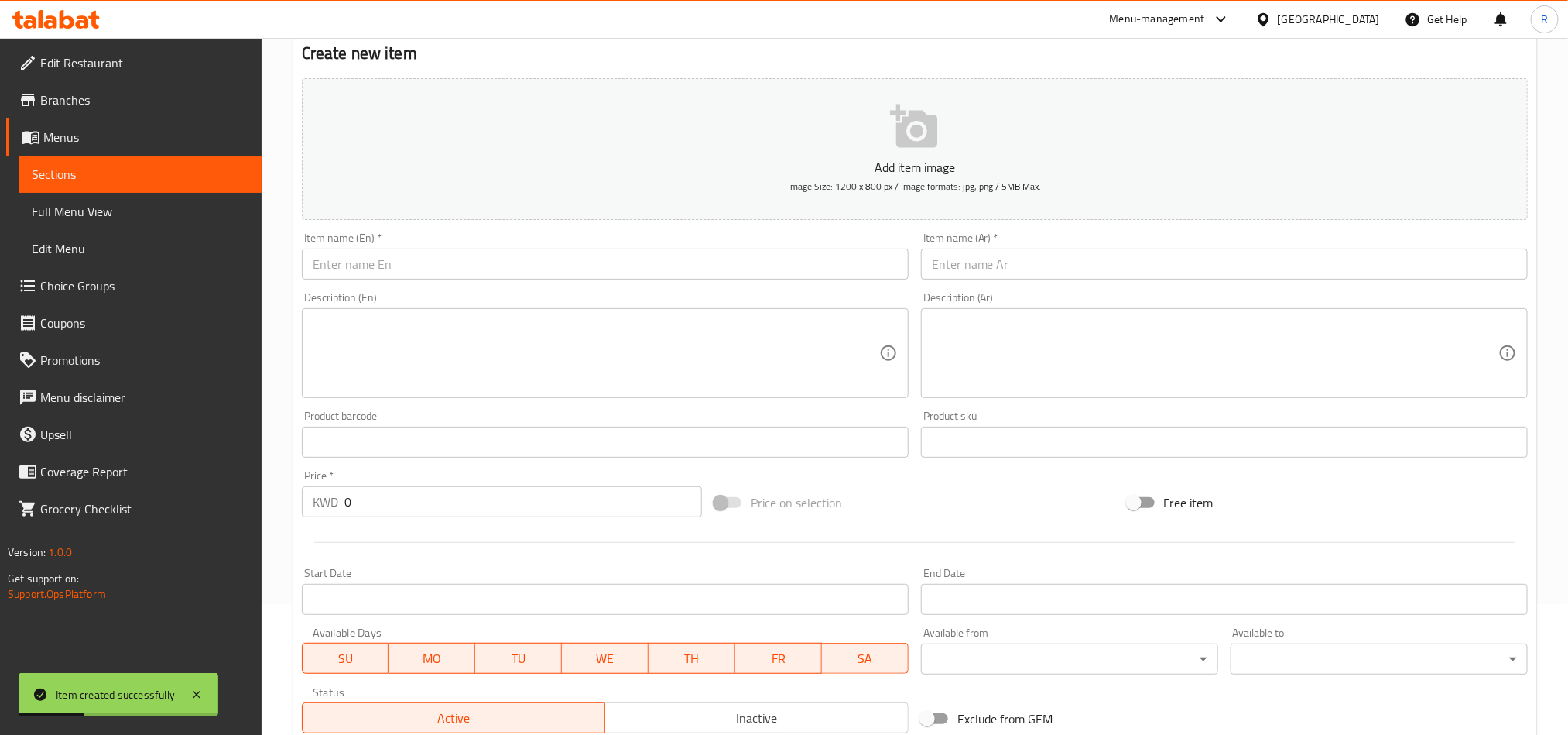
scroll to position [126, 0]
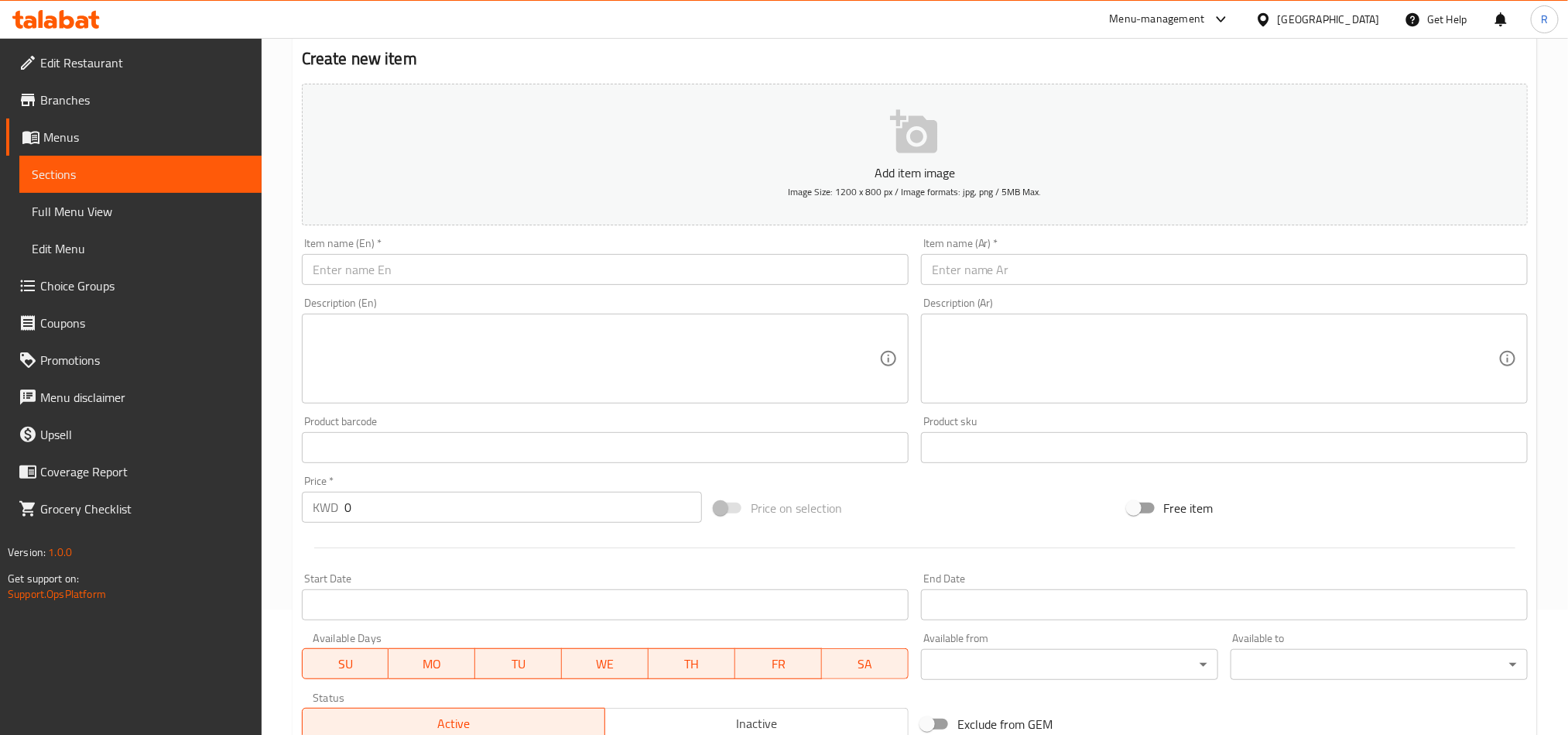
click at [1203, 270] on input "text" at bounding box center [1224, 269] width 607 height 31
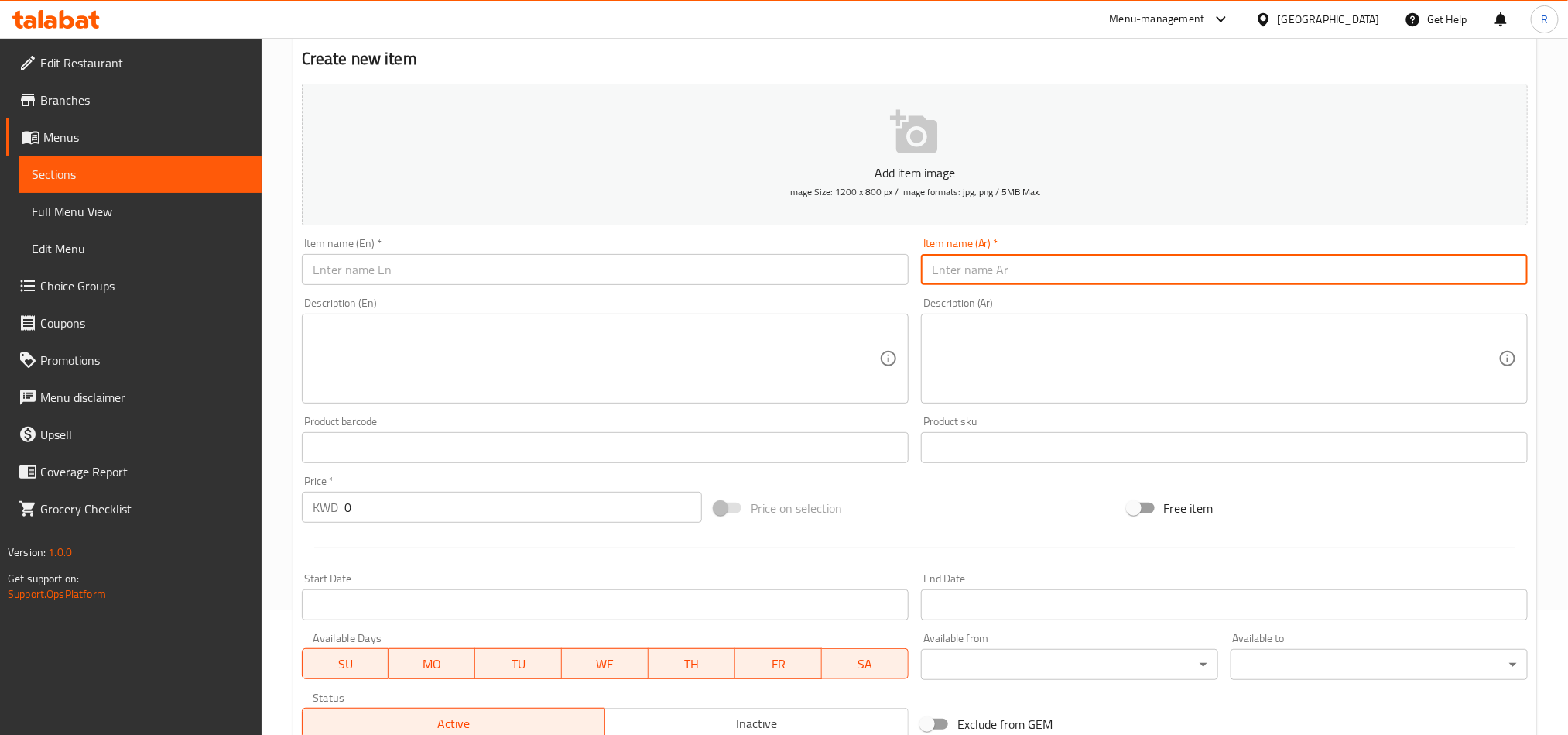
paste input "Sanasel Pies"
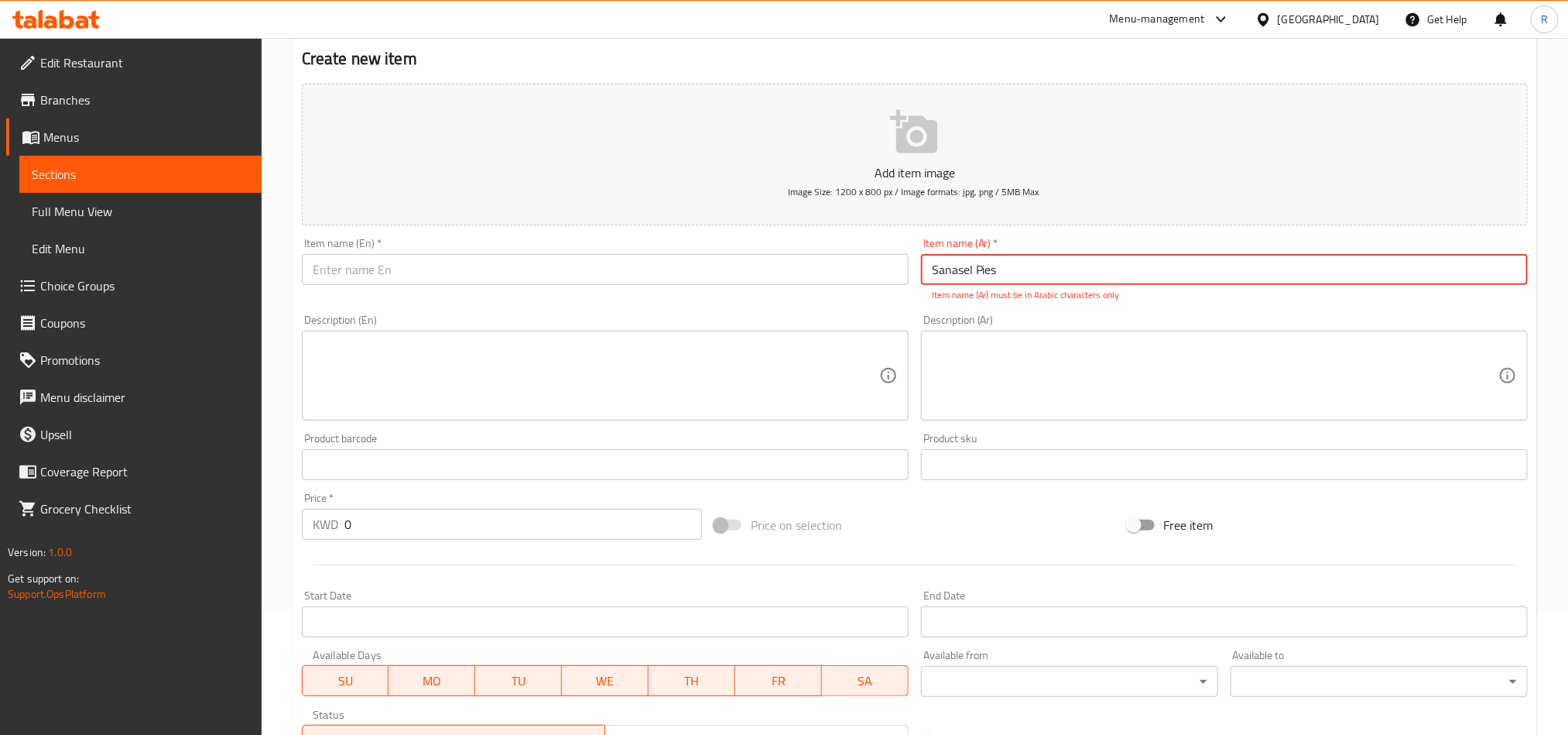
type input "Sanasel Pies"
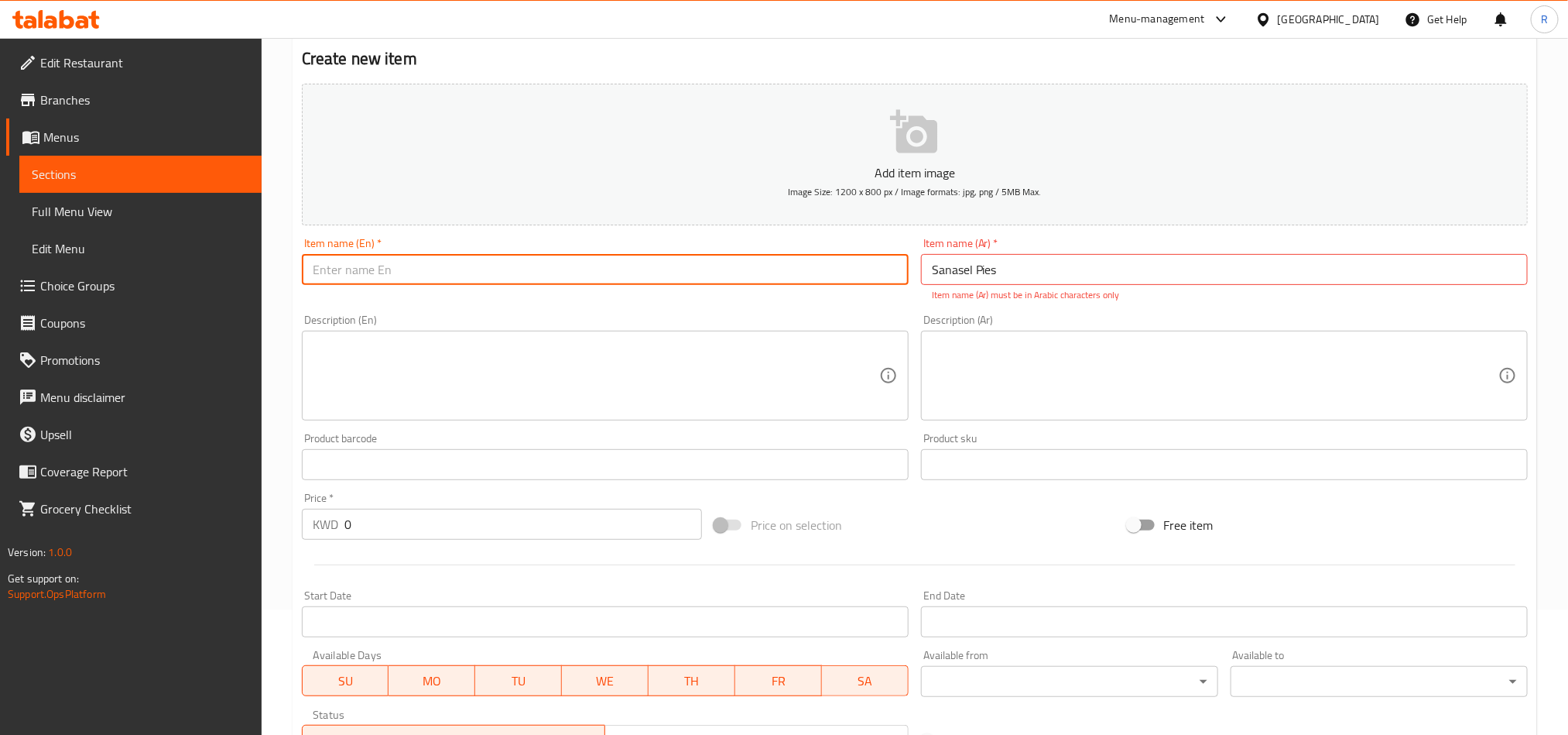
paste input "Sanasel Pies"
type input "Sanasel Pies"
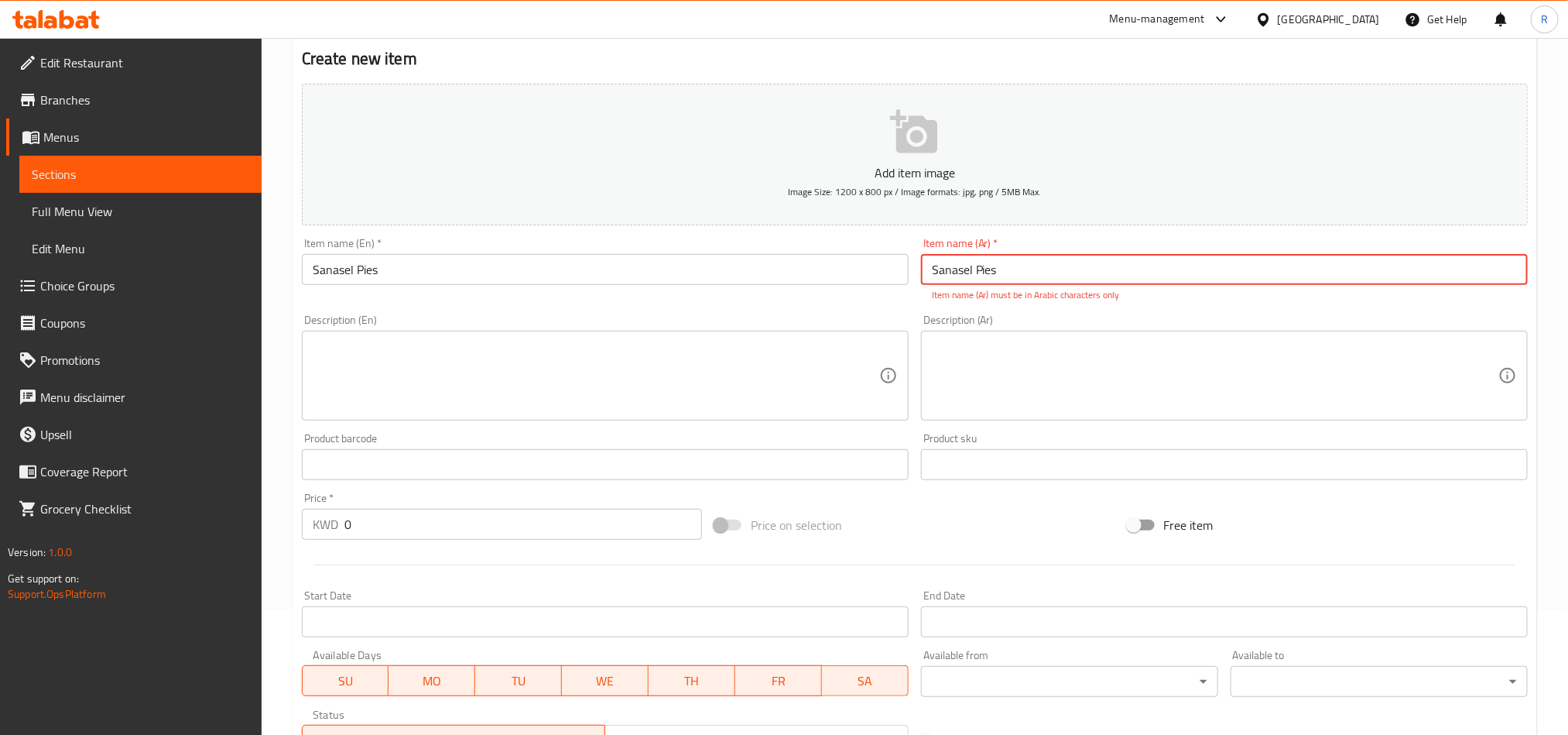
click at [1009, 277] on input "Sanasel Pies" at bounding box center [1224, 269] width 607 height 31
paste input "فطاير سناسل"
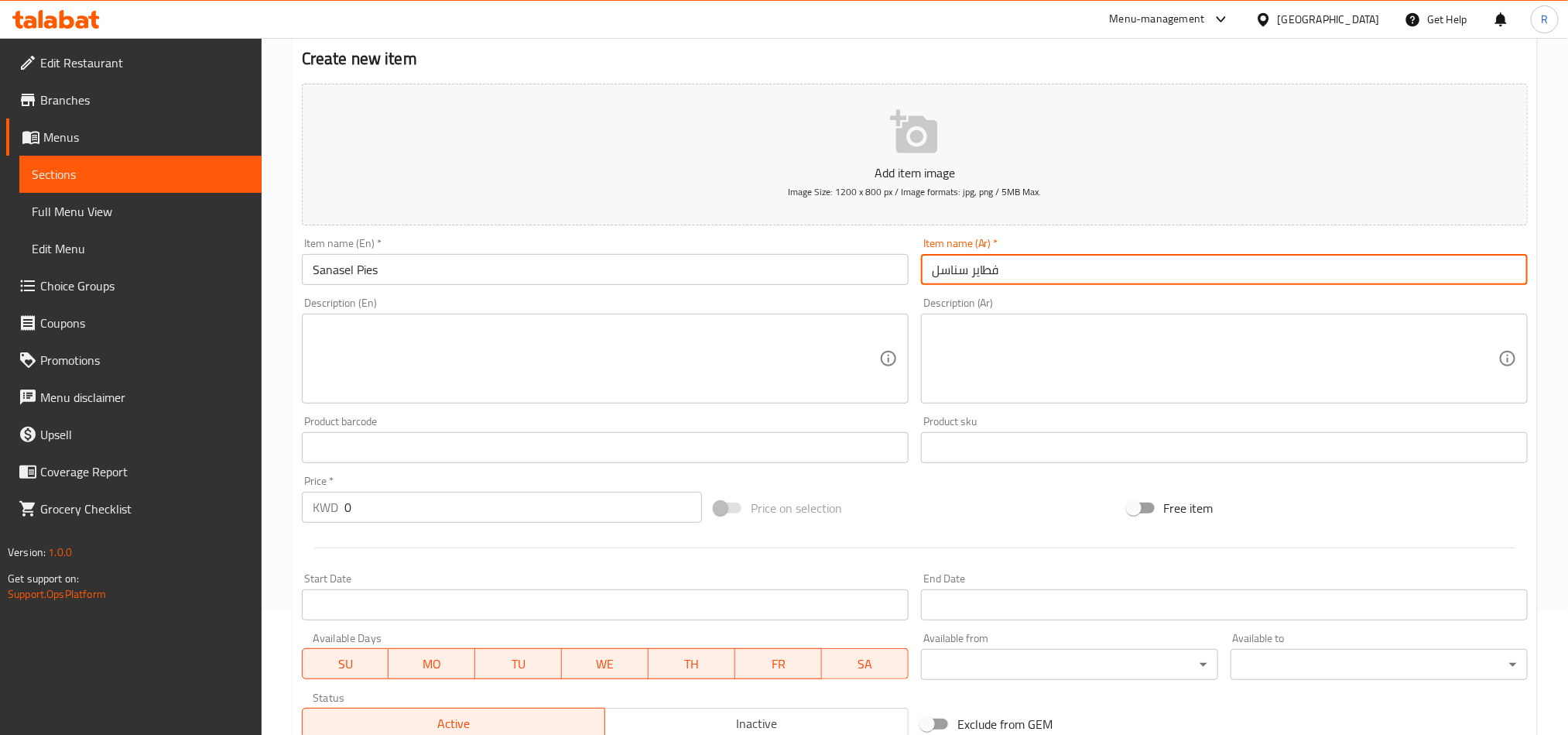
type input "فطاير سناسل"
click at [607, 381] on textarea at bounding box center [596, 359] width 567 height 74
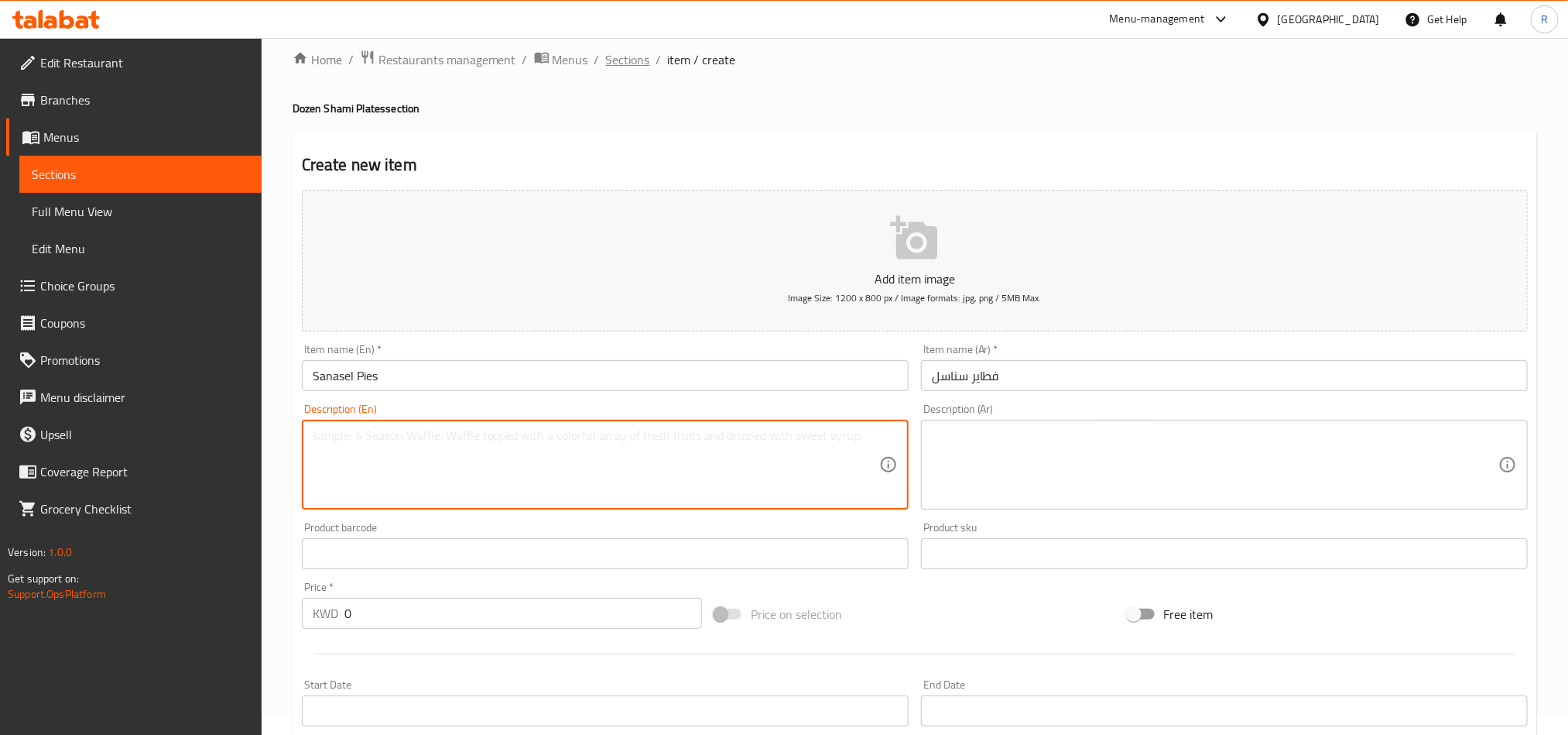
scroll to position [0, 0]
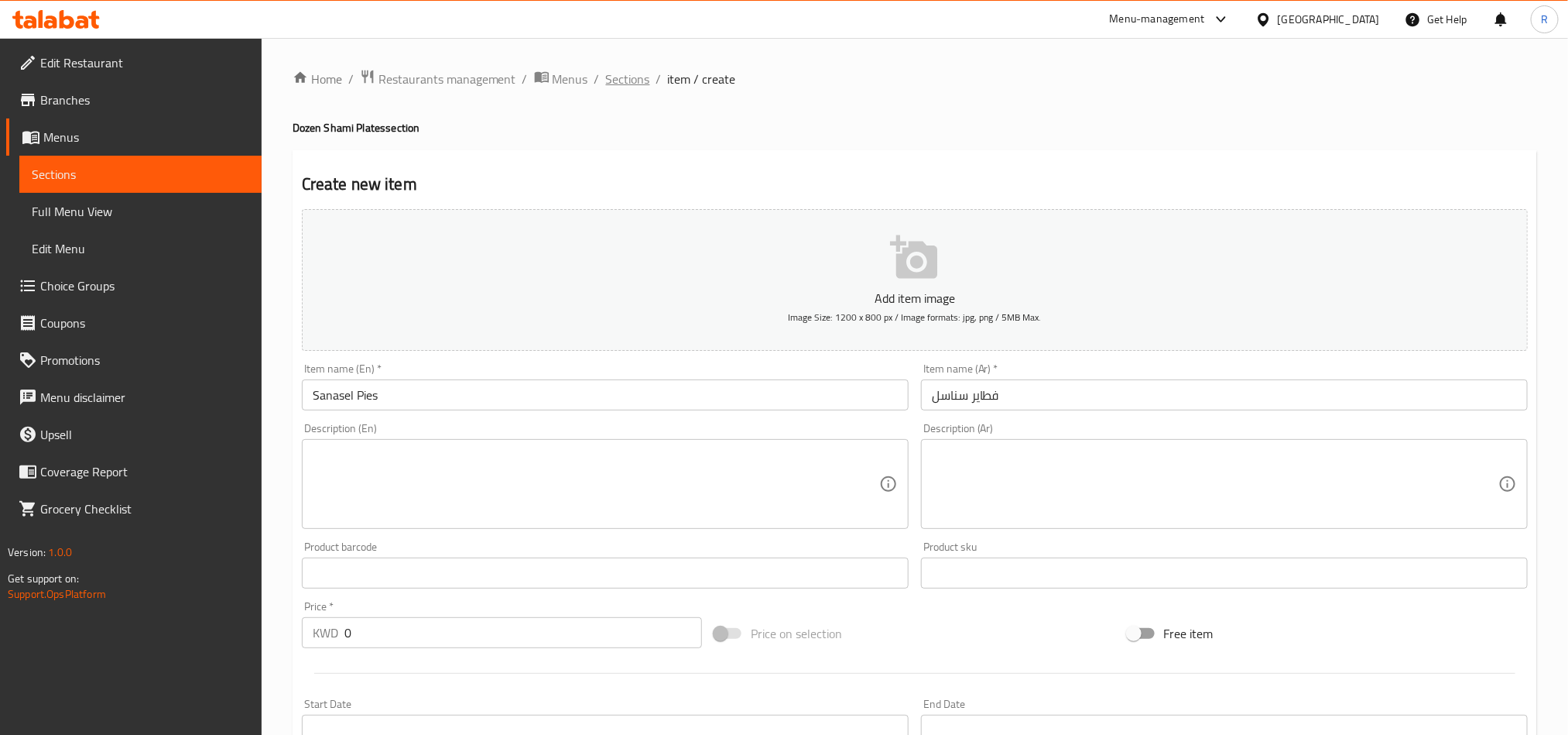
click at [632, 82] on span "Sections" at bounding box center [628, 79] width 44 height 19
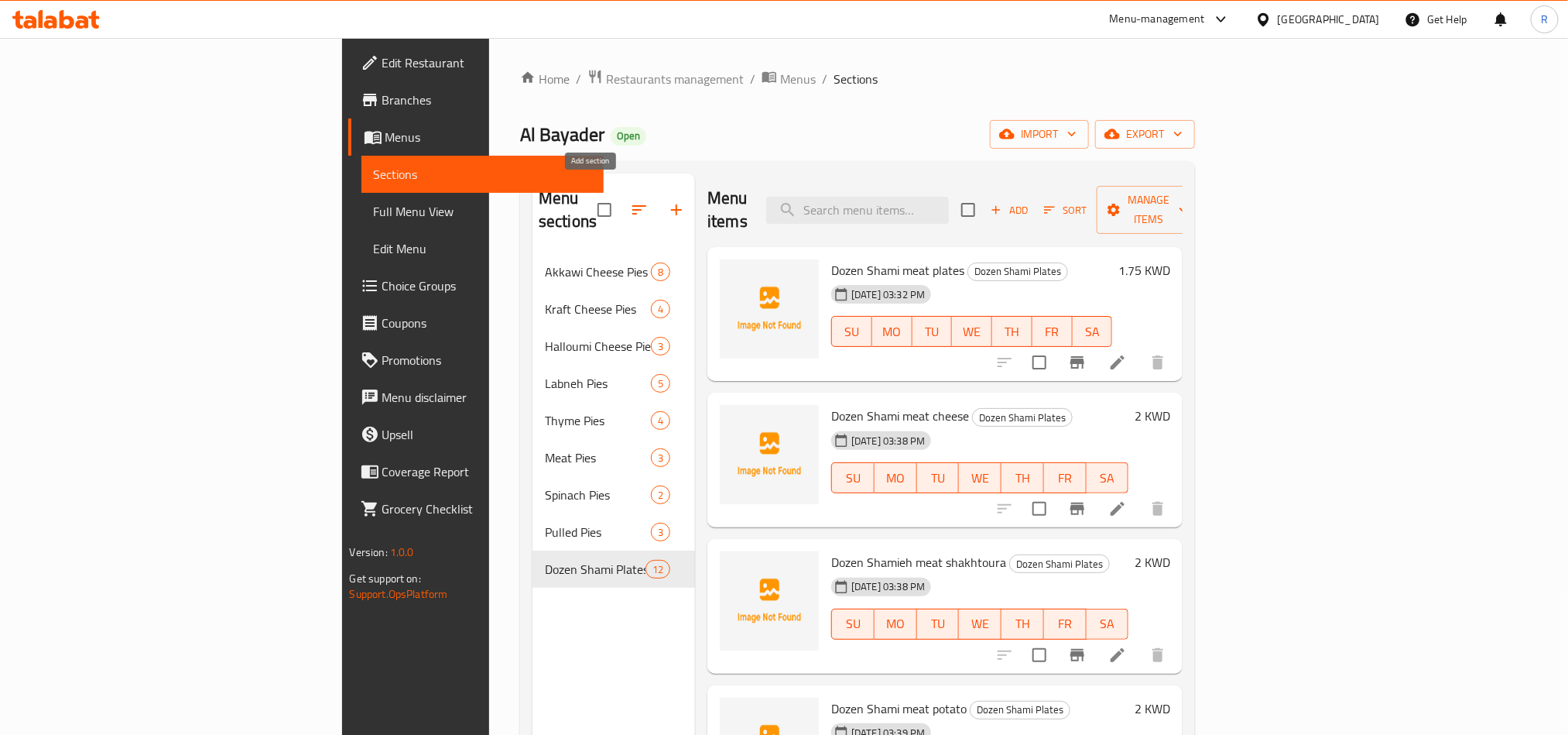
click at [667, 200] on icon "button" at bounding box center [676, 209] width 19 height 19
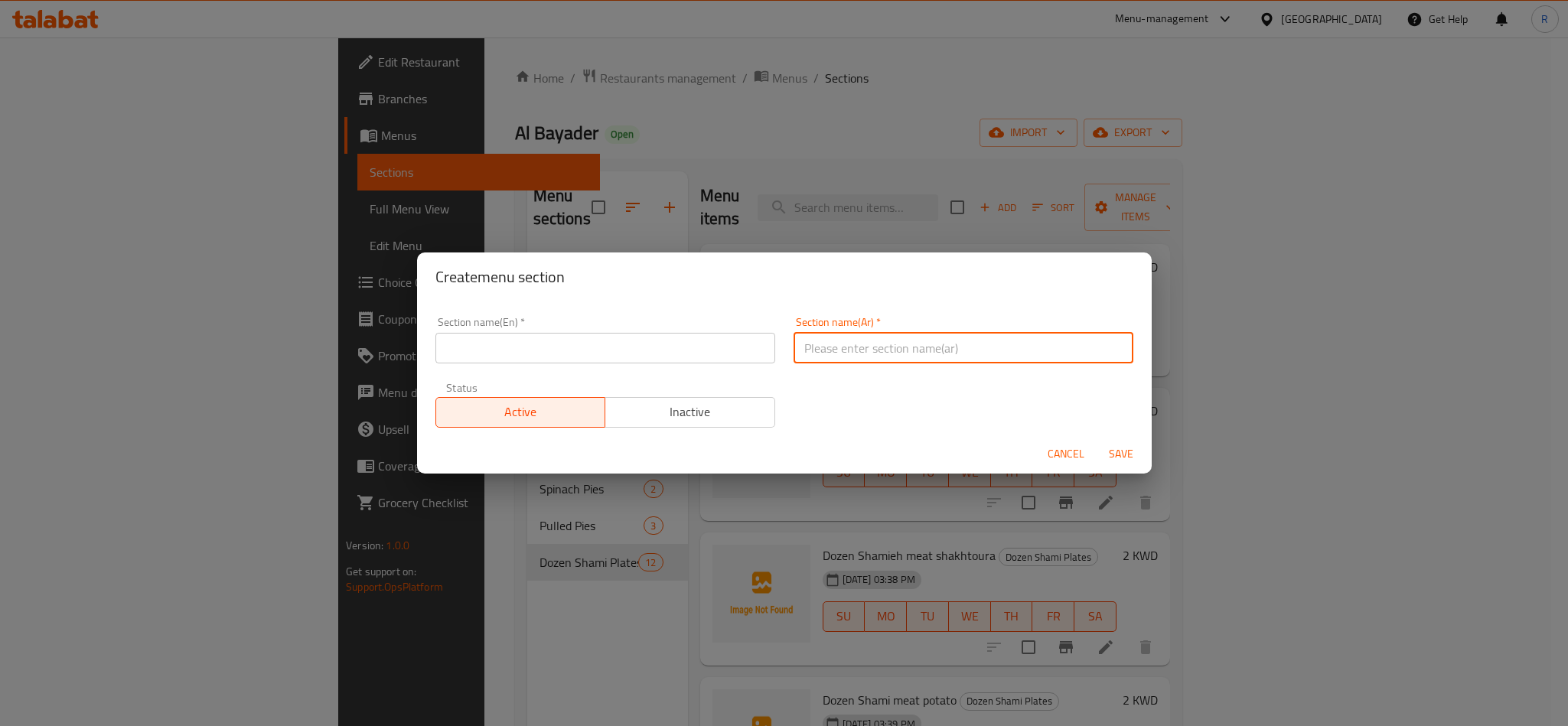
paste input "فطاير سناسل"
type input "فطاير سناسل"
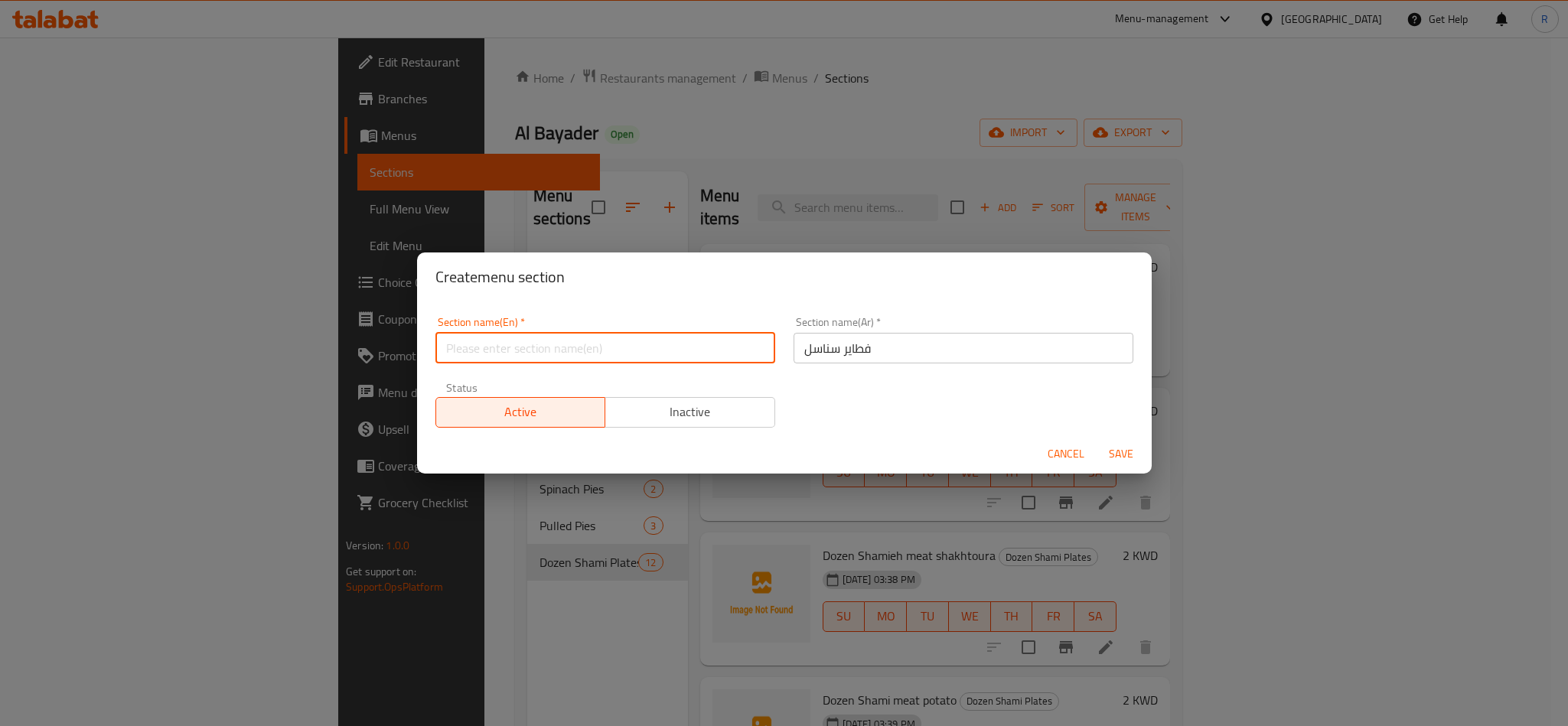
paste input "Sanasel Pies"
type input "Sanasel Pies"
click at [1121, 450] on span "Save" at bounding box center [1121, 454] width 37 height 19
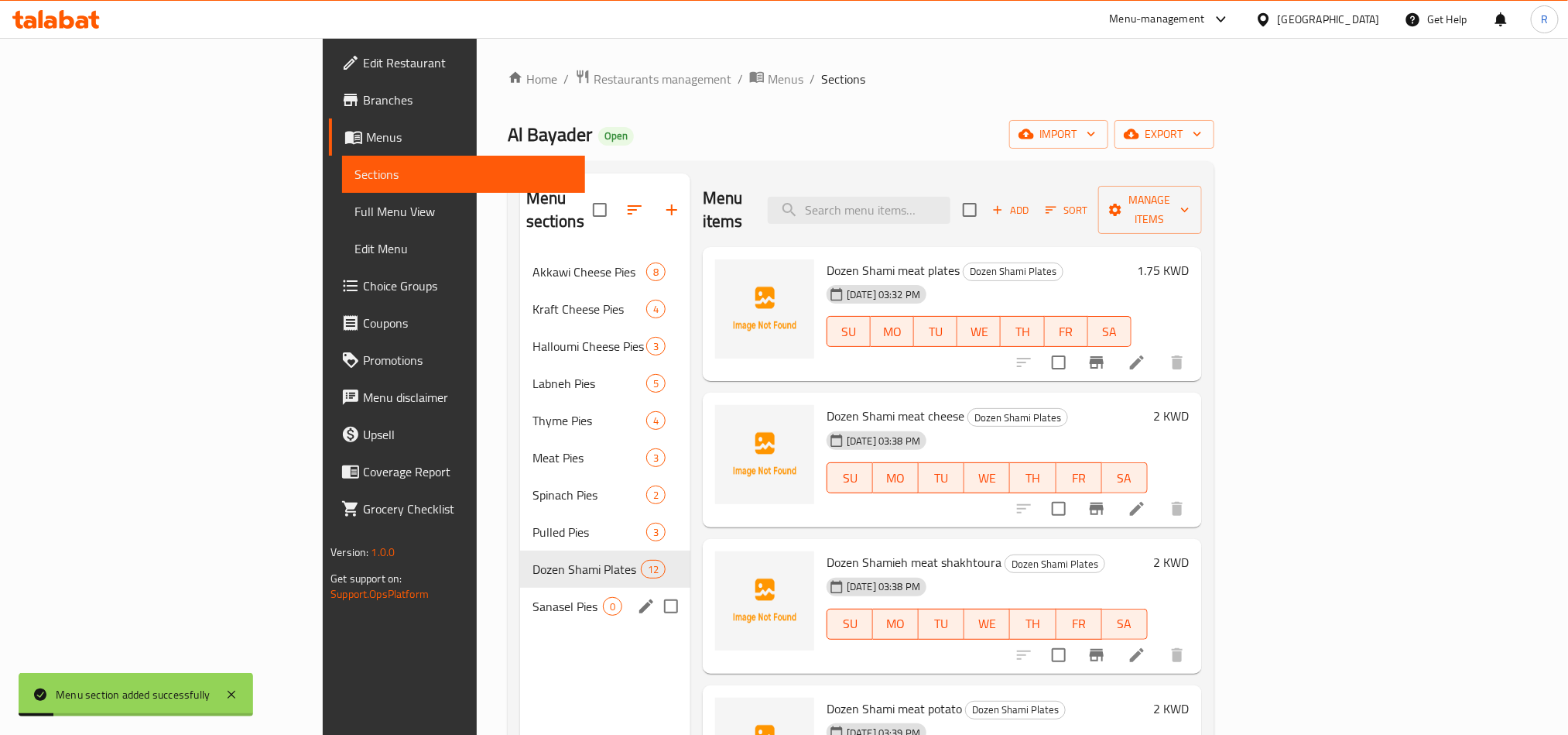
click at [533, 597] on span "Sanasel Pies" at bounding box center [568, 606] width 71 height 19
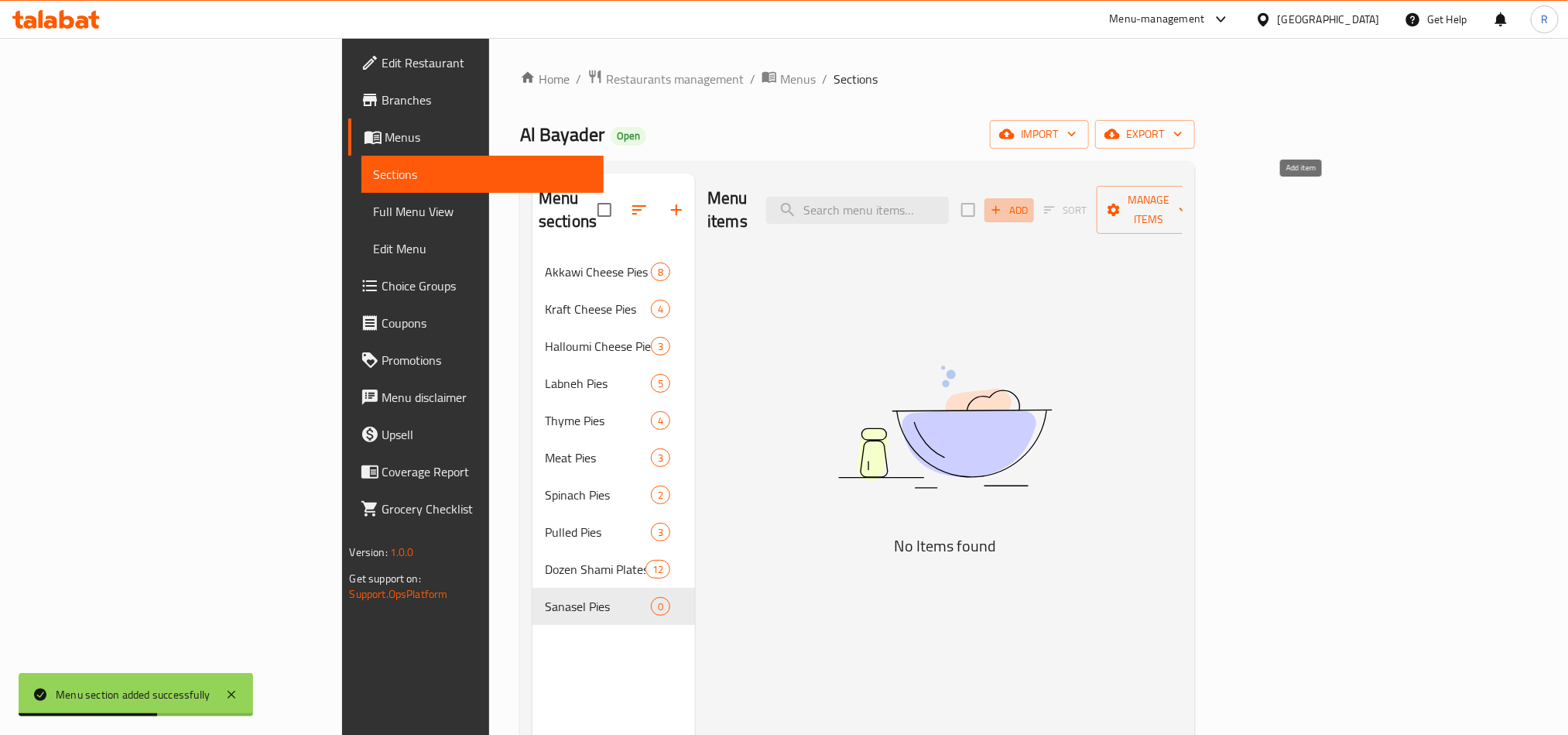
click at [1035, 198] on button "Add" at bounding box center [1009, 210] width 49 height 24
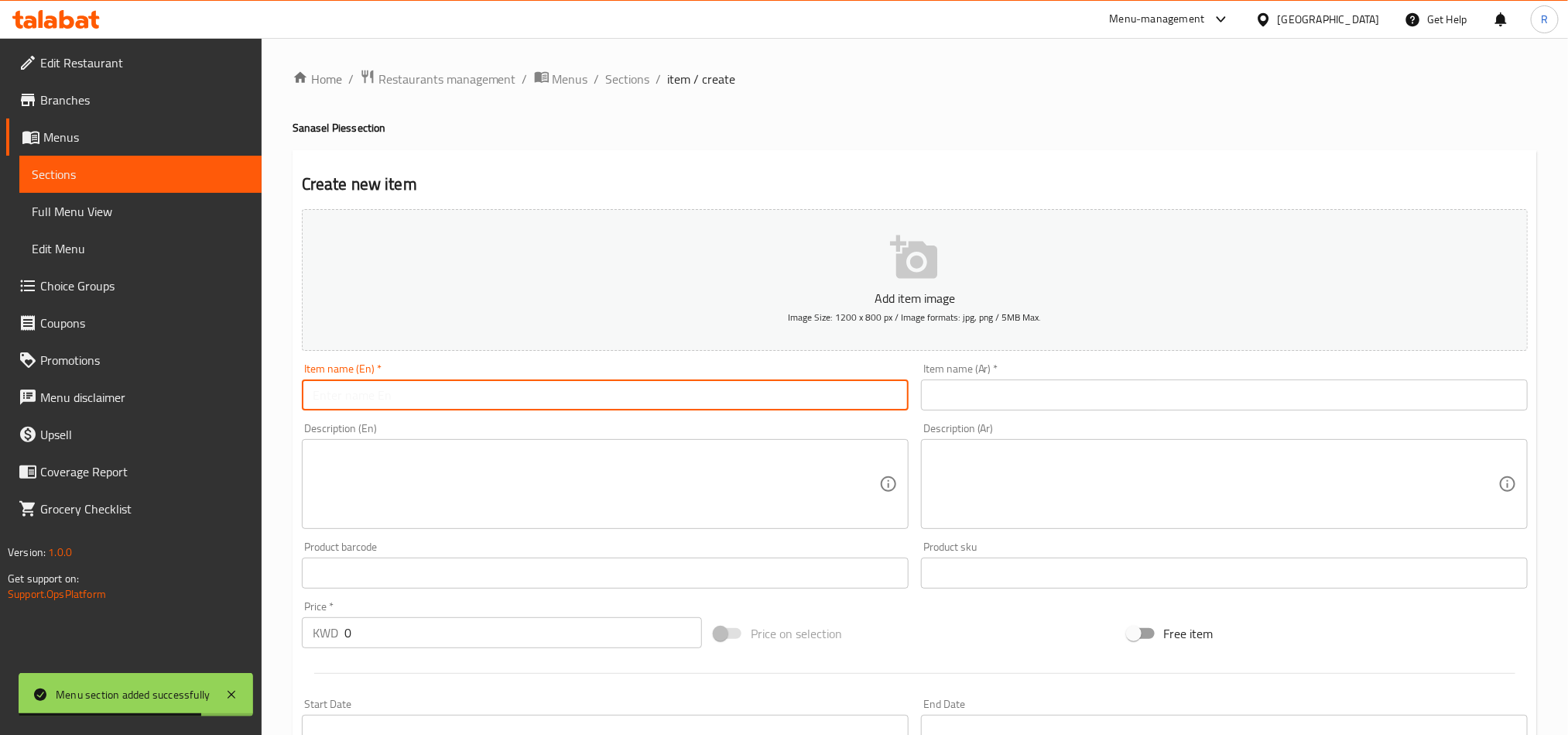
paste input "Plain chains"
type input "Plain chains"
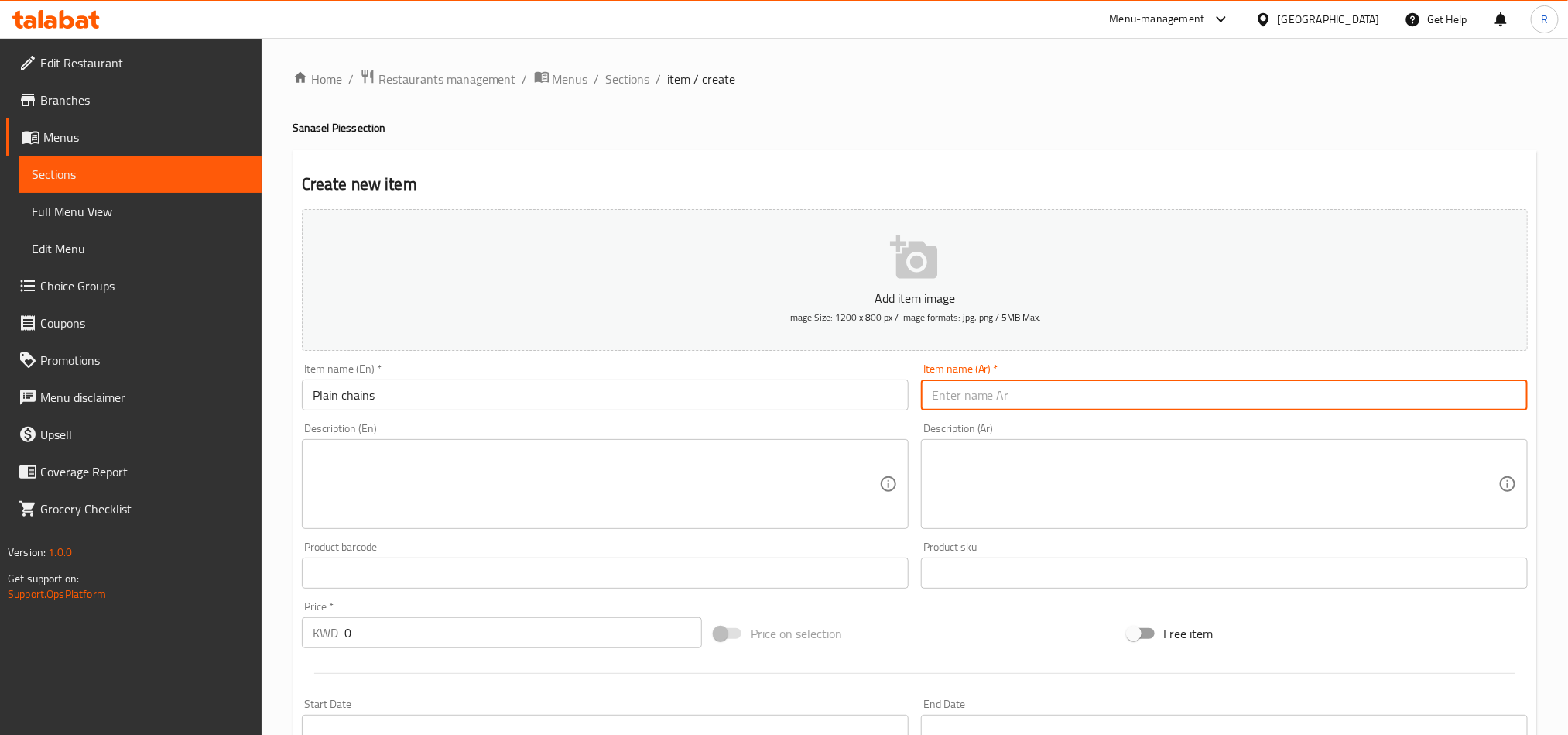
click at [1005, 385] on input "text" at bounding box center [1224, 395] width 607 height 31
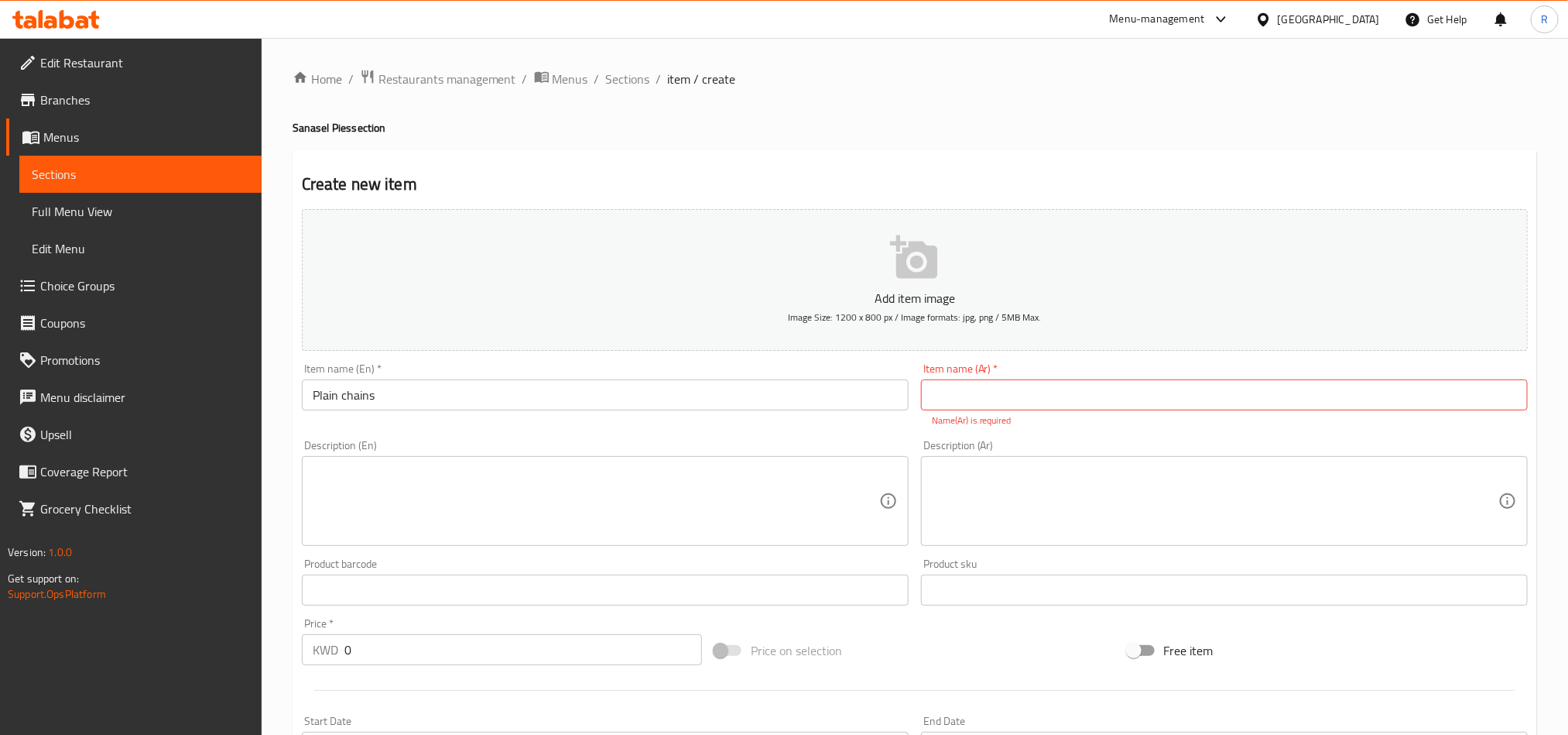
drag, startPoint x: 1013, startPoint y: 379, endPoint x: 962, endPoint y: 403, distance: 56.4
click at [959, 404] on input "text" at bounding box center [1224, 395] width 607 height 31
paste input "سناسل سادة"
type input "سناسل سادة"
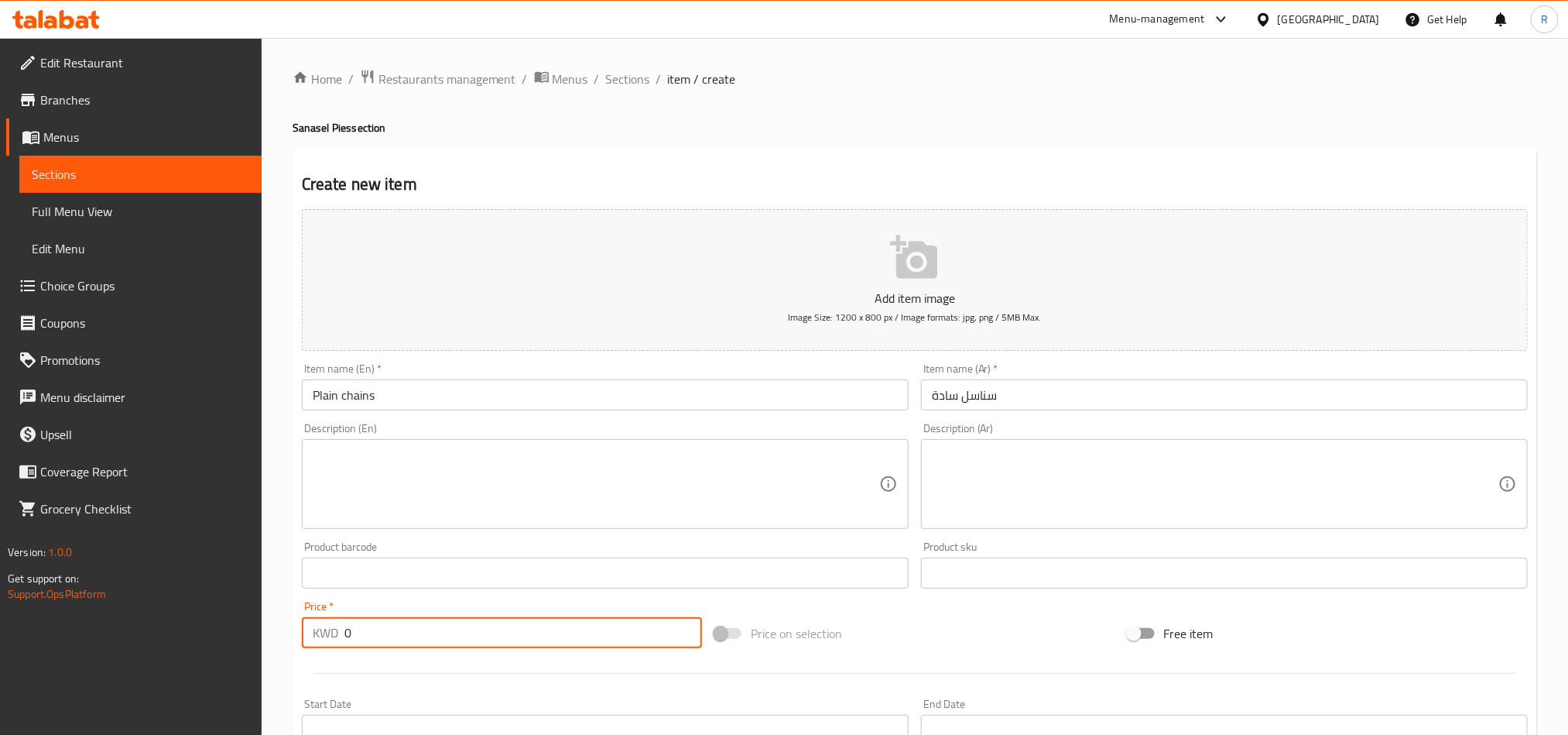
drag, startPoint x: 360, startPoint y: 638, endPoint x: 309, endPoint y: 625, distance: 52.6
click at [309, 625] on div "KWD 0 Price *" at bounding box center [502, 633] width 401 height 31
type input "0.85"
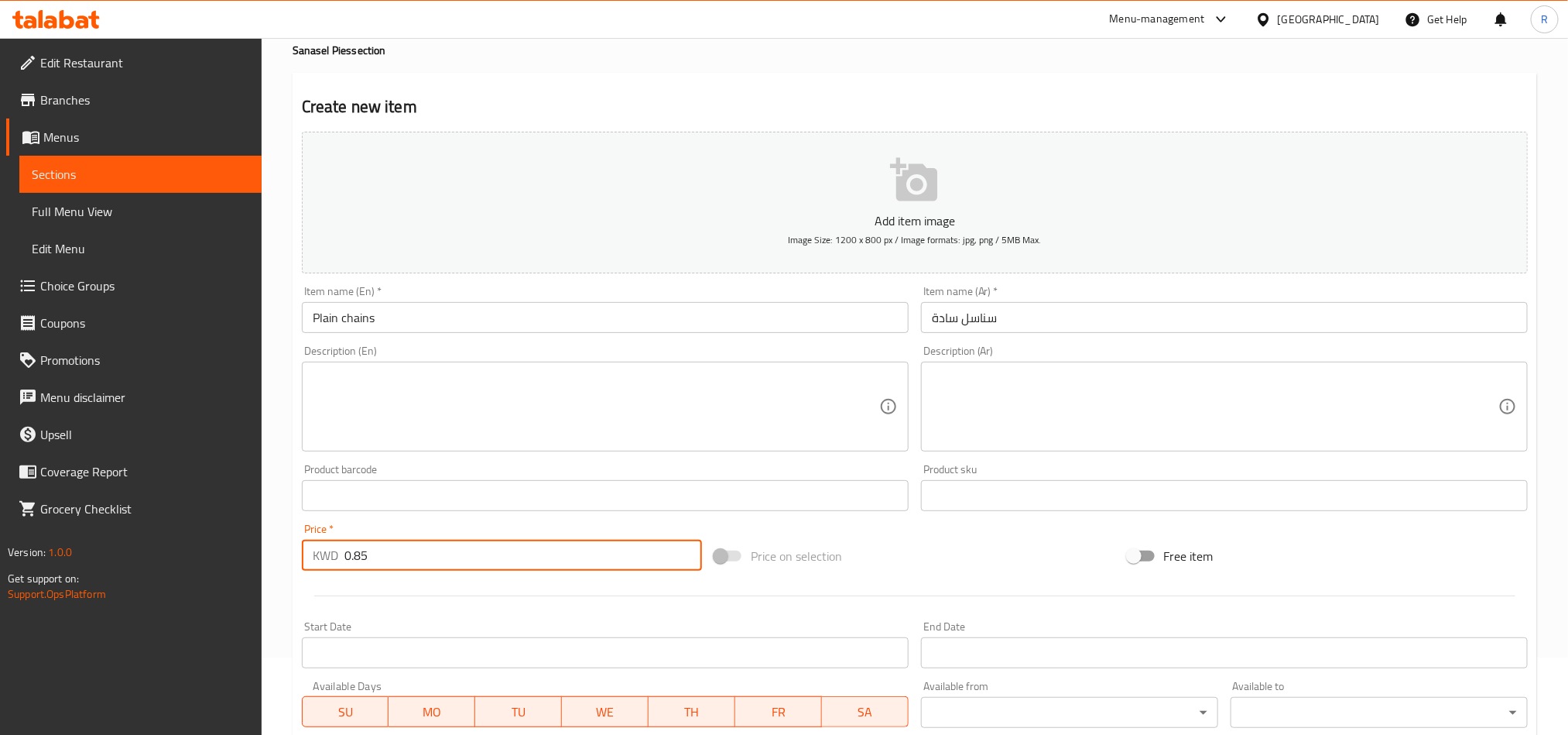
scroll to position [349, 0]
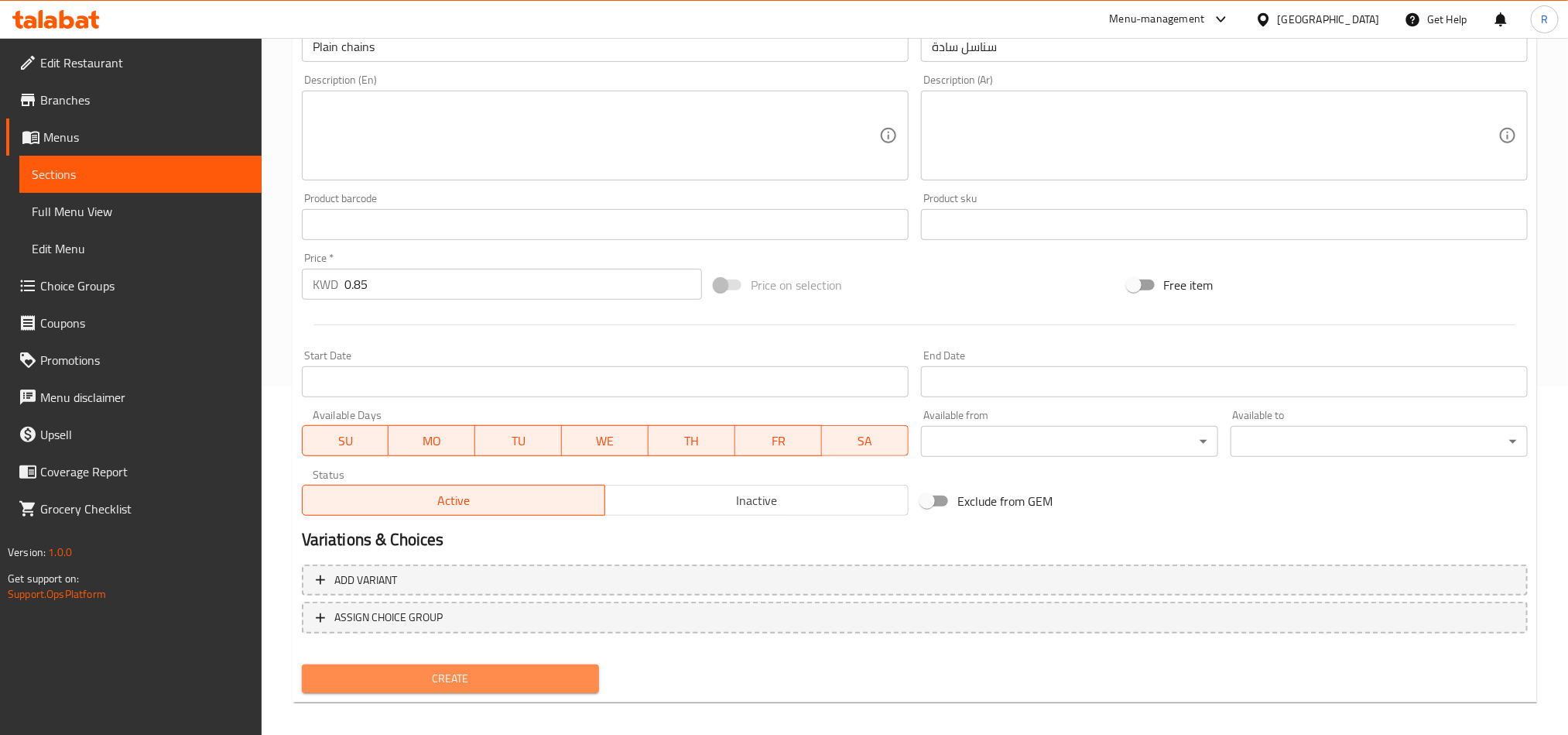
click at [553, 681] on span "Create" at bounding box center [451, 679] width 272 height 19
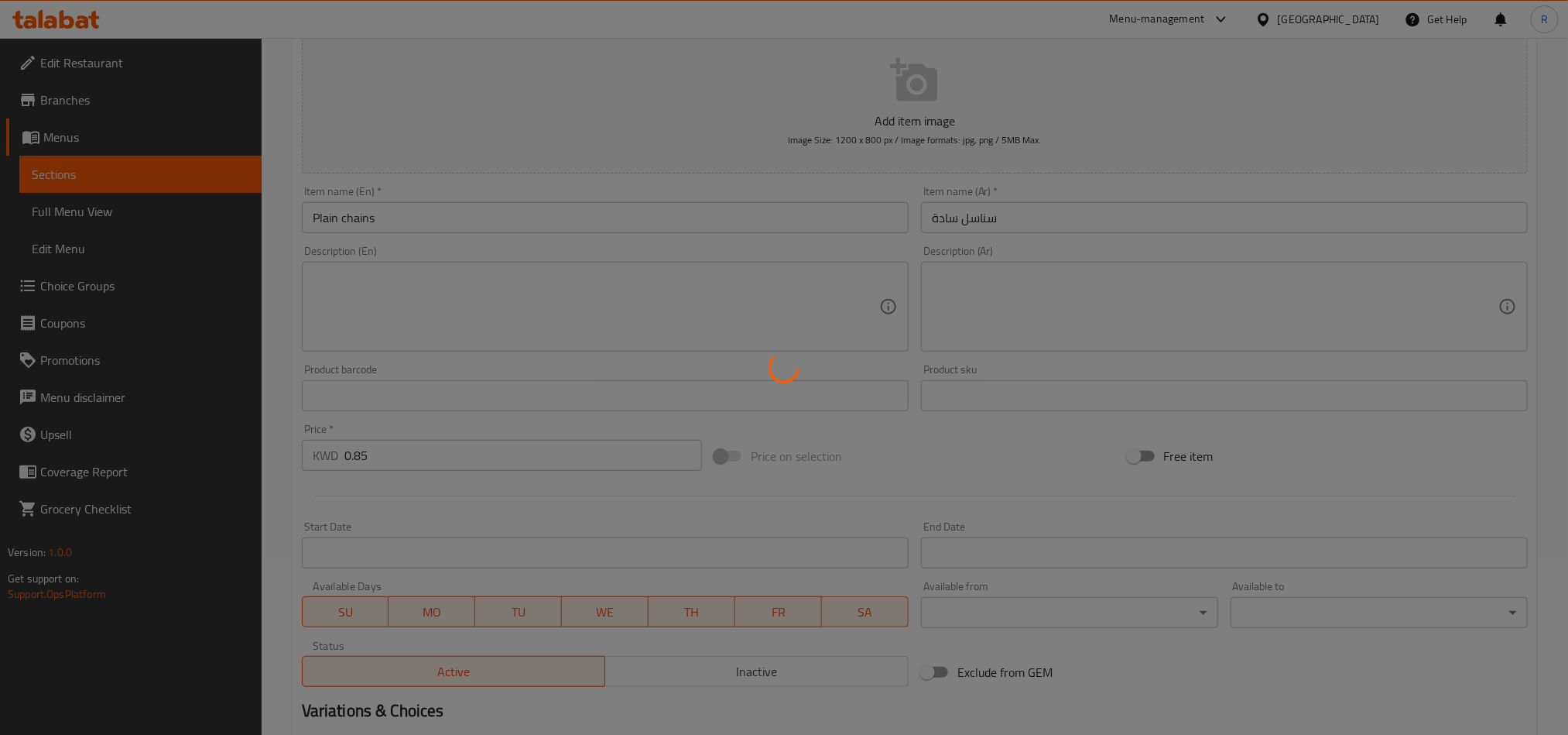
scroll to position [0, 0]
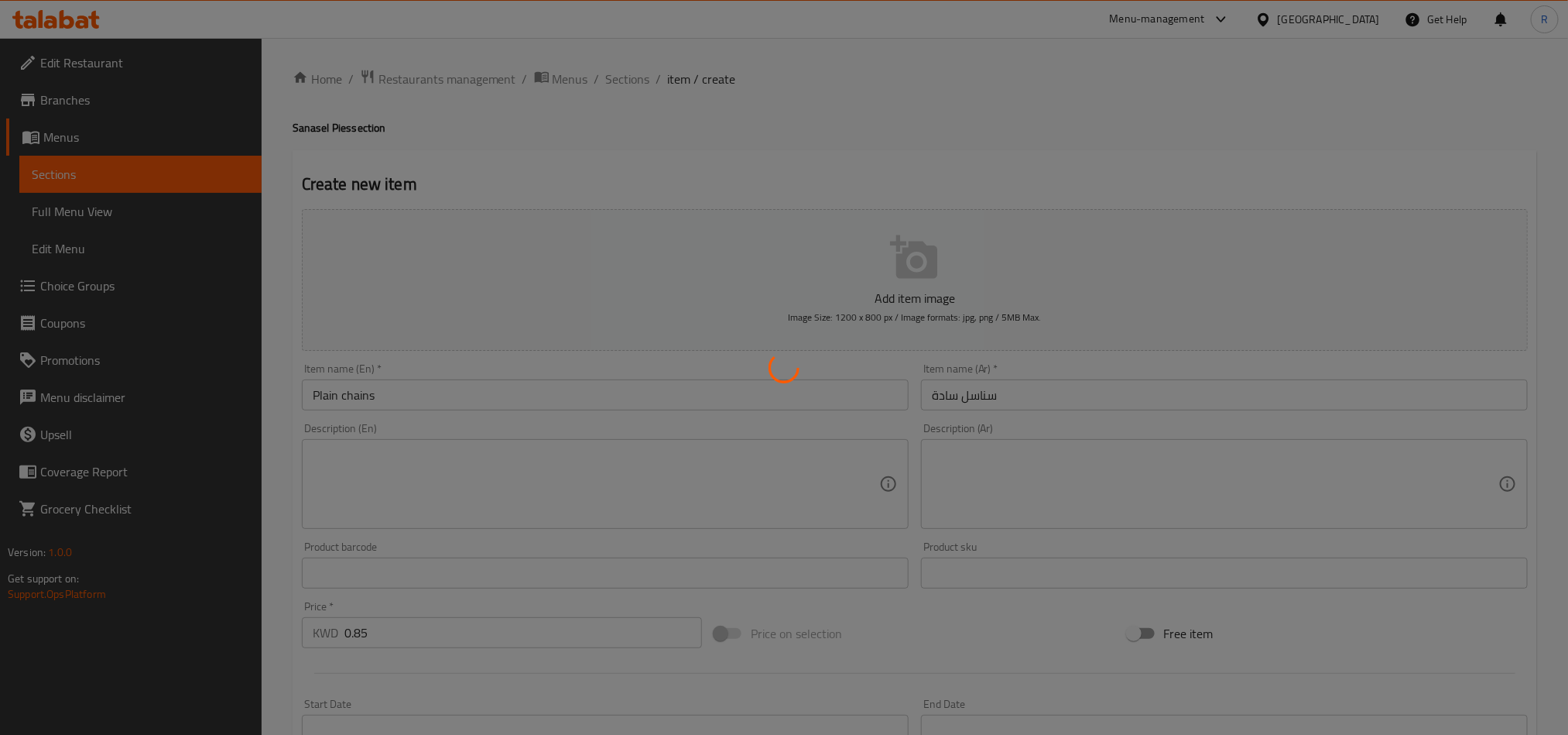
type input "0"
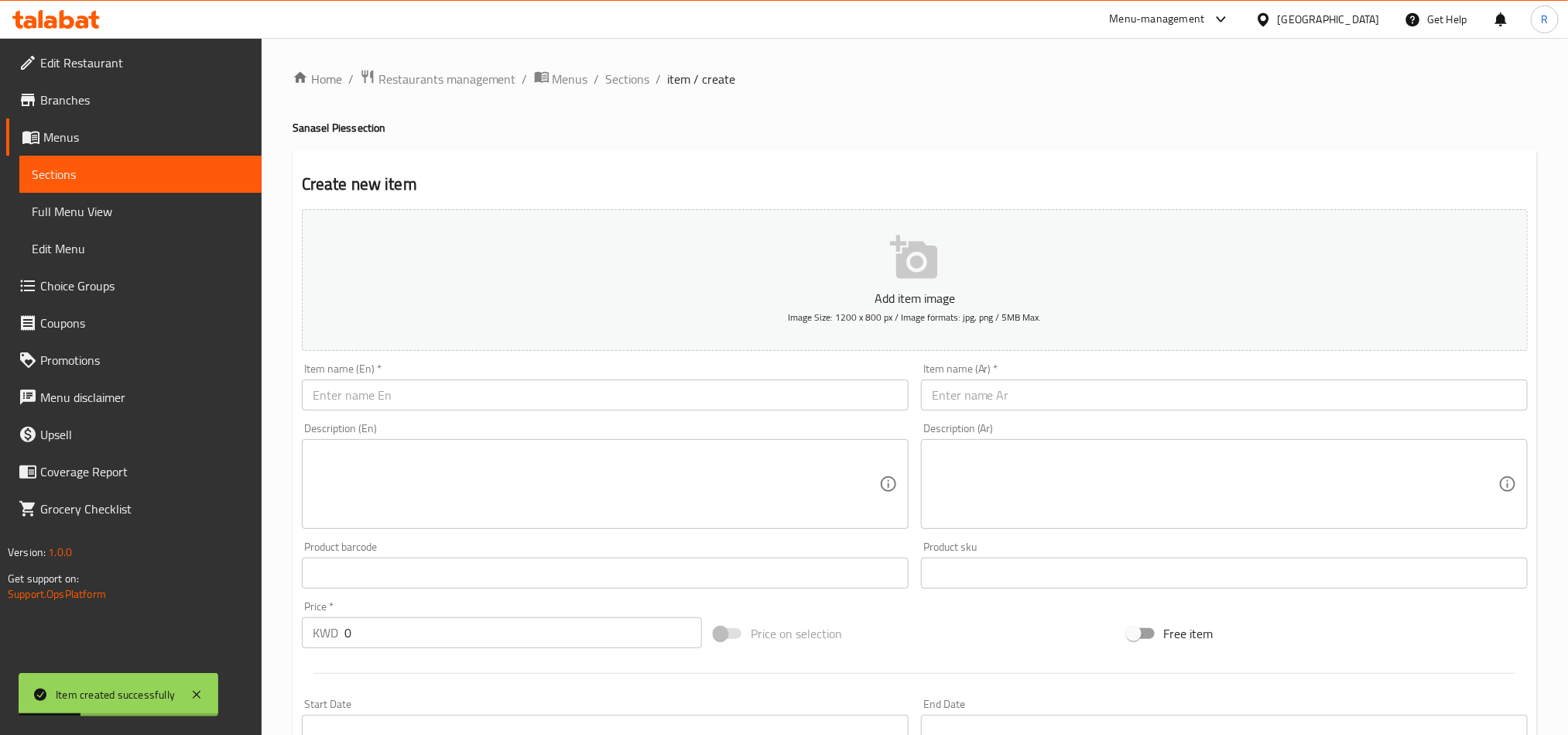
click at [629, 49] on div "Home / Restaurants management / Menus / Sections / item / create Sanasel Pies s…" at bounding box center [915, 566] width 1307 height 1056
click at [634, 88] on span "Sections" at bounding box center [628, 79] width 44 height 19
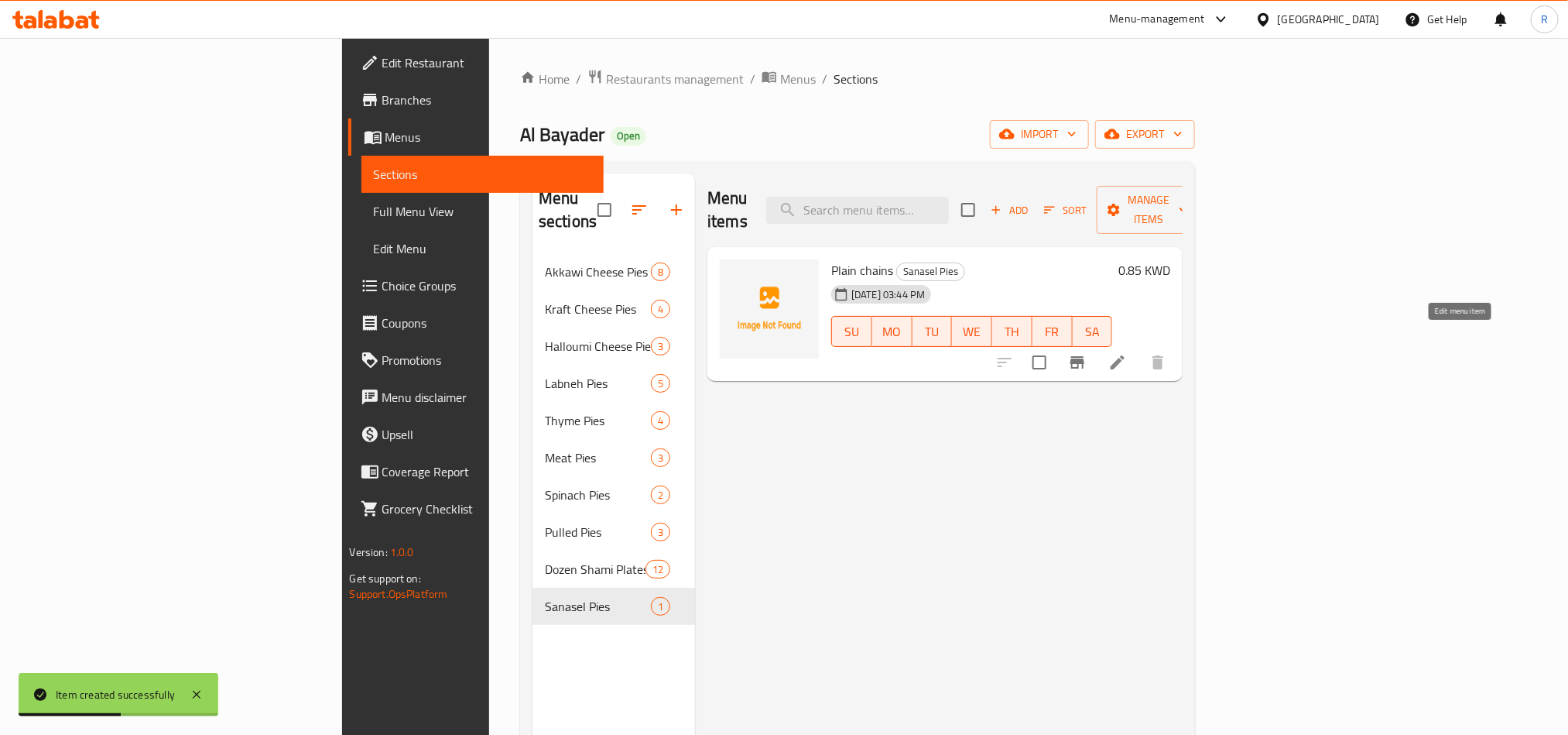
click at [1125, 355] on icon at bounding box center [1117, 362] width 14 height 14
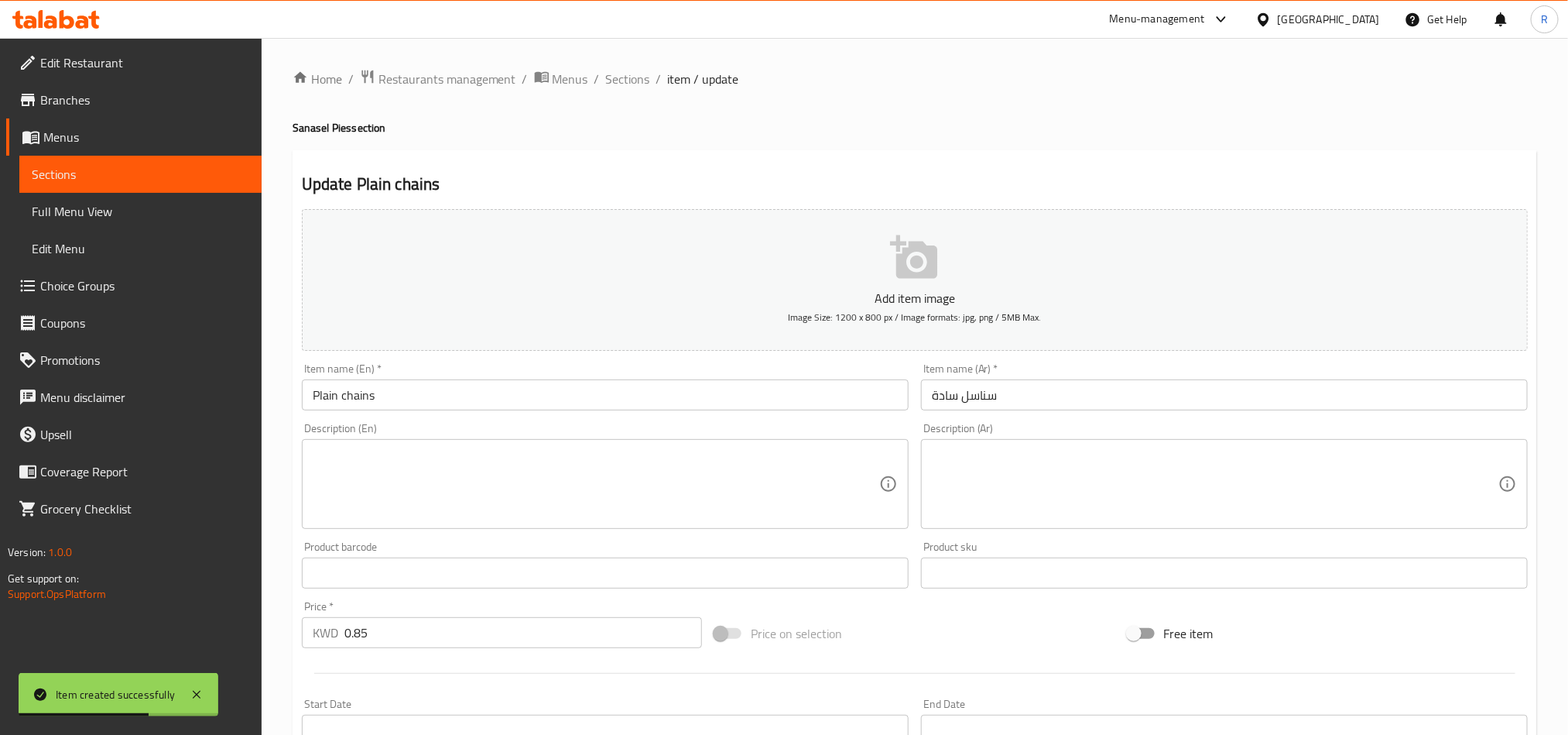
click at [365, 393] on input "Plain chains" at bounding box center [605, 395] width 607 height 31
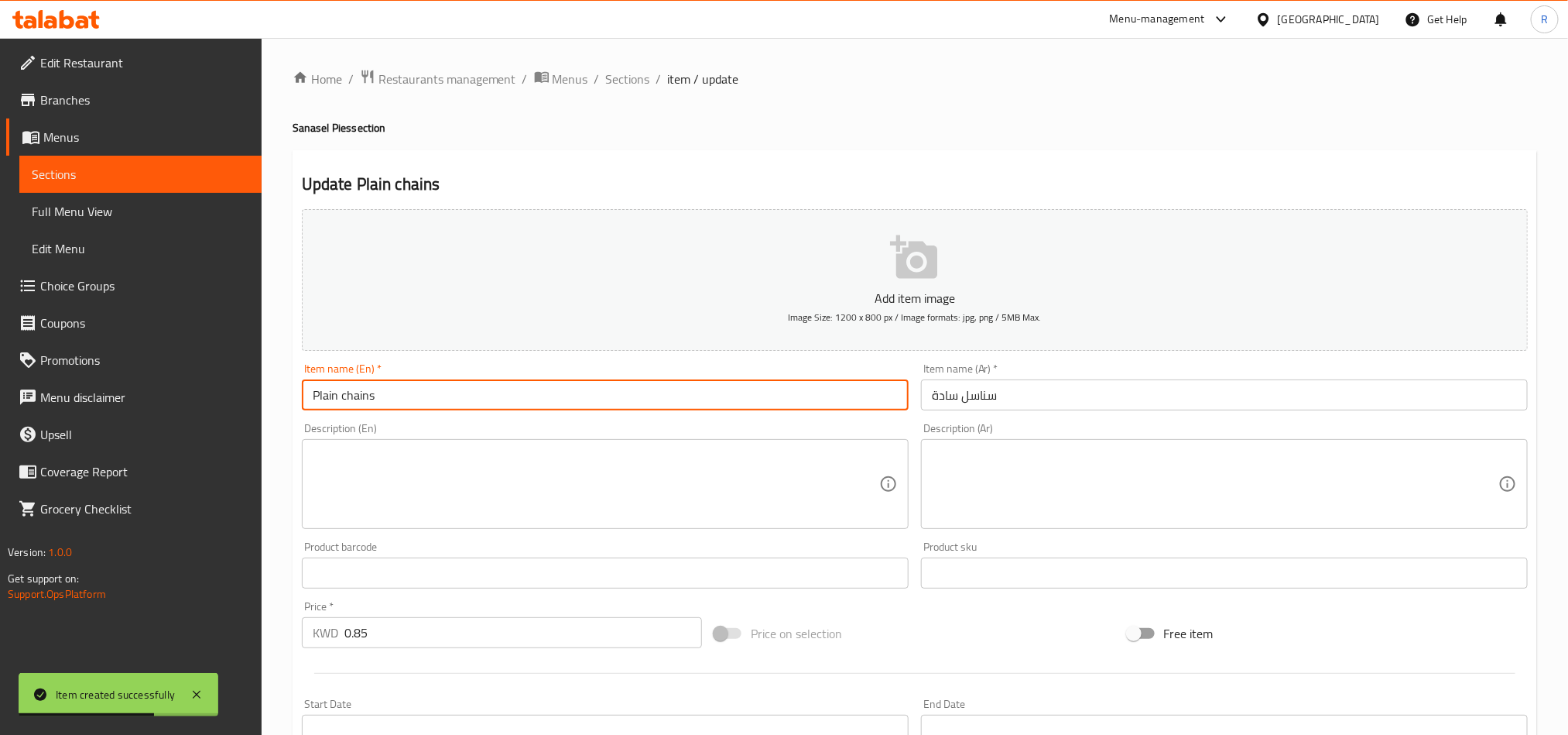
click at [365, 393] on input "Plain chains" at bounding box center [605, 395] width 607 height 31
paste input "Sanasel"
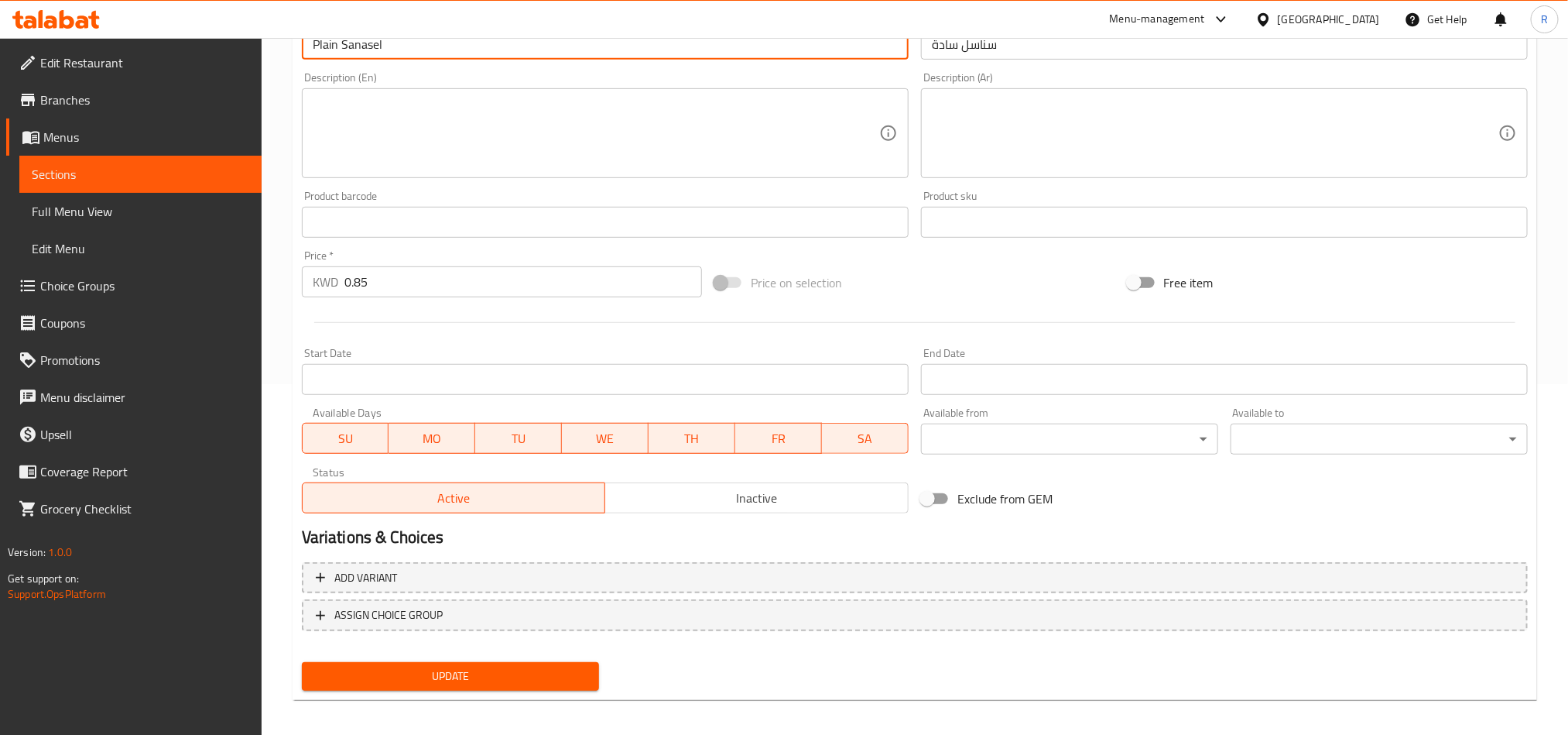
scroll to position [358, 0]
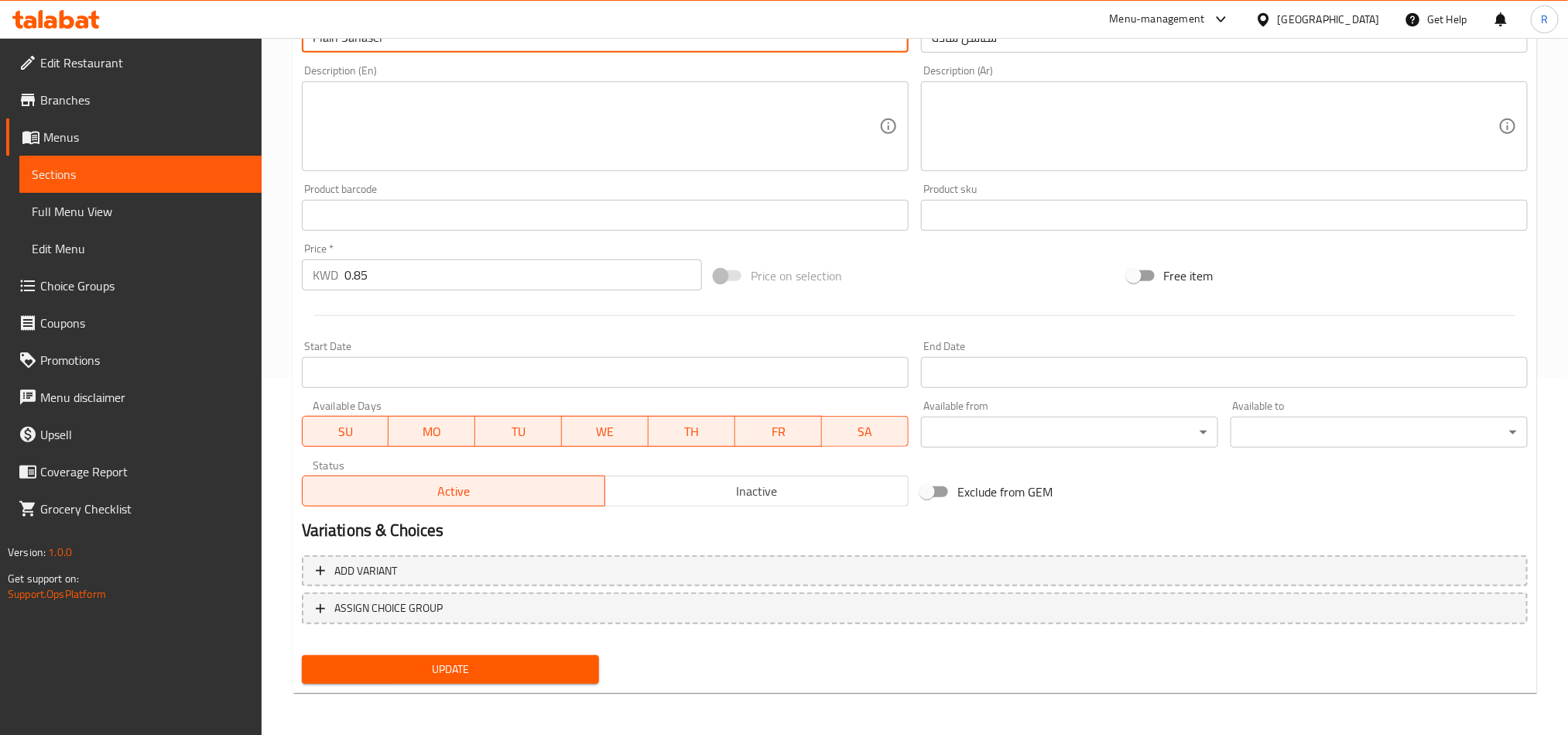
type input "Plain Sanasel"
click at [511, 677] on span "Update" at bounding box center [451, 670] width 272 height 19
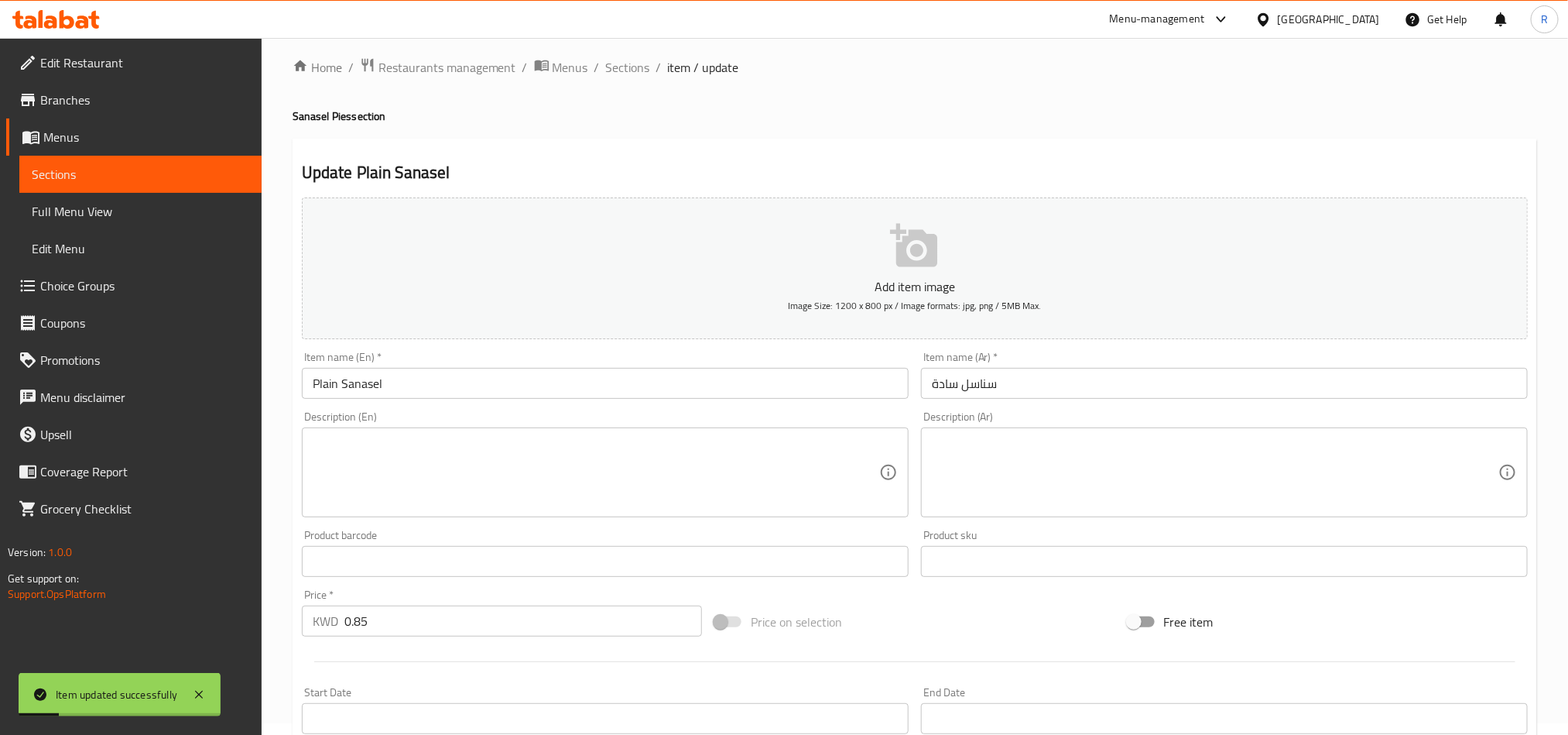
scroll to position [0, 0]
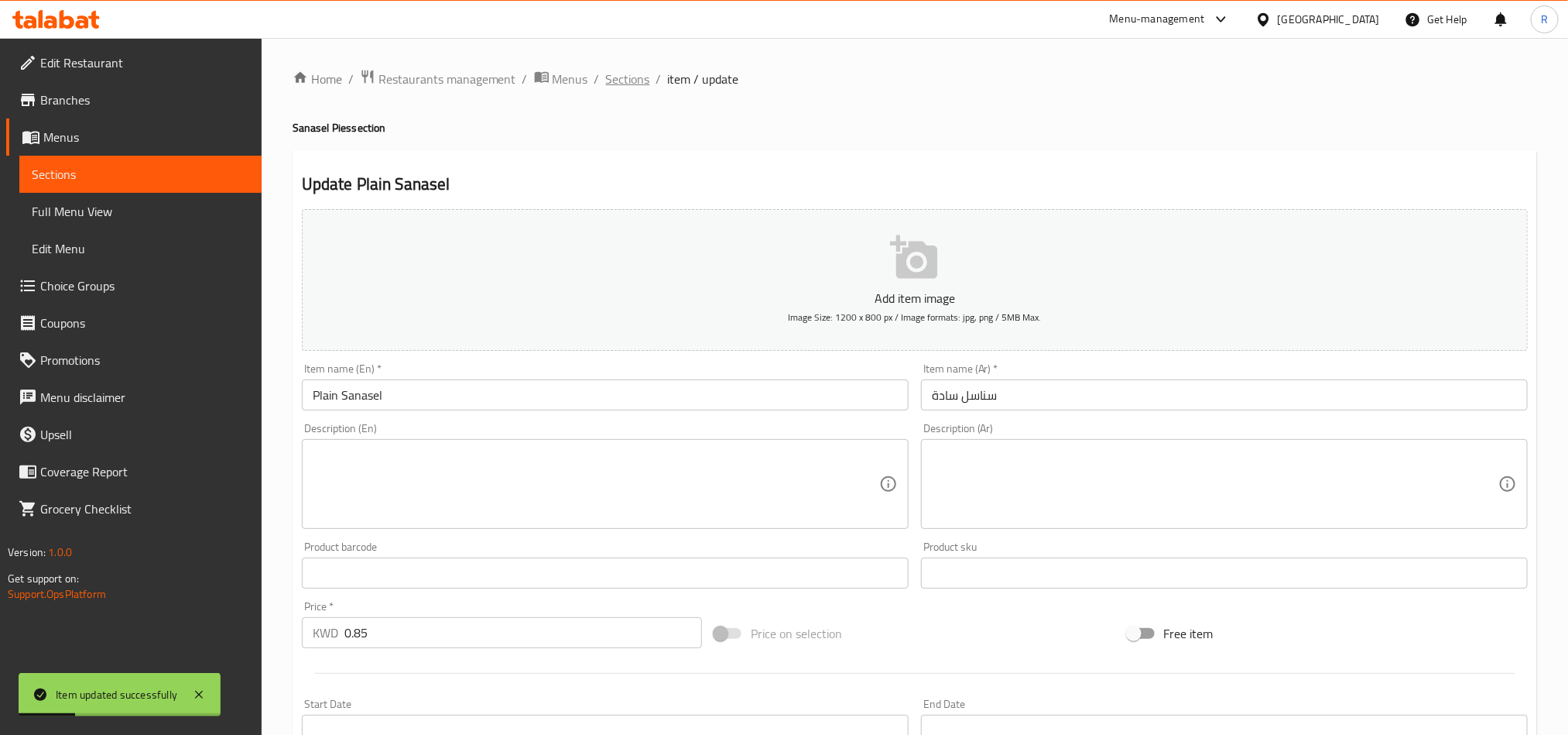
click at [618, 82] on span "Sections" at bounding box center [628, 79] width 44 height 19
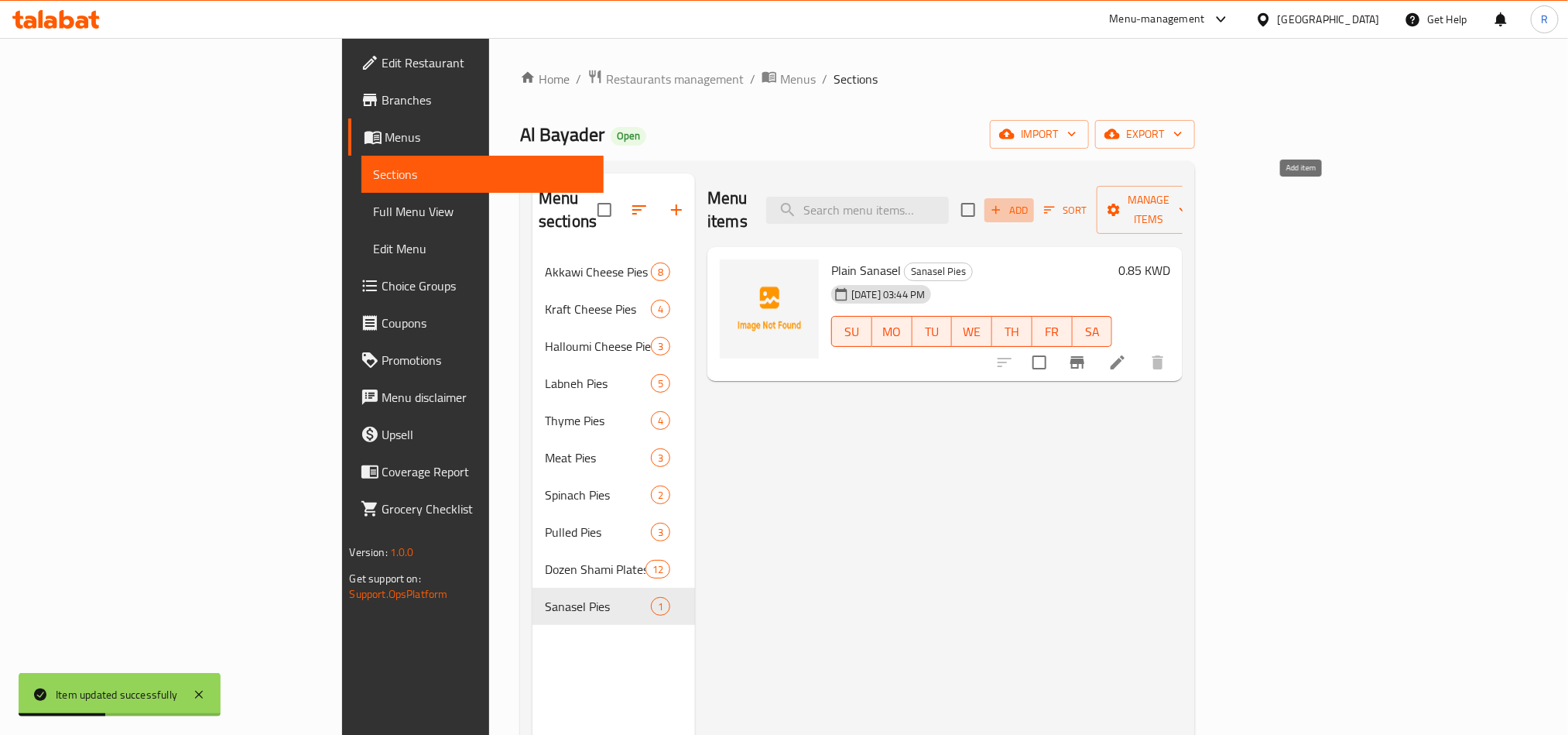
click at [1030, 203] on span "Add" at bounding box center [1009, 210] width 42 height 18
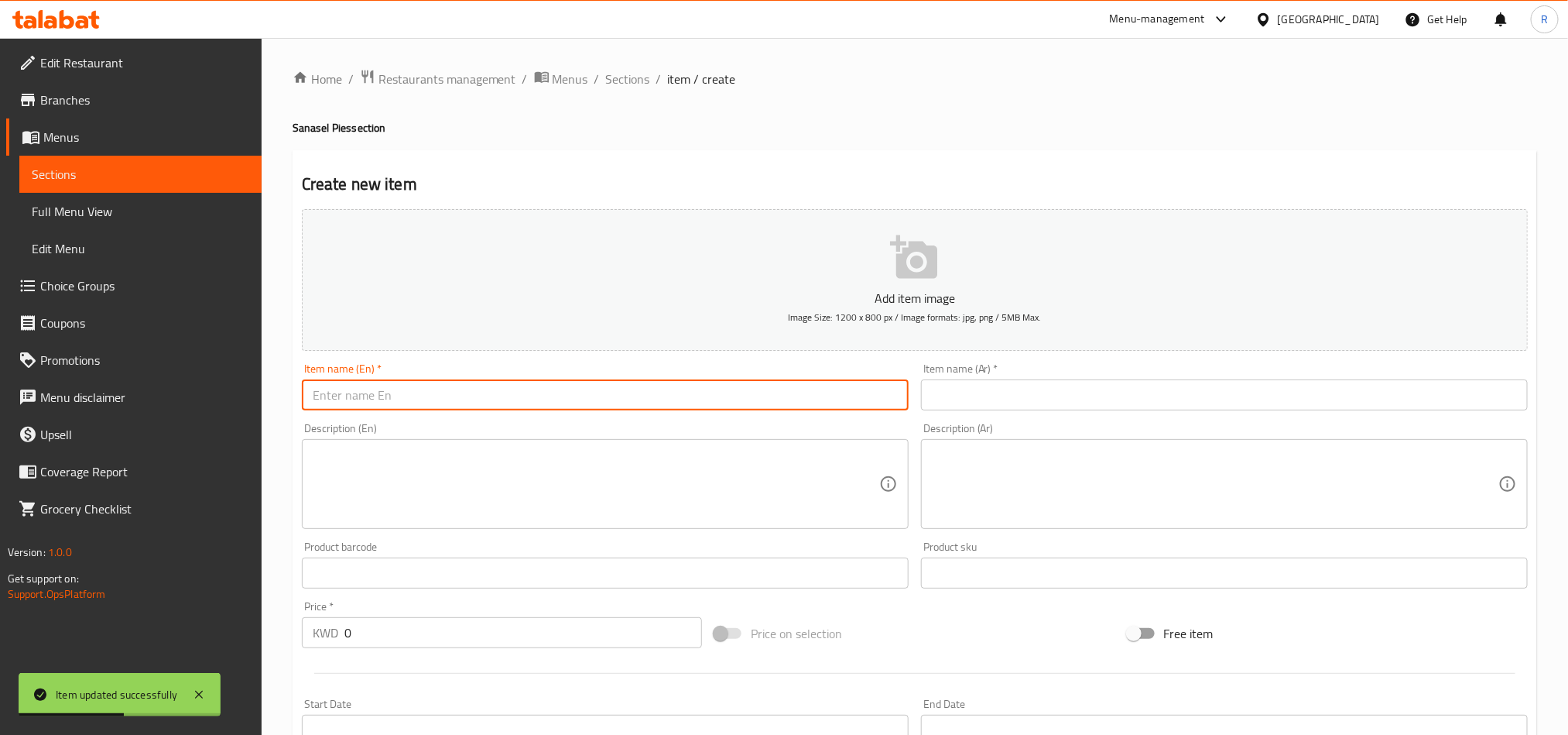
click at [723, 398] on input "text" at bounding box center [605, 395] width 607 height 31
paste input "Cheese sandwiches"
type input "Cheese sandwiches"
click at [1036, 400] on input "text" at bounding box center [1224, 395] width 607 height 31
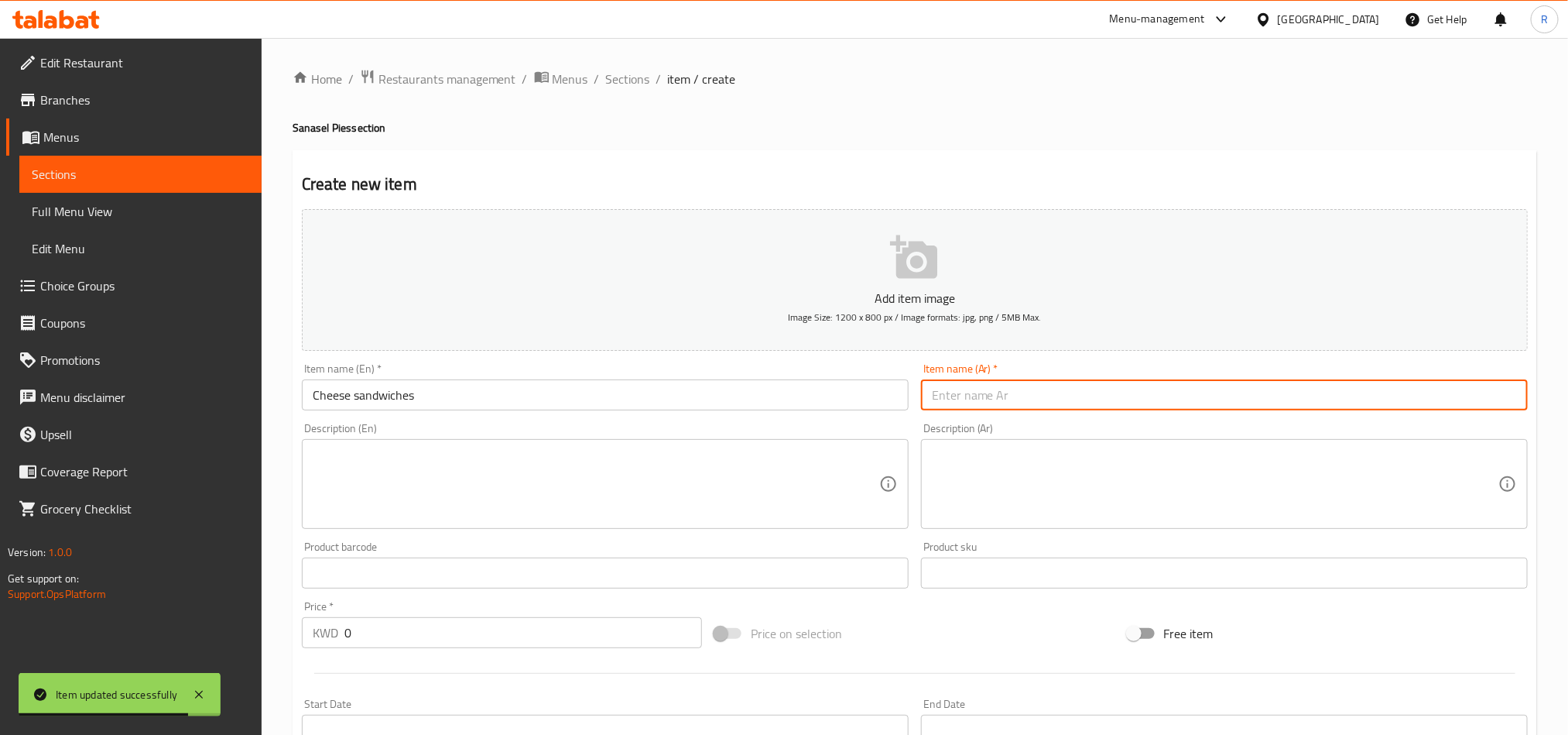
paste input "سناسل جبنة"
type input "سناسل جبنة سندوتش"
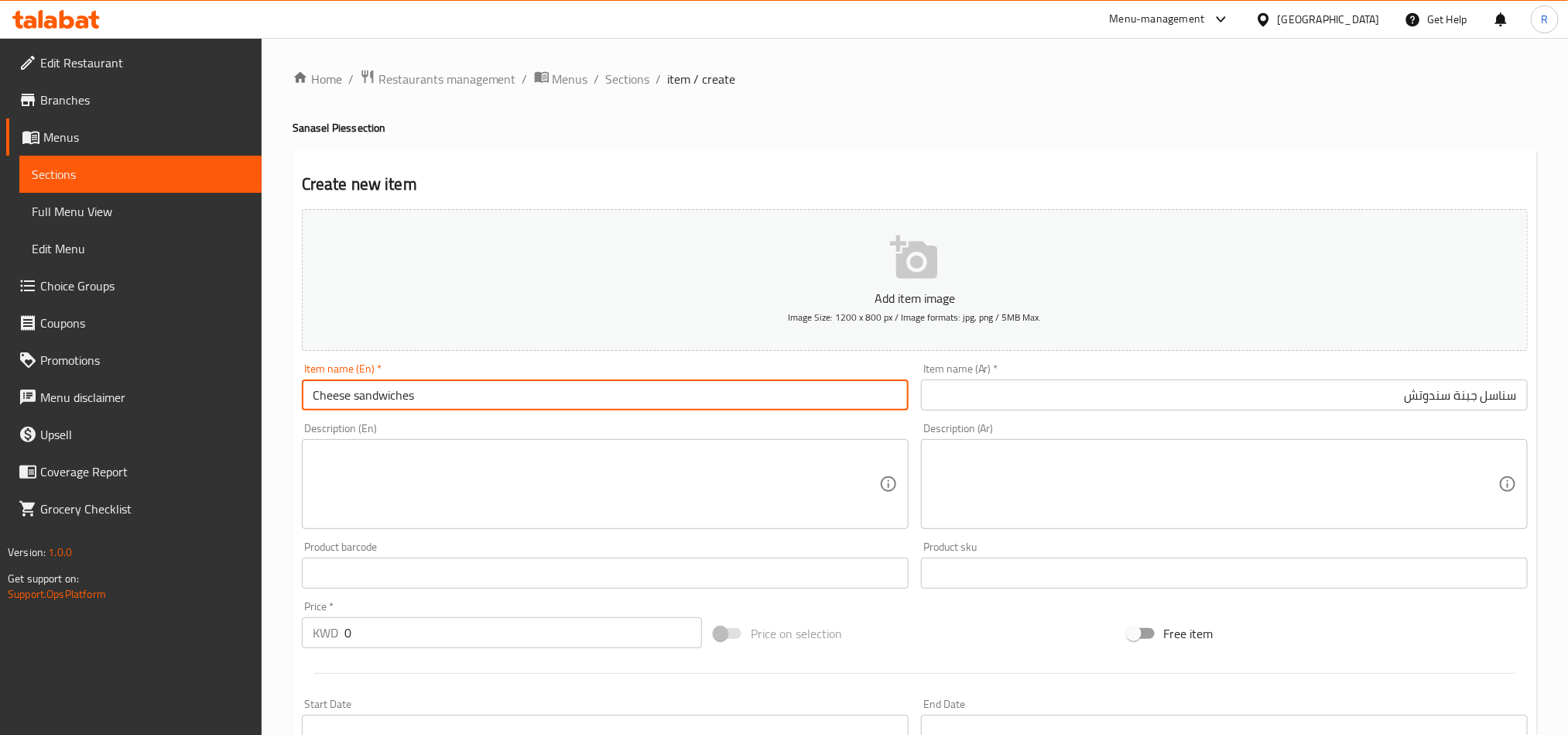
click at [576, 401] on input "Cheese sandwiches" at bounding box center [605, 395] width 607 height 31
paste input "Sanasel"
type input "Cheese sandwiches Sanasel"
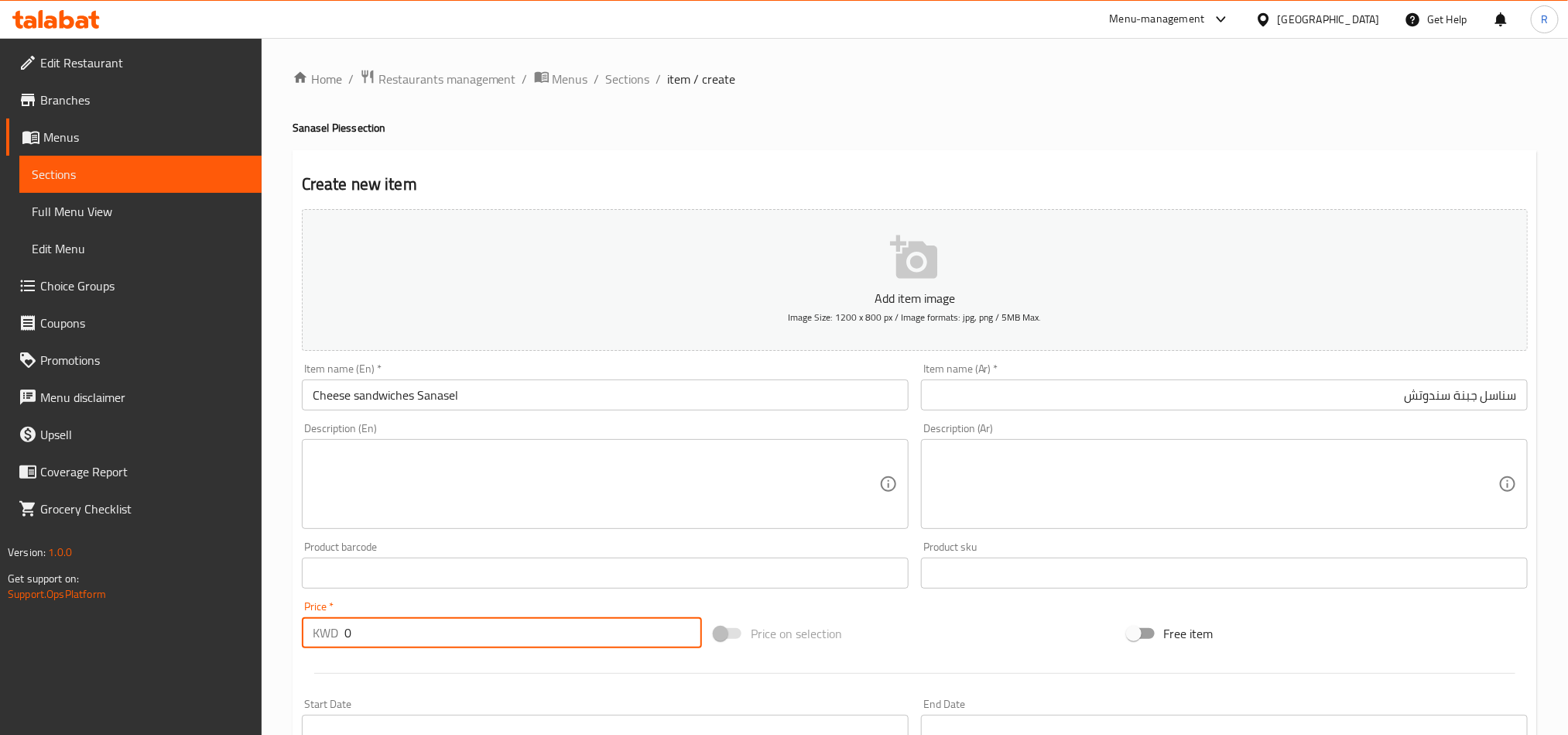
drag, startPoint x: 367, startPoint y: 638, endPoint x: 337, endPoint y: 625, distance: 32.7
click at [339, 634] on div "KWD 0 Price *" at bounding box center [502, 633] width 401 height 31
paste input "1.00"
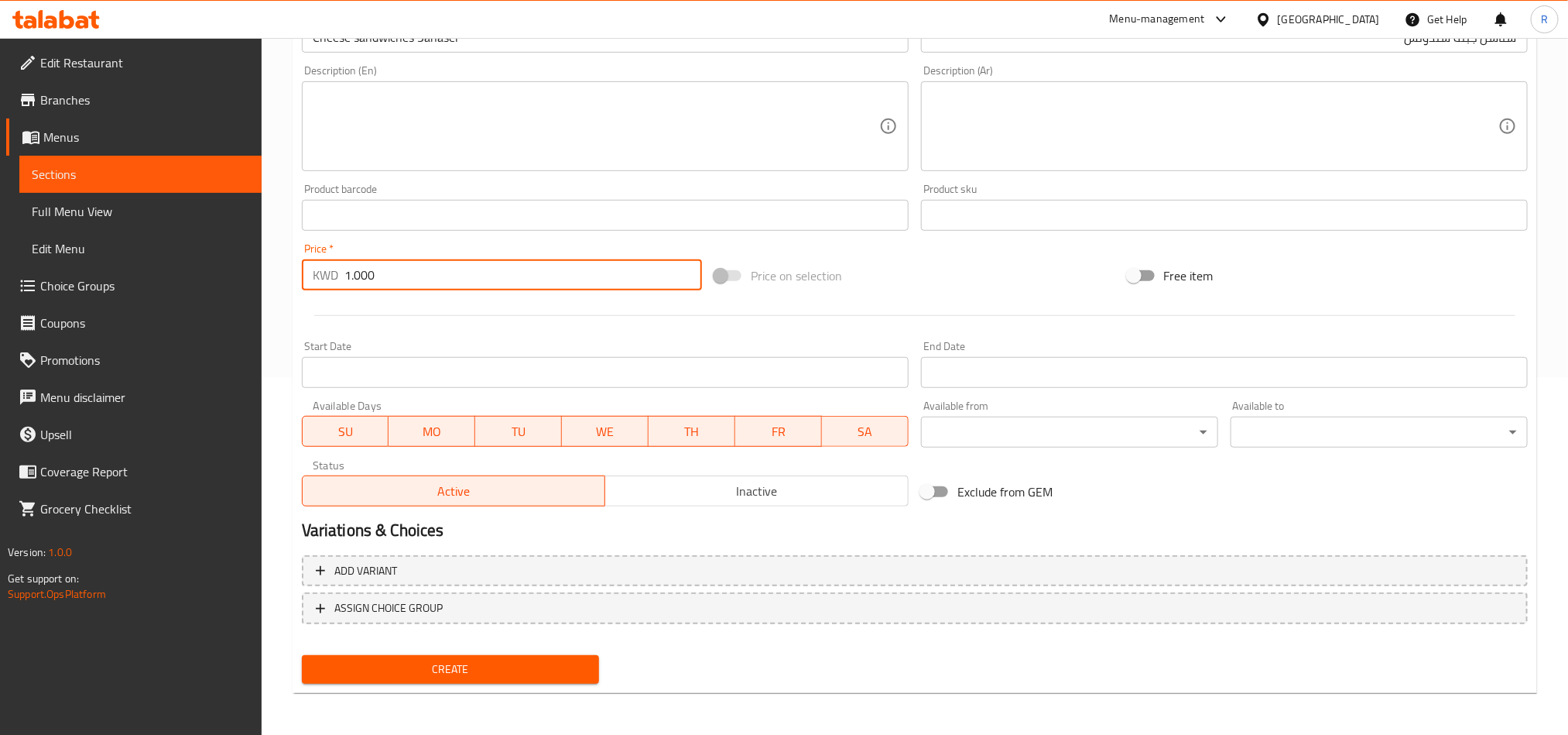
type input "1.000"
click at [539, 662] on span "Create" at bounding box center [451, 670] width 272 height 19
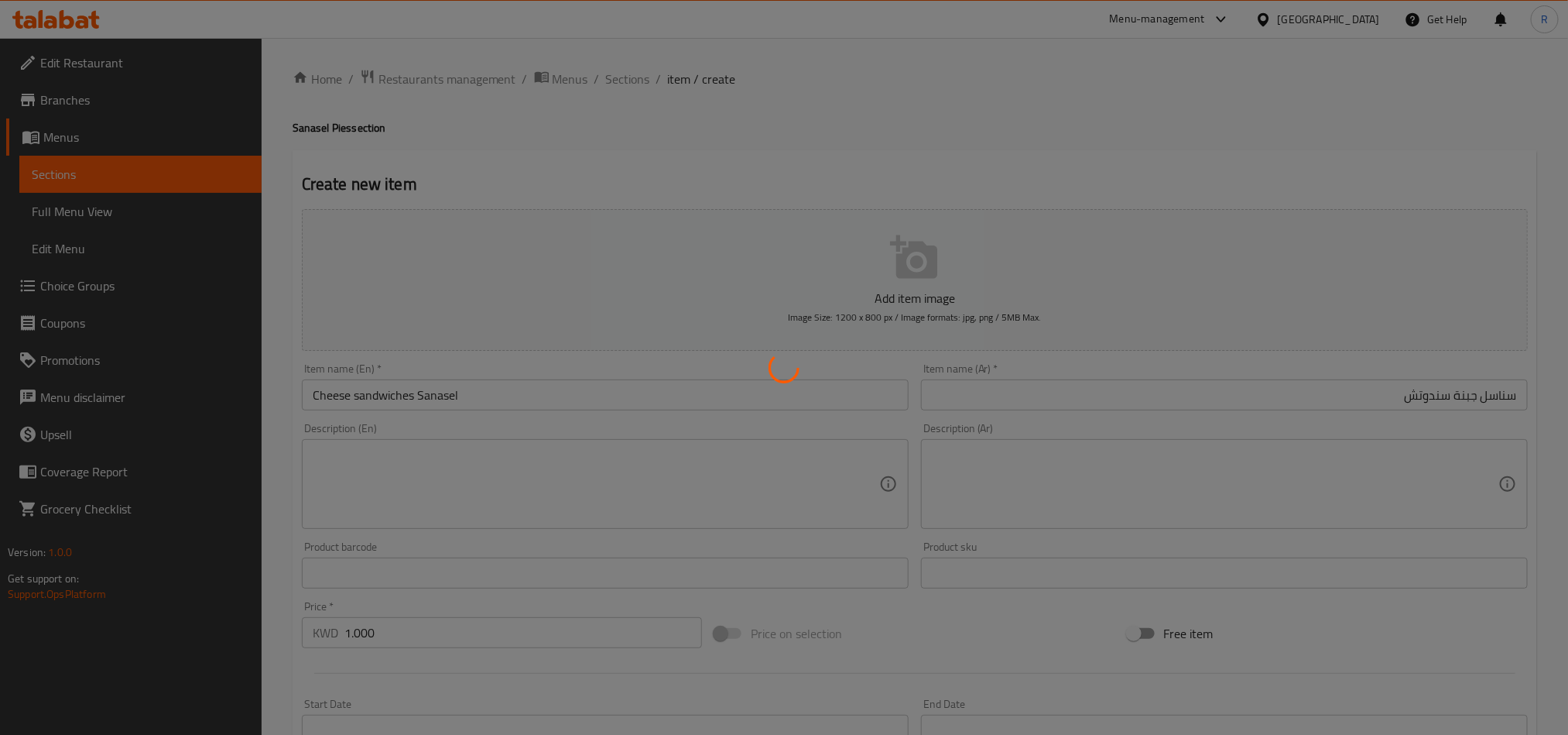
type input "0"
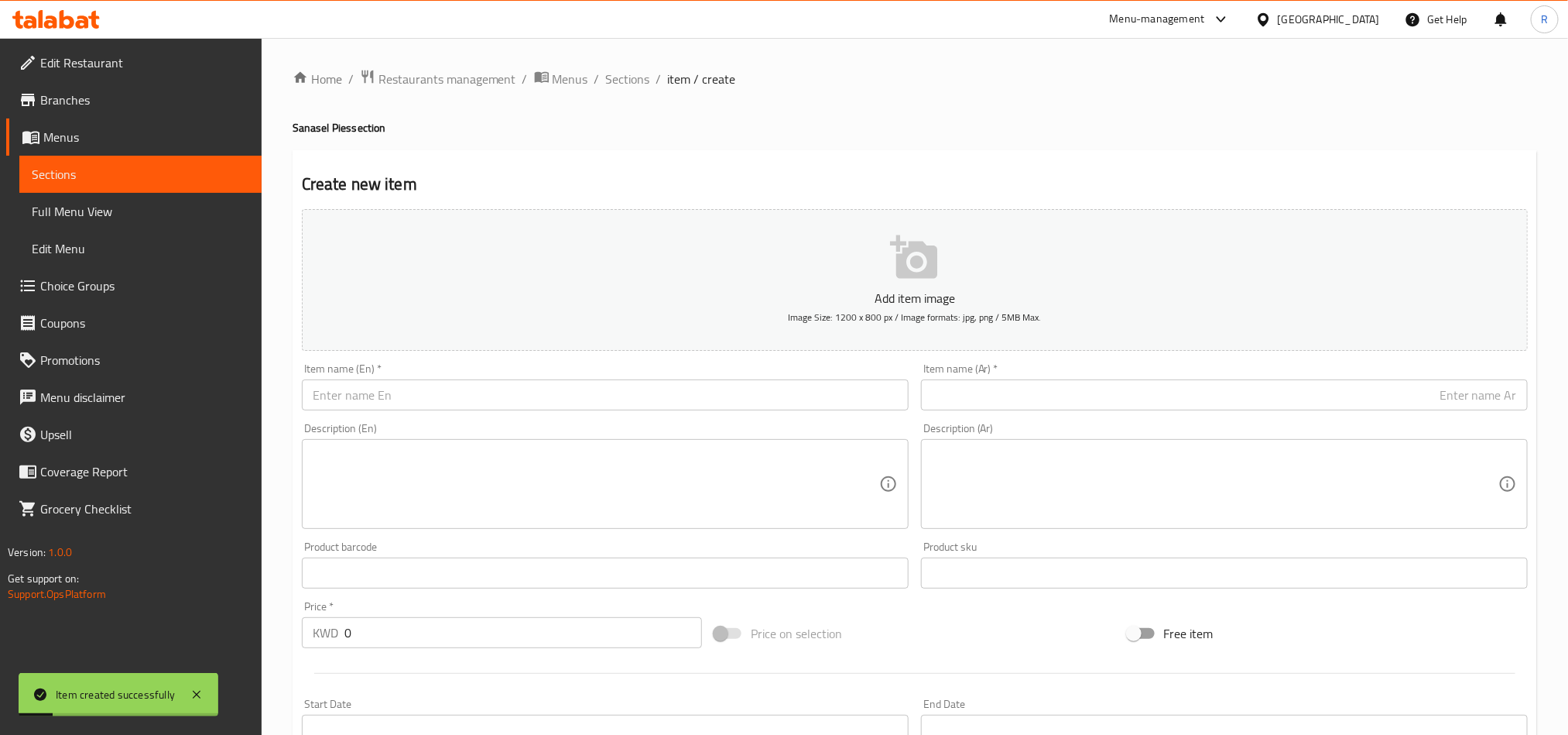
click at [506, 393] on input "text" at bounding box center [605, 395] width 607 height 31
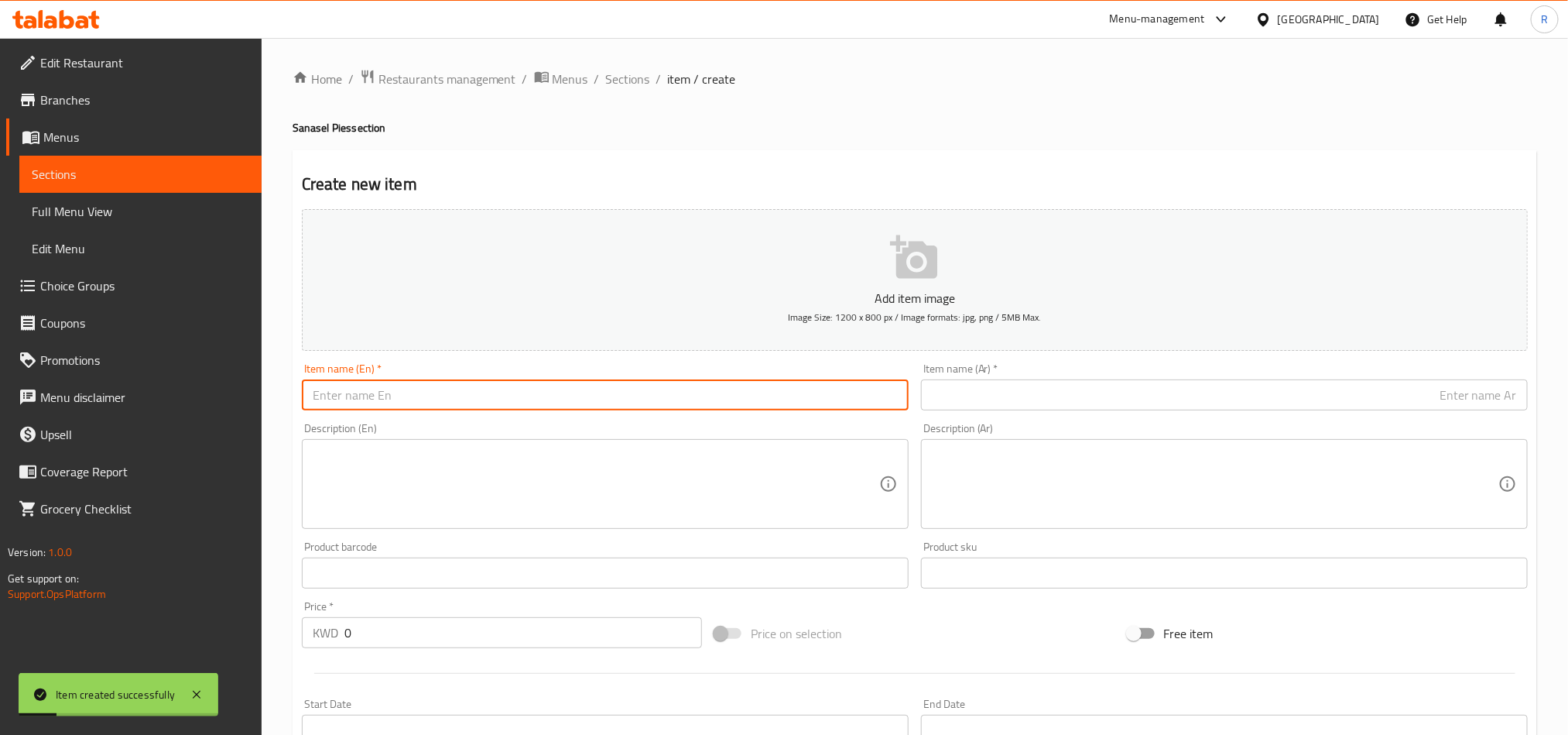
paste input "chicken burger"
type input "chicken burger"
click at [1112, 409] on input "text" at bounding box center [1224, 395] width 607 height 31
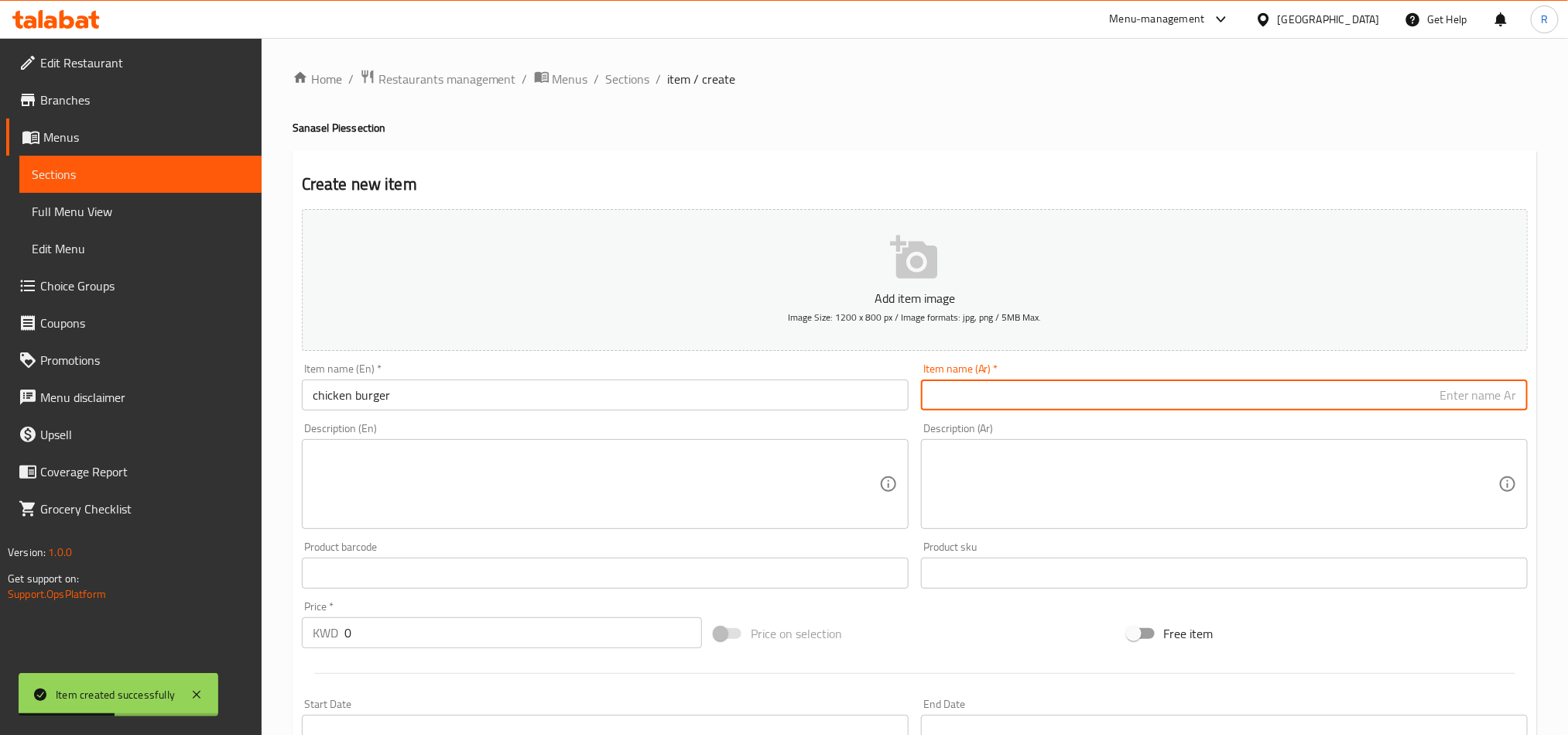
paste input "برجر دجاج"
type input "برجر دجاج"
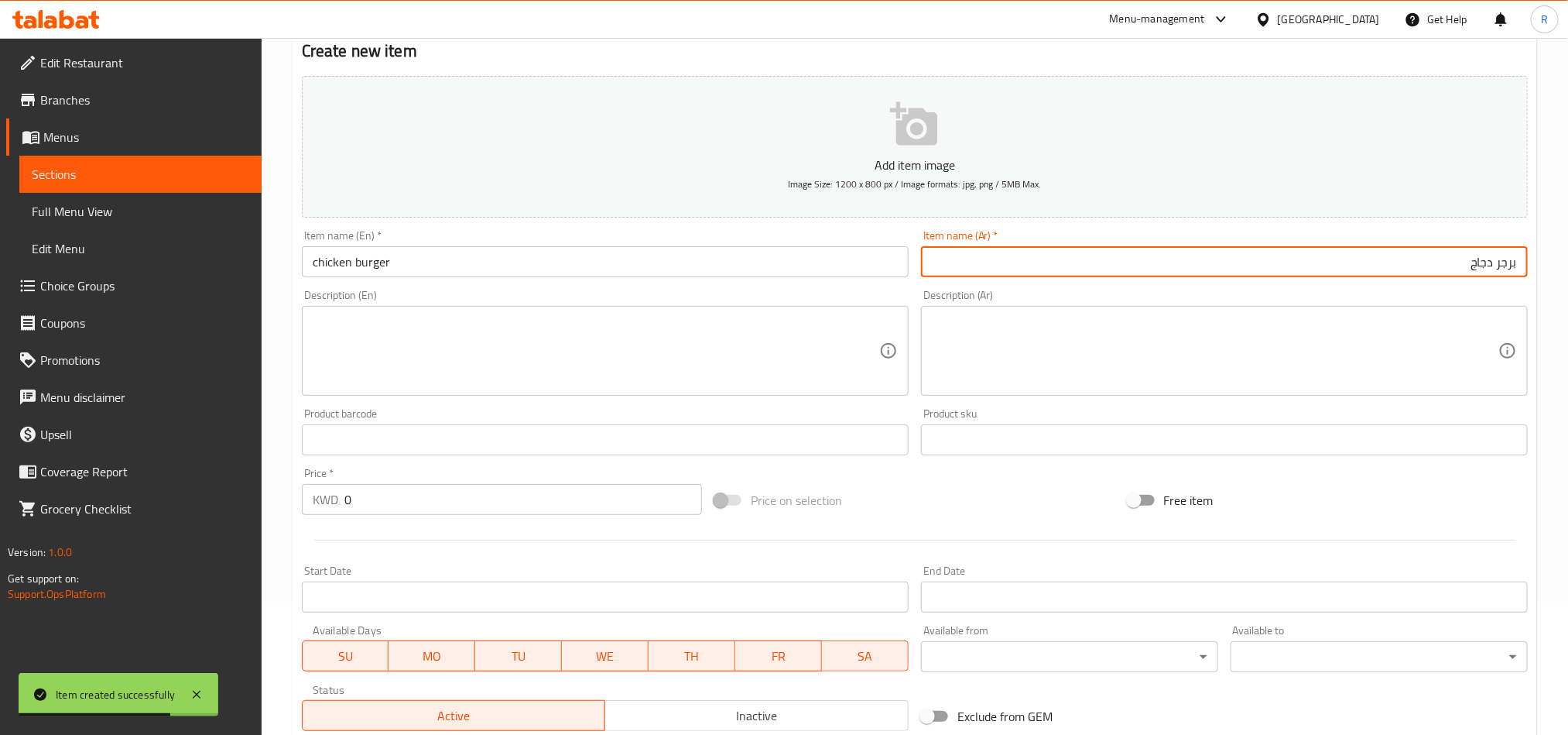
scroll to position [349, 0]
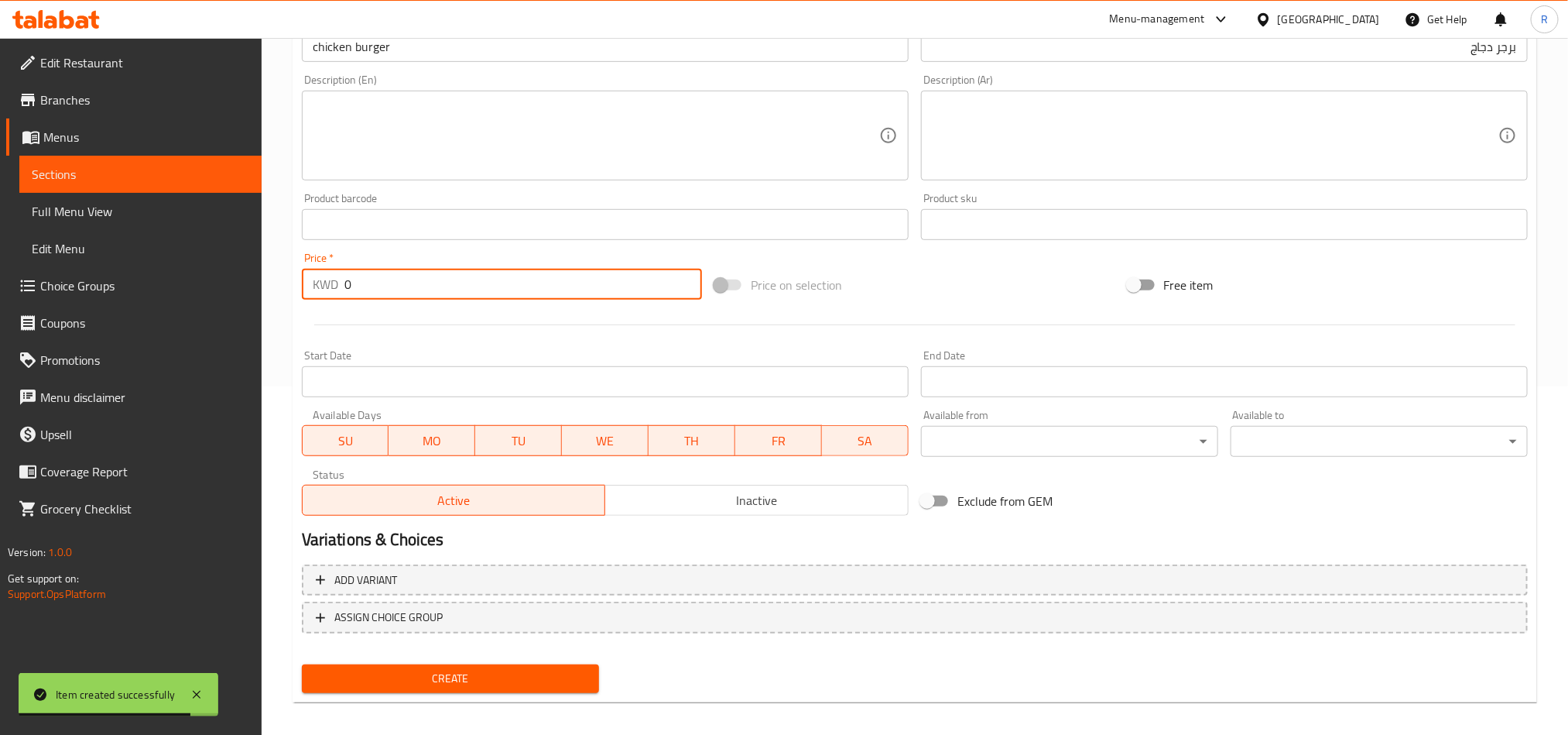
drag, startPoint x: 362, startPoint y: 290, endPoint x: 345, endPoint y: 280, distance: 19.7
click at [345, 286] on input "0" at bounding box center [523, 284] width 358 height 31
paste input "1.00"
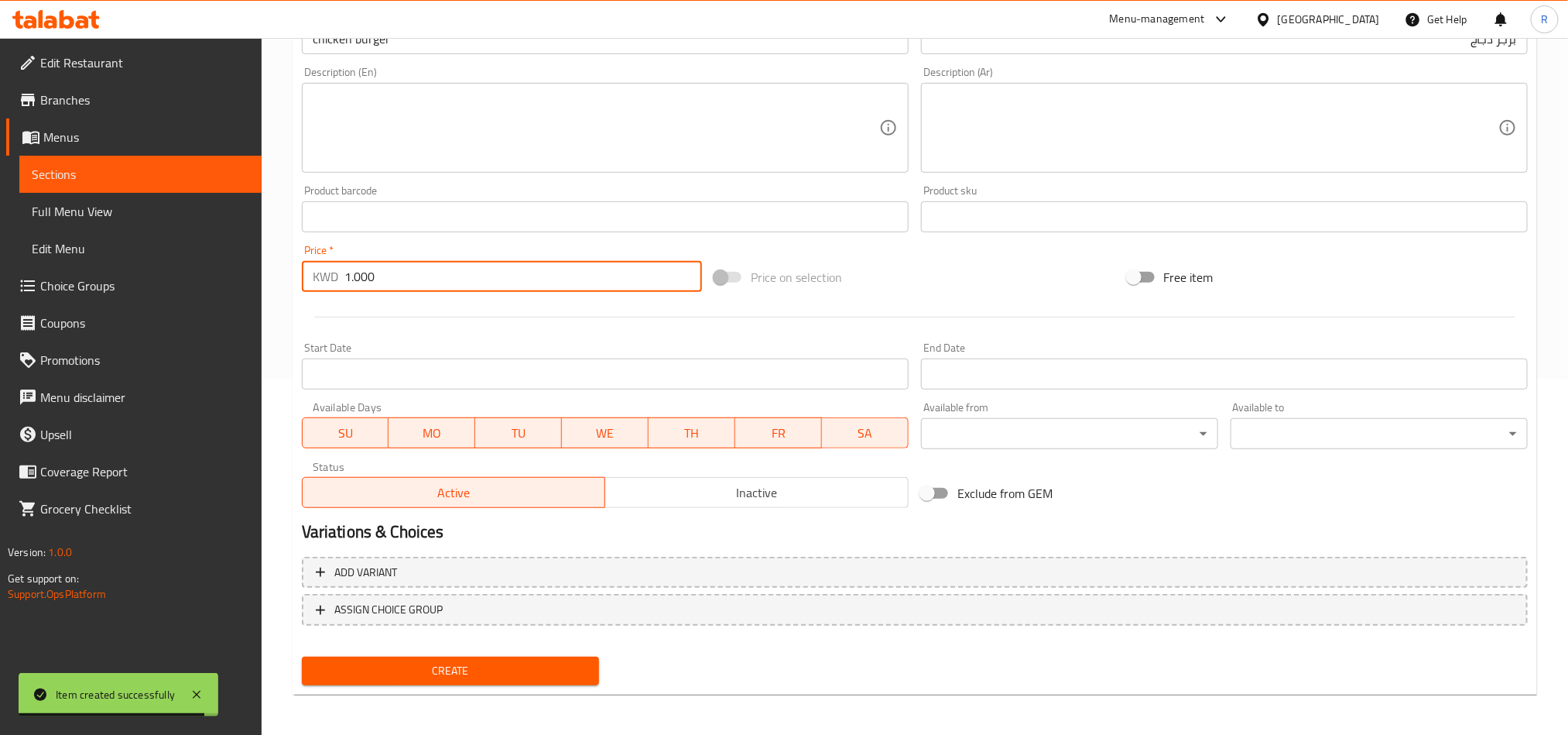
scroll to position [358, 0]
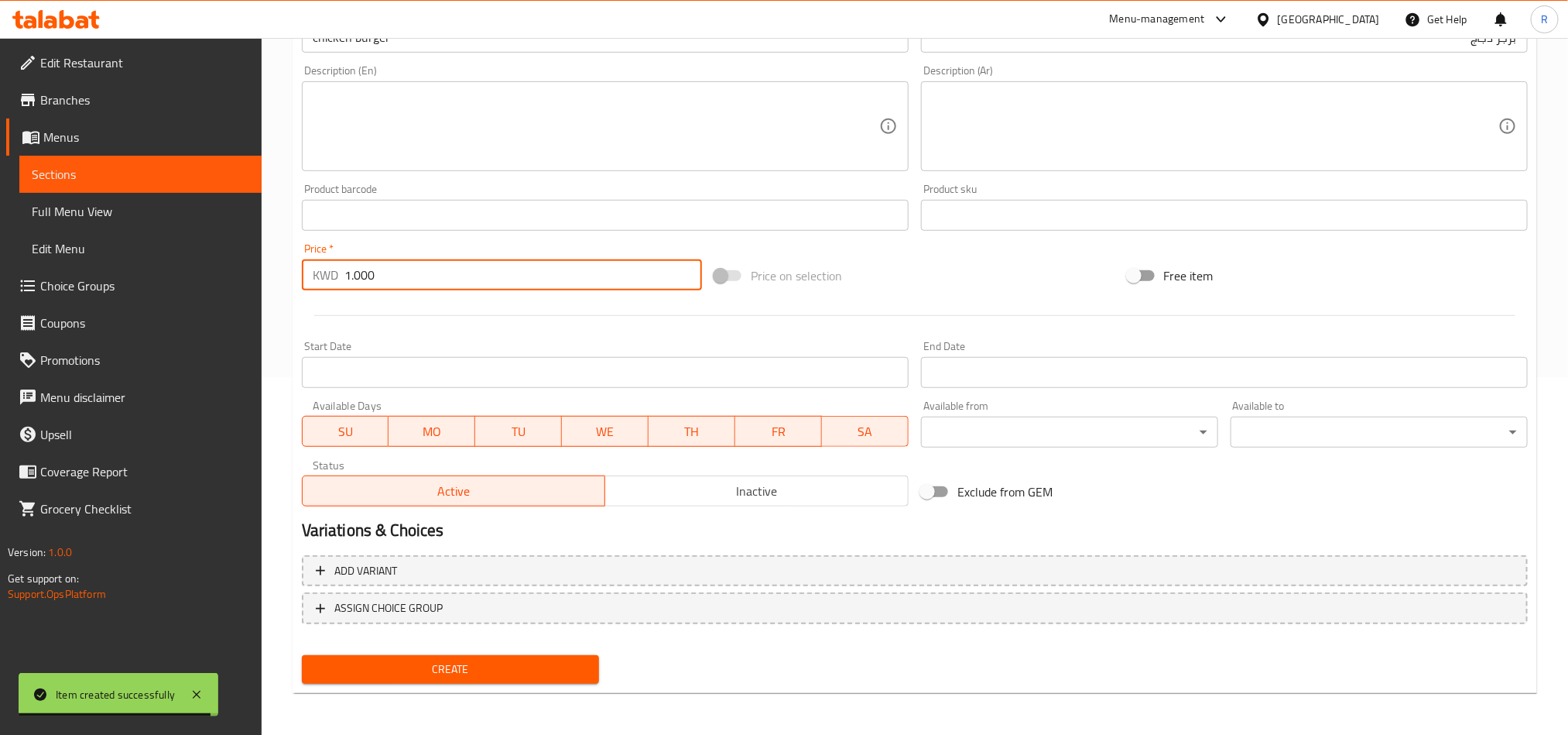
type input "1.000"
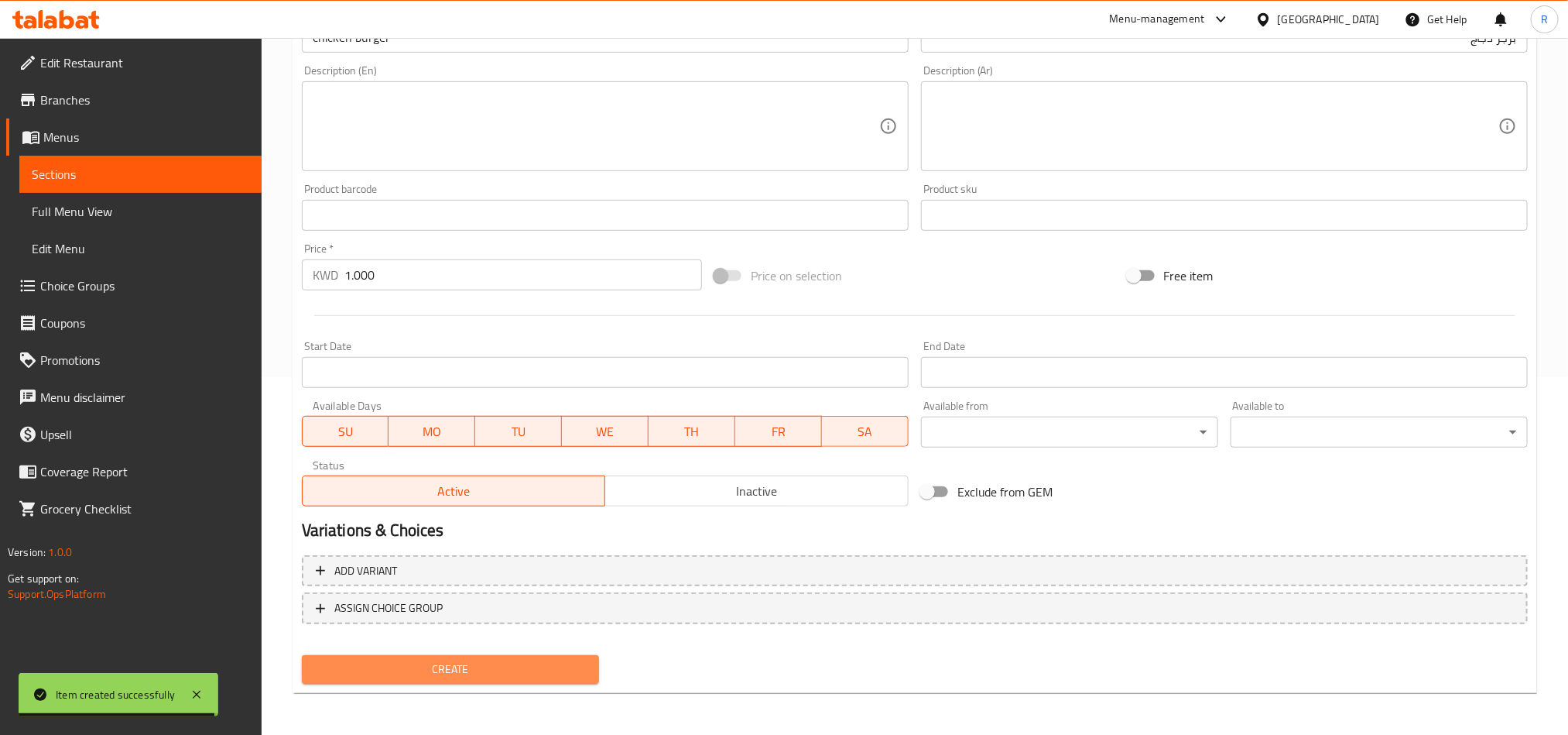
drag, startPoint x: 481, startPoint y: 656, endPoint x: 590, endPoint y: 660, distance: 109.1
click at [481, 658] on button "Create" at bounding box center [450, 669] width 298 height 28
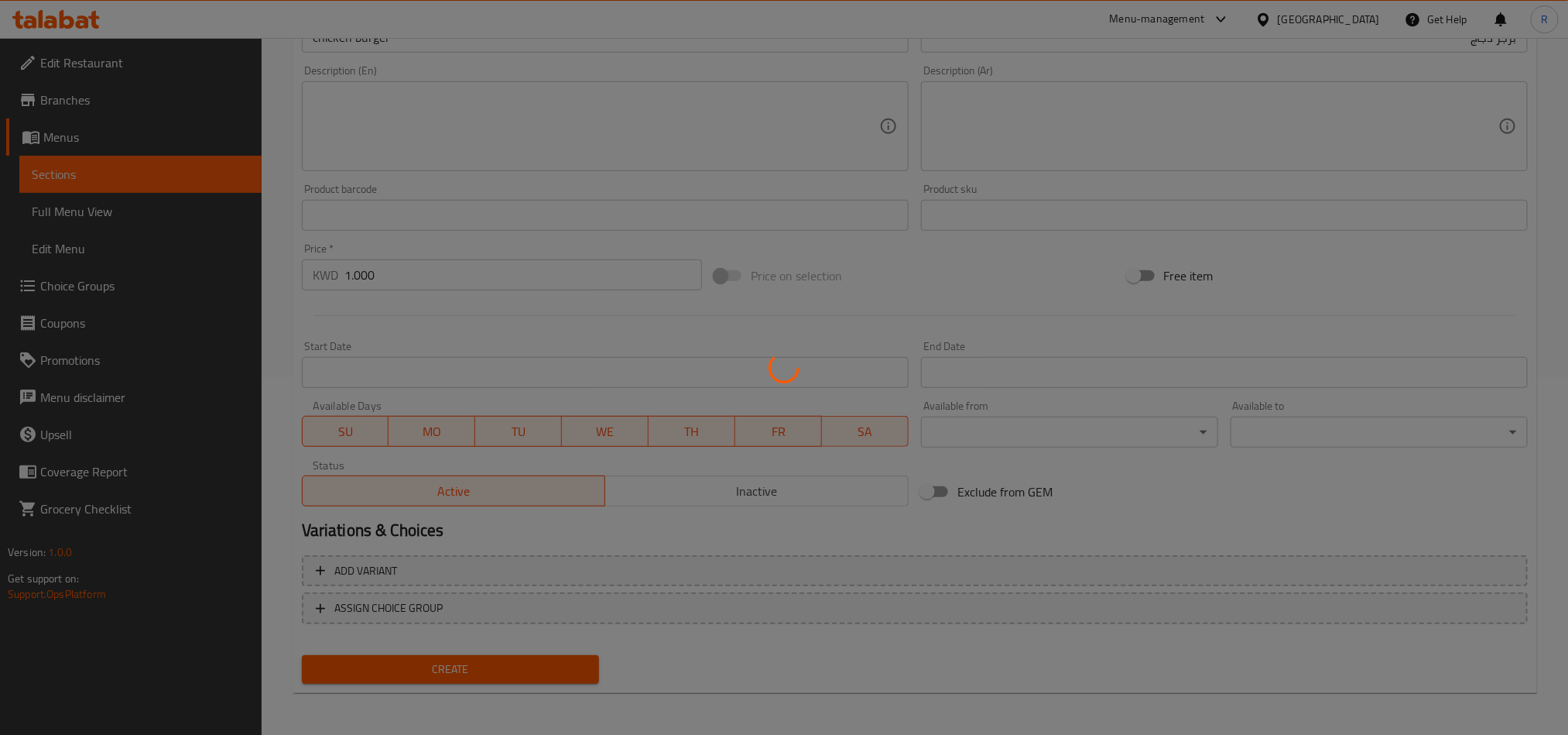
type input "0"
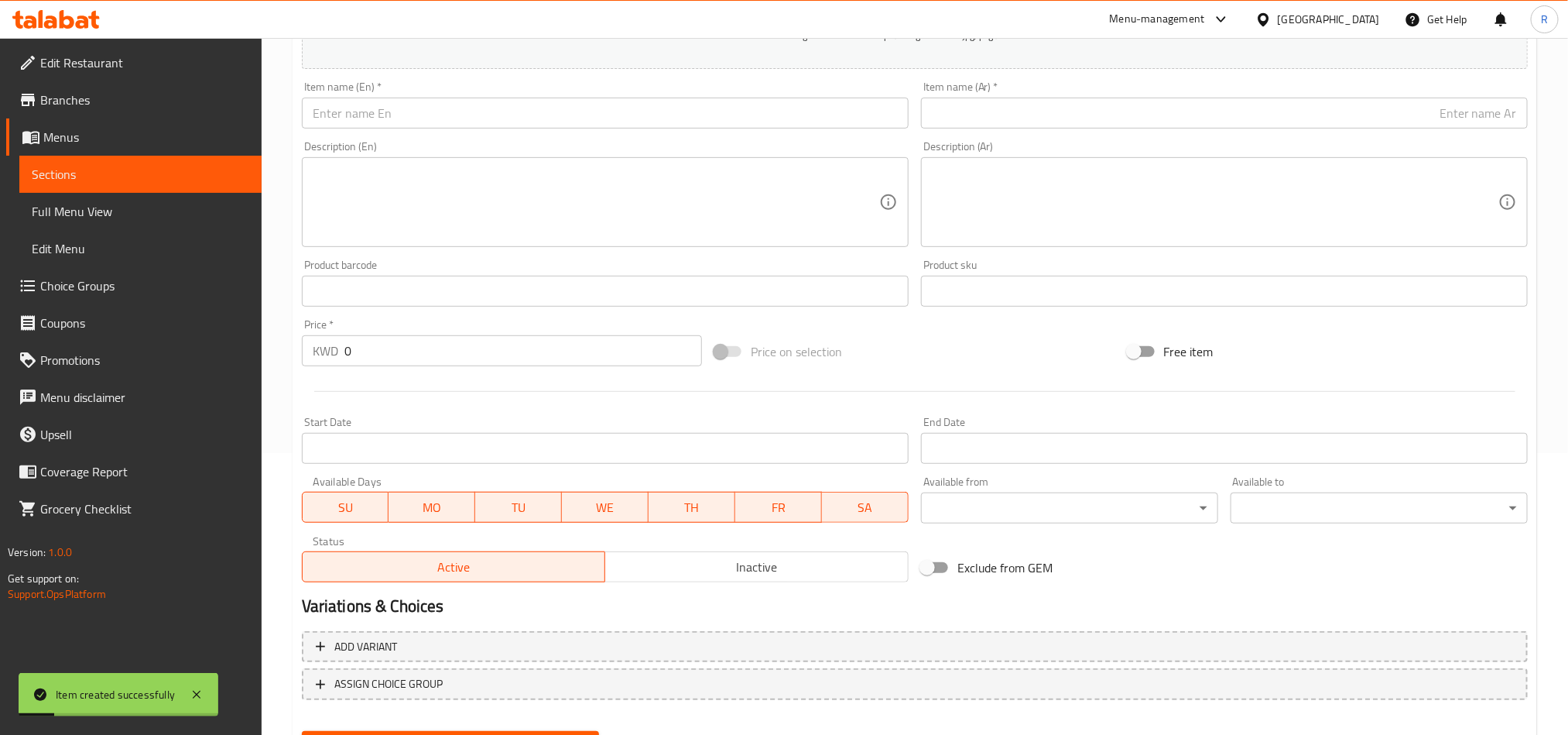
scroll to position [242, 0]
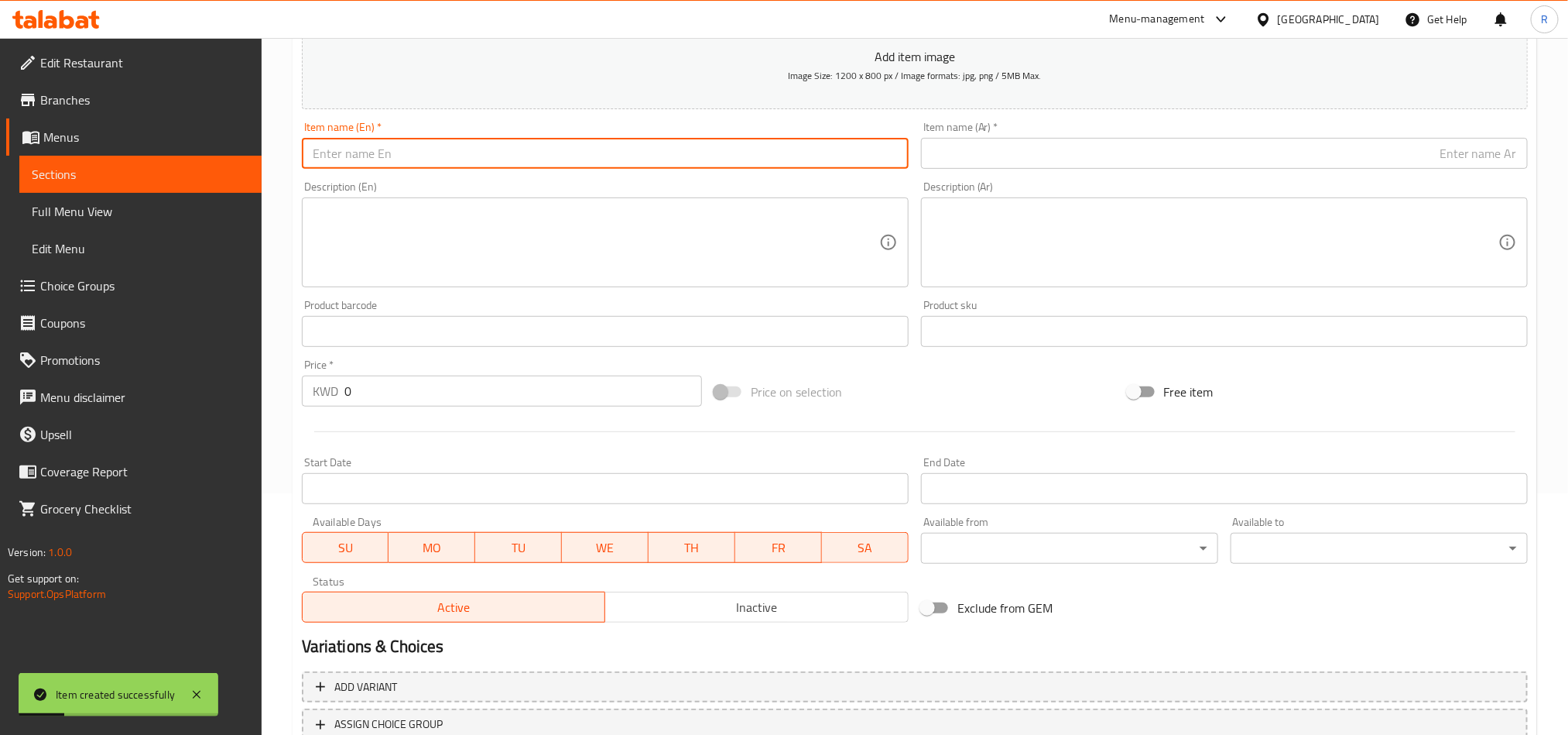
click at [391, 158] on input "text" at bounding box center [605, 153] width 607 height 31
paste input "beef burger"
type input "beef burger"
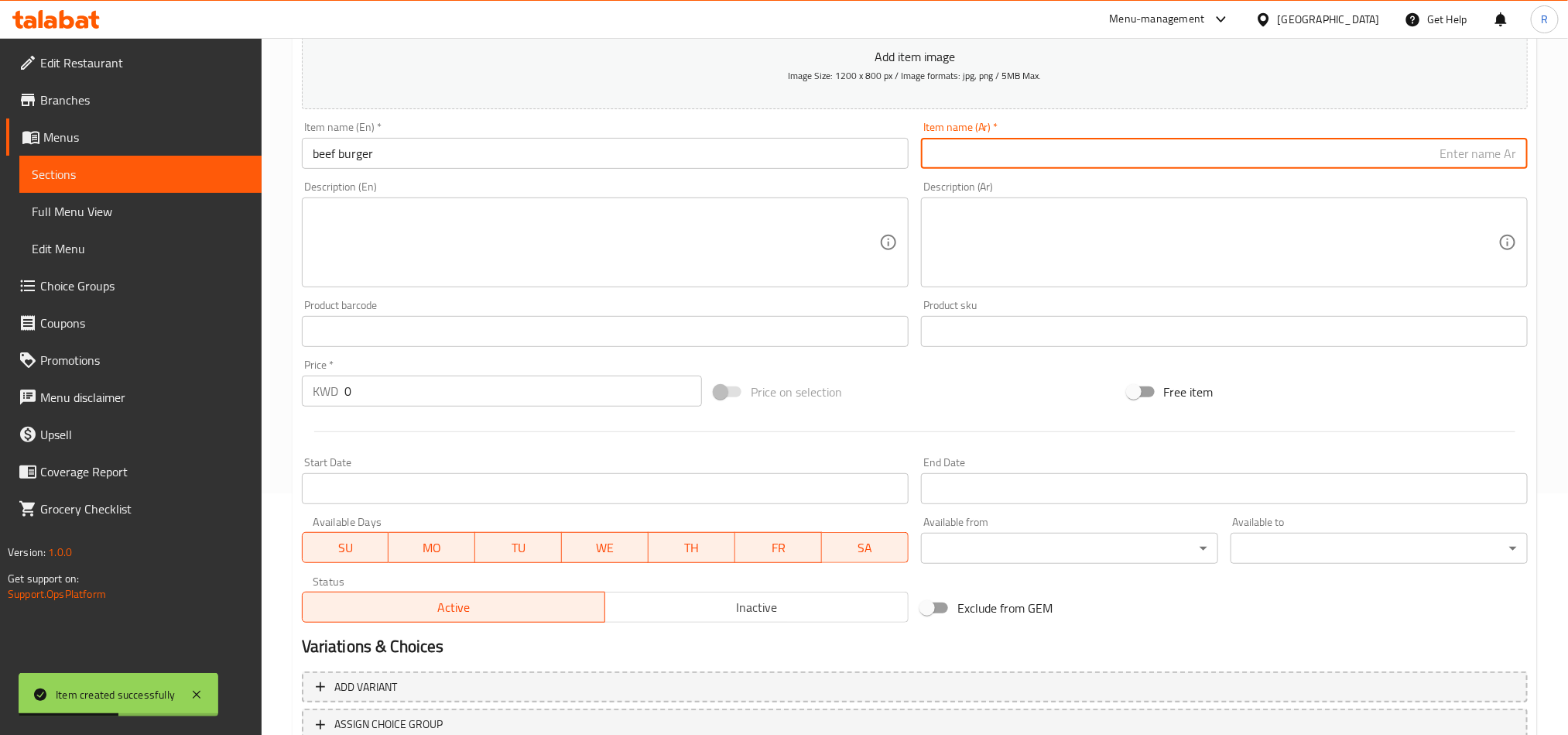
click at [997, 142] on input "text" at bounding box center [1224, 153] width 607 height 31
paste input "برجر لحم"
type input "برجر لحم"
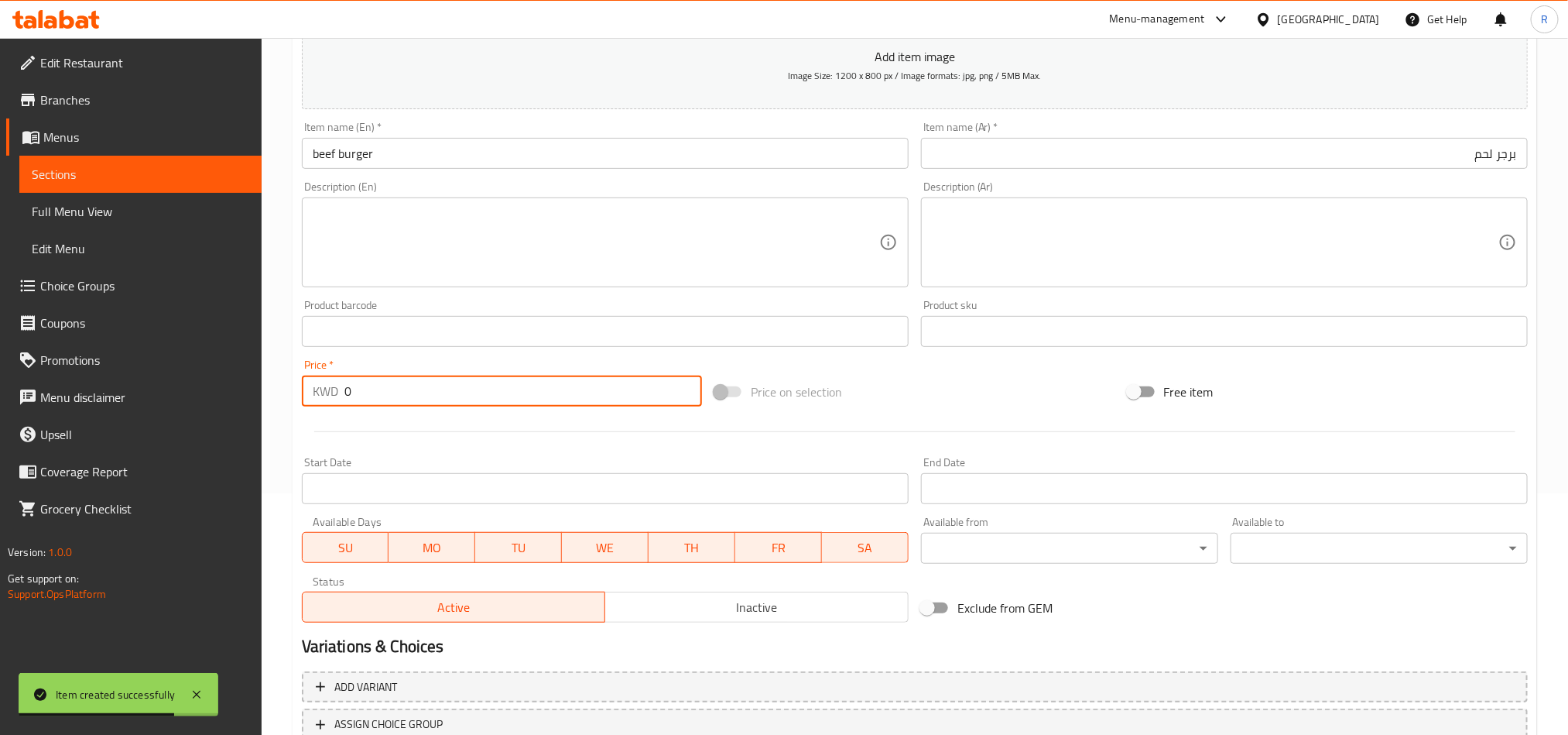
drag, startPoint x: 351, startPoint y: 389, endPoint x: 337, endPoint y: 389, distance: 14.0
click at [337, 389] on div "KWD 0 Price *" at bounding box center [502, 391] width 401 height 31
paste input "1.00"
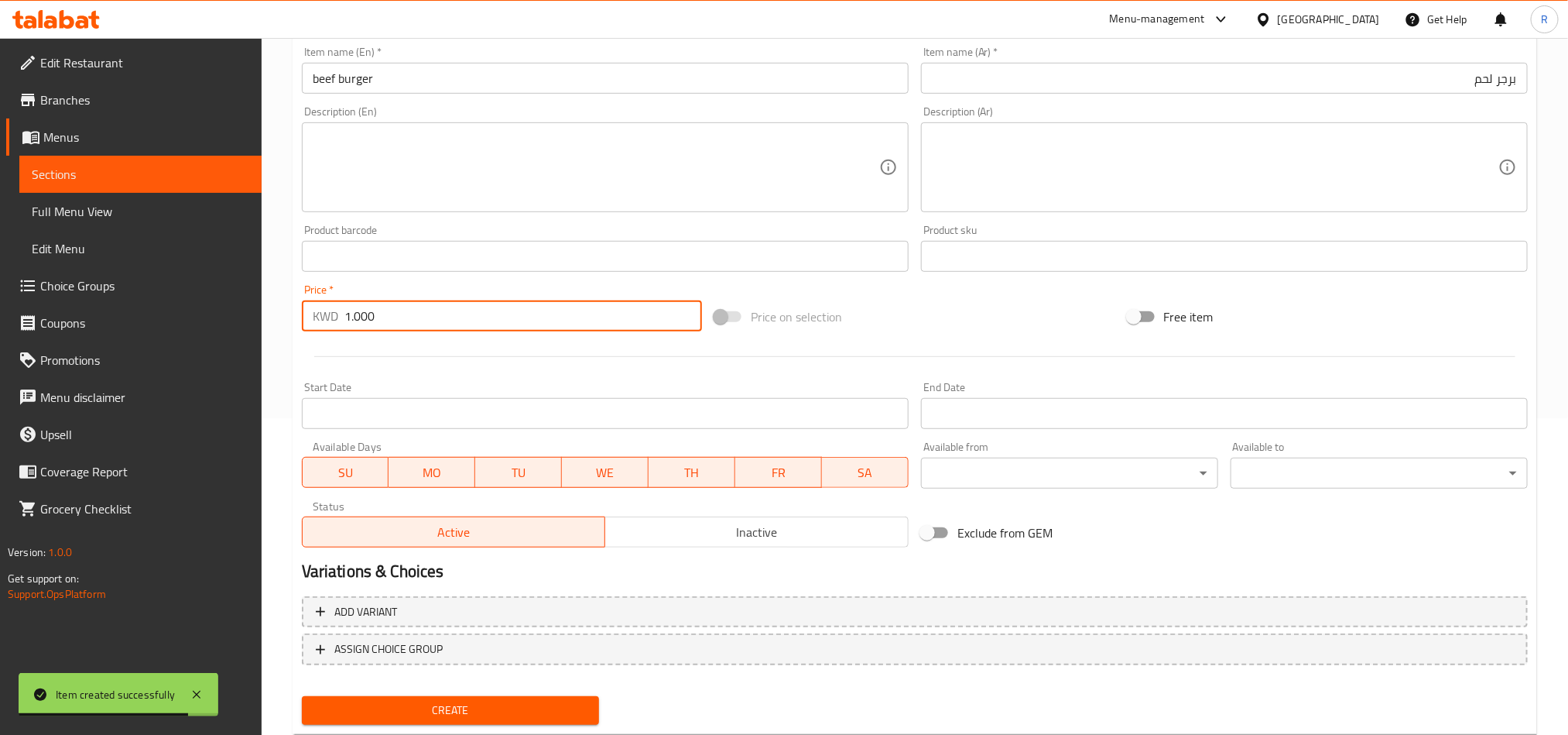
scroll to position [358, 0]
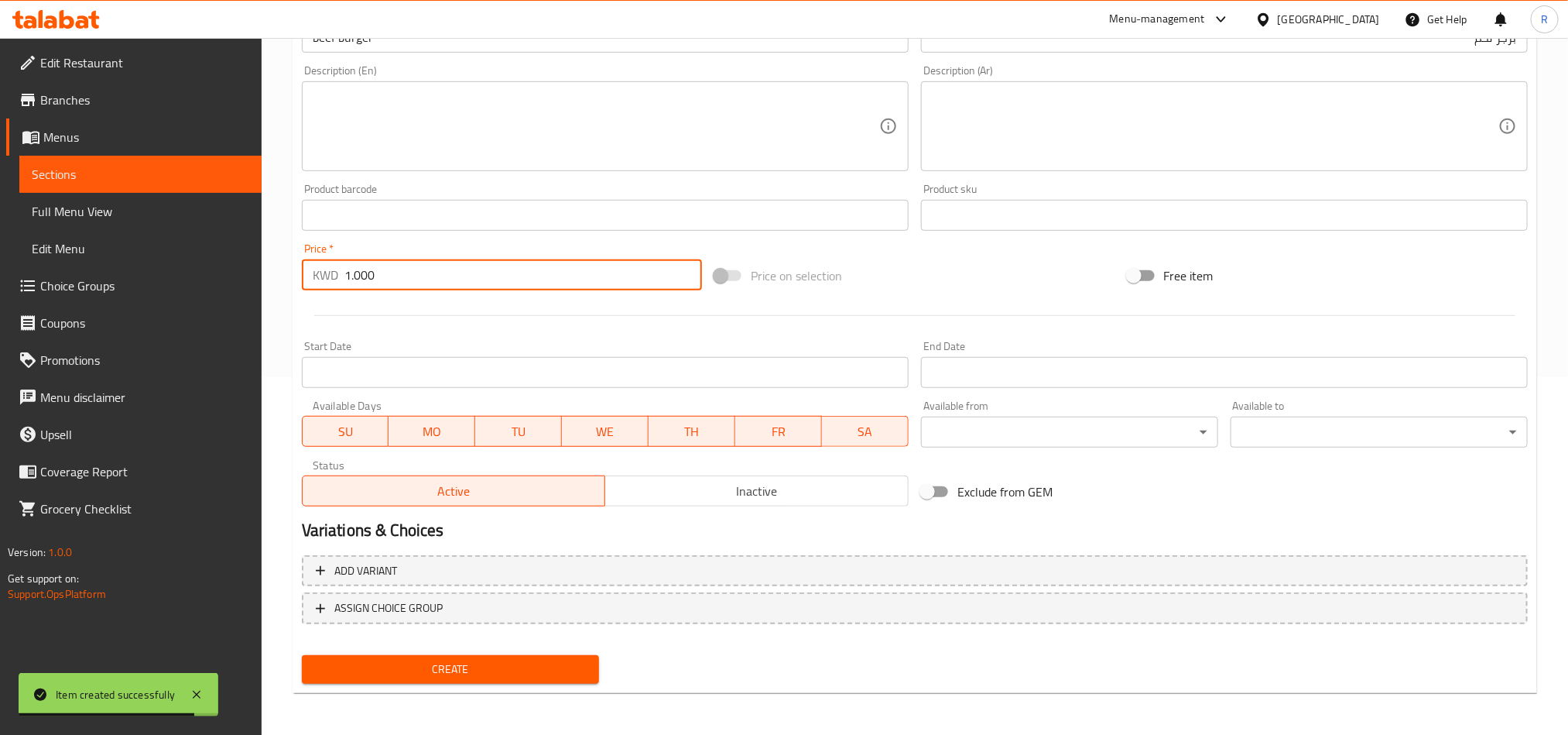
type input "1.000"
click at [549, 665] on span "Create" at bounding box center [451, 670] width 272 height 19
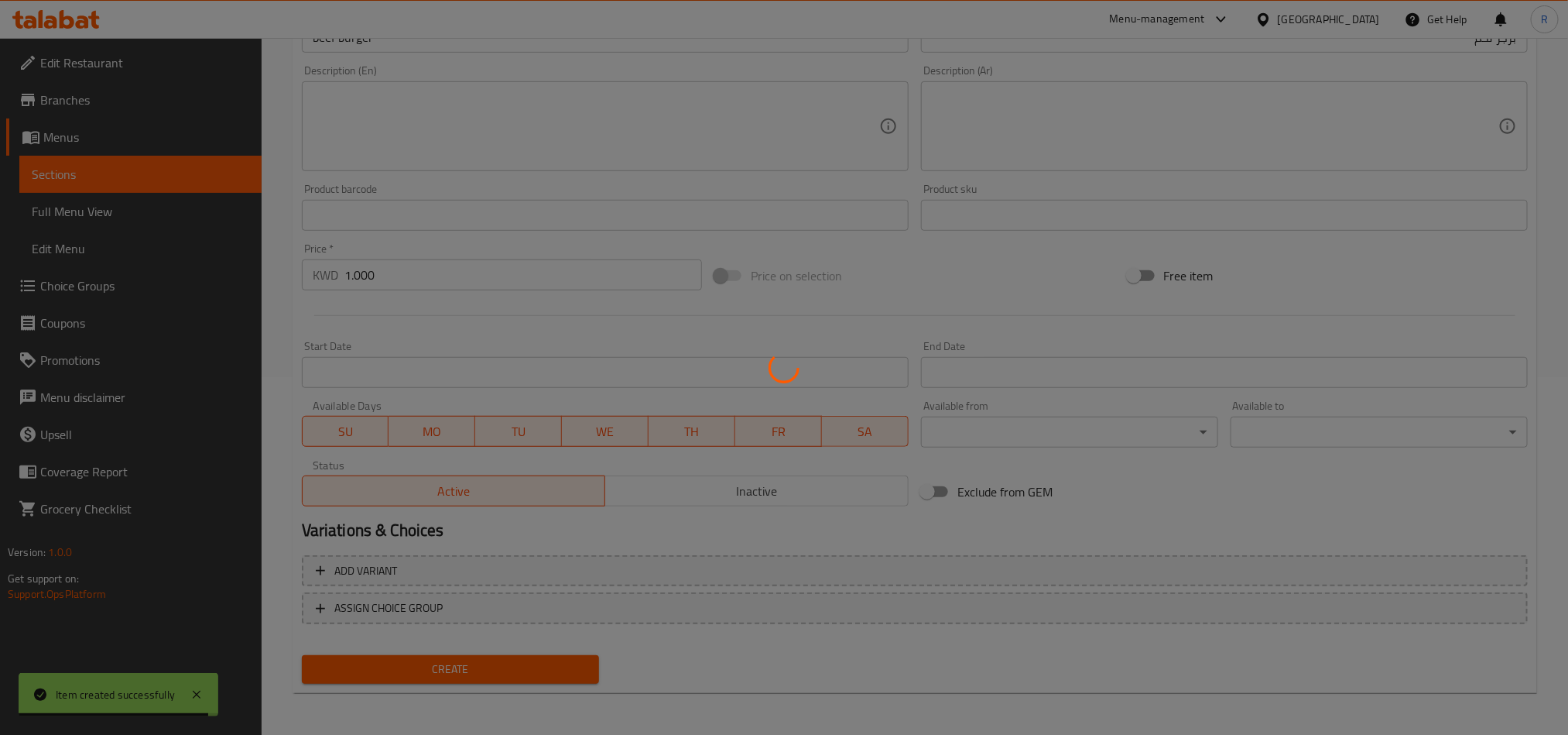
type input "0"
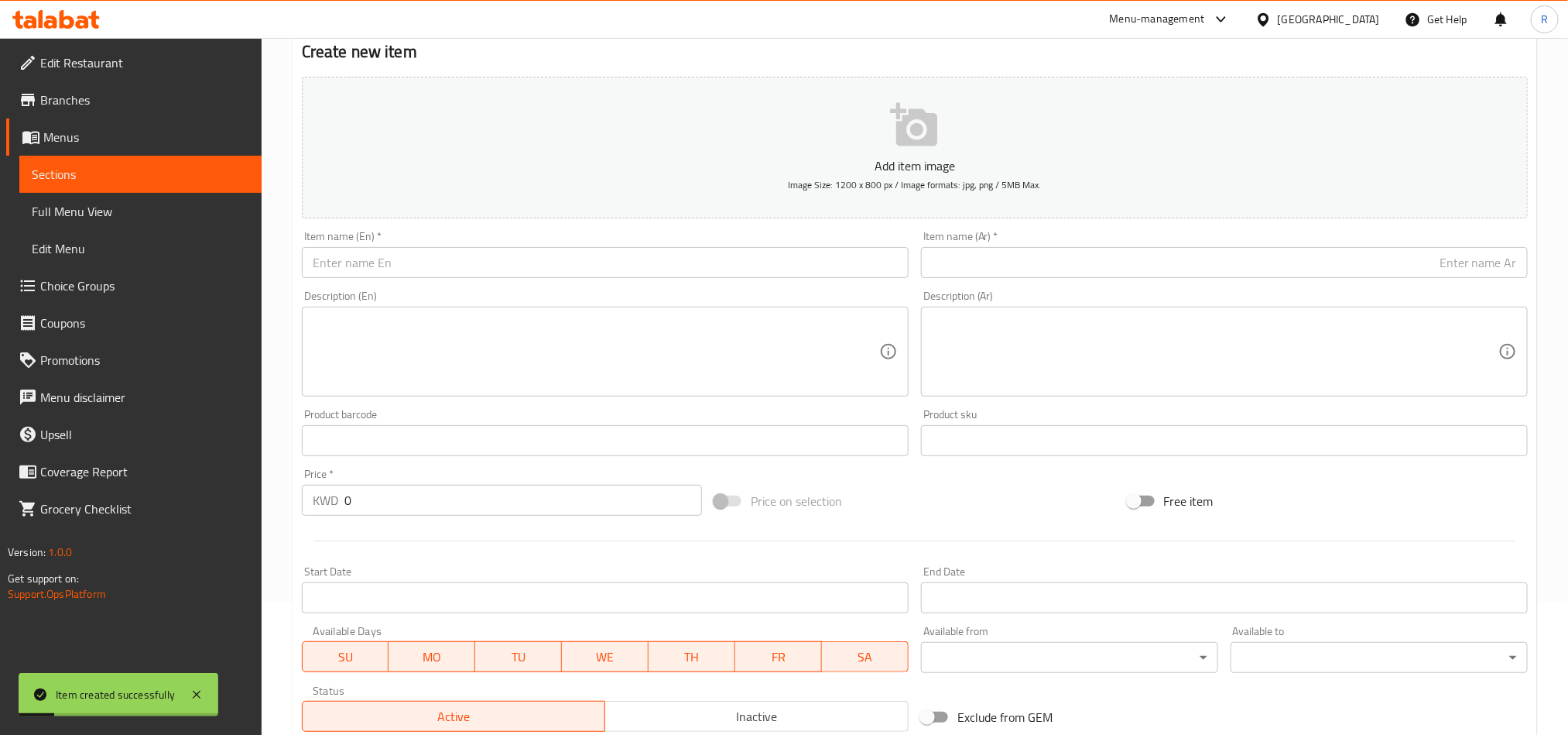
scroll to position [126, 0]
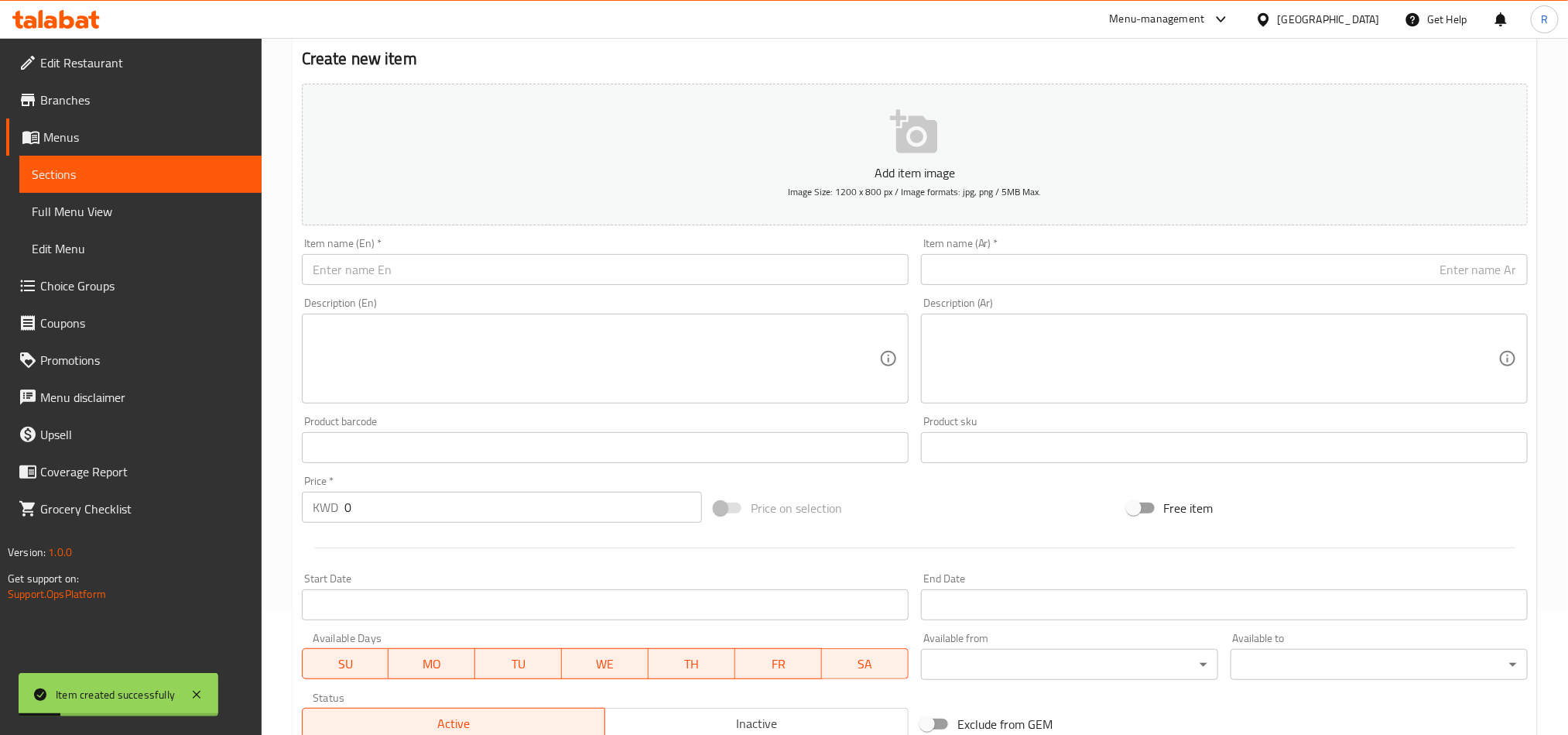
click at [1050, 260] on input "text" at bounding box center [1224, 269] width 607 height 31
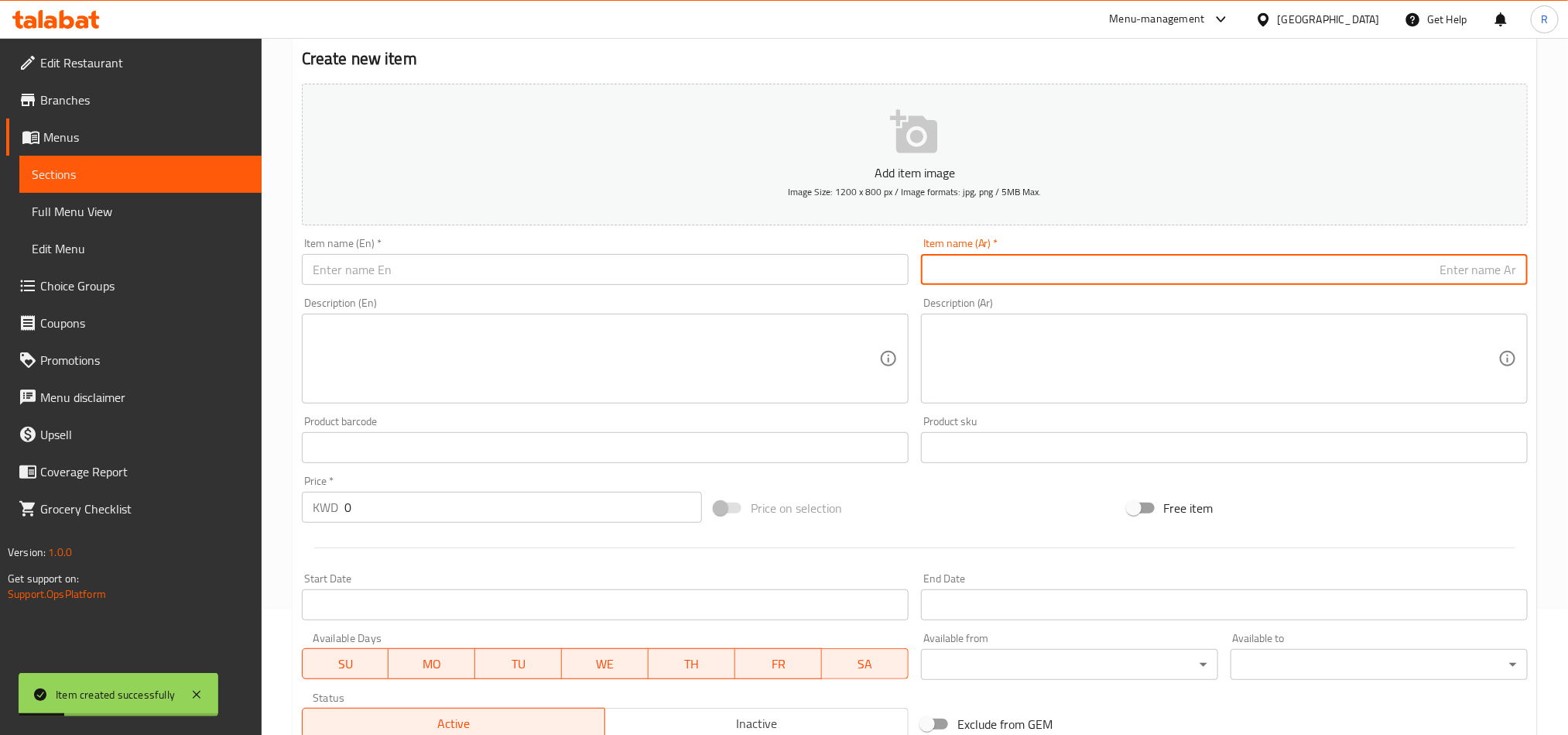
paste input "عرايس لحم"
type input "عرايس لحم"
click at [435, 268] on input "text" at bounding box center [605, 269] width 607 height 31
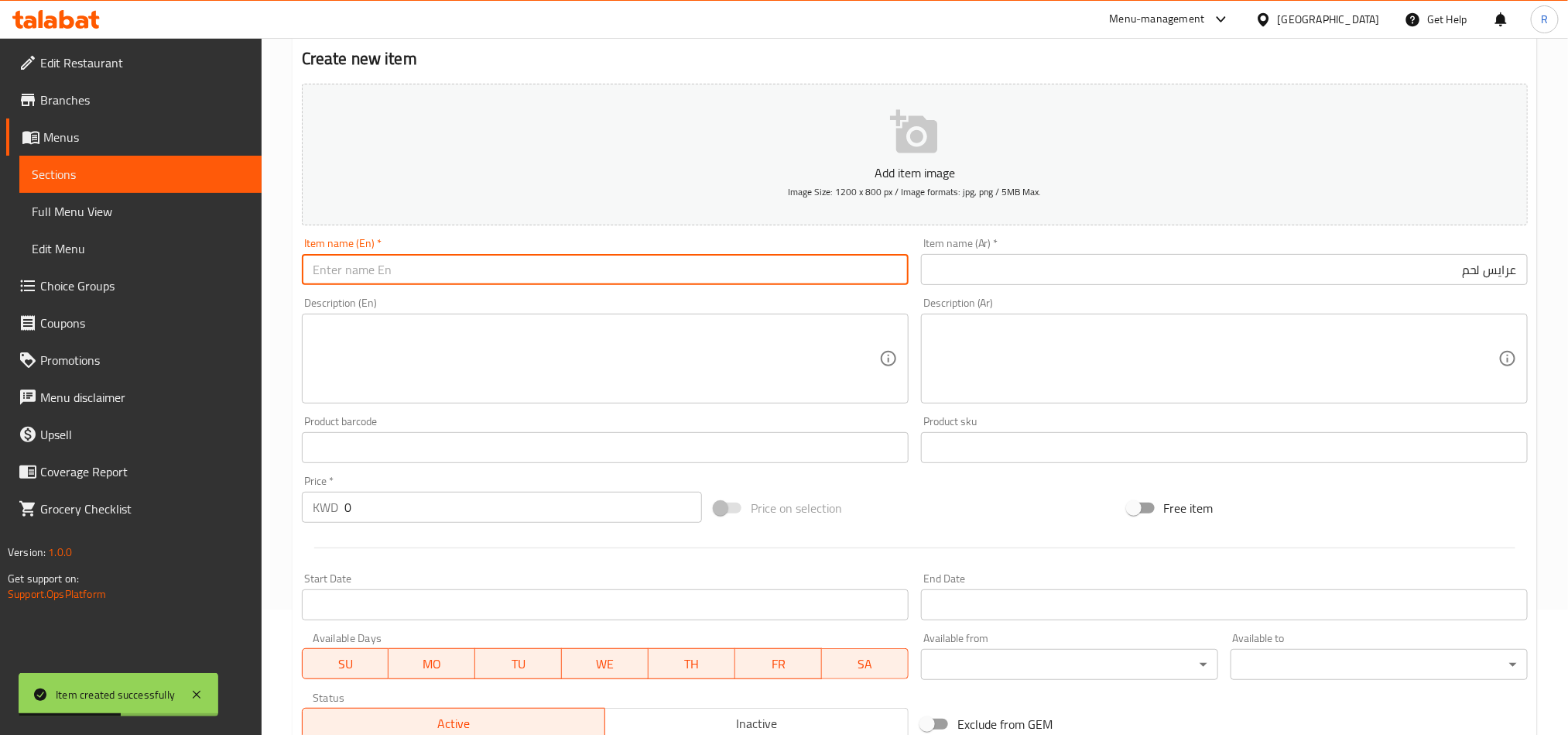
paste input "Meat brides"
click at [361, 275] on input "Meat brides" at bounding box center [605, 269] width 607 height 31
click at [362, 275] on input "Meat brides" at bounding box center [605, 269] width 607 height 31
click at [312, 265] on input "Meat" at bounding box center [605, 269] width 607 height 31
click at [1513, 266] on input "عرايس لحم" at bounding box center [1224, 269] width 607 height 31
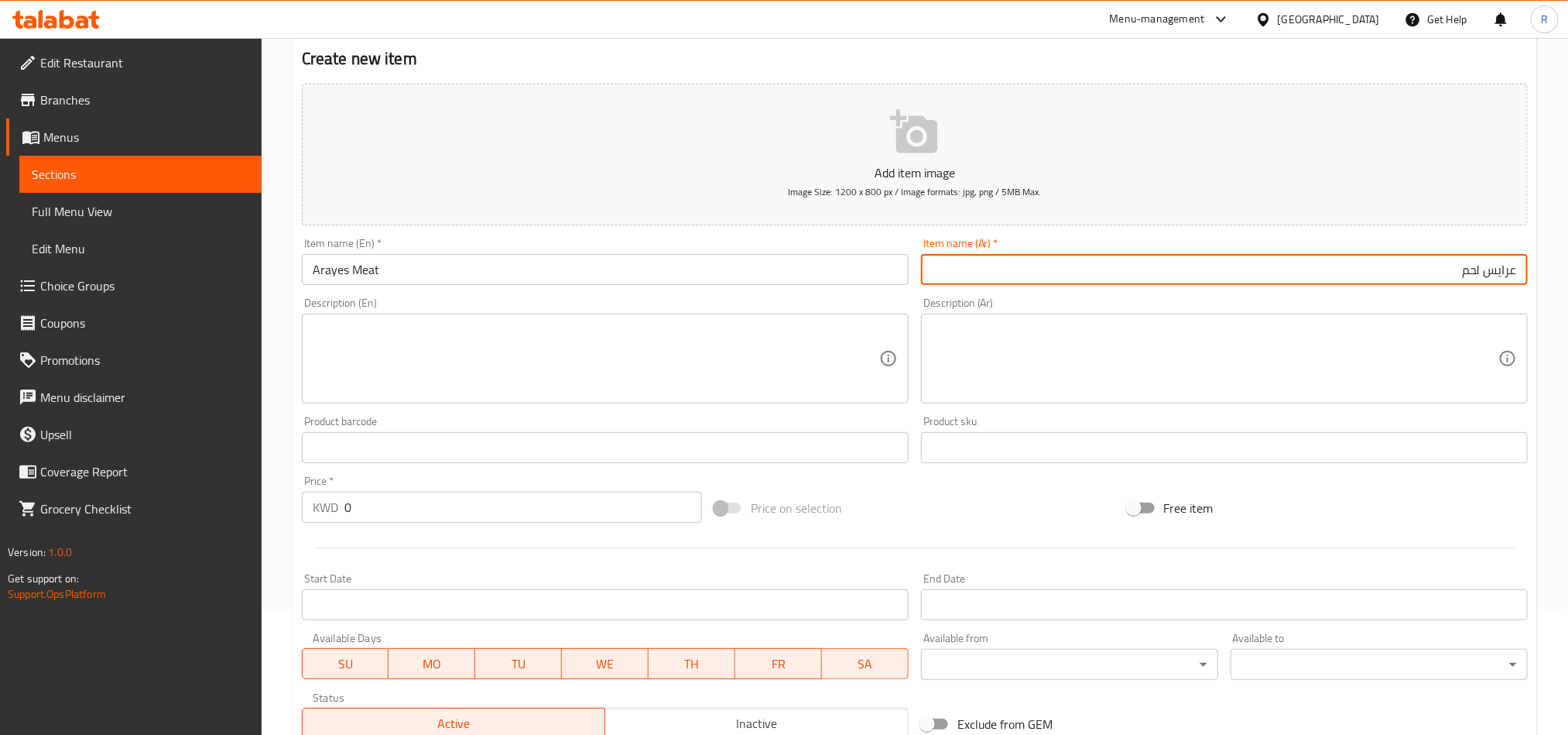
click at [1513, 266] on input "عرايس لحم" at bounding box center [1224, 269] width 607 height 31
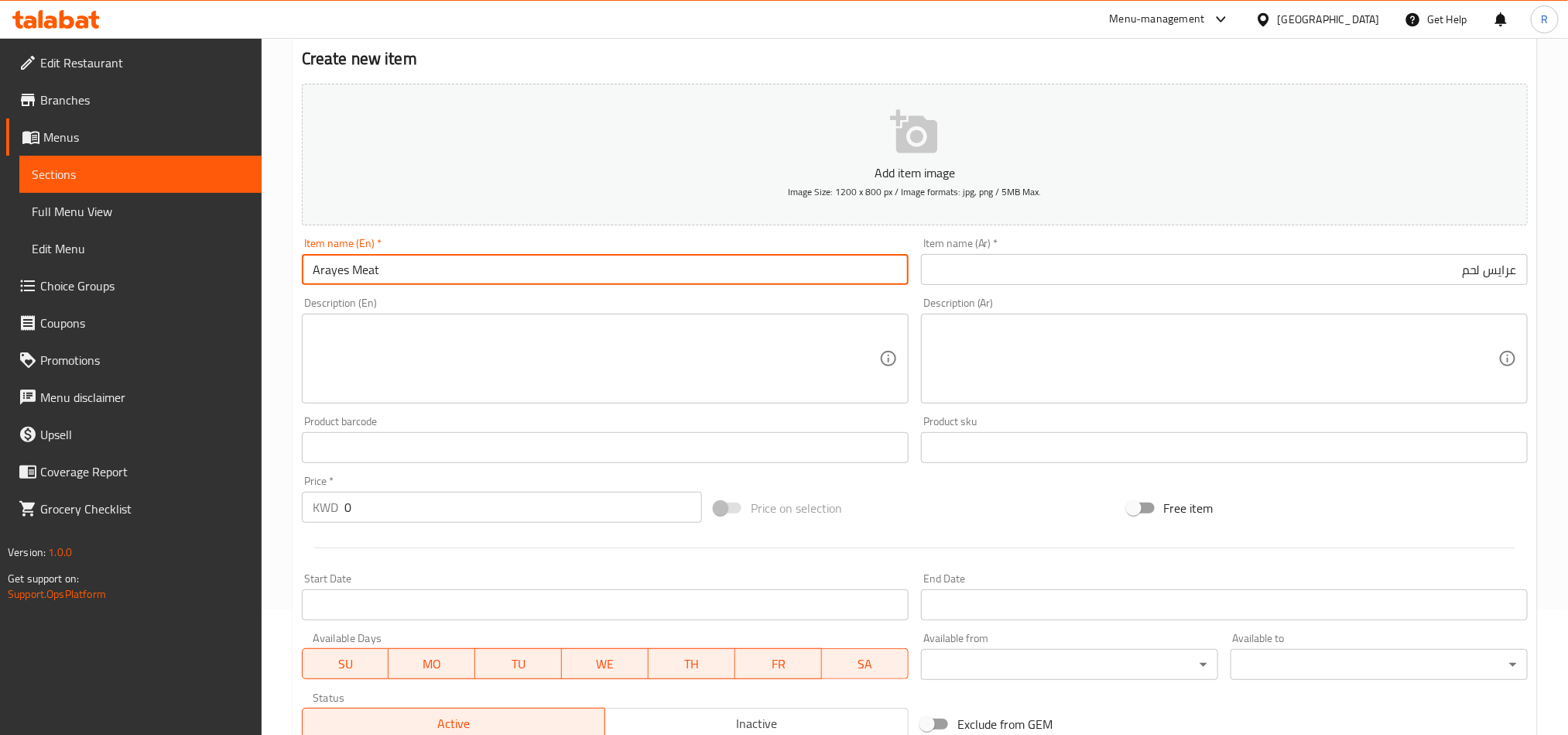
click at [358, 272] on input "Arayes Meat" at bounding box center [605, 269] width 607 height 31
paste input "Meat Arayes"
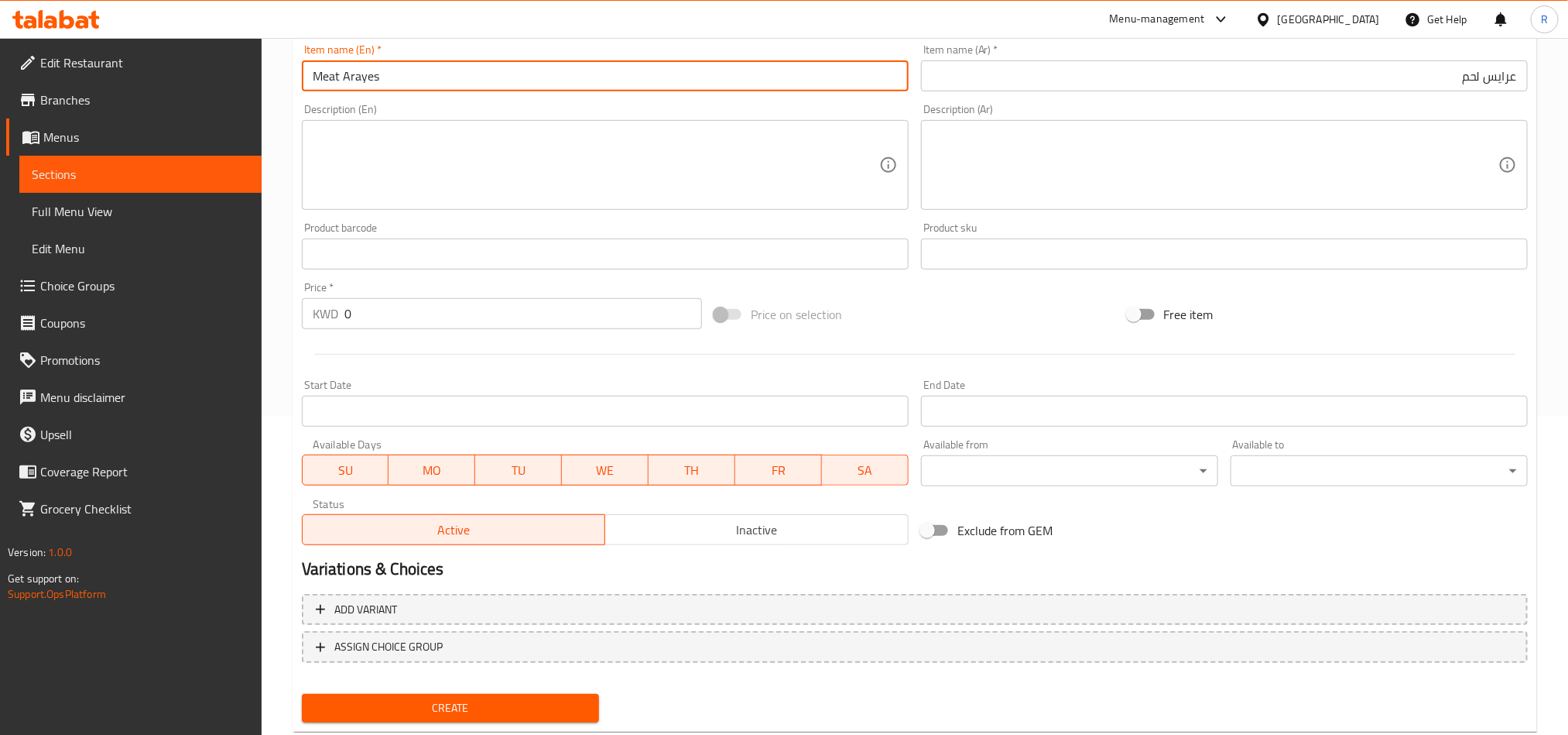
scroll to position [358, 0]
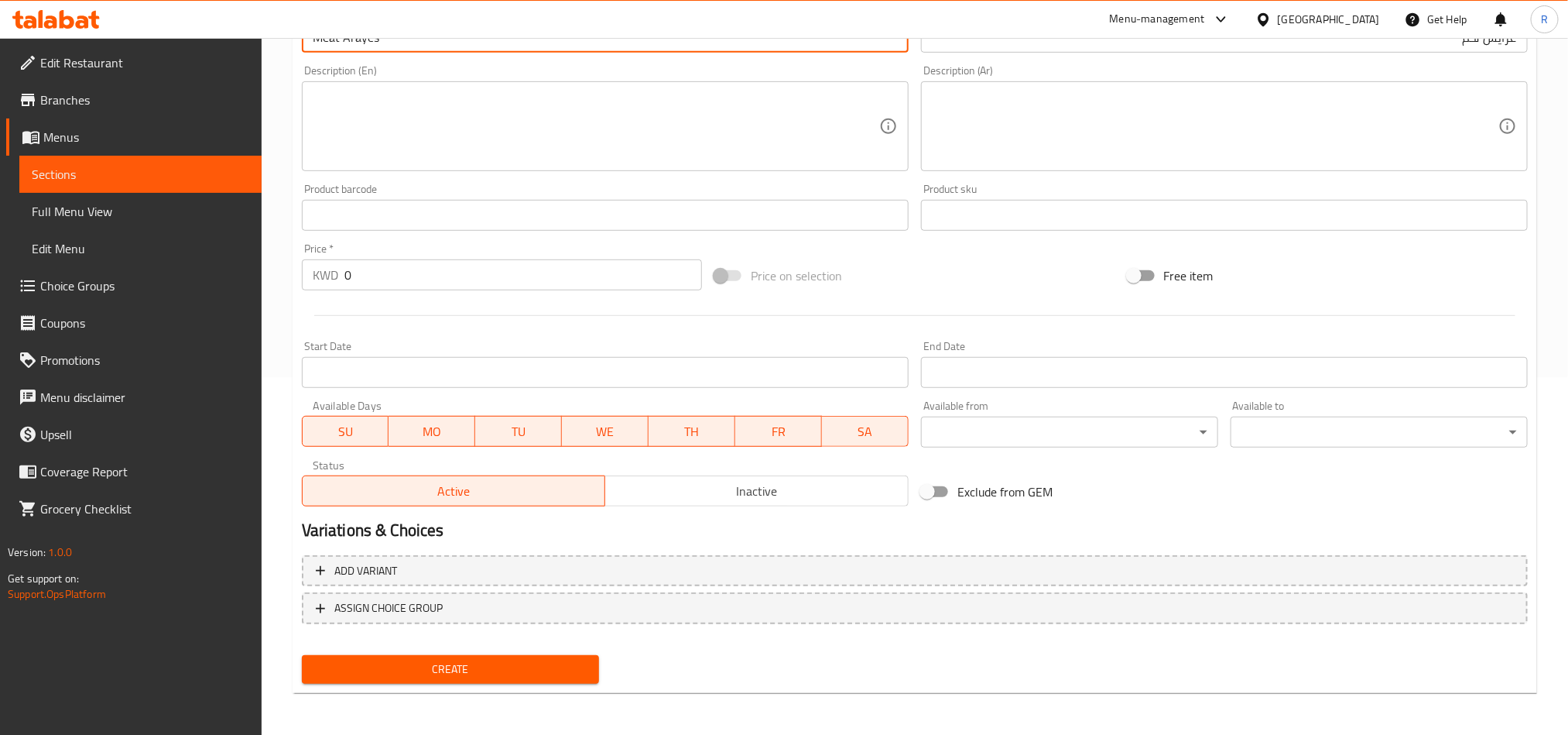
type input "Meat Arayes"
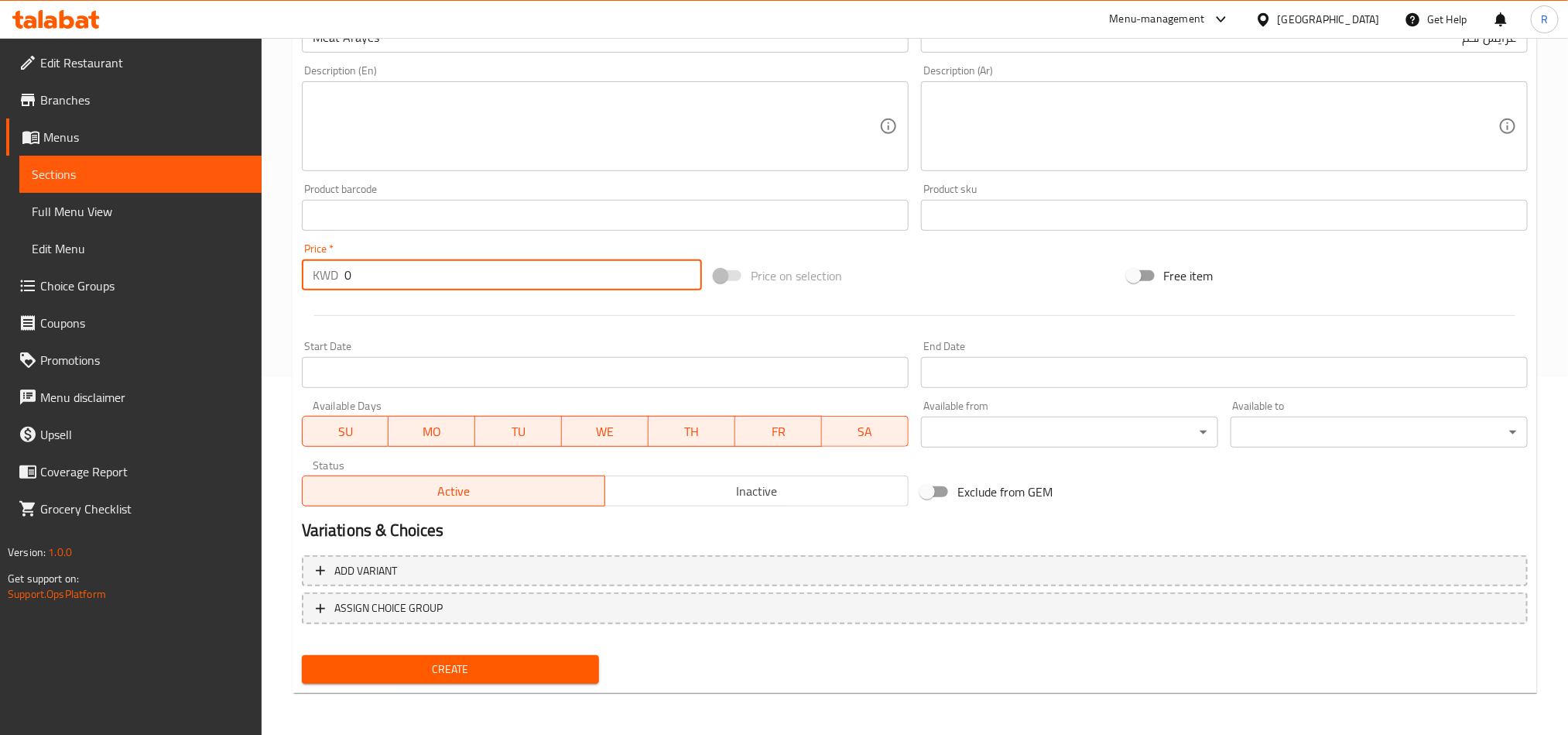
drag, startPoint x: 361, startPoint y: 275, endPoint x: 314, endPoint y: 275, distance: 47.0
click at [314, 275] on div "KWD 0 Price *" at bounding box center [502, 275] width 401 height 31
type input "00.4"
click at [379, 649] on div "Create" at bounding box center [451, 669] width 310 height 41
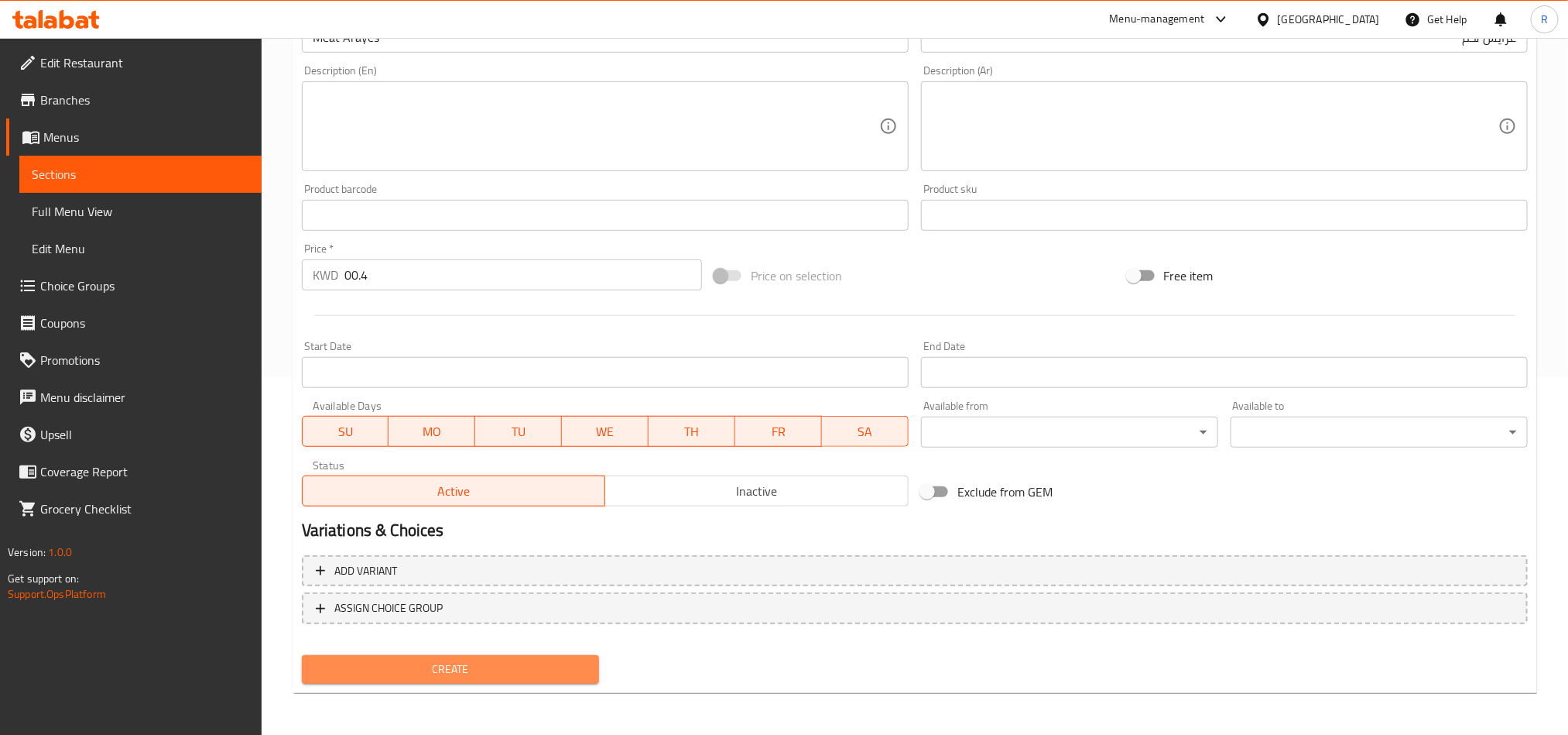
click at [405, 669] on span "Create" at bounding box center [451, 670] width 272 height 19
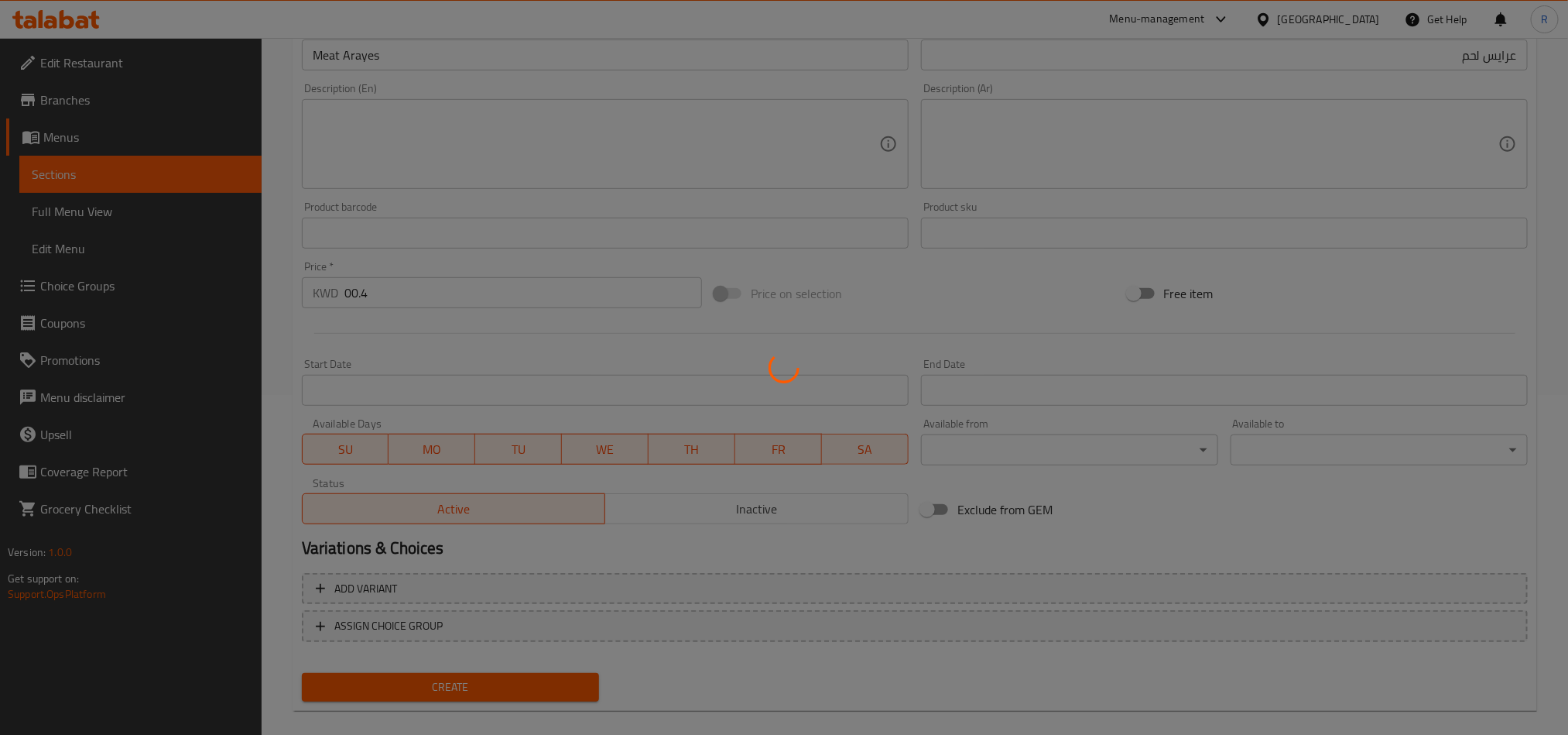
scroll to position [0, 0]
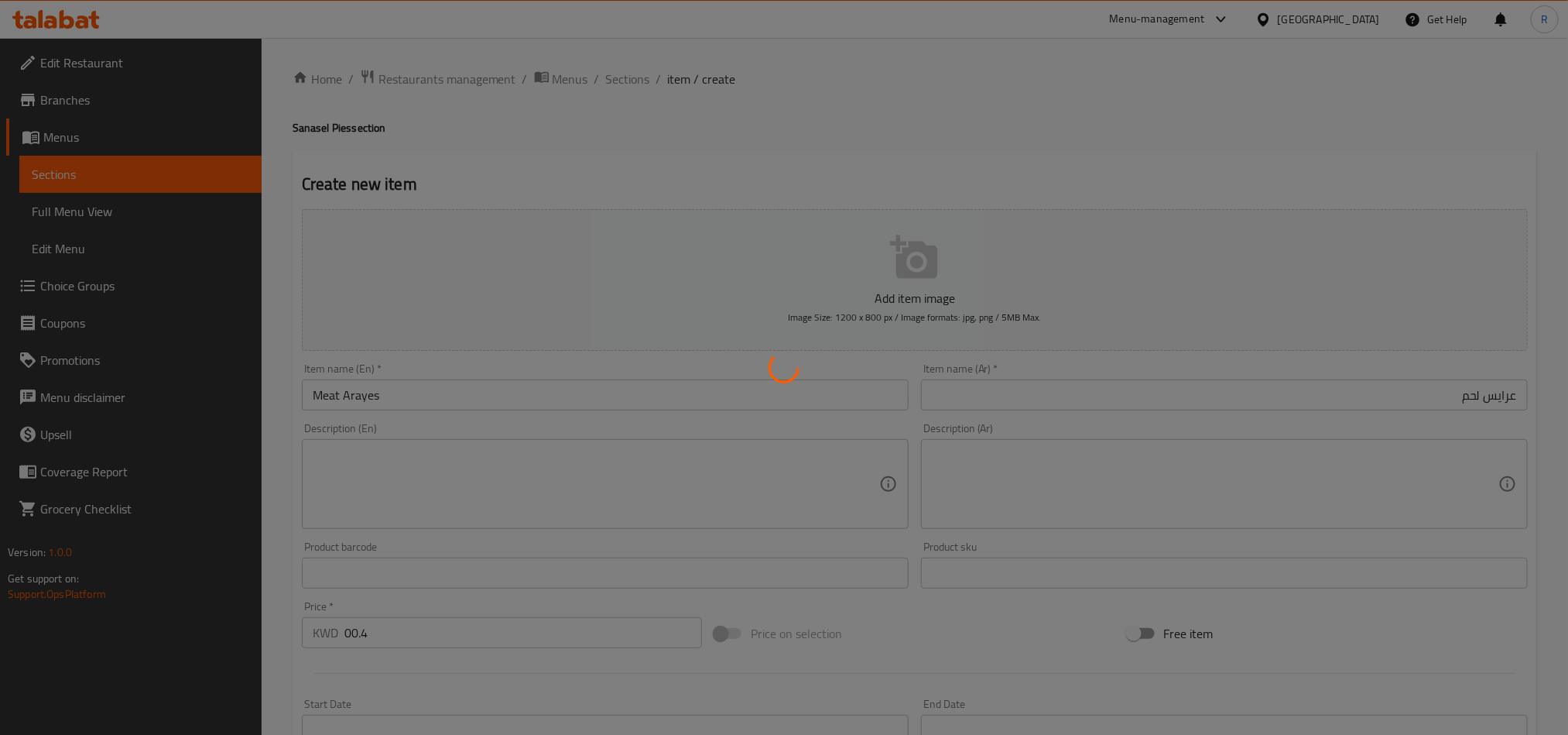
type input "0"
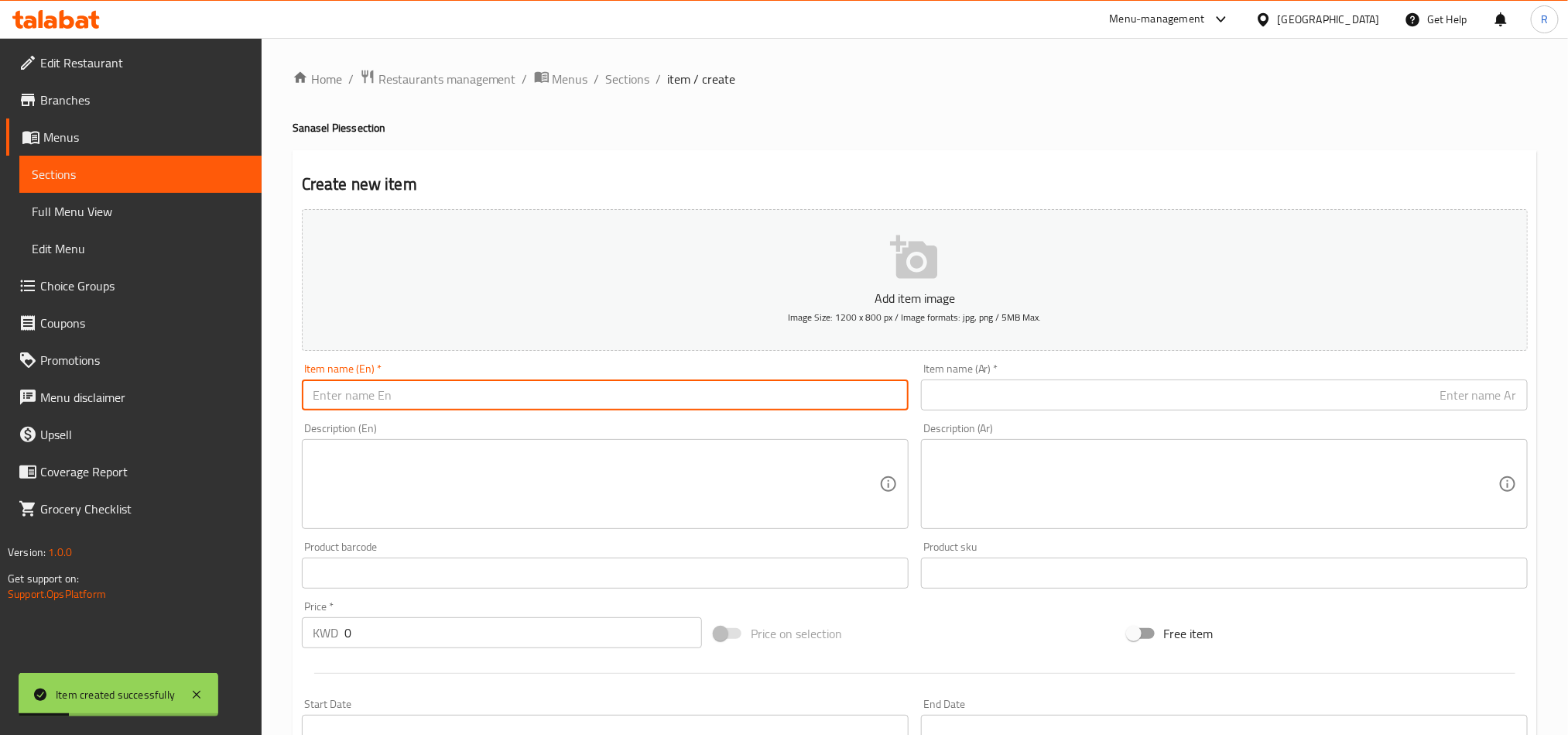
paste input "Meat cheese brides"
click at [400, 396] on input "Meat cheese brides" at bounding box center [605, 395] width 607 height 31
click at [401, 396] on input "Meat cheese brides" at bounding box center [605, 395] width 607 height 31
paste input "Aray"
type input "Meat cheese Arayes"
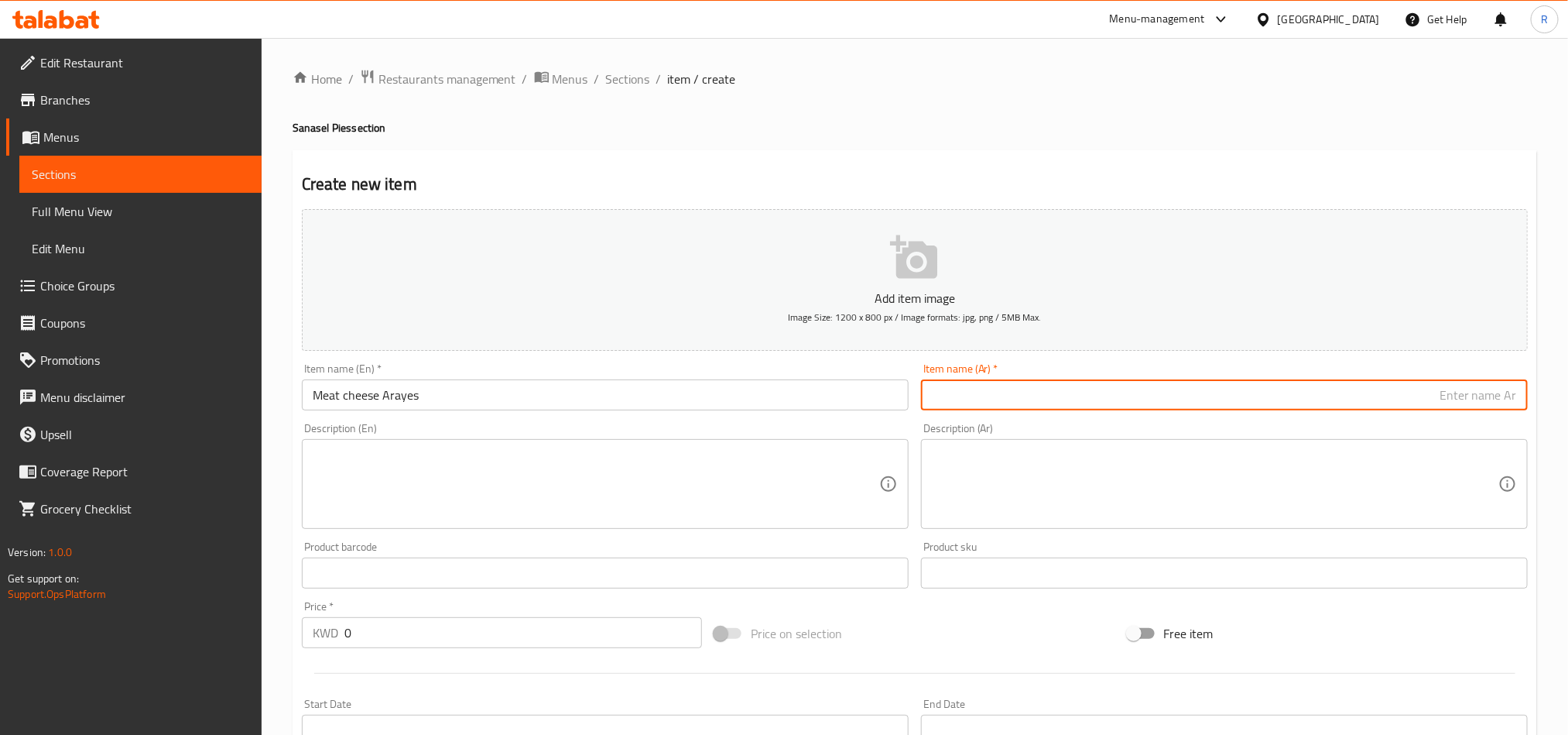
click at [1271, 398] on input "text" at bounding box center [1224, 395] width 607 height 31
paste input "عرايس لحم و جبنة"
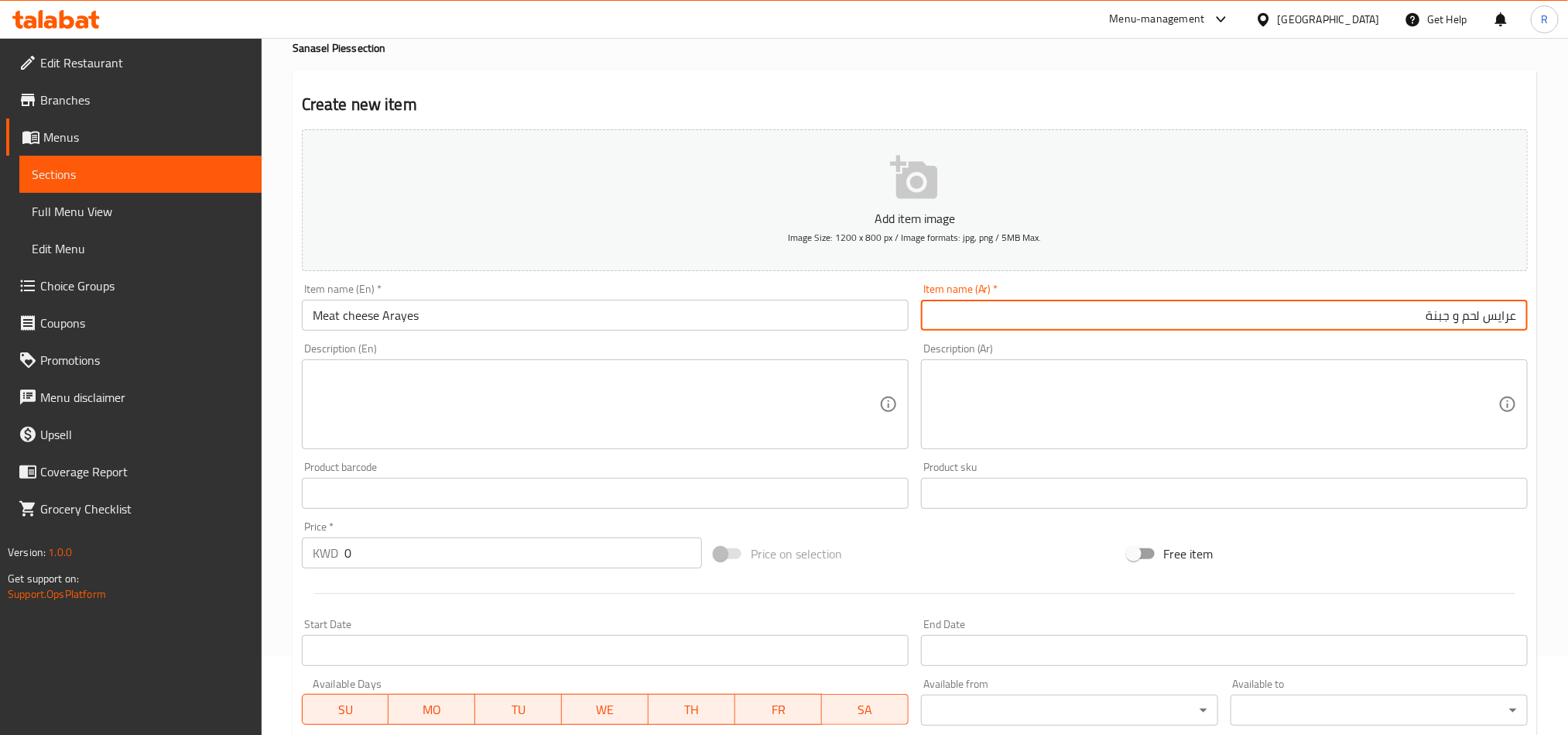
scroll to position [116, 0]
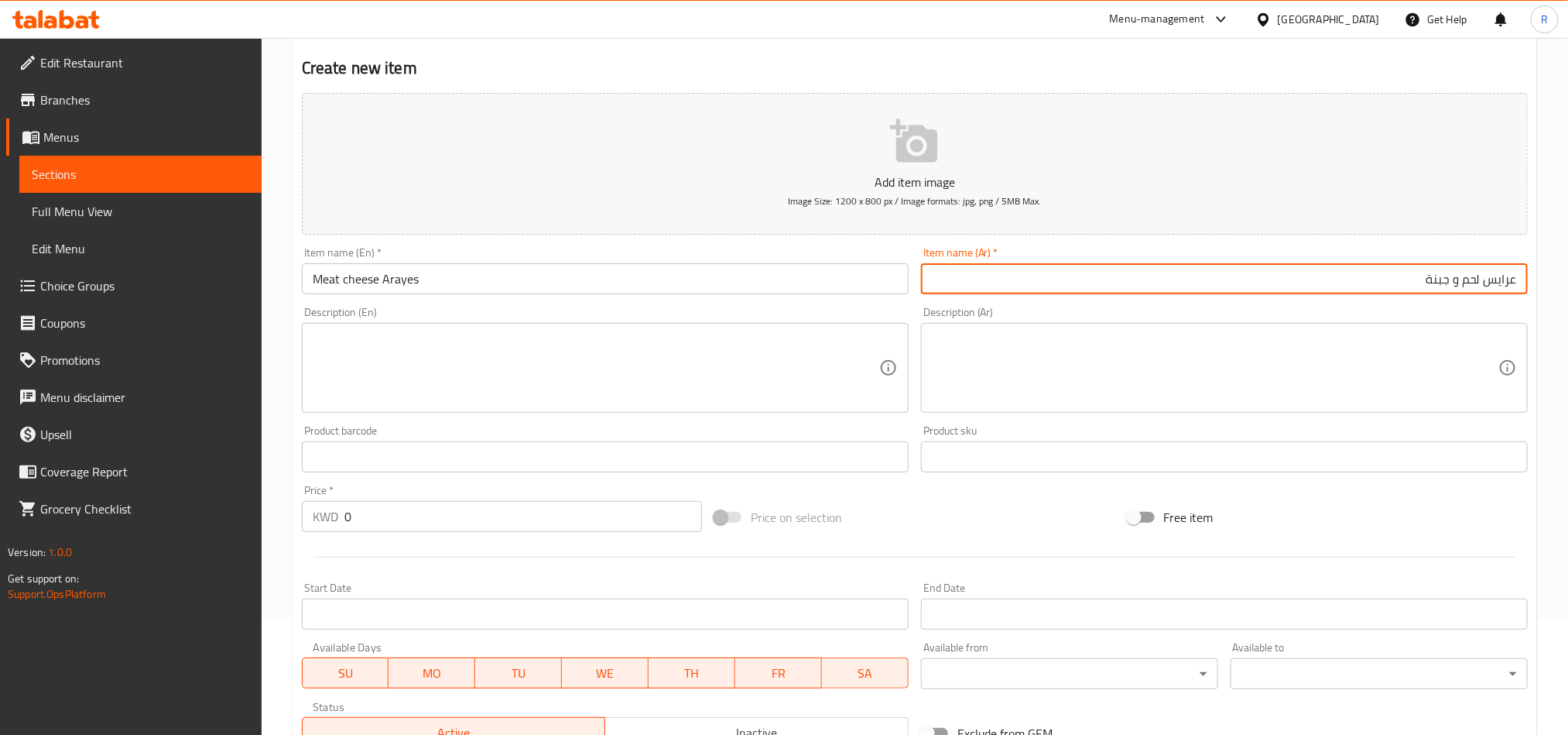
type input "عرايس لحم و جبنة"
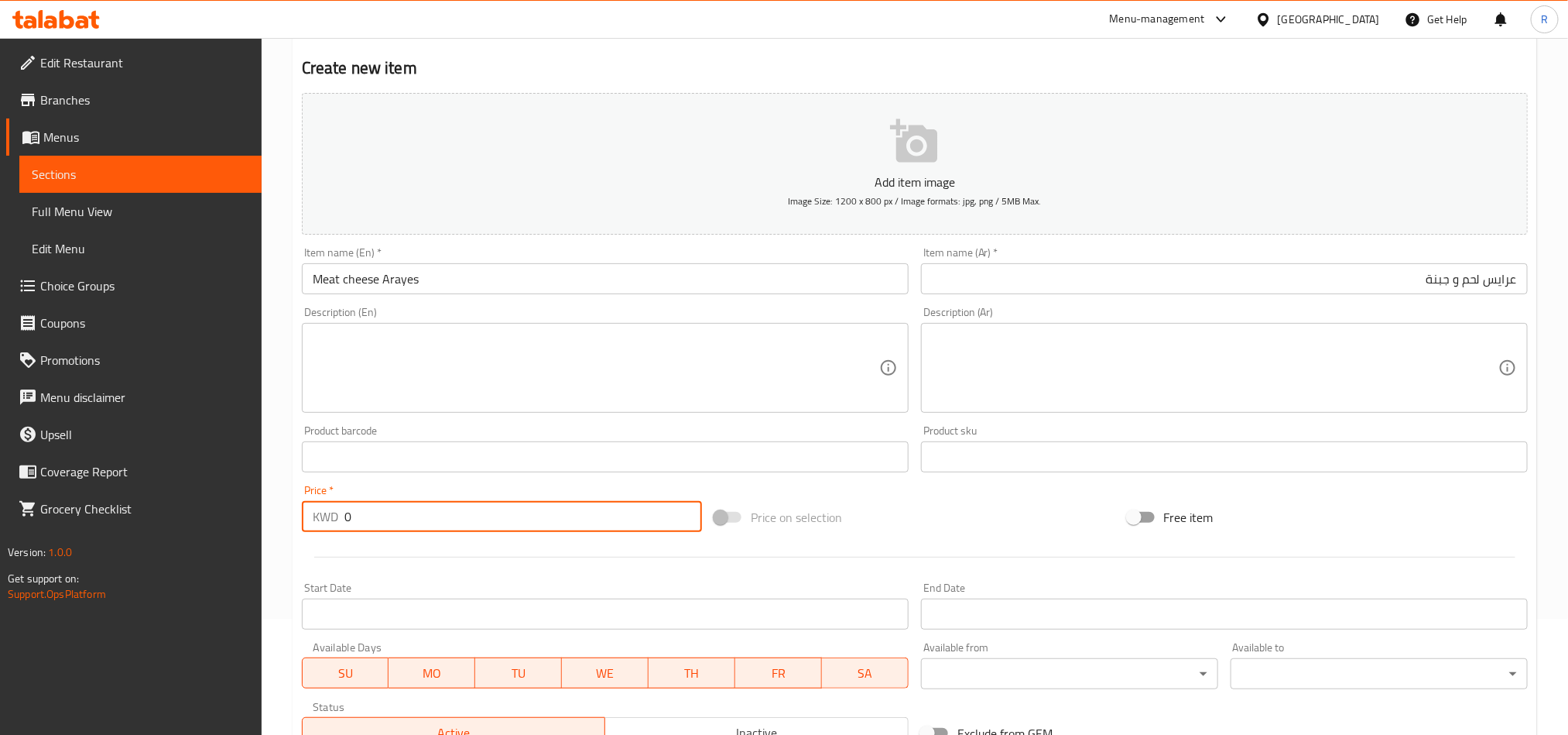
drag, startPoint x: 356, startPoint y: 514, endPoint x: 335, endPoint y: 514, distance: 21.0
click at [335, 514] on div "KWD 0 Price *" at bounding box center [502, 517] width 401 height 31
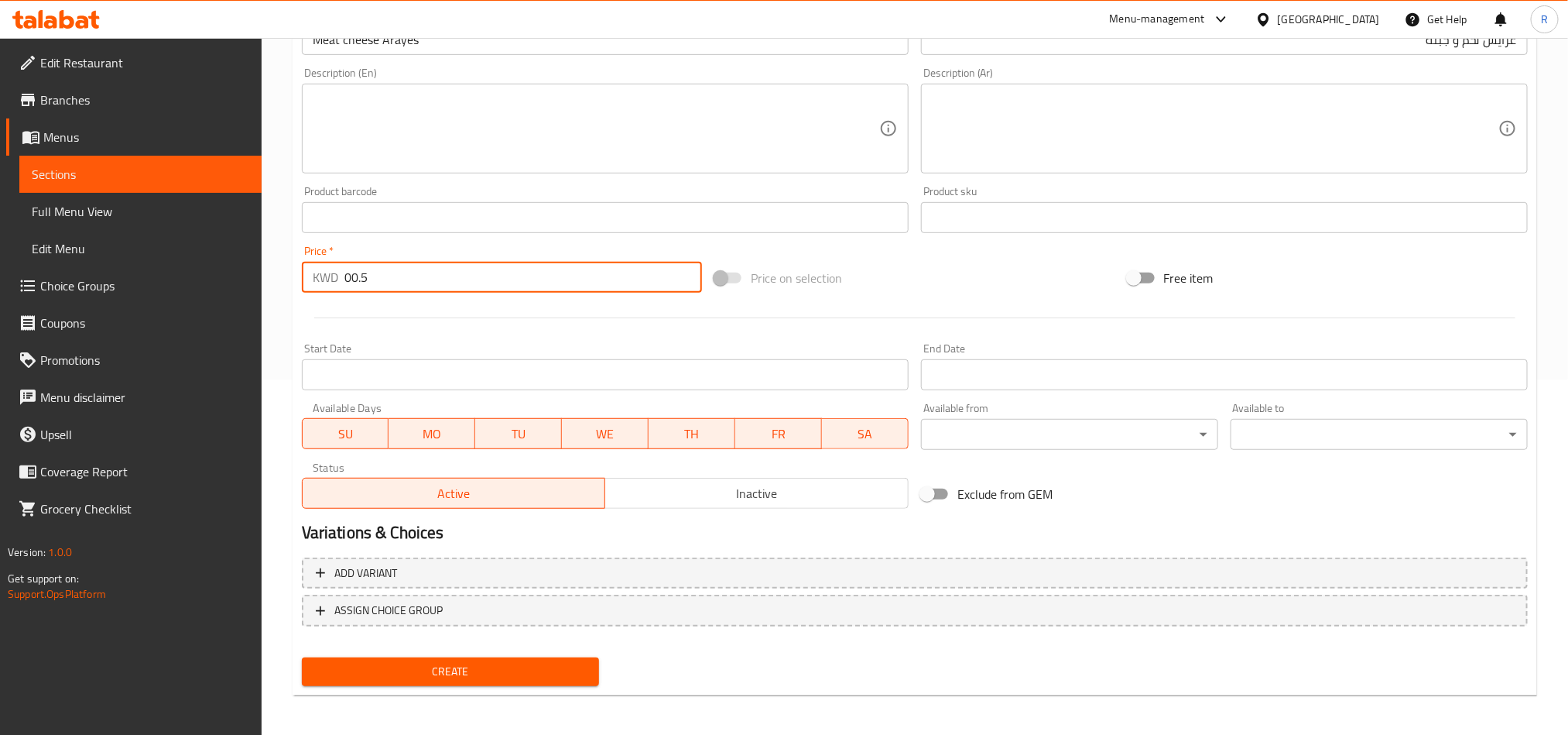
scroll to position [358, 0]
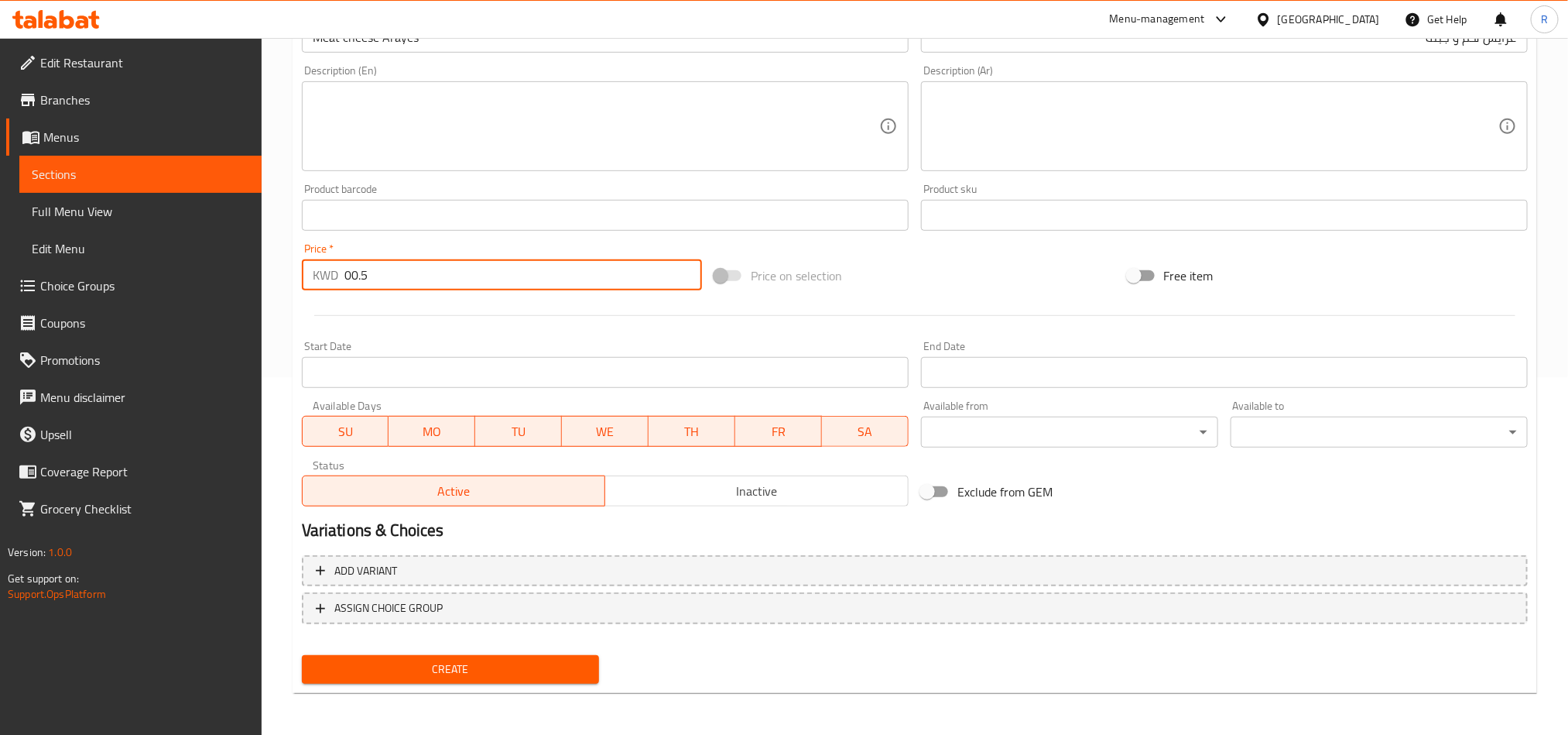
type input "00.5"
click at [492, 672] on span "Create" at bounding box center [451, 670] width 272 height 19
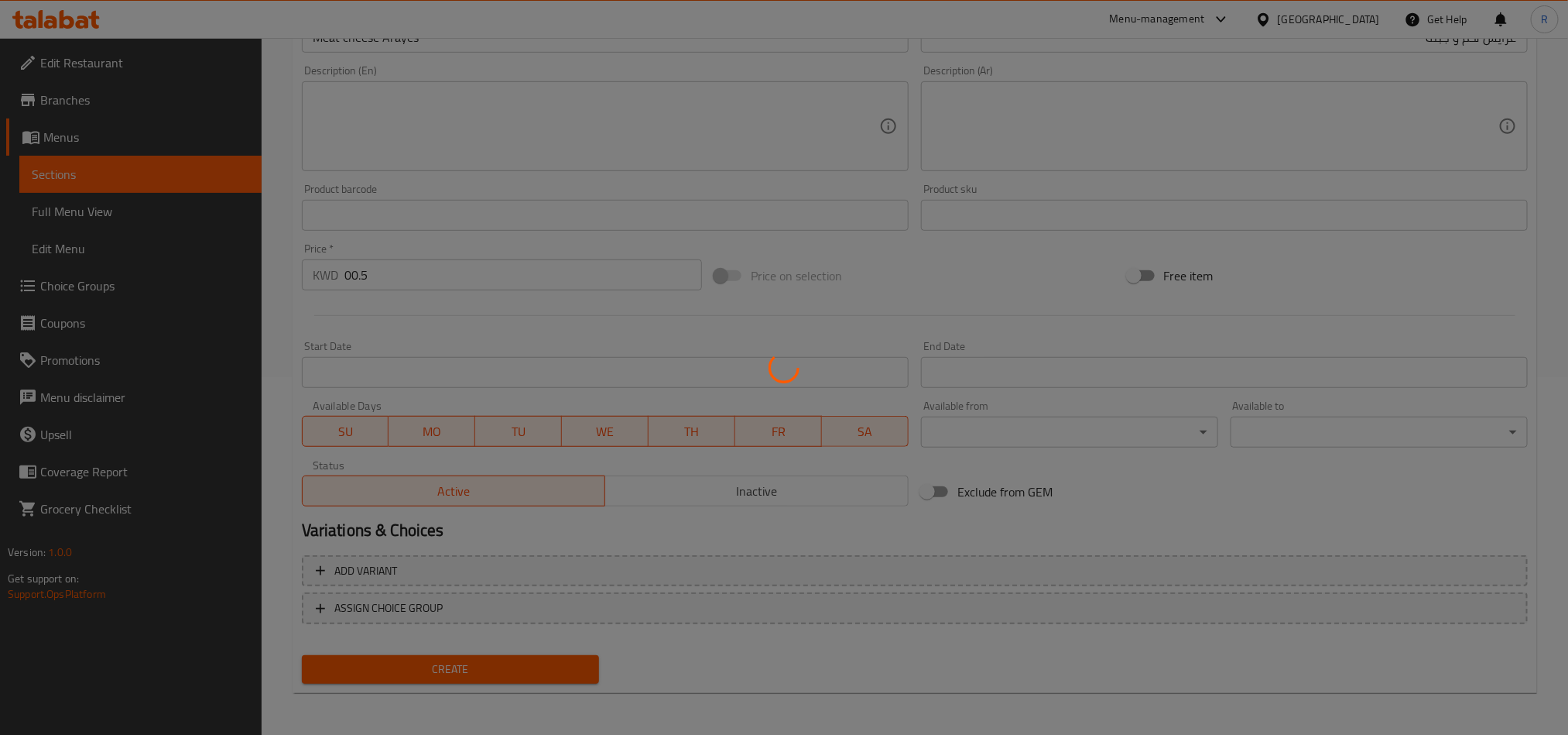
type input "0"
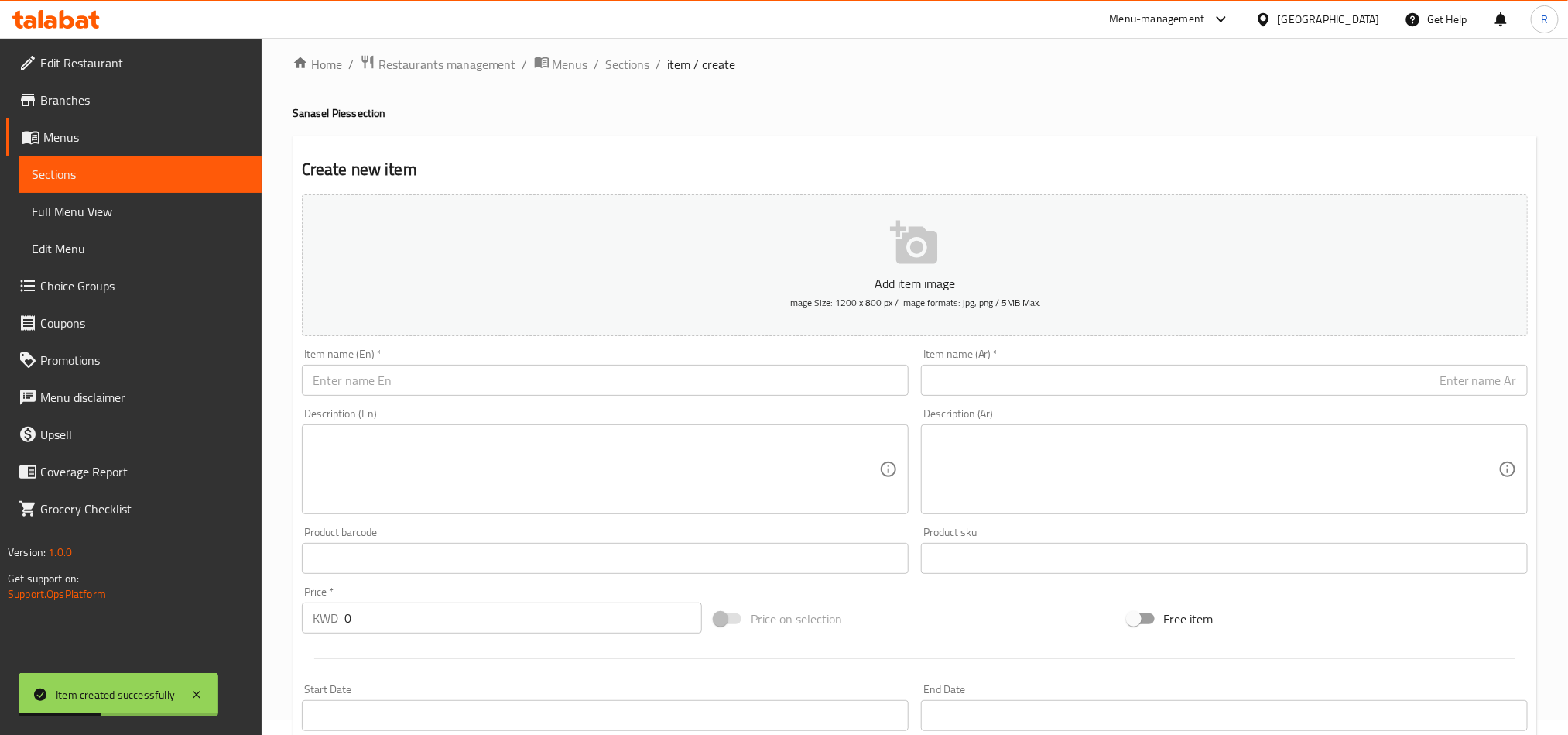
scroll to position [0, 0]
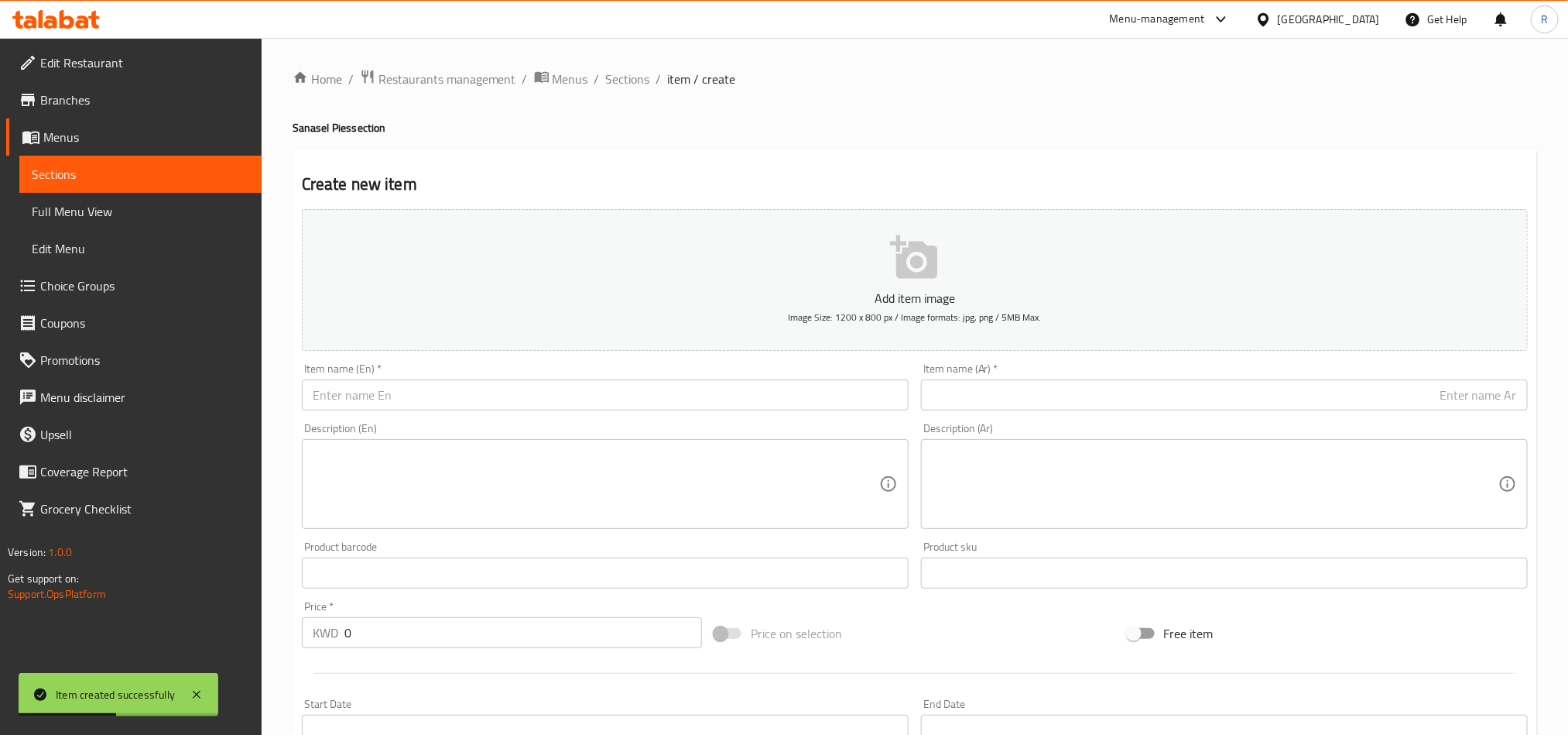
drag, startPoint x: 618, startPoint y: 87, endPoint x: 623, endPoint y: 110, distance: 23.5
click at [618, 87] on span "Sections" at bounding box center [628, 79] width 44 height 19
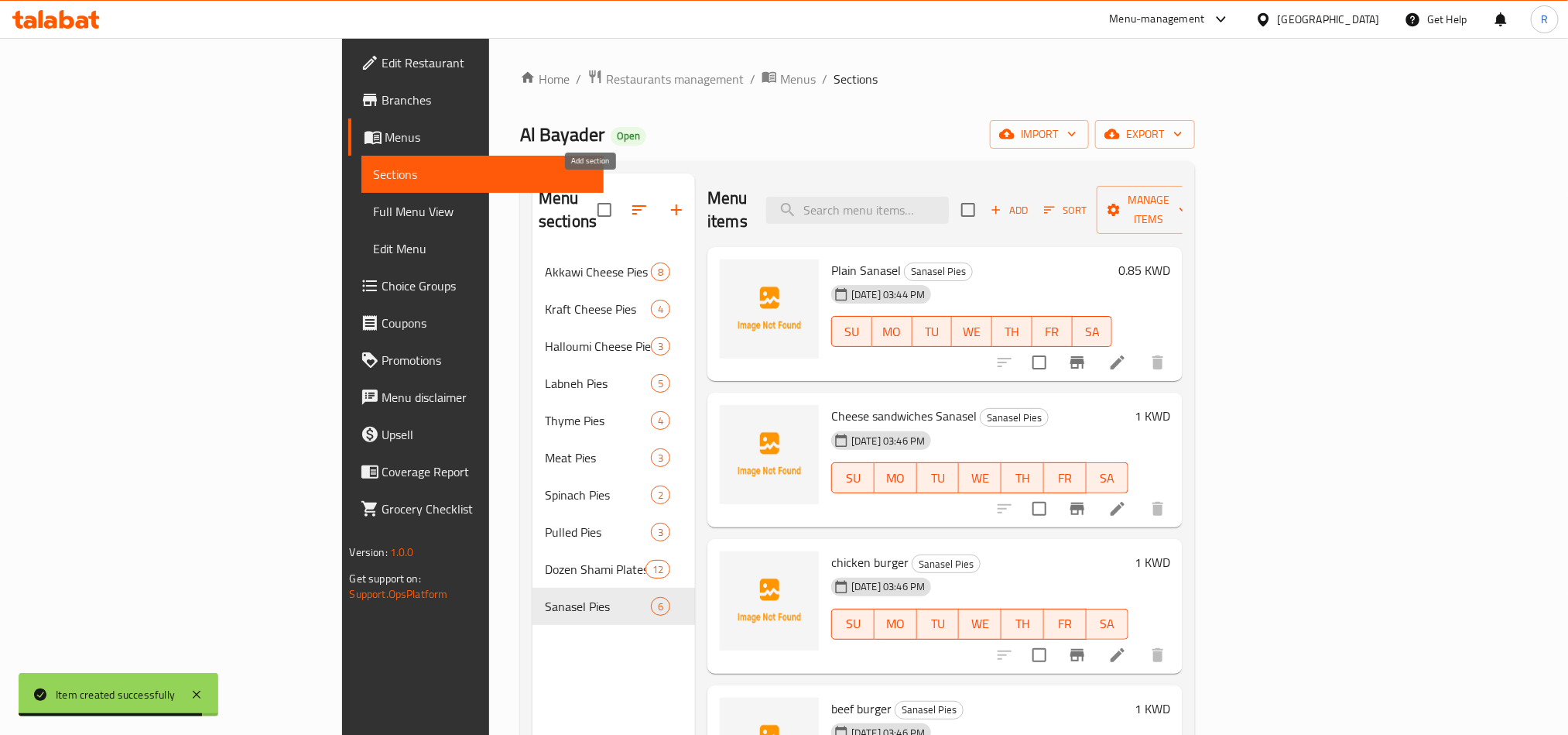
click at [658, 191] on button "button" at bounding box center [677, 210] width 37 height 37
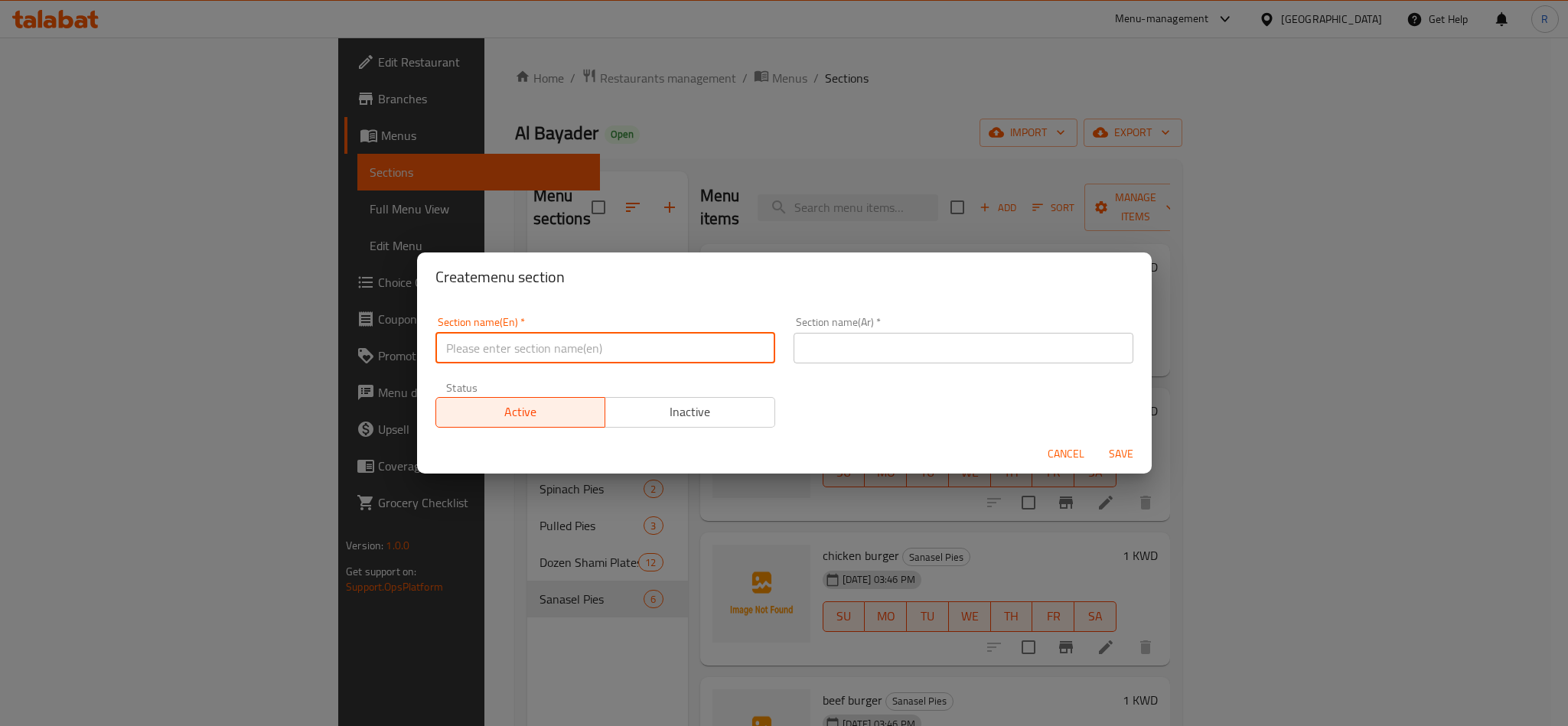
click at [673, 349] on input "text" at bounding box center [605, 348] width 340 height 30
paste input "Slices Pies"
type input "Slices Pies"
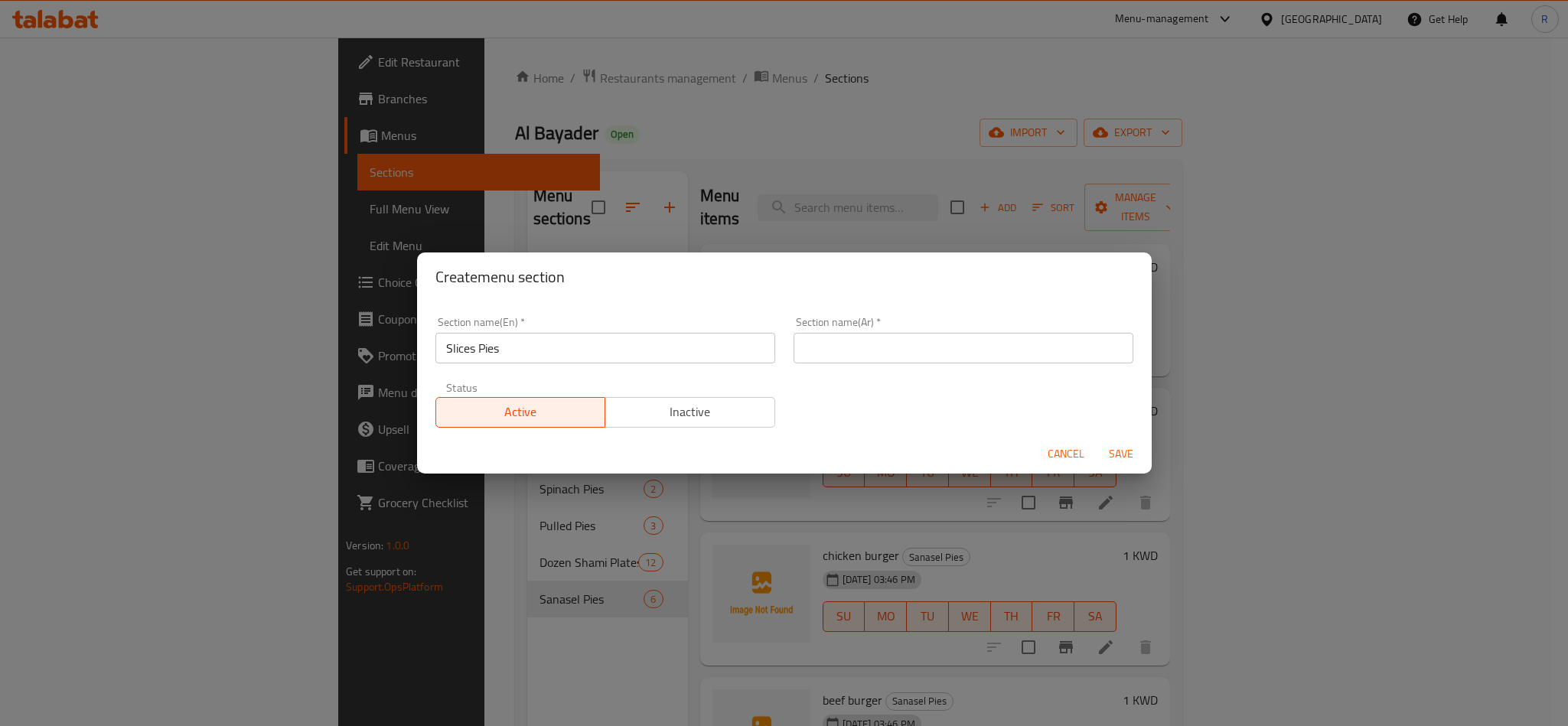
click at [768, 347] on div "Section name(En)   * Slices Pies Section name(En) *" at bounding box center [605, 340] width 358 height 65
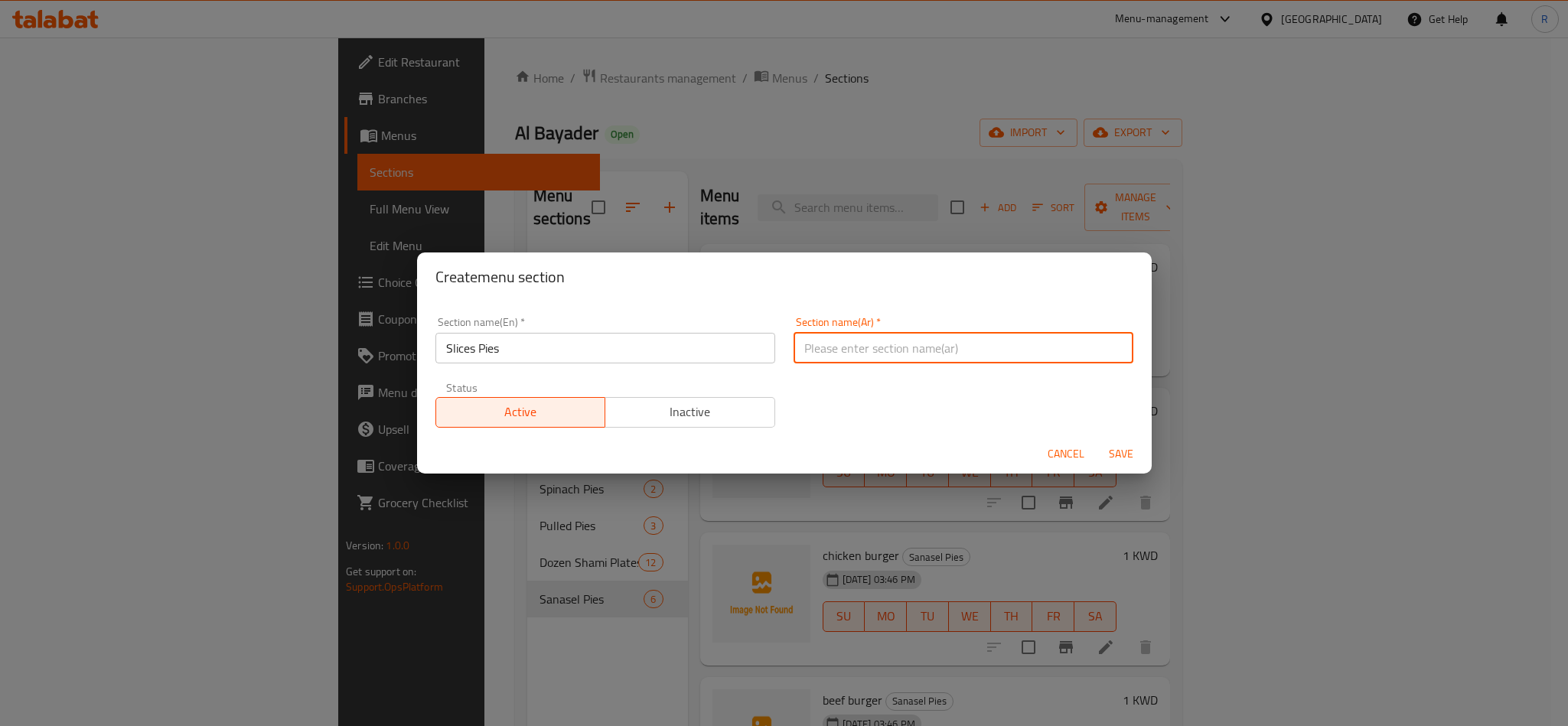
click at [839, 347] on input "text" at bounding box center [964, 348] width 340 height 30
paste input "فطاير شرحات"
type input "فطاير شرحات"
click at [1121, 459] on span "Save" at bounding box center [1121, 454] width 37 height 19
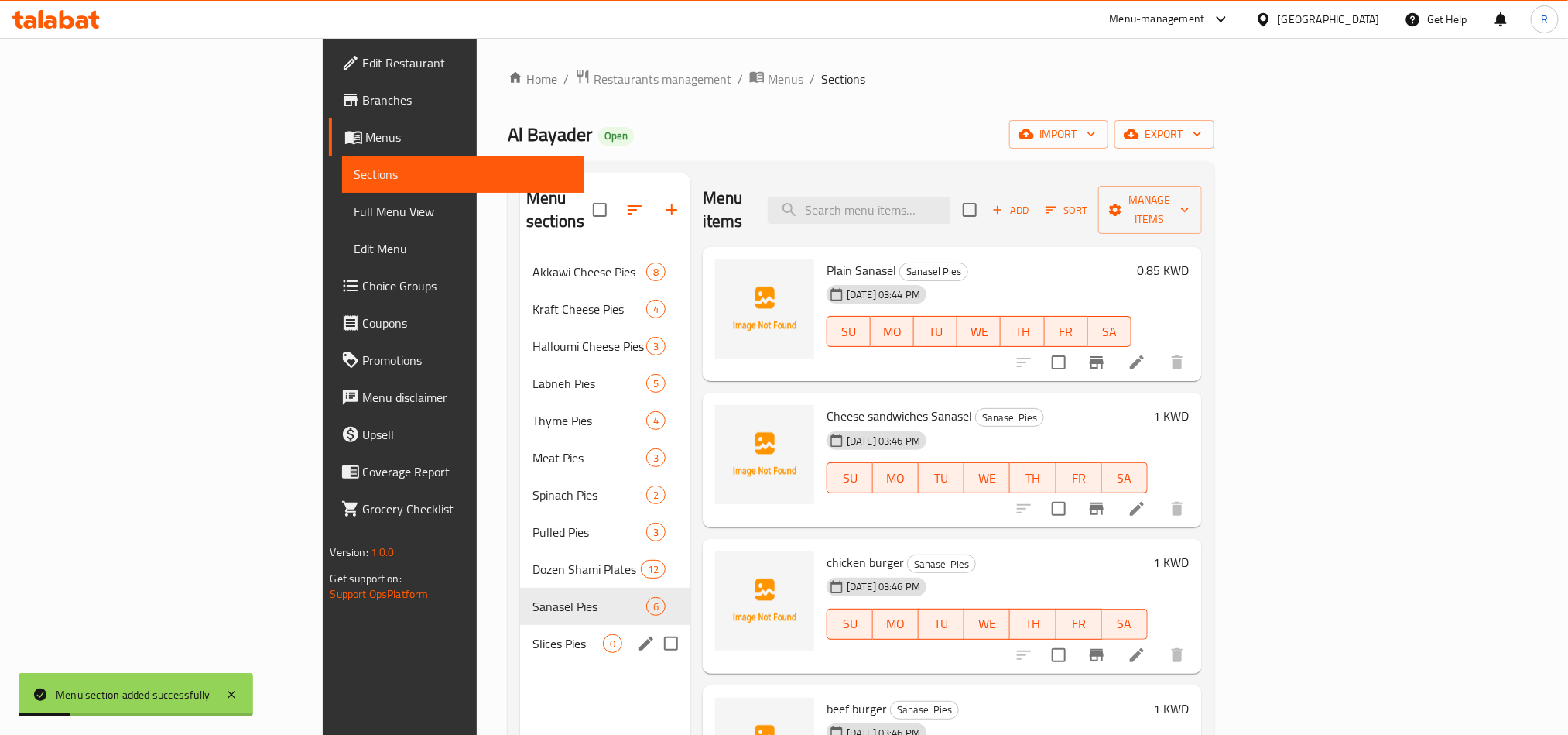
click at [533, 634] on span "Slices Pies" at bounding box center [568, 643] width 71 height 19
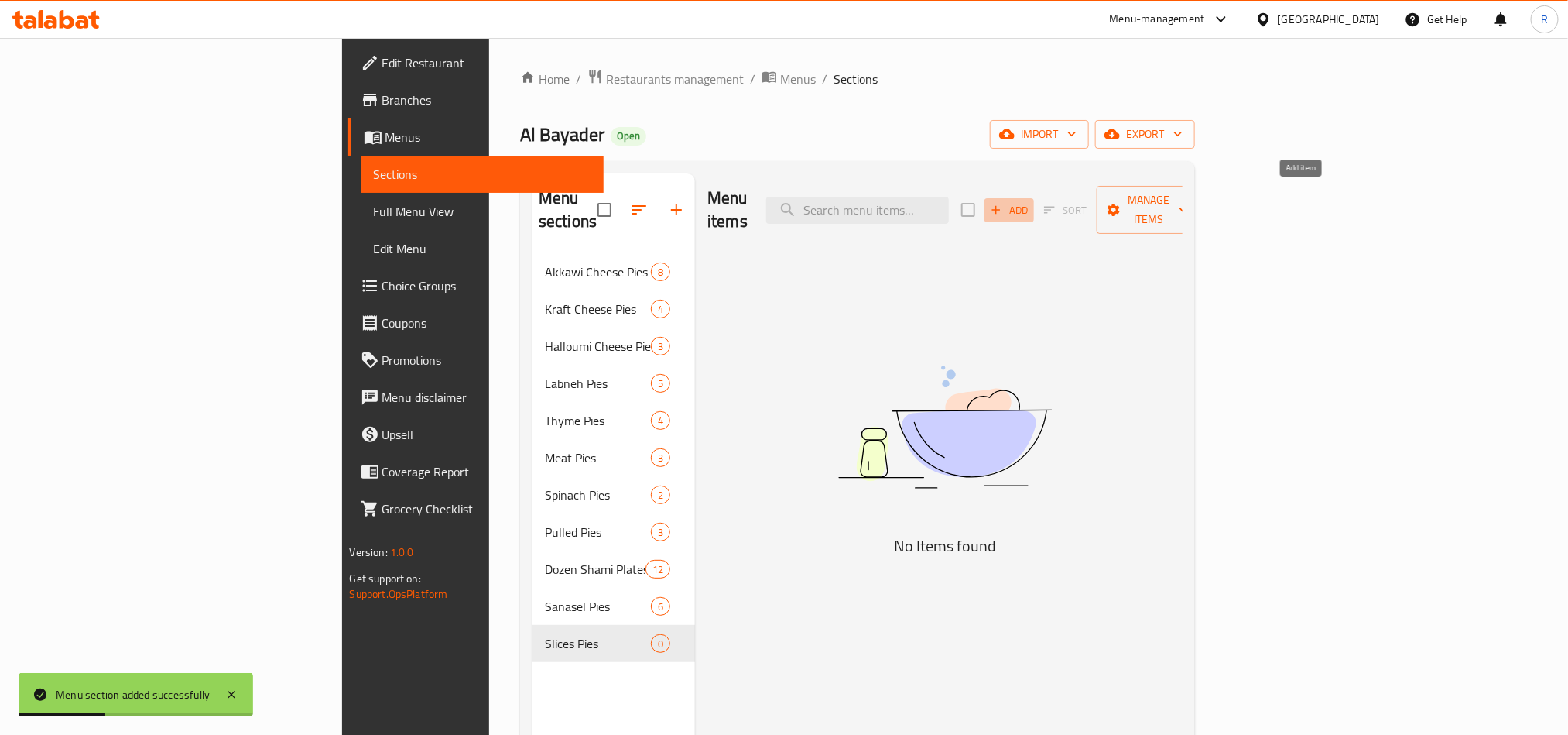
click at [1030, 201] on span "Add" at bounding box center [1009, 210] width 42 height 18
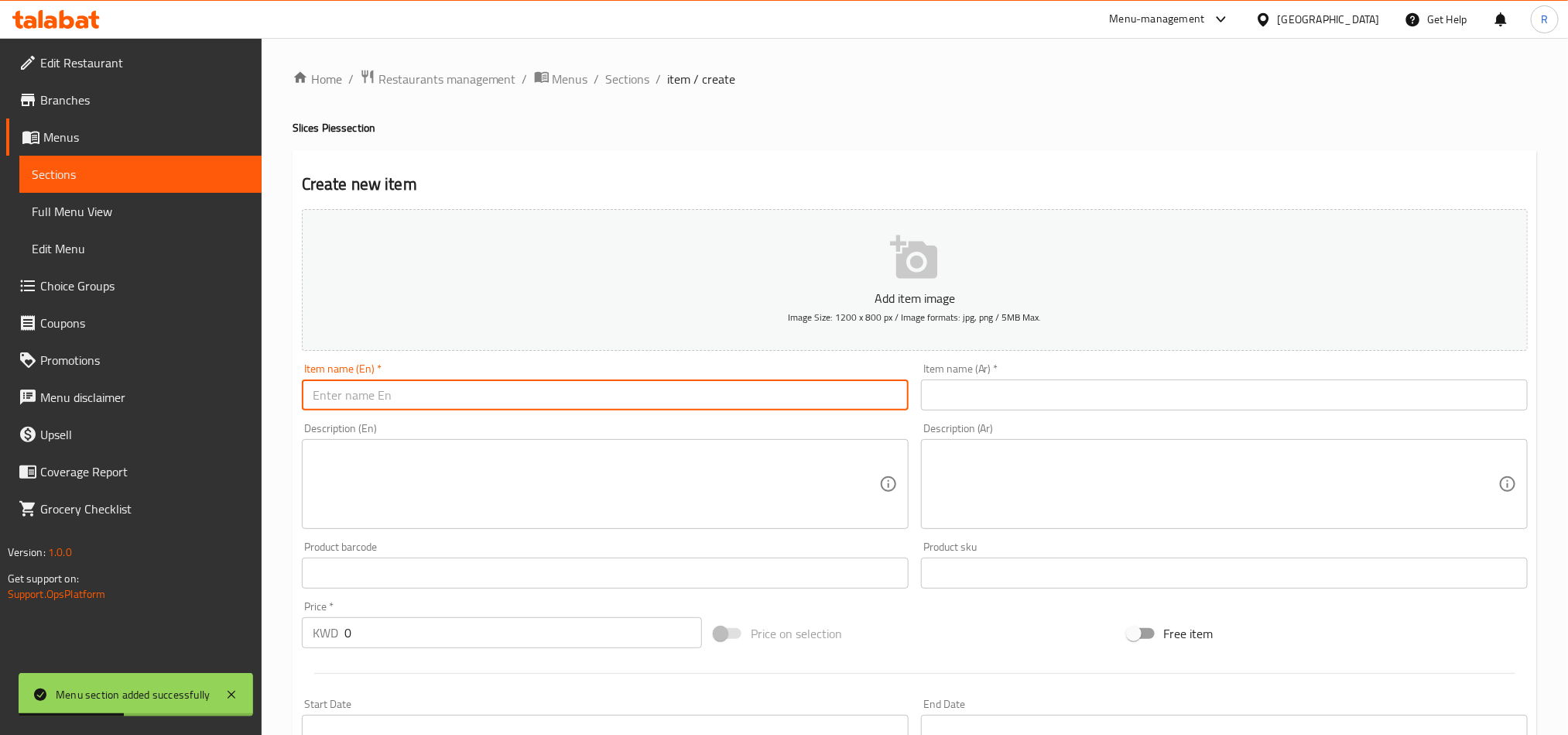
click at [752, 381] on input "text" at bounding box center [605, 395] width 607 height 31
paste input "slices"
click at [1045, 389] on input "text" at bounding box center [1224, 395] width 607 height 31
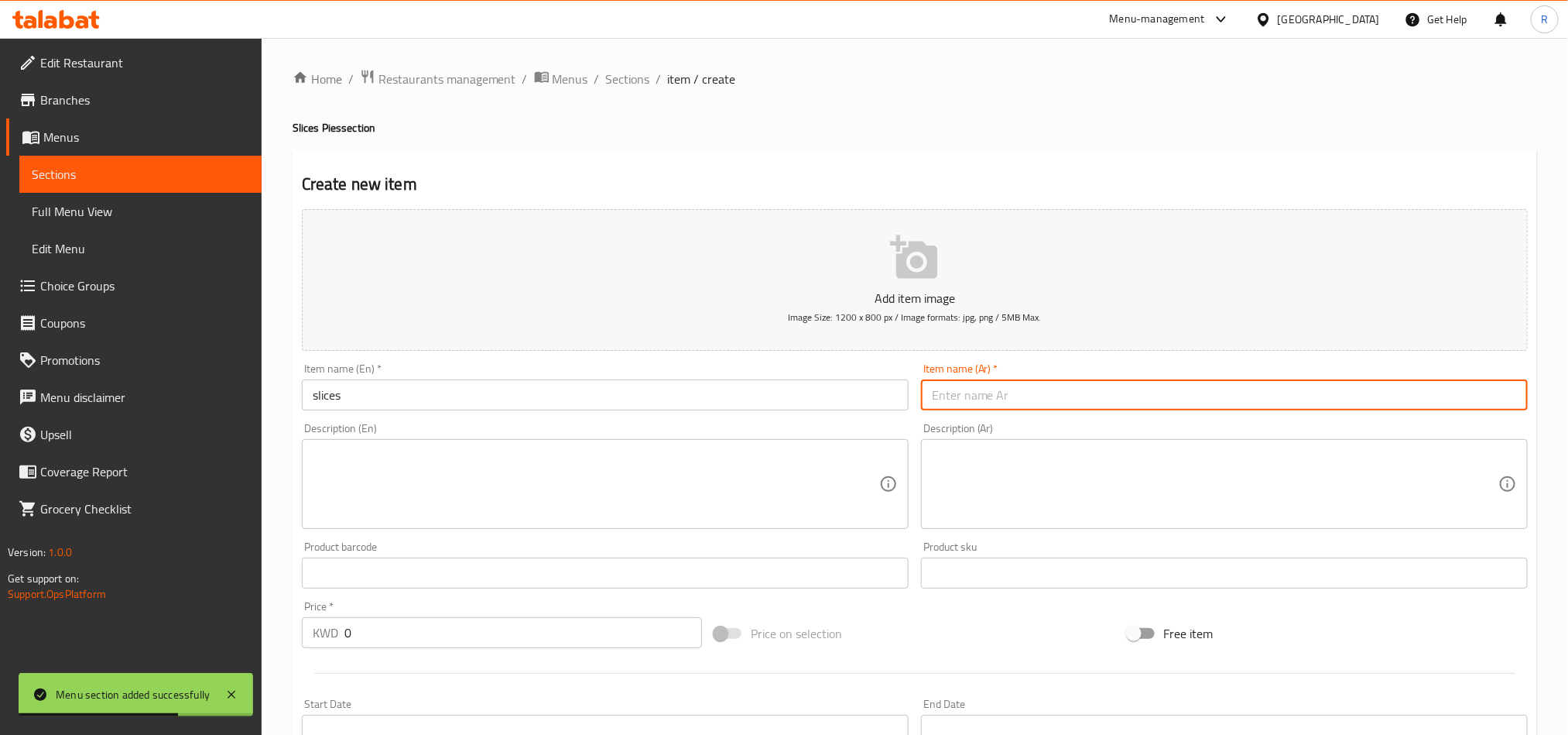
paste input "شرحات"
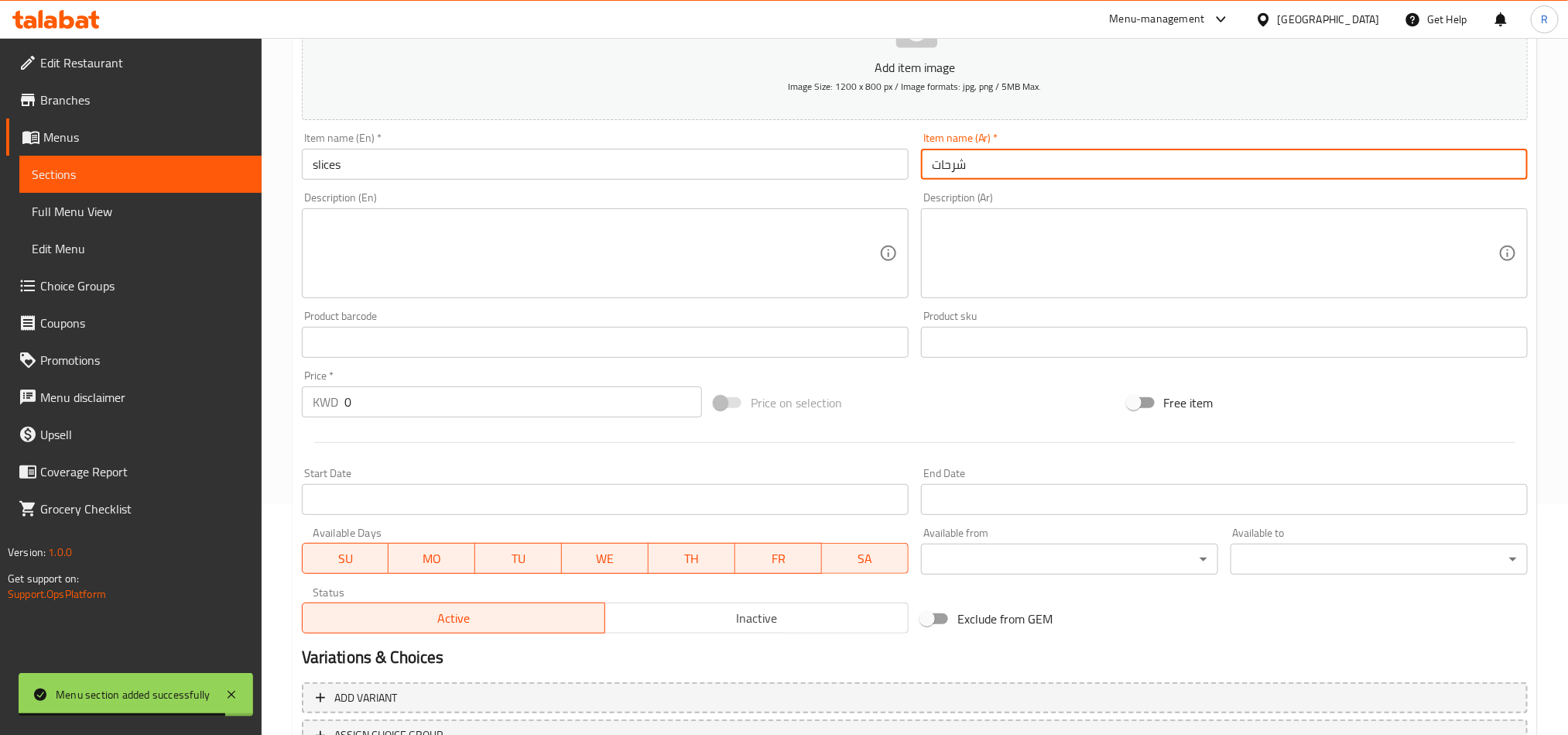
scroll to position [232, 0]
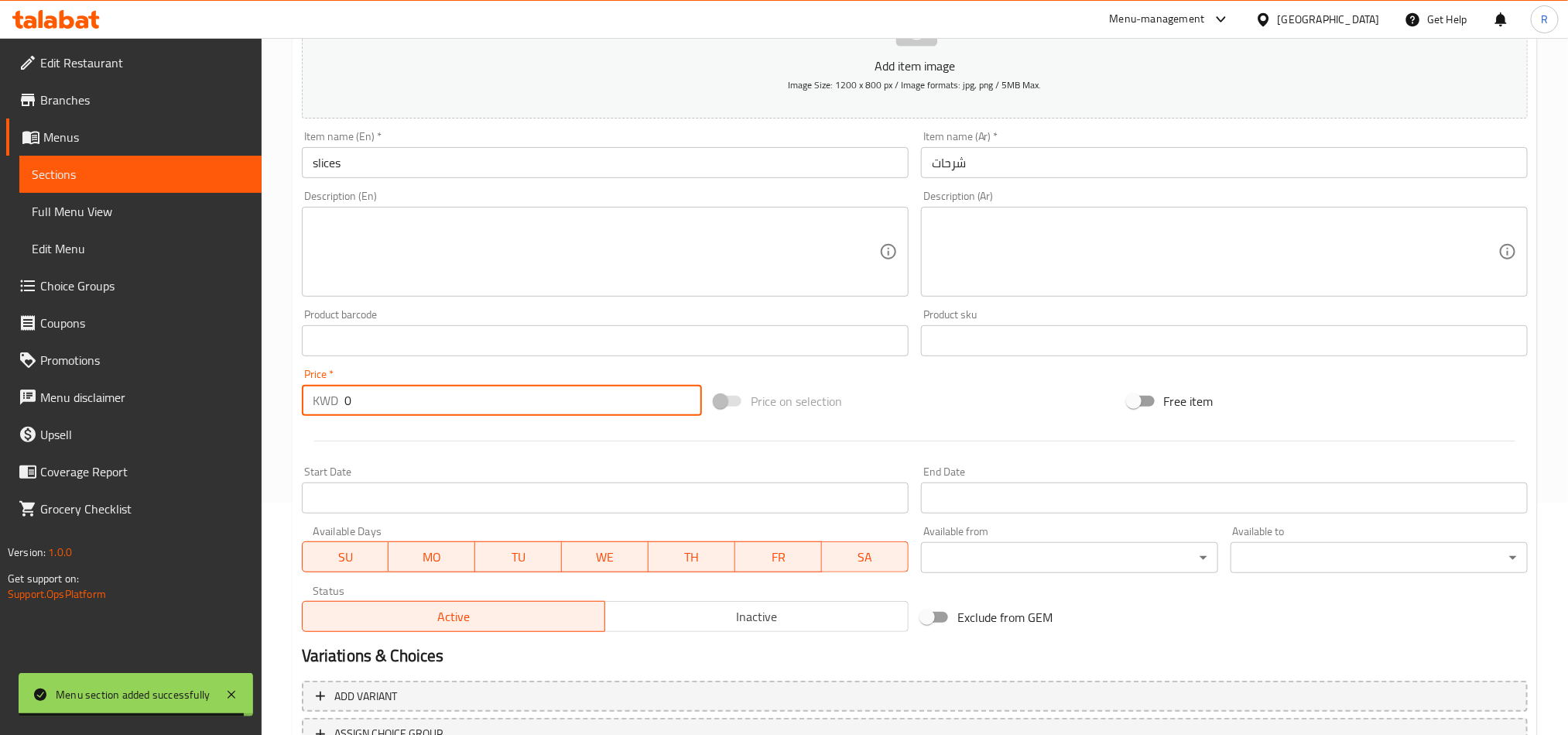
drag, startPoint x: 360, startPoint y: 404, endPoint x: 310, endPoint y: 416, distance: 51.4
click at [310, 416] on div "KWD 0 Price *" at bounding box center [502, 401] width 401 height 31
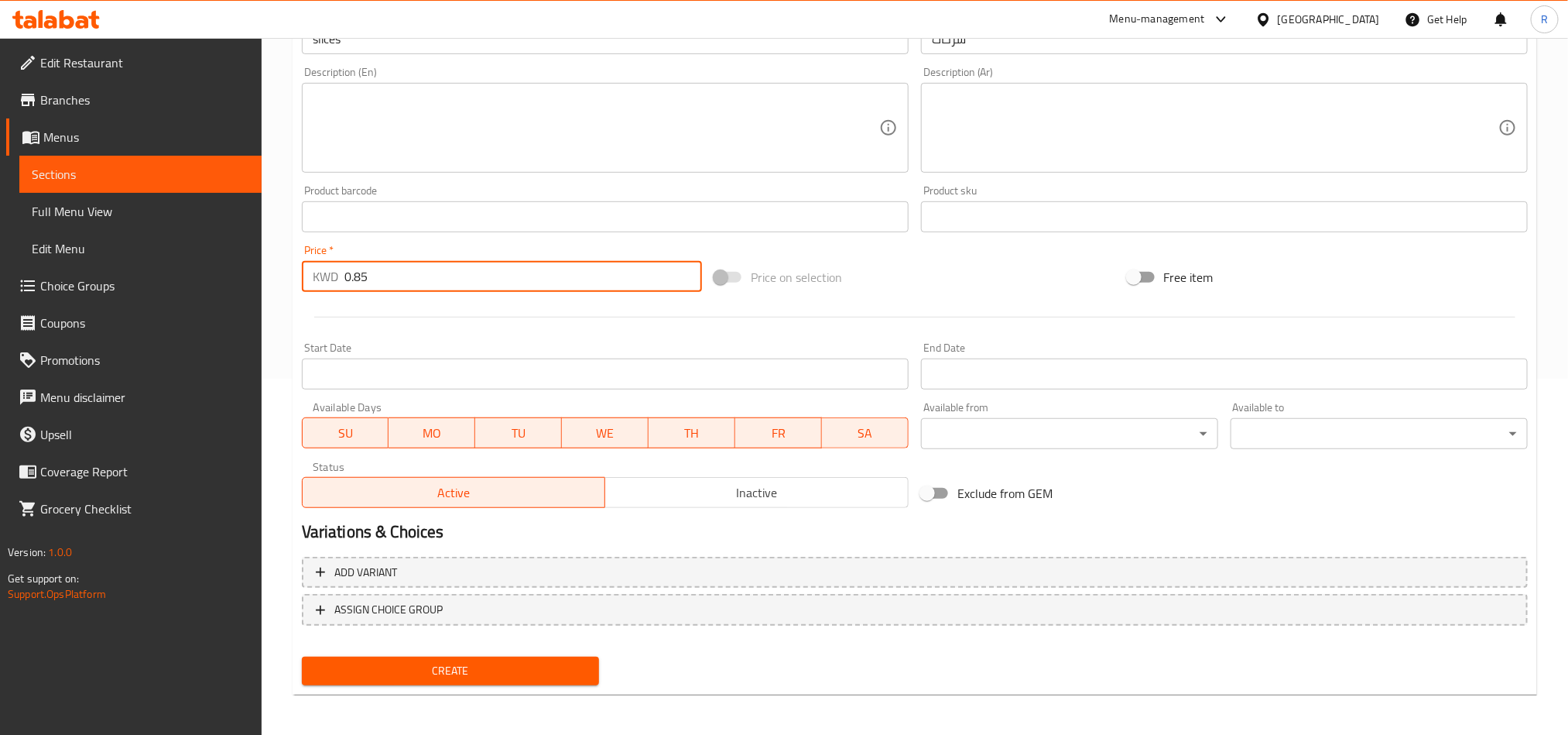
scroll to position [358, 0]
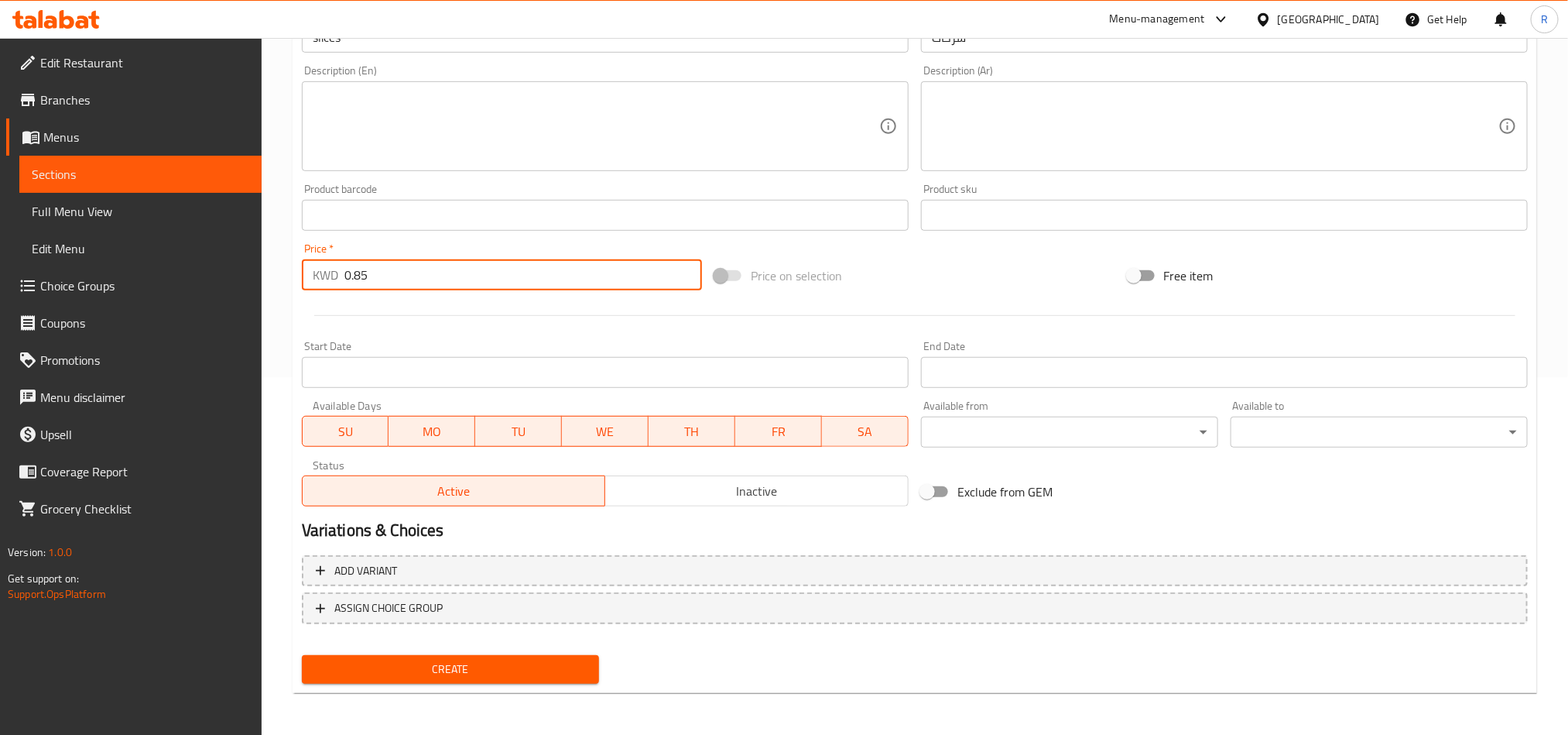
drag, startPoint x: 470, startPoint y: 667, endPoint x: 544, endPoint y: 678, distance: 74.8
click at [470, 668] on span "Create" at bounding box center [451, 670] width 272 height 19
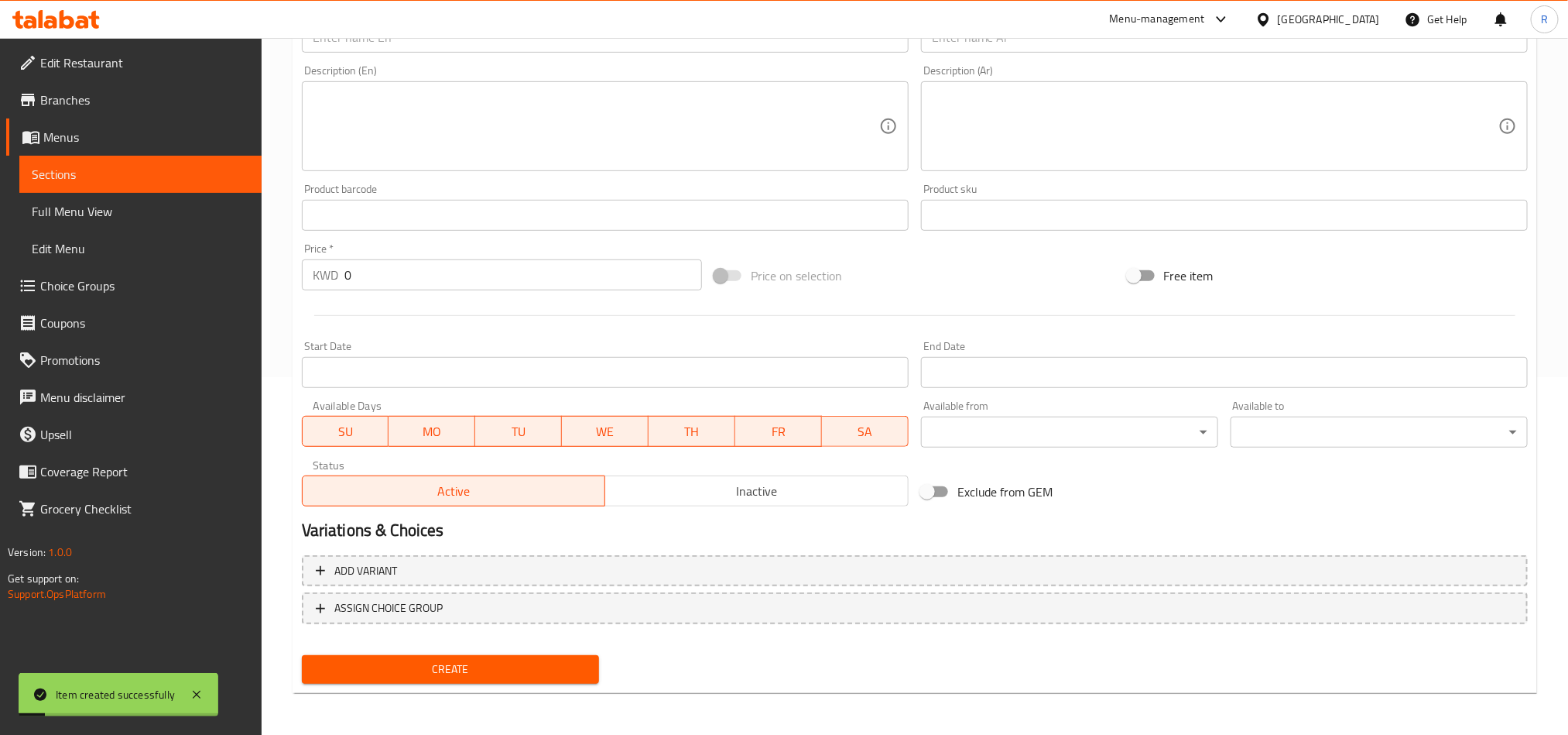
scroll to position [126, 0]
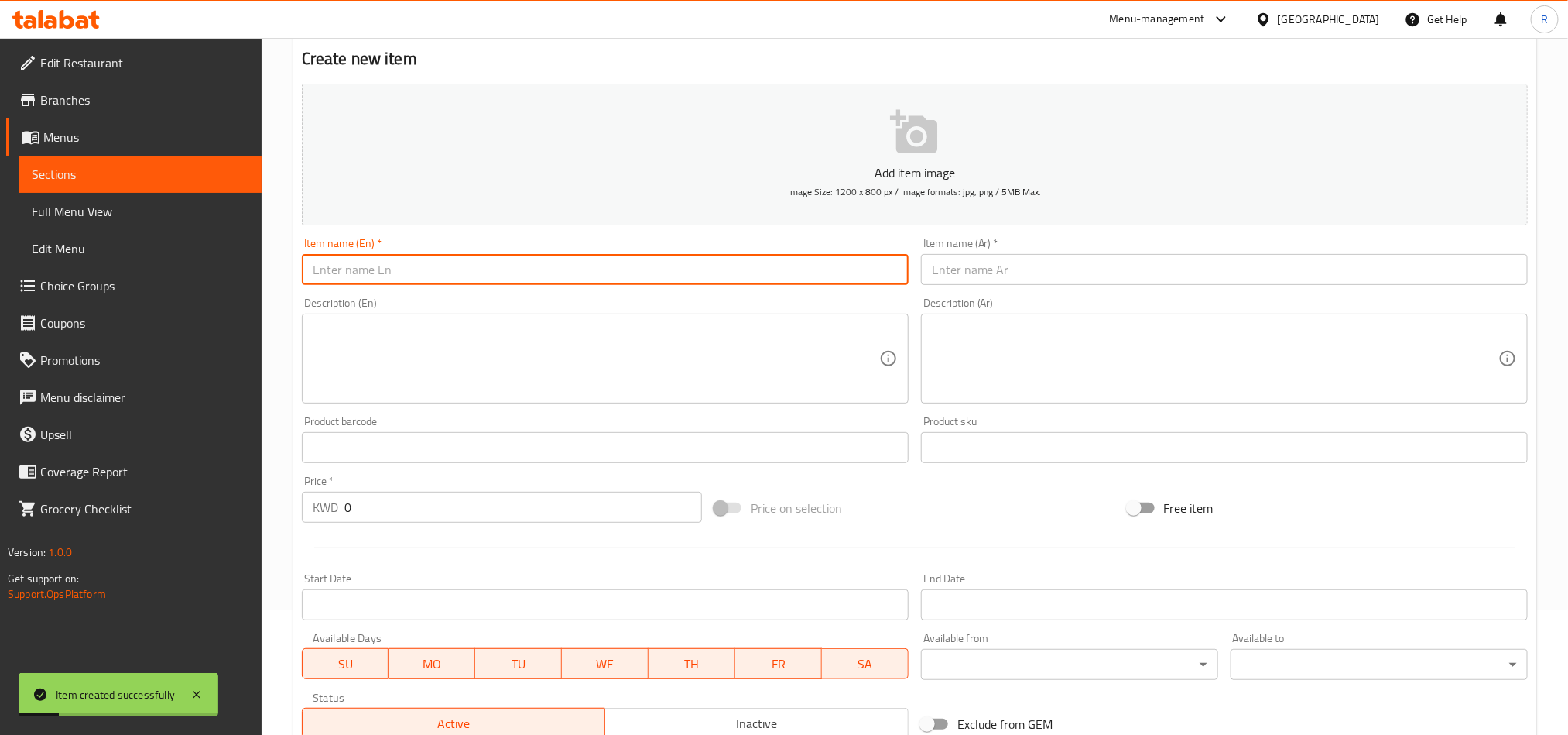
click at [406, 269] on input "text" at bounding box center [605, 269] width 607 height 31
paste input "Cheese slices"
click at [1080, 280] on input "text" at bounding box center [1224, 269] width 607 height 31
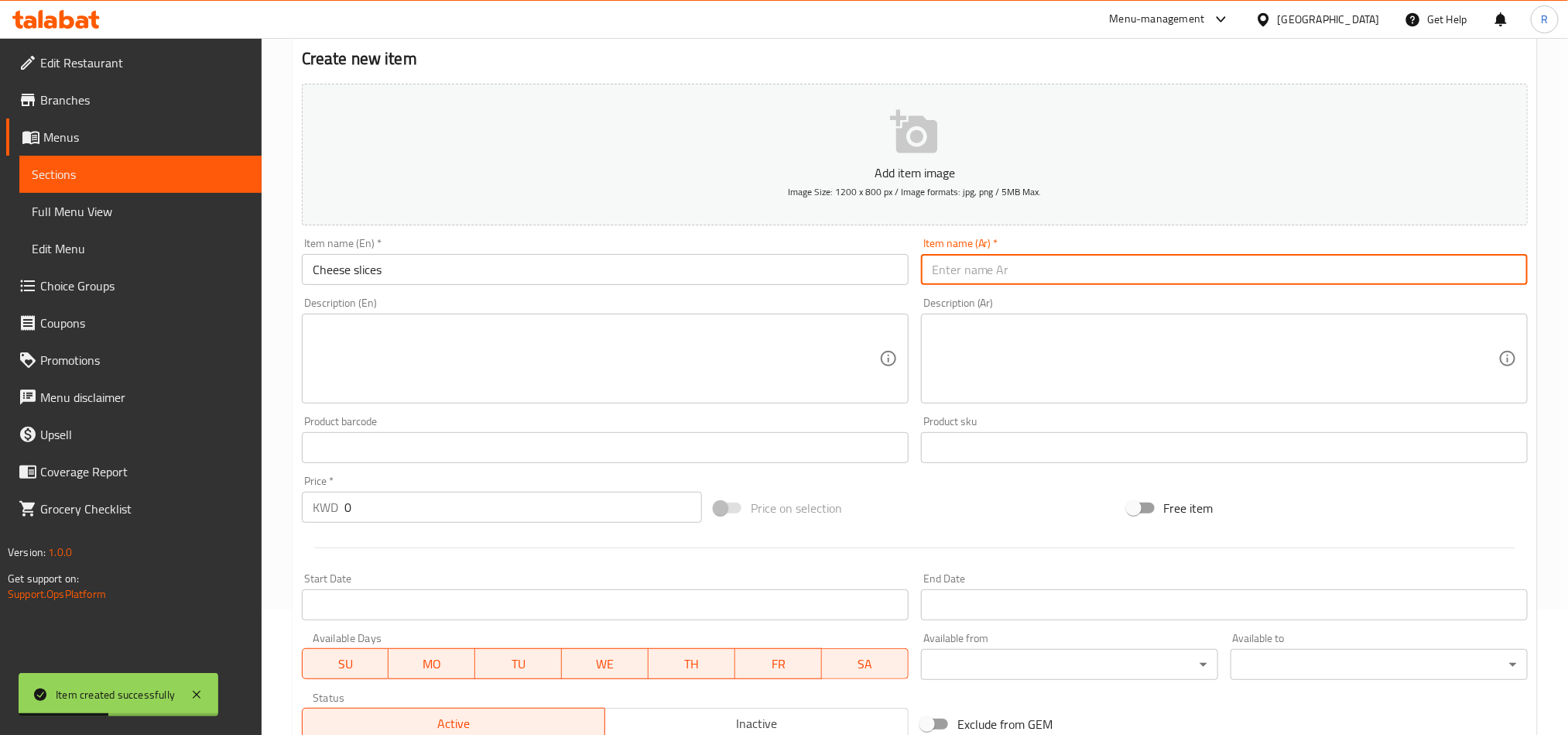
paste input "شرحات جبنة"
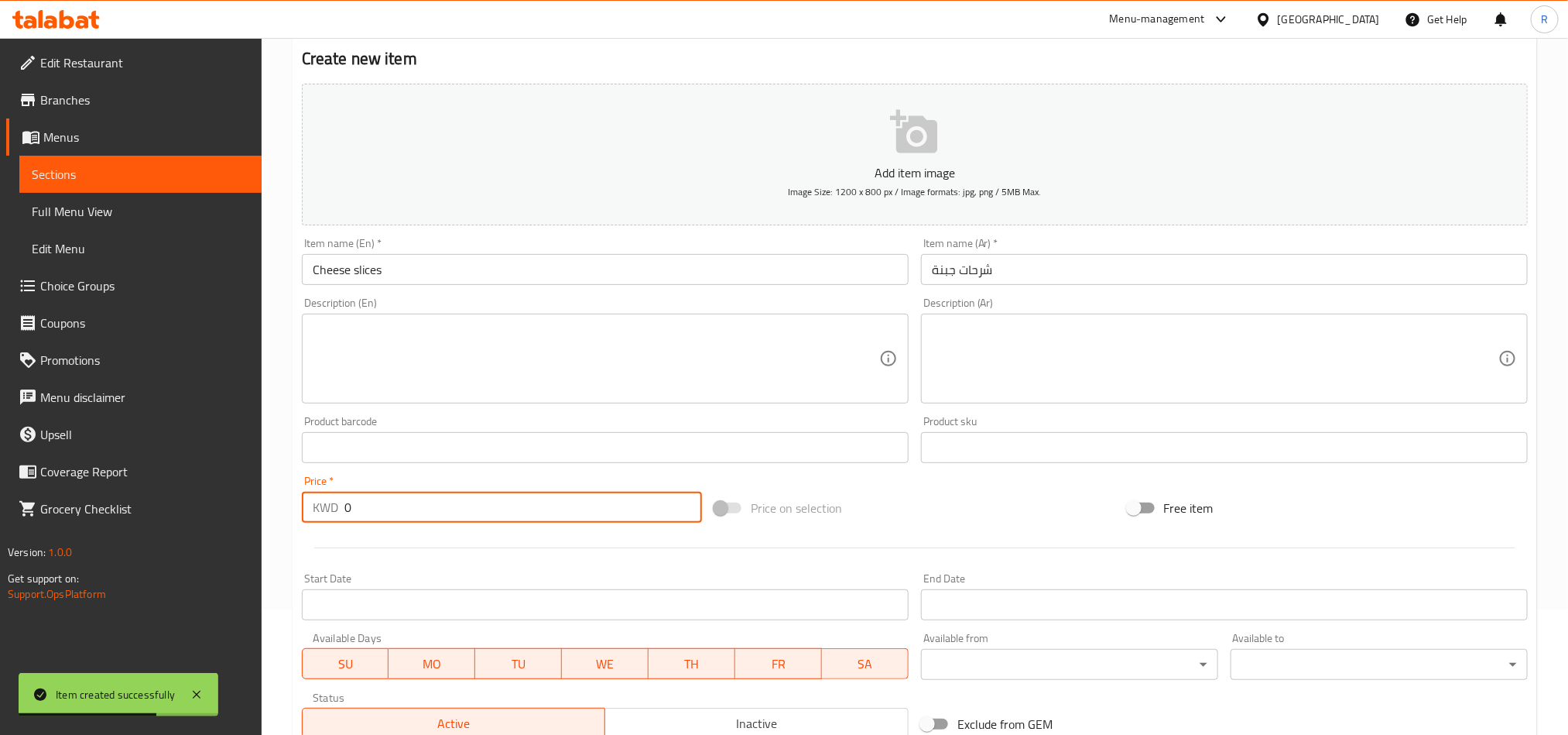
drag, startPoint x: 372, startPoint y: 507, endPoint x: 341, endPoint y: 512, distance: 31.4
click at [341, 512] on div "KWD 0 Price *" at bounding box center [502, 507] width 401 height 31
paste
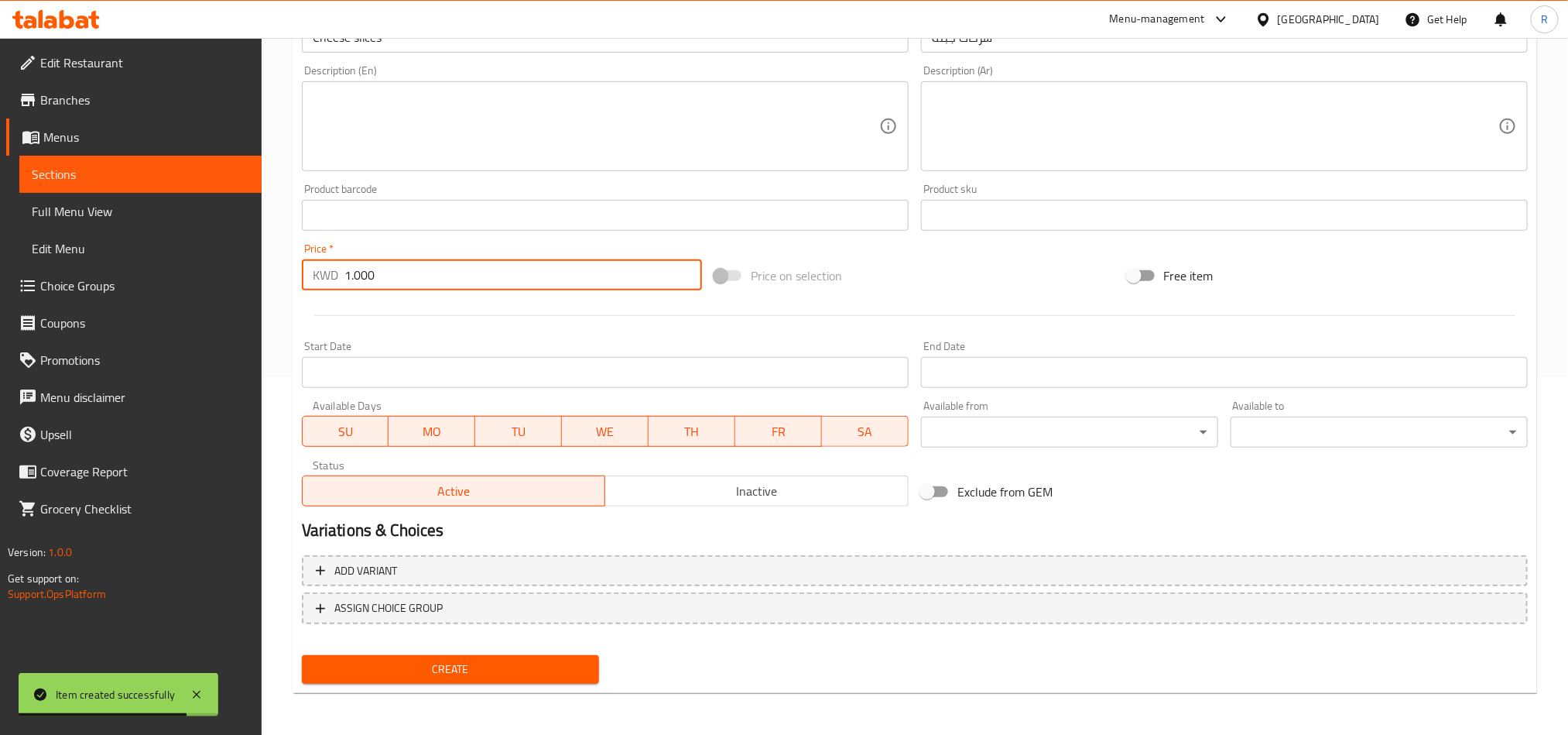
click at [546, 675] on span "Create" at bounding box center [451, 670] width 272 height 19
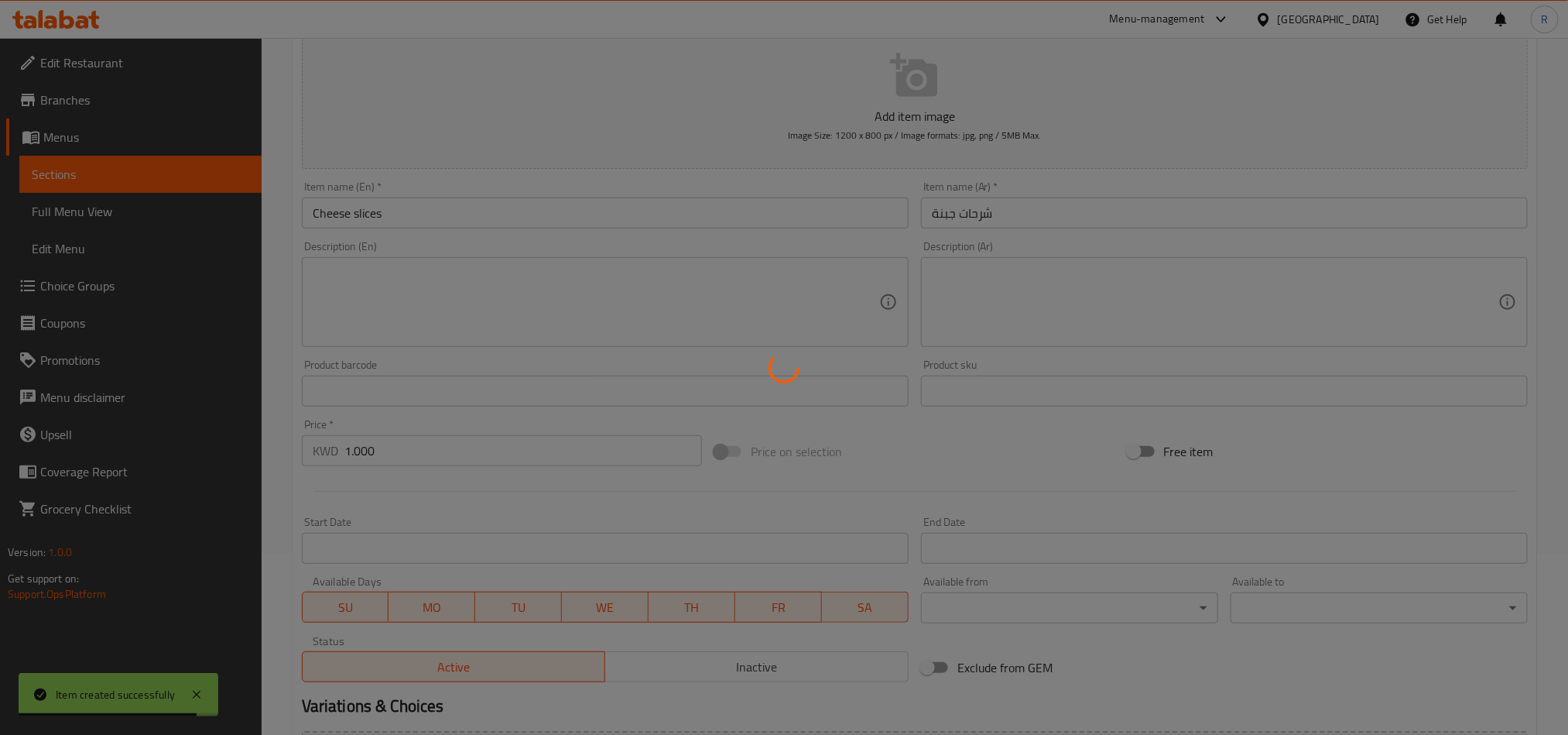
scroll to position [0, 0]
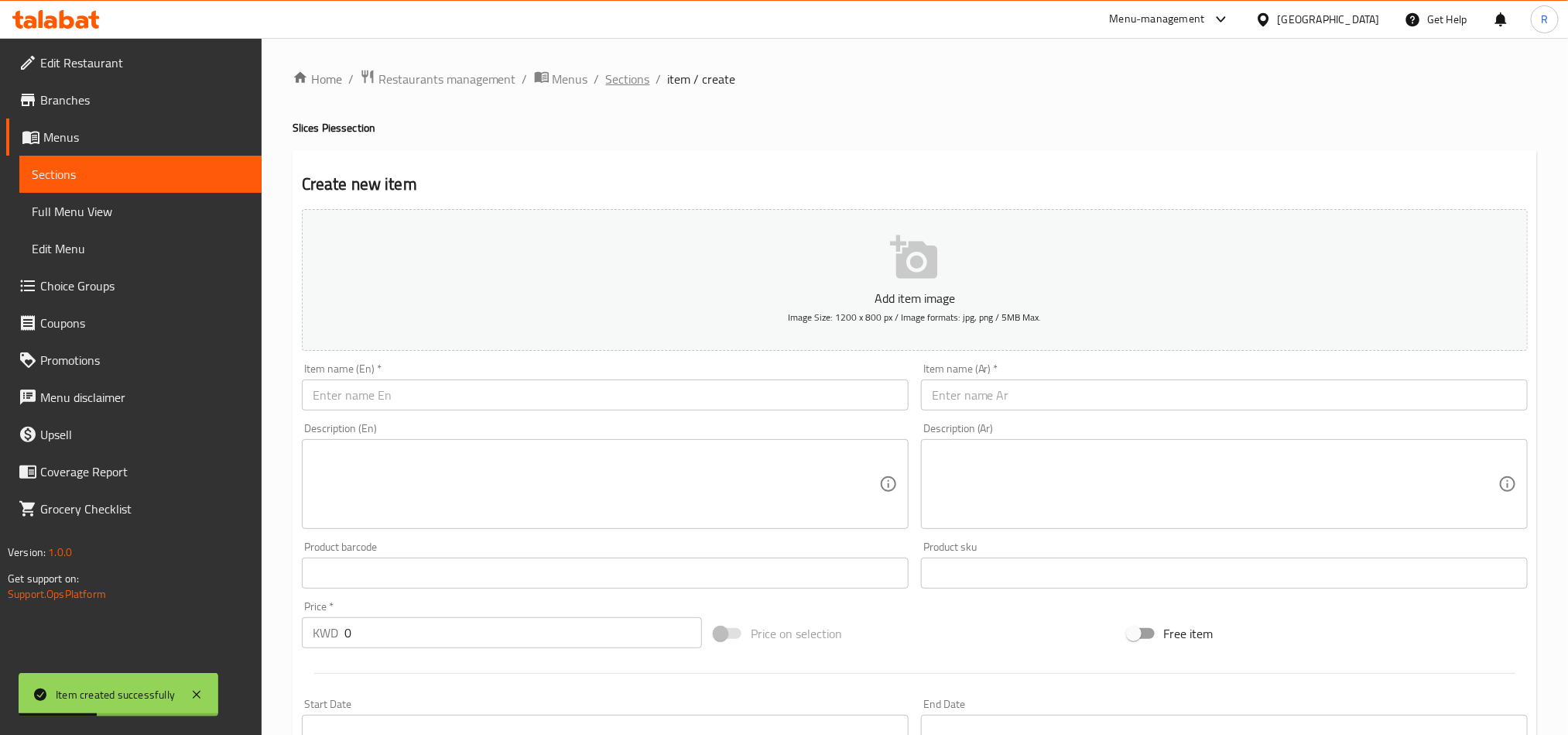
click at [621, 80] on span "Sections" at bounding box center [628, 79] width 44 height 19
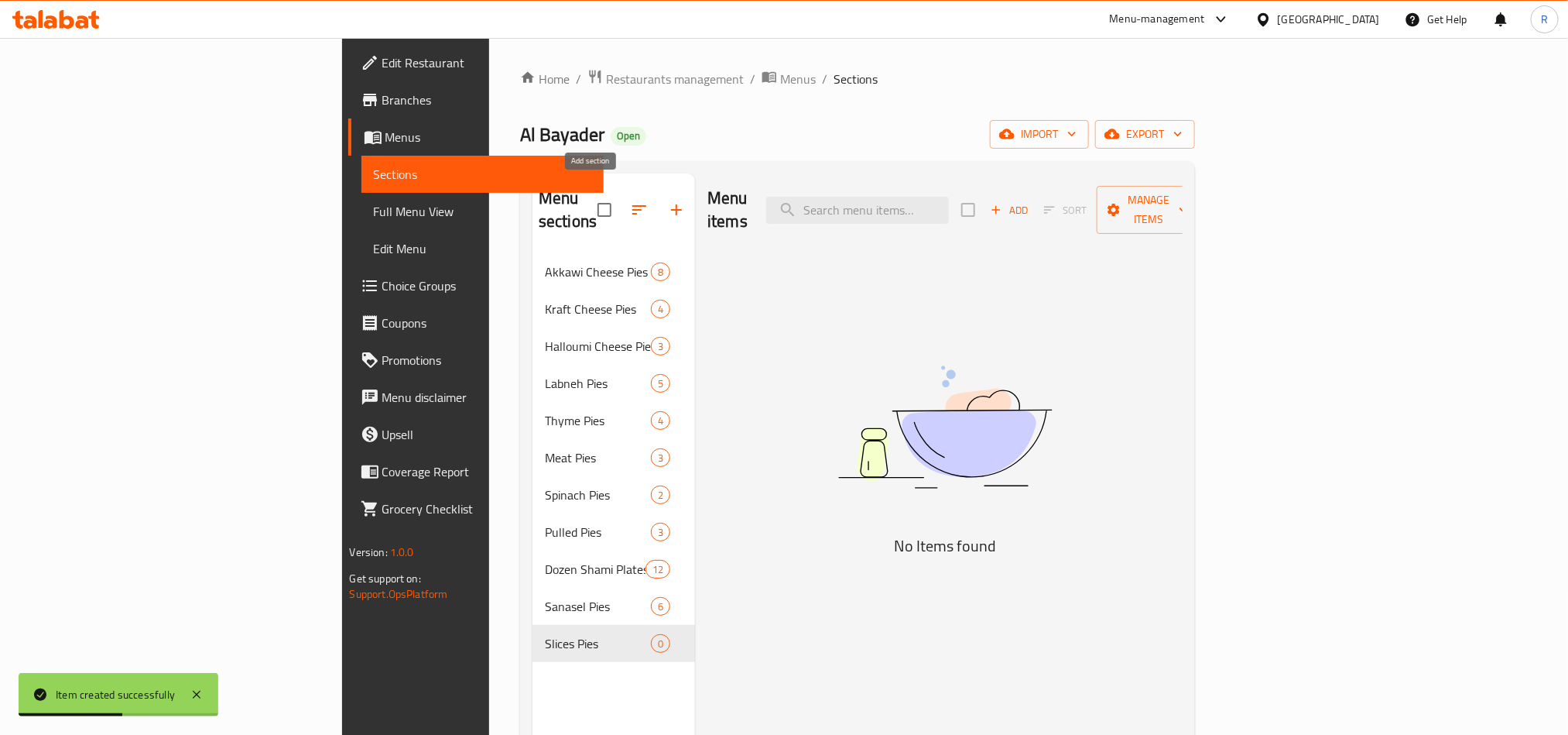
click at [658, 213] on button "button" at bounding box center [677, 210] width 37 height 37
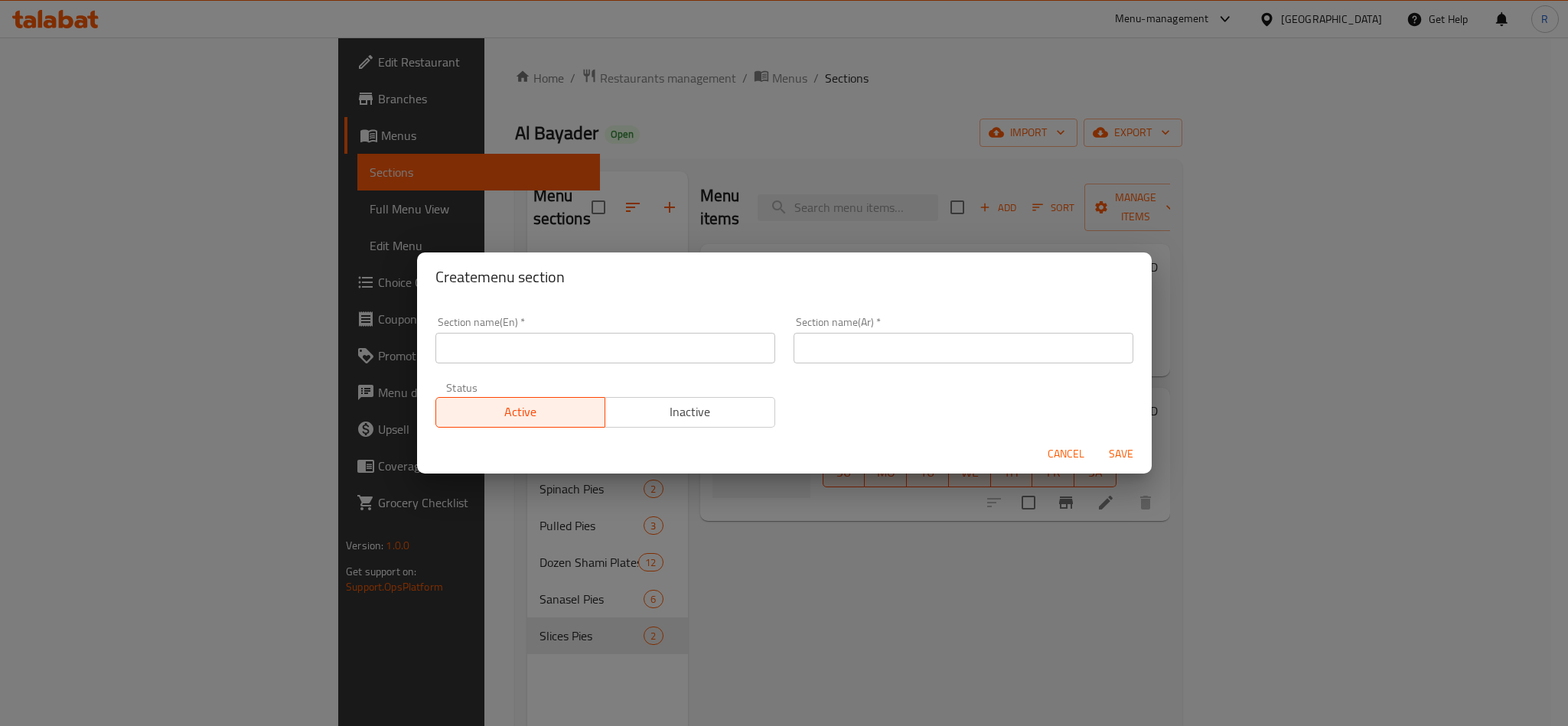
click at [675, 349] on input "text" at bounding box center [605, 348] width 340 height 30
click at [728, 342] on input "Crunchy Meat" at bounding box center [605, 348] width 340 height 30
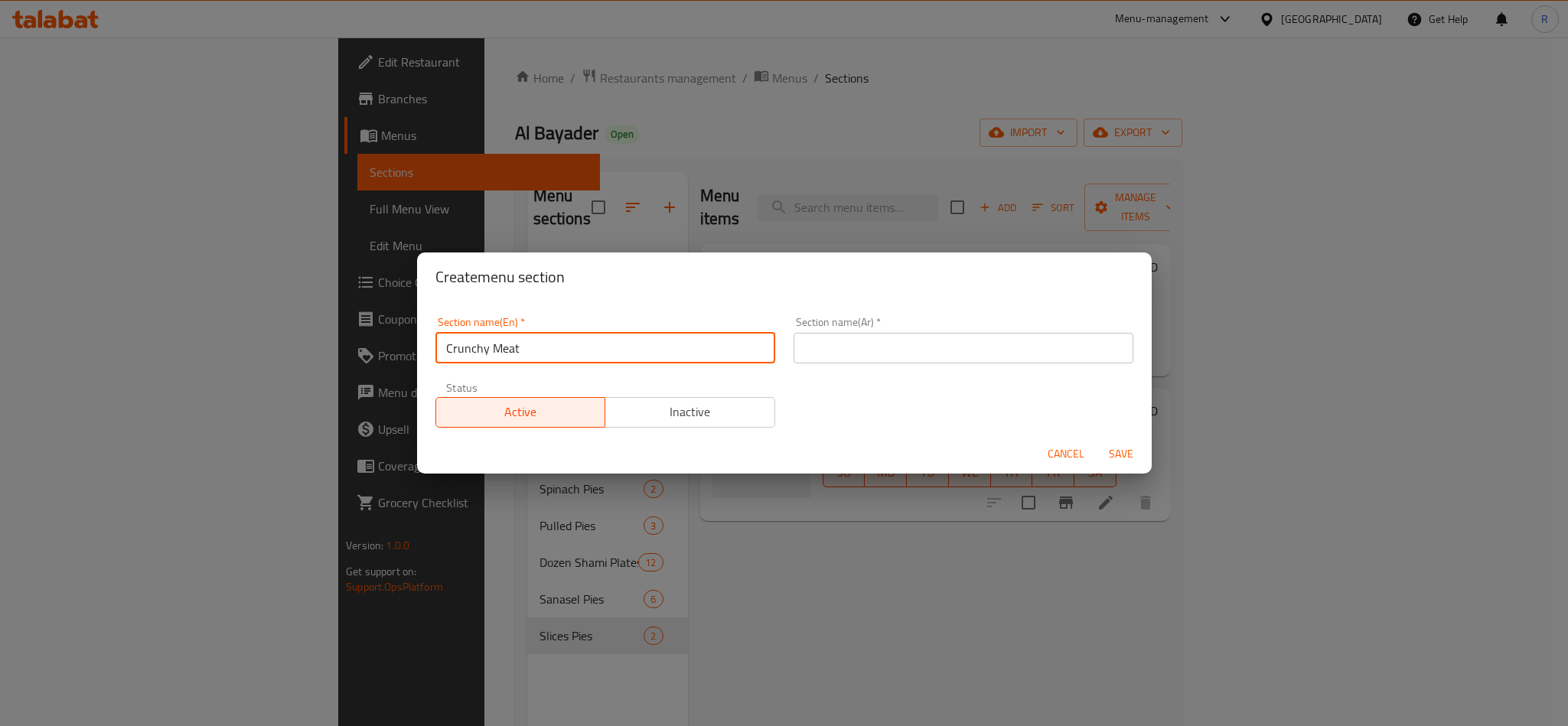
click at [855, 349] on input "text" at bounding box center [964, 348] width 340 height 30
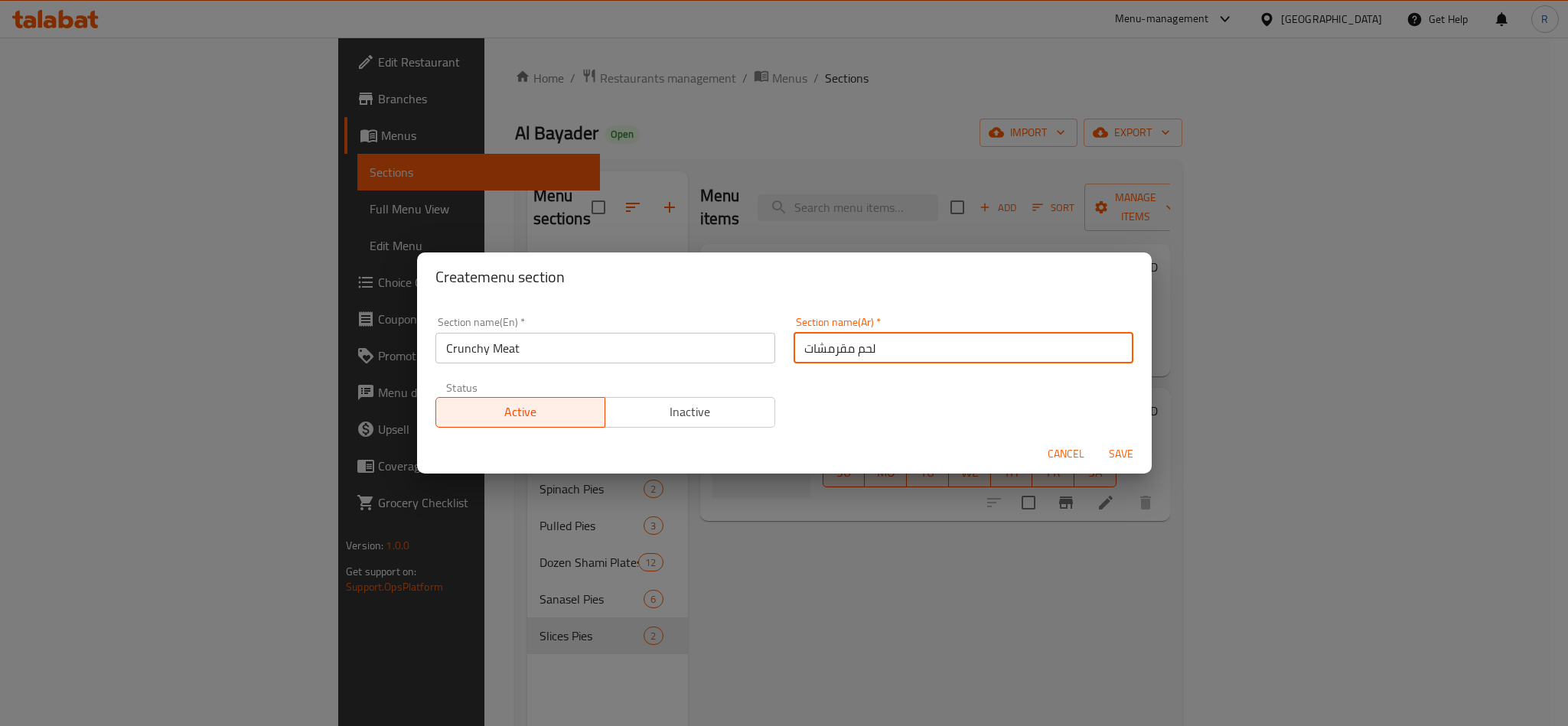
click at [1130, 453] on span "Save" at bounding box center [1121, 454] width 37 height 19
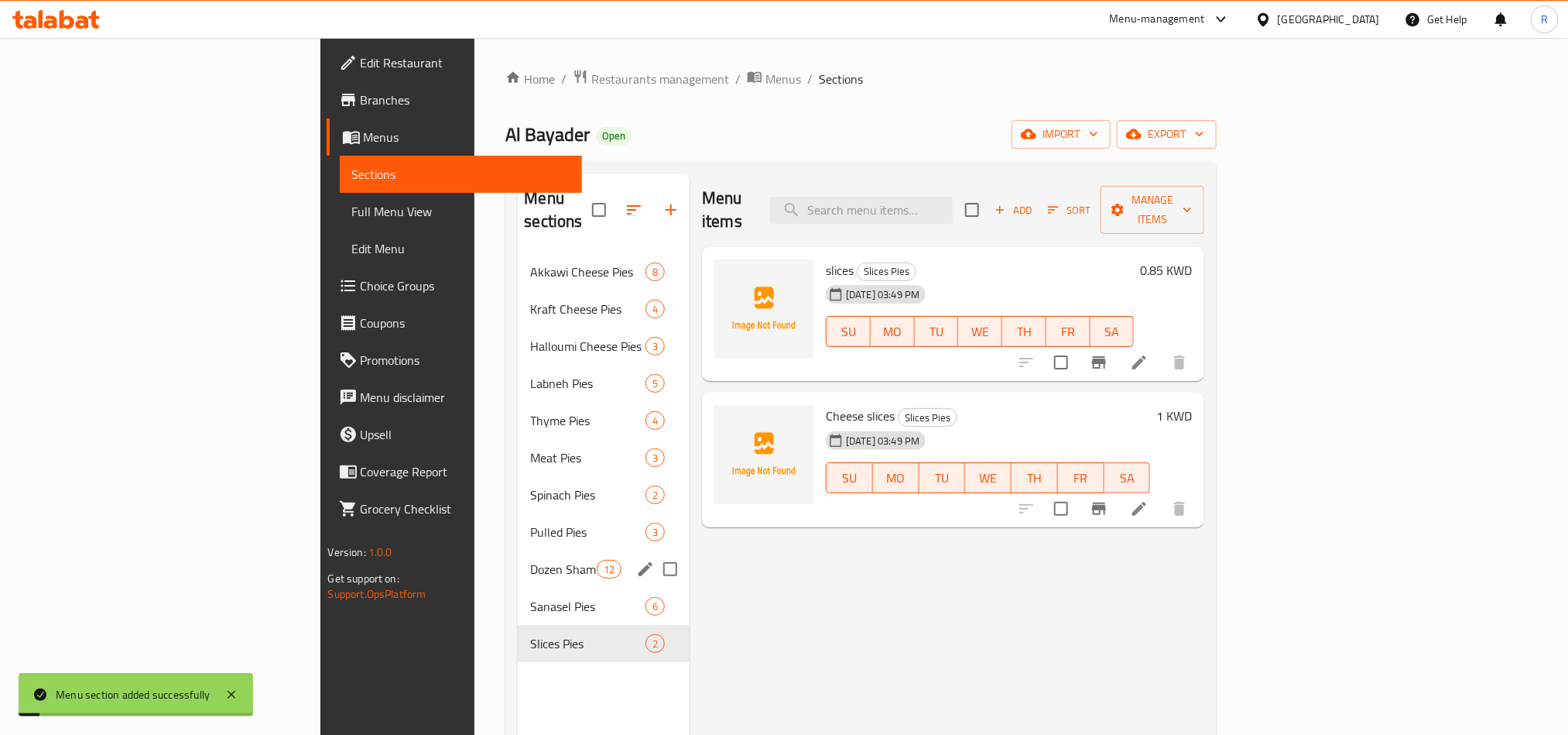
scroll to position [217, 0]
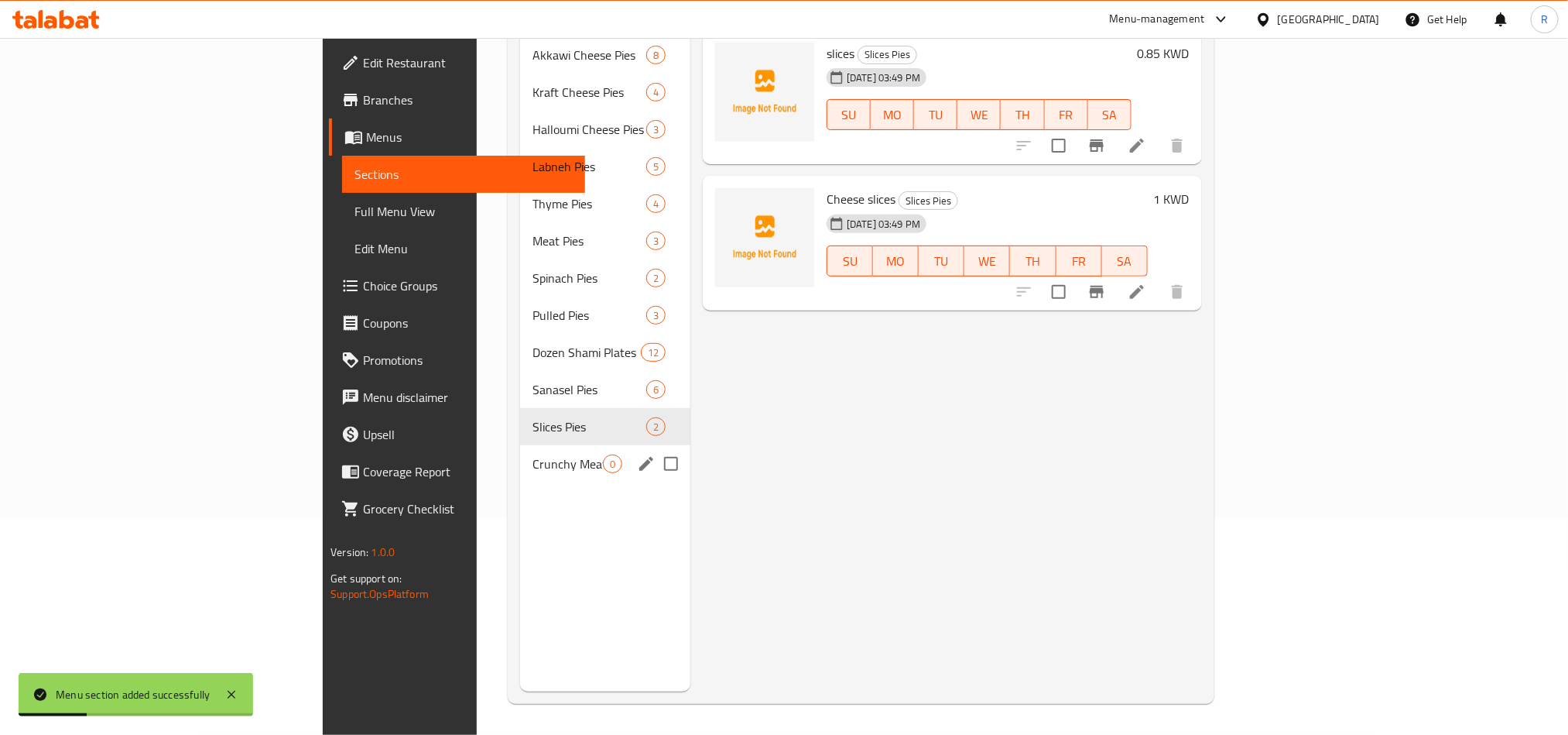
click at [533, 454] on span "Crunchy Meat" at bounding box center [568, 463] width 71 height 19
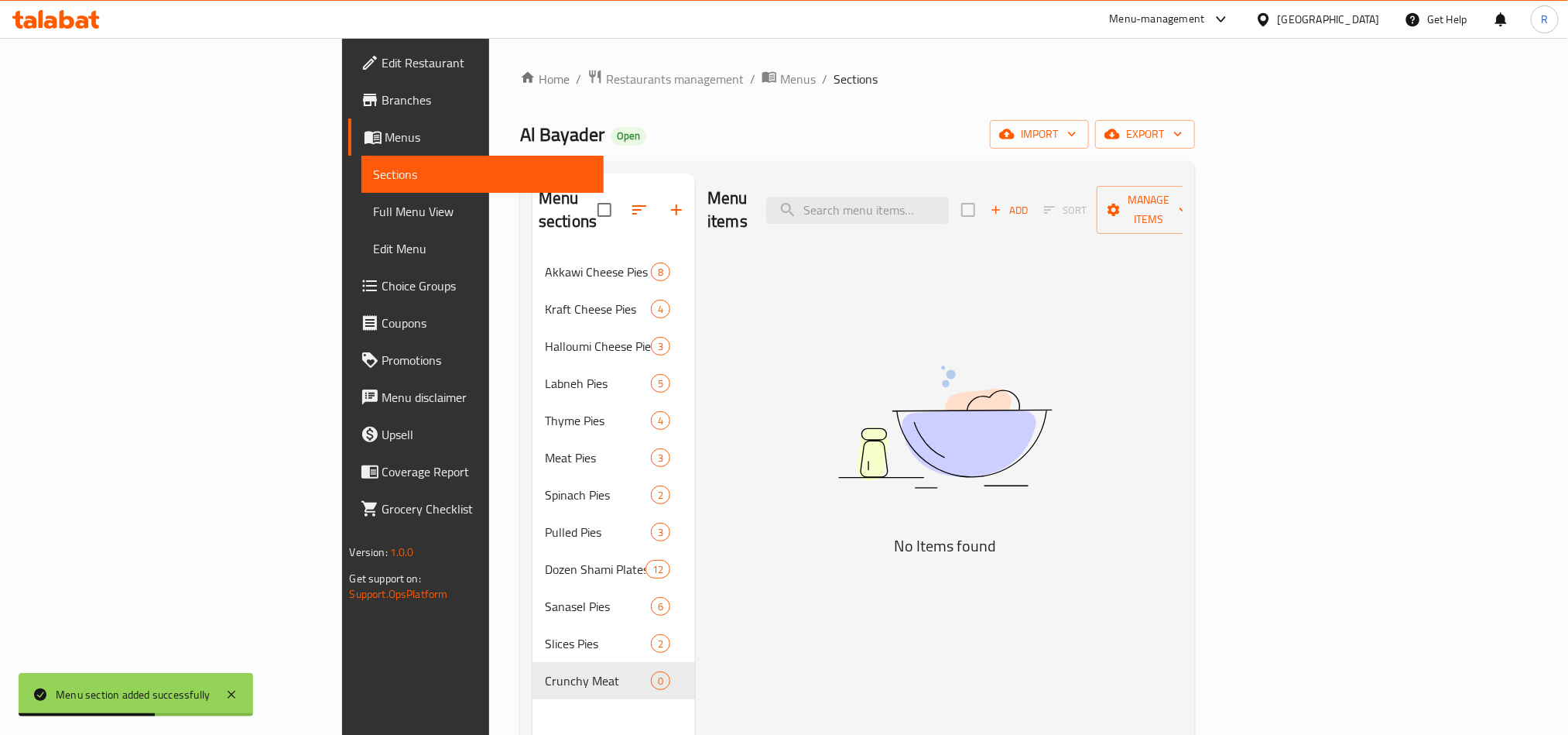
click at [1003, 203] on icon "button" at bounding box center [996, 209] width 14 height 14
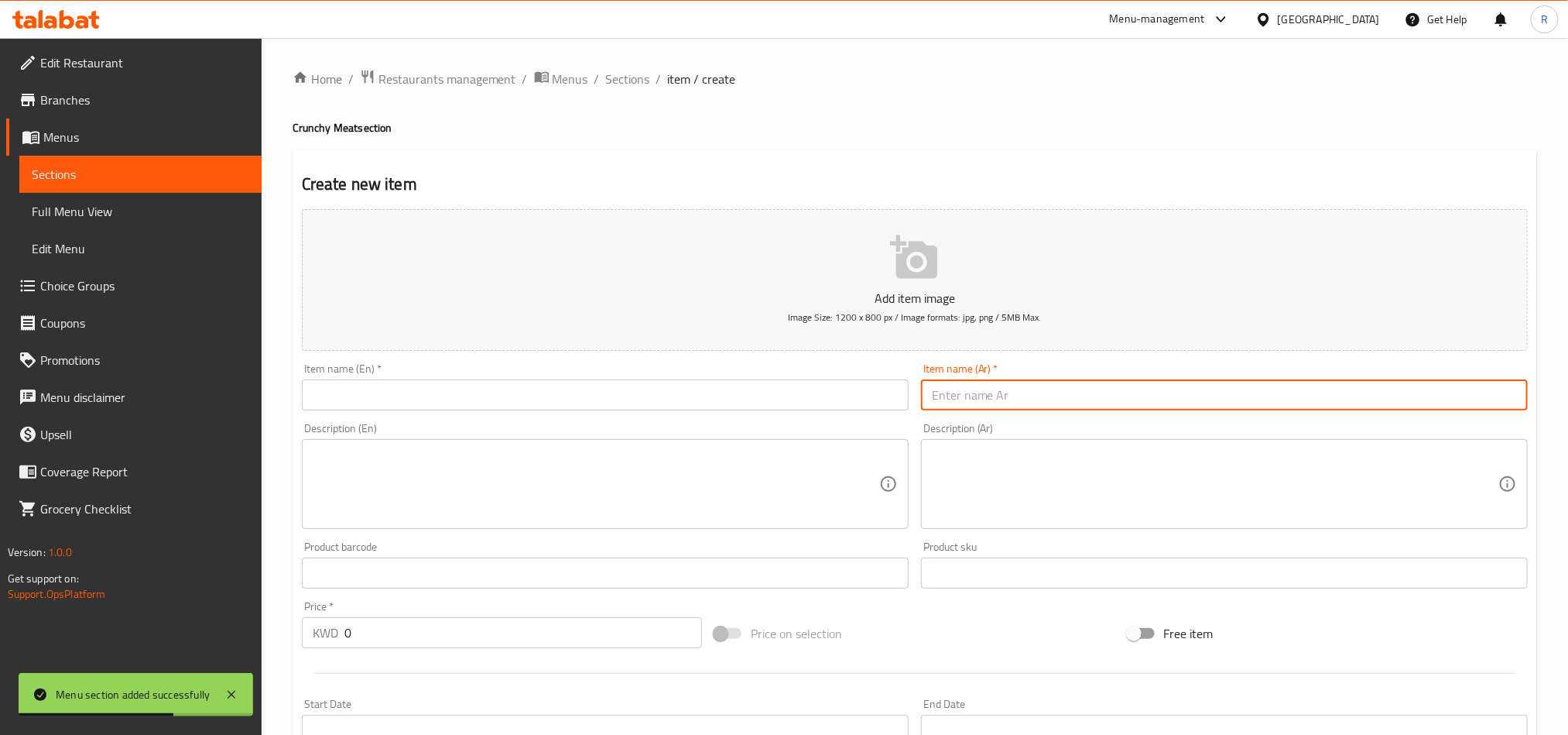
click at [1247, 398] on input "text" at bounding box center [1224, 395] width 607 height 31
click at [785, 390] on input "text" at bounding box center [605, 395] width 607 height 31
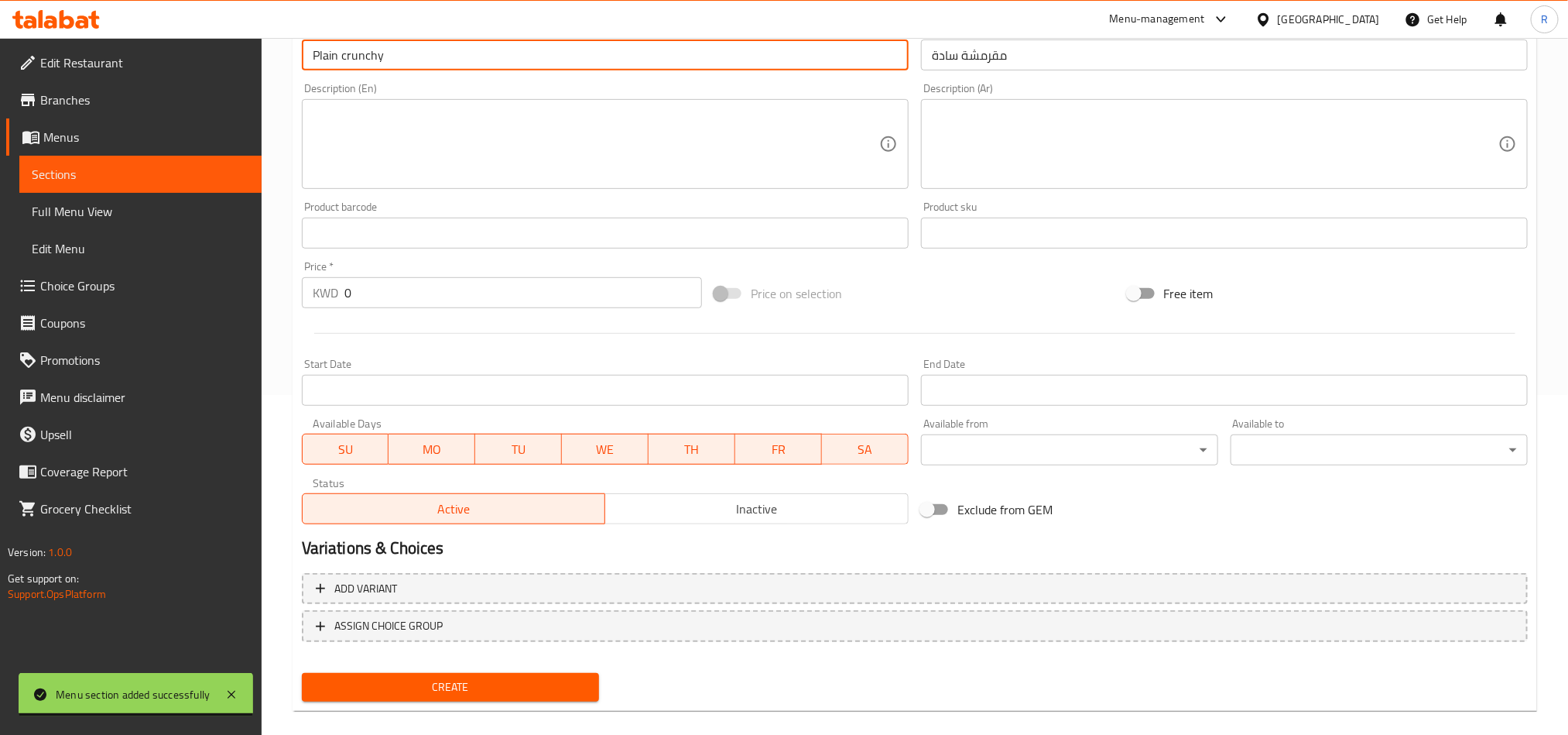
scroll to position [349, 0]
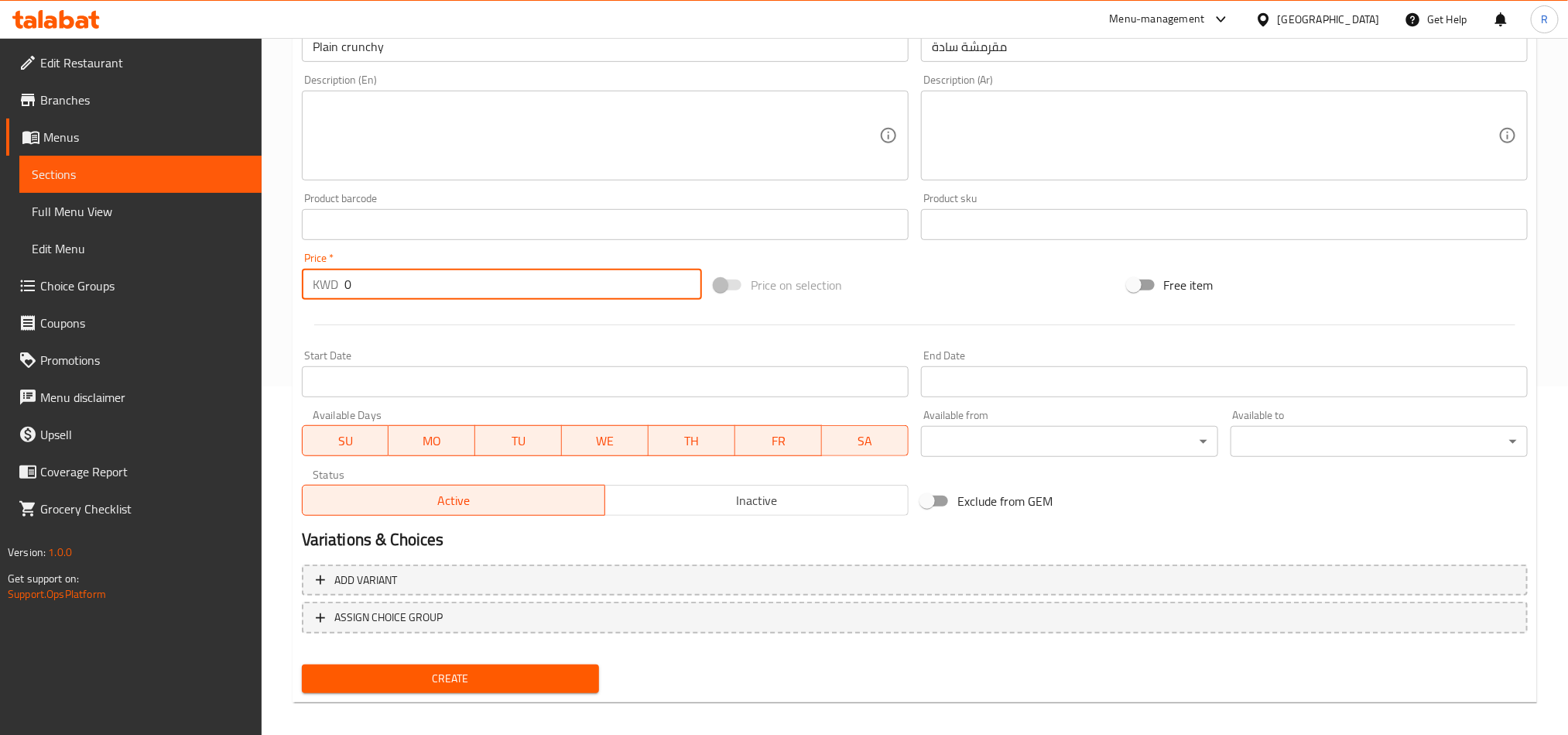
drag, startPoint x: 355, startPoint y: 282, endPoint x: 317, endPoint y: 283, distance: 38.0
click at [317, 283] on div "KWD 0 Price *" at bounding box center [502, 284] width 401 height 31
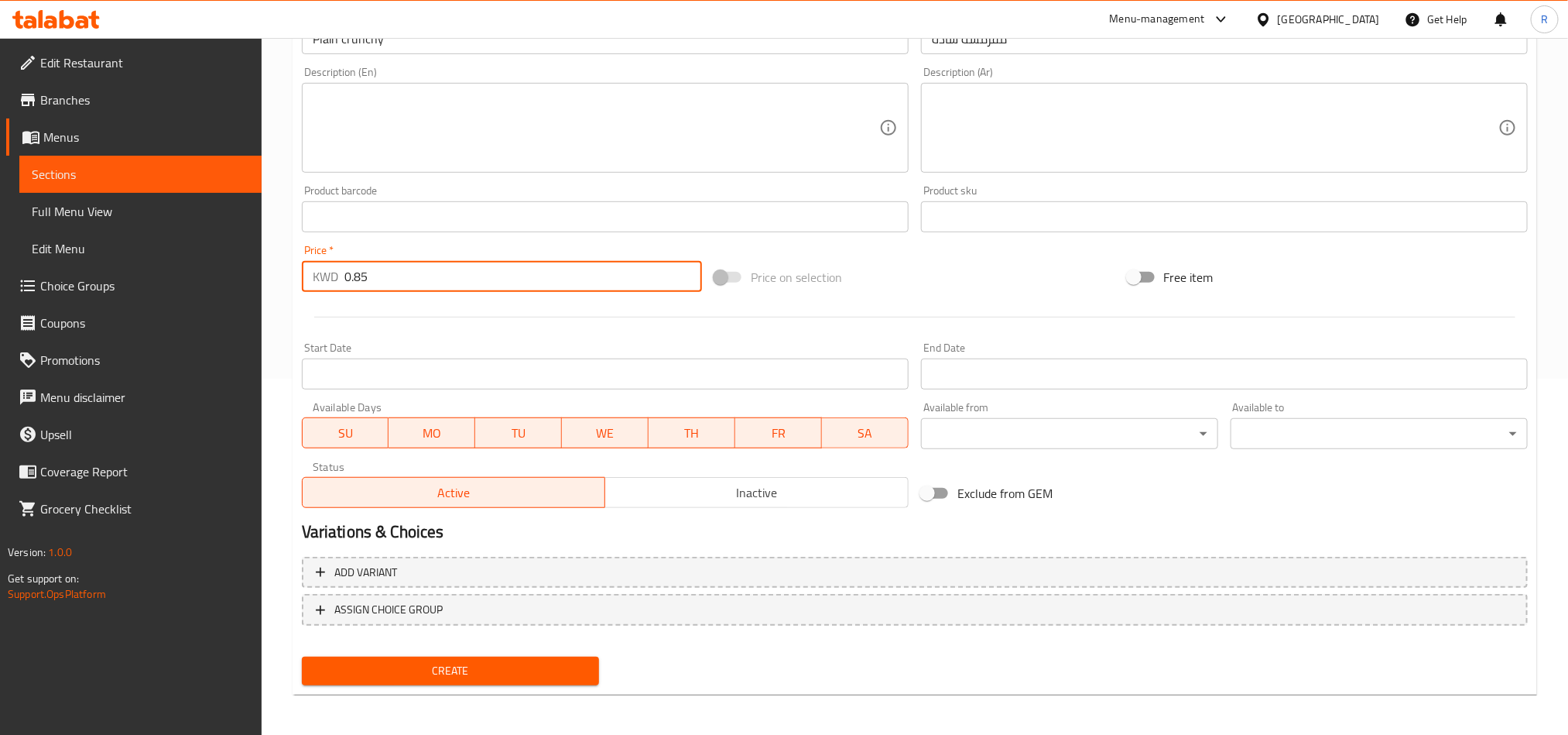
scroll to position [358, 0]
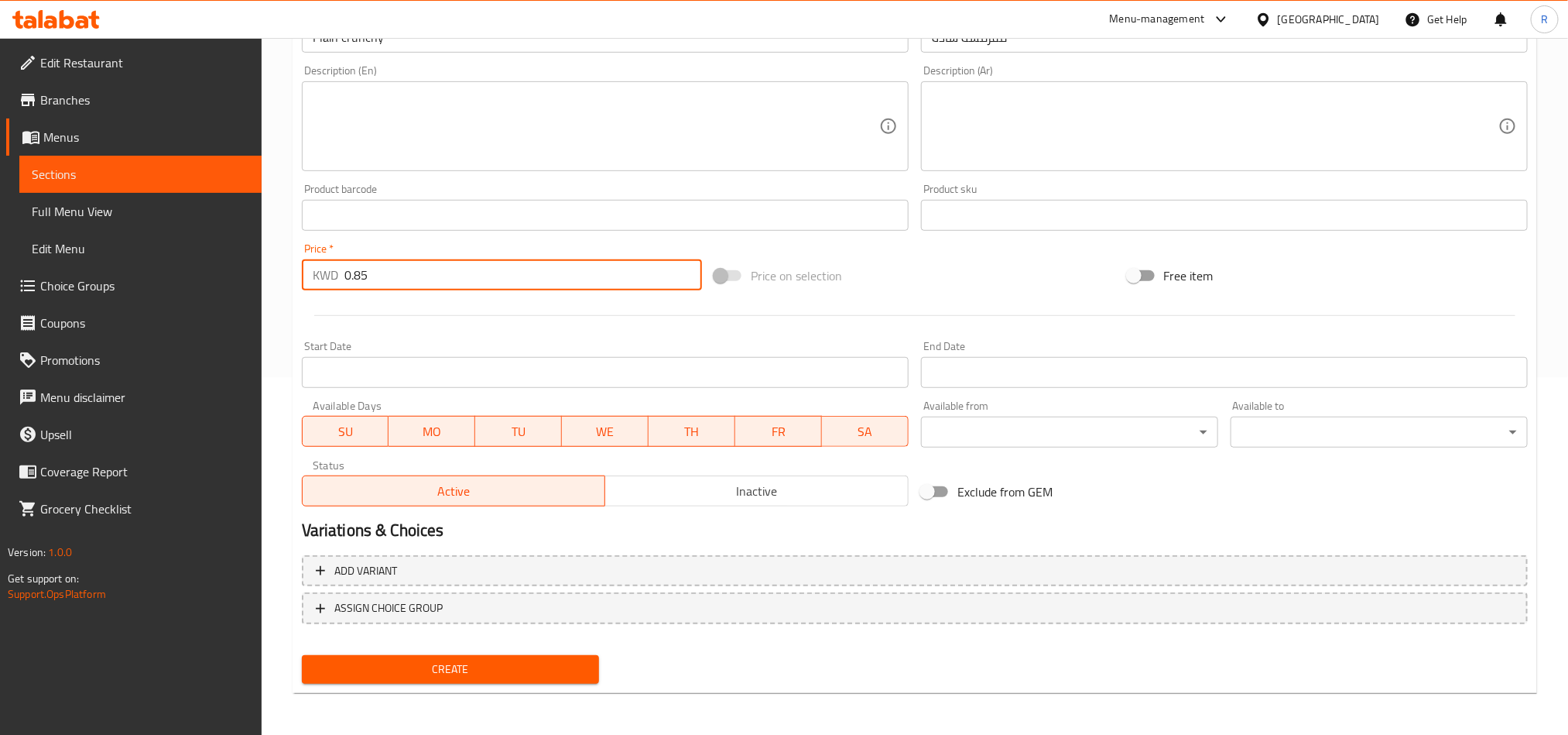
click at [557, 668] on span "Create" at bounding box center [451, 670] width 272 height 19
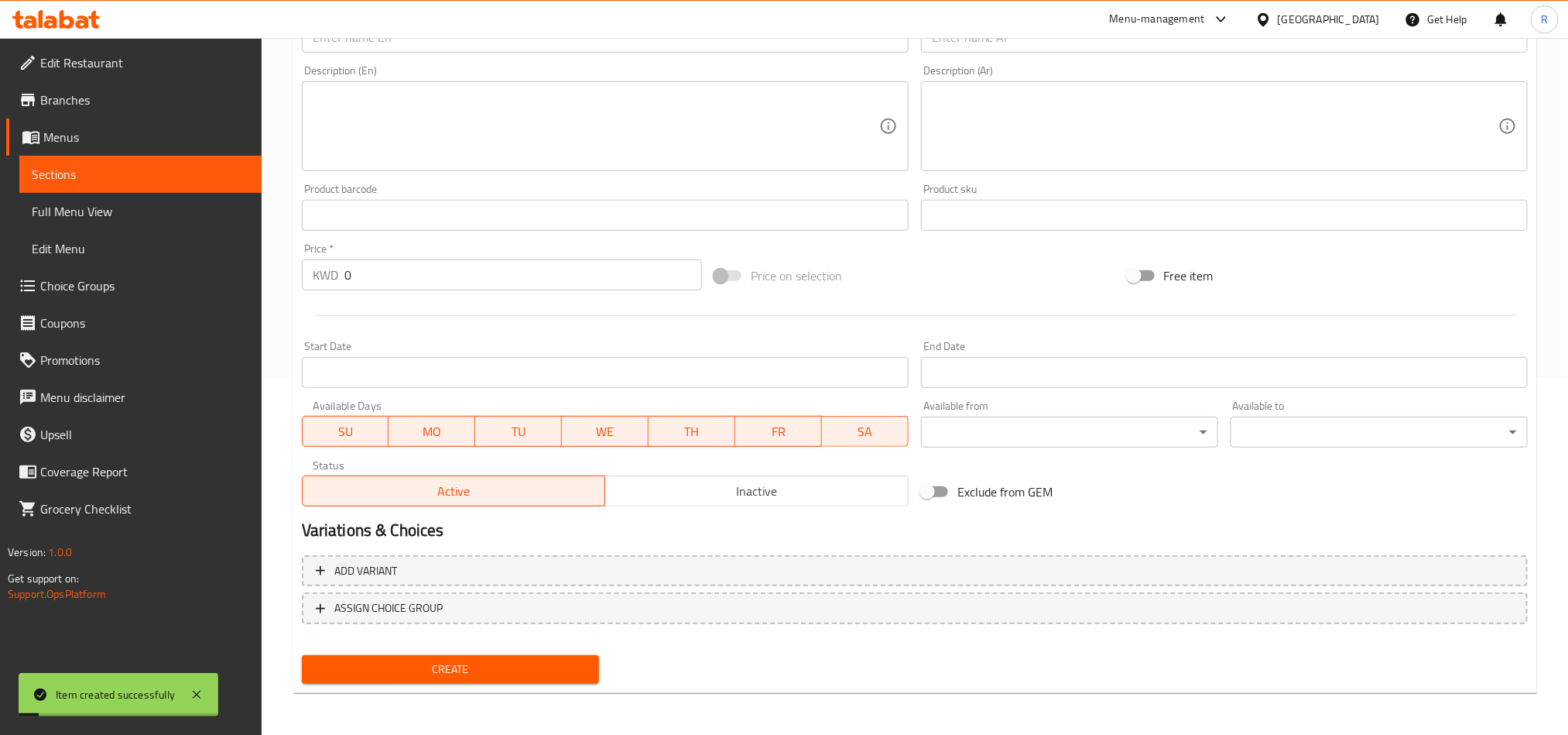
scroll to position [9, 0]
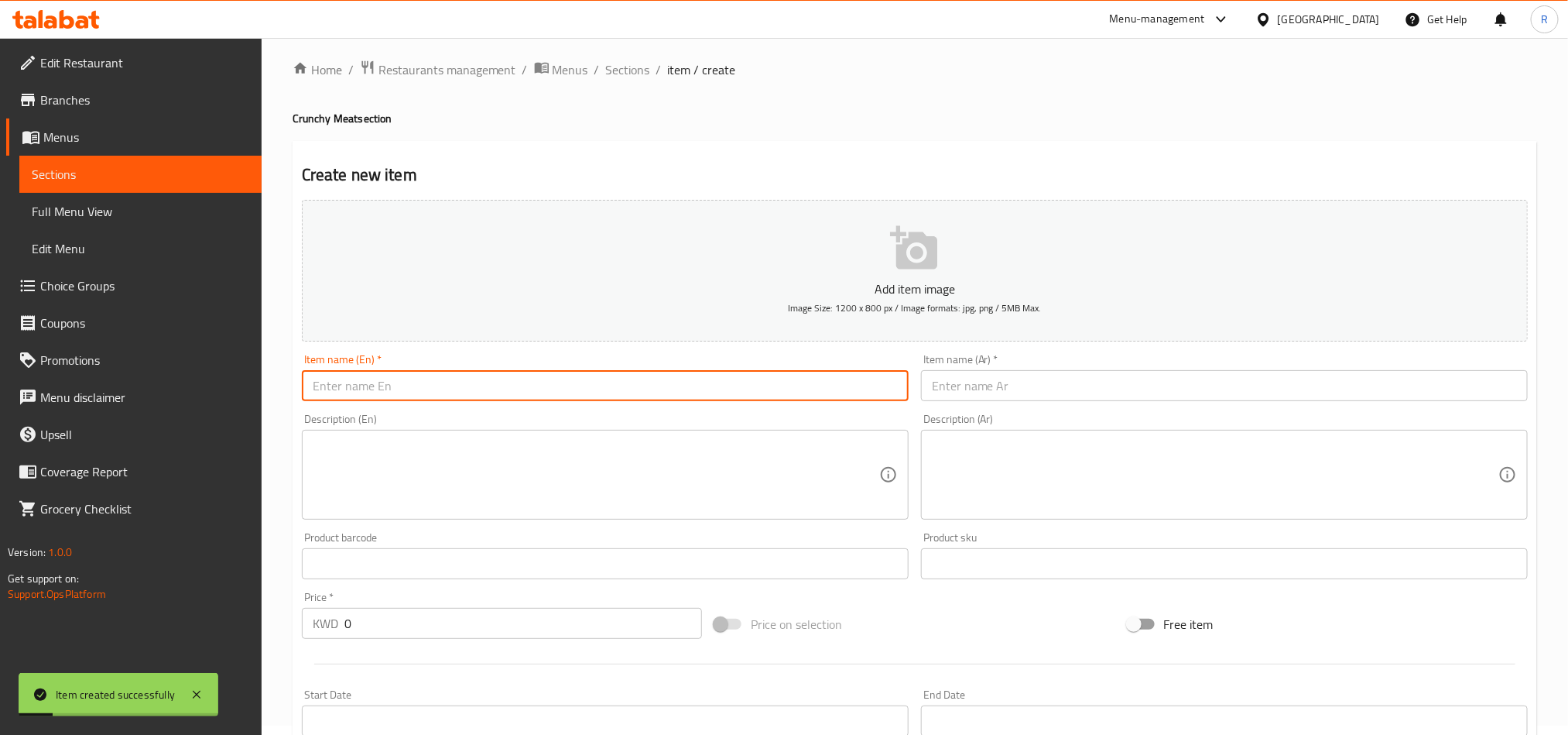
click at [597, 388] on input "text" at bounding box center [605, 385] width 607 height 31
click at [1126, 384] on input "text" at bounding box center [1224, 385] width 607 height 31
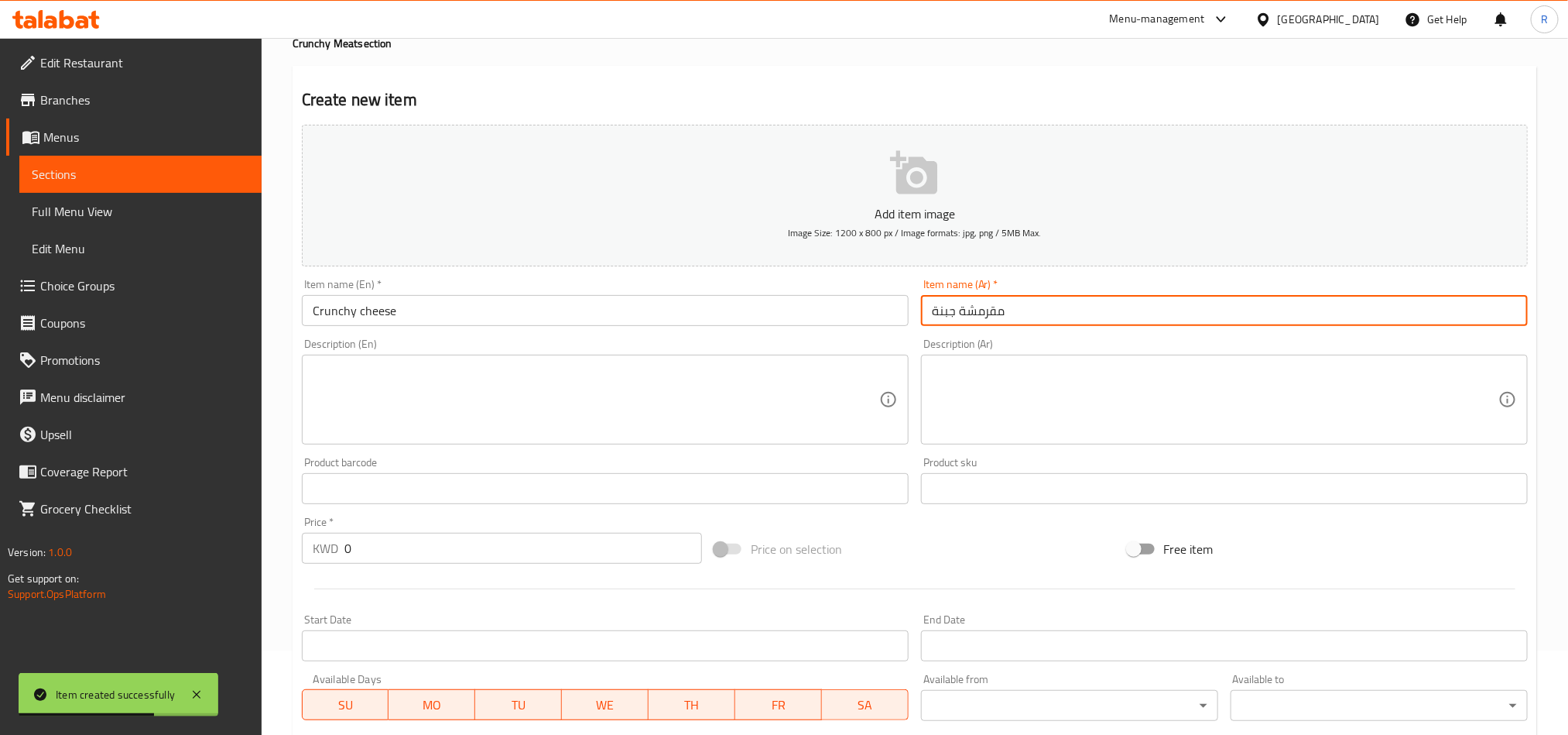
scroll to position [126, 0]
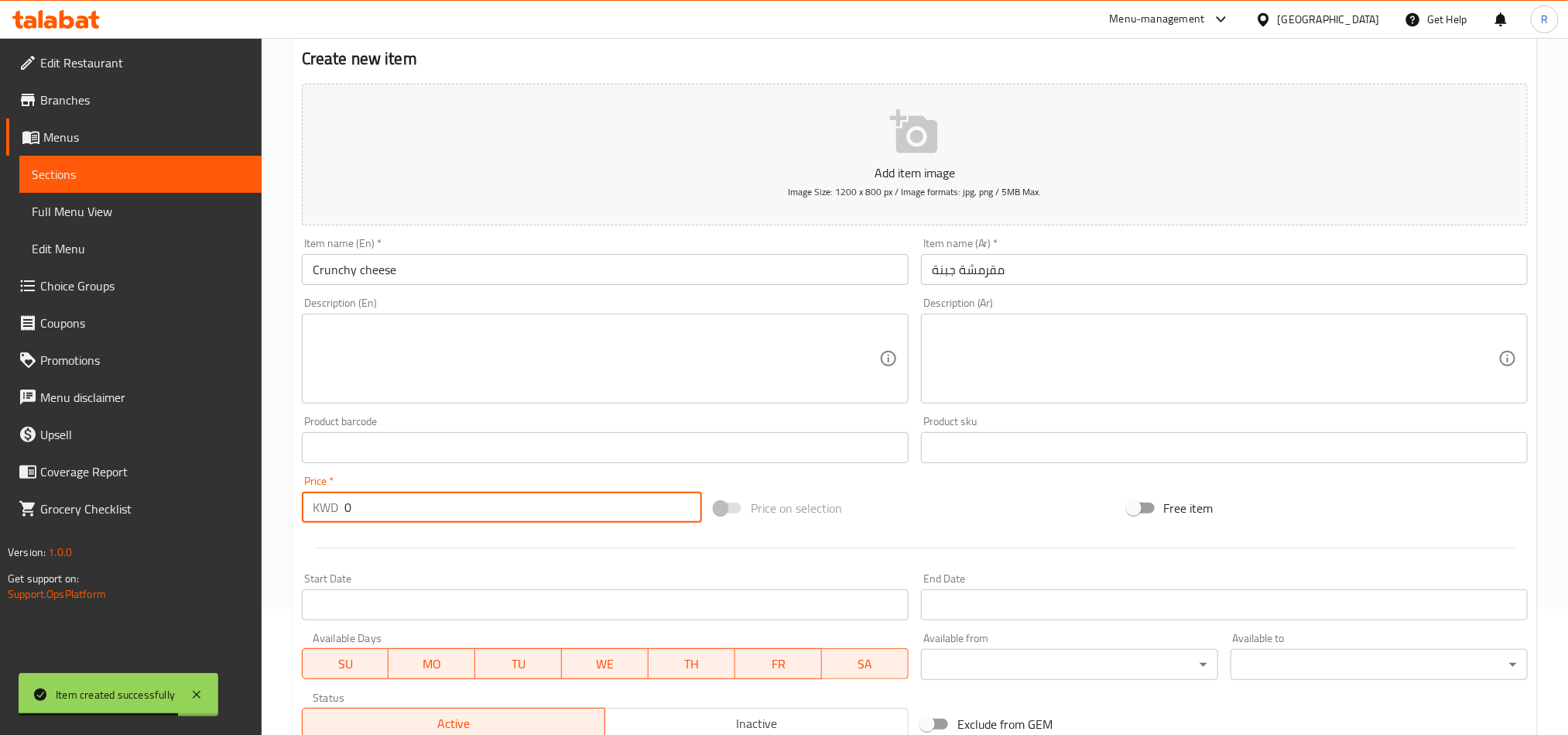
drag, startPoint x: 360, startPoint y: 507, endPoint x: 334, endPoint y: 505, distance: 26.1
click at [334, 505] on div "KWD 0 Price *" at bounding box center [502, 507] width 401 height 31
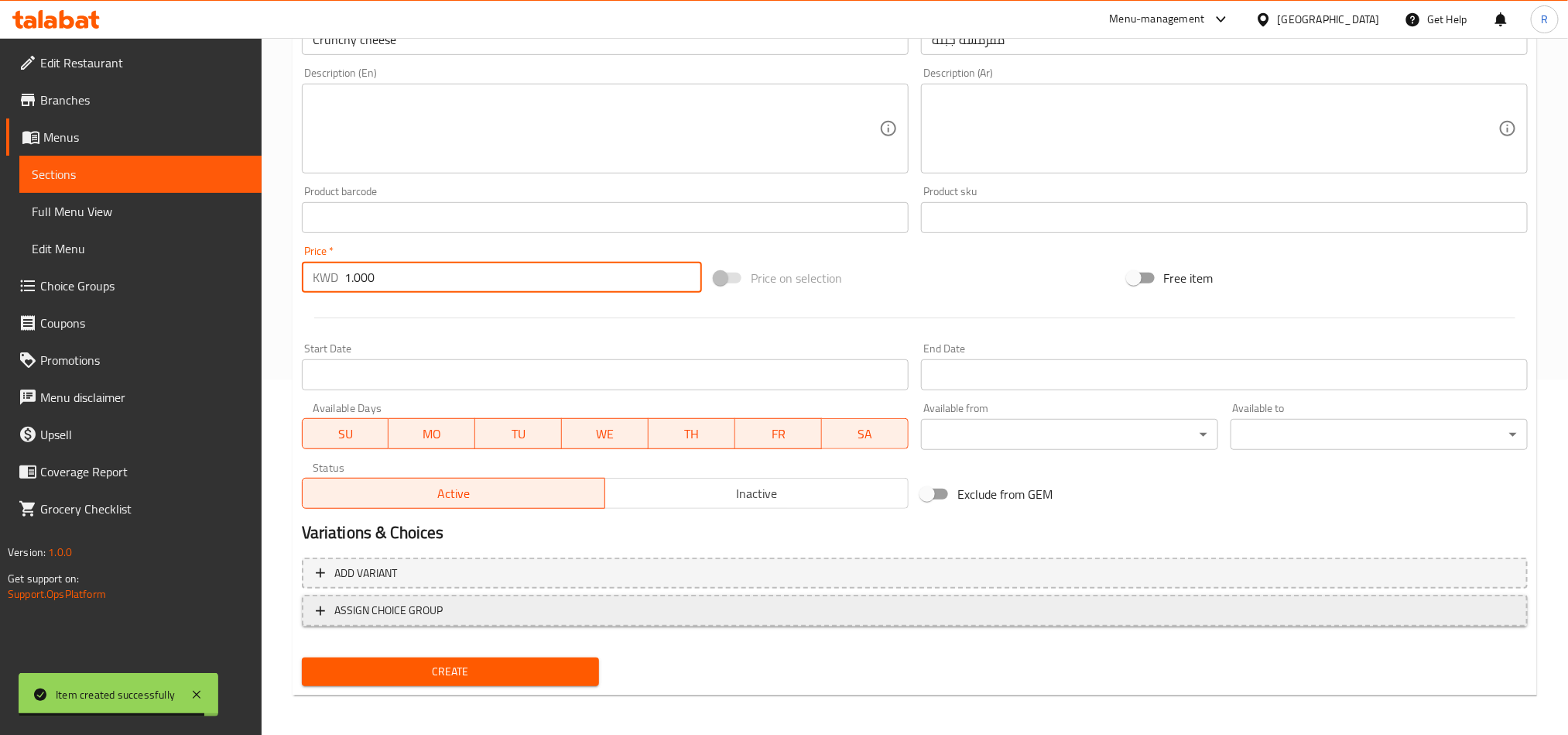
scroll to position [358, 0]
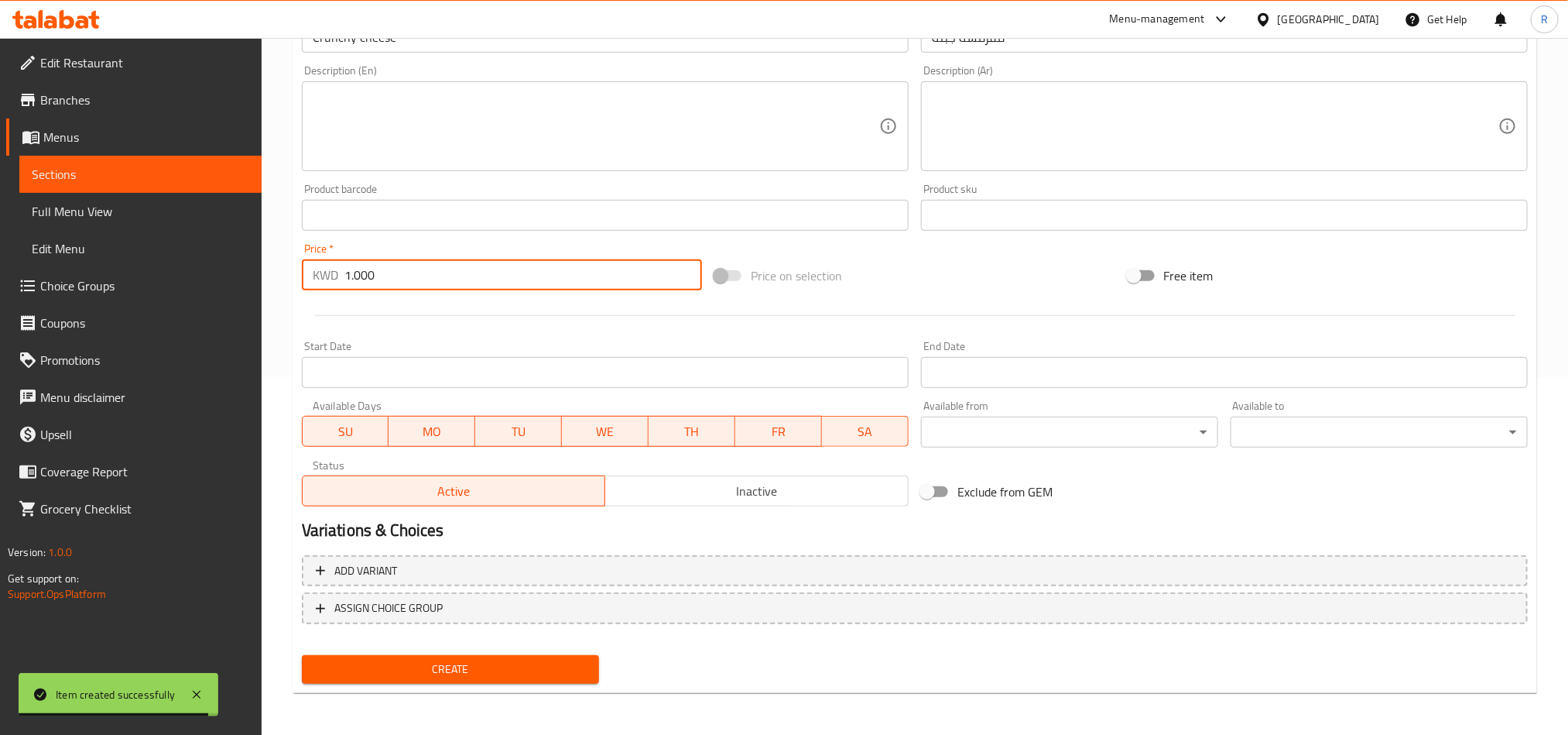
click at [568, 643] on div "Add variant ASSIGN CHOICE GROUP" at bounding box center [915, 600] width 1239 height 101
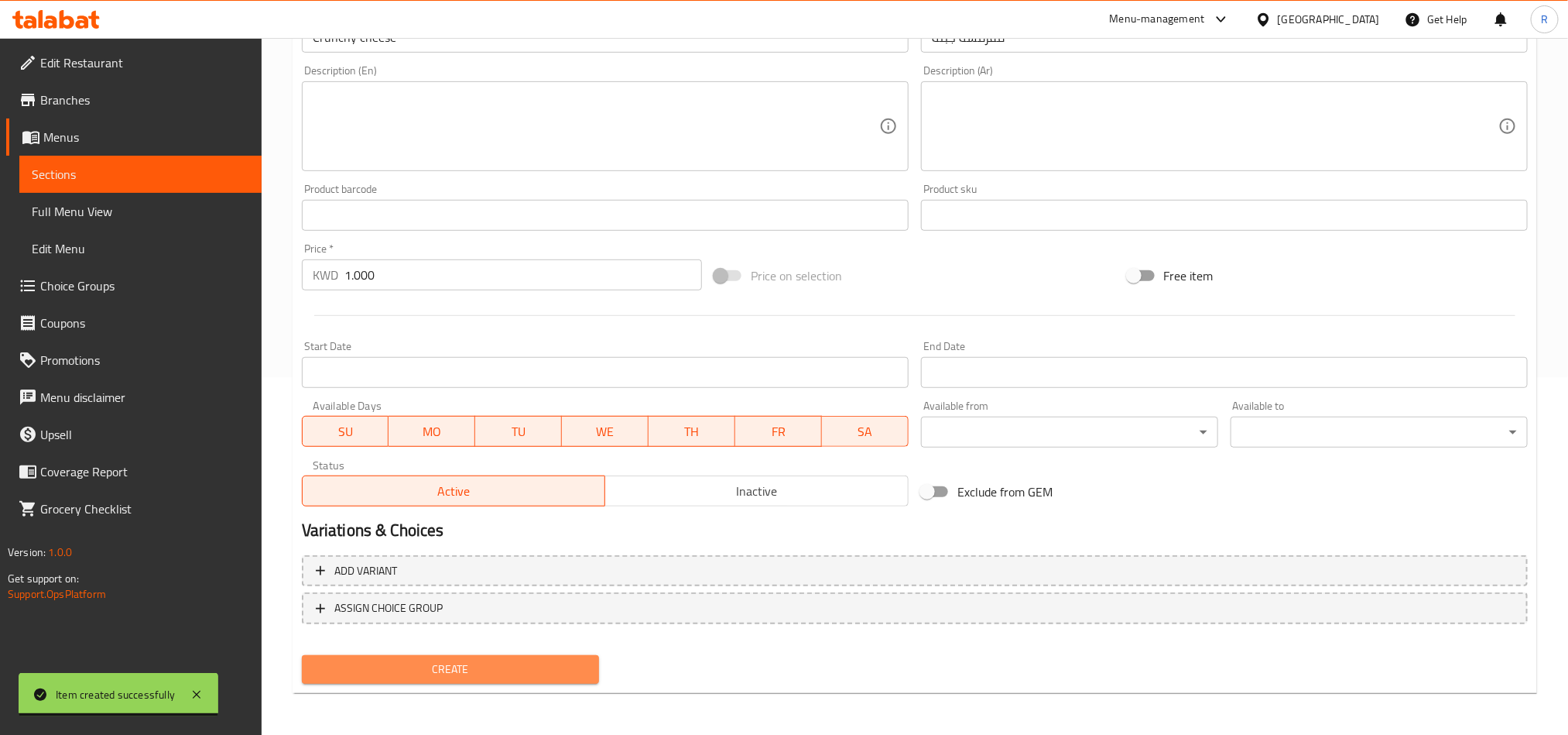
click at [563, 656] on button "Create" at bounding box center [450, 669] width 298 height 28
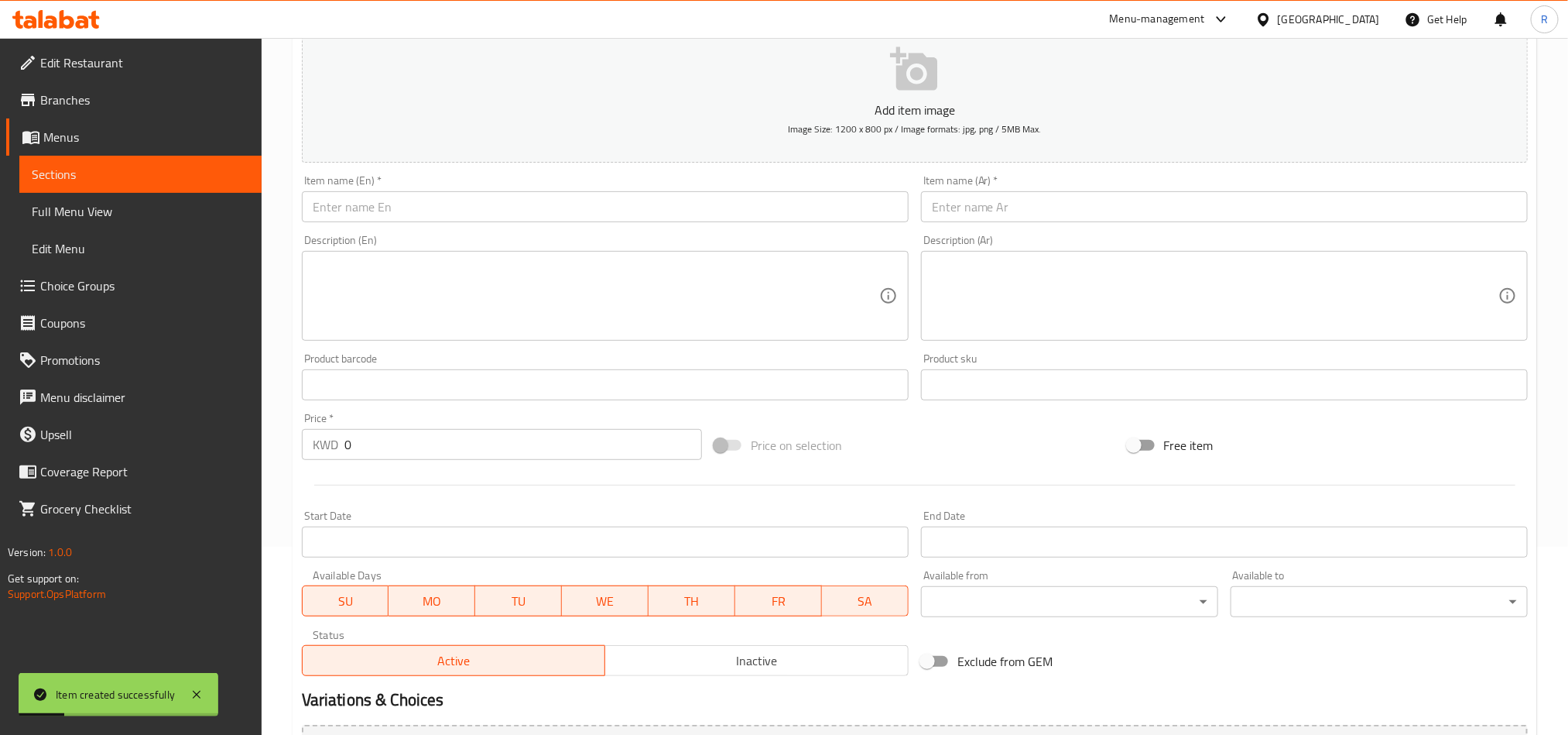
scroll to position [0, 0]
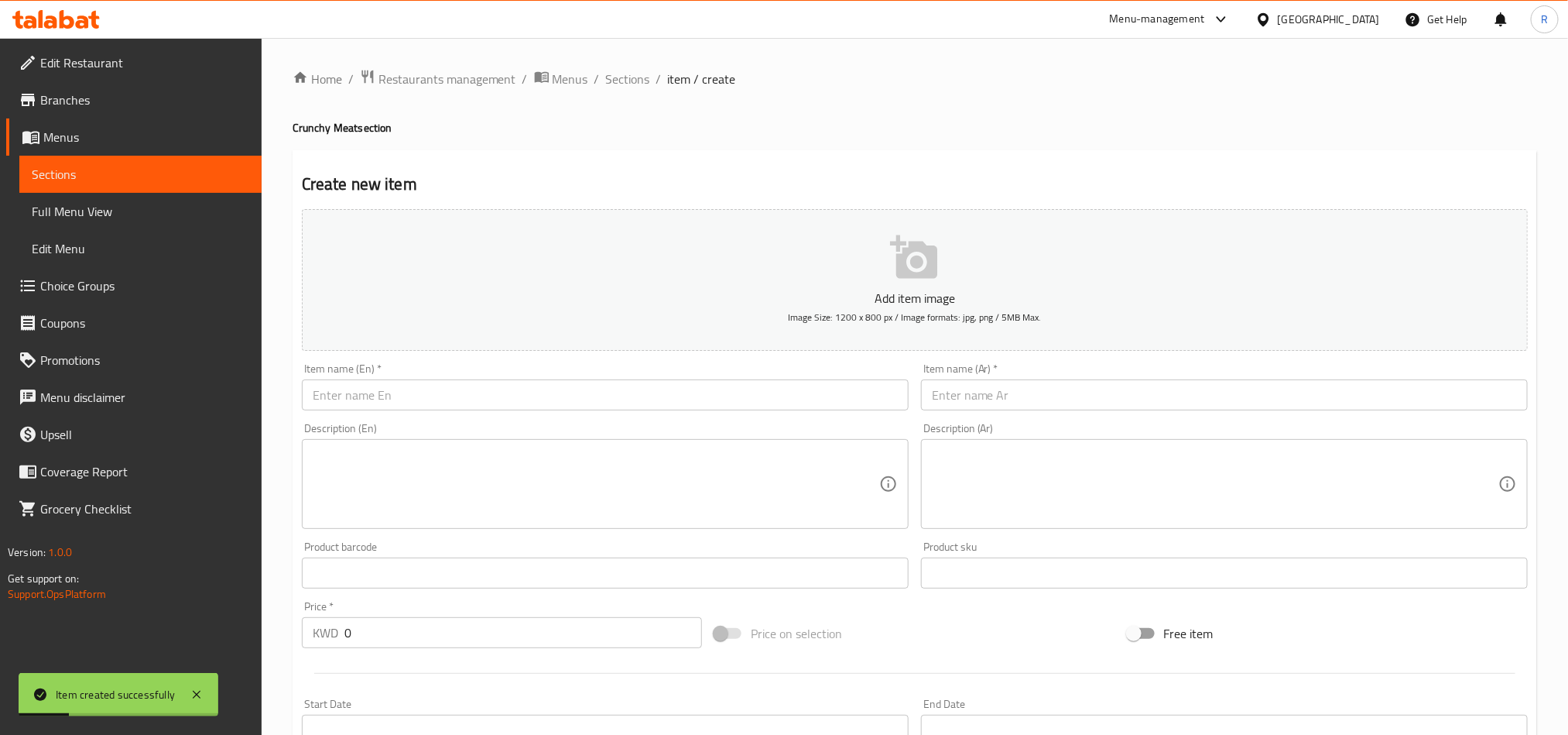
click at [497, 393] on input "text" at bounding box center [605, 395] width 607 height 31
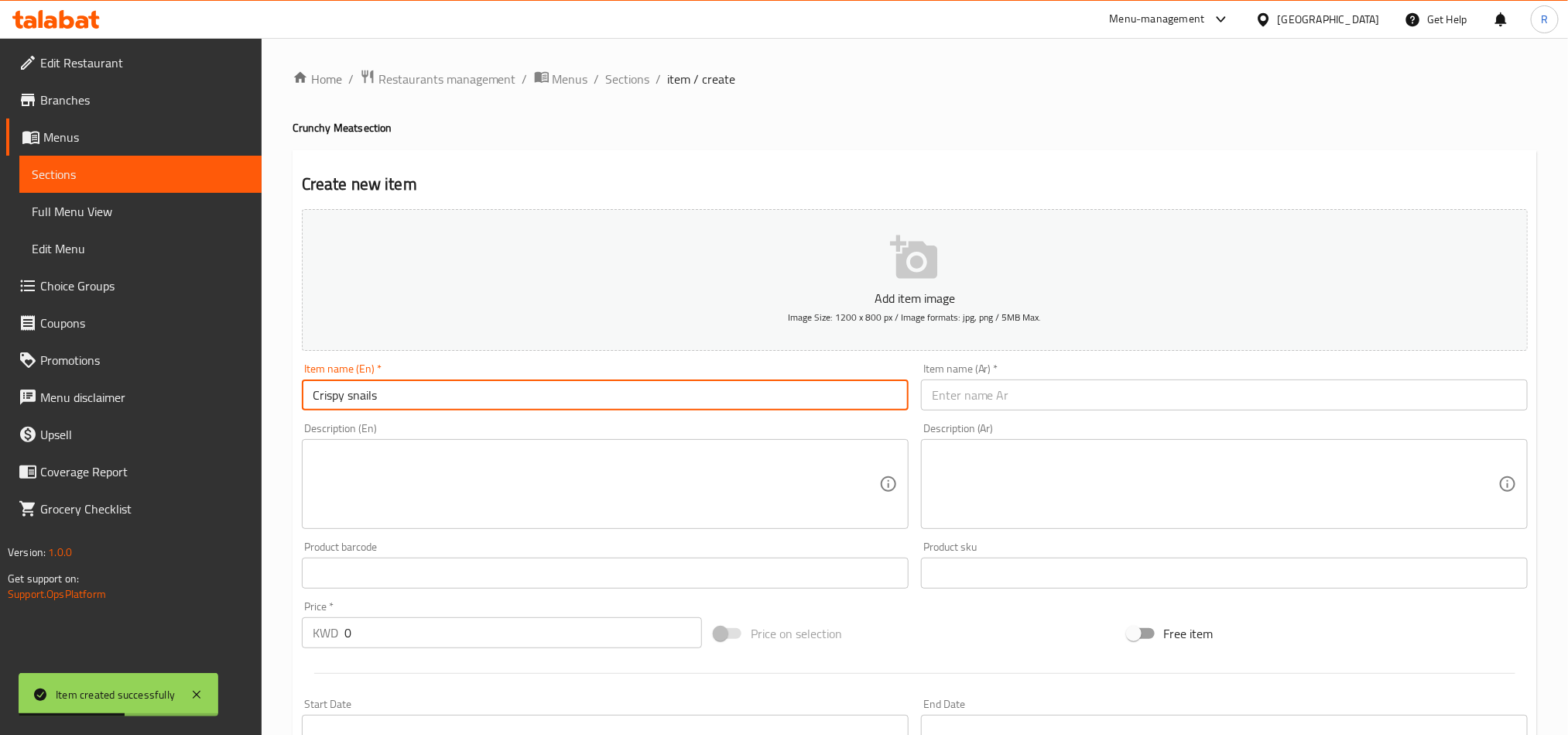
click at [1045, 398] on input "text" at bounding box center [1224, 395] width 607 height 31
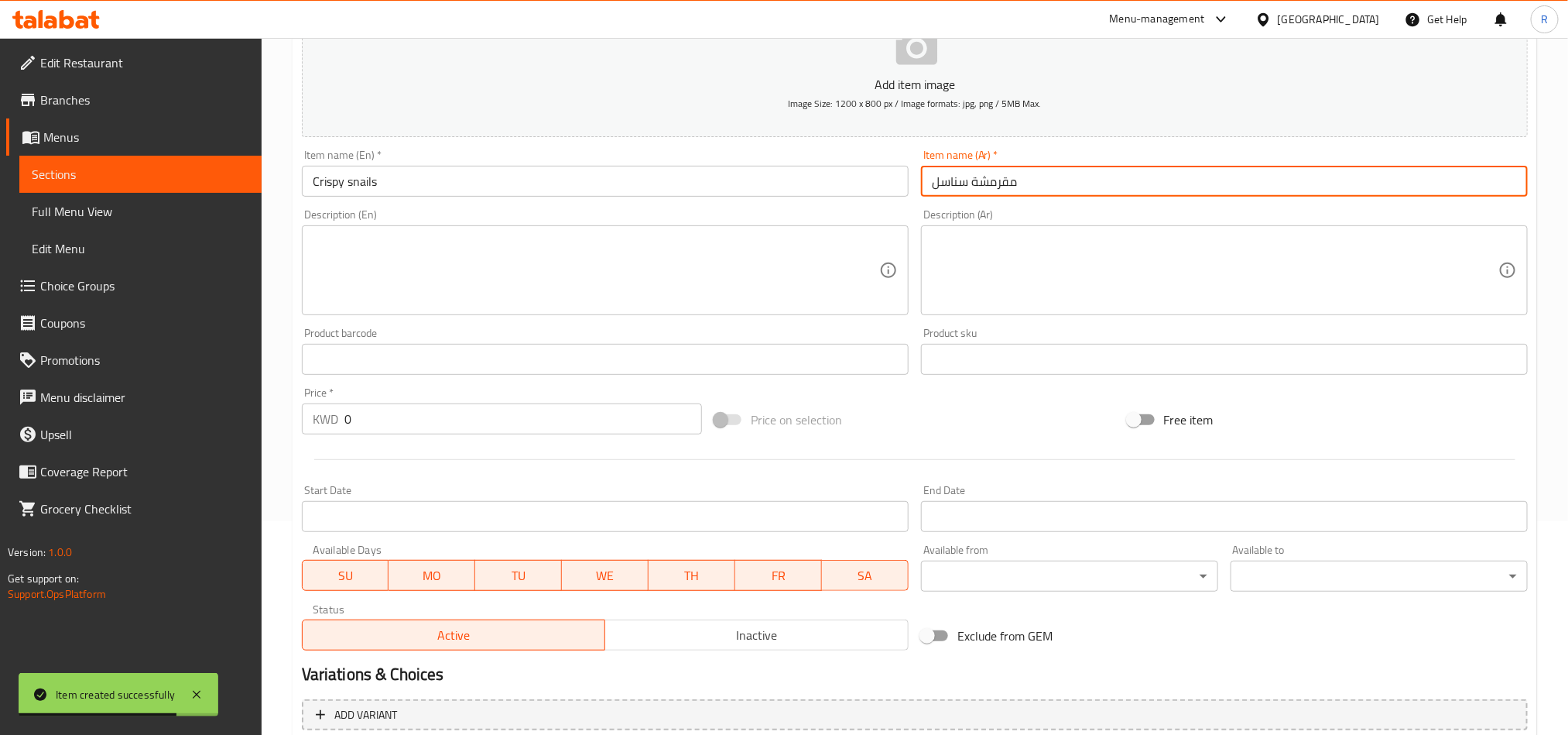
scroll to position [232, 0]
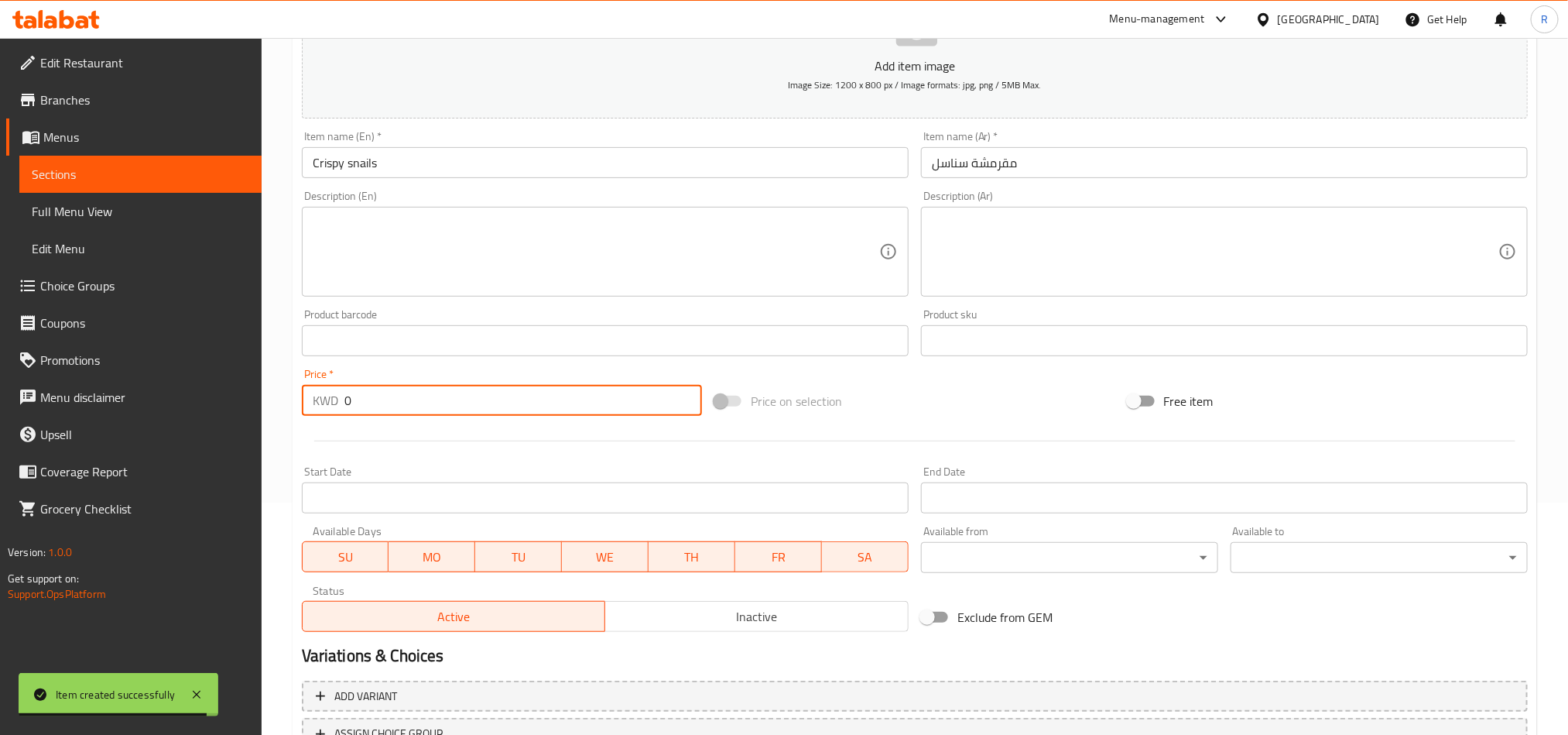
drag, startPoint x: 349, startPoint y: 388, endPoint x: 334, endPoint y: 389, distance: 15.0
click at [334, 389] on div "KWD 0 Price *" at bounding box center [502, 401] width 401 height 31
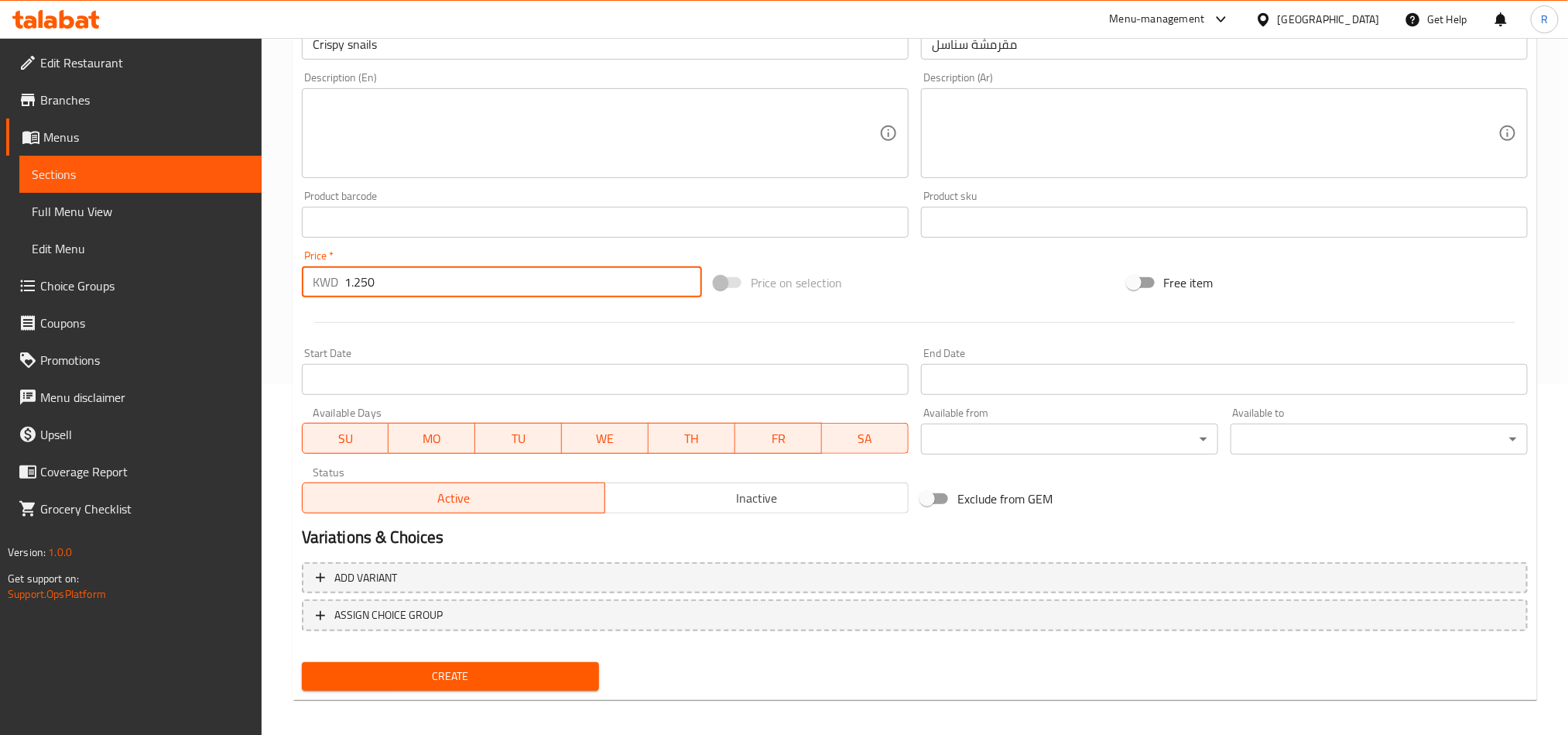
scroll to position [358, 0]
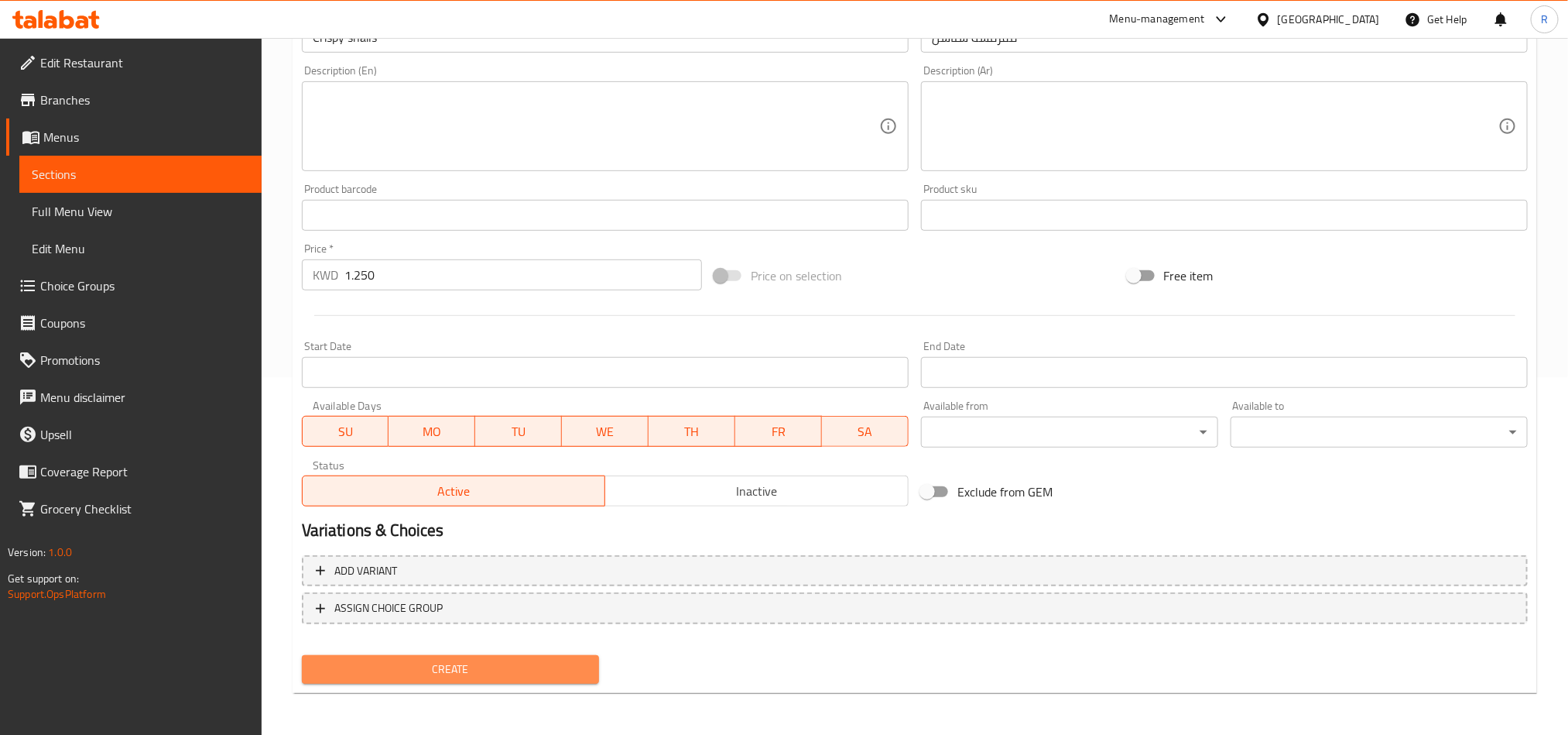
click at [594, 670] on button "Create" at bounding box center [450, 669] width 298 height 28
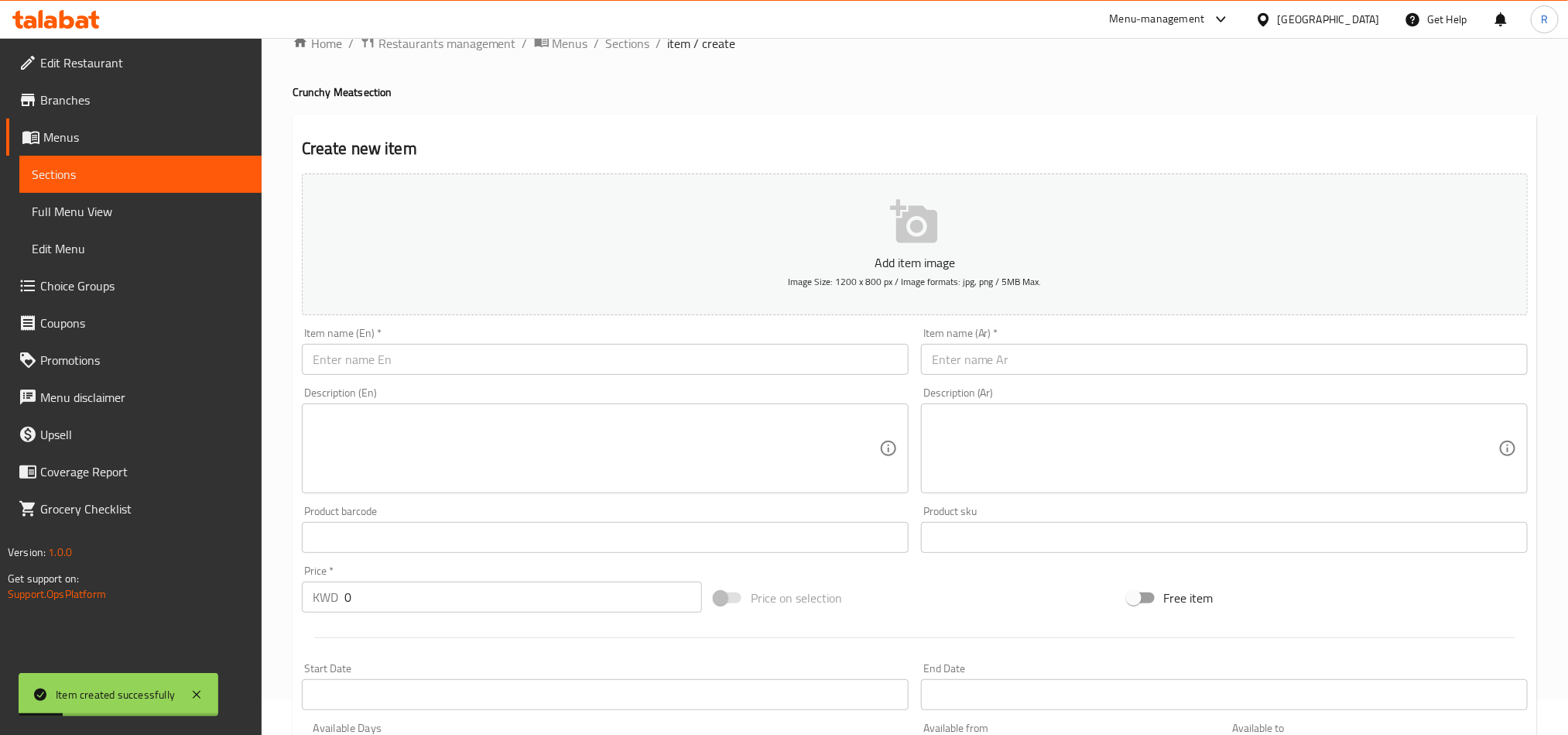
scroll to position [0, 0]
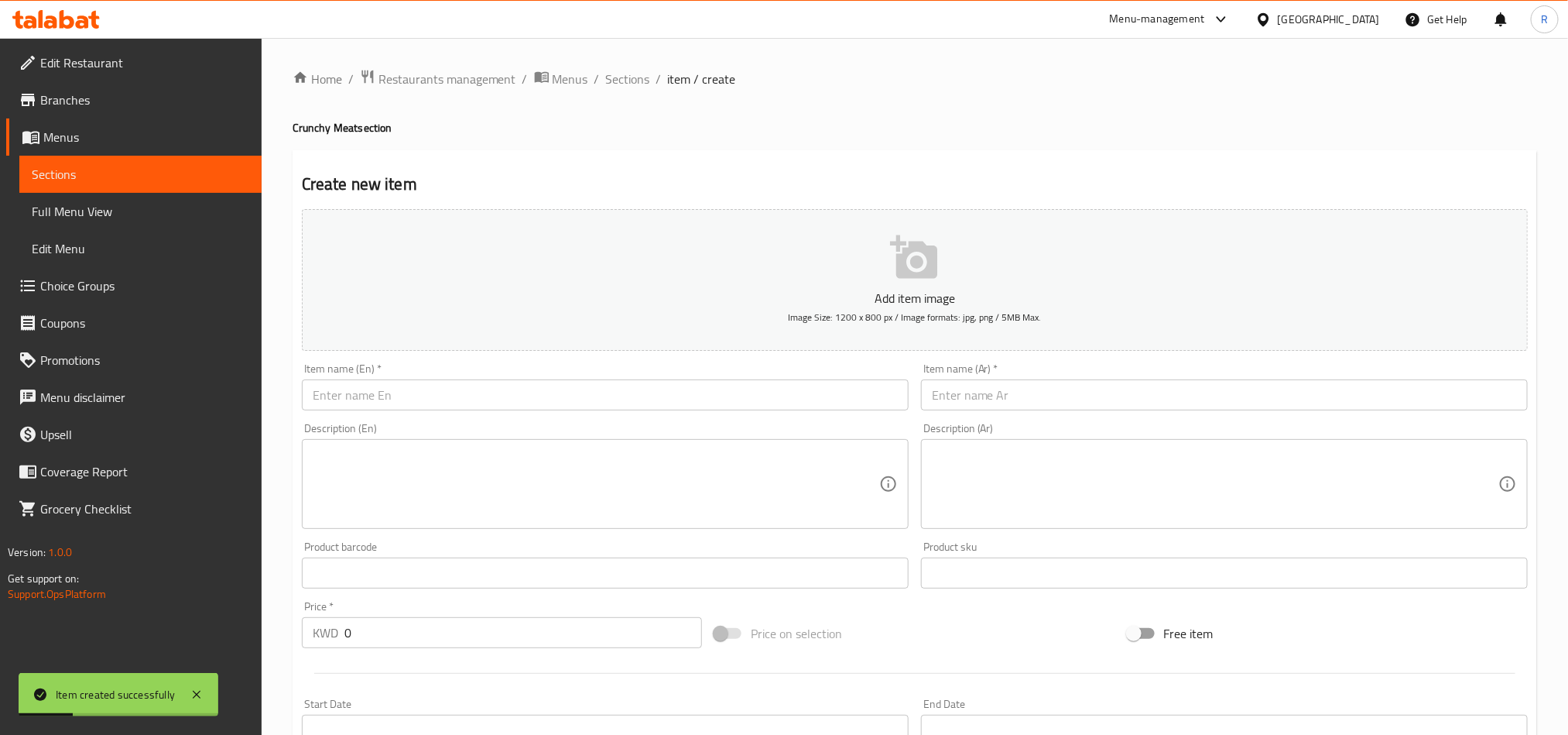
click at [551, 385] on input "text" at bounding box center [605, 395] width 607 height 31
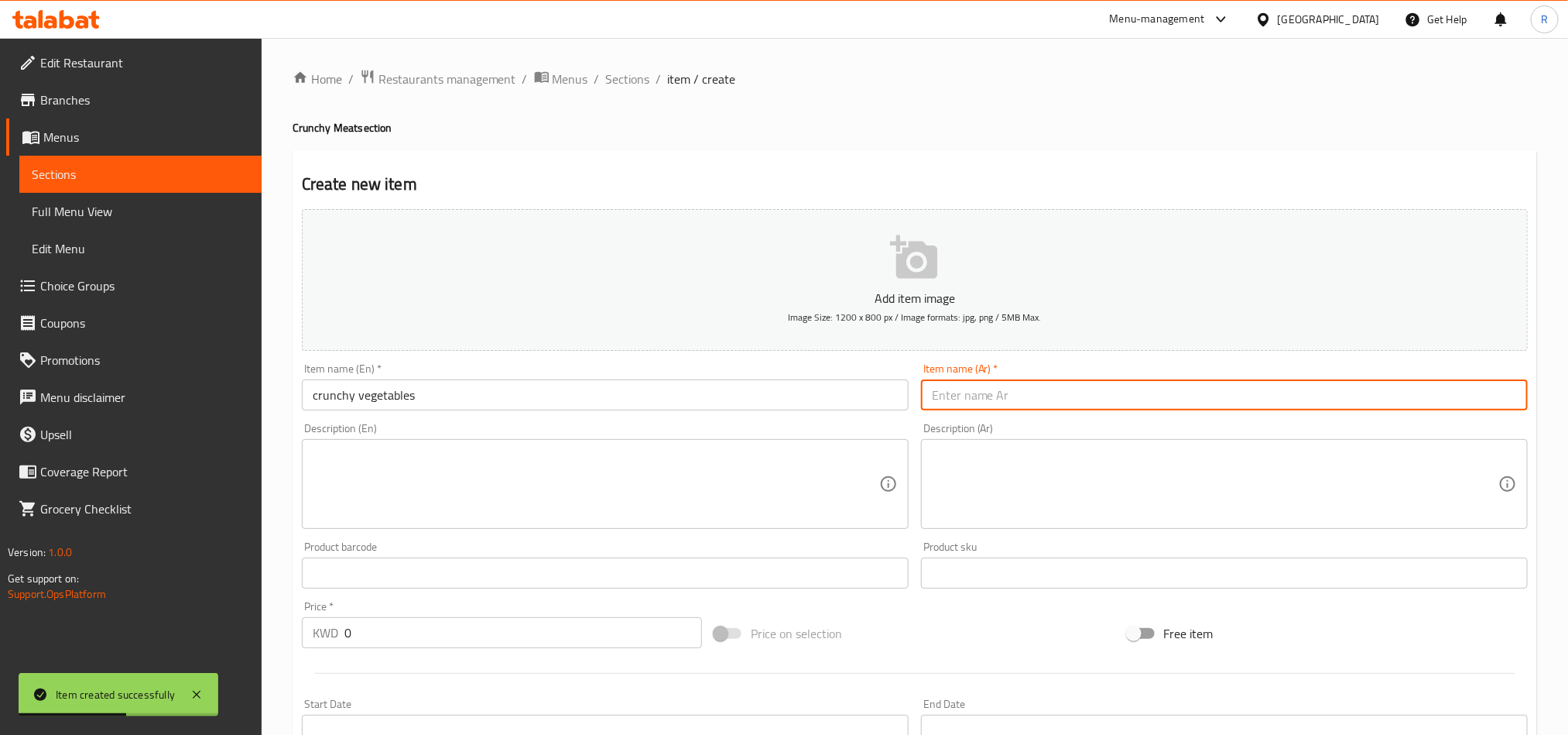
click at [1086, 401] on input "text" at bounding box center [1224, 395] width 607 height 31
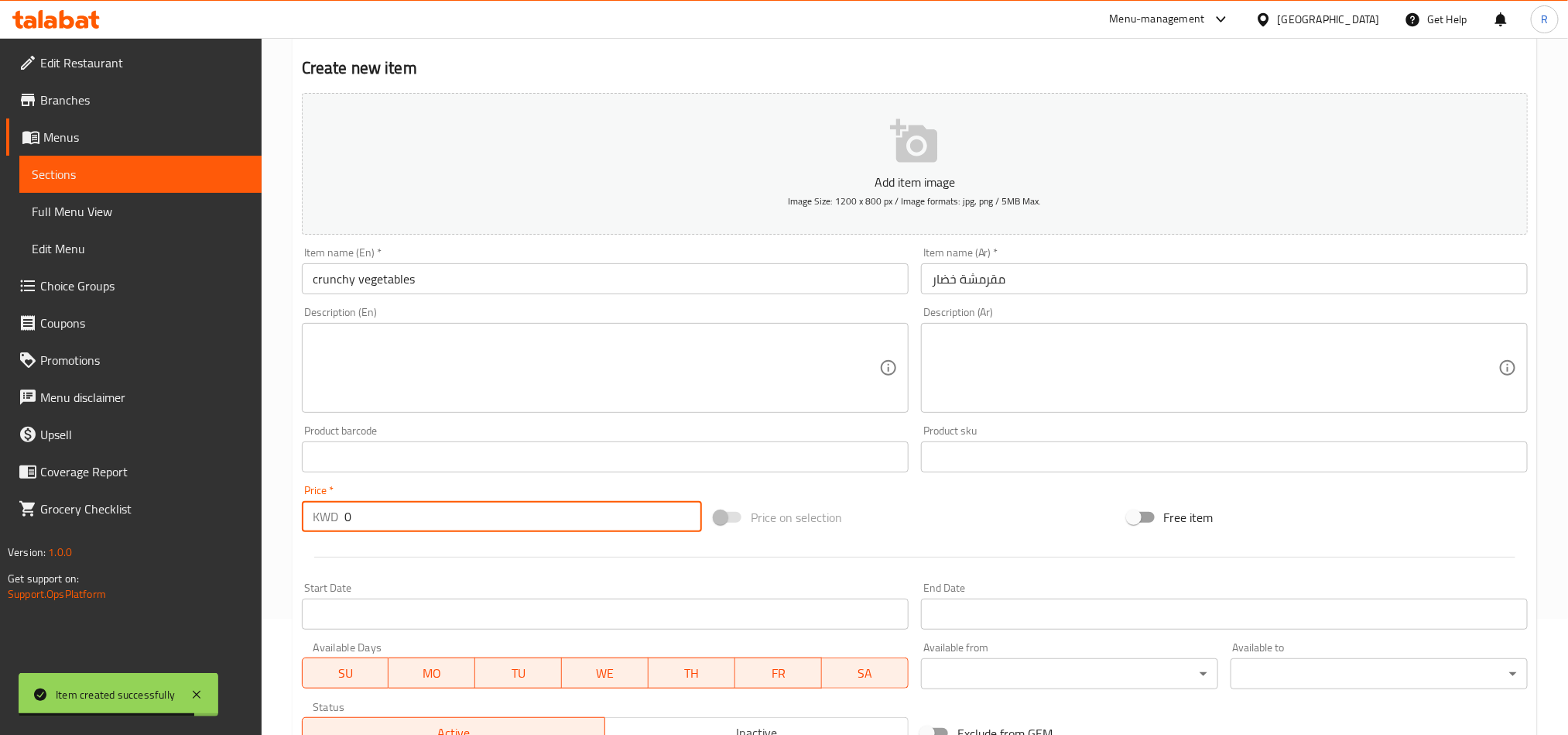
drag, startPoint x: 367, startPoint y: 523, endPoint x: 333, endPoint y: 518, distance: 34.4
click at [333, 518] on div "KWD 0 Price *" at bounding box center [502, 517] width 401 height 31
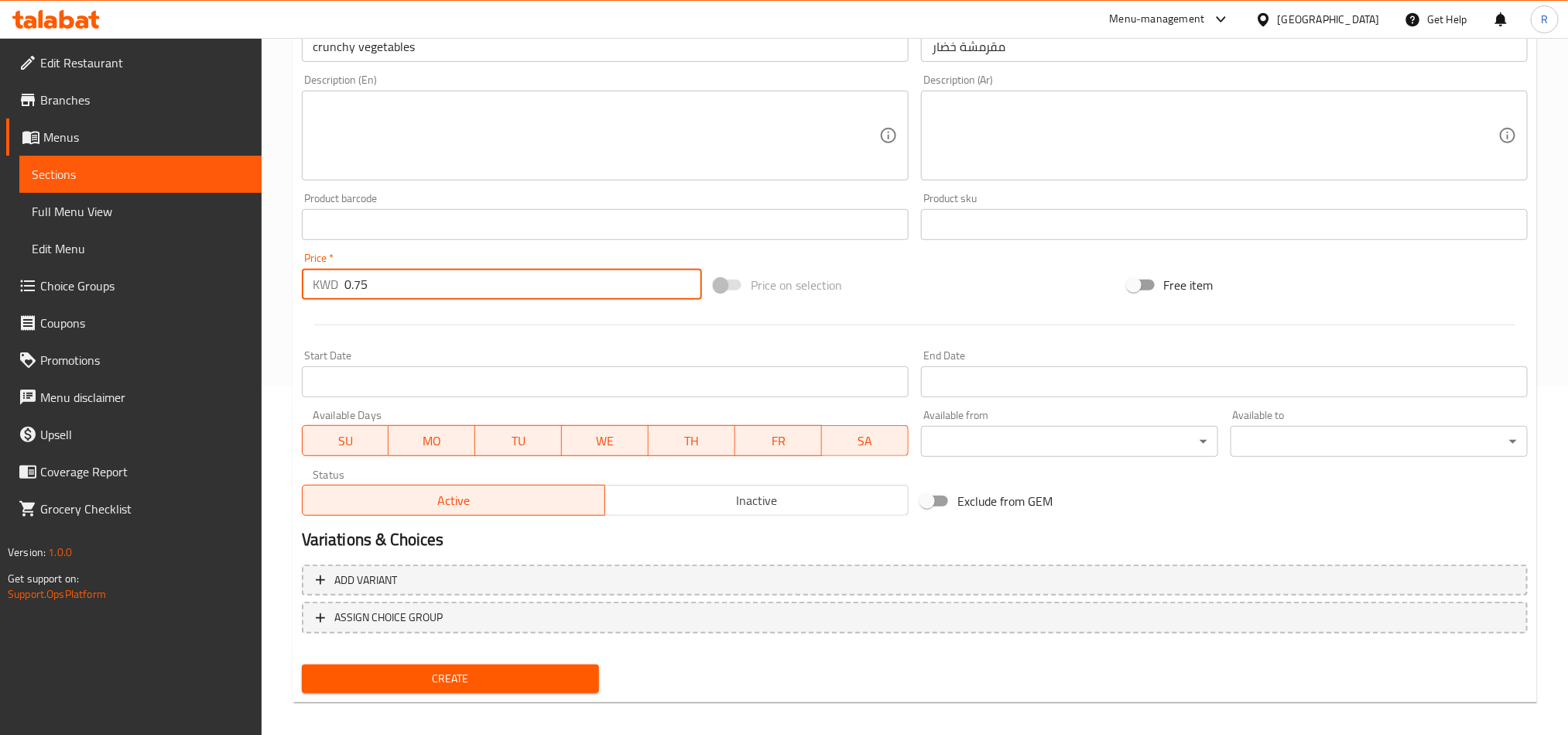
scroll to position [358, 0]
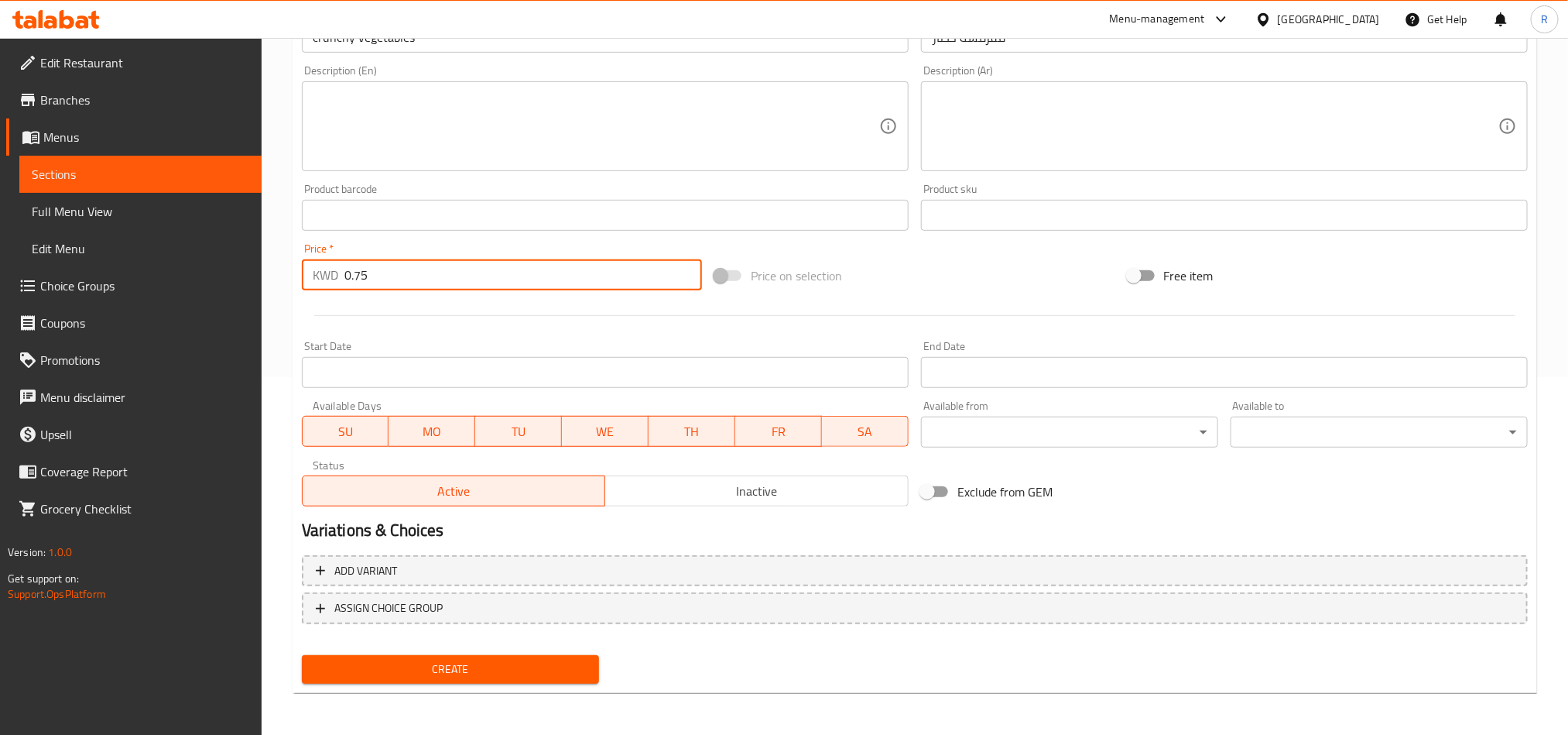
click at [444, 649] on div "Create" at bounding box center [451, 669] width 310 height 41
click at [477, 681] on button "Create" at bounding box center [450, 669] width 298 height 28
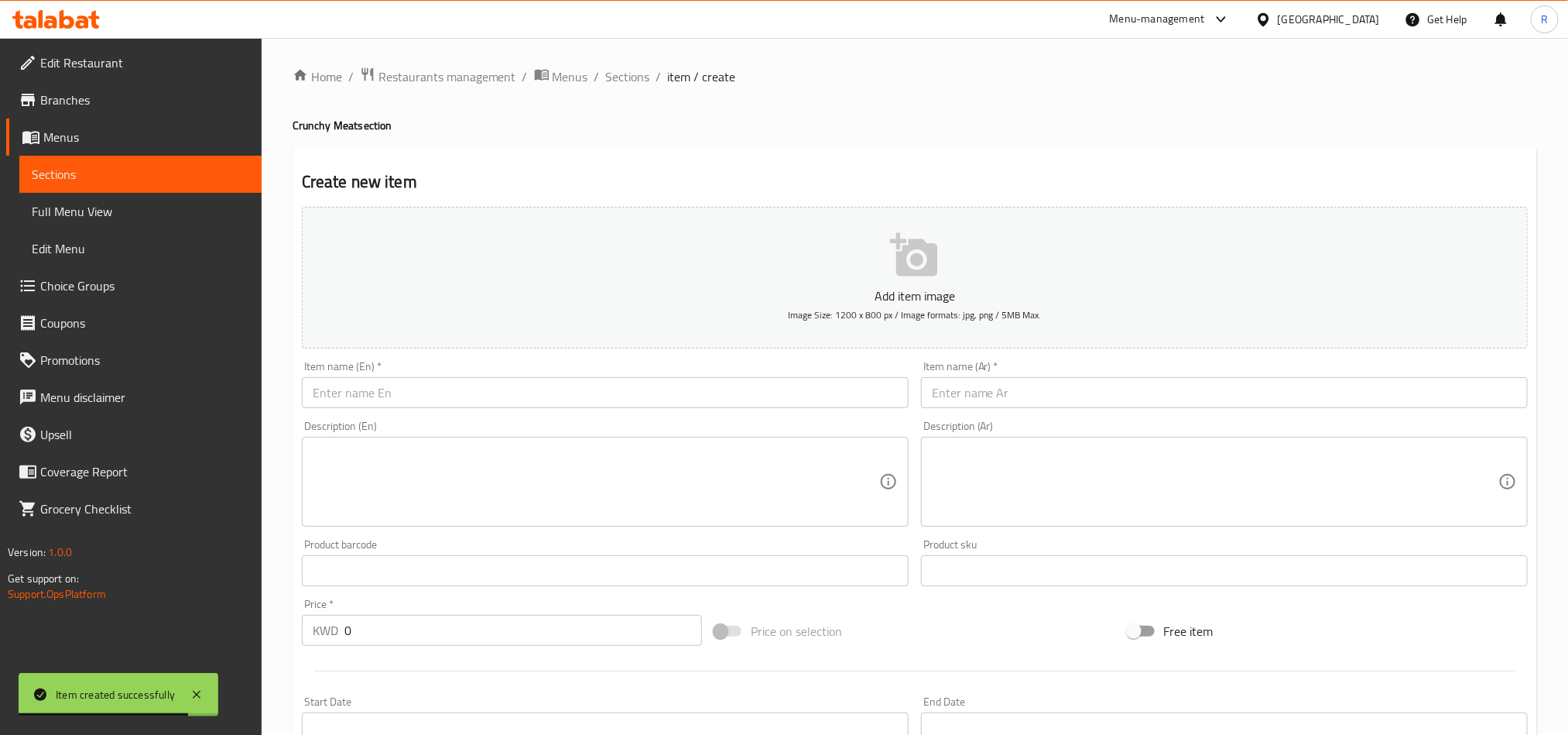
scroll to position [0, 0]
click at [613, 80] on span "Sections" at bounding box center [628, 79] width 44 height 19
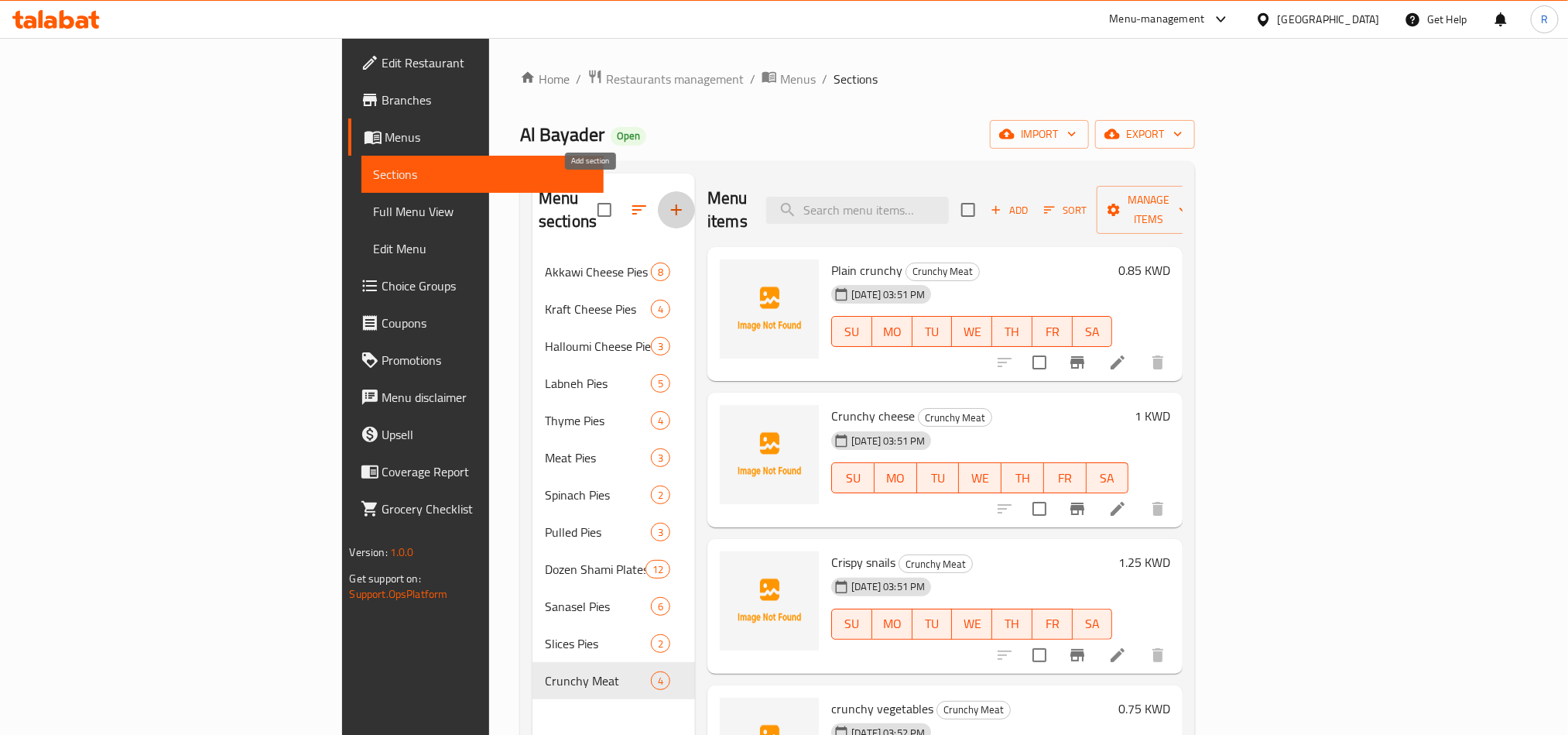
click at [667, 207] on icon "button" at bounding box center [676, 209] width 19 height 19
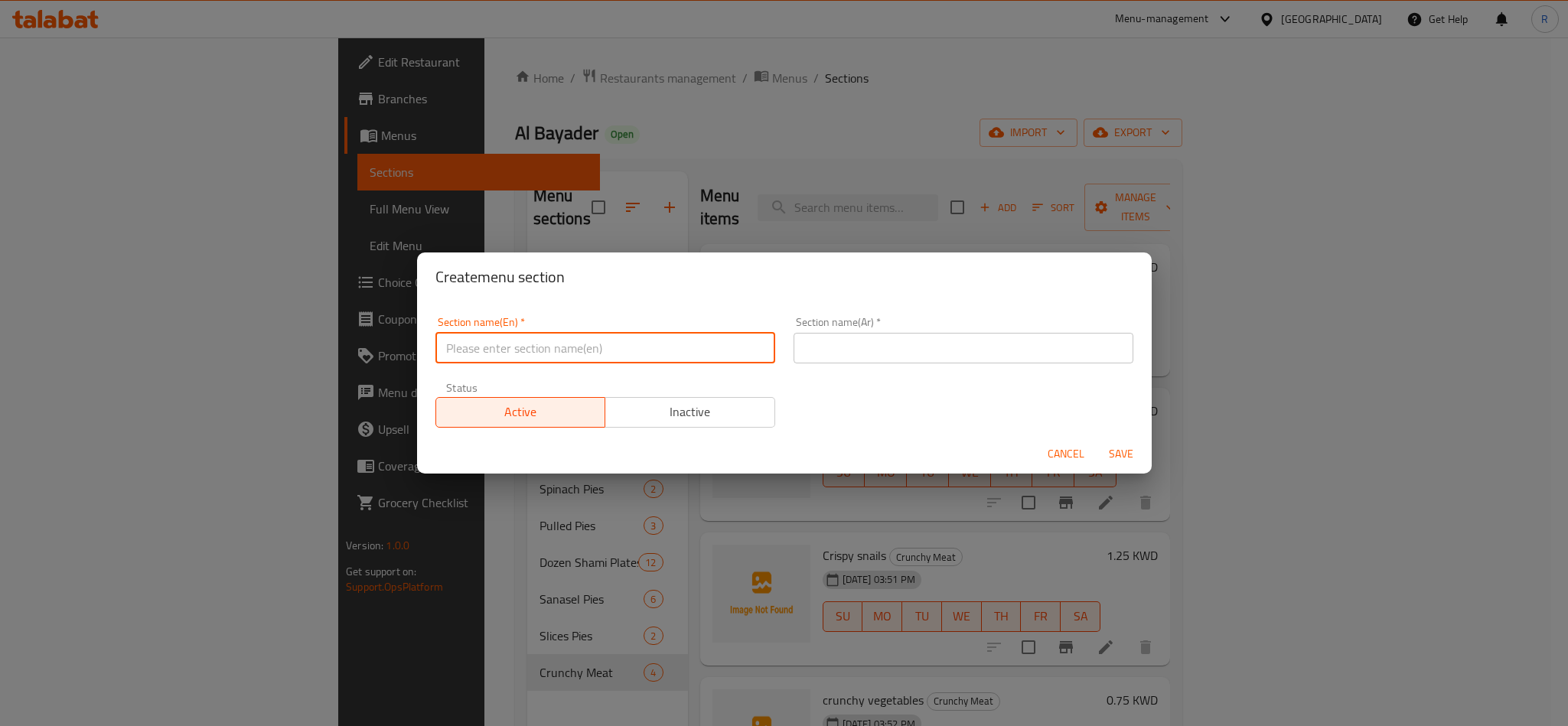
click at [585, 361] on input "text" at bounding box center [605, 348] width 340 height 30
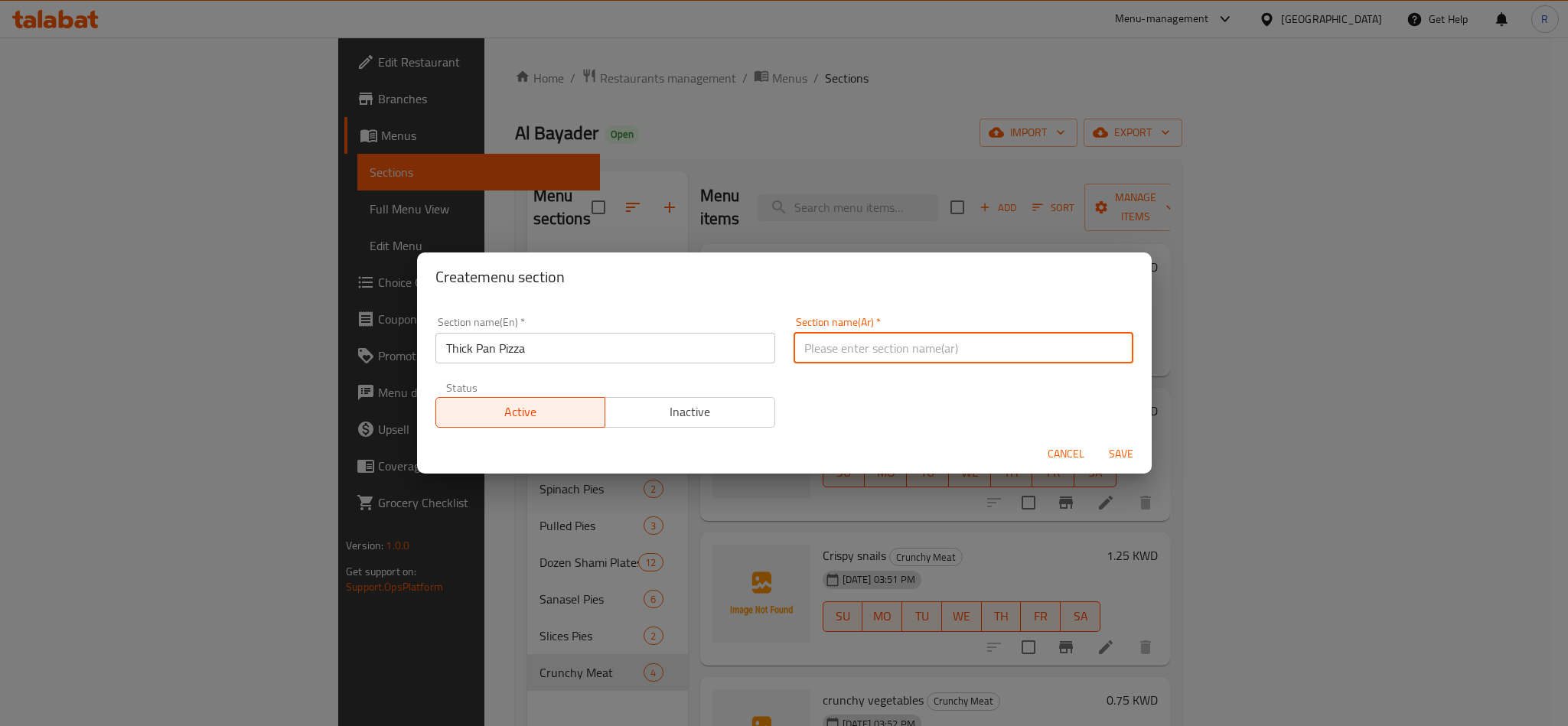
click at [903, 358] on input "text" at bounding box center [964, 348] width 340 height 30
click at [1116, 449] on span "Save" at bounding box center [1121, 454] width 37 height 19
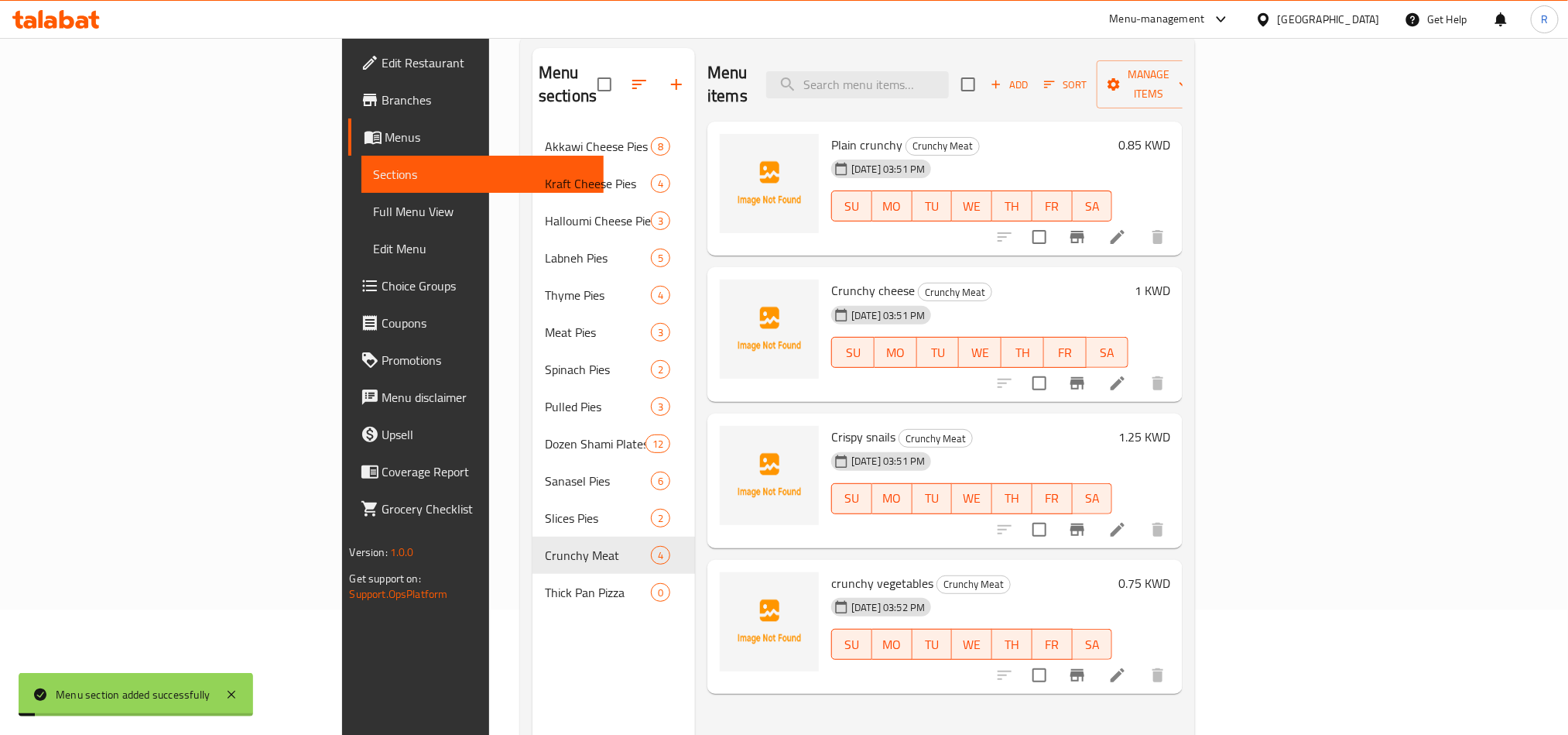
scroll to position [217, 0]
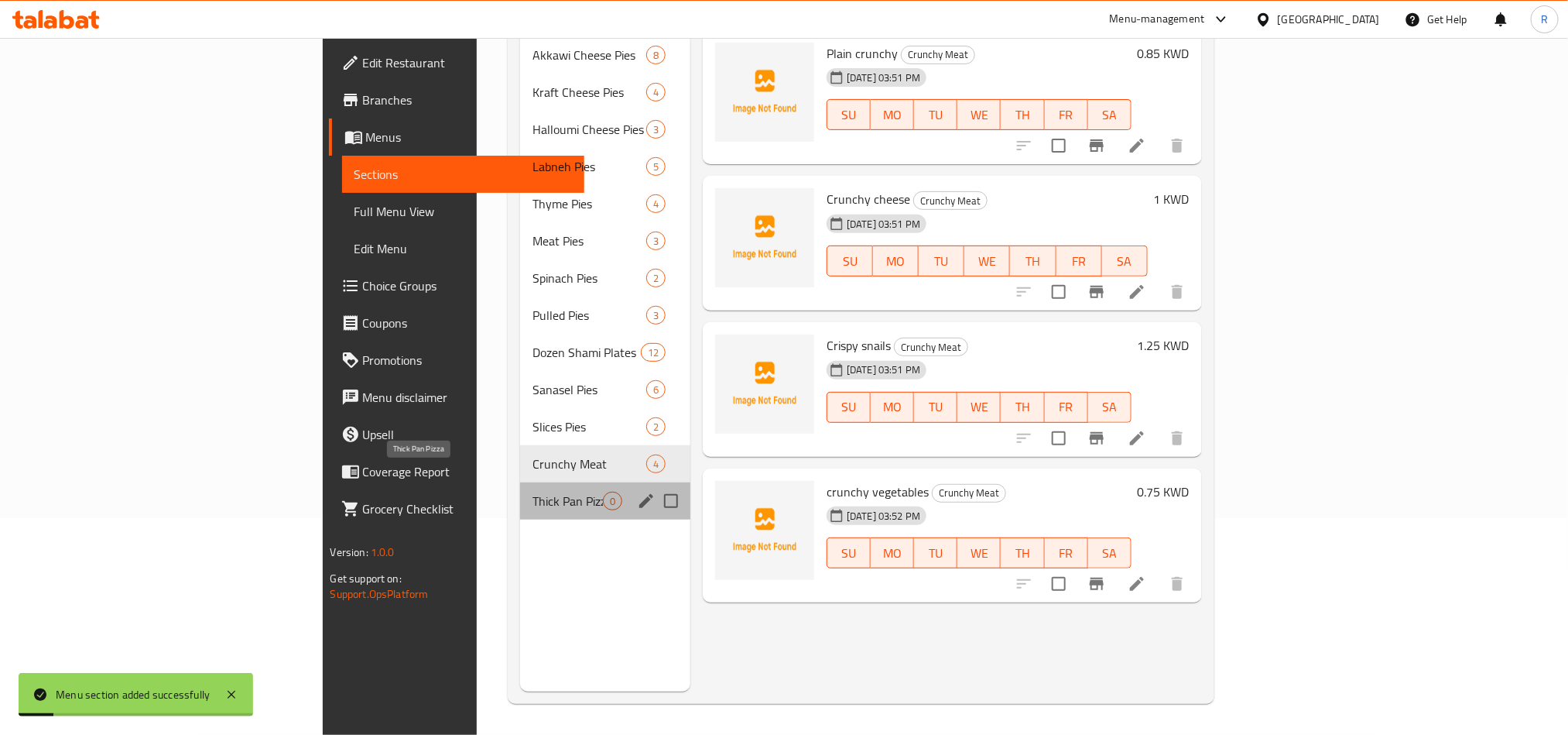
click at [533, 492] on span "Thick Pan Pizza" at bounding box center [568, 501] width 71 height 19
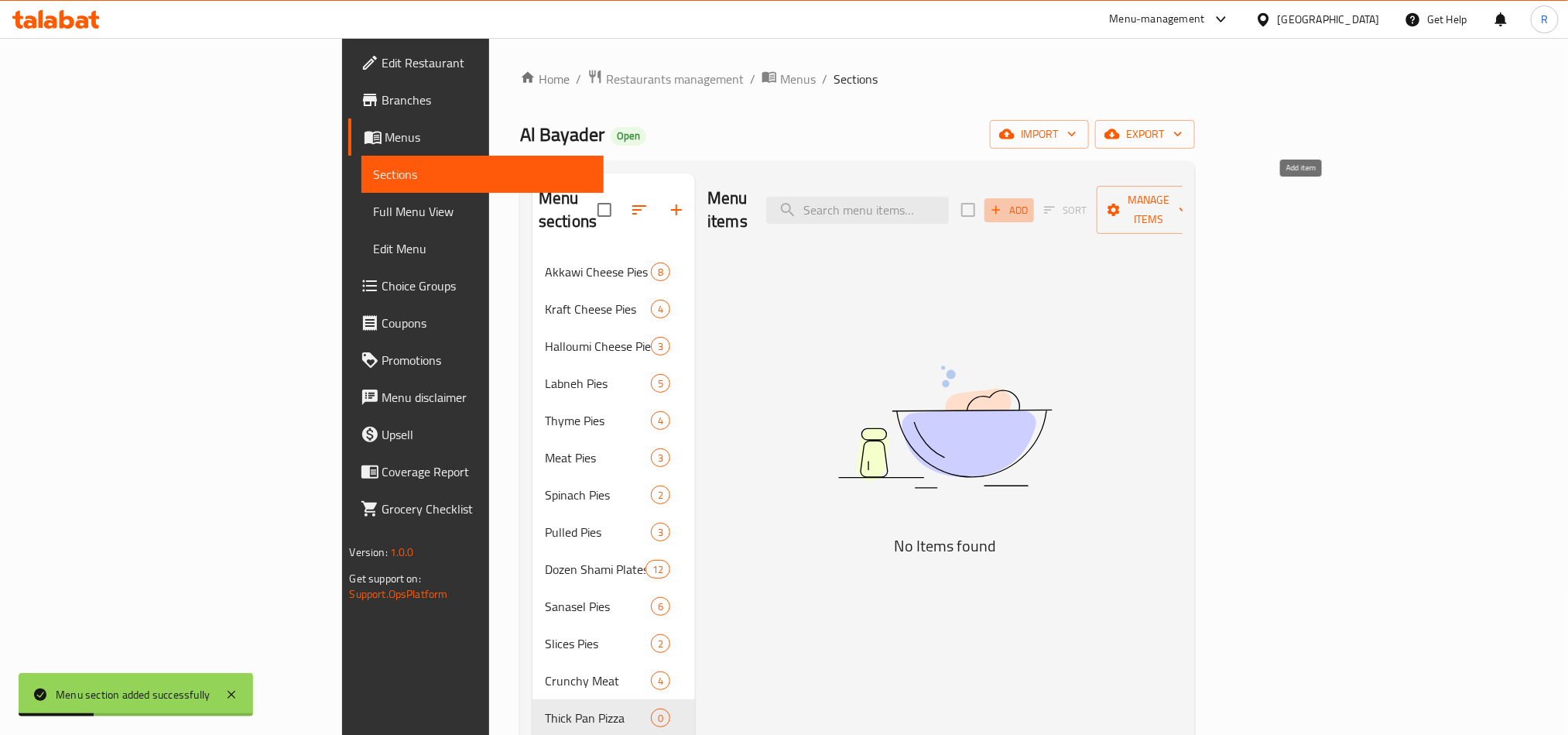
click at [1003, 203] on icon "button" at bounding box center [996, 209] width 14 height 14
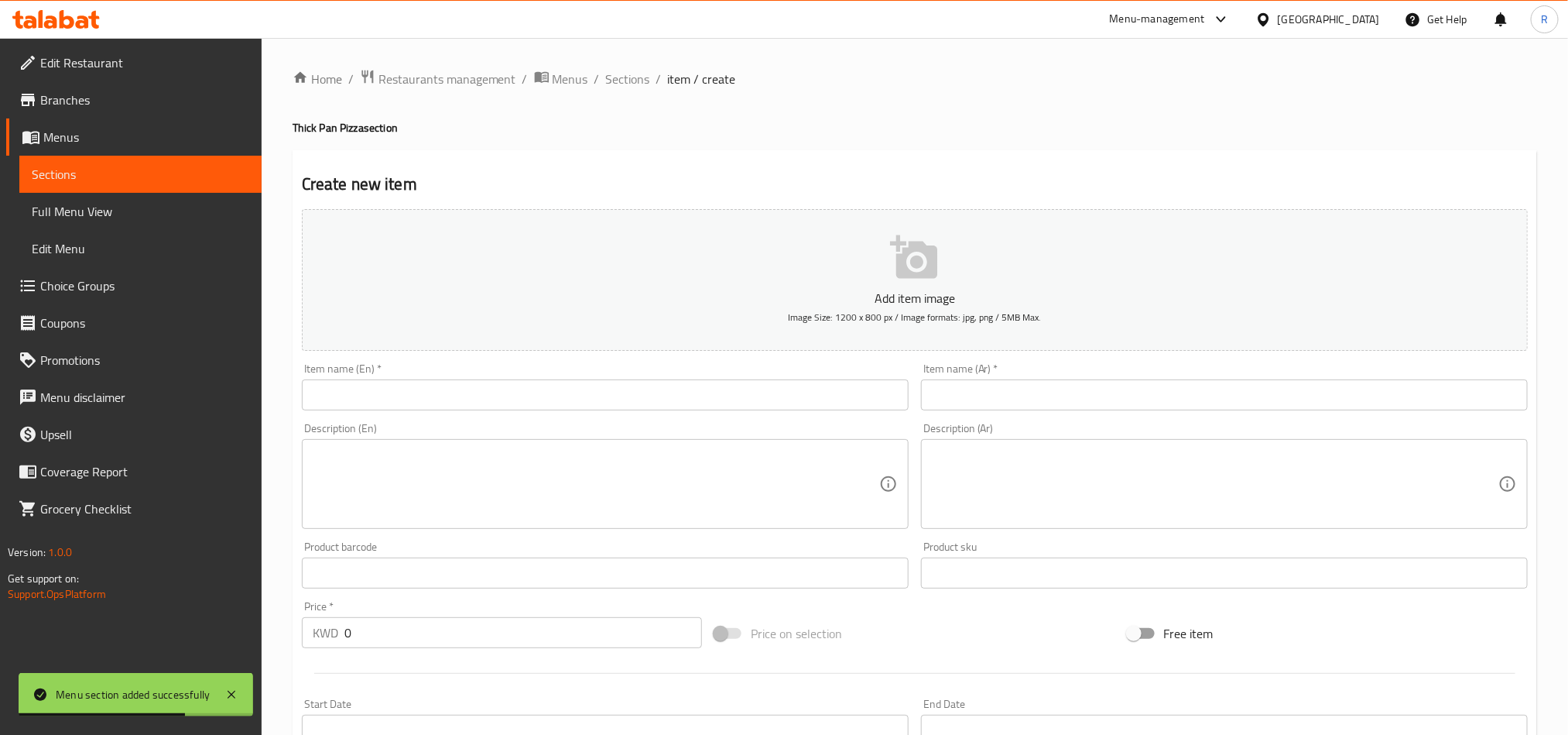
click at [666, 403] on input "text" at bounding box center [605, 395] width 607 height 31
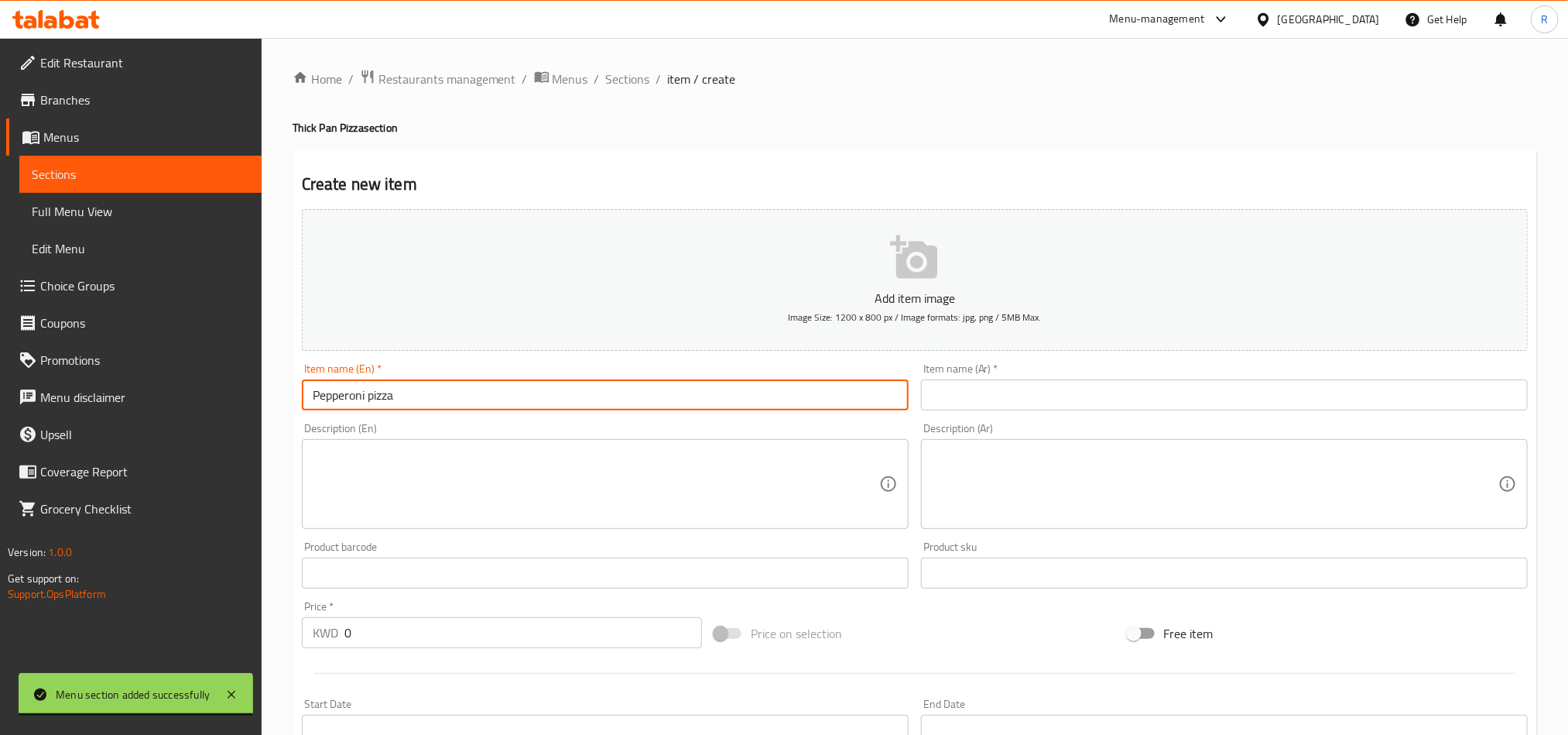
click at [1107, 386] on input "text" at bounding box center [1224, 395] width 607 height 31
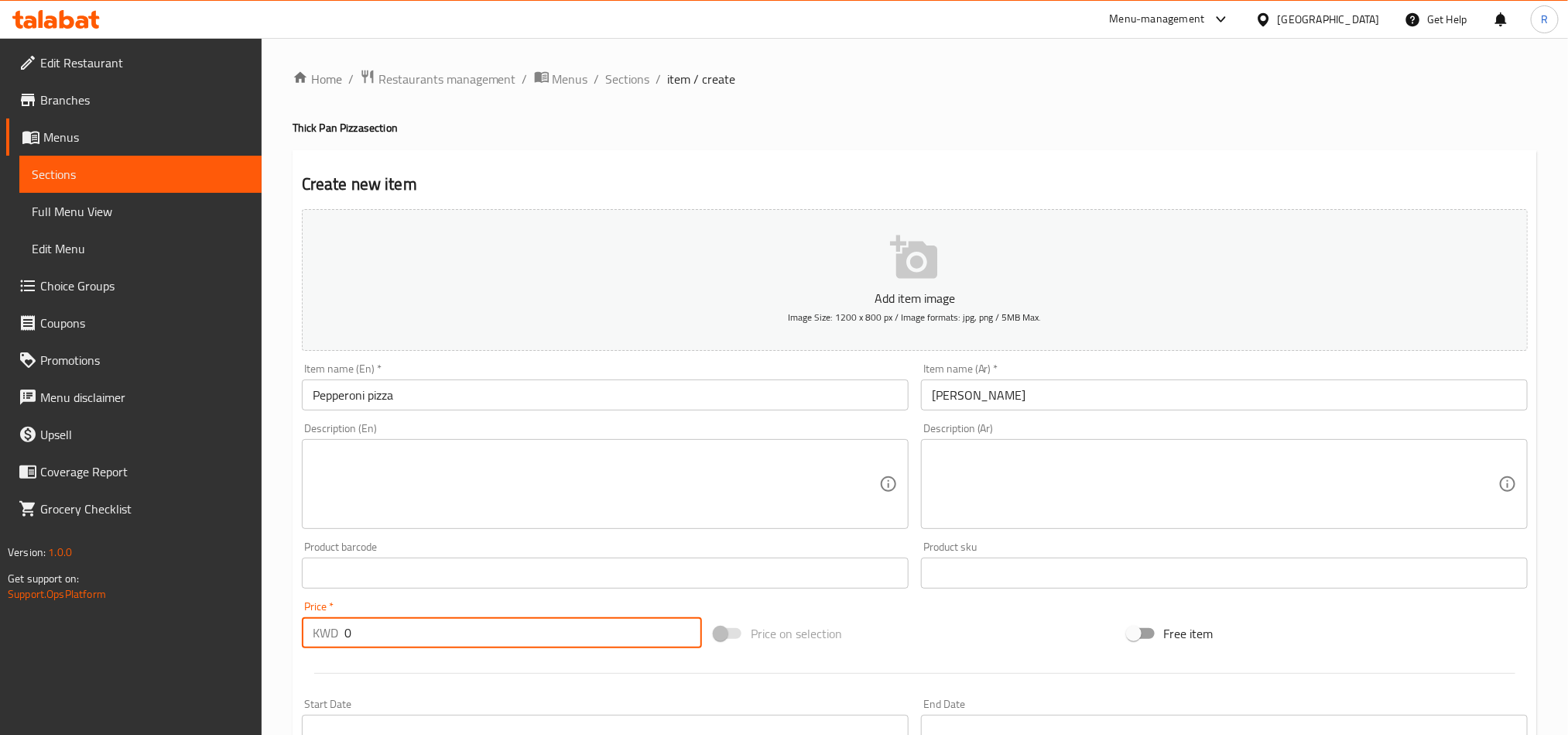
click at [331, 632] on div "KWD 0 Price *" at bounding box center [502, 633] width 401 height 31
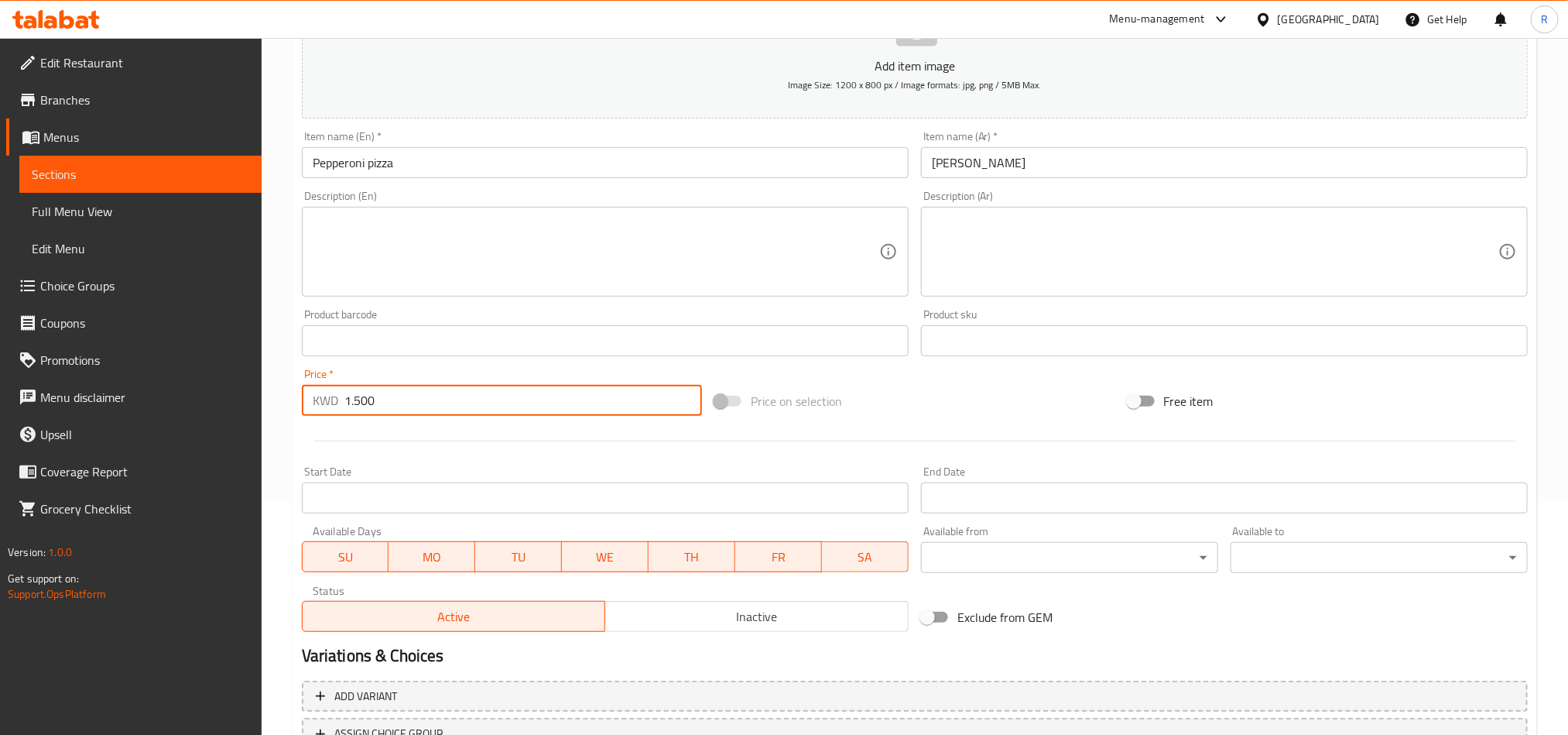
scroll to position [358, 0]
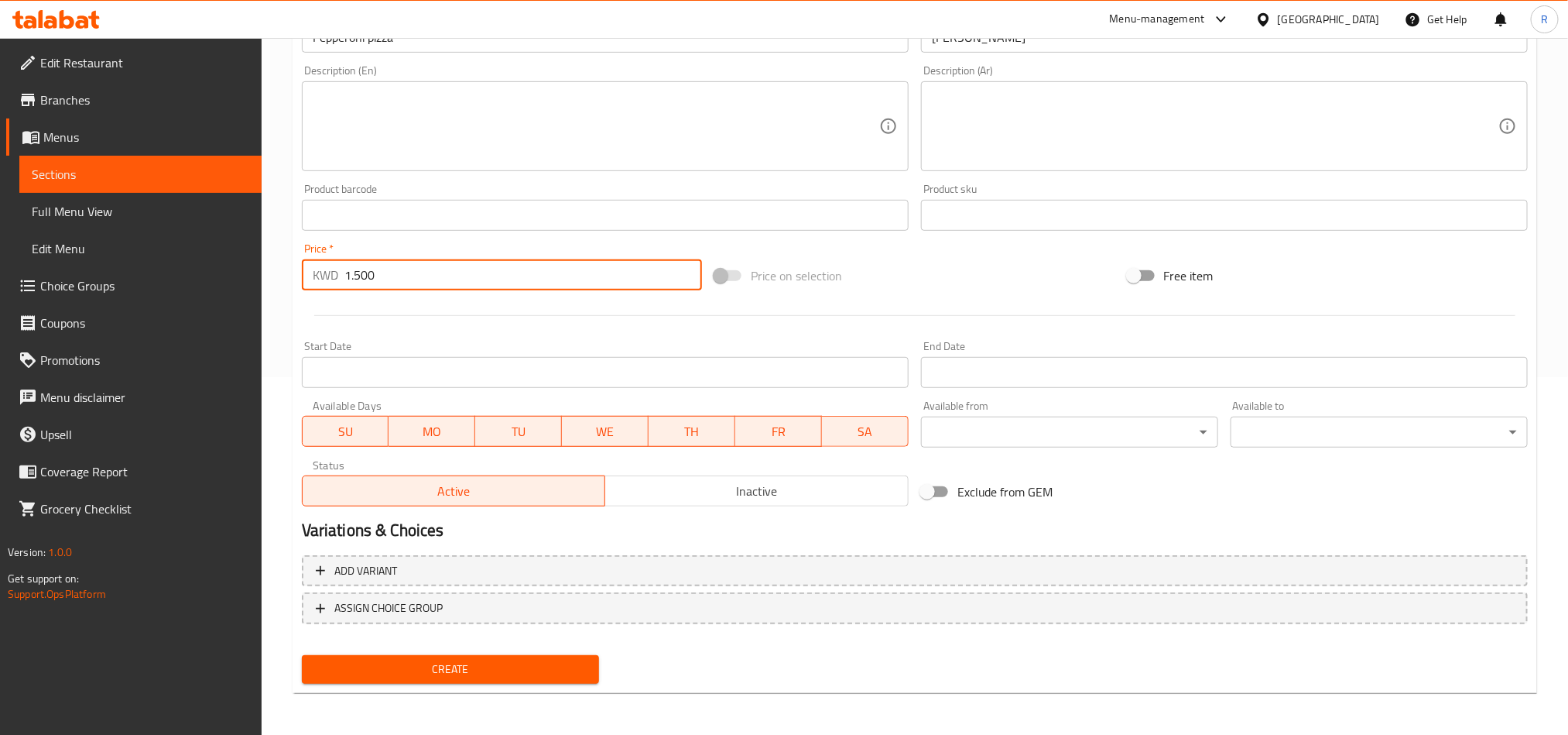
click at [543, 664] on span "Create" at bounding box center [451, 670] width 272 height 19
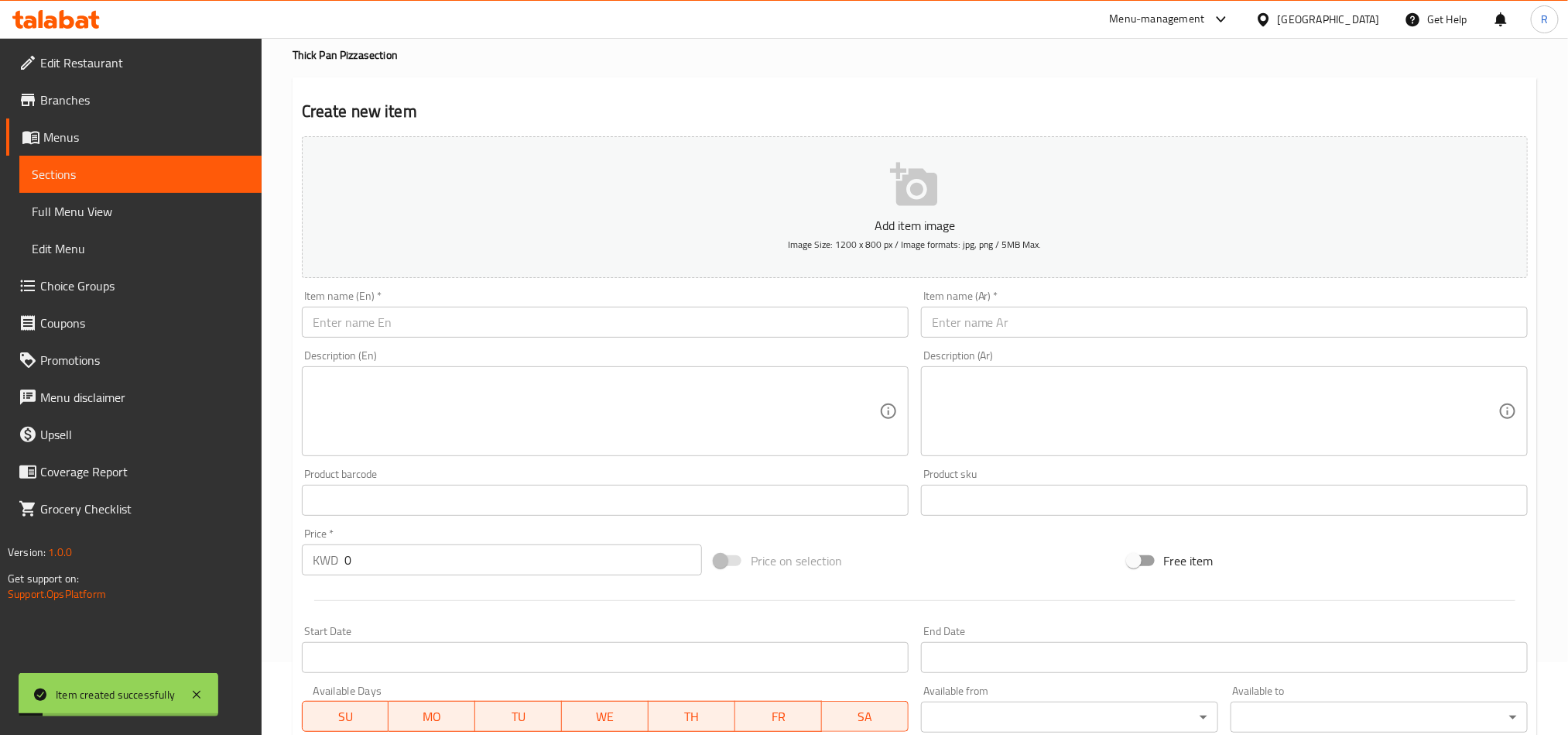
scroll to position [9, 0]
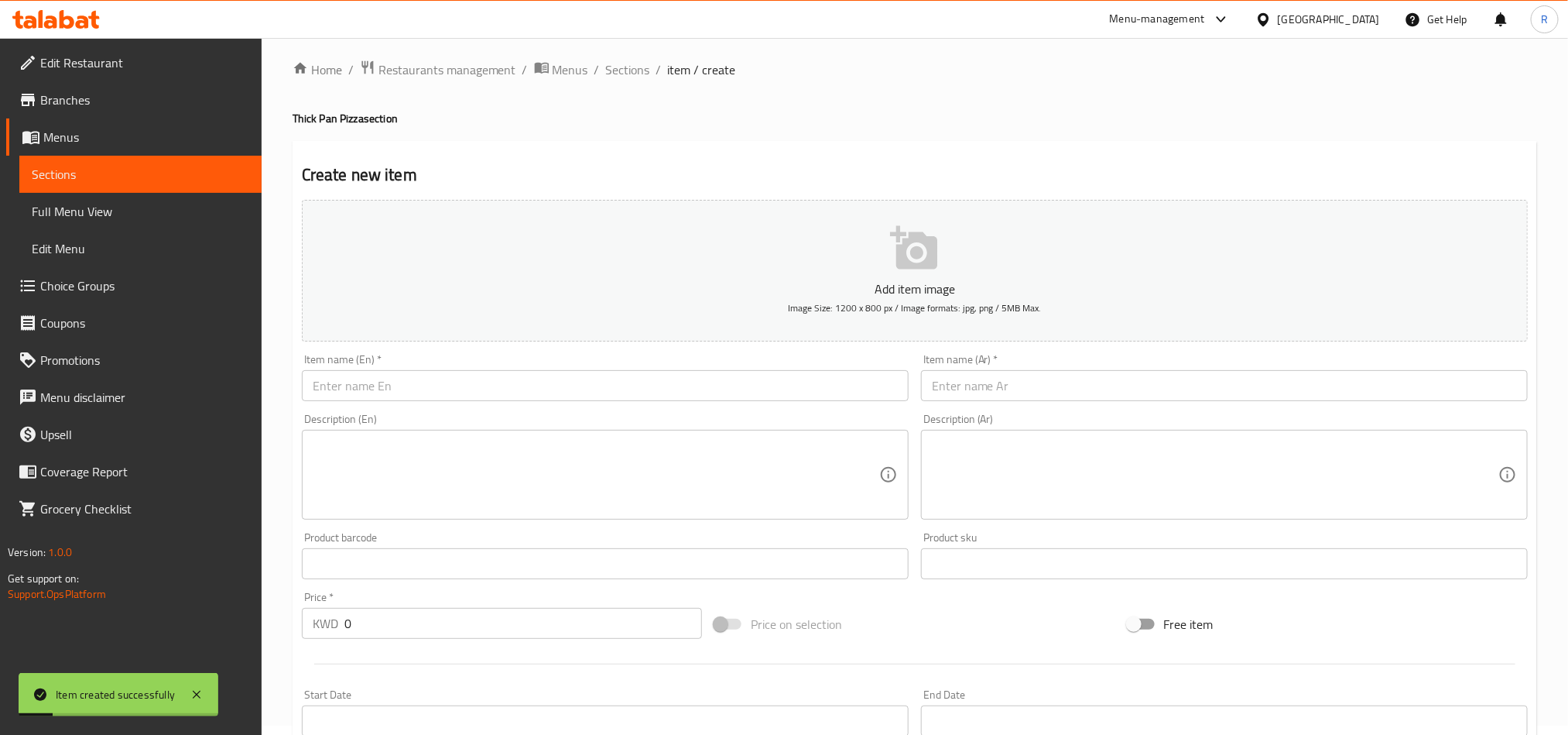
click at [432, 384] on input "text" at bounding box center [605, 385] width 607 height 31
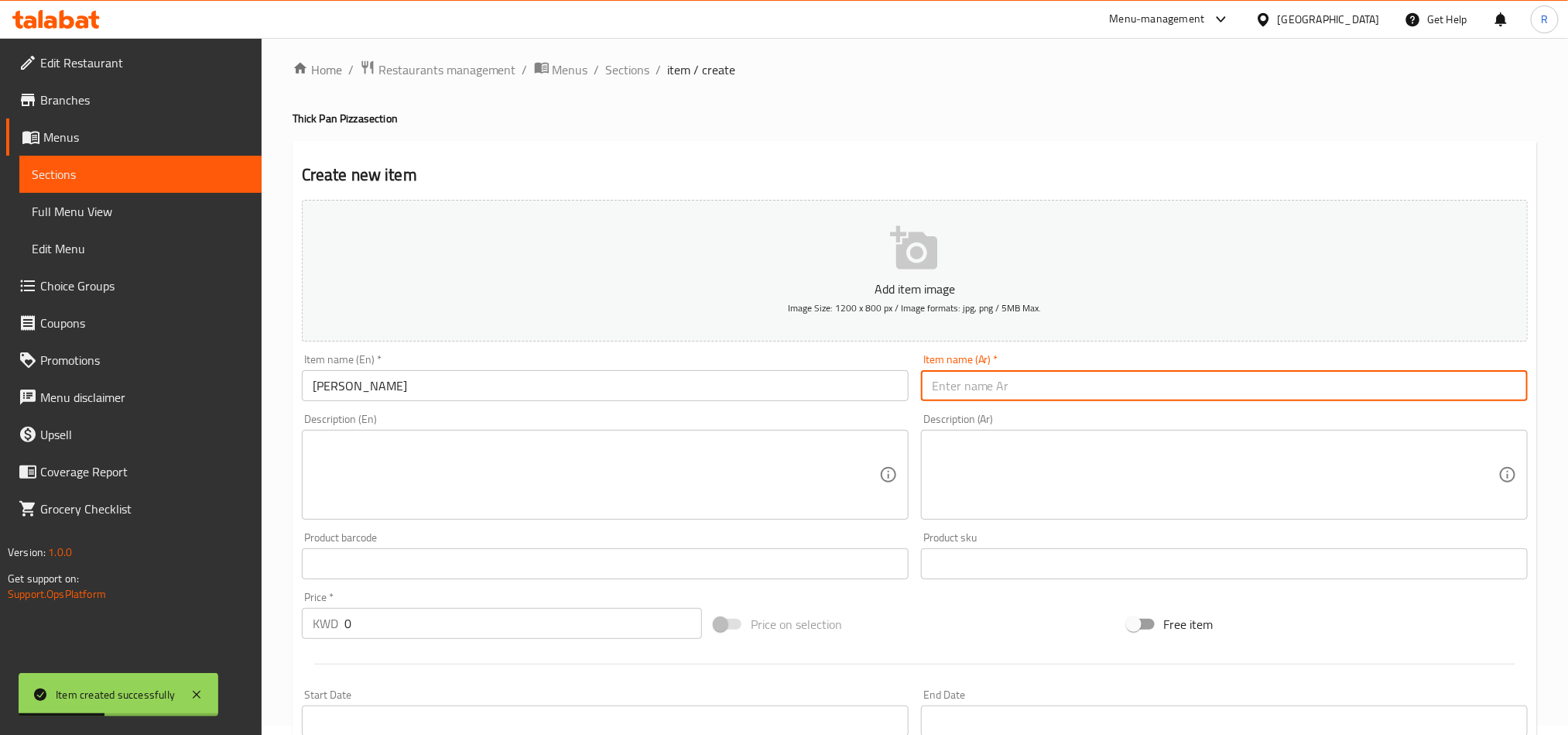
click at [1126, 391] on input "text" at bounding box center [1224, 385] width 607 height 31
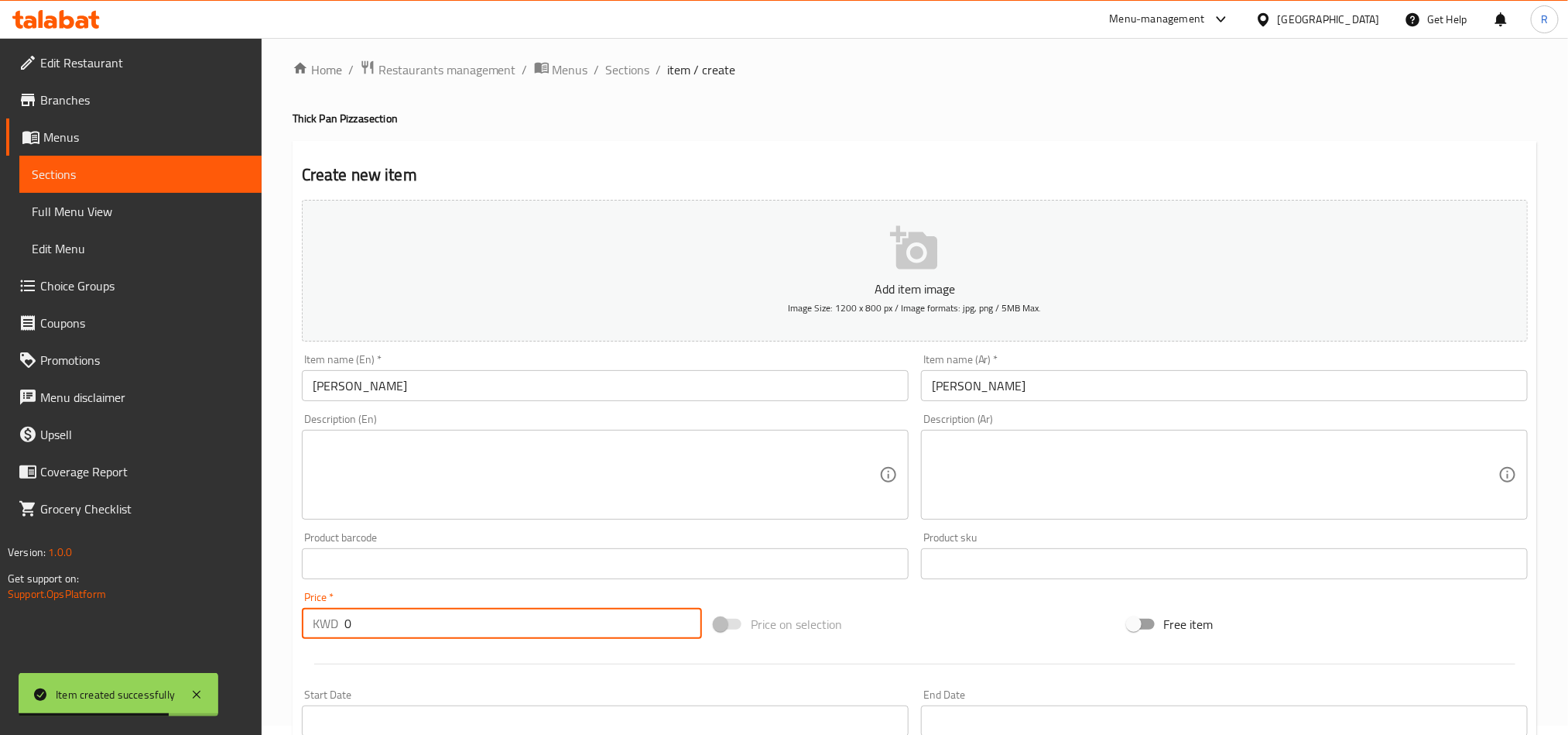
drag, startPoint x: 349, startPoint y: 625, endPoint x: 337, endPoint y: 624, distance: 12.0
click at [337, 624] on div "KWD 0 Price *" at bounding box center [502, 624] width 401 height 31
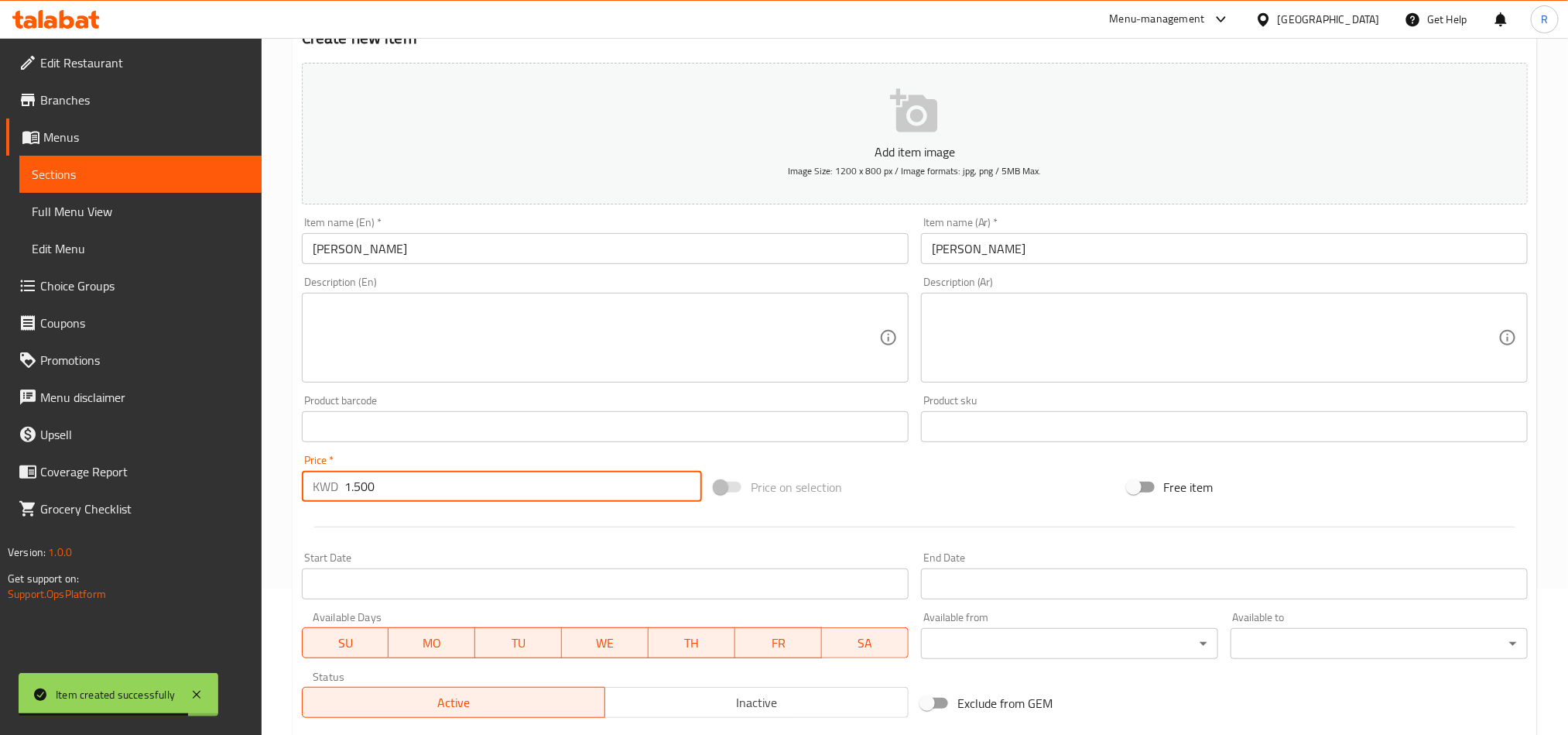
scroll to position [358, 0]
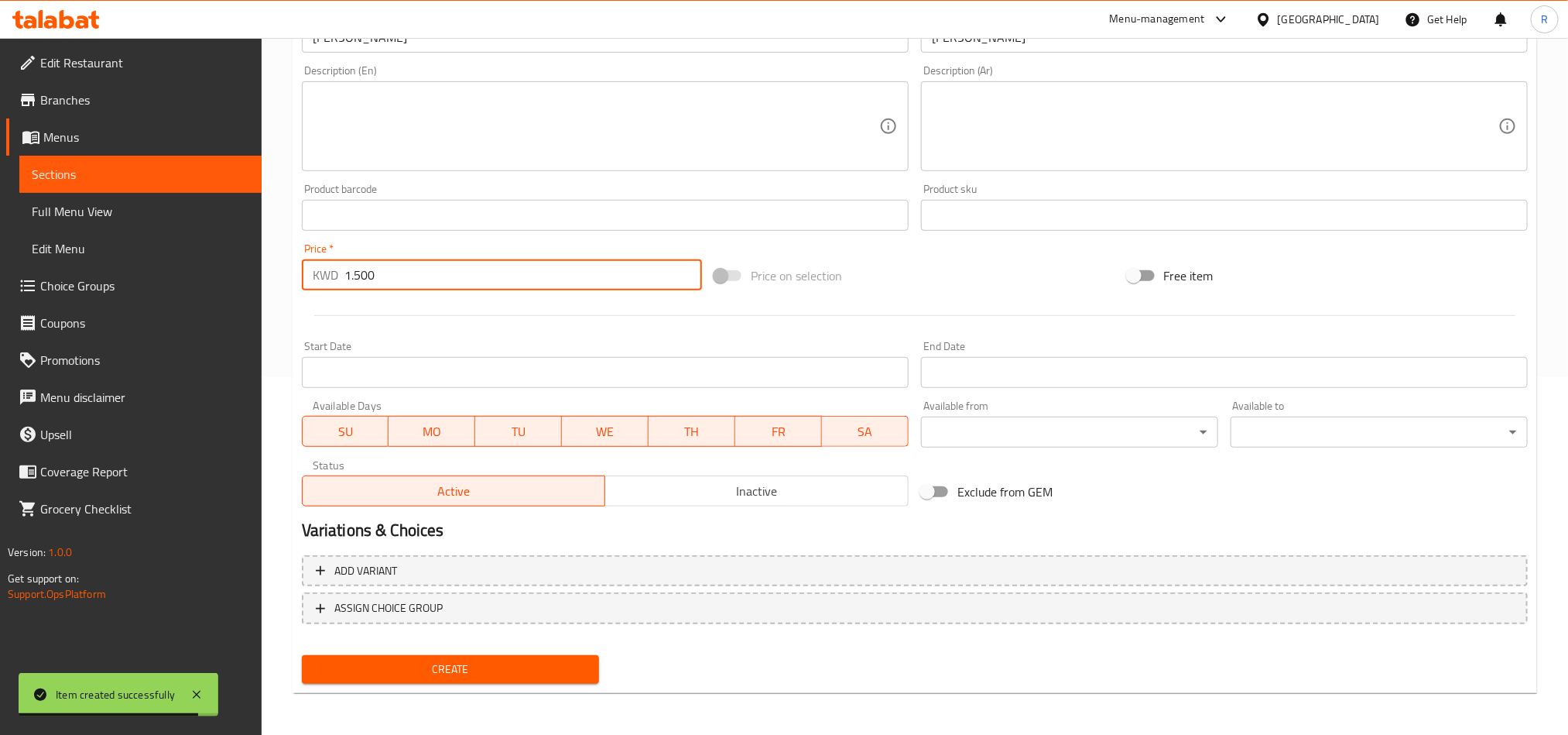
click at [495, 658] on button "Create" at bounding box center [450, 669] width 298 height 28
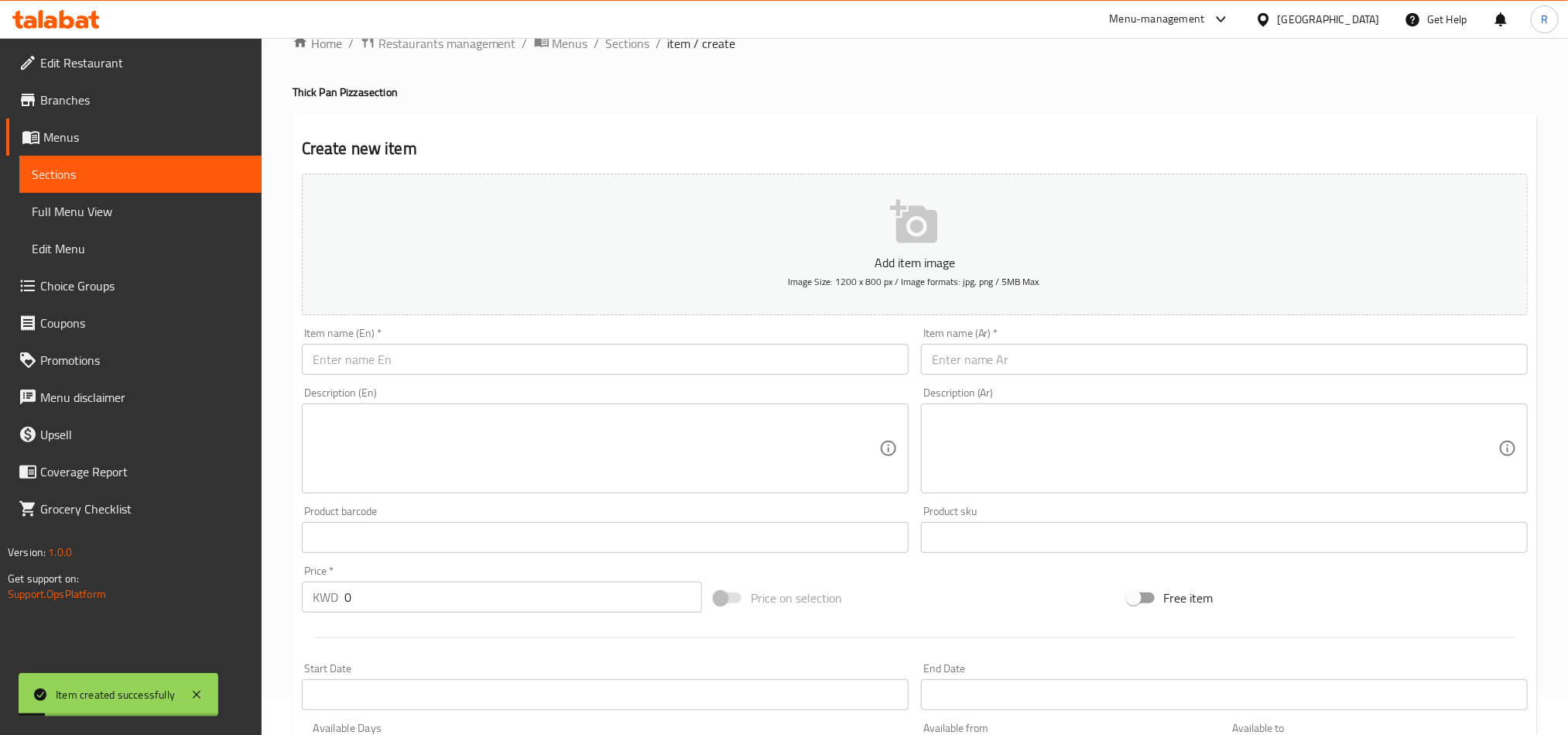
scroll to position [9, 0]
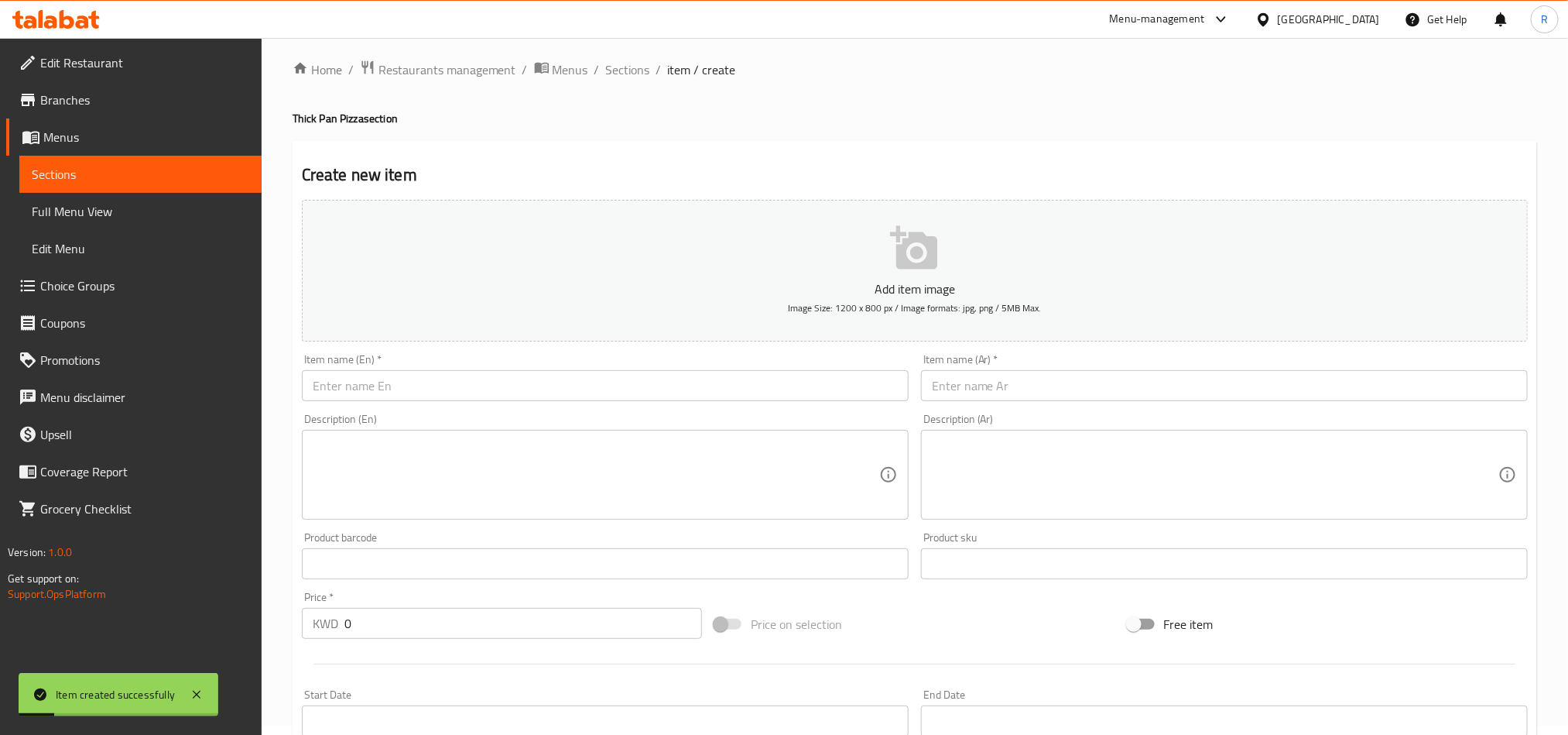
click at [397, 386] on input "text" at bounding box center [605, 385] width 607 height 31
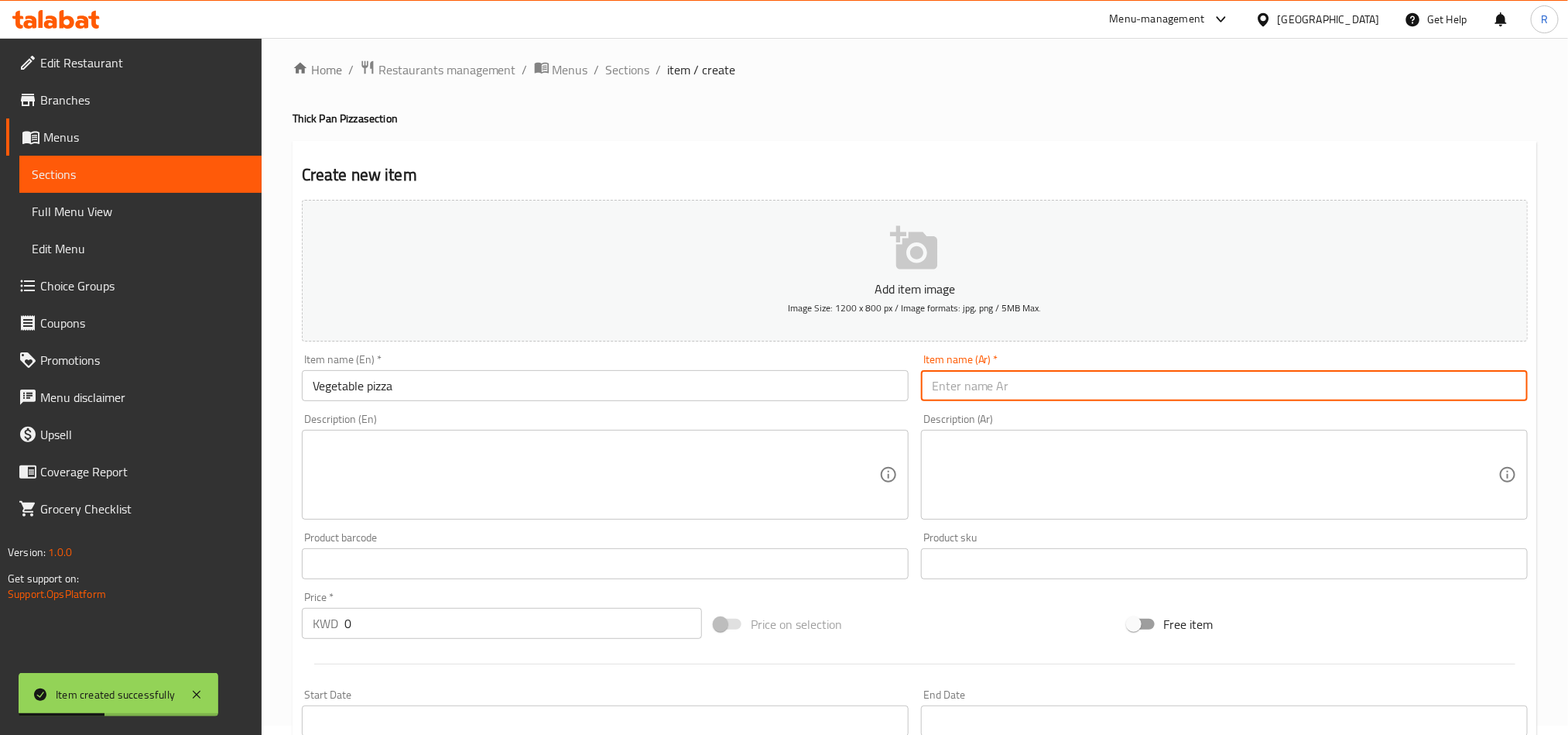
click at [1039, 393] on input "text" at bounding box center [1224, 385] width 607 height 31
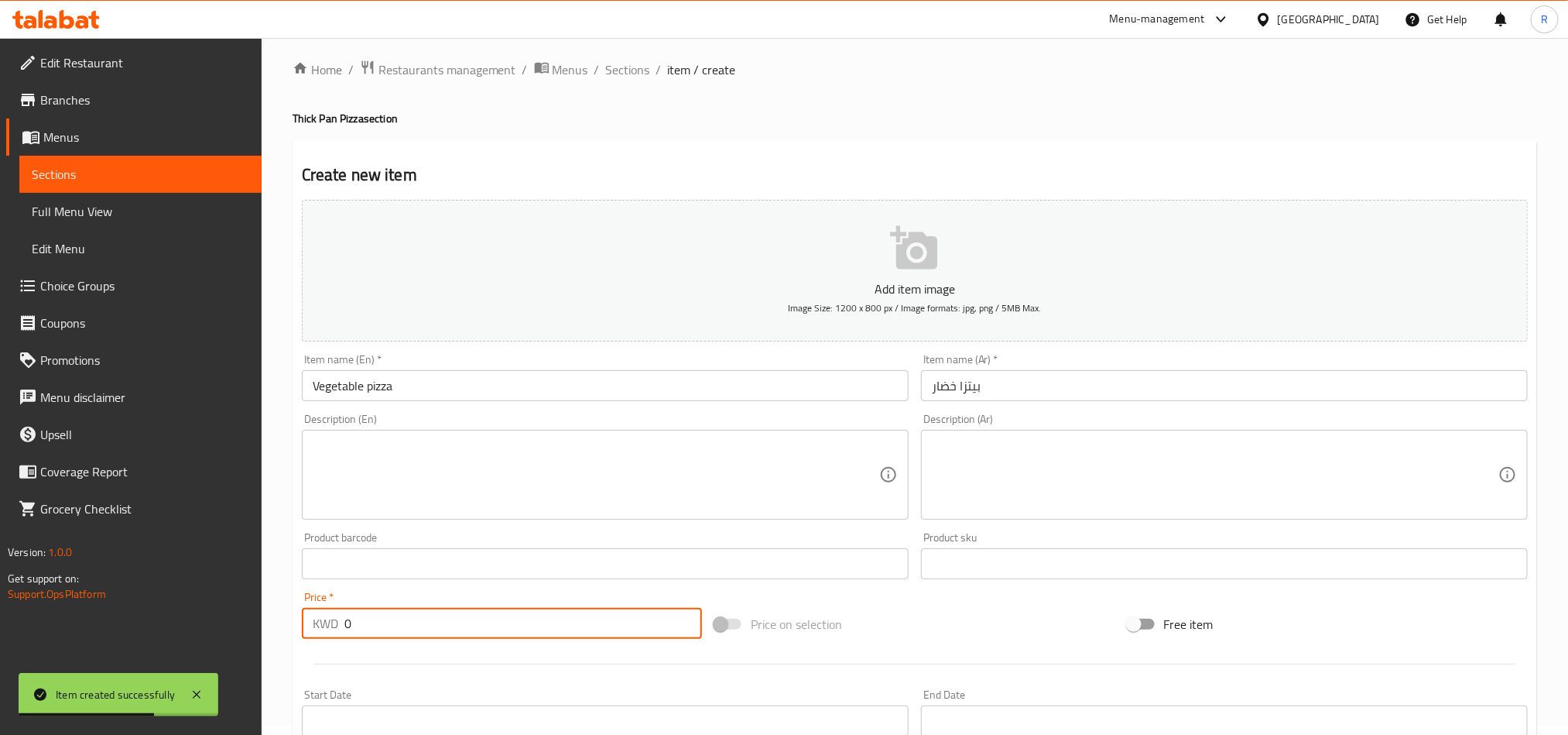
click at [331, 623] on div "KWD 0 Price *" at bounding box center [502, 624] width 401 height 31
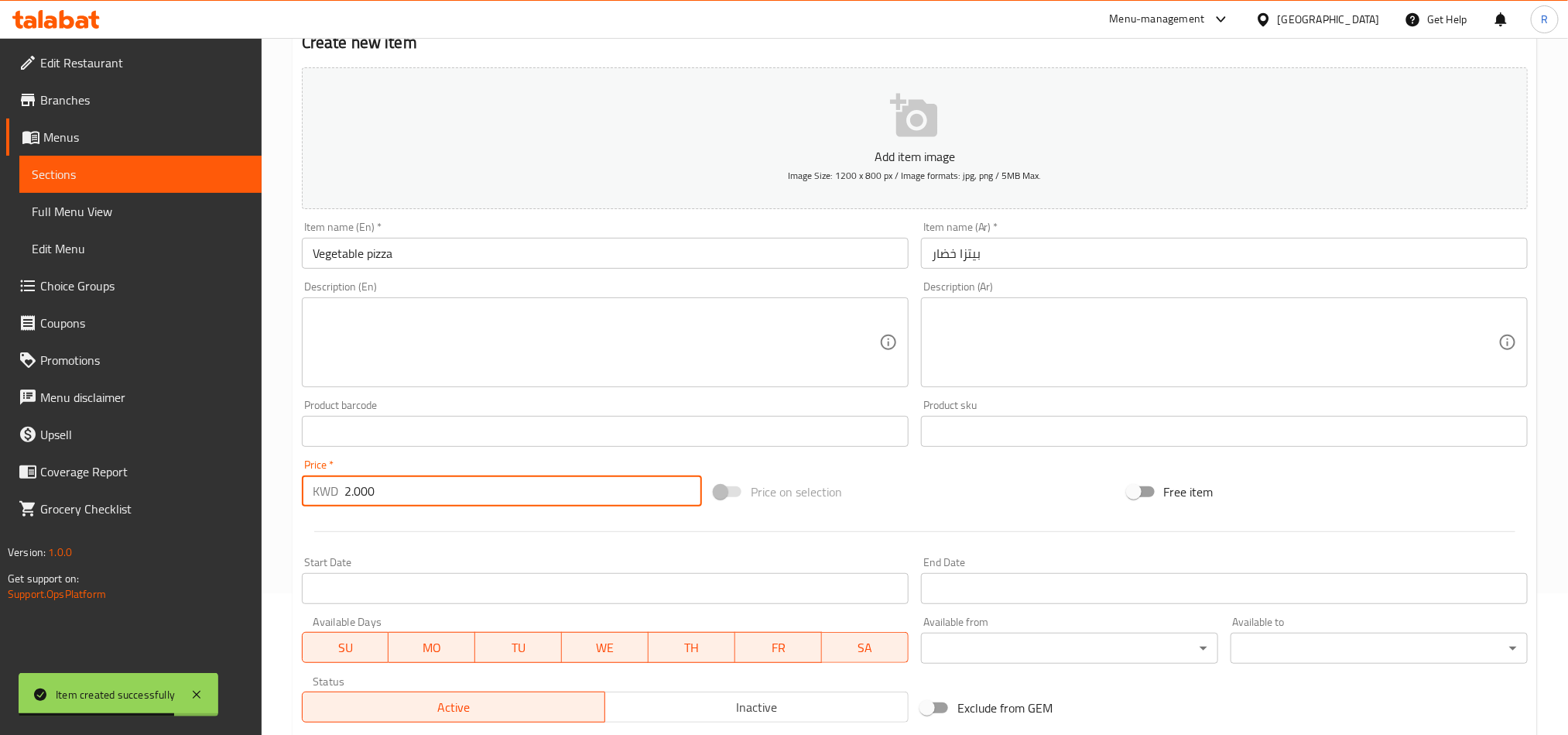
scroll to position [358, 0]
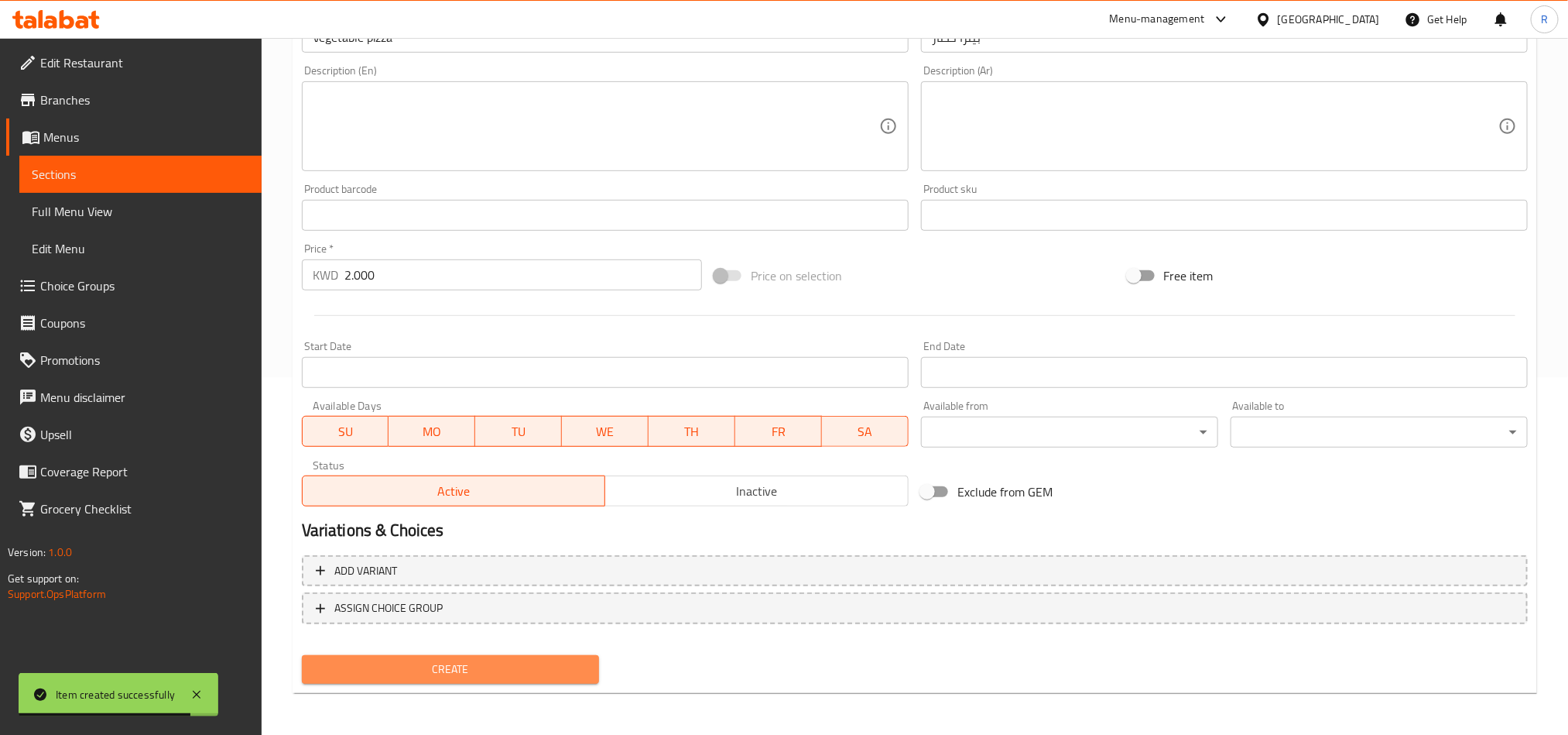
click at [435, 673] on span "Create" at bounding box center [451, 670] width 272 height 19
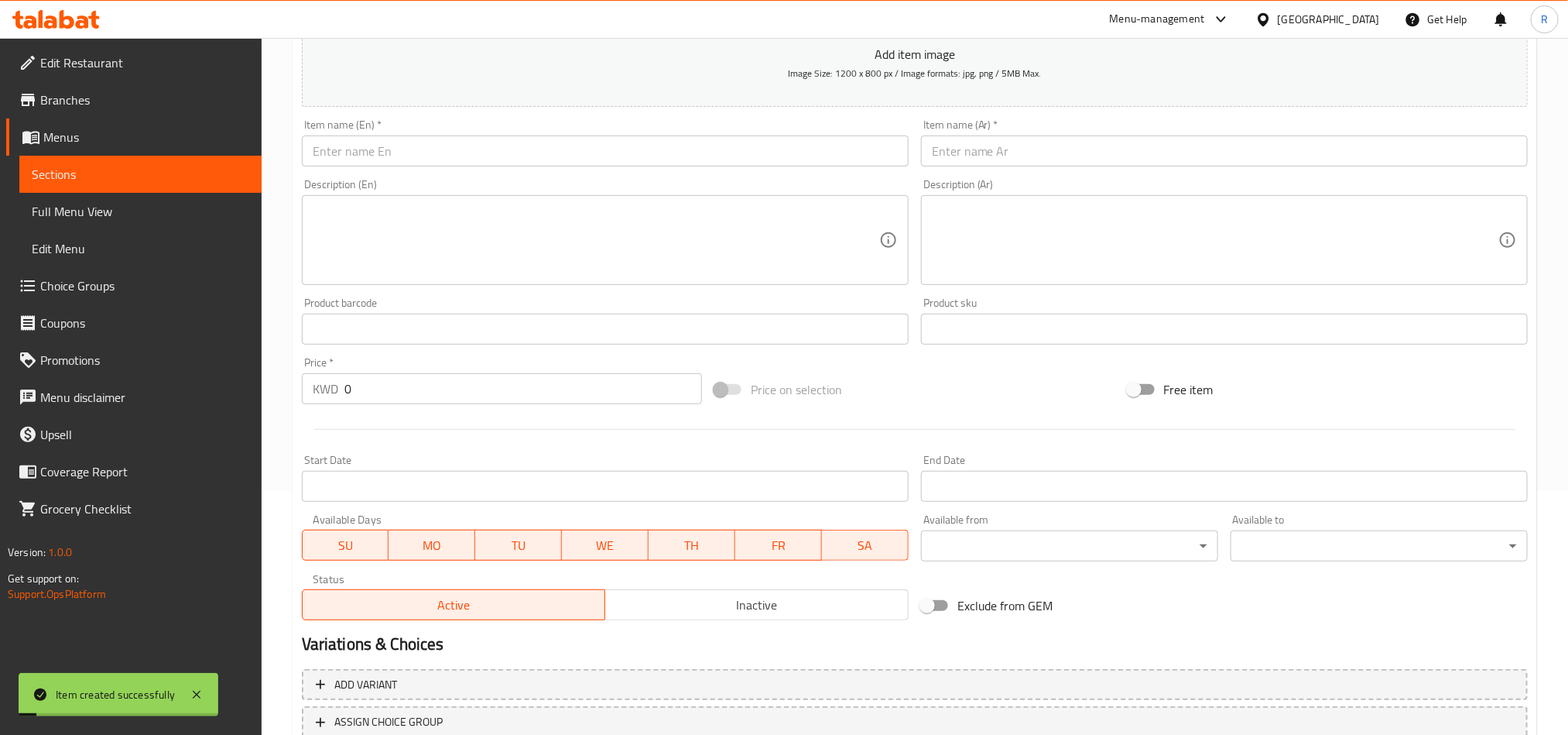
scroll to position [126, 0]
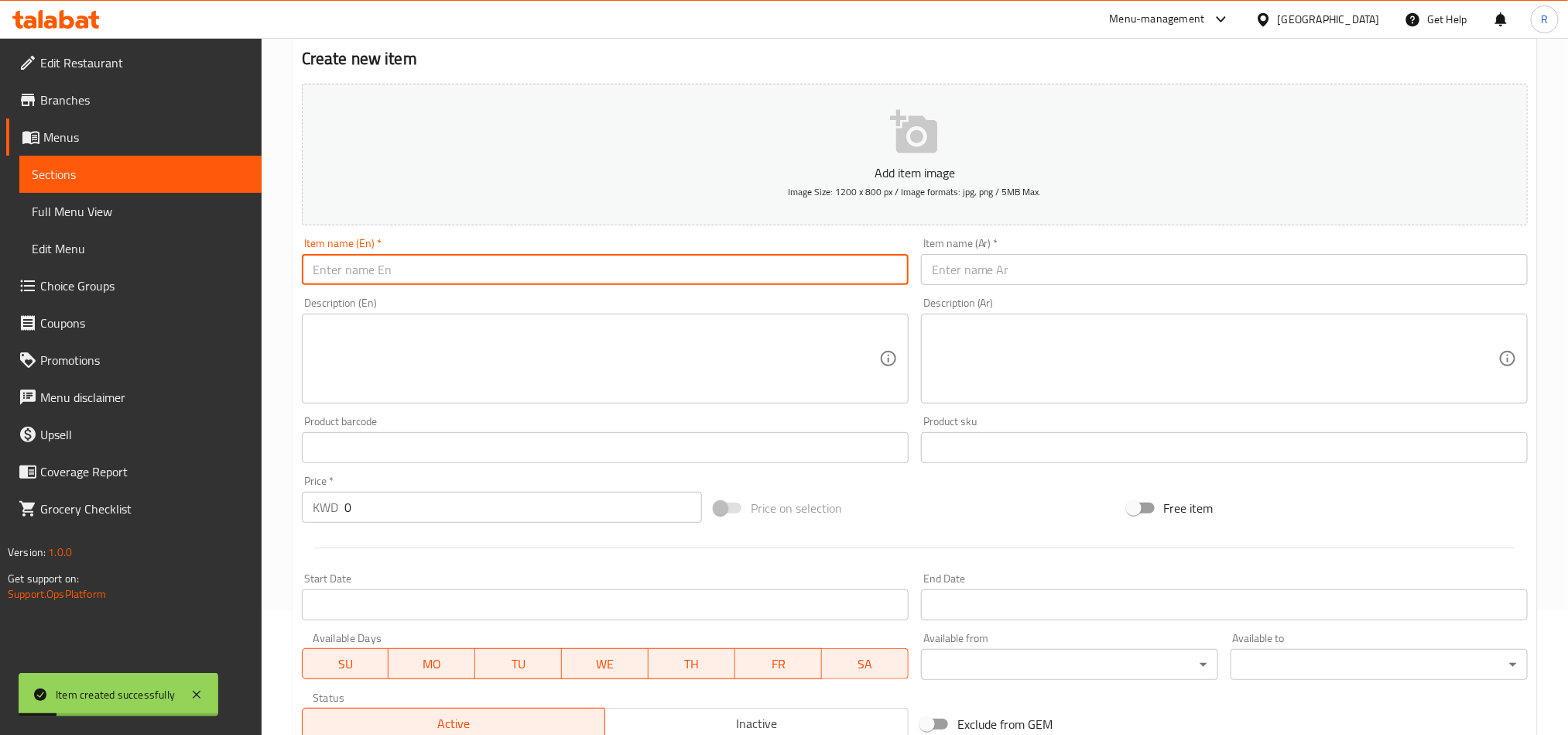
click at [403, 282] on input "text" at bounding box center [605, 269] width 607 height 31
click at [1053, 266] on input "text" at bounding box center [1224, 269] width 607 height 31
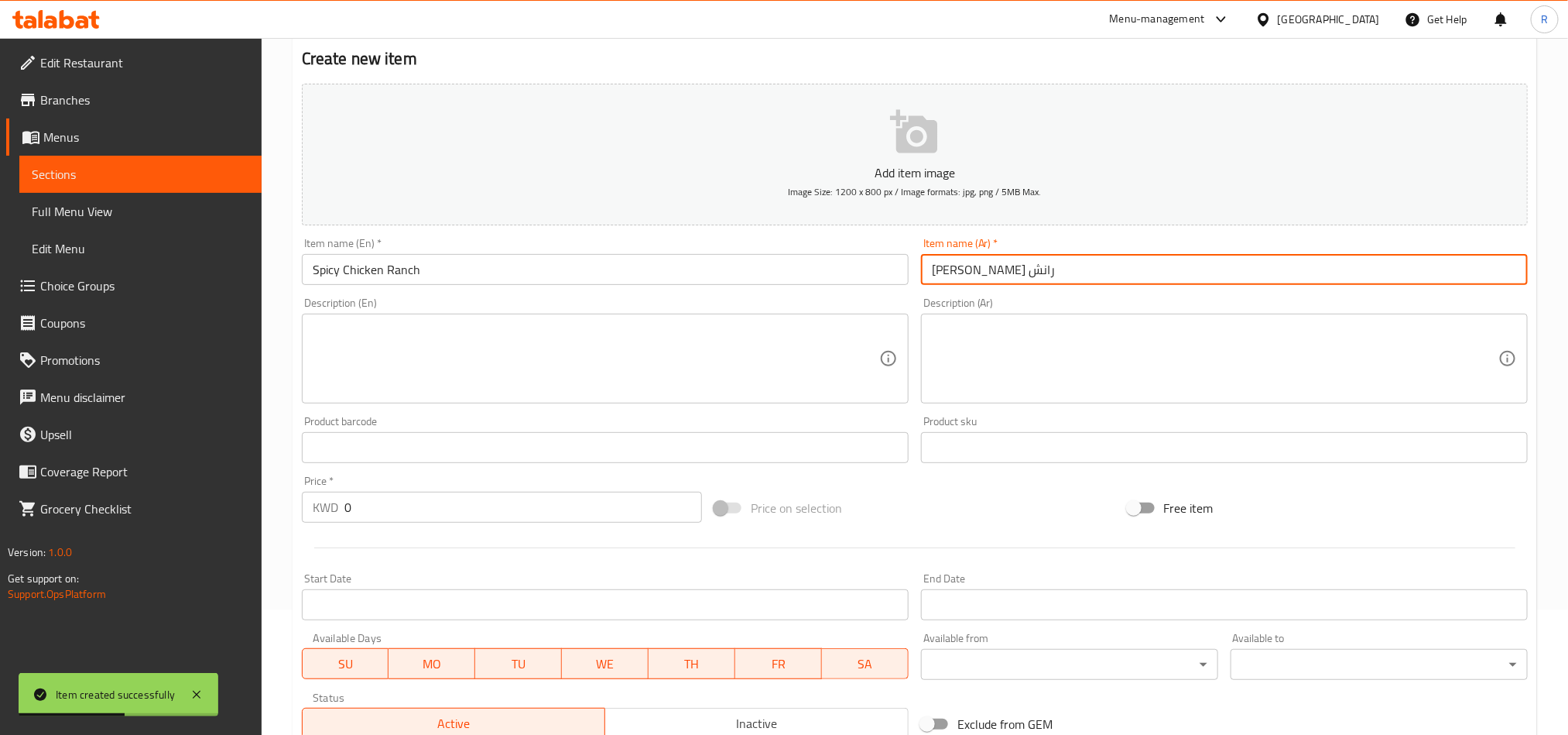
scroll to position [358, 0]
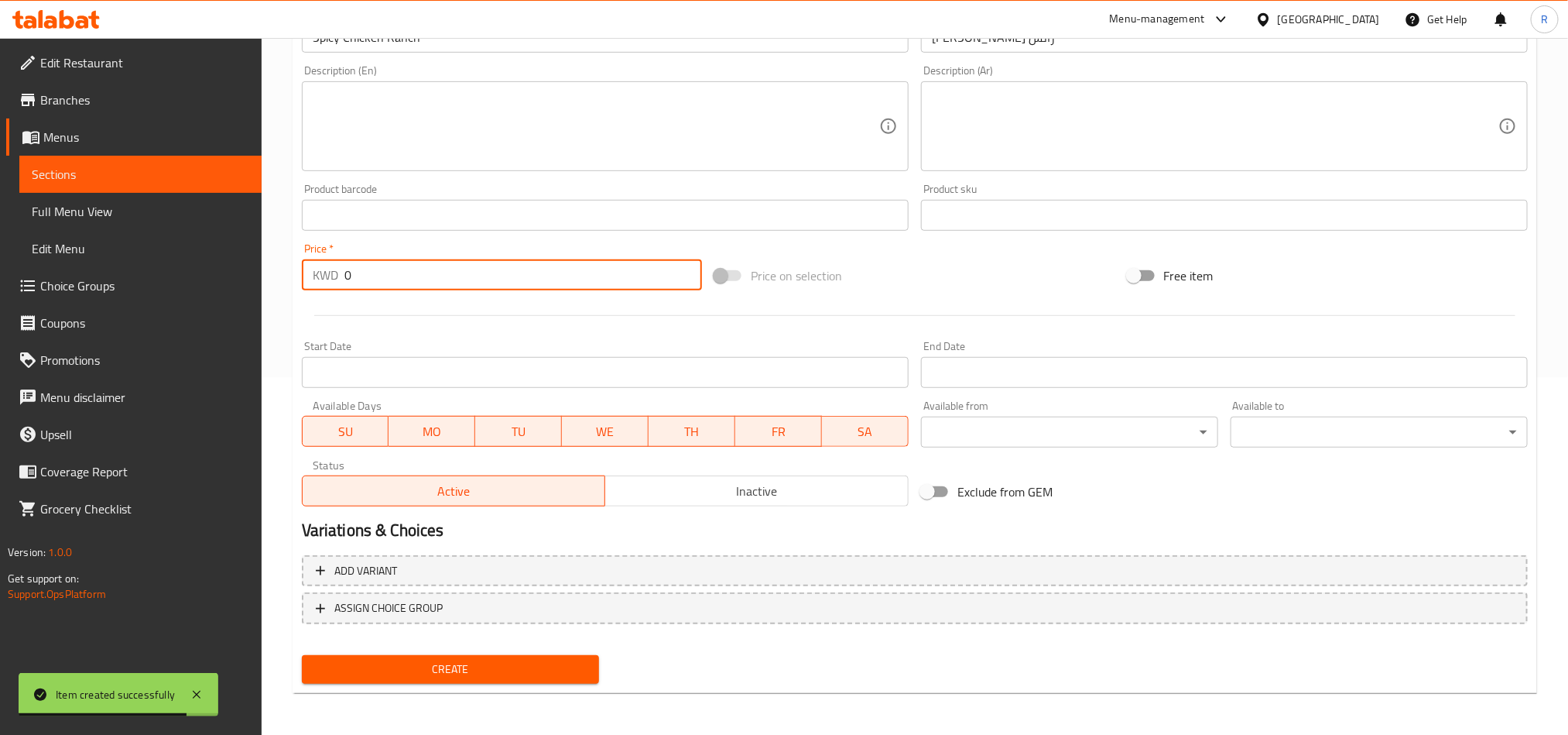
click at [351, 286] on input "0" at bounding box center [523, 275] width 358 height 31
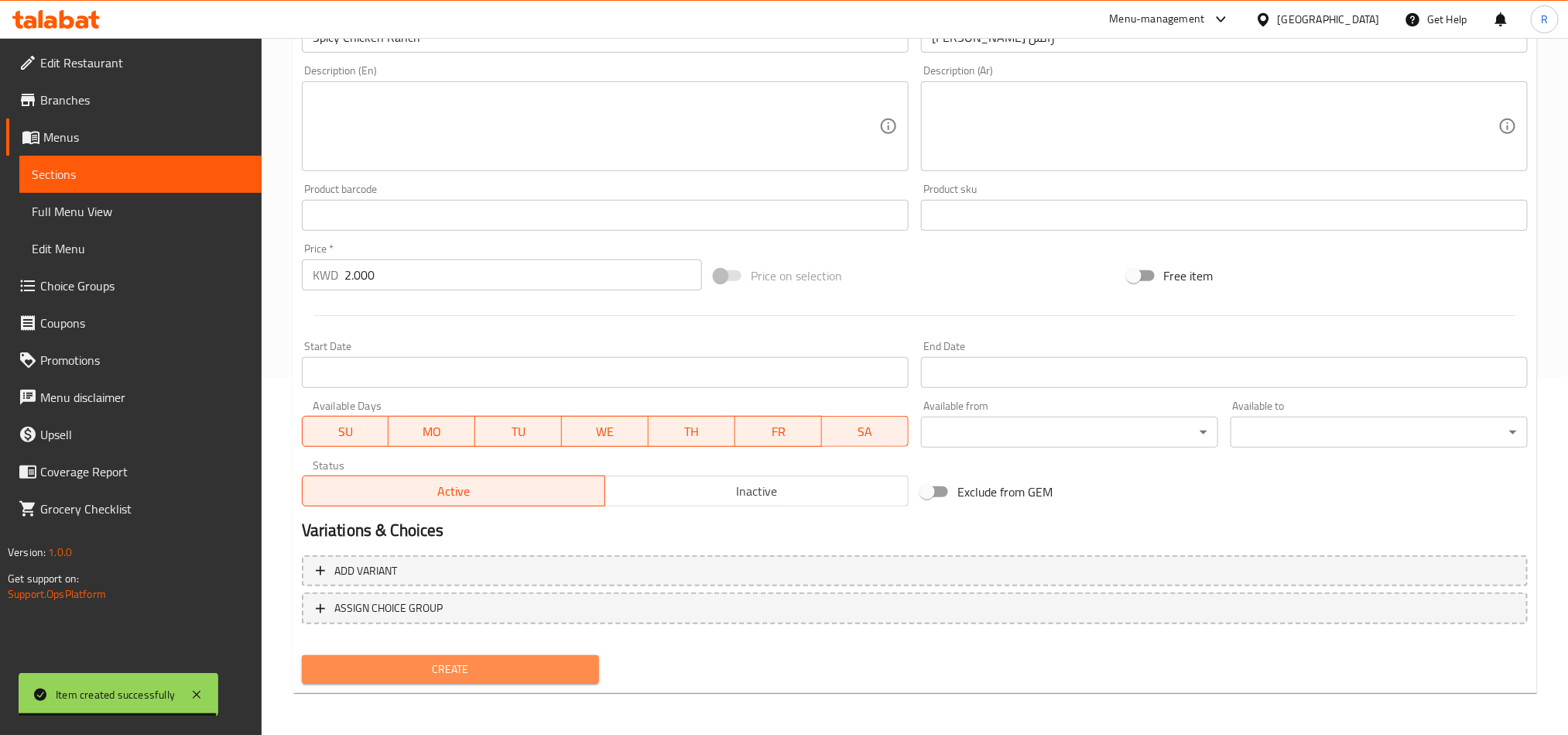
click at [498, 660] on span "Create" at bounding box center [451, 670] width 272 height 19
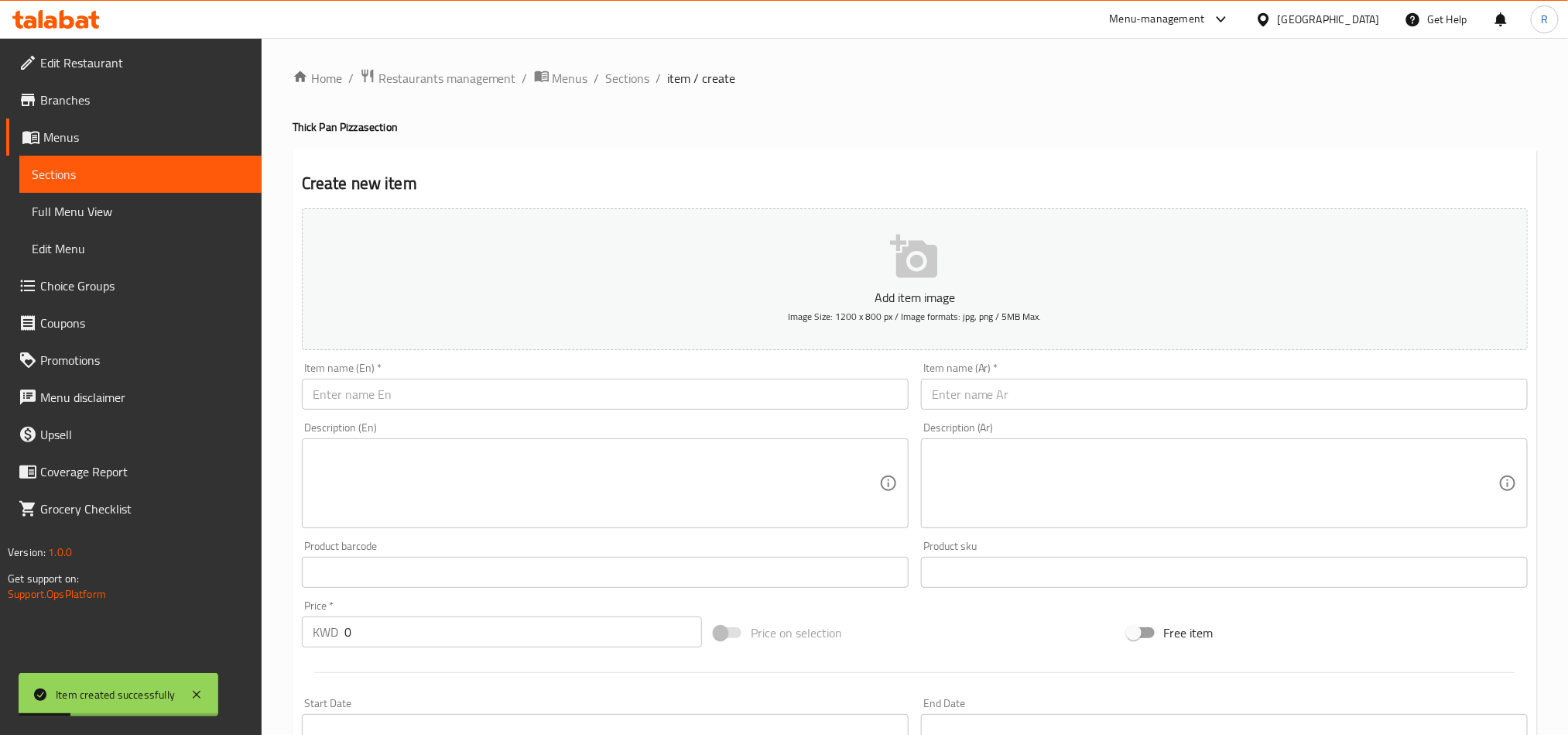
scroll to position [0, 0]
click at [488, 405] on input "text" at bounding box center [605, 395] width 607 height 31
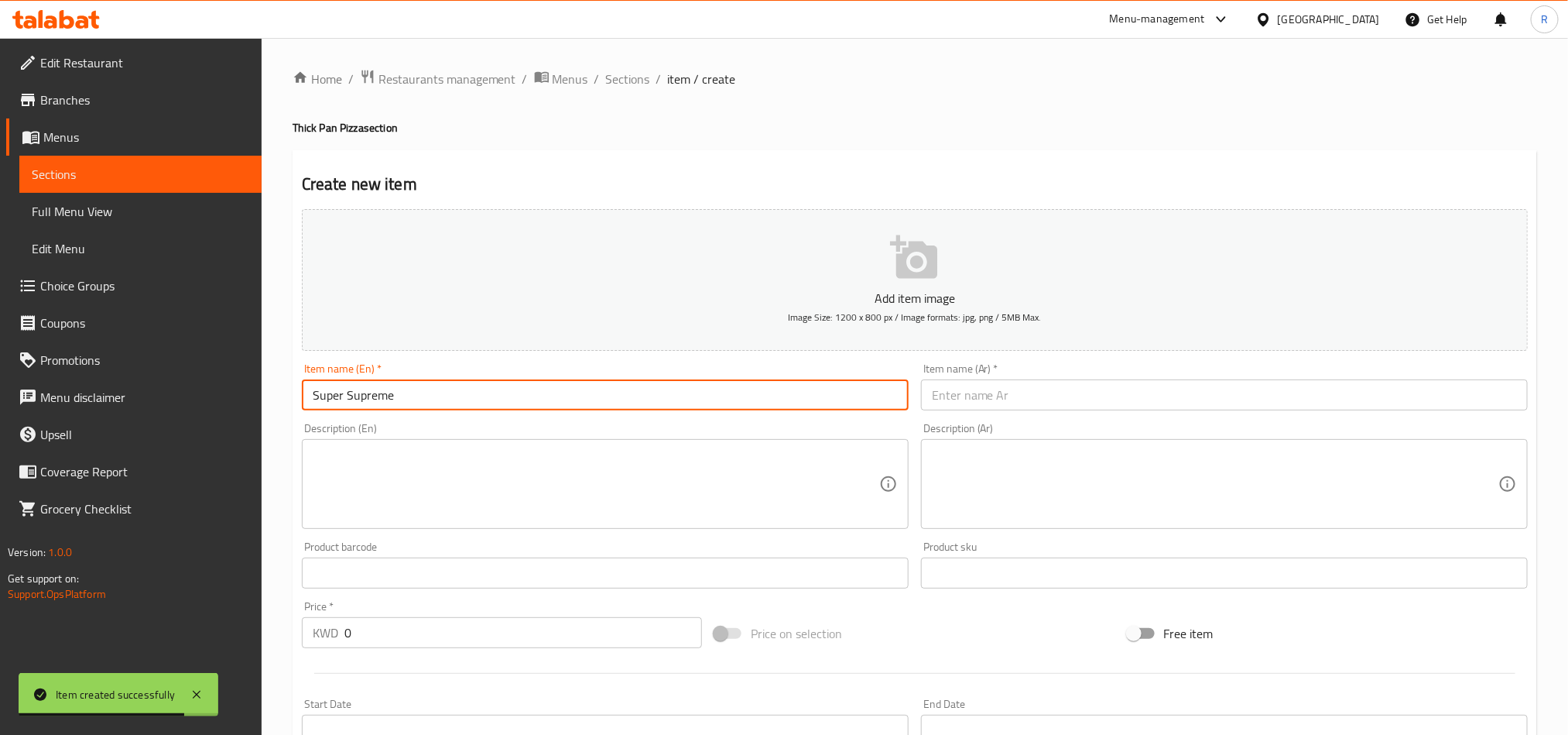
click at [1002, 401] on input "text" at bounding box center [1224, 395] width 607 height 31
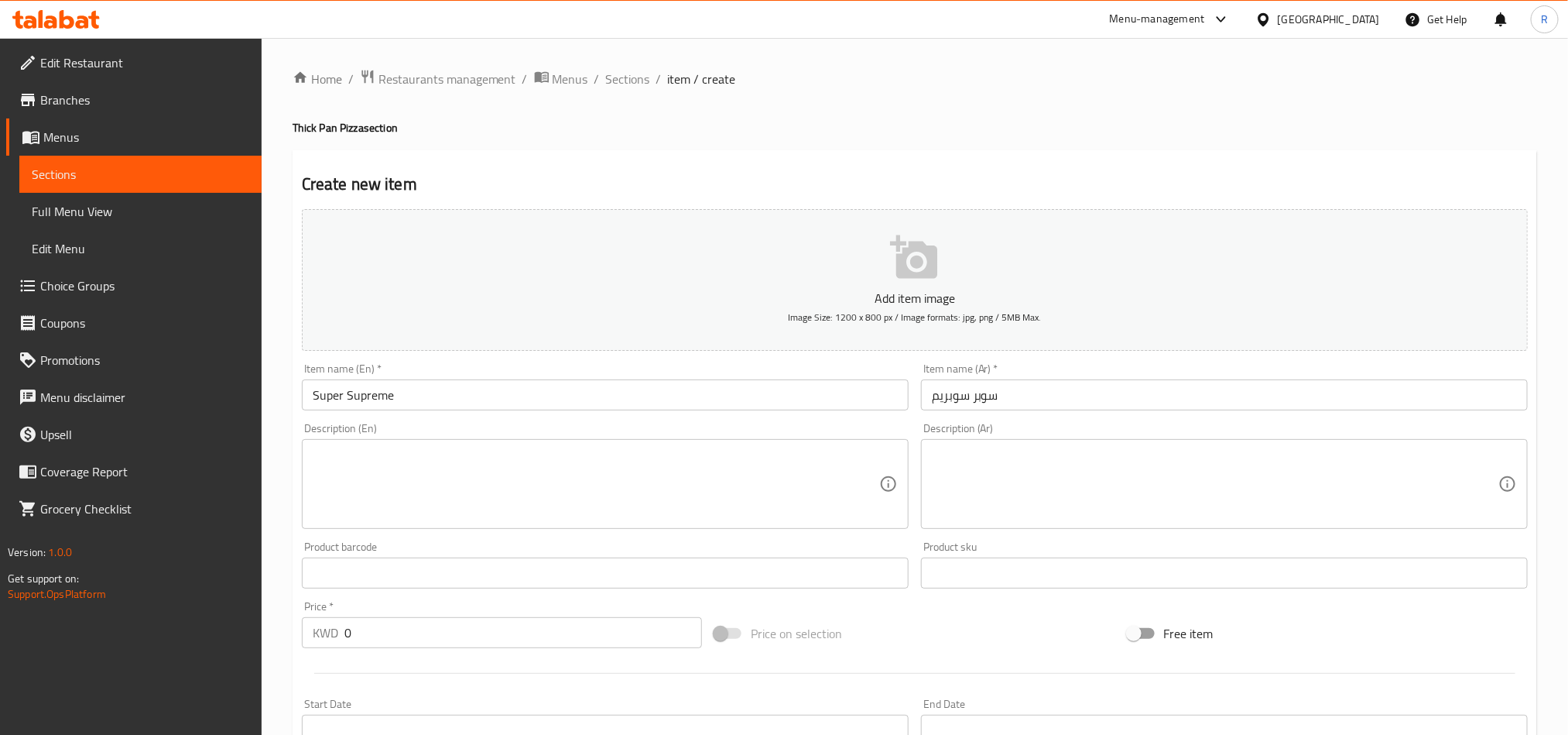
click at [449, 398] on input "Super Supreme" at bounding box center [605, 395] width 607 height 31
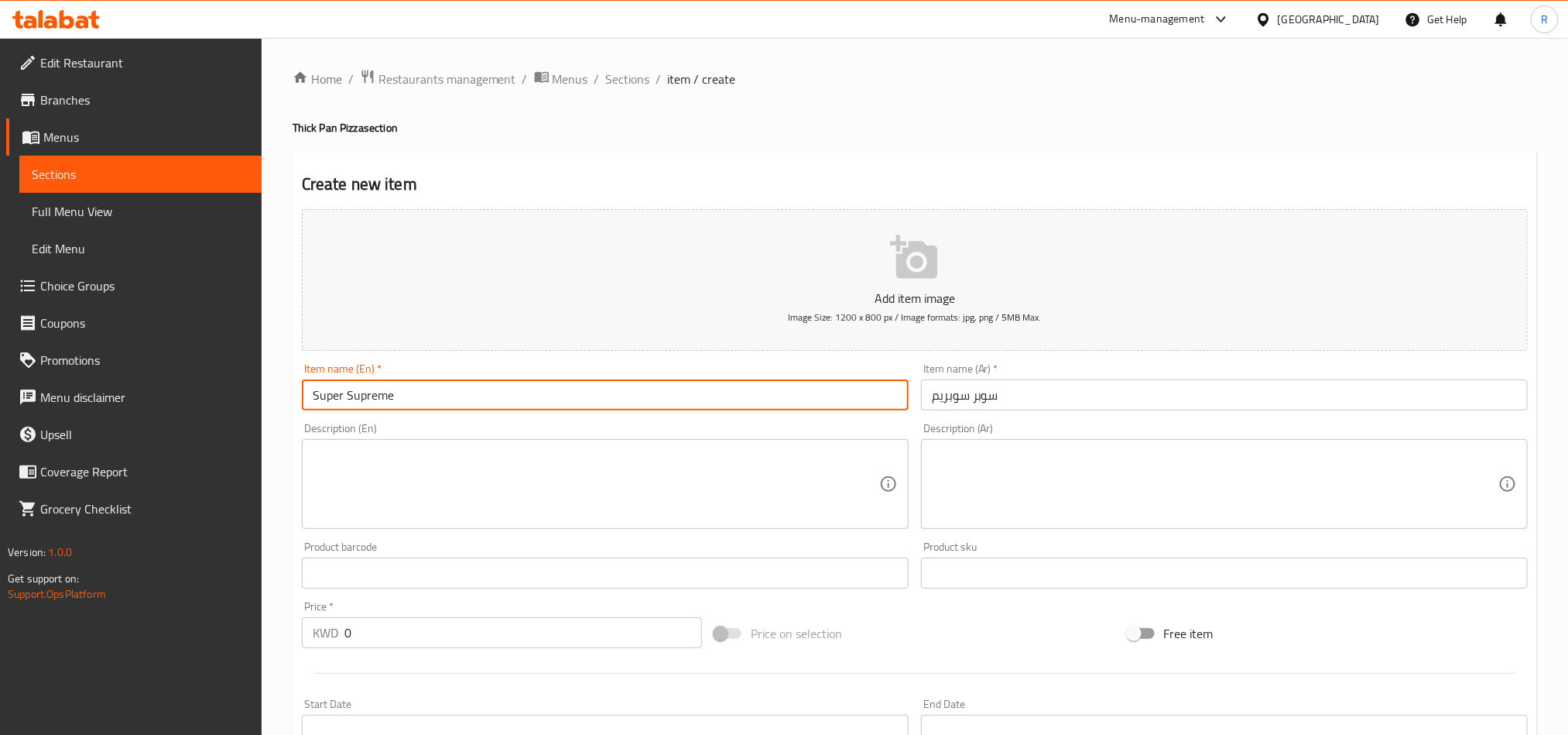
click at [449, 398] on input "Super Supreme" at bounding box center [605, 395] width 607 height 31
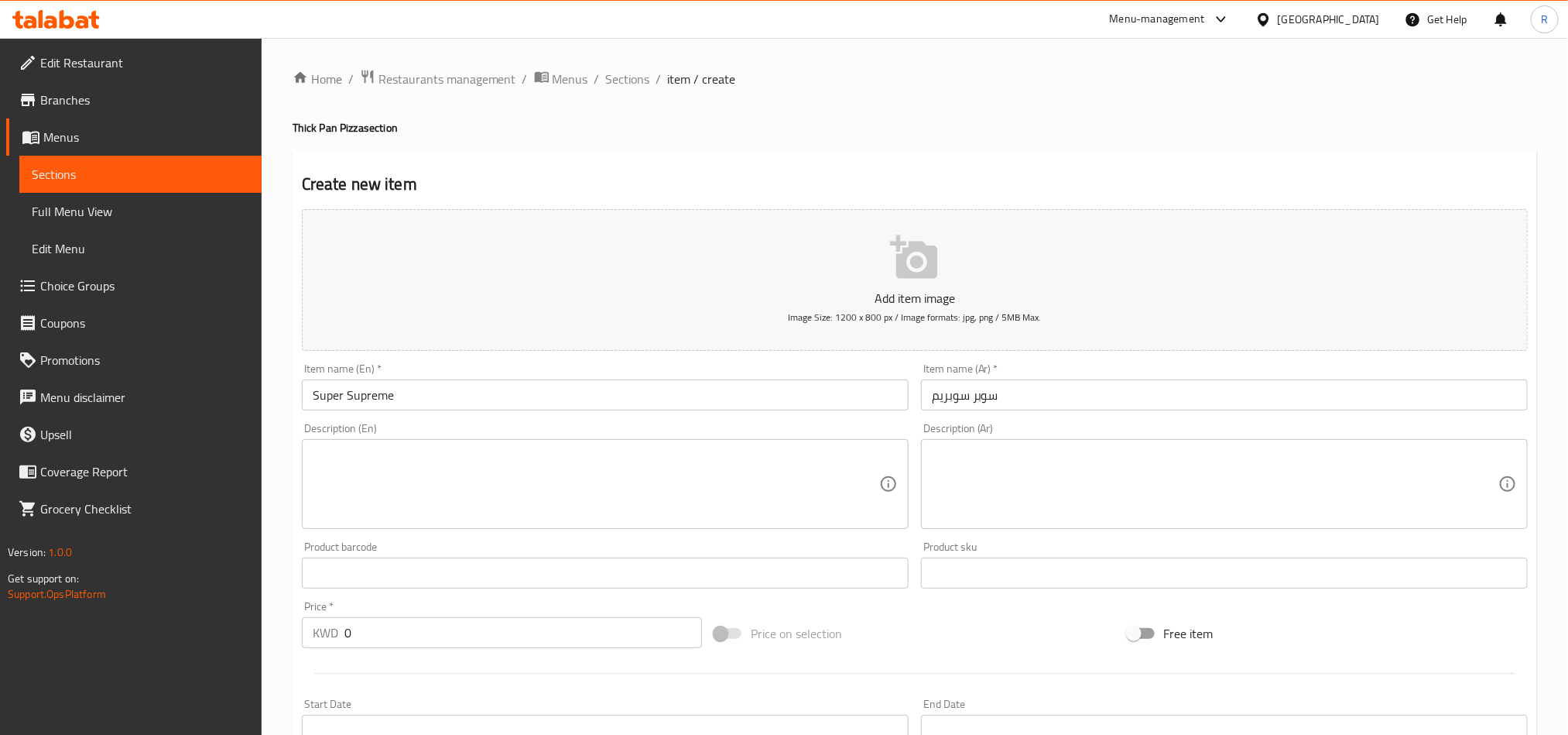
click at [613, 58] on div "Home / Restaurants management / Menus / Sections / item / create Thick Pan Pizz…" at bounding box center [915, 566] width 1307 height 1056
click at [618, 72] on span "Sections" at bounding box center [628, 79] width 44 height 19
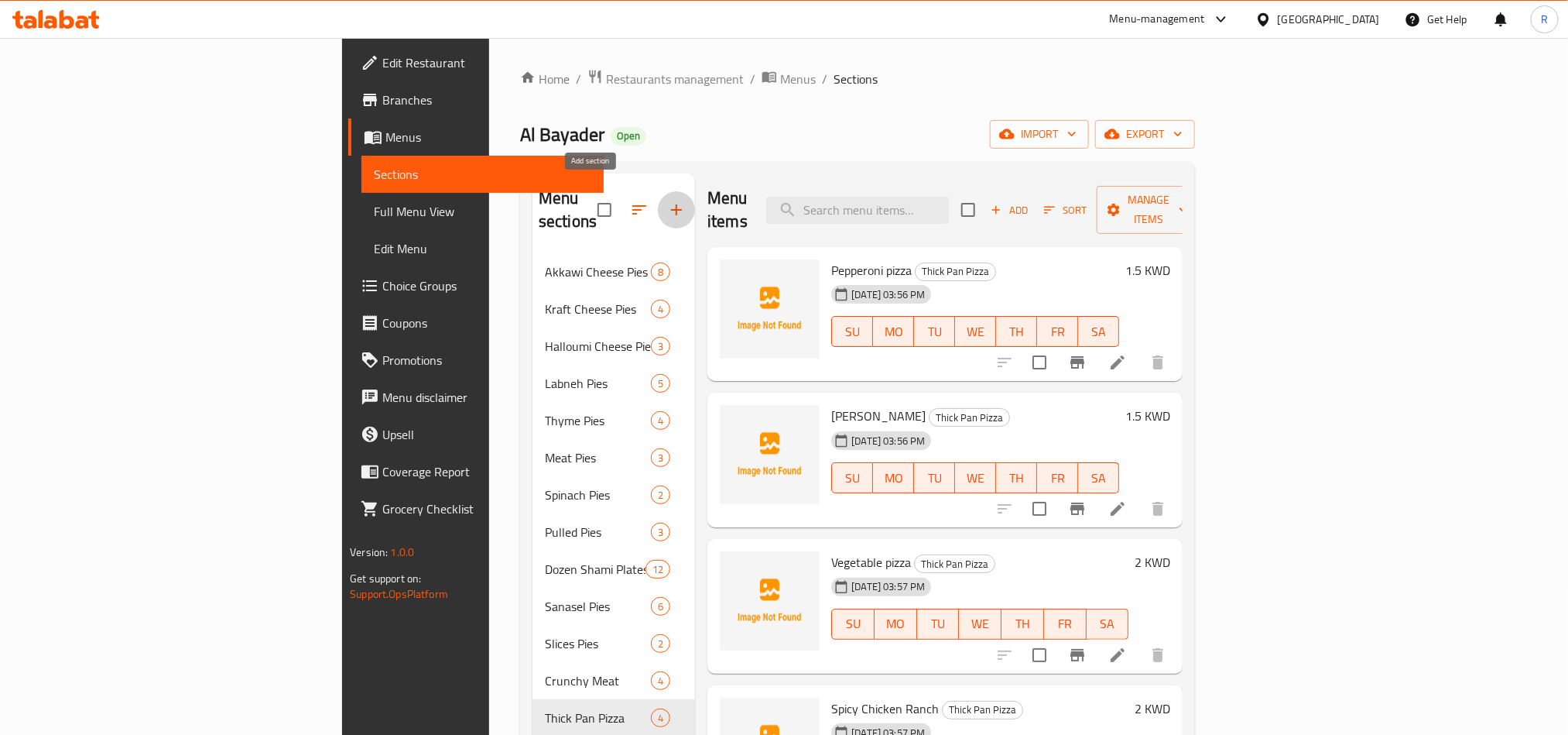
click at [667, 207] on icon "button" at bounding box center [676, 209] width 19 height 19
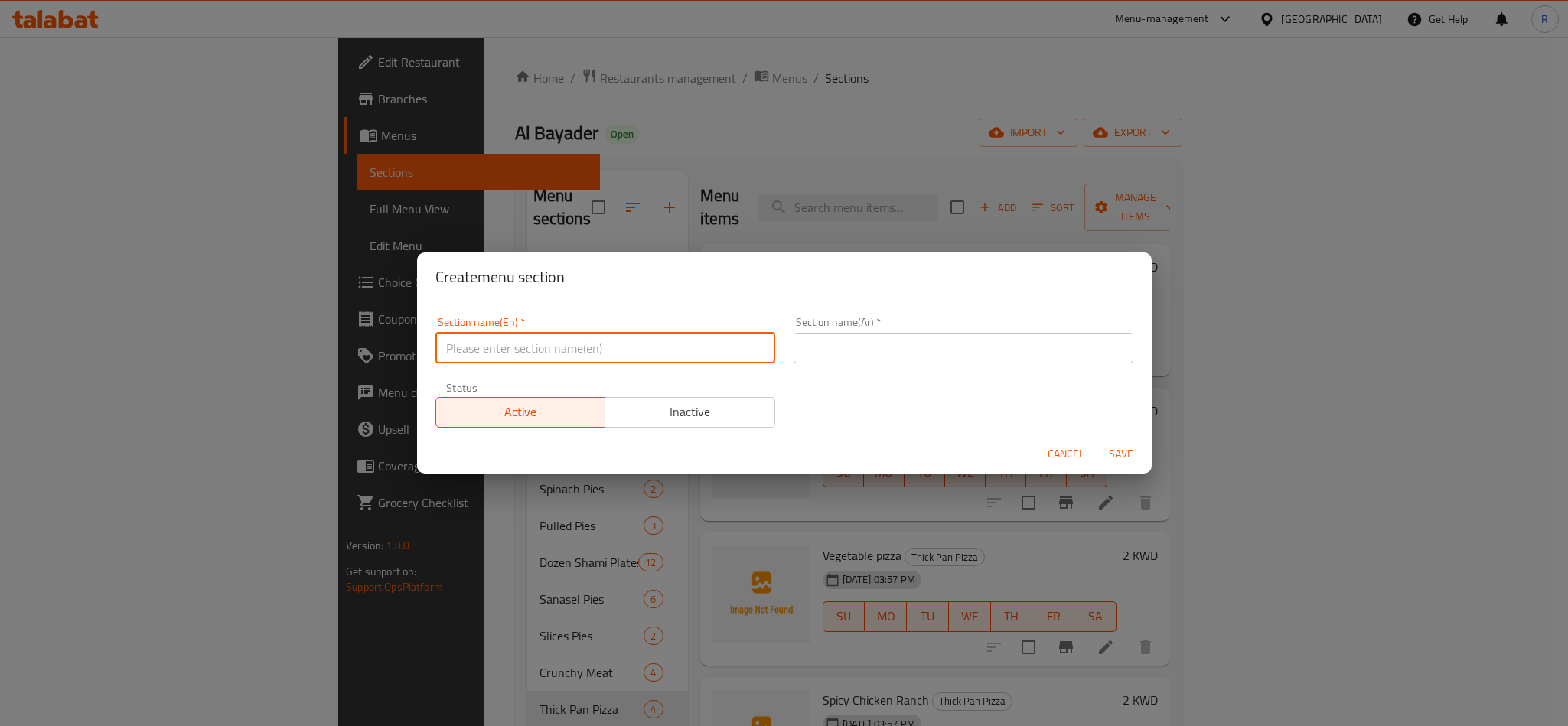
click at [751, 353] on input "text" at bounding box center [605, 348] width 340 height 30
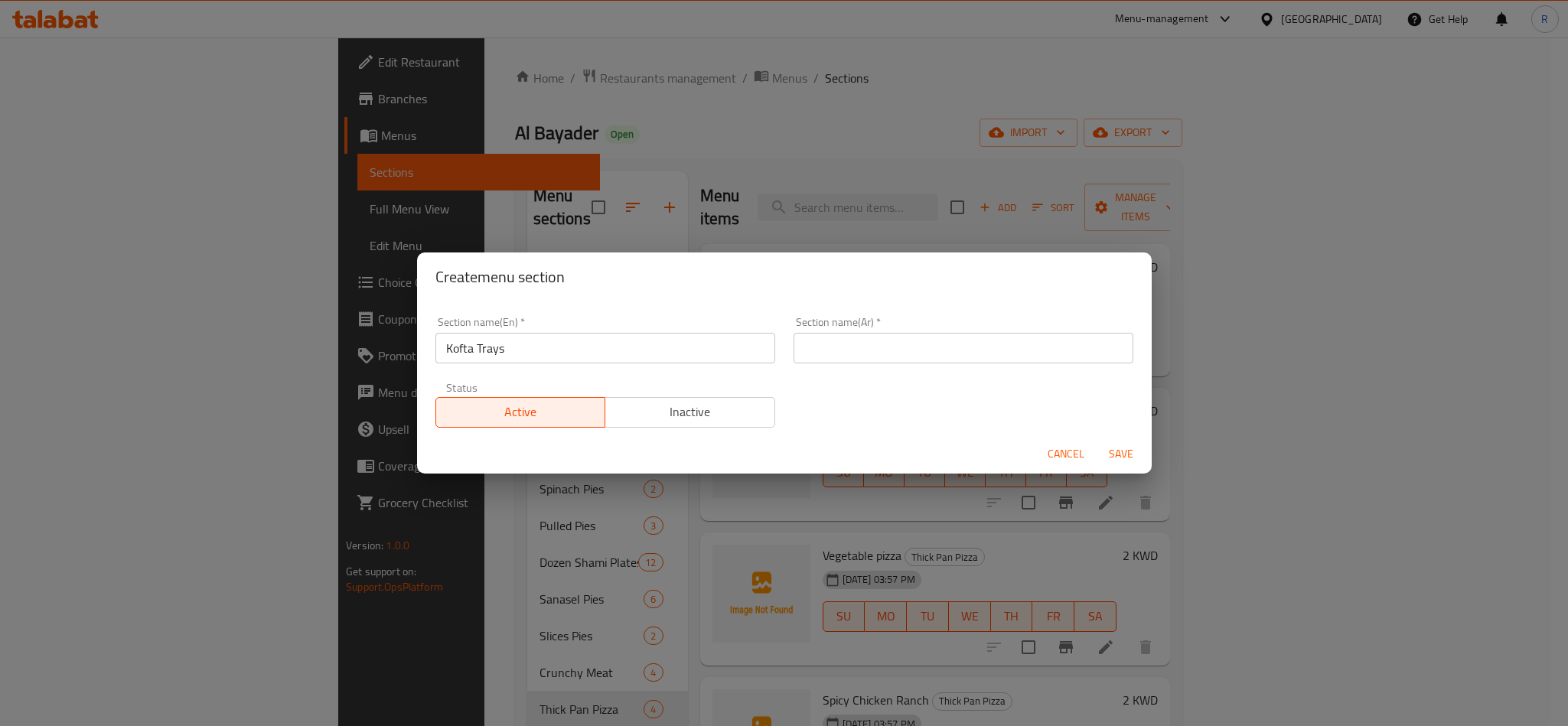
drag, startPoint x: 675, startPoint y: 330, endPoint x: 696, endPoint y: 337, distance: 22.1
click at [675, 330] on div "Section name(En)   * Kofta Trays Section name(En) *" at bounding box center [605, 340] width 340 height 46
click at [875, 349] on input "text" at bounding box center [964, 348] width 340 height 30
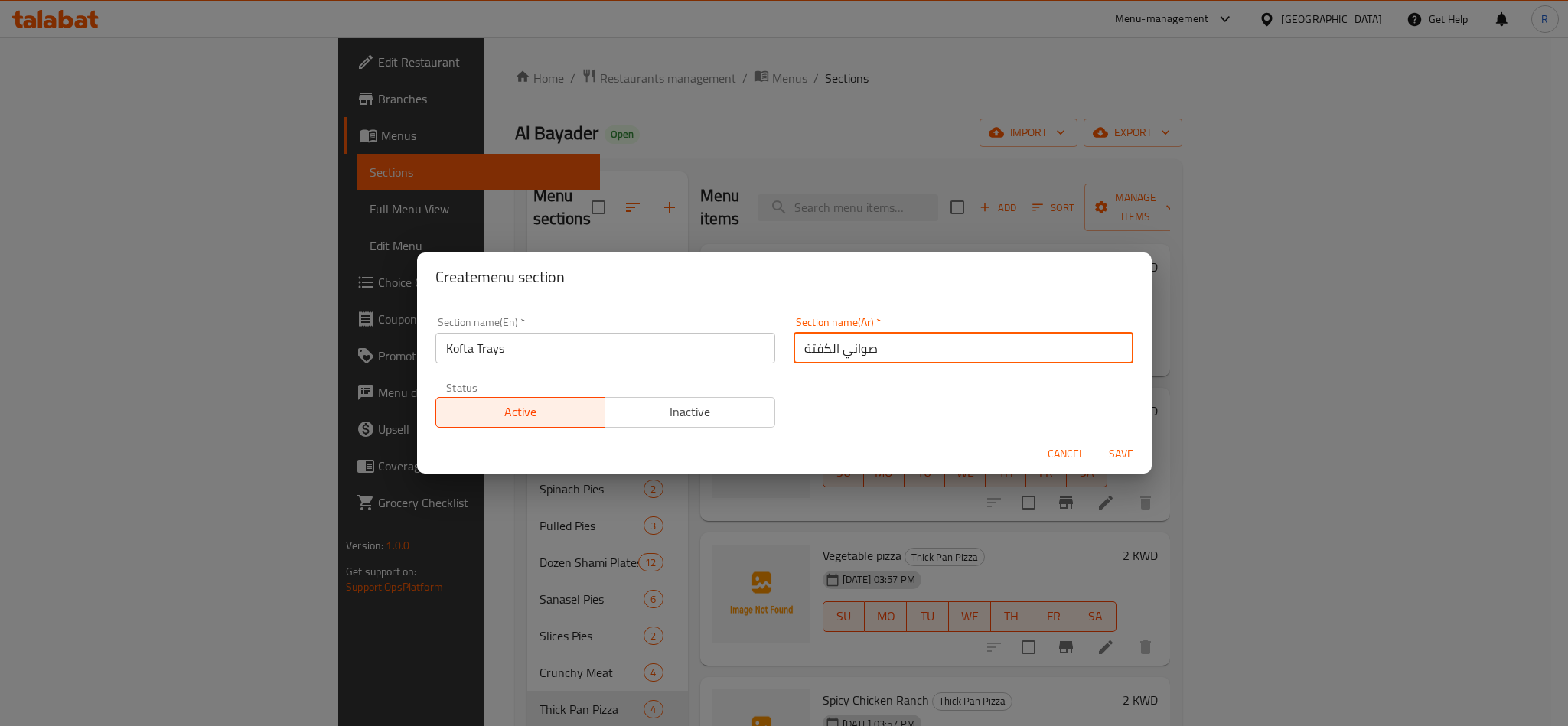
click at [1135, 462] on span "Save" at bounding box center [1121, 454] width 37 height 19
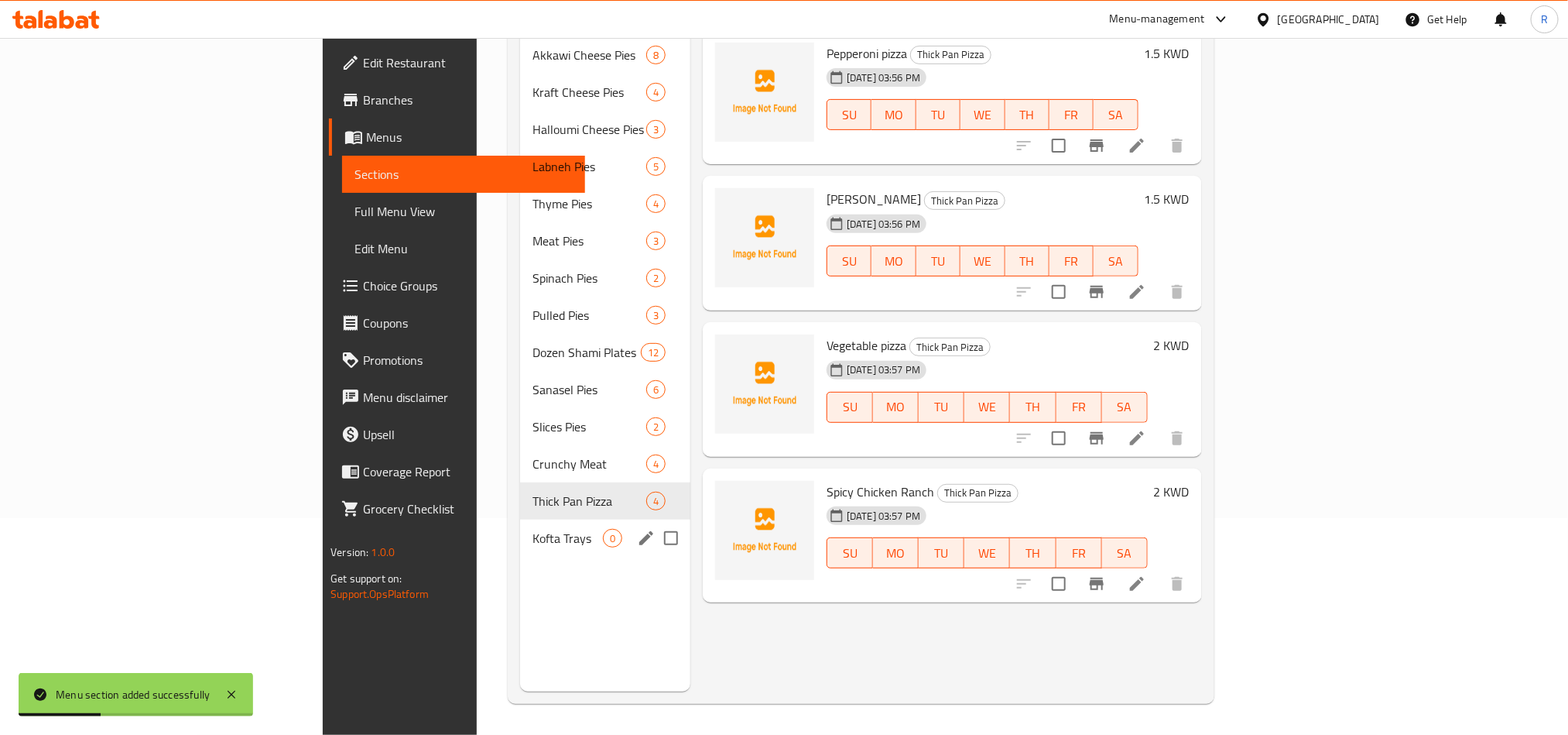
click at [533, 529] on span "Kofta Trays" at bounding box center [568, 538] width 71 height 19
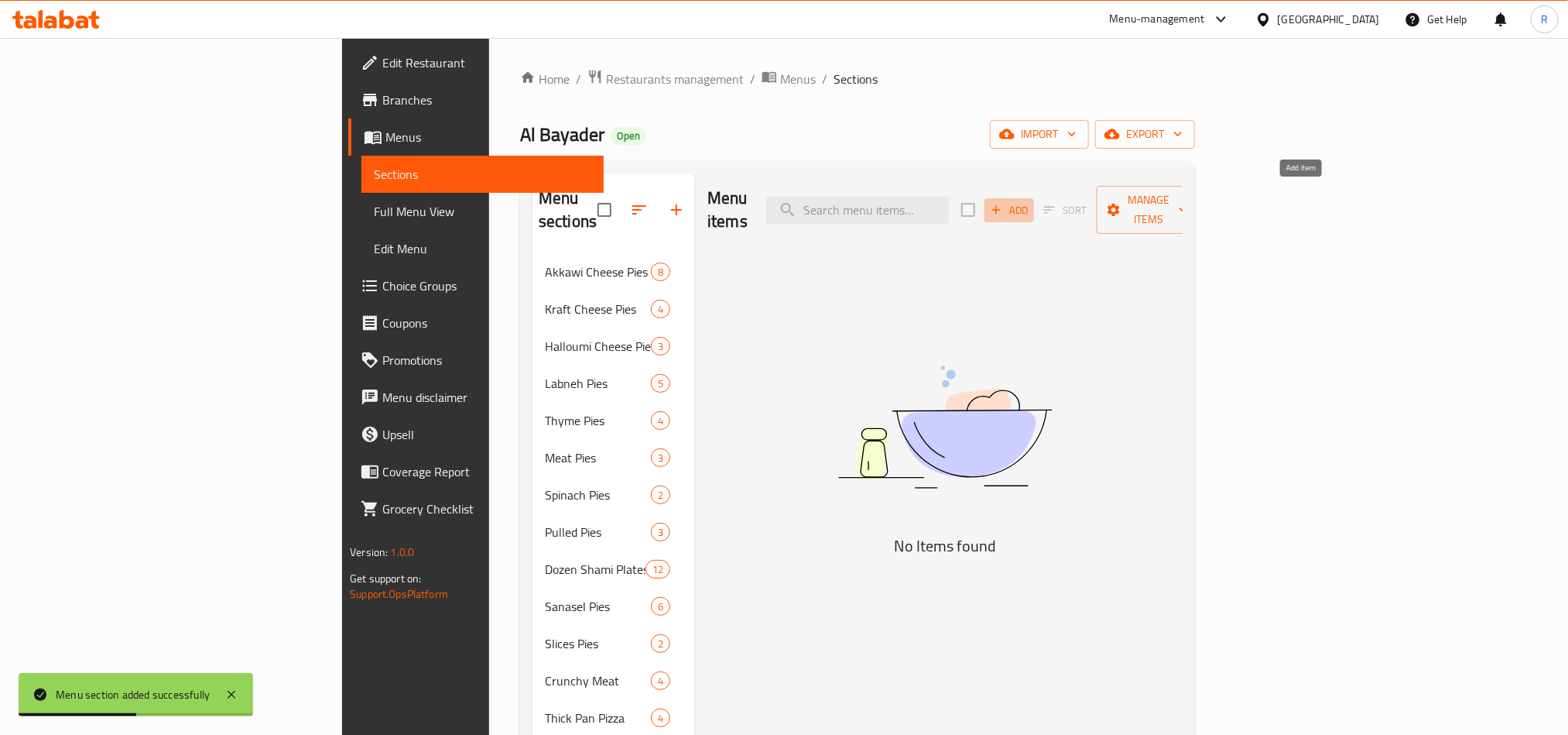
click at [1030, 202] on span "Add" at bounding box center [1009, 210] width 42 height 18
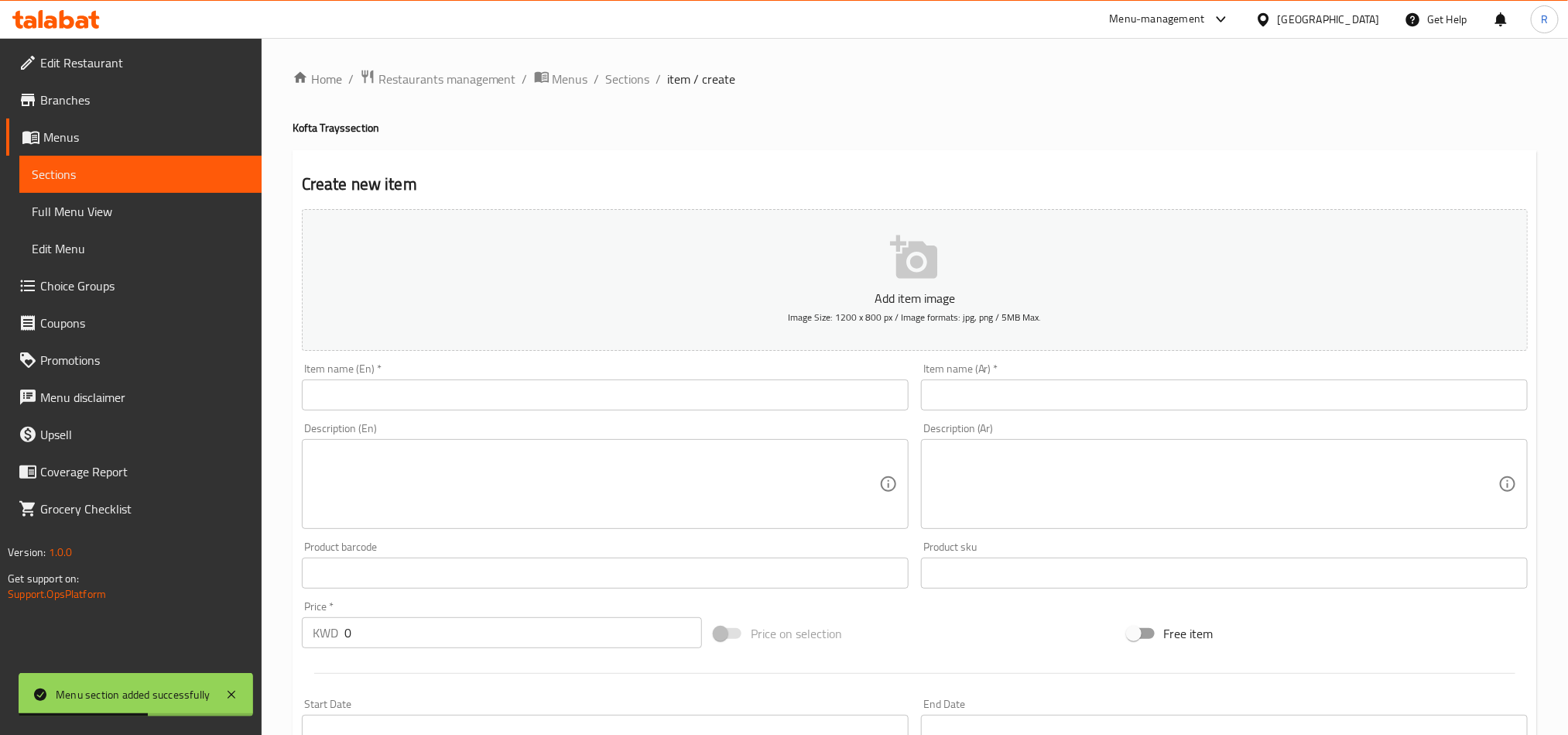
click at [660, 396] on input "text" at bounding box center [605, 395] width 607 height 31
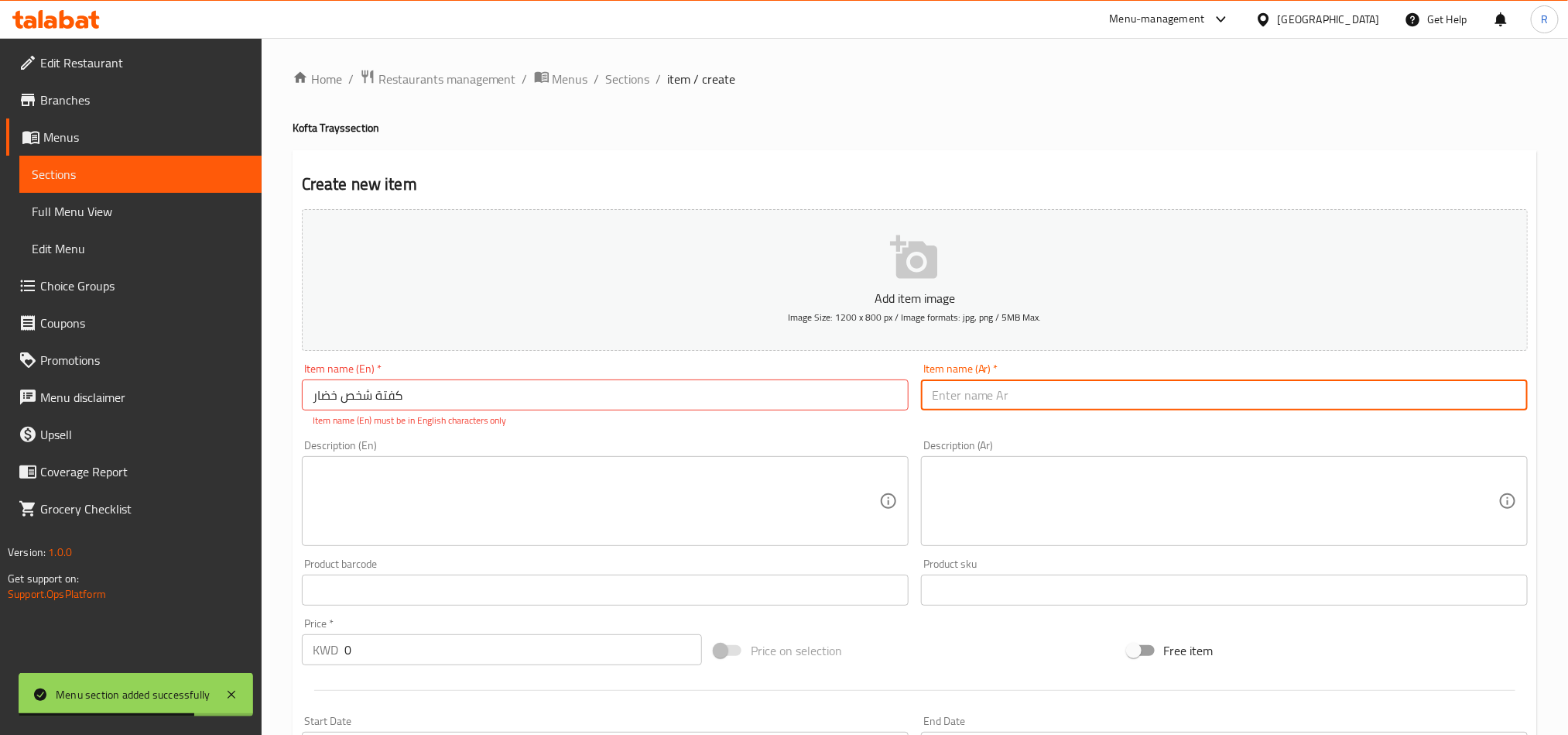
click at [1038, 405] on input "text" at bounding box center [1224, 395] width 607 height 31
click at [382, 403] on input "كفتة شخص خضار" at bounding box center [605, 395] width 607 height 31
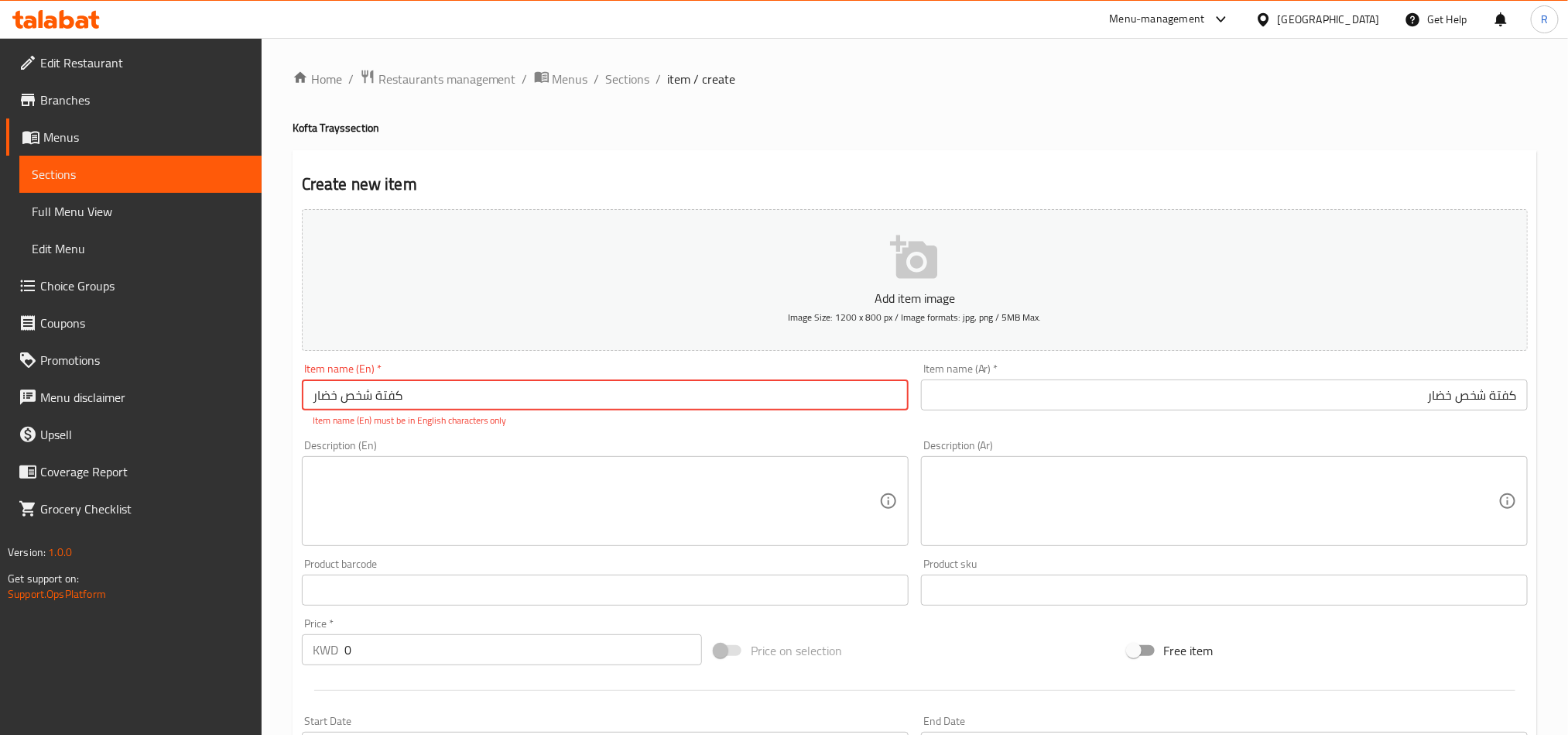
click at [382, 403] on input "كفتة شخص خضار" at bounding box center [605, 395] width 607 height 31
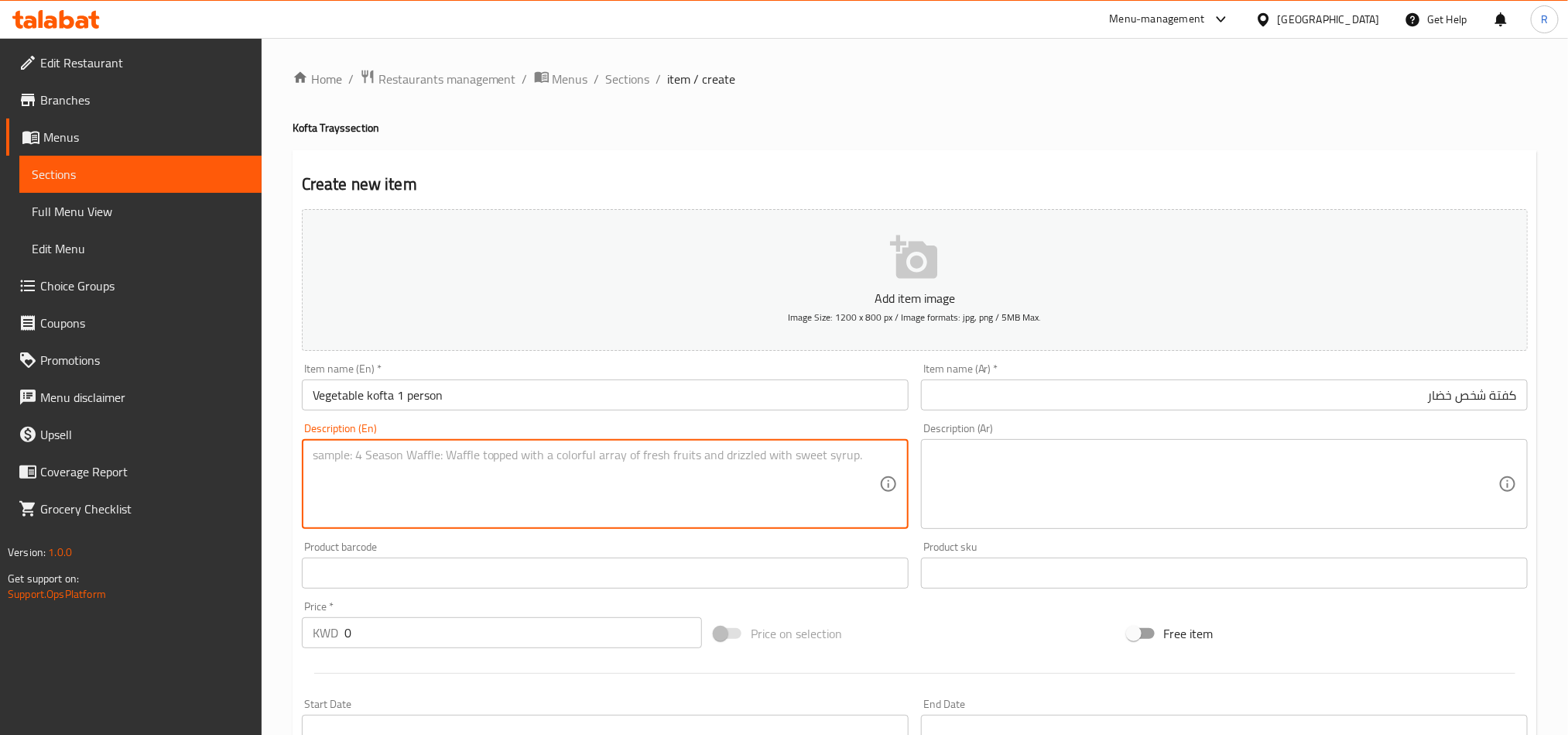
click at [516, 507] on textarea at bounding box center [596, 484] width 567 height 74
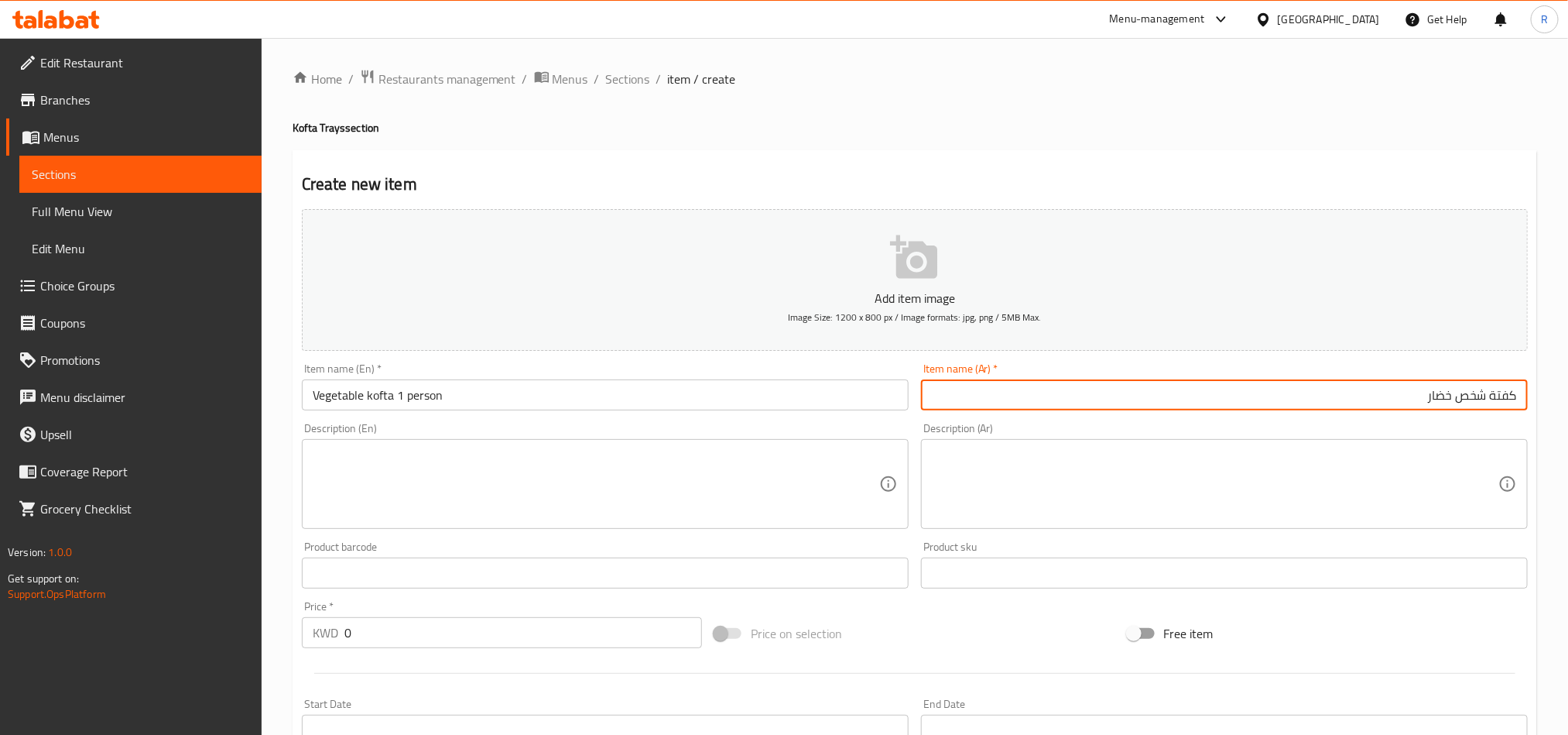
click at [1484, 388] on input "كفتة شخص خضار" at bounding box center [1224, 395] width 607 height 31
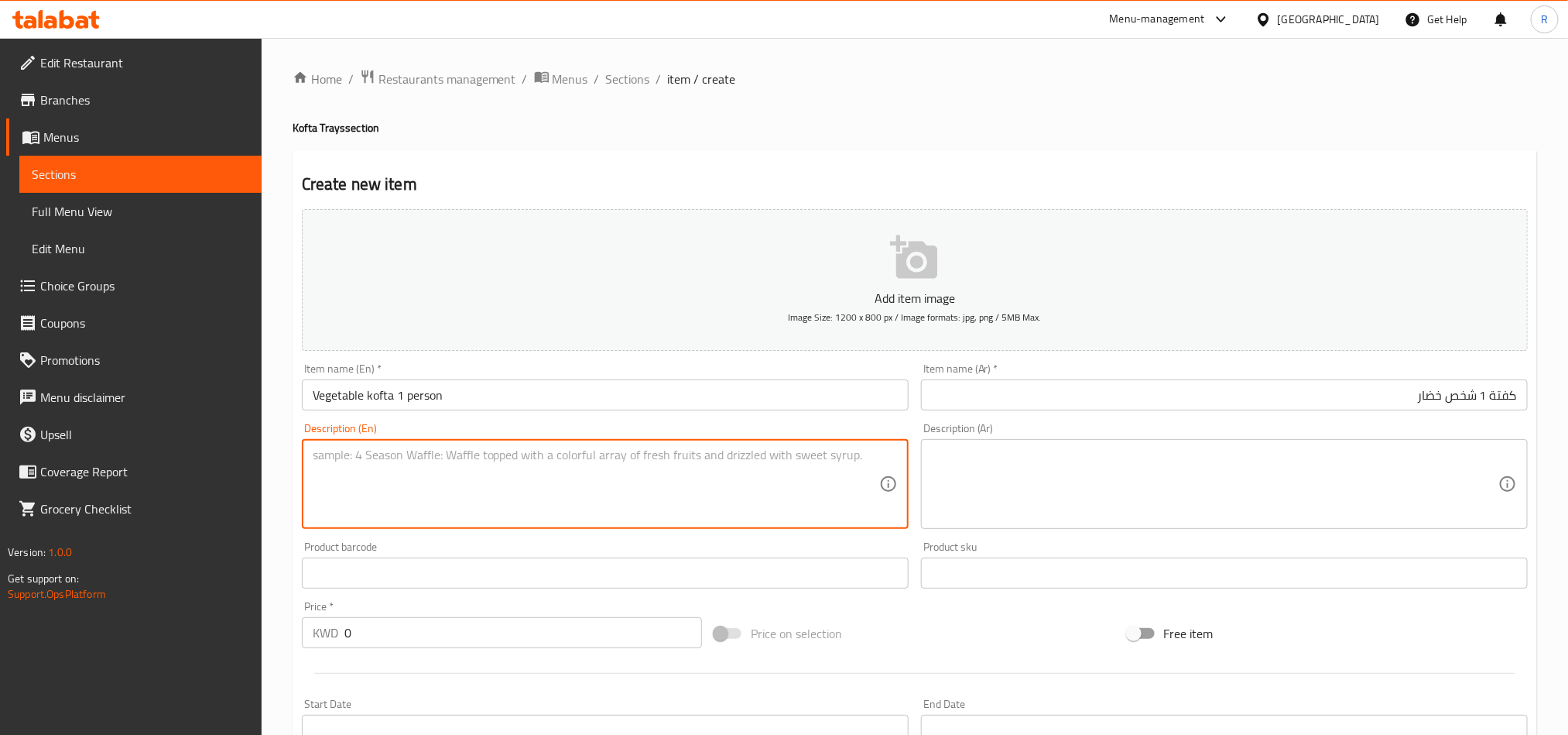
click at [509, 495] on textarea at bounding box center [596, 484] width 567 height 74
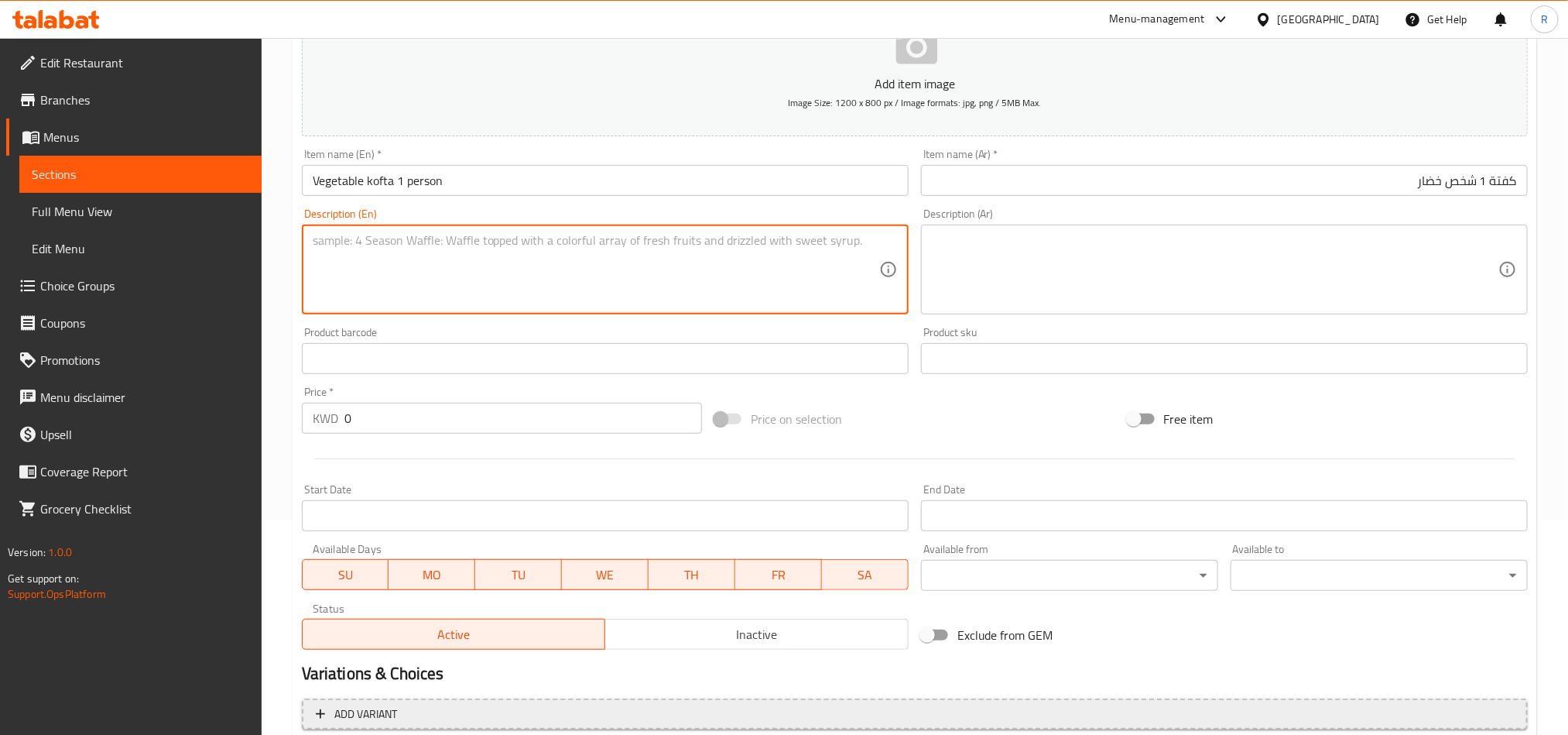
scroll to position [232, 0]
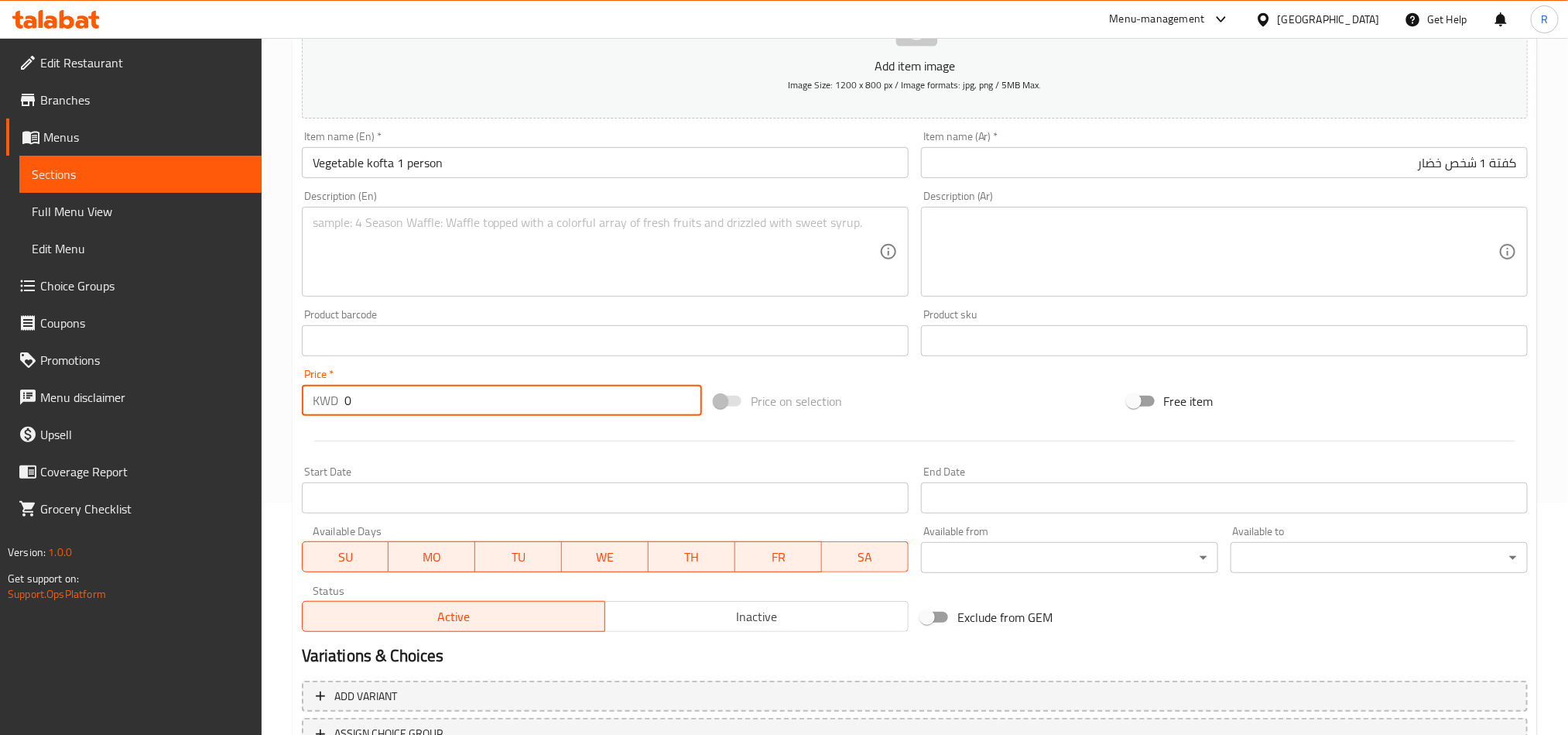
drag, startPoint x: 360, startPoint y: 402, endPoint x: 337, endPoint y: 402, distance: 23.0
click at [337, 402] on div "KWD 0 Price *" at bounding box center [502, 401] width 401 height 31
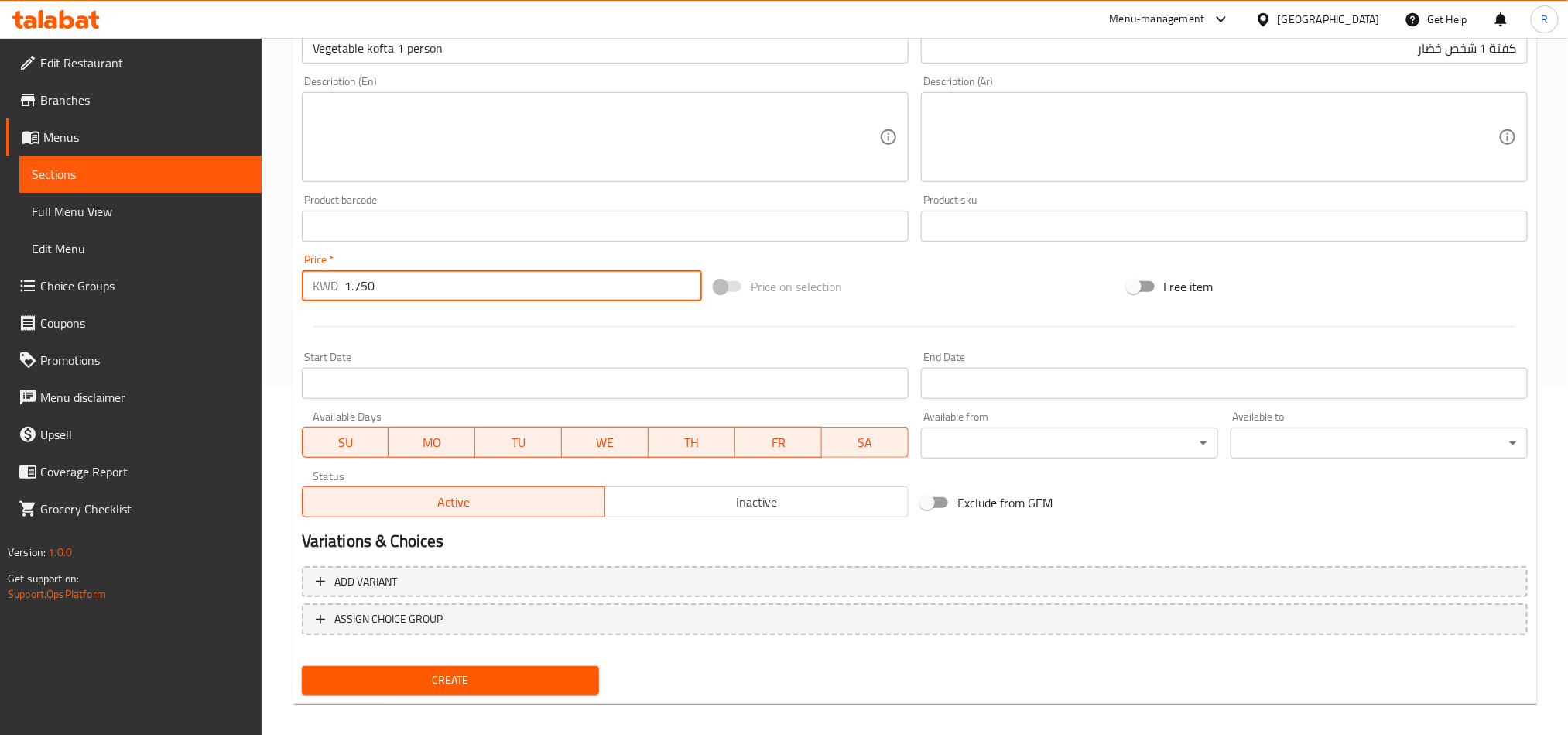
scroll to position [358, 0]
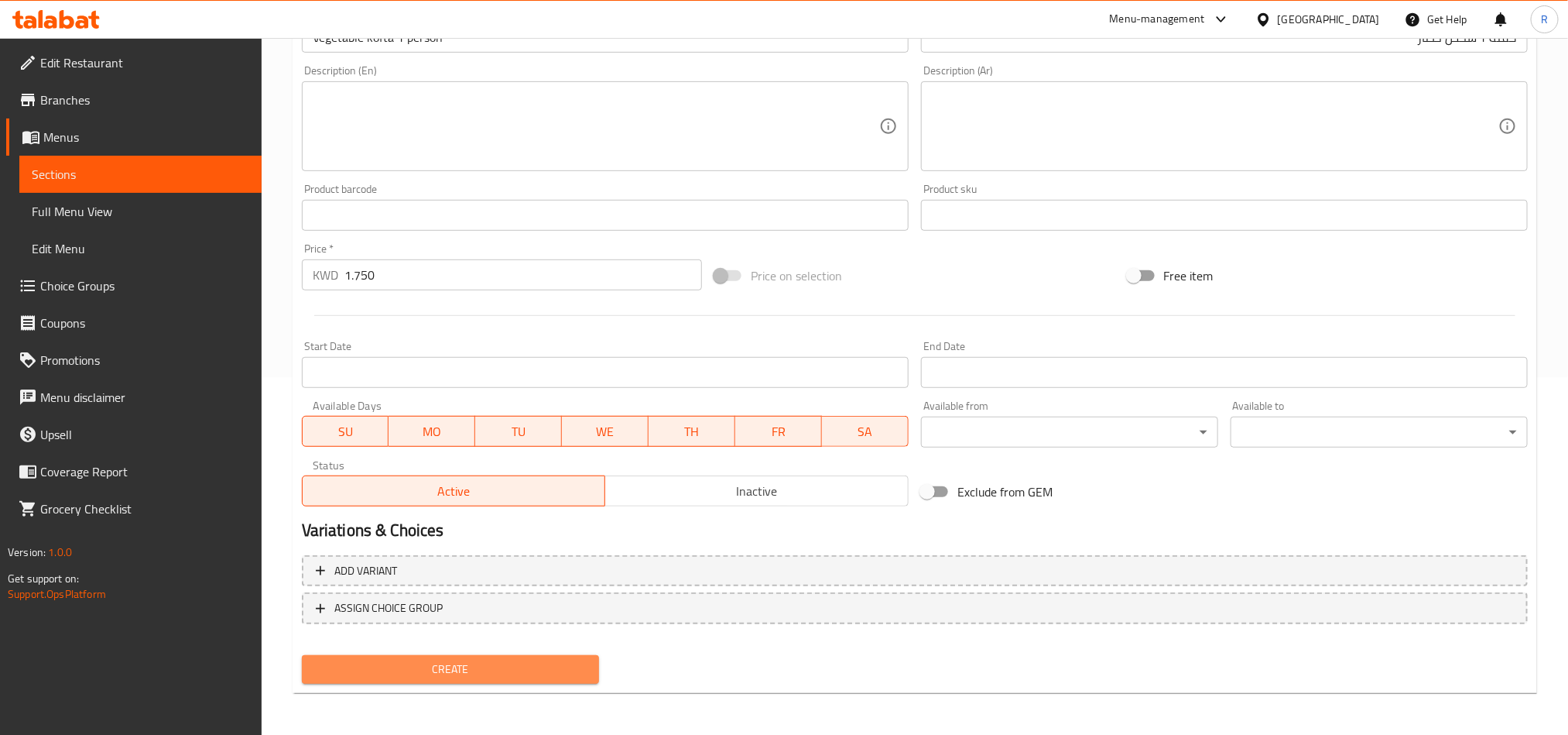
click at [481, 677] on span "Create" at bounding box center [451, 670] width 272 height 19
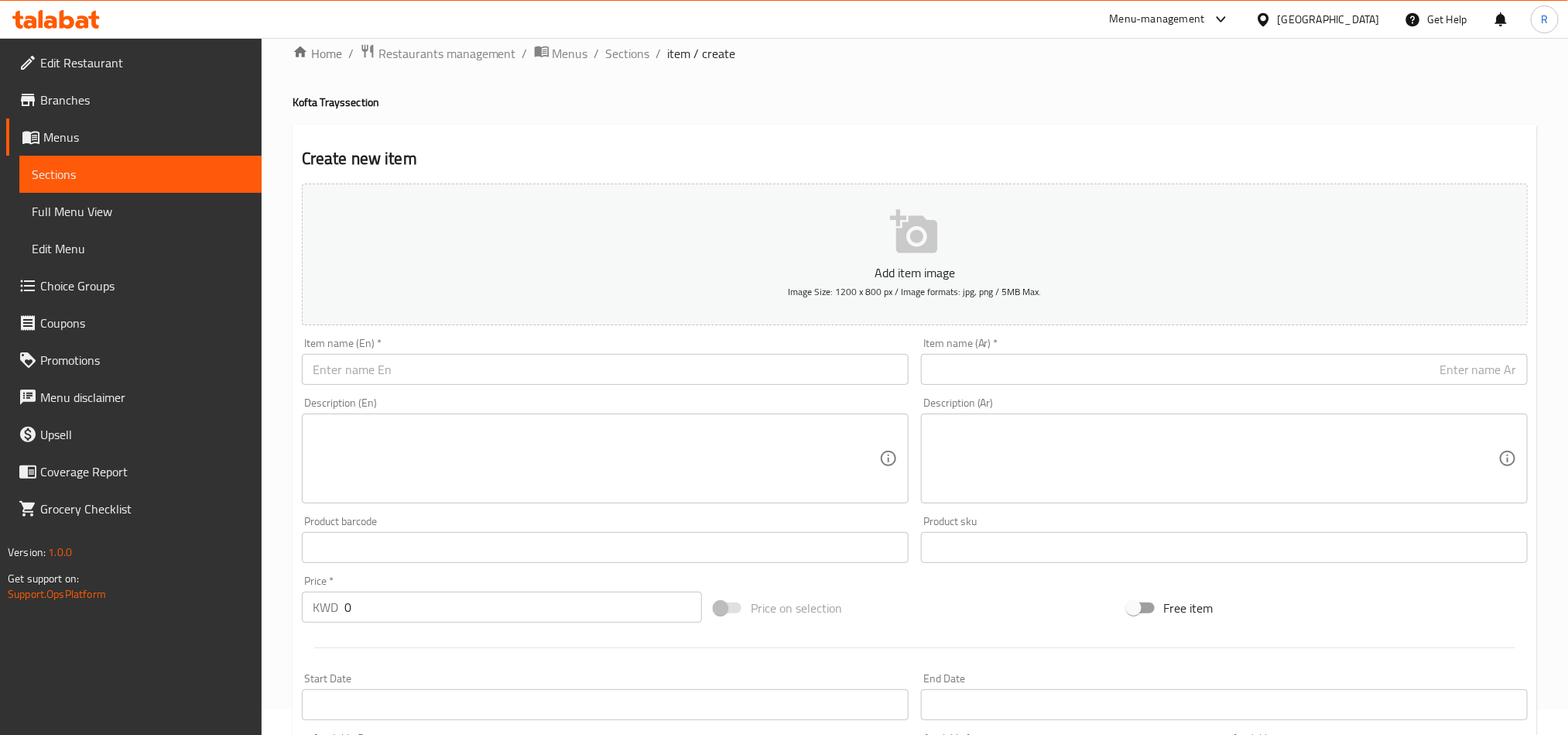
scroll to position [0, 0]
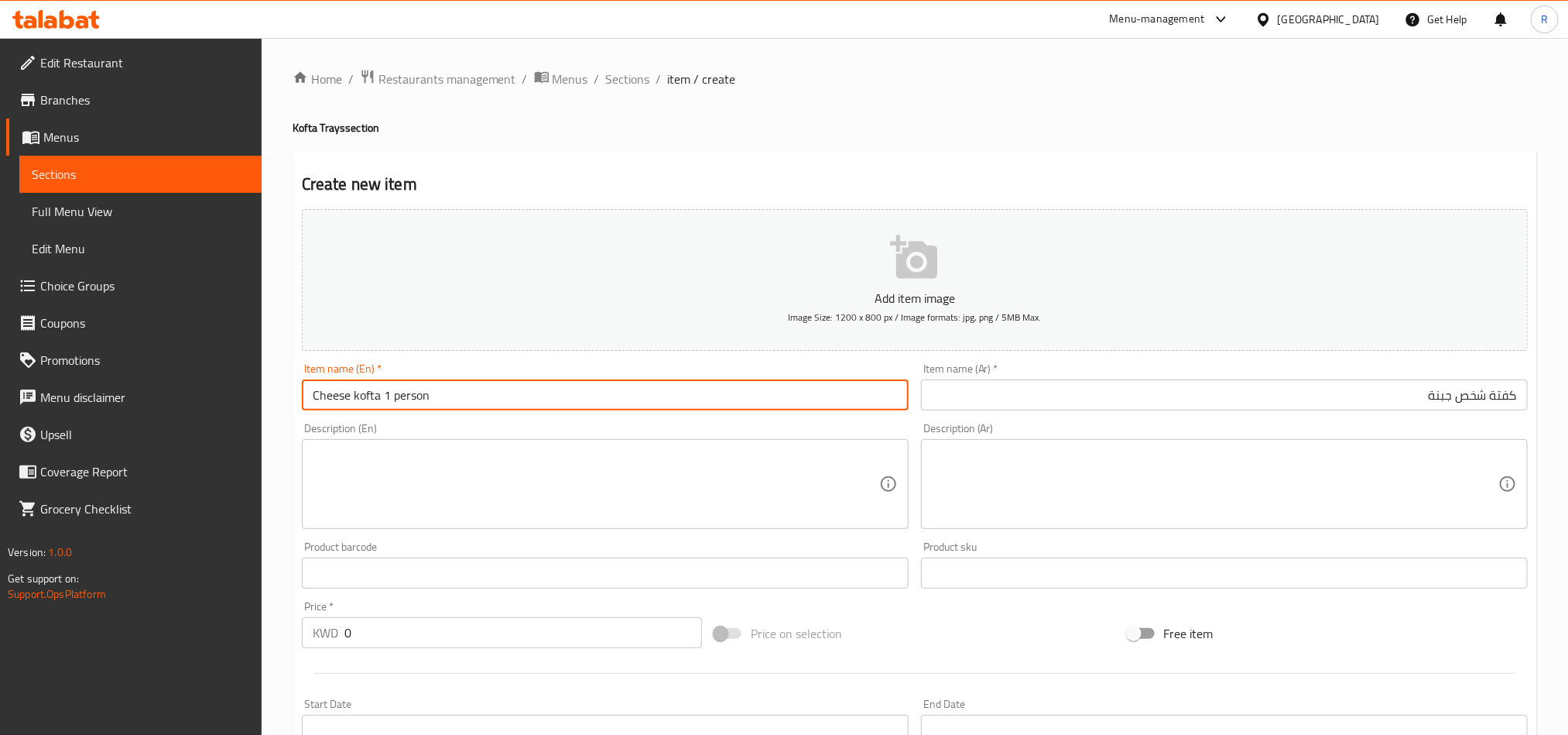
click at [1484, 402] on input "كفتة شخص جبنة" at bounding box center [1224, 395] width 607 height 31
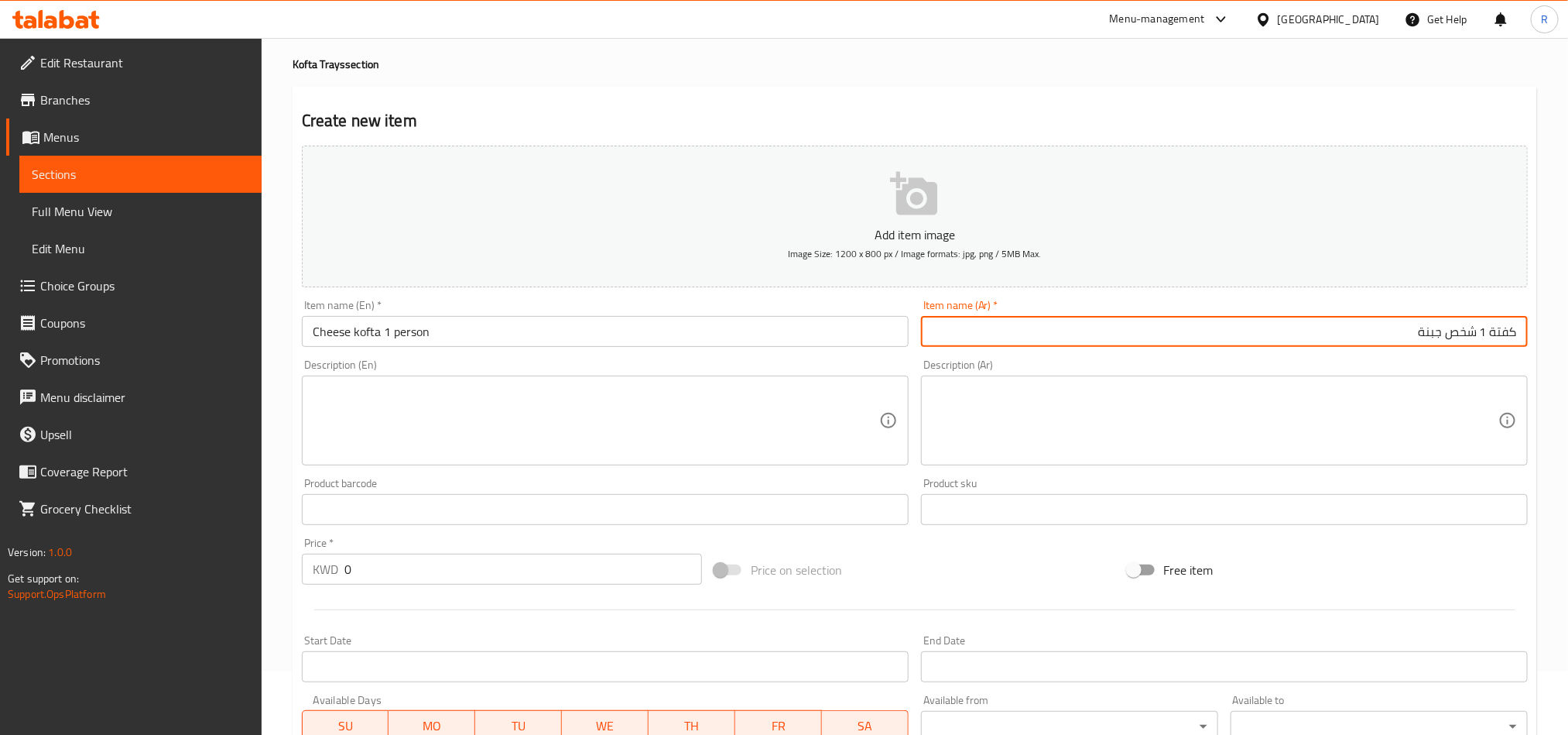
scroll to position [116, 0]
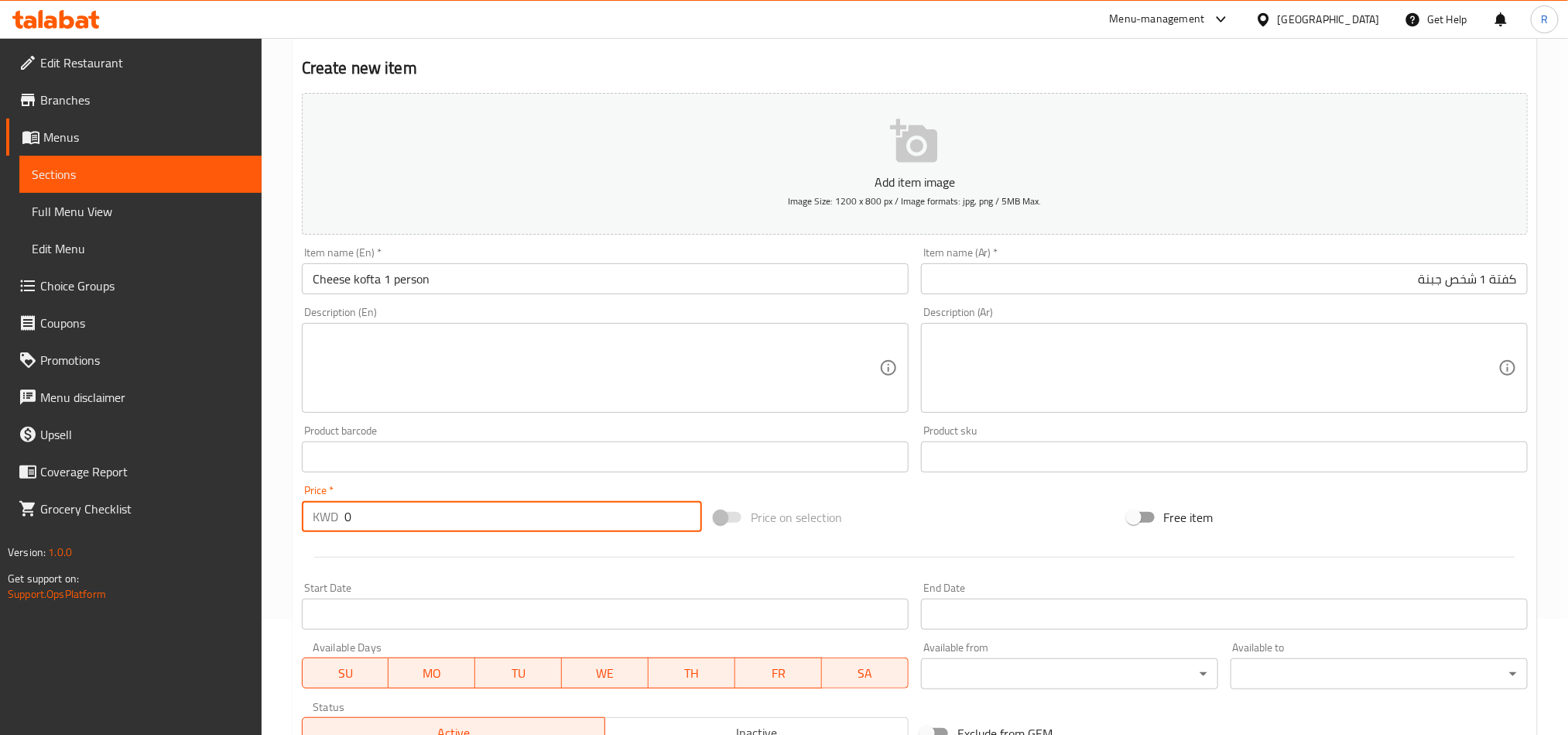
drag, startPoint x: 353, startPoint y: 514, endPoint x: 328, endPoint y: 512, distance: 25.1
click at [328, 512] on div "KWD 0 Price *" at bounding box center [502, 517] width 401 height 31
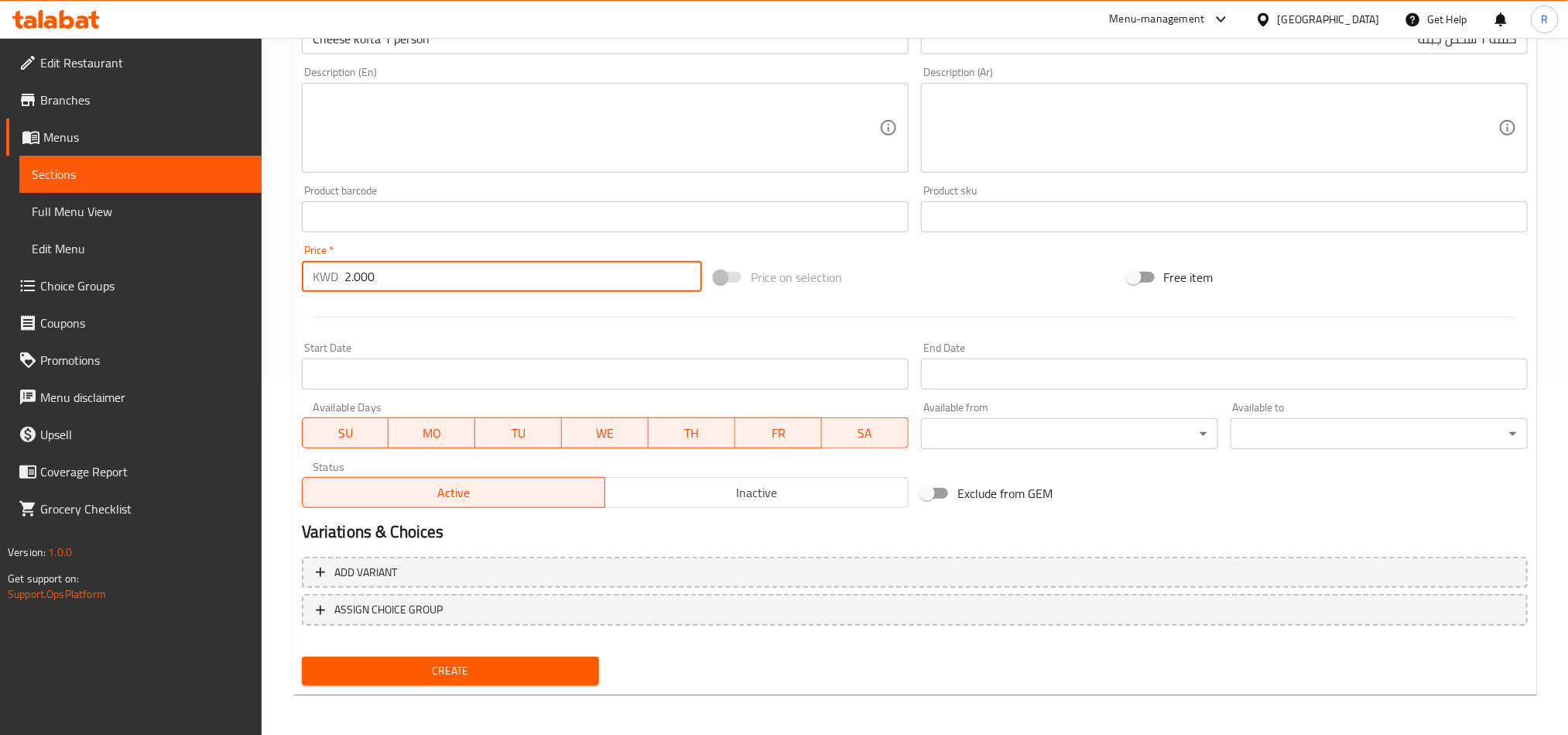
scroll to position [358, 0]
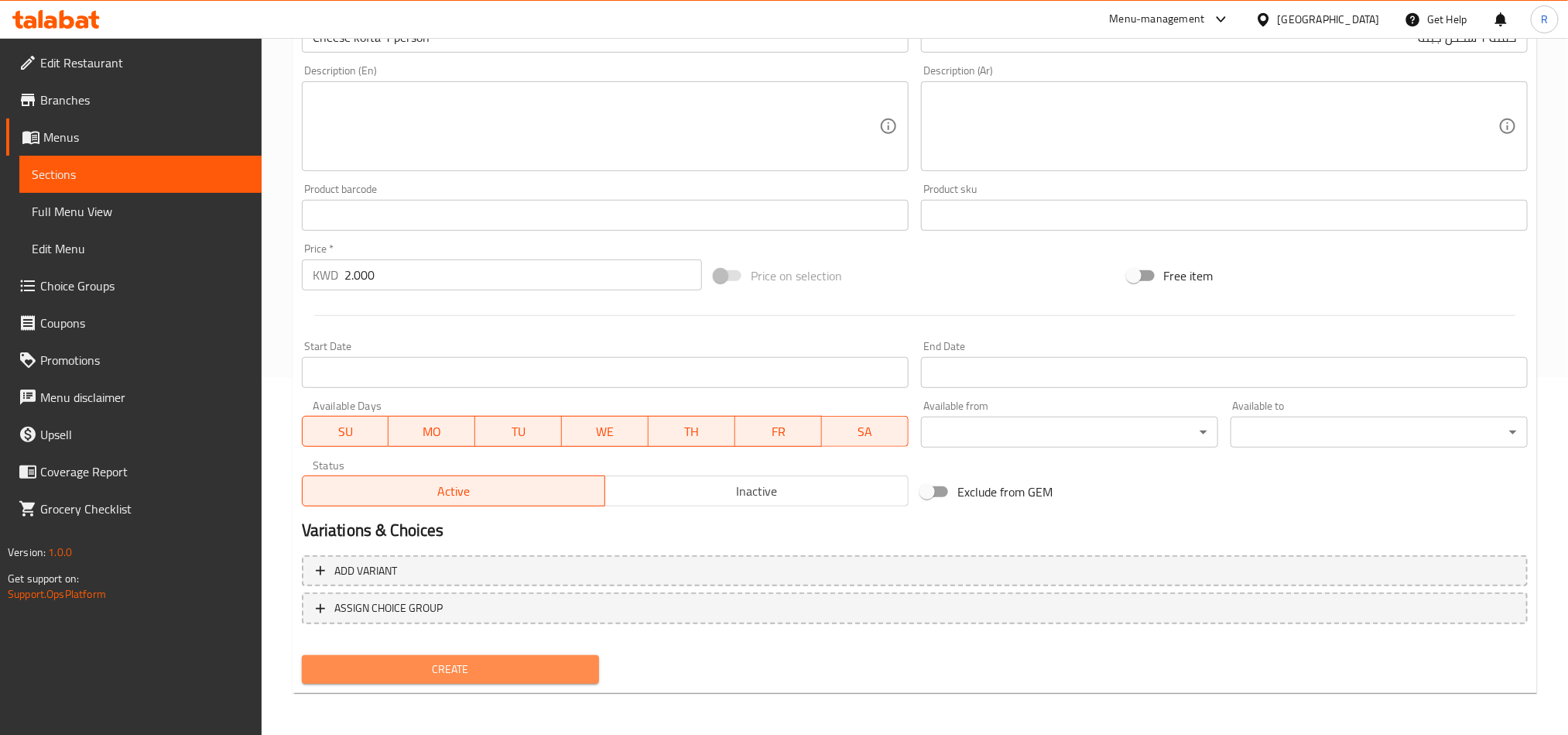
click at [559, 664] on span "Create" at bounding box center [451, 670] width 272 height 19
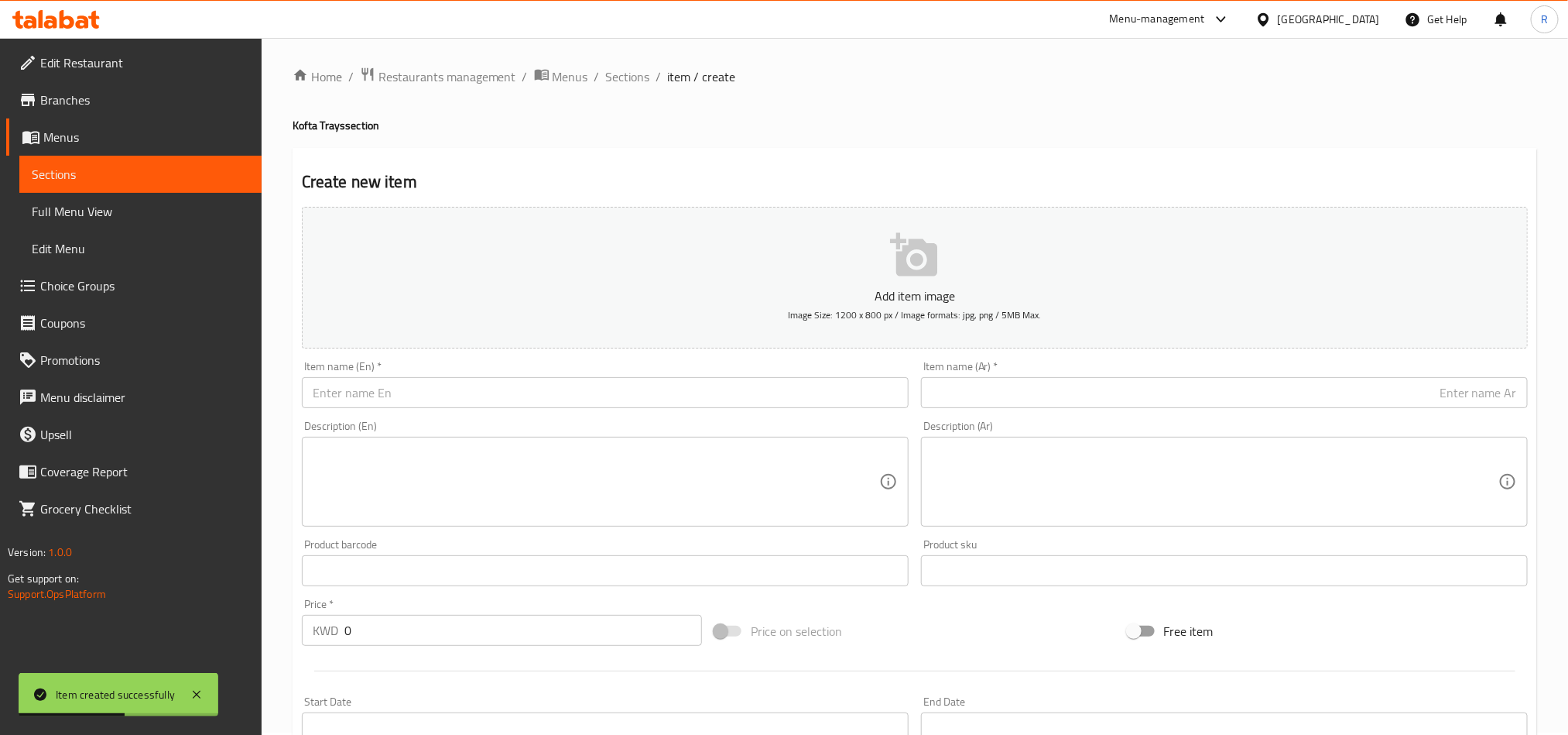
scroll to position [0, 0]
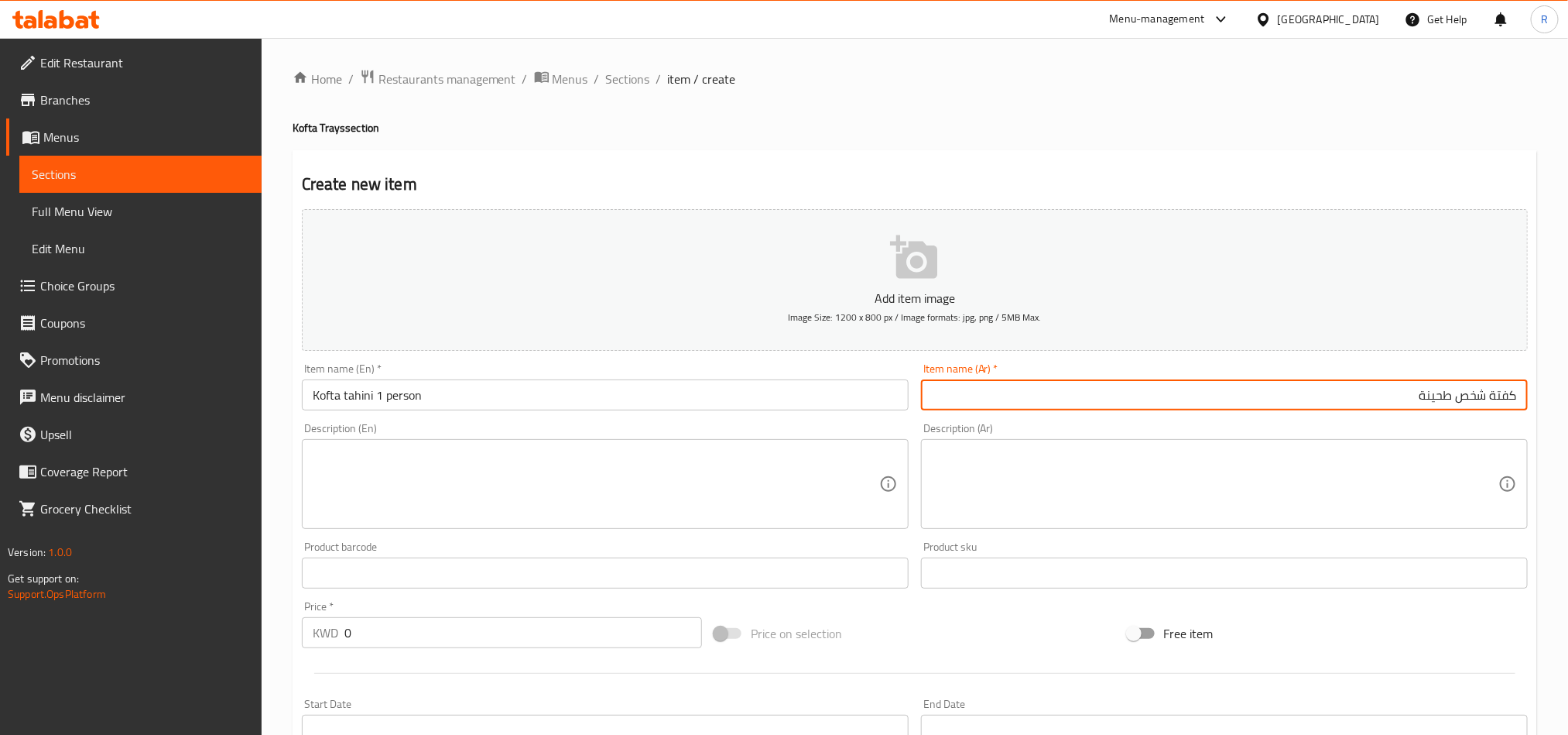
click at [1452, 398] on input "كفتة شخص طحينة" at bounding box center [1224, 395] width 607 height 31
click at [559, 479] on textarea at bounding box center [596, 484] width 567 height 74
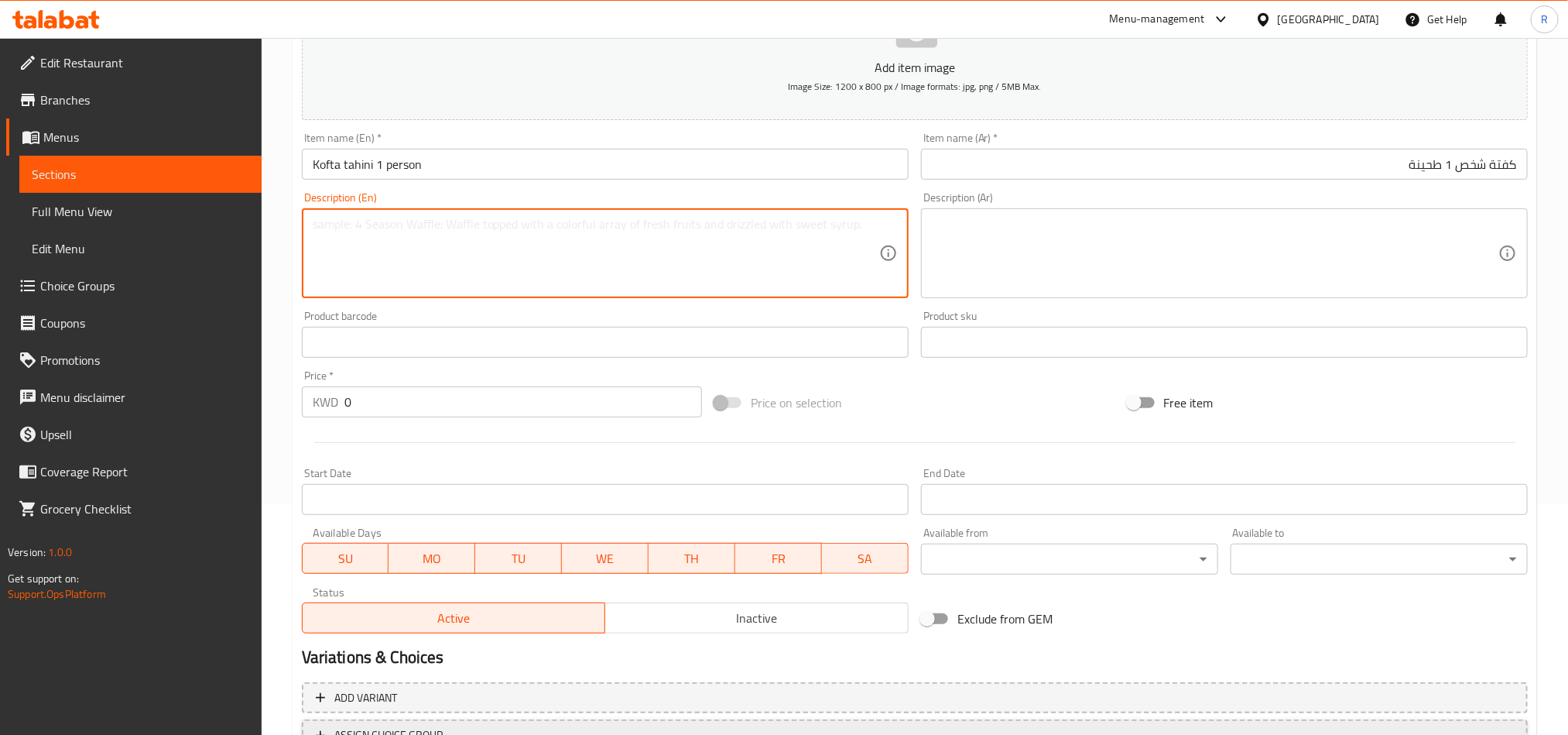
scroll to position [232, 0]
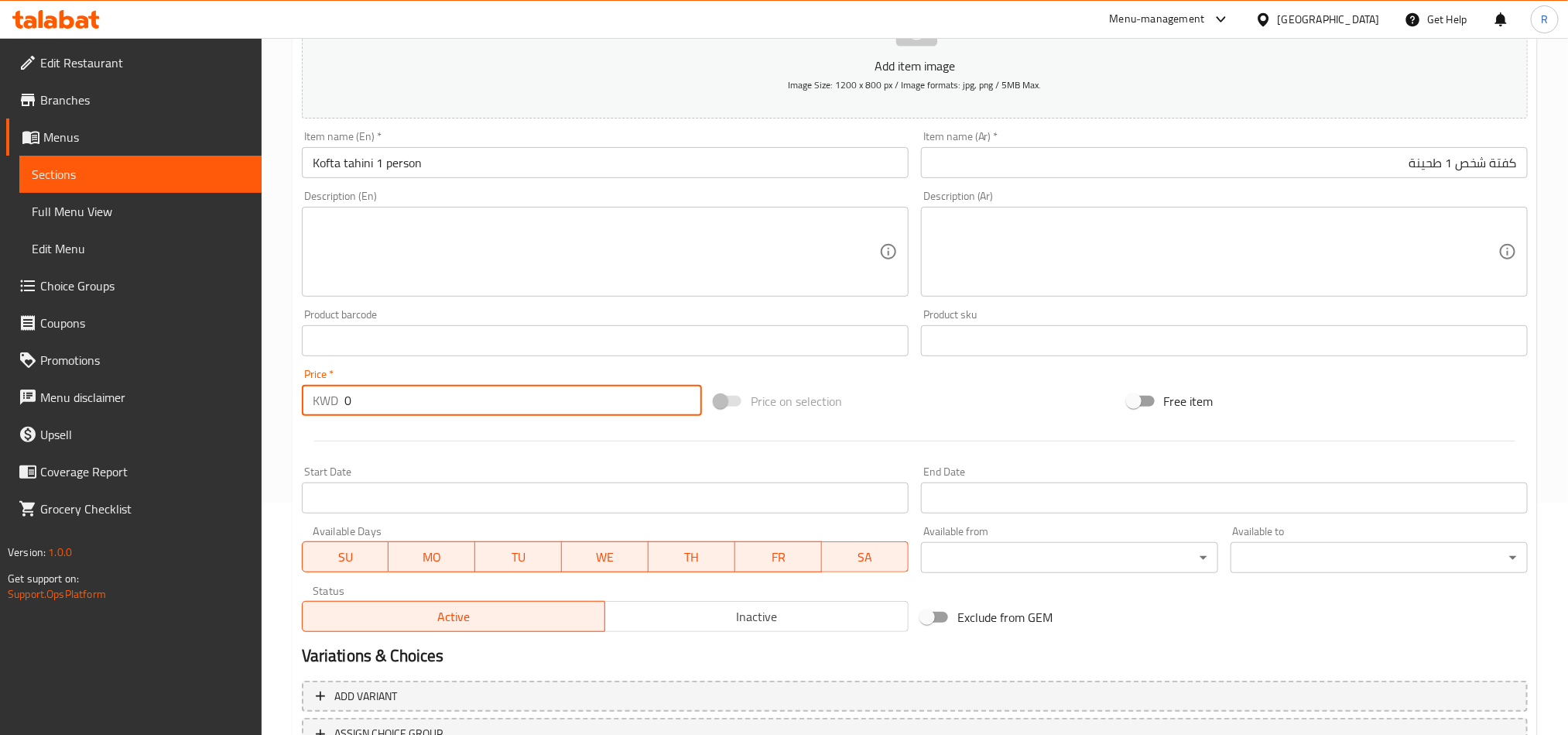
drag, startPoint x: 358, startPoint y: 403, endPoint x: 345, endPoint y: 400, distance: 13.3
click at [339, 402] on div "KWD 0 Price *" at bounding box center [502, 401] width 401 height 31
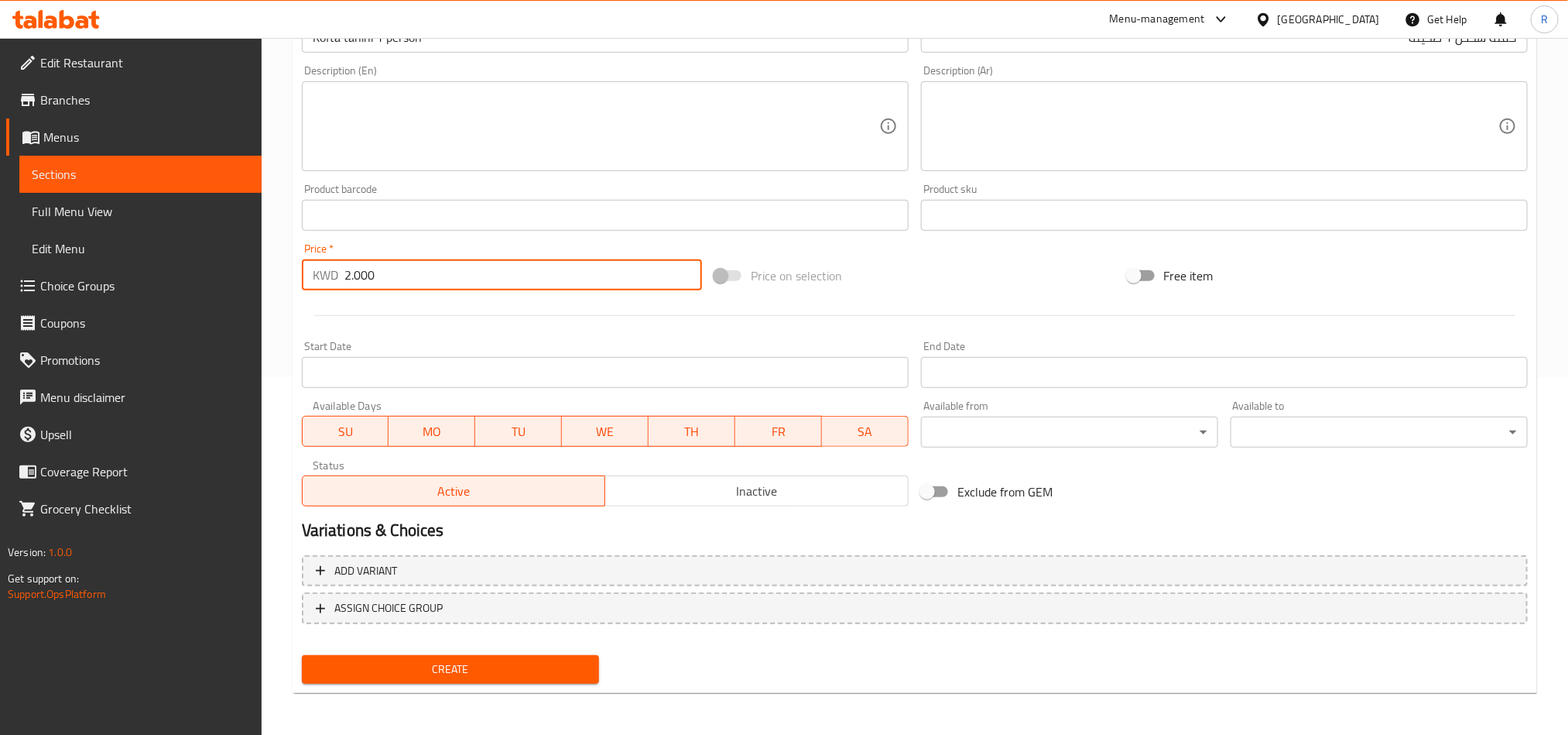
click at [498, 677] on span "Create" at bounding box center [451, 670] width 272 height 19
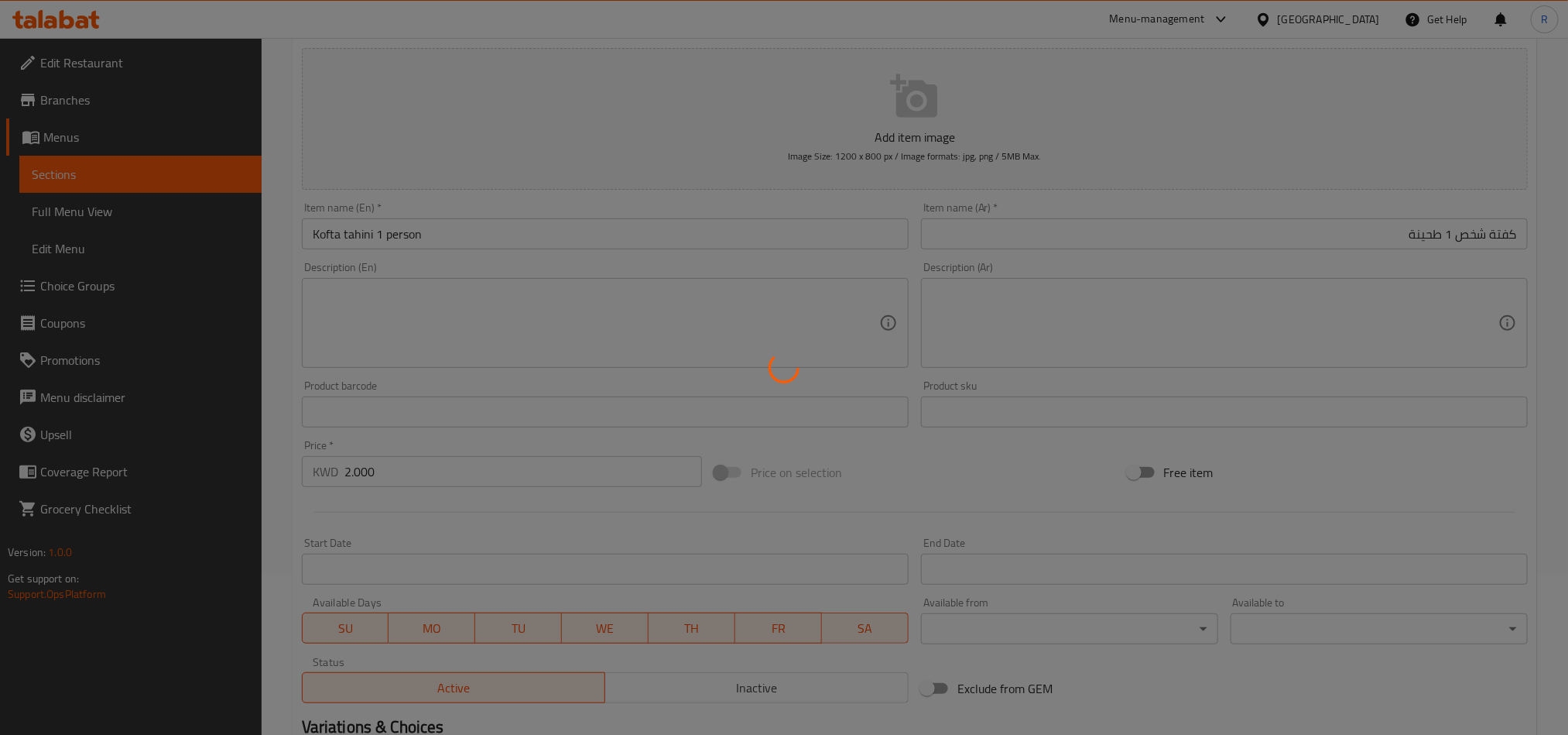
scroll to position [0, 0]
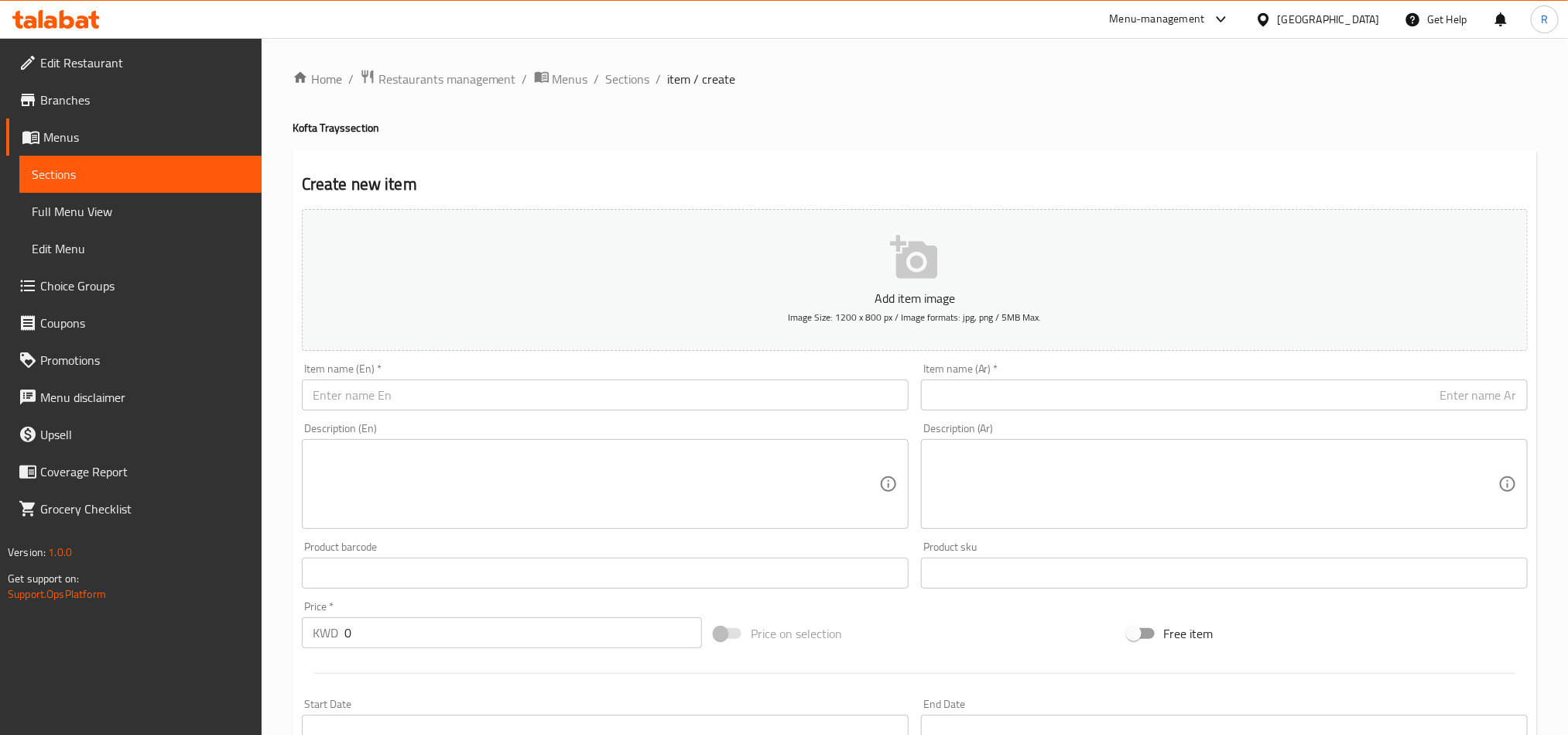
drag, startPoint x: 637, startPoint y: 89, endPoint x: 644, endPoint y: 105, distance: 17.5
click at [637, 88] on span "Sections" at bounding box center [628, 79] width 44 height 19
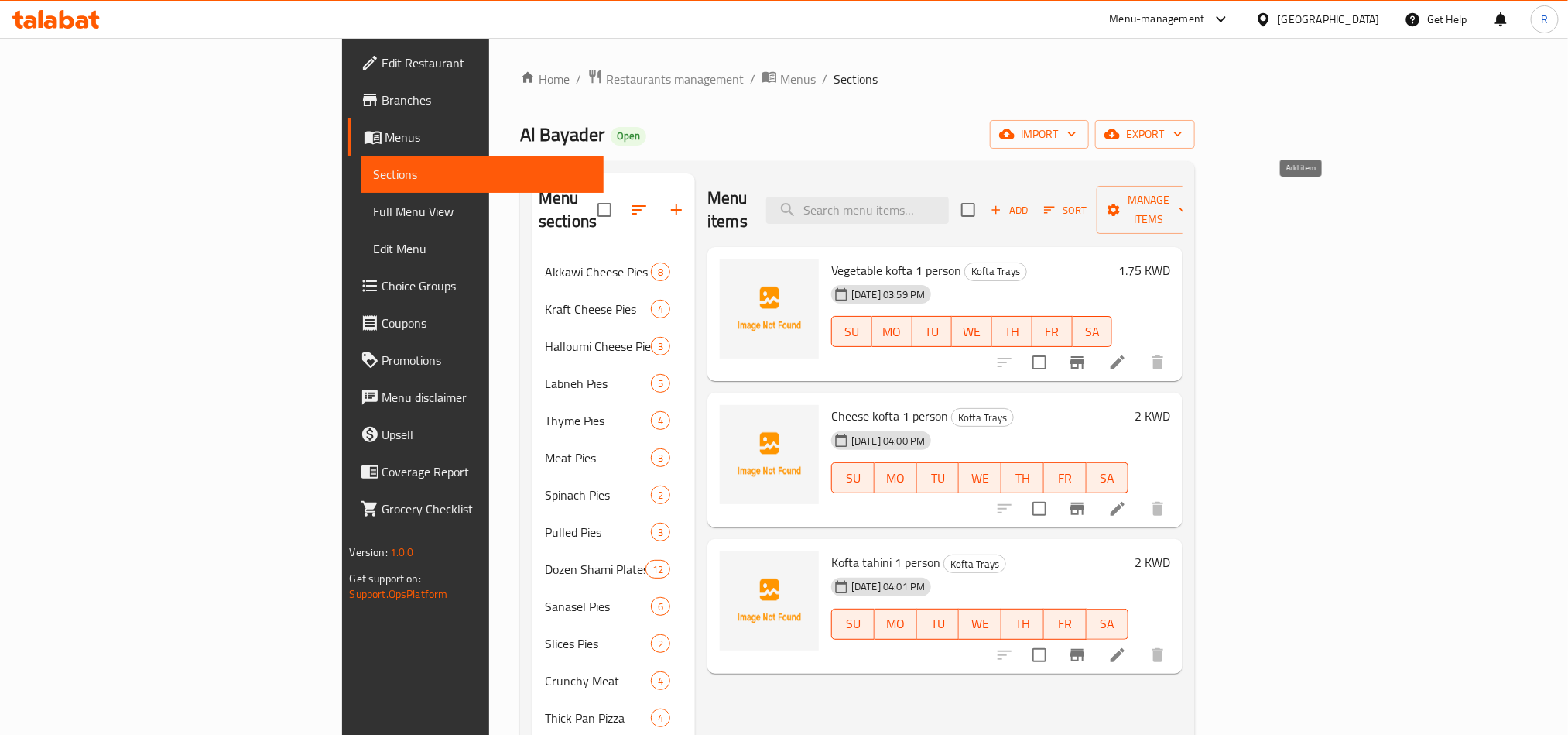
click at [1030, 202] on span "Add" at bounding box center [1009, 210] width 42 height 18
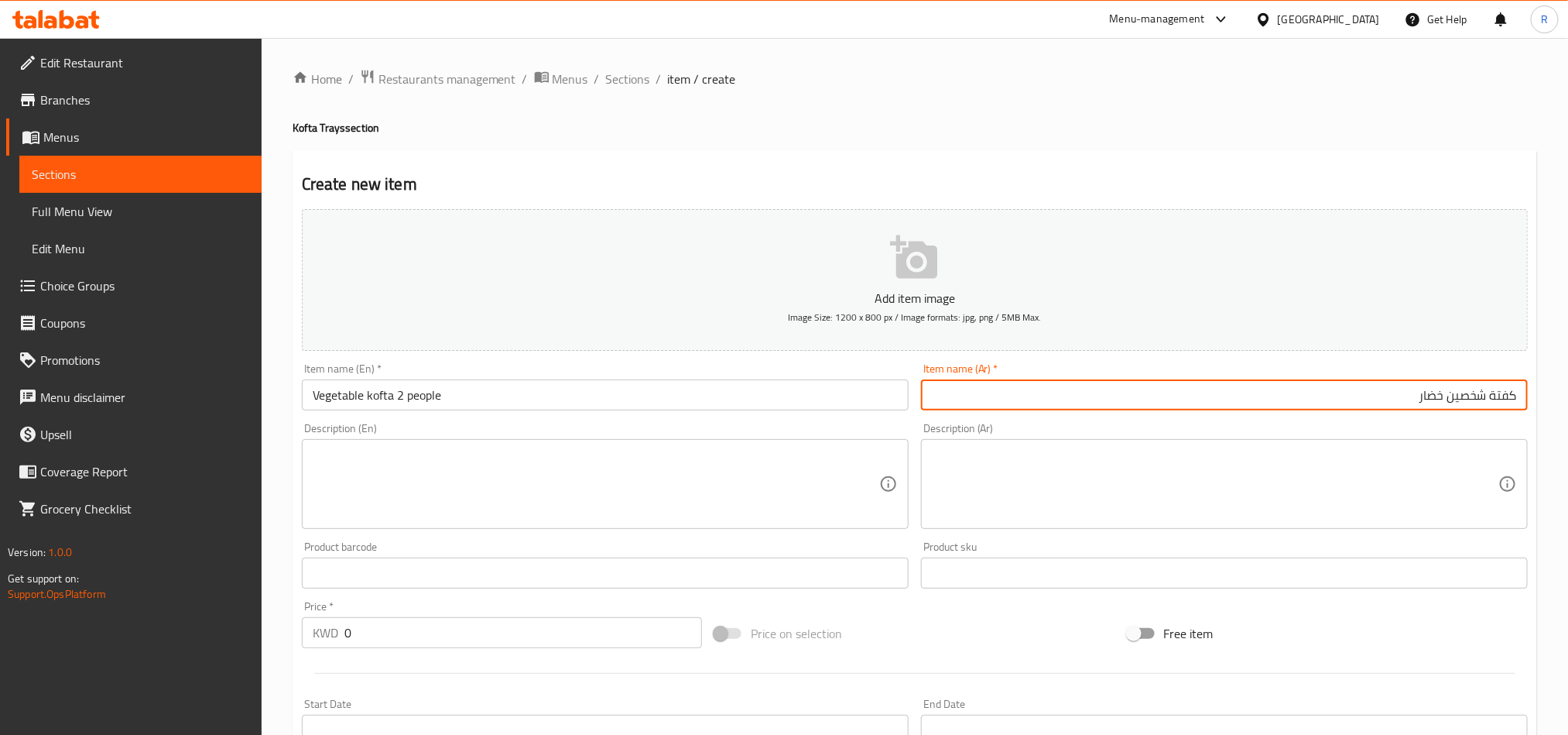
click at [1489, 395] on input "كفتة شخصين خضار" at bounding box center [1224, 395] width 607 height 31
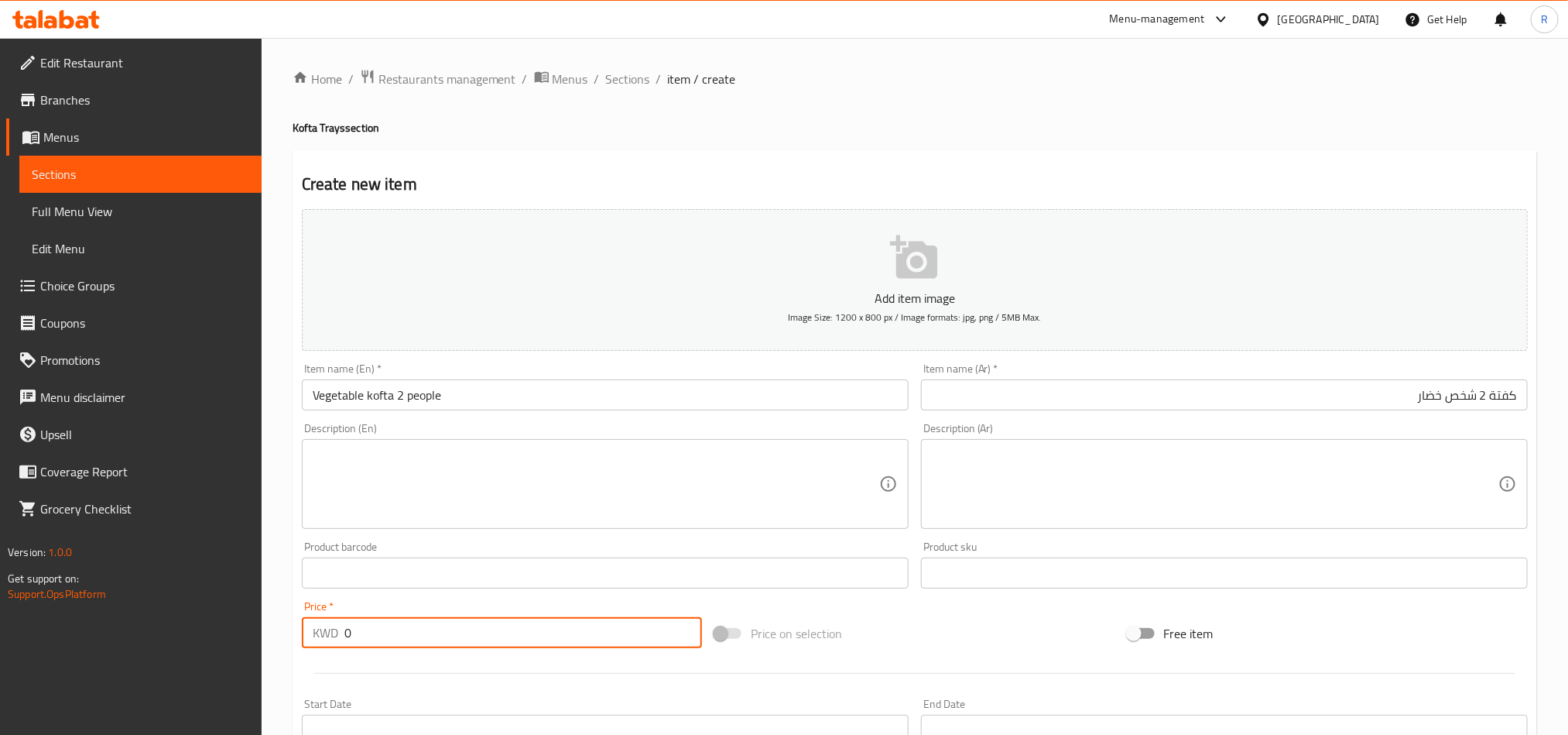
drag, startPoint x: 344, startPoint y: 637, endPoint x: 355, endPoint y: 634, distance: 11.4
click at [355, 638] on input "0" at bounding box center [523, 633] width 358 height 31
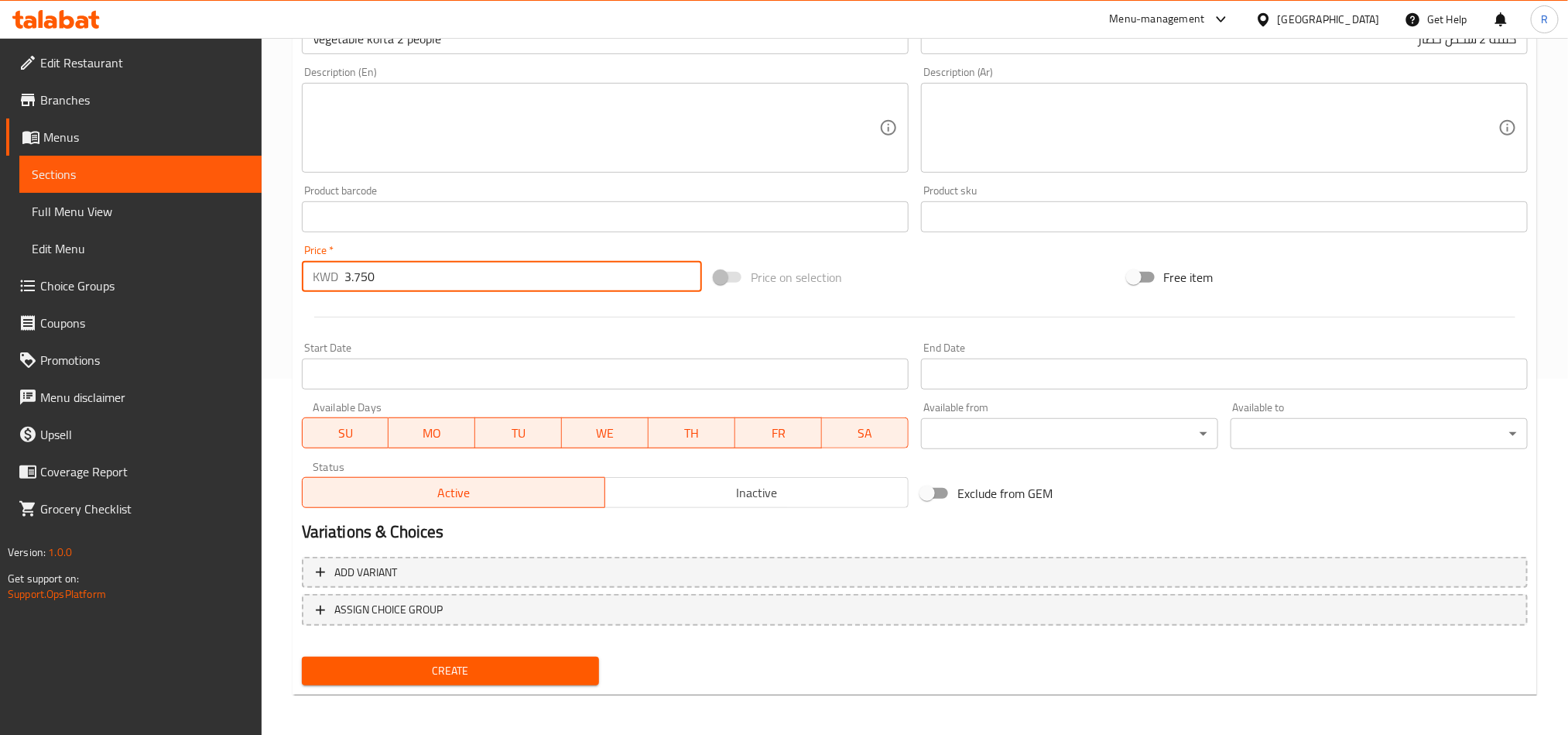
scroll to position [358, 0]
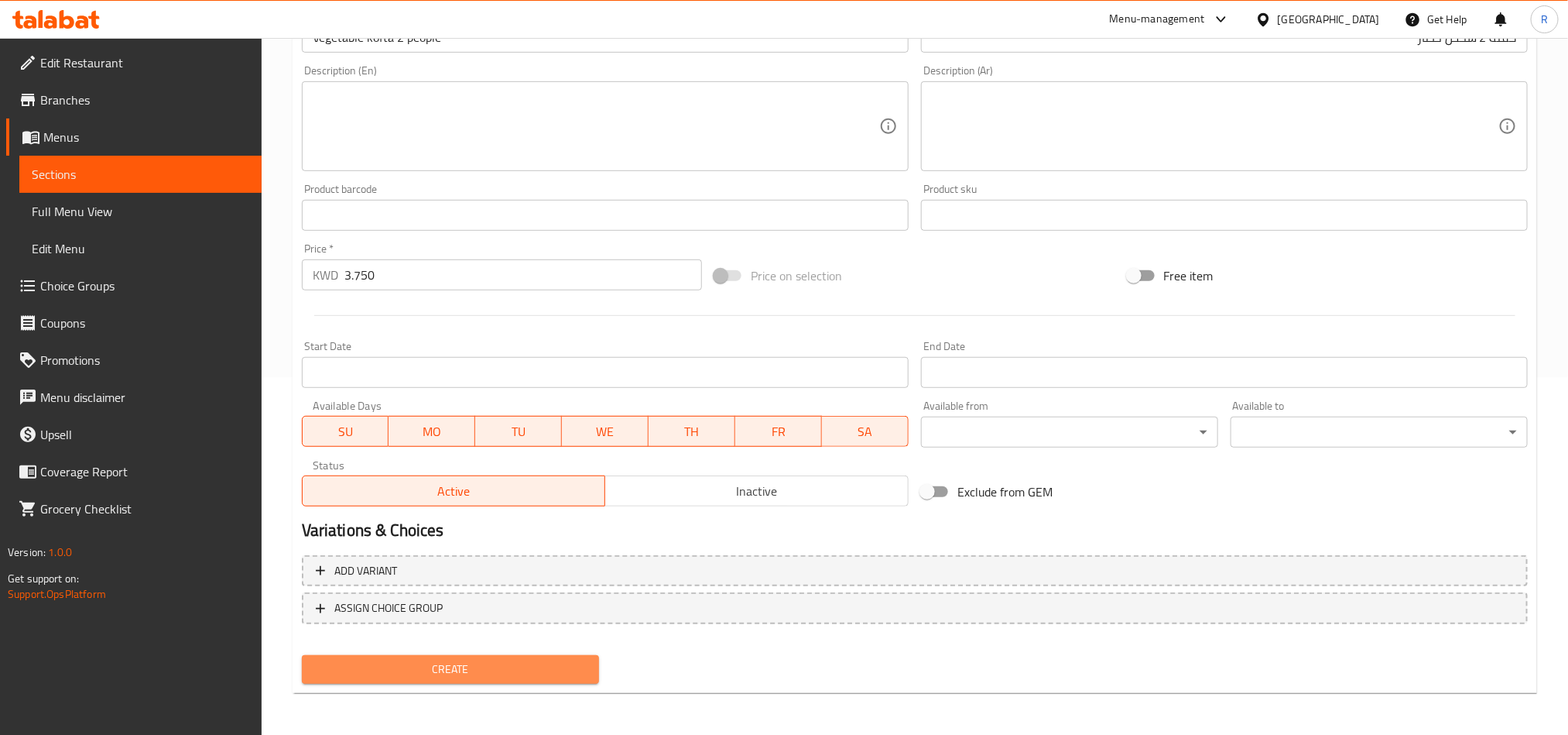
click at [454, 656] on button "Create" at bounding box center [450, 669] width 298 height 28
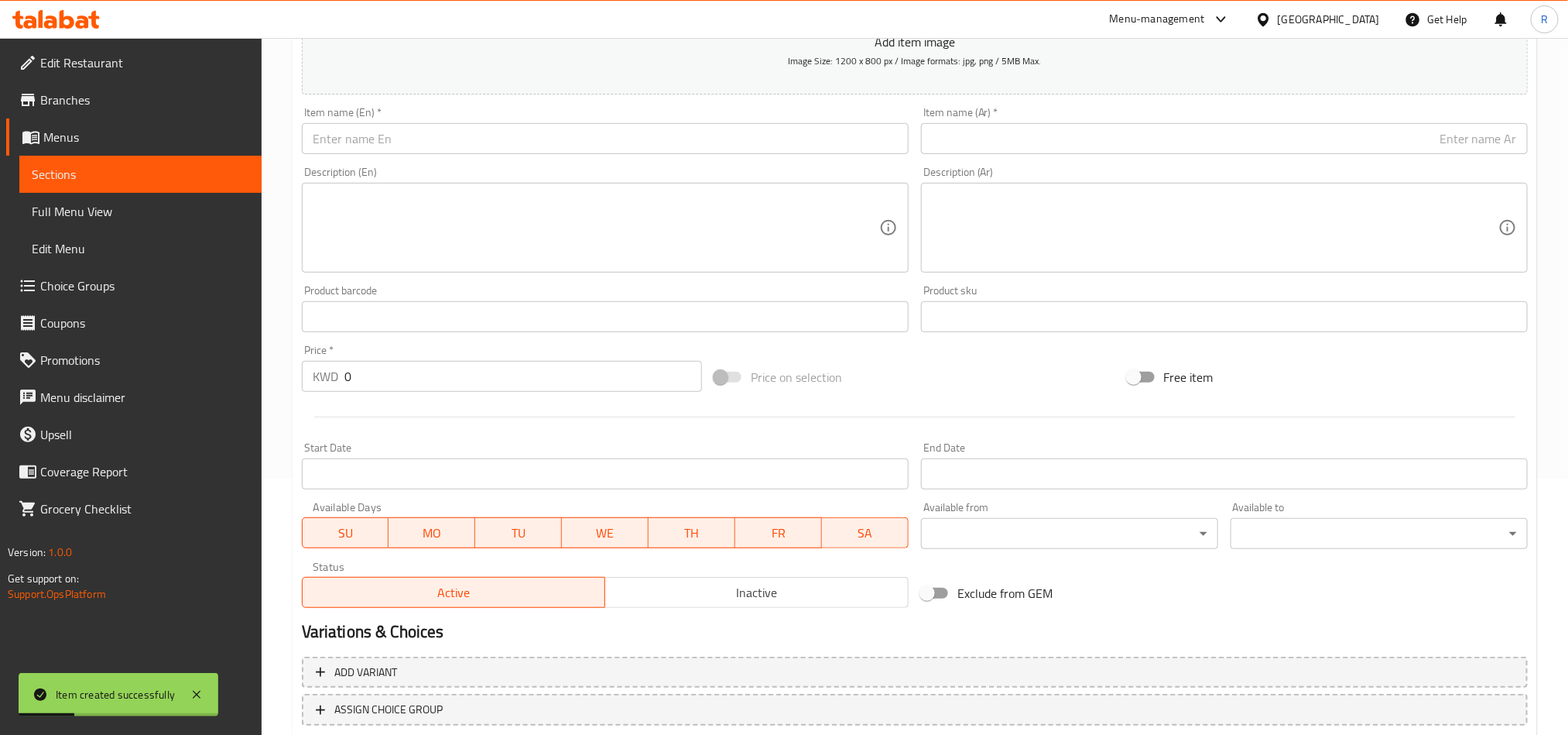
scroll to position [9, 0]
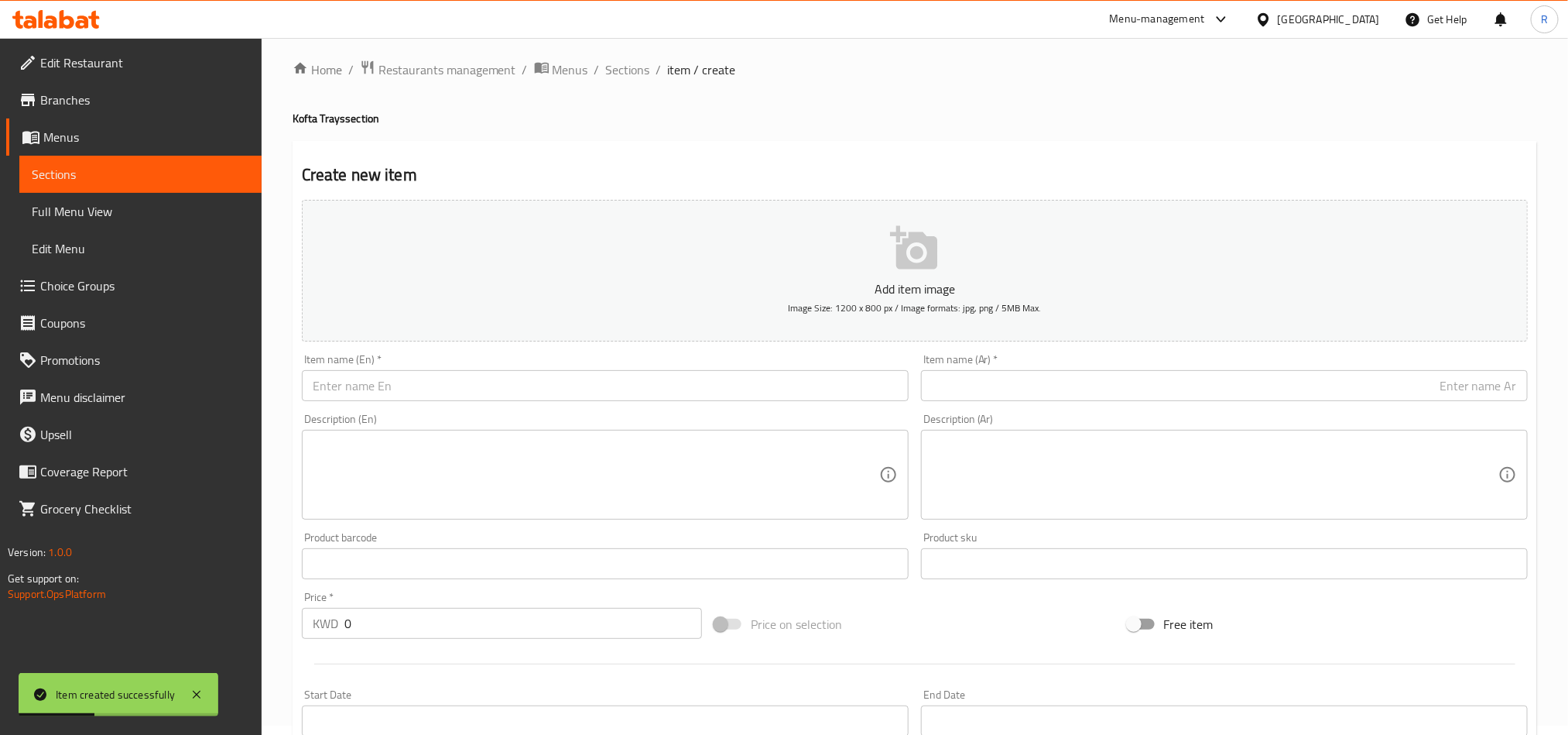
drag, startPoint x: 1015, startPoint y: 368, endPoint x: 997, endPoint y: 388, distance: 26.9
click at [978, 388] on input "text" at bounding box center [1224, 385] width 607 height 31
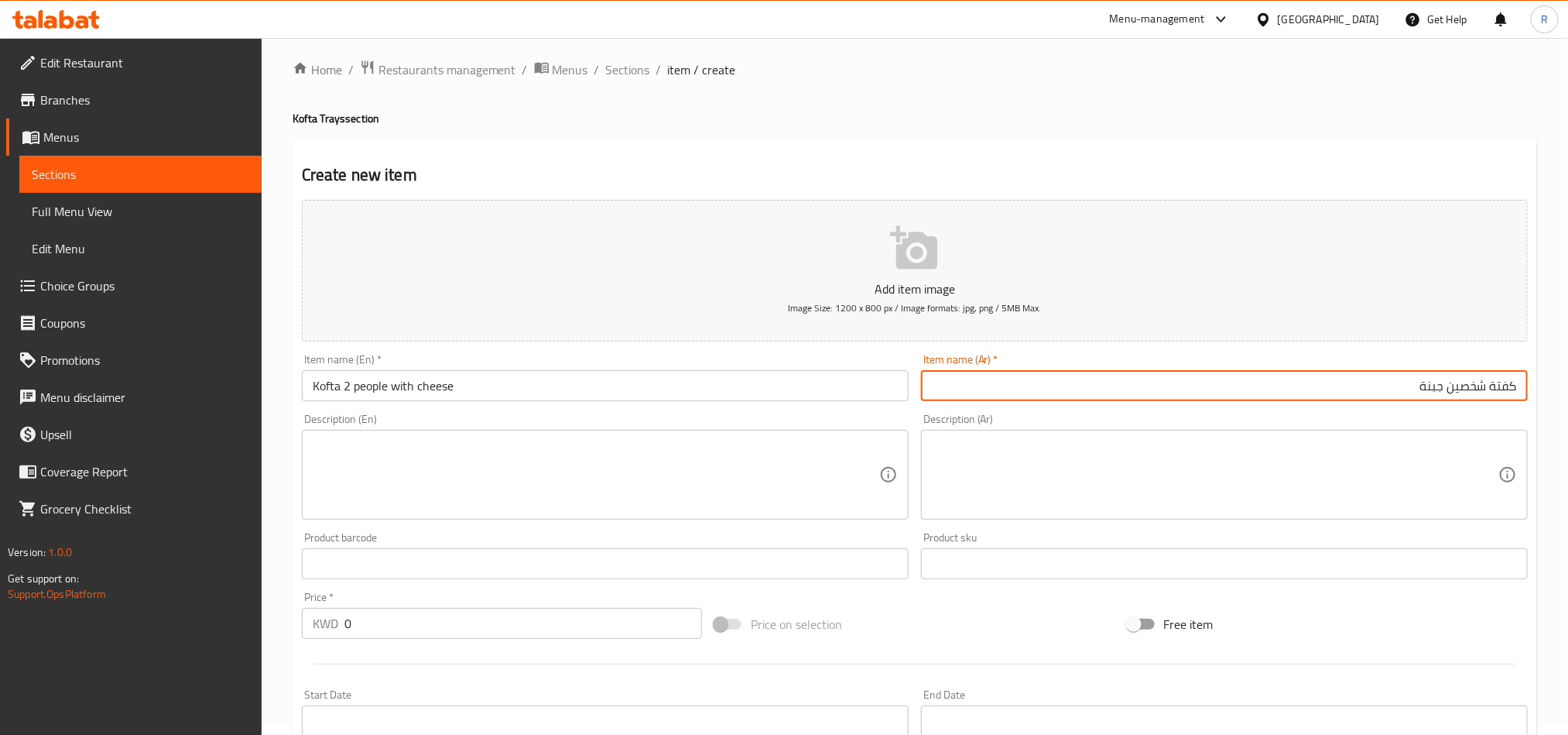
click at [1450, 389] on input "كفتة شخصين جبنة" at bounding box center [1224, 385] width 607 height 31
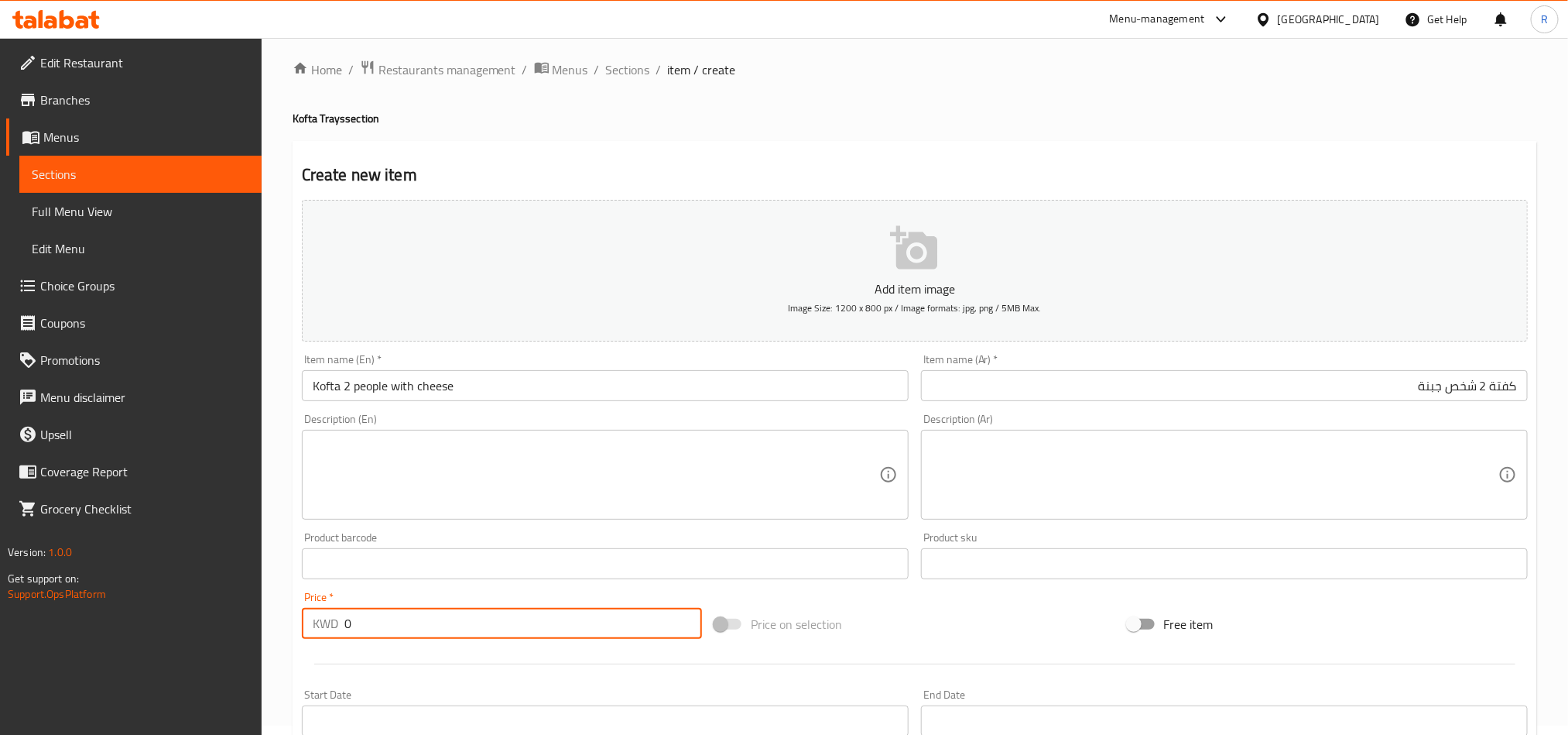
drag, startPoint x: 344, startPoint y: 633, endPoint x: 356, endPoint y: 623, distance: 15.6
click at [351, 633] on input "0" at bounding box center [523, 624] width 358 height 31
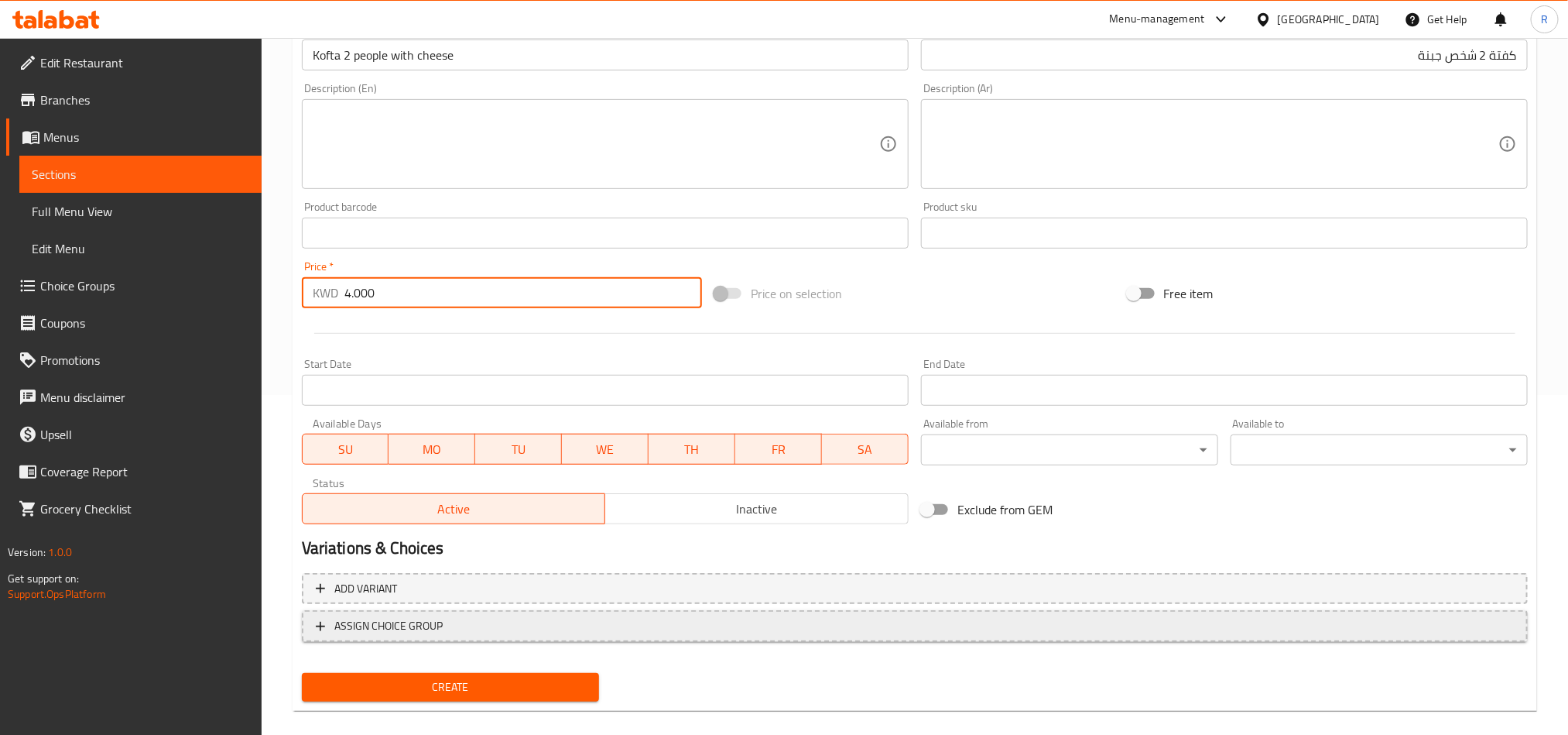
scroll to position [358, 0]
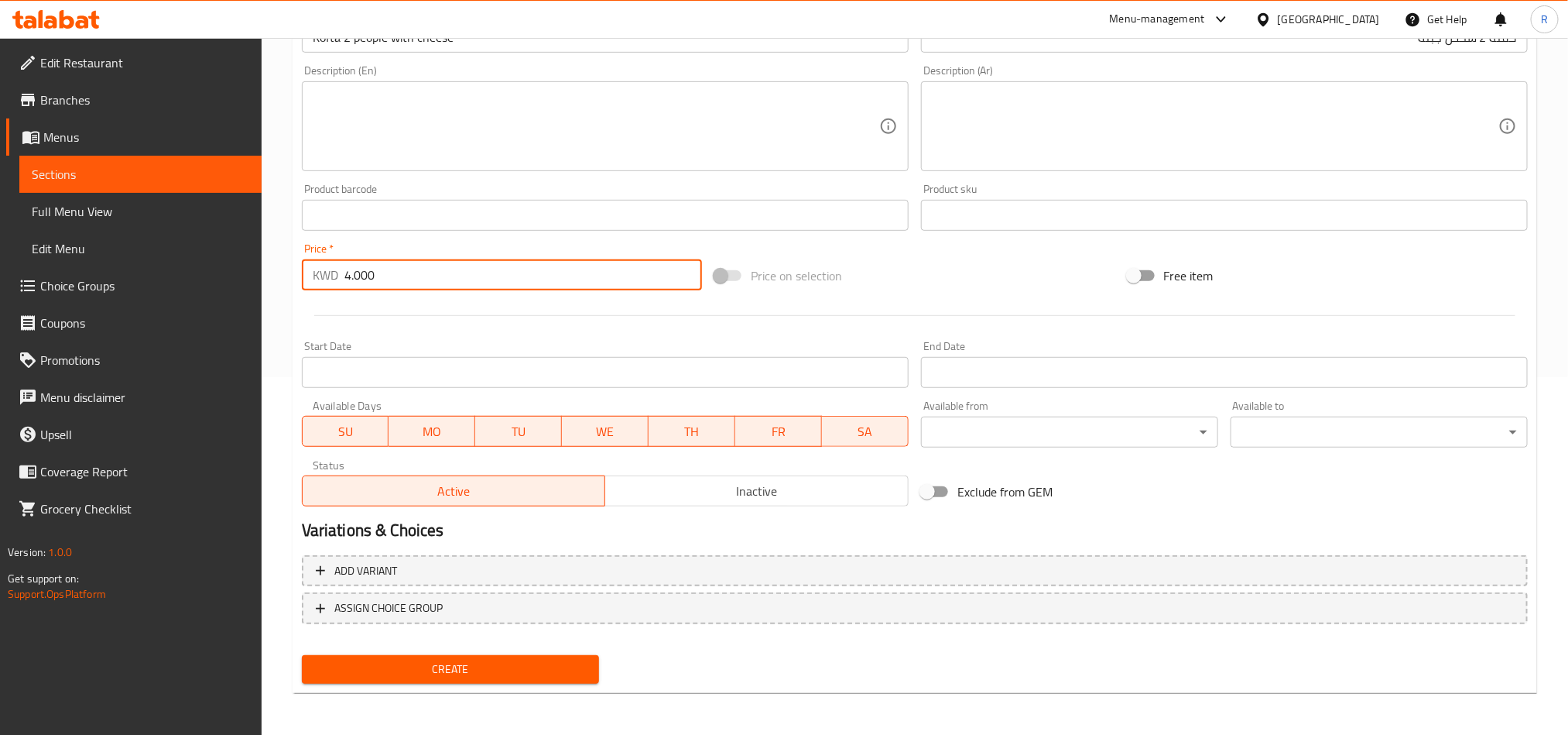
click at [474, 660] on span "Create" at bounding box center [451, 670] width 272 height 19
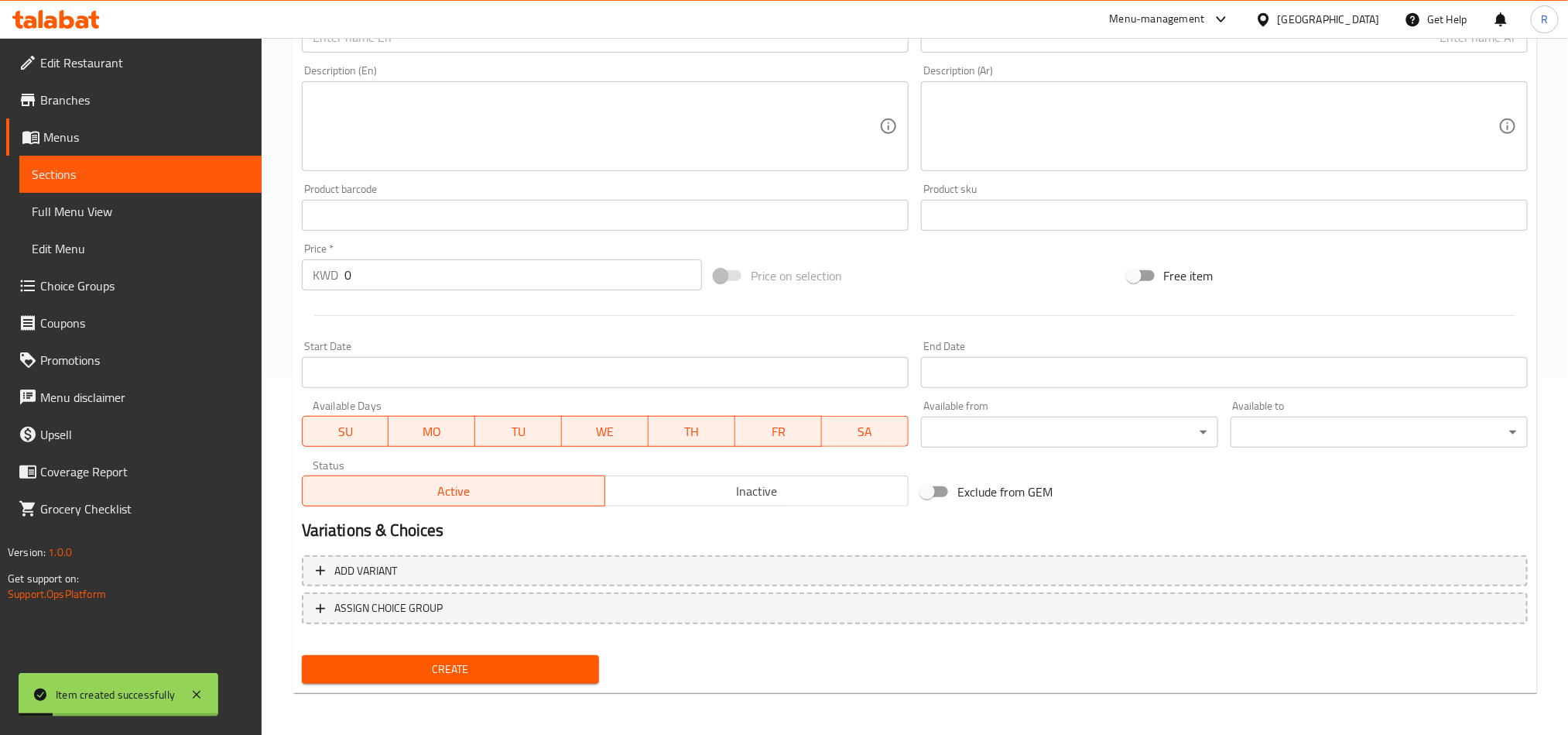
scroll to position [126, 0]
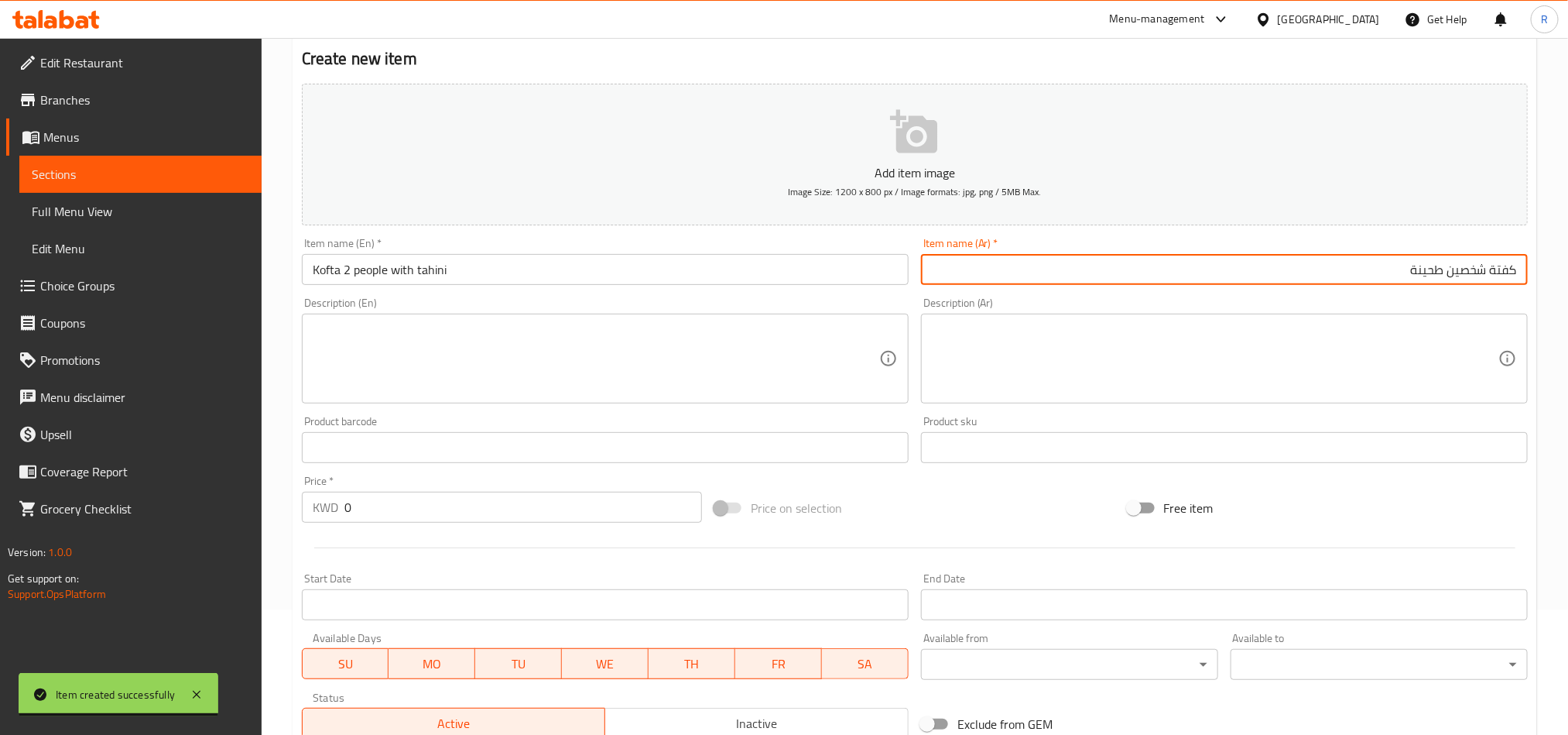
click at [1448, 277] on input "كفتة شخصين طحينة" at bounding box center [1224, 269] width 607 height 31
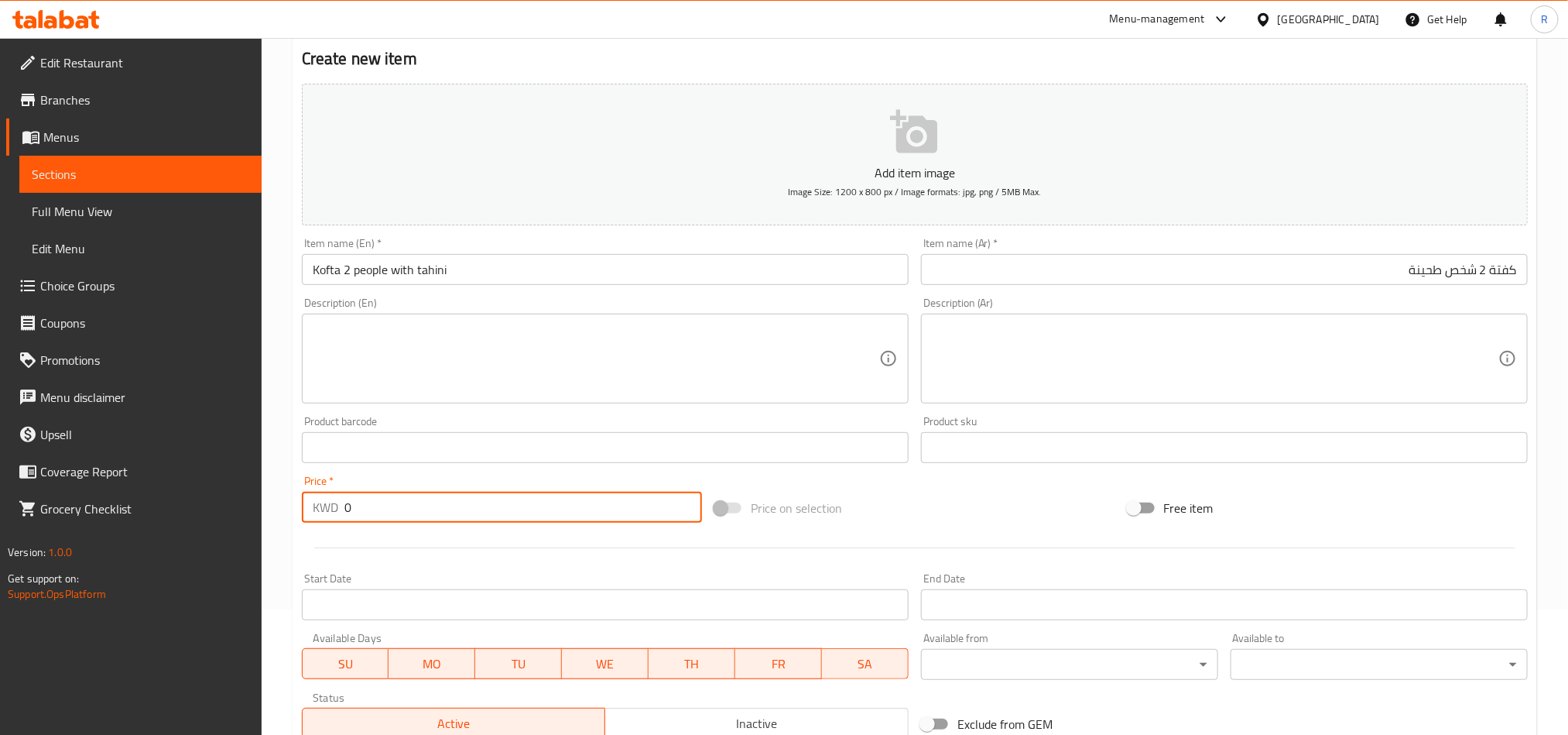
drag, startPoint x: 346, startPoint y: 512, endPoint x: 360, endPoint y: 507, distance: 14.9
click at [360, 507] on input "0" at bounding box center [523, 507] width 358 height 31
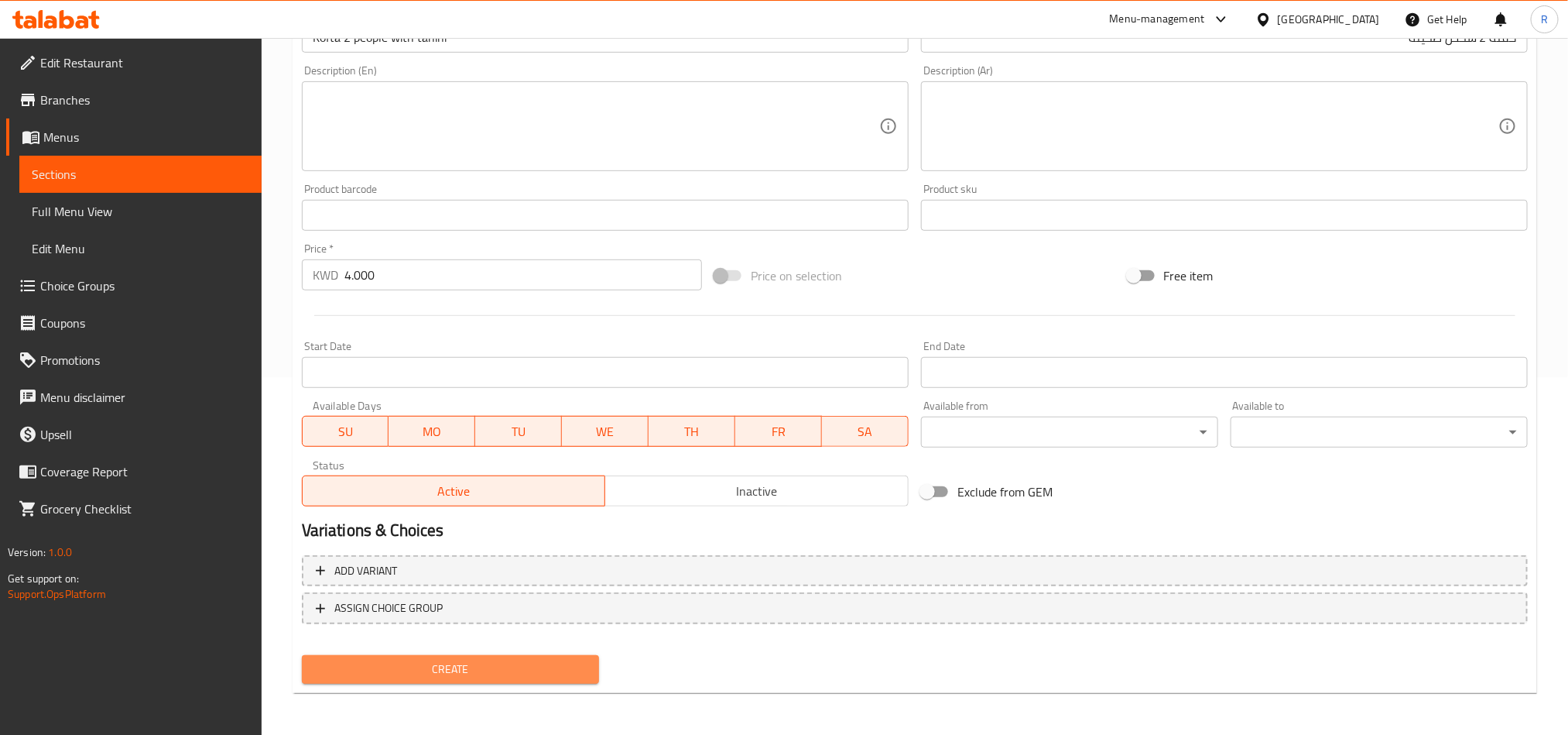
click at [554, 664] on span "Create" at bounding box center [451, 670] width 272 height 19
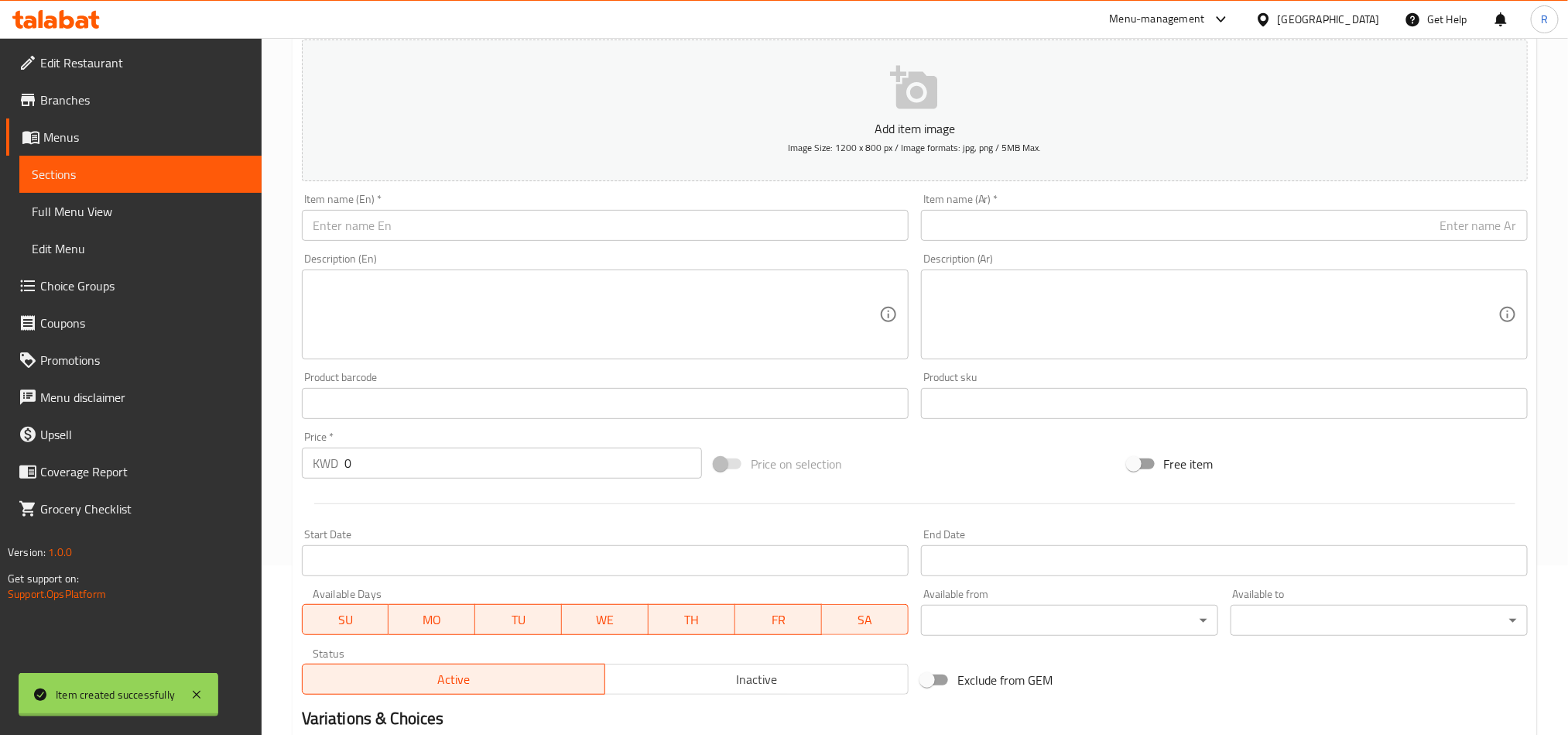
scroll to position [0, 0]
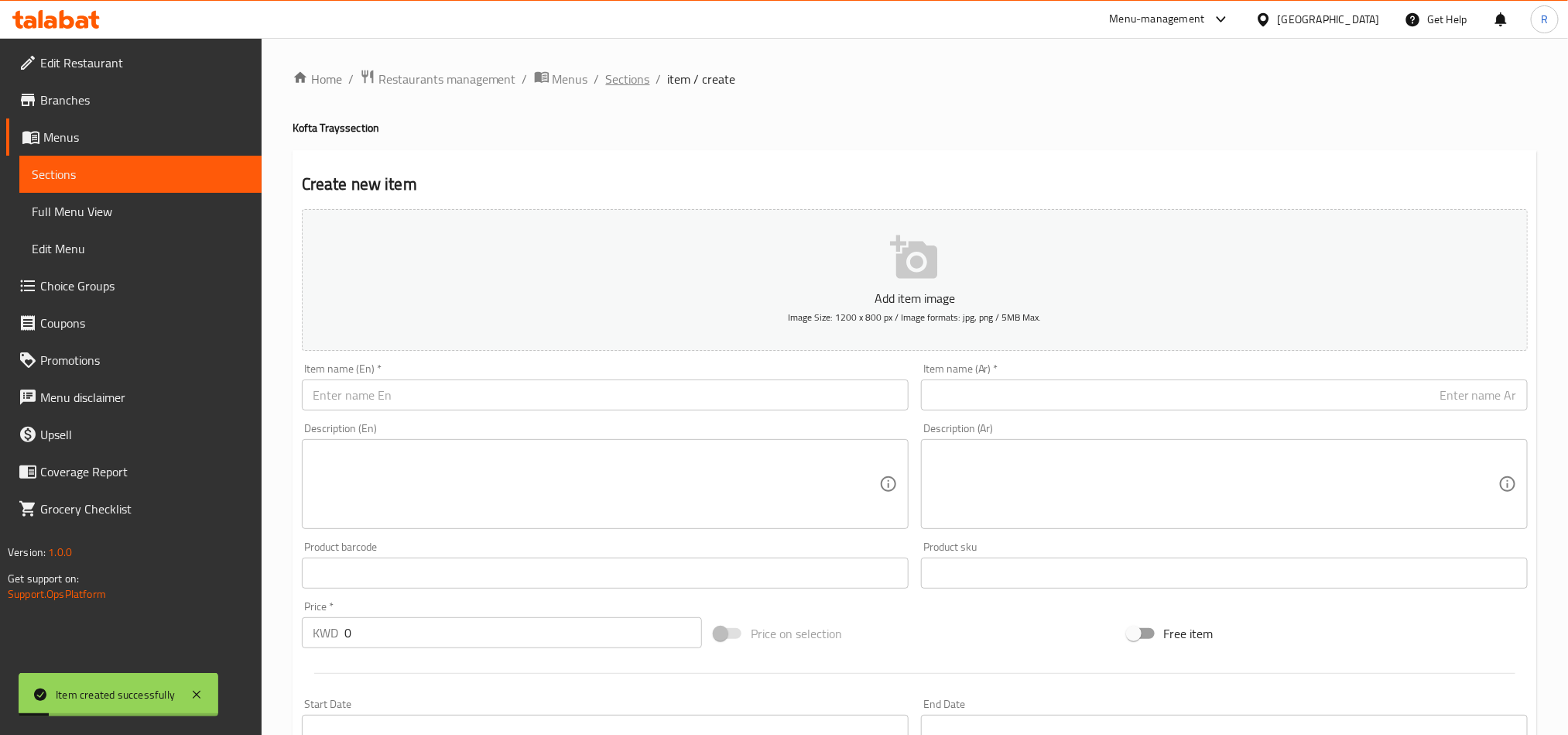
click at [620, 82] on span "Sections" at bounding box center [628, 79] width 44 height 19
